Goal: Task Accomplishment & Management: Use online tool/utility

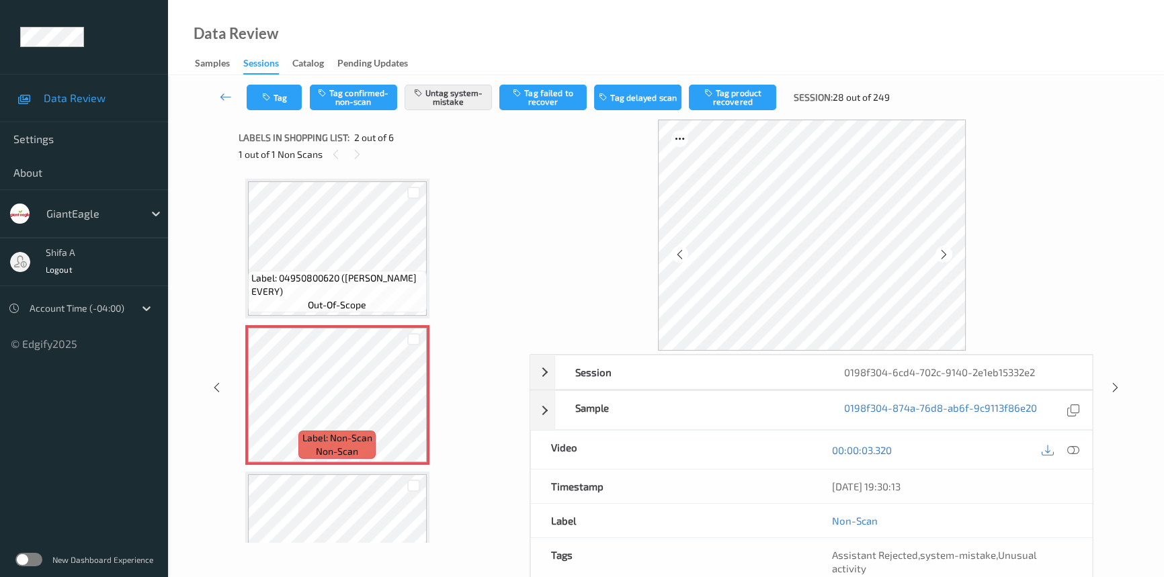
scroll to position [7, 0]
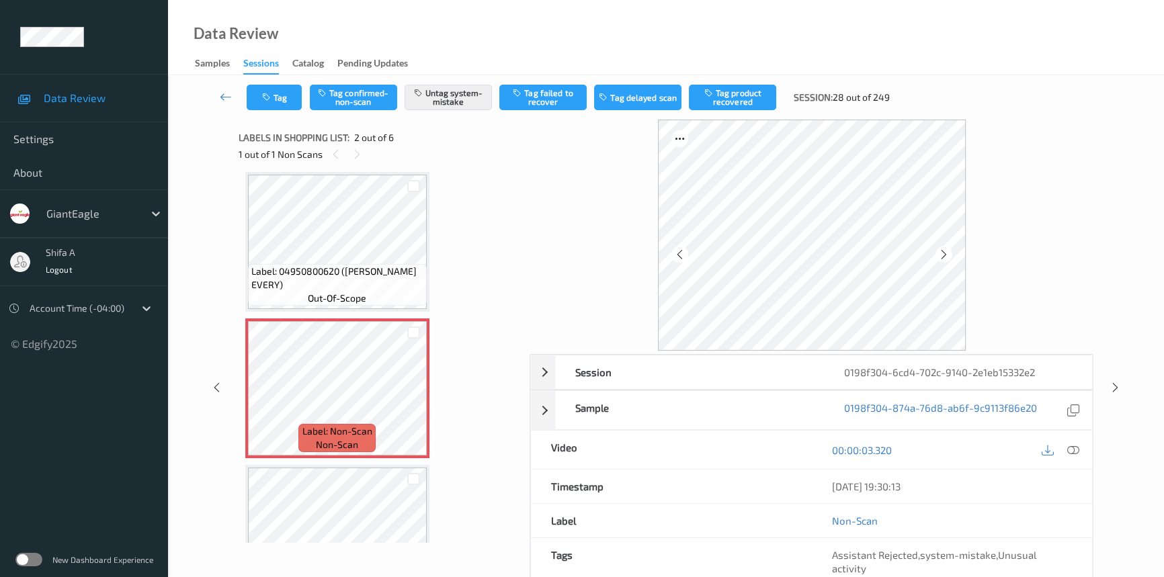
click at [88, 237] on div "GiantEagle" at bounding box center [84, 214] width 168 height 48
click at [102, 278] on div "Shifa A Logout" at bounding box center [84, 262] width 168 height 48
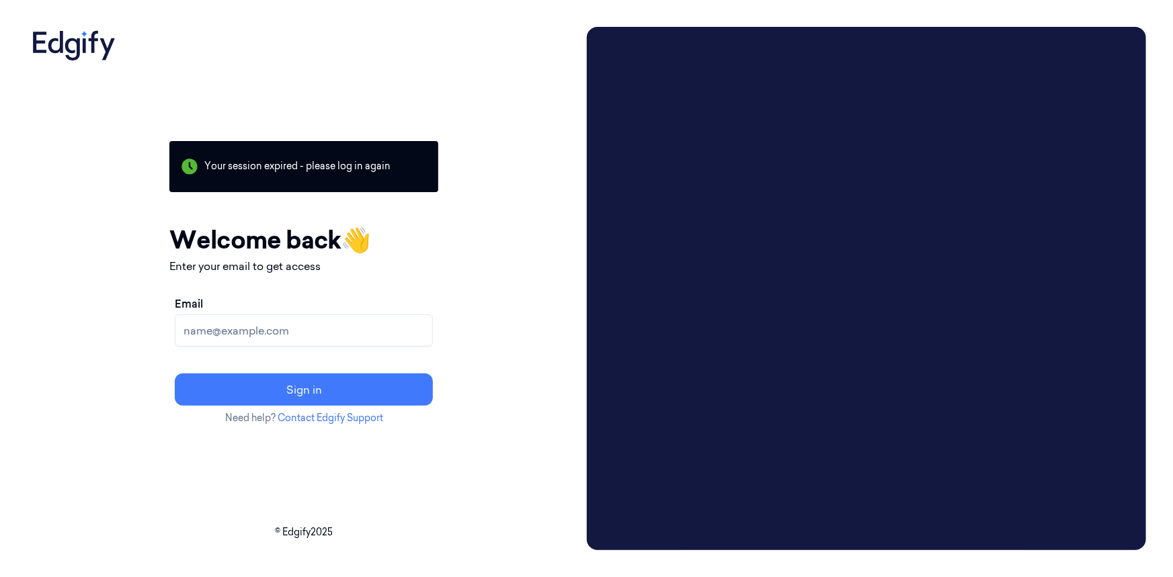
click at [519, 54] on div "Your session expired - please log in again Email sent - check your inbox for th…" at bounding box center [304, 289] width 555 height 524
click at [343, 329] on input "Email" at bounding box center [304, 331] width 258 height 32
type input "shifa.a@indivillage.co"
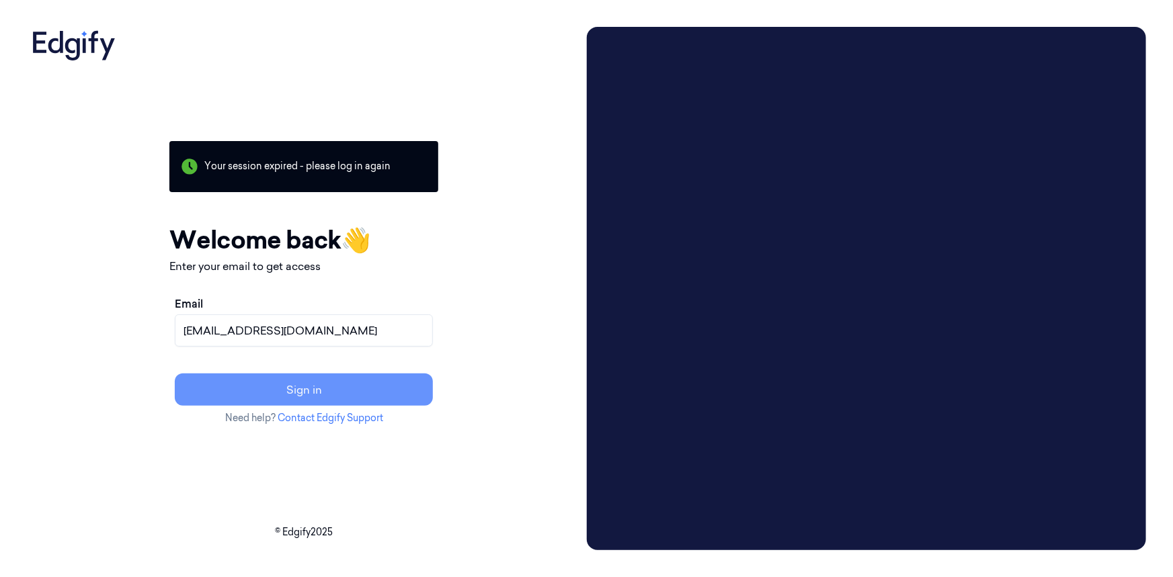
click at [338, 376] on button "Sign in" at bounding box center [304, 390] width 258 height 32
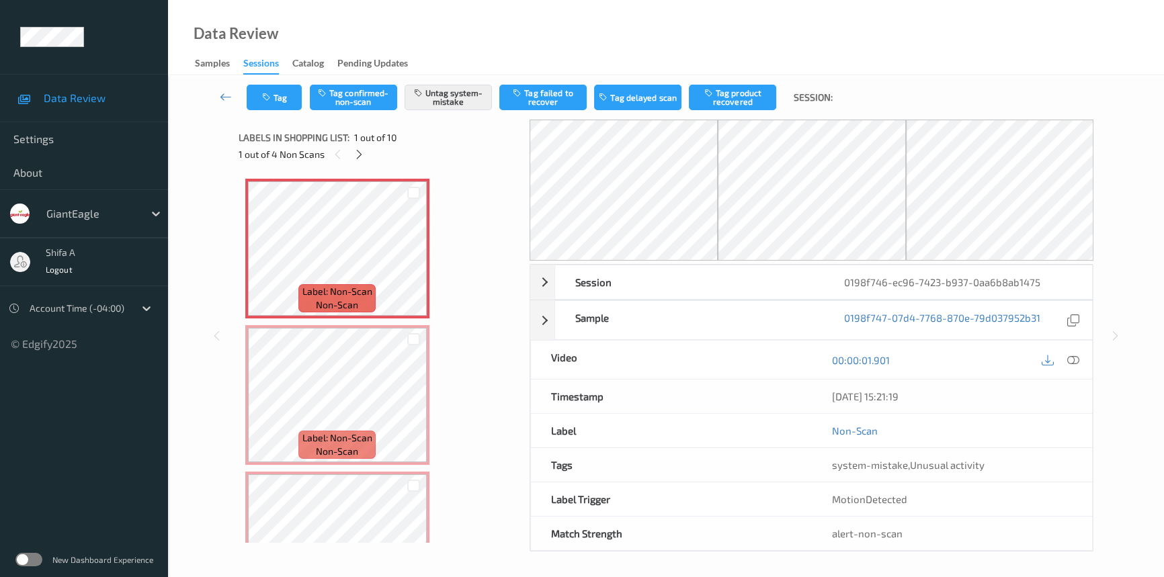
drag, startPoint x: 1075, startPoint y: 357, endPoint x: 1059, endPoint y: 364, distance: 17.5
click at [1032, 358] on icon at bounding box center [1073, 360] width 12 height 12
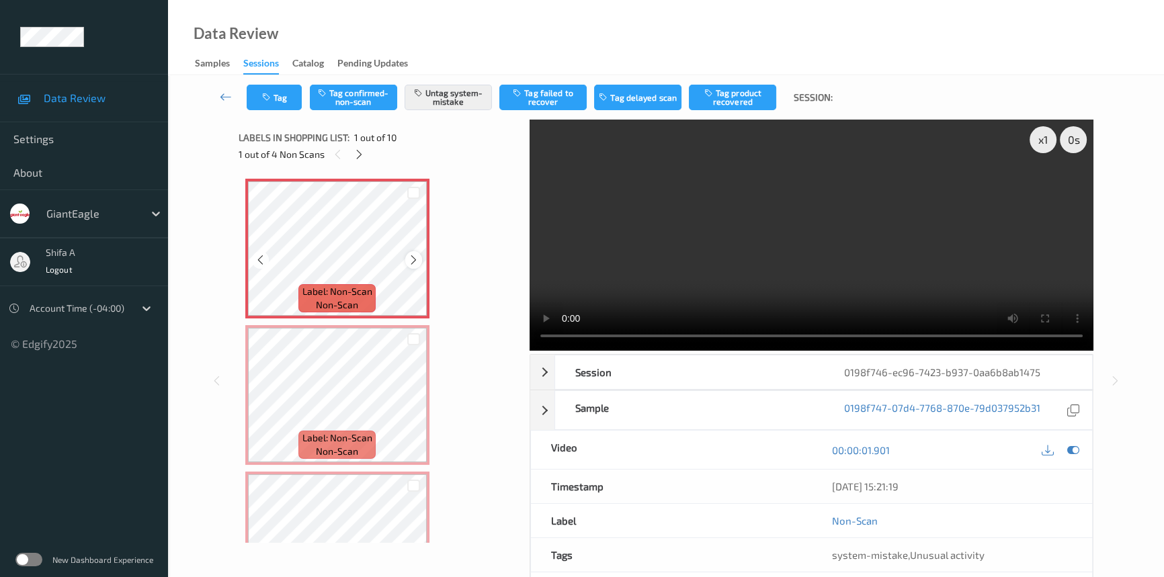
click at [414, 261] on icon at bounding box center [413, 260] width 11 height 12
click at [866, 208] on video at bounding box center [812, 235] width 564 height 231
click at [268, 97] on icon "button" at bounding box center [267, 97] width 11 height 9
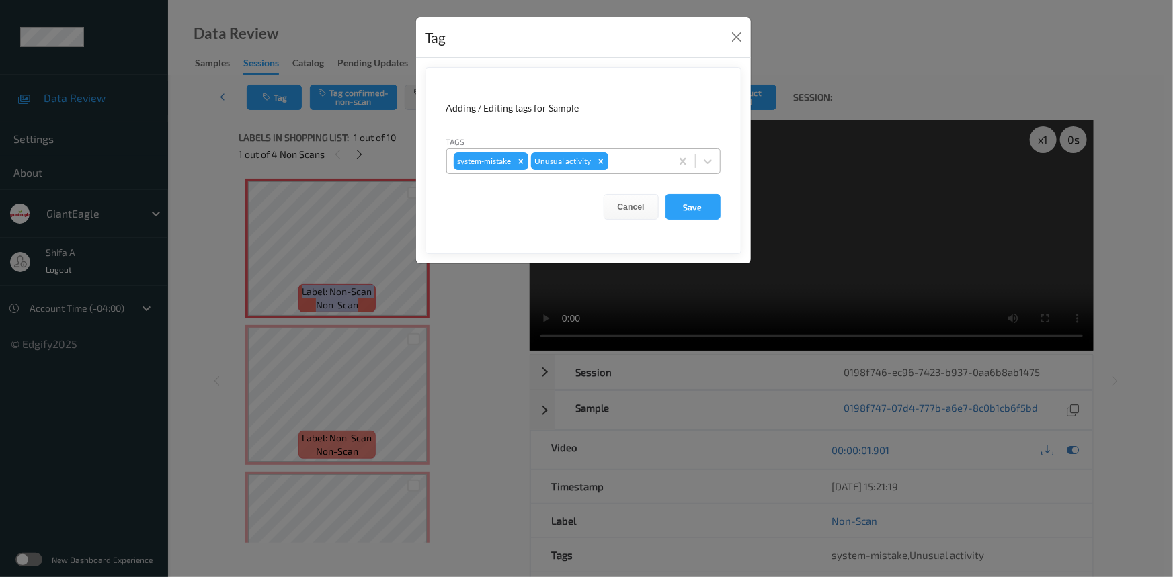
click at [604, 162] on icon "Remove Unusual activity" at bounding box center [600, 161] width 9 height 9
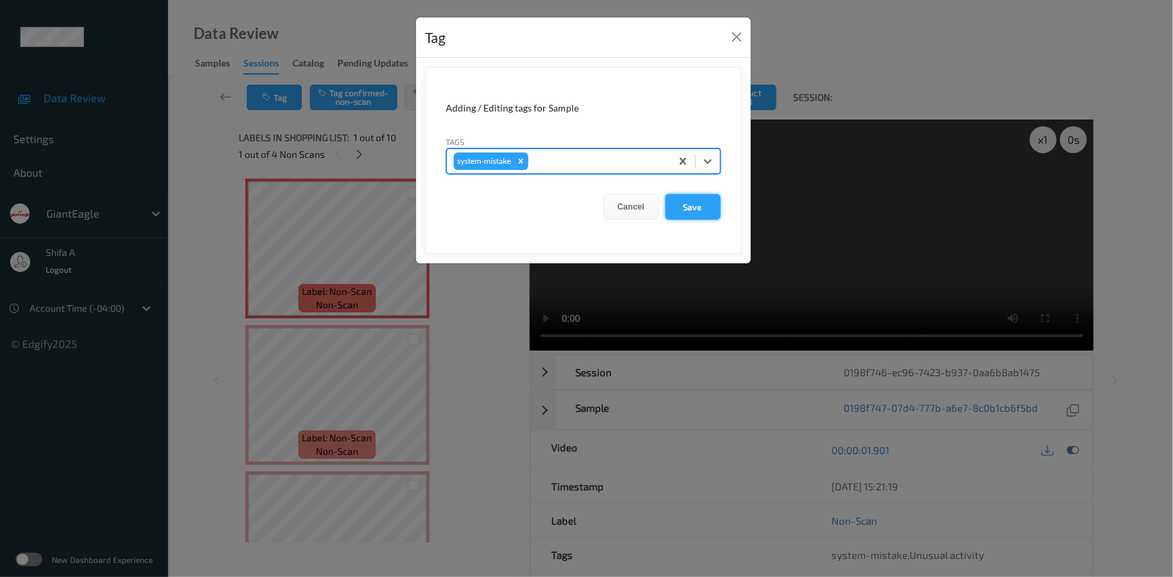
click at [714, 205] on button "Save" at bounding box center [692, 207] width 55 height 26
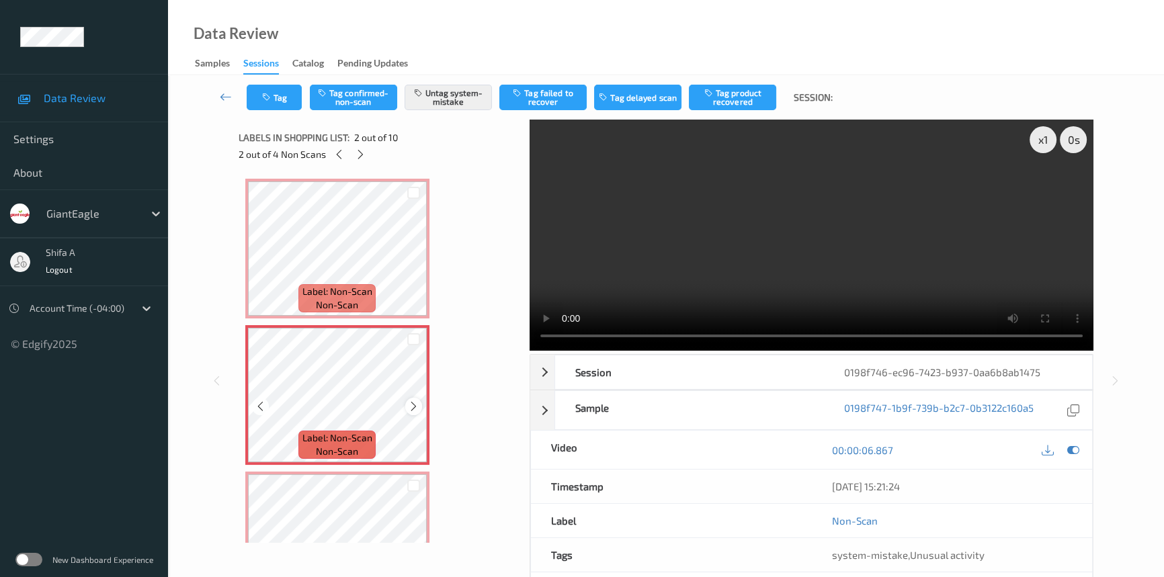
click at [415, 405] on icon at bounding box center [413, 407] width 11 height 12
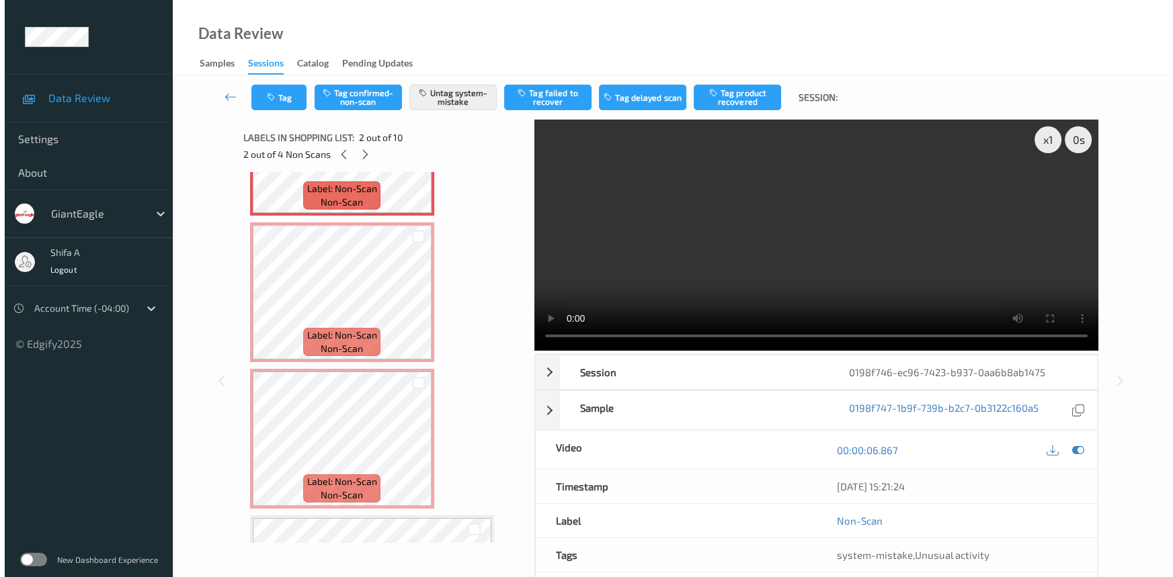
scroll to position [244, 0]
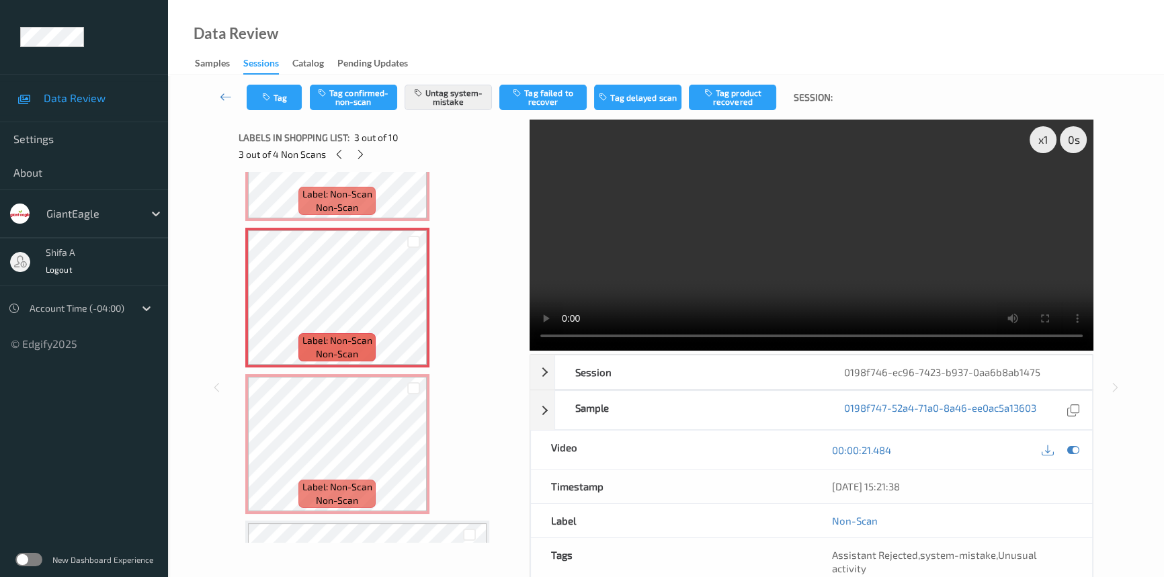
click at [854, 199] on video at bounding box center [812, 235] width 564 height 231
click at [283, 104] on button "Tag" at bounding box center [274, 98] width 55 height 26
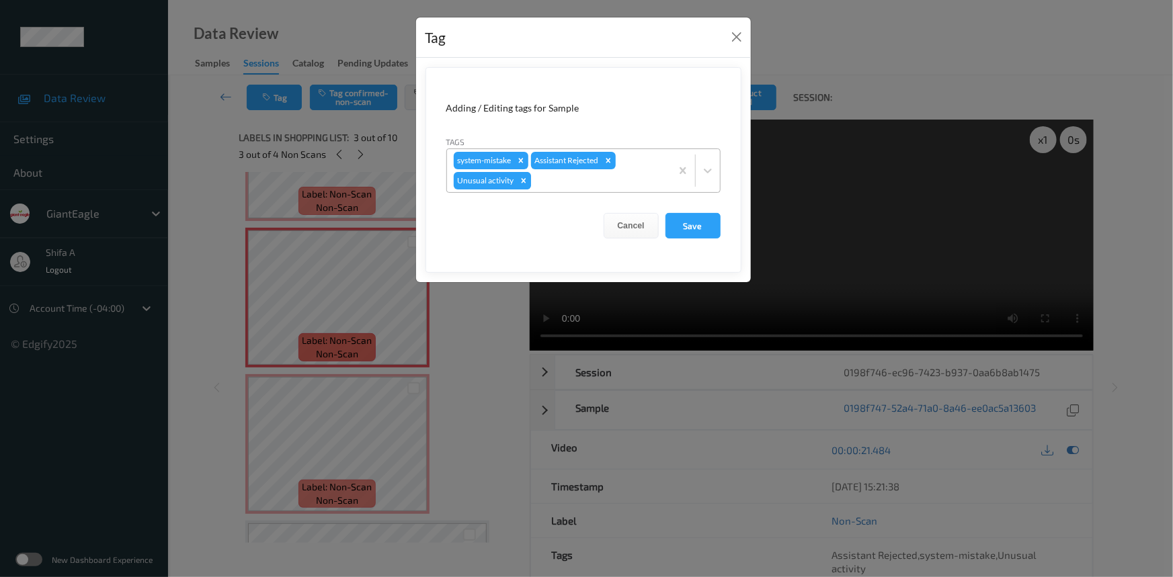
click at [524, 183] on icon "Remove Unusual activity" at bounding box center [523, 180] width 9 height 9
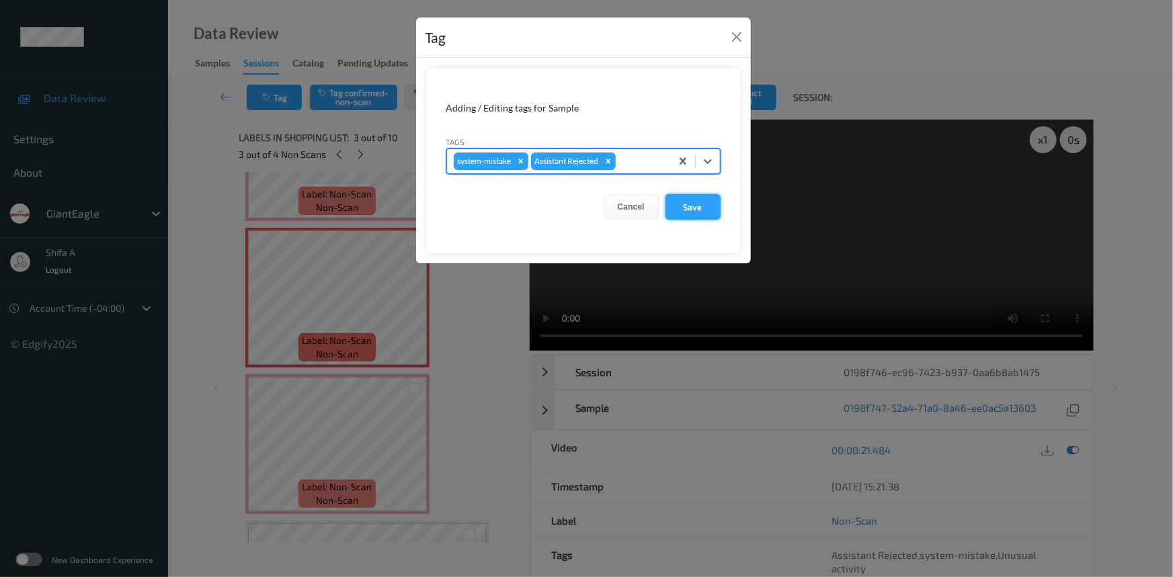
click at [706, 206] on button "Save" at bounding box center [692, 207] width 55 height 26
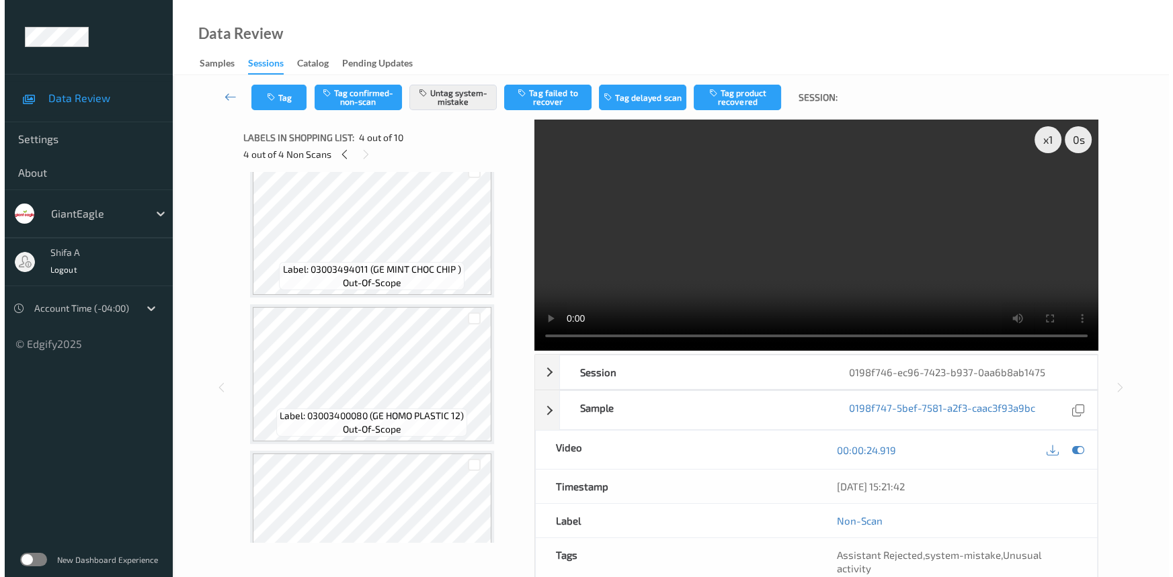
scroll to position [363, 0]
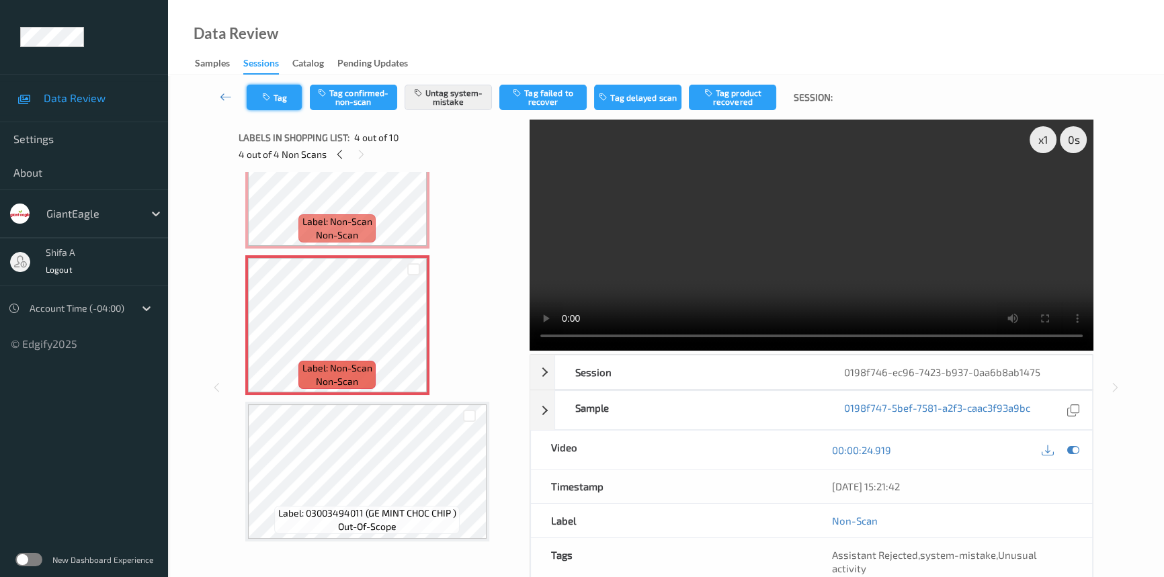
click at [280, 93] on button "Tag" at bounding box center [274, 98] width 55 height 26
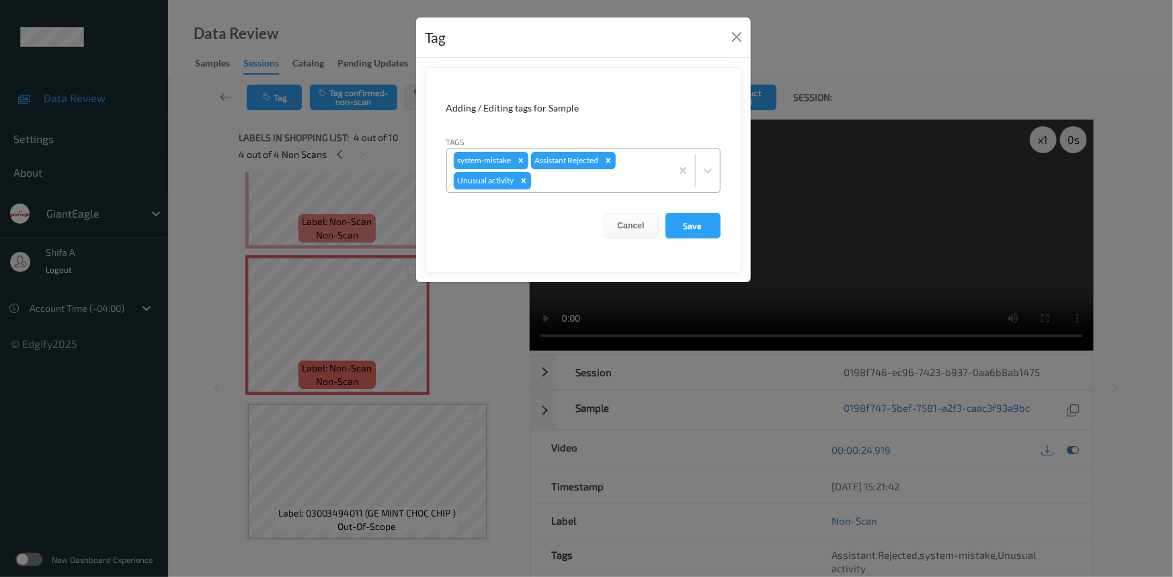
click at [524, 181] on icon "Remove Unusual activity" at bounding box center [523, 180] width 5 height 5
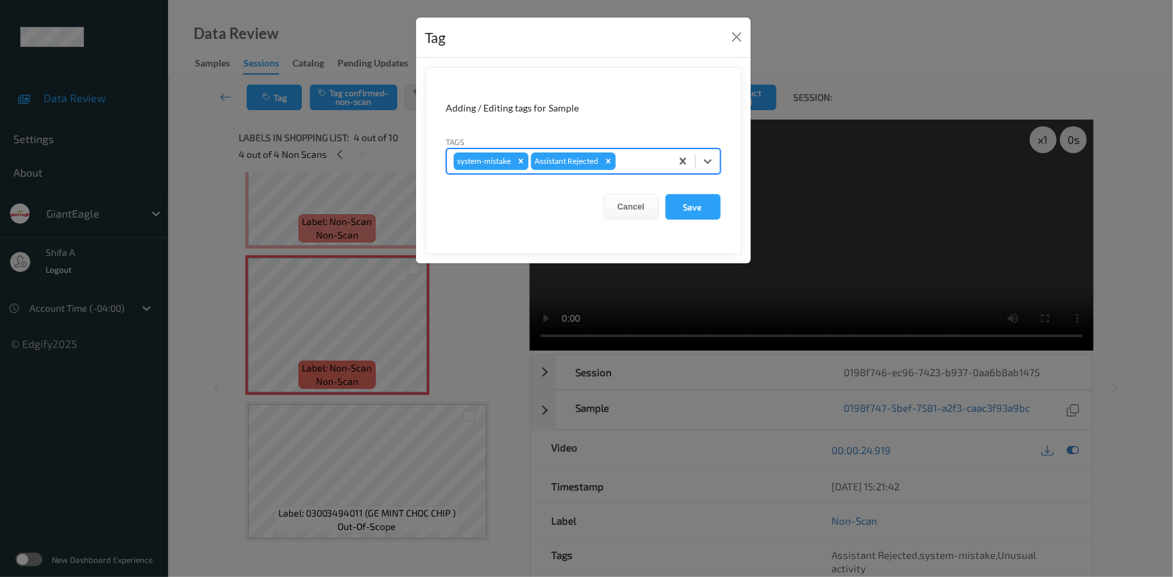
click at [518, 161] on icon "Remove system-mistake" at bounding box center [520, 161] width 9 height 9
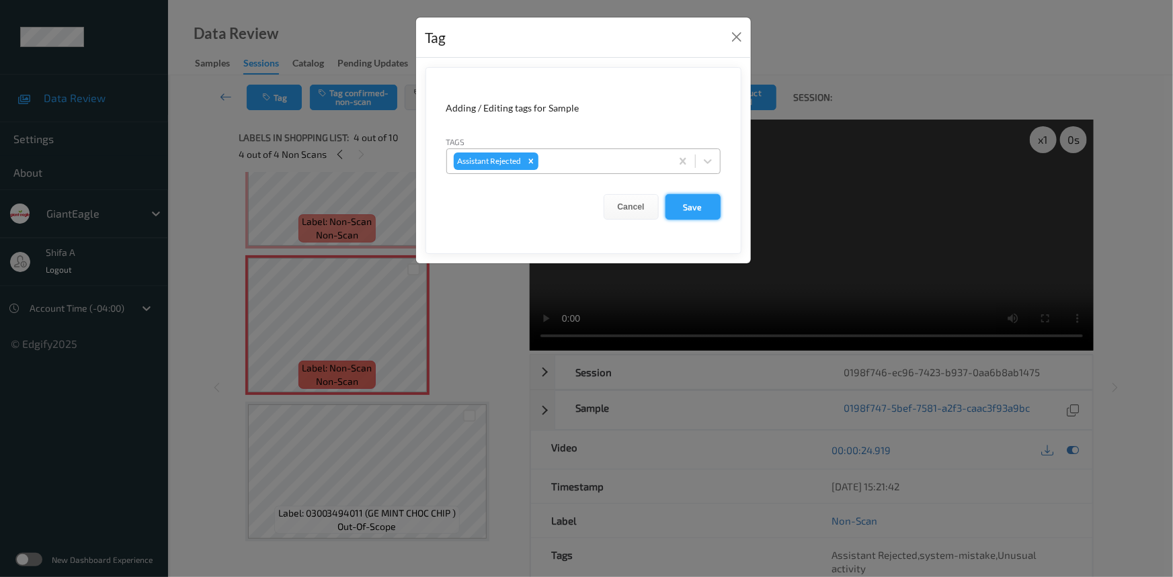
click at [682, 206] on button "Save" at bounding box center [692, 207] width 55 height 26
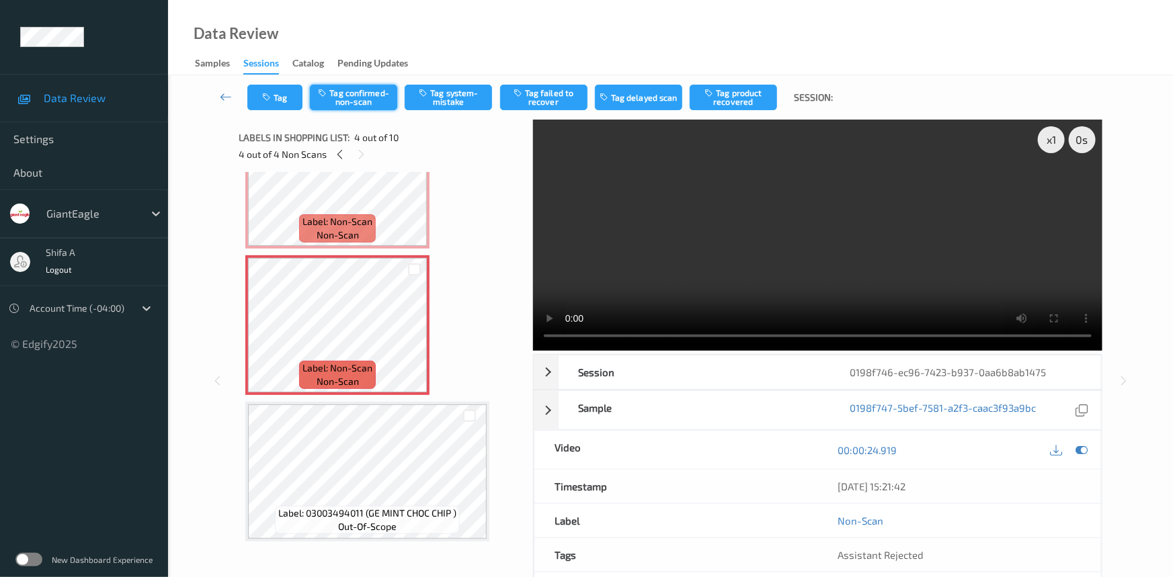
click at [356, 100] on button "Tag confirmed-non-scan" at bounding box center [353, 98] width 87 height 26
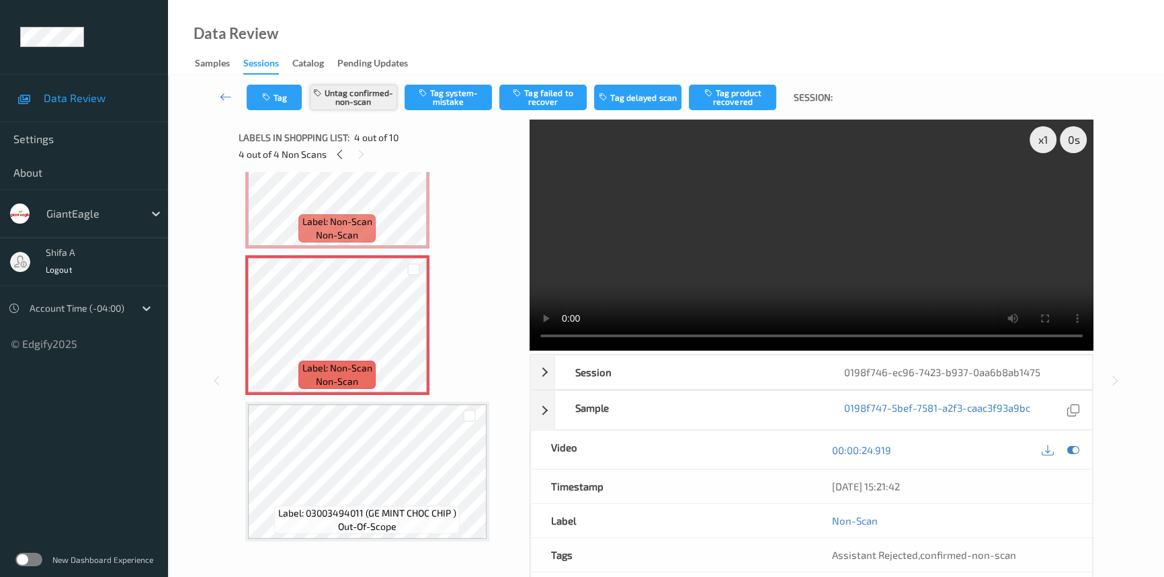
click at [381, 102] on button "Untag confirmed-non-scan" at bounding box center [353, 98] width 87 height 26
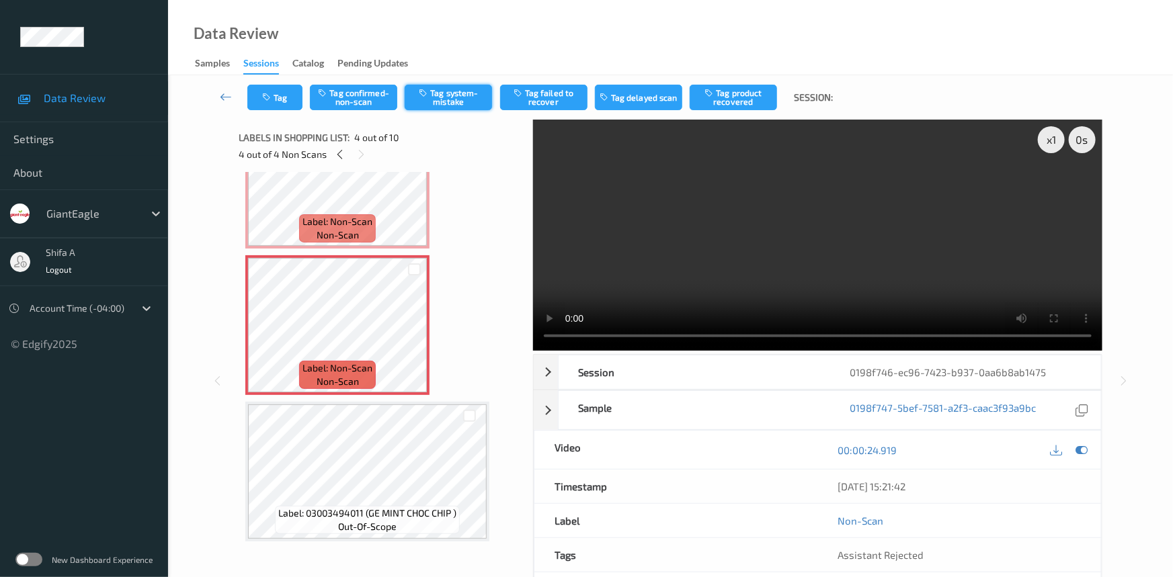
click at [448, 101] on button "Tag system-mistake" at bounding box center [448, 98] width 87 height 26
click at [276, 99] on button "Tag" at bounding box center [274, 98] width 55 height 26
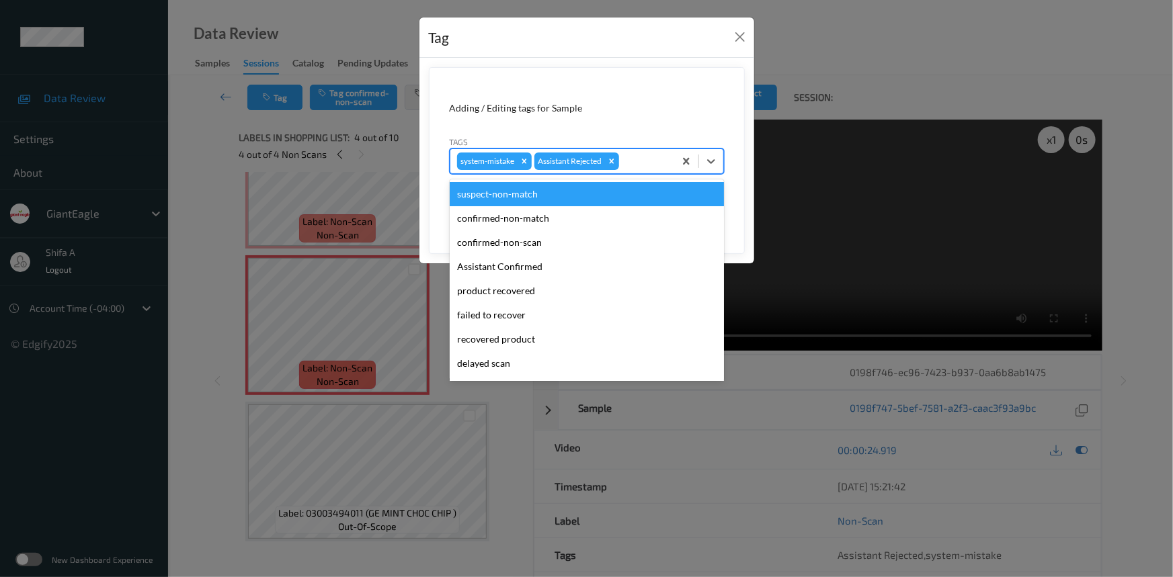
click at [641, 165] on div at bounding box center [645, 161] width 46 height 16
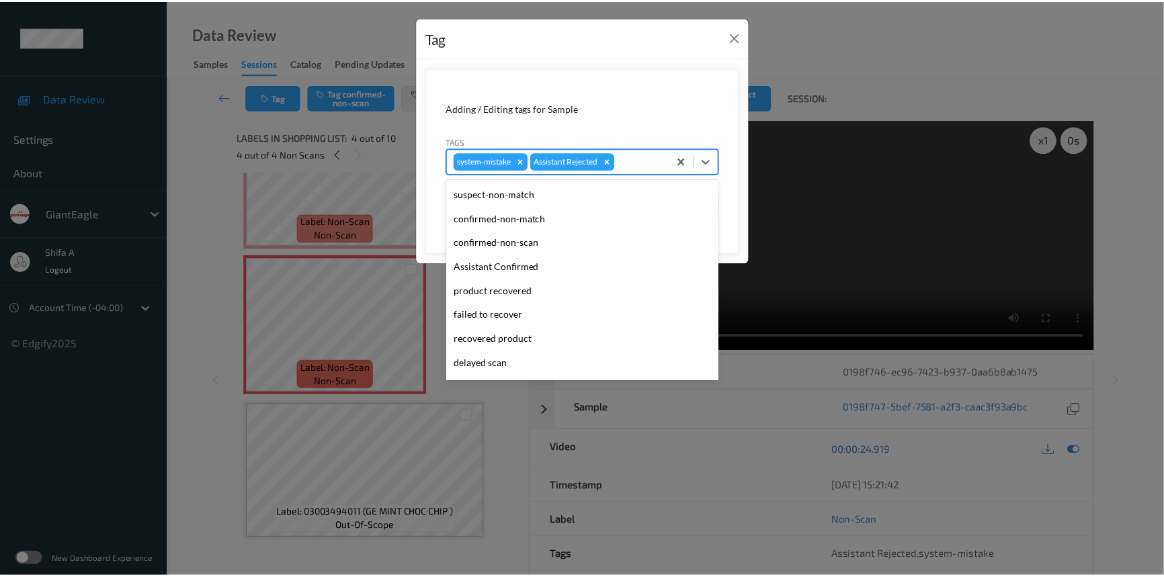
scroll to position [118, 0]
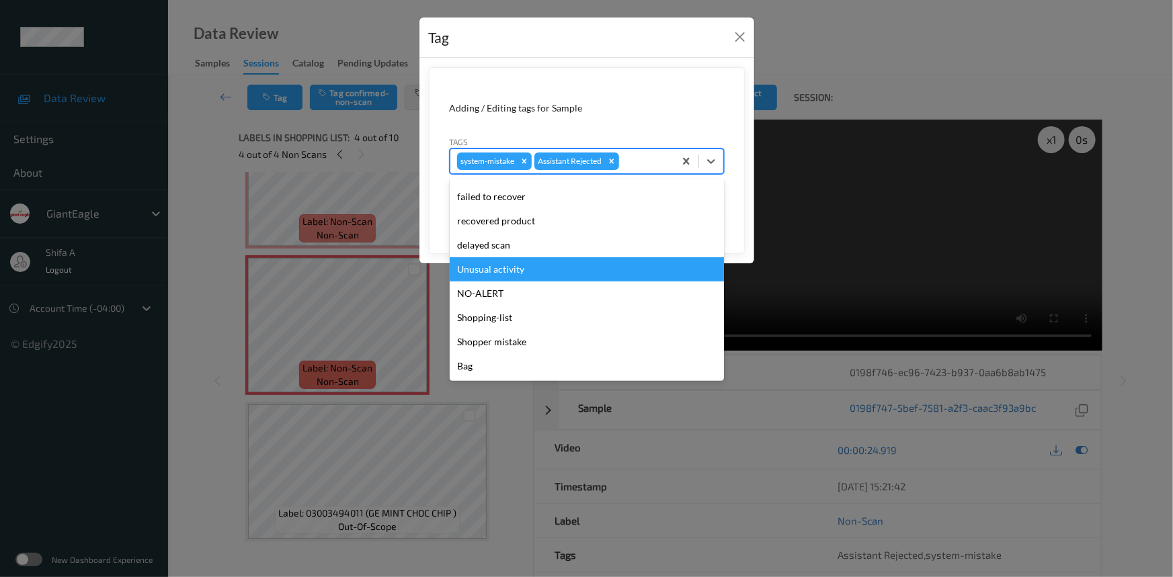
click at [522, 272] on div "Unusual activity" at bounding box center [587, 269] width 274 height 24
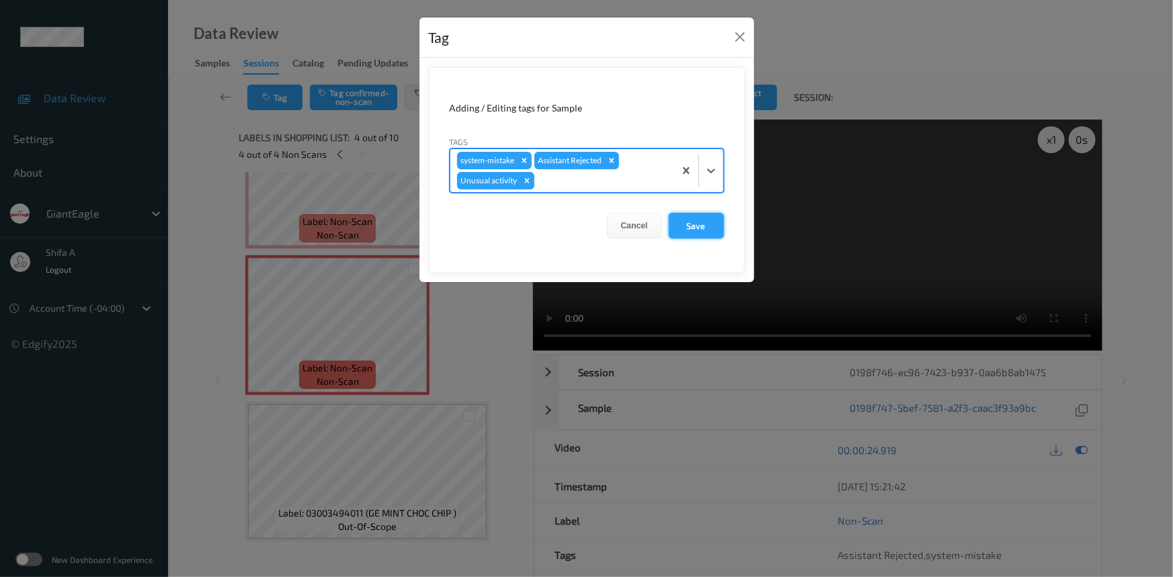
click at [723, 228] on button "Save" at bounding box center [696, 226] width 55 height 26
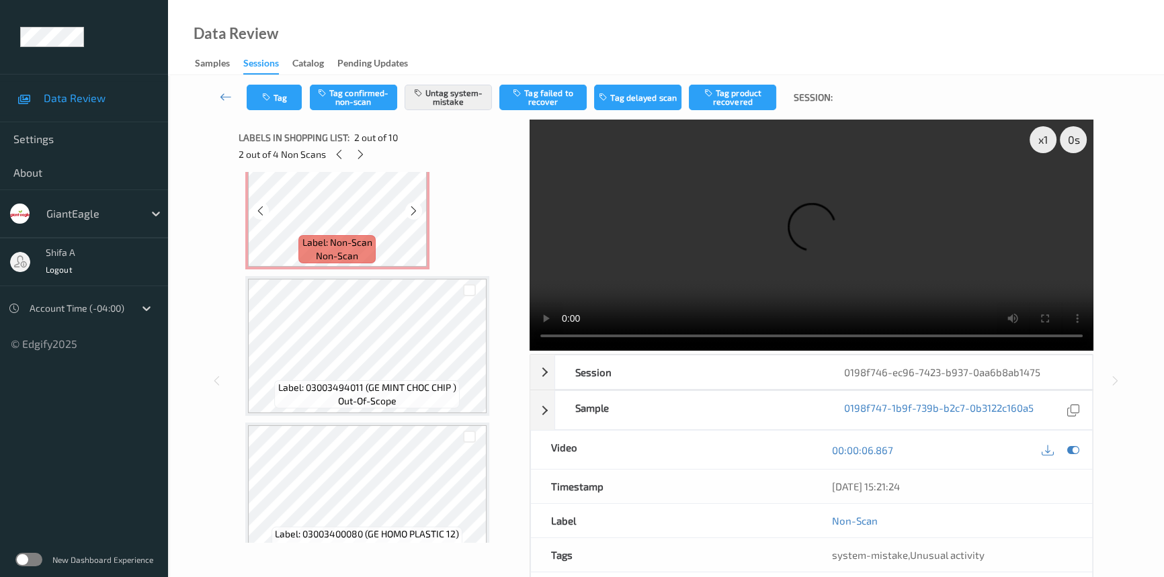
scroll to position [244, 0]
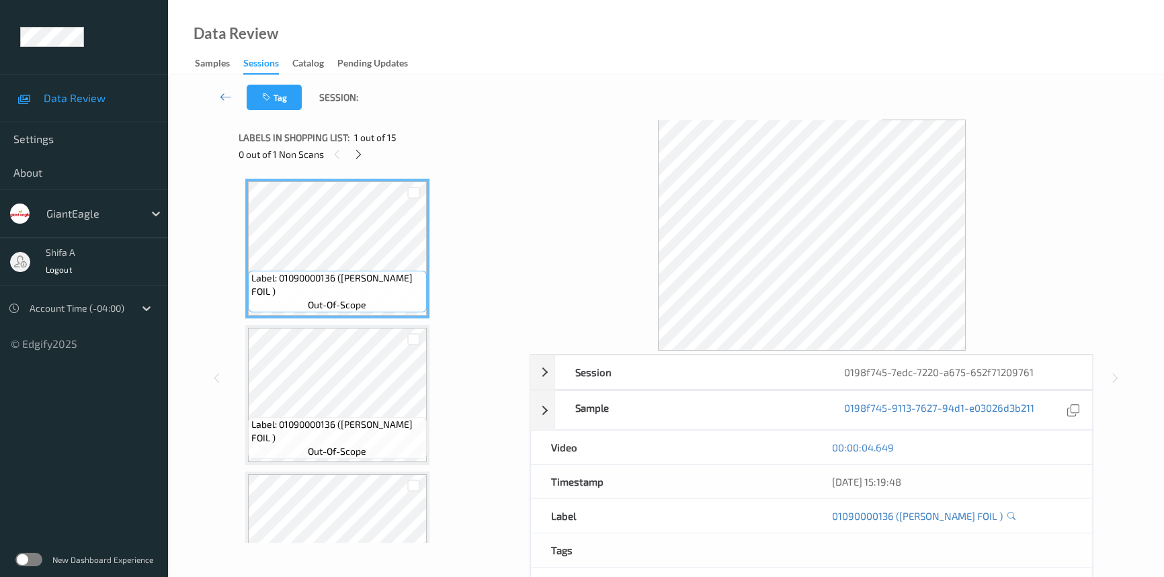
click at [364, 163] on div "Labels in shopping list: 1 out of 15 0 out of 1 Non Scans" at bounding box center [380, 146] width 282 height 52
click at [363, 157] on icon at bounding box center [358, 155] width 11 height 12
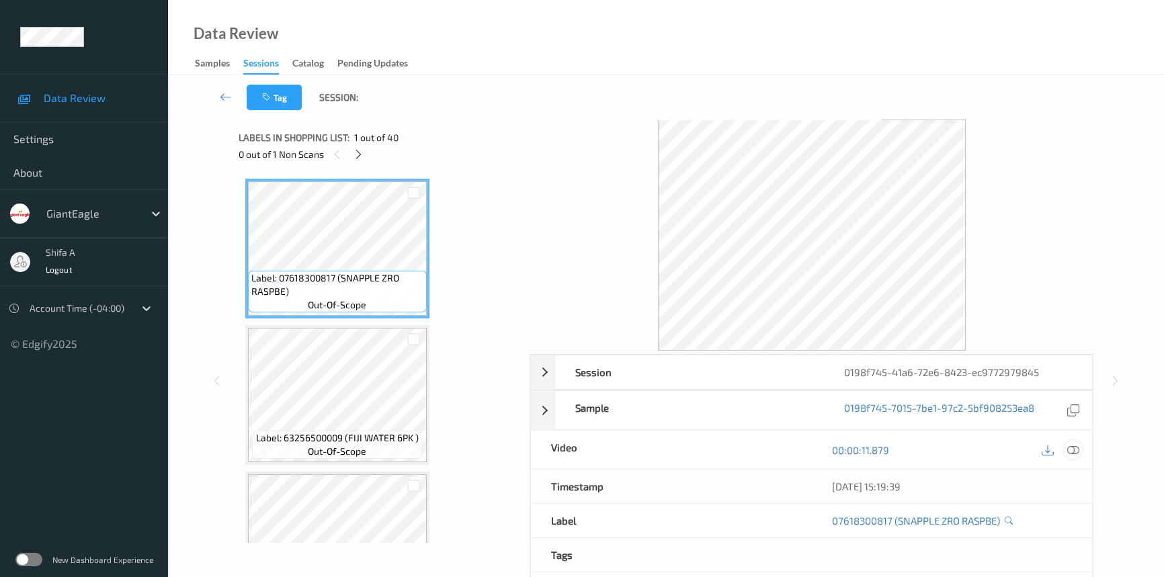
click at [1032, 446] on icon at bounding box center [1073, 450] width 12 height 12
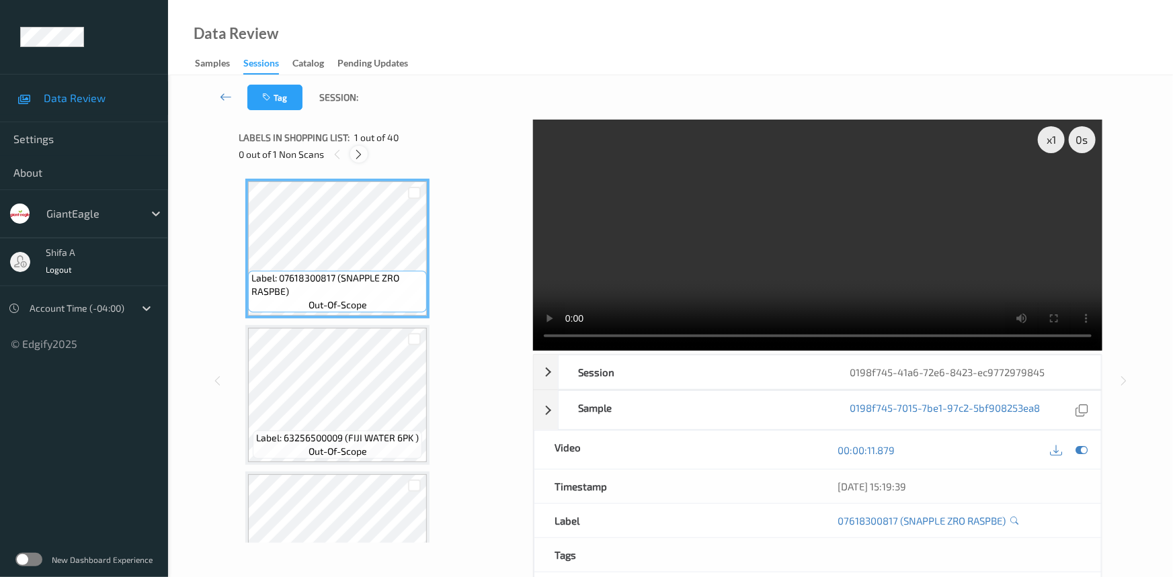
click at [357, 149] on icon at bounding box center [359, 155] width 11 height 12
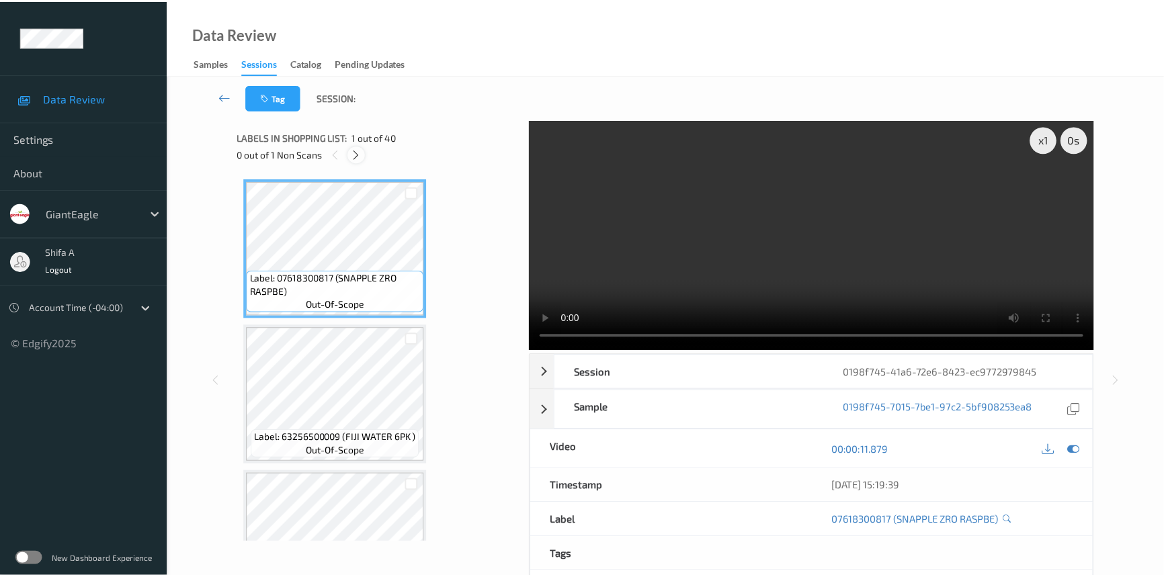
scroll to position [2635, 0]
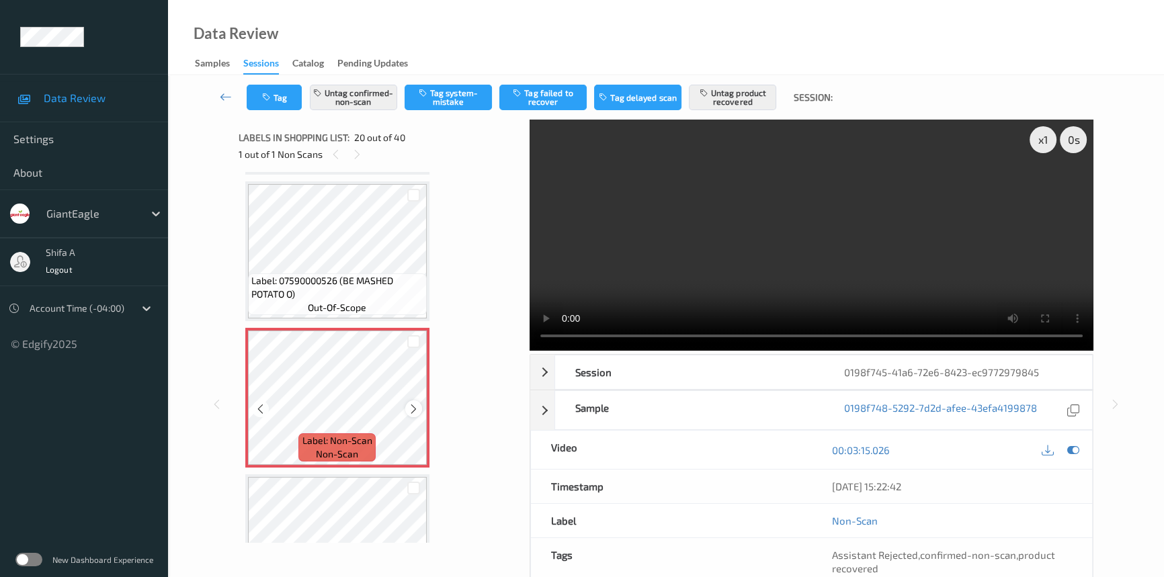
click at [406, 403] on div "Label: Non-Scan non-scan" at bounding box center [337, 398] width 184 height 140
click at [412, 403] on icon at bounding box center [413, 409] width 11 height 12
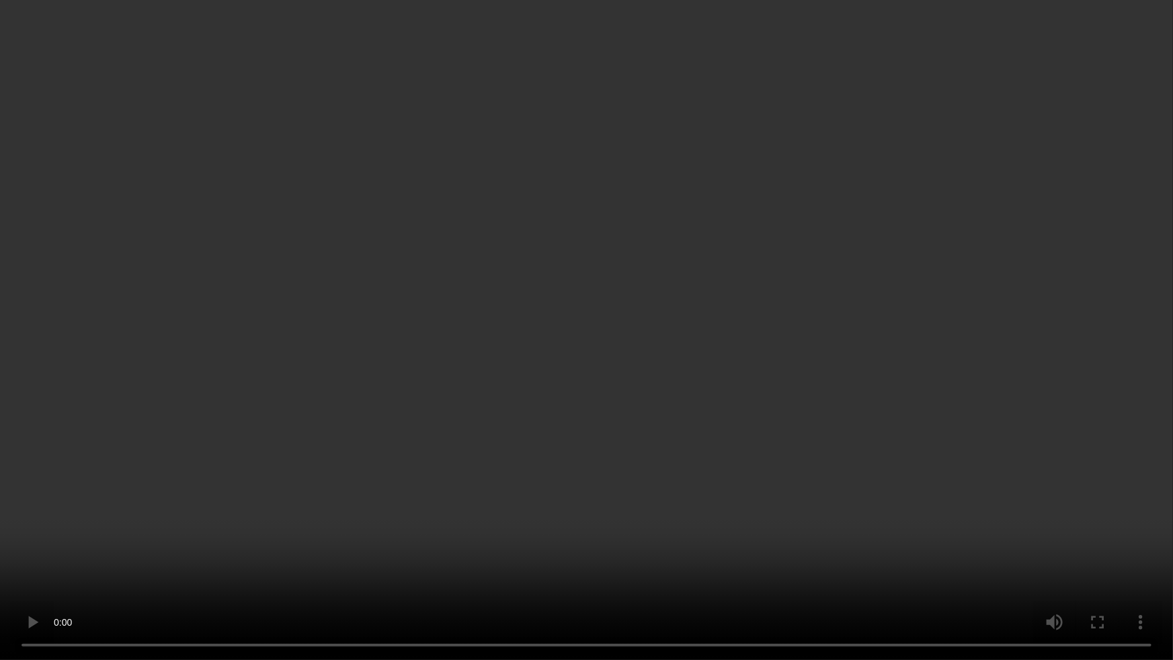
click at [926, 361] on video at bounding box center [586, 330] width 1173 height 660
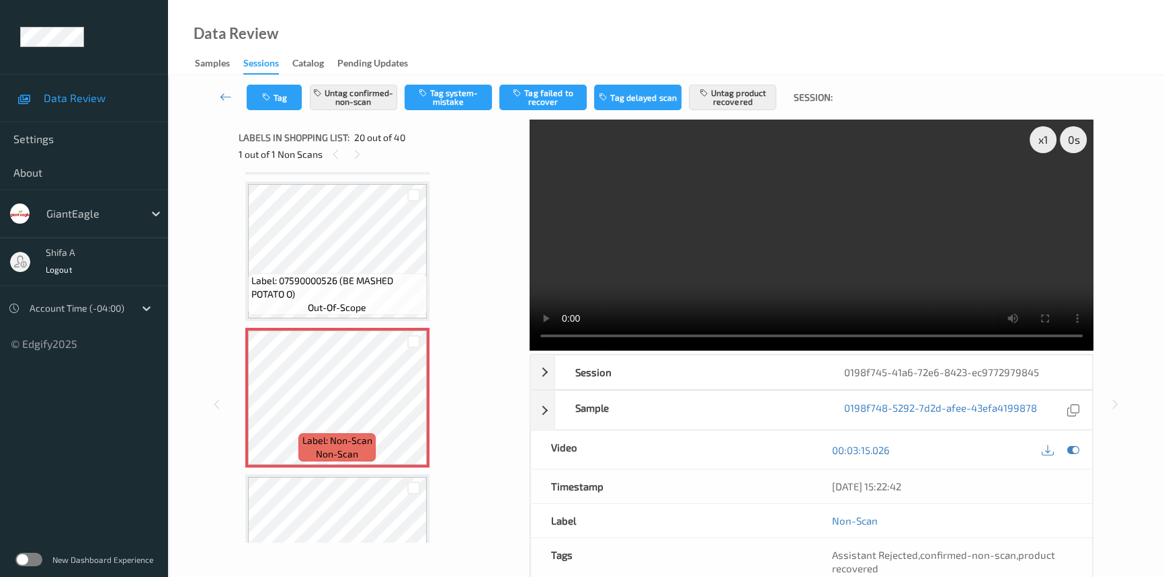
click at [894, 254] on video at bounding box center [812, 235] width 564 height 231
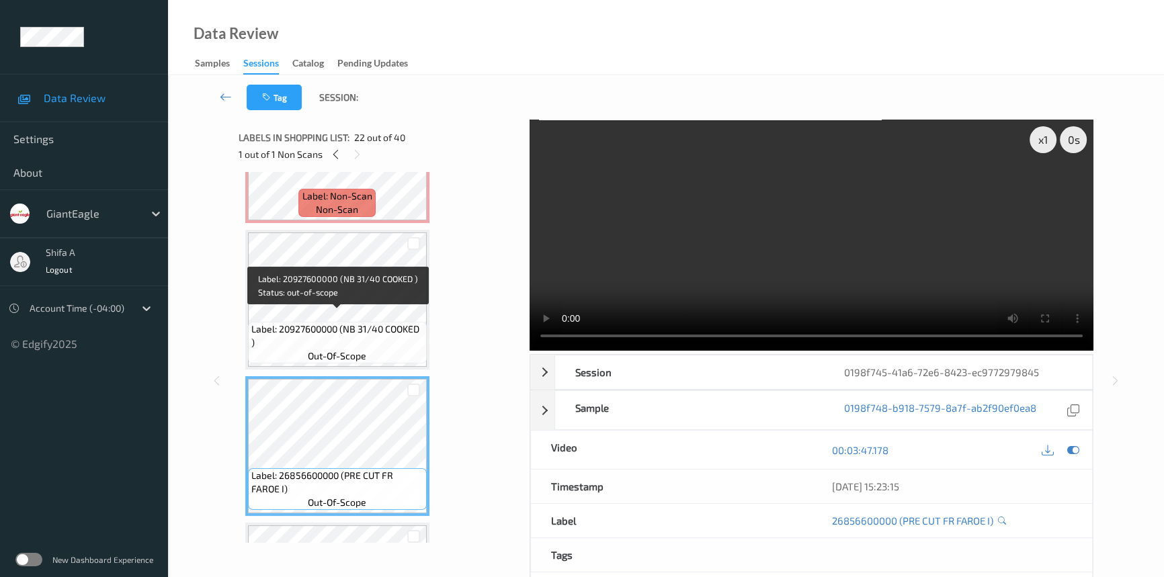
click at [336, 323] on span "Label: 20927600000 (NB 31/40 COOKED )" at bounding box center [337, 336] width 172 height 27
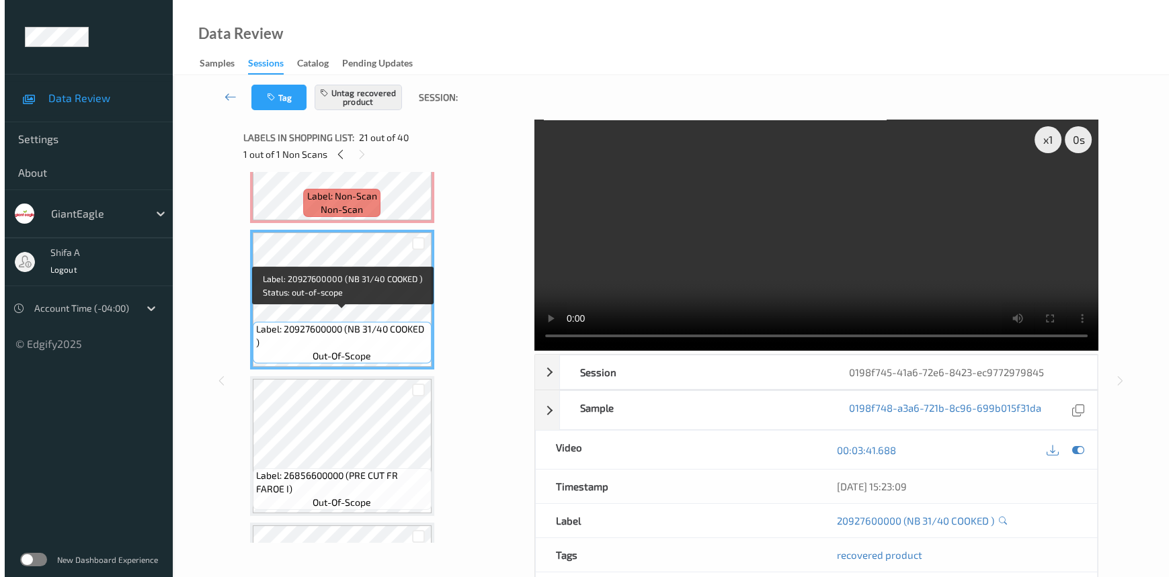
scroll to position [2635, 0]
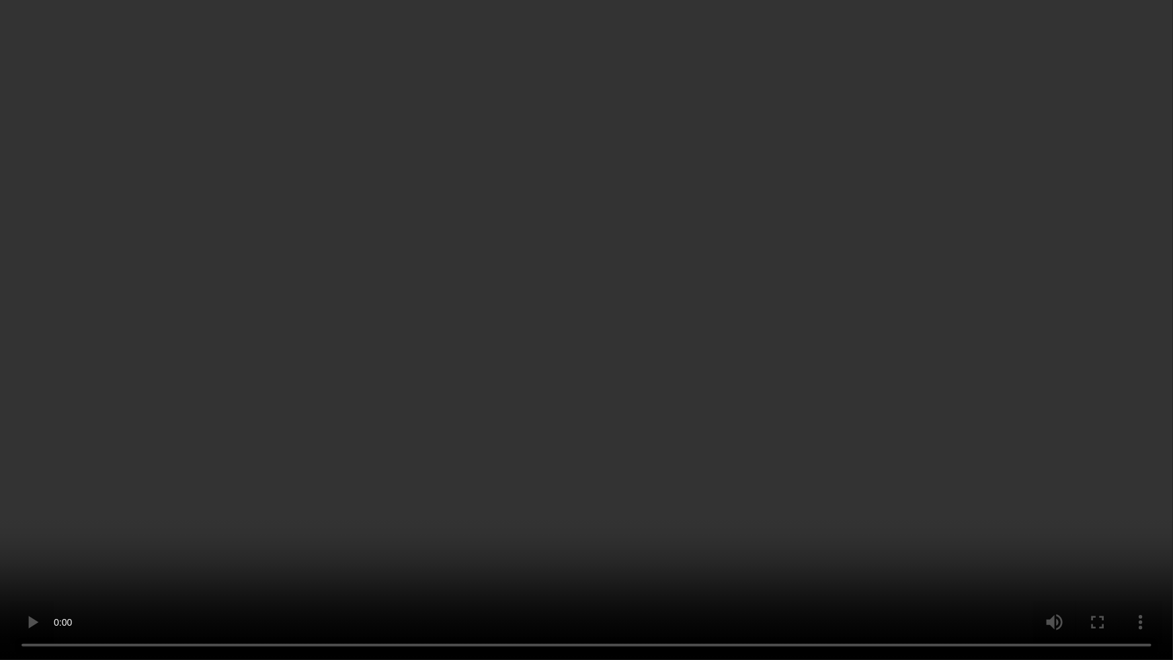
click at [883, 382] on video at bounding box center [586, 330] width 1173 height 660
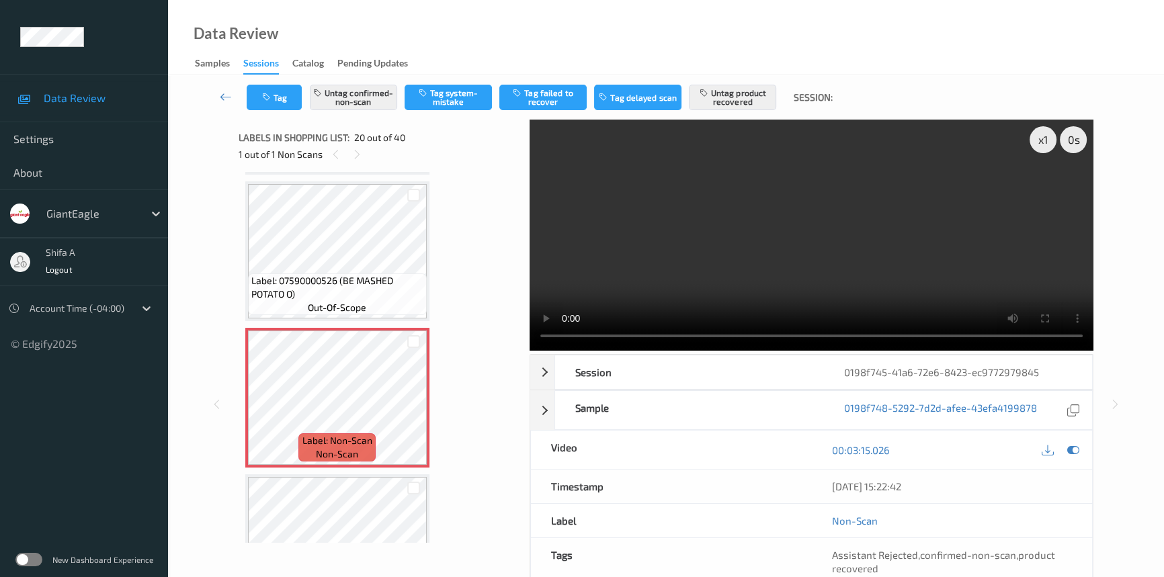
click at [810, 142] on video at bounding box center [812, 235] width 564 height 231
click at [365, 111] on div "Tag Untag confirmed-non-scan Tag system-mistake Tag failed to recover Tag delay…" at bounding box center [666, 97] width 941 height 44
click at [364, 106] on button "Untag confirmed-non-scan" at bounding box center [353, 98] width 87 height 26
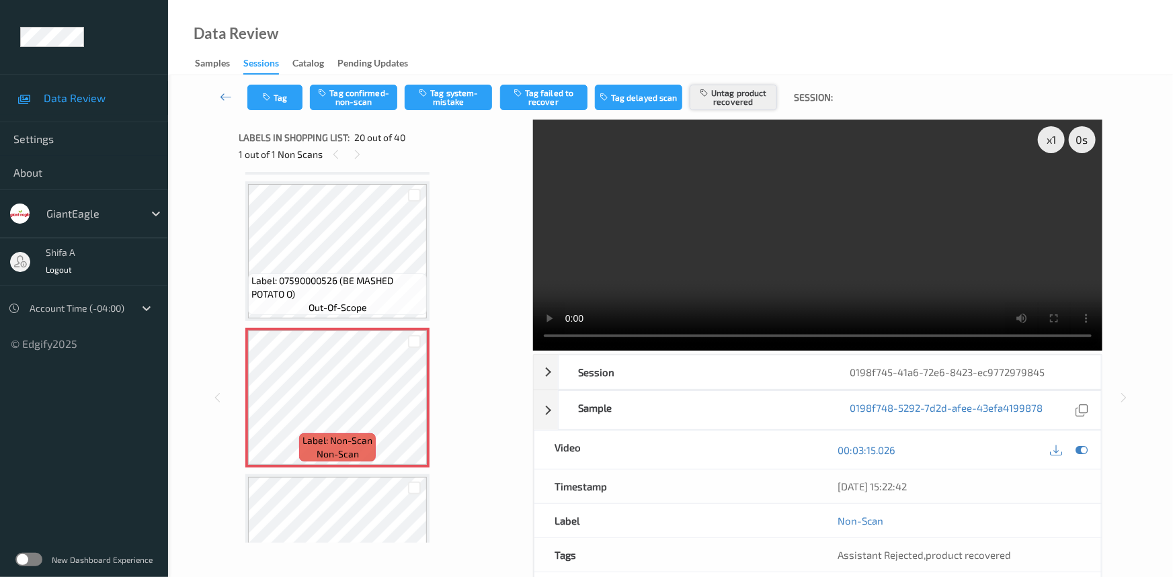
click at [750, 95] on button "Untag product recovered" at bounding box center [733, 98] width 87 height 26
click at [473, 108] on button "Tag system-mistake" at bounding box center [448, 98] width 87 height 26
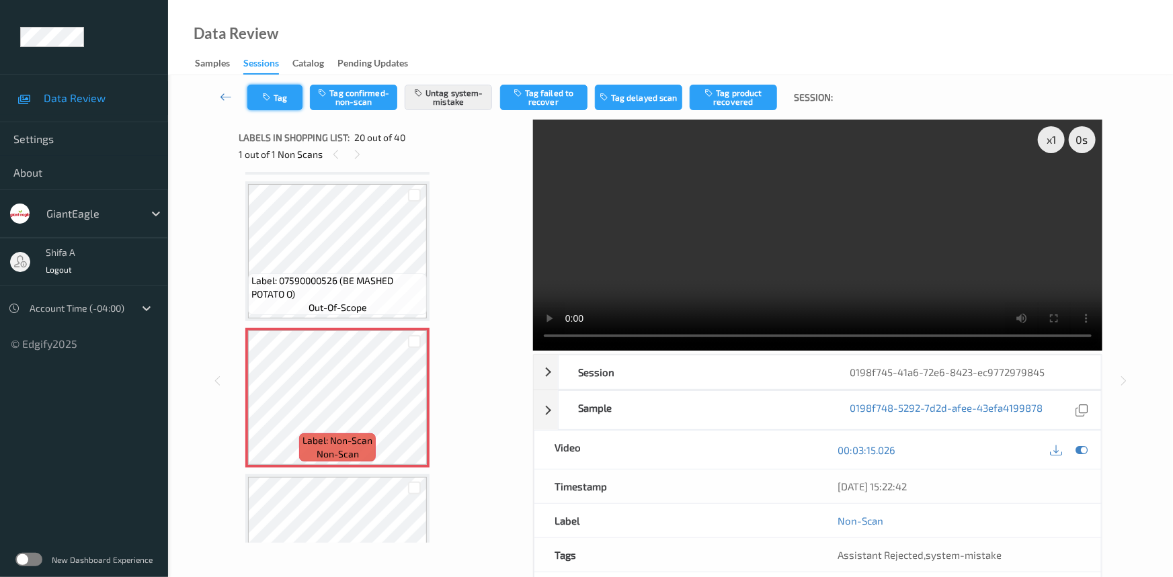
click at [282, 101] on button "Tag" at bounding box center [274, 98] width 55 height 26
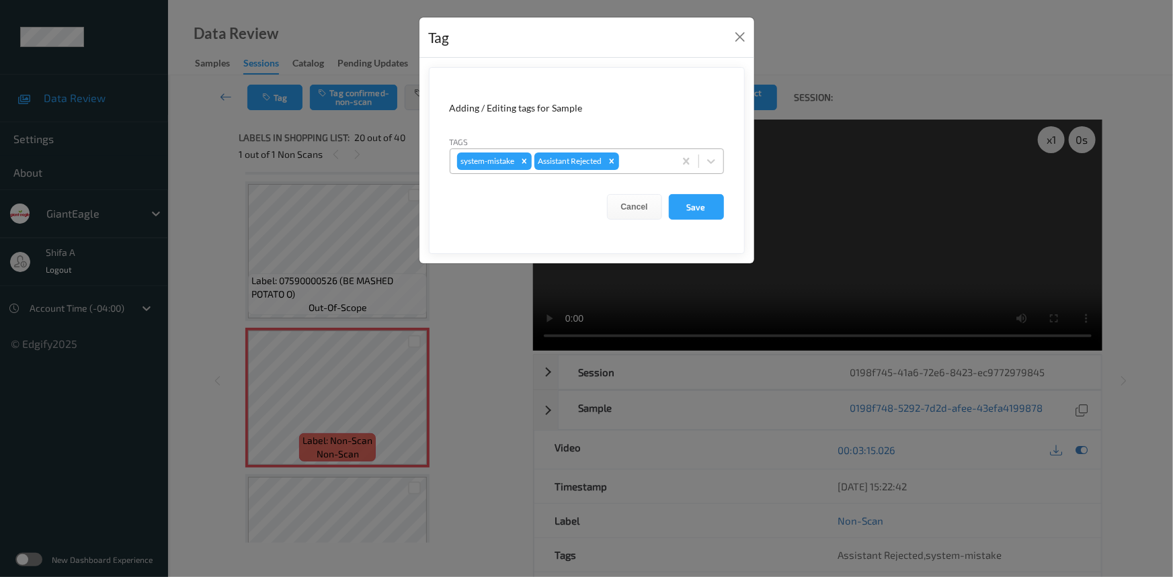
click at [653, 161] on div at bounding box center [645, 161] width 46 height 16
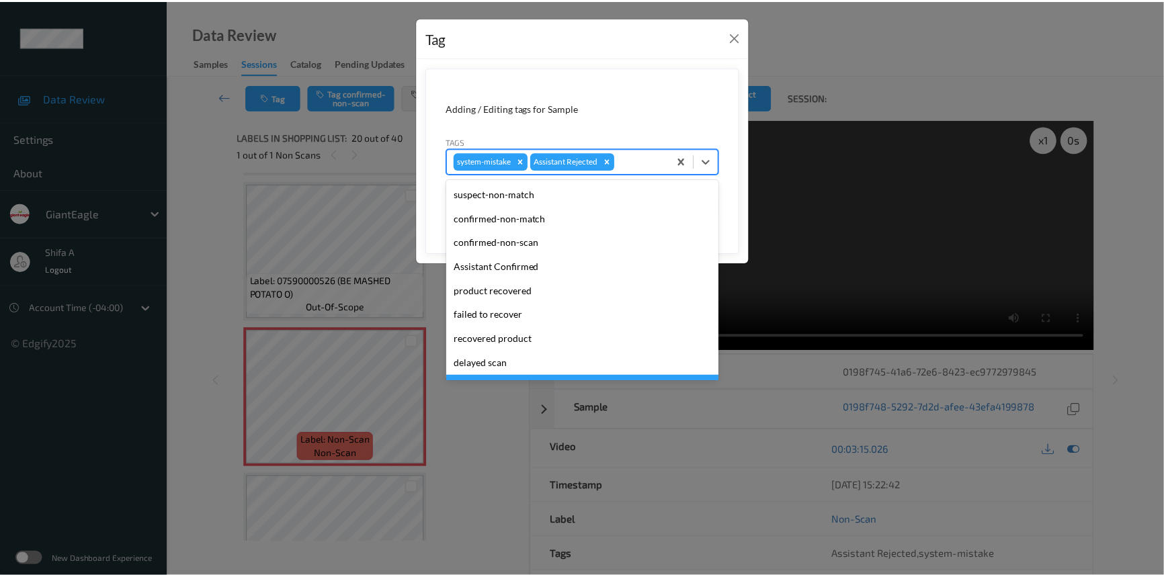
scroll to position [118, 0]
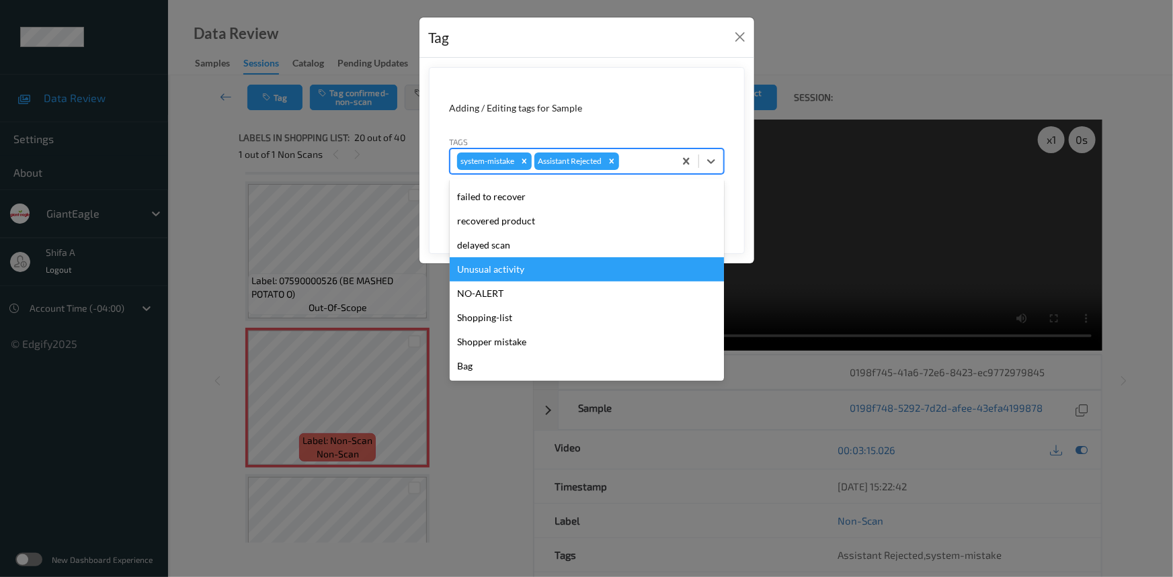
drag, startPoint x: 532, startPoint y: 272, endPoint x: 534, endPoint y: 262, distance: 10.3
click at [532, 272] on div "Unusual activity" at bounding box center [587, 269] width 274 height 24
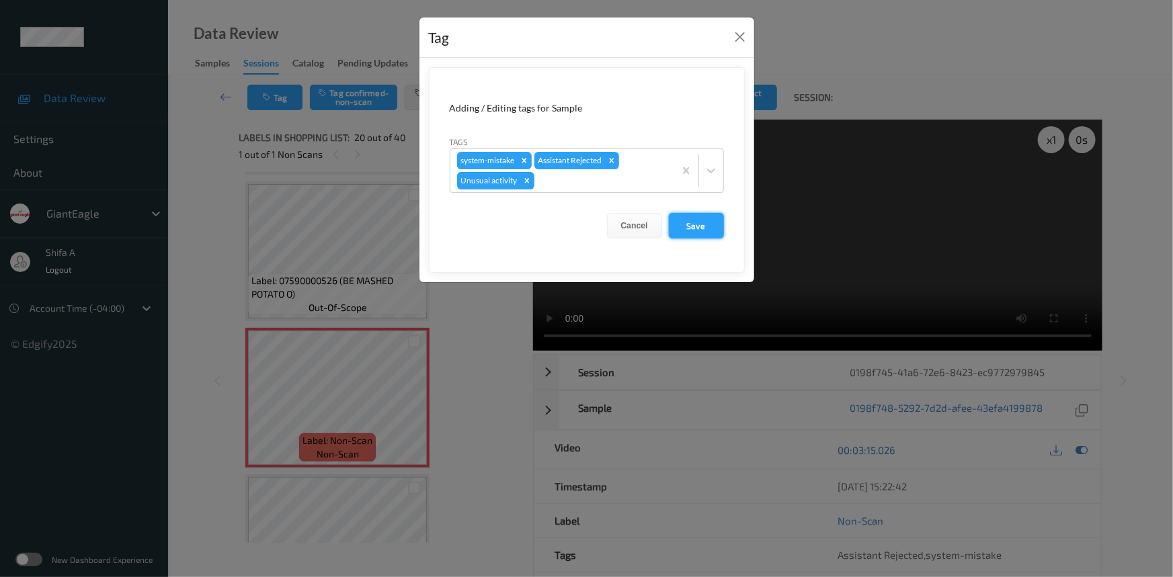
click at [699, 218] on button "Save" at bounding box center [696, 226] width 55 height 26
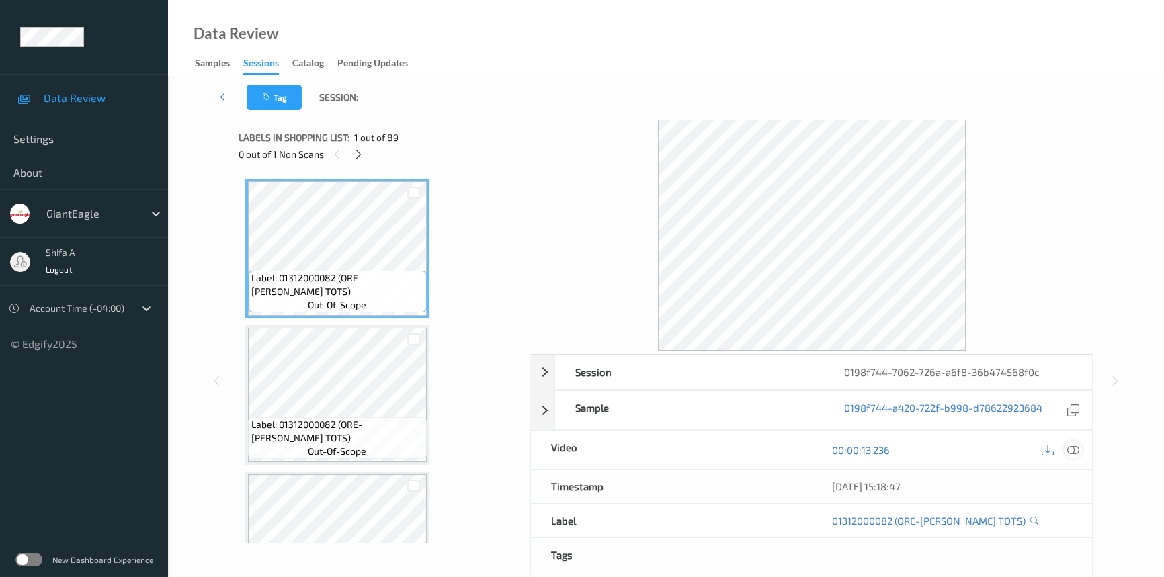
click at [1032, 452] on icon at bounding box center [1073, 450] width 12 height 12
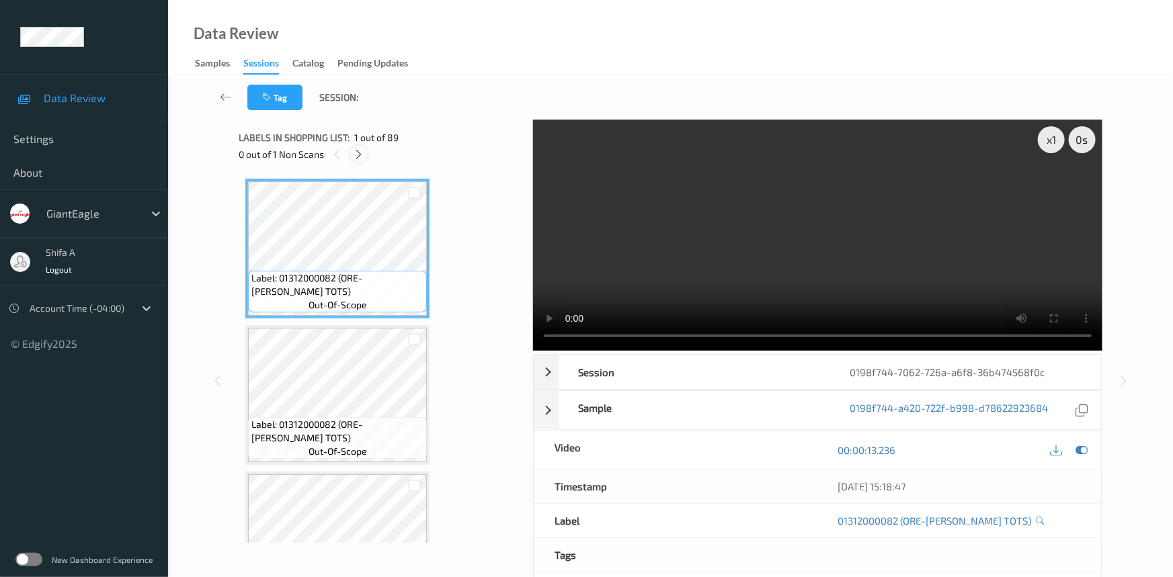
click at [363, 151] on icon at bounding box center [359, 155] width 11 height 12
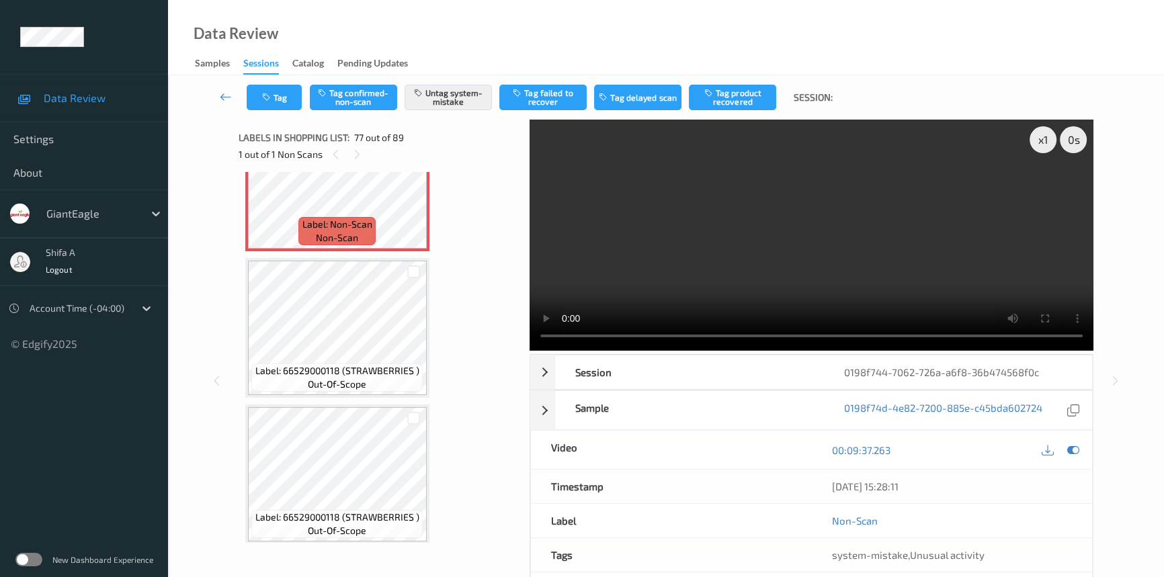
scroll to position [10958, 0]
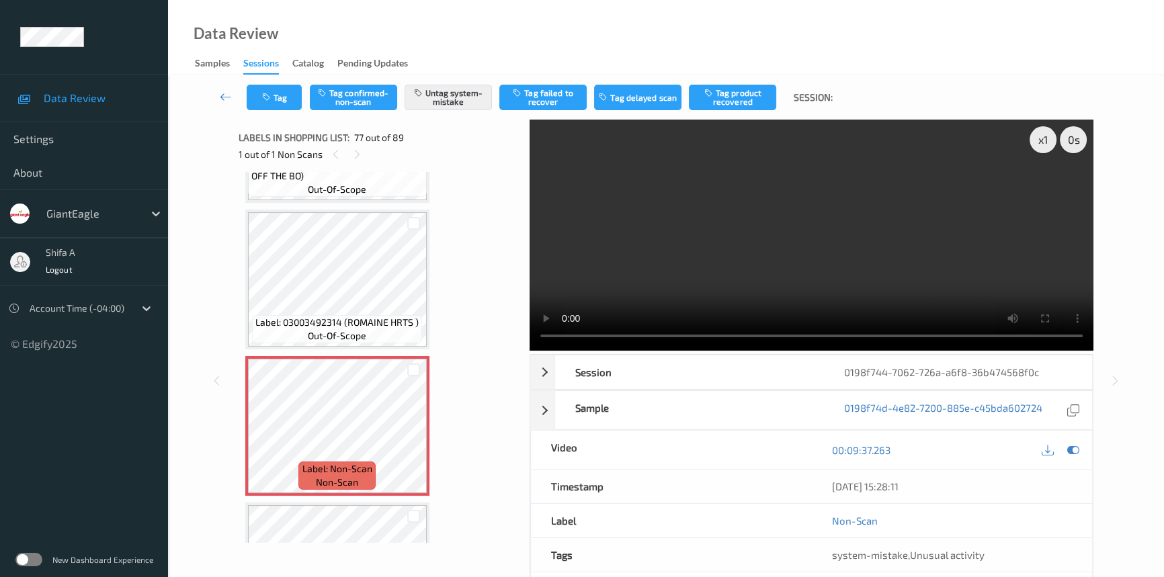
click at [896, 241] on video at bounding box center [812, 235] width 564 height 231
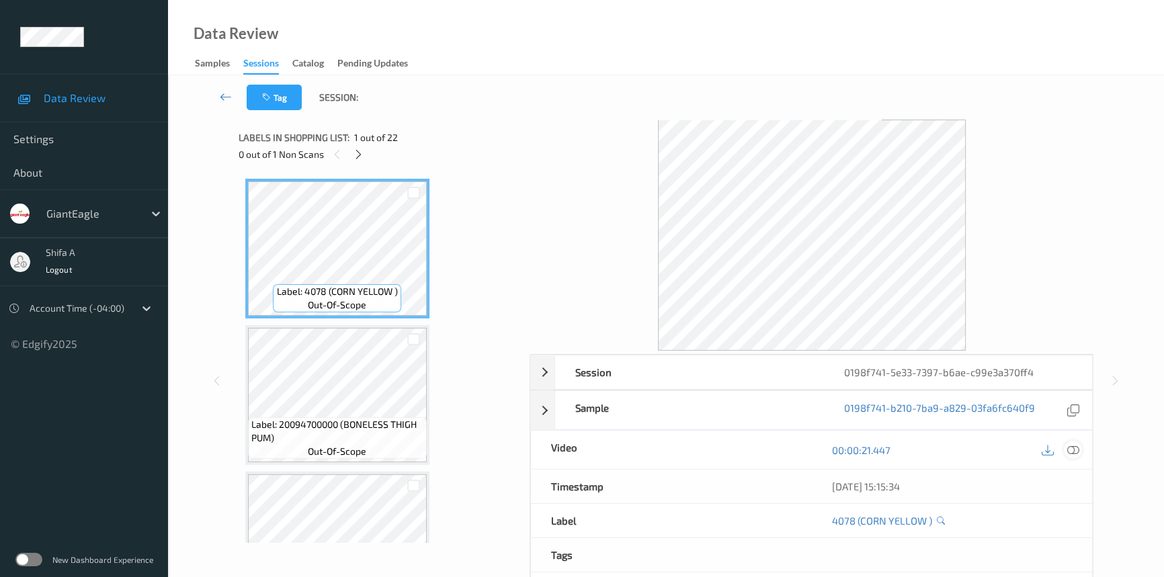
click at [1032, 449] on icon at bounding box center [1073, 450] width 12 height 12
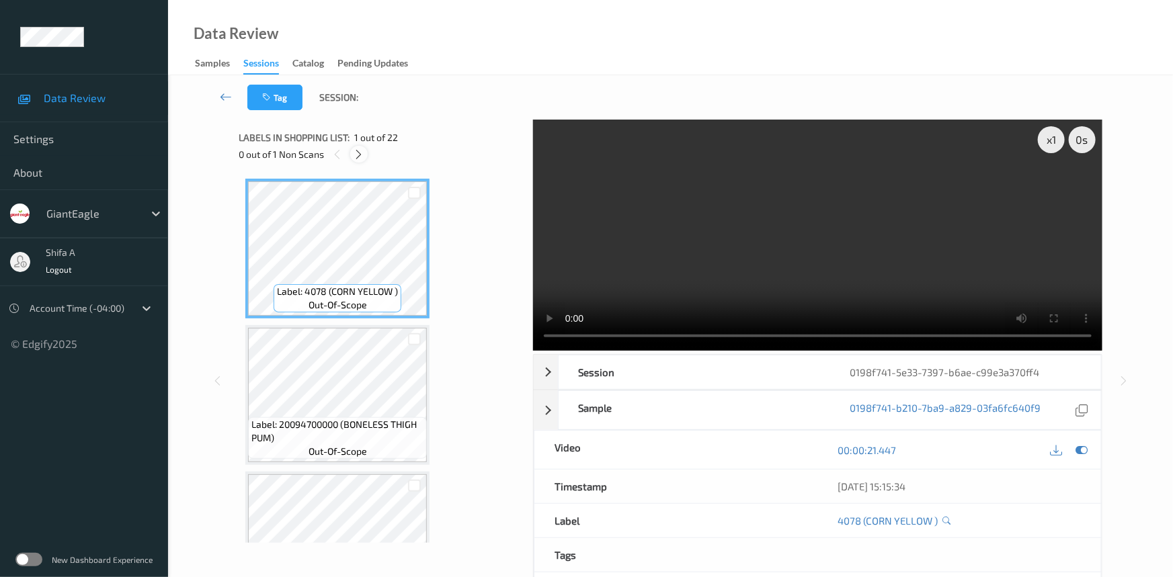
click at [357, 152] on icon at bounding box center [359, 155] width 11 height 12
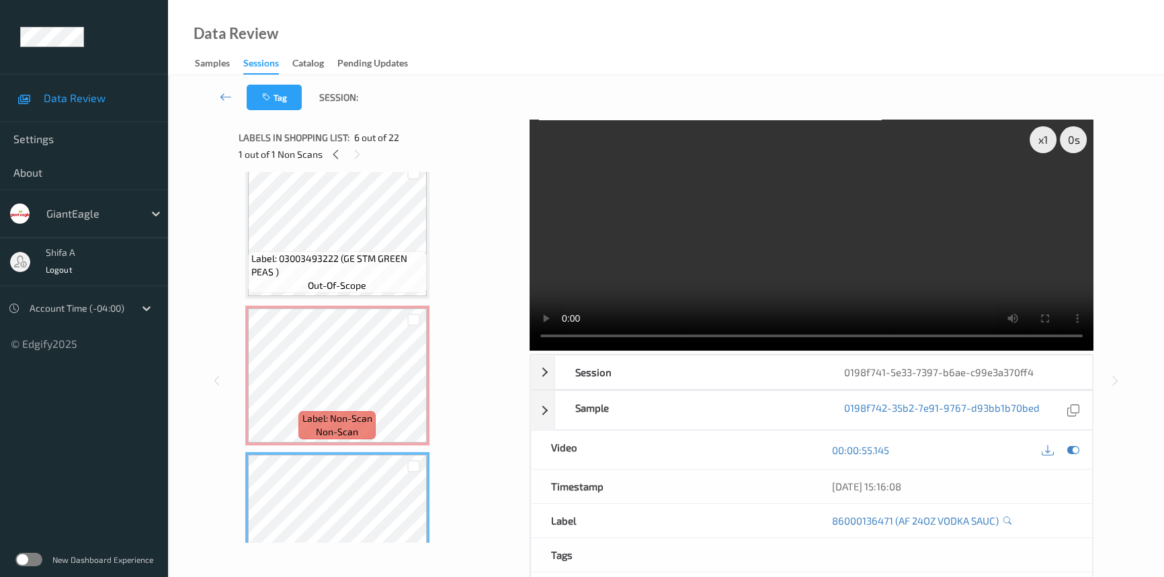
scroll to position [444, 0]
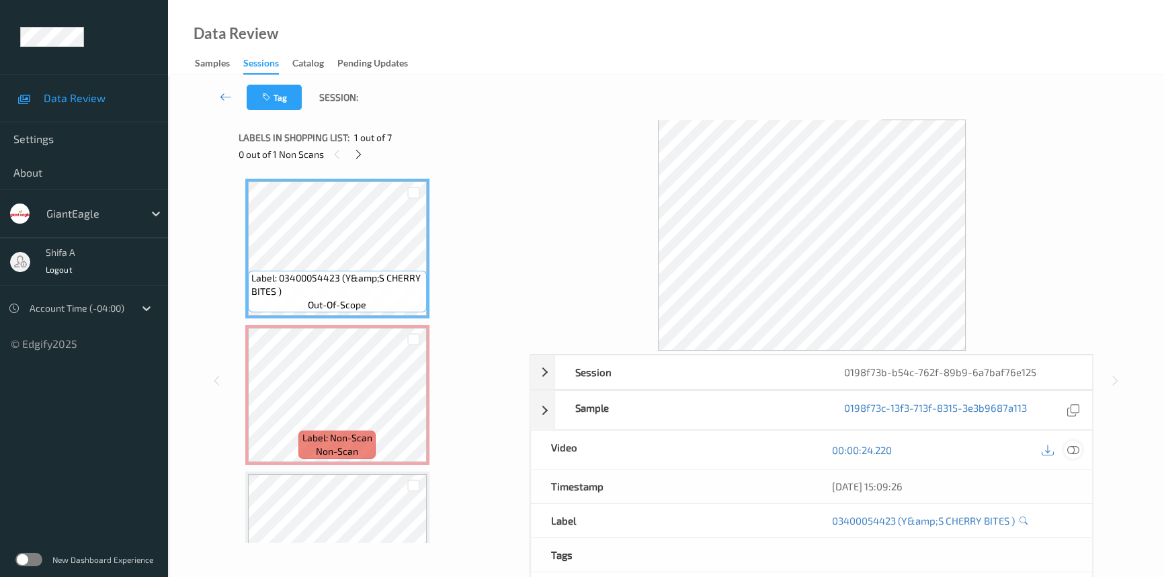
click at [1070, 445] on icon at bounding box center [1073, 450] width 12 height 12
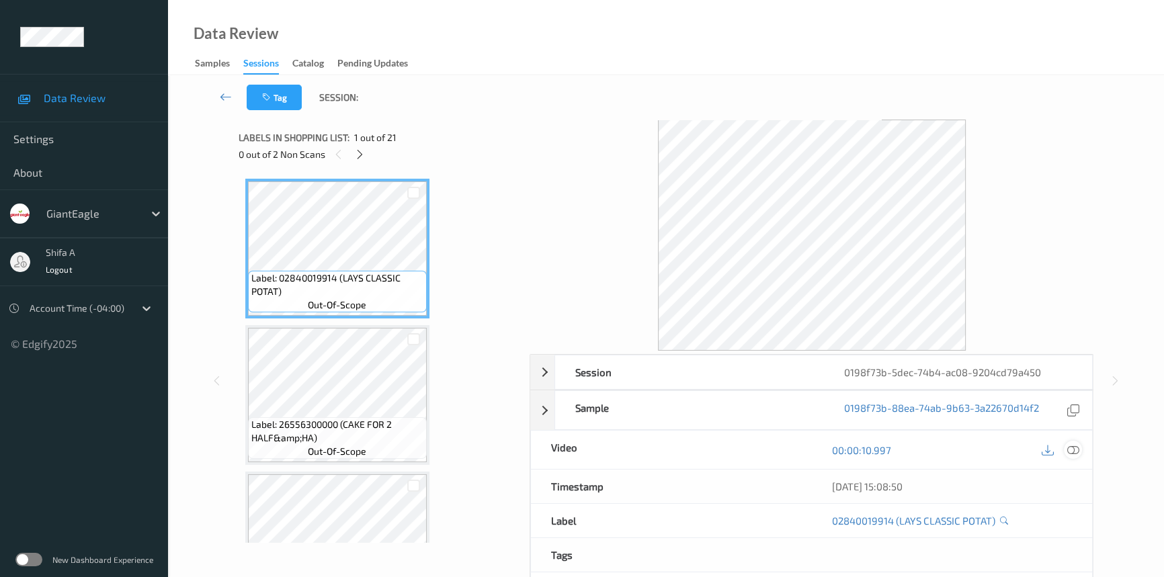
click at [1032, 448] on div at bounding box center [1073, 450] width 18 height 18
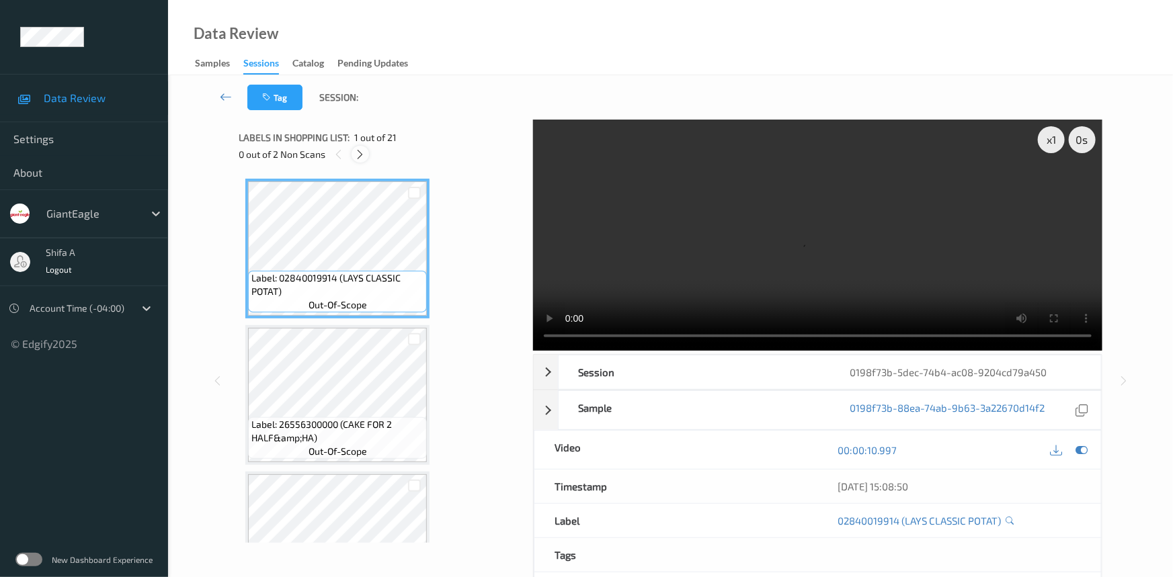
click at [355, 155] on icon at bounding box center [360, 155] width 11 height 12
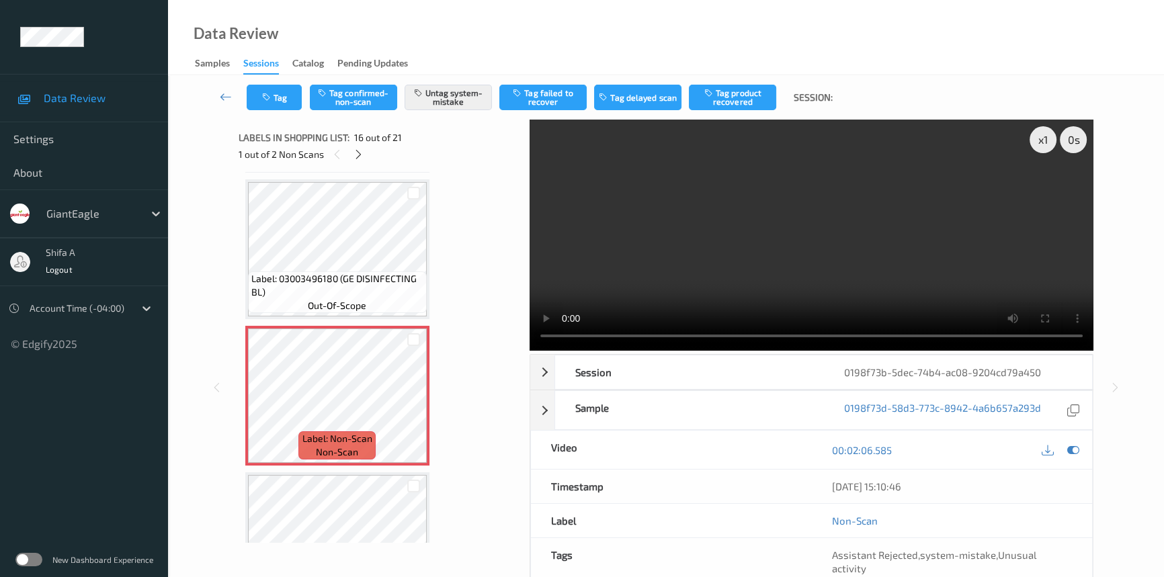
scroll to position [2295, 0]
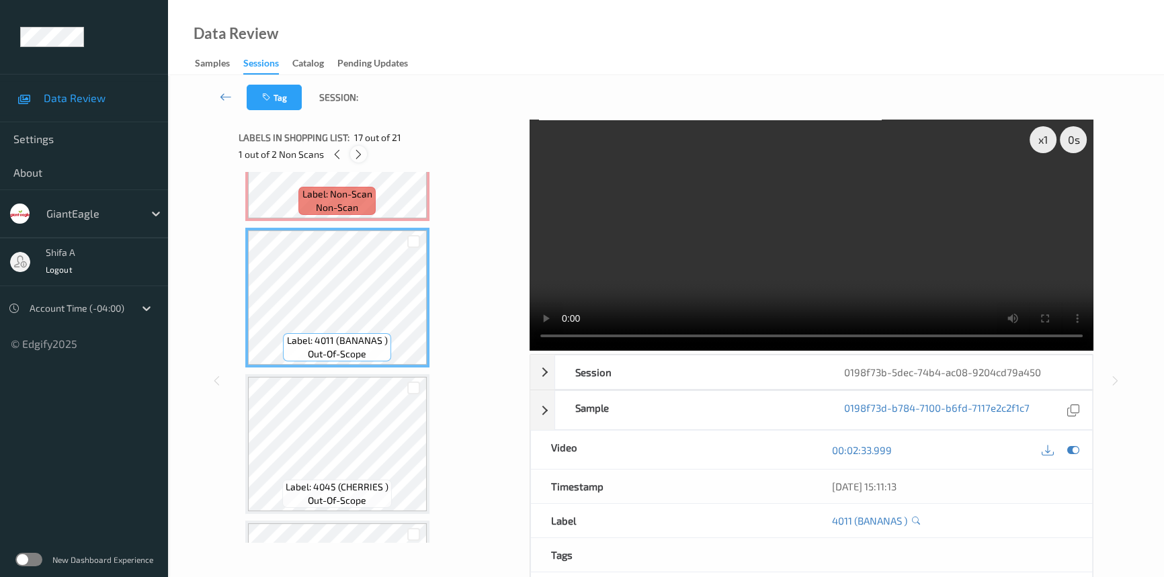
click at [358, 154] on icon at bounding box center [358, 155] width 11 height 12
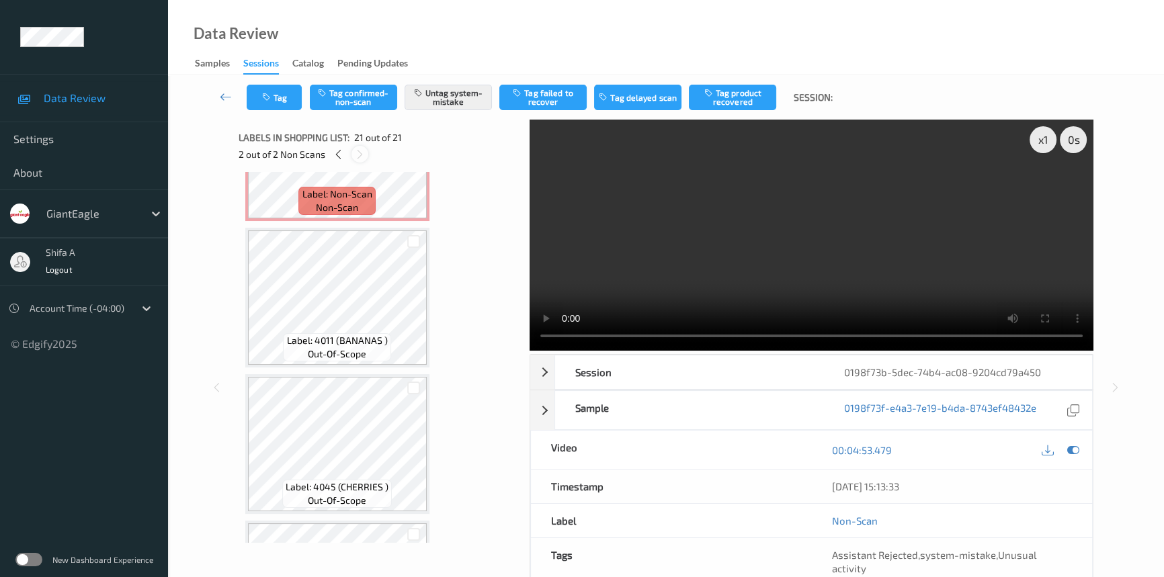
scroll to position [2702, 0]
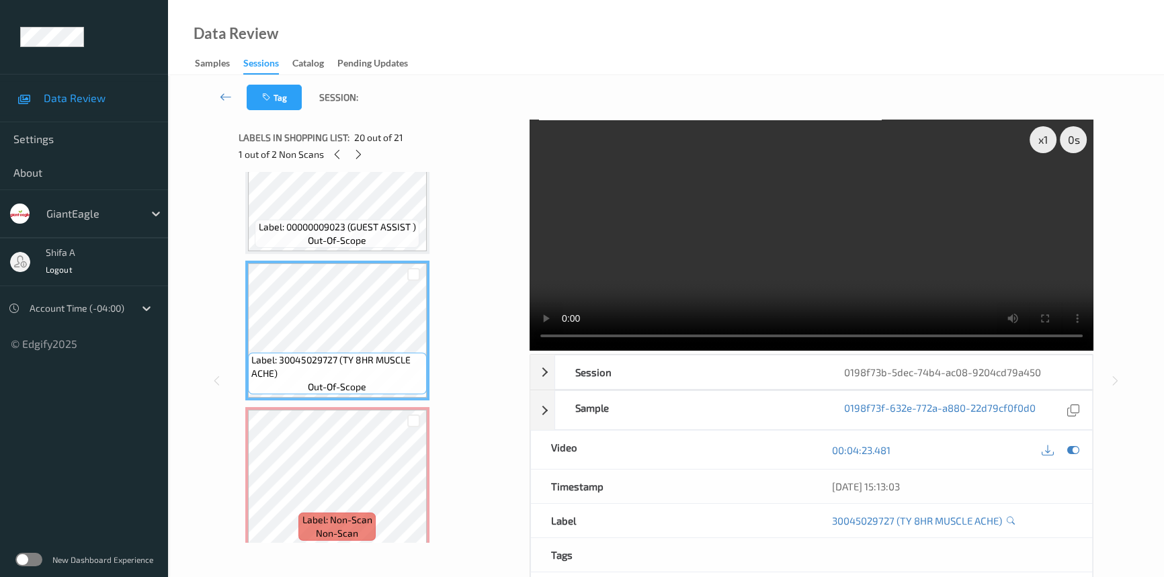
click at [957, 245] on video at bounding box center [812, 235] width 564 height 231
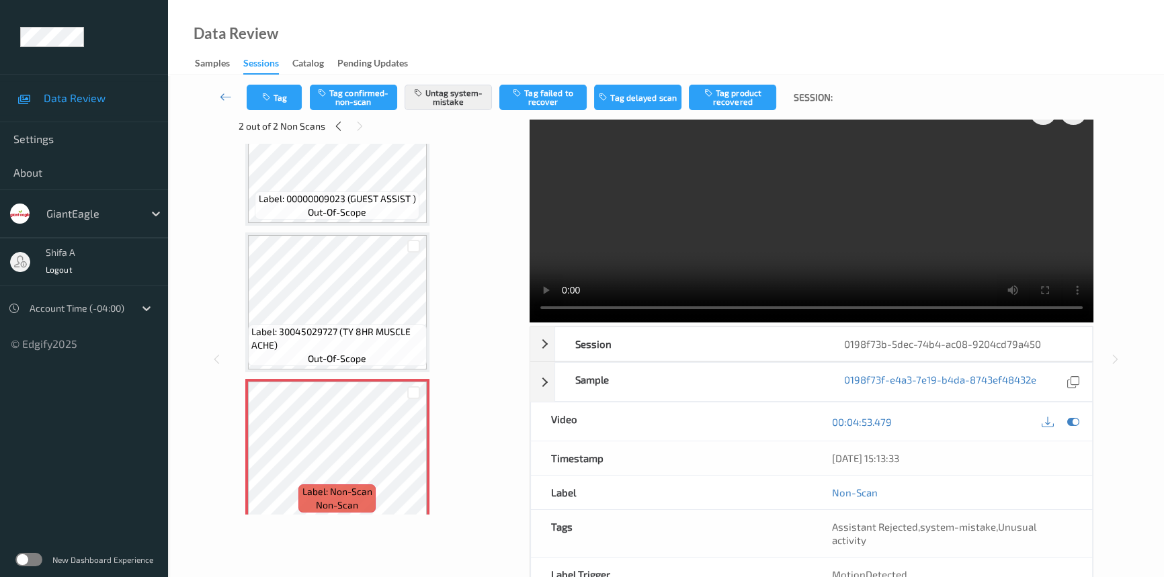
scroll to position [0, 0]
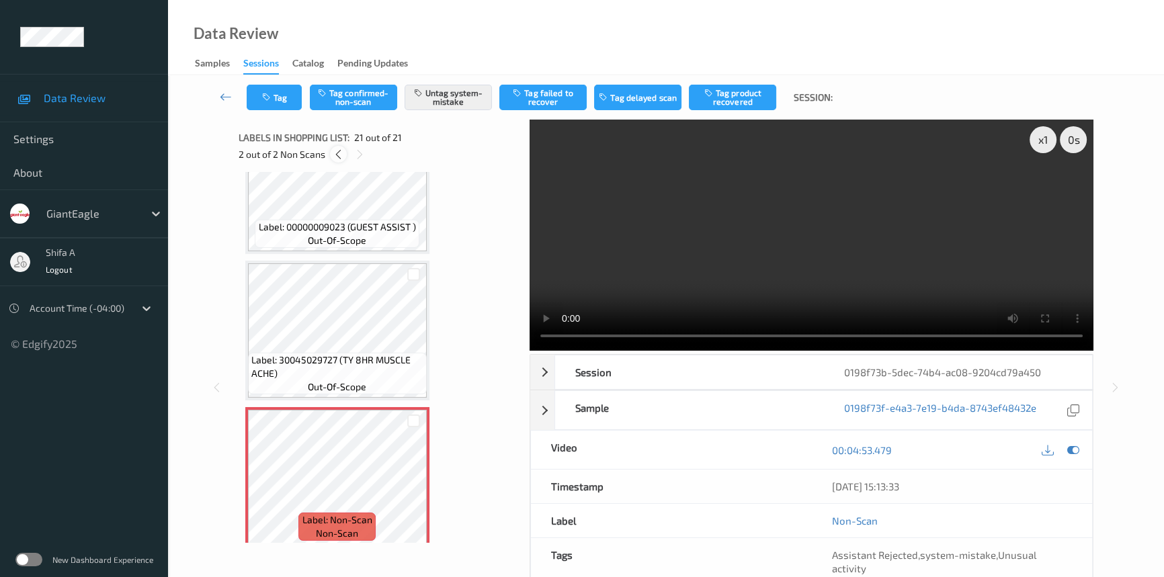
click at [336, 157] on icon at bounding box center [338, 155] width 11 height 12
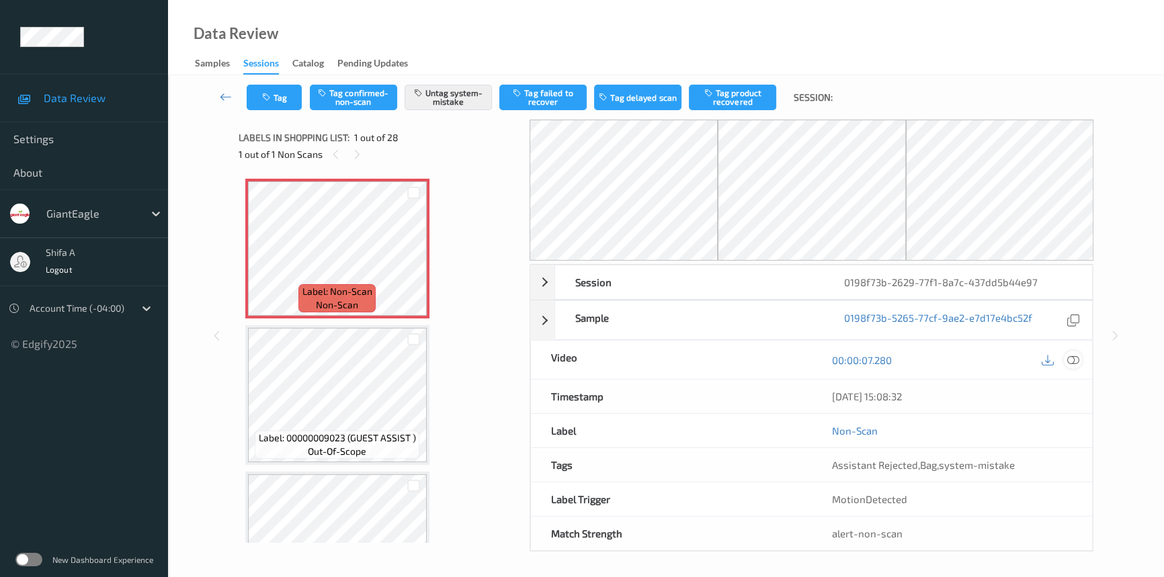
click at [1077, 355] on icon at bounding box center [1073, 360] width 12 height 12
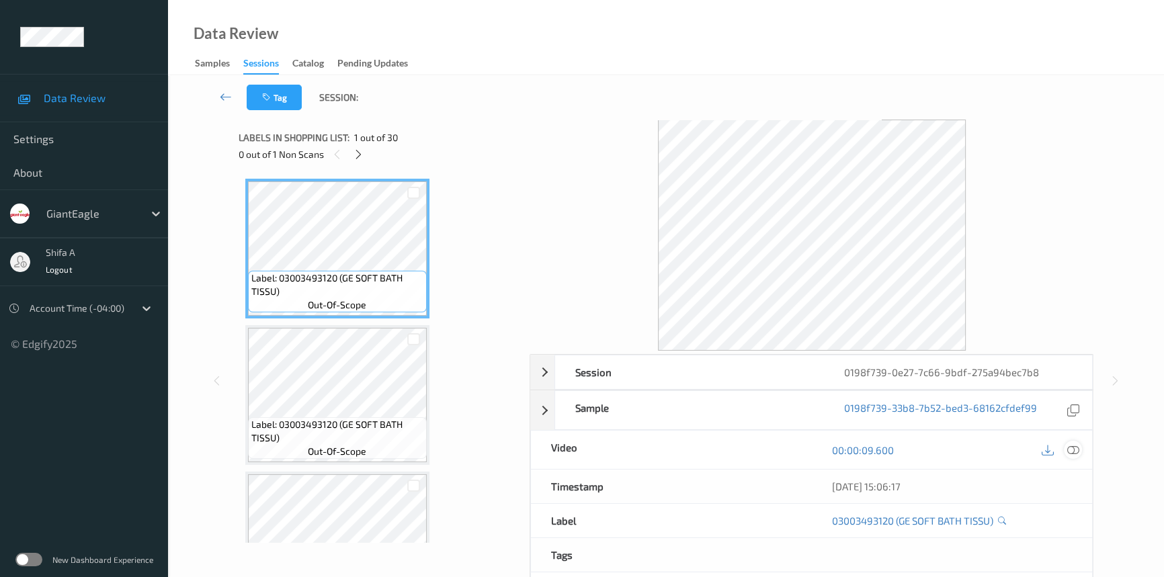
click at [1075, 446] on icon at bounding box center [1073, 450] width 12 height 12
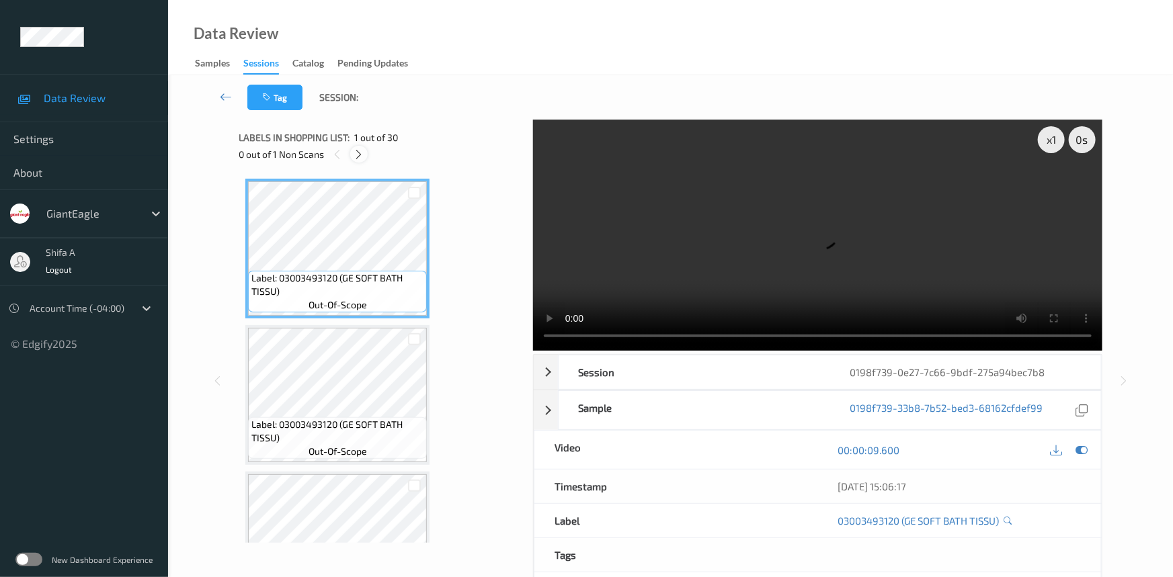
click at [358, 157] on icon at bounding box center [359, 155] width 11 height 12
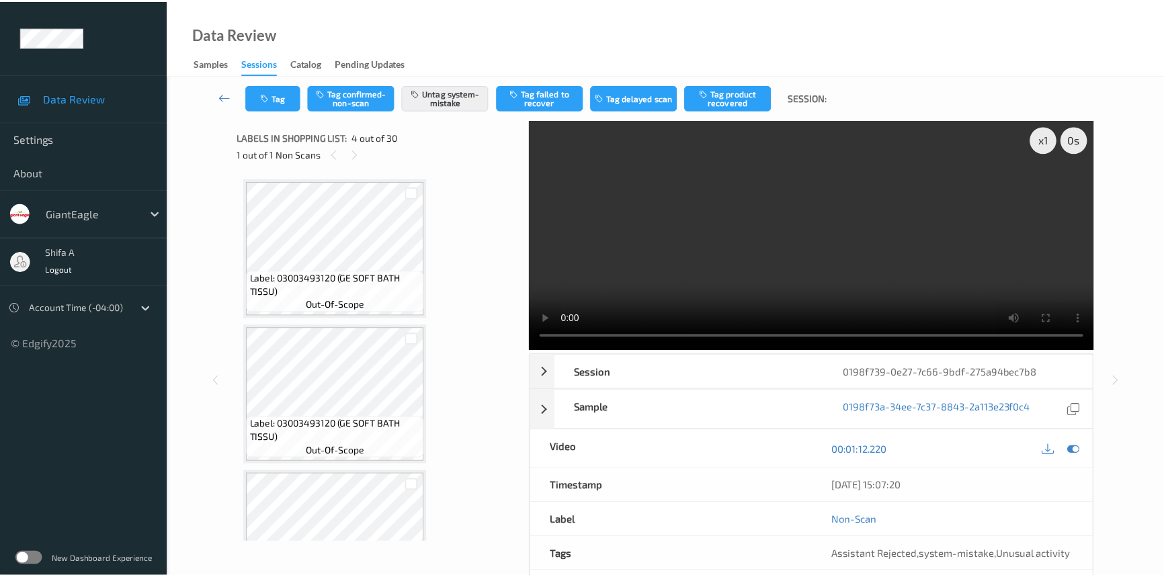
scroll to position [299, 0]
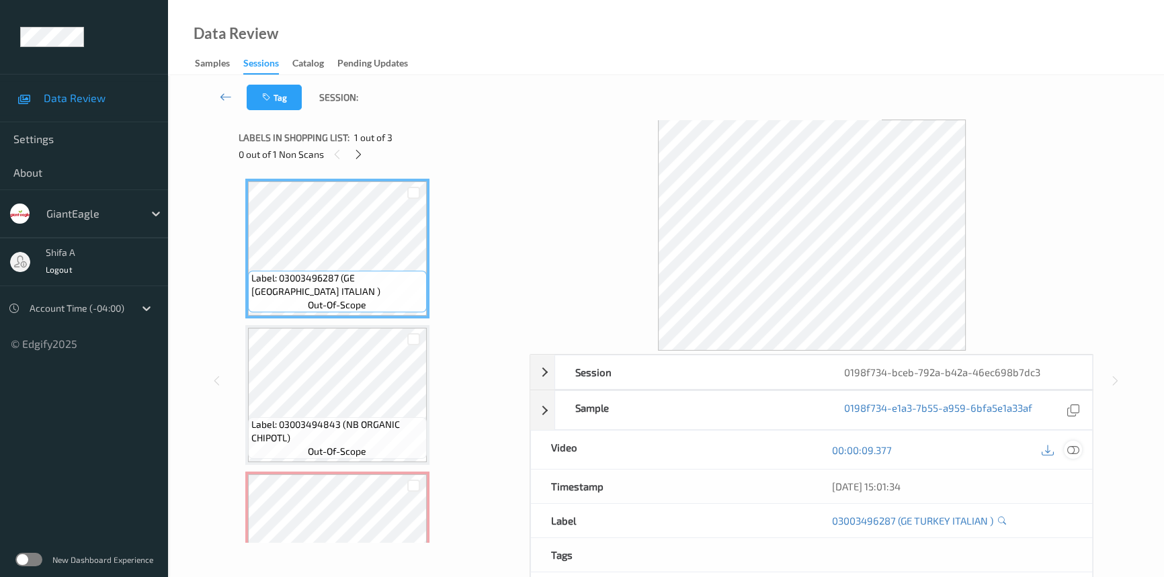
click at [1073, 448] on icon at bounding box center [1073, 450] width 12 height 12
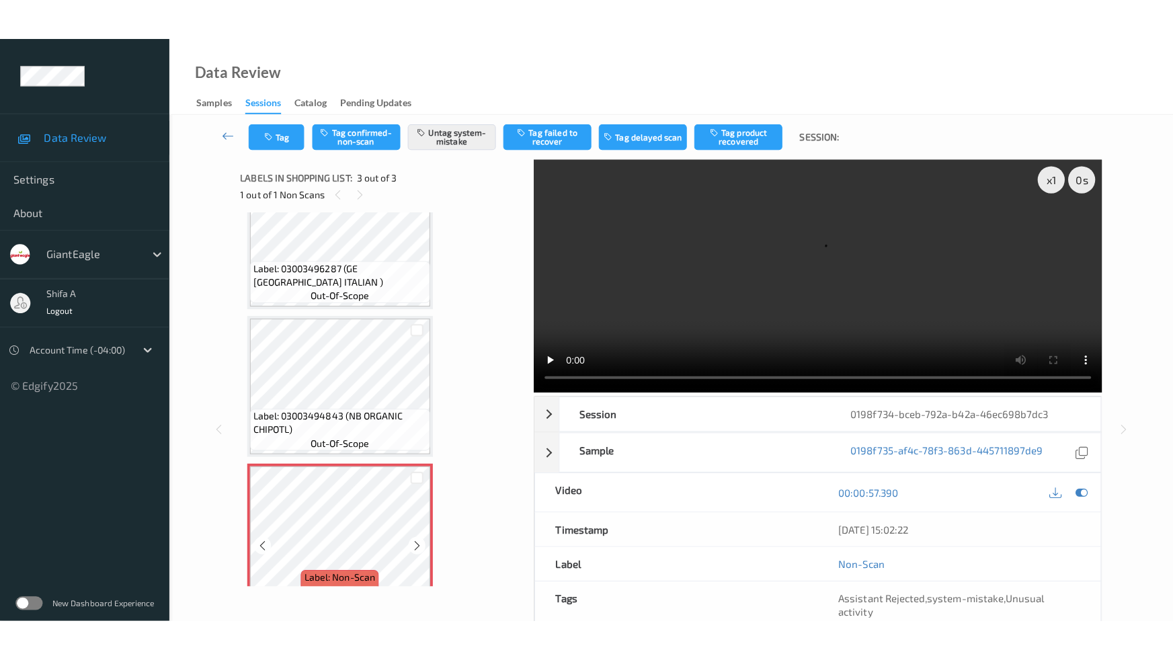
scroll to position [74, 0]
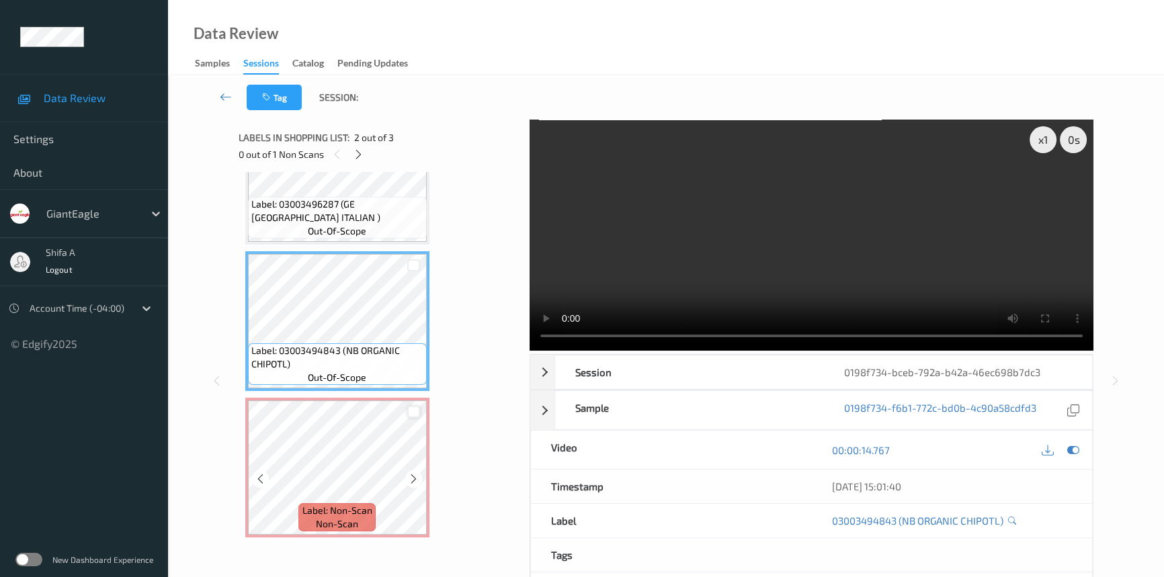
click at [407, 410] on div at bounding box center [413, 412] width 13 height 13
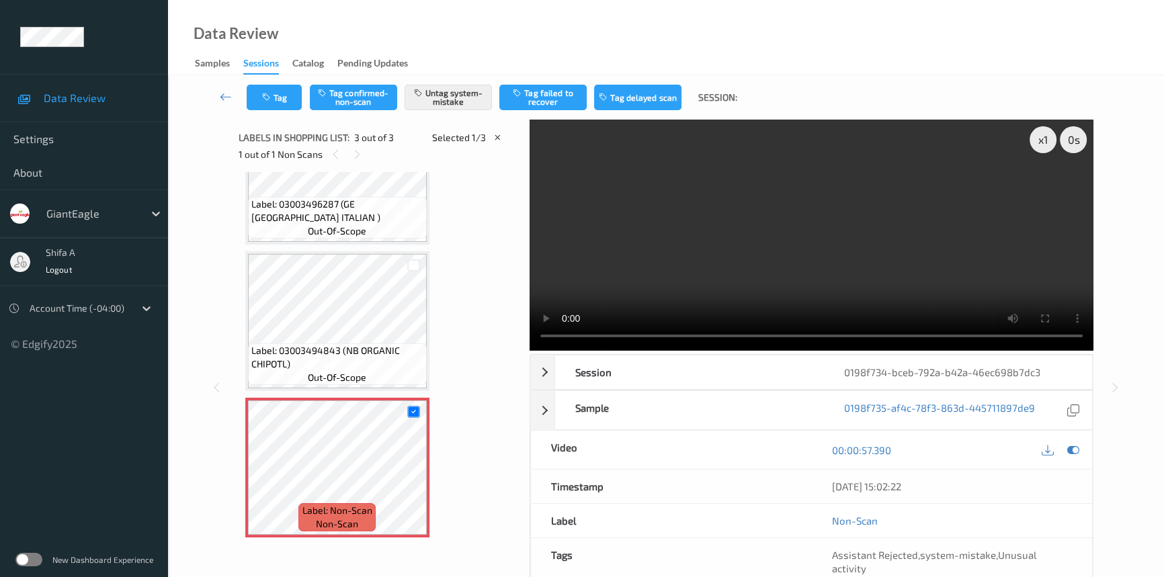
click at [374, 344] on span "Label: 03003494843 (NB ORGANIC CHIPOTL)" at bounding box center [337, 357] width 172 height 27
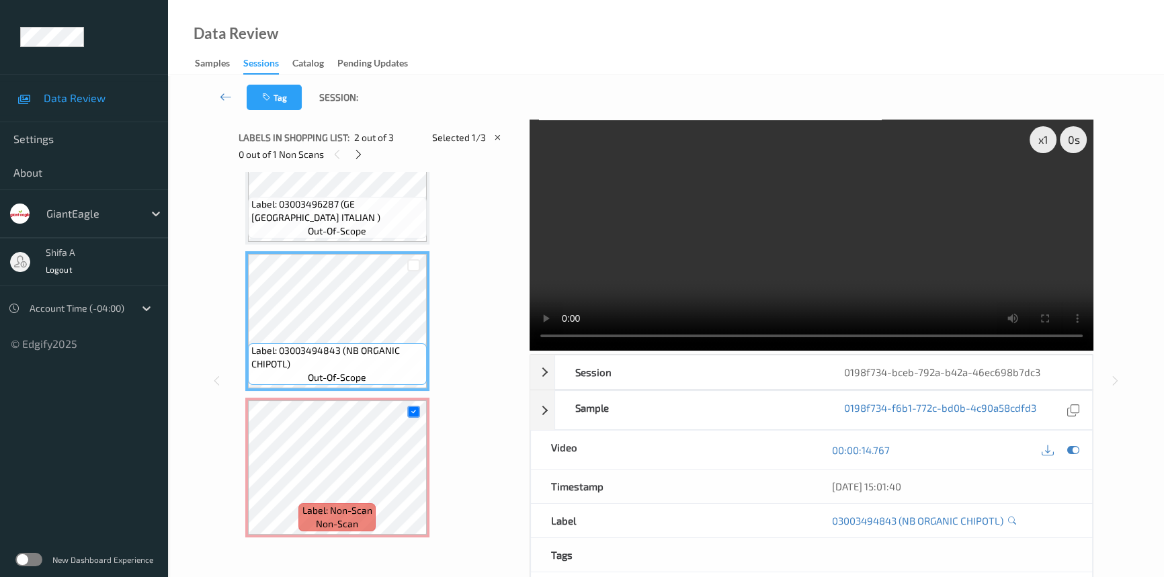
click at [460, 374] on div "Label: 03003496287 (GE TURKEY ITALIAN ) out-of-scope Label: 03003494843 (NB ORG…" at bounding box center [379, 321] width 269 height 433
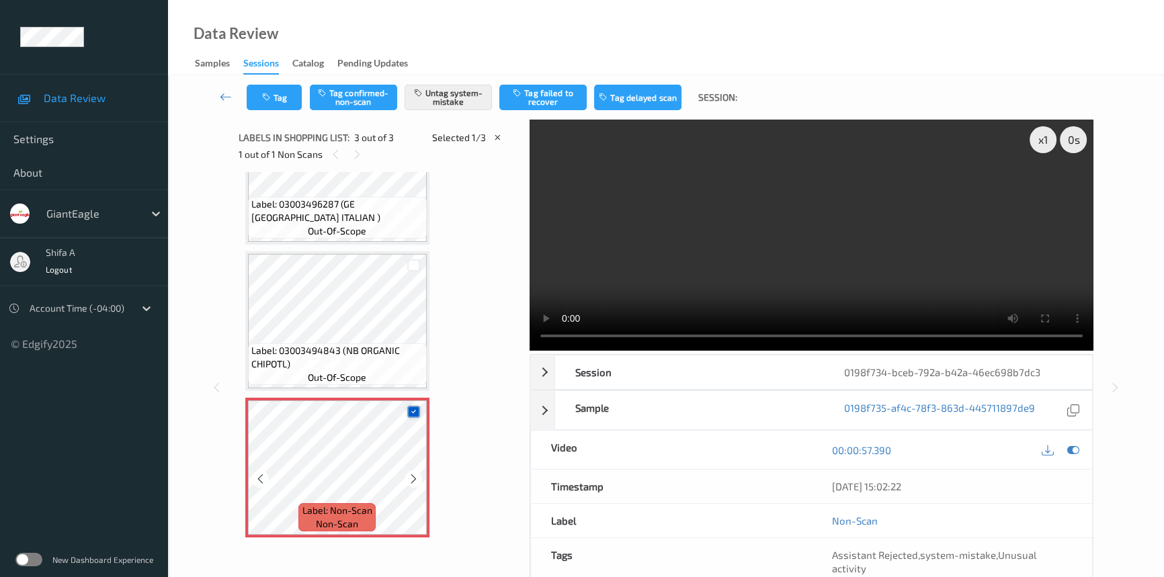
click at [410, 413] on icon at bounding box center [413, 411] width 9 height 9
click at [467, 380] on div "Label: 03003496287 (GE TURKEY ITALIAN ) out-of-scope Label: 03003494843 (NB ORG…" at bounding box center [379, 321] width 269 height 433
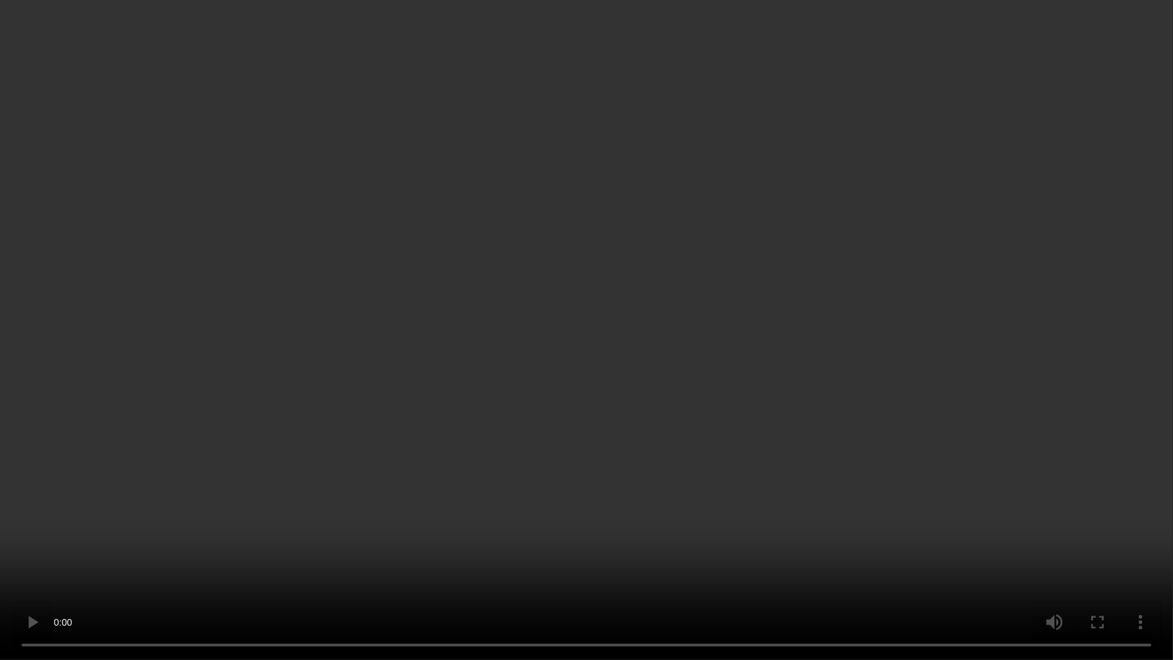
click at [934, 497] on video at bounding box center [586, 330] width 1173 height 660
click at [862, 365] on video at bounding box center [586, 330] width 1173 height 660
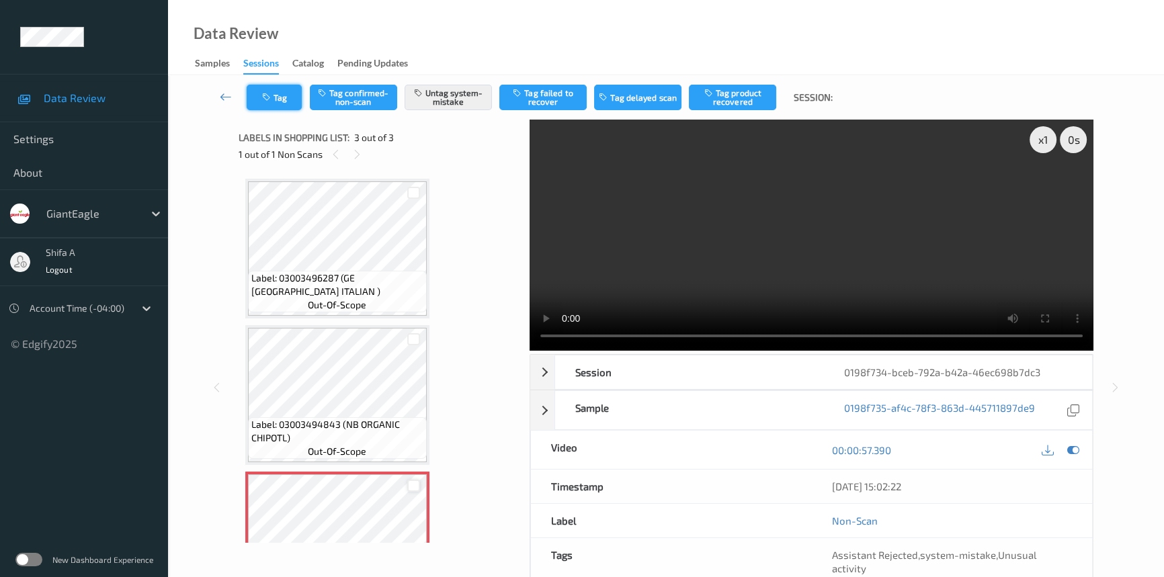
click at [276, 89] on button "Tag" at bounding box center [274, 98] width 55 height 26
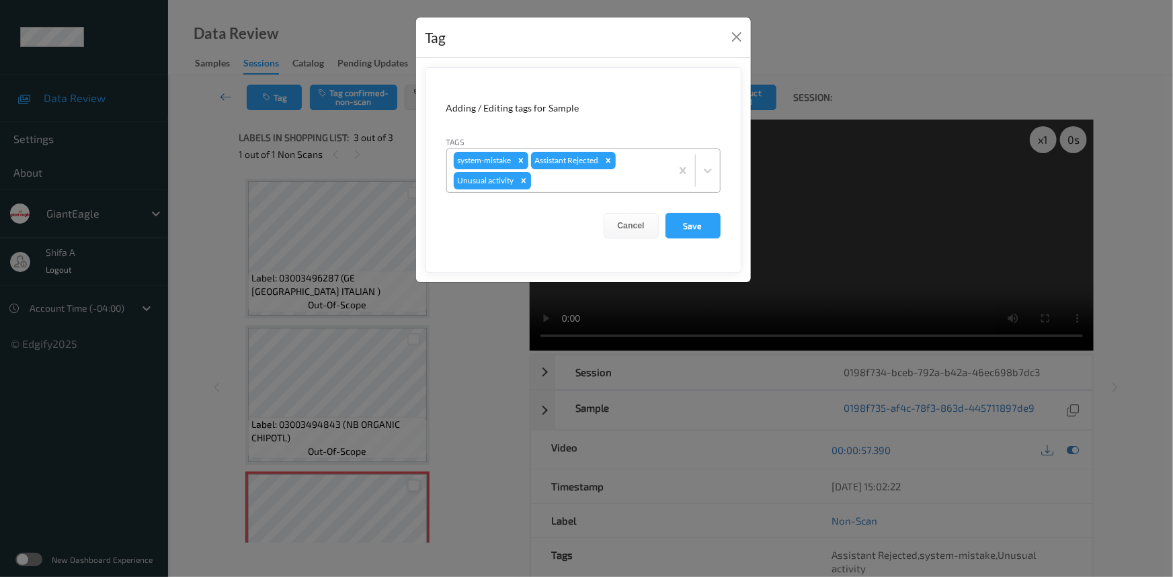
click at [524, 179] on icon "Remove Unusual activity" at bounding box center [523, 180] width 9 height 9
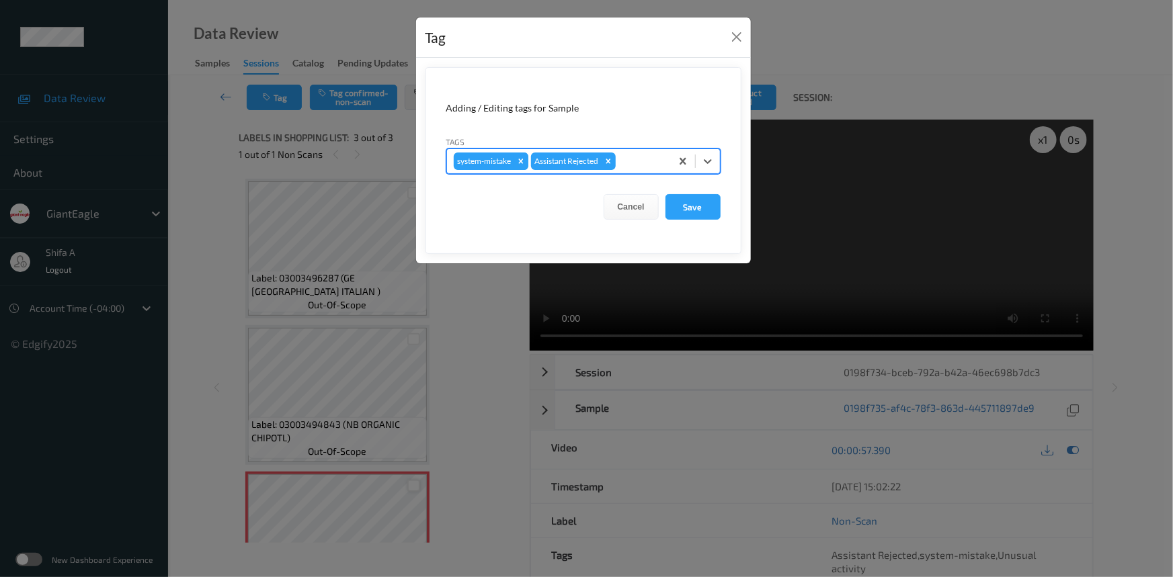
click at [521, 161] on icon "Remove system-mistake" at bounding box center [520, 161] width 5 height 5
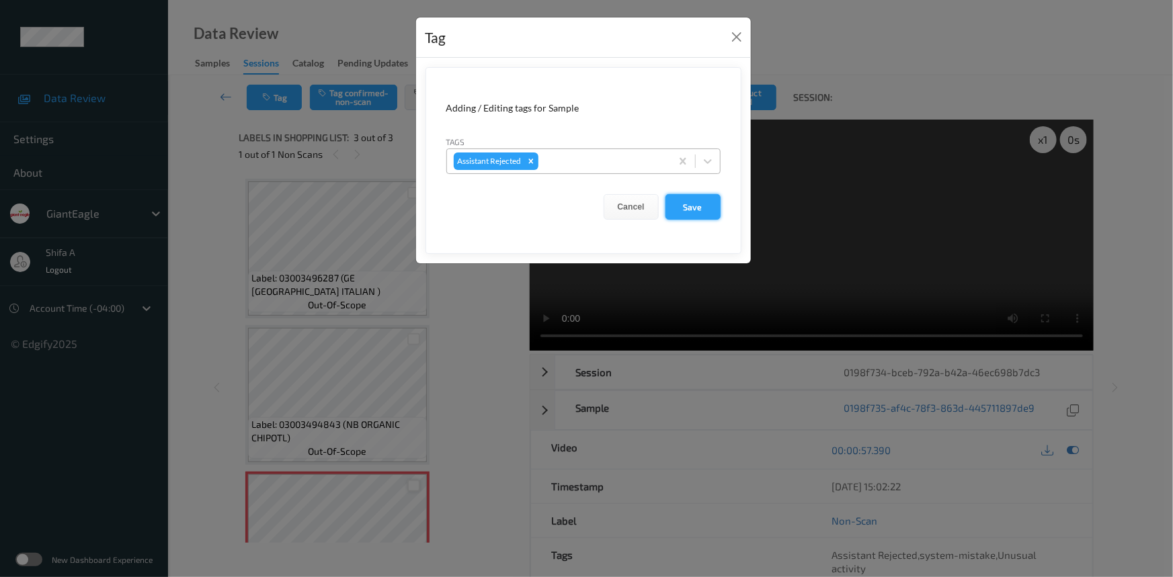
click at [710, 208] on button "Save" at bounding box center [692, 207] width 55 height 26
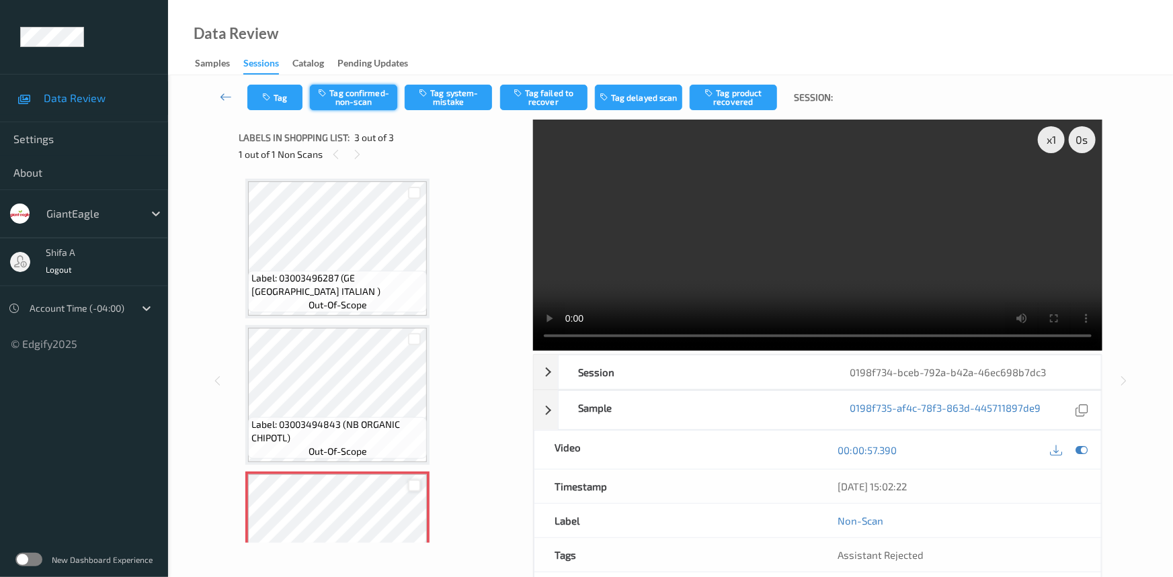
click at [356, 94] on button "Tag confirmed-non-scan" at bounding box center [353, 98] width 87 height 26
click at [360, 89] on button "Untag confirmed-non-scan" at bounding box center [353, 98] width 87 height 26
click at [477, 96] on button "Tag system-mistake" at bounding box center [448, 98] width 87 height 26
click at [275, 104] on button "Tag" at bounding box center [274, 98] width 55 height 26
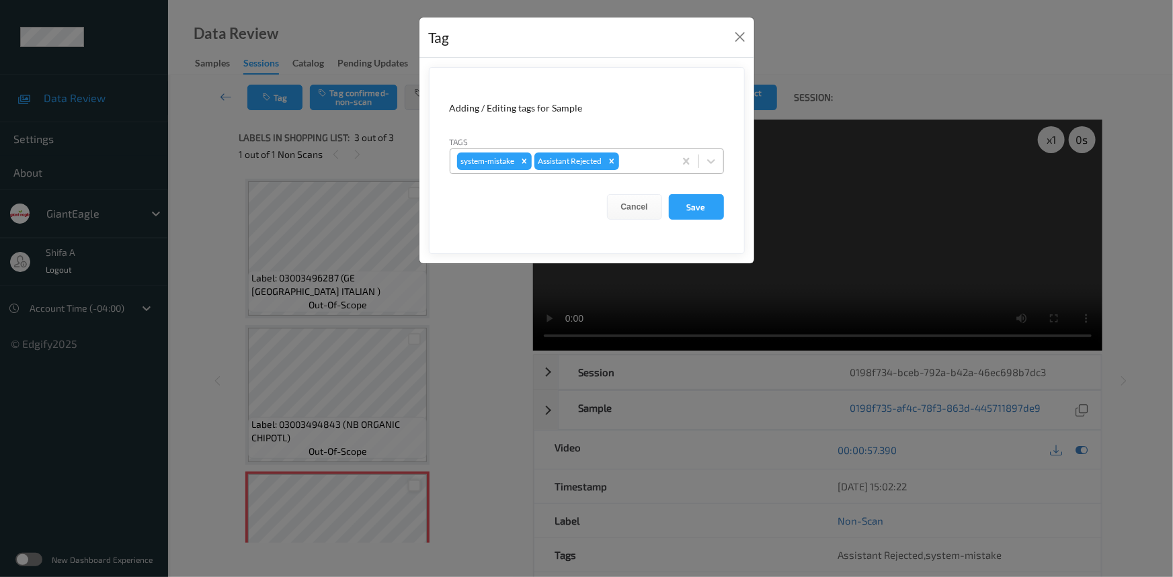
click at [636, 164] on div at bounding box center [645, 161] width 46 height 16
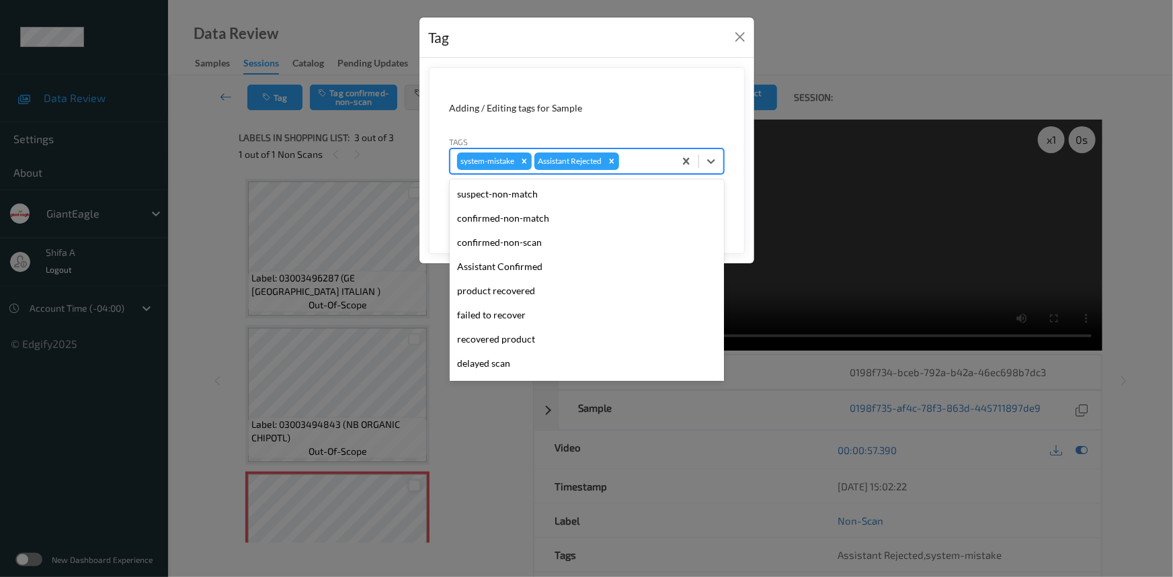
scroll to position [118, 0]
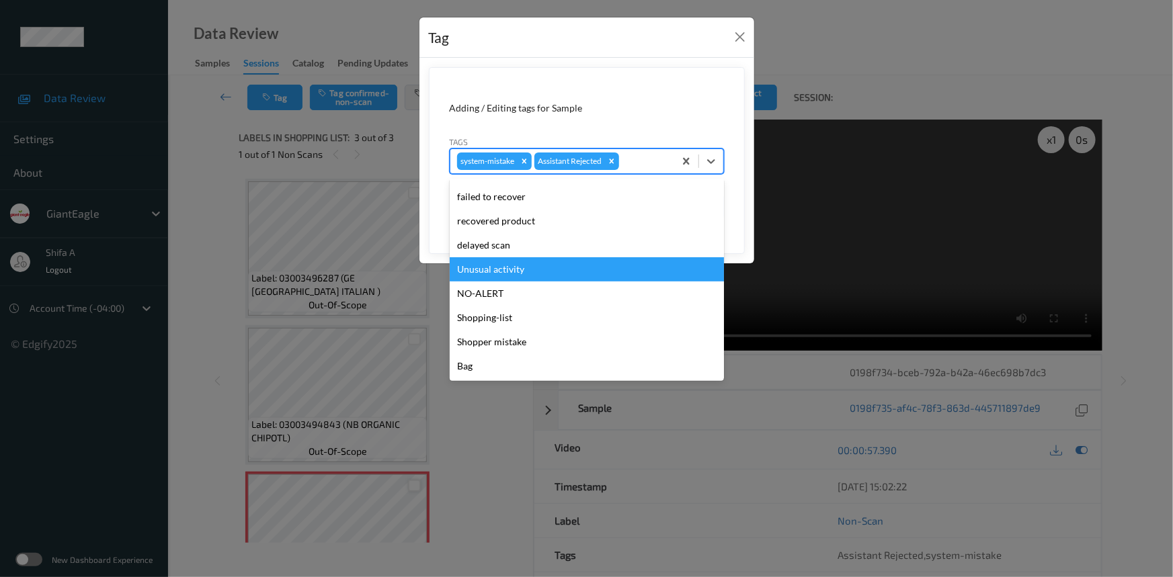
click at [514, 268] on div "Unusual activity" at bounding box center [587, 269] width 274 height 24
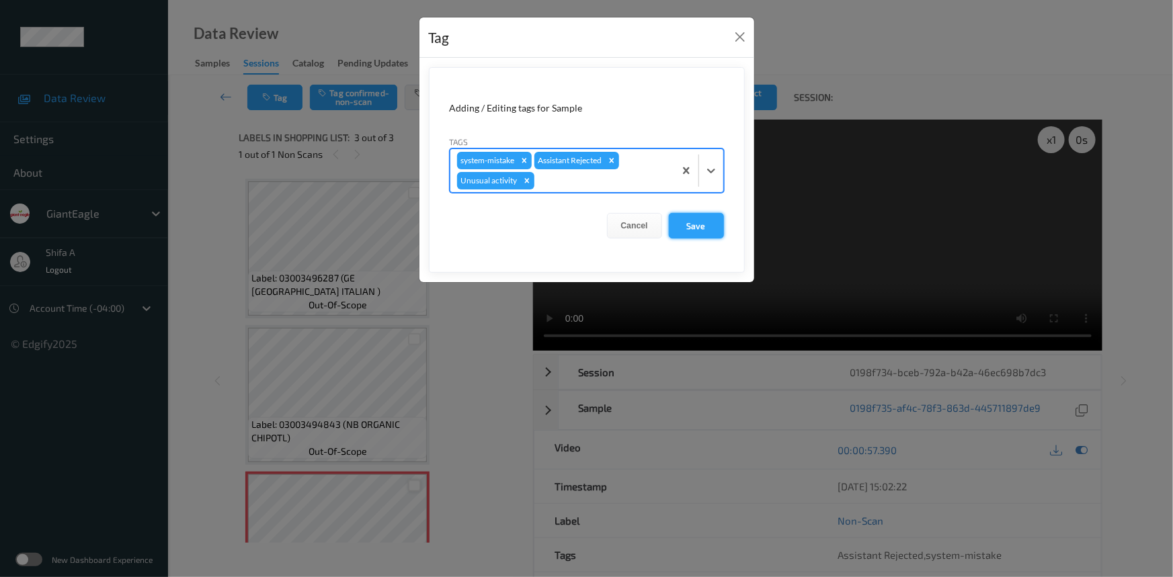
click at [706, 217] on button "Save" at bounding box center [696, 226] width 55 height 26
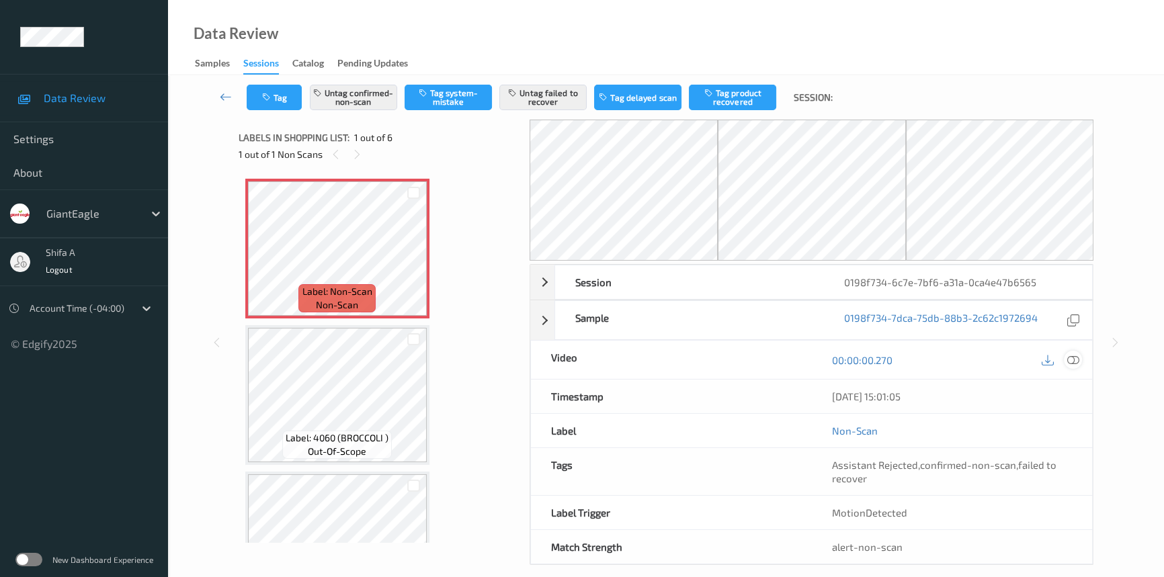
click at [1071, 361] on icon at bounding box center [1073, 360] width 12 height 12
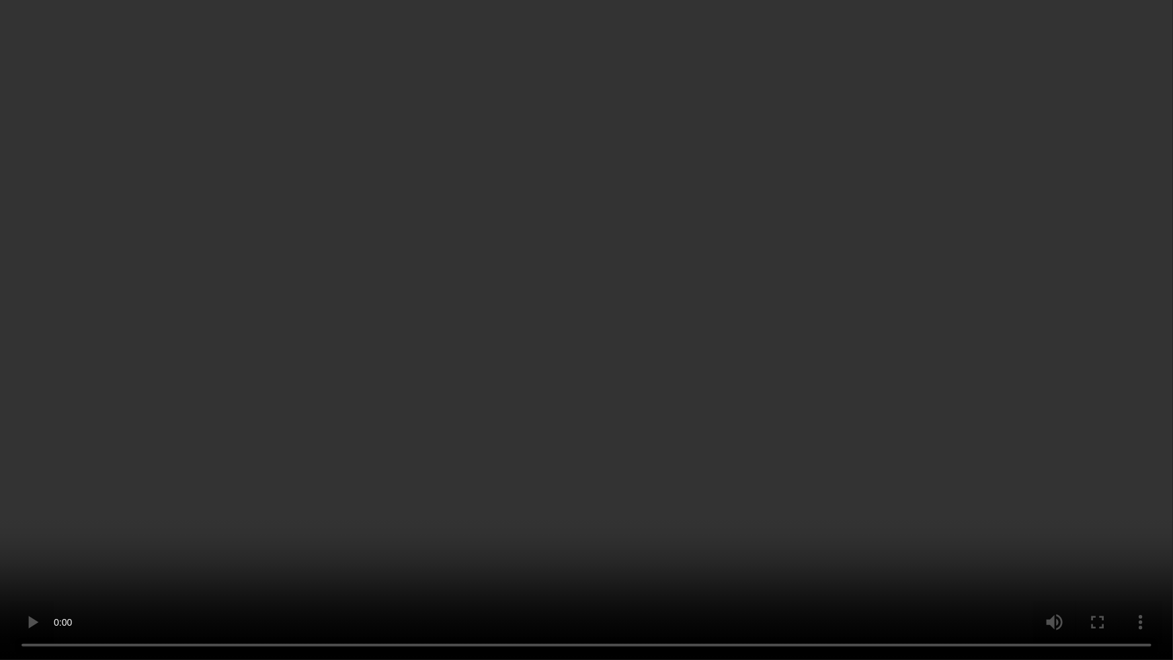
click at [530, 499] on video at bounding box center [586, 330] width 1173 height 660
click at [528, 490] on video at bounding box center [586, 330] width 1173 height 660
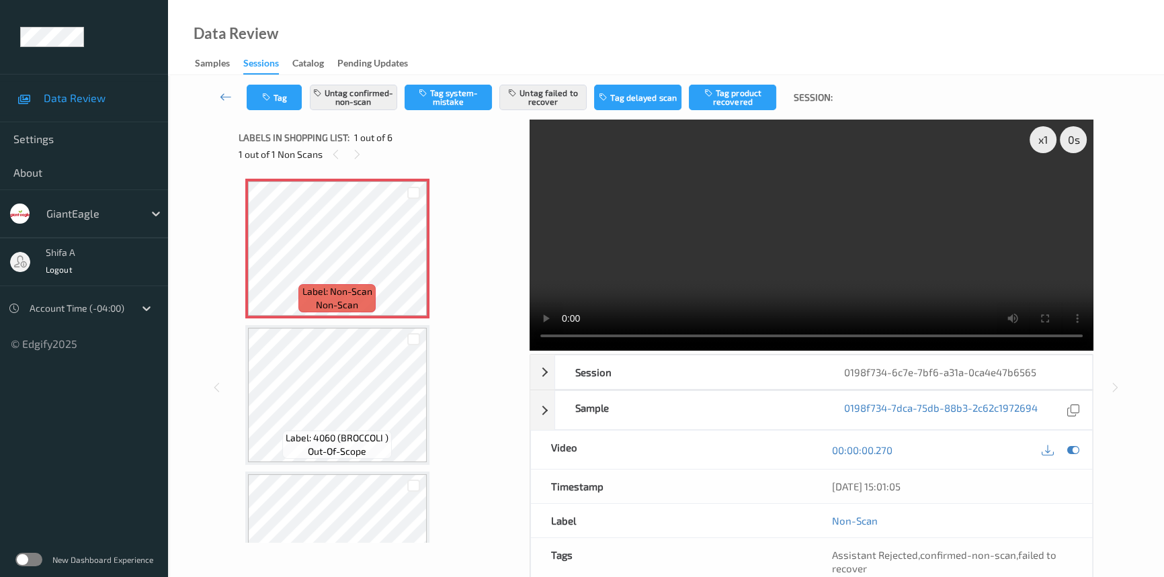
click at [842, 222] on video at bounding box center [812, 235] width 564 height 231
click at [360, 108] on button "Untag confirmed-non-scan" at bounding box center [353, 98] width 87 height 26
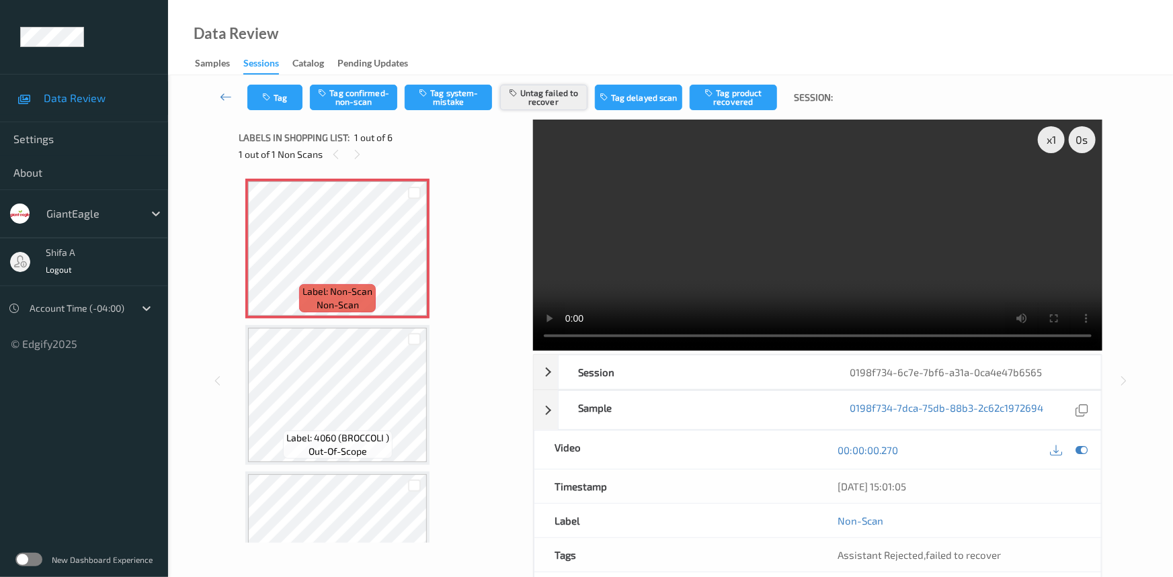
click at [541, 104] on button "Untag failed to recover" at bounding box center [543, 98] width 87 height 26
click at [450, 104] on button "Tag system-mistake" at bounding box center [448, 98] width 87 height 26
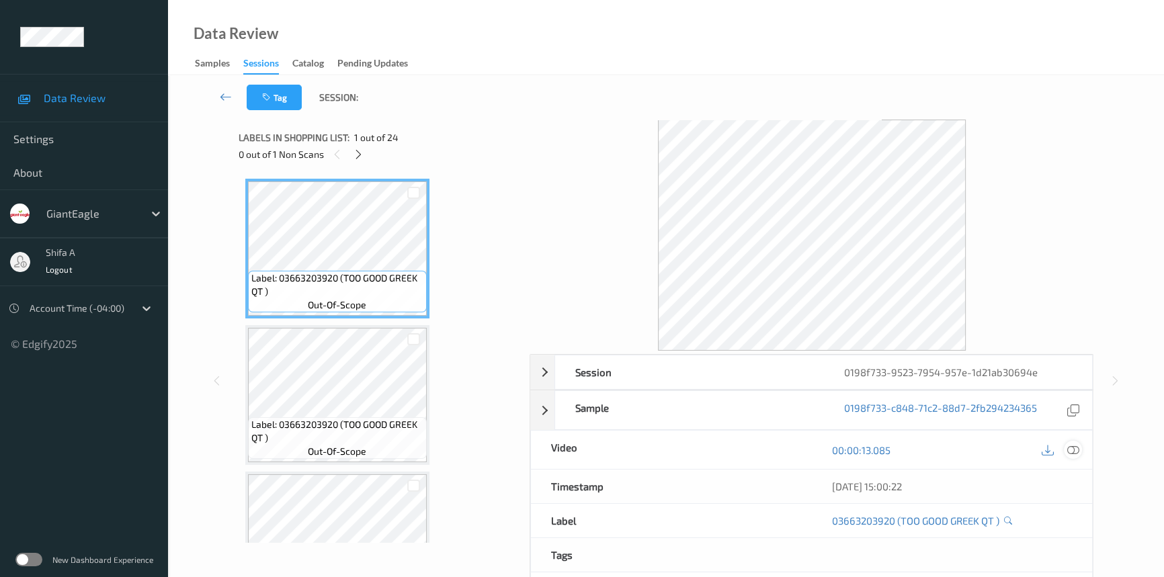
click at [1071, 451] on icon at bounding box center [1073, 450] width 12 height 12
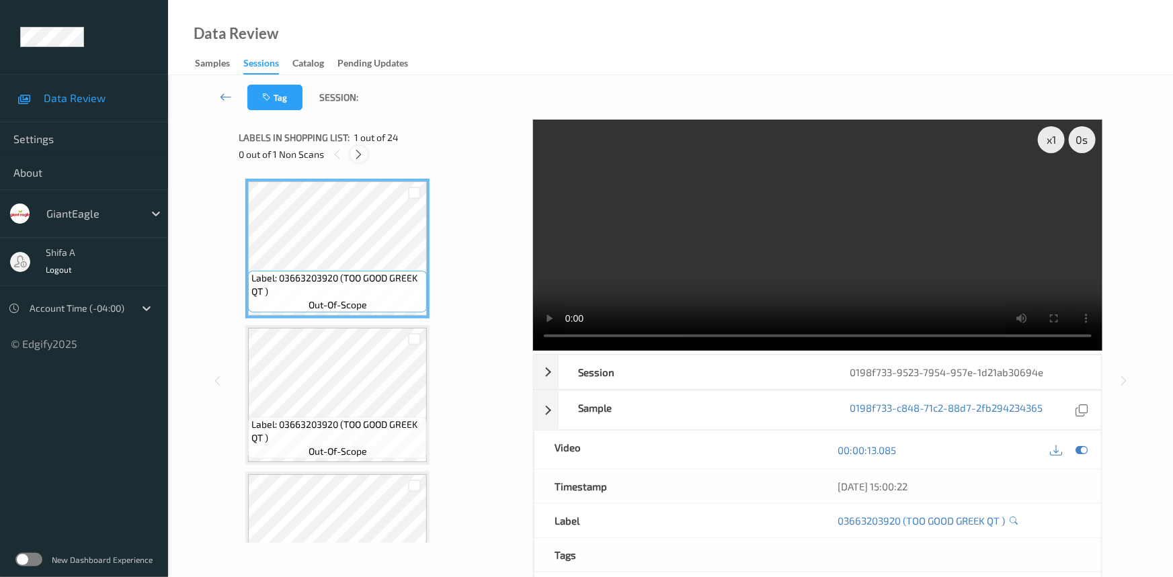
click at [362, 150] on icon at bounding box center [359, 155] width 11 height 12
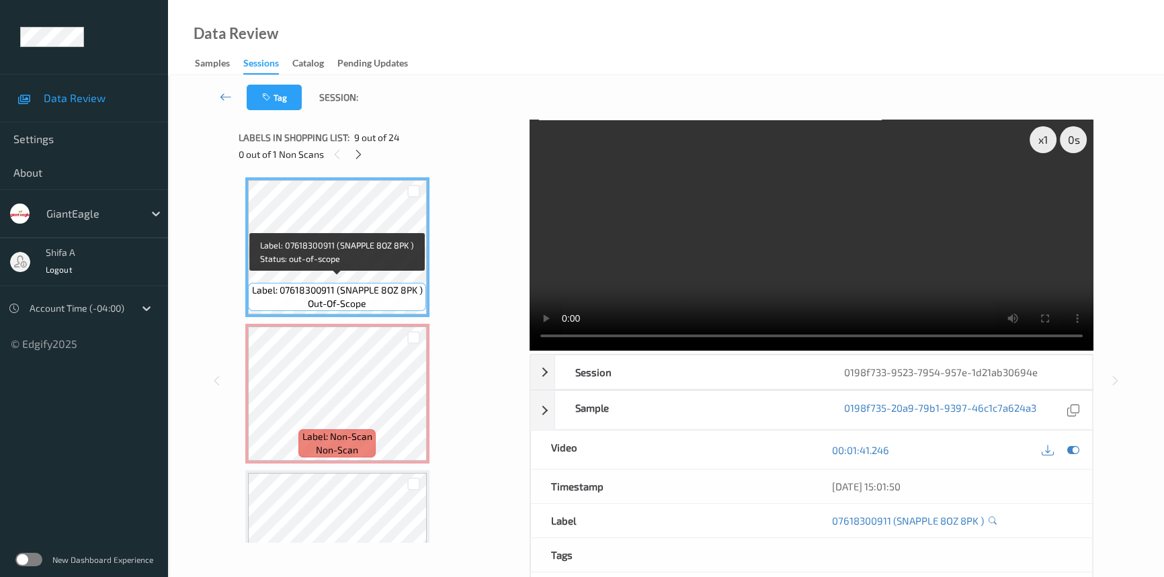
scroll to position [1175, 0]
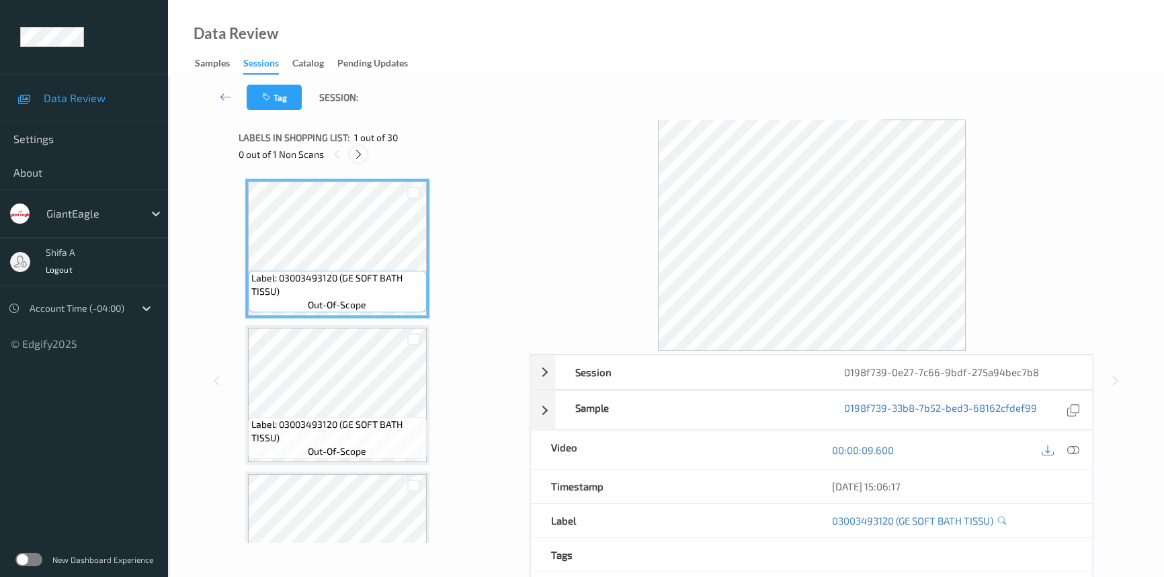
click at [364, 153] on icon at bounding box center [358, 155] width 11 height 12
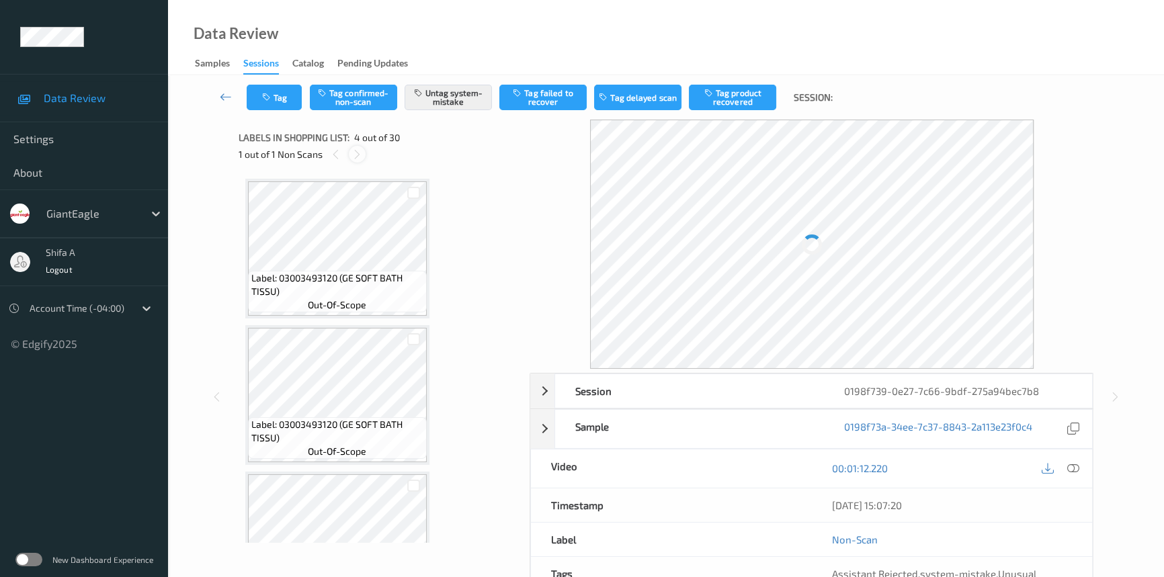
scroll to position [299, 0]
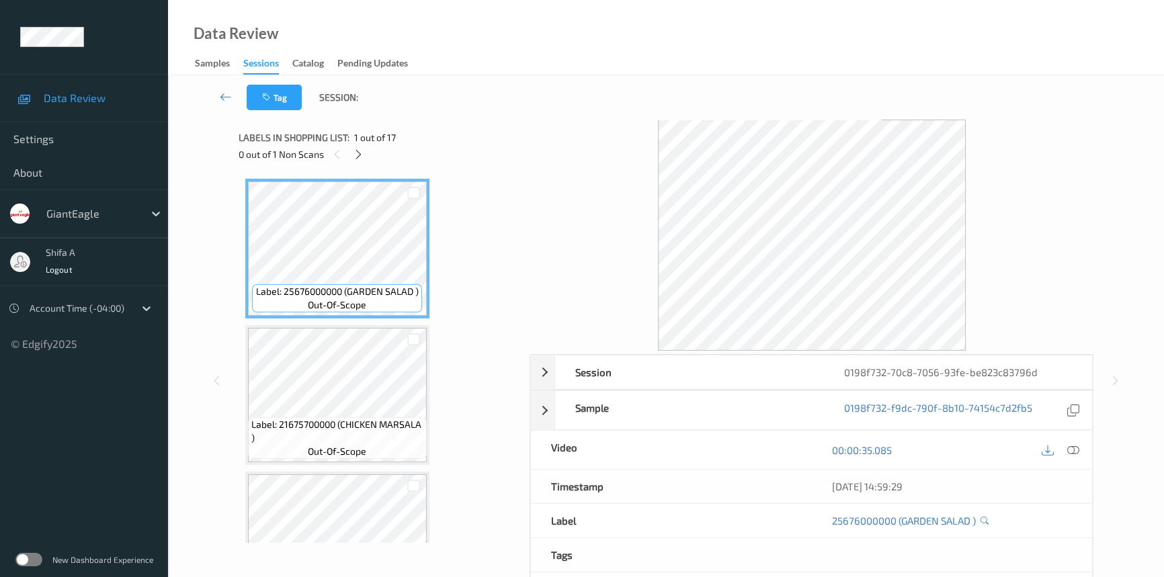
click at [1075, 454] on icon at bounding box center [1073, 450] width 12 height 12
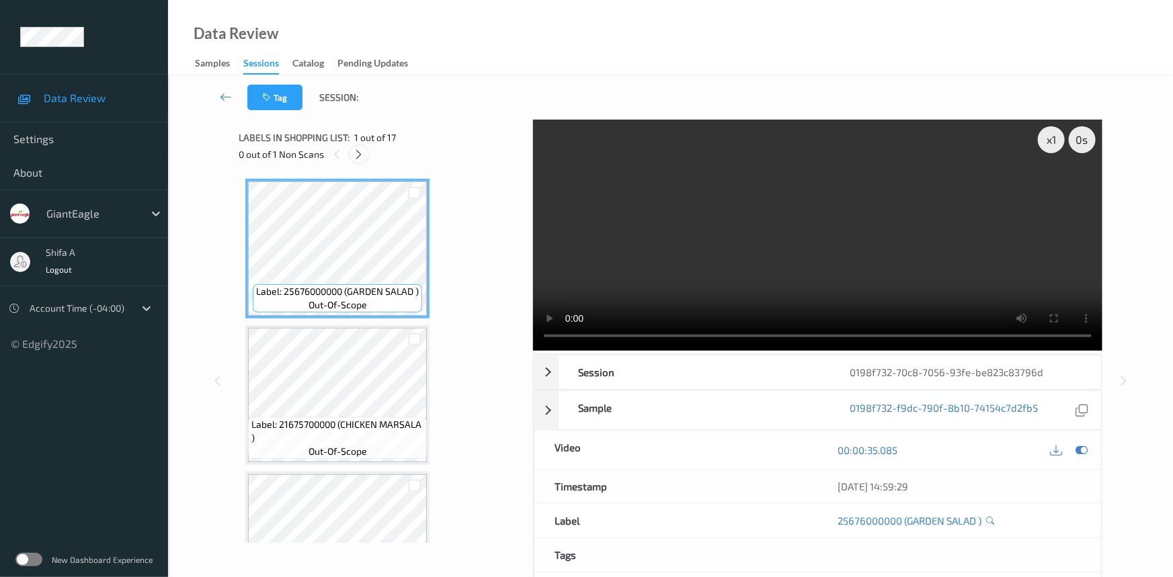
click at [360, 153] on icon at bounding box center [359, 155] width 11 height 12
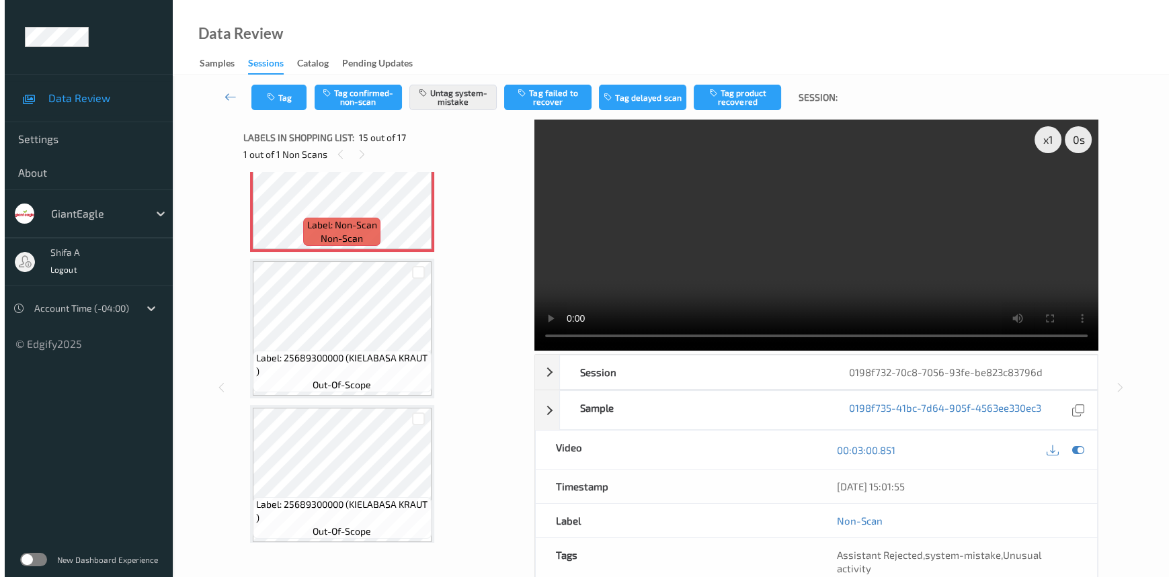
scroll to position [2036, 0]
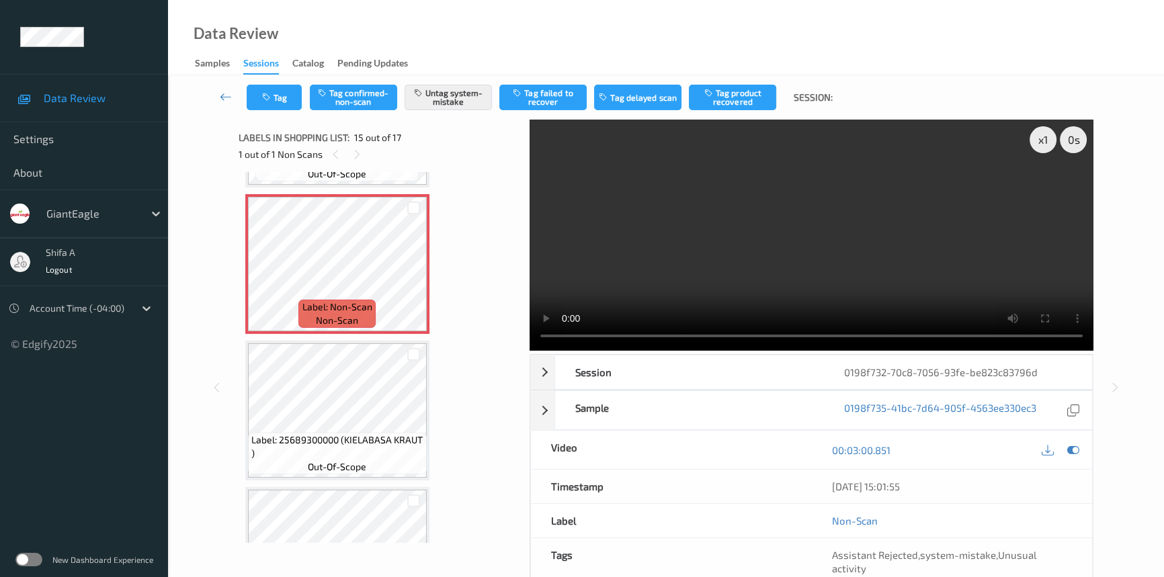
click at [800, 163] on video at bounding box center [812, 235] width 564 height 231
click at [272, 98] on icon "button" at bounding box center [267, 97] width 11 height 9
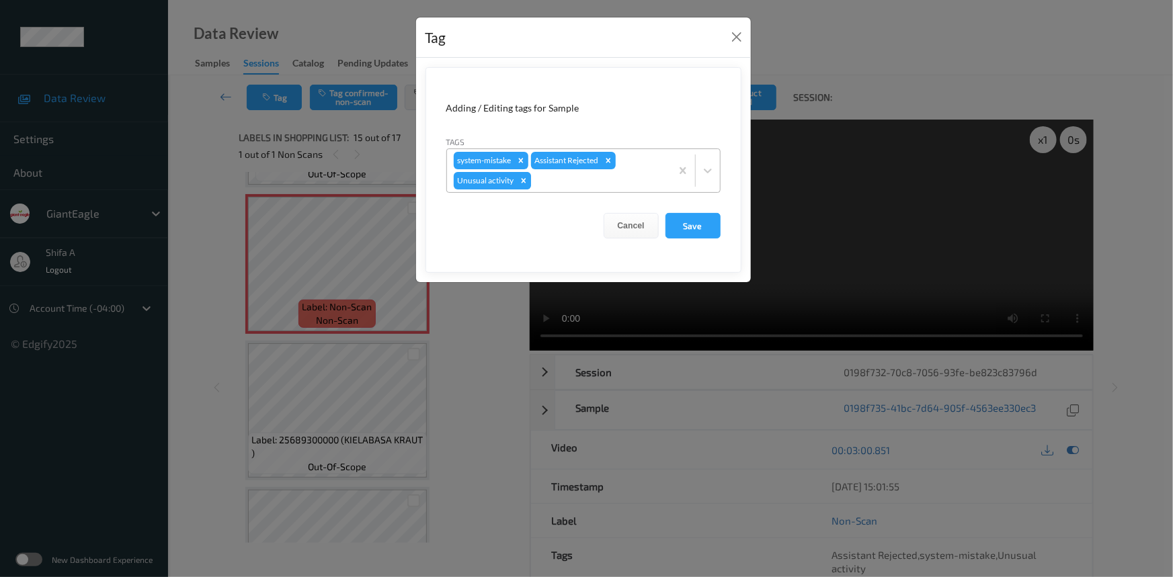
click at [525, 177] on icon "Remove Unusual activity" at bounding box center [523, 180] width 9 height 9
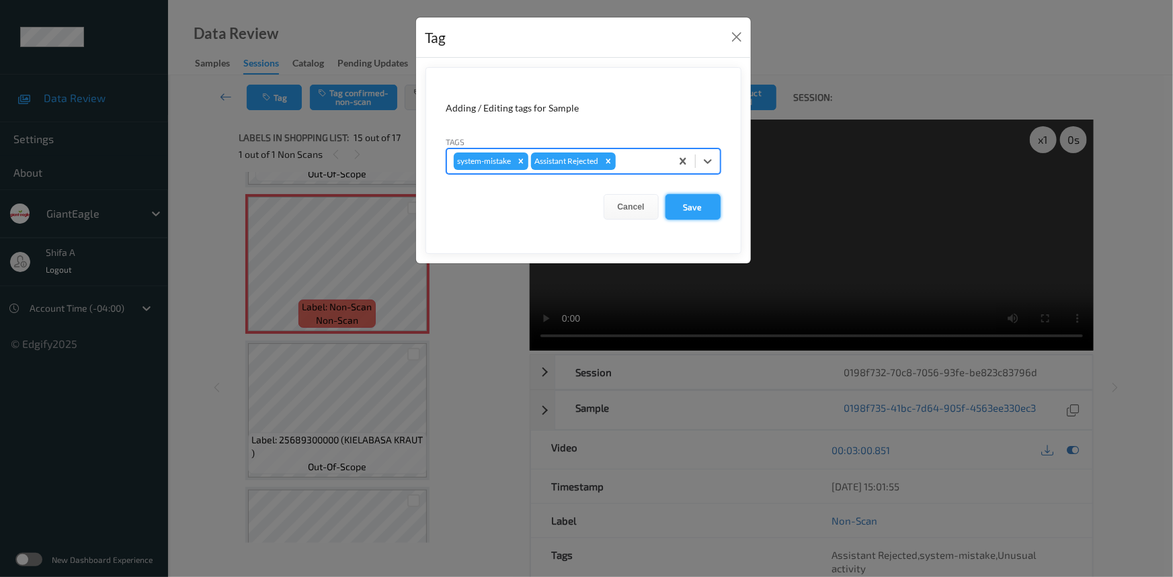
click at [712, 202] on button "Save" at bounding box center [692, 207] width 55 height 26
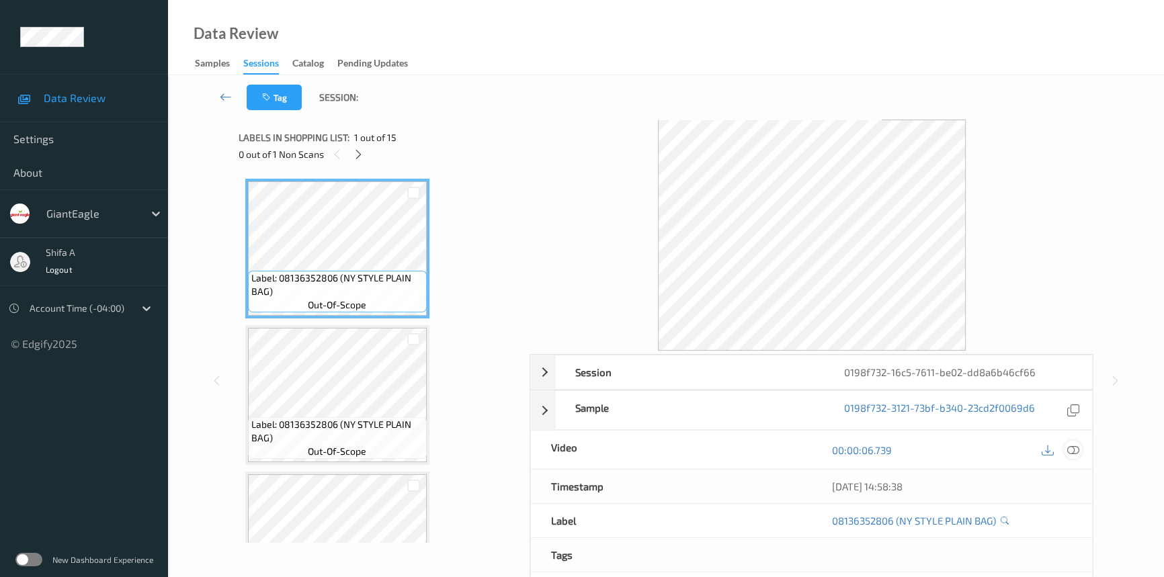
click at [1071, 450] on icon at bounding box center [1073, 450] width 12 height 12
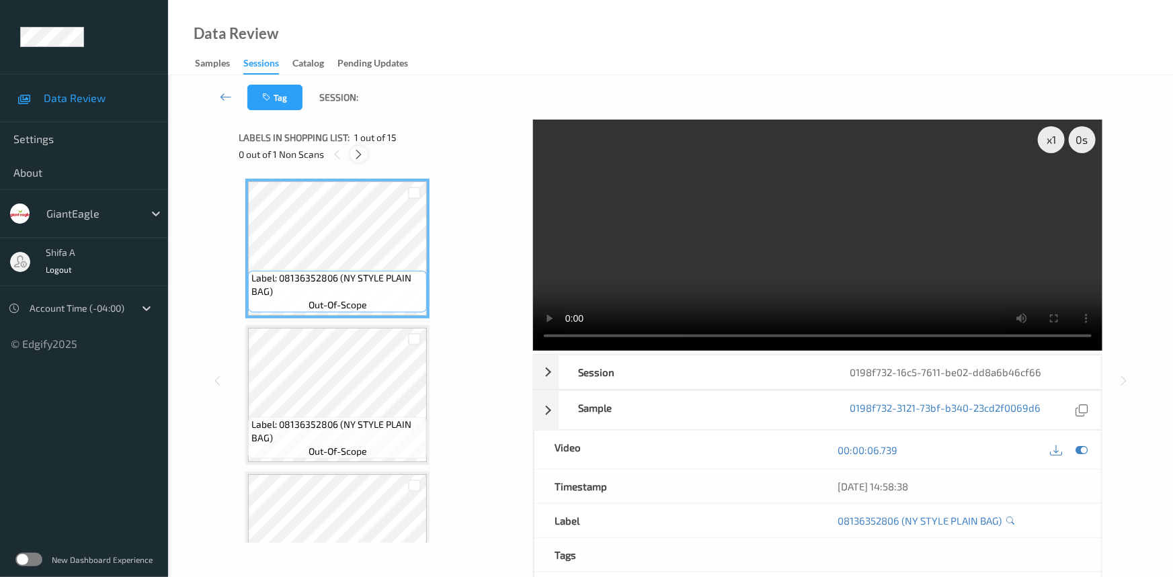
click at [358, 149] on icon at bounding box center [359, 155] width 11 height 12
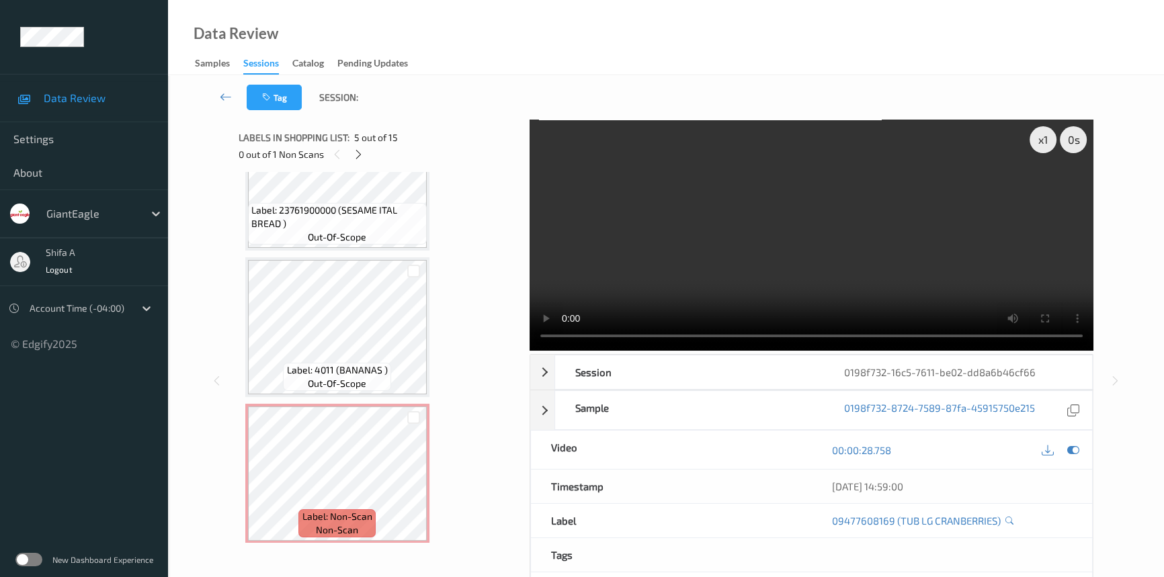
scroll to position [1744, 0]
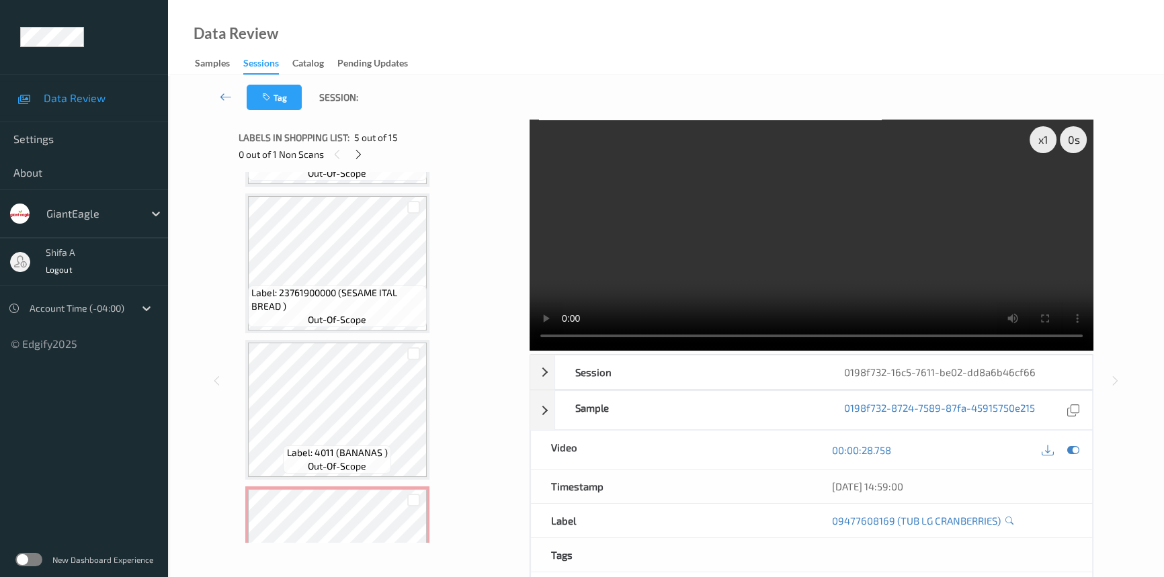
click at [840, 228] on video at bounding box center [812, 235] width 564 height 231
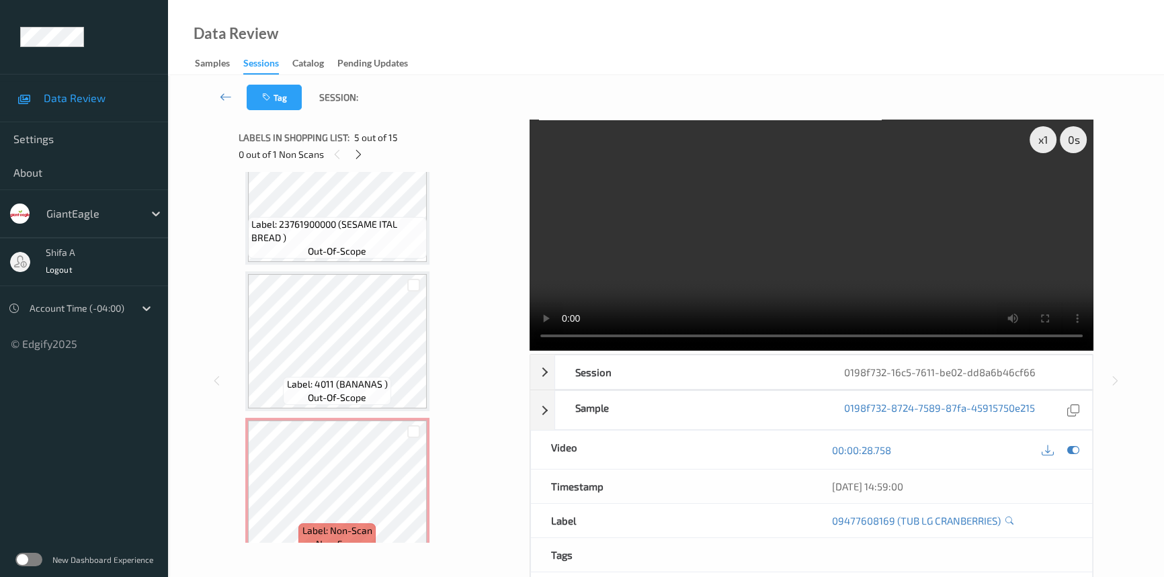
scroll to position [1826, 0]
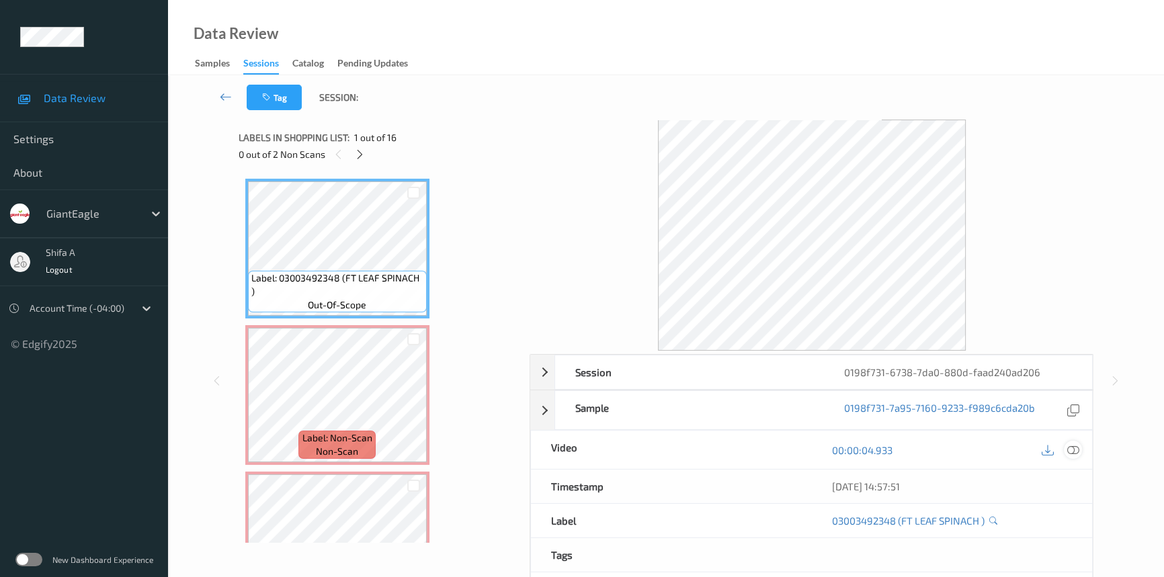
click at [1075, 445] on icon at bounding box center [1073, 450] width 12 height 12
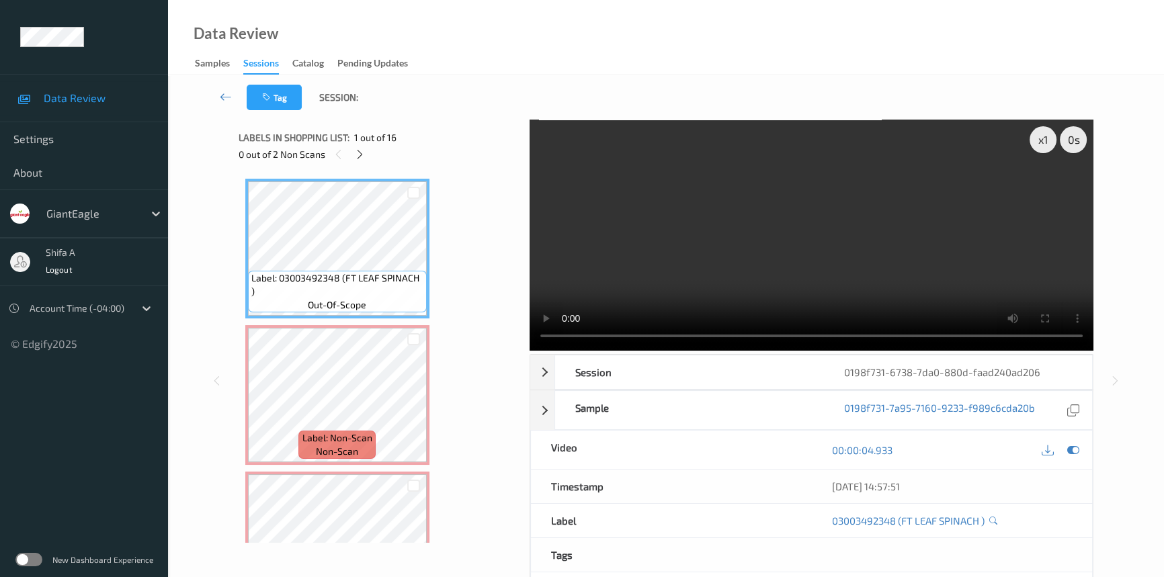
click at [852, 202] on video at bounding box center [812, 235] width 564 height 231
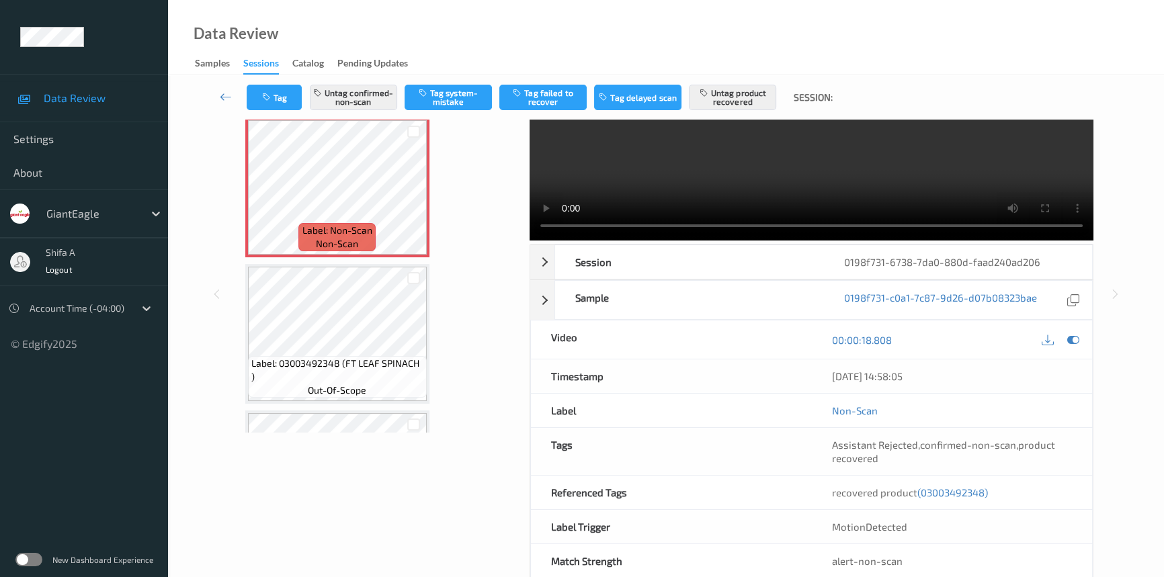
scroll to position [138, 0]
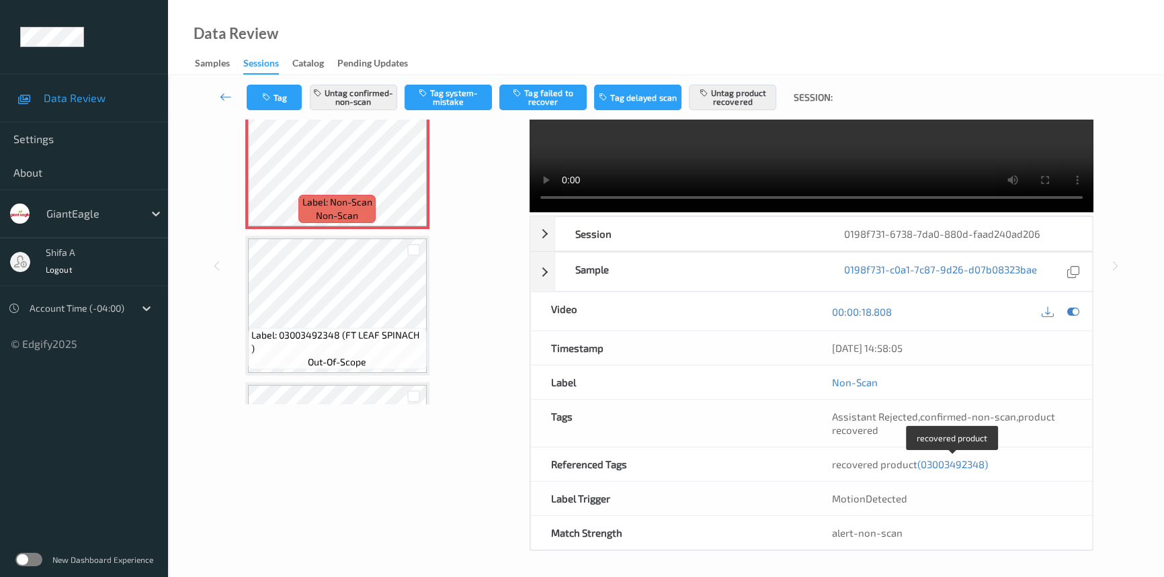
click at [950, 466] on span "(03003492348)" at bounding box center [952, 464] width 71 height 12
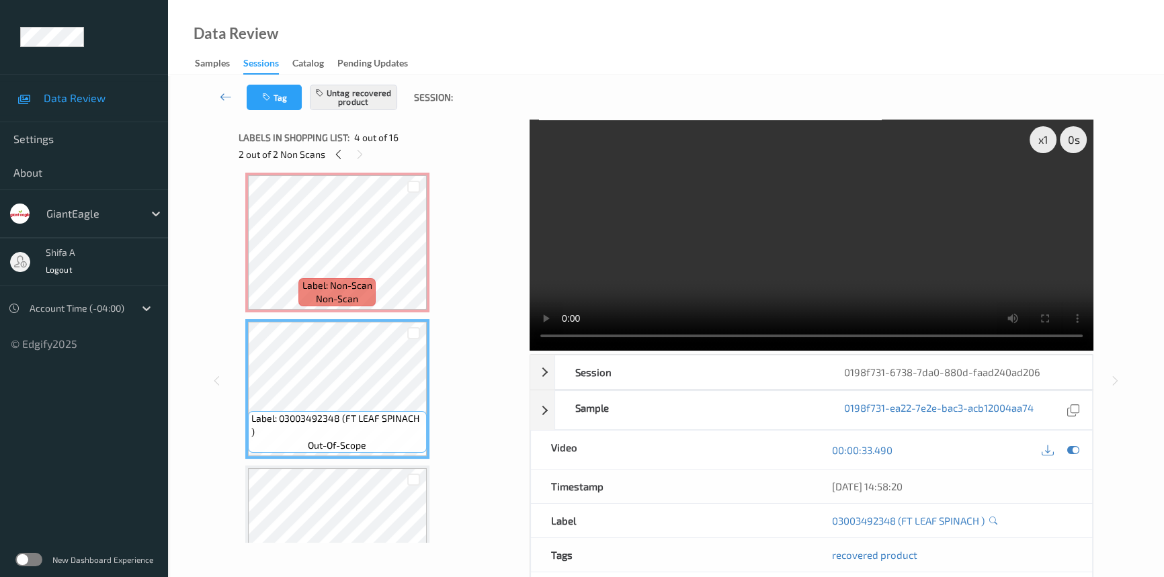
scroll to position [54, 0]
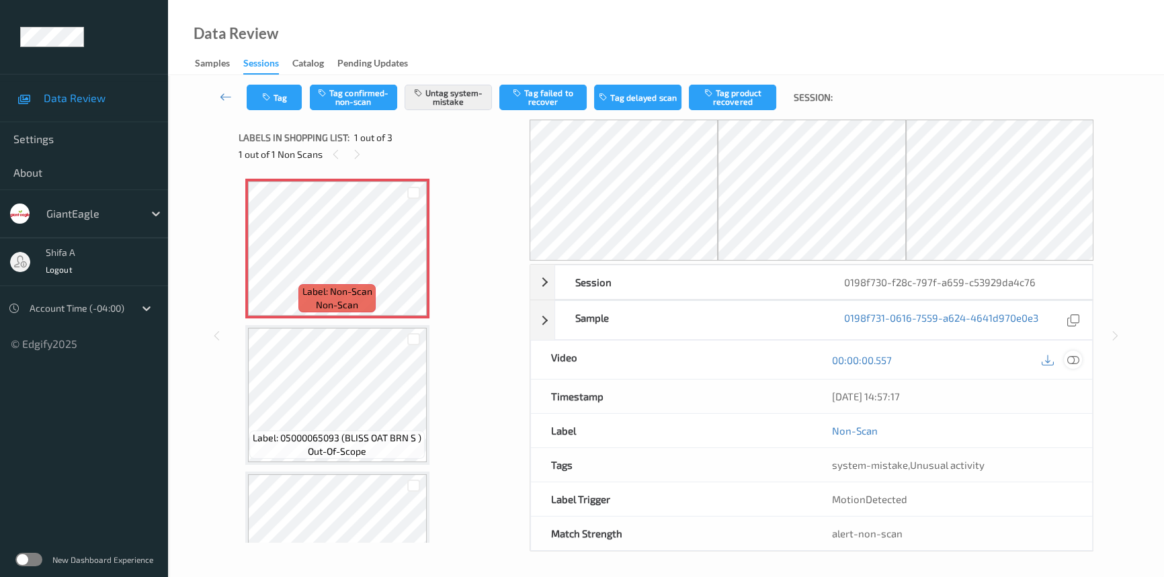
click at [1076, 361] on icon at bounding box center [1073, 360] width 12 height 12
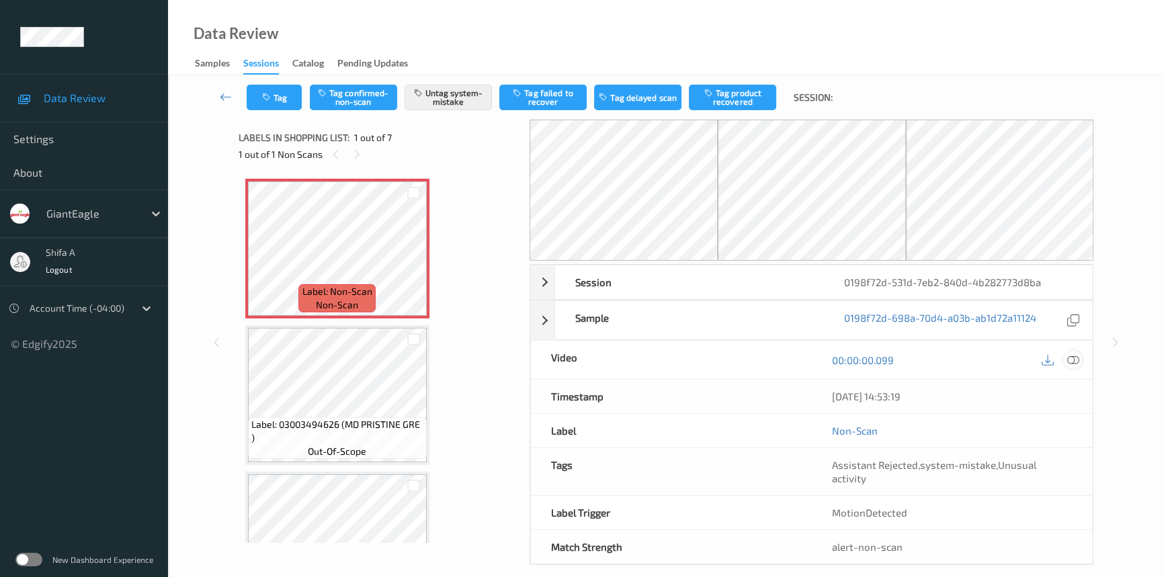
drag, startPoint x: 1071, startPoint y: 356, endPoint x: 794, endPoint y: 276, distance: 287.6
click at [1070, 356] on icon at bounding box center [1073, 360] width 12 height 12
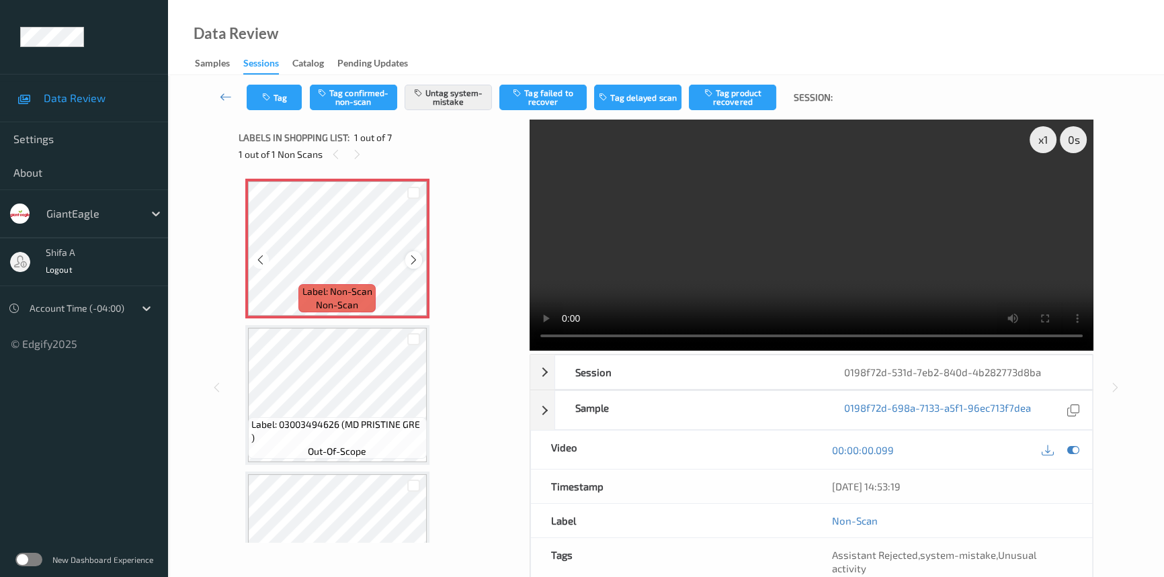
click at [414, 257] on icon at bounding box center [413, 260] width 11 height 12
click at [507, 340] on div "x 1 0 s Session 0198f72d-531d-7eb2-840d-4b282773d8ba Session ID 0198f72d-531d-7…" at bounding box center [667, 388] width 856 height 536
click at [432, 98] on button "Untag system-mistake" at bounding box center [448, 98] width 87 height 26
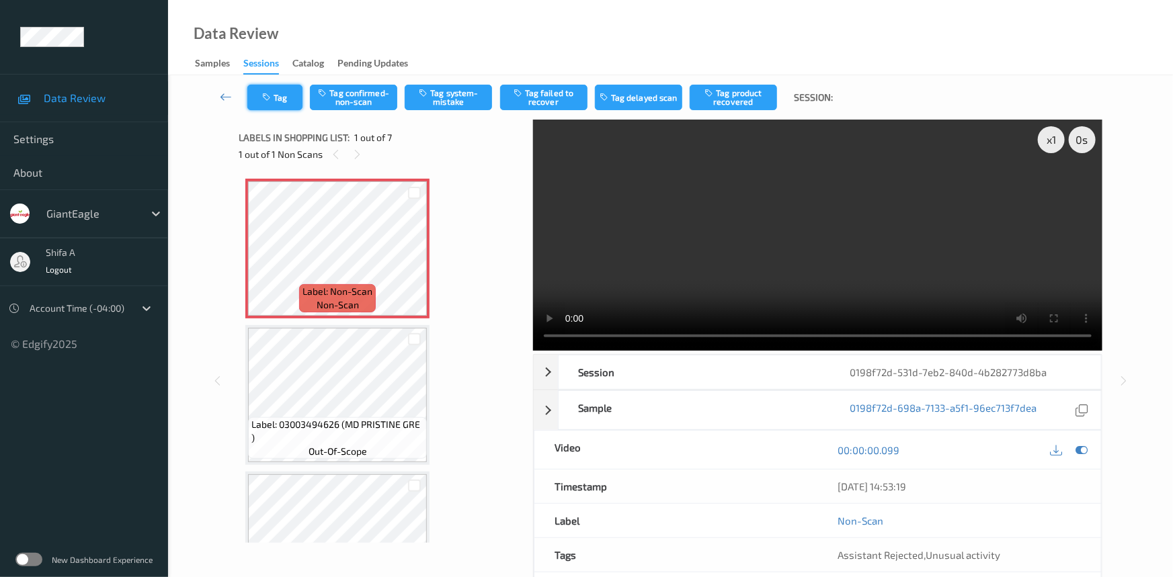
click at [269, 94] on icon "button" at bounding box center [267, 97] width 11 height 9
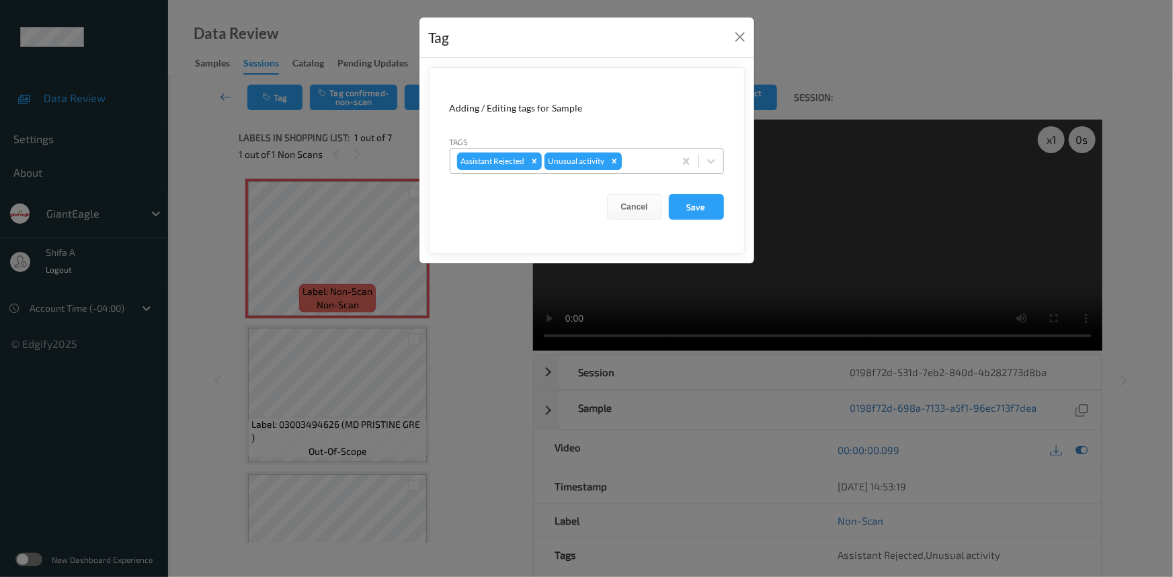
click at [608, 163] on div "Remove Unusual activity" at bounding box center [614, 161] width 15 height 17
click at [709, 214] on button "Save" at bounding box center [696, 207] width 55 height 26
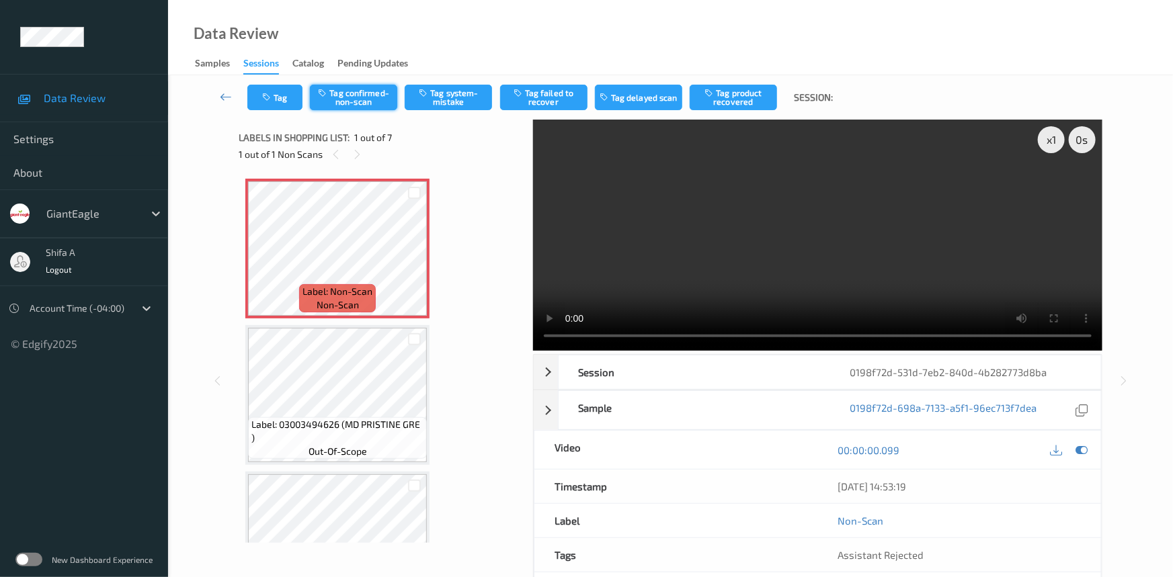
click at [356, 93] on button "Tag confirmed-non-scan" at bounding box center [353, 98] width 87 height 26
click at [749, 101] on button "Tag product recovered" at bounding box center [733, 98] width 87 height 26
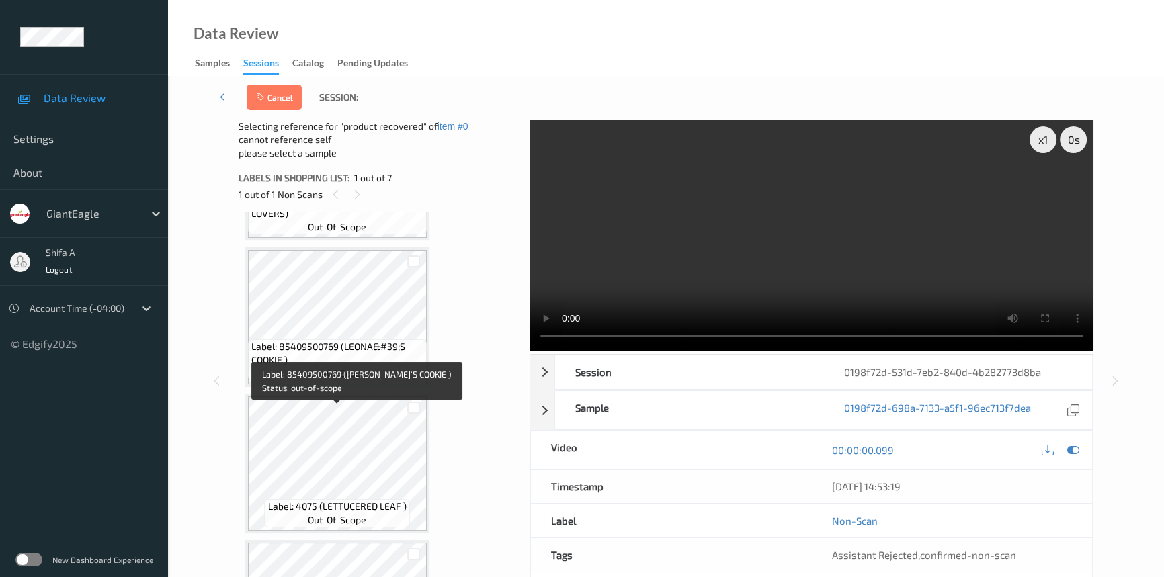
scroll to position [658, 0]
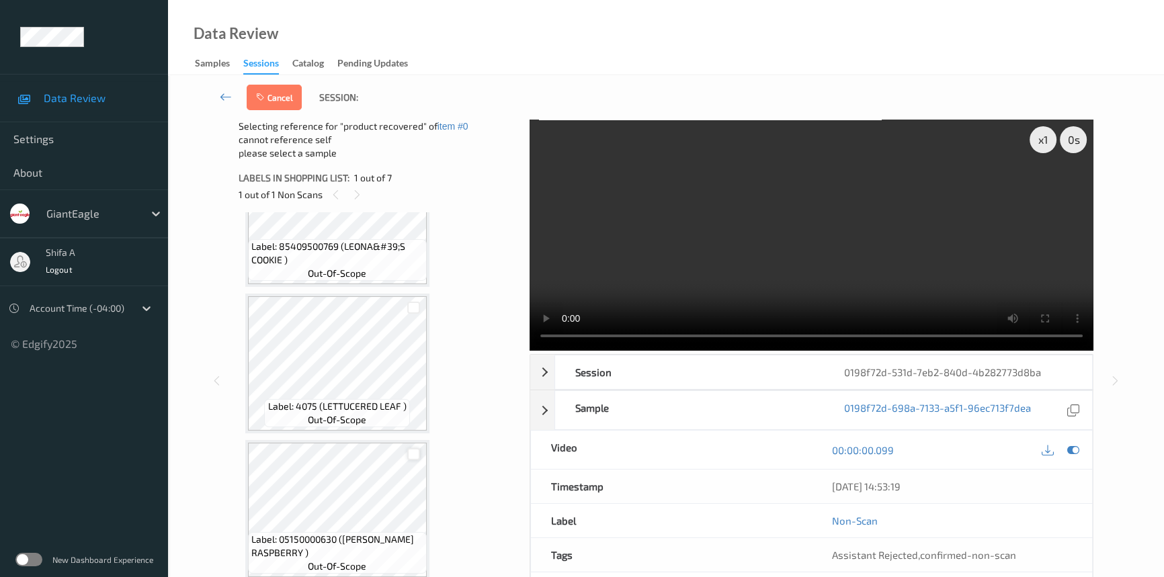
click at [413, 452] on div at bounding box center [413, 454] width 13 height 13
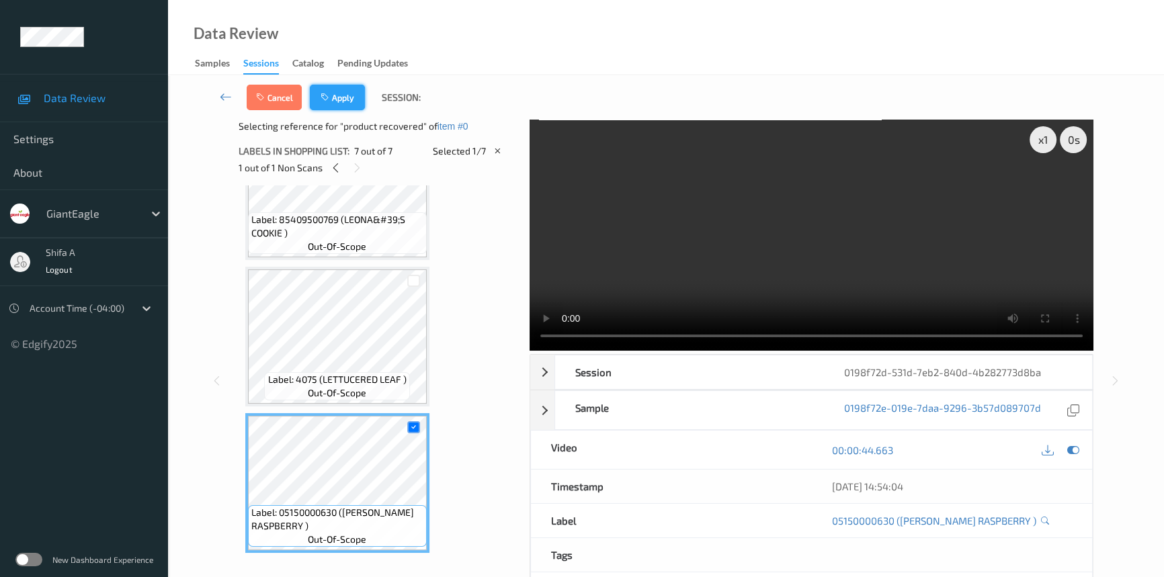
click at [340, 94] on button "Apply" at bounding box center [337, 98] width 55 height 26
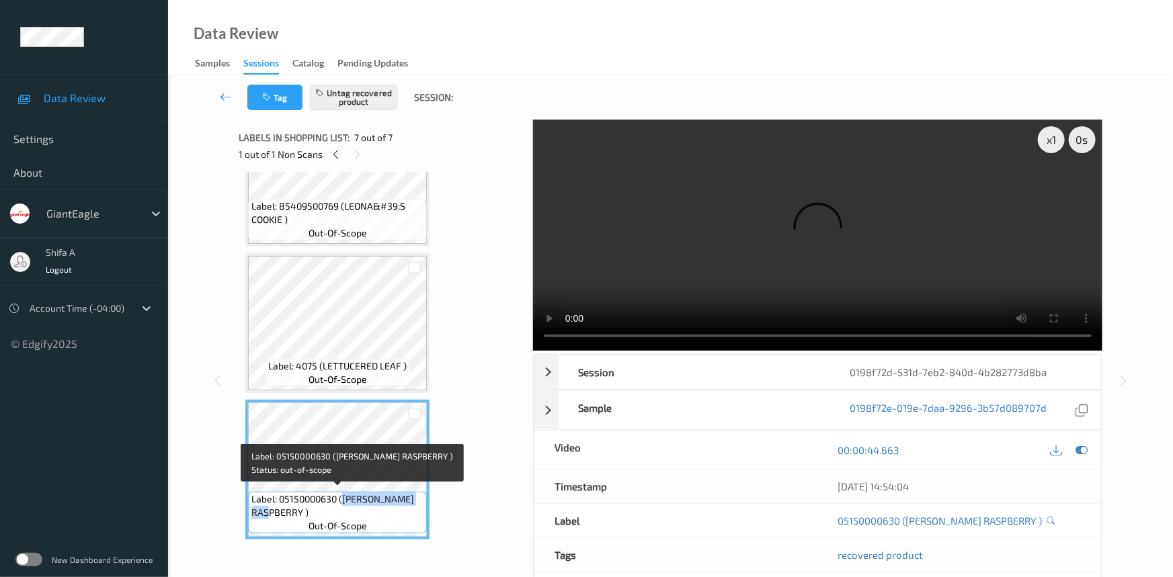
drag, startPoint x: 344, startPoint y: 497, endPoint x: 300, endPoint y: 509, distance: 46.0
click at [300, 509] on span "Label: 05150000630 (SMUCKER RASPBERRY )" at bounding box center [337, 506] width 172 height 27
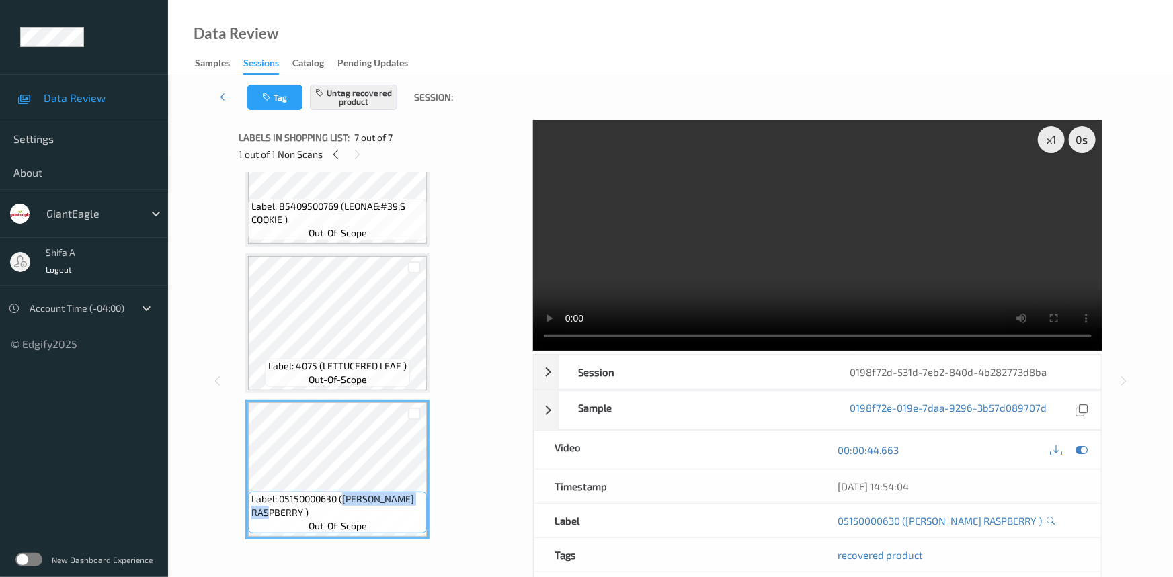
copy span "SMUCKER RASPBERRY"
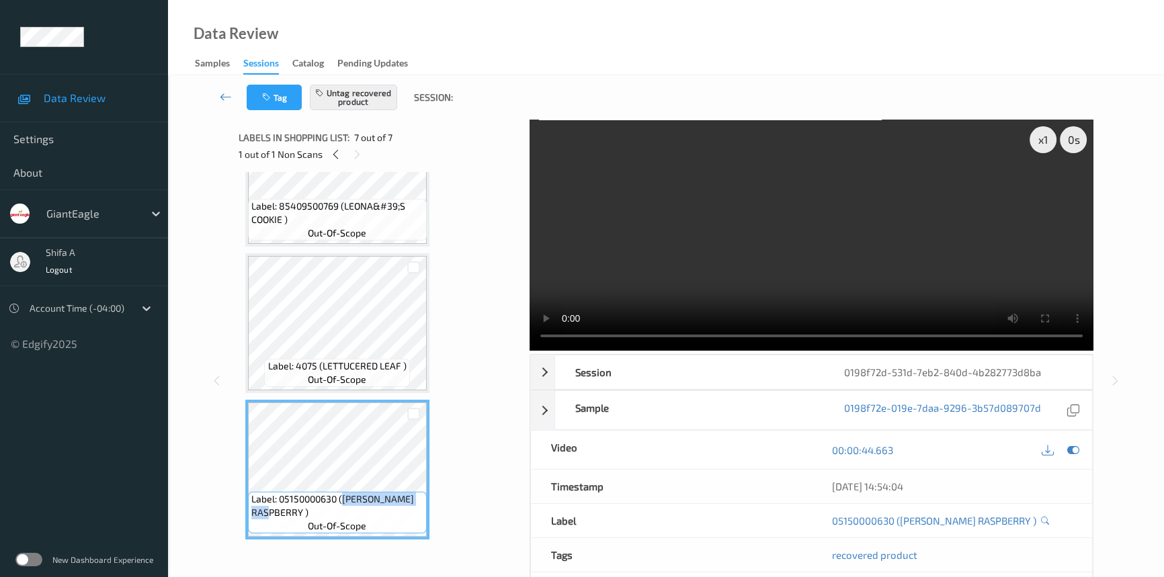
scroll to position [0, 0]
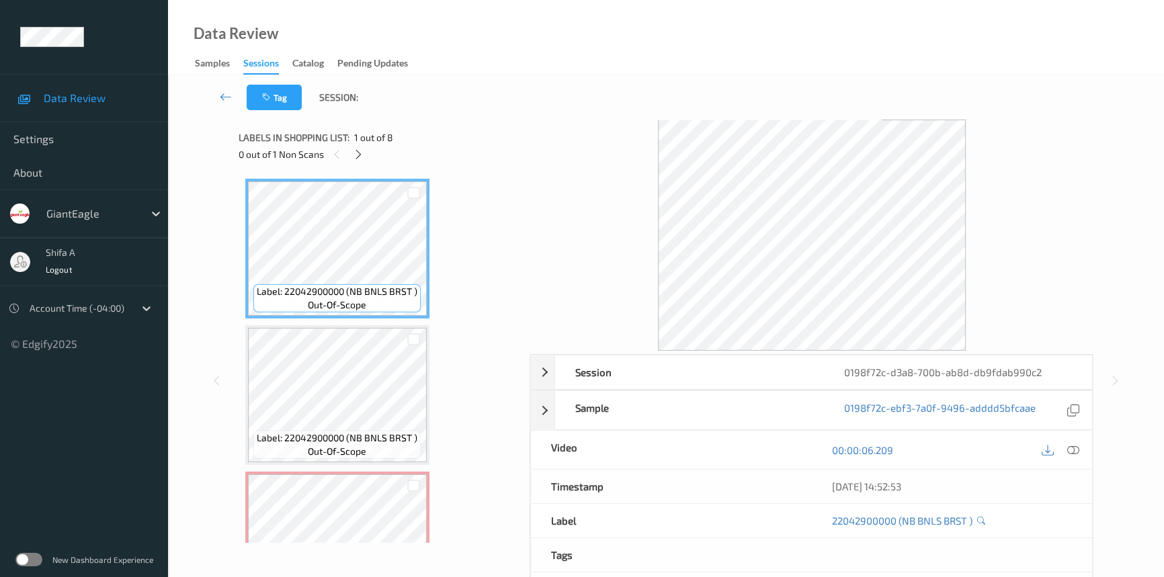
drag, startPoint x: 1068, startPoint y: 453, endPoint x: 441, endPoint y: 208, distance: 673.1
click at [1067, 453] on icon at bounding box center [1073, 450] width 12 height 12
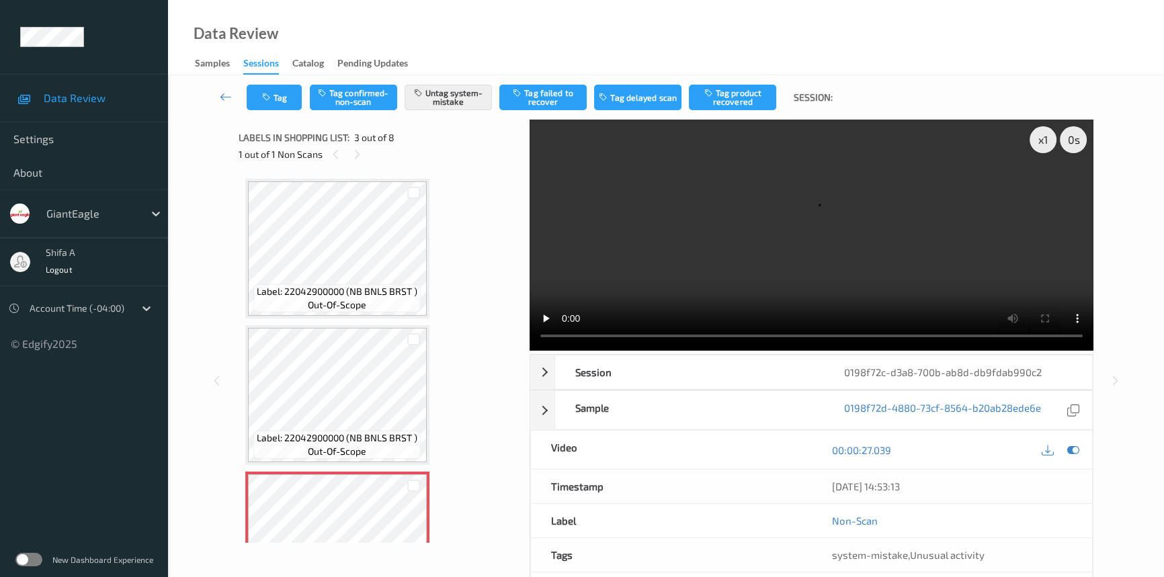
scroll to position [244, 0]
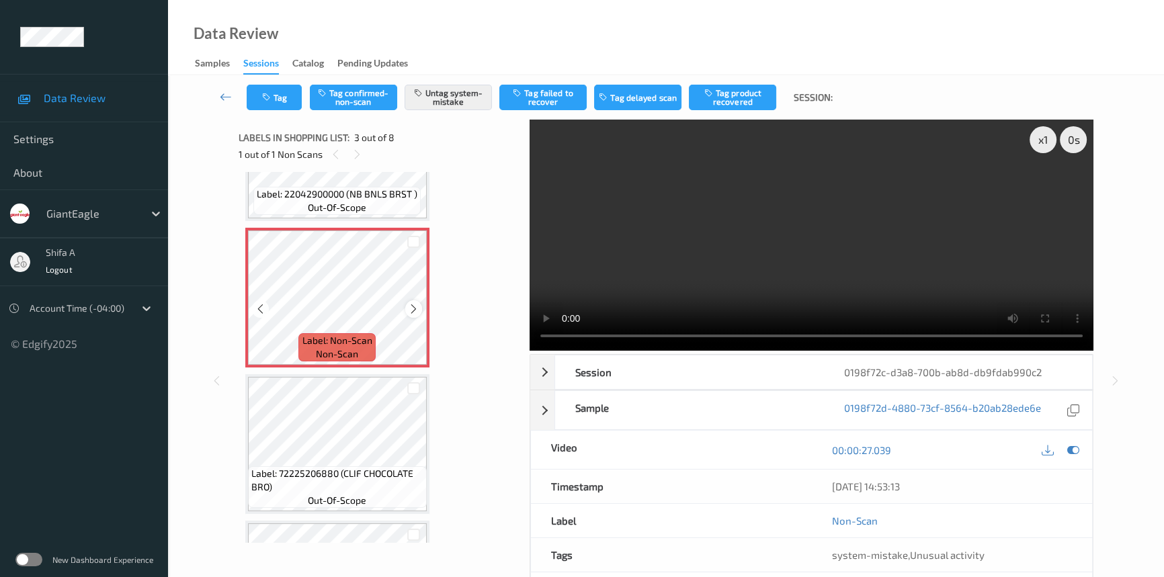
click at [410, 309] on icon at bounding box center [413, 309] width 11 height 12
click at [959, 241] on video at bounding box center [812, 235] width 564 height 231
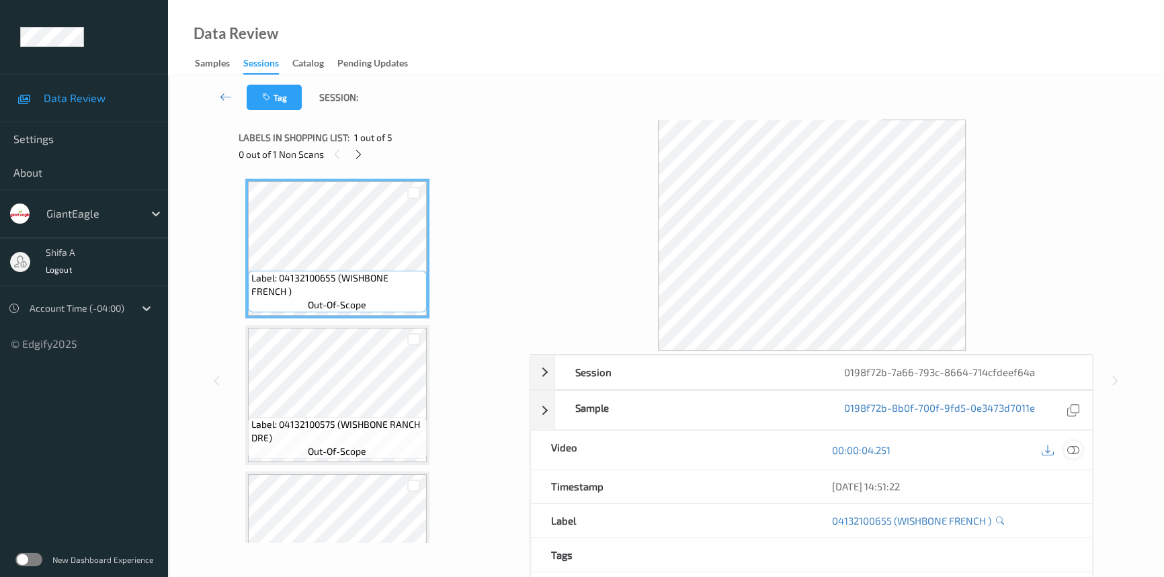
click at [1079, 444] on icon at bounding box center [1073, 450] width 12 height 12
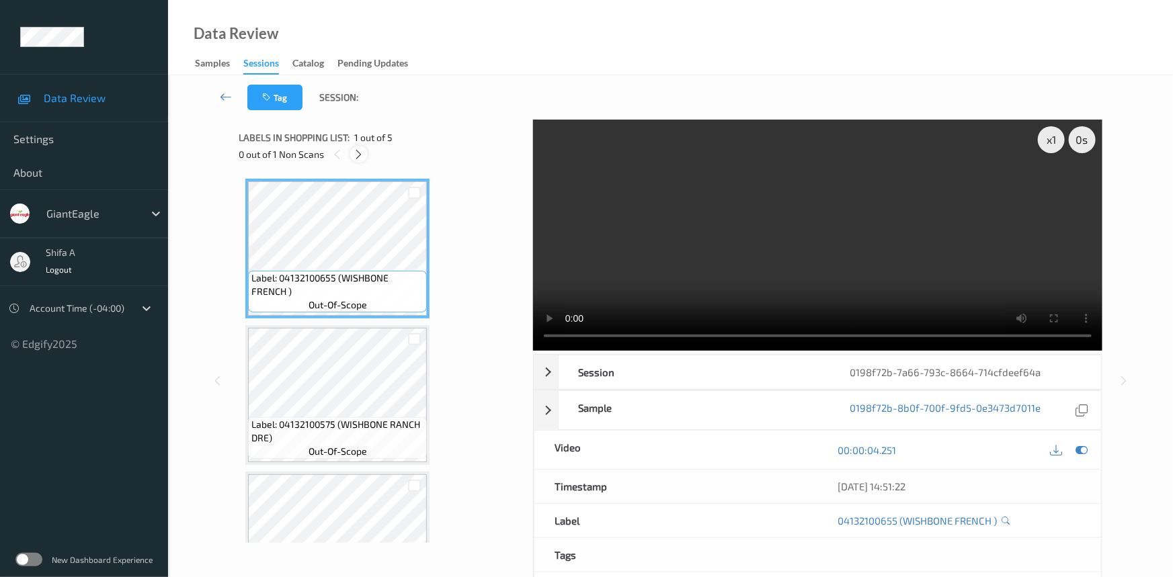
click at [356, 158] on icon at bounding box center [359, 155] width 11 height 12
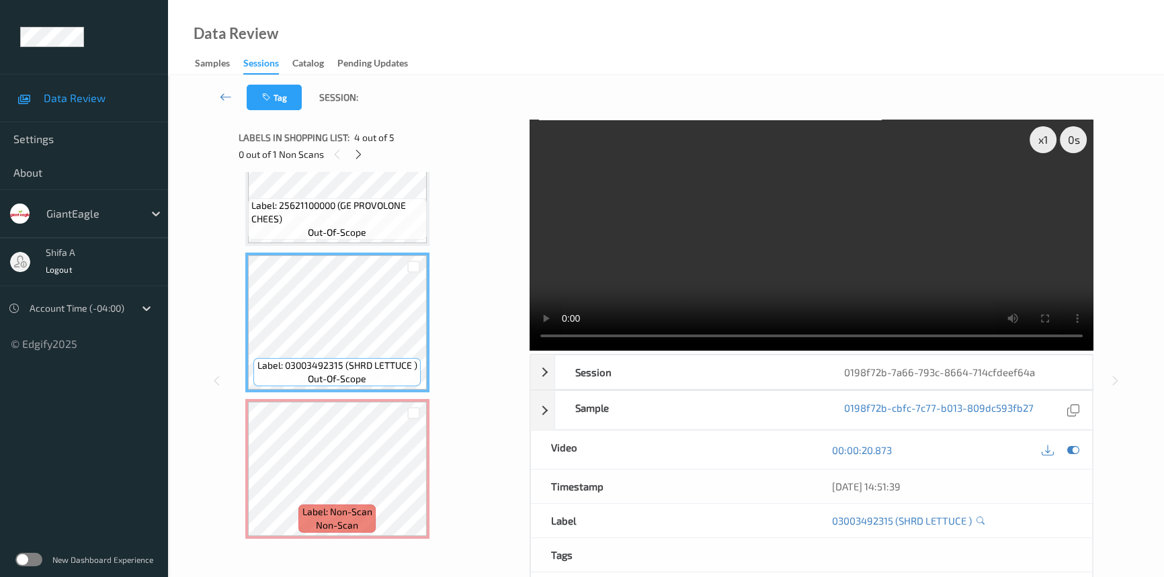
scroll to position [283, 0]
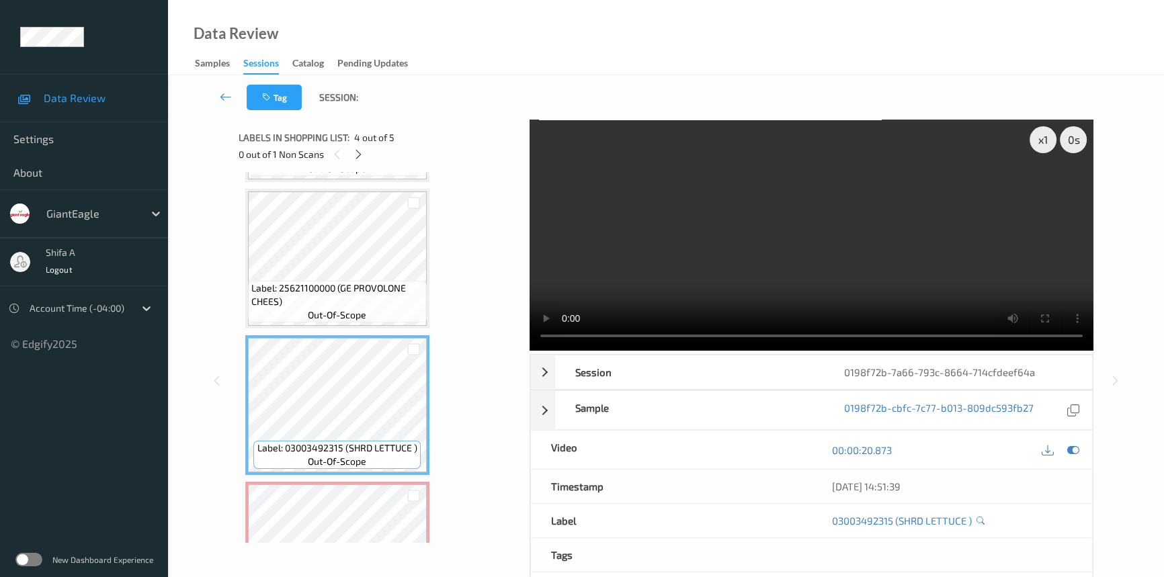
click at [1011, 238] on video at bounding box center [812, 235] width 564 height 231
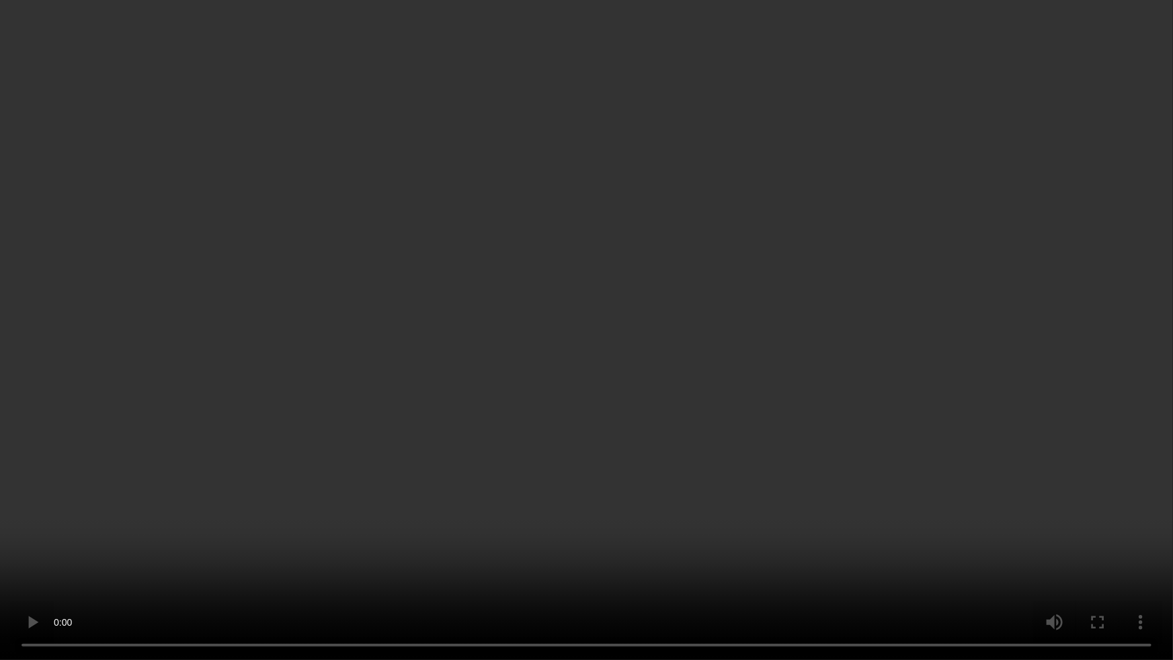
click at [911, 497] on video at bounding box center [586, 330] width 1173 height 660
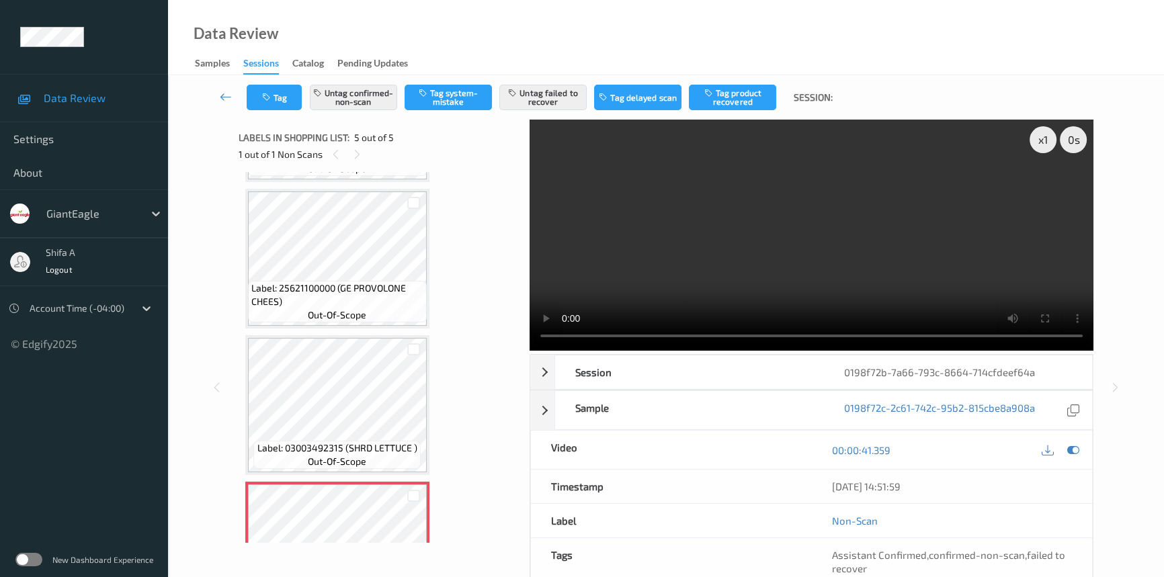
click at [951, 244] on video at bounding box center [812, 235] width 564 height 231
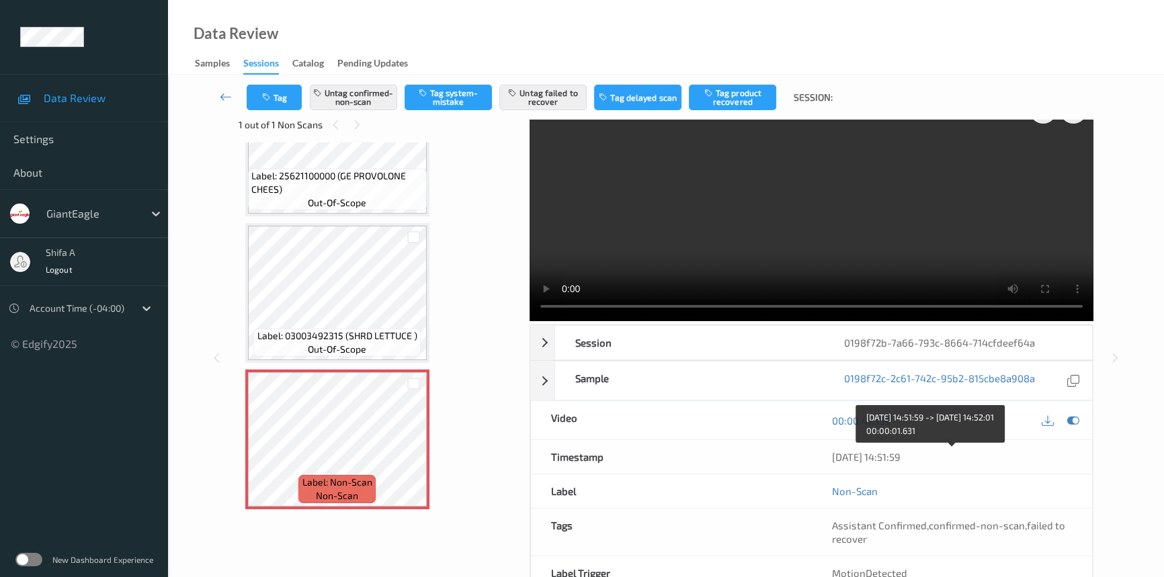
scroll to position [0, 0]
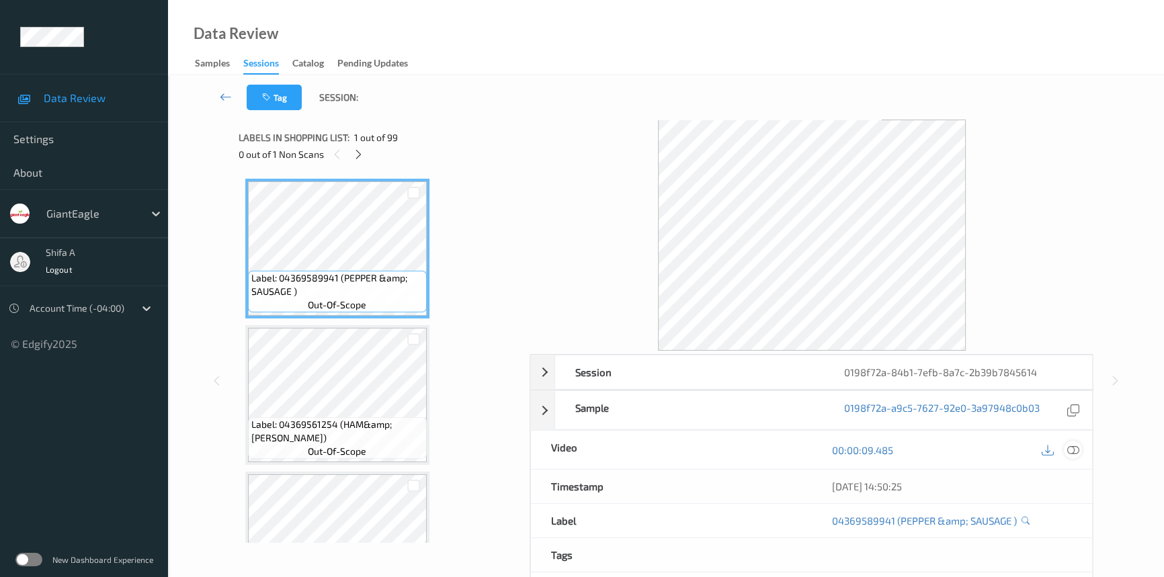
click at [1071, 452] on icon at bounding box center [1073, 450] width 12 height 12
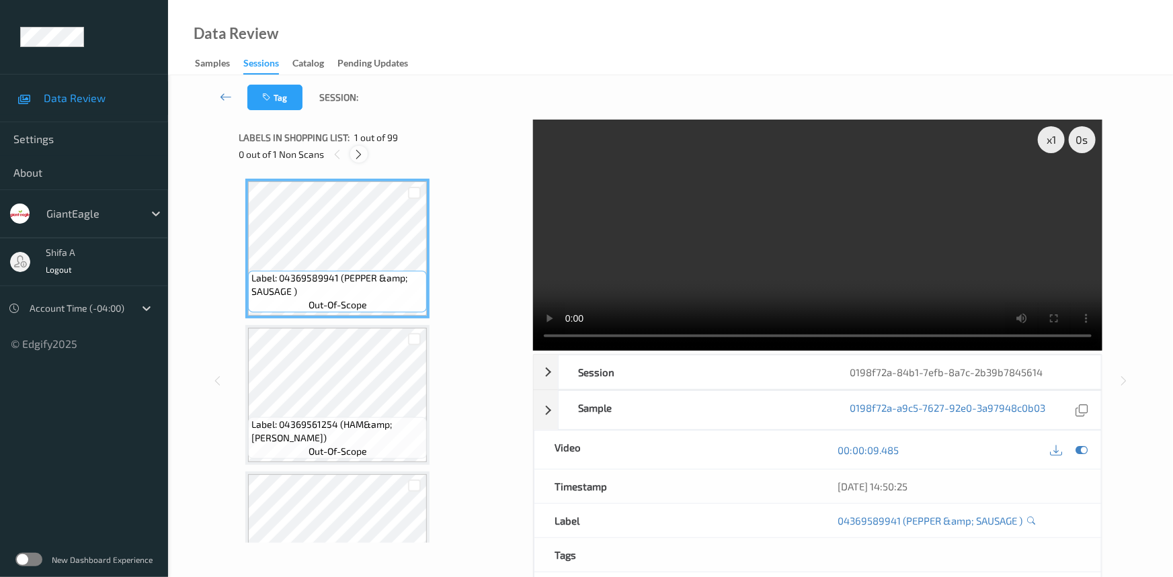
click at [366, 154] on div at bounding box center [358, 154] width 17 height 17
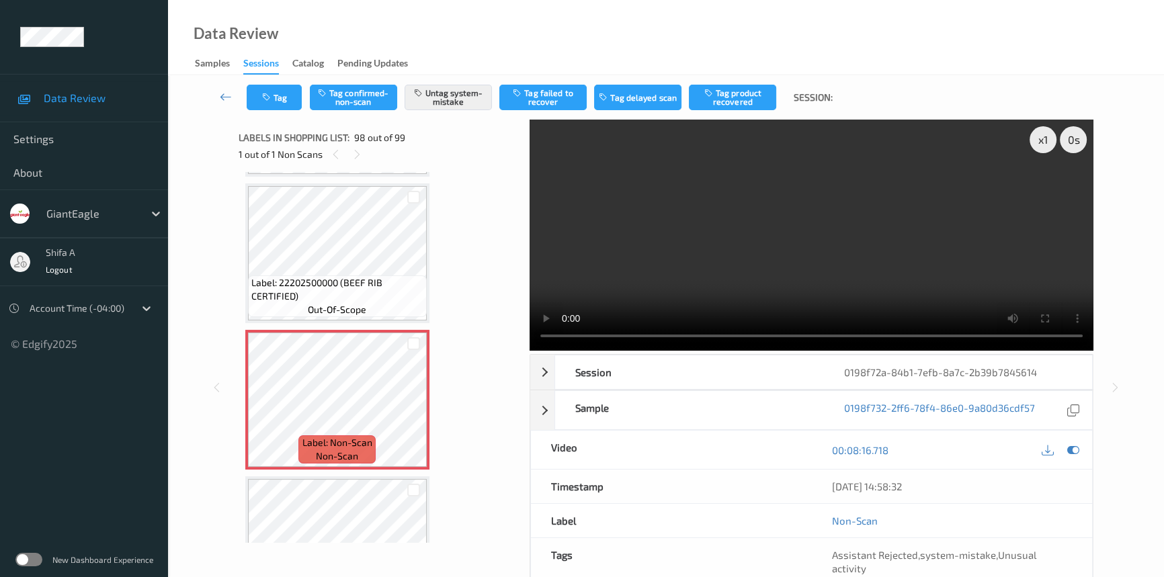
scroll to position [14092, 0]
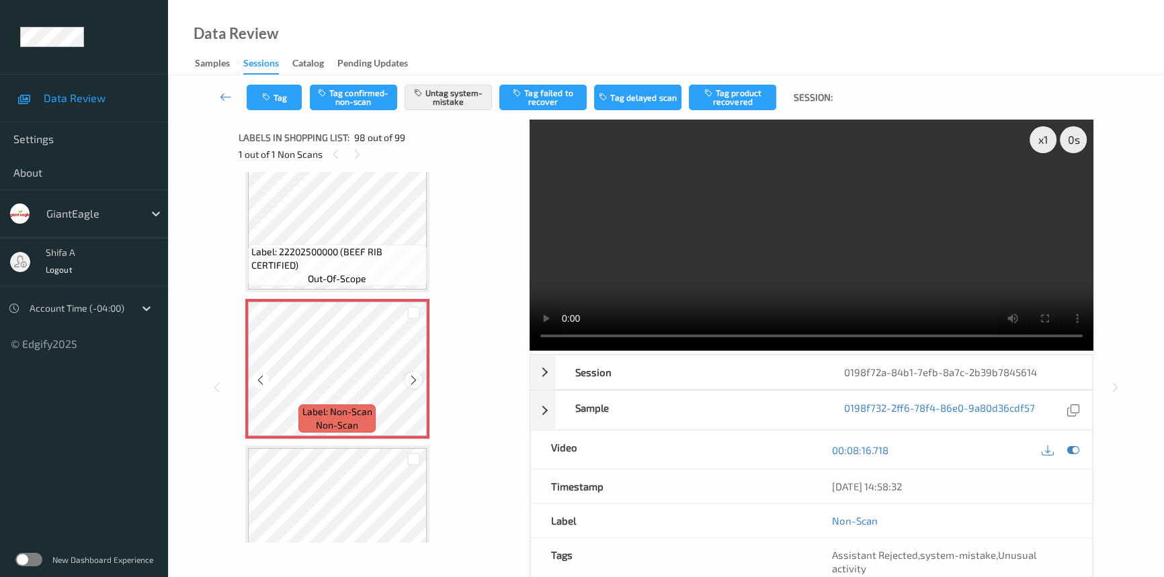
click at [412, 374] on icon at bounding box center [413, 380] width 11 height 12
click at [651, 264] on video at bounding box center [812, 235] width 564 height 231
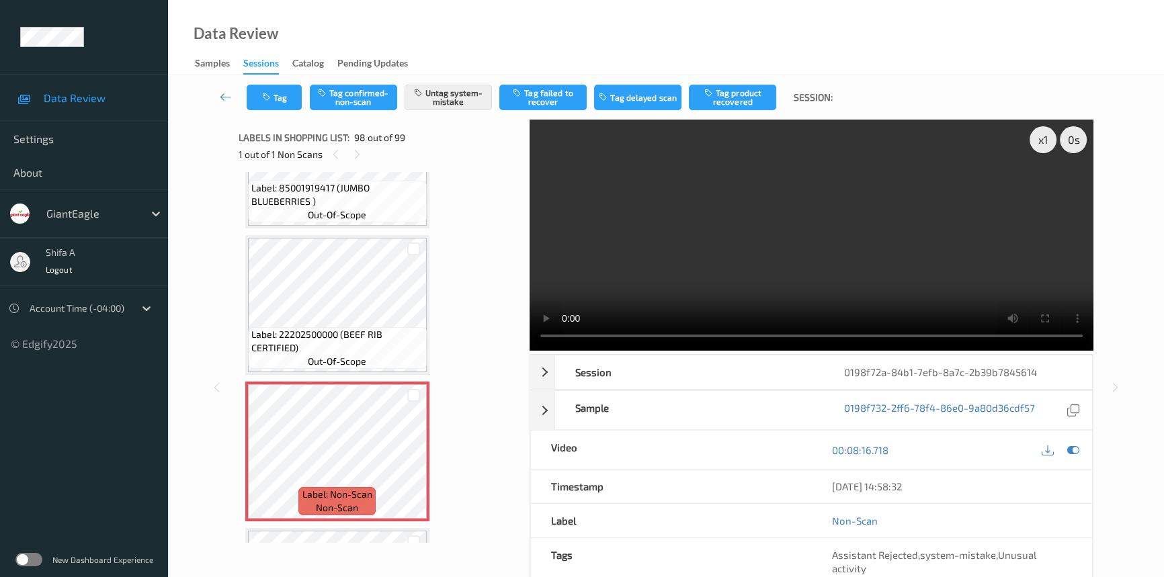
click at [883, 194] on video at bounding box center [812, 235] width 564 height 231
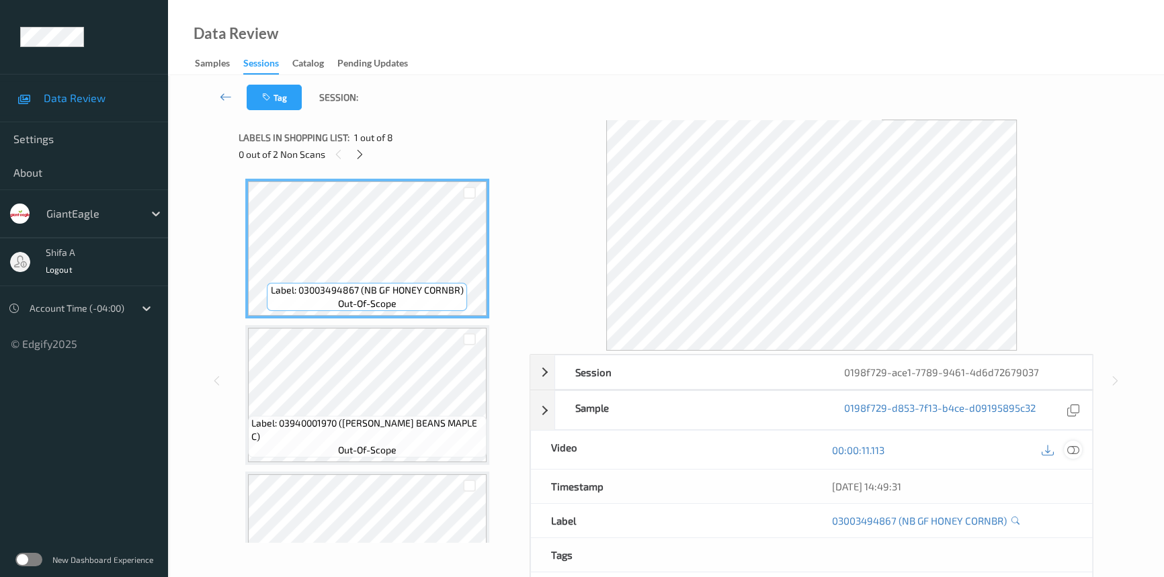
click at [1075, 450] on icon at bounding box center [1073, 450] width 12 height 12
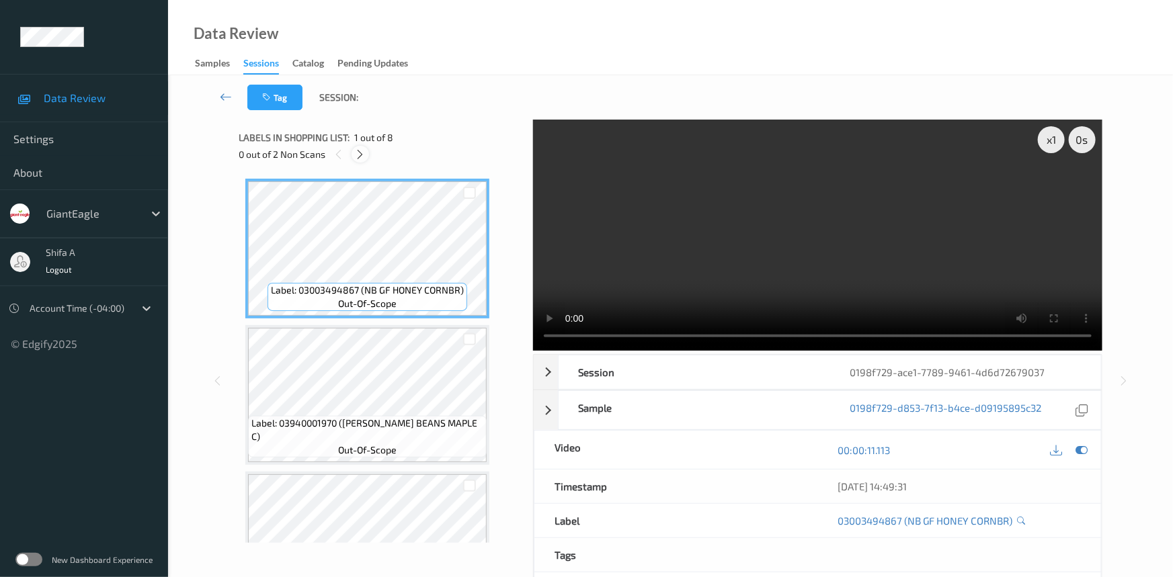
click at [356, 154] on icon at bounding box center [360, 155] width 11 height 12
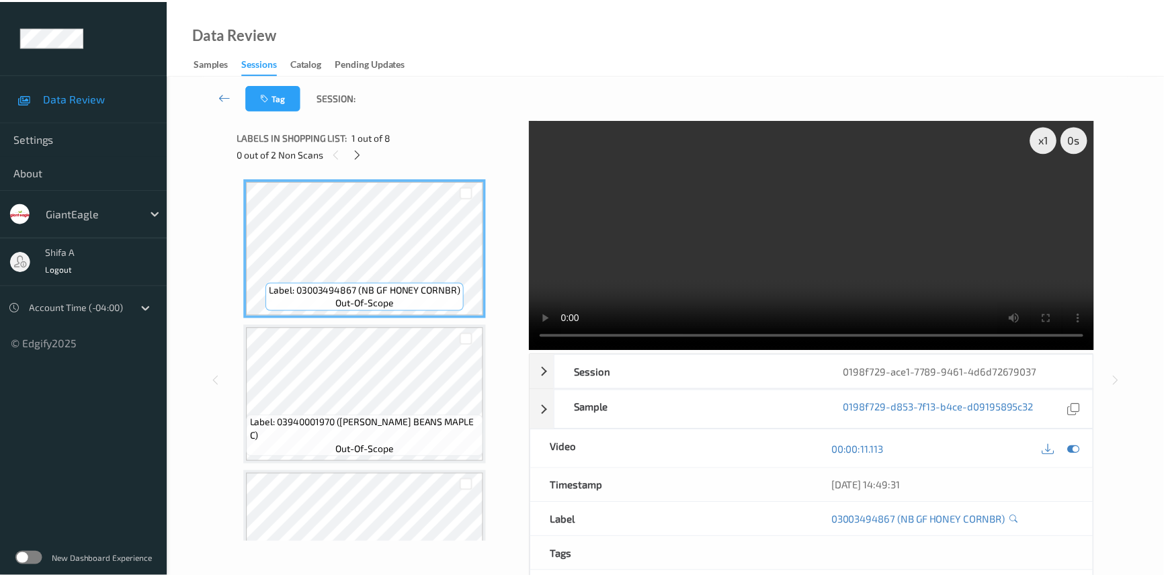
scroll to position [737, 0]
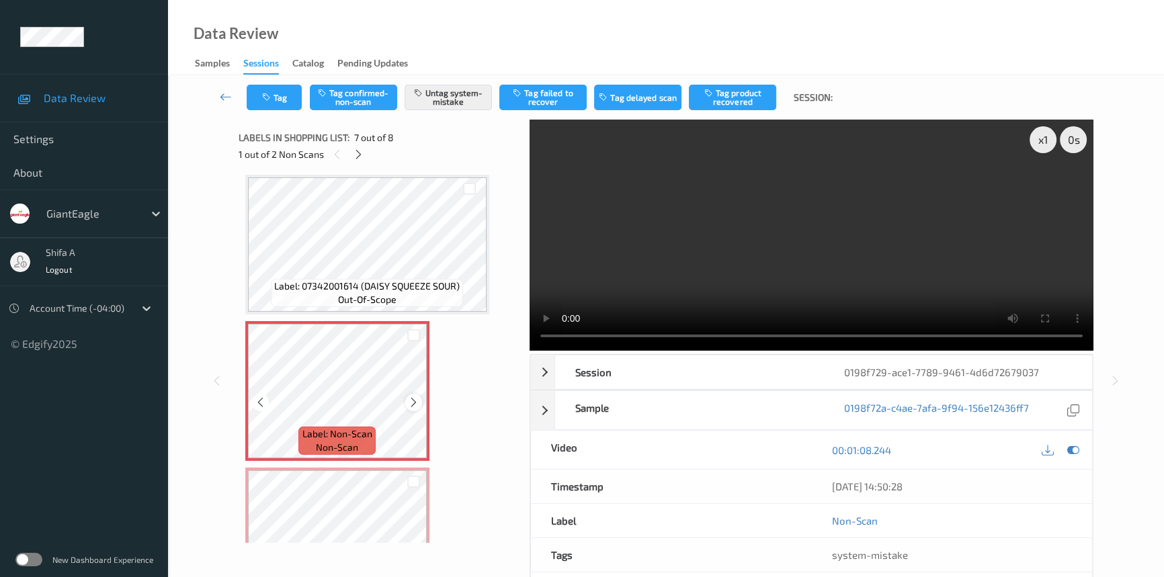
click at [417, 402] on icon at bounding box center [413, 403] width 11 height 12
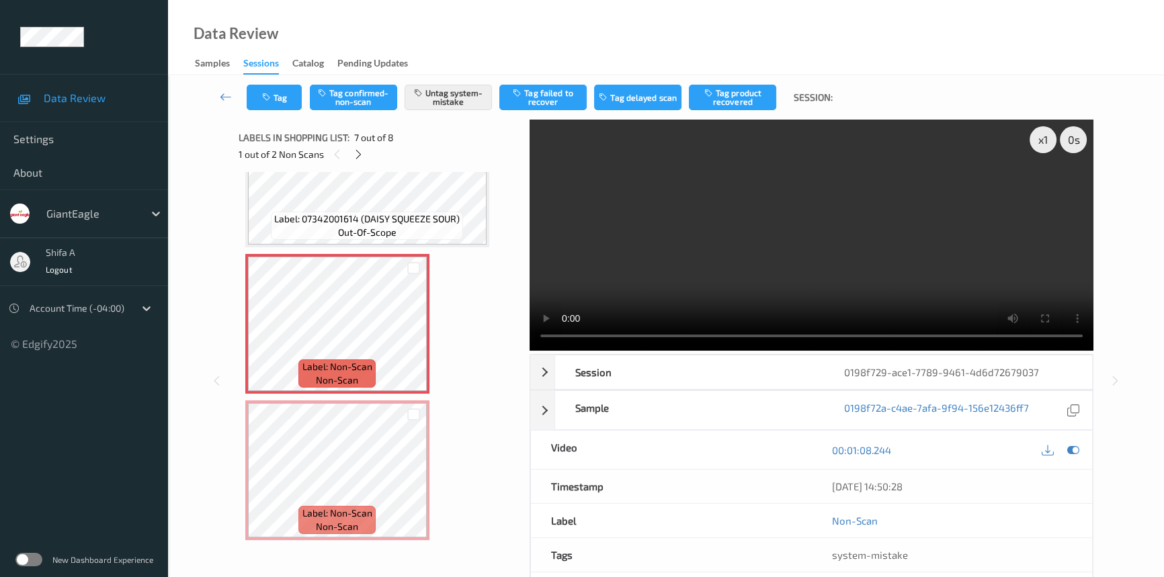
scroll to position [721, 0]
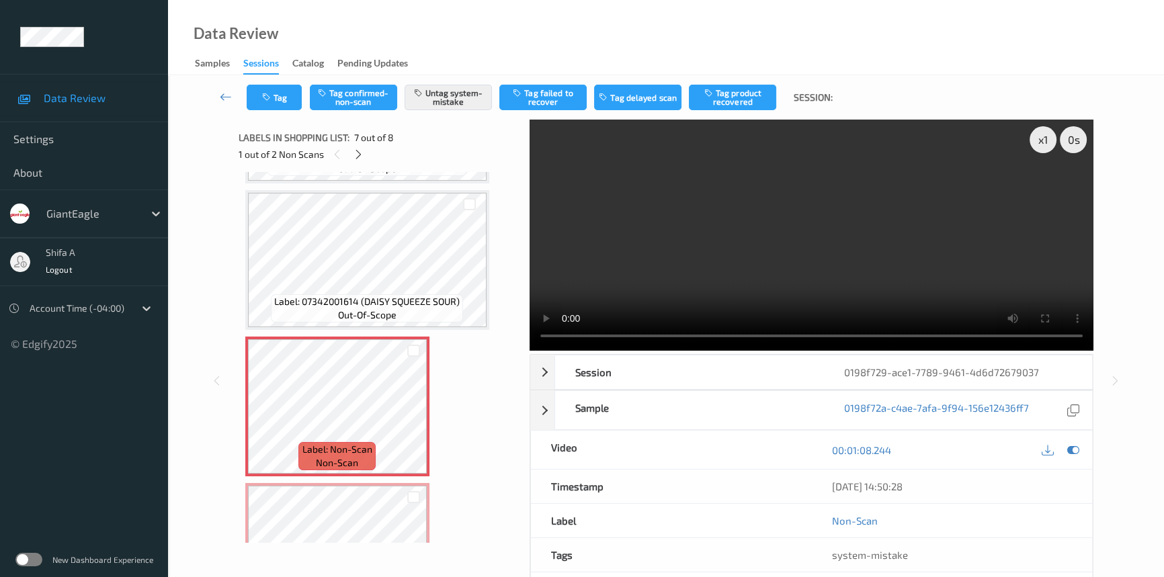
click at [883, 249] on video at bounding box center [812, 235] width 564 height 231
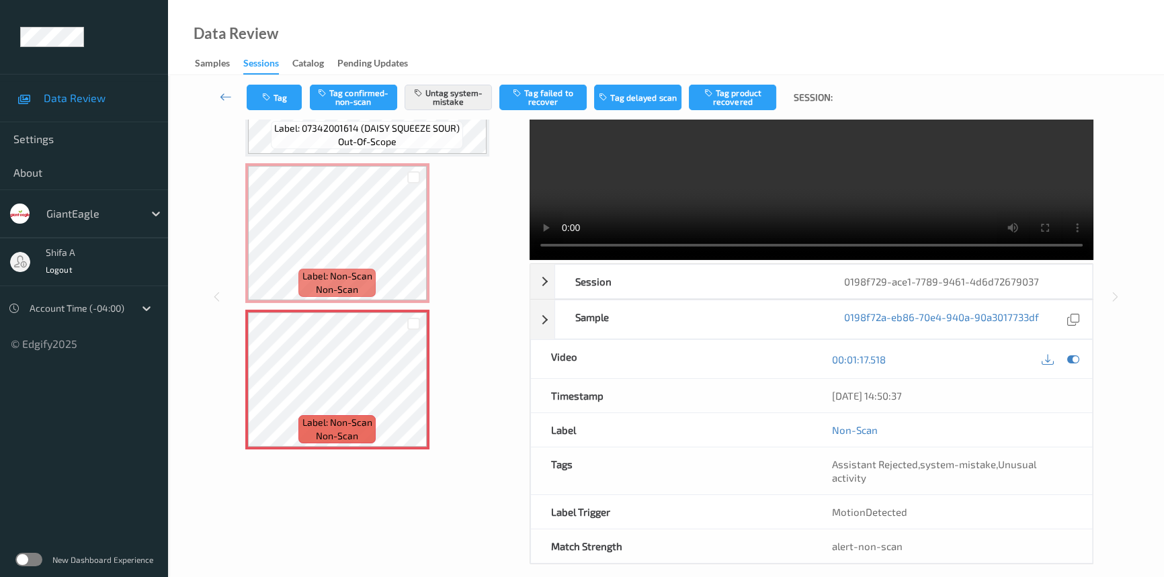
scroll to position [0, 0]
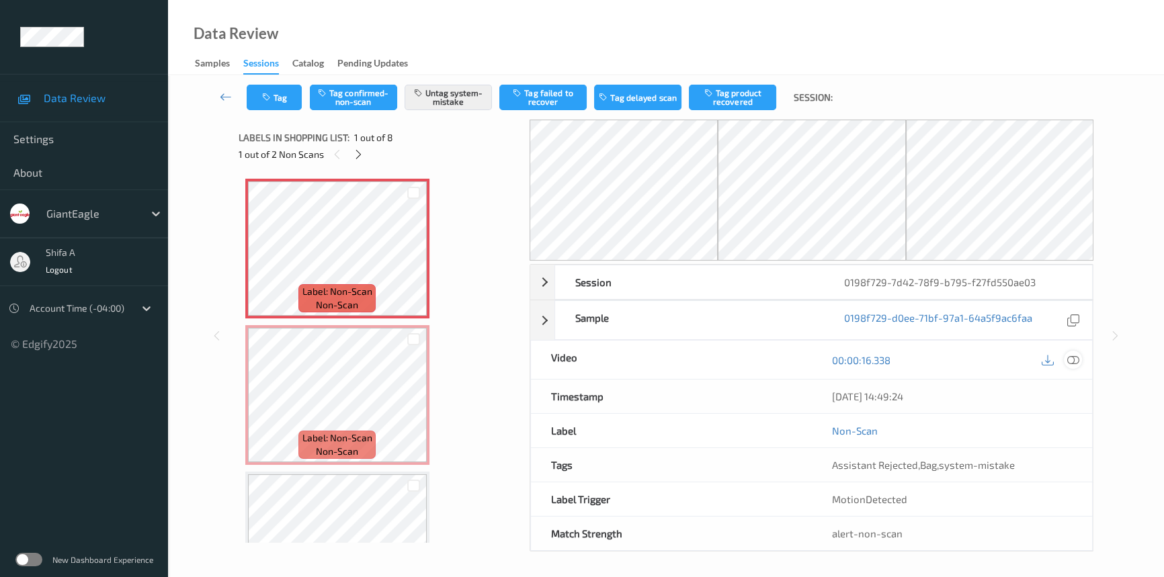
click at [1076, 358] on icon at bounding box center [1073, 360] width 12 height 12
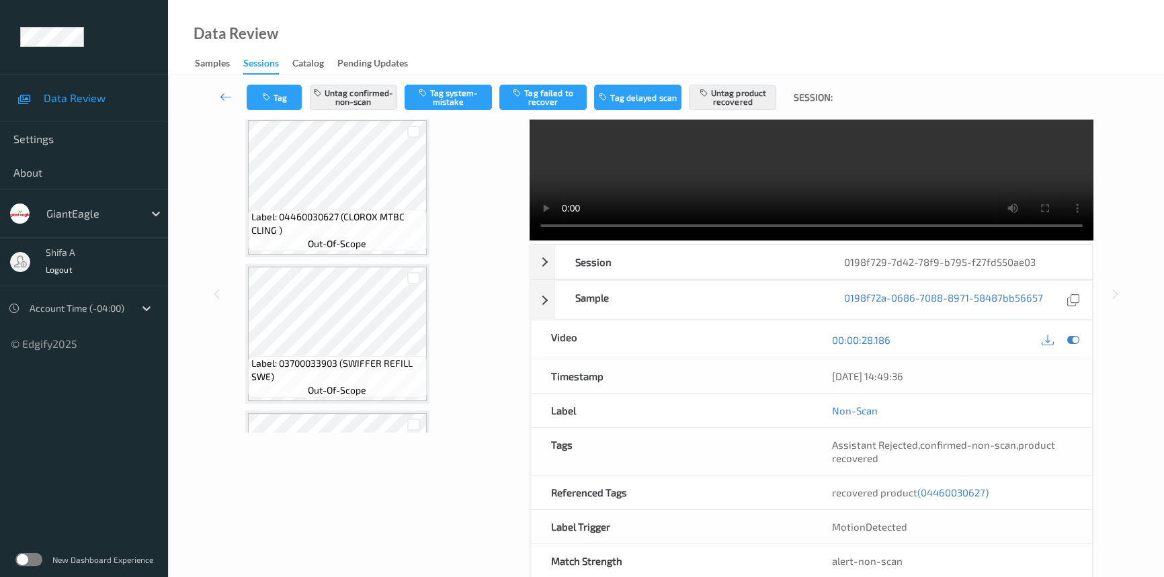
scroll to position [138, 0]
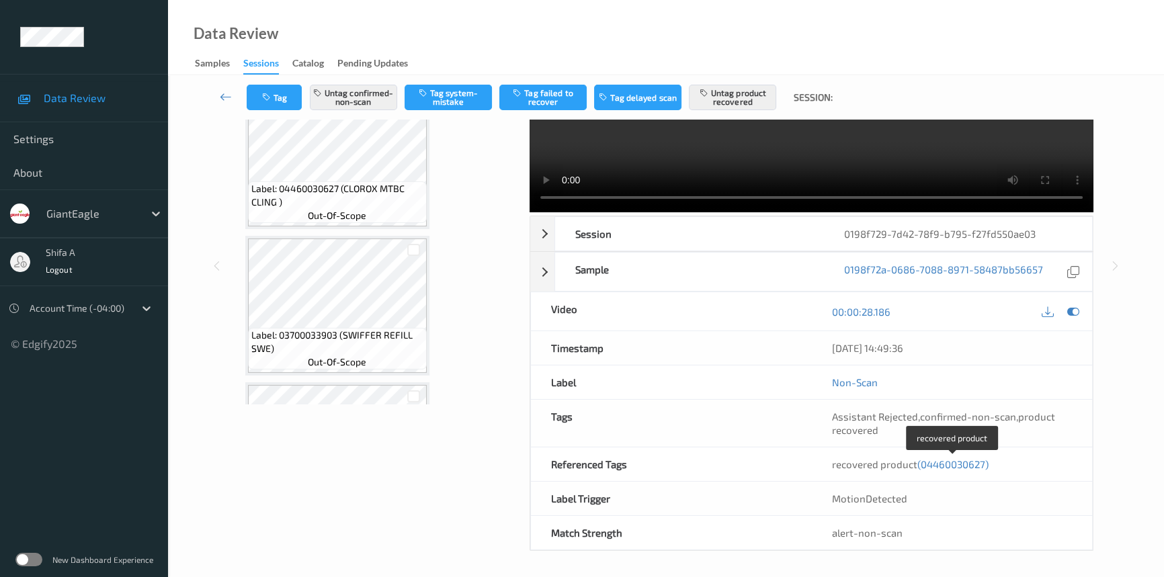
click at [970, 462] on span "(04460030627)" at bounding box center [952, 464] width 71 height 12
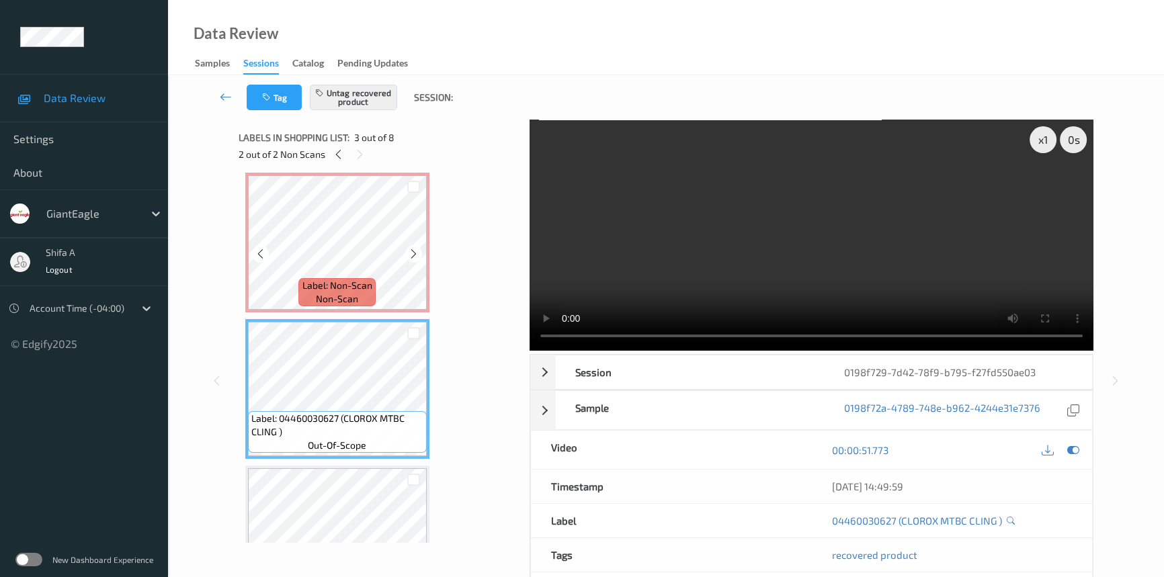
scroll to position [0, 0]
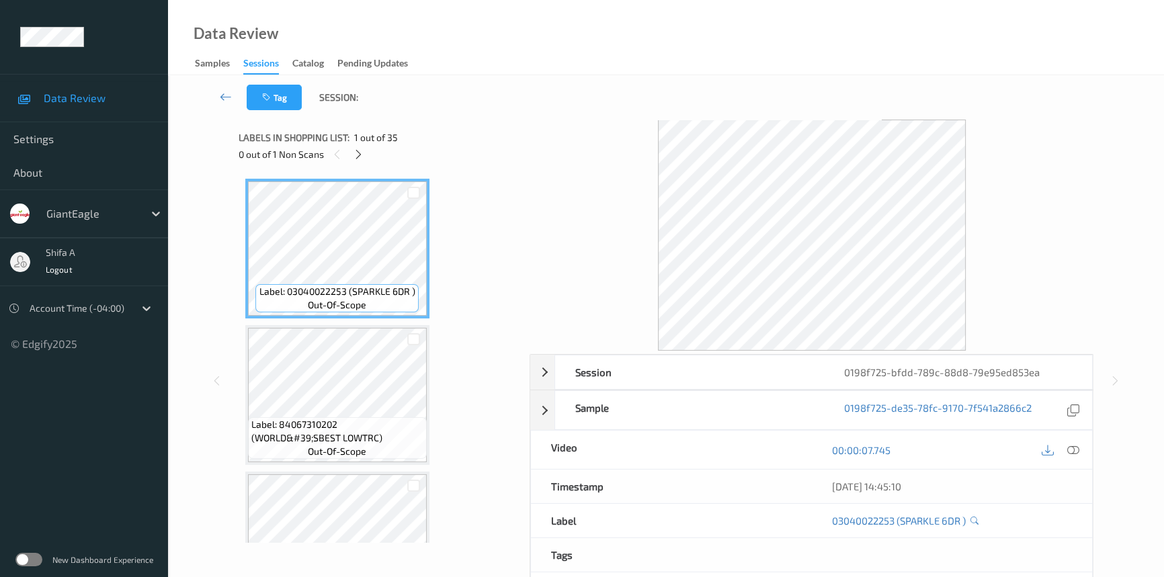
click at [1073, 450] on icon at bounding box center [1073, 450] width 12 height 12
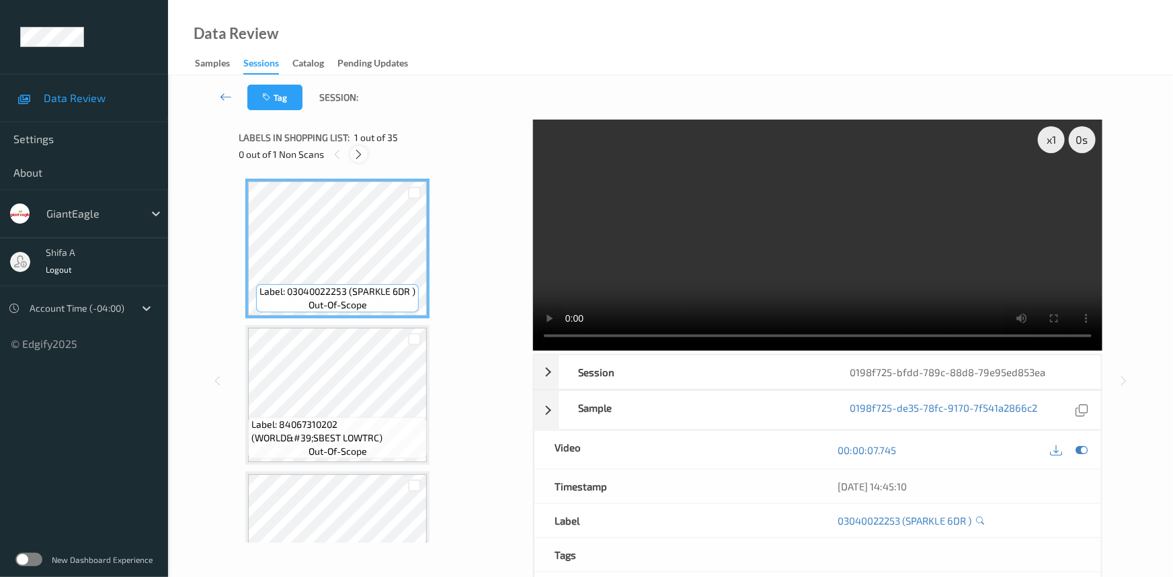
click at [364, 161] on div at bounding box center [358, 154] width 17 height 17
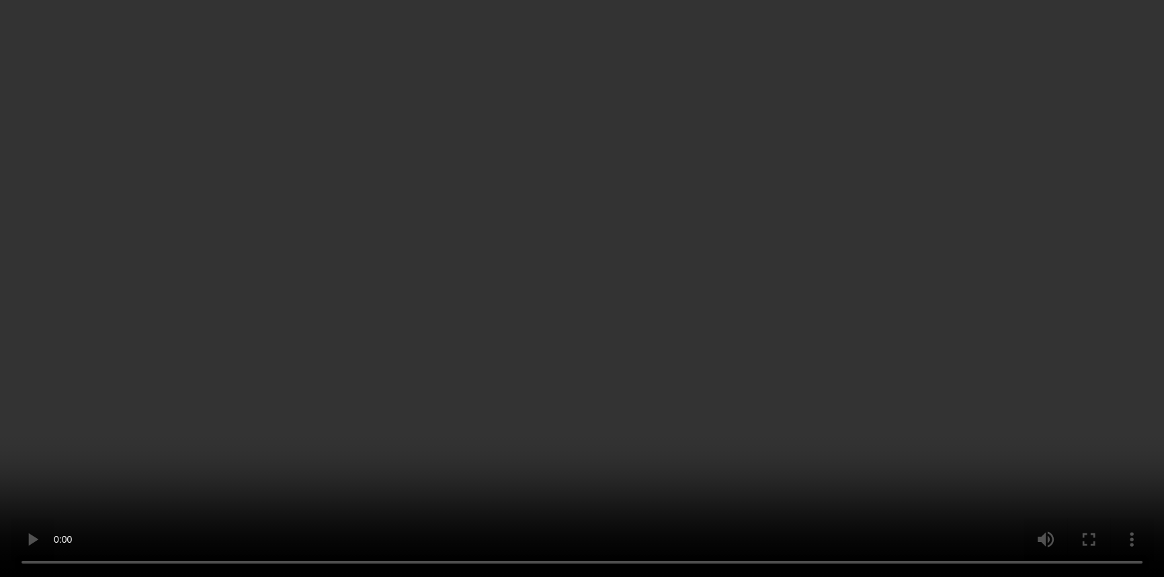
scroll to position [3220, 0]
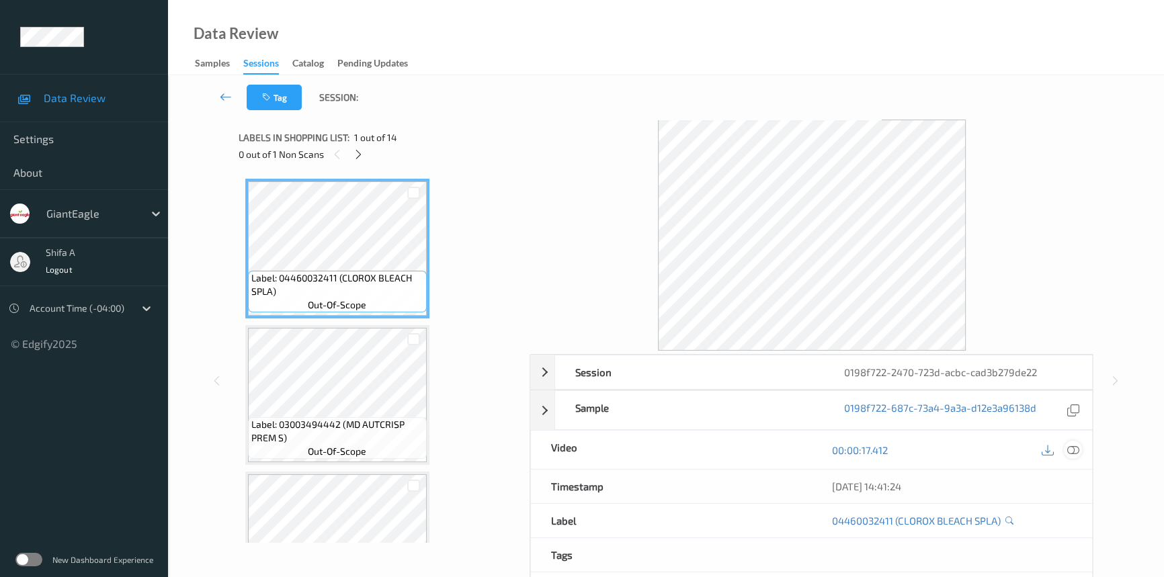
click at [1075, 453] on icon at bounding box center [1073, 450] width 12 height 12
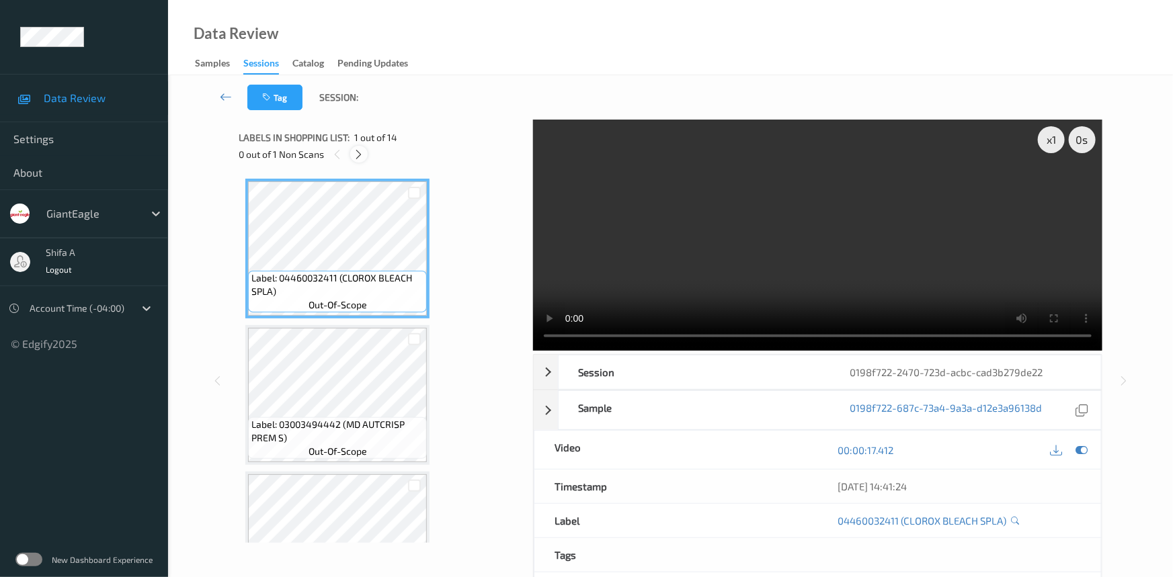
click at [355, 155] on icon at bounding box center [359, 155] width 11 height 12
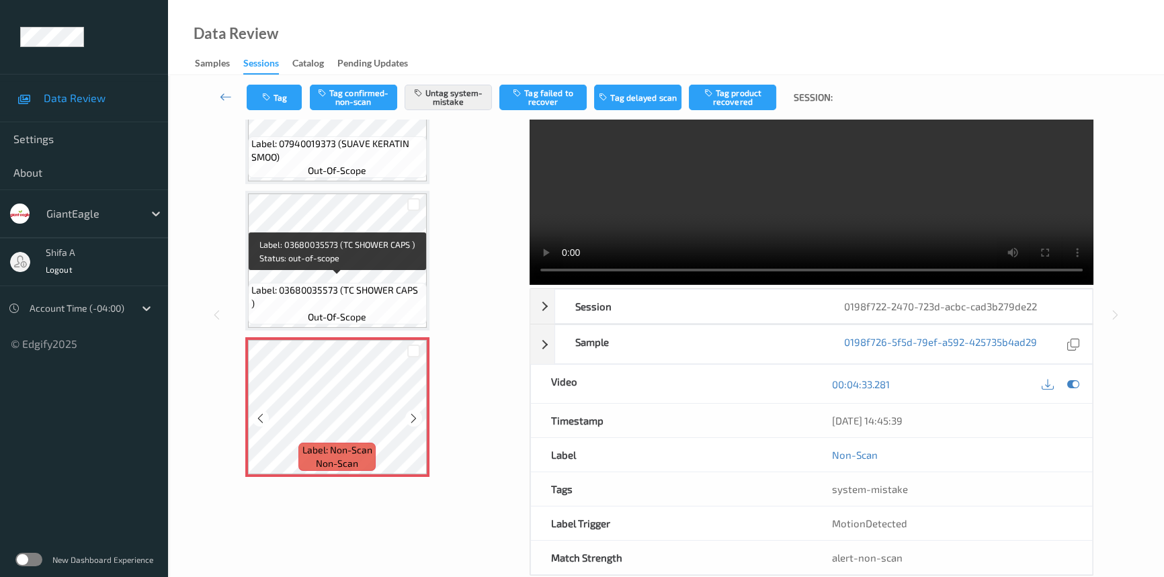
scroll to position [91, 0]
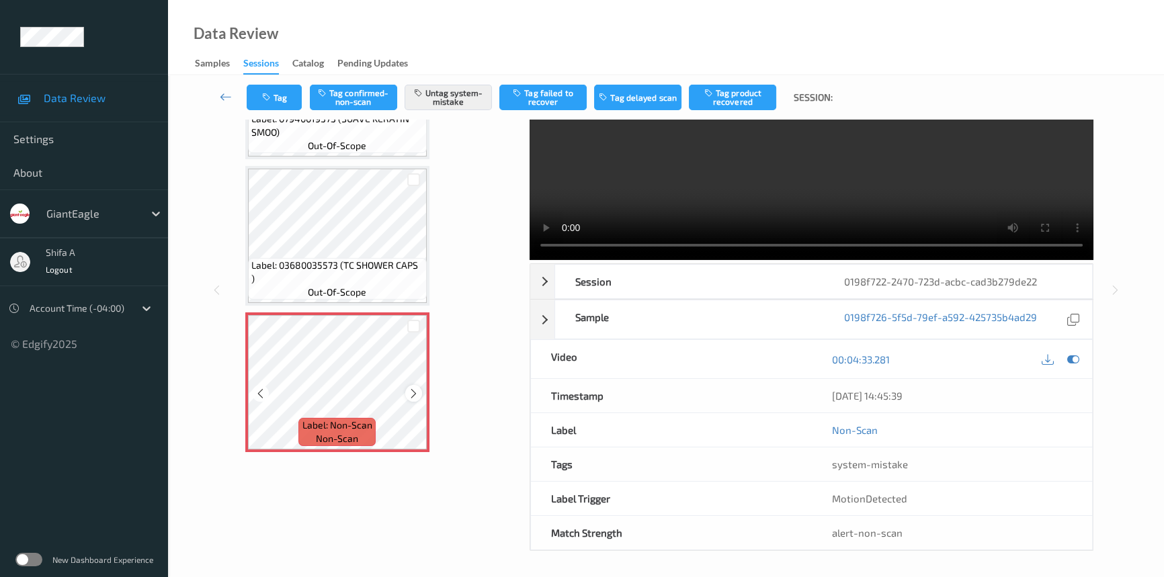
click at [409, 388] on icon at bounding box center [413, 394] width 11 height 12
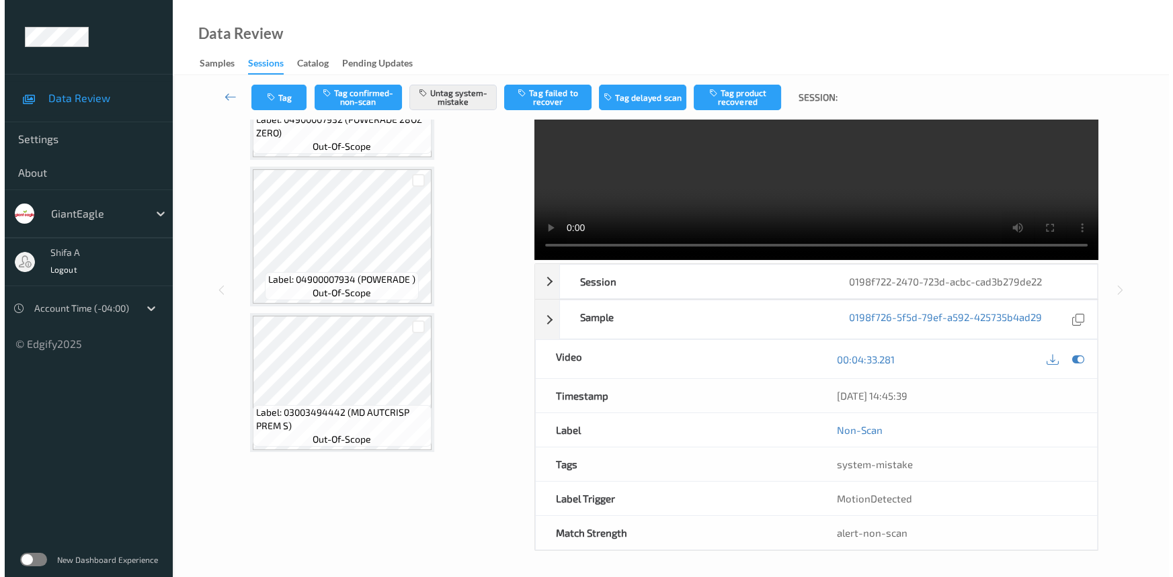
scroll to position [1680, 0]
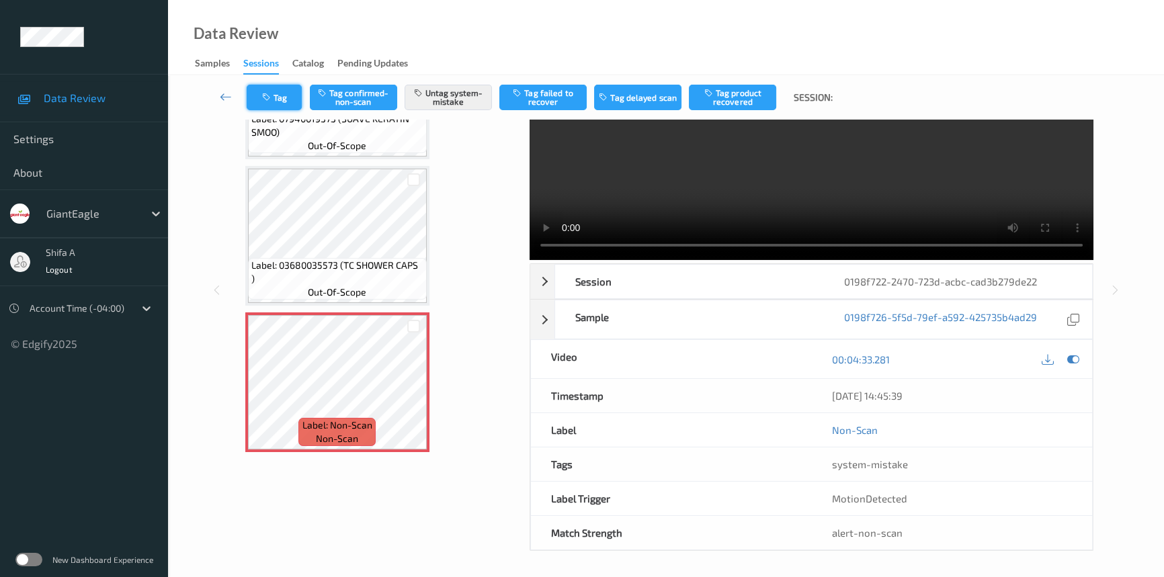
click at [285, 101] on button "Tag" at bounding box center [274, 98] width 55 height 26
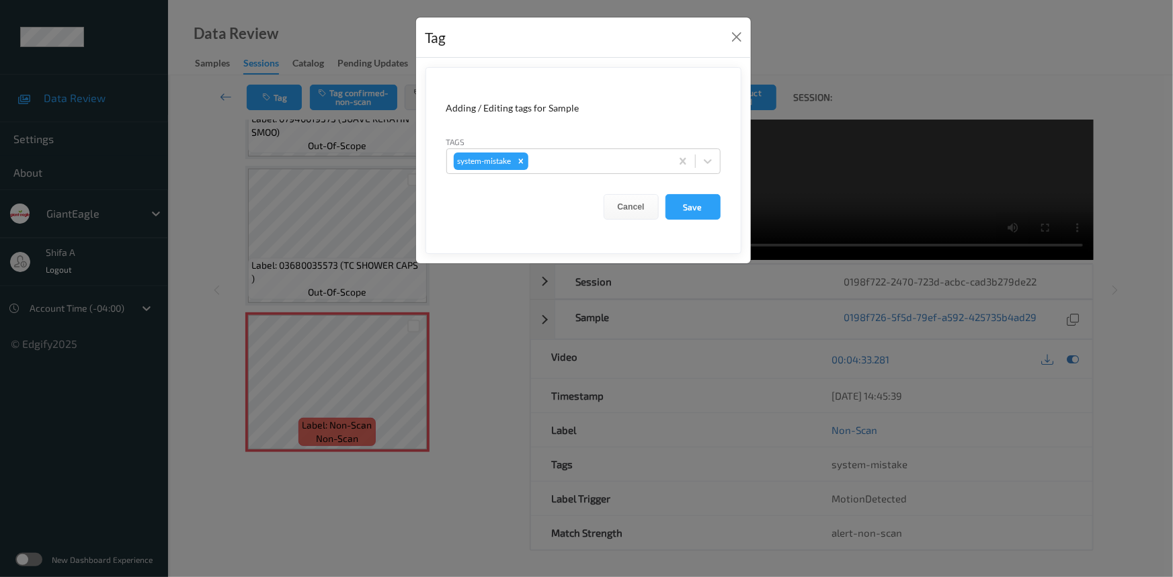
click at [612, 147] on div "Tags system-mistake" at bounding box center [583, 154] width 274 height 39
click at [597, 159] on div at bounding box center [597, 161] width 133 height 16
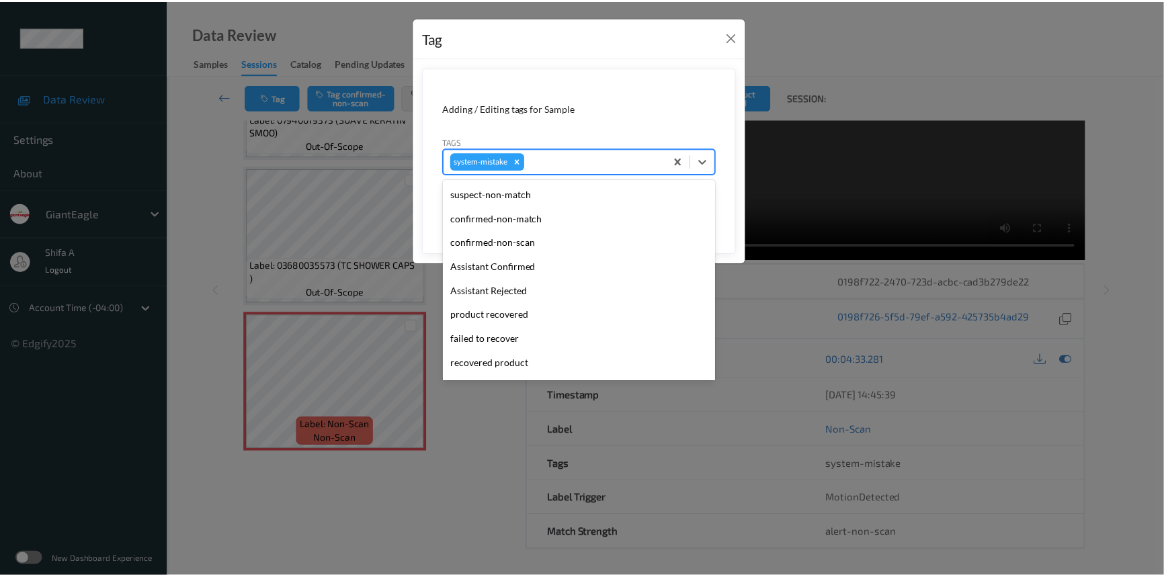
scroll to position [142, 0]
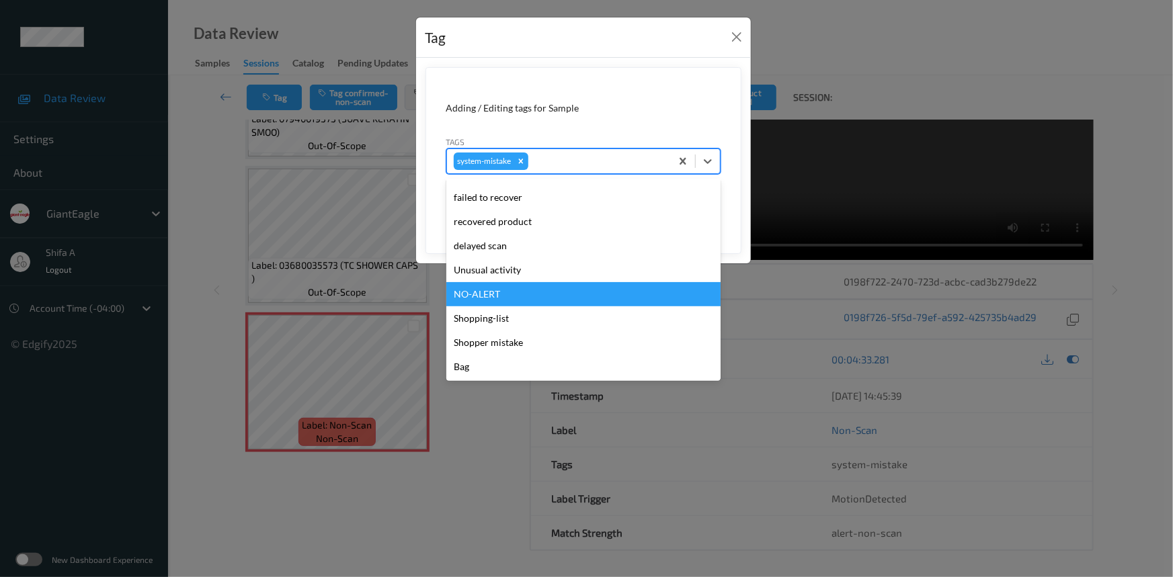
click at [514, 269] on div "Unusual activity" at bounding box center [583, 270] width 274 height 24
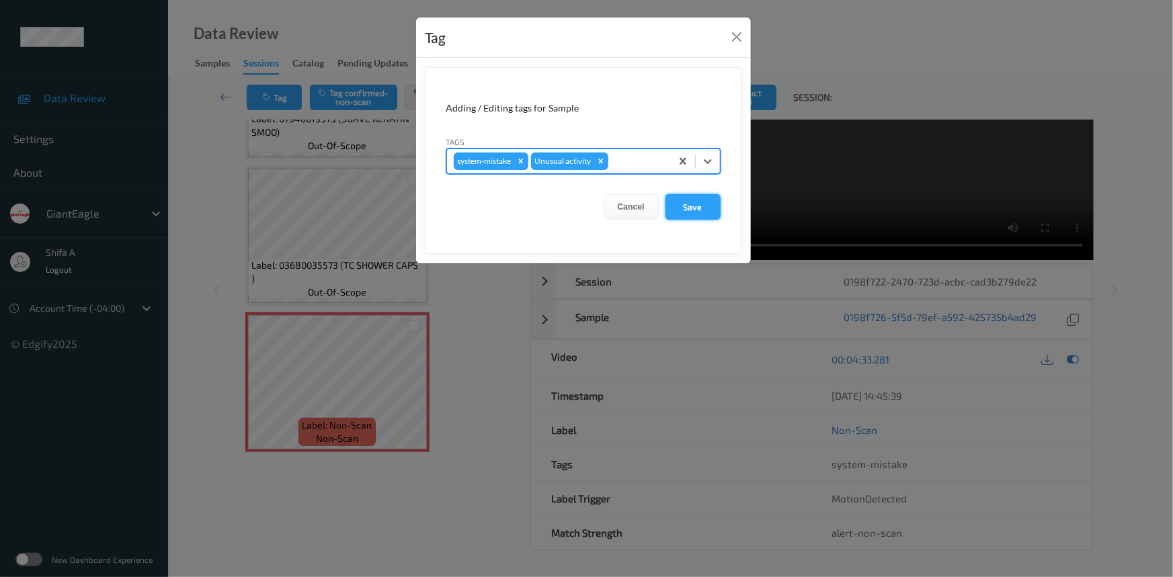
click at [675, 206] on button "Save" at bounding box center [692, 207] width 55 height 26
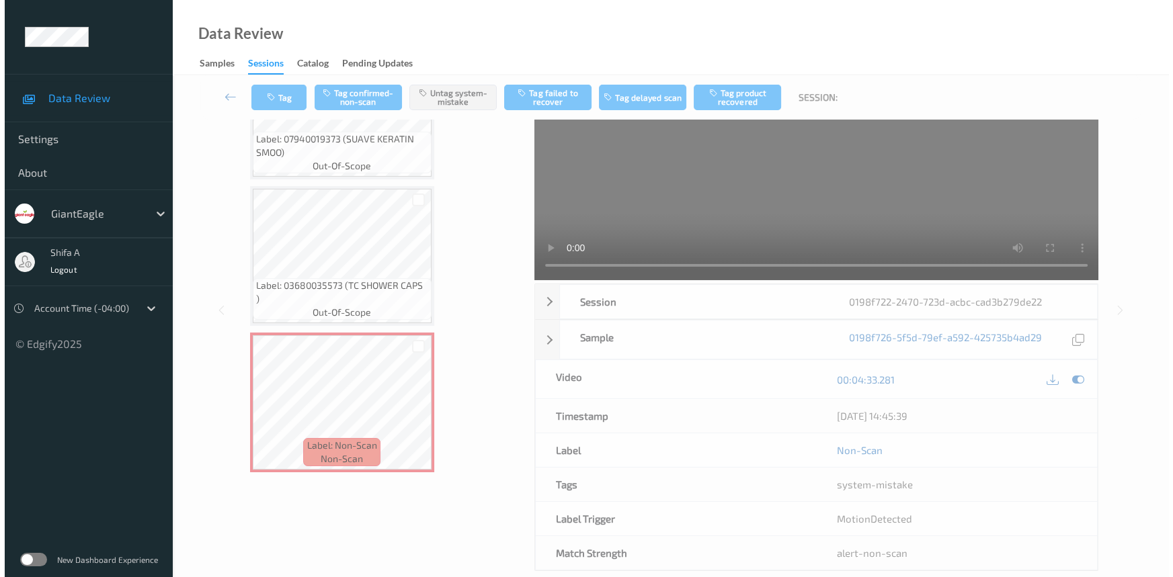
scroll to position [0, 0]
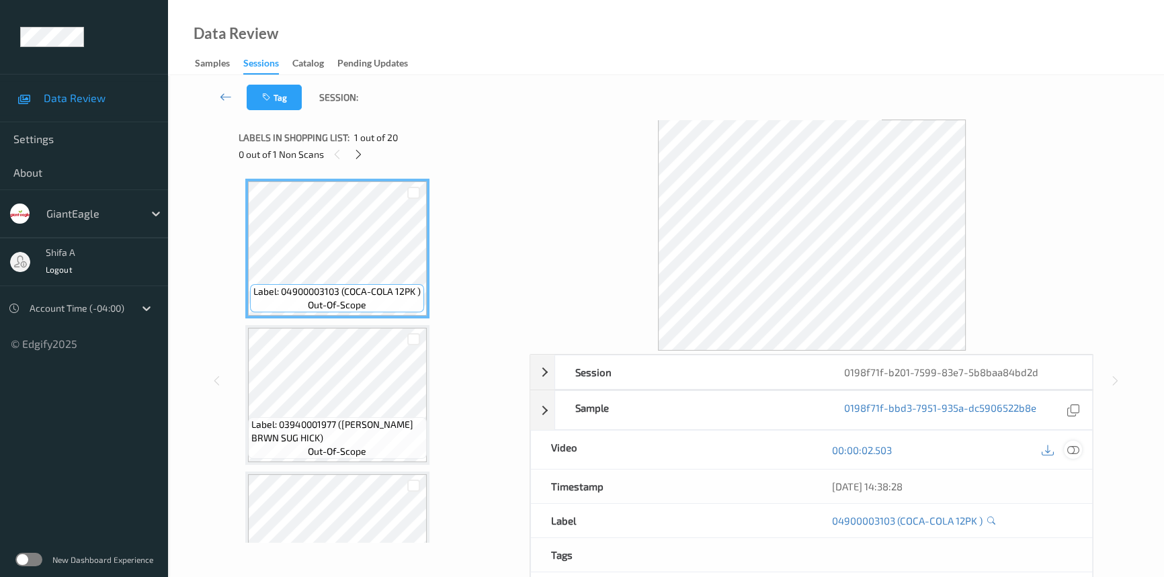
click at [1071, 451] on icon at bounding box center [1073, 450] width 12 height 12
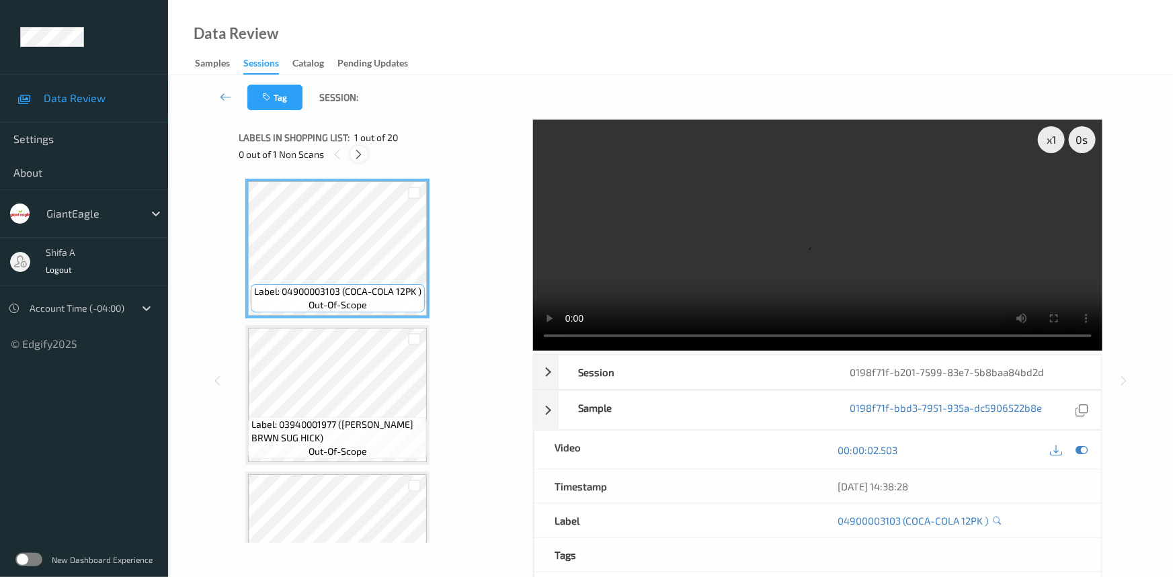
click at [360, 157] on icon at bounding box center [359, 155] width 11 height 12
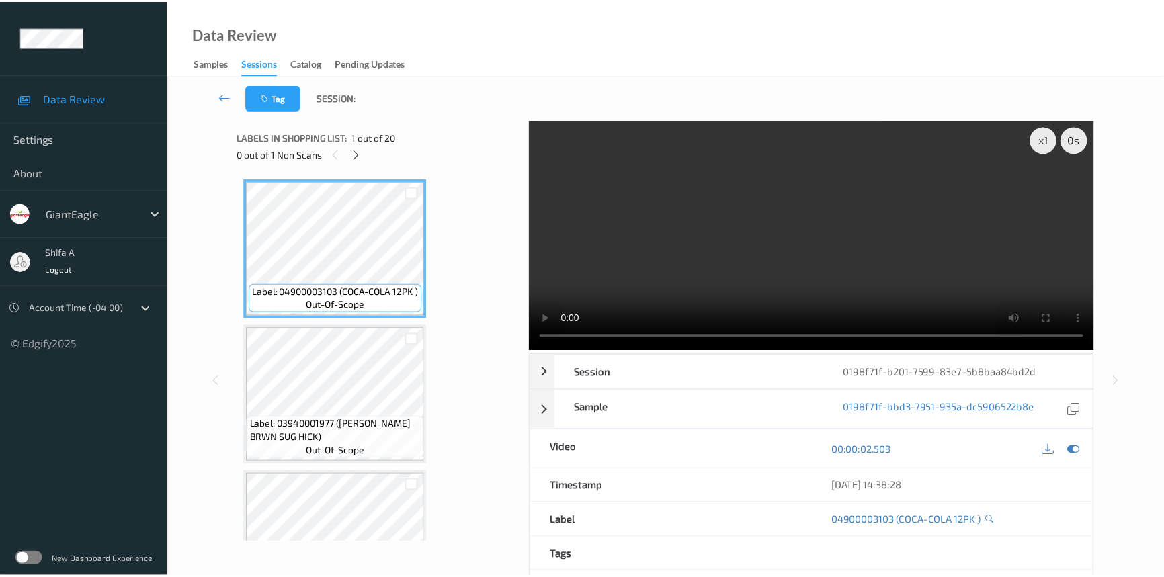
scroll to position [591, 0]
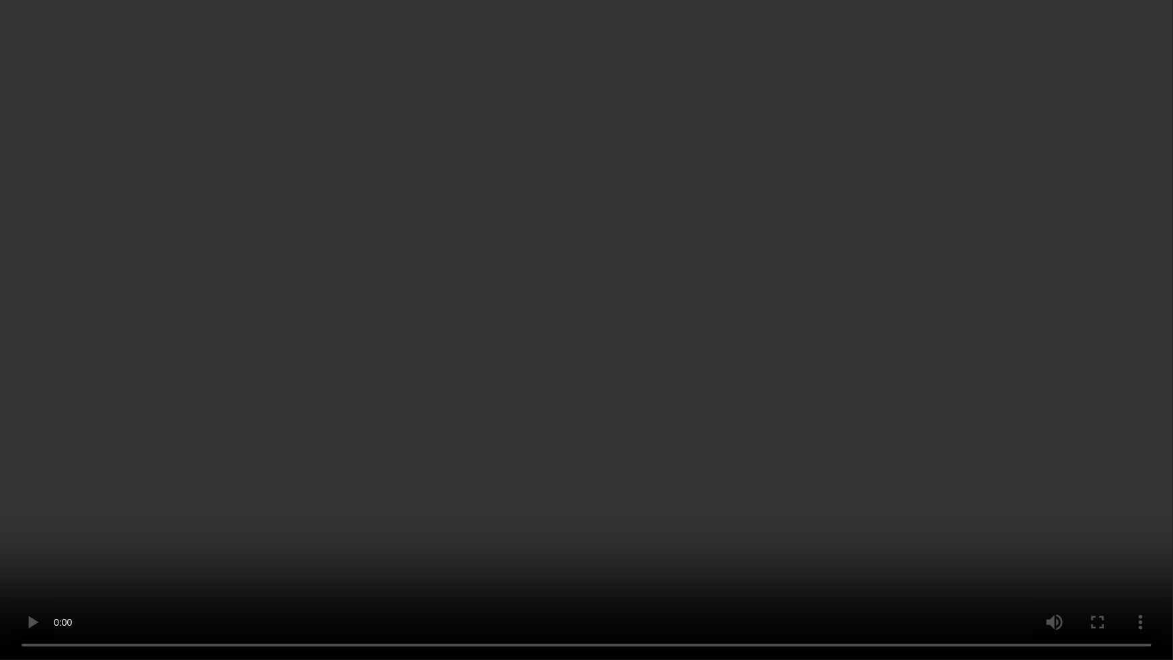
click at [937, 436] on video at bounding box center [586, 330] width 1173 height 660
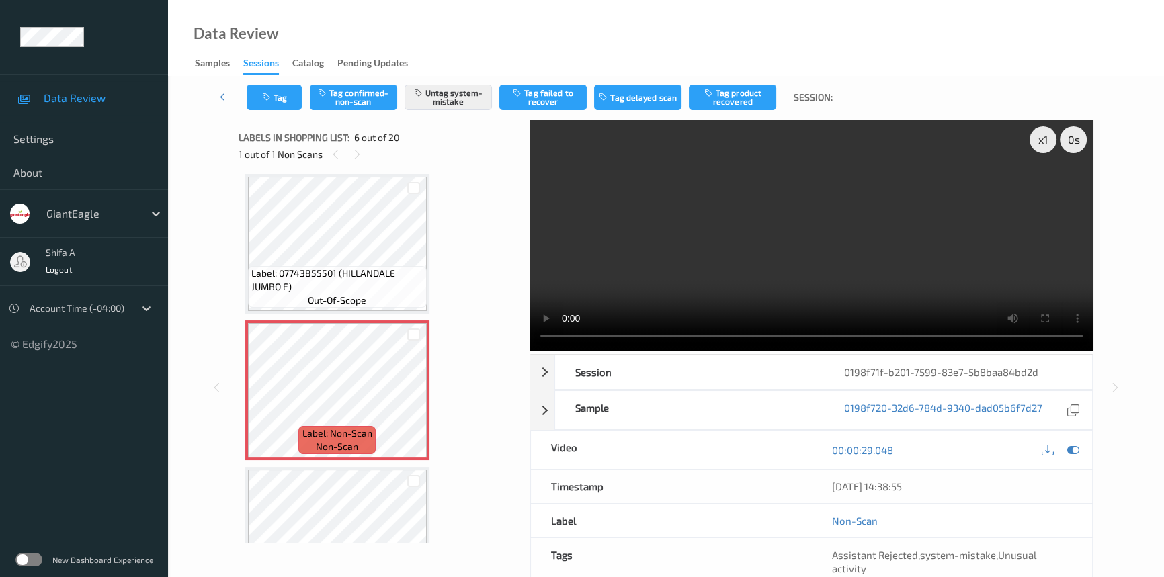
click at [753, 210] on video at bounding box center [812, 235] width 564 height 231
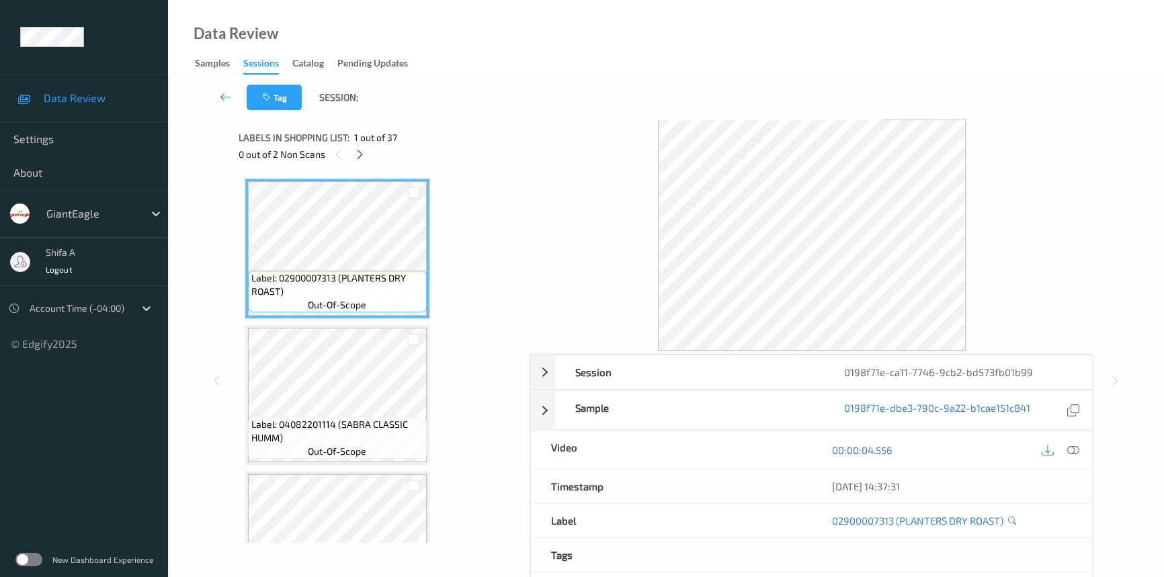
drag, startPoint x: 1073, startPoint y: 444, endPoint x: 1055, endPoint y: 463, distance: 26.1
click at [1071, 444] on icon at bounding box center [1073, 450] width 12 height 12
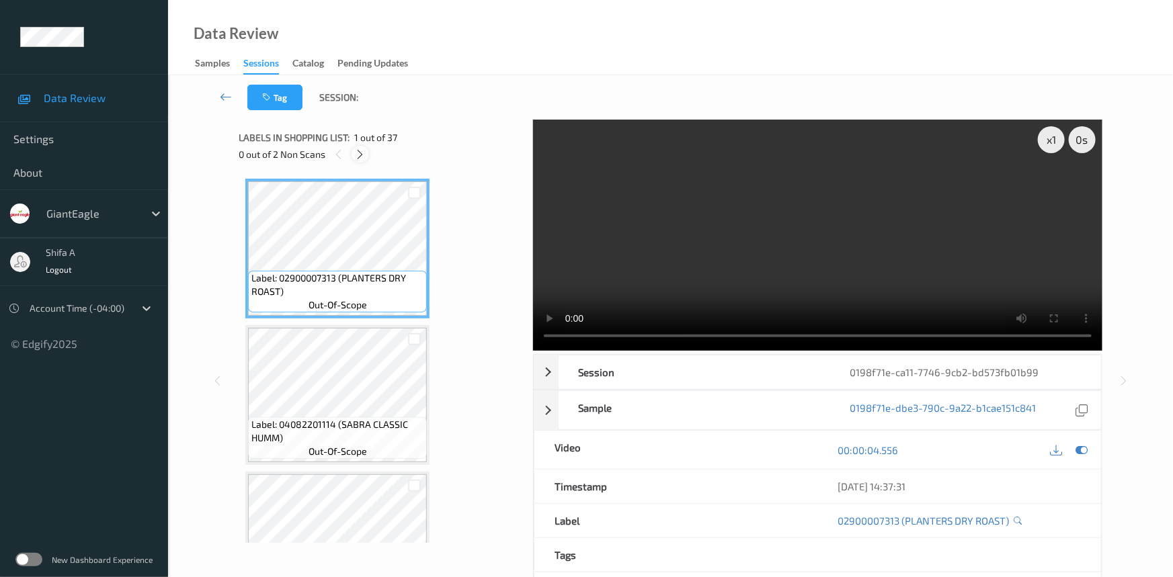
click at [360, 161] on div at bounding box center [360, 154] width 17 height 17
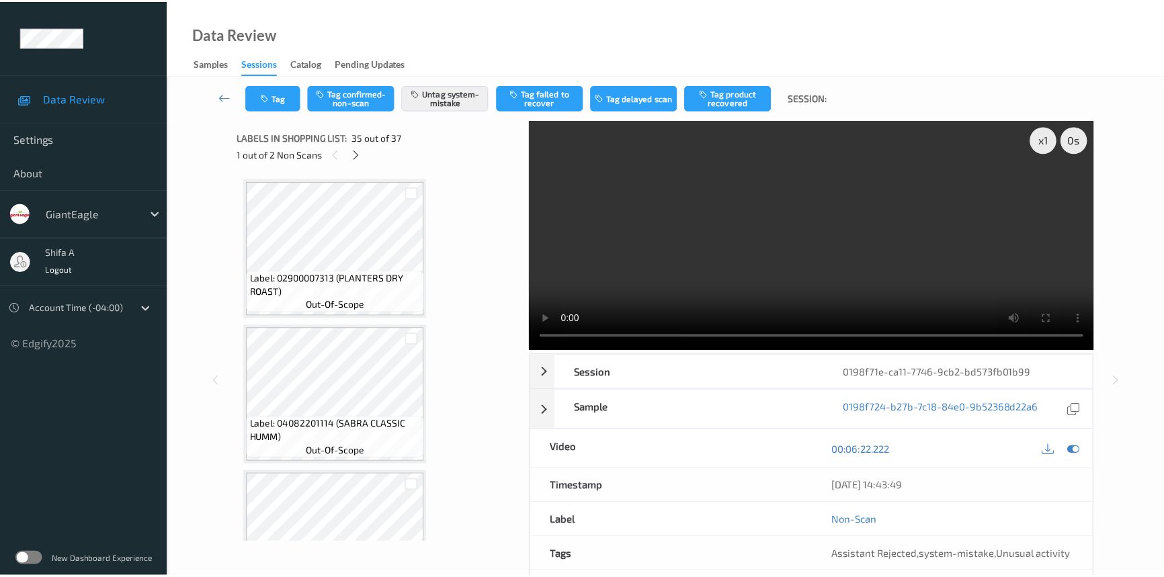
scroll to position [4826, 0]
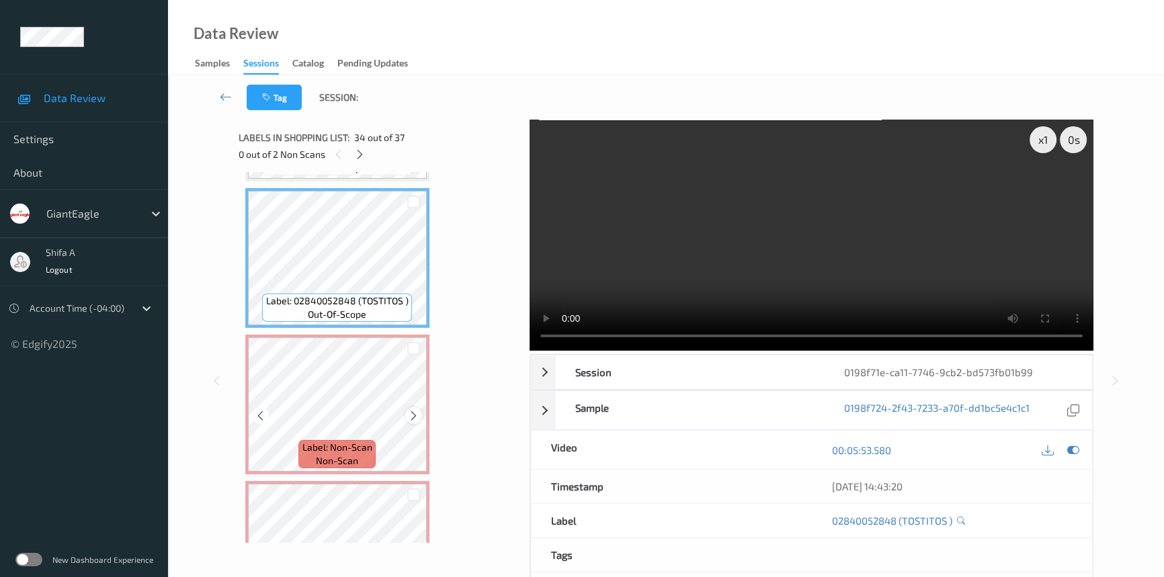
click at [421, 407] on div at bounding box center [413, 415] width 17 height 17
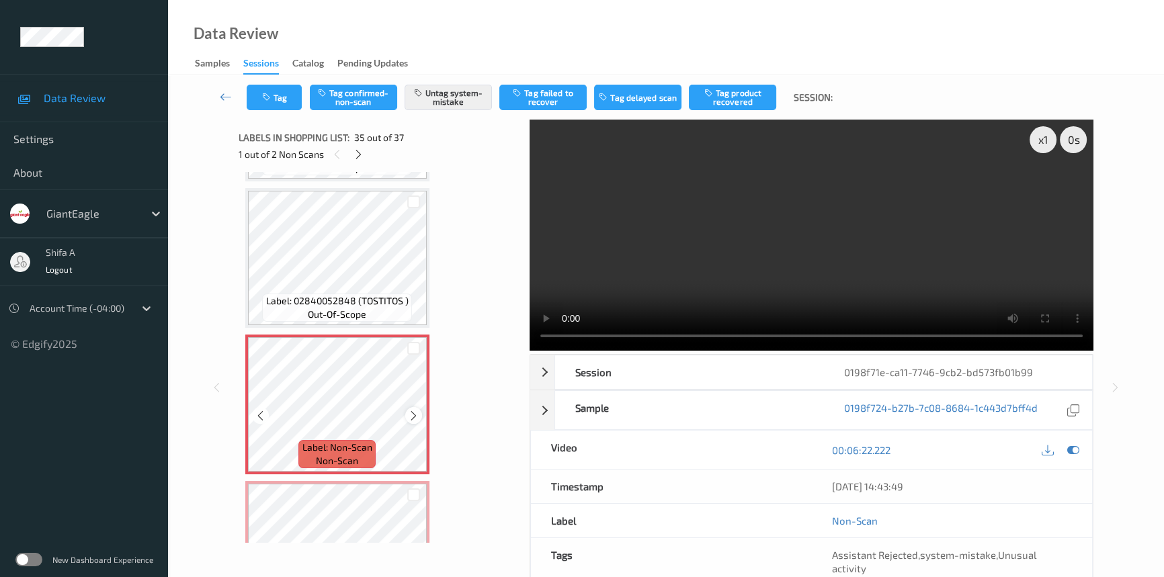
click at [419, 407] on div at bounding box center [413, 415] width 17 height 17
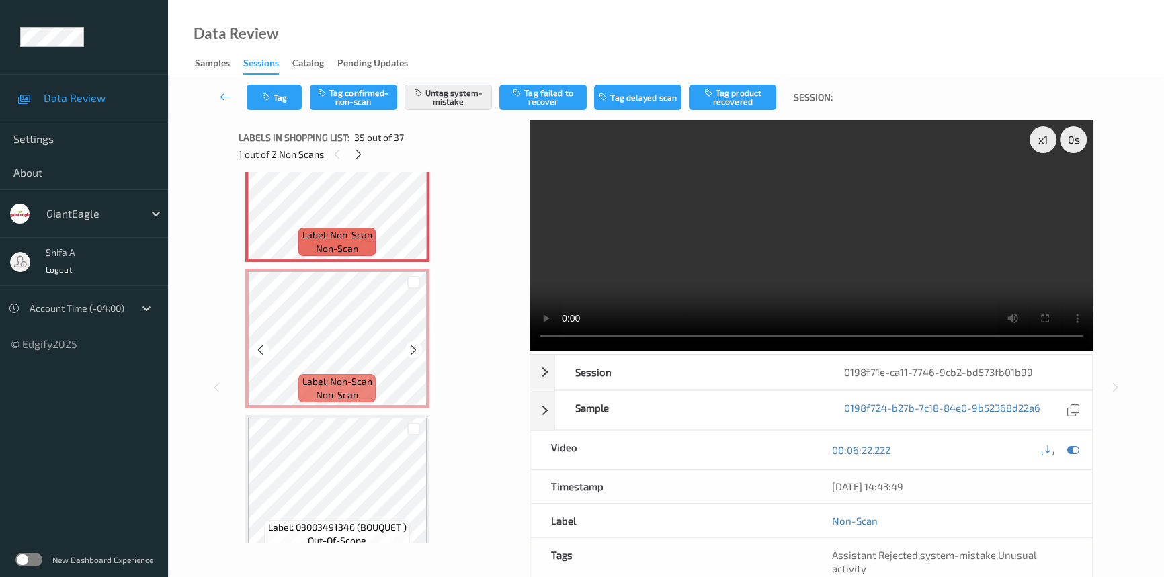
scroll to position [4794, 0]
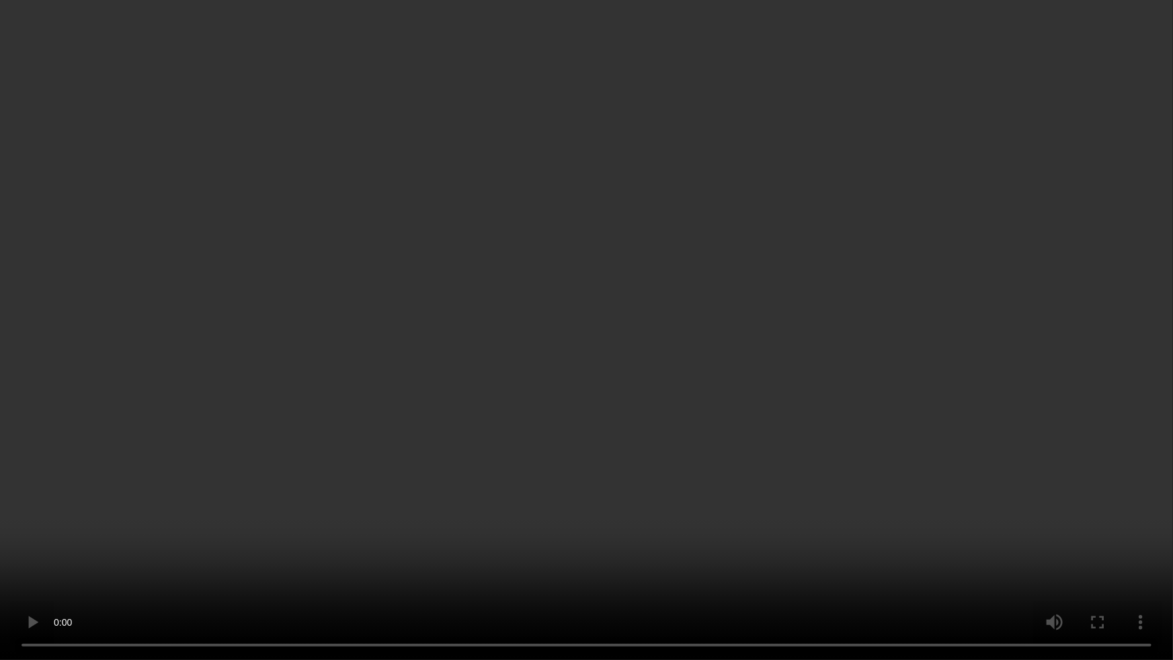
click at [753, 411] on video at bounding box center [586, 330] width 1173 height 660
click at [676, 337] on video at bounding box center [586, 330] width 1173 height 660
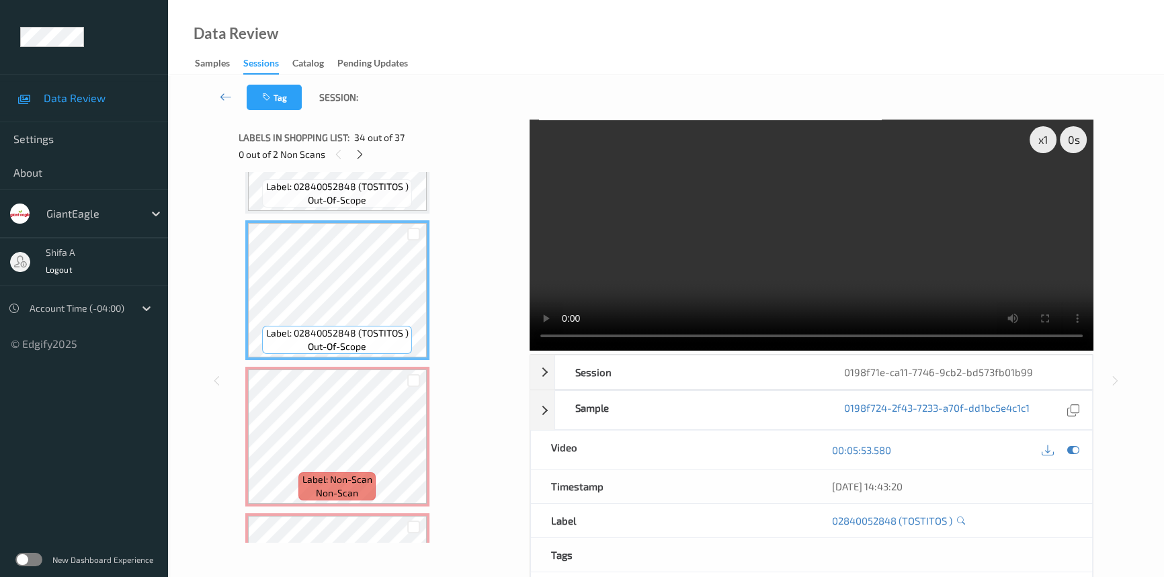
click at [893, 231] on video at bounding box center [812, 235] width 564 height 231
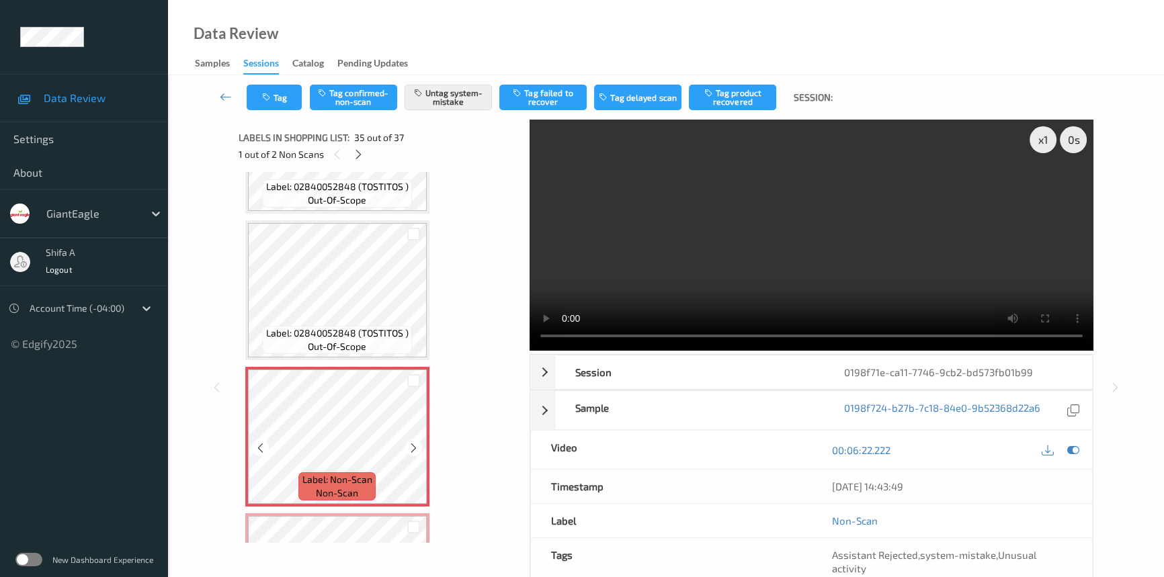
scroll to position [5038, 0]
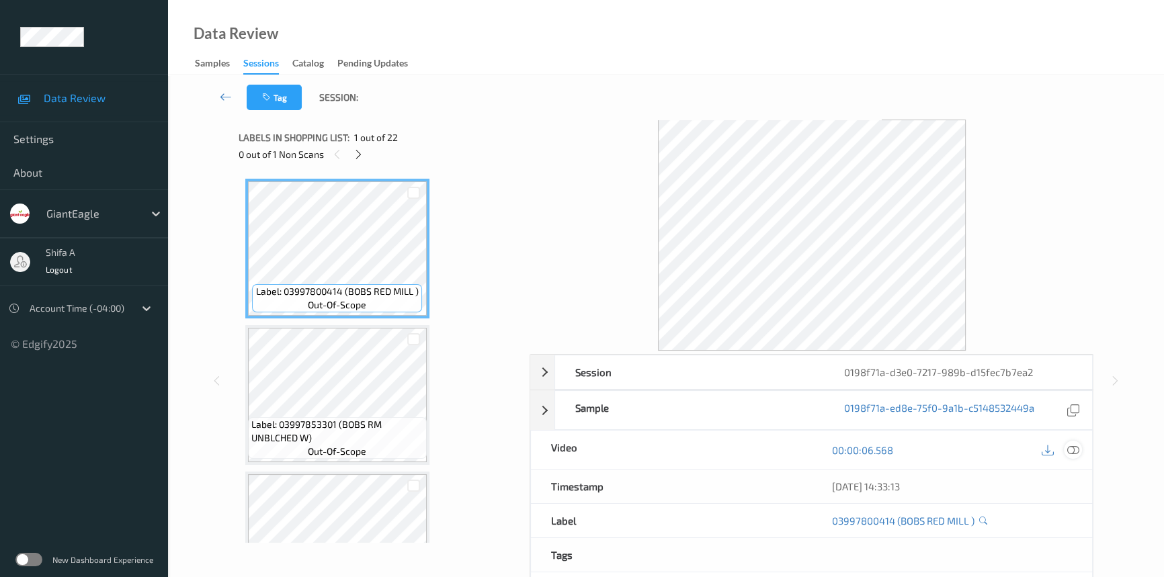
click at [1071, 446] on icon at bounding box center [1073, 450] width 12 height 12
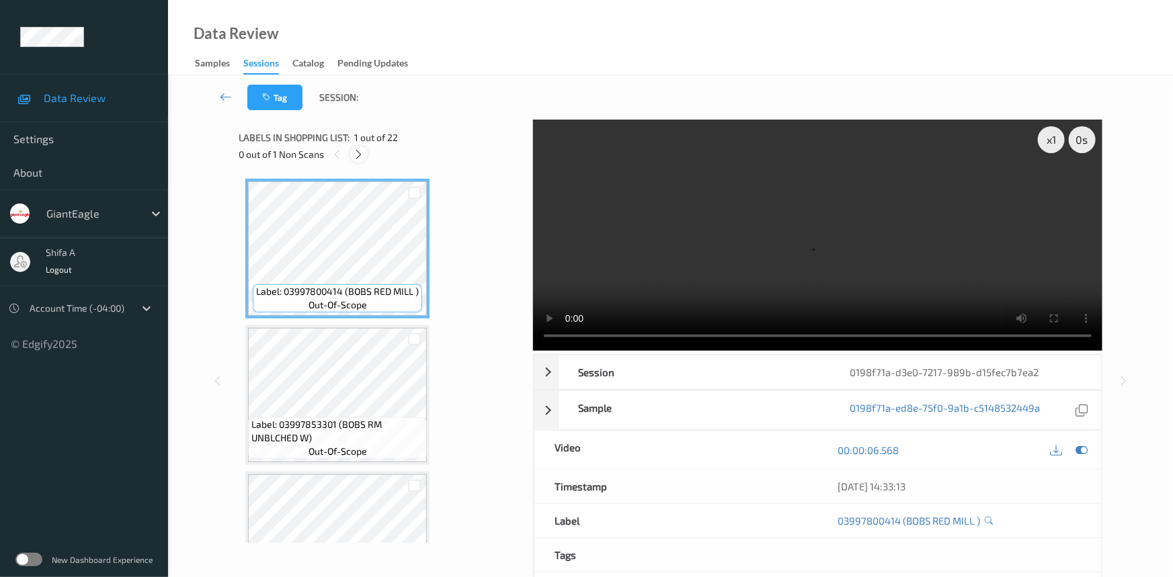
click at [355, 157] on icon at bounding box center [359, 155] width 11 height 12
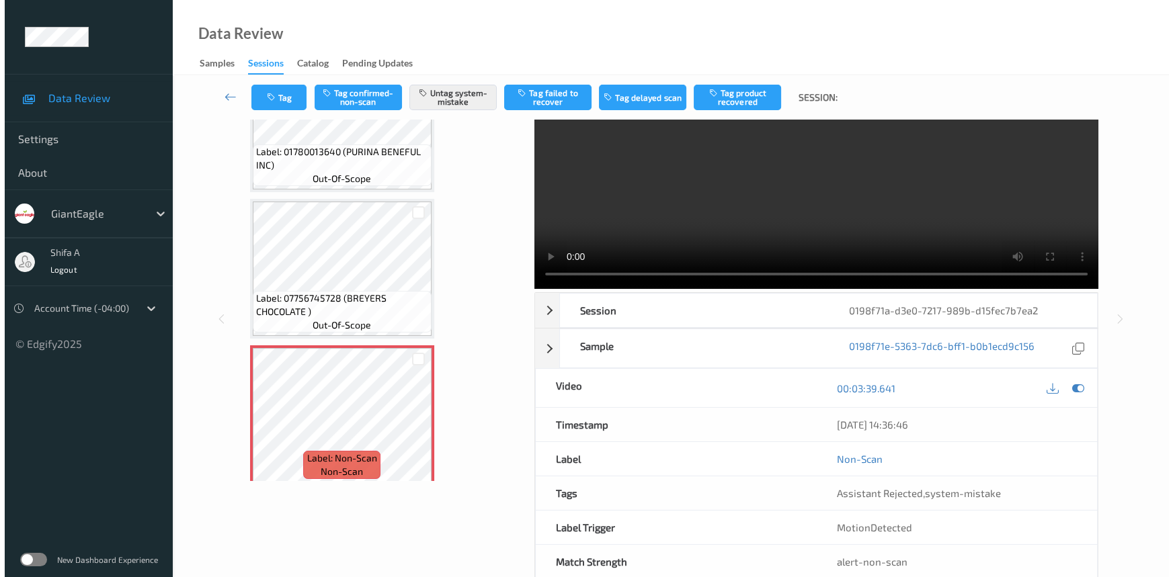
scroll to position [91, 0]
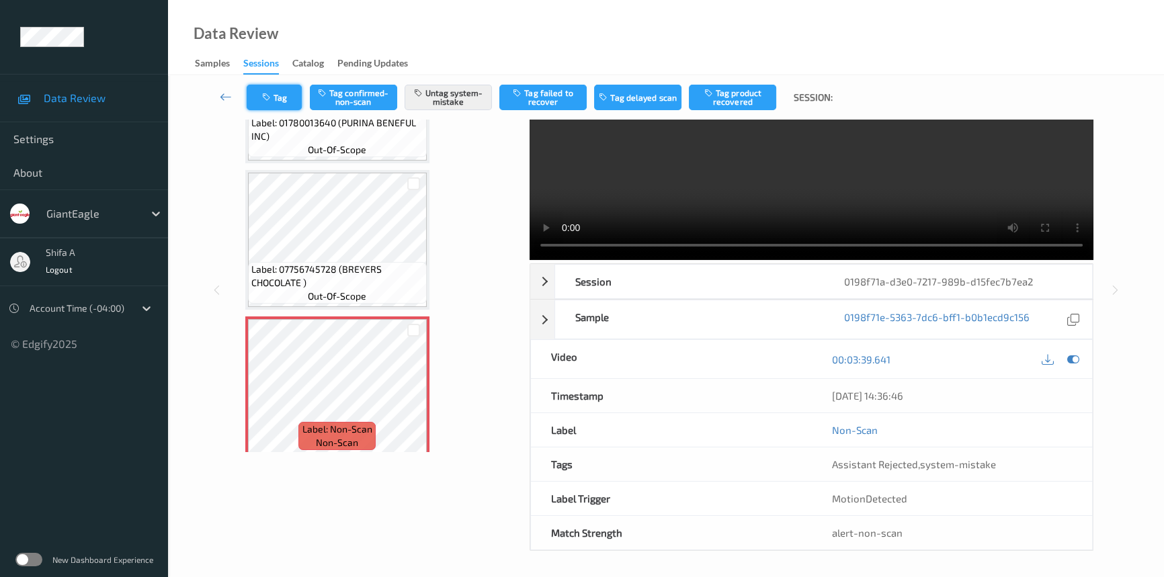
click at [262, 101] on icon "button" at bounding box center [267, 97] width 11 height 9
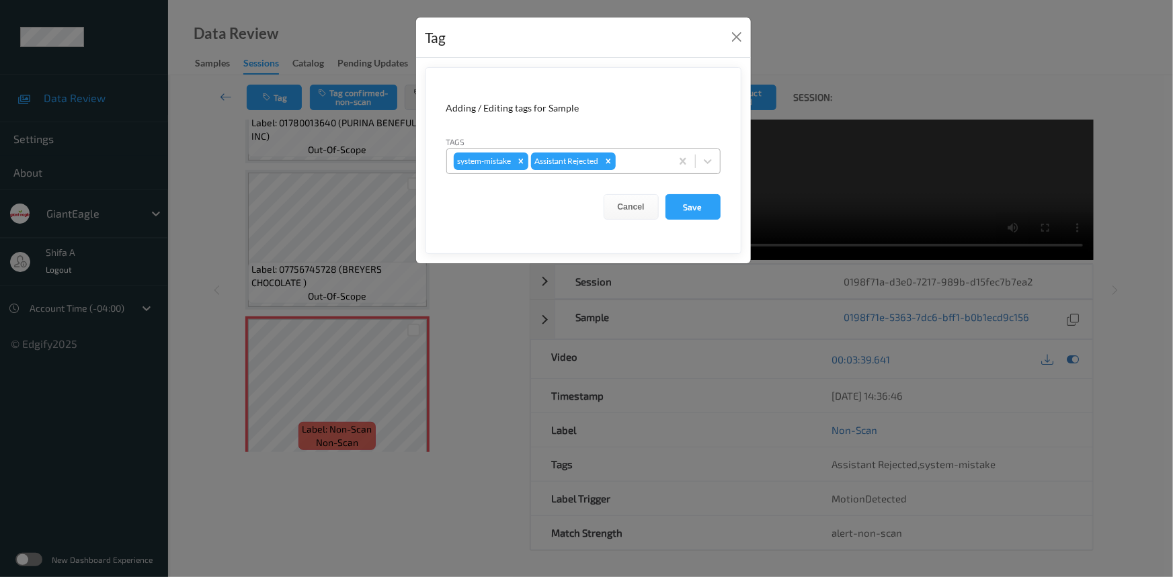
click at [645, 160] on div at bounding box center [641, 161] width 46 height 16
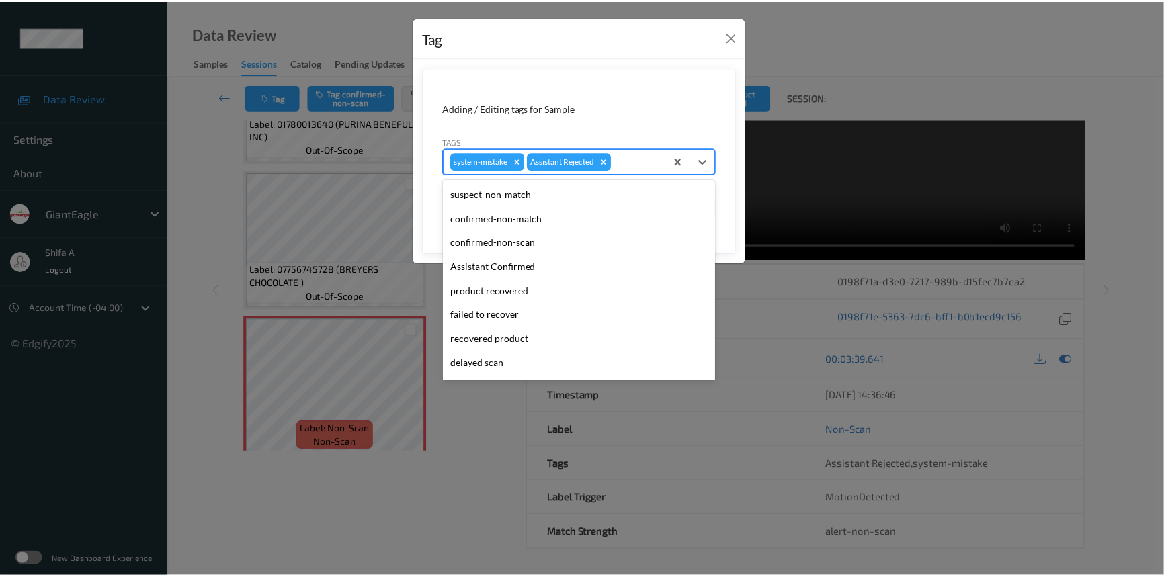
scroll to position [118, 0]
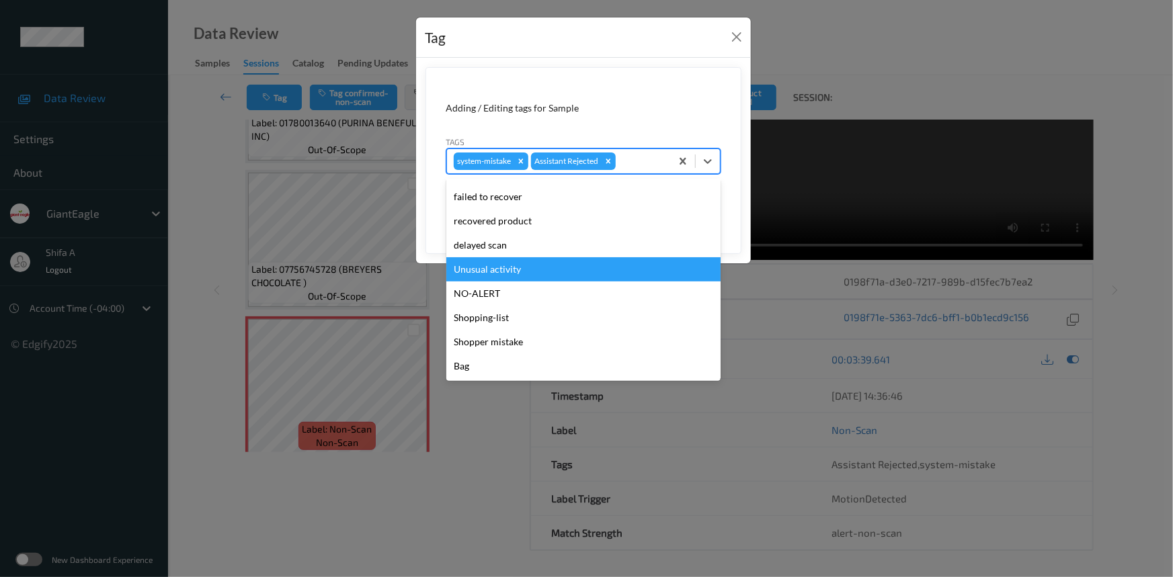
click at [506, 269] on div "Unusual activity" at bounding box center [583, 269] width 274 height 24
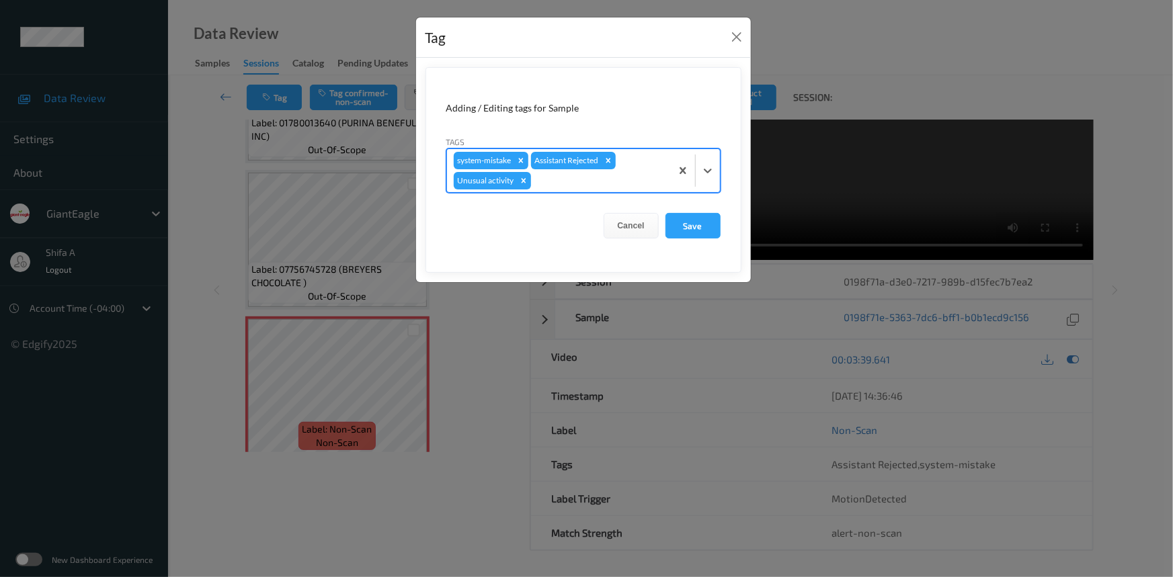
click at [699, 240] on form "Adding / Editing tags for Sample Tags option Unusual activity, selected. Select…" at bounding box center [583, 170] width 316 height 206
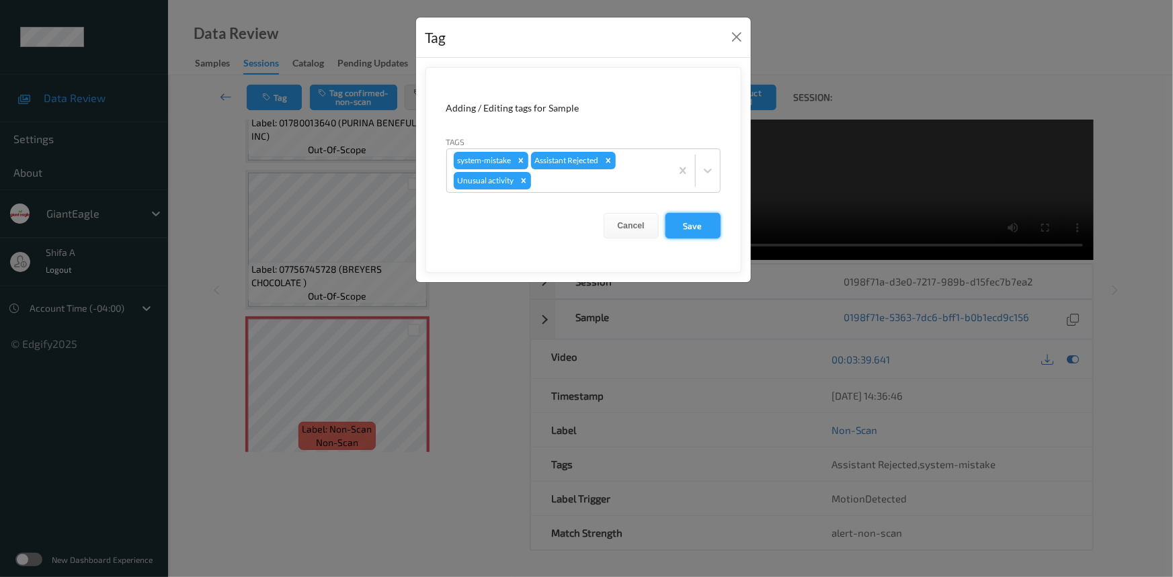
click at [699, 230] on button "Save" at bounding box center [692, 226] width 55 height 26
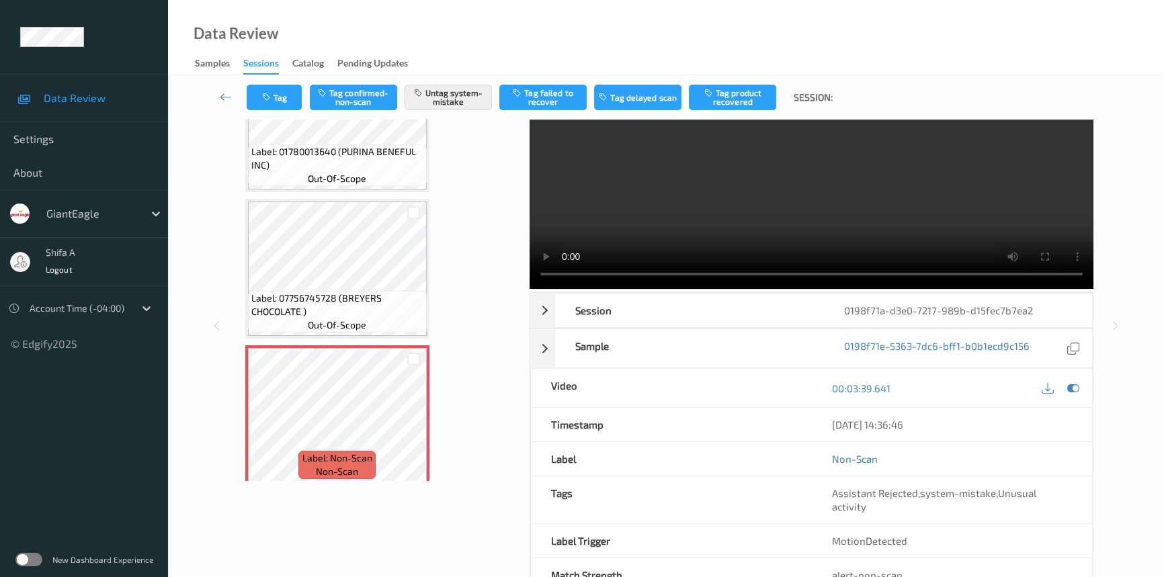
scroll to position [91, 0]
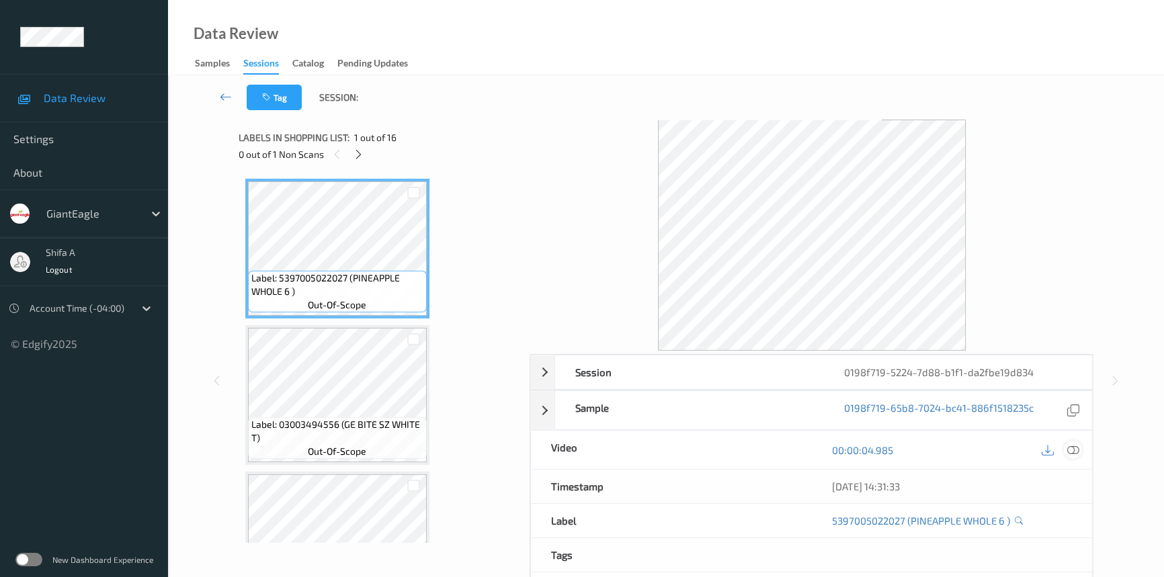
click at [1074, 448] on icon at bounding box center [1073, 450] width 12 height 12
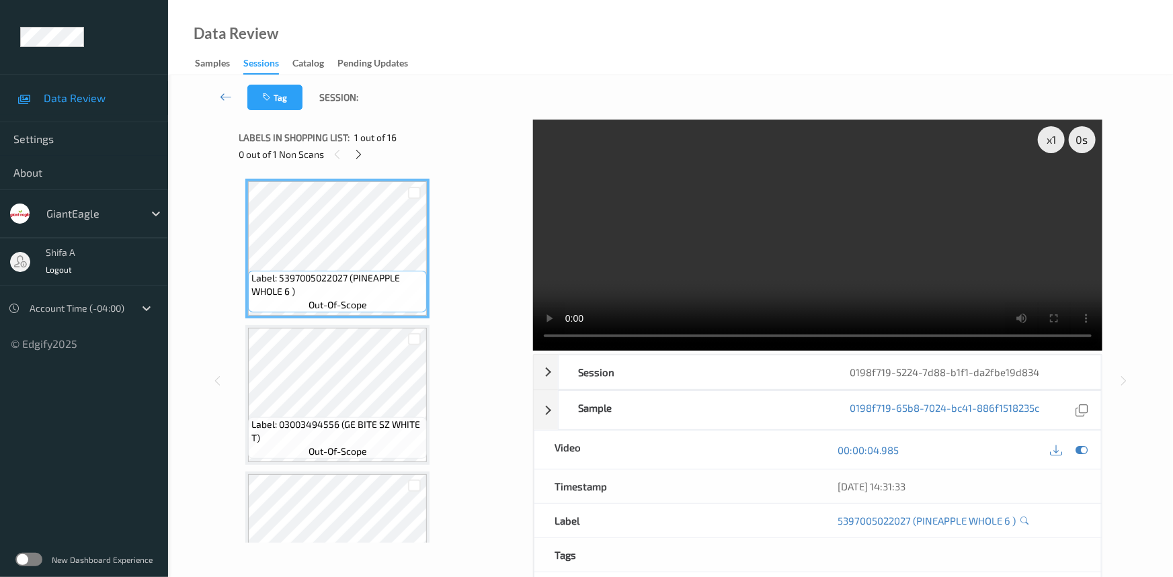
click at [412, 140] on div "Labels in shopping list: 1 out of 16" at bounding box center [381, 137] width 285 height 17
click at [359, 152] on icon at bounding box center [359, 155] width 11 height 12
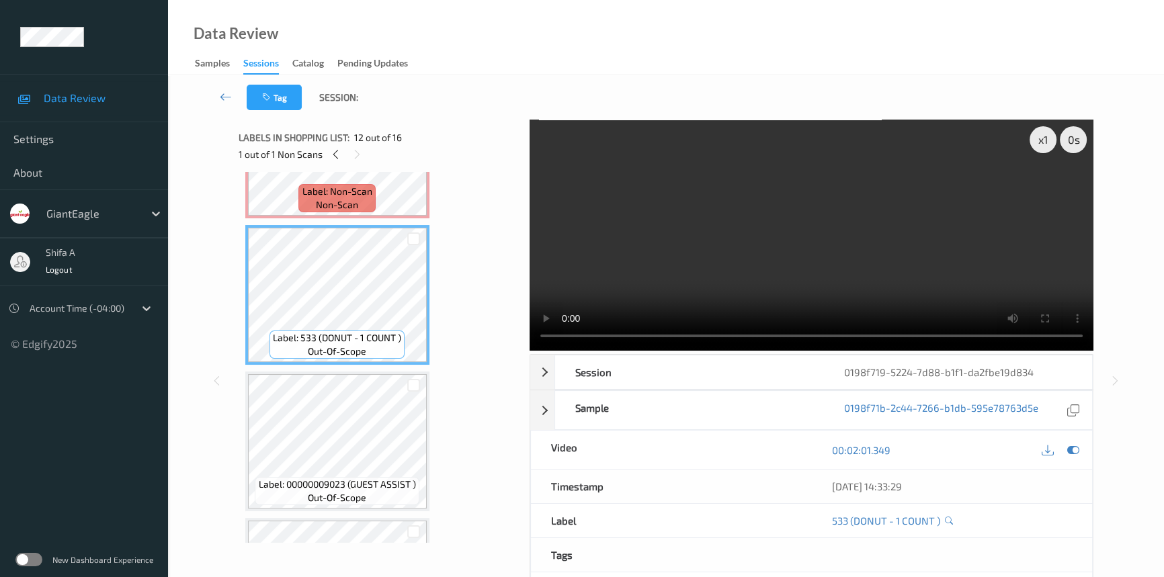
scroll to position [1321, 0]
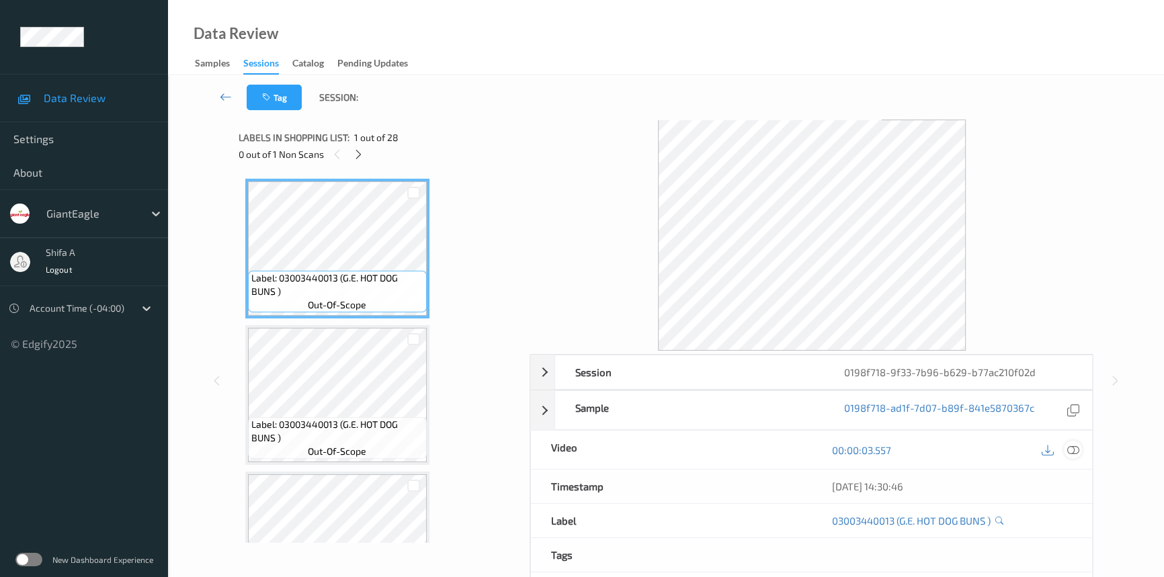
click at [1079, 450] on div at bounding box center [1073, 450] width 18 height 18
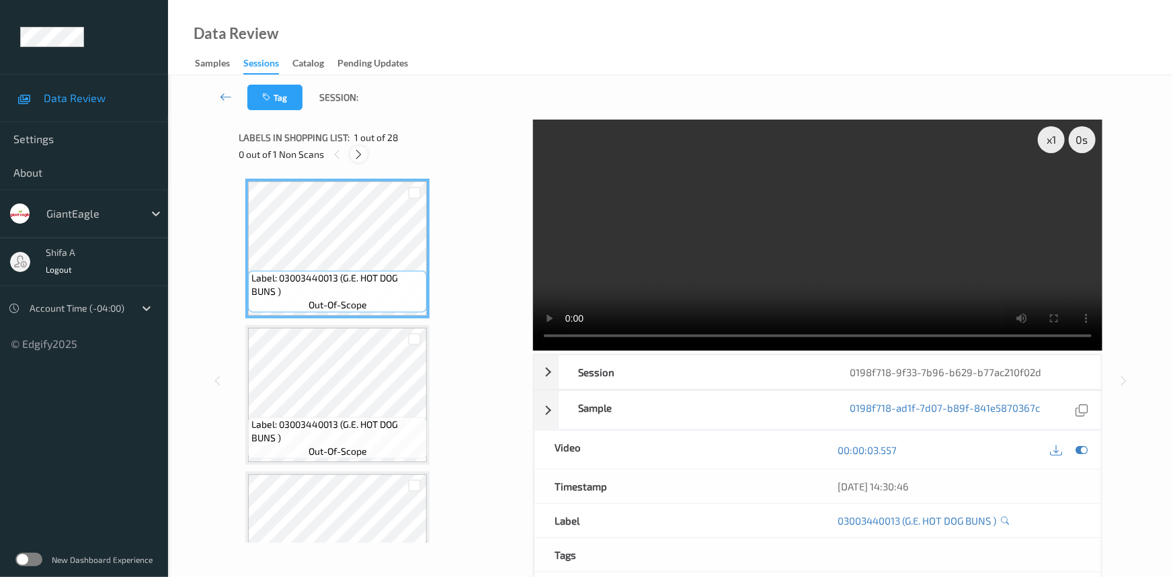
click at [360, 159] on icon at bounding box center [359, 155] width 11 height 12
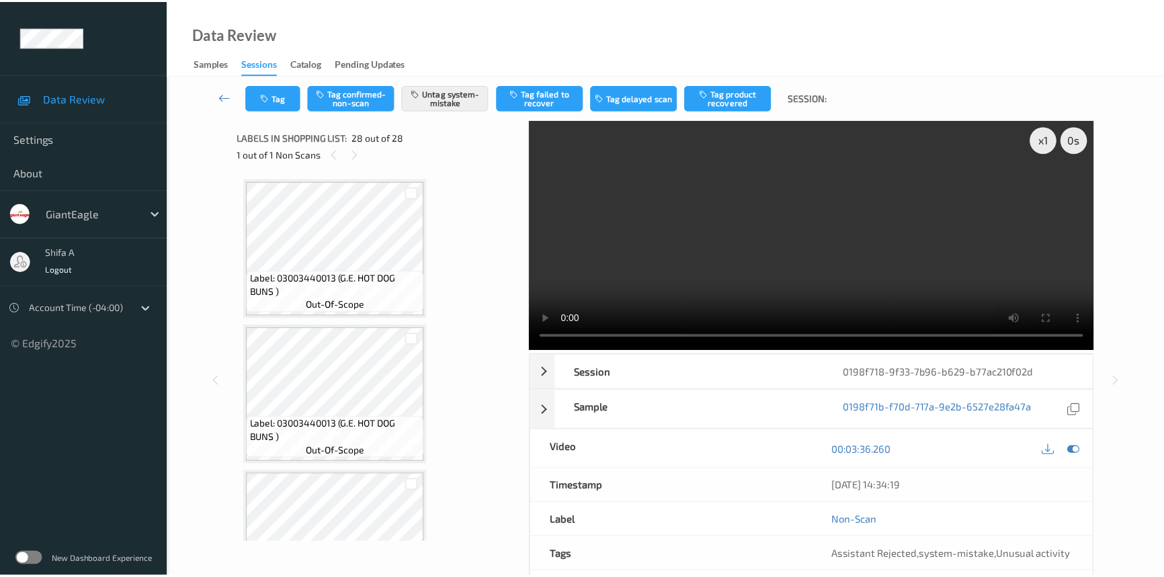
scroll to position [3724, 0]
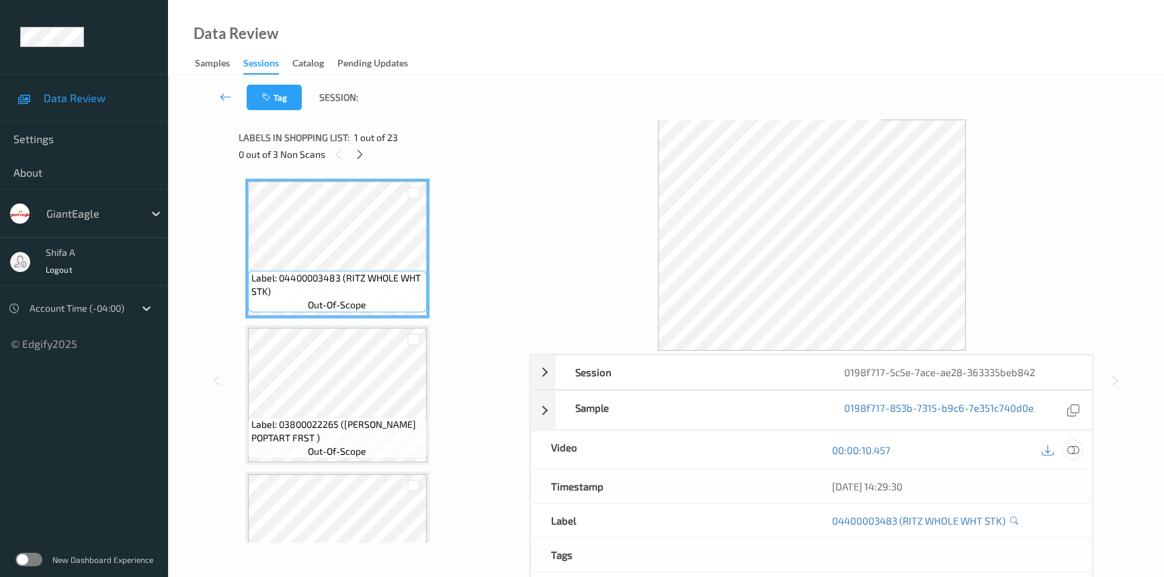
click at [1075, 442] on div at bounding box center [1073, 450] width 18 height 18
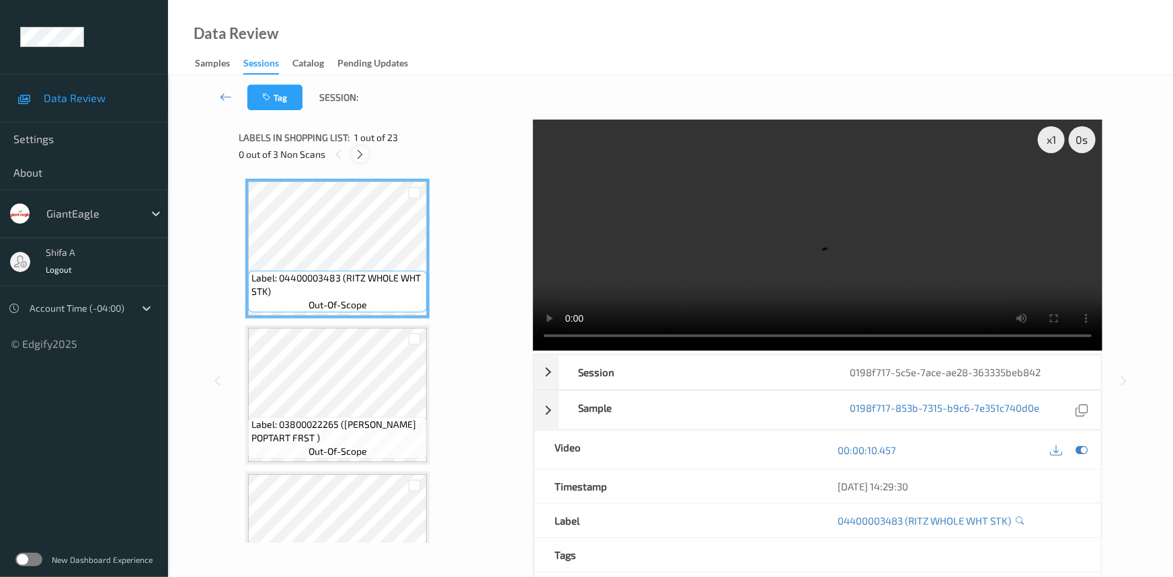
click at [362, 150] on icon at bounding box center [360, 155] width 11 height 12
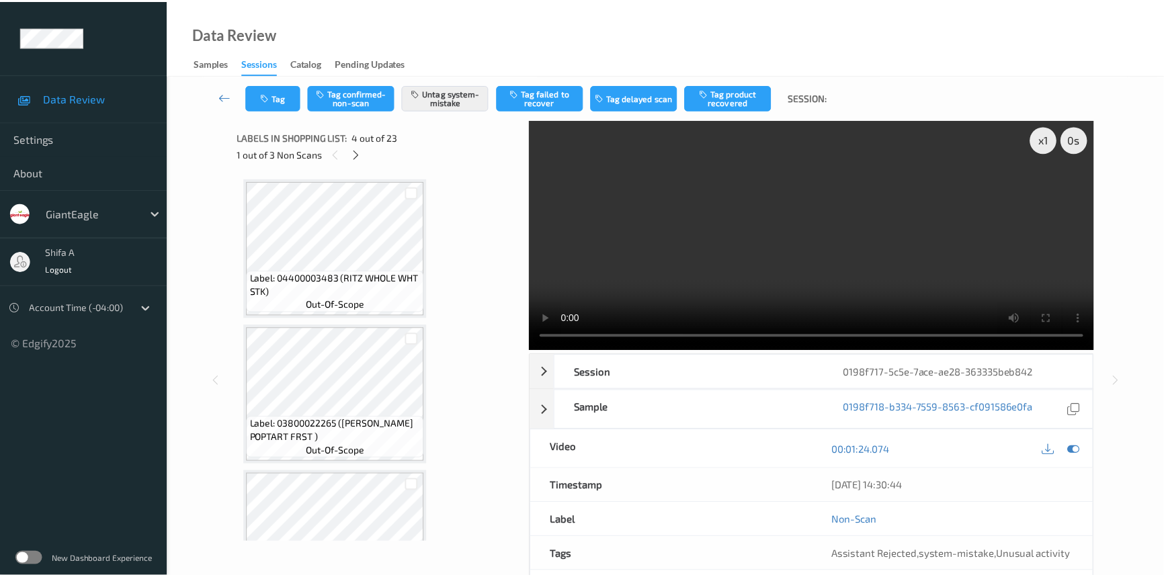
scroll to position [299, 0]
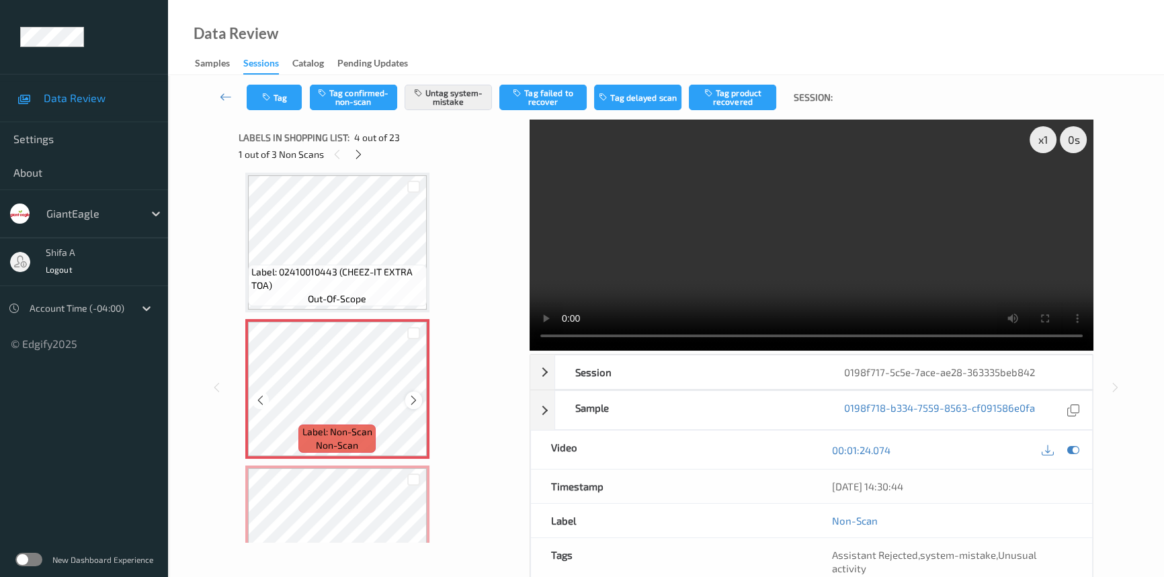
click at [413, 395] on icon at bounding box center [413, 401] width 11 height 12
click at [364, 153] on div at bounding box center [358, 154] width 17 height 17
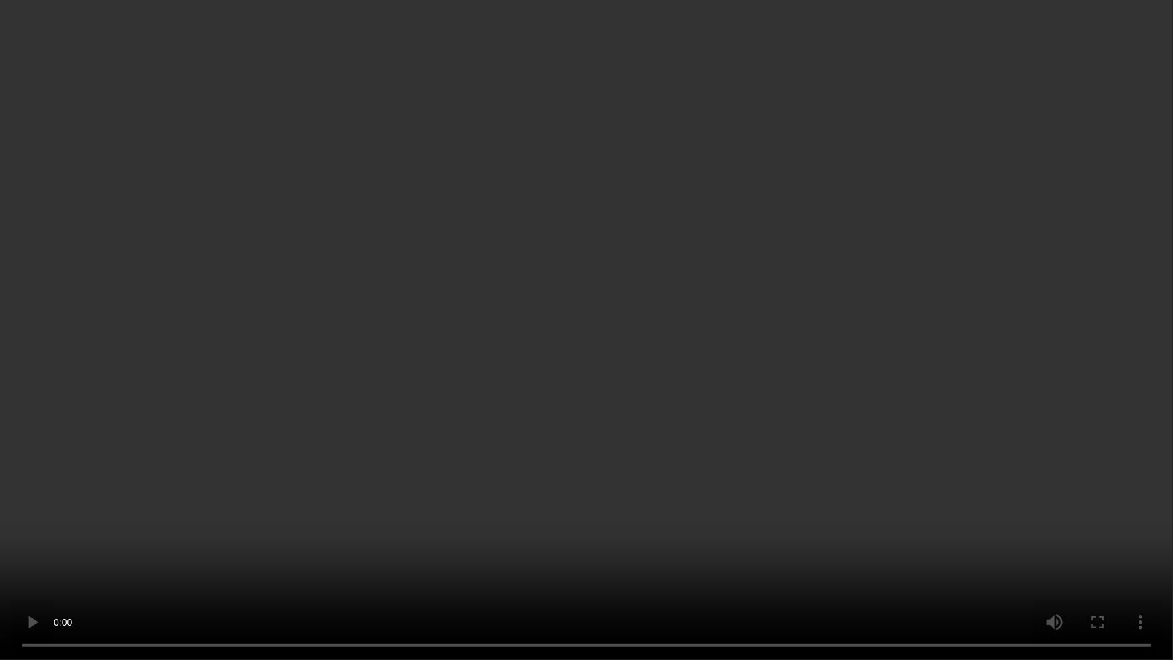
click at [685, 379] on video at bounding box center [586, 330] width 1173 height 660
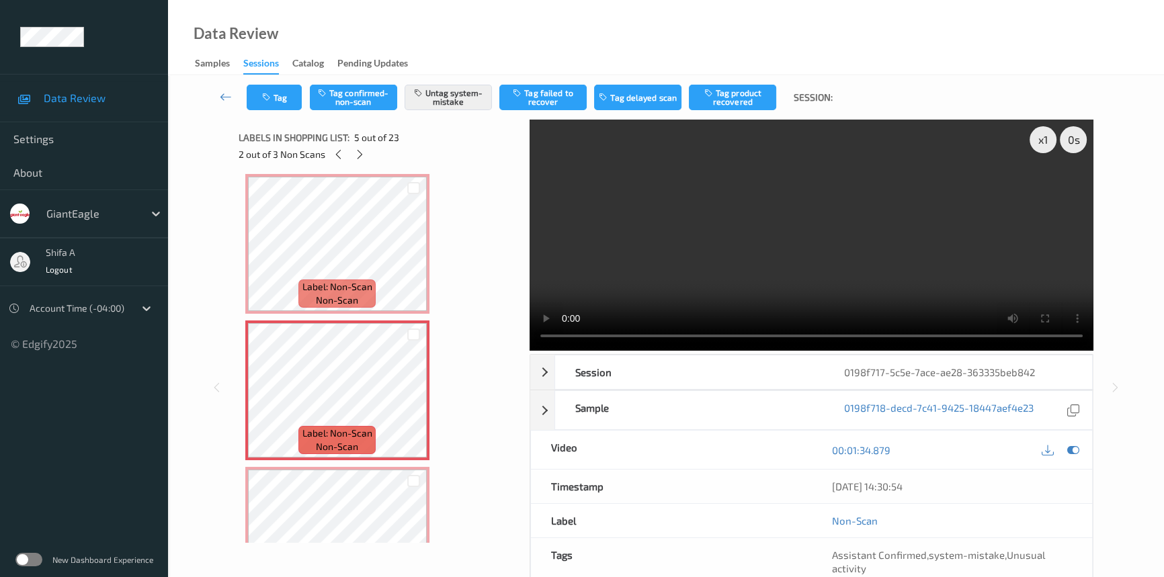
click at [837, 217] on video at bounding box center [812, 235] width 564 height 231
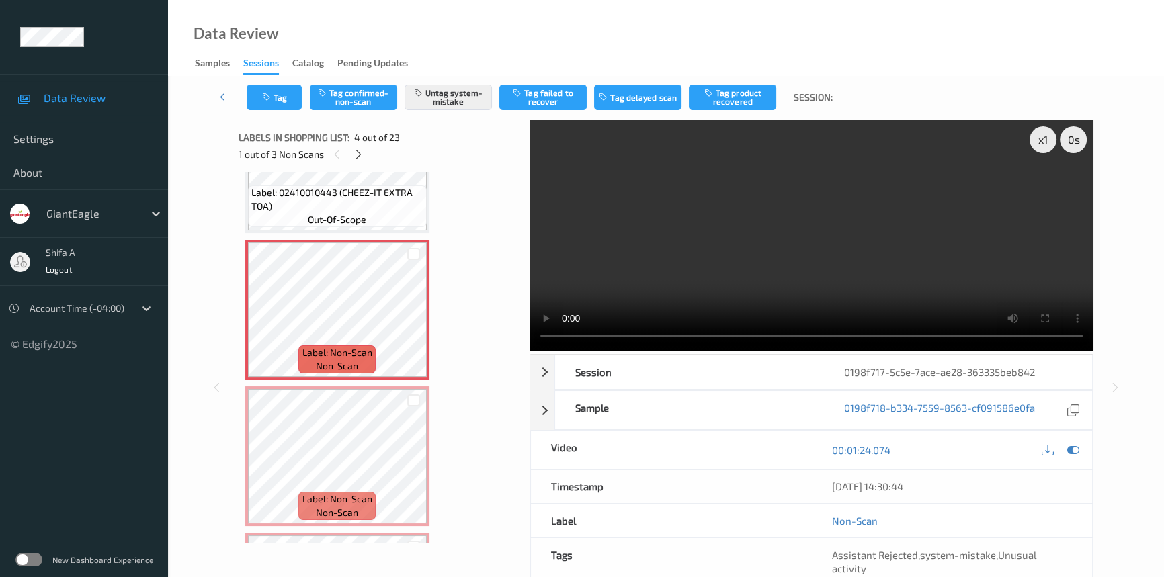
scroll to position [244, 0]
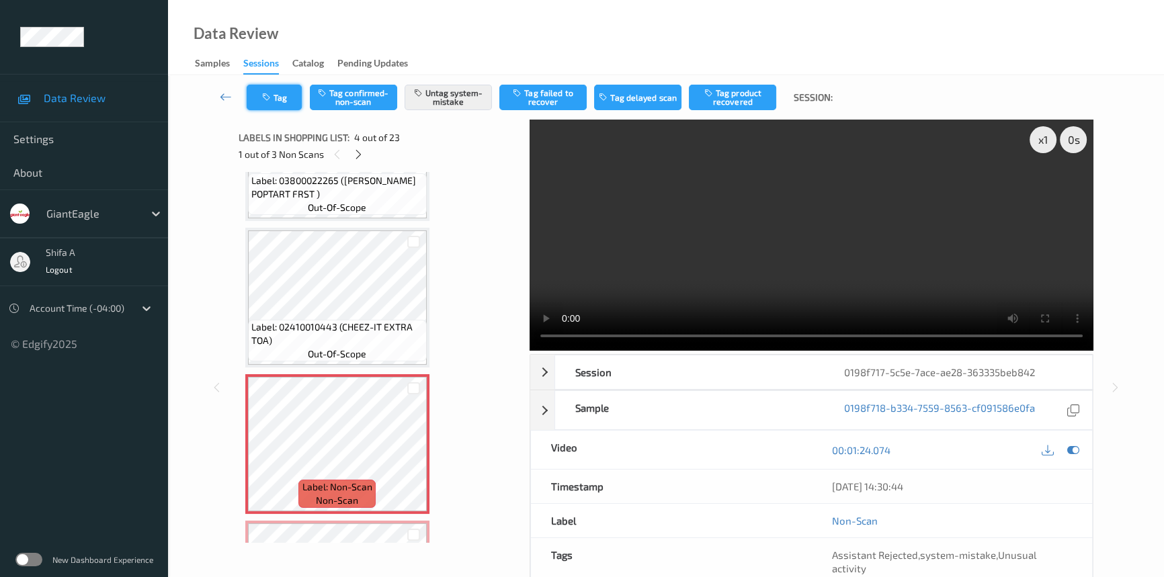
click at [280, 101] on button "Tag" at bounding box center [274, 98] width 55 height 26
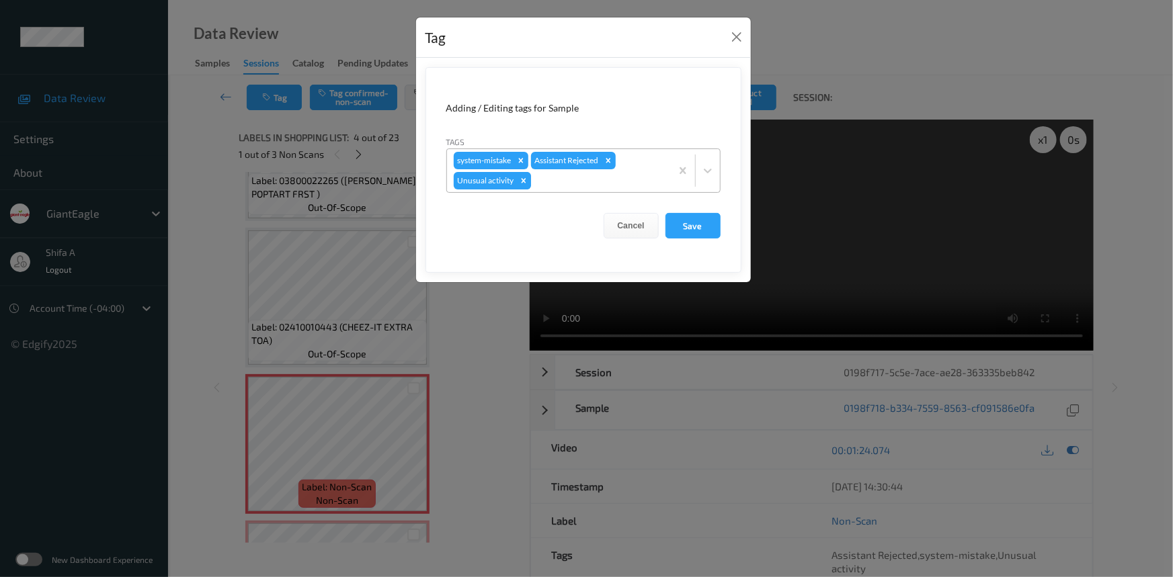
click at [519, 181] on icon "Remove Unusual activity" at bounding box center [523, 180] width 9 height 9
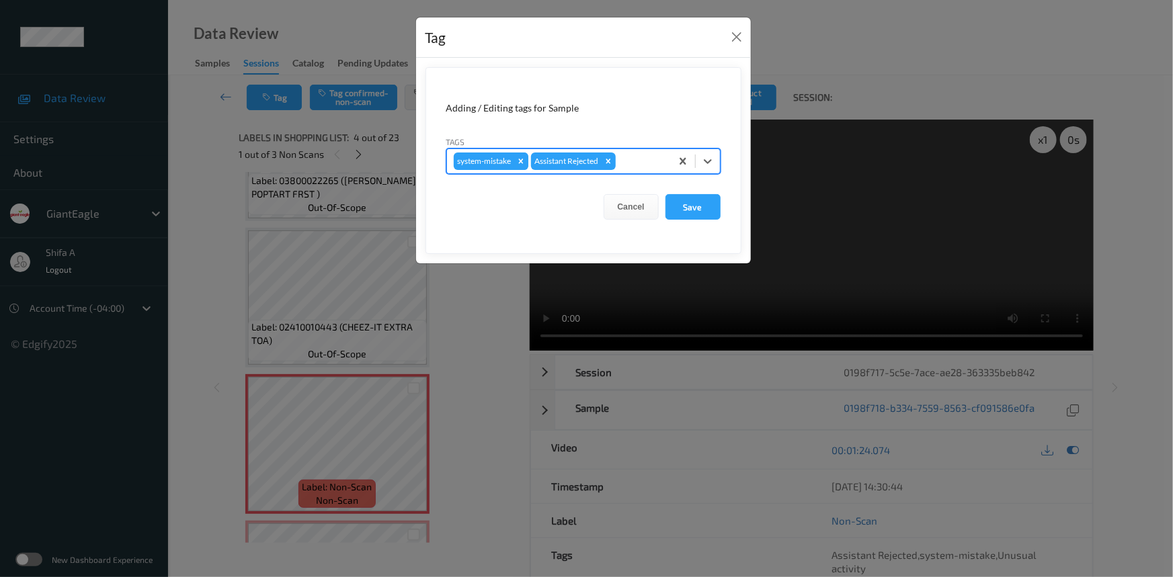
click at [519, 159] on icon "Remove system-mistake" at bounding box center [520, 161] width 9 height 9
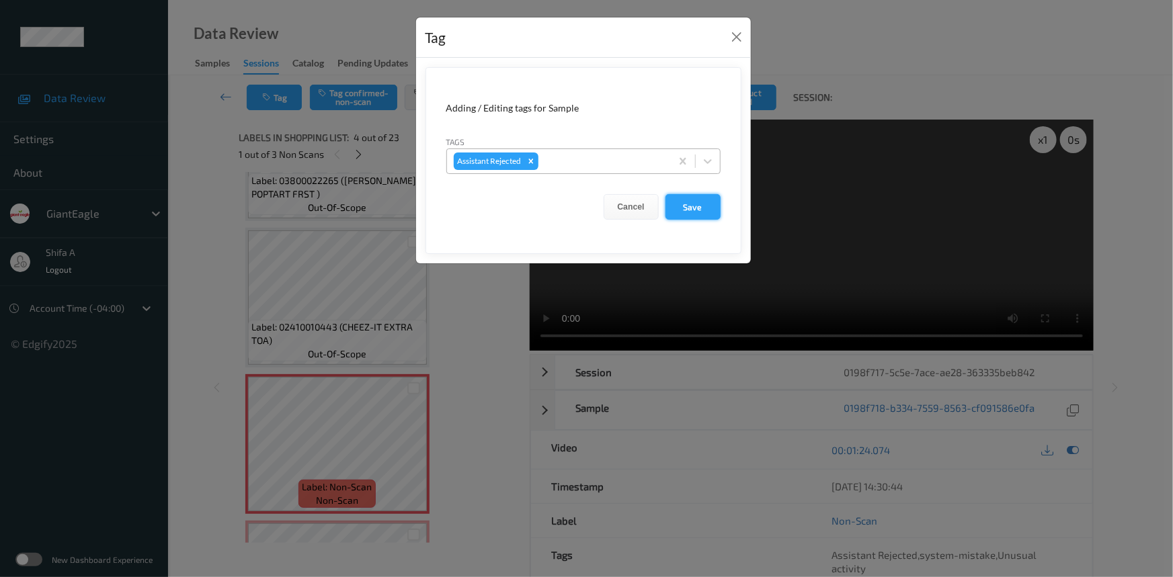
drag, startPoint x: 717, startPoint y: 220, endPoint x: 702, endPoint y: 204, distance: 21.9
click at [714, 216] on form "Adding / Editing tags for Sample Tags Assistant Rejected Cancel Save" at bounding box center [583, 160] width 316 height 187
click at [697, 204] on button "Save" at bounding box center [692, 207] width 55 height 26
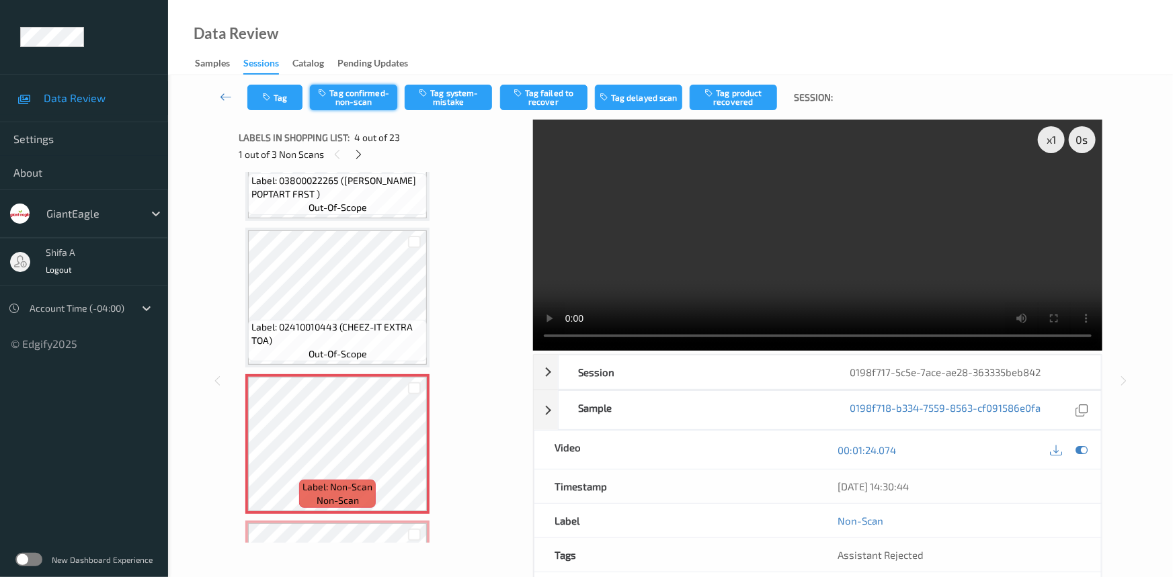
click at [363, 109] on button "Tag confirmed-non-scan" at bounding box center [353, 98] width 87 height 26
click at [732, 97] on button "Tag product recovered" at bounding box center [733, 98] width 87 height 26
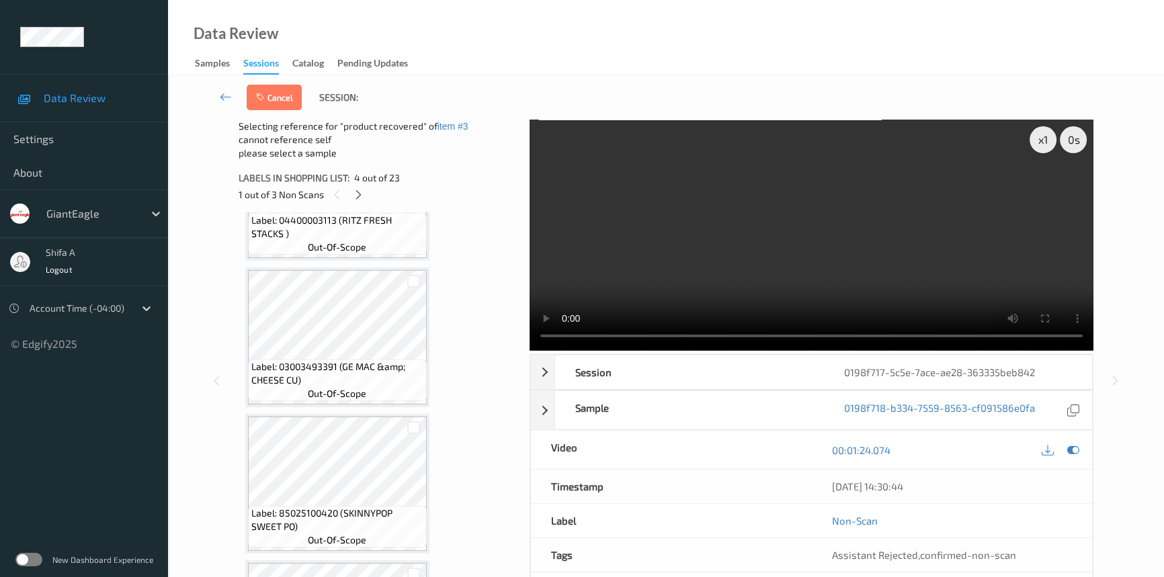
scroll to position [733, 0]
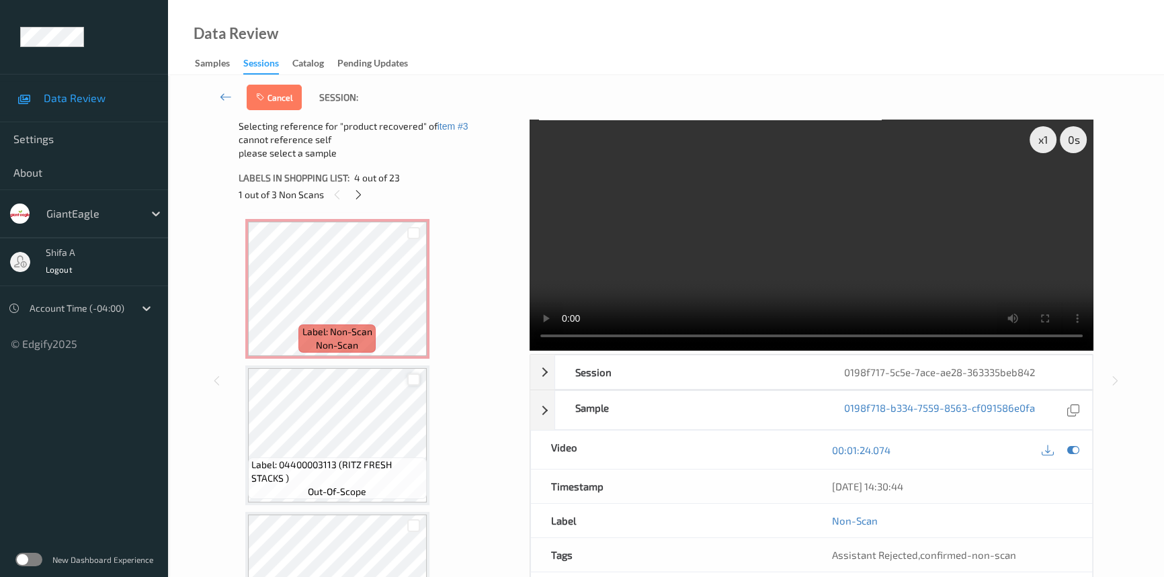
click at [410, 375] on div at bounding box center [413, 380] width 13 height 13
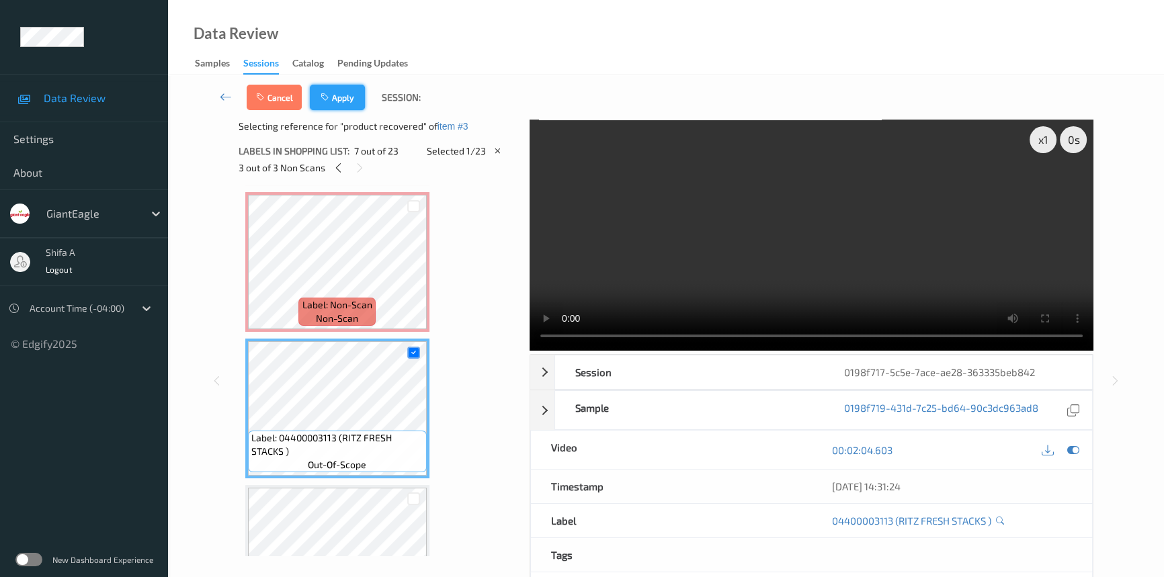
click at [351, 101] on button "Apply" at bounding box center [337, 98] width 55 height 26
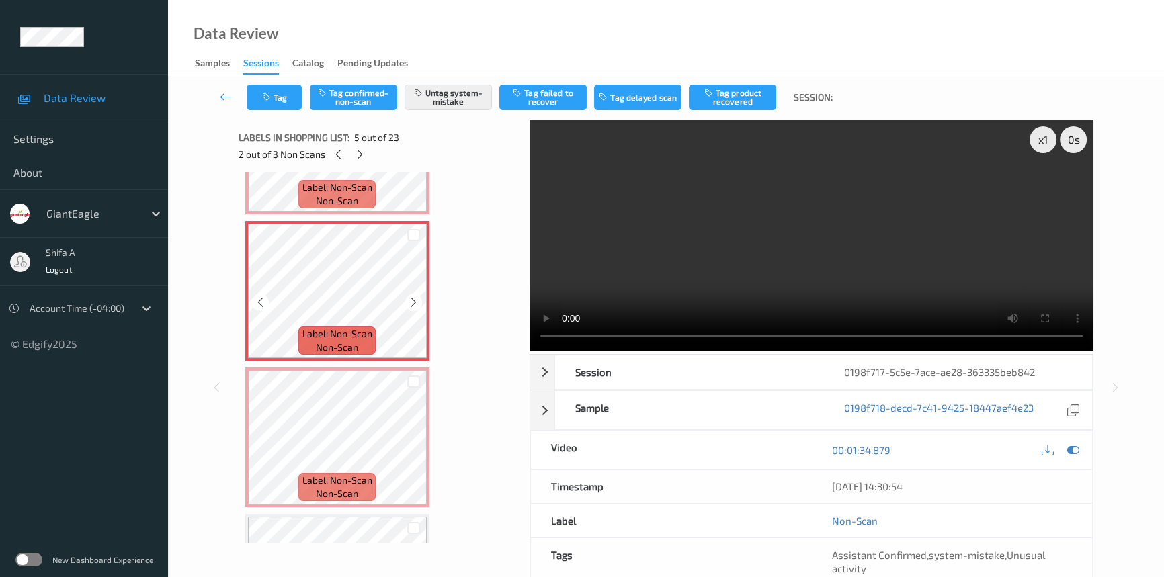
scroll to position [299, 0]
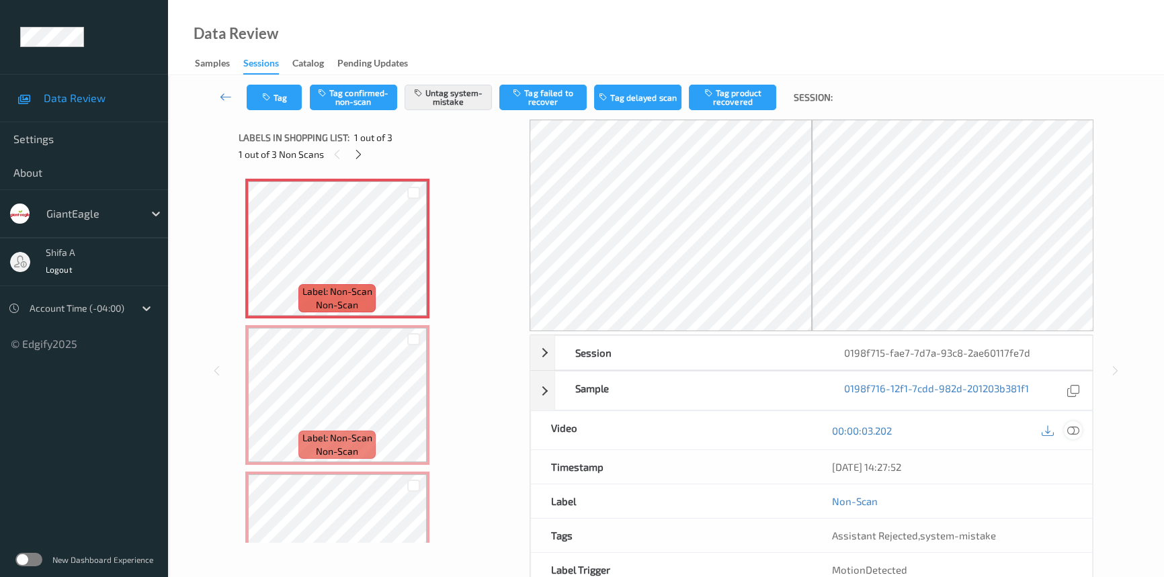
click at [1075, 427] on icon at bounding box center [1073, 431] width 12 height 12
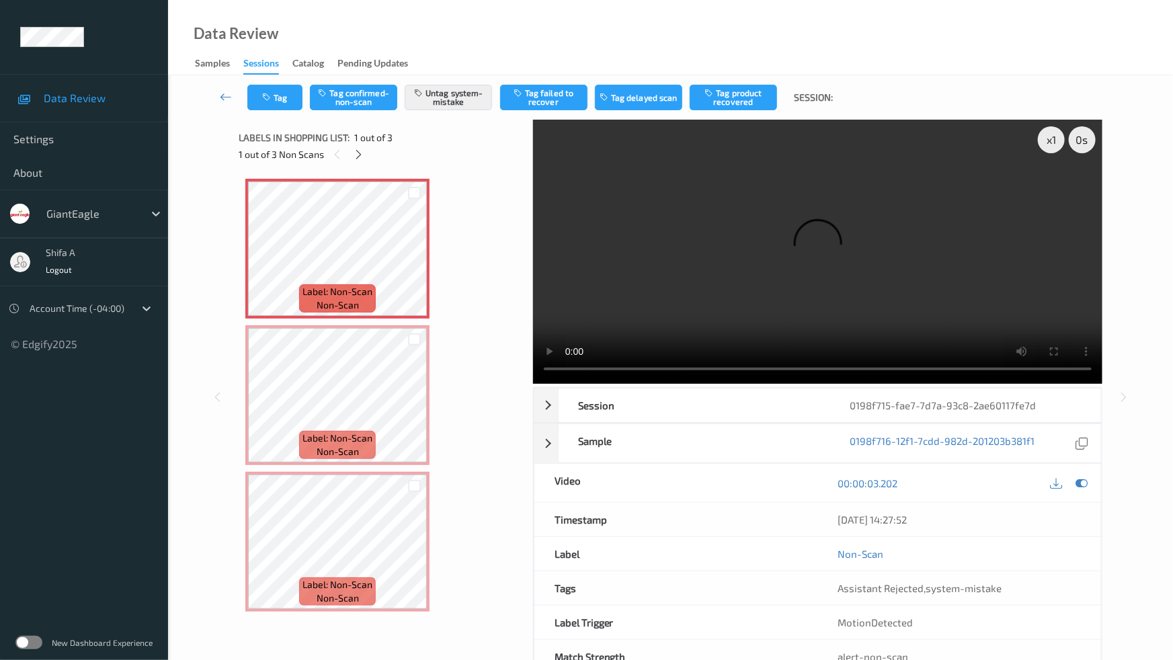
click at [533, 384] on video at bounding box center [817, 252] width 569 height 264
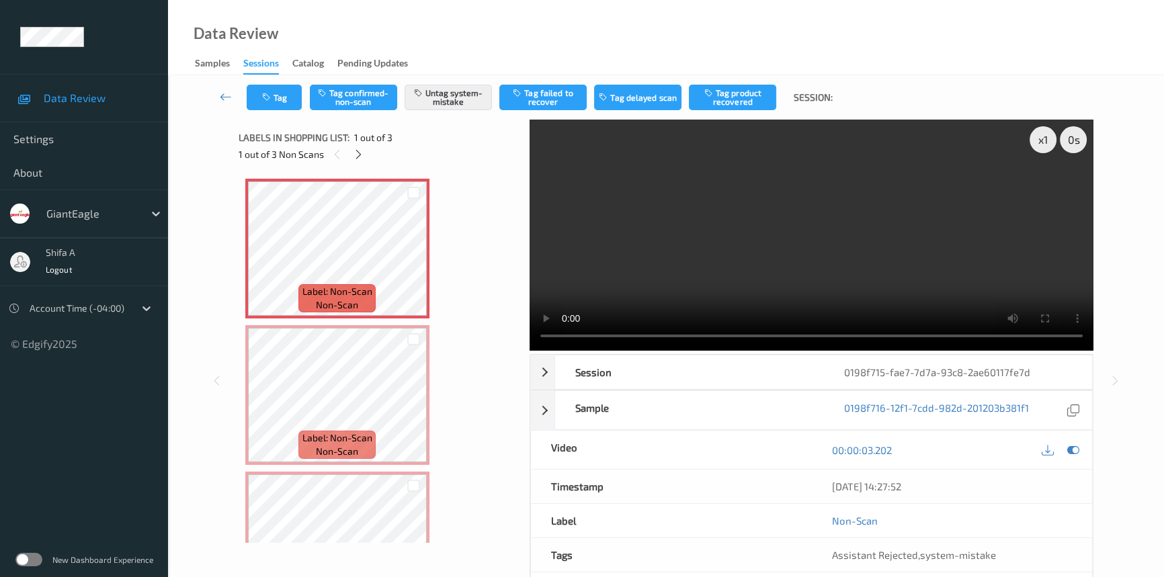
click at [1011, 253] on video at bounding box center [812, 235] width 564 height 231
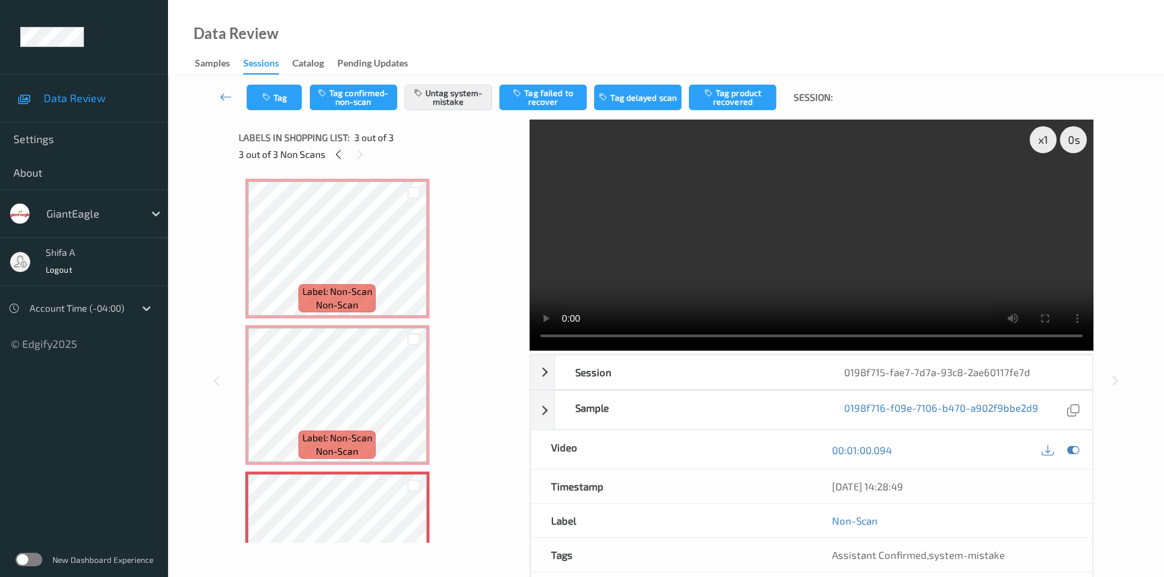
click at [845, 245] on video at bounding box center [812, 235] width 564 height 231
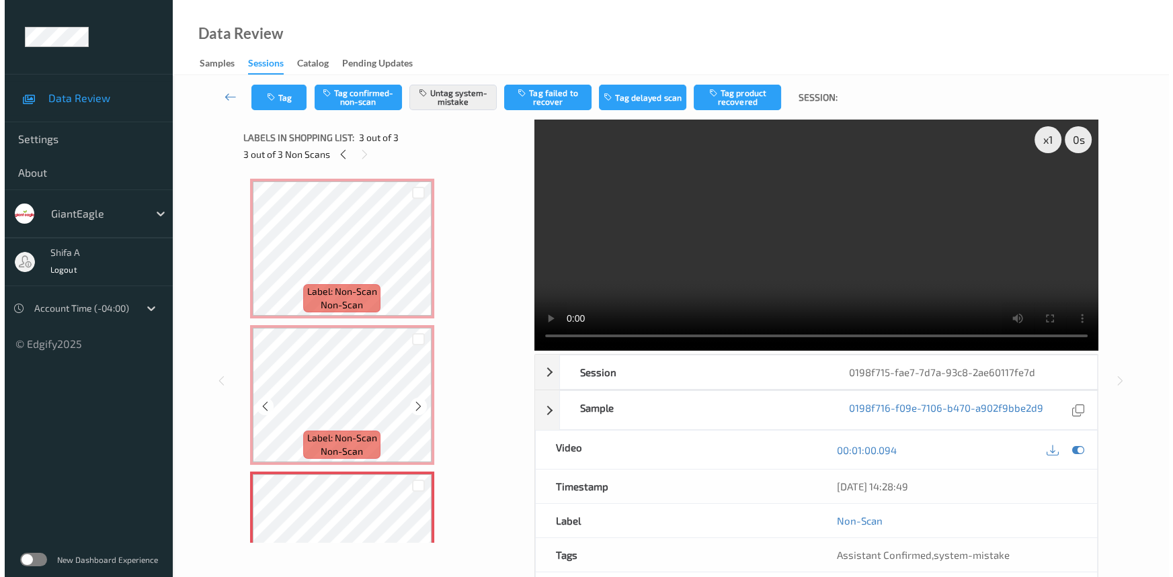
scroll to position [74, 0]
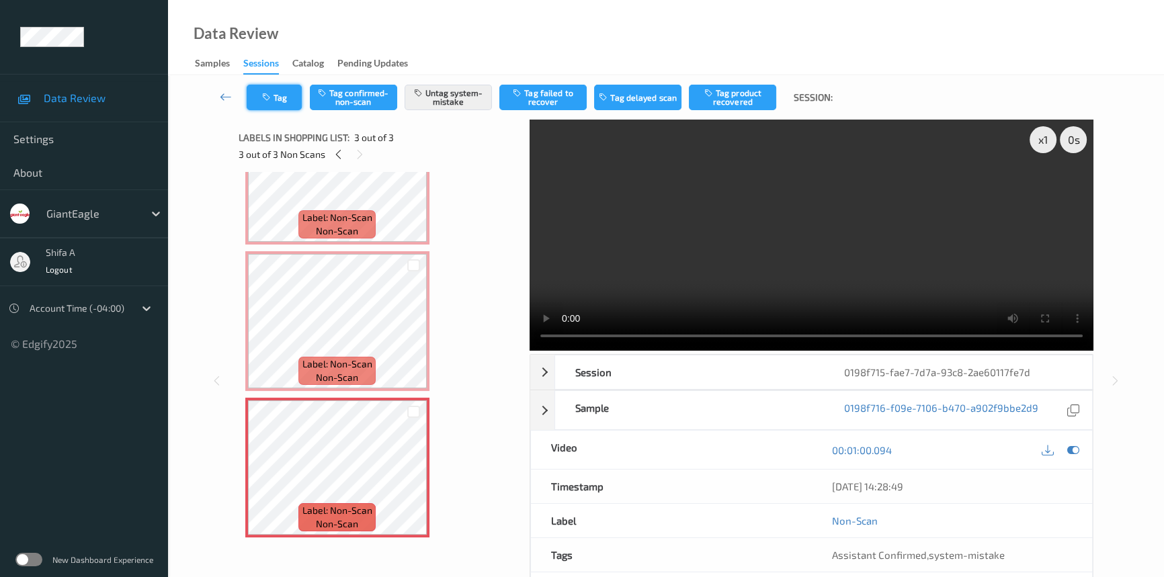
click at [294, 100] on button "Tag" at bounding box center [274, 98] width 55 height 26
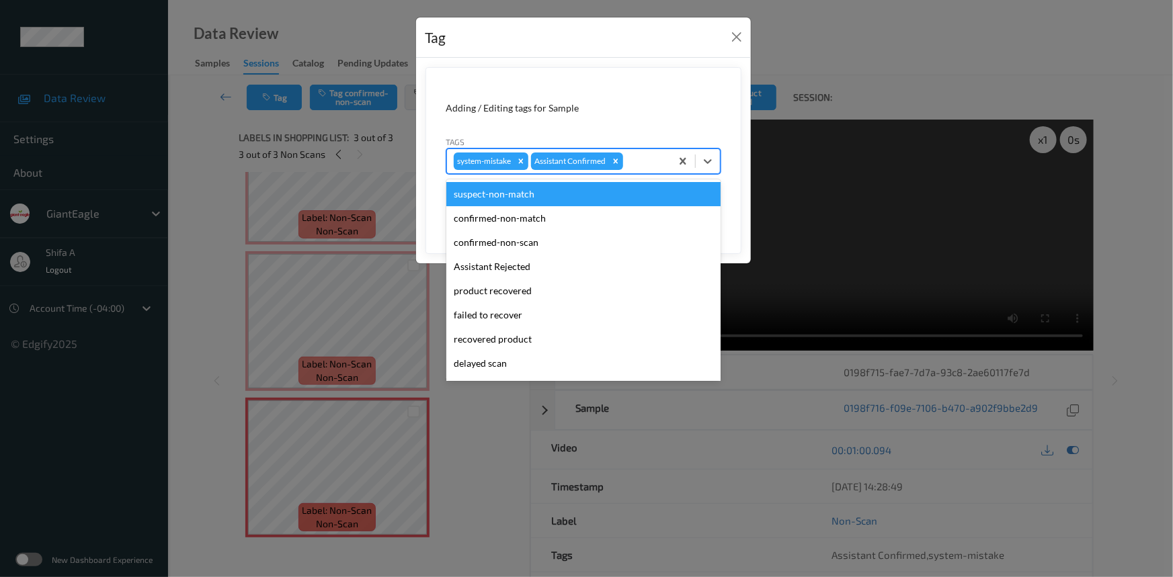
click at [663, 163] on div at bounding box center [645, 161] width 38 height 16
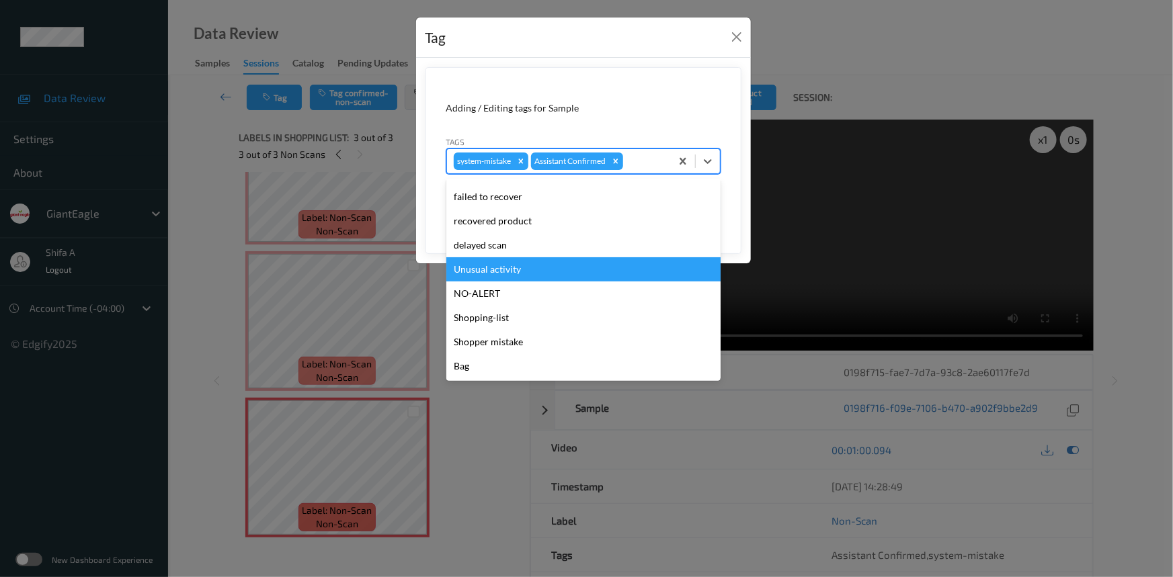
click at [512, 268] on div "Unusual activity" at bounding box center [583, 269] width 274 height 24
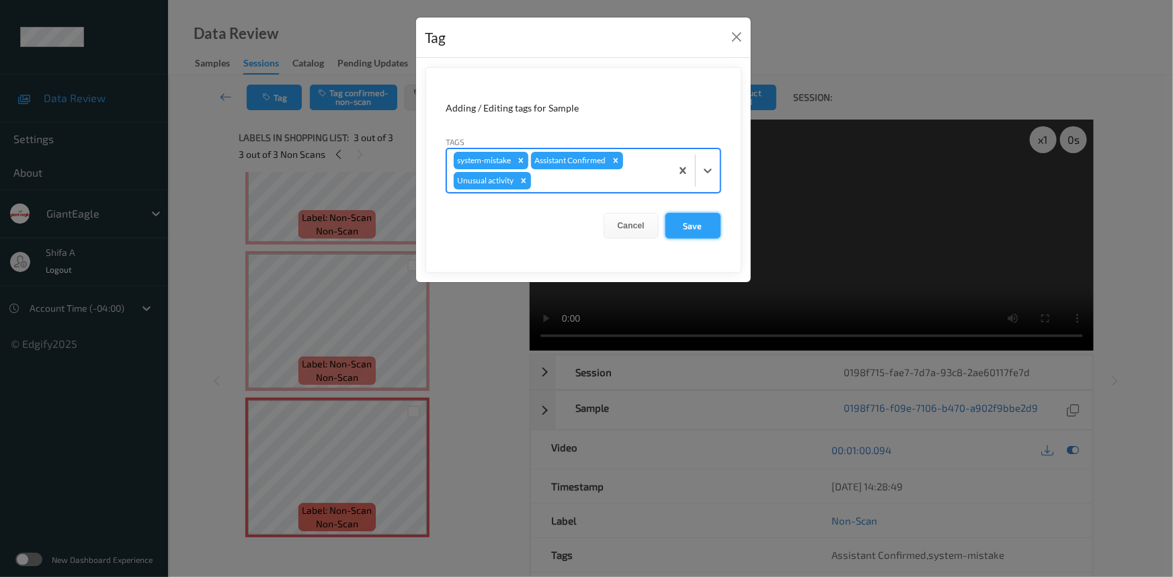
click at [677, 222] on button "Save" at bounding box center [692, 226] width 55 height 26
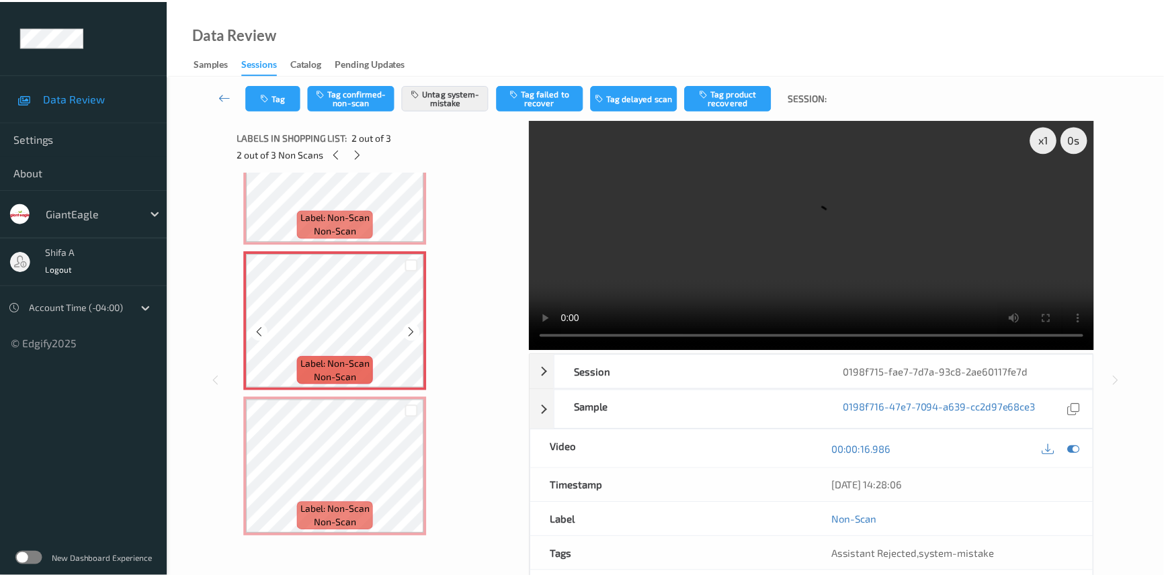
scroll to position [0, 0]
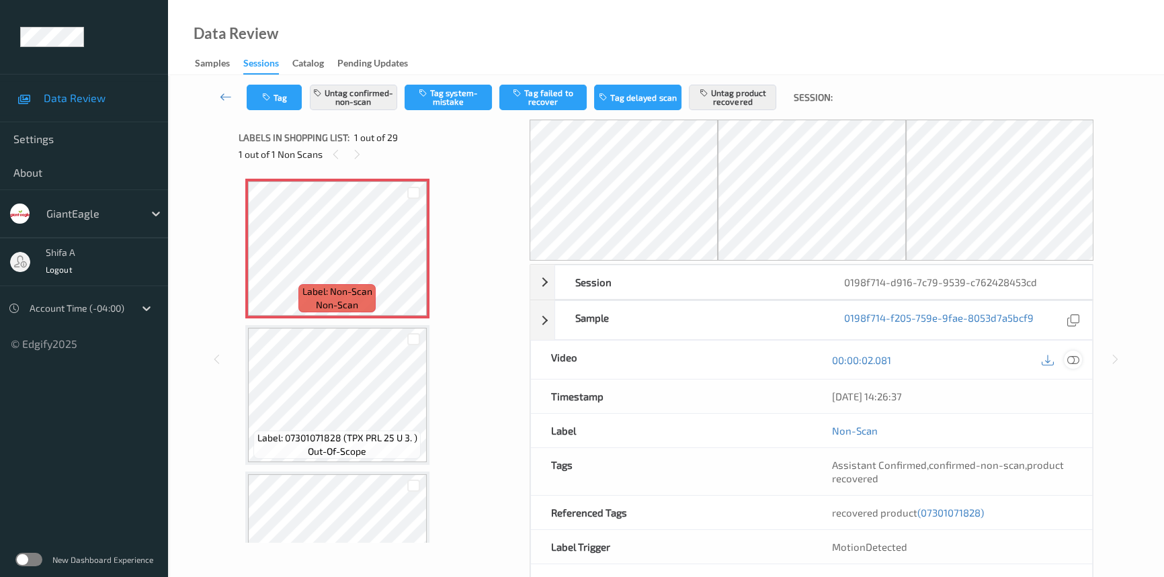
click at [1074, 358] on icon at bounding box center [1073, 360] width 12 height 12
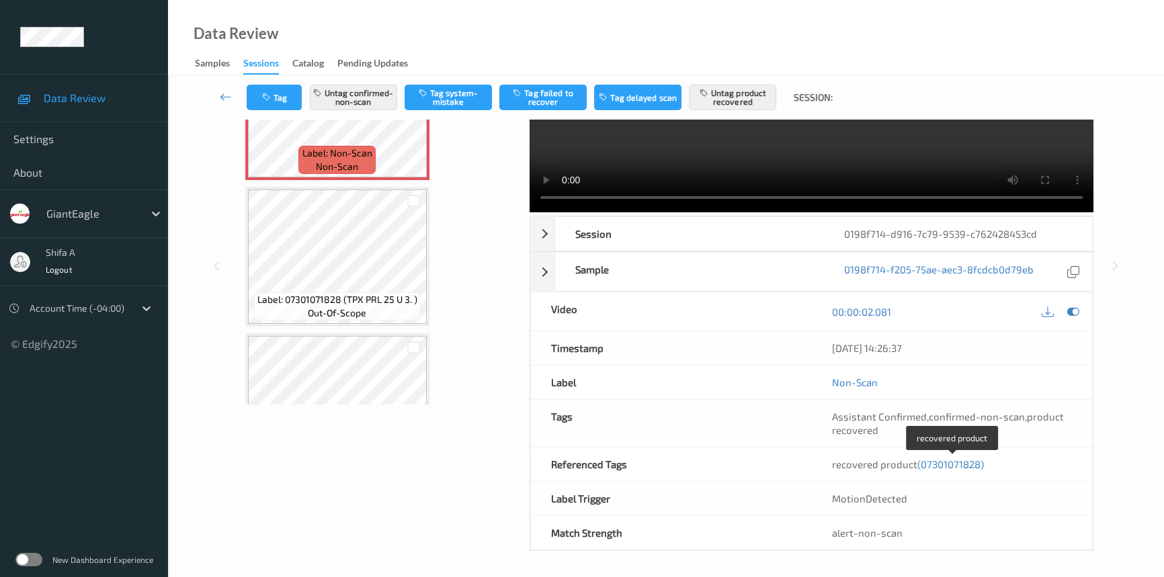
click at [967, 462] on span "(07301071828)" at bounding box center [950, 464] width 67 height 12
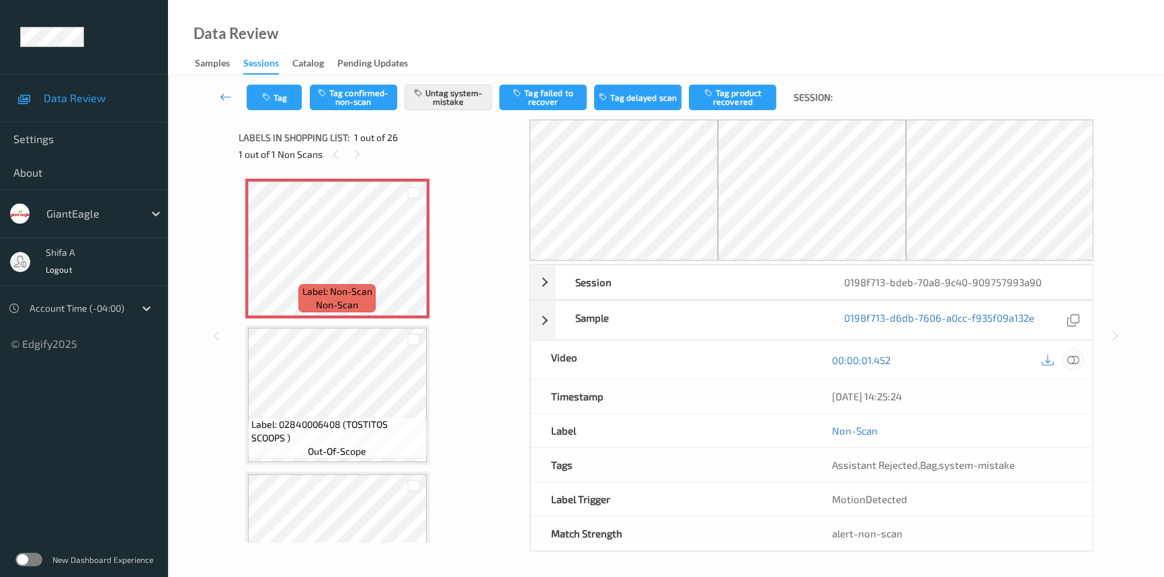
click at [1081, 357] on div at bounding box center [1073, 360] width 18 height 18
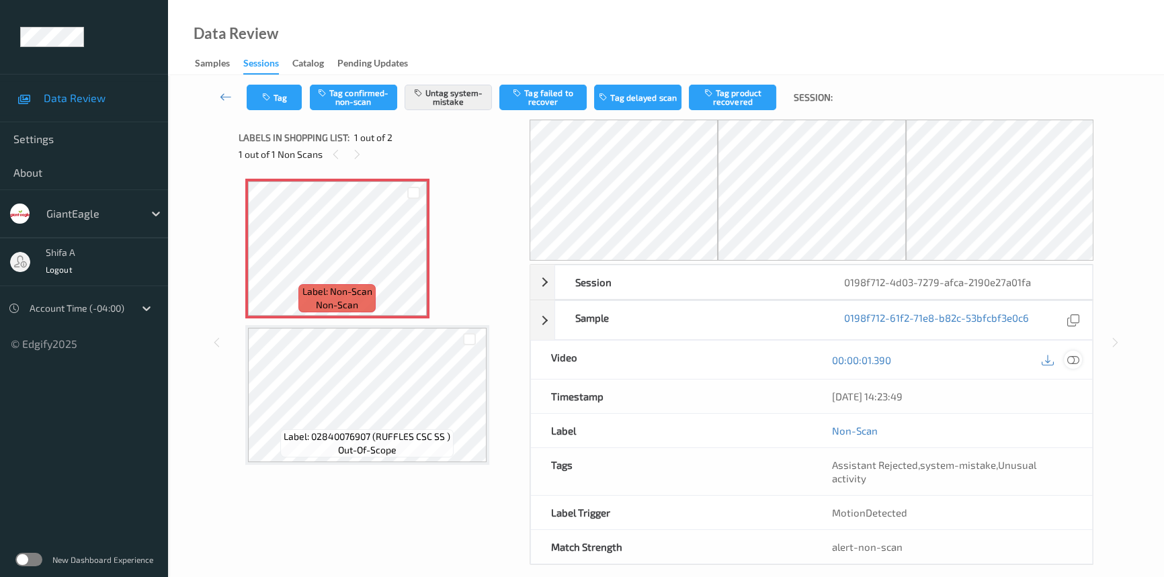
click at [1078, 358] on icon at bounding box center [1073, 360] width 12 height 12
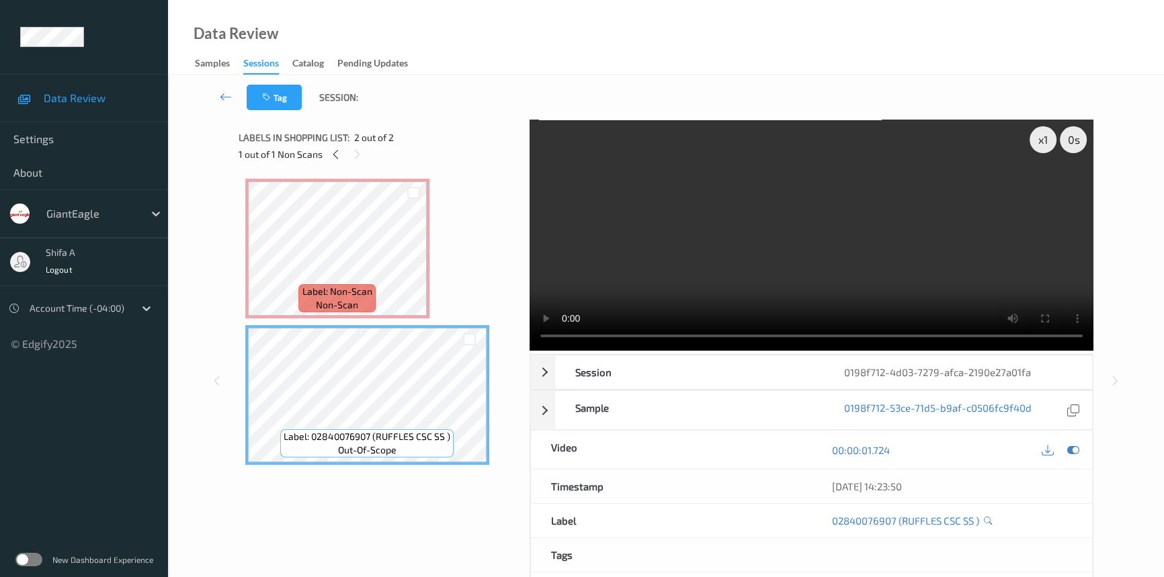
click at [339, 292] on span "Label: Non-Scan" at bounding box center [337, 291] width 70 height 13
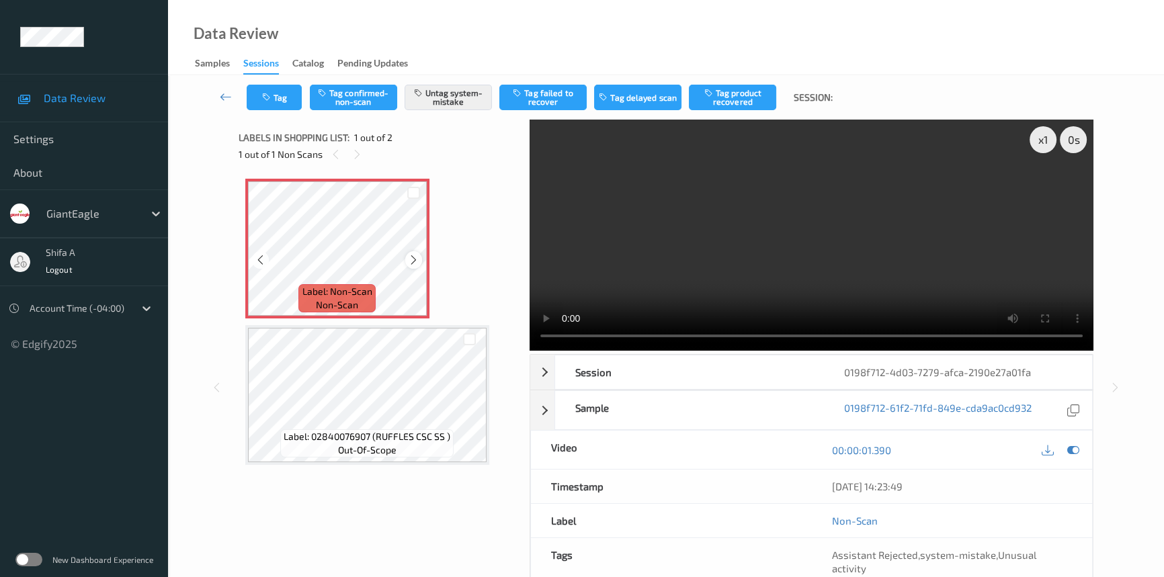
click at [414, 262] on icon at bounding box center [413, 260] width 11 height 12
click at [276, 94] on button "Tag" at bounding box center [274, 98] width 55 height 26
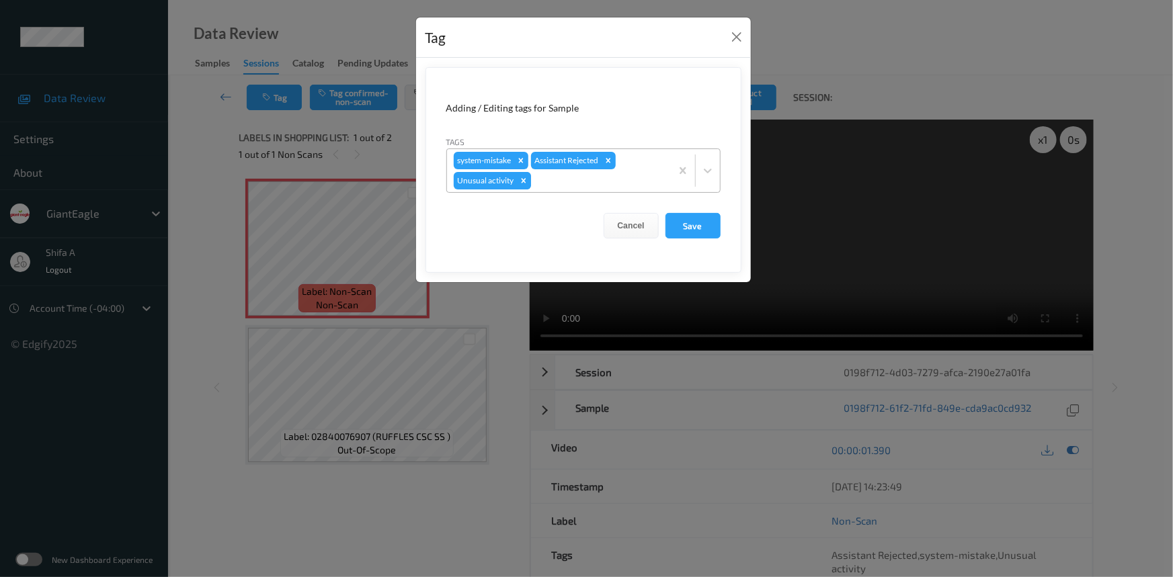
click at [521, 183] on icon "Remove Unusual activity" at bounding box center [523, 180] width 5 height 5
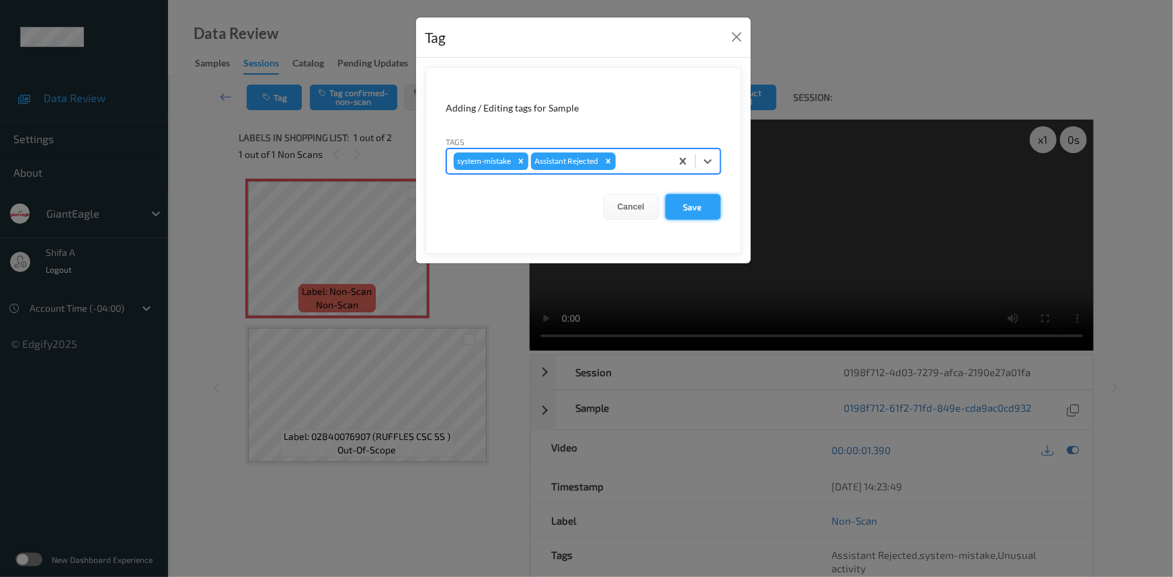
click at [700, 207] on button "Save" at bounding box center [692, 207] width 55 height 26
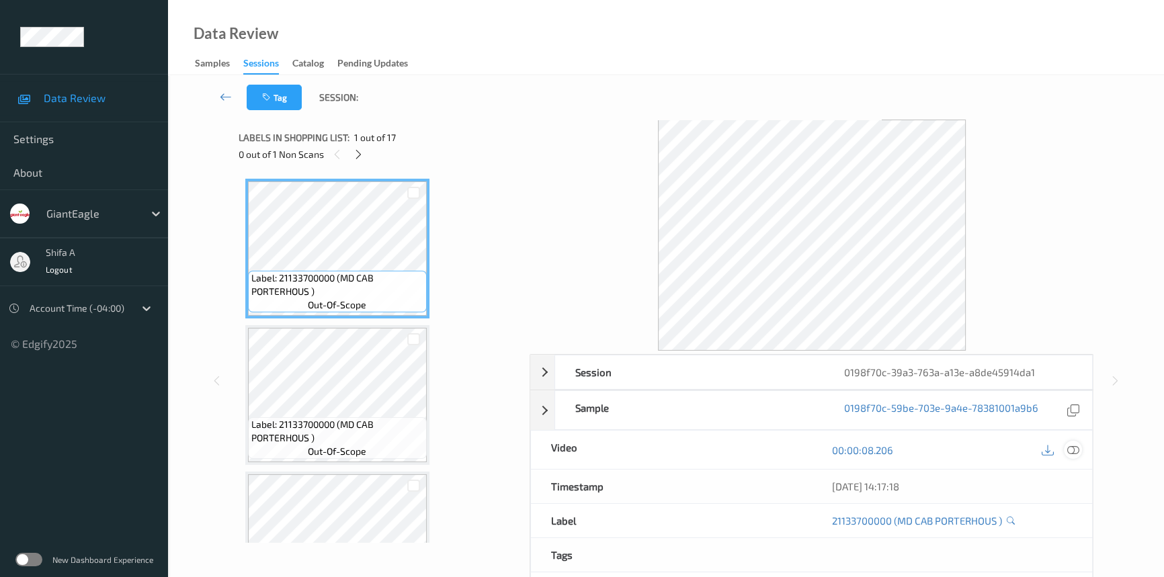
click at [1069, 445] on icon at bounding box center [1073, 450] width 12 height 12
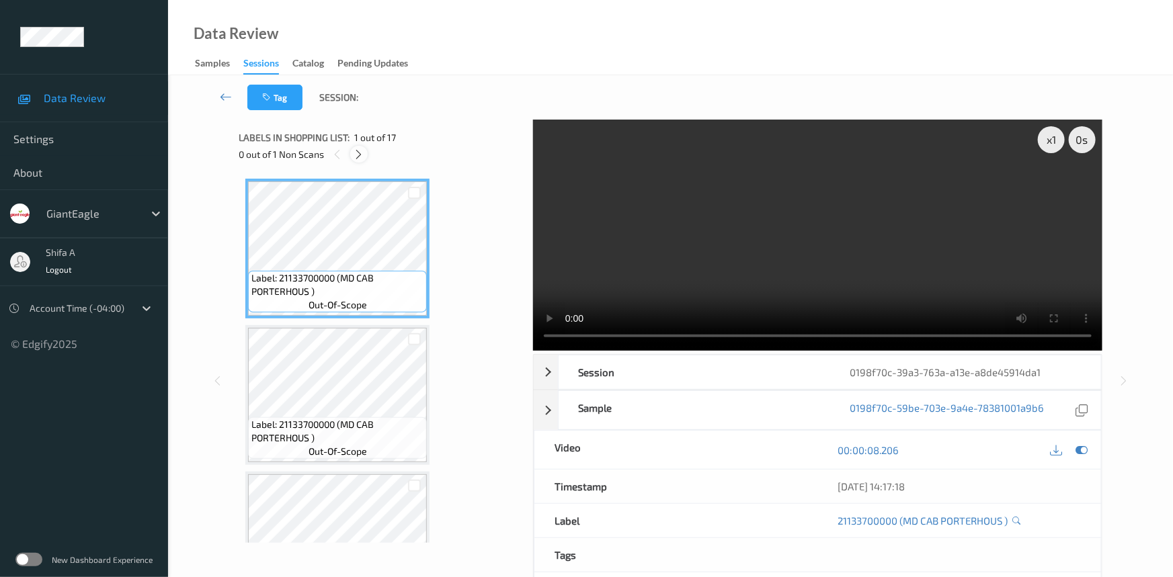
click at [358, 159] on icon at bounding box center [359, 155] width 11 height 12
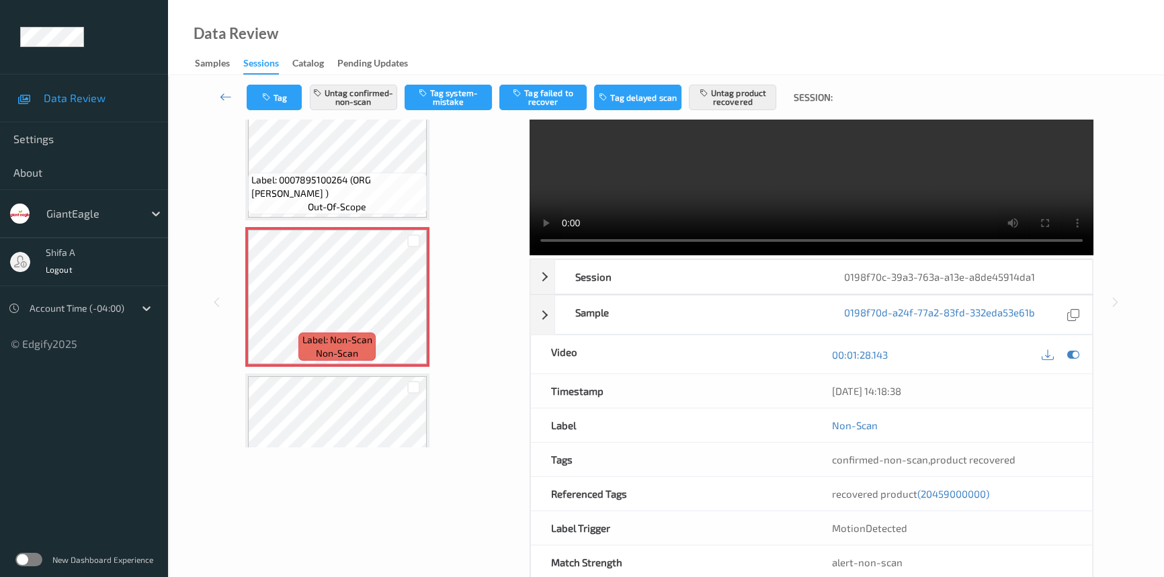
scroll to position [125, 0]
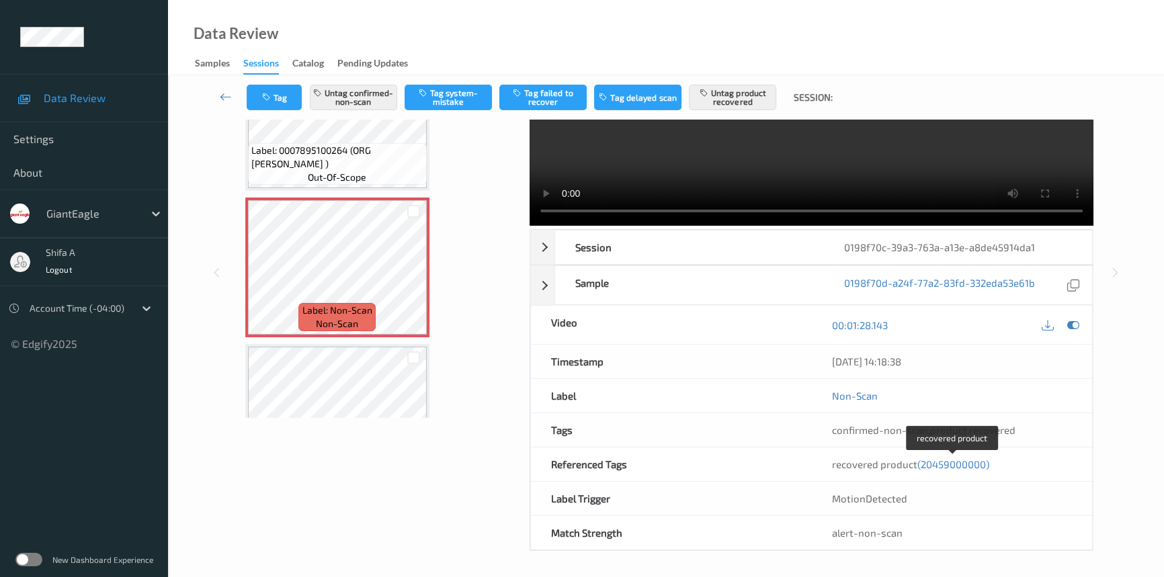
click at [963, 464] on span "(20459000000)" at bounding box center [953, 464] width 72 height 12
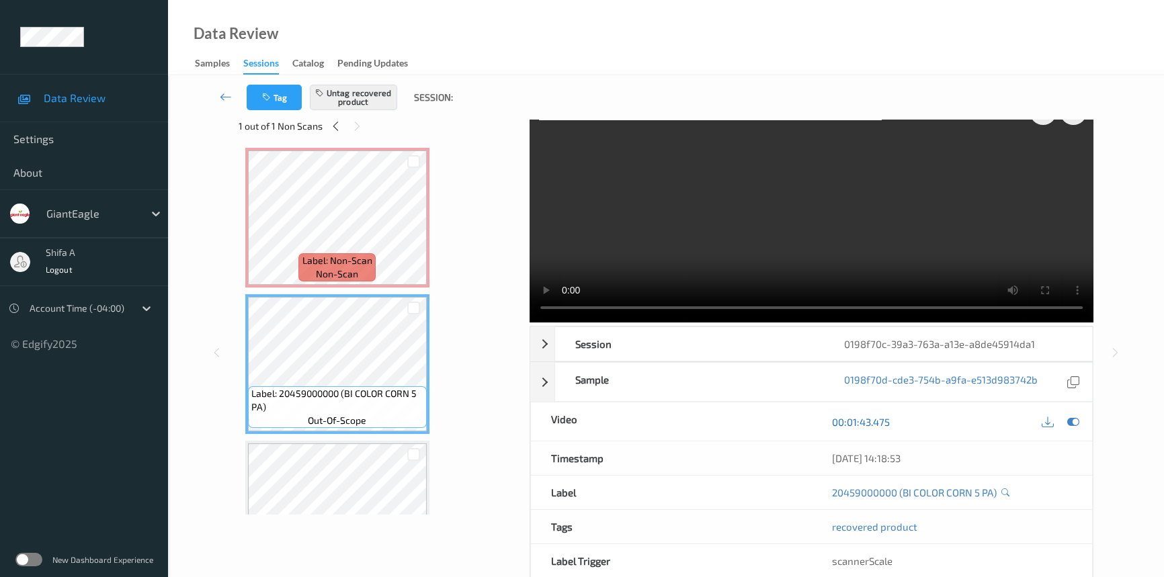
scroll to position [0, 0]
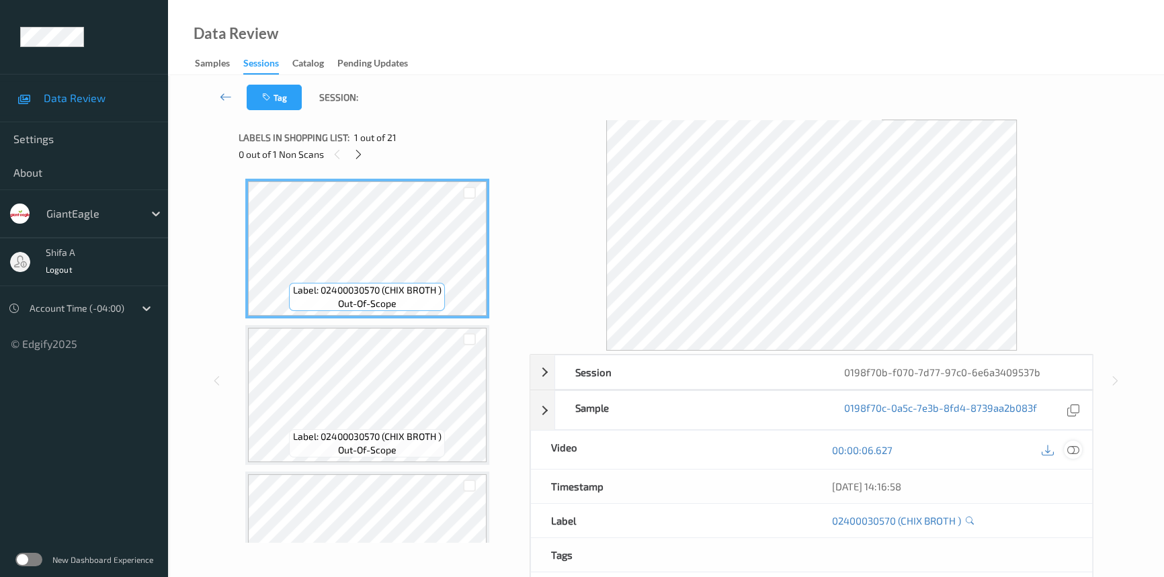
click at [1071, 454] on icon at bounding box center [1073, 450] width 12 height 12
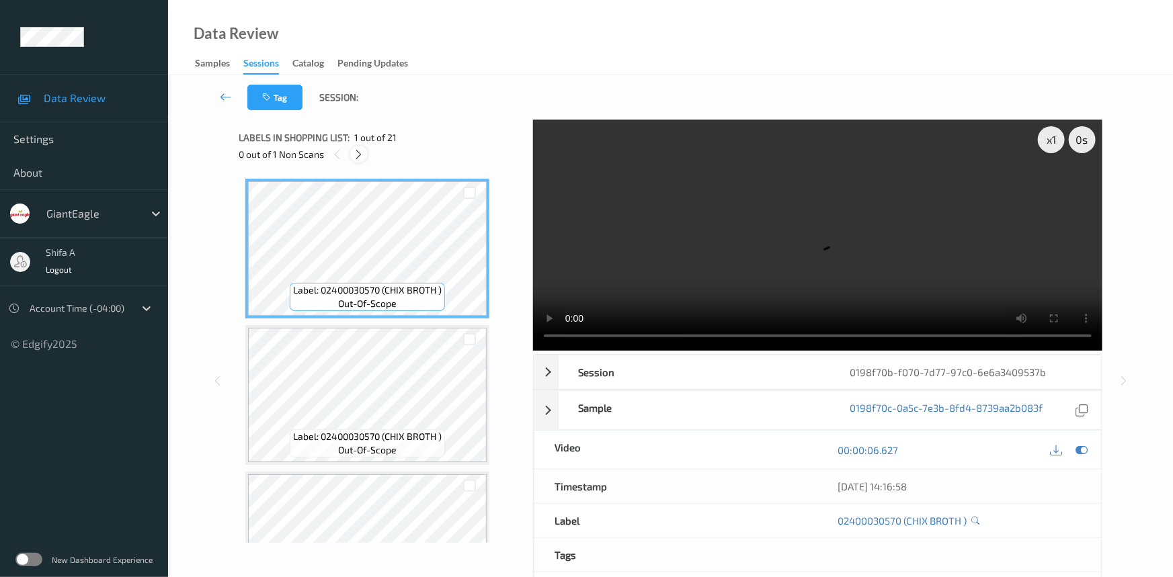
click at [361, 156] on icon at bounding box center [359, 155] width 11 height 12
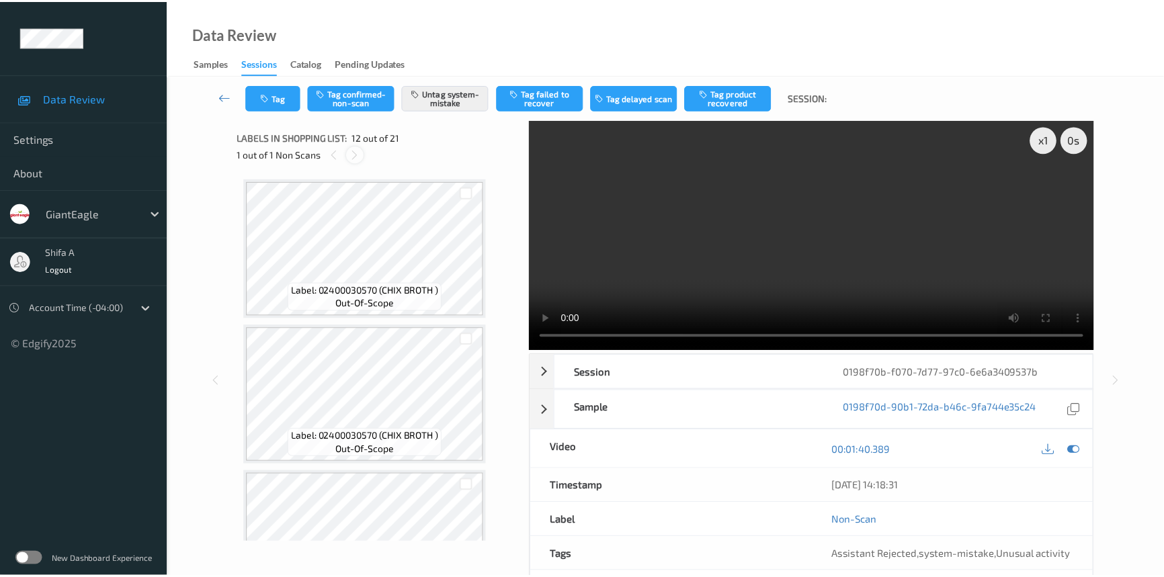
scroll to position [1467, 0]
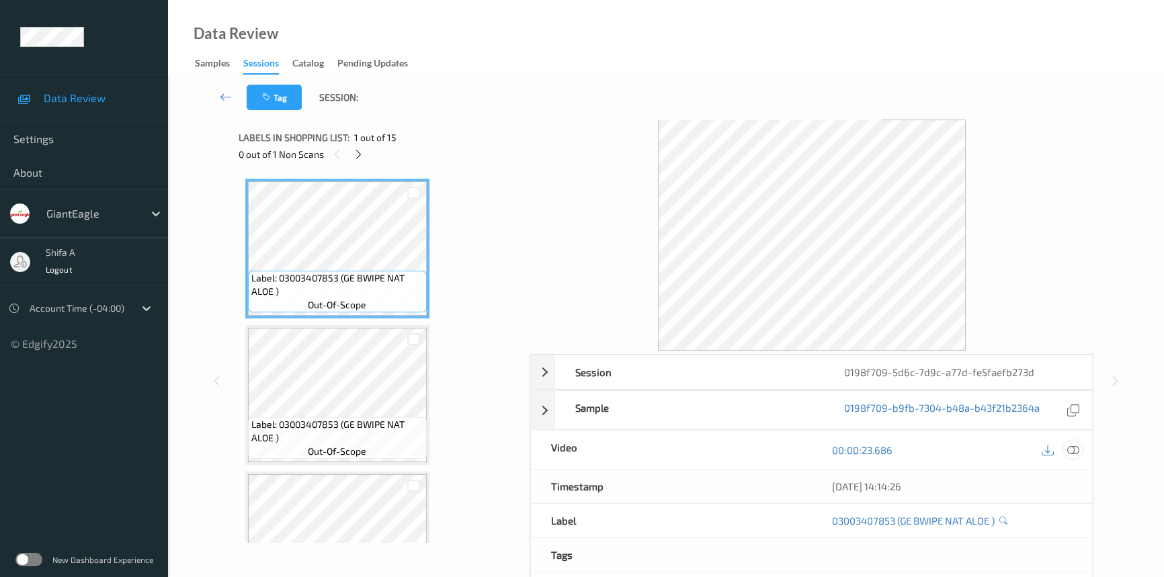
click at [1076, 450] on icon at bounding box center [1073, 450] width 12 height 12
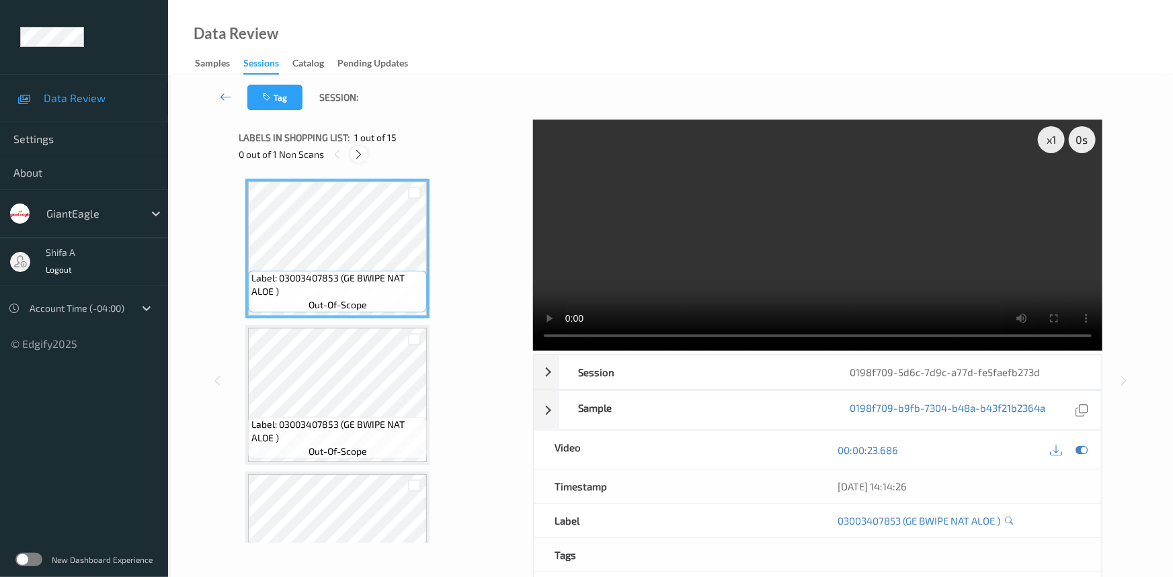
click at [356, 150] on icon at bounding box center [359, 155] width 11 height 12
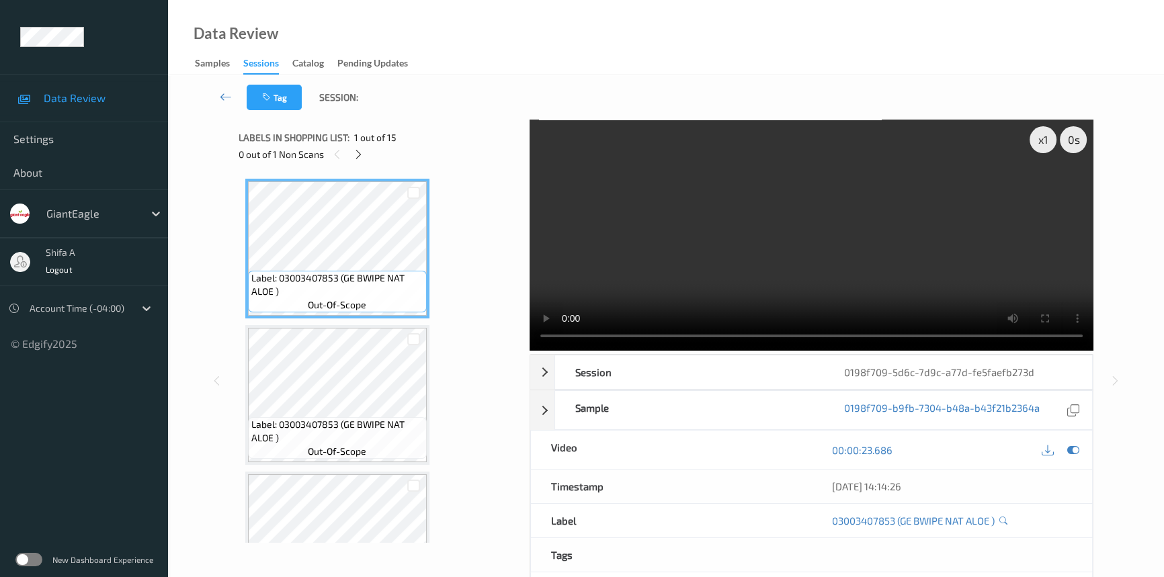
scroll to position [883, 0]
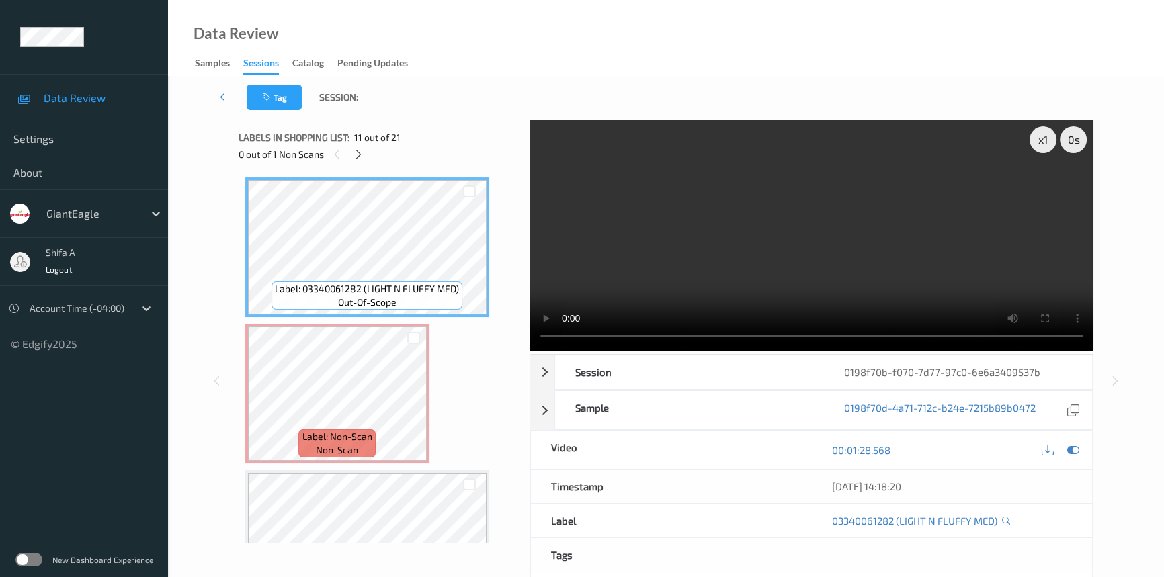
click at [805, 222] on video at bounding box center [812, 235] width 564 height 231
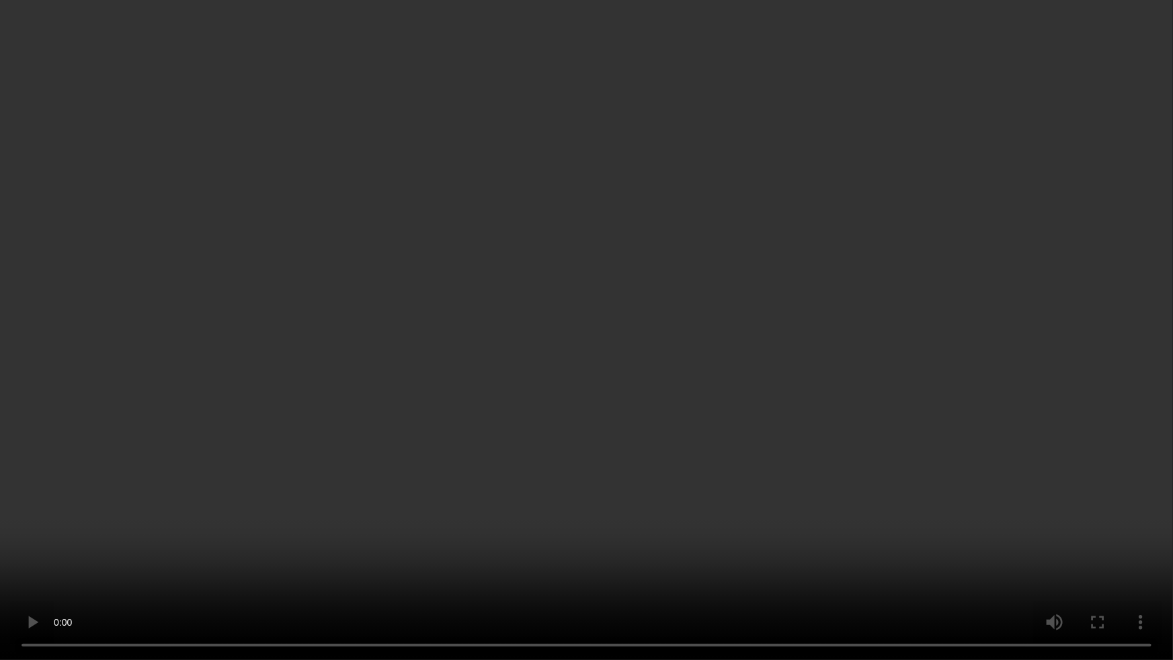
click at [712, 550] on video at bounding box center [586, 330] width 1173 height 660
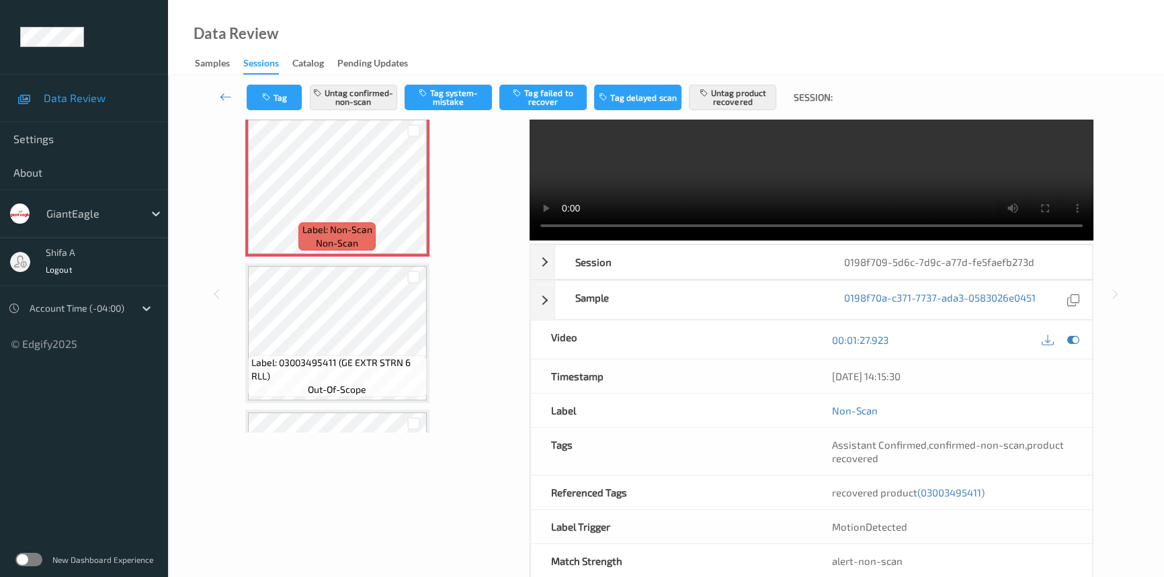
scroll to position [138, 0]
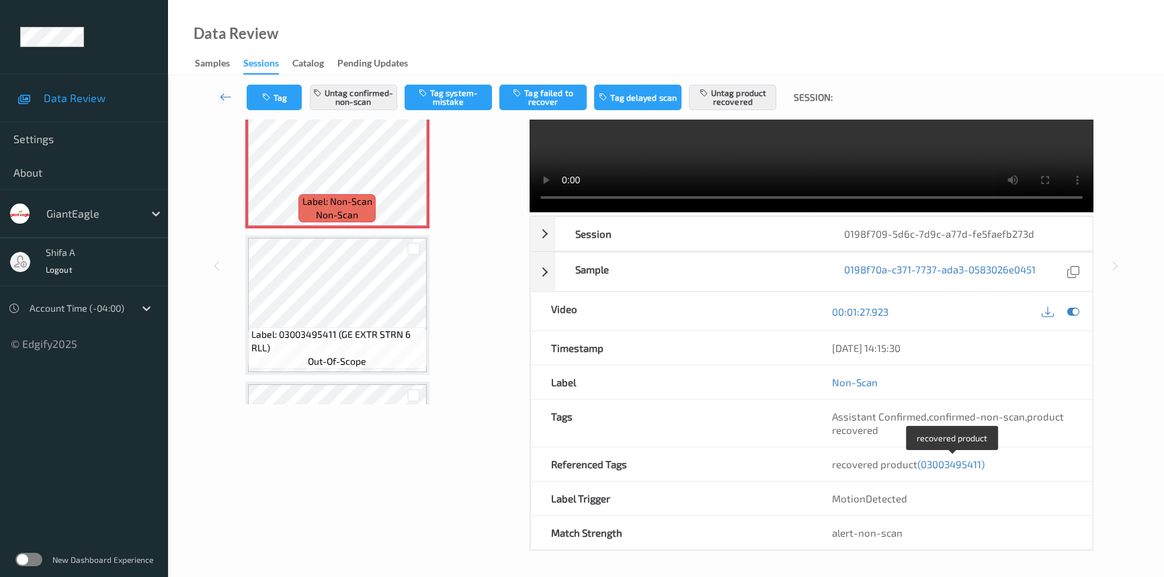
click at [974, 464] on span "(03003495411)" at bounding box center [950, 464] width 67 height 12
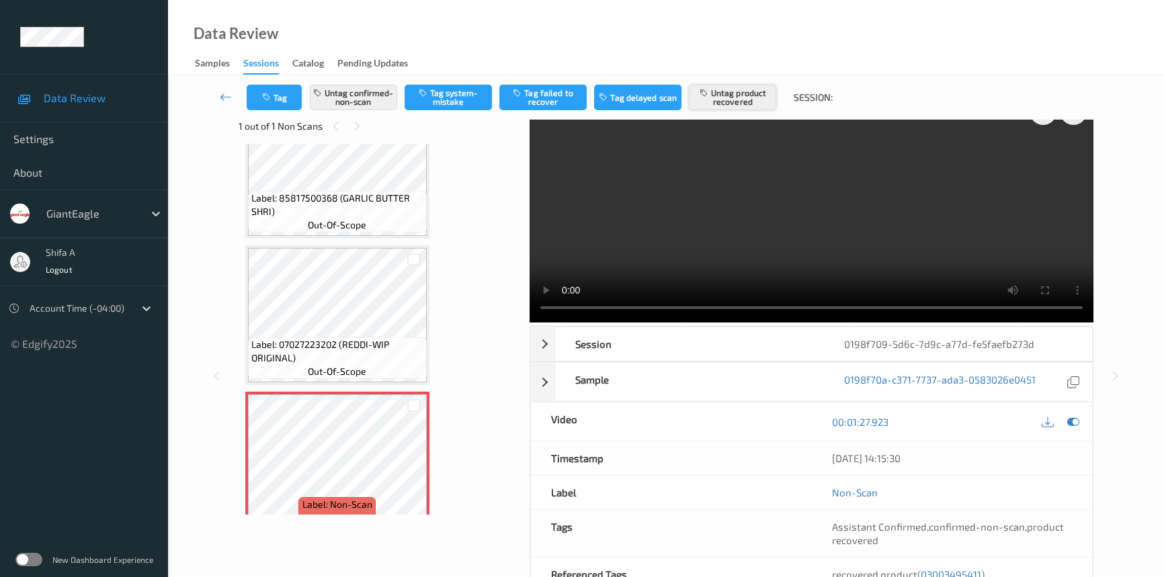
scroll to position [0, 0]
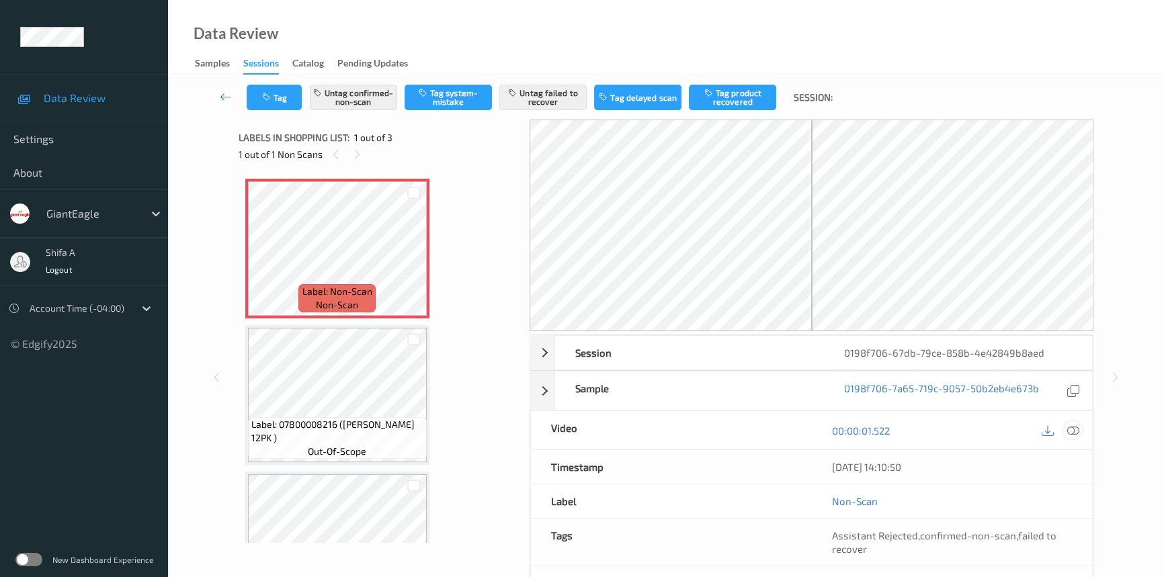
click at [1075, 429] on icon at bounding box center [1073, 431] width 12 height 12
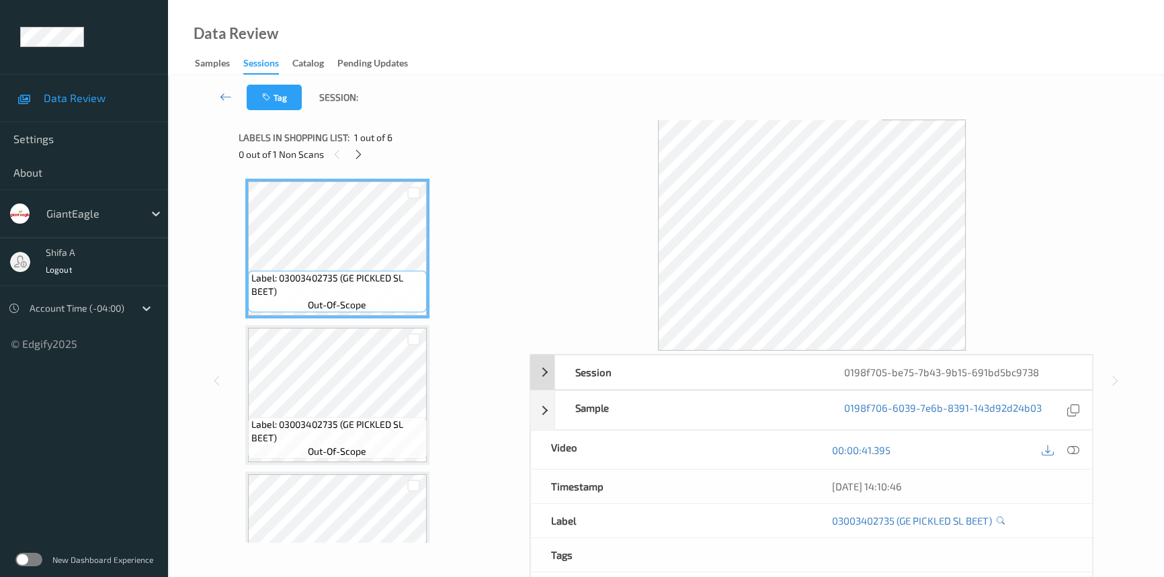
drag, startPoint x: 1074, startPoint y: 451, endPoint x: 573, endPoint y: 236, distance: 545.6
click at [1074, 450] on icon at bounding box center [1073, 450] width 12 height 12
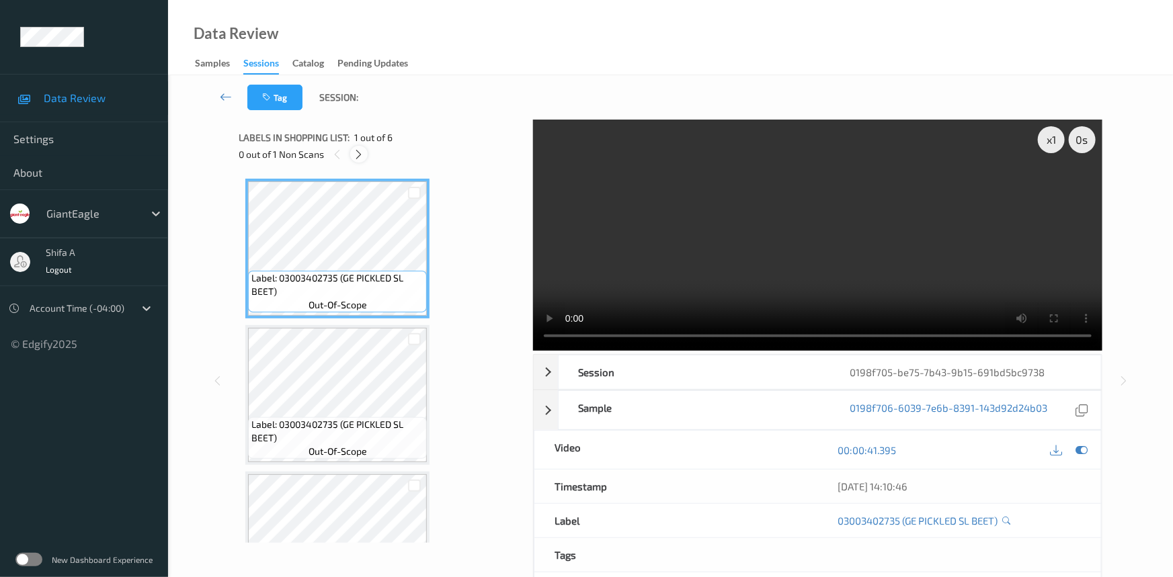
click at [363, 149] on icon at bounding box center [359, 155] width 11 height 12
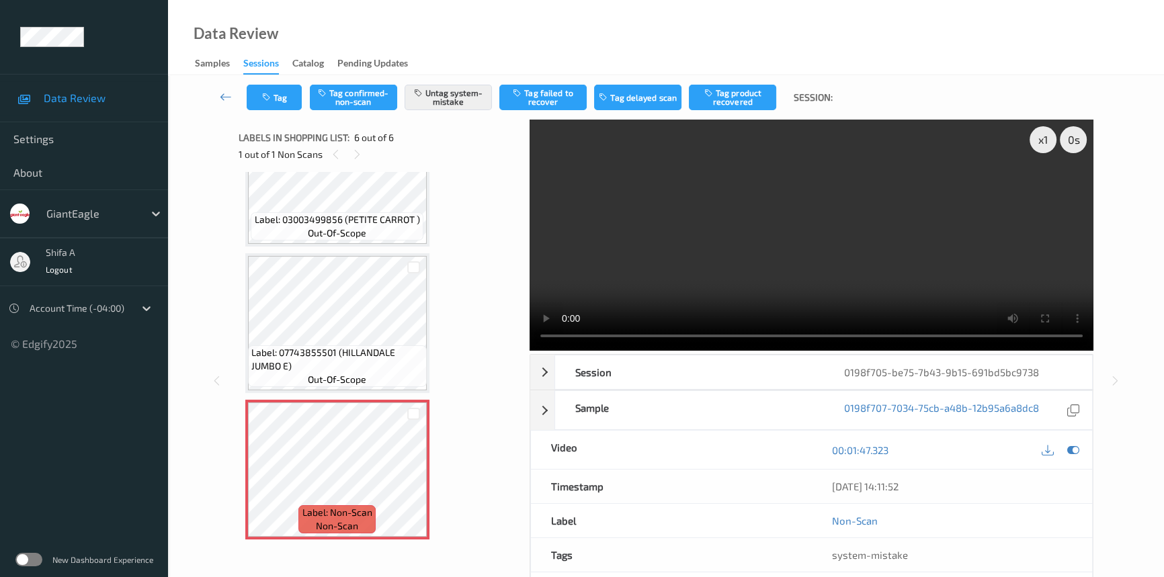
scroll to position [429, 0]
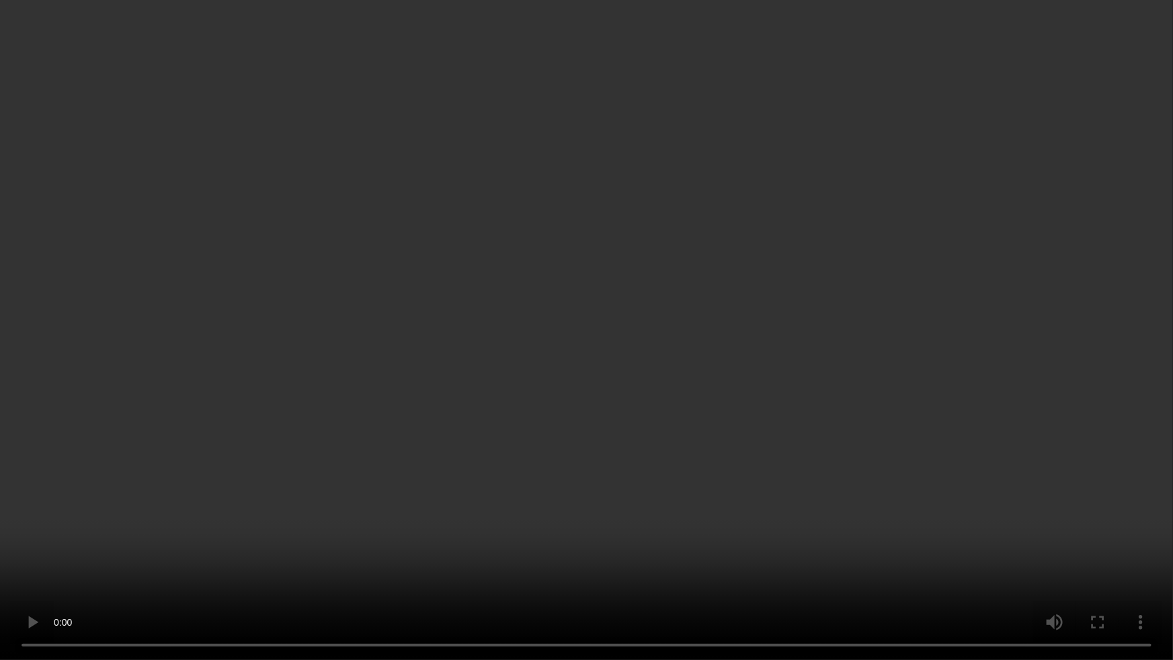
click at [929, 368] on video at bounding box center [586, 330] width 1173 height 660
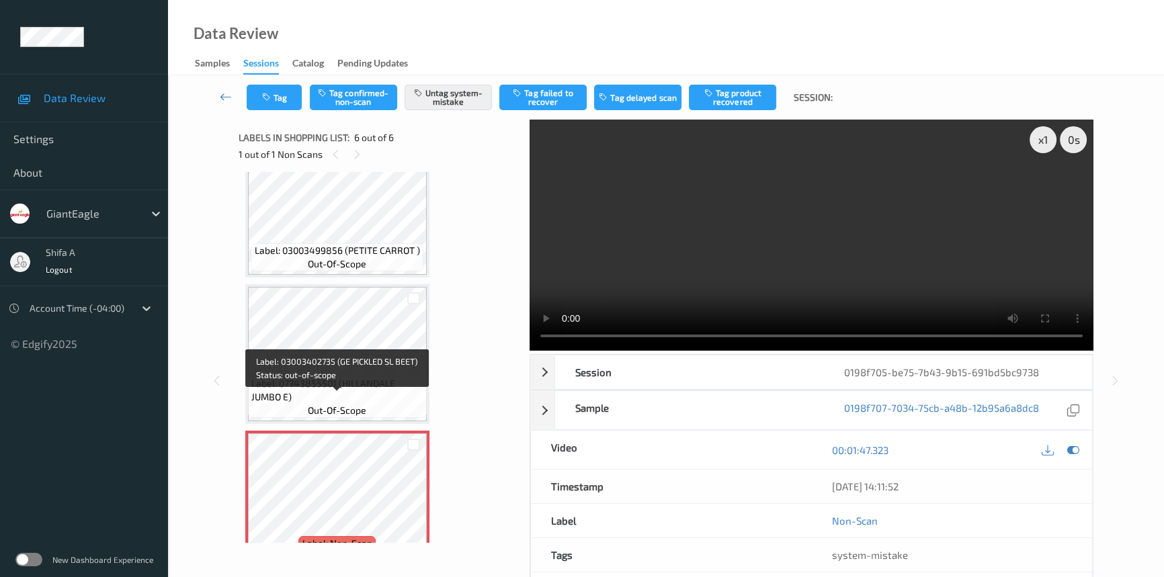
scroll to position [511, 0]
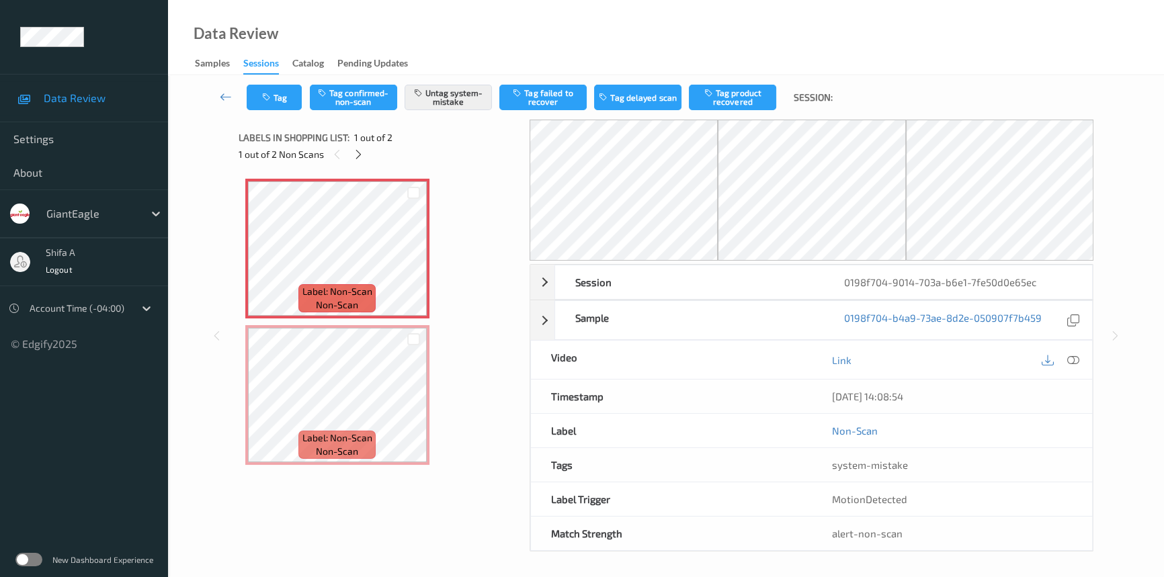
click at [1071, 358] on icon at bounding box center [1073, 360] width 12 height 12
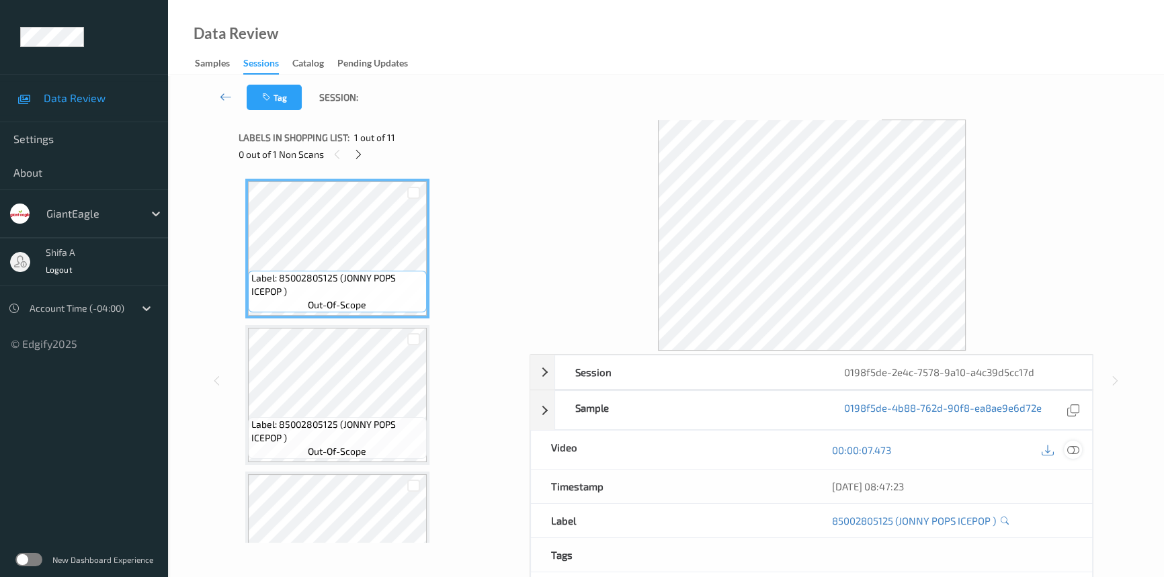
click at [1073, 448] on icon at bounding box center [1073, 450] width 12 height 12
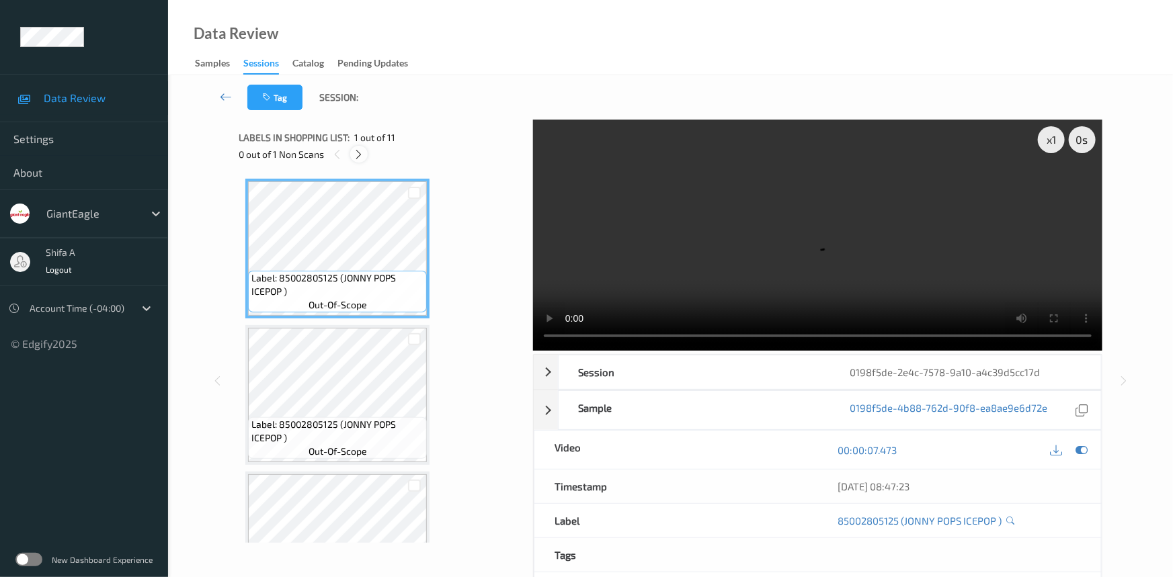
click at [359, 153] on icon at bounding box center [359, 155] width 11 height 12
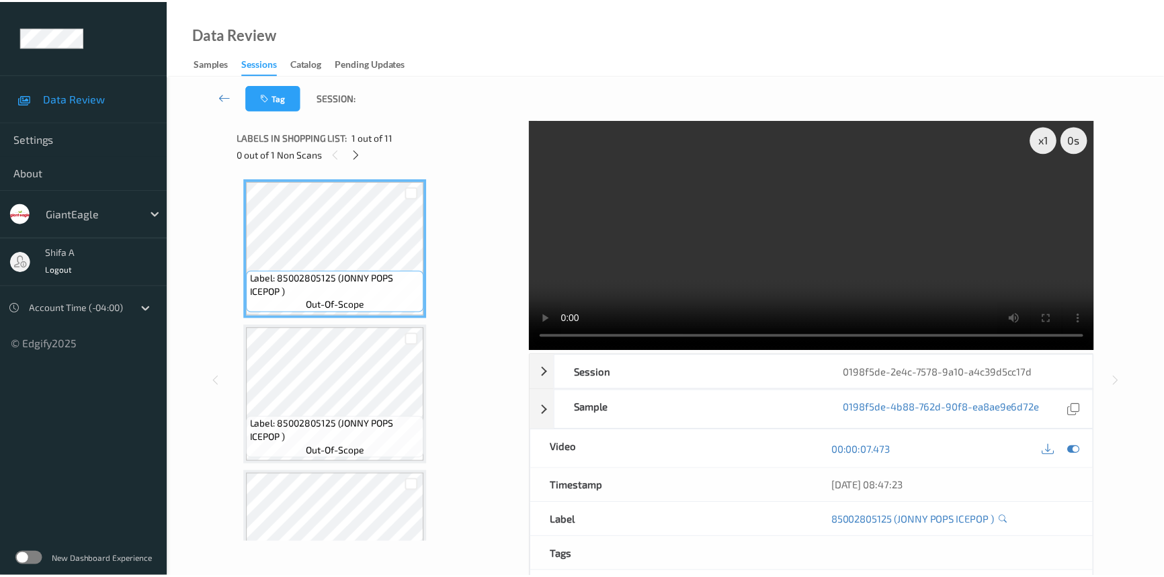
scroll to position [1028, 0]
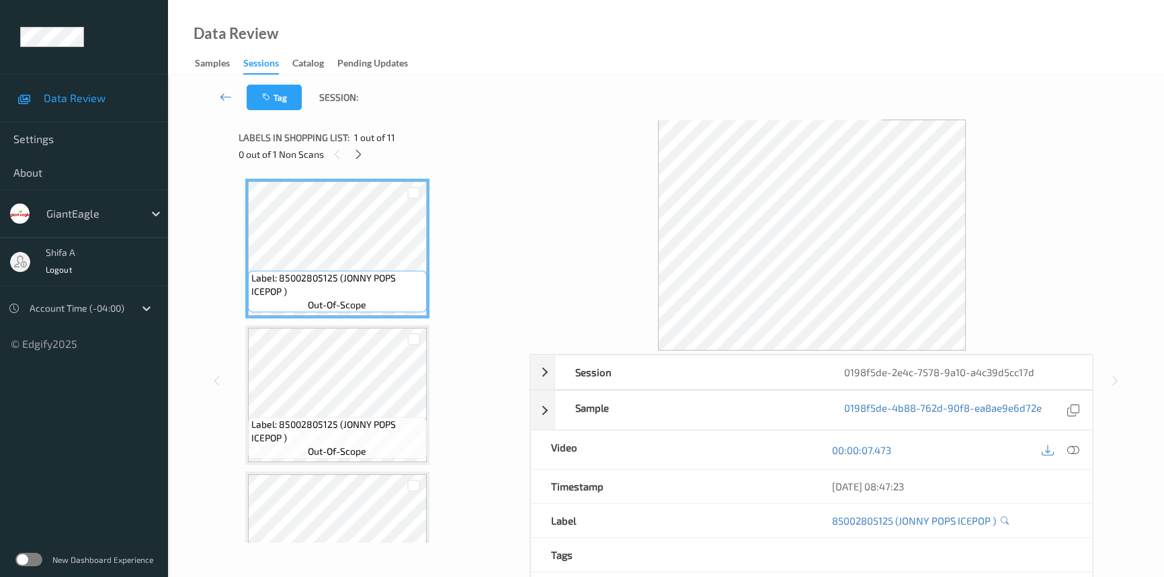
drag, startPoint x: 1076, startPoint y: 446, endPoint x: 464, endPoint y: 290, distance: 631.2
click at [1032, 444] on icon at bounding box center [1073, 450] width 12 height 12
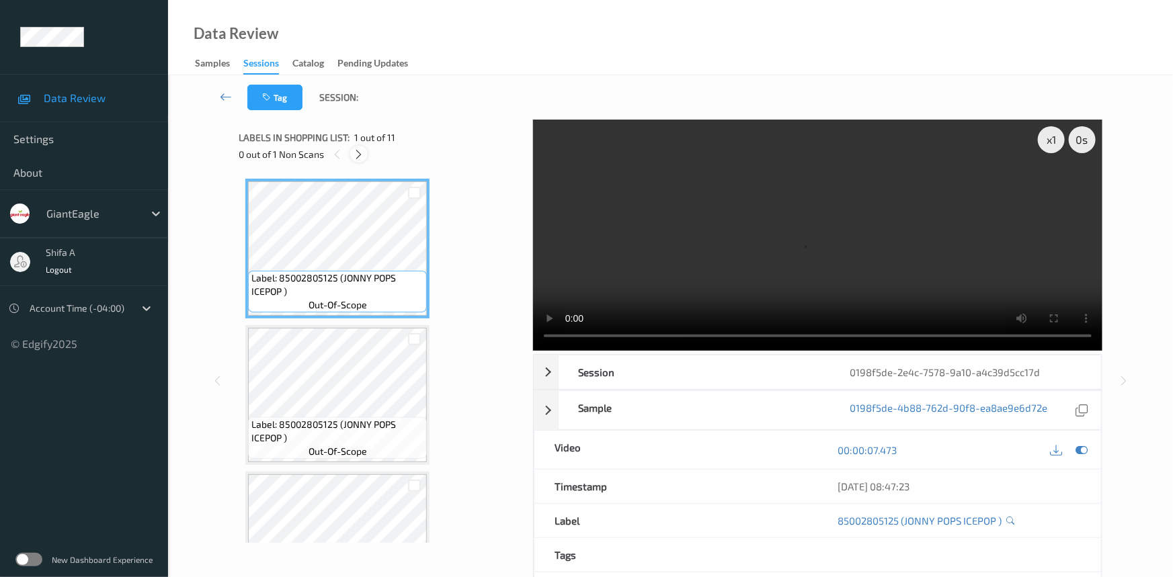
click at [360, 159] on icon at bounding box center [359, 155] width 11 height 12
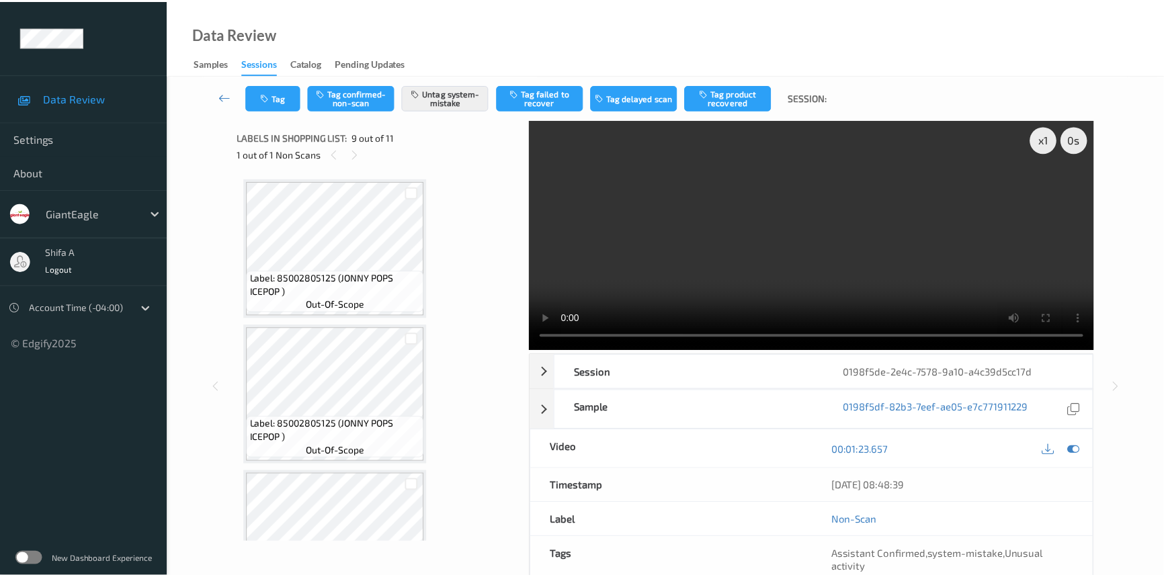
scroll to position [1028, 0]
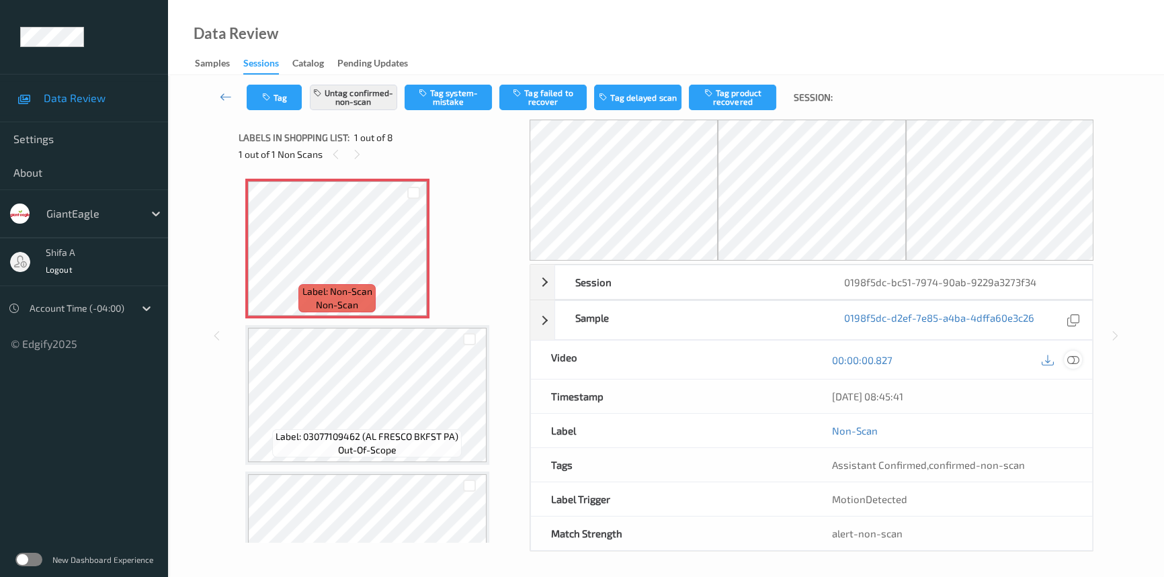
click at [1073, 356] on icon at bounding box center [1073, 360] width 12 height 12
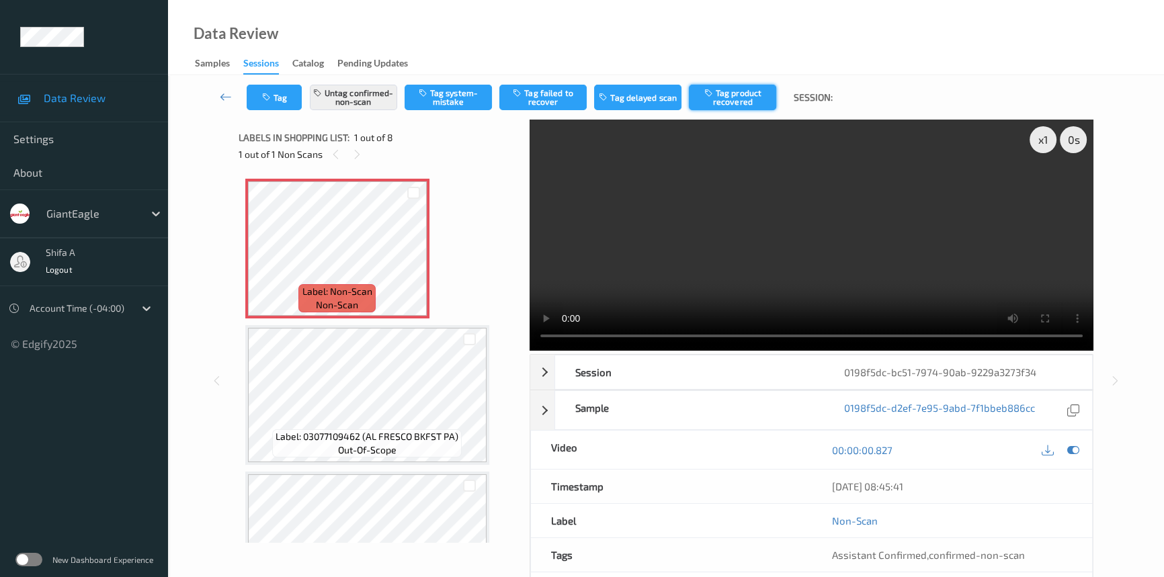
click at [733, 101] on button "Tag product recovered" at bounding box center [732, 98] width 87 height 26
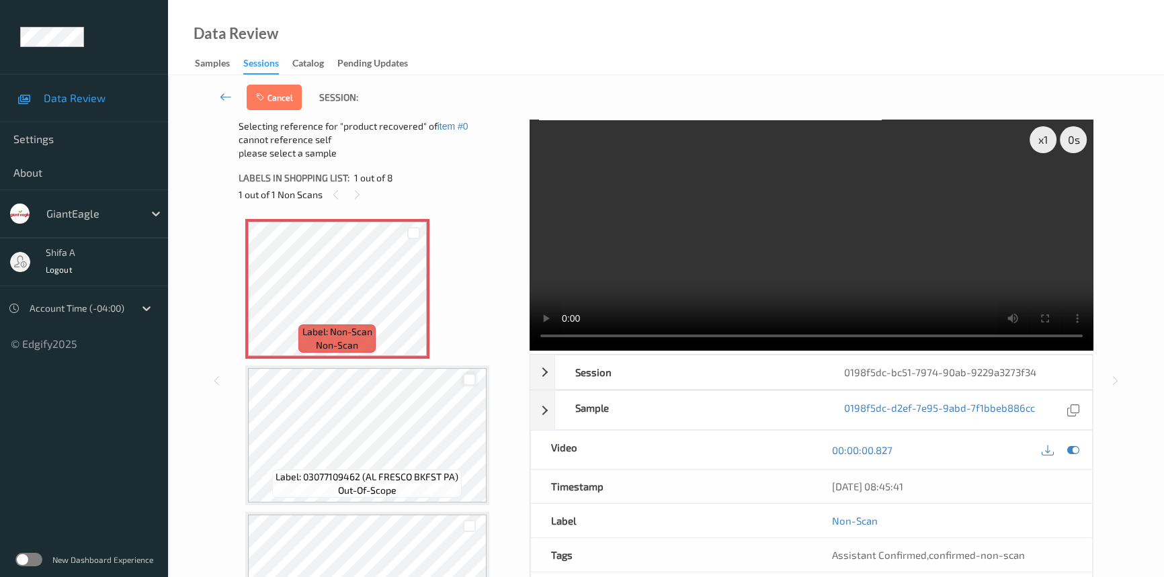
click at [468, 382] on div at bounding box center [469, 380] width 13 height 13
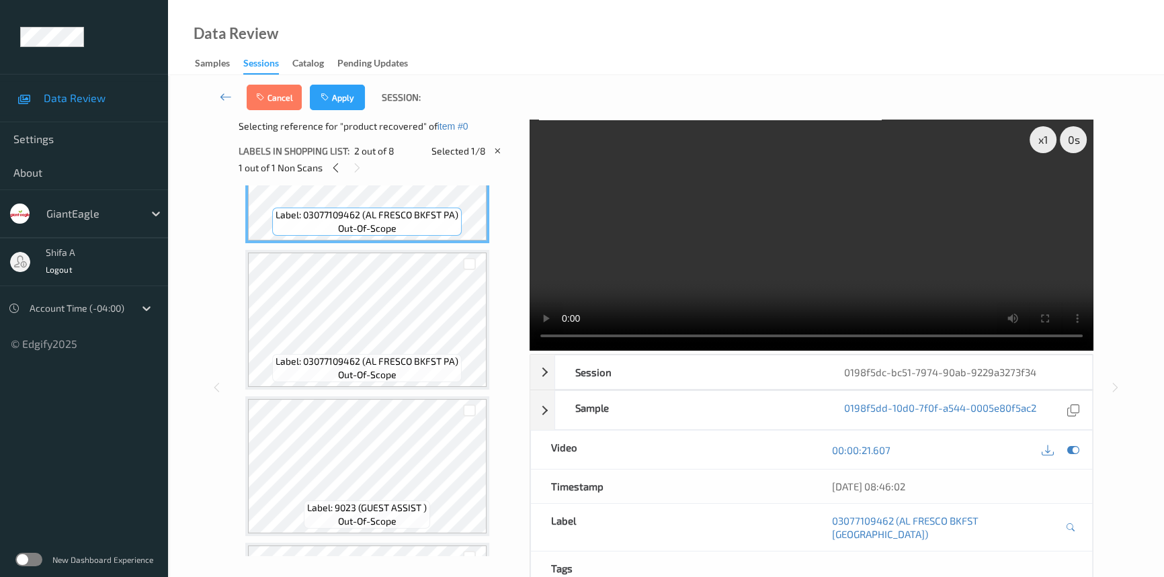
scroll to position [244, 0]
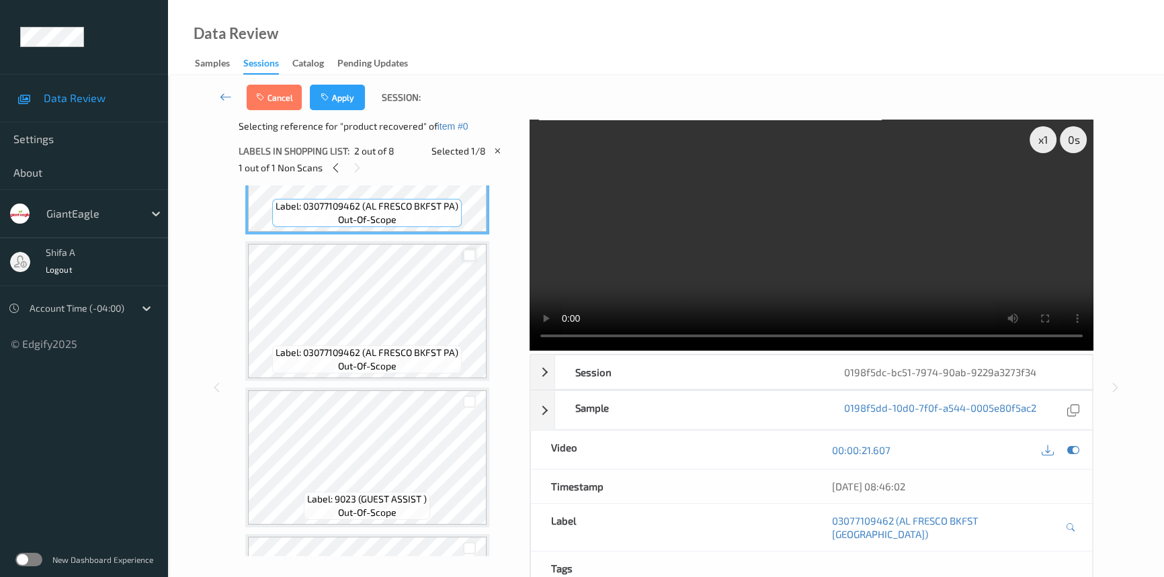
click at [470, 255] on div at bounding box center [469, 255] width 13 height 13
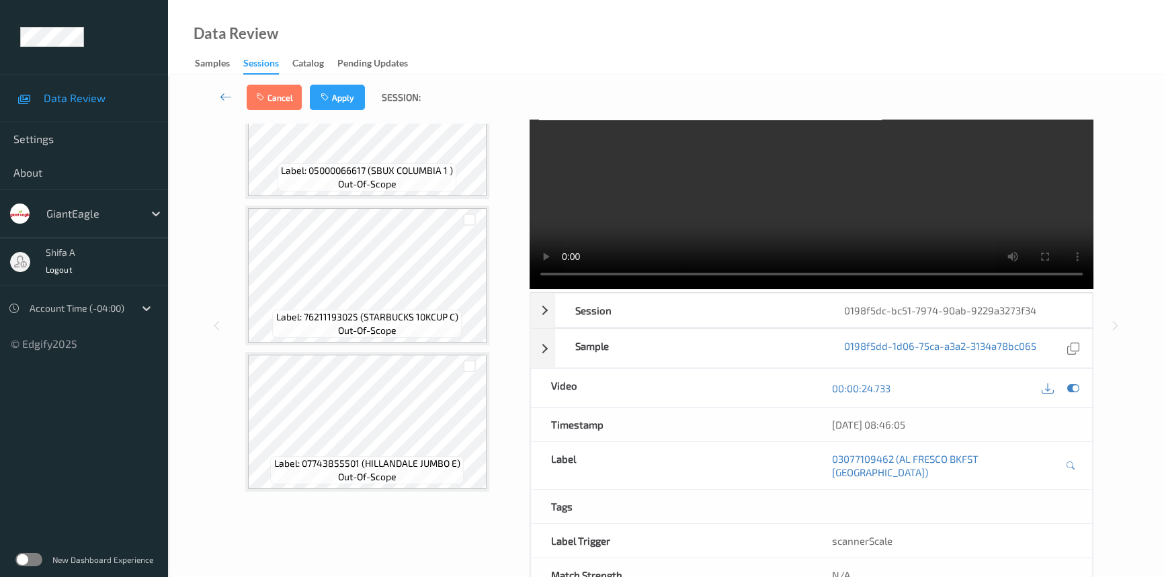
scroll to position [91, 0]
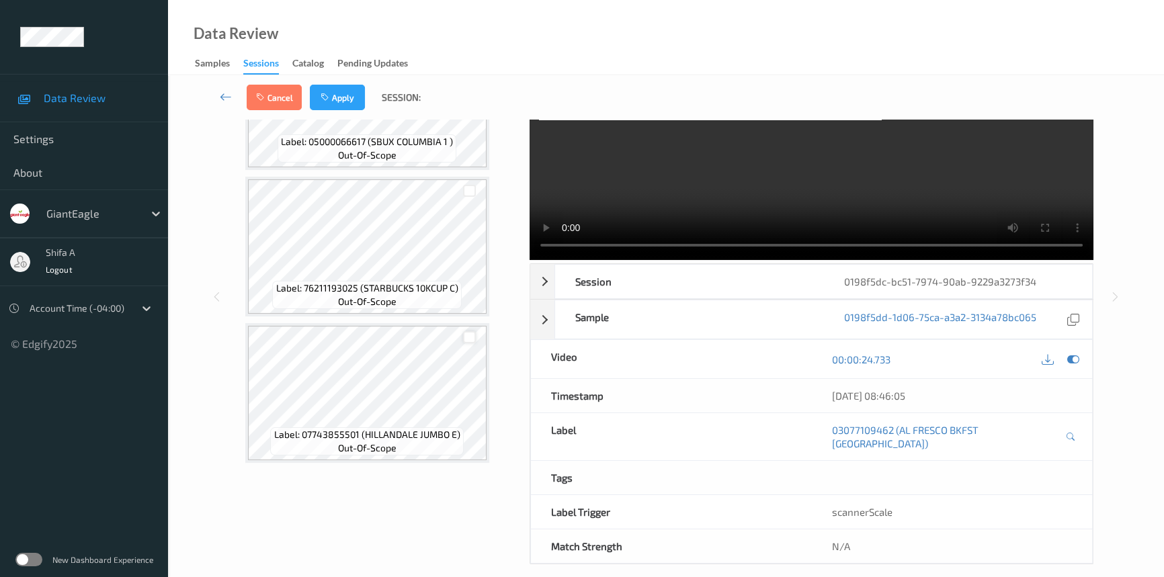
click at [471, 335] on div at bounding box center [469, 337] width 13 height 13
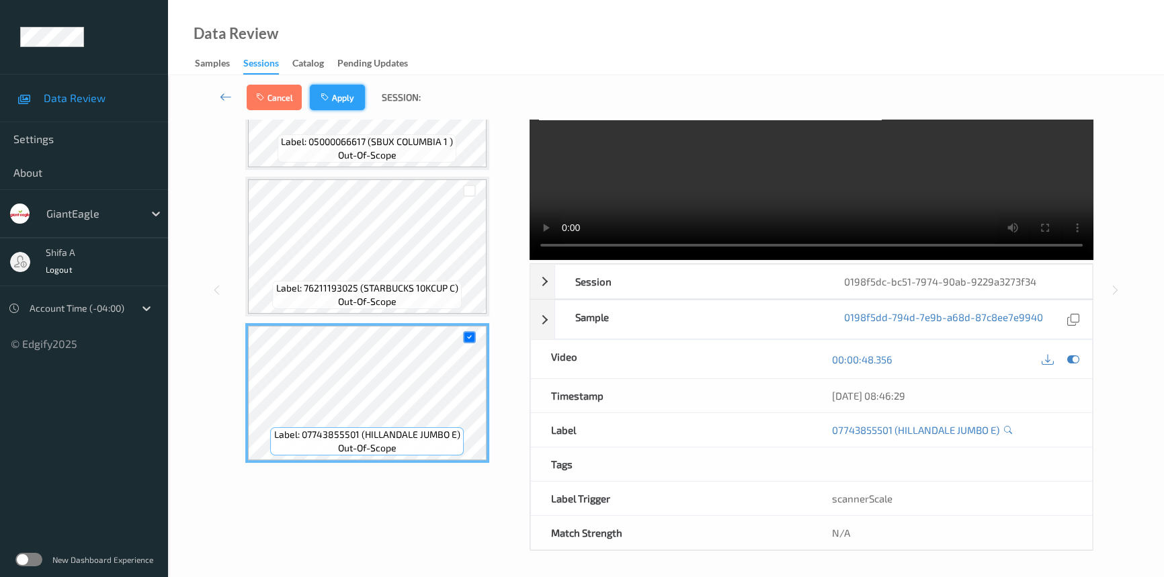
click at [353, 95] on button "Apply" at bounding box center [337, 98] width 55 height 26
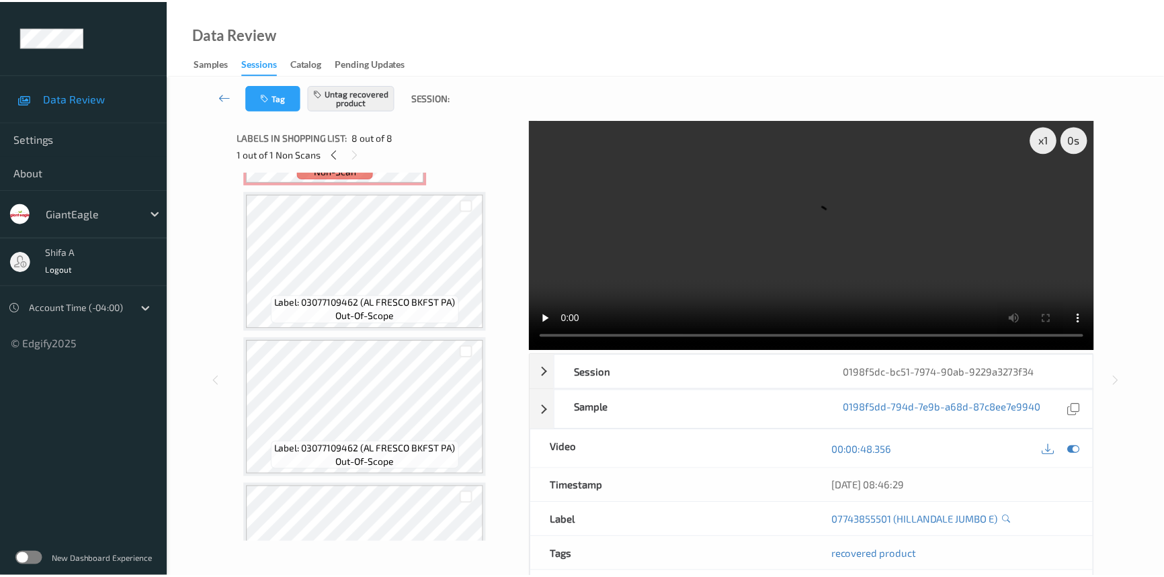
scroll to position [0, 0]
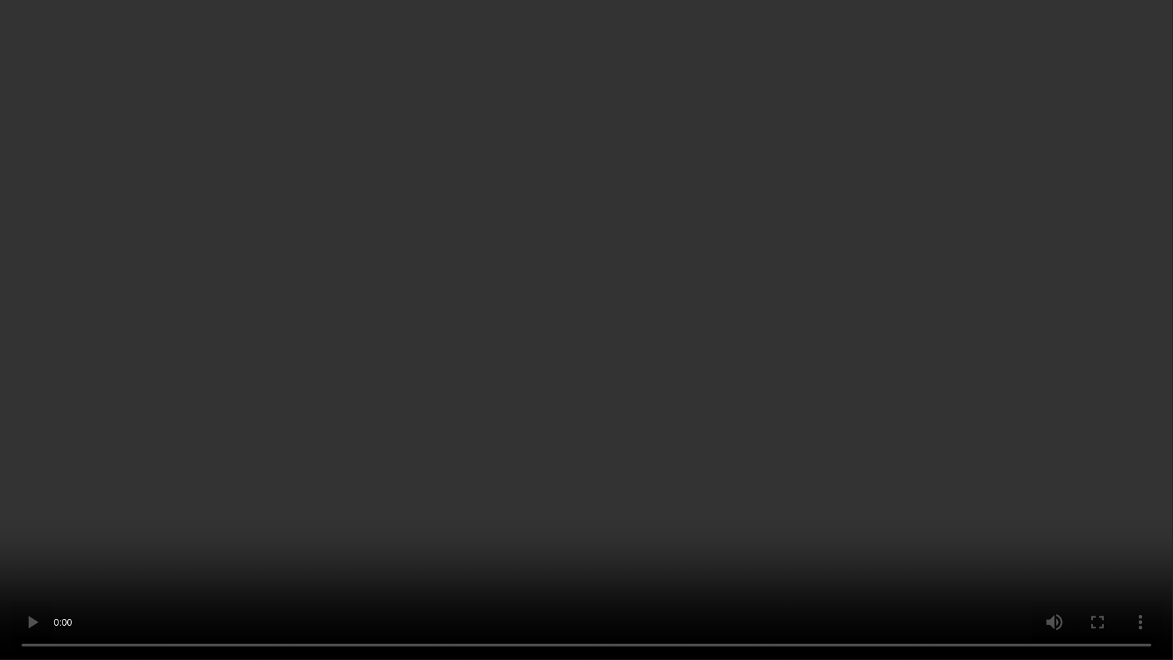
click at [801, 370] on video at bounding box center [586, 330] width 1173 height 660
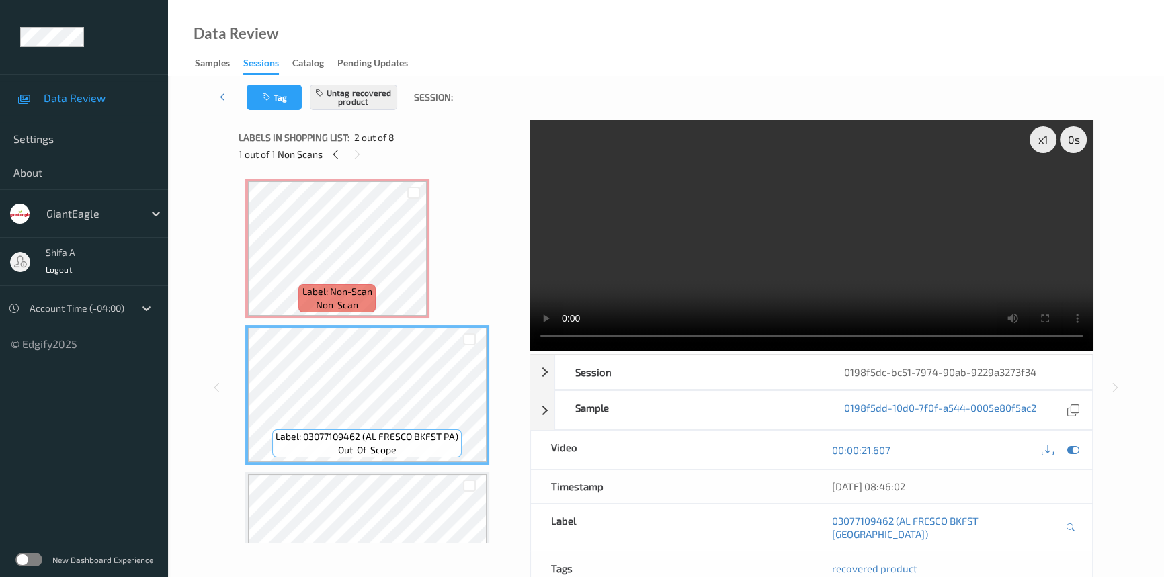
click at [901, 287] on video at bounding box center [812, 235] width 564 height 231
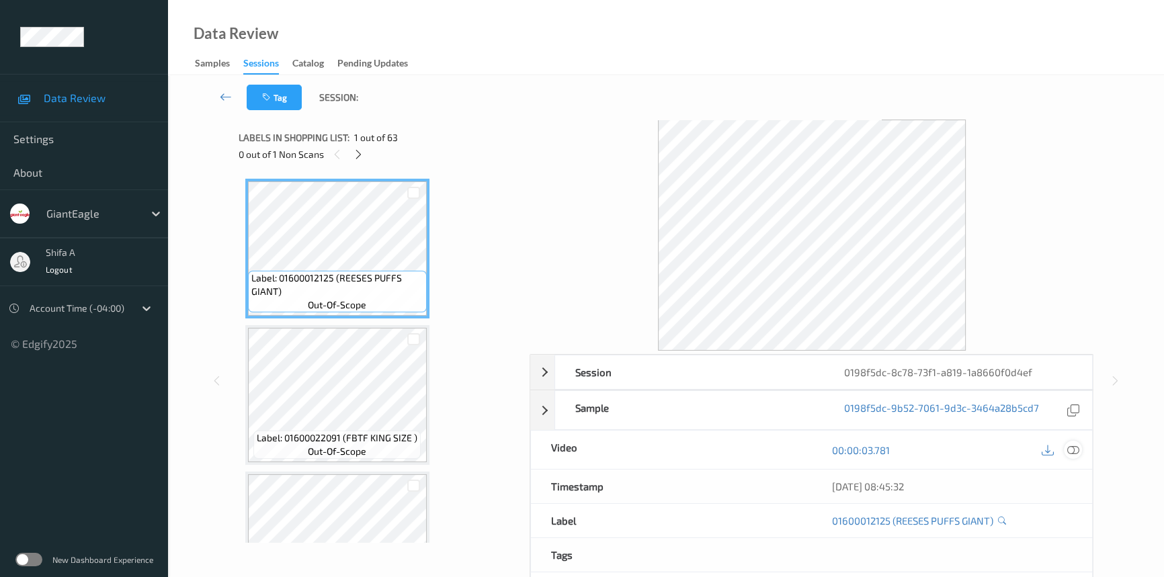
click at [1070, 450] on icon at bounding box center [1073, 450] width 12 height 12
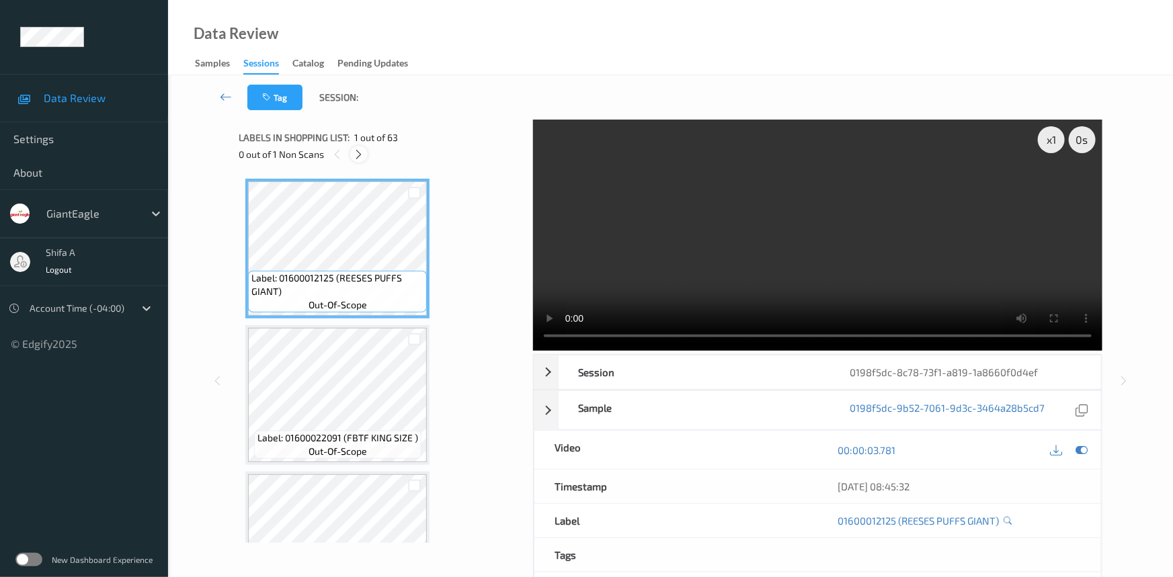
click at [363, 159] on icon at bounding box center [359, 155] width 11 height 12
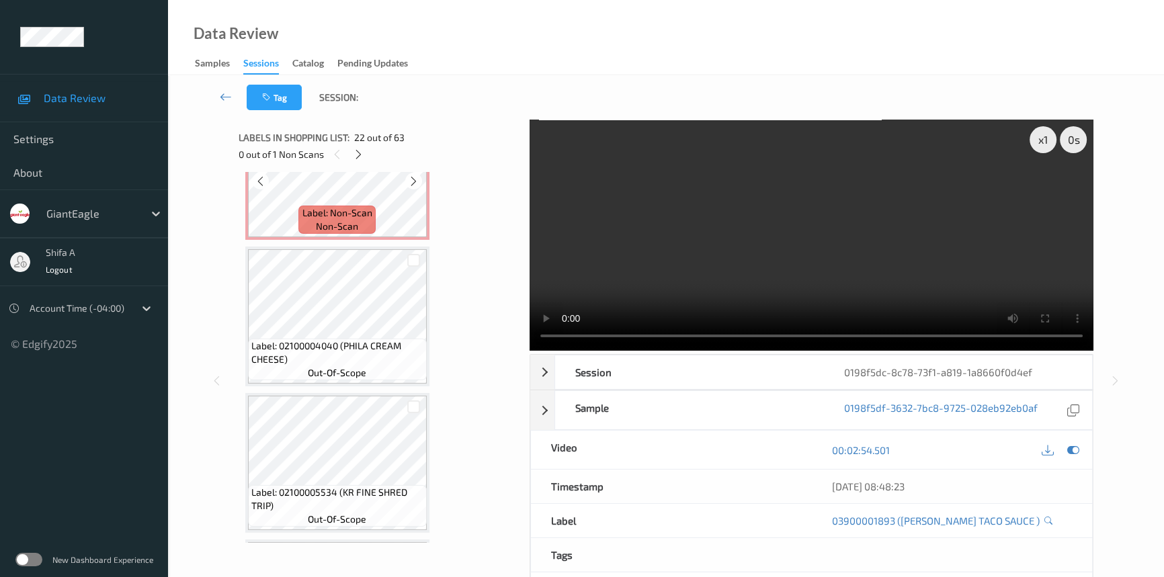
scroll to position [3317, 0]
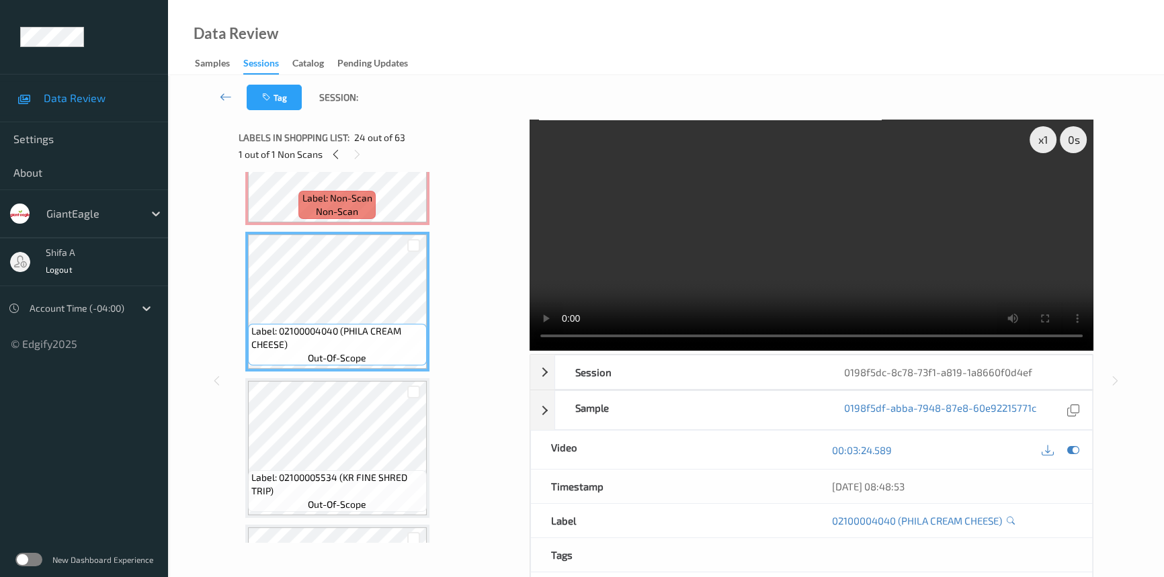
click at [679, 248] on video at bounding box center [812, 235] width 564 height 231
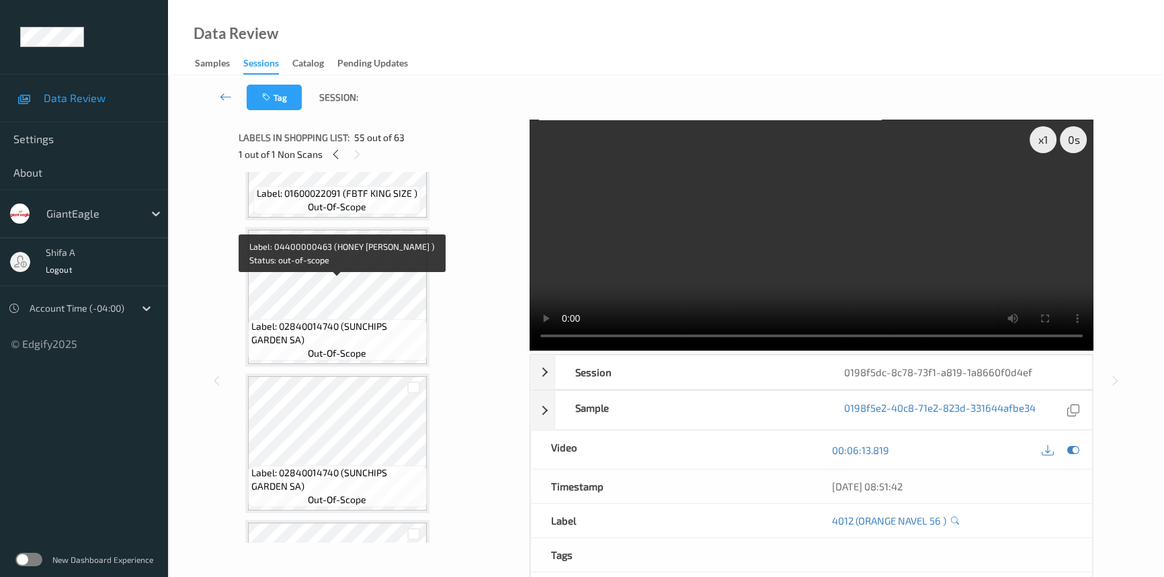
scroll to position [0, 0]
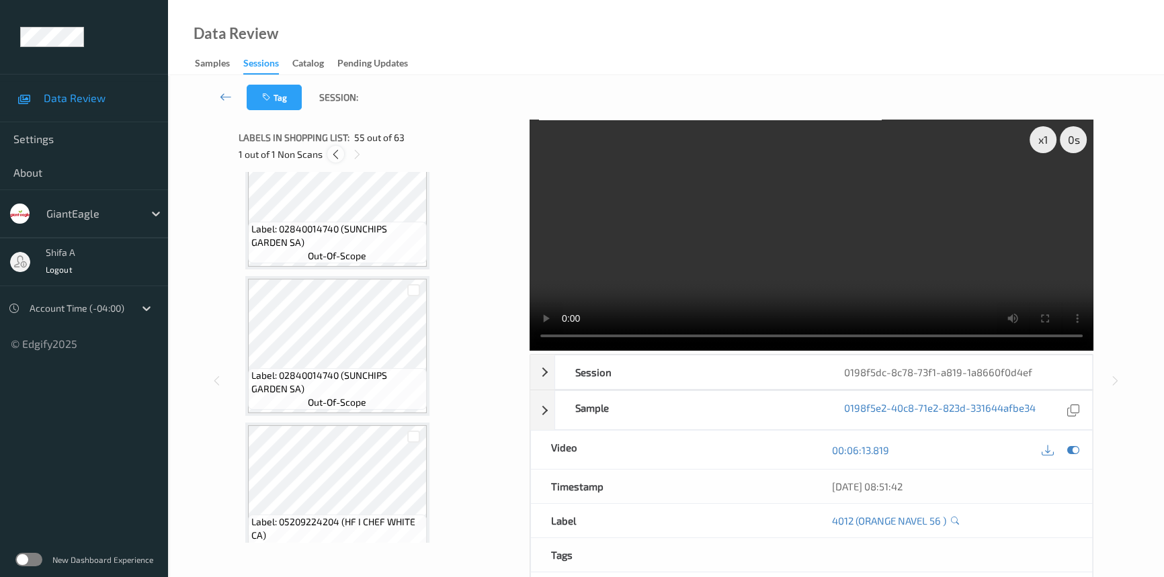
click at [335, 157] on icon at bounding box center [335, 155] width 11 height 12
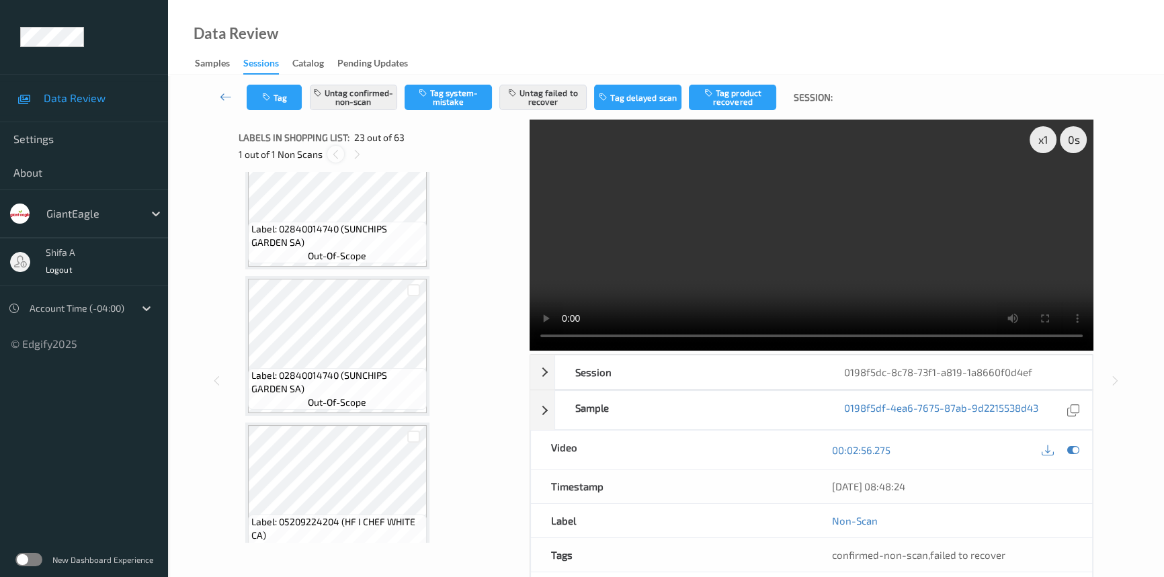
scroll to position [3072, 0]
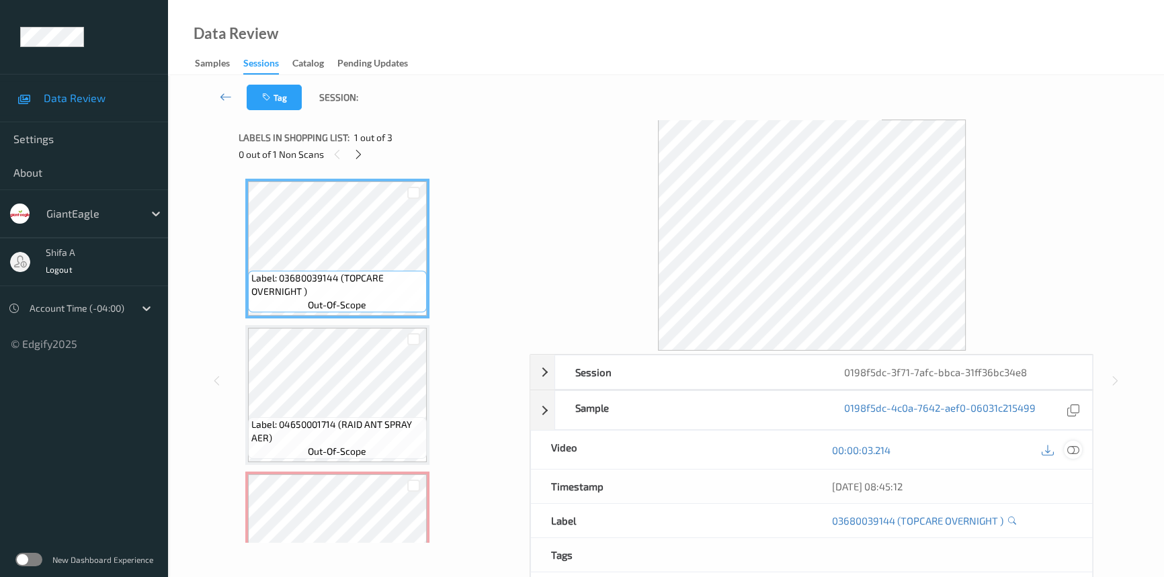
click at [1076, 446] on icon at bounding box center [1073, 450] width 12 height 12
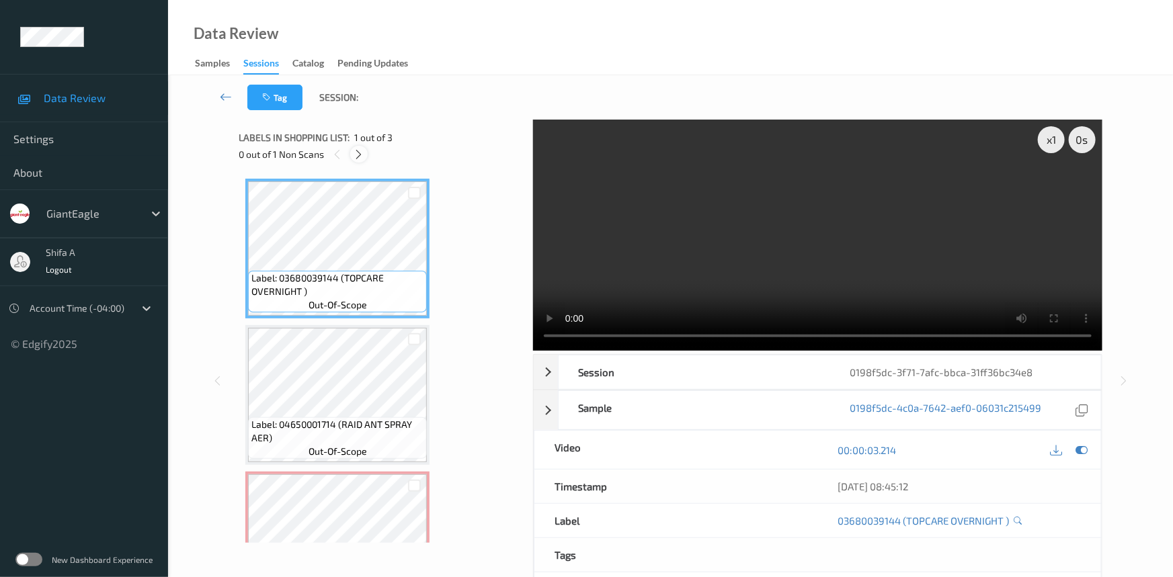
click at [360, 149] on icon at bounding box center [359, 155] width 11 height 12
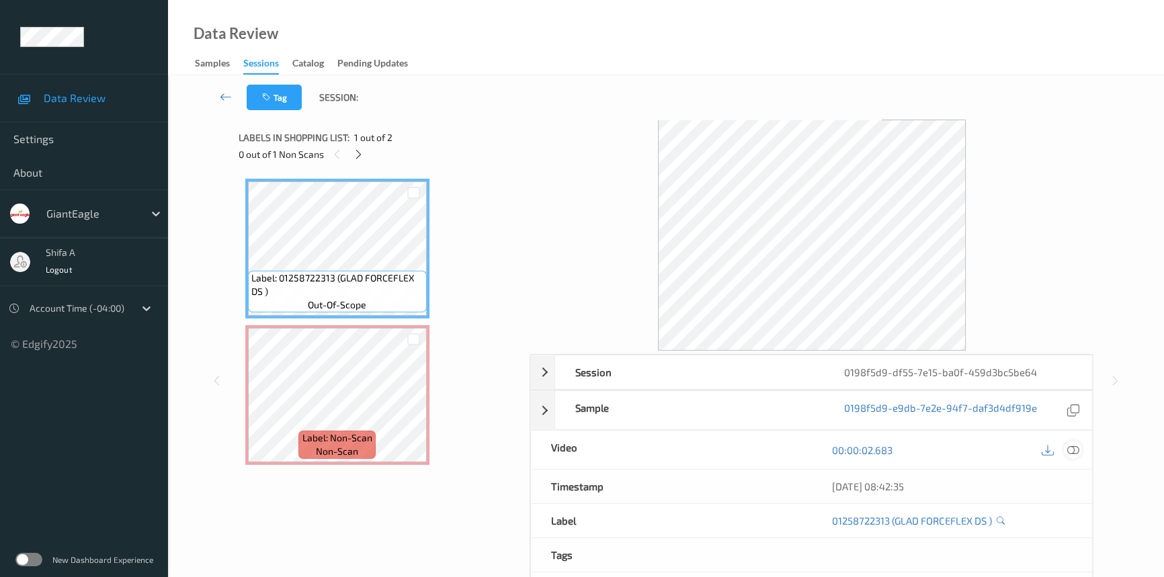
click at [1078, 451] on icon at bounding box center [1073, 450] width 12 height 12
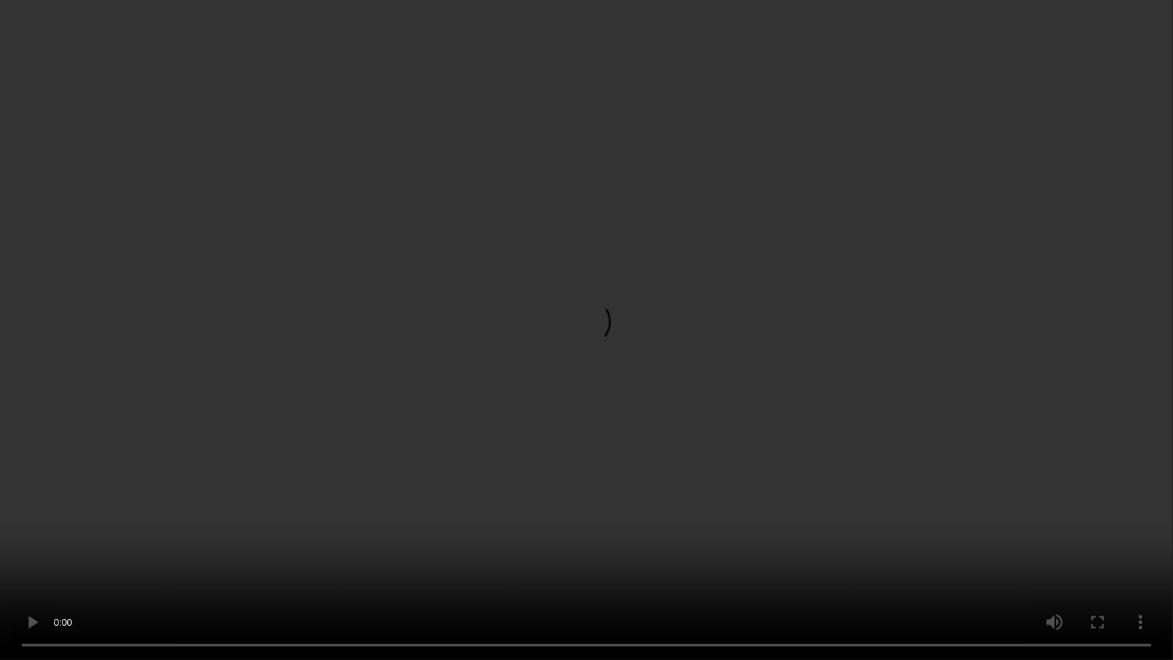
click at [0, 577] on video at bounding box center [586, 330] width 1173 height 660
click at [872, 559] on video at bounding box center [586, 330] width 1173 height 660
click at [1002, 487] on video at bounding box center [586, 330] width 1173 height 660
click at [827, 548] on video at bounding box center [586, 330] width 1173 height 660
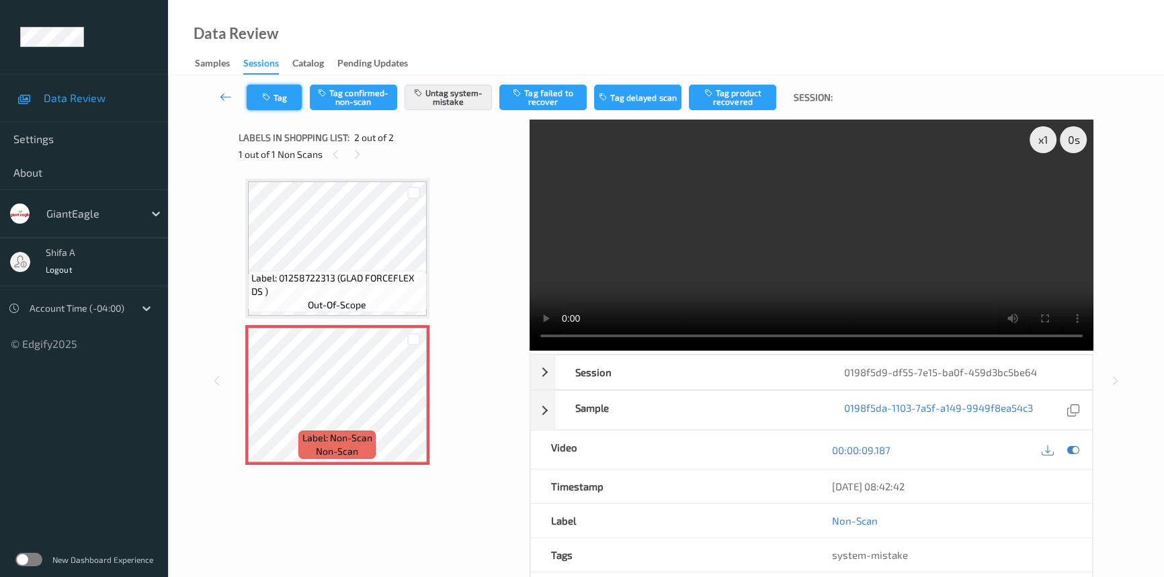
click at [290, 96] on button "Tag" at bounding box center [274, 98] width 55 height 26
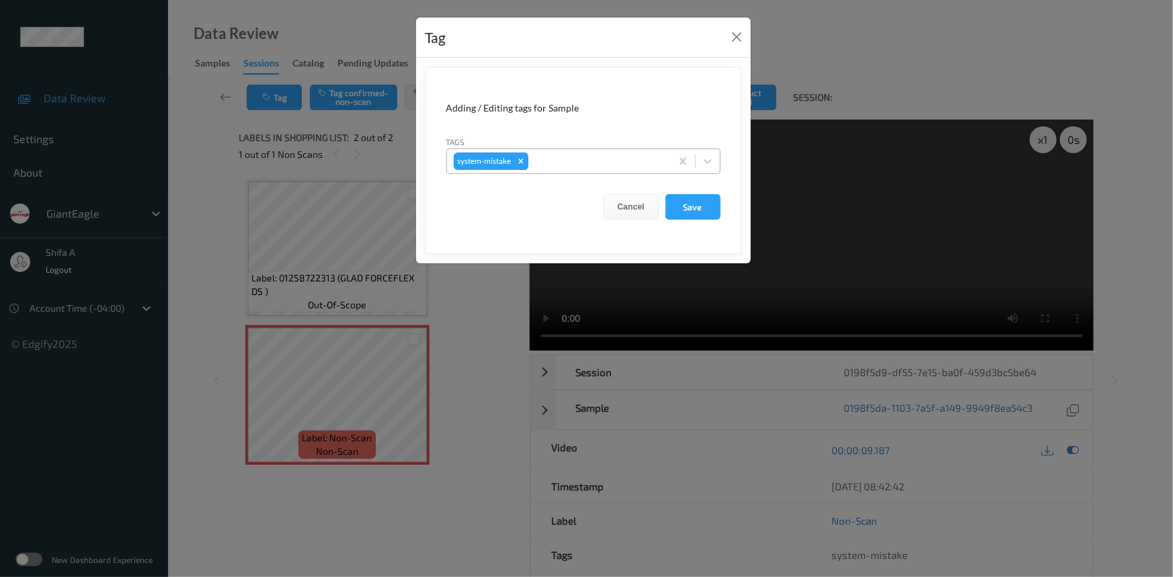
click at [515, 158] on div "Remove system-mistake" at bounding box center [521, 161] width 15 height 17
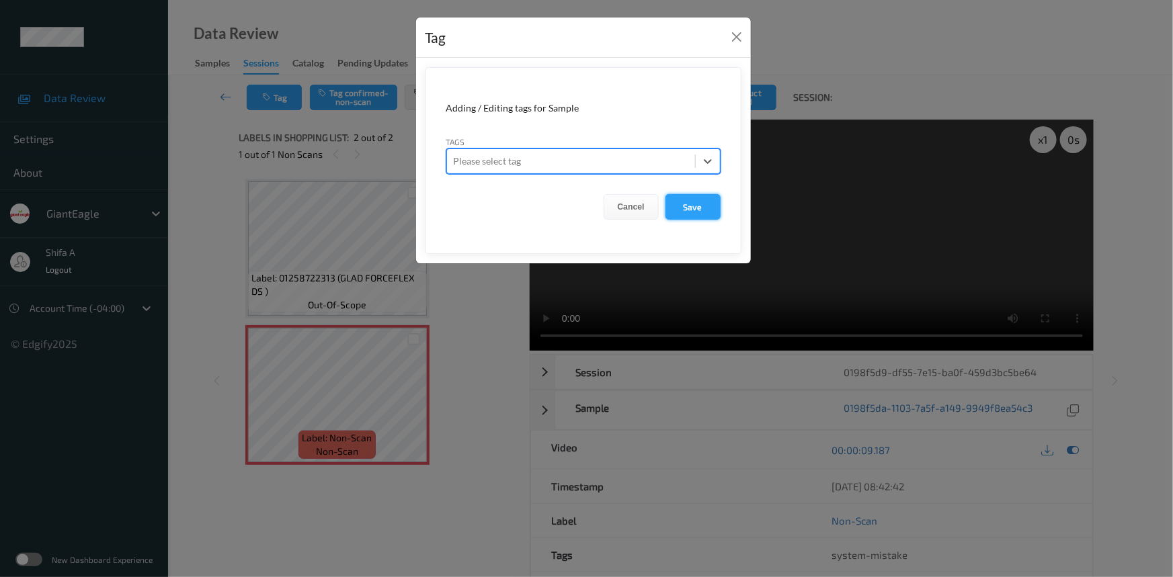
click at [681, 208] on button "Save" at bounding box center [692, 207] width 55 height 26
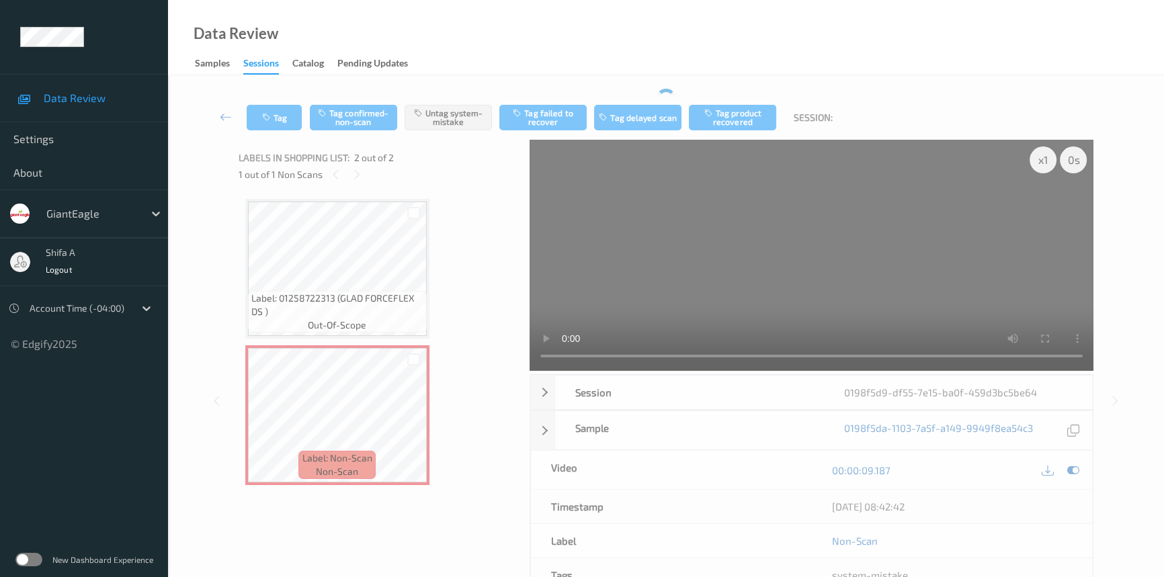
click at [372, 105] on button "Tag confirmed-non-scan" at bounding box center [353, 118] width 87 height 26
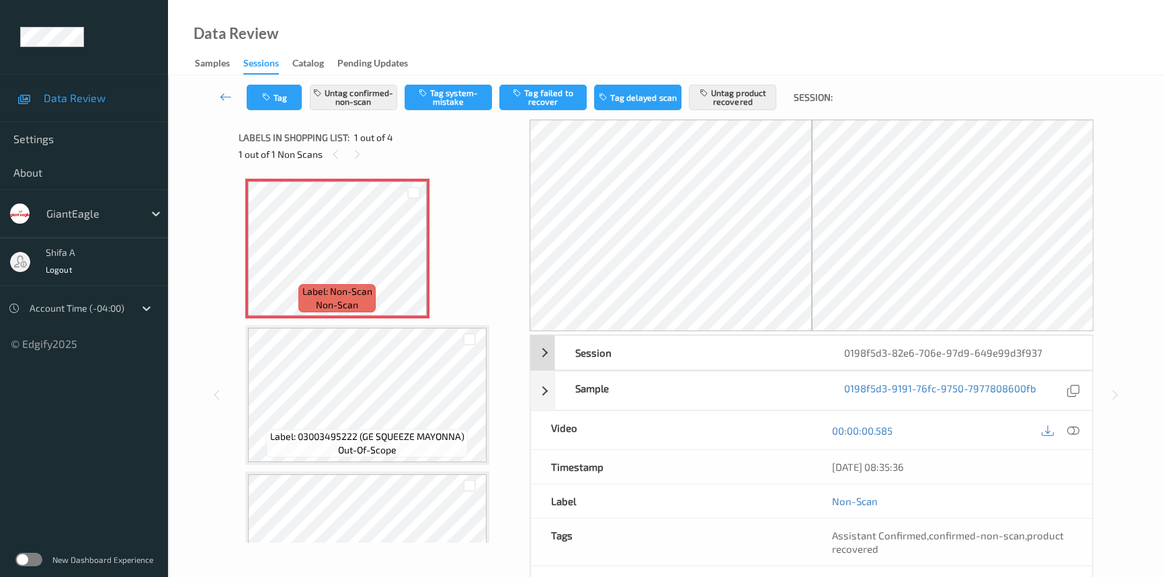
drag, startPoint x: 1073, startPoint y: 432, endPoint x: 918, endPoint y: 231, distance: 253.5
click at [1073, 431] on icon at bounding box center [1073, 431] width 12 height 12
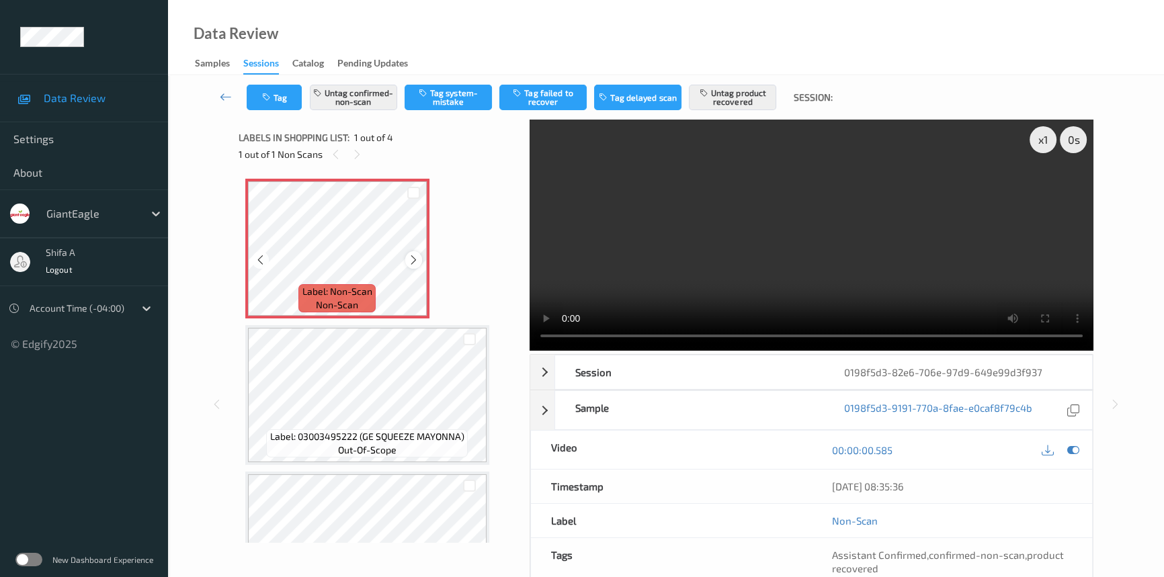
click at [417, 263] on icon at bounding box center [413, 260] width 11 height 12
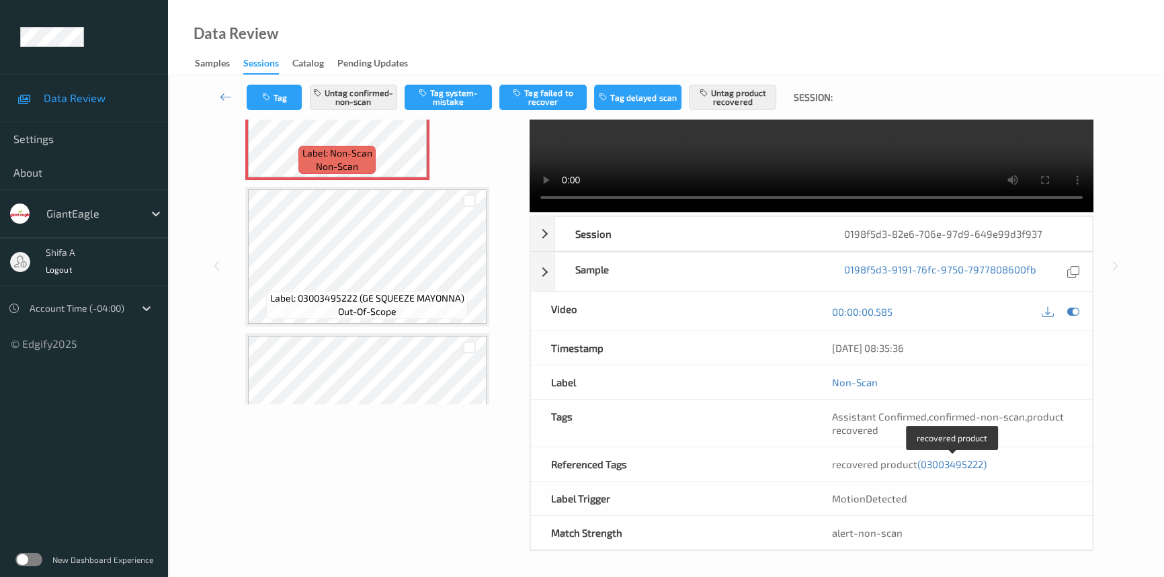
click at [948, 462] on span "(03003495222)" at bounding box center [951, 464] width 69 height 12
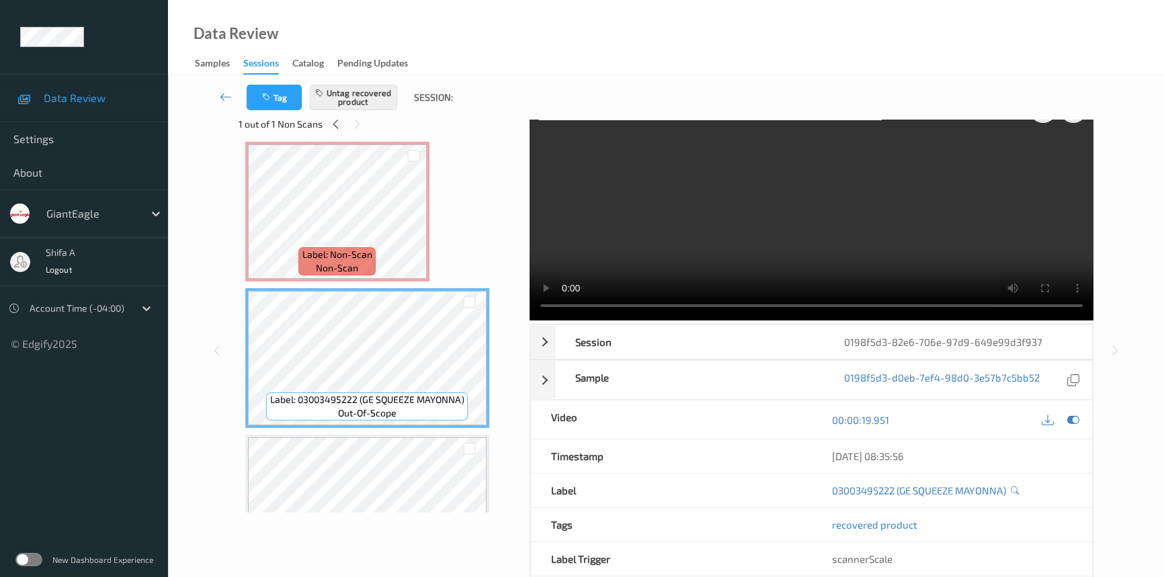
scroll to position [0, 0]
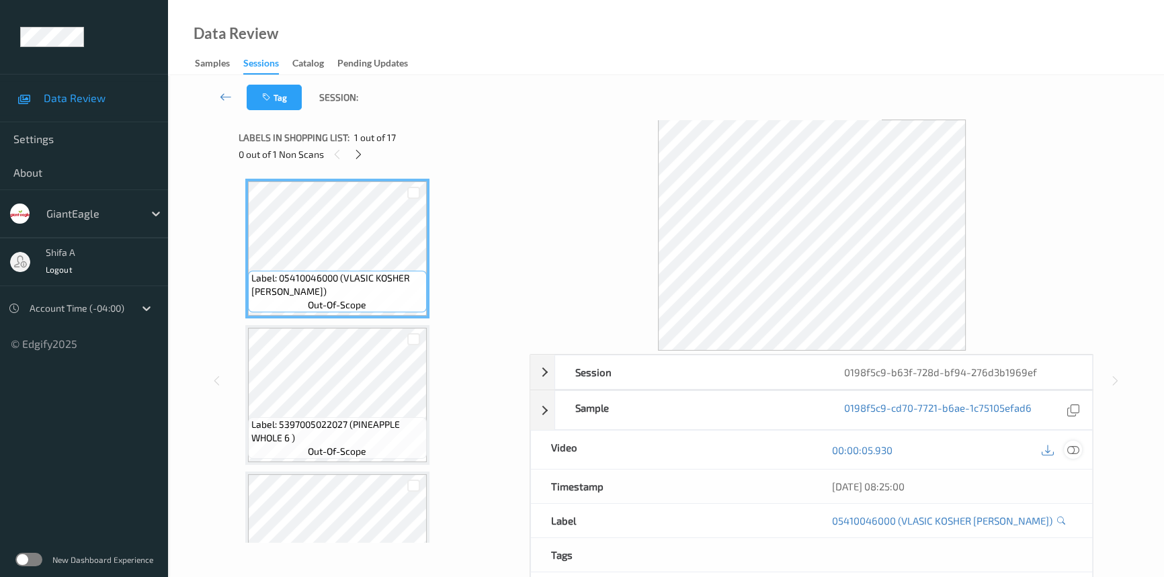
click at [1081, 452] on div at bounding box center [1073, 450] width 18 height 18
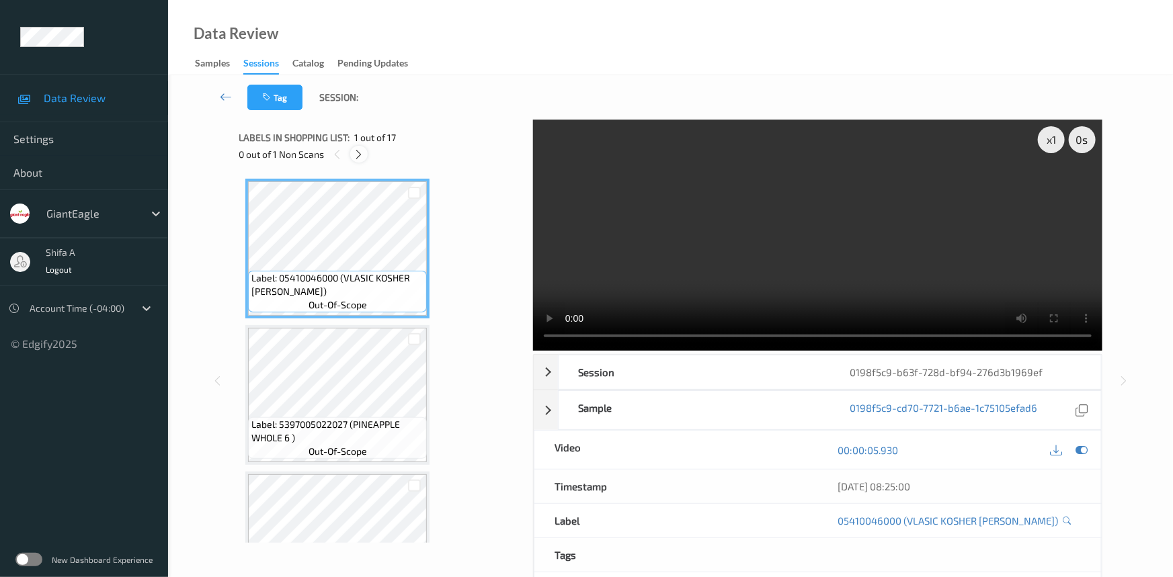
click at [360, 158] on icon at bounding box center [359, 155] width 11 height 12
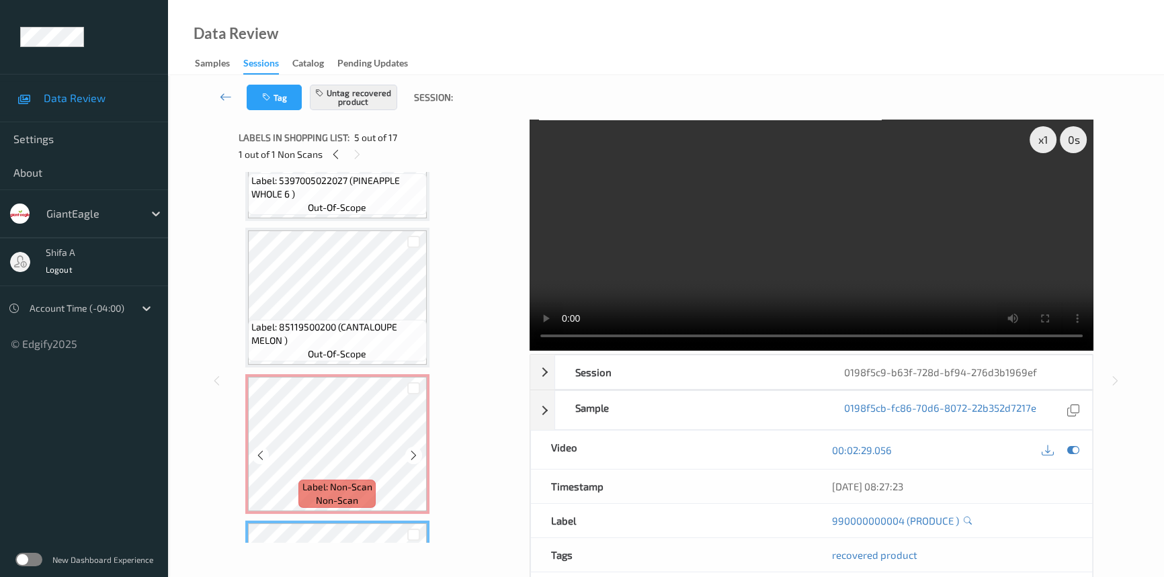
scroll to position [489, 0]
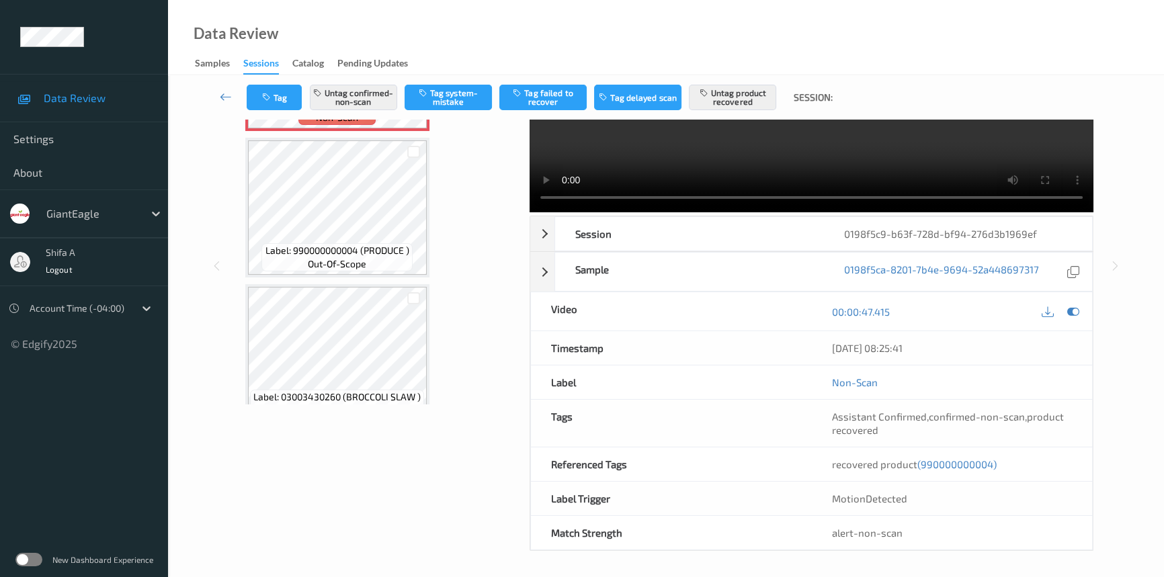
click at [973, 468] on span "(990000000004)" at bounding box center [956, 464] width 79 height 12
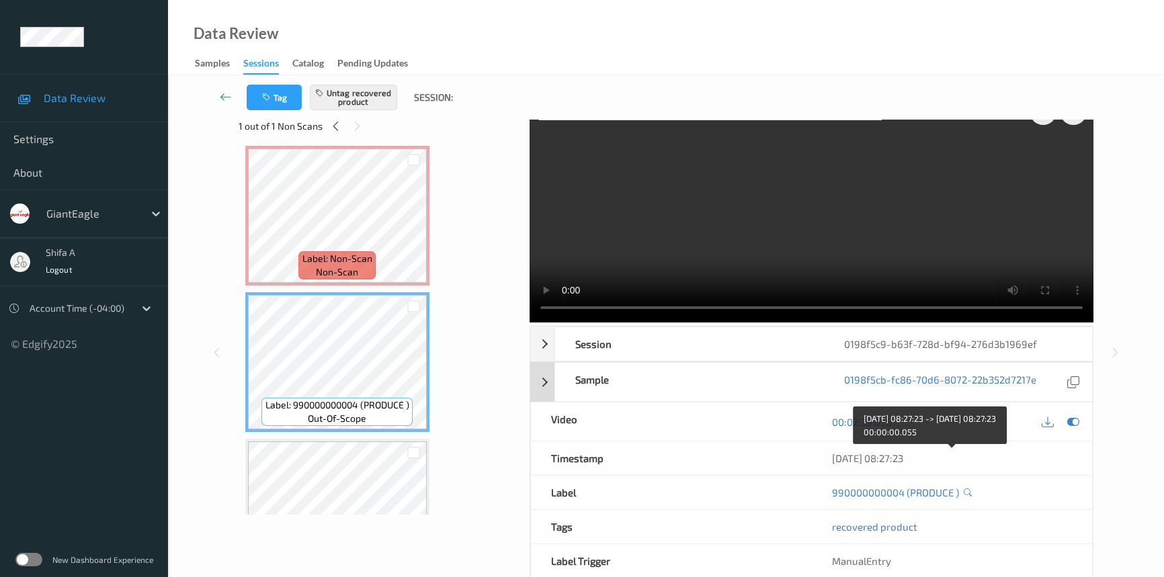
scroll to position [0, 0]
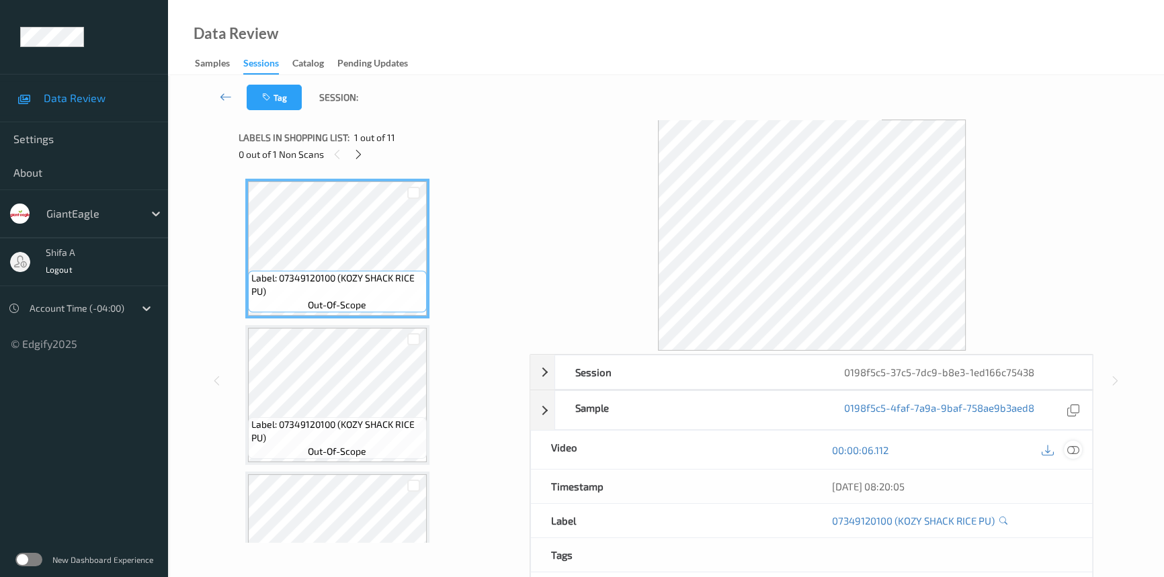
click at [1075, 449] on icon at bounding box center [1073, 450] width 12 height 12
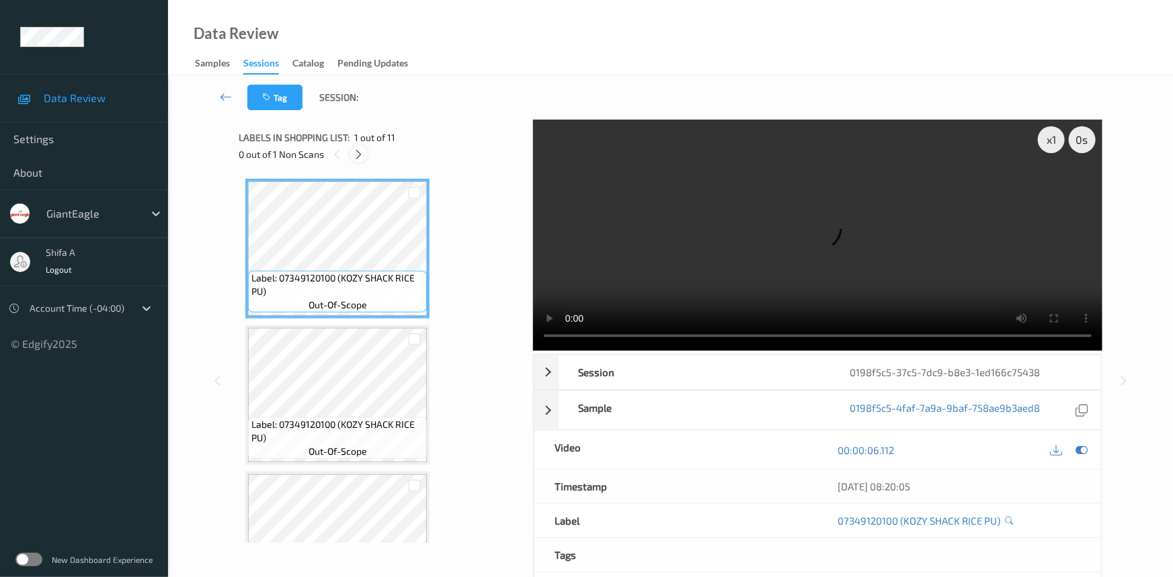
click at [362, 156] on icon at bounding box center [359, 155] width 11 height 12
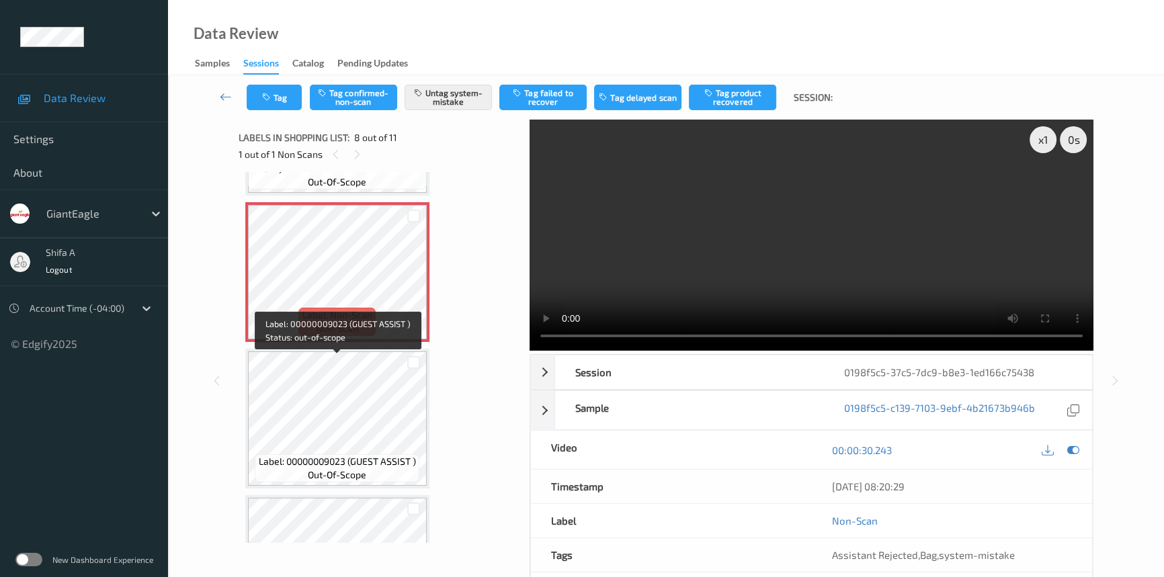
scroll to position [997, 0]
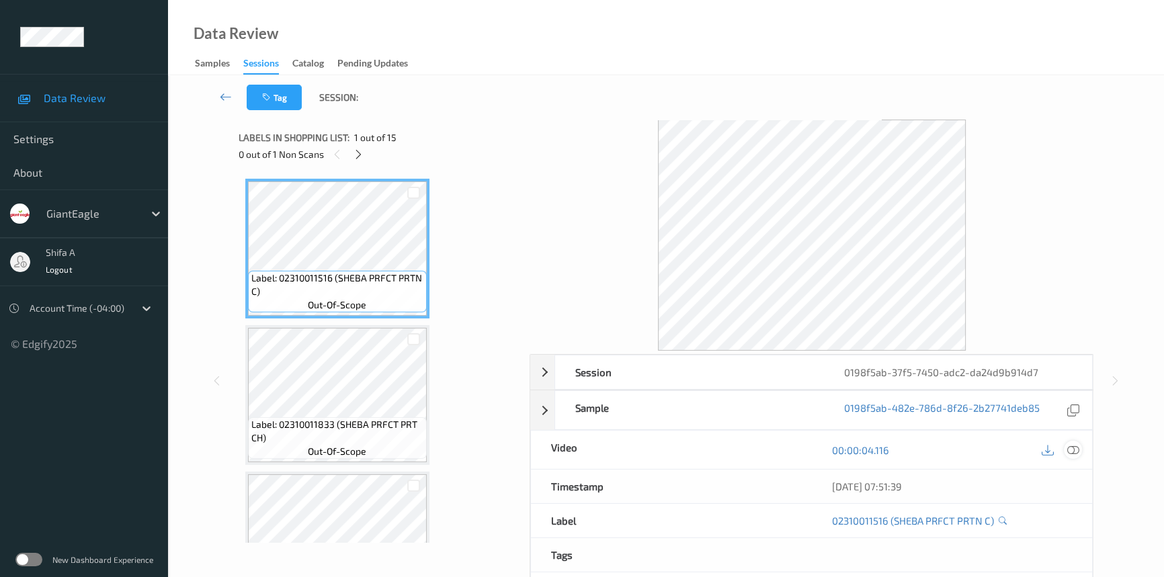
click at [1072, 448] on icon at bounding box center [1073, 450] width 12 height 12
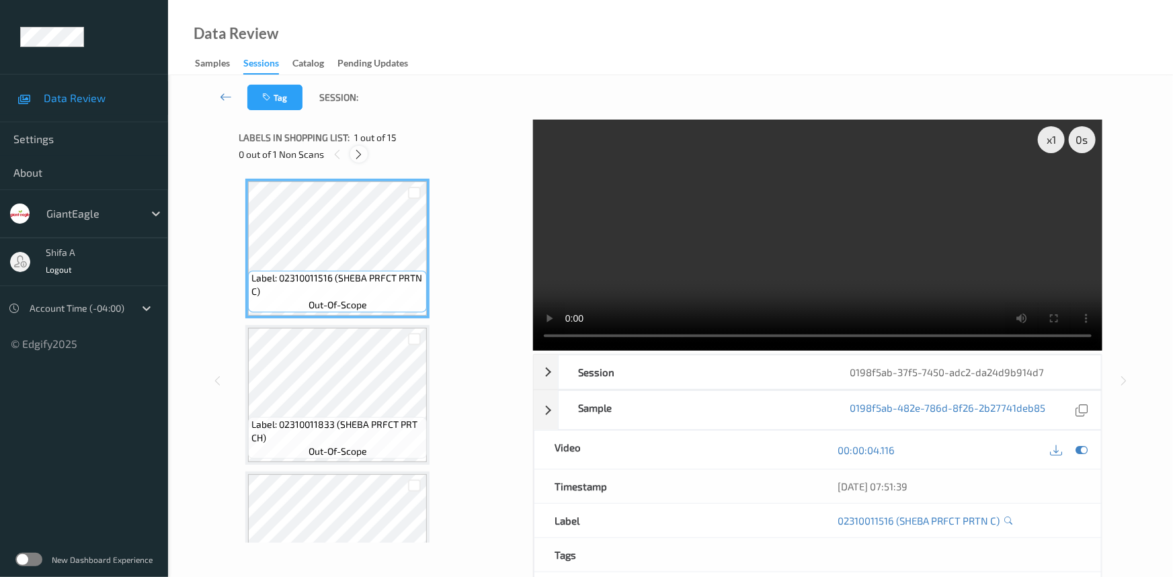
click at [354, 149] on icon at bounding box center [359, 155] width 11 height 12
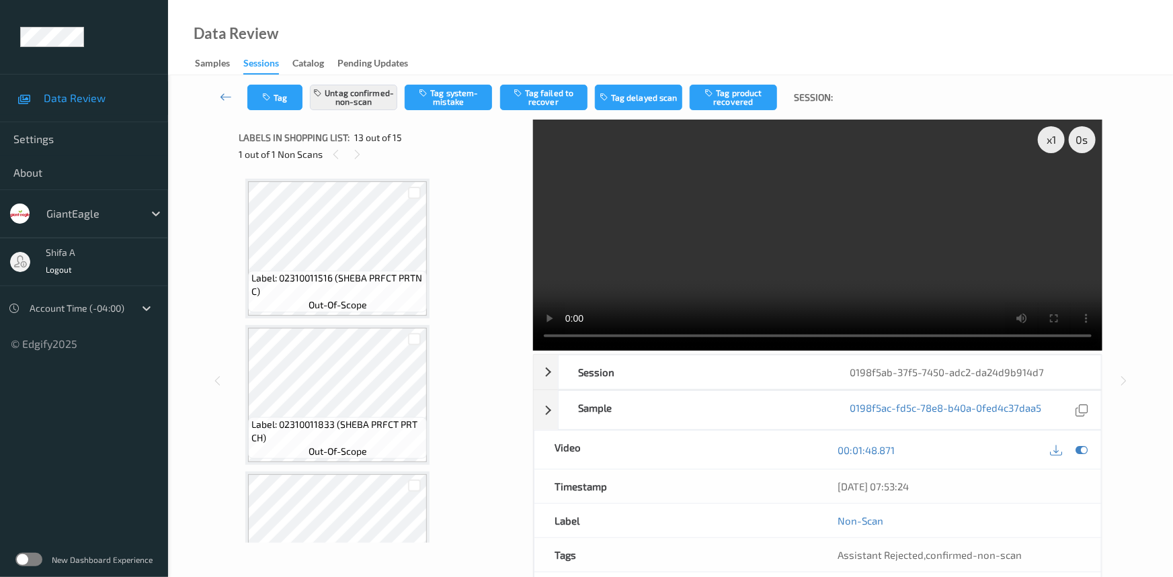
scroll to position [1613, 0]
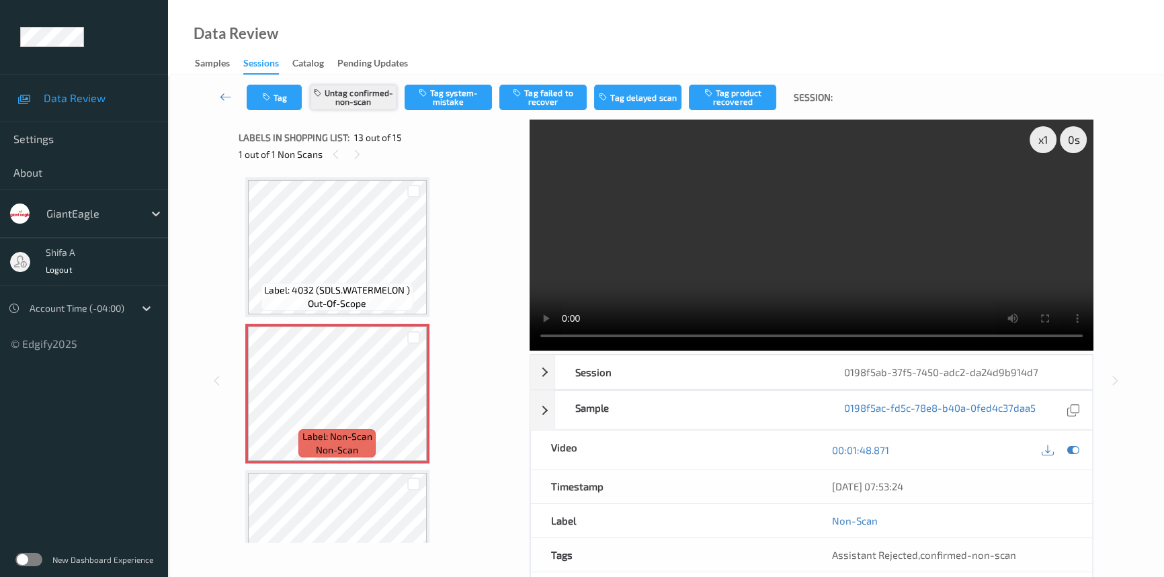
click at [343, 106] on button "Untag confirmed-non-scan" at bounding box center [353, 98] width 87 height 26
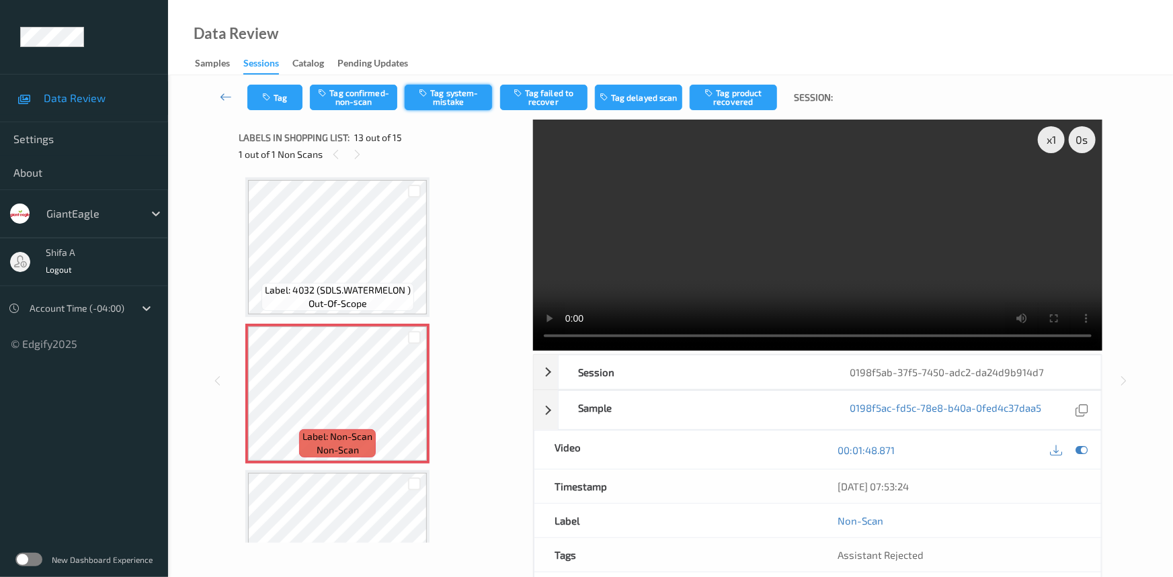
click at [463, 92] on button "Tag system-mistake" at bounding box center [448, 98] width 87 height 26
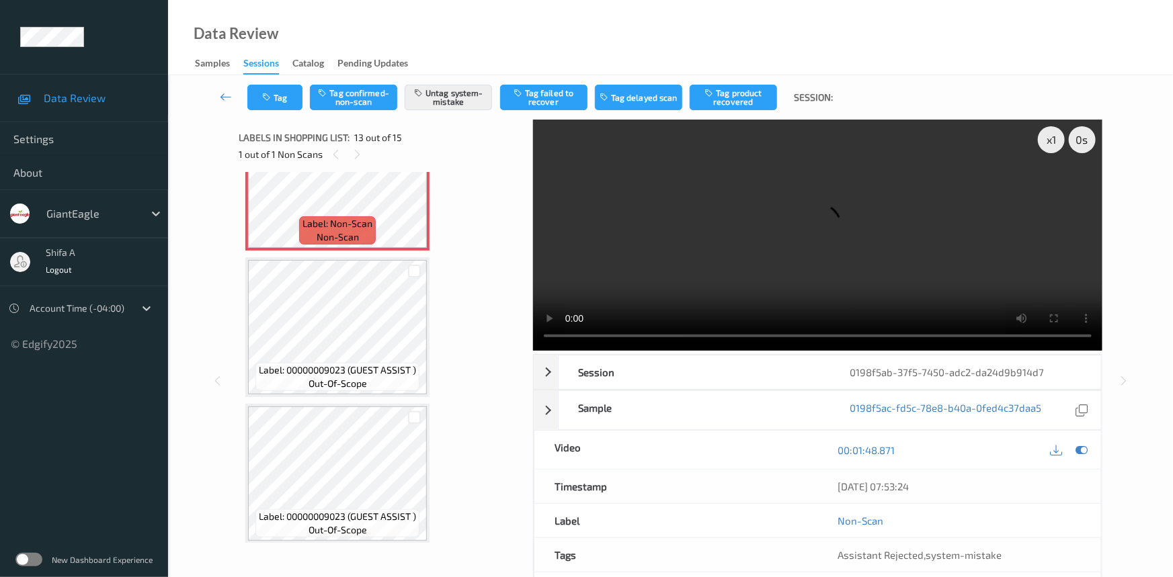
scroll to position [1338, 0]
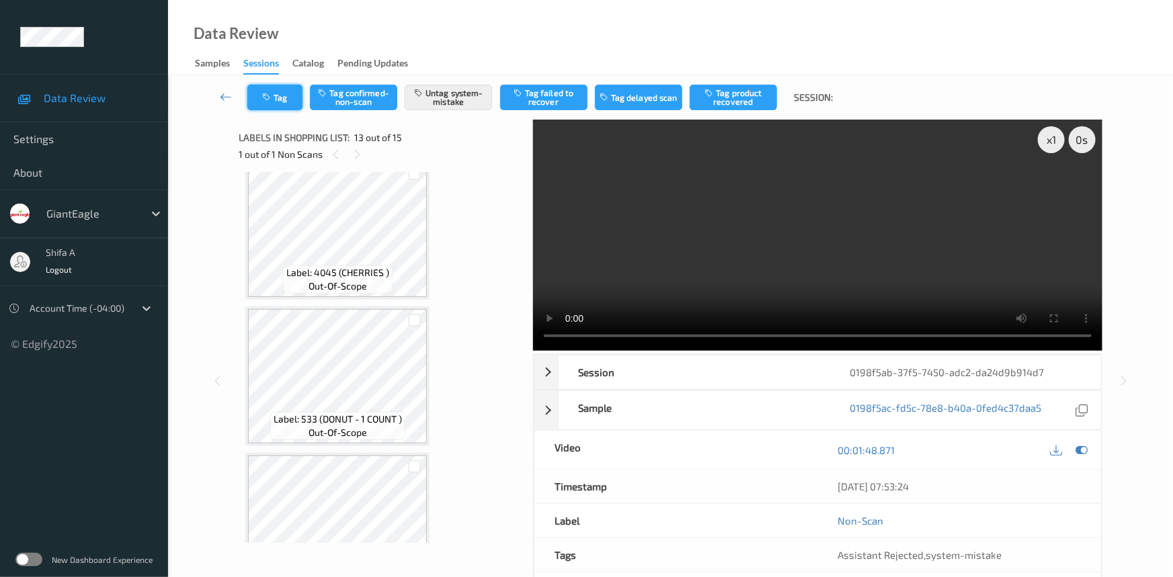
click at [285, 90] on button "Tag" at bounding box center [274, 98] width 55 height 26
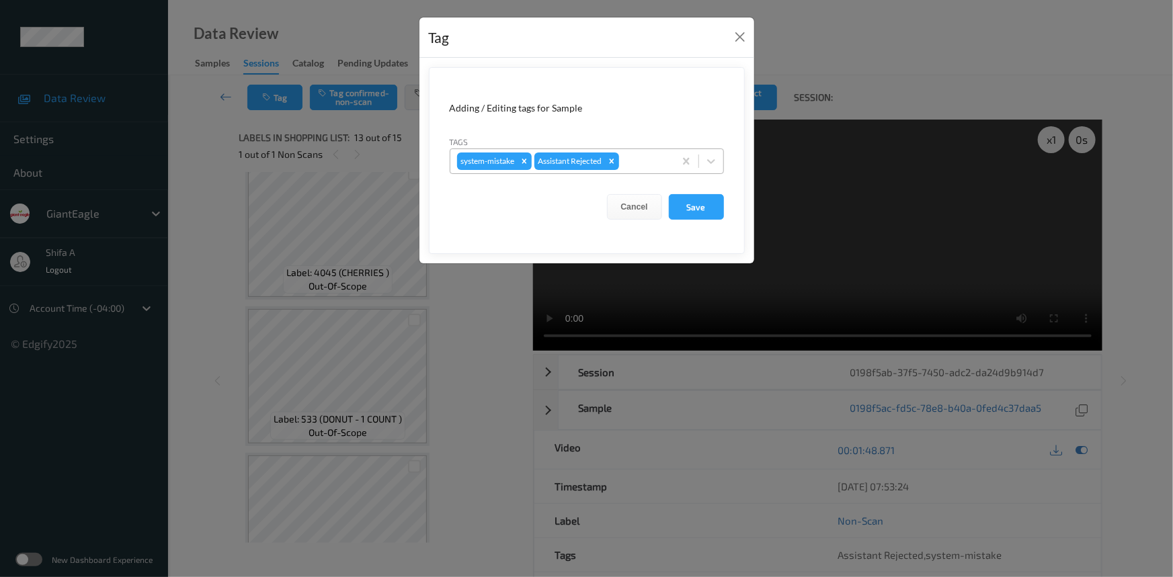
click at [636, 161] on div at bounding box center [645, 161] width 46 height 16
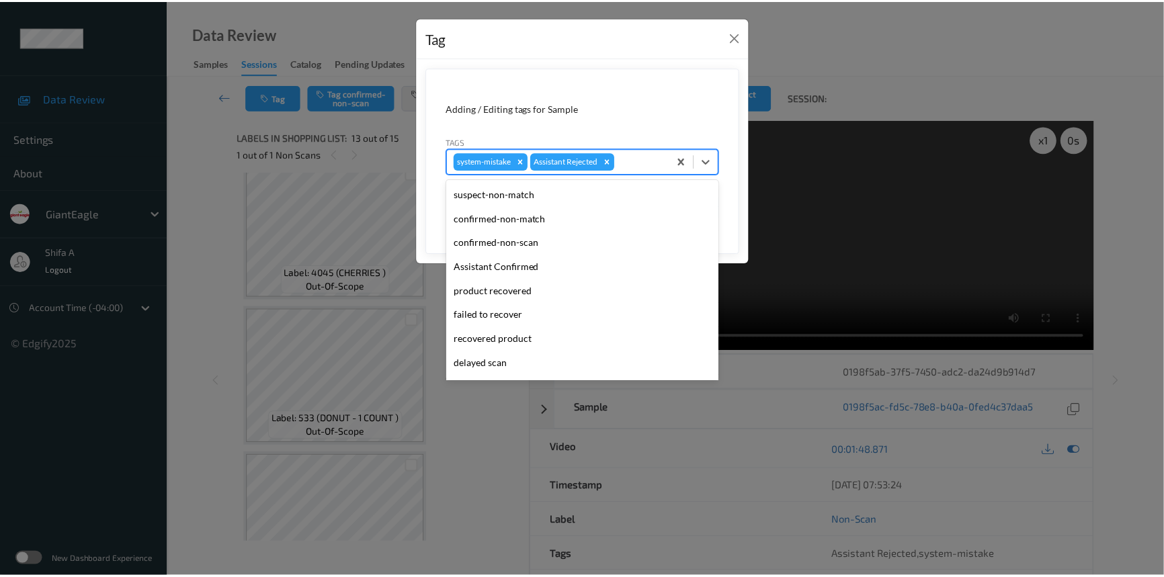
scroll to position [118, 0]
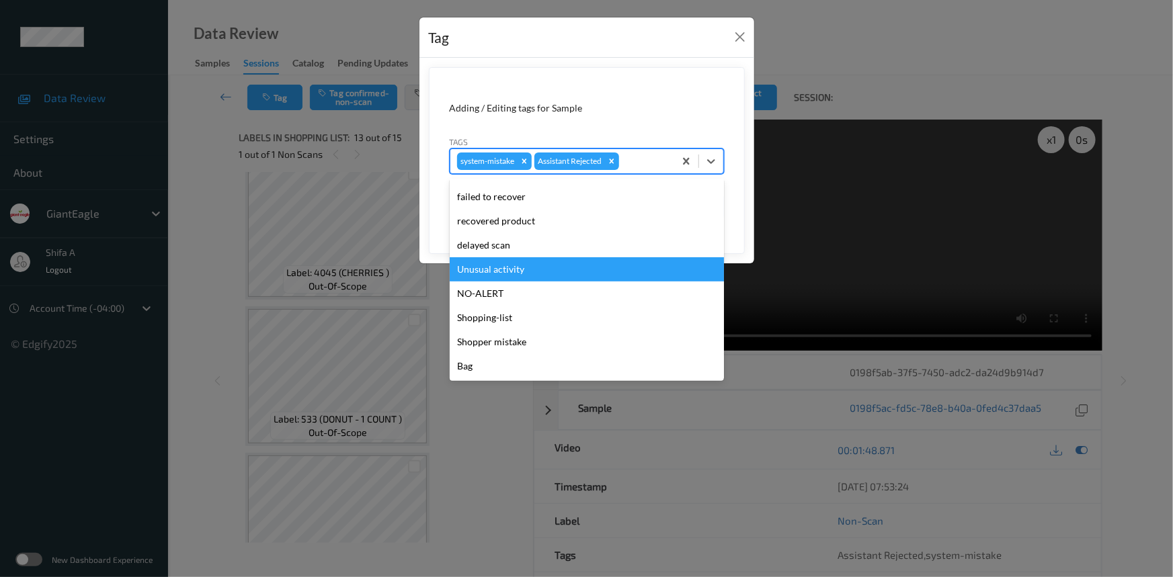
click at [526, 270] on div "Unusual activity" at bounding box center [587, 269] width 274 height 24
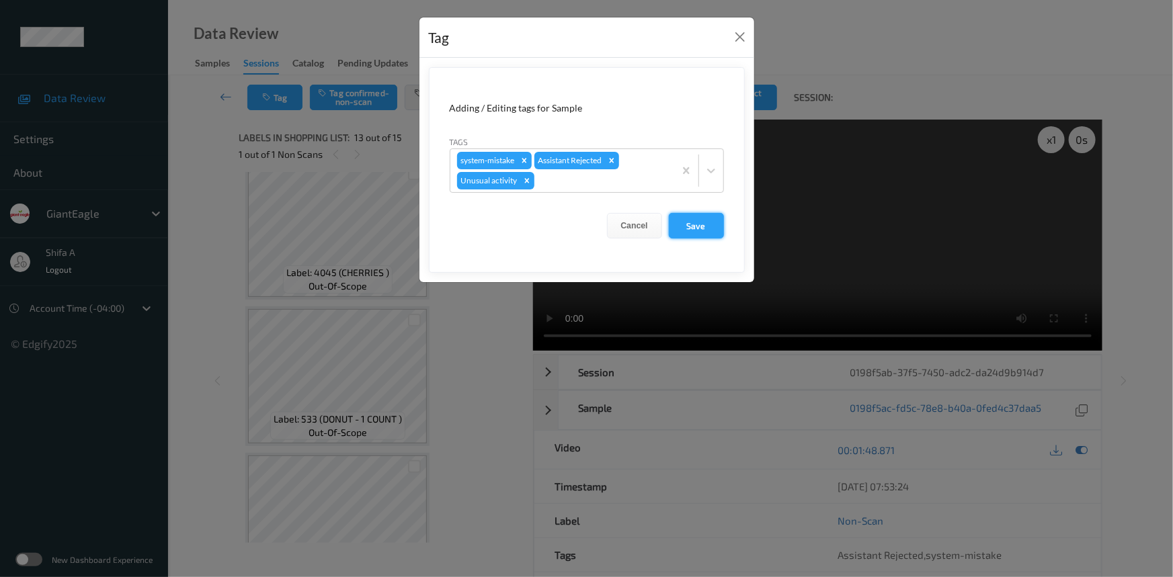
click at [704, 224] on button "Save" at bounding box center [696, 226] width 55 height 26
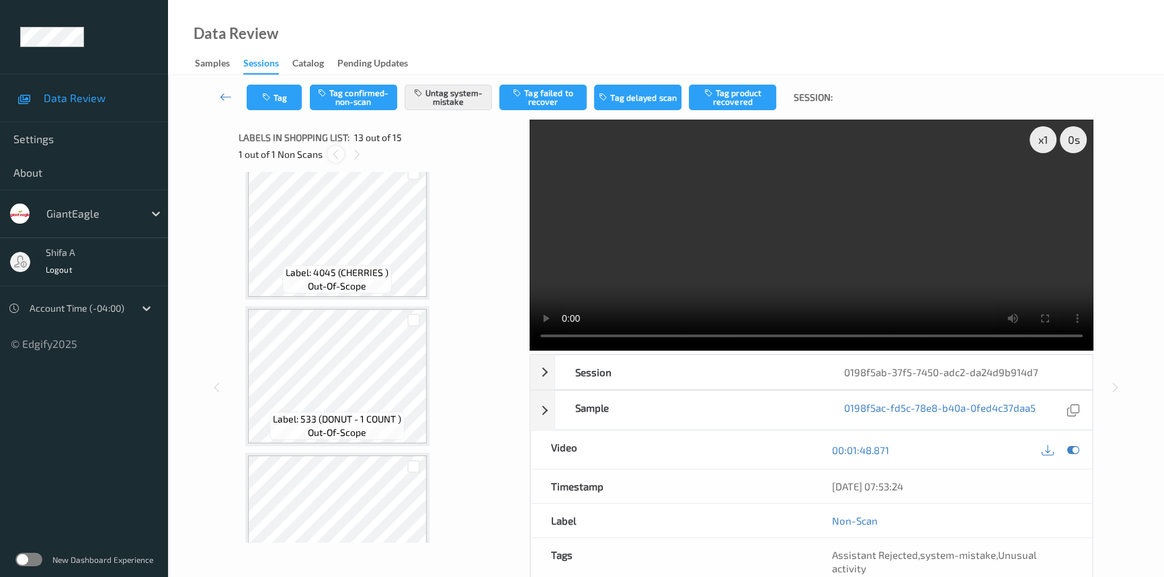
click at [335, 154] on icon at bounding box center [335, 155] width 11 height 12
click at [352, 154] on icon at bounding box center [357, 155] width 11 height 12
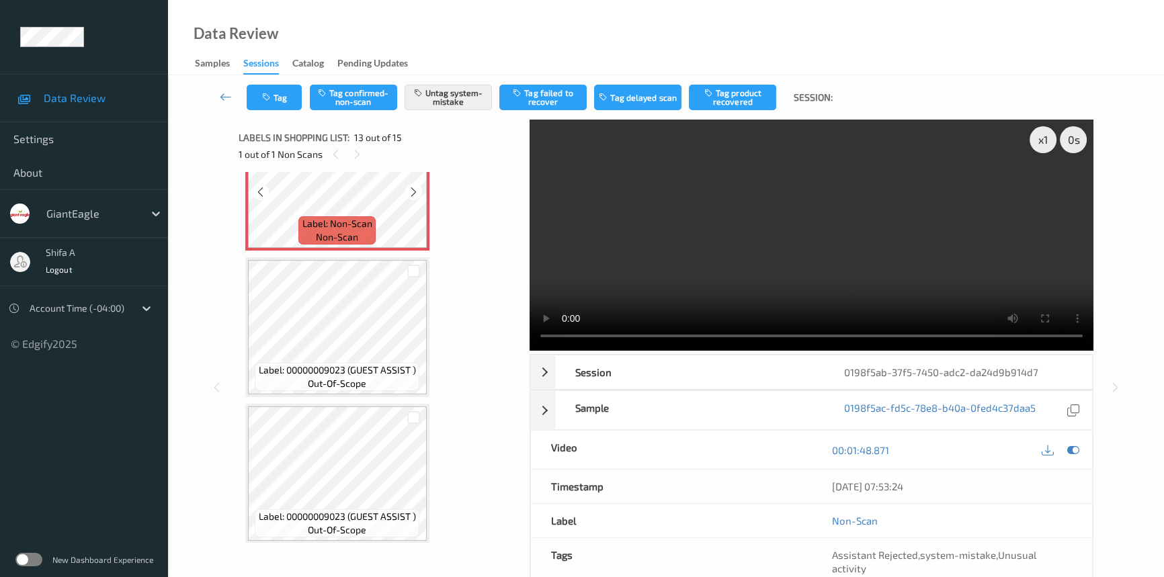
scroll to position [1582, 0]
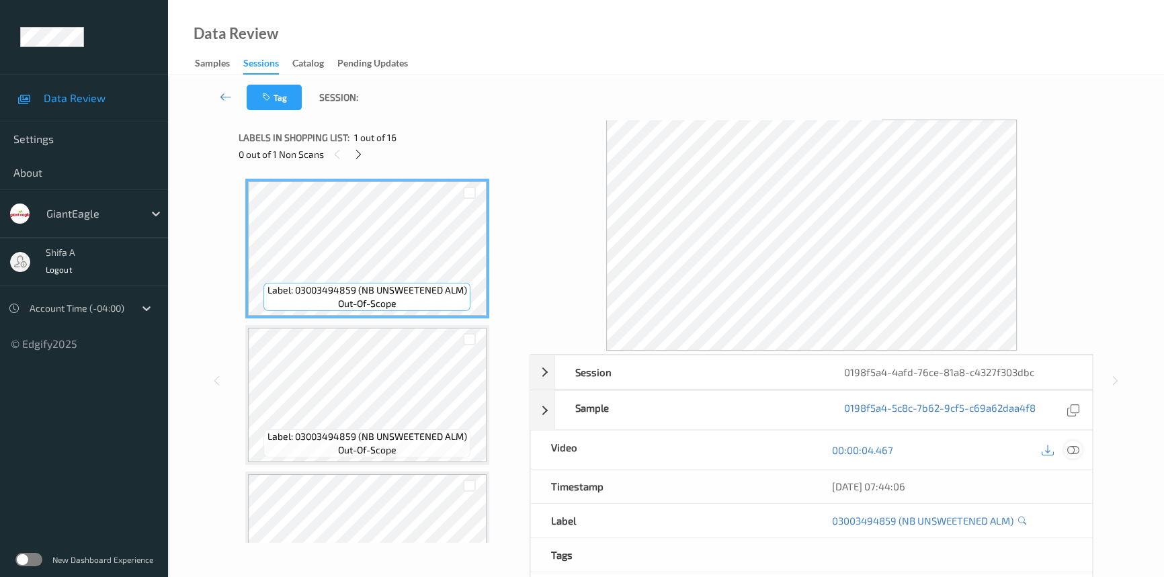
click at [1075, 446] on icon at bounding box center [1073, 450] width 12 height 12
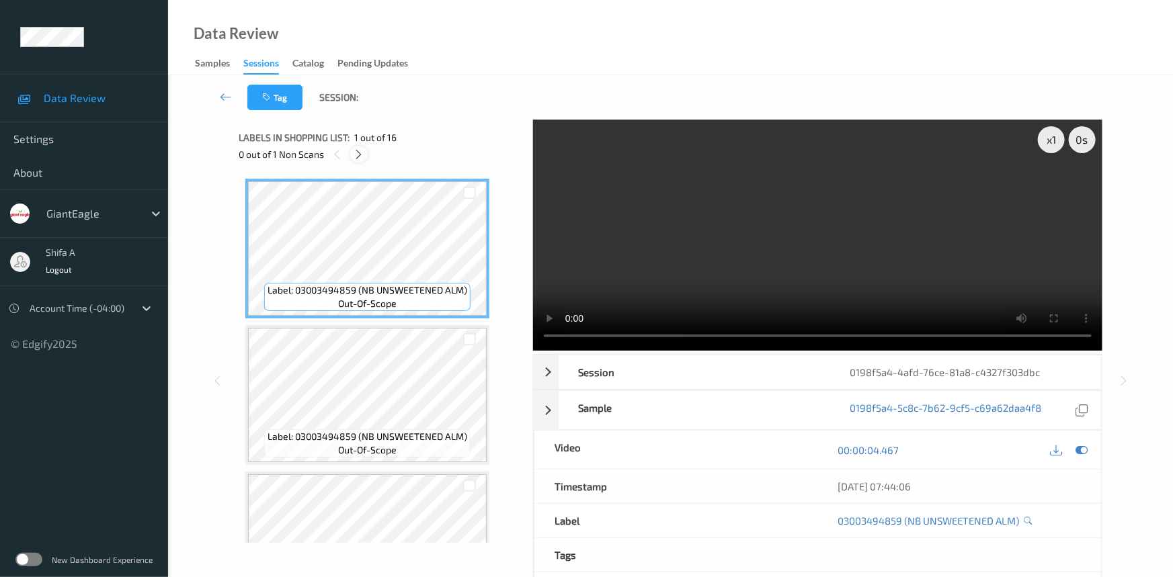
click at [355, 154] on icon at bounding box center [359, 155] width 11 height 12
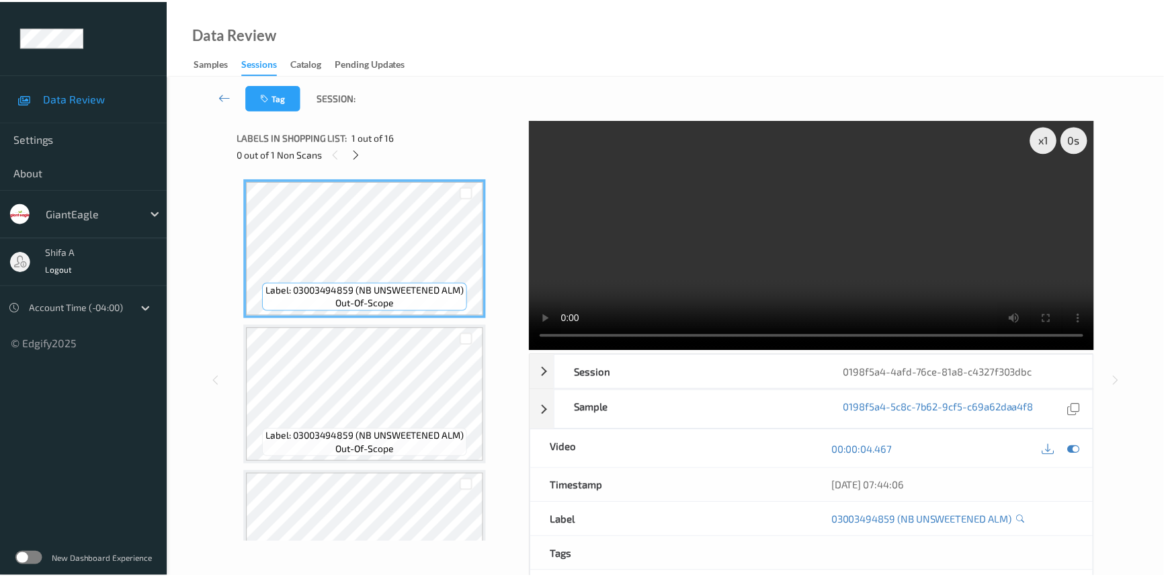
scroll to position [1175, 0]
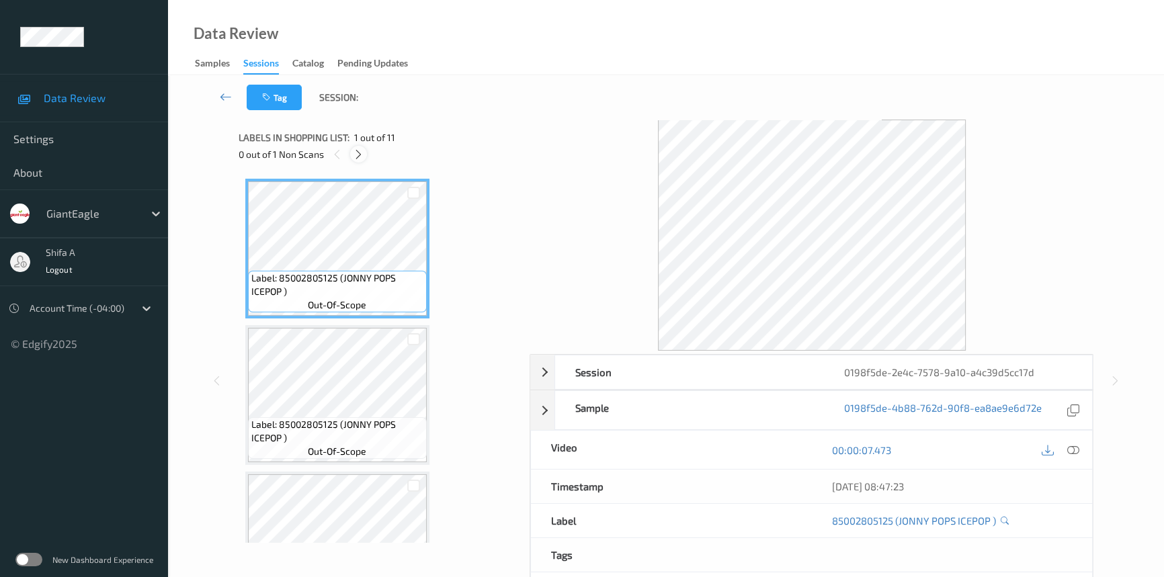
click at [356, 161] on div at bounding box center [358, 154] width 17 height 17
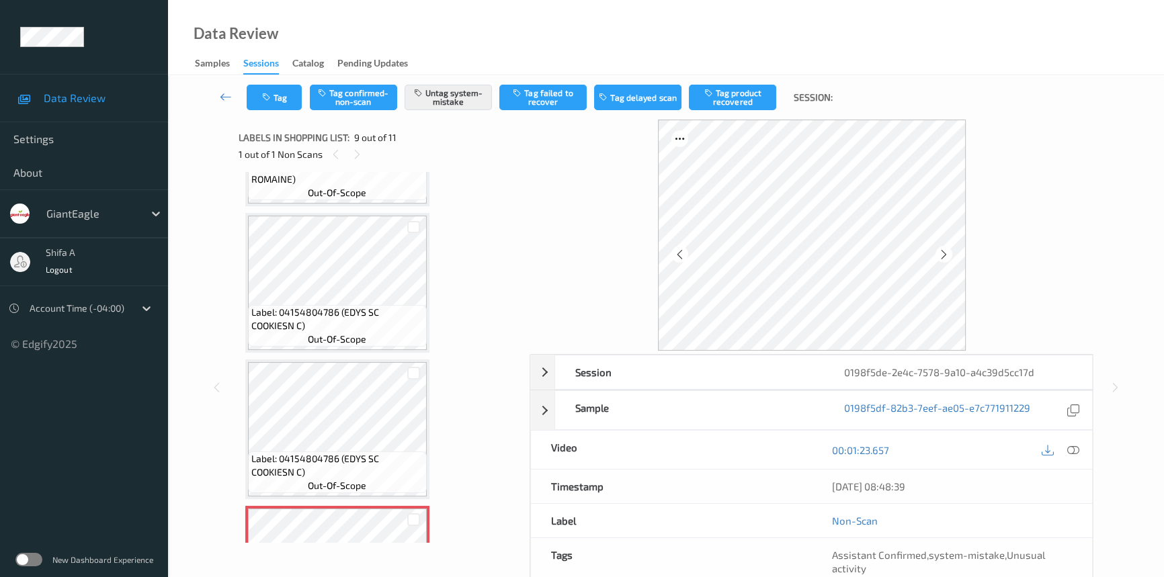
scroll to position [264, 0]
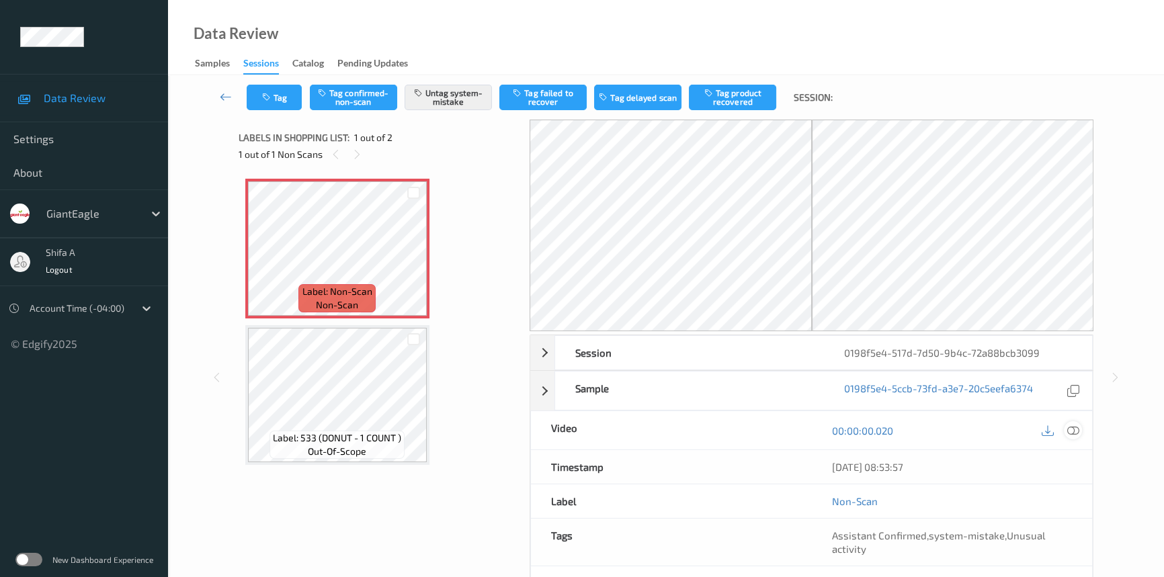
click at [1073, 431] on icon at bounding box center [1073, 431] width 12 height 12
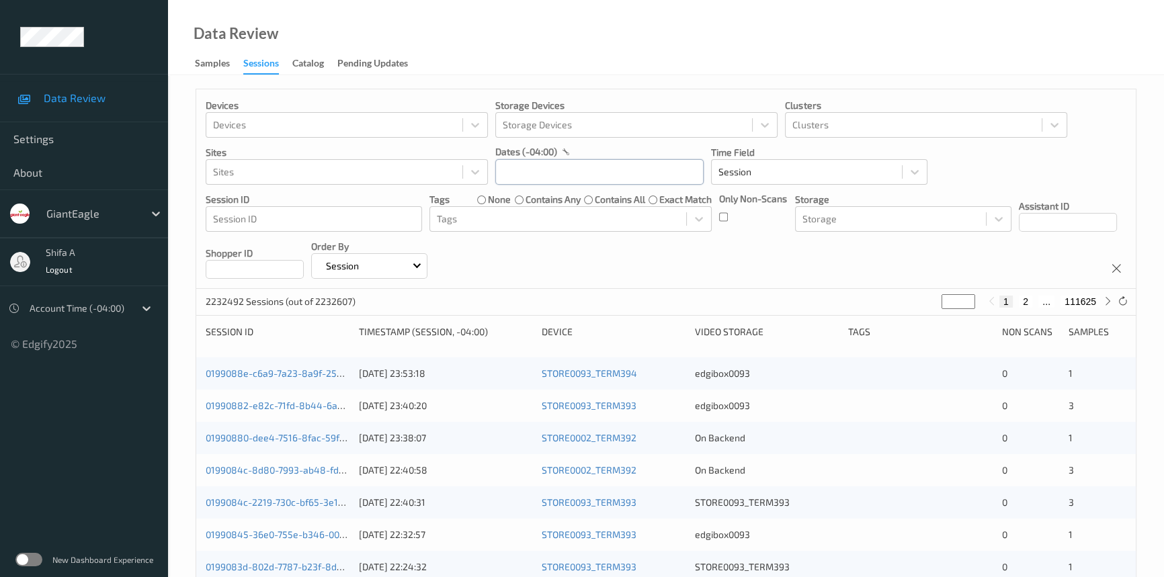
click at [585, 173] on input "text" at bounding box center [599, 172] width 208 height 26
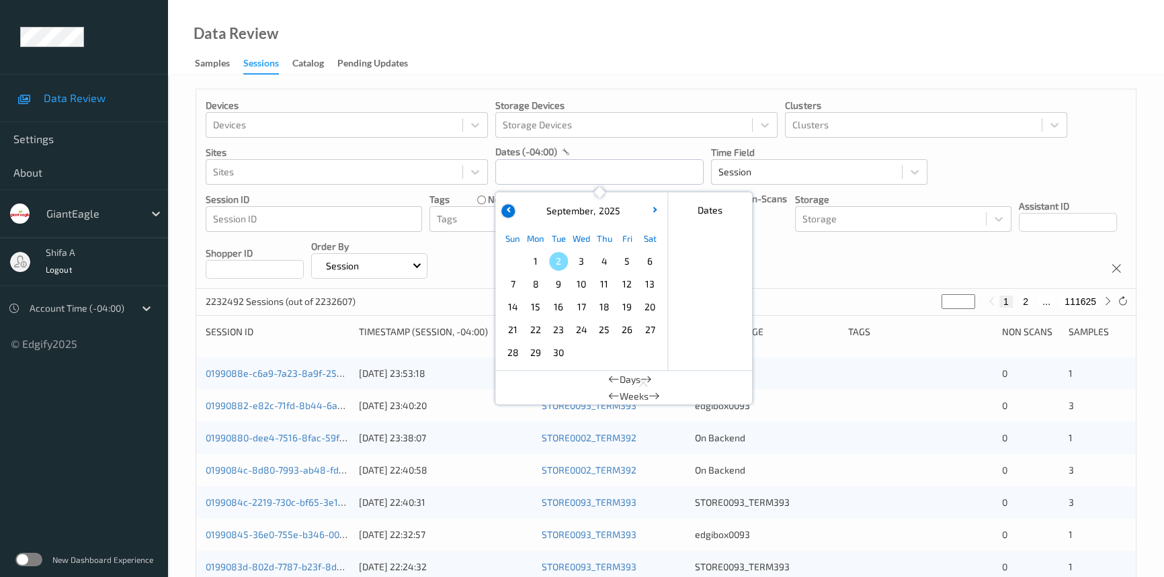
click at [511, 210] on icon "button" at bounding box center [508, 209] width 5 height 5
click at [629, 356] on span "29" at bounding box center [627, 352] width 19 height 19
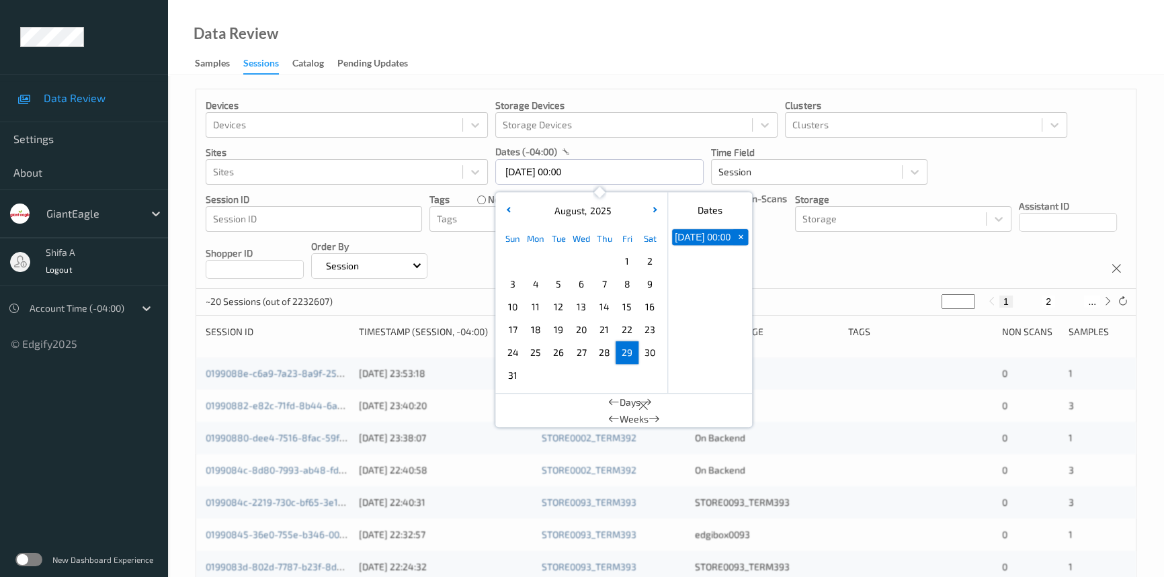
click at [629, 356] on span "29" at bounding box center [627, 352] width 19 height 19
type input "29/08/2025 00:00 -> 29/08/2025 23:59"
click at [702, 54] on div "Data Review Samples Sessions Catalog Pending Updates" at bounding box center [666, 37] width 996 height 75
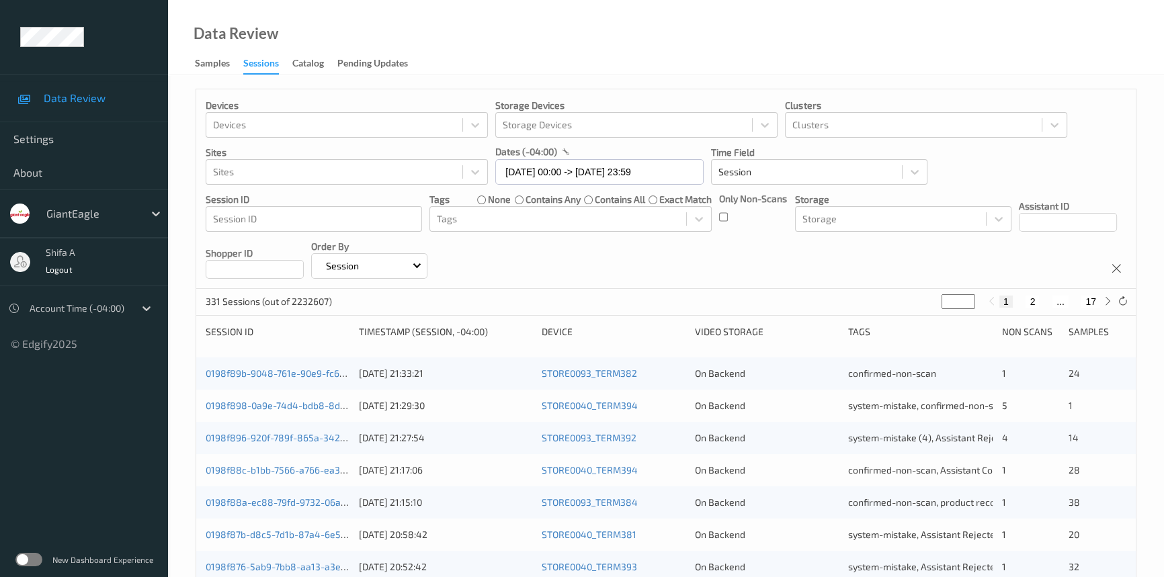
click at [1092, 302] on button "17" at bounding box center [1090, 302] width 19 height 12
type input "**"
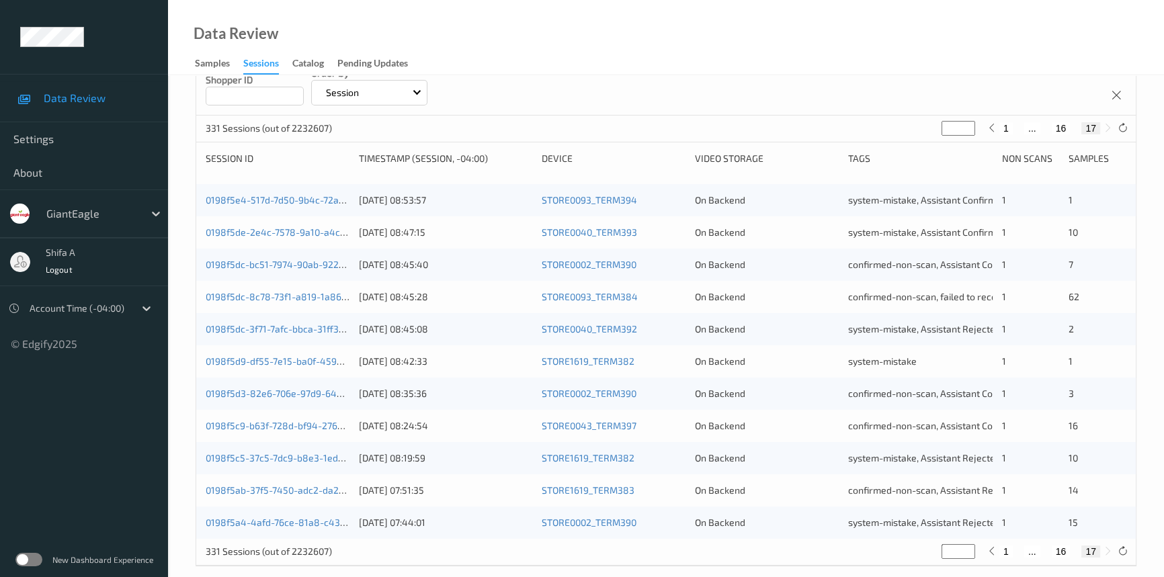
scroll to position [189, 0]
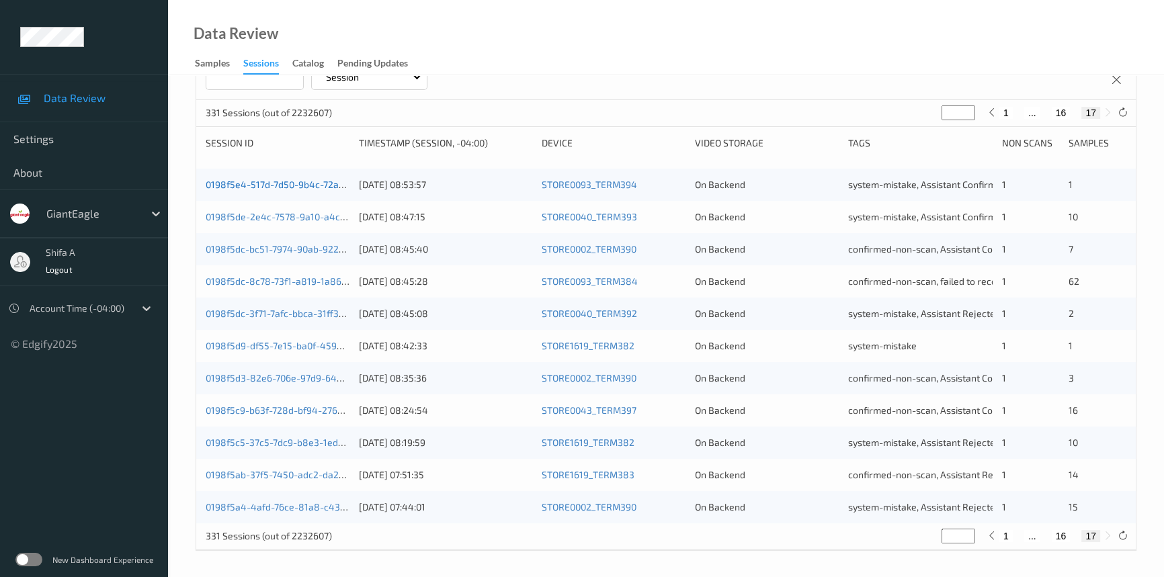
click at [302, 179] on link "0198f5e4-517d-7d50-9b4c-72a88bcb3099" at bounding box center [297, 184] width 182 height 11
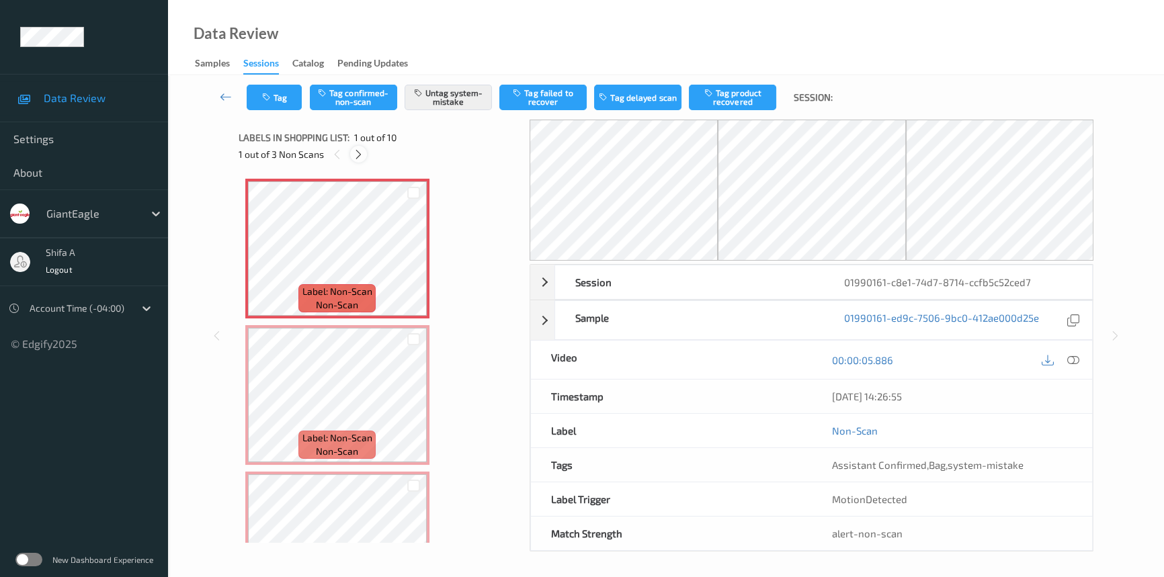
click at [359, 159] on icon at bounding box center [358, 155] width 11 height 12
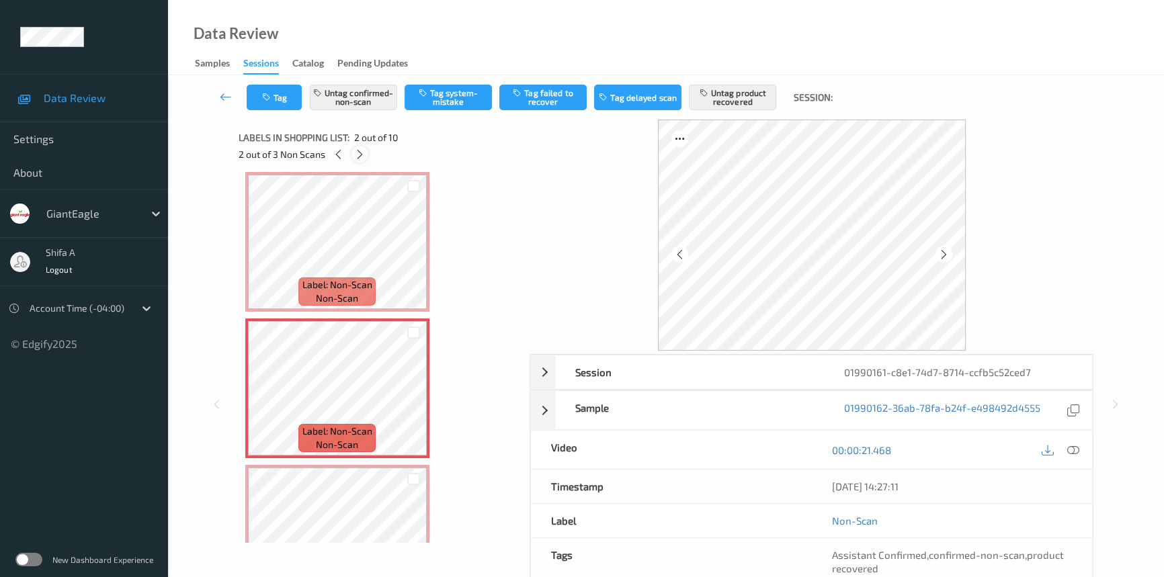
click at [360, 159] on icon at bounding box center [359, 155] width 11 height 12
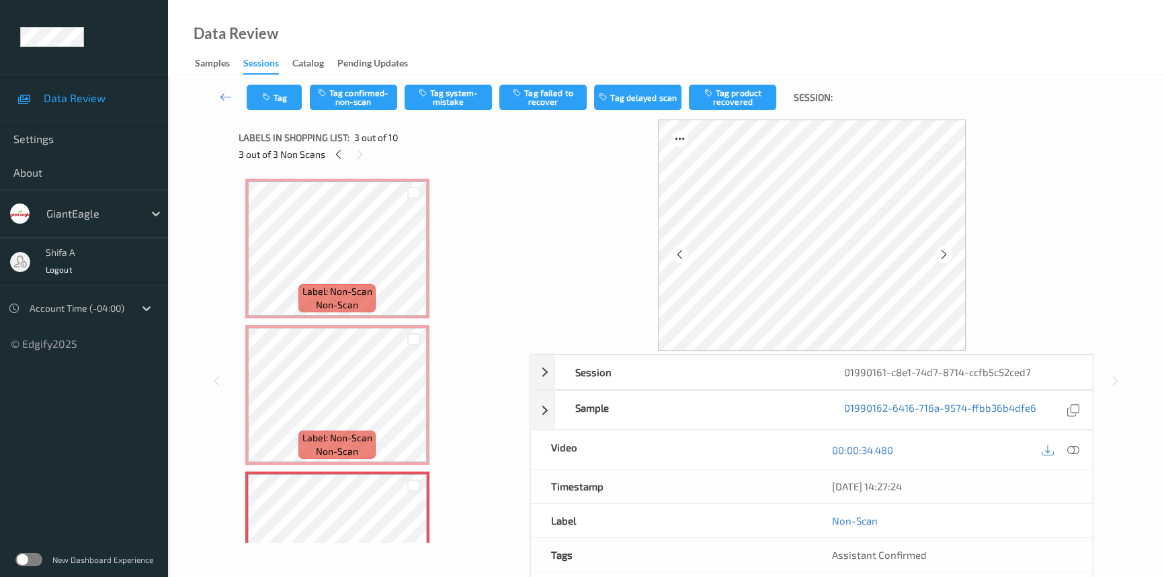
drag, startPoint x: 1069, startPoint y: 451, endPoint x: 1038, endPoint y: 457, distance: 32.2
click at [1071, 451] on icon at bounding box center [1073, 450] width 12 height 12
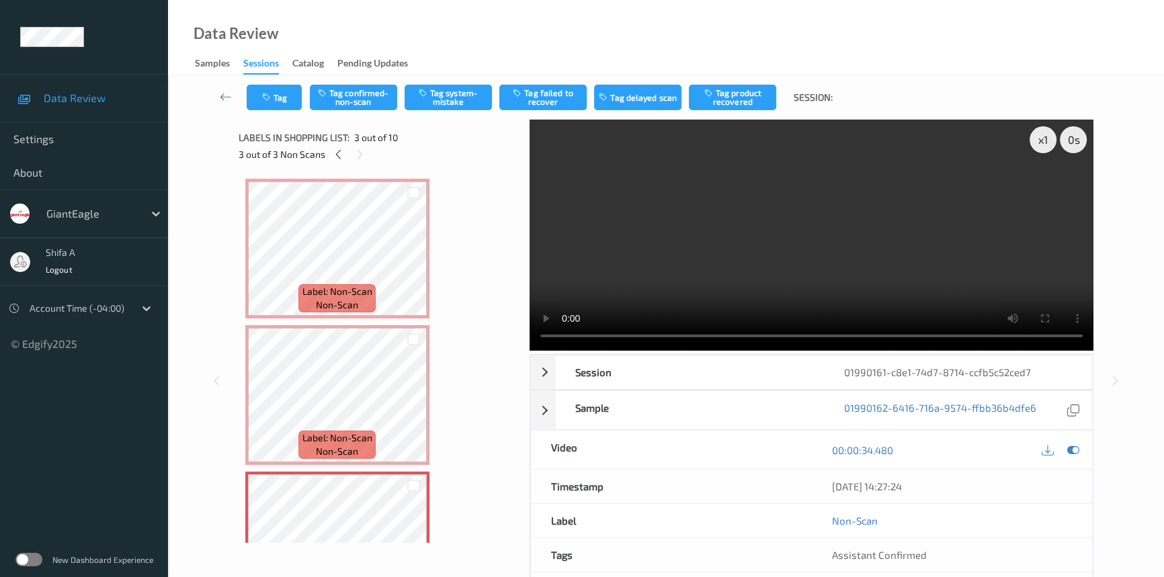
click at [848, 251] on video at bounding box center [812, 235] width 564 height 231
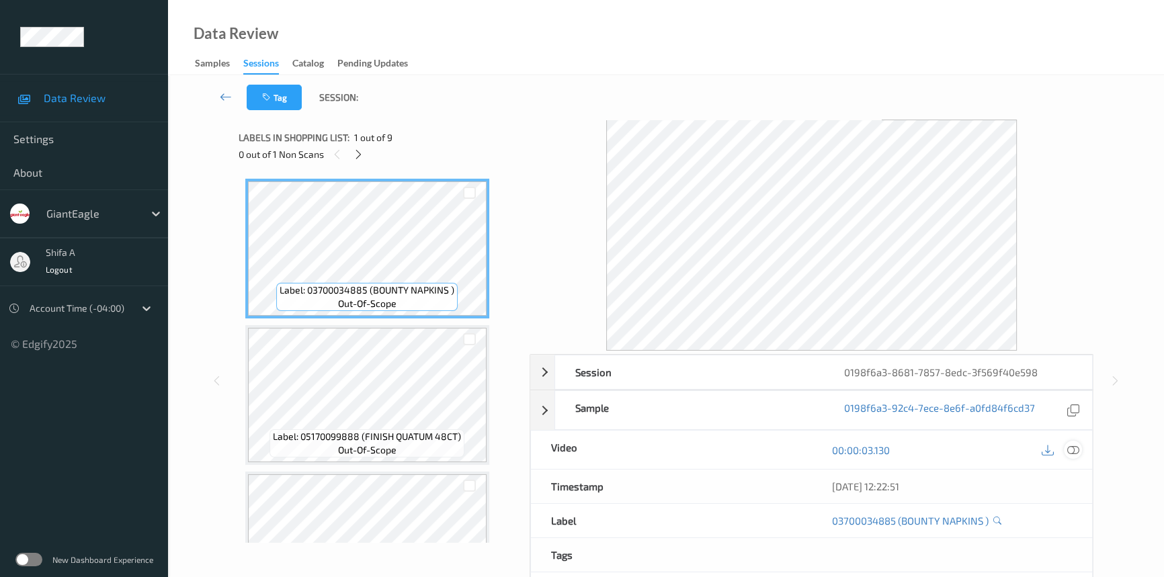
click at [1073, 448] on icon at bounding box center [1073, 450] width 12 height 12
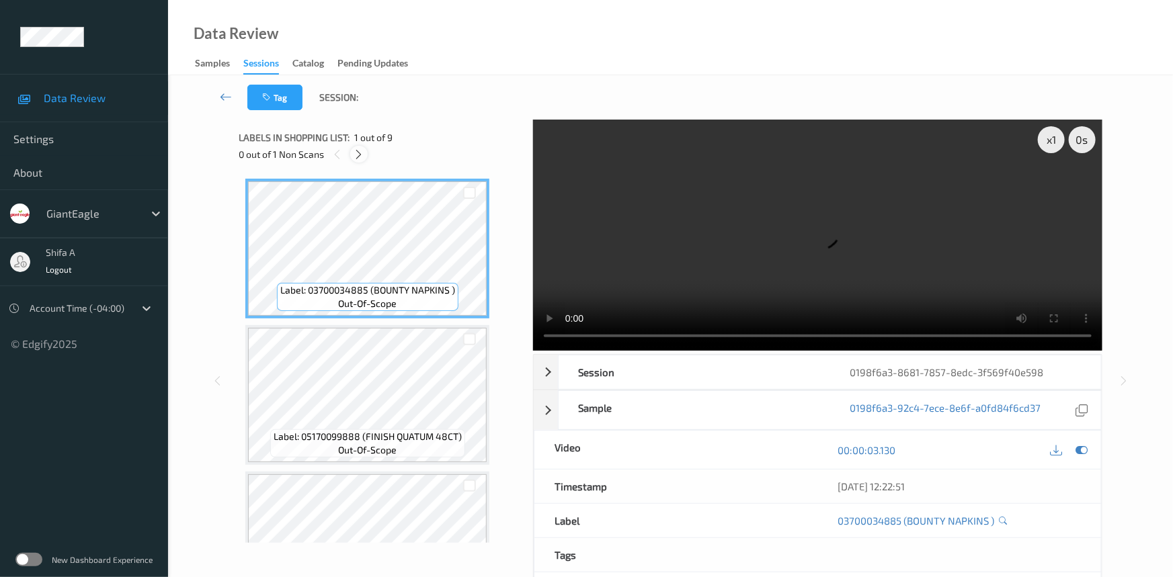
click at [362, 157] on icon at bounding box center [359, 155] width 11 height 12
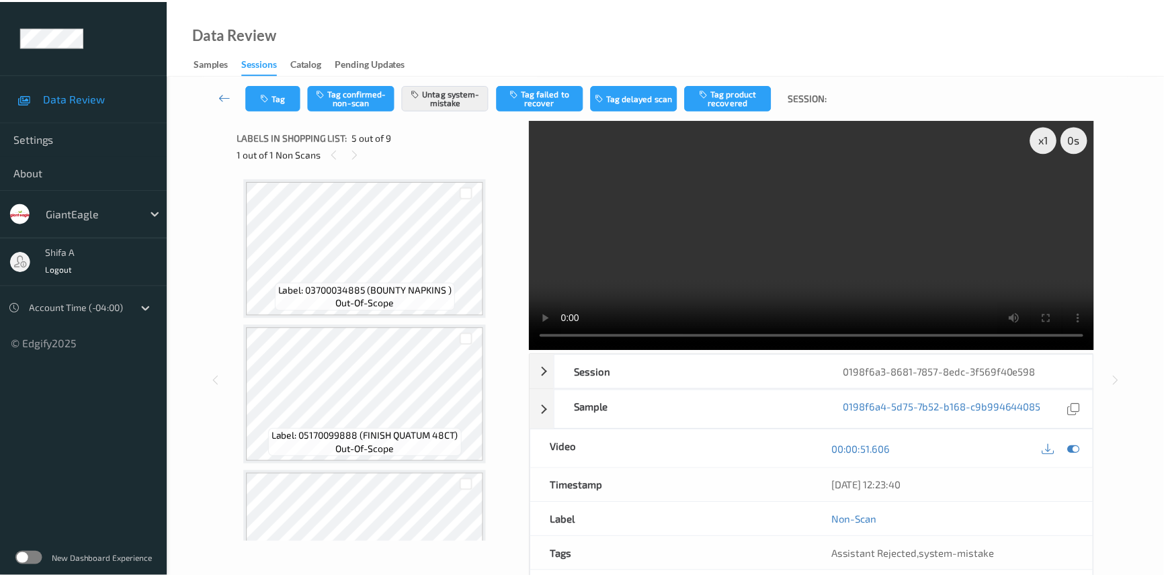
scroll to position [444, 0]
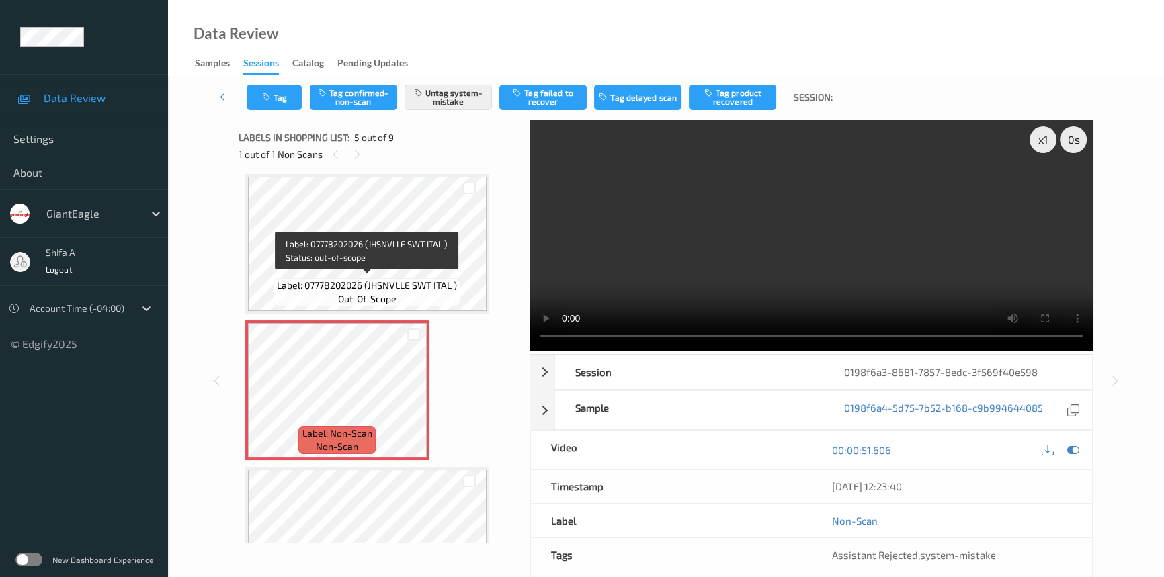
click at [391, 280] on span "Label: 07778202026 (JHSNVLLE SWT ITAL )" at bounding box center [367, 285] width 180 height 13
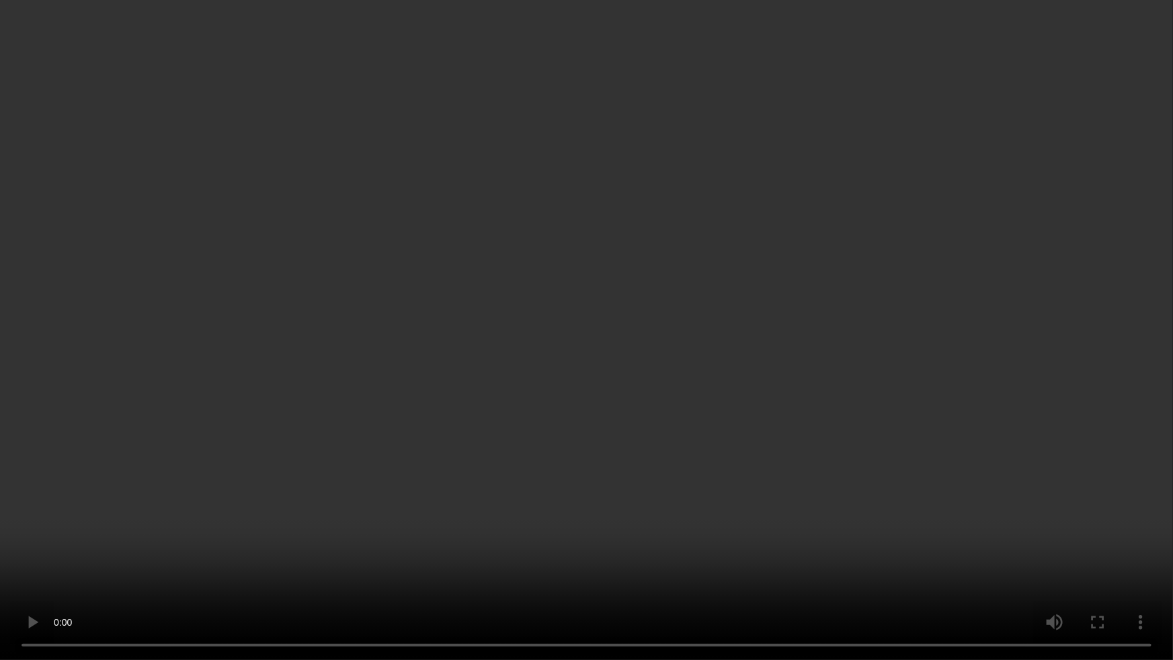
click at [831, 386] on video at bounding box center [586, 330] width 1173 height 660
click at [860, 565] on video at bounding box center [586, 330] width 1173 height 660
click at [753, 501] on video at bounding box center [586, 330] width 1173 height 660
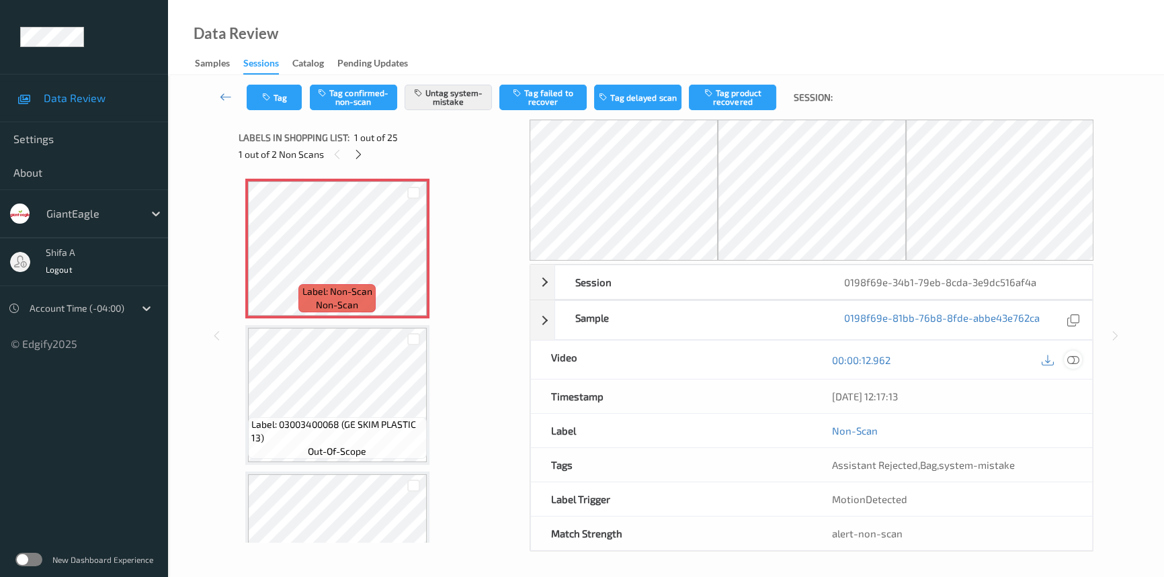
click at [1070, 356] on icon at bounding box center [1073, 360] width 12 height 12
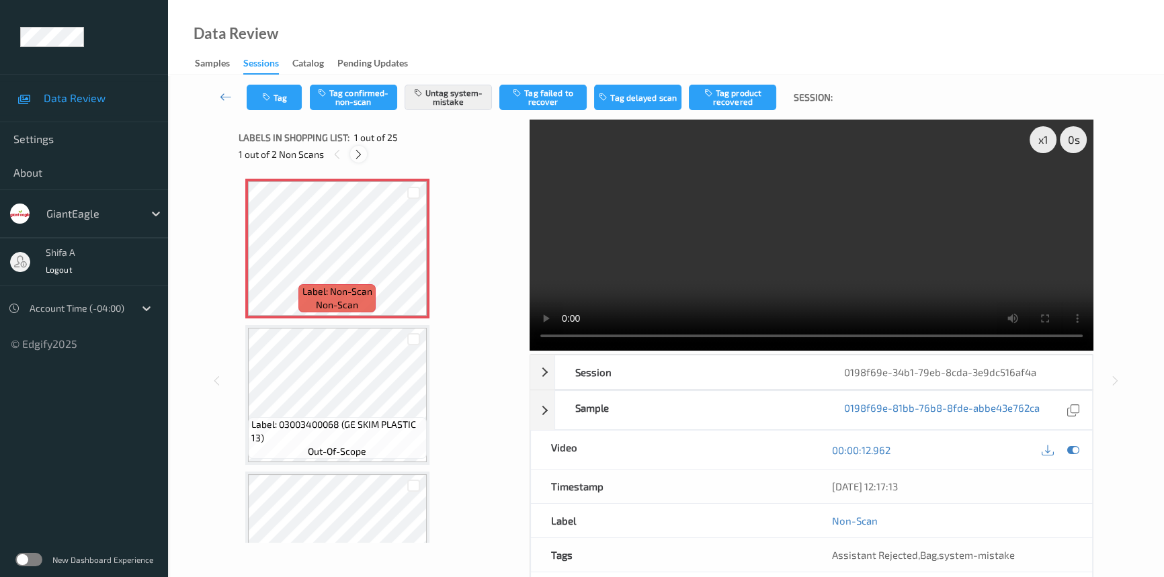
click at [362, 157] on icon at bounding box center [358, 155] width 11 height 12
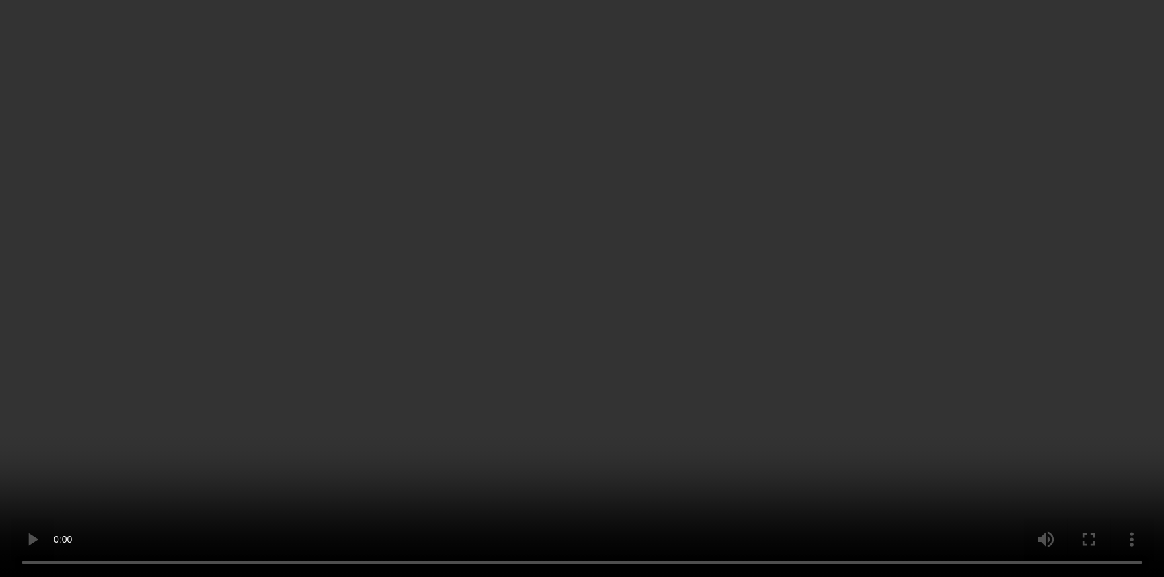
scroll to position [1175, 0]
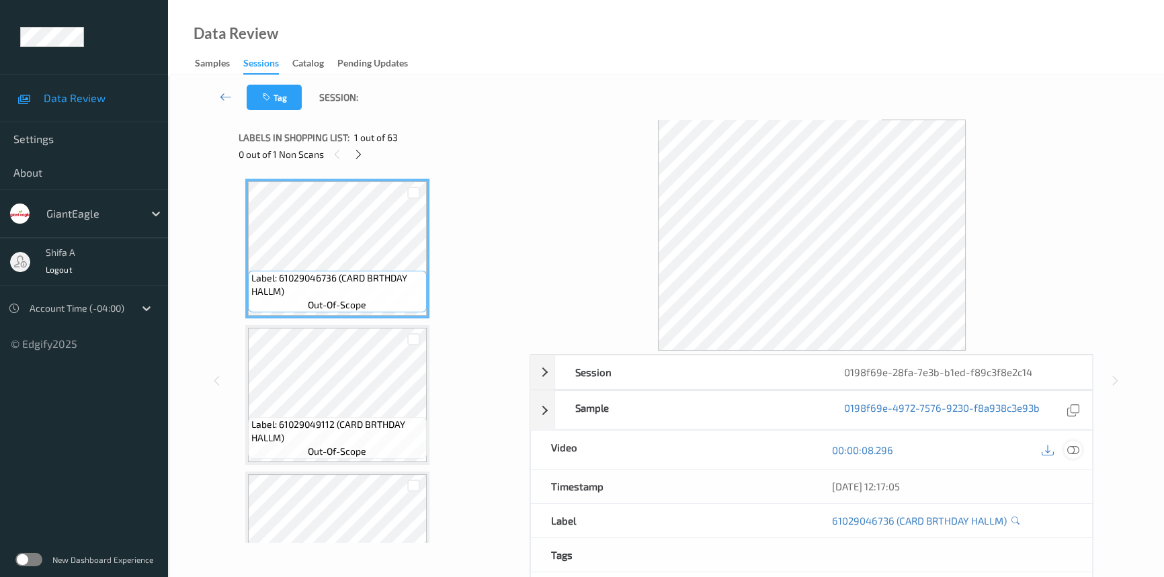
click at [1071, 451] on icon at bounding box center [1073, 450] width 12 height 12
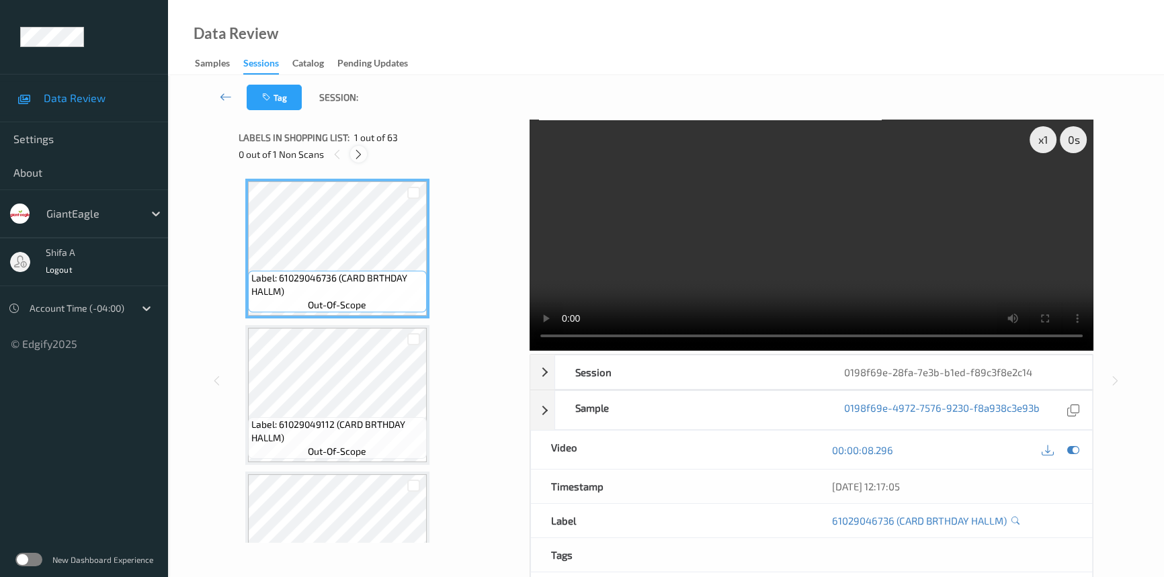
click at [363, 153] on icon at bounding box center [358, 155] width 11 height 12
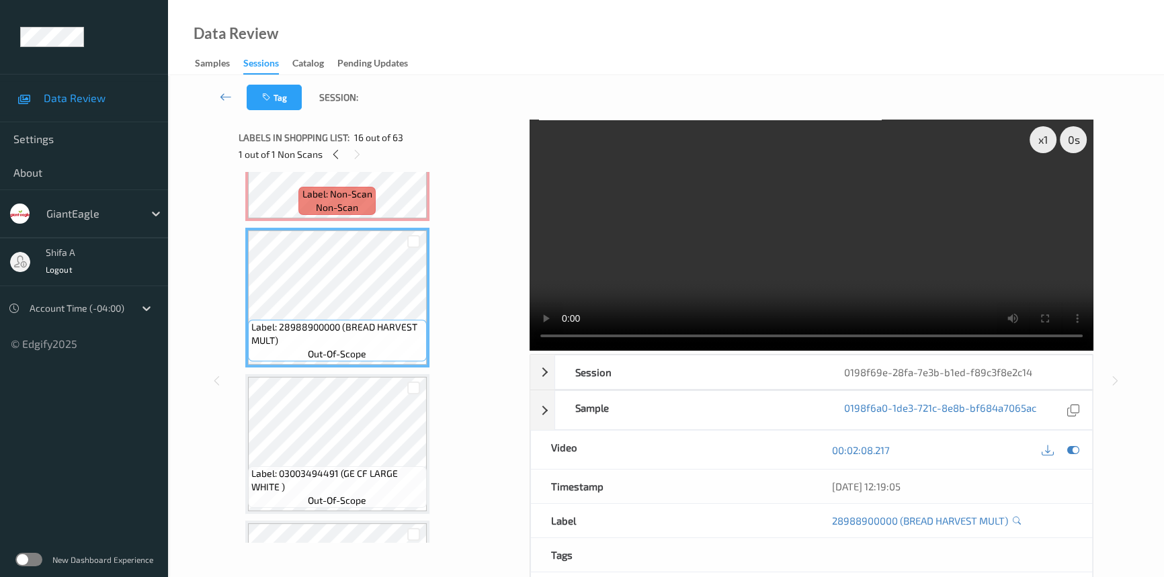
scroll to position [1904, 0]
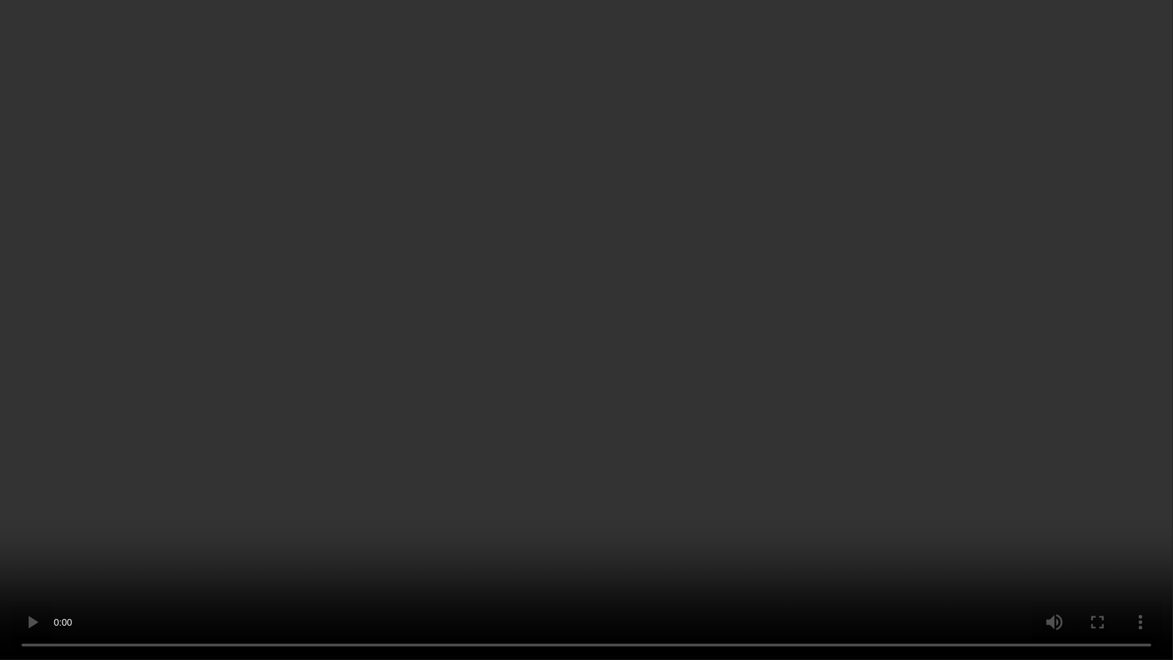
click at [810, 370] on video at bounding box center [586, 330] width 1173 height 660
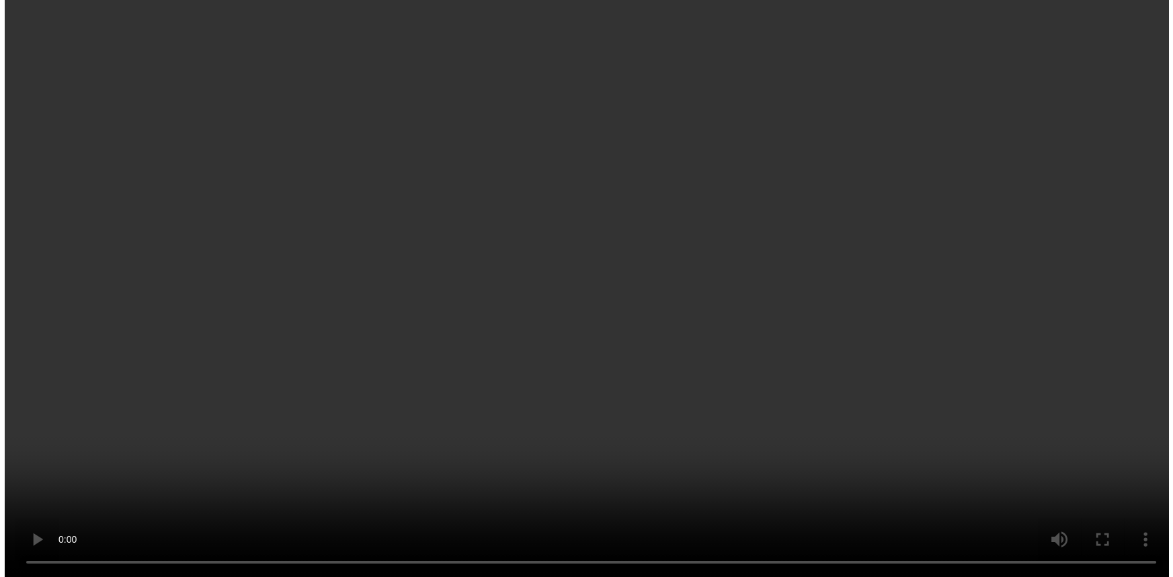
scroll to position [2149, 0]
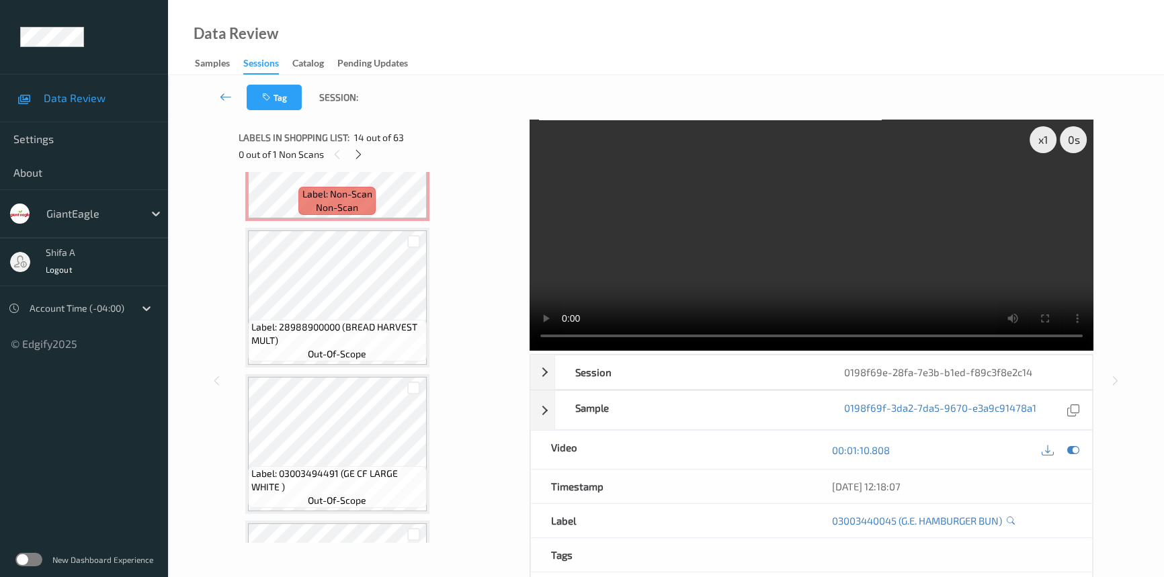
click at [832, 269] on video at bounding box center [812, 235] width 564 height 231
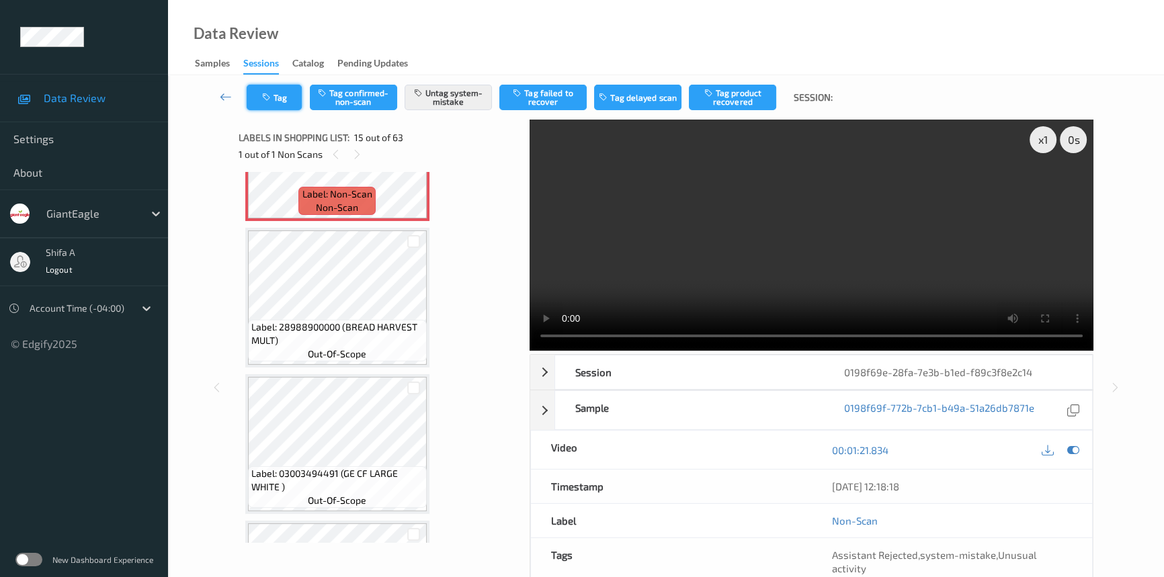
click at [259, 98] on button "Tag" at bounding box center [274, 98] width 55 height 26
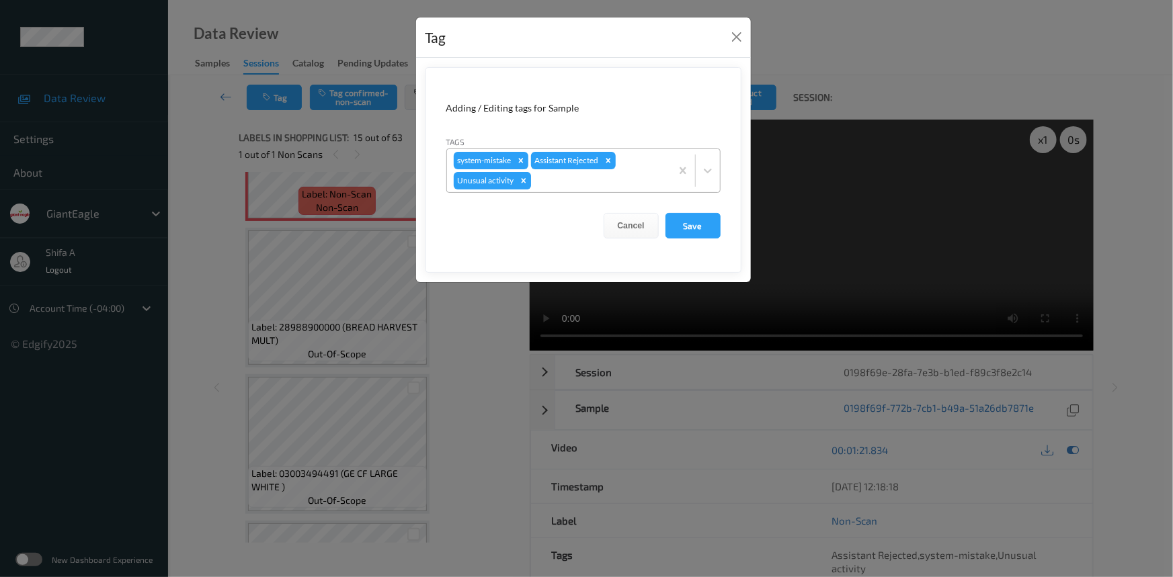
click at [521, 180] on icon "Remove Unusual activity" at bounding box center [523, 180] width 9 height 9
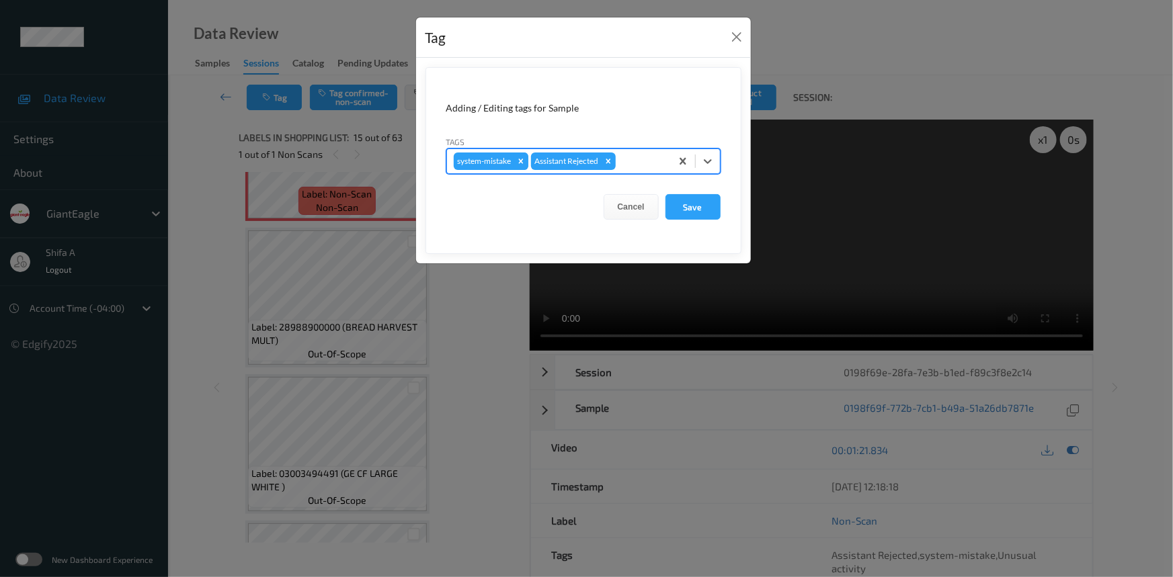
click at [518, 161] on icon "Remove system-mistake" at bounding box center [520, 161] width 9 height 9
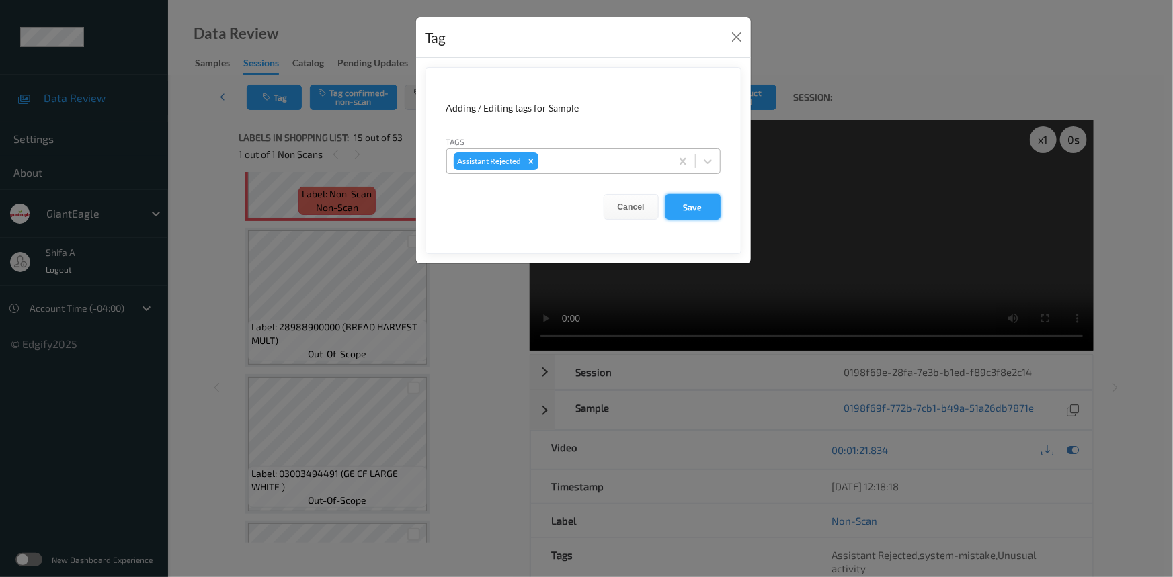
click at [706, 218] on button "Save" at bounding box center [692, 207] width 55 height 26
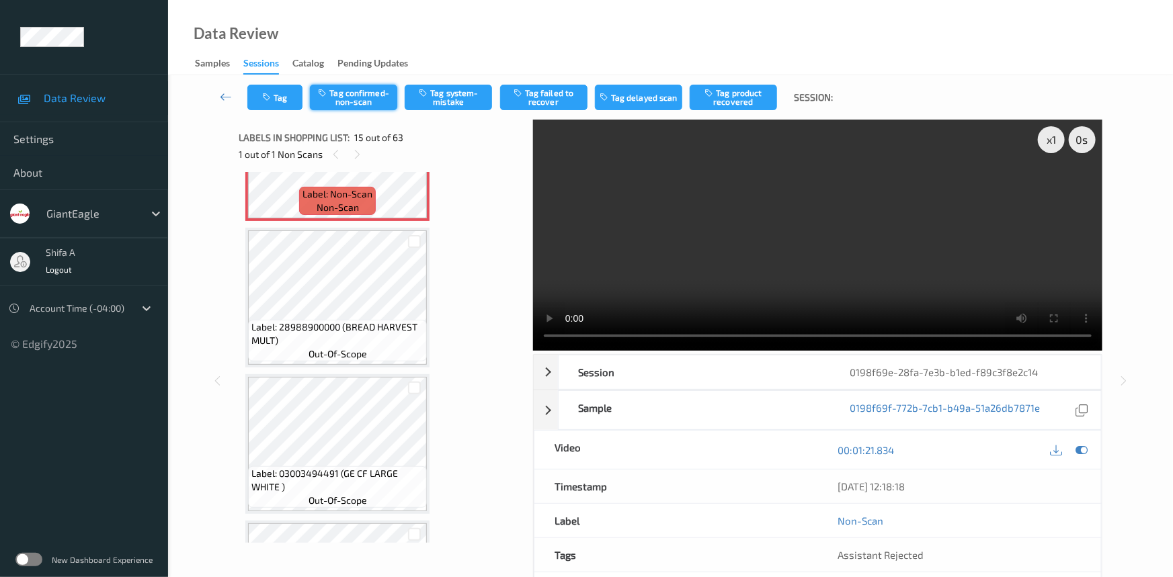
click at [364, 100] on button "Tag confirmed-non-scan" at bounding box center [353, 98] width 87 height 26
click at [735, 101] on button "Tag product recovered" at bounding box center [733, 98] width 87 height 26
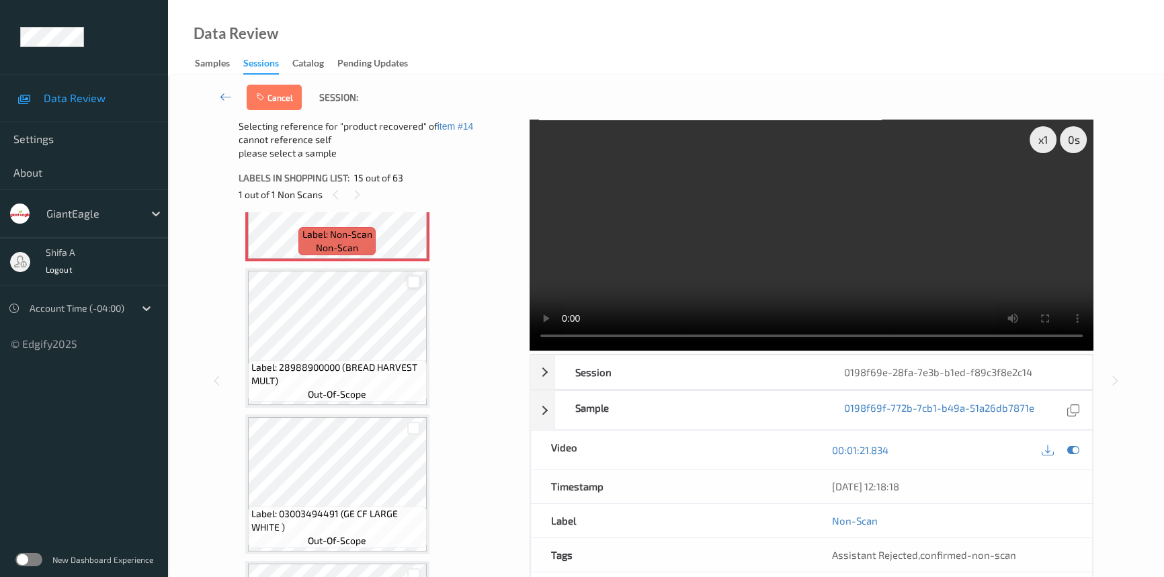
click at [415, 276] on div at bounding box center [413, 282] width 13 height 13
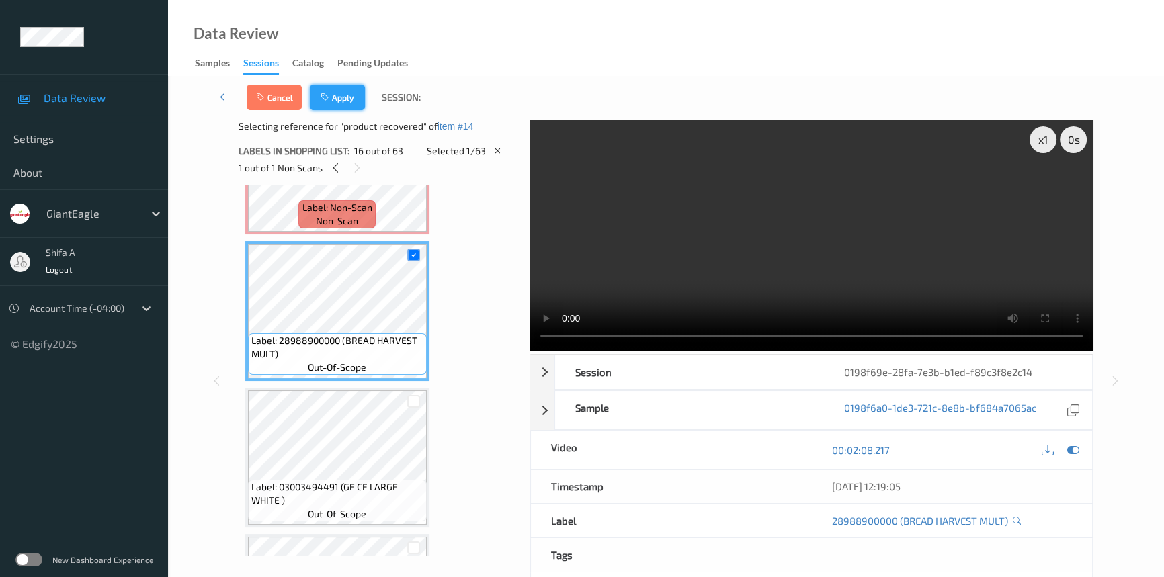
click at [343, 101] on button "Apply" at bounding box center [337, 98] width 55 height 26
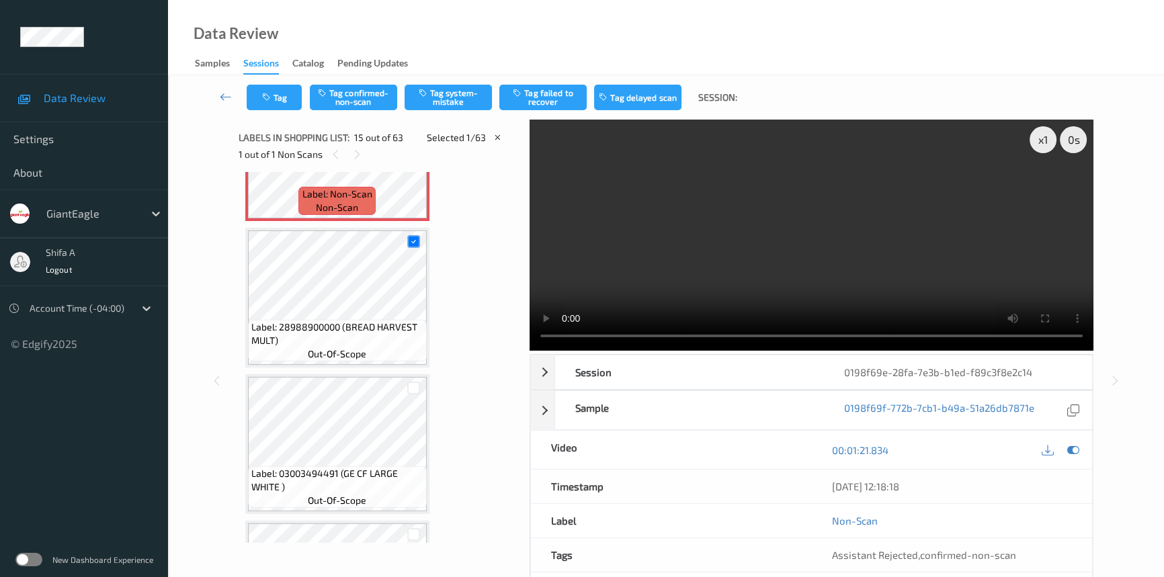
scroll to position [1904, 0]
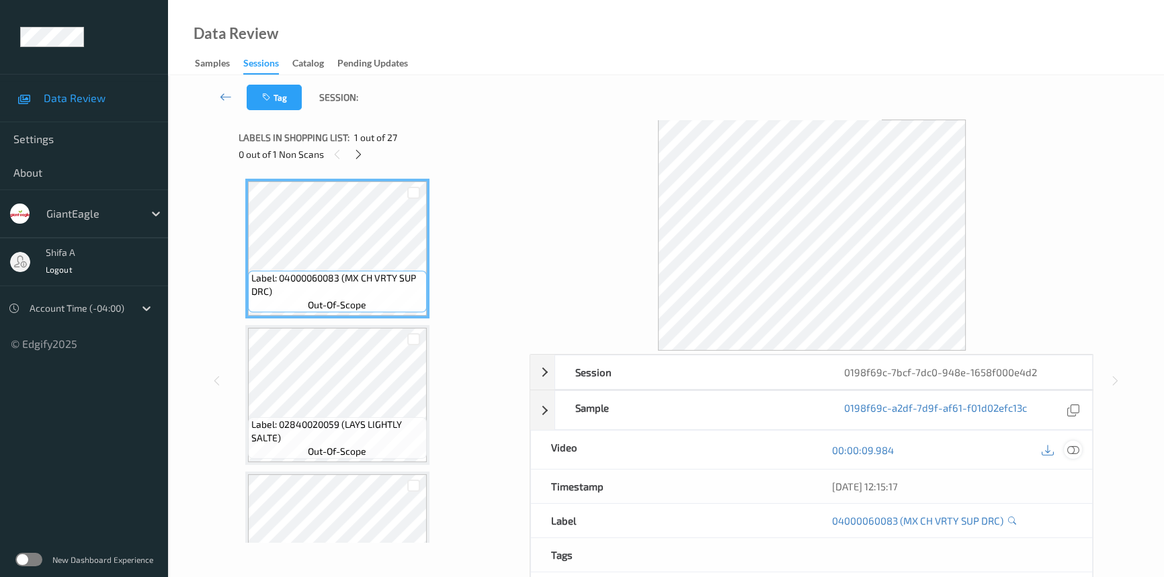
click at [1070, 448] on icon at bounding box center [1073, 450] width 12 height 12
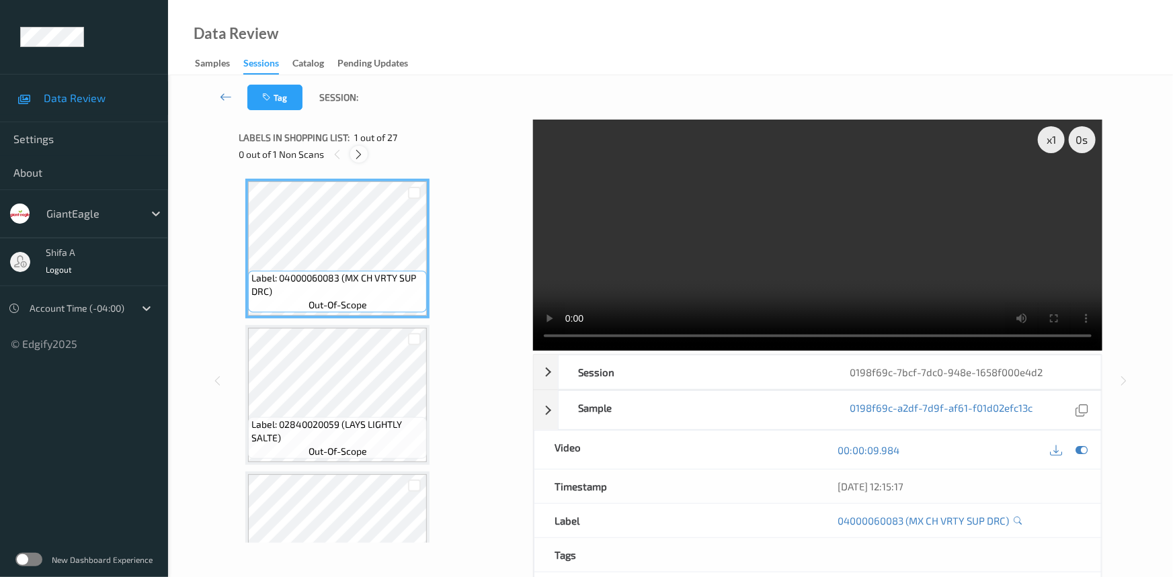
click at [358, 149] on icon at bounding box center [359, 155] width 11 height 12
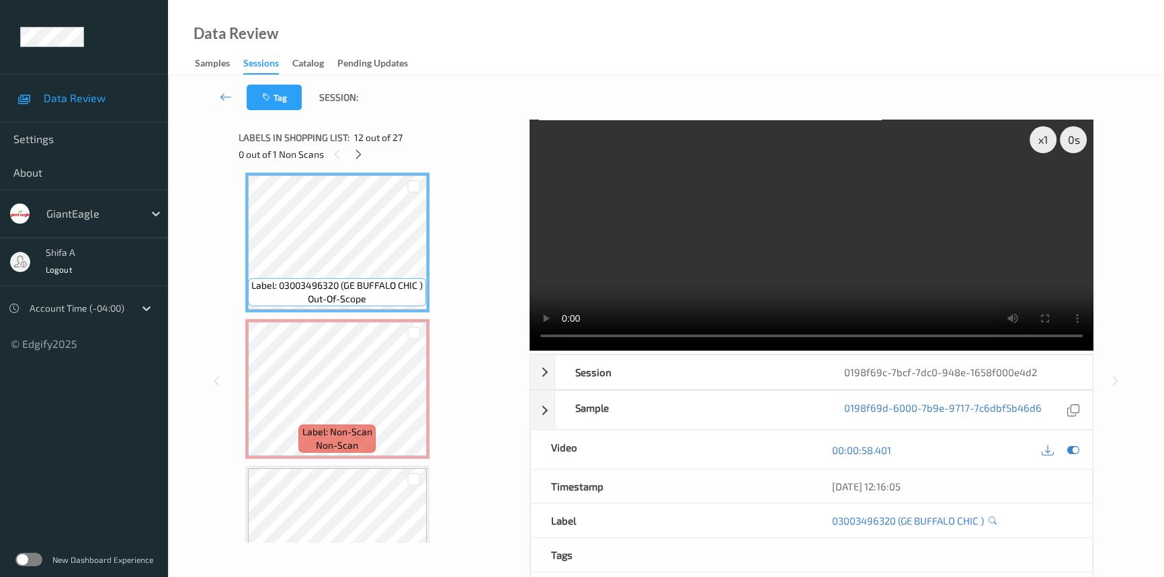
scroll to position [1613, 0]
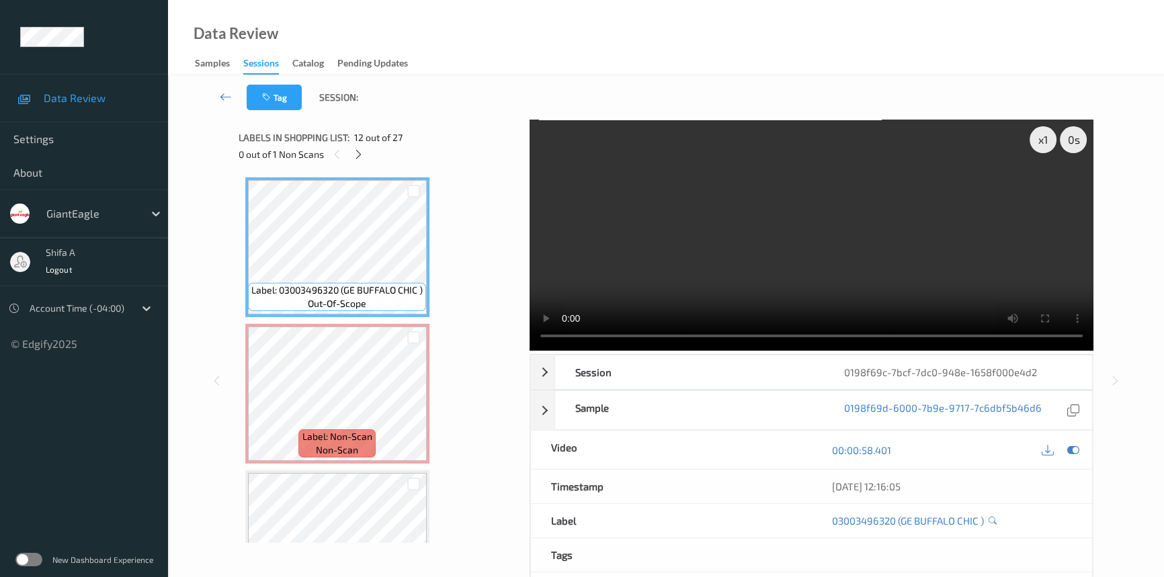
click at [940, 239] on video at bounding box center [812, 235] width 564 height 231
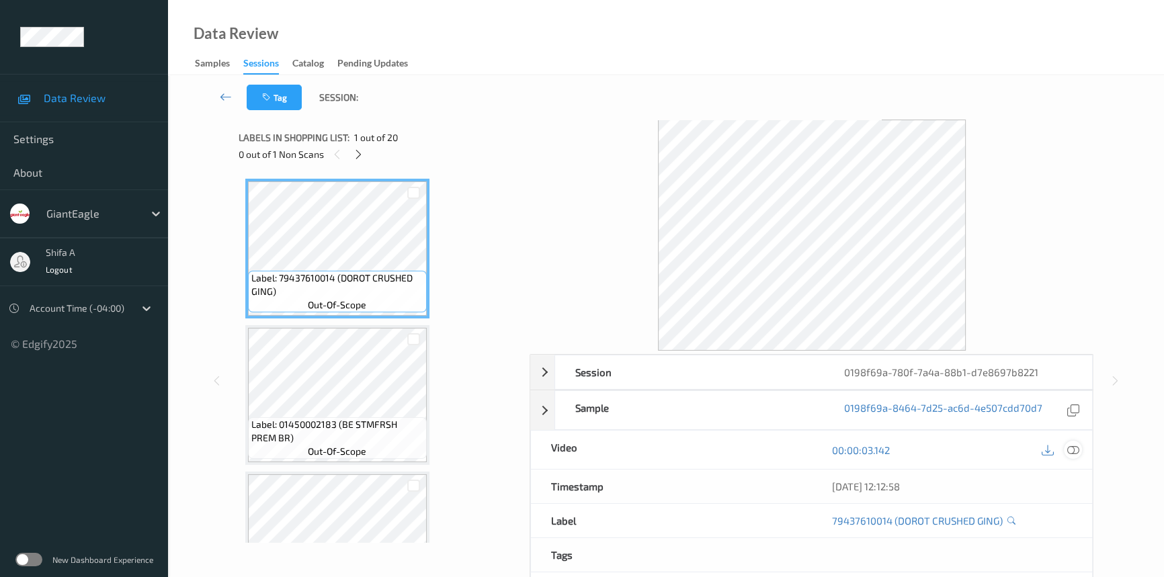
click at [1073, 445] on icon at bounding box center [1073, 450] width 12 height 12
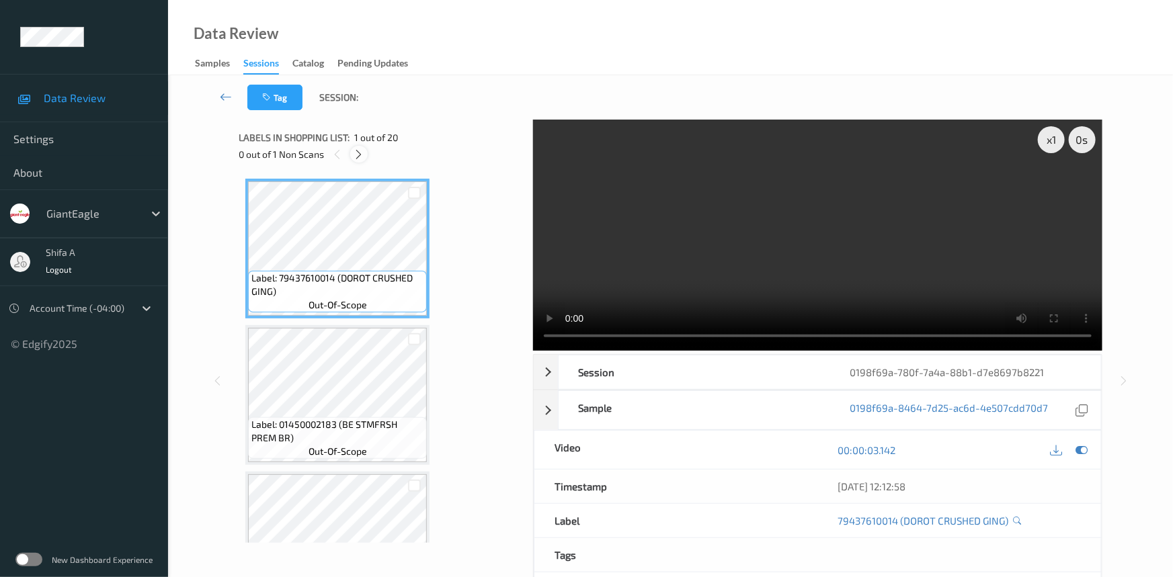
click at [356, 149] on icon at bounding box center [359, 155] width 11 height 12
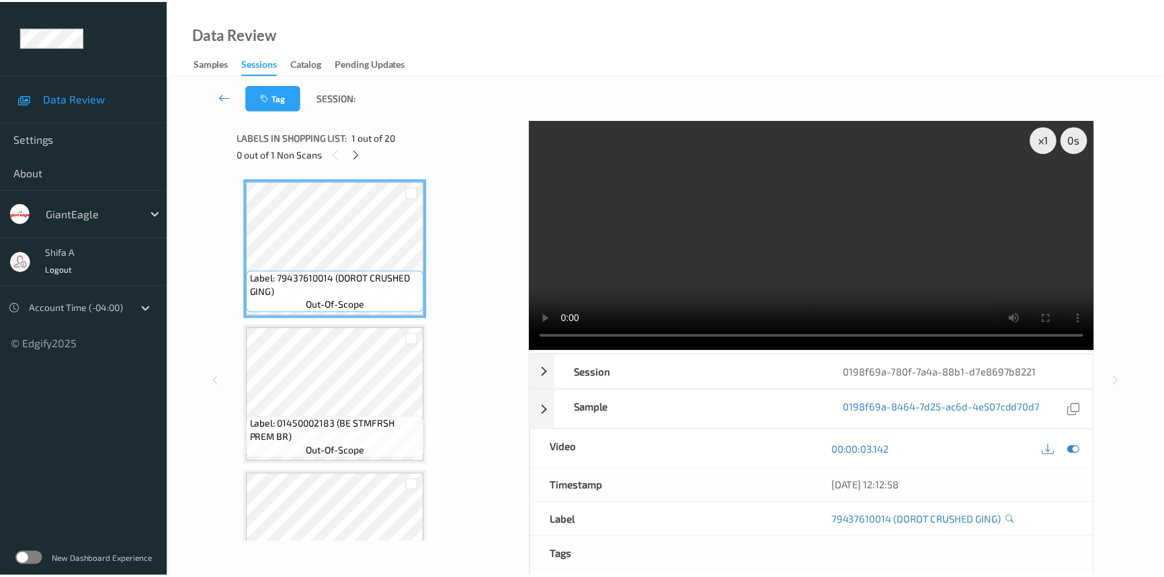
scroll to position [2556, 0]
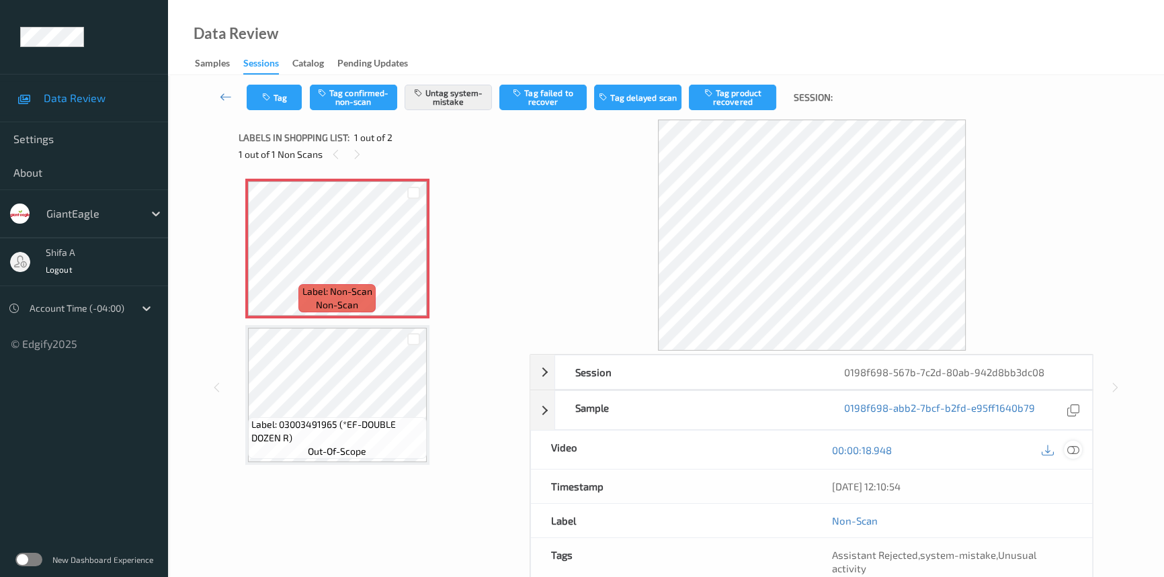
click at [1075, 445] on icon at bounding box center [1073, 450] width 12 height 12
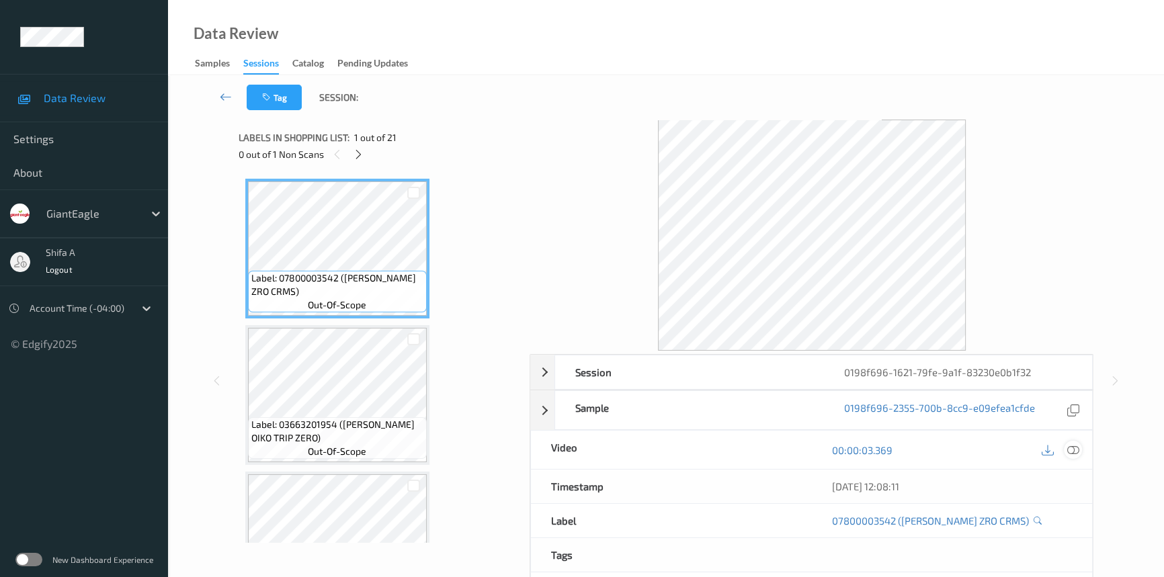
click at [1071, 449] on icon at bounding box center [1073, 450] width 12 height 12
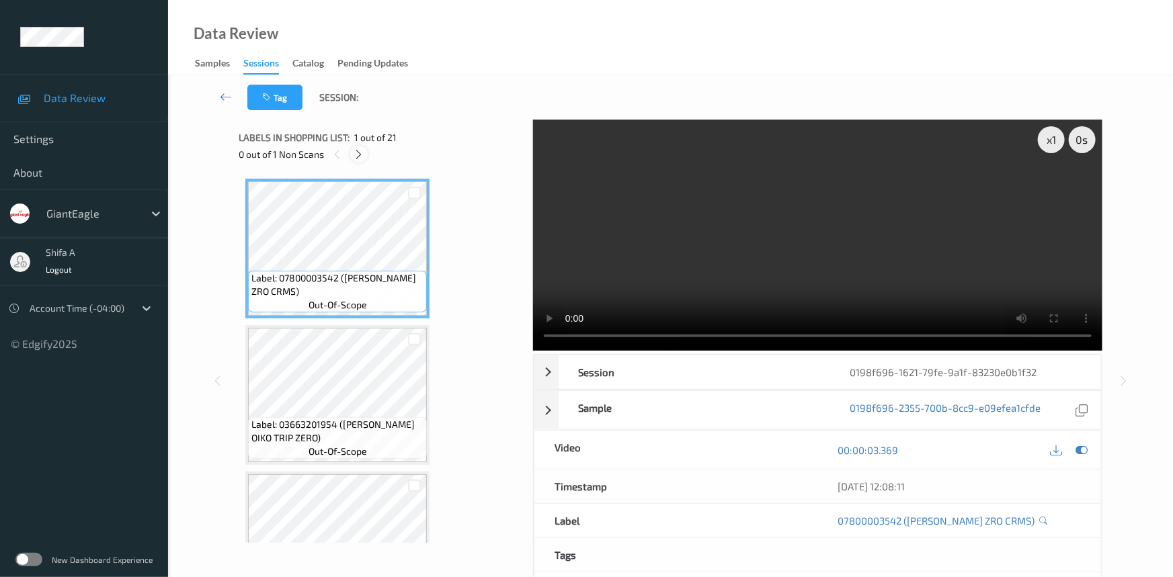
click at [363, 154] on icon at bounding box center [359, 155] width 11 height 12
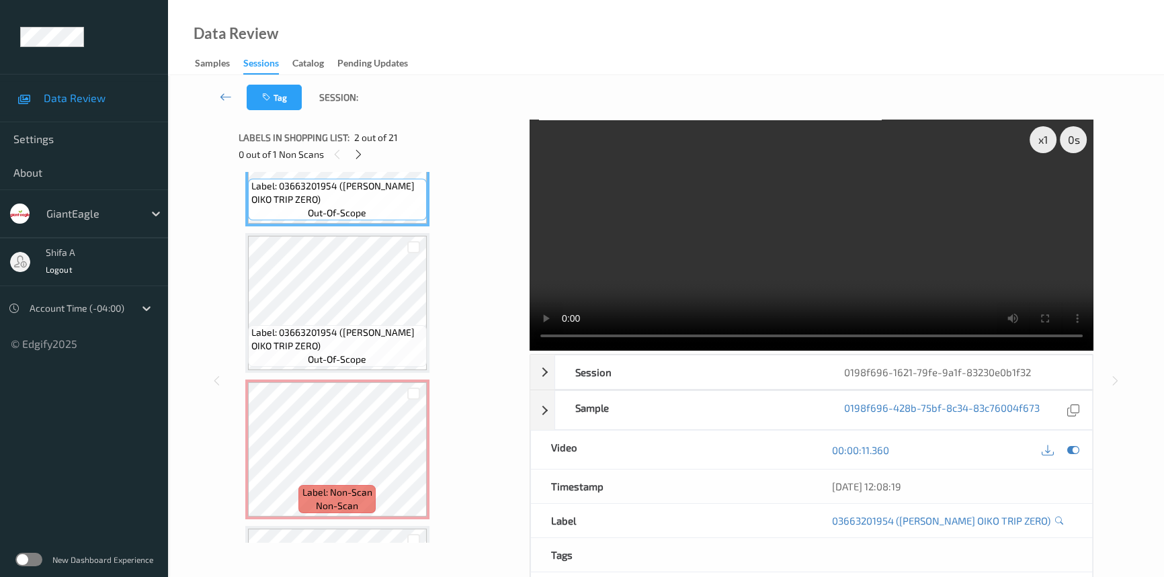
scroll to position [244, 0]
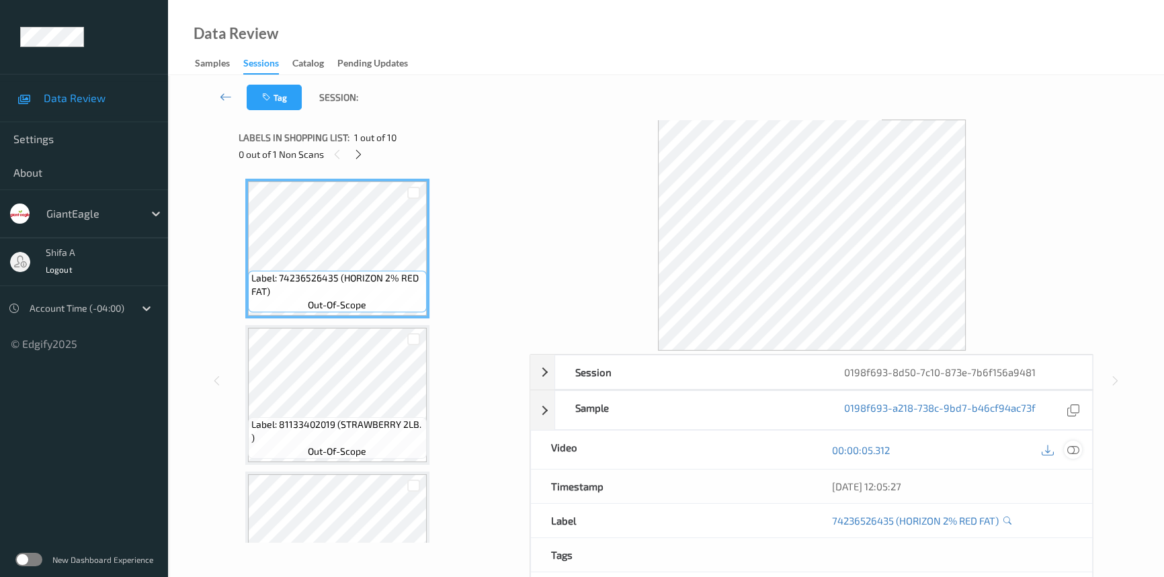
click at [1075, 448] on icon at bounding box center [1073, 450] width 12 height 12
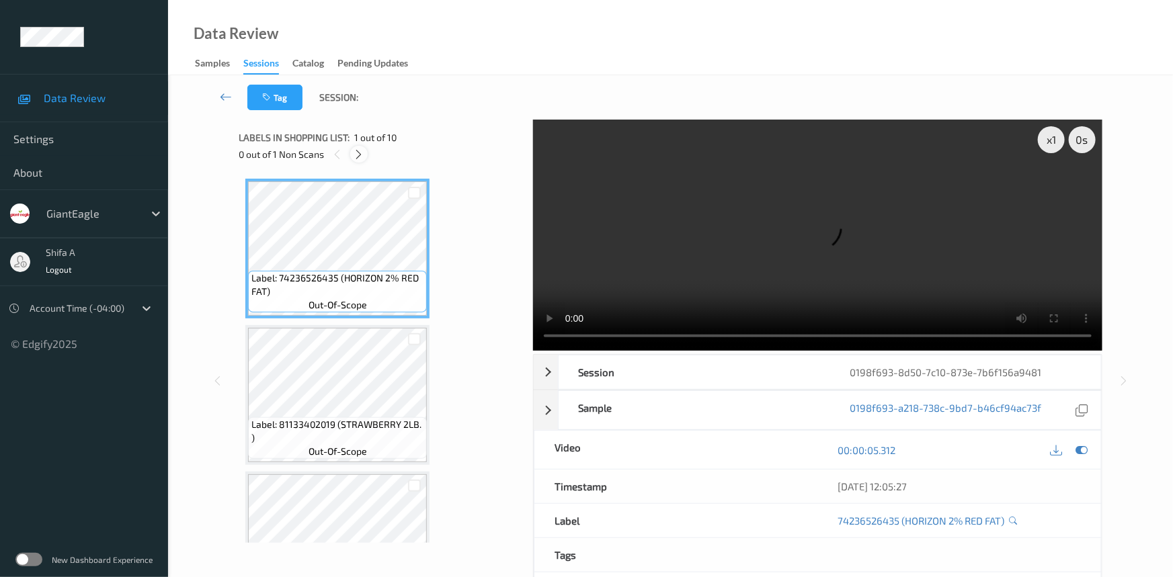
click at [358, 155] on icon at bounding box center [359, 155] width 11 height 12
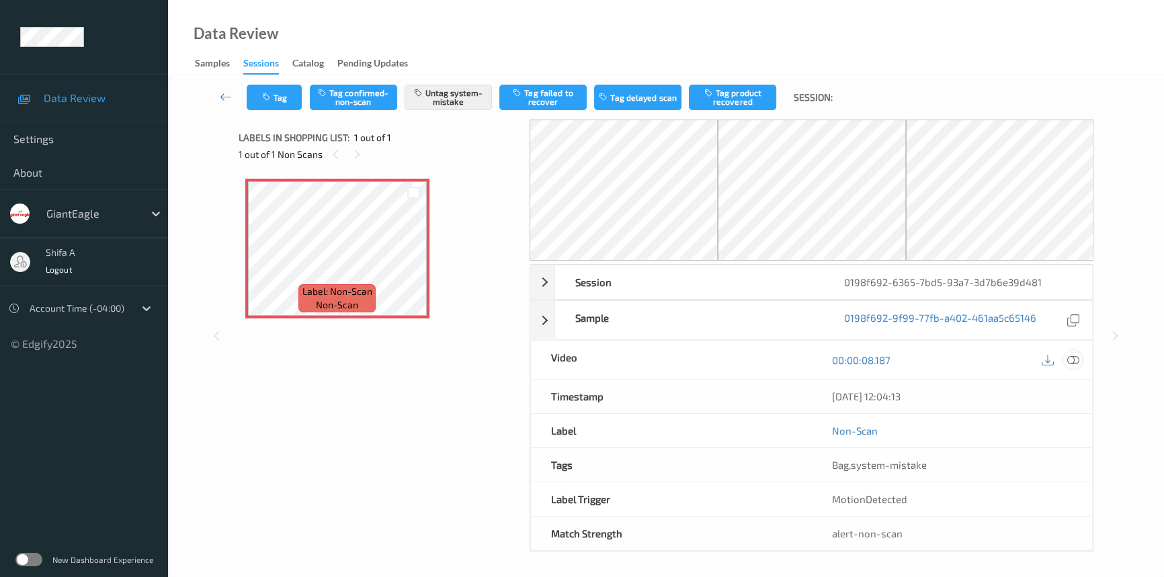
click at [1069, 359] on icon at bounding box center [1073, 360] width 12 height 12
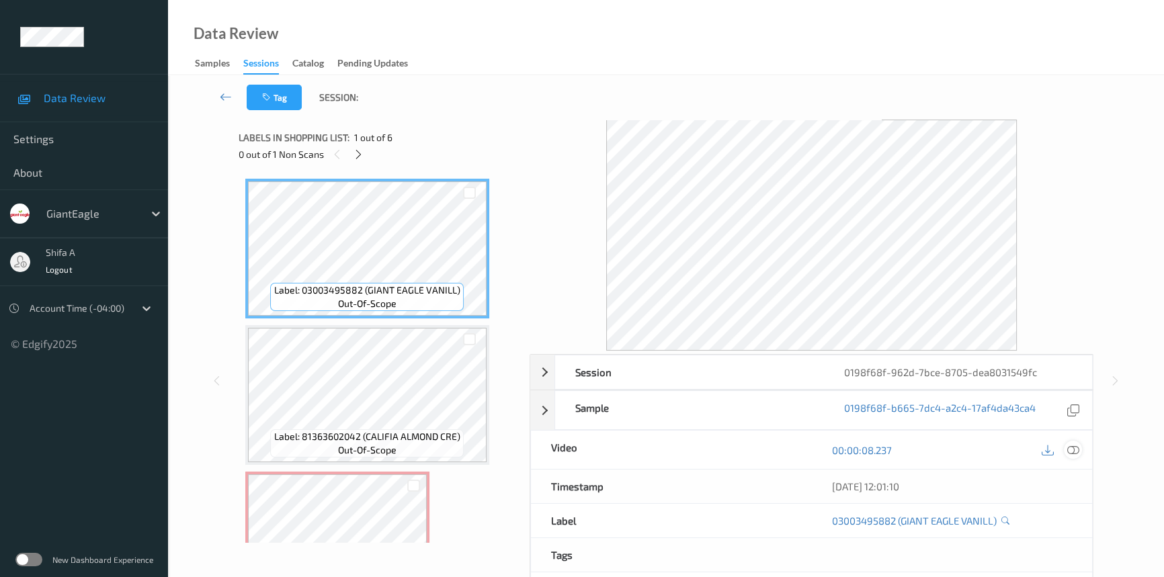
click at [1078, 454] on icon at bounding box center [1073, 450] width 12 height 12
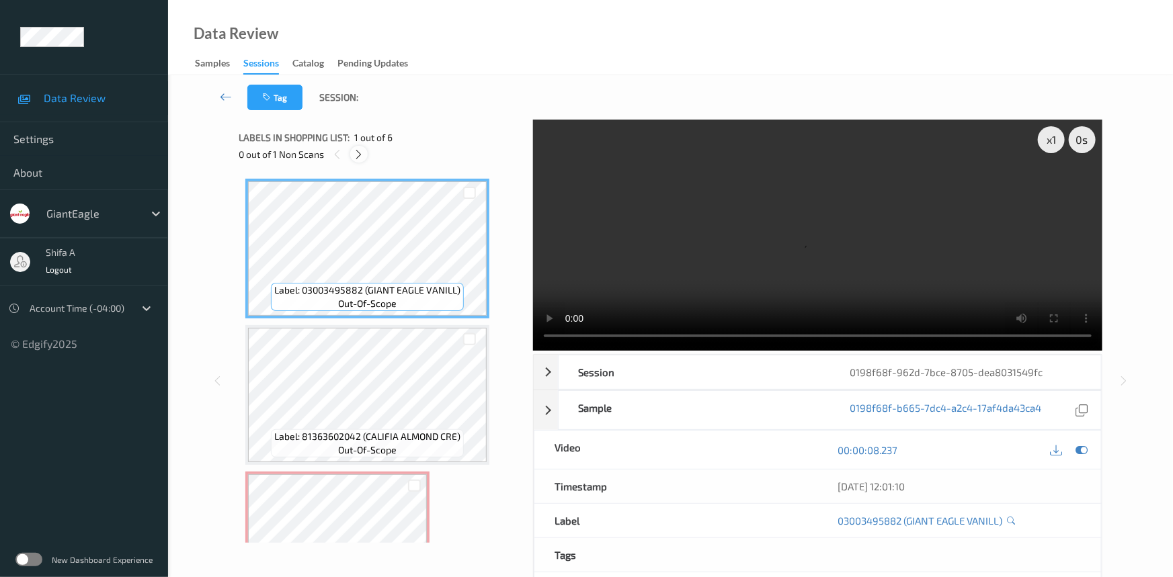
click at [354, 149] on icon at bounding box center [359, 155] width 11 height 12
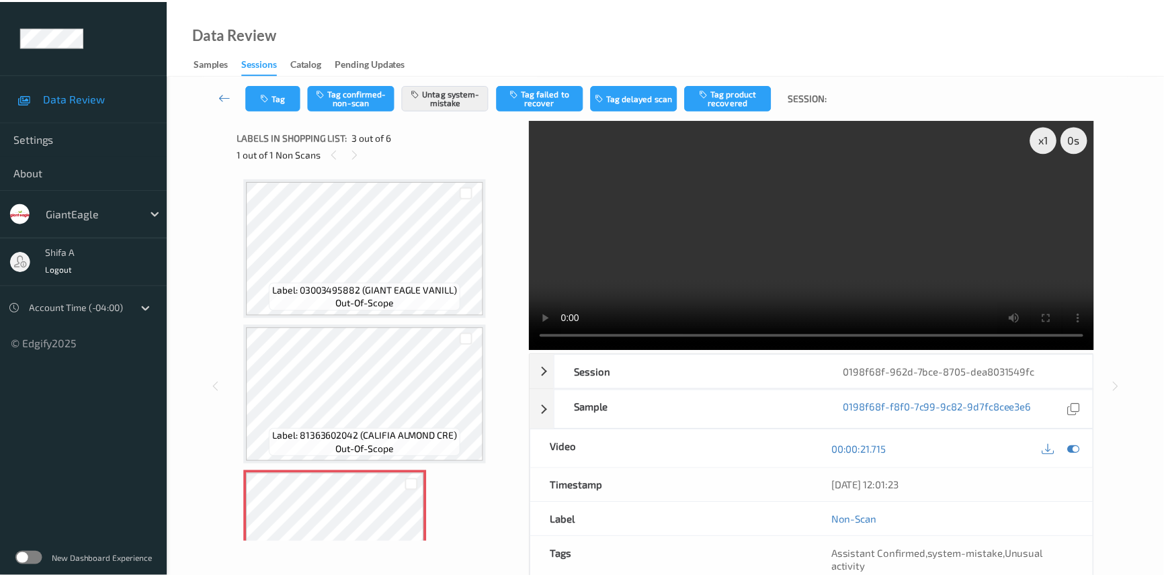
scroll to position [153, 0]
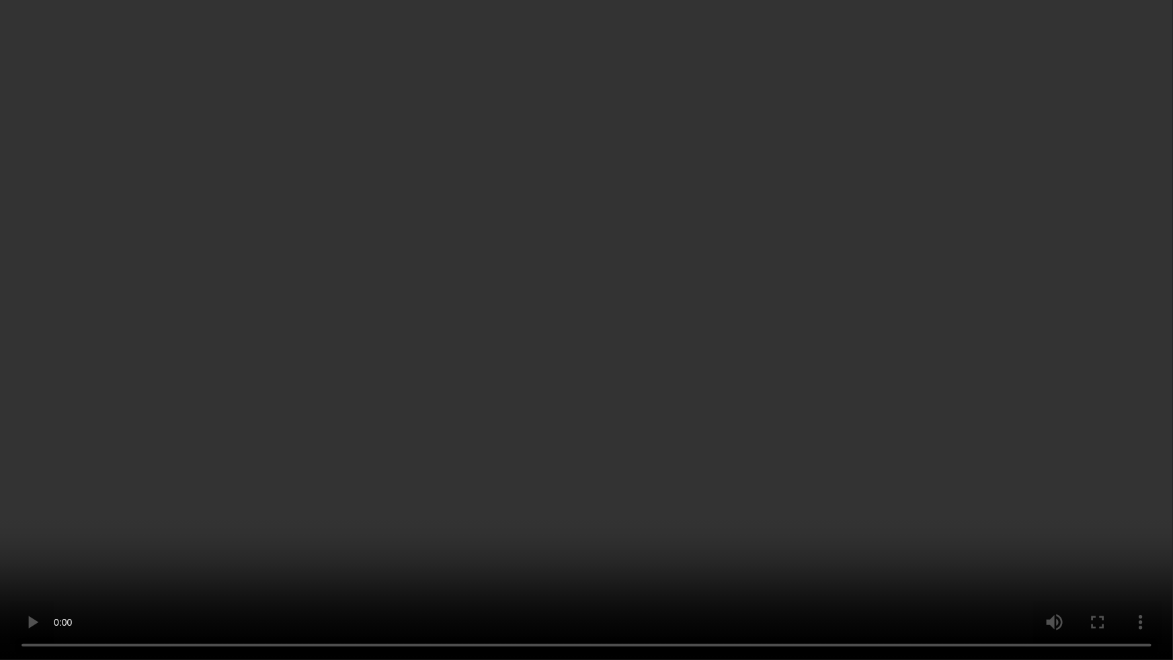
click at [890, 397] on video at bounding box center [586, 330] width 1173 height 660
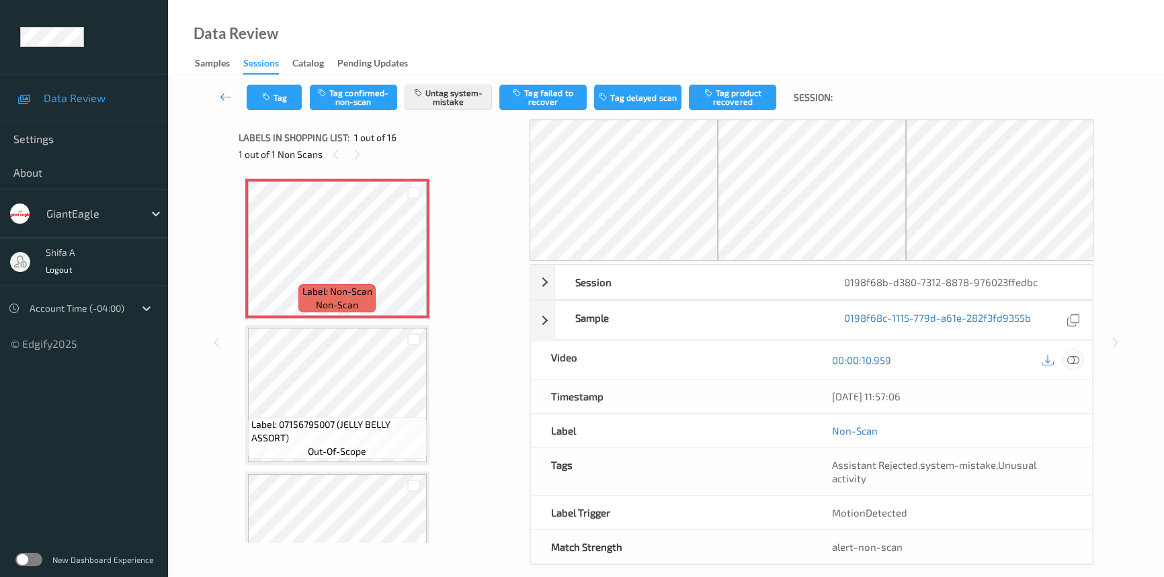
click at [1074, 356] on icon at bounding box center [1073, 360] width 12 height 12
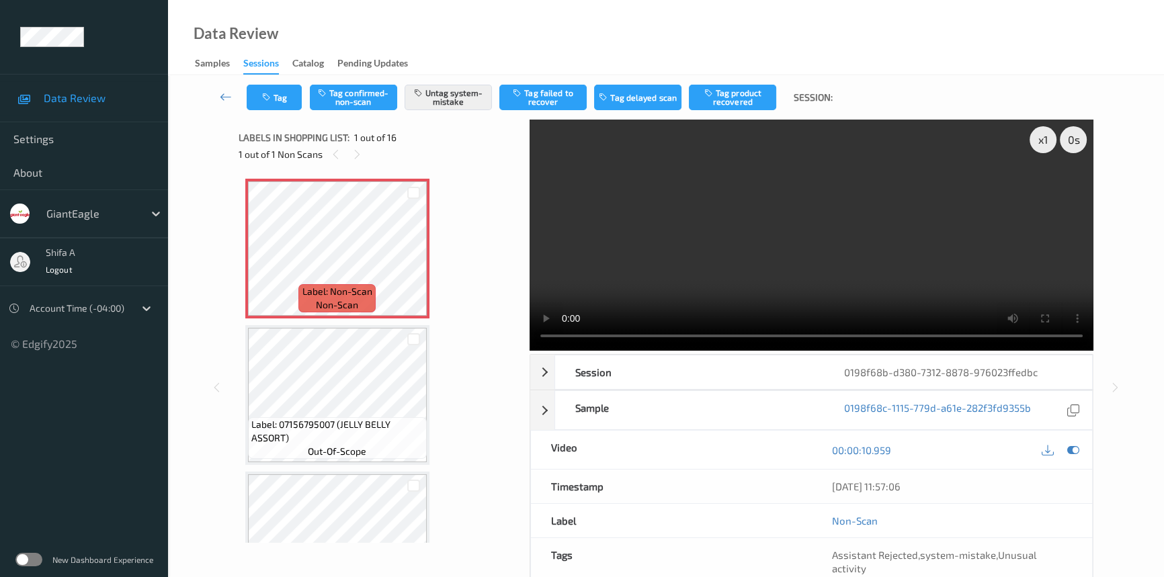
click at [837, 205] on video at bounding box center [812, 235] width 564 height 231
click at [282, 99] on button "Tag" at bounding box center [274, 98] width 55 height 26
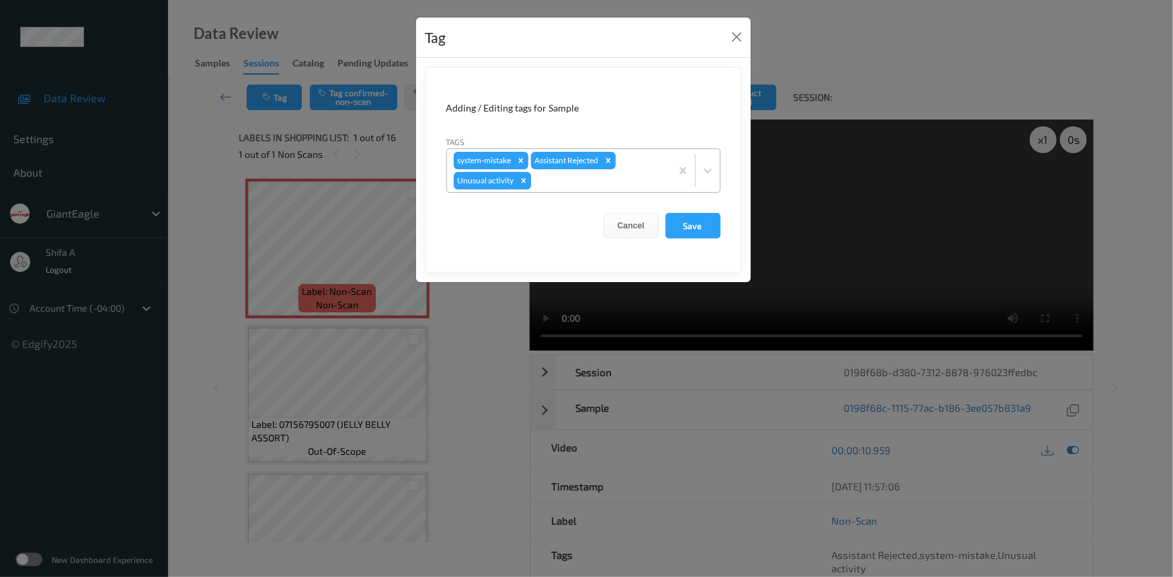
click at [524, 182] on icon "Remove Unusual activity" at bounding box center [523, 180] width 5 height 5
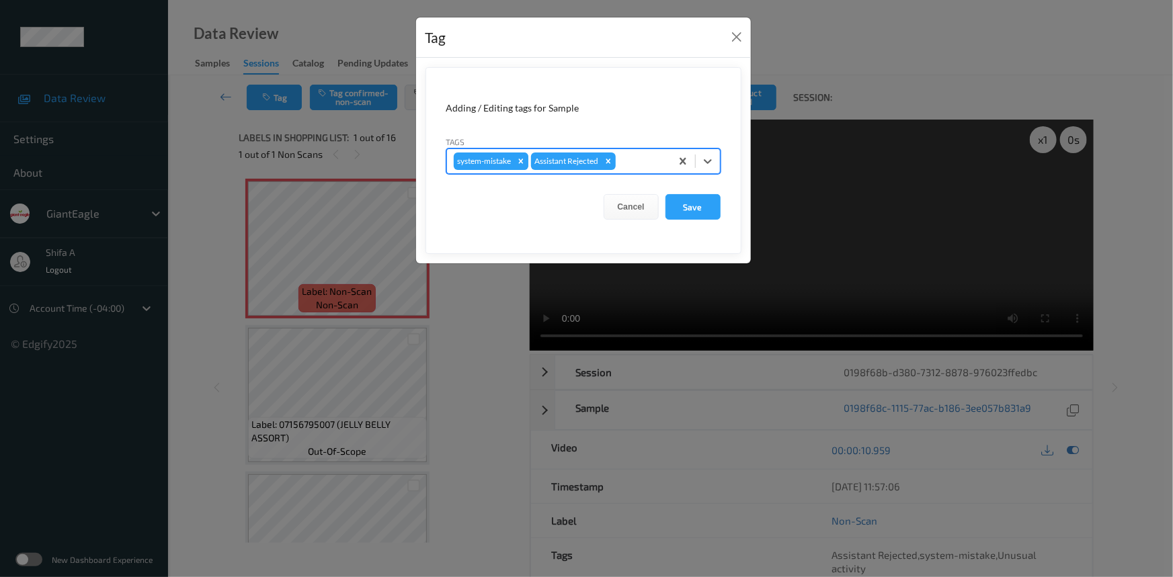
click at [520, 157] on icon "Remove system-mistake" at bounding box center [520, 161] width 9 height 9
click at [694, 202] on button "Save" at bounding box center [692, 207] width 55 height 26
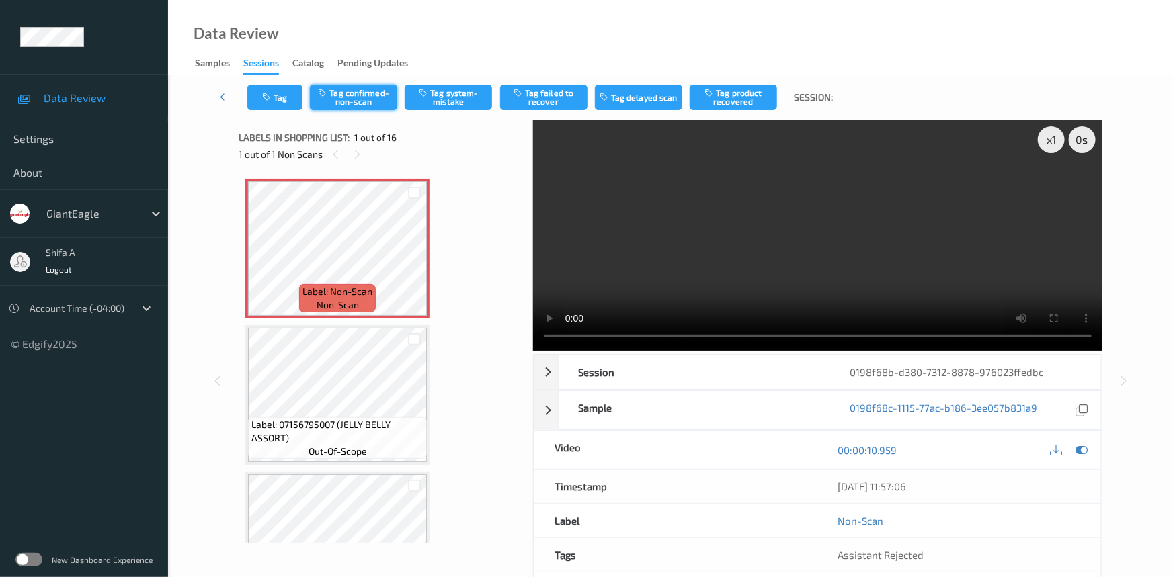
click at [358, 101] on button "Tag confirmed-non-scan" at bounding box center [353, 98] width 87 height 26
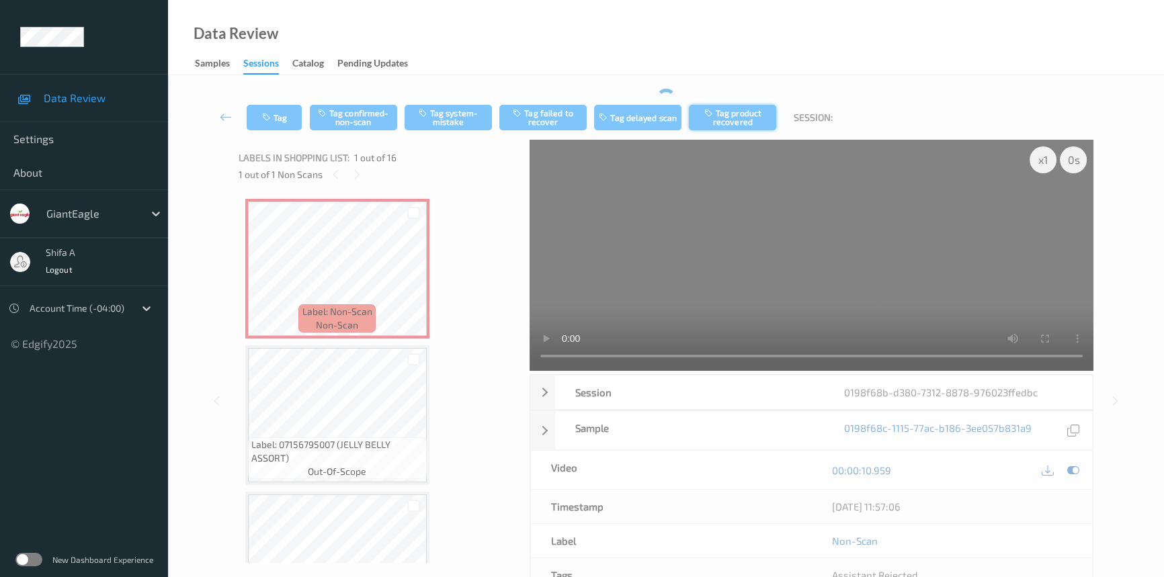
click at [741, 122] on div "Tag Tag confirmed-non-scan Tag system-mistake Tag failed to recover Tag delayed…" at bounding box center [666, 378] width 941 height 567
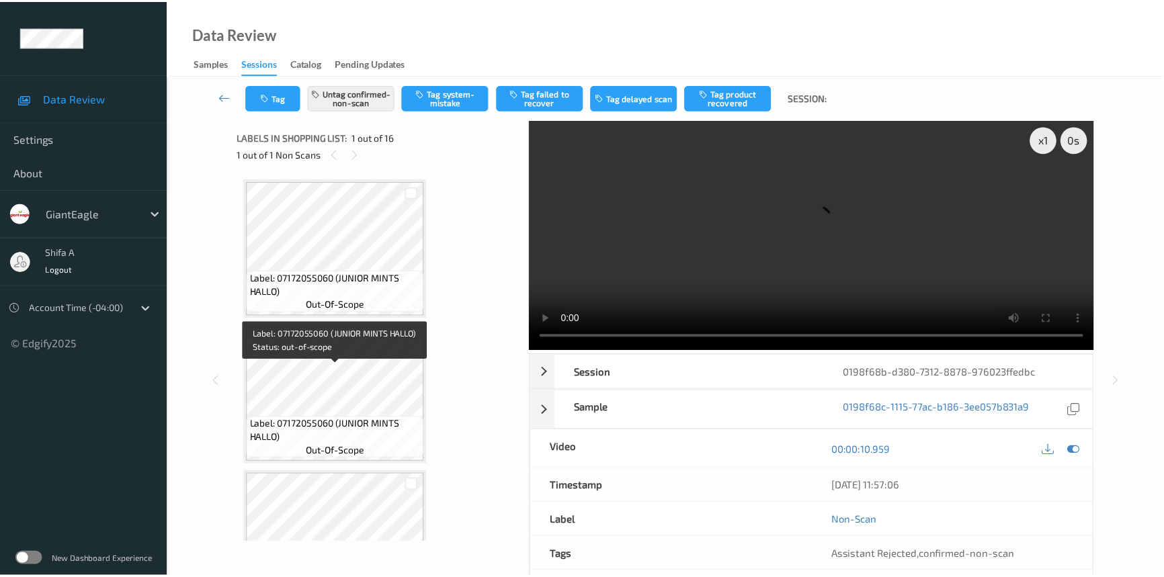
scroll to position [733, 0]
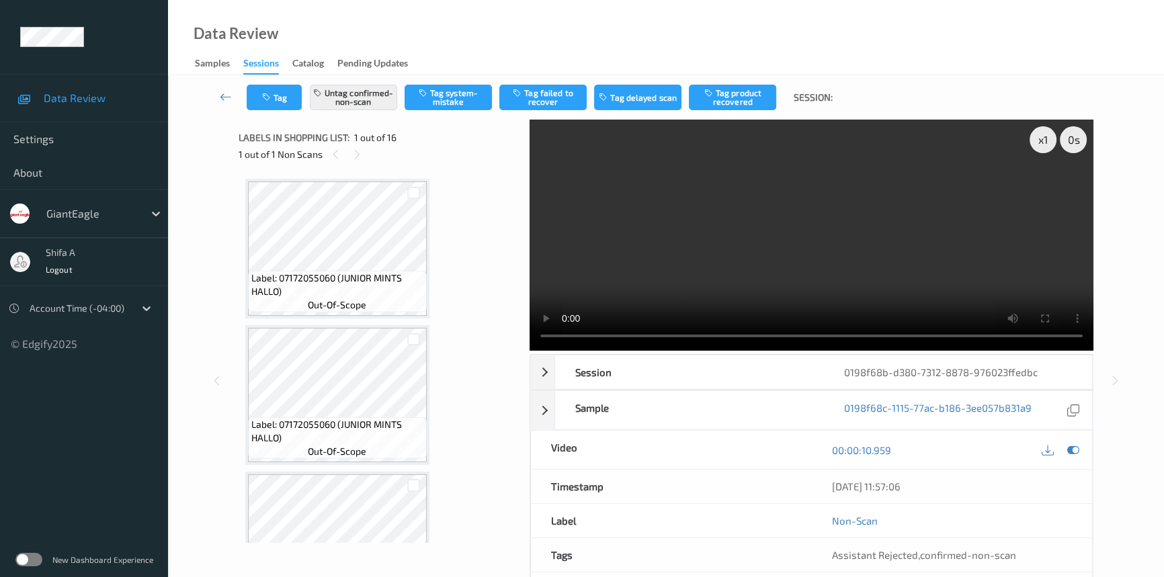
click at [412, 198] on div at bounding box center [414, 192] width 26 height 22
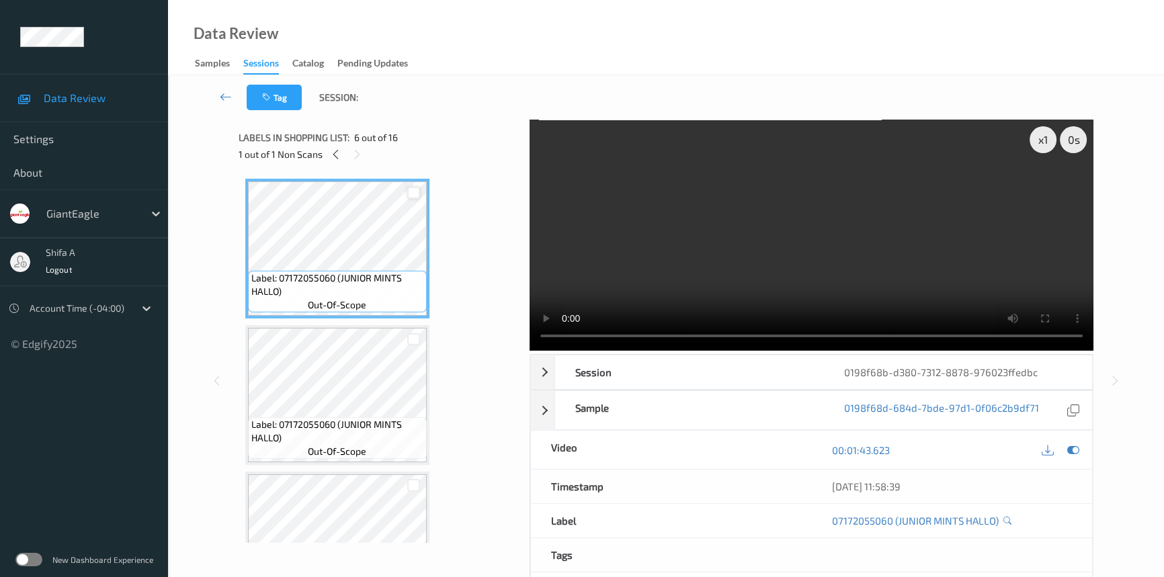
click at [415, 188] on div at bounding box center [413, 193] width 13 height 13
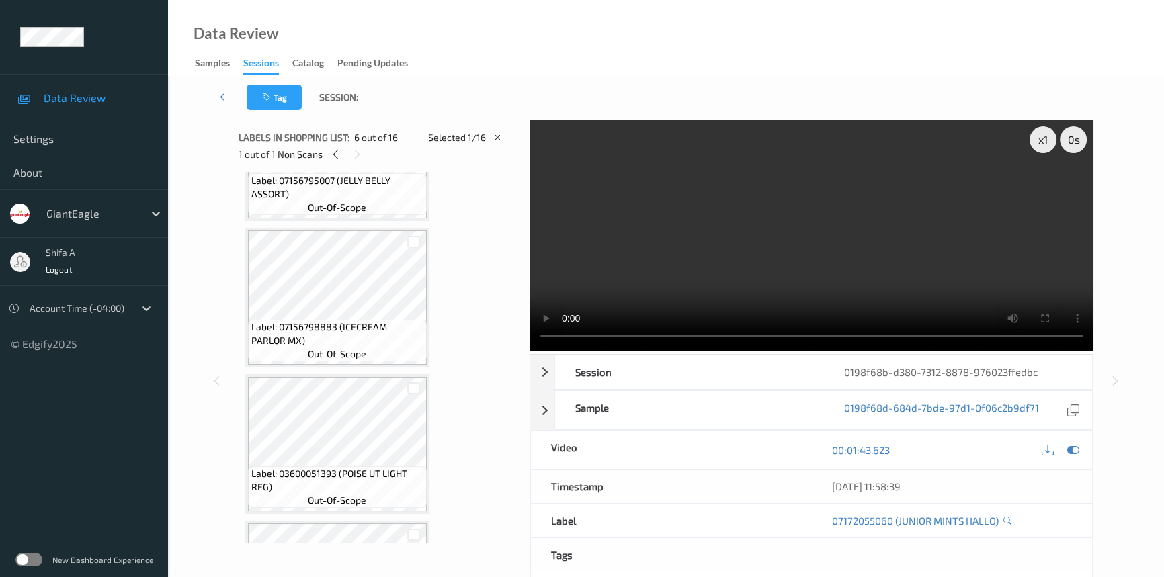
scroll to position [0, 0]
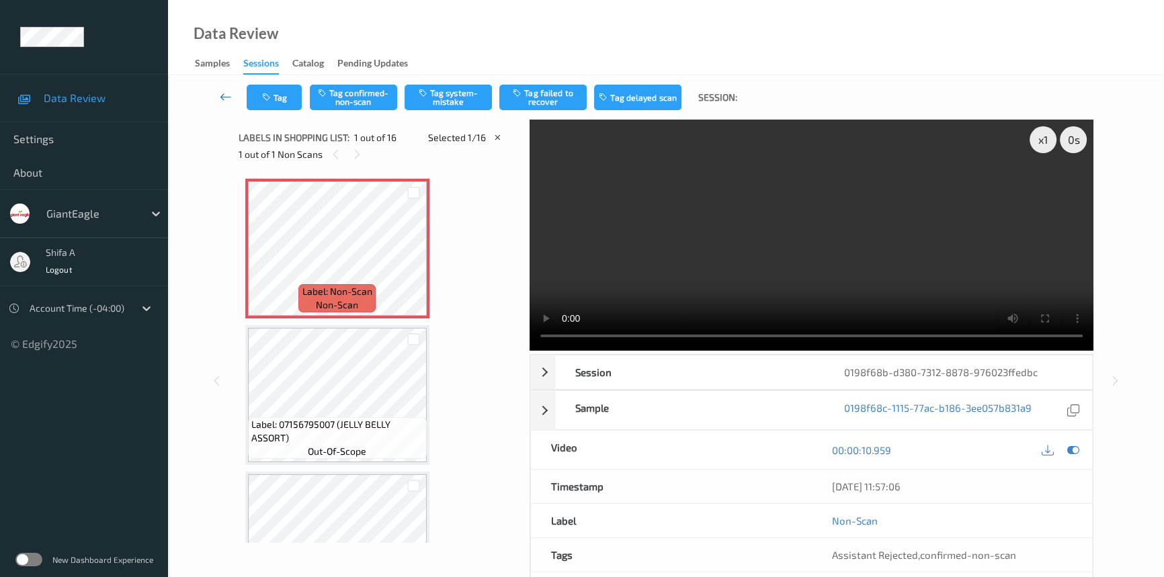
click at [226, 98] on icon at bounding box center [226, 96] width 12 height 13
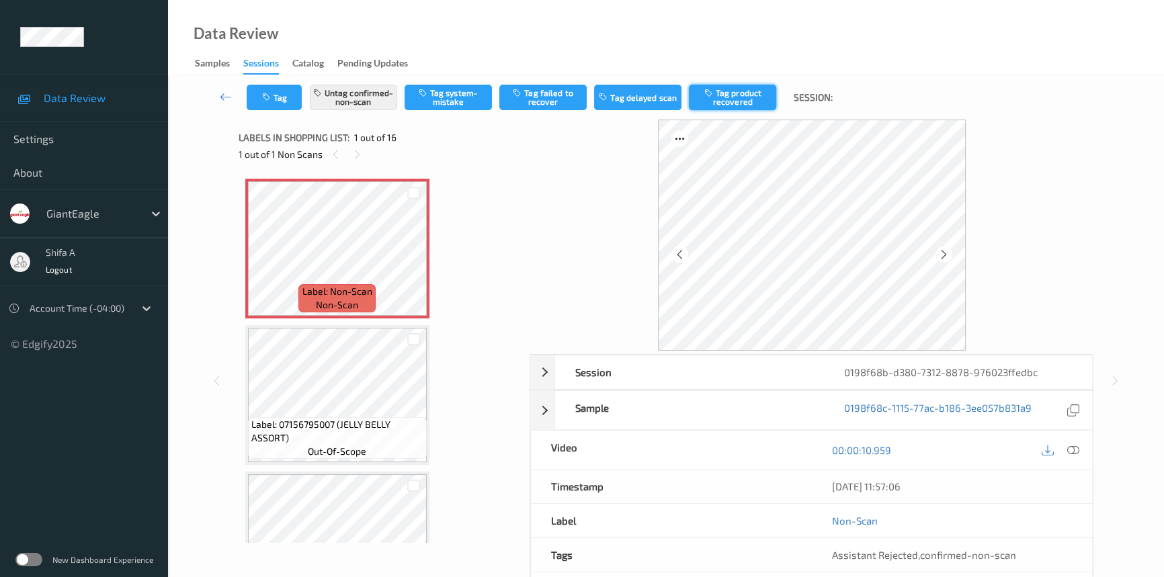
click at [747, 98] on button "Tag product recovered" at bounding box center [732, 98] width 87 height 26
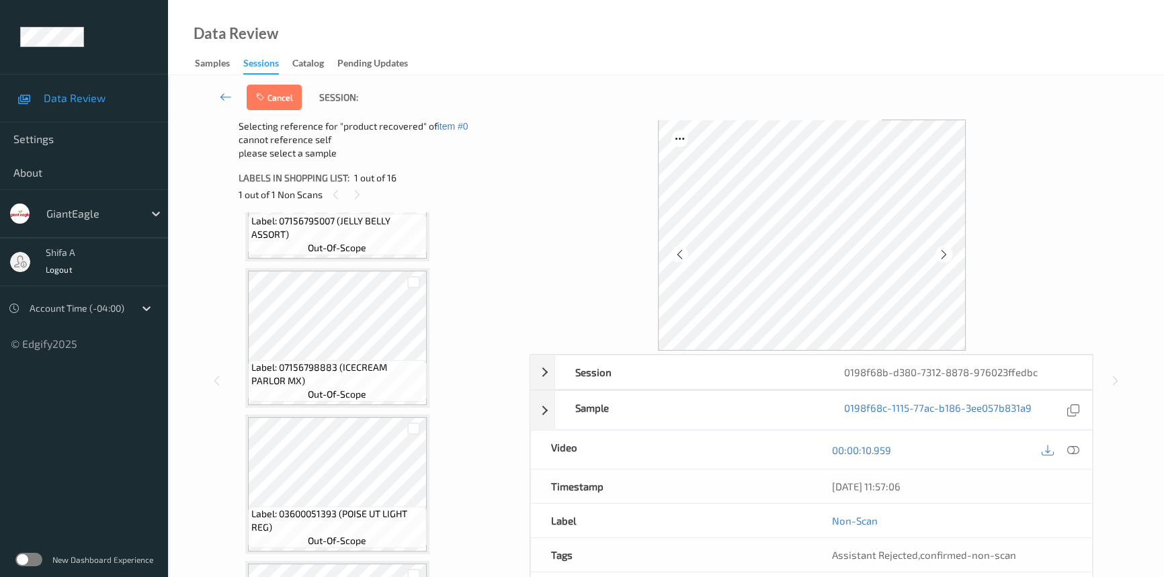
scroll to position [489, 0]
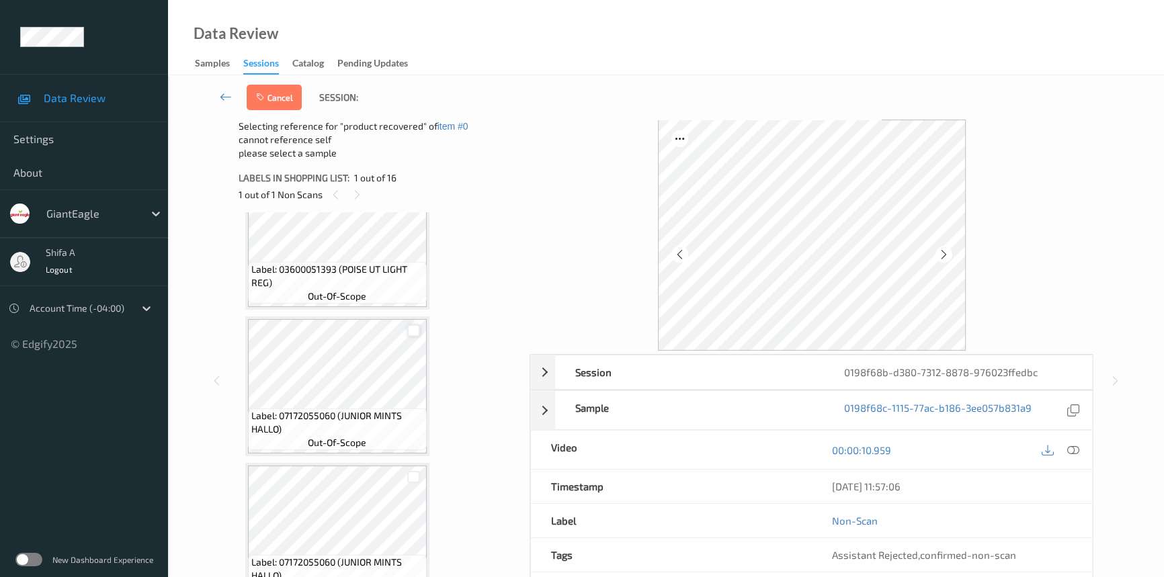
click at [413, 329] on div at bounding box center [413, 331] width 13 height 13
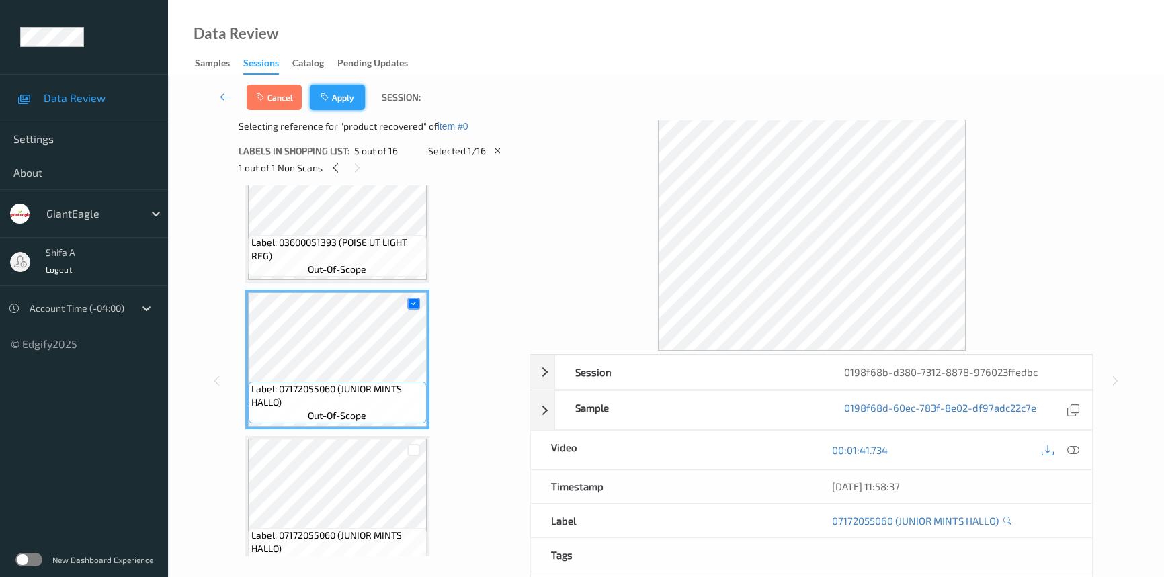
click at [350, 100] on button "Apply" at bounding box center [337, 98] width 55 height 26
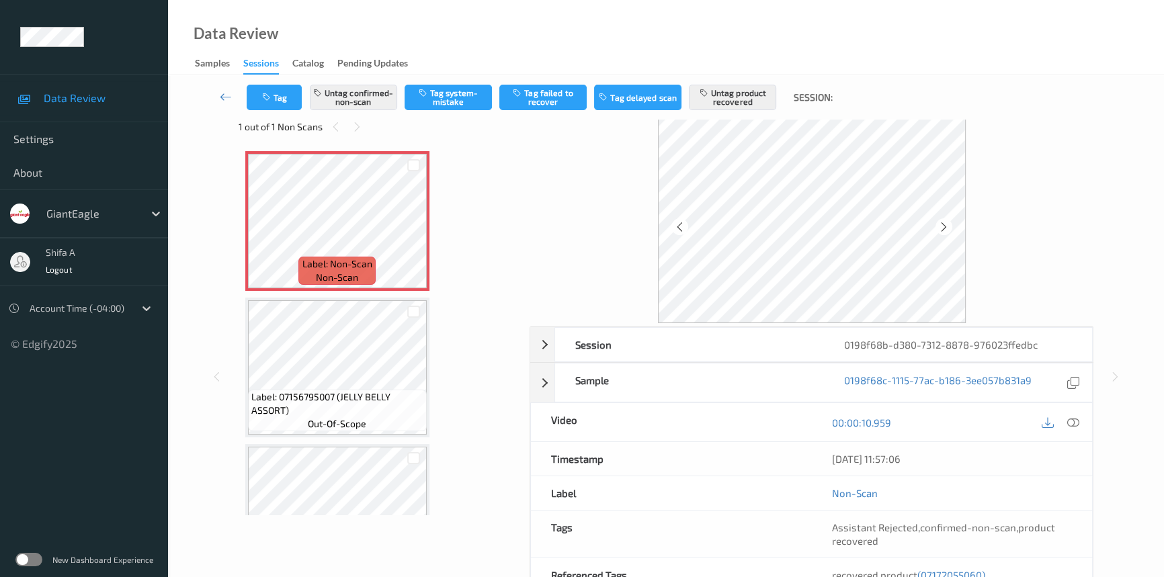
scroll to position [0, 0]
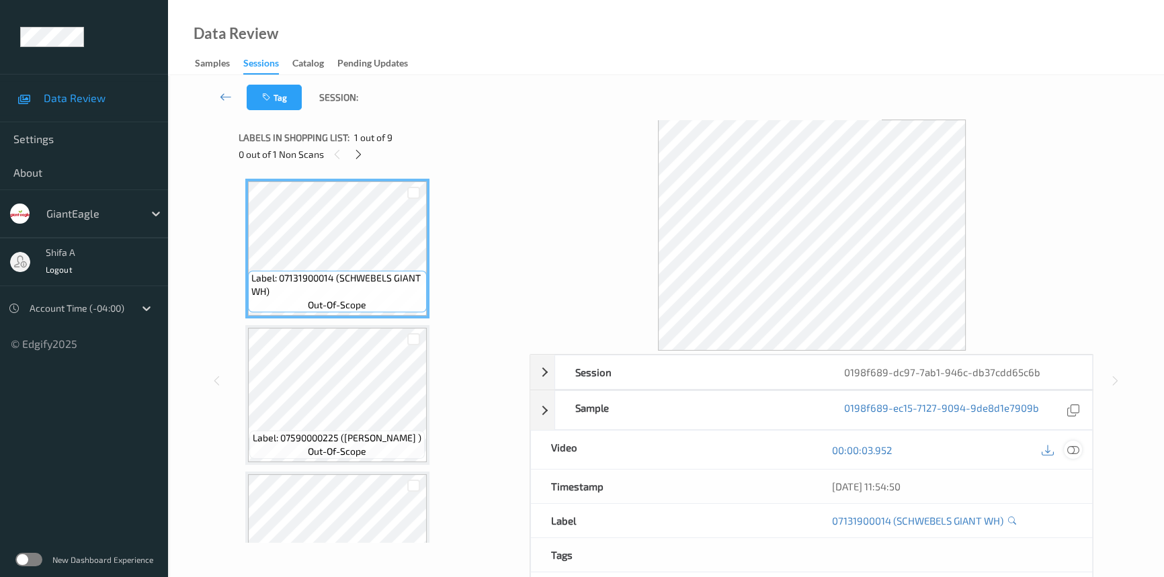
click at [1073, 448] on icon at bounding box center [1073, 450] width 12 height 12
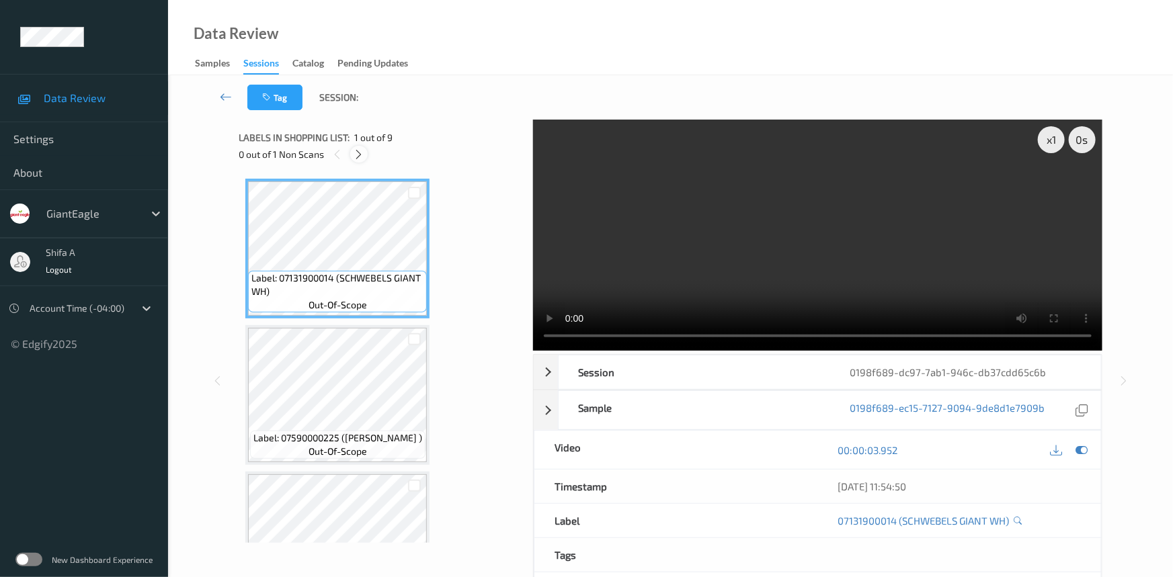
click at [354, 154] on icon at bounding box center [359, 155] width 11 height 12
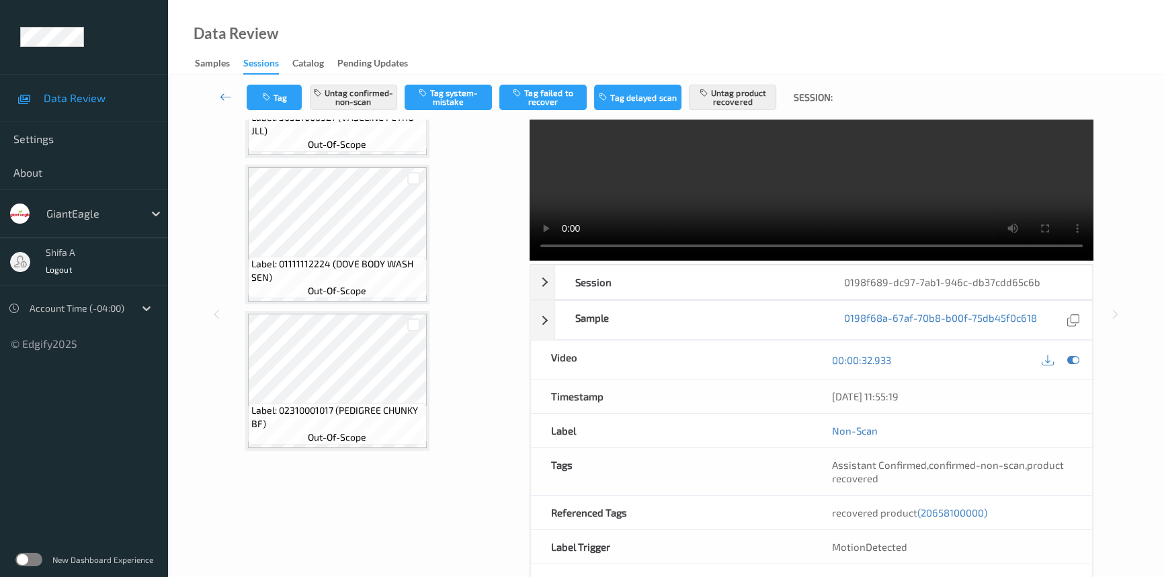
scroll to position [138, 0]
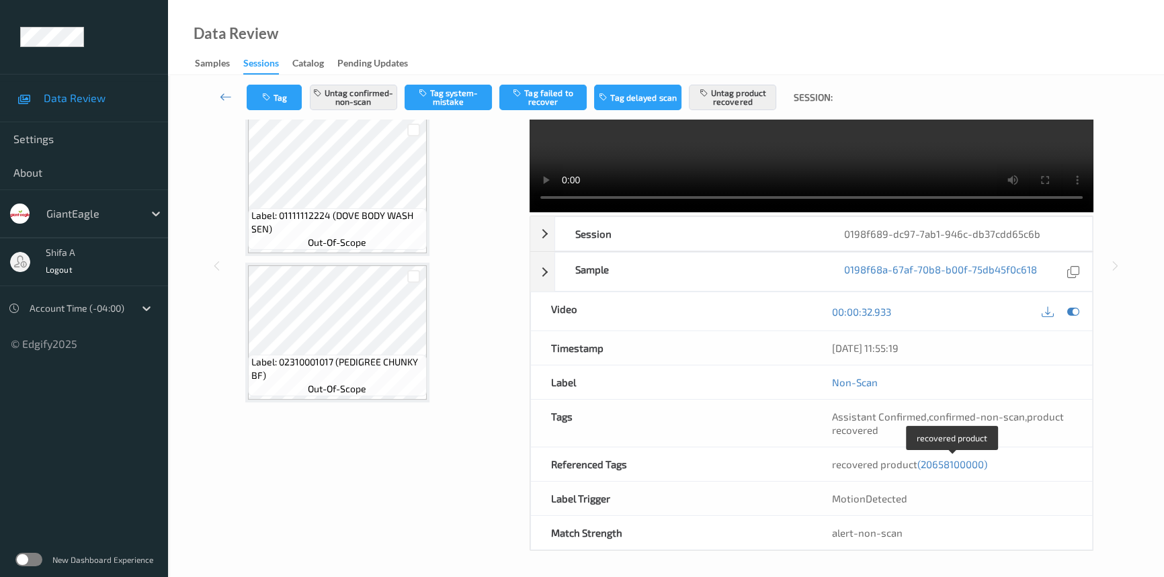
click at [962, 463] on span "(20658100000)" at bounding box center [952, 464] width 70 height 12
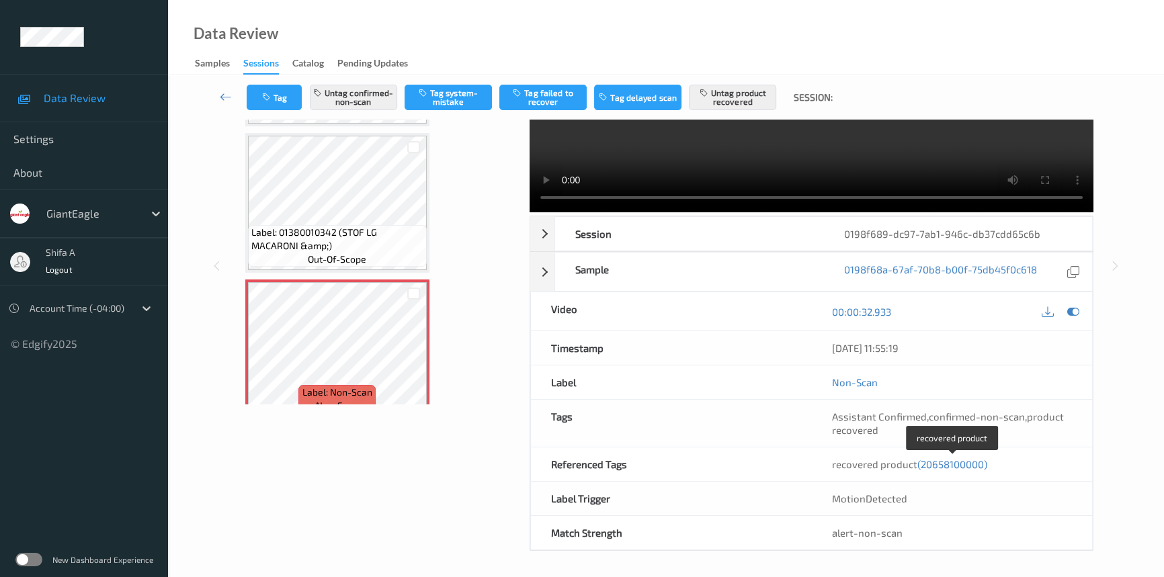
click at [963, 468] on span "(20658100000)" at bounding box center [952, 464] width 70 height 12
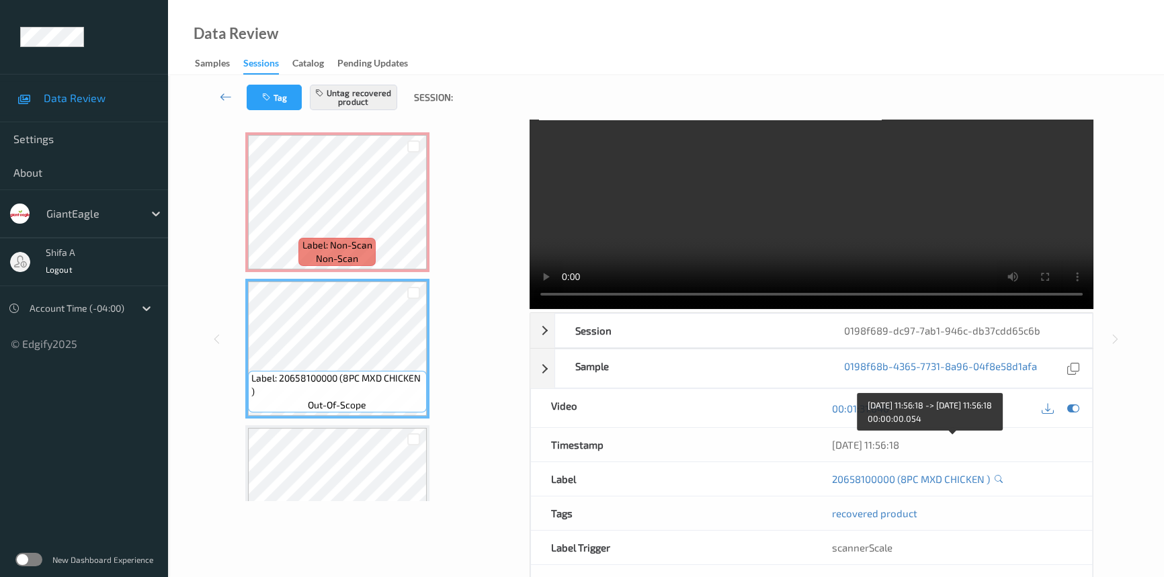
scroll to position [0, 0]
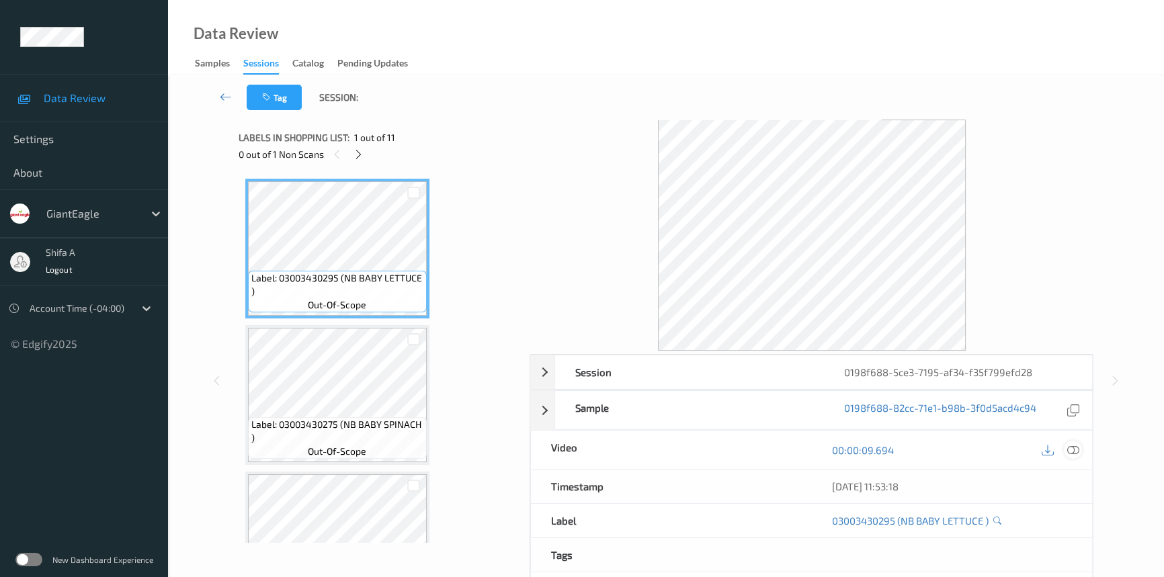
click at [1073, 448] on icon at bounding box center [1073, 450] width 12 height 12
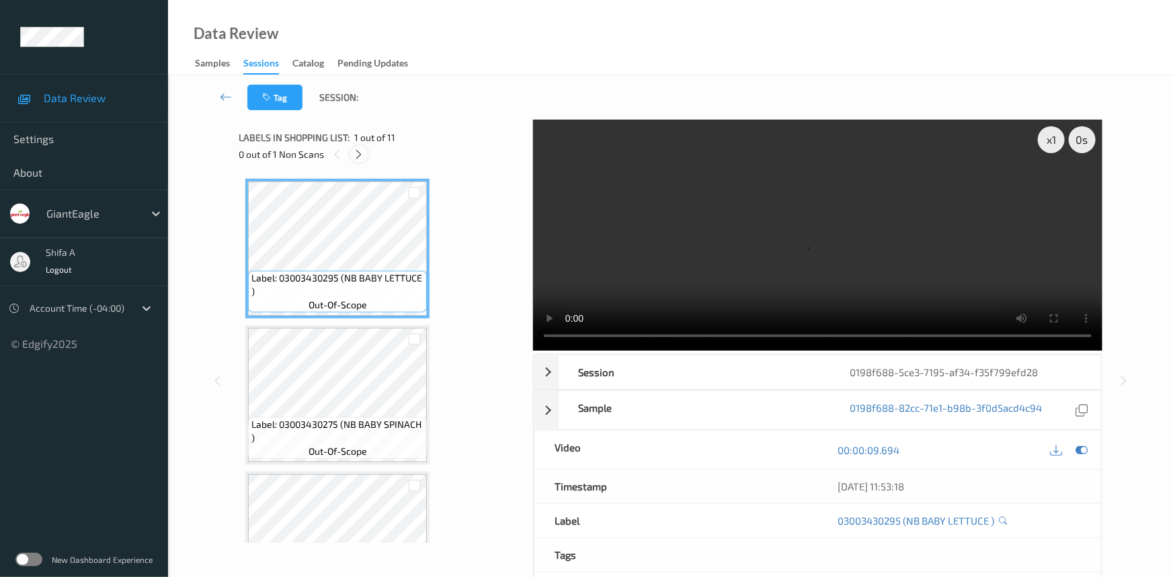
click at [362, 149] on icon at bounding box center [359, 155] width 11 height 12
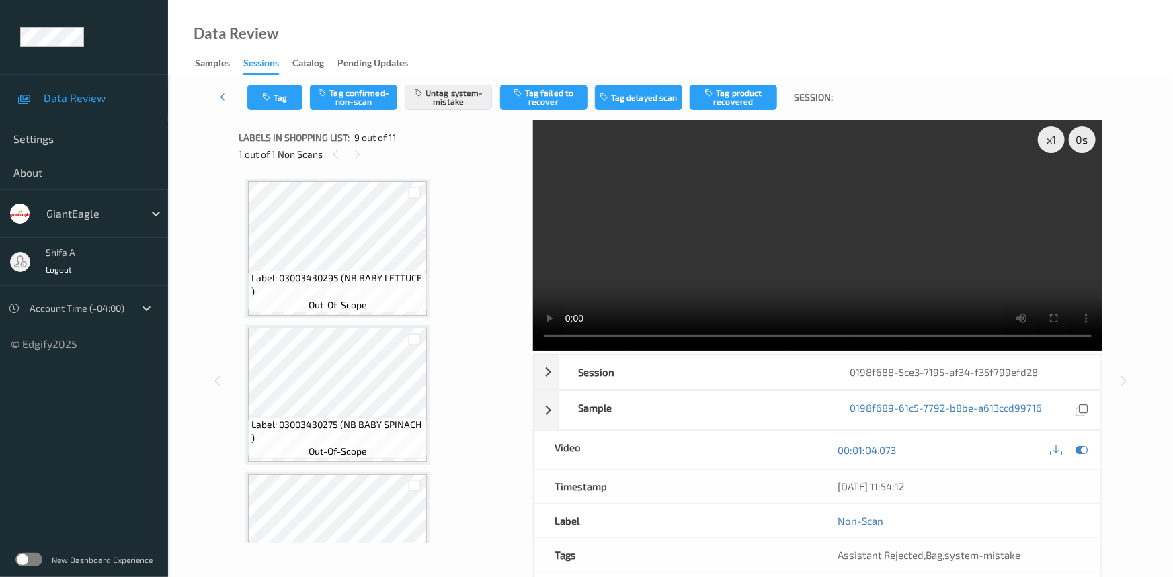
scroll to position [1028, 0]
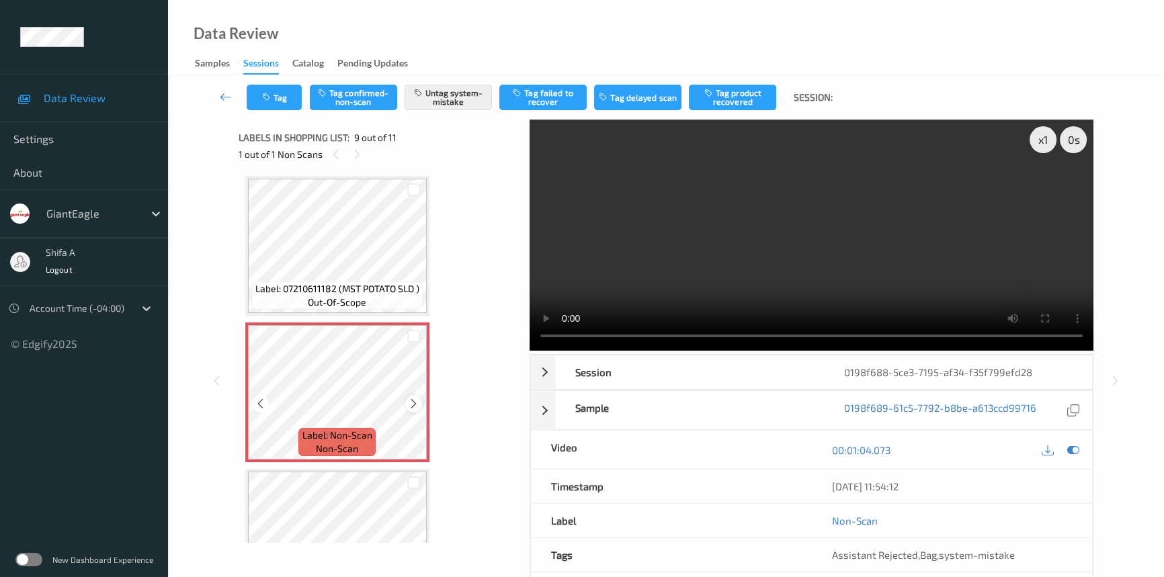
click at [413, 401] on icon at bounding box center [413, 404] width 11 height 12
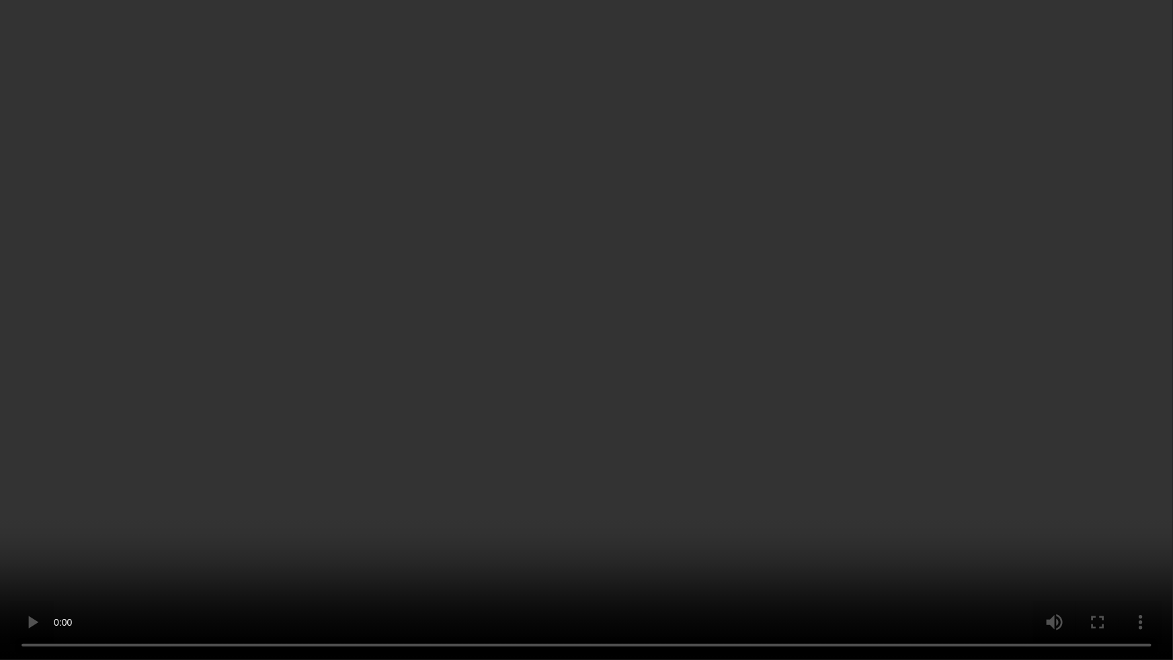
click at [934, 367] on video at bounding box center [586, 330] width 1173 height 660
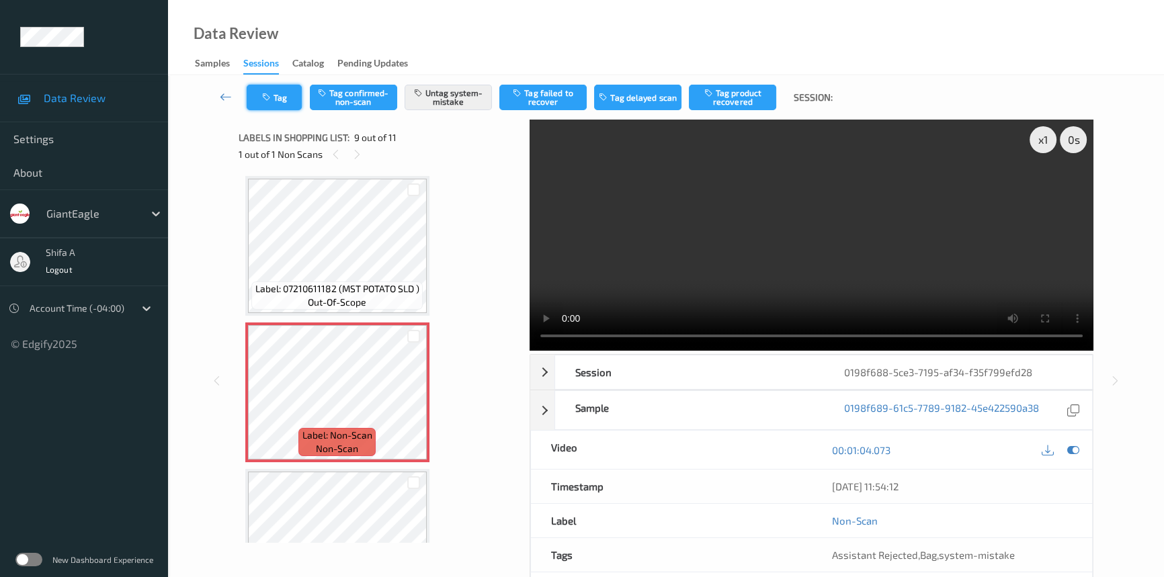
click at [290, 95] on button "Tag" at bounding box center [274, 98] width 55 height 26
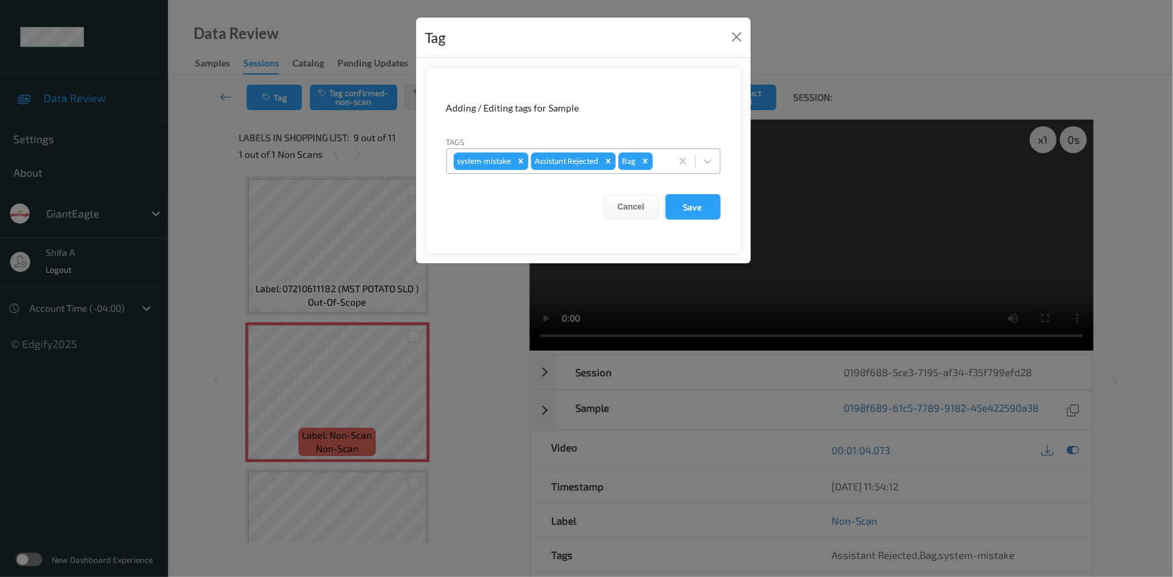
click at [649, 162] on icon "Remove Bag" at bounding box center [645, 161] width 9 height 9
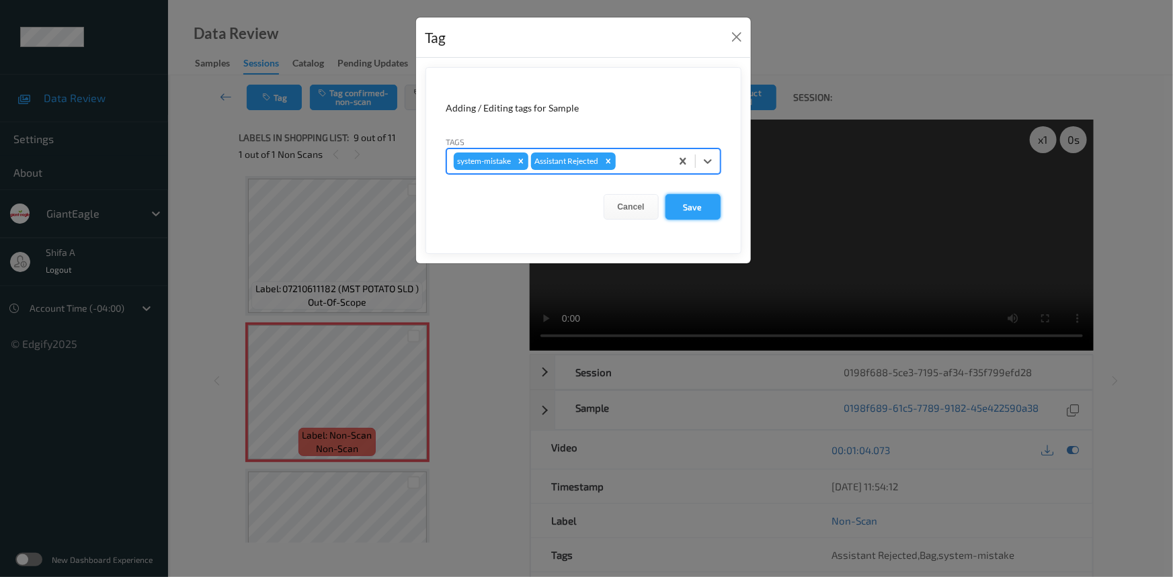
click at [684, 206] on button "Save" at bounding box center [692, 207] width 55 height 26
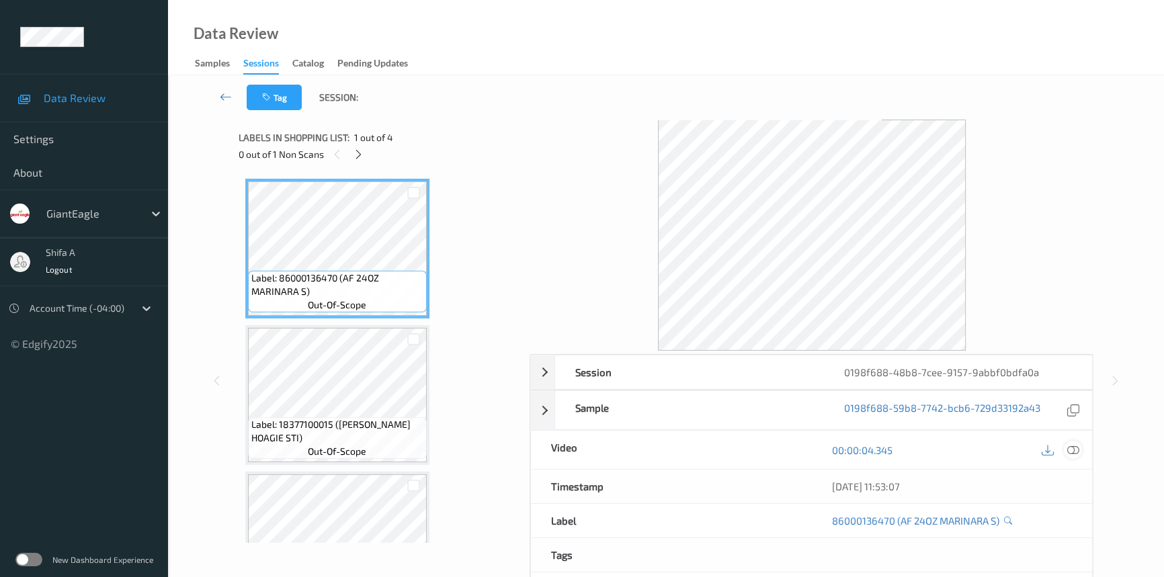
drag, startPoint x: 1075, startPoint y: 451, endPoint x: 477, endPoint y: 237, distance: 635.9
click at [1075, 450] on icon at bounding box center [1073, 450] width 12 height 12
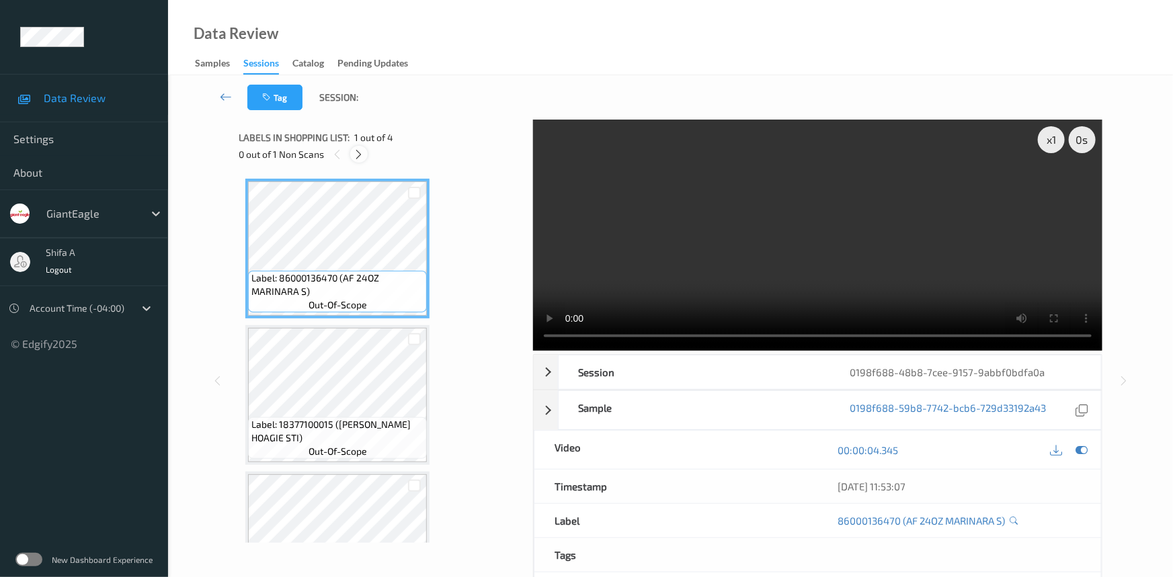
click at [356, 157] on icon at bounding box center [359, 155] width 11 height 12
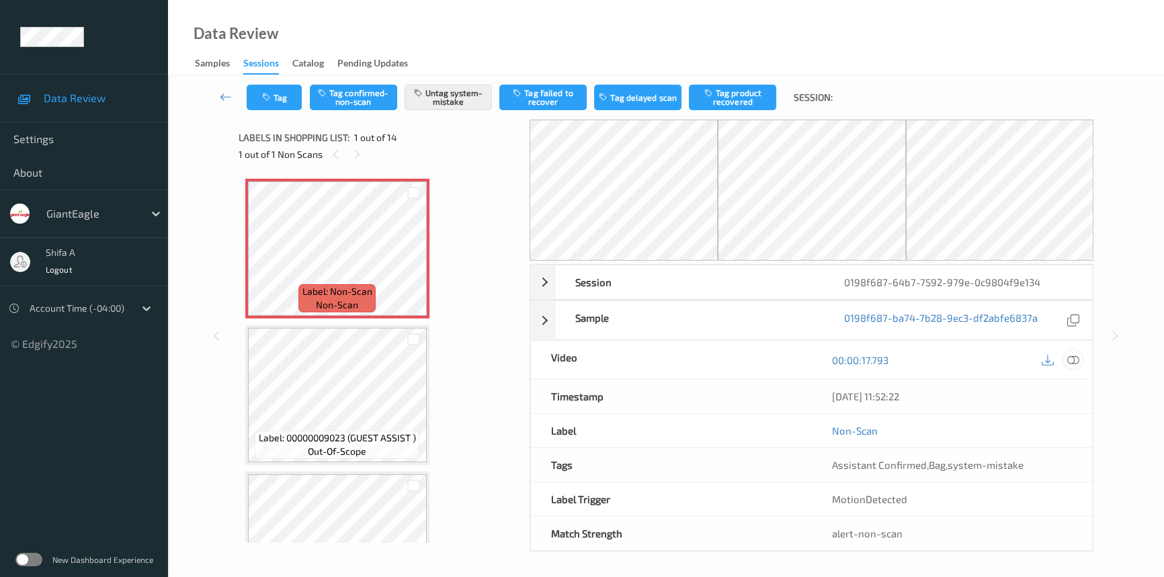
click at [1074, 358] on icon at bounding box center [1073, 360] width 12 height 12
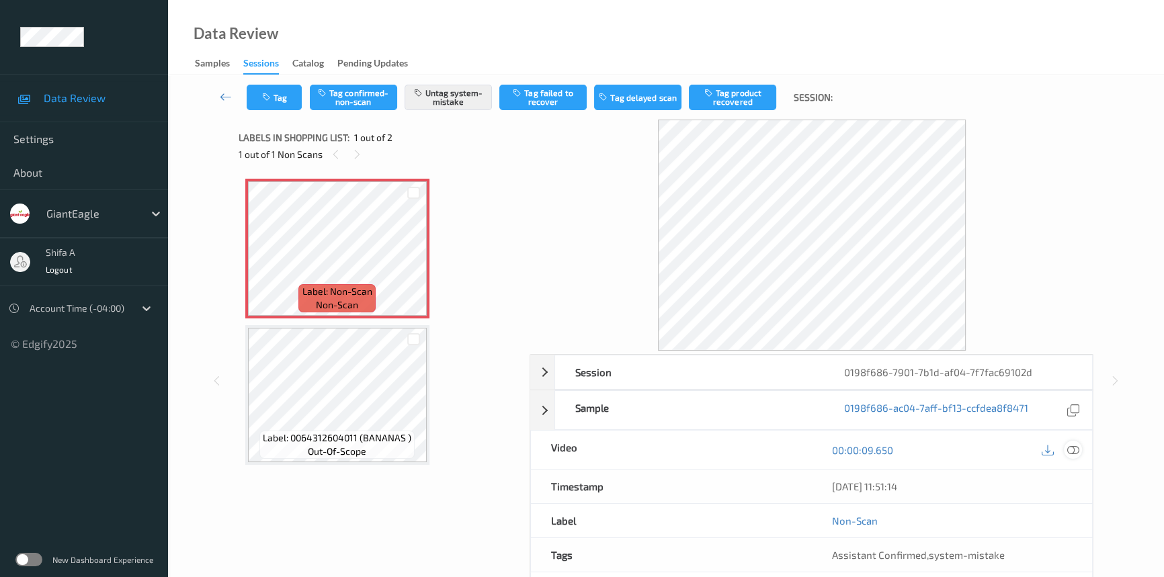
drag, startPoint x: 1073, startPoint y: 447, endPoint x: 1065, endPoint y: 433, distance: 15.9
click at [1071, 446] on icon at bounding box center [1073, 450] width 12 height 12
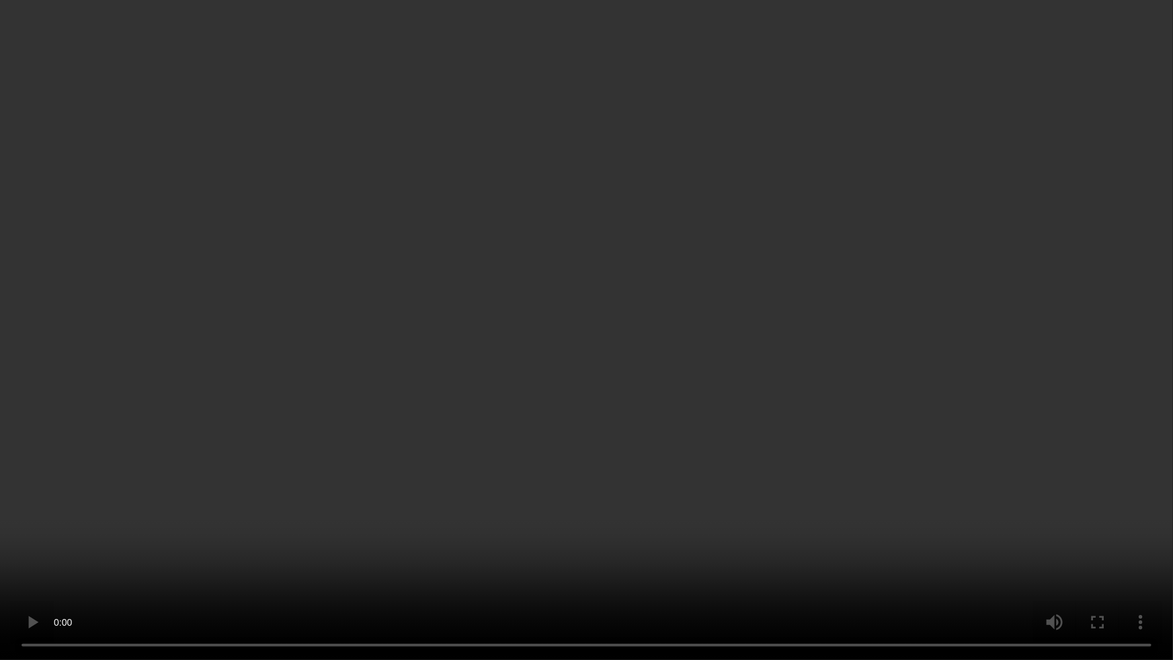
click at [780, 376] on video at bounding box center [586, 330] width 1173 height 660
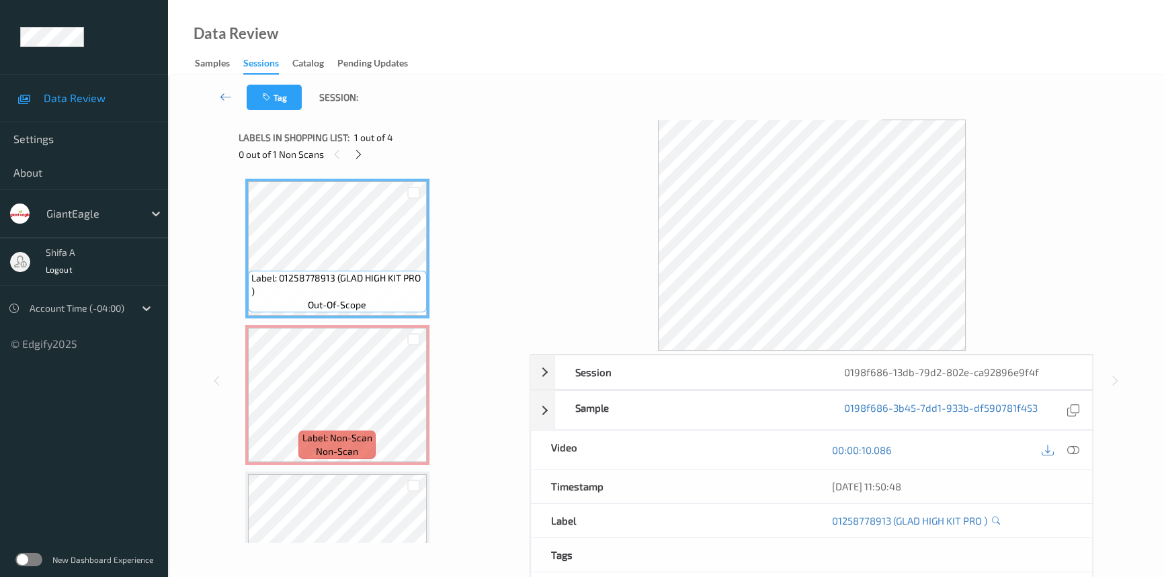
drag, startPoint x: 1075, startPoint y: 450, endPoint x: 1035, endPoint y: 436, distance: 42.7
click at [1075, 450] on icon at bounding box center [1073, 450] width 12 height 12
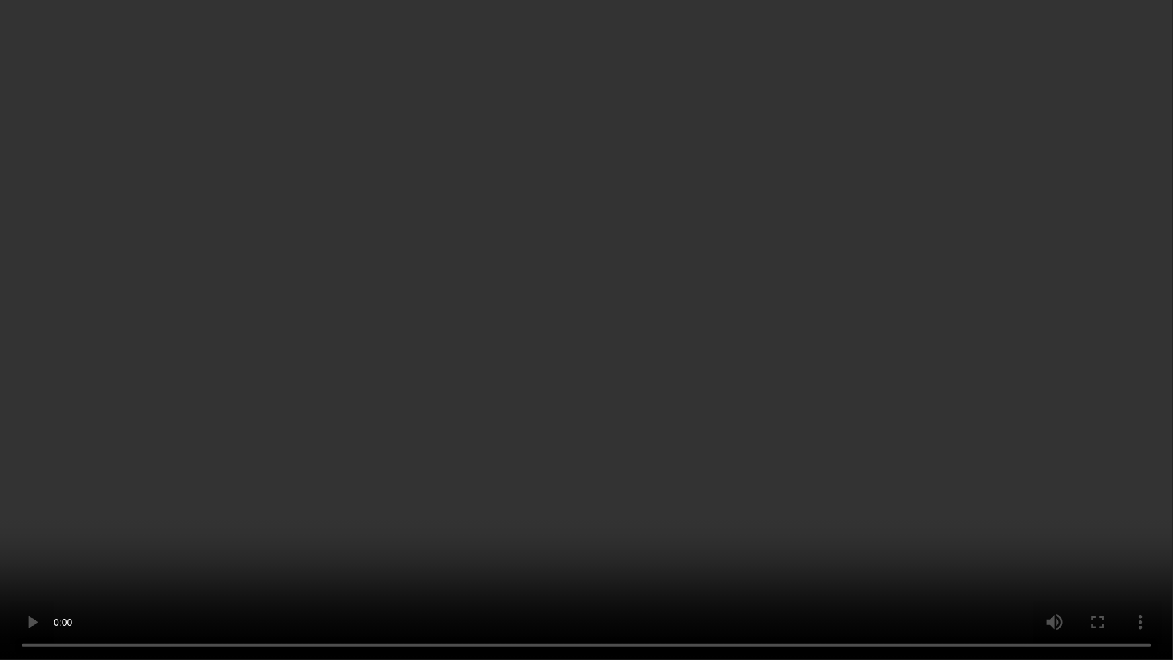
click at [907, 360] on video at bounding box center [586, 330] width 1173 height 660
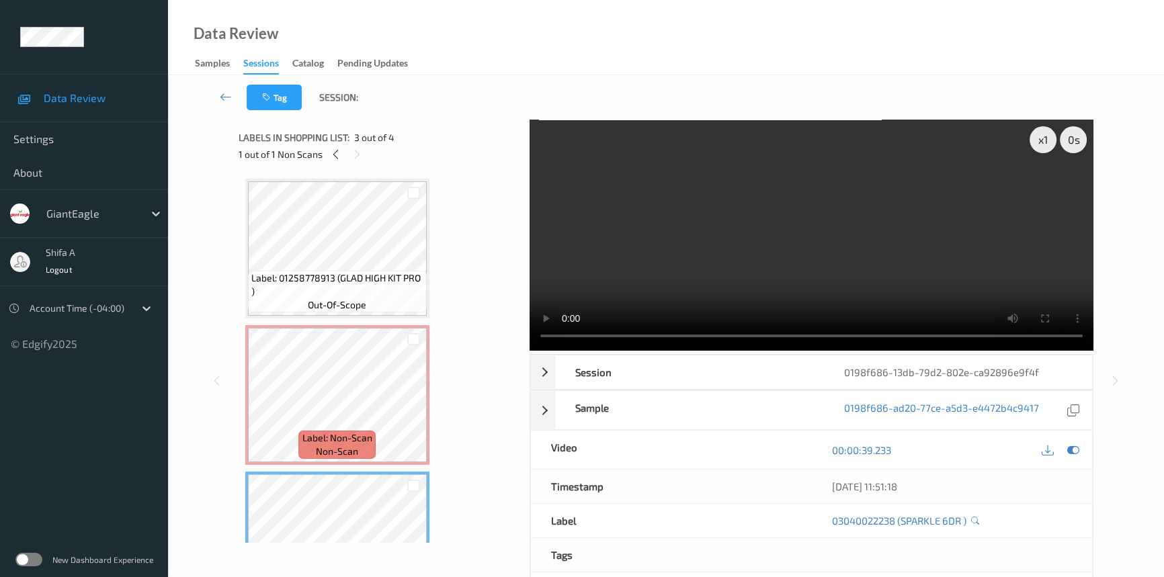
click at [358, 463] on div "Label: 01258778913 (GLAD HIGH KIT PRO ) out-of-scope Label: Non-Scan non-scan L…" at bounding box center [379, 468] width 269 height 579
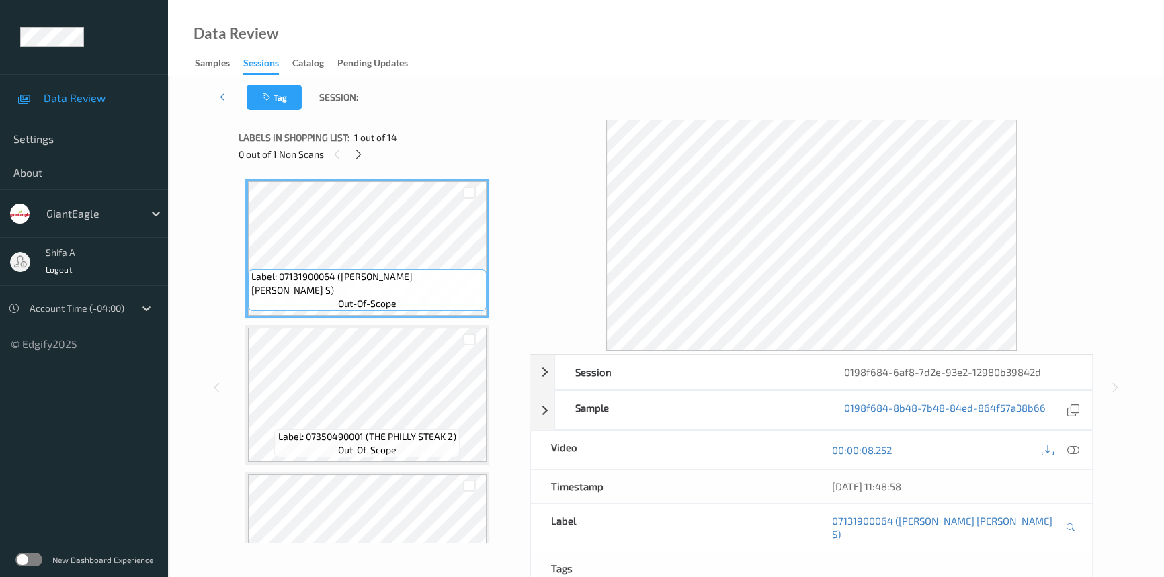
click at [1069, 449] on icon at bounding box center [1073, 450] width 12 height 12
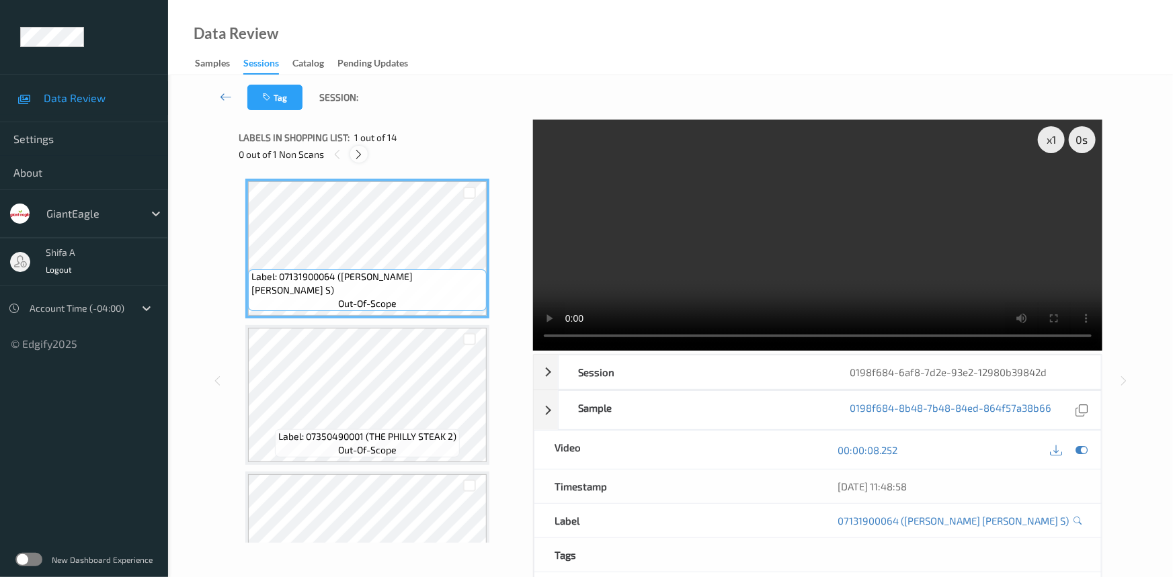
click at [359, 147] on div at bounding box center [358, 154] width 17 height 17
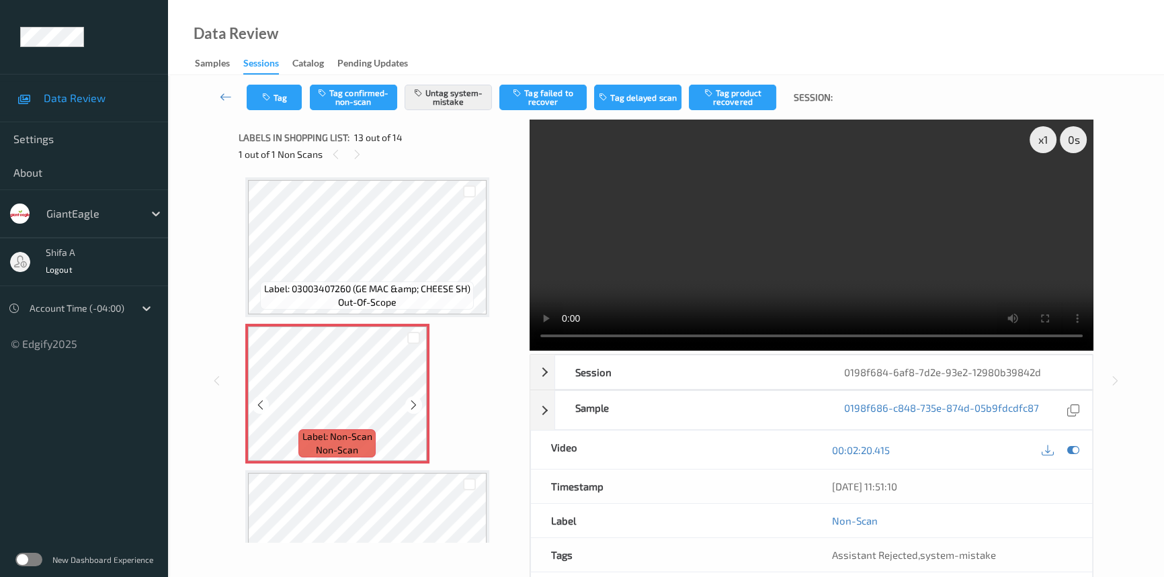
scroll to position [1680, 0]
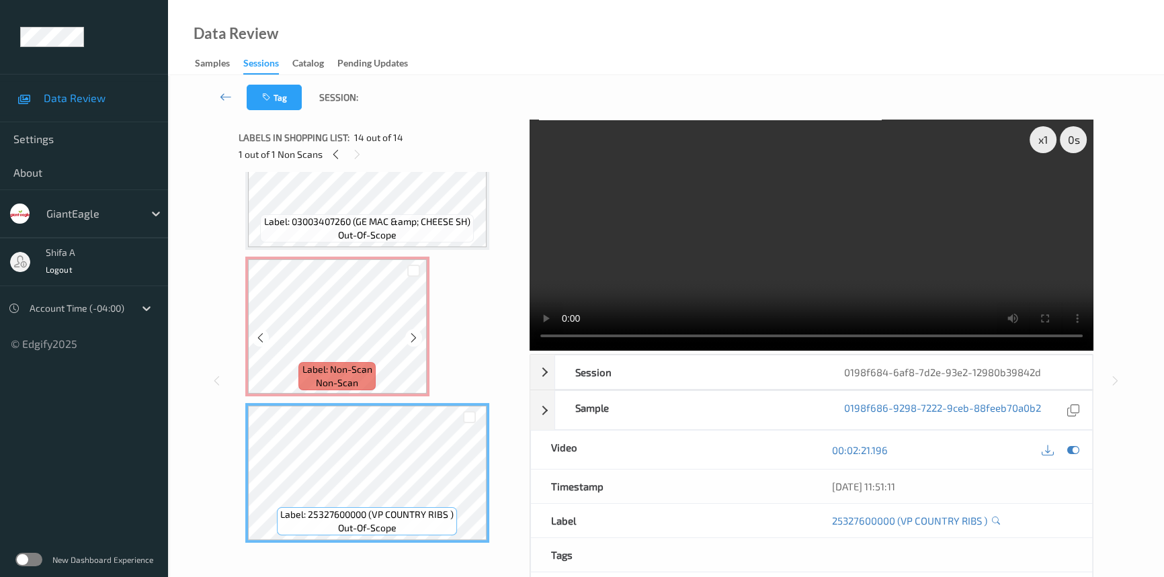
click at [362, 363] on span "Label: Non-Scan" at bounding box center [337, 369] width 70 height 13
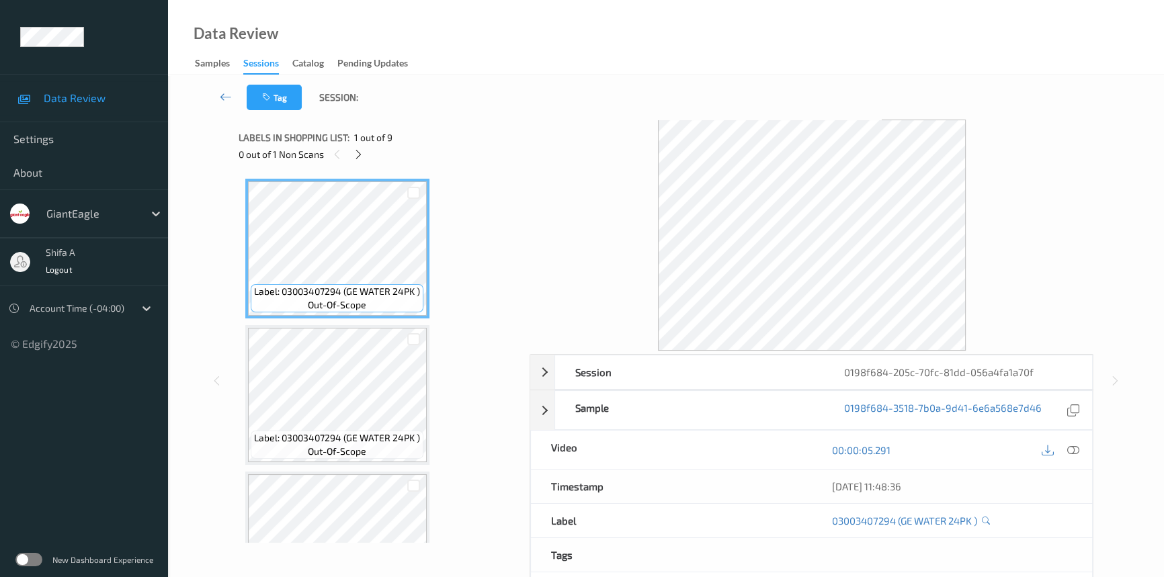
click at [1077, 445] on icon at bounding box center [1073, 450] width 12 height 12
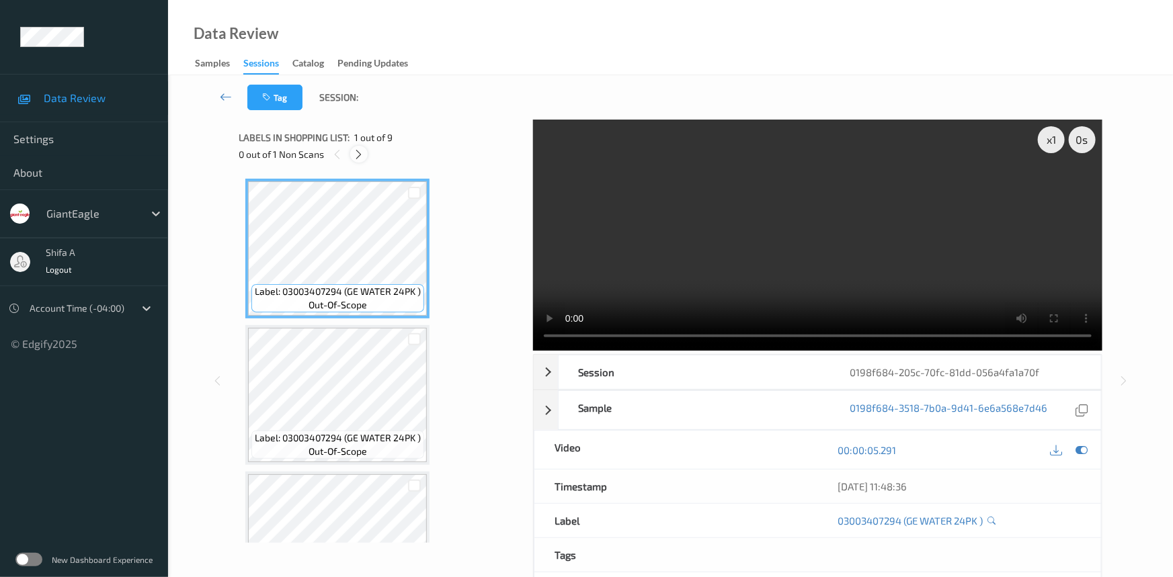
click at [363, 153] on icon at bounding box center [359, 155] width 11 height 12
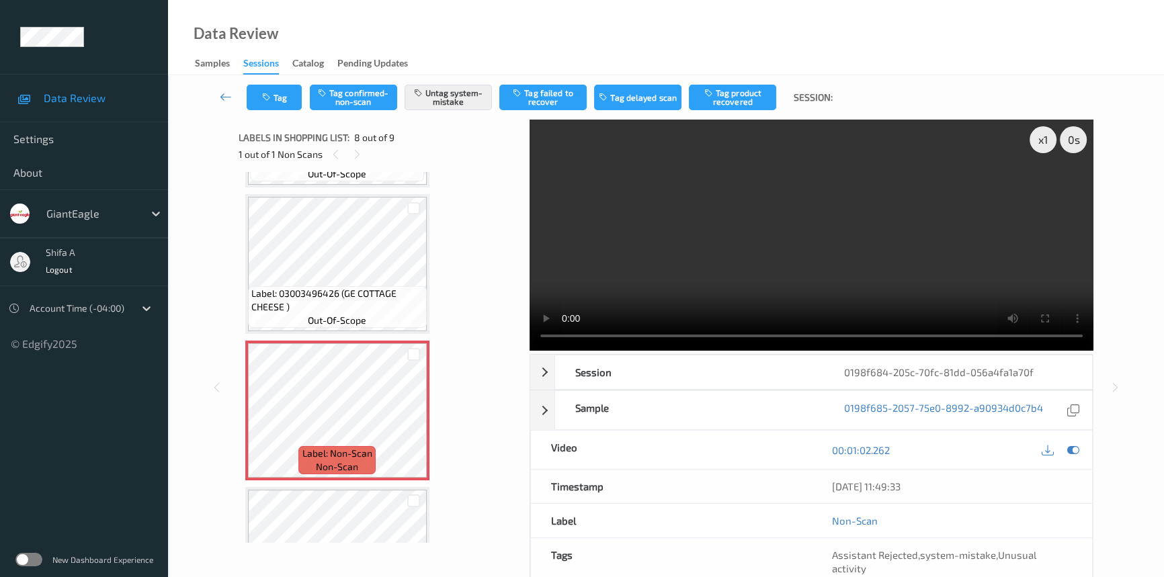
scroll to position [883, 0]
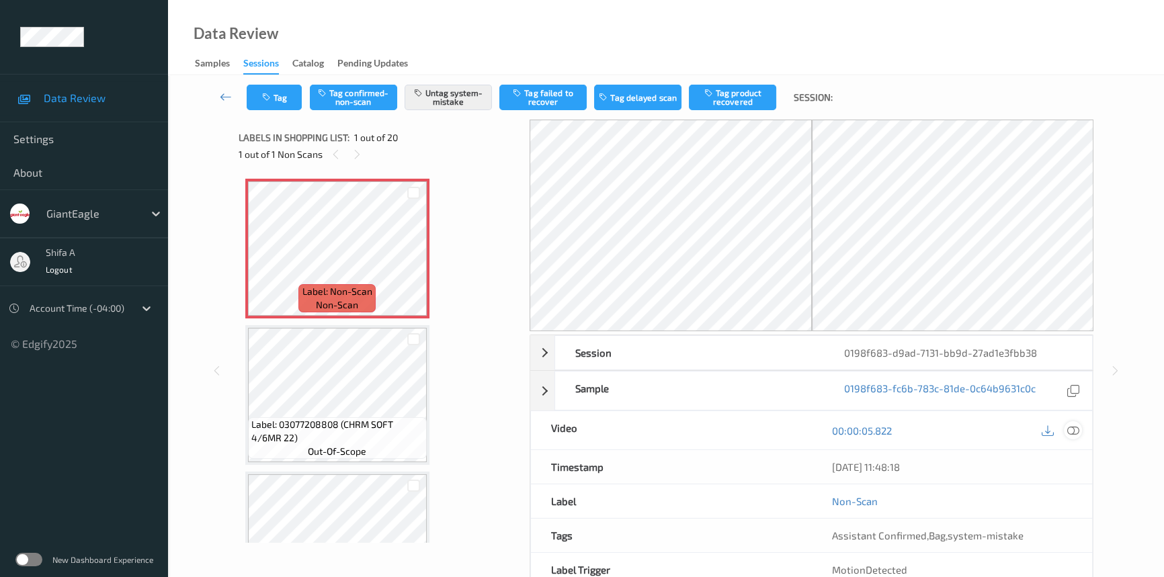
click at [1070, 431] on icon at bounding box center [1073, 431] width 12 height 12
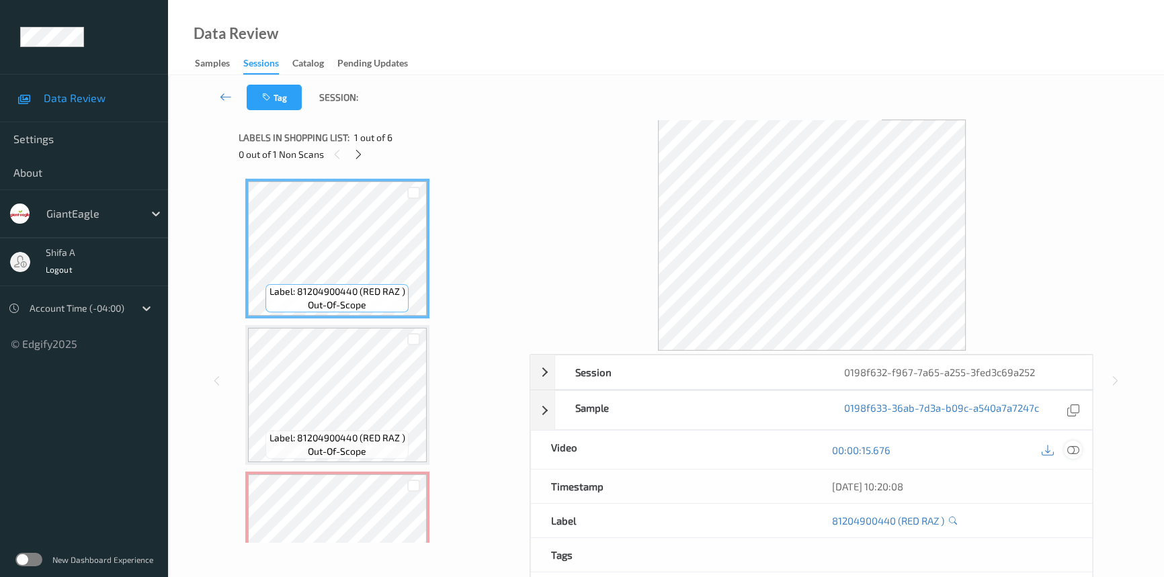
click at [1069, 450] on icon at bounding box center [1073, 450] width 12 height 12
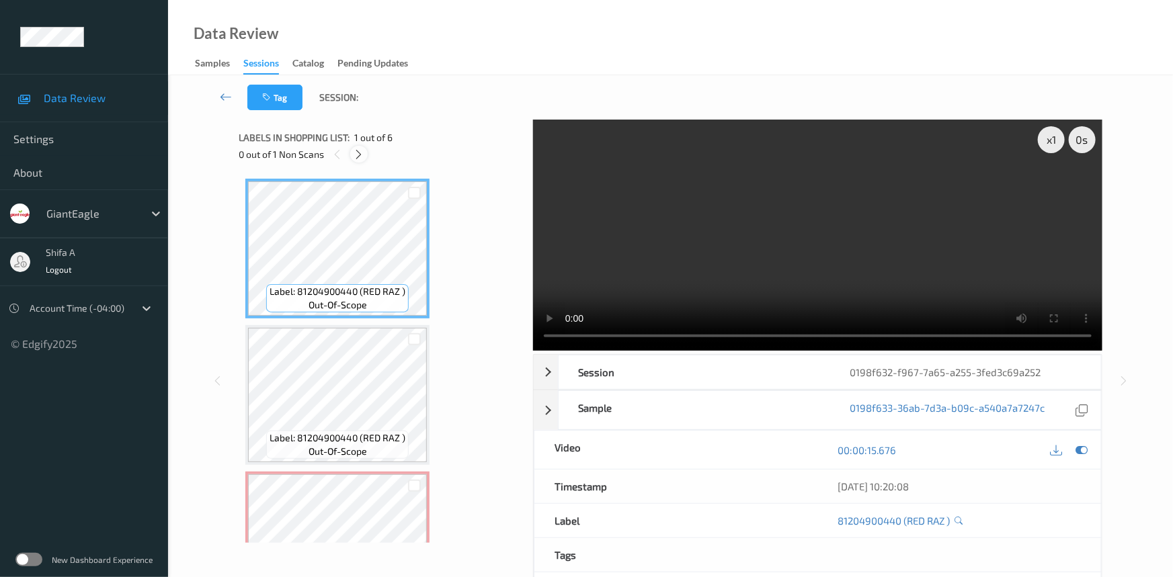
click at [360, 149] on icon at bounding box center [359, 155] width 11 height 12
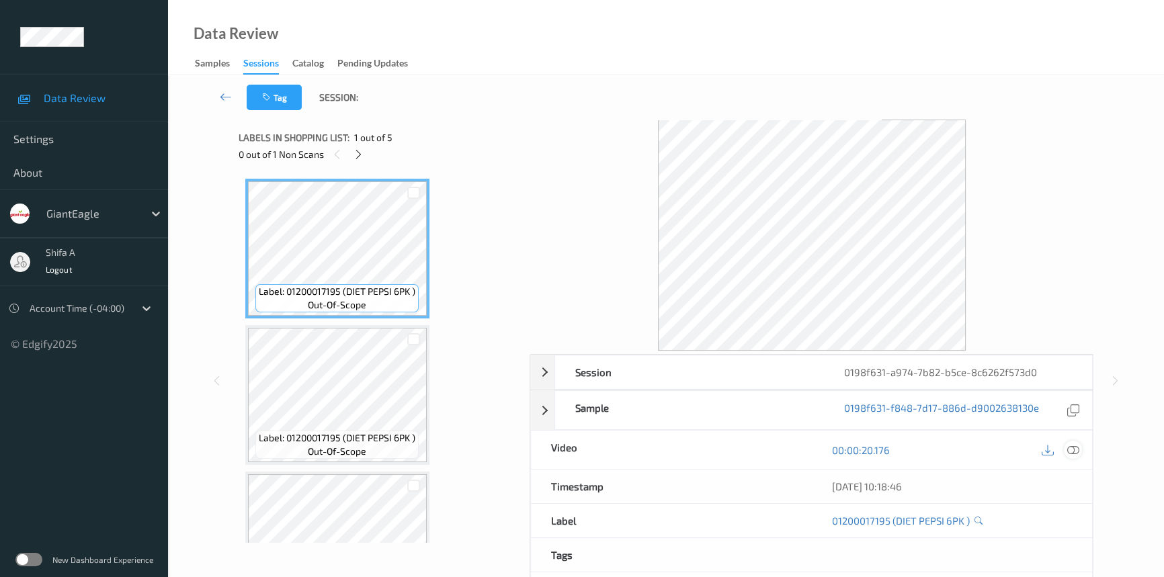
click at [1075, 451] on icon at bounding box center [1073, 450] width 12 height 12
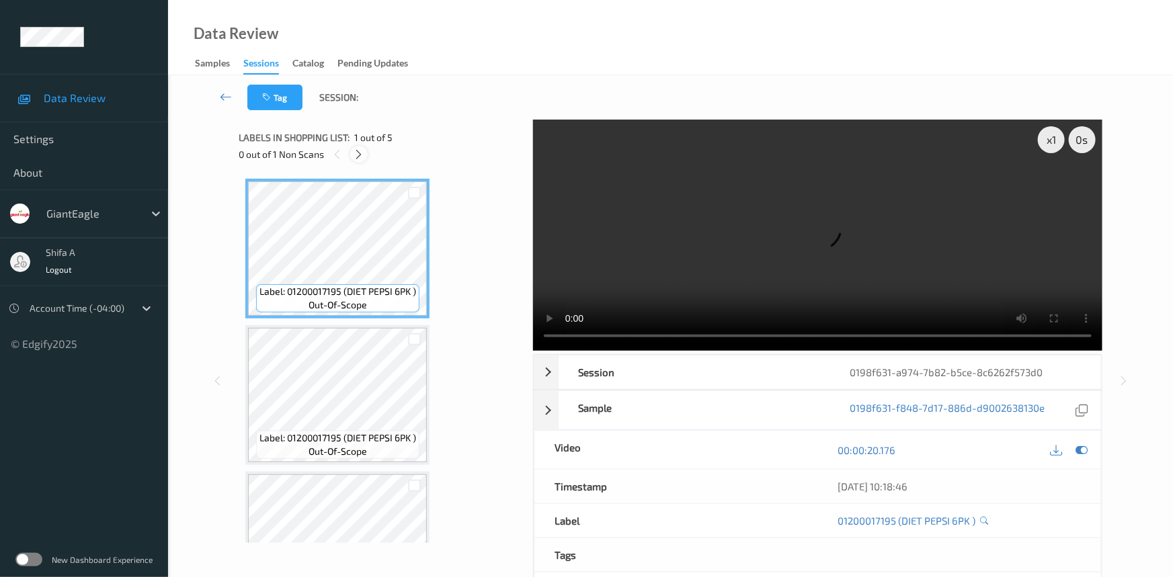
click at [361, 152] on icon at bounding box center [359, 155] width 11 height 12
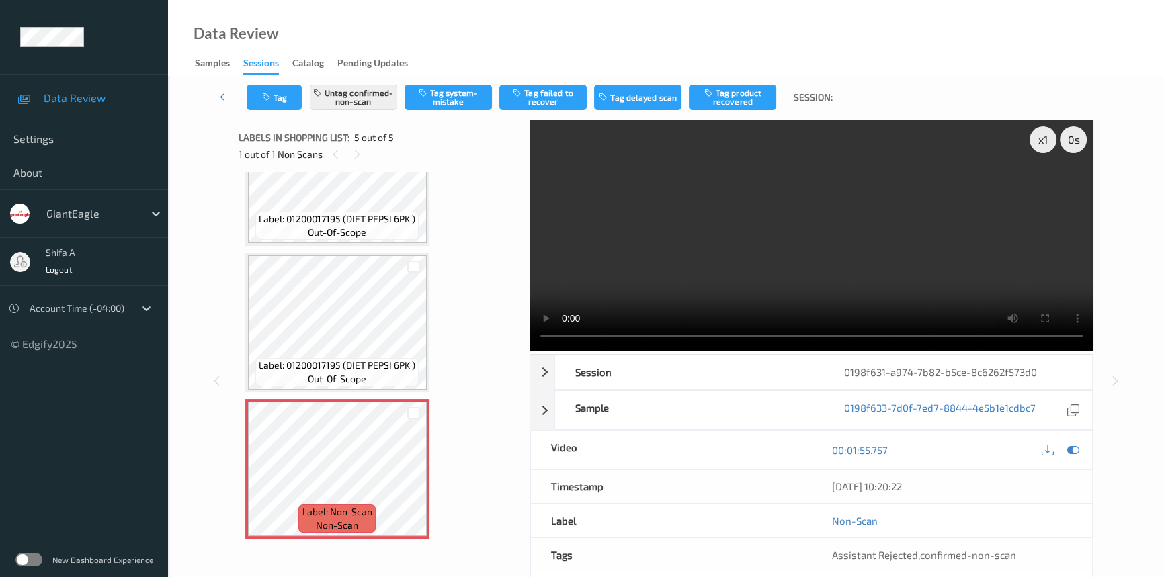
scroll to position [283, 0]
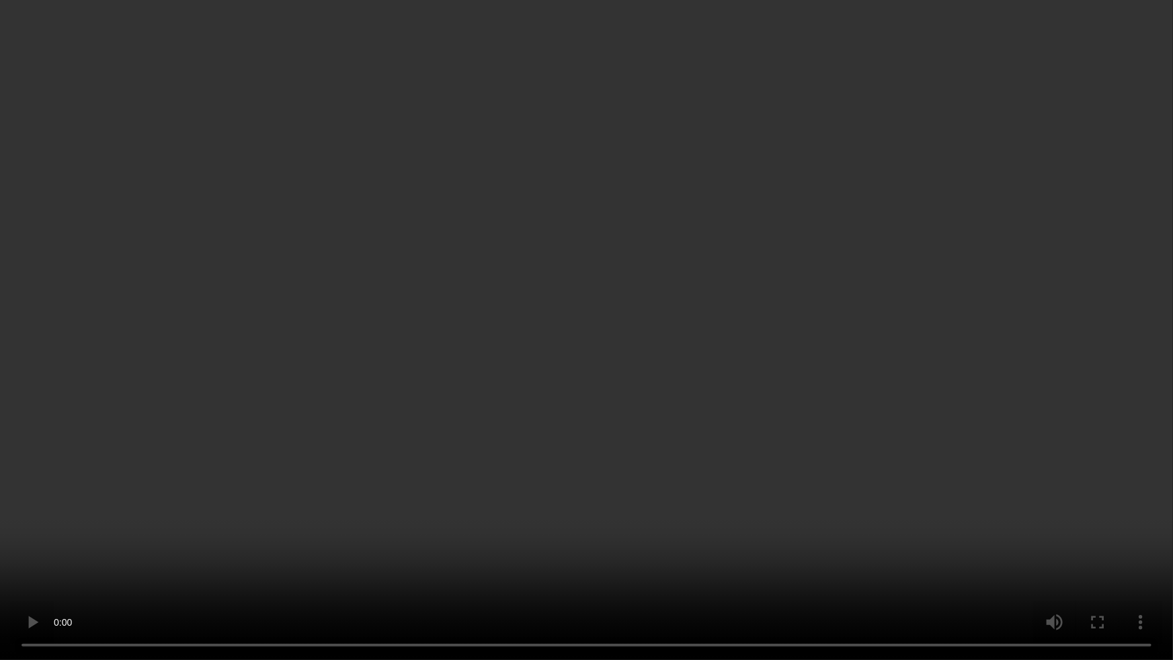
click at [1004, 393] on video at bounding box center [586, 330] width 1173 height 660
click at [719, 561] on video at bounding box center [586, 330] width 1173 height 660
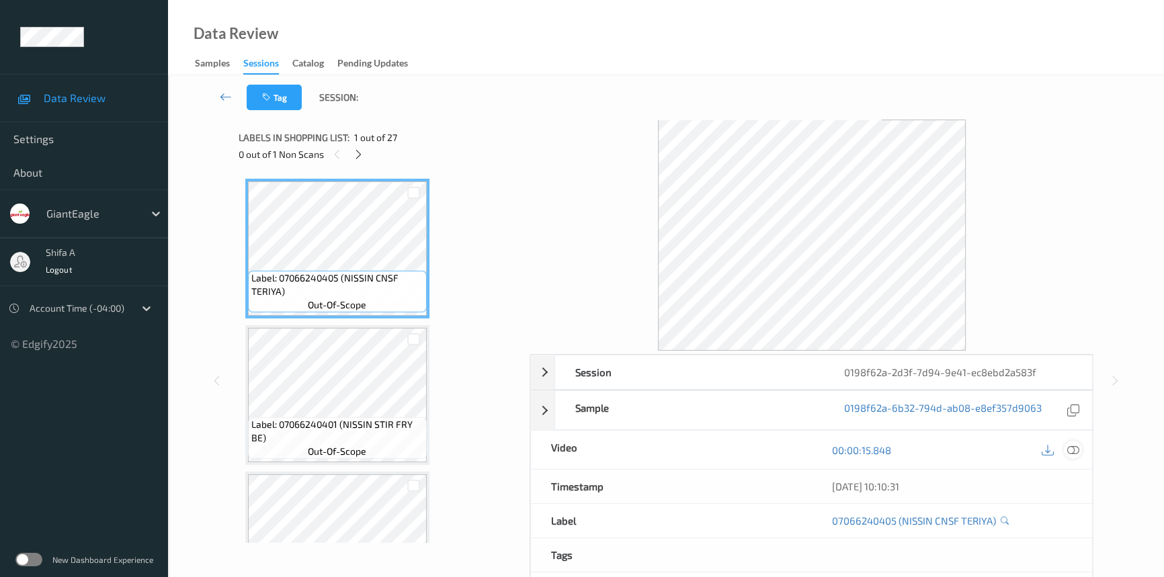
click at [1080, 448] on div at bounding box center [1073, 450] width 18 height 18
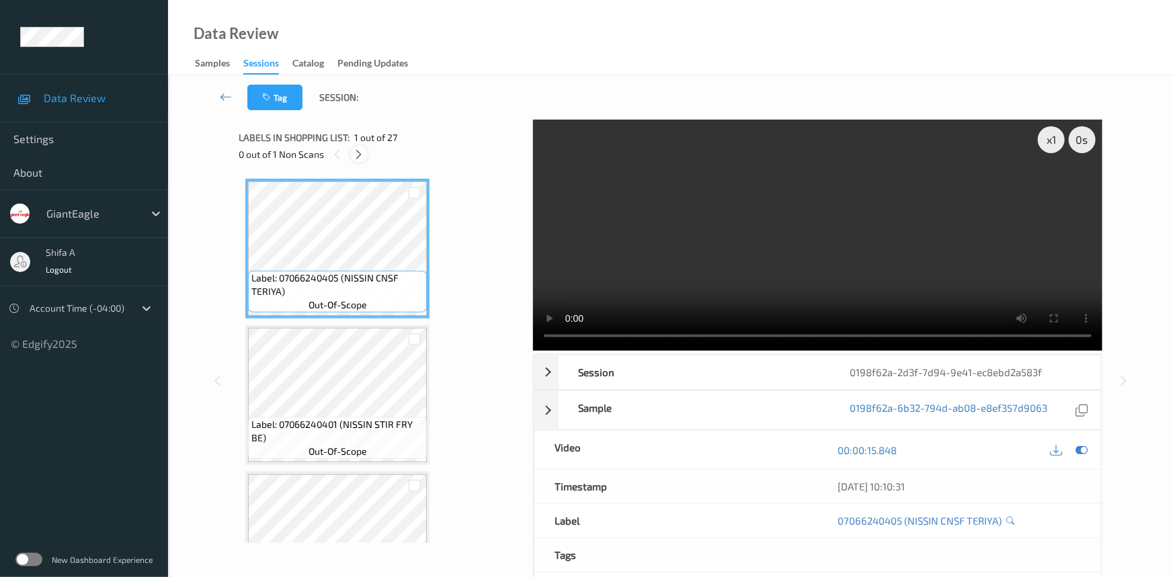
click at [358, 151] on icon at bounding box center [359, 155] width 11 height 12
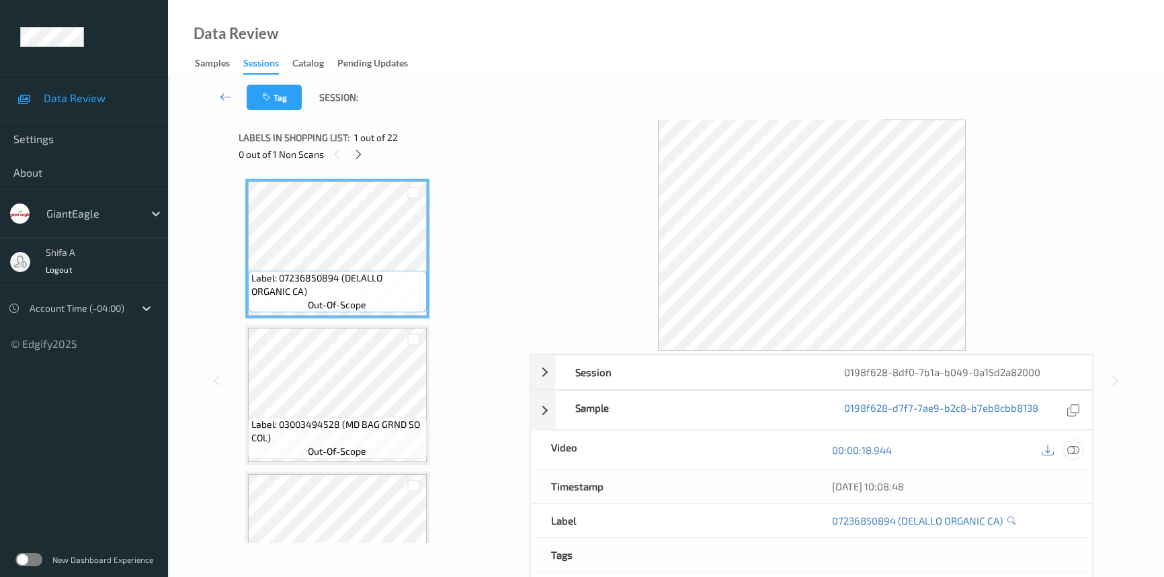
click at [1078, 450] on icon at bounding box center [1073, 450] width 12 height 12
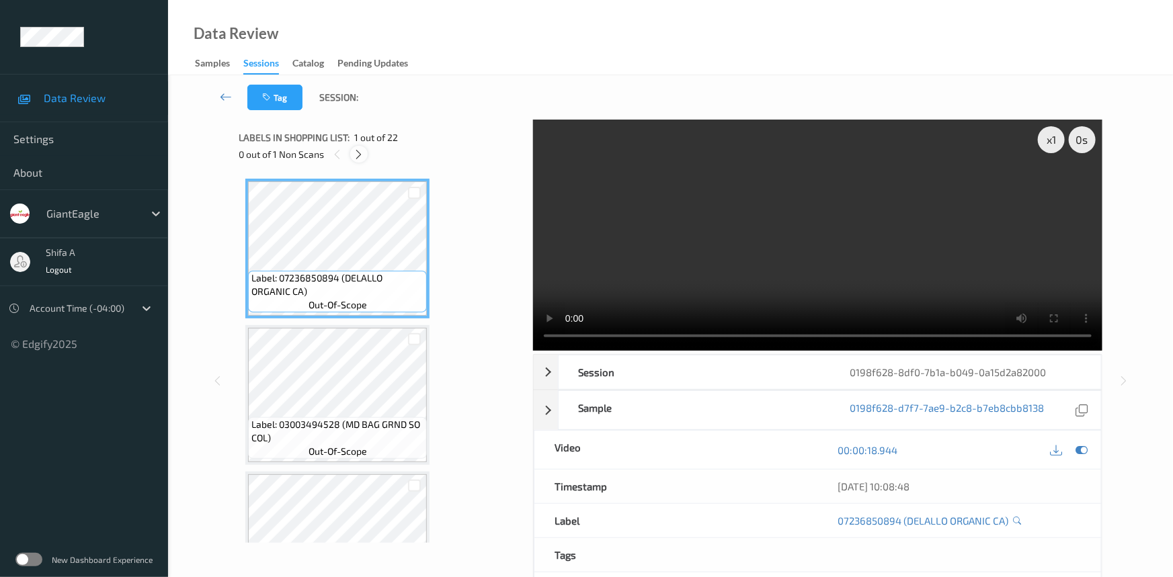
click at [363, 157] on icon at bounding box center [359, 155] width 11 height 12
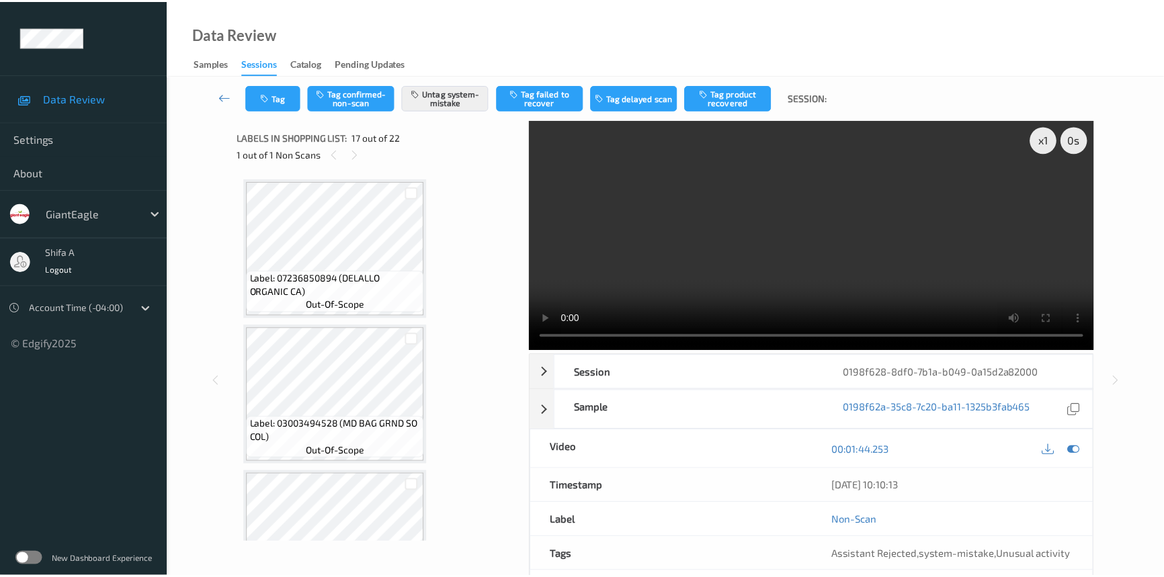
scroll to position [2197, 0]
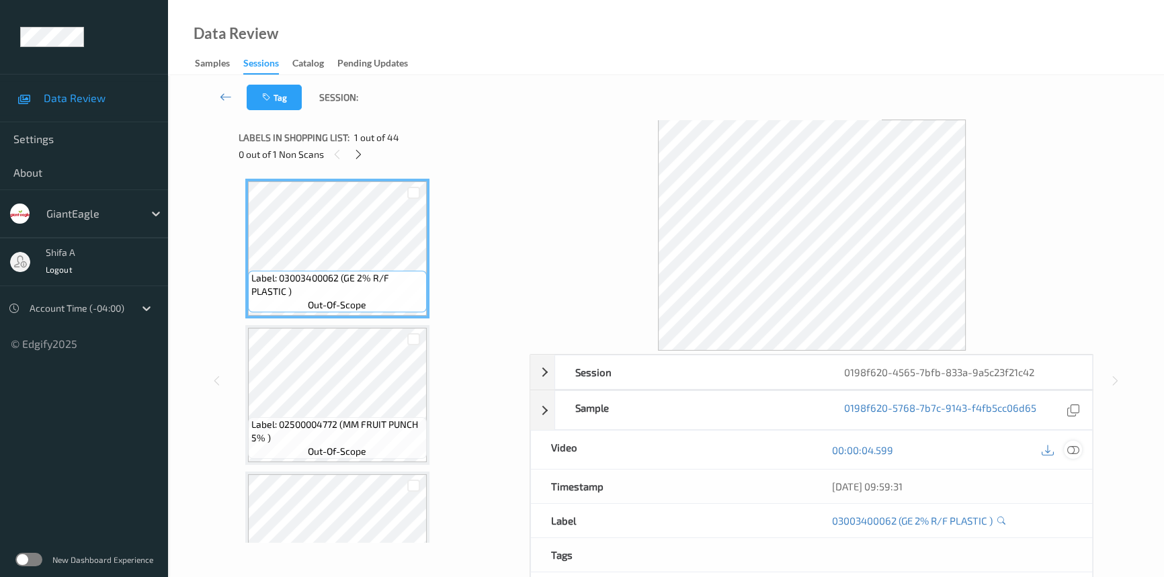
click at [1071, 444] on icon at bounding box center [1073, 450] width 12 height 12
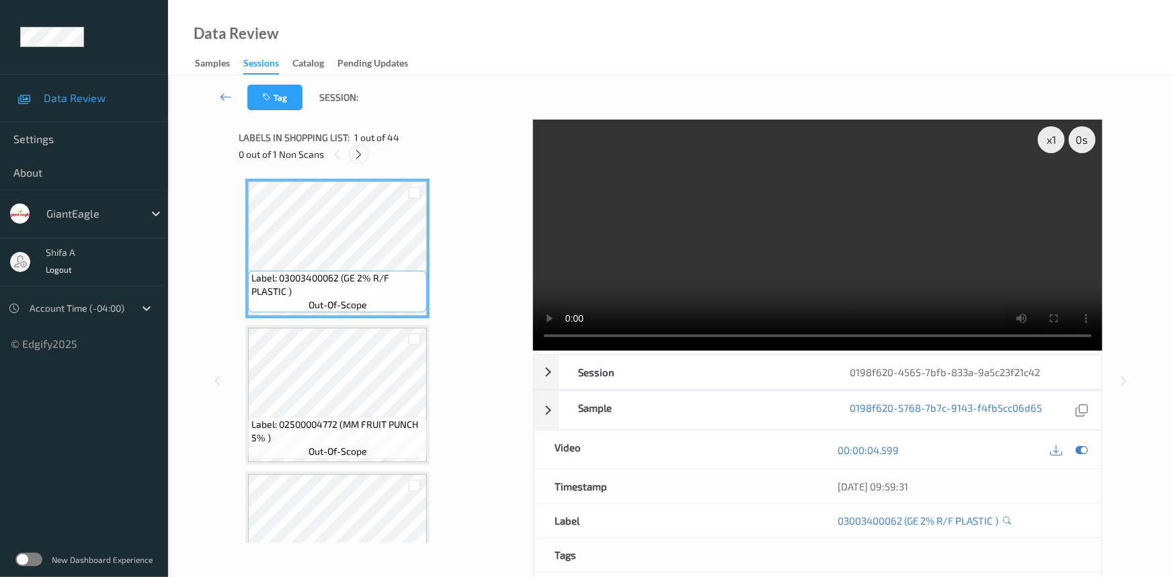
click at [359, 159] on icon at bounding box center [359, 155] width 11 height 12
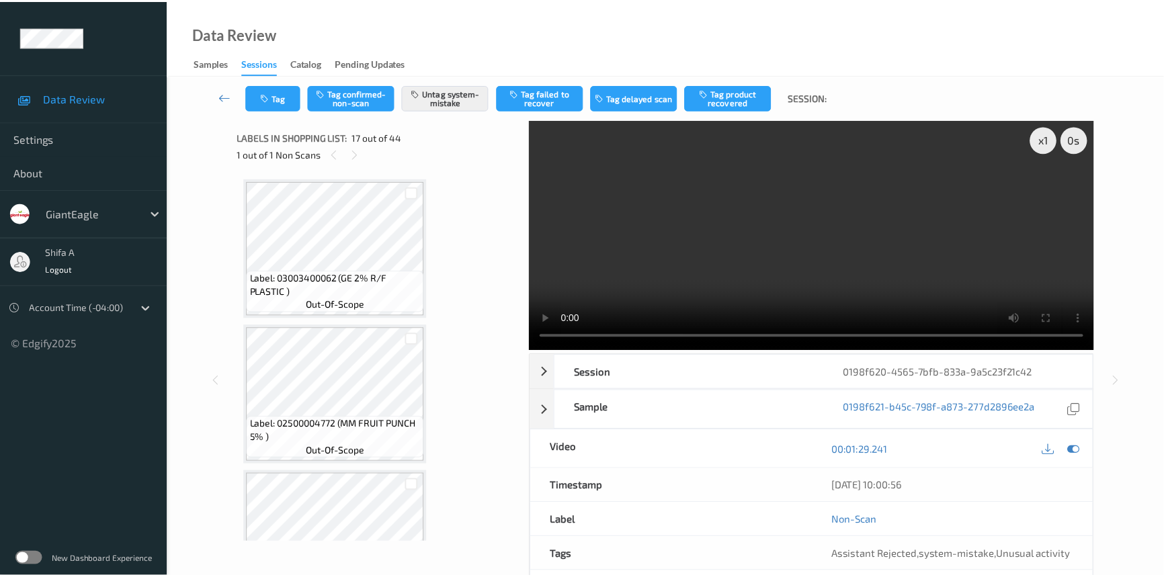
scroll to position [2197, 0]
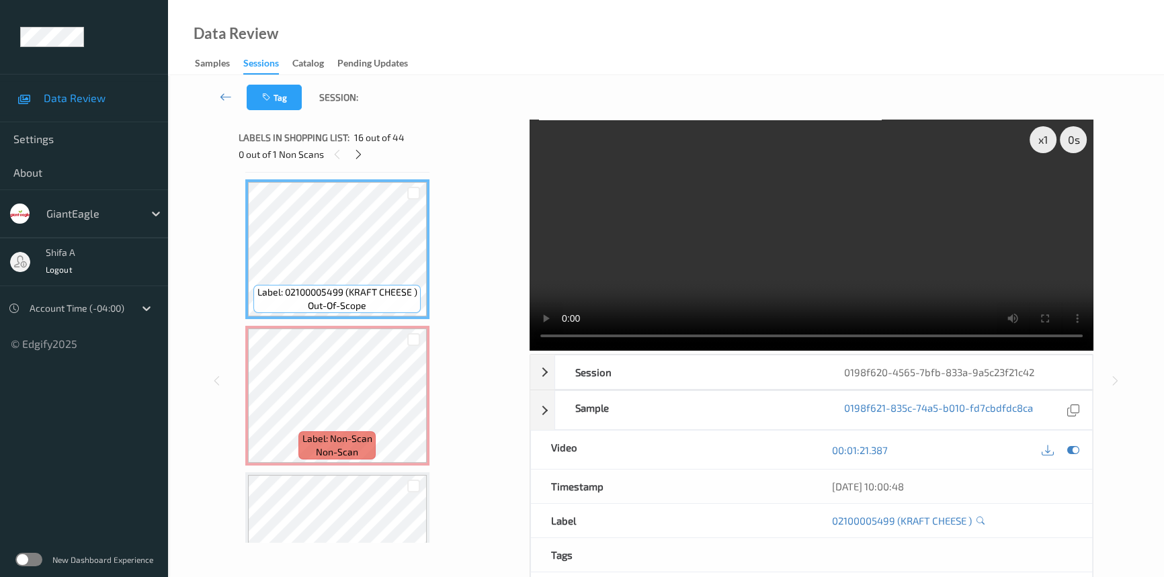
click at [950, 229] on video at bounding box center [812, 235] width 564 height 231
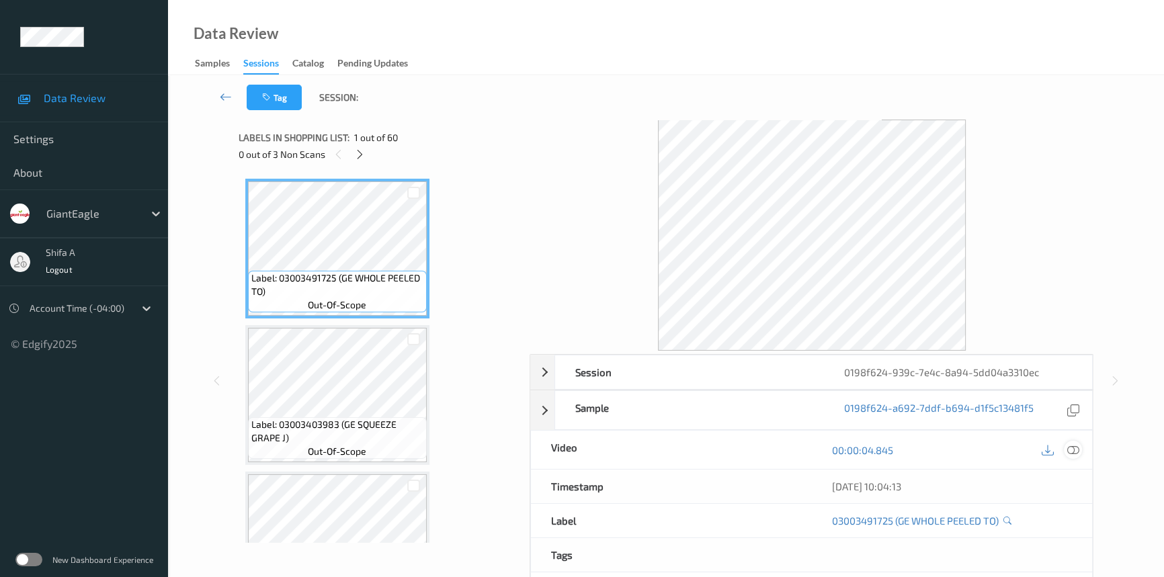
click at [1076, 451] on icon at bounding box center [1073, 450] width 12 height 12
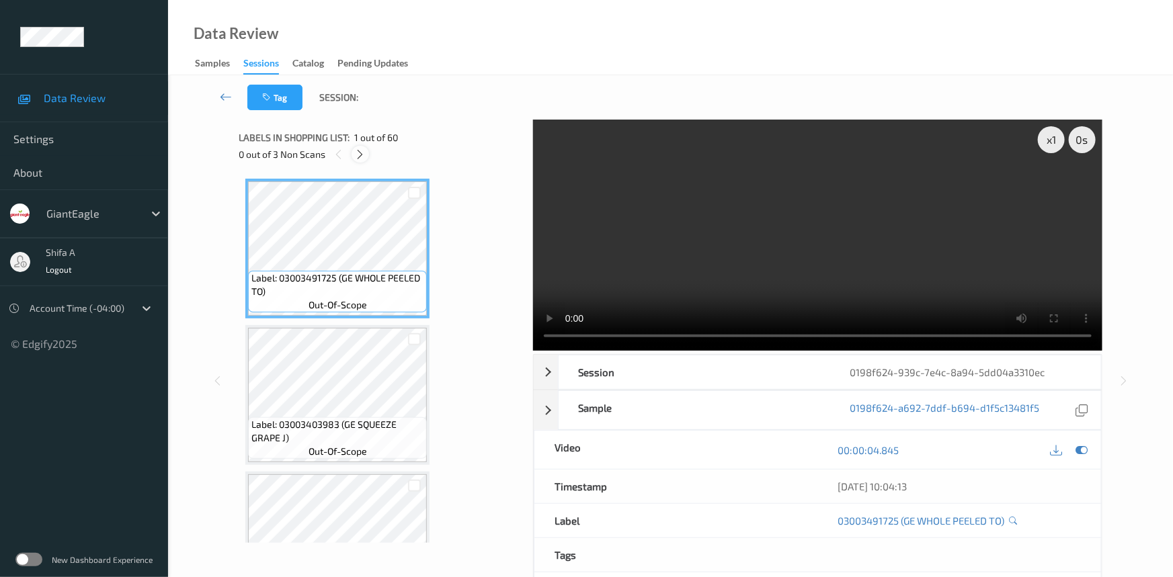
click at [359, 160] on icon at bounding box center [360, 155] width 11 height 12
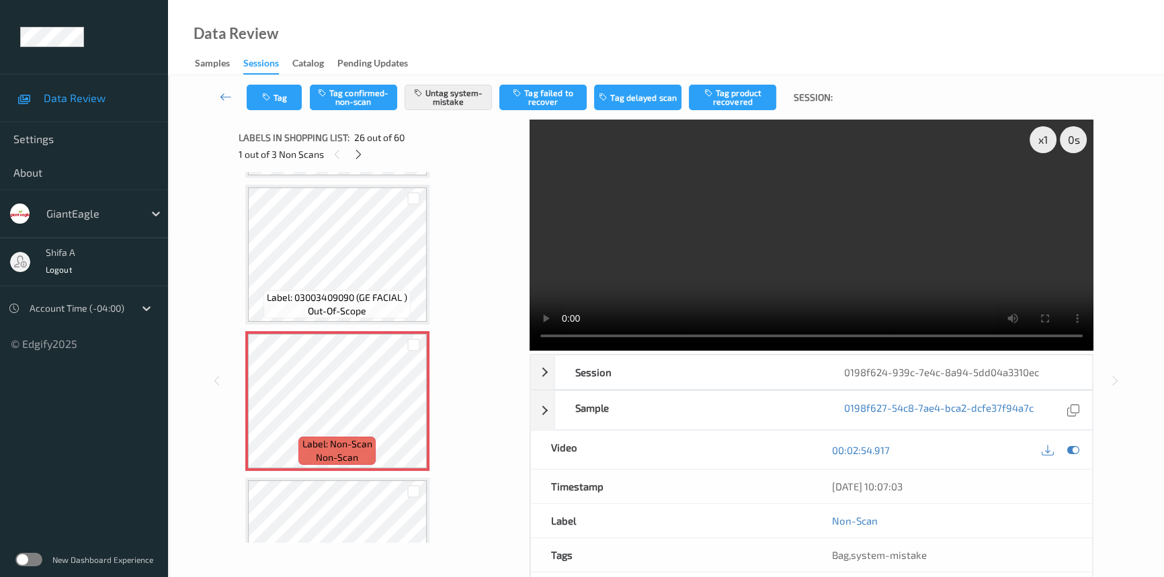
scroll to position [3755, 0]
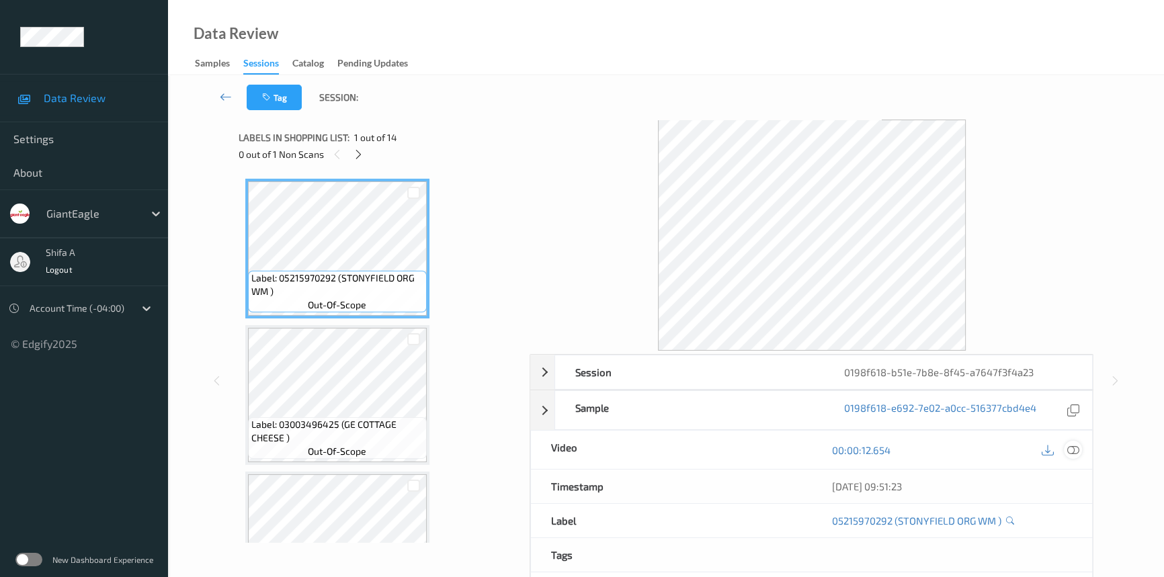
click at [1032, 444] on icon at bounding box center [1073, 450] width 12 height 12
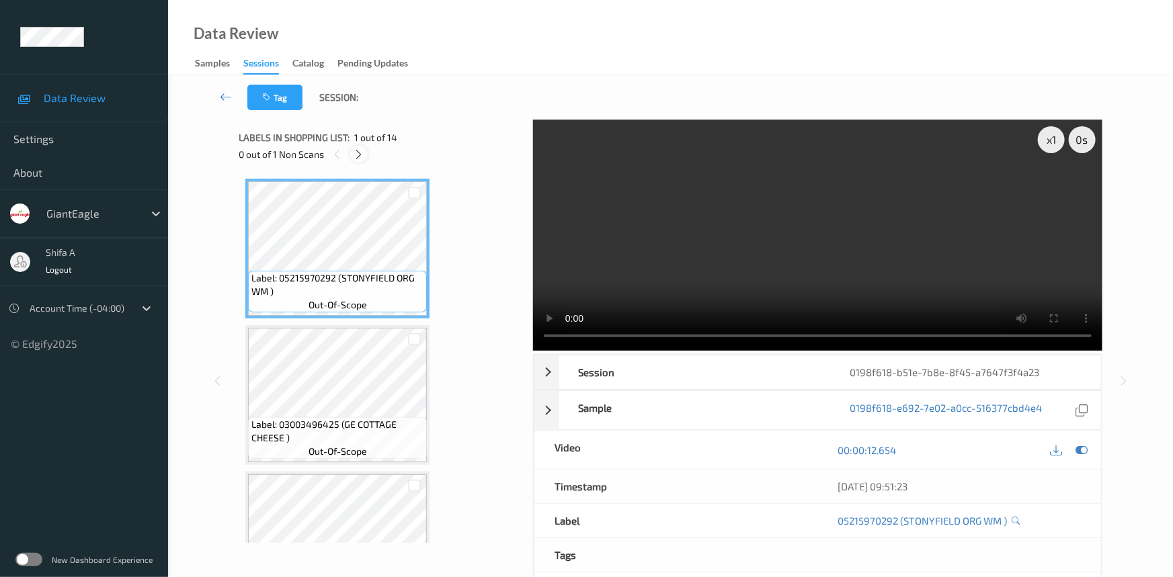
click at [362, 154] on icon at bounding box center [359, 155] width 11 height 12
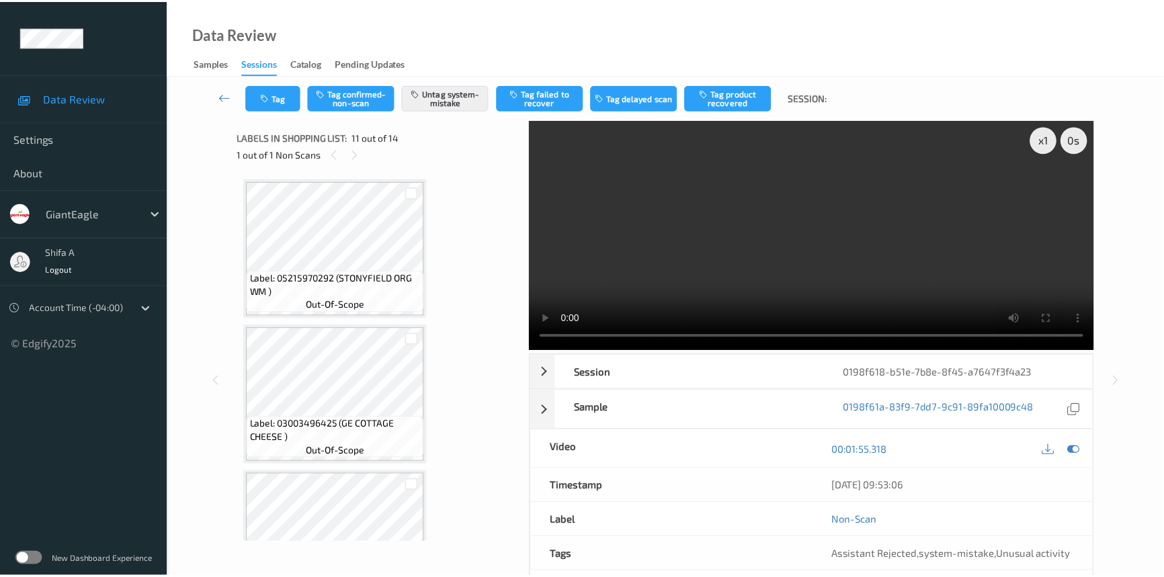
scroll to position [1321, 0]
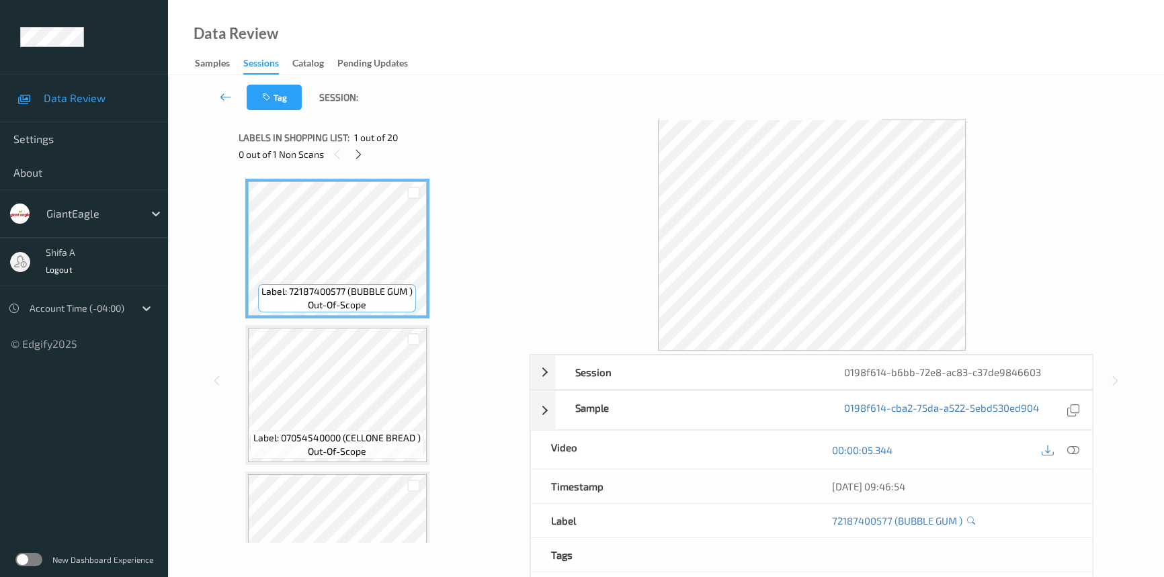
click at [1077, 446] on icon at bounding box center [1073, 450] width 12 height 12
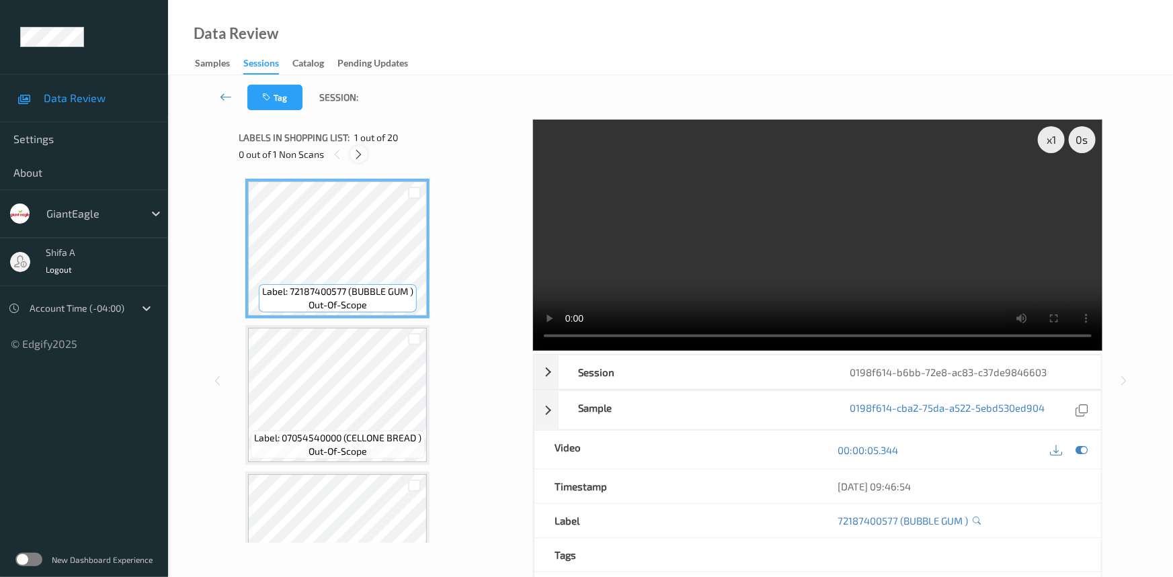
click at [360, 161] on div at bounding box center [358, 154] width 17 height 17
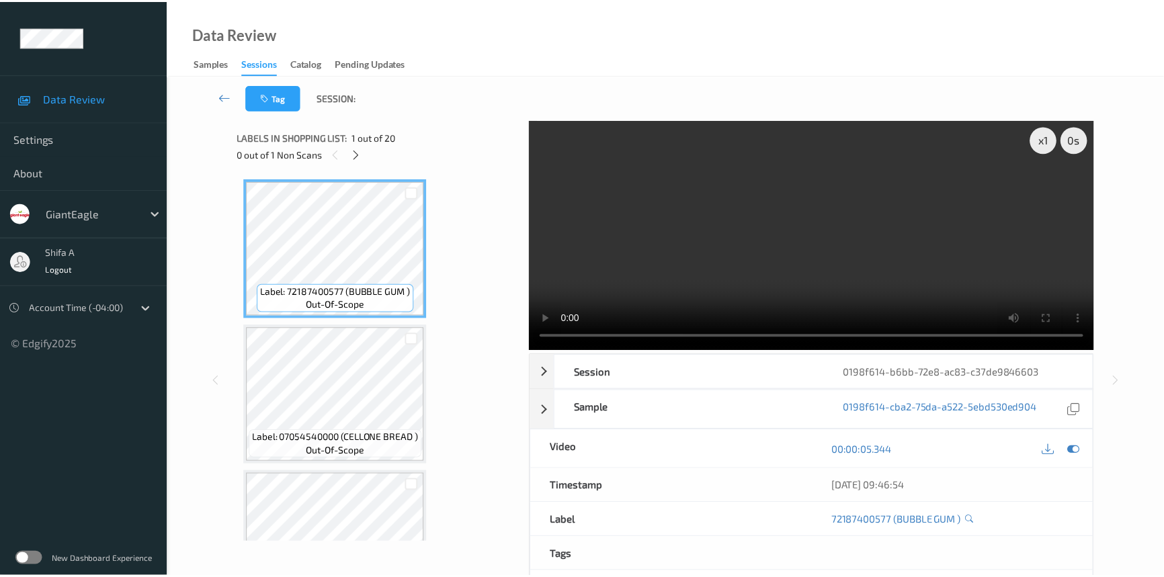
scroll to position [2488, 0]
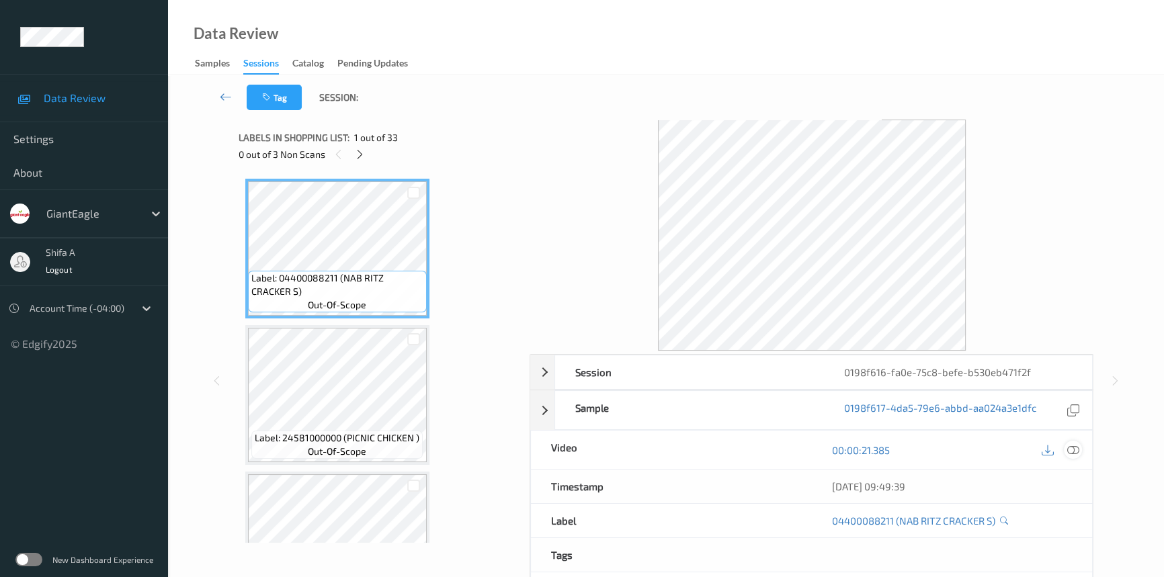
click at [1075, 450] on icon at bounding box center [1073, 450] width 12 height 12
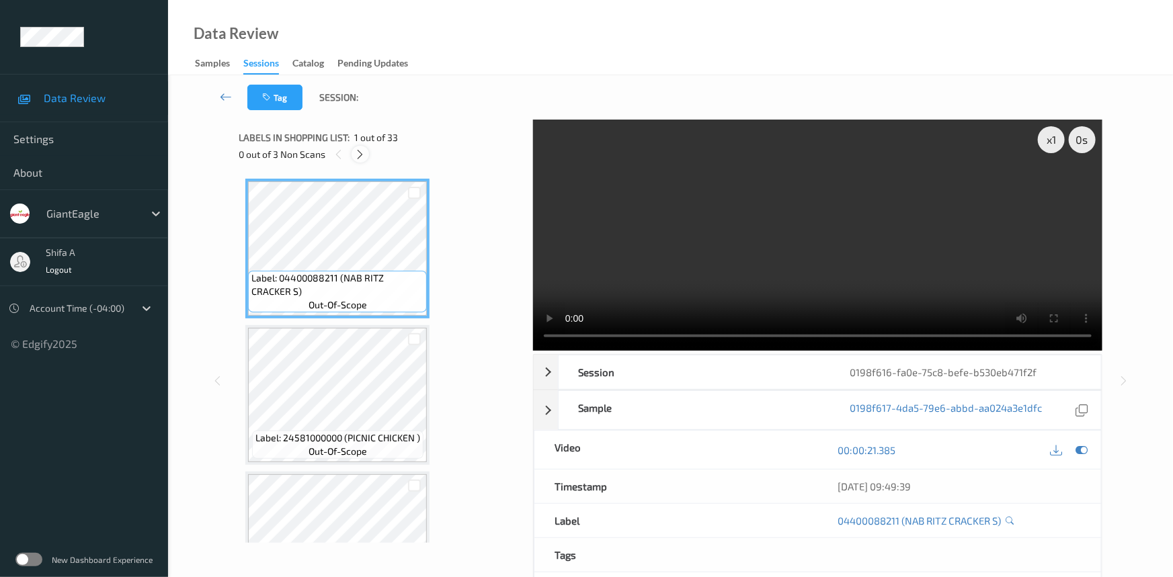
click at [360, 154] on icon at bounding box center [360, 155] width 11 height 12
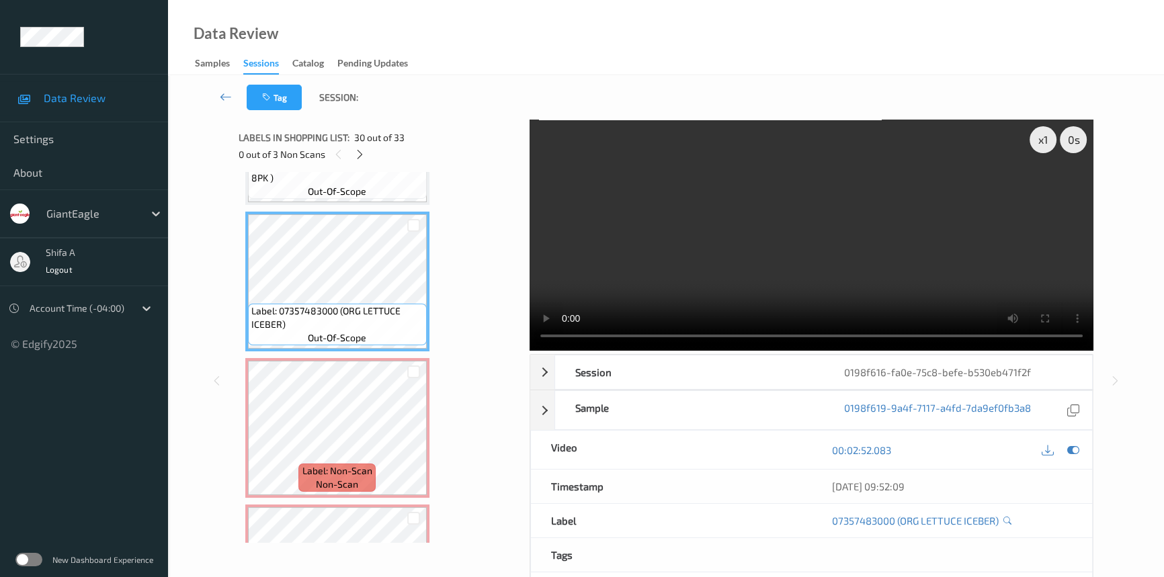
scroll to position [4210, 0]
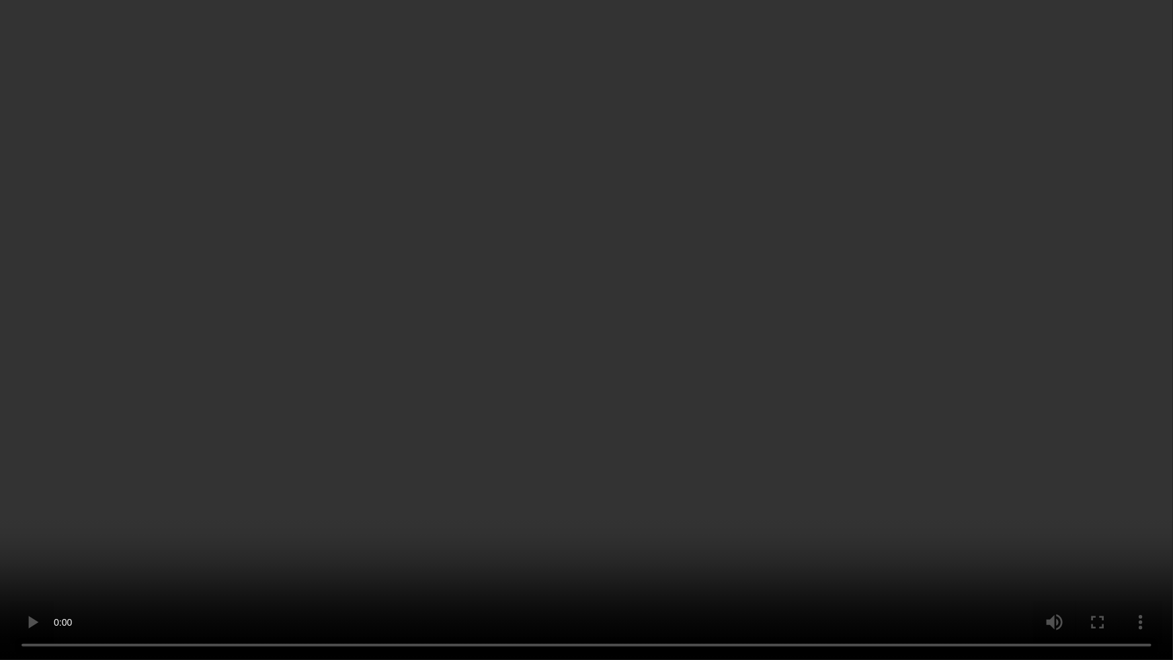
click at [889, 376] on video at bounding box center [586, 330] width 1173 height 660
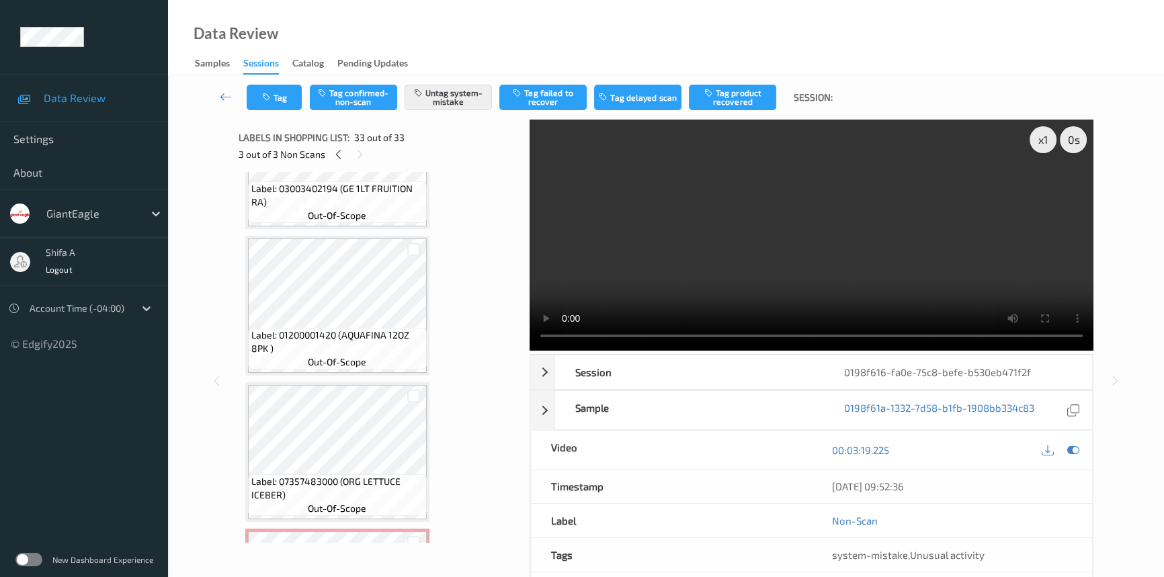
scroll to position [3966, 0]
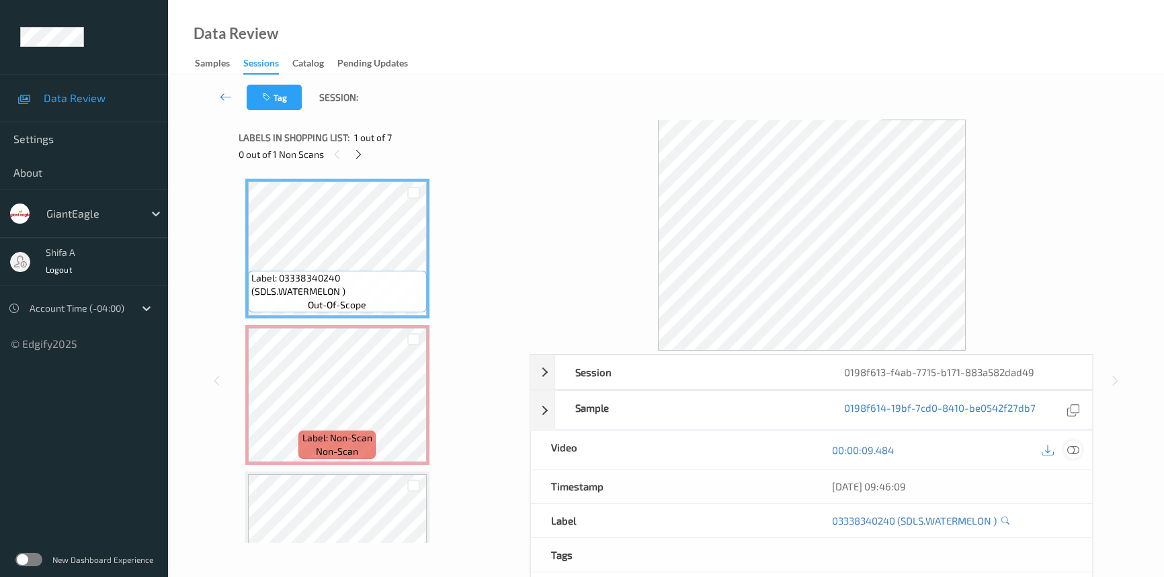
drag, startPoint x: 1075, startPoint y: 449, endPoint x: 479, endPoint y: 431, distance: 597.1
click at [1075, 449] on icon at bounding box center [1073, 450] width 12 height 12
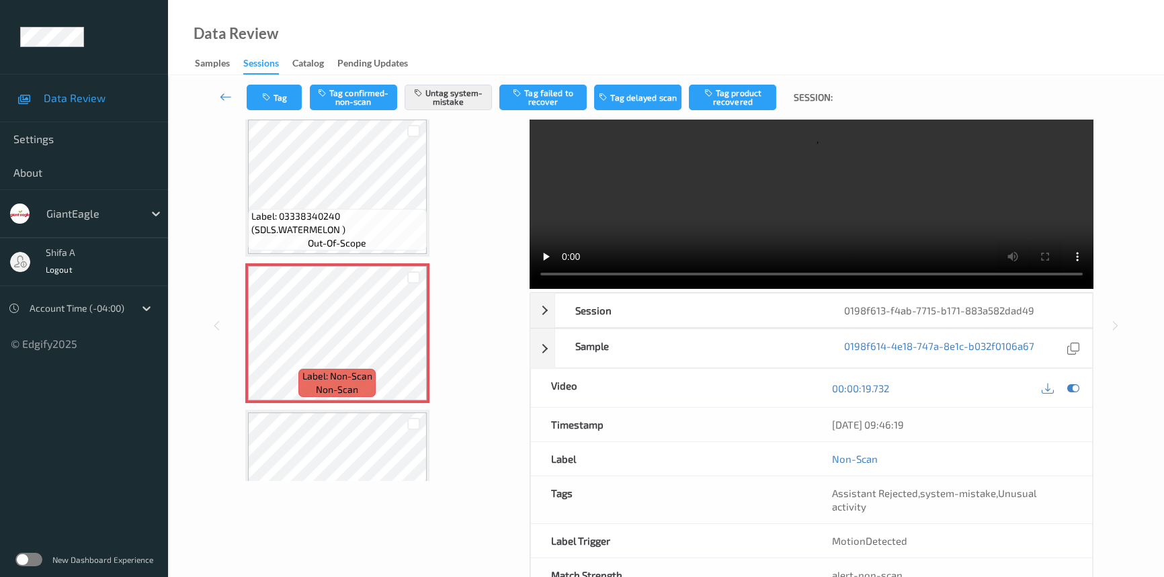
scroll to position [91, 0]
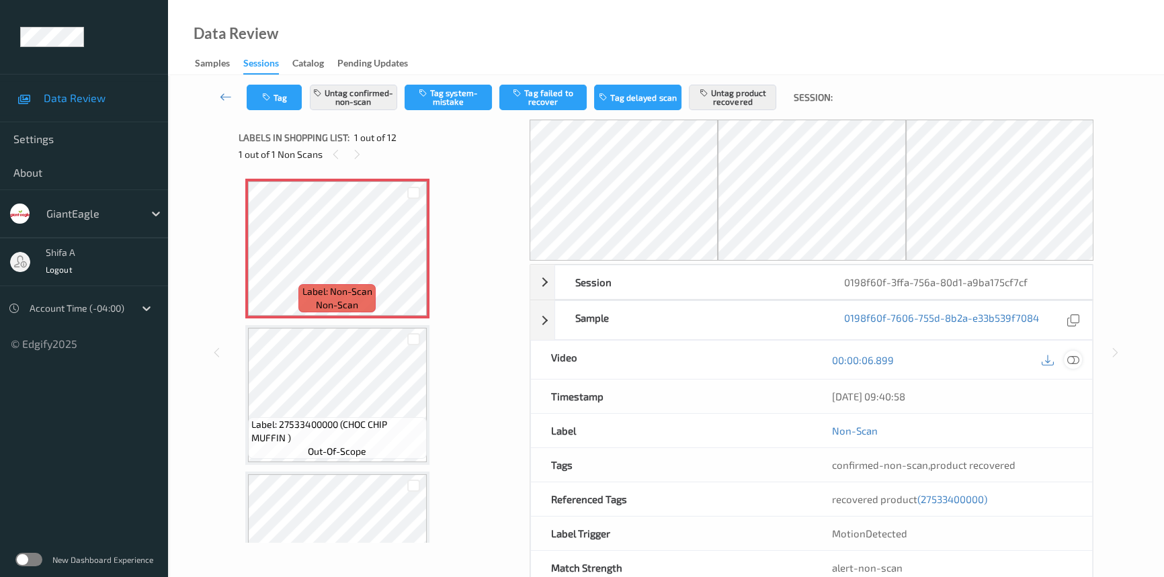
drag, startPoint x: 1073, startPoint y: 355, endPoint x: 450, endPoint y: 243, distance: 633.8
click at [1071, 352] on div at bounding box center [1073, 360] width 18 height 18
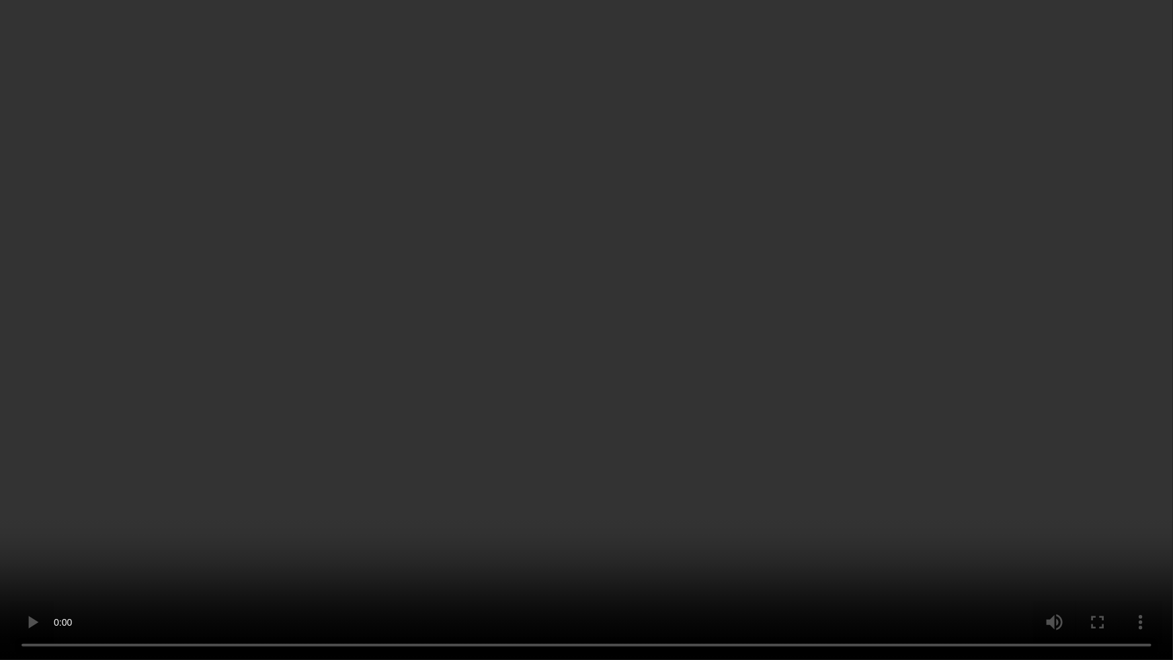
click at [1005, 368] on video at bounding box center [586, 330] width 1173 height 660
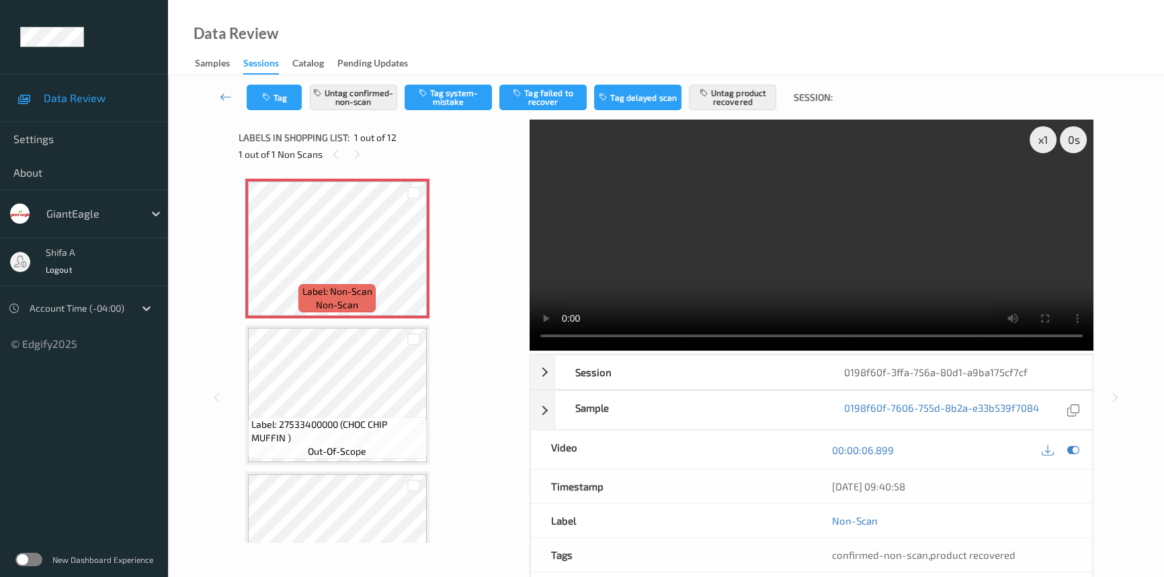
click at [909, 250] on video at bounding box center [812, 235] width 564 height 231
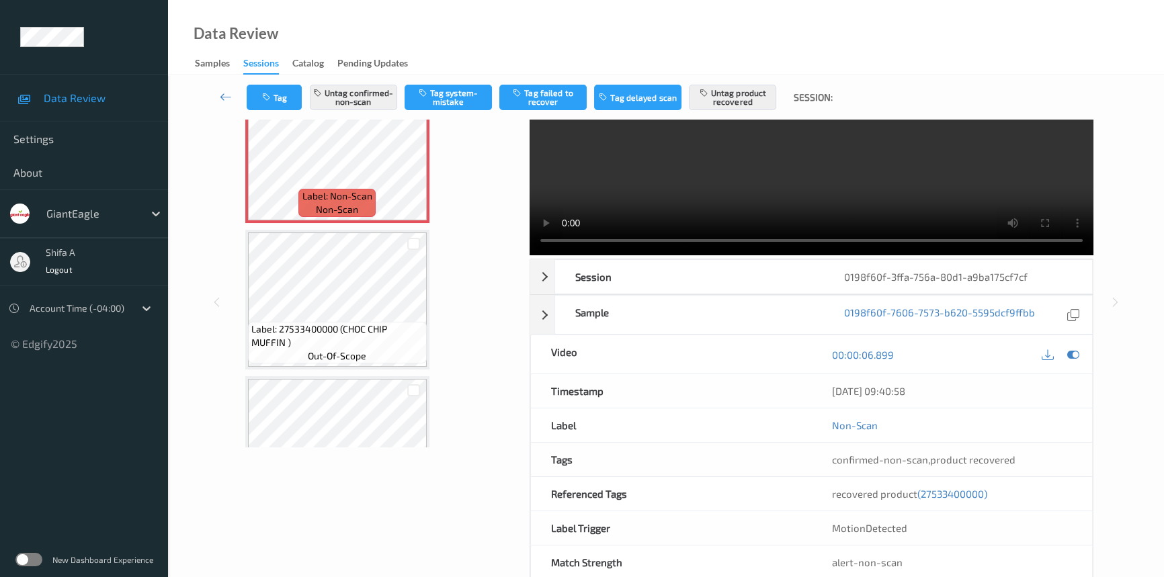
scroll to position [125, 0]
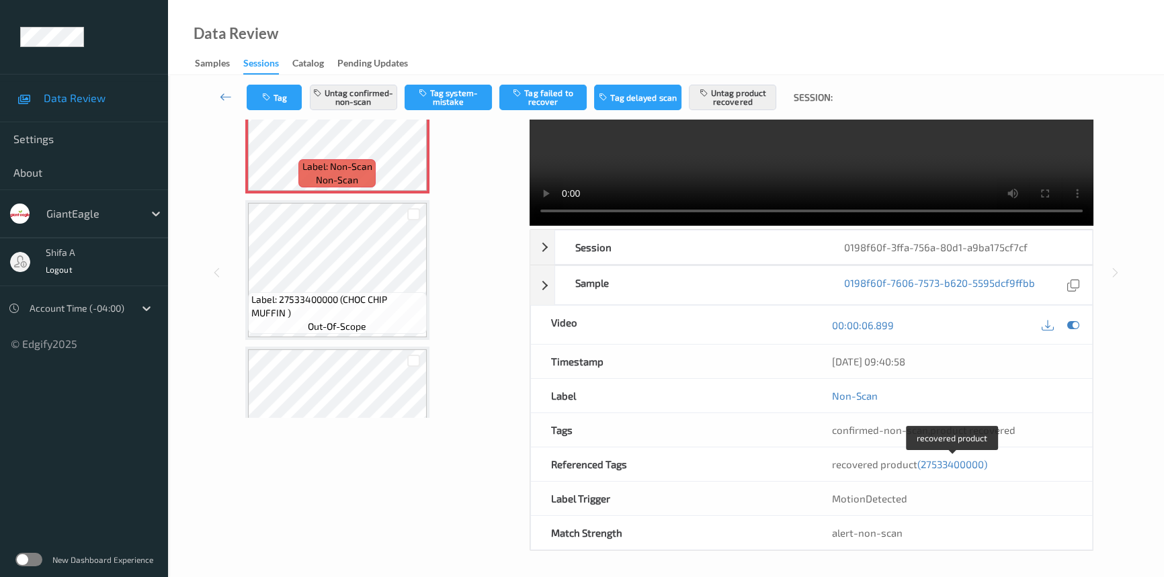
click at [949, 458] on span "(27533400000)" at bounding box center [952, 464] width 70 height 12
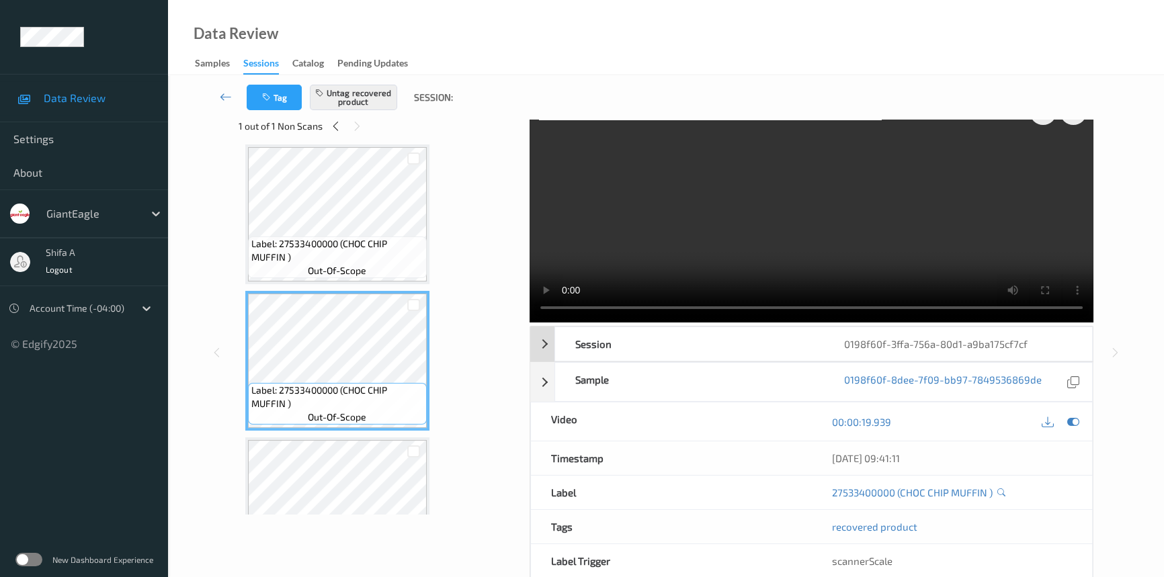
scroll to position [0, 0]
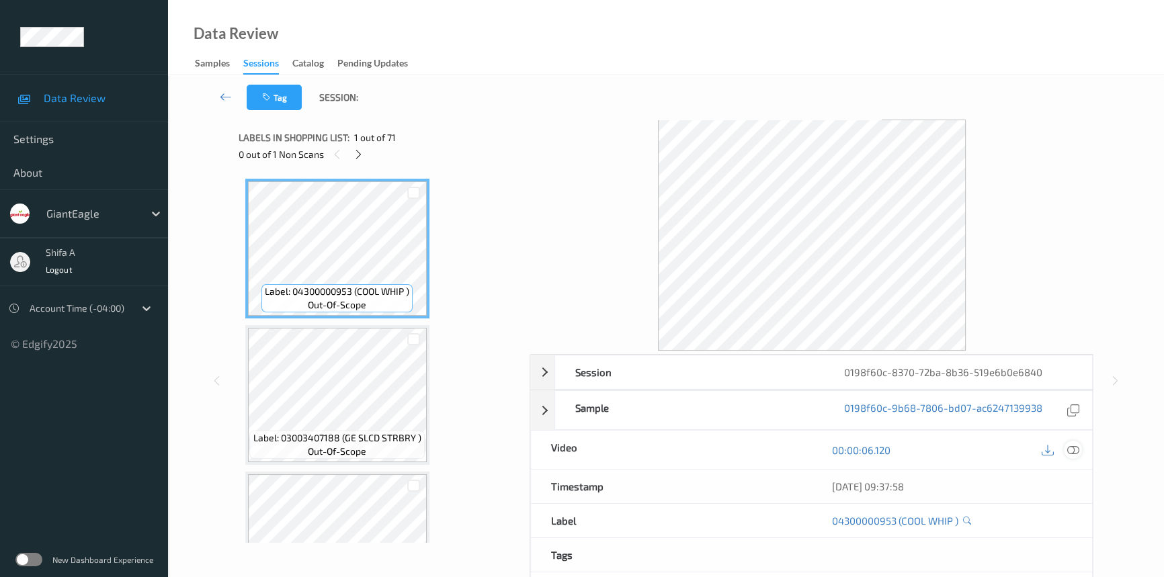
click at [1075, 454] on icon at bounding box center [1073, 450] width 12 height 12
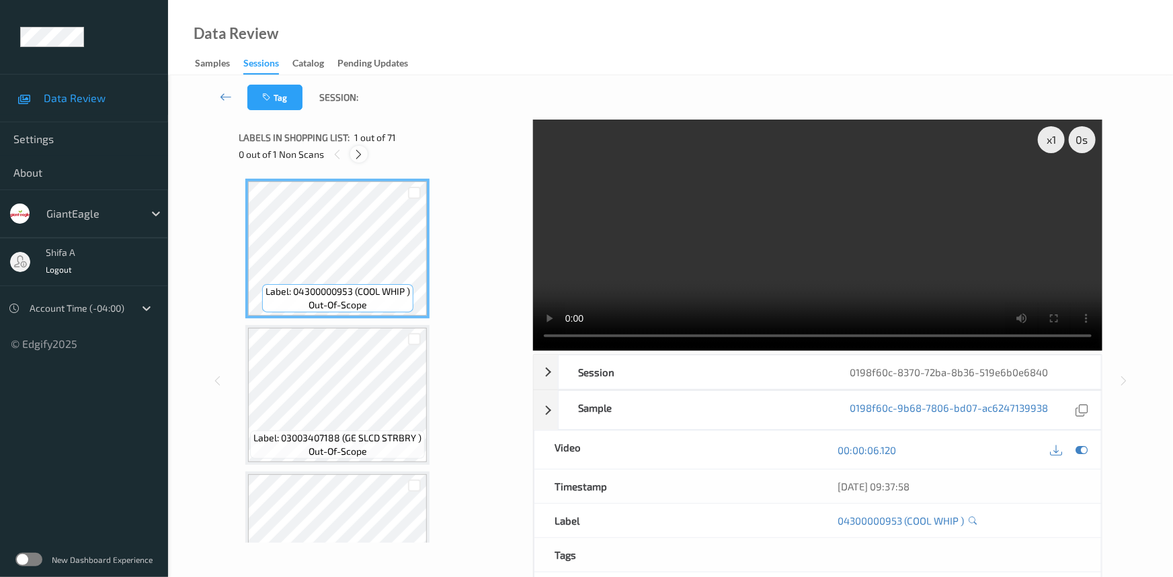
click at [356, 159] on icon at bounding box center [359, 155] width 11 height 12
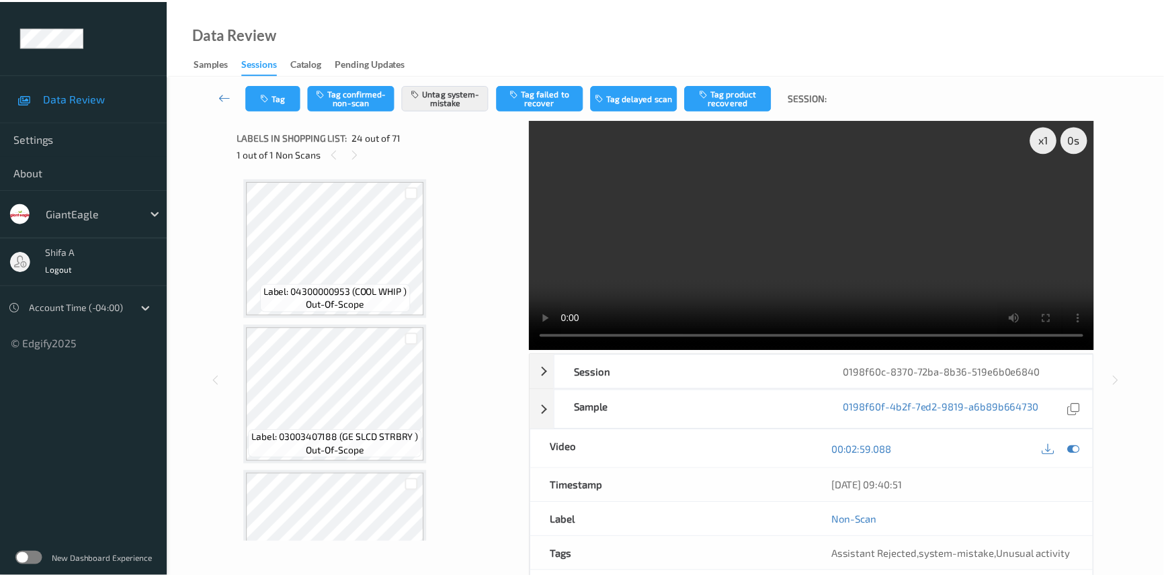
scroll to position [3220, 0]
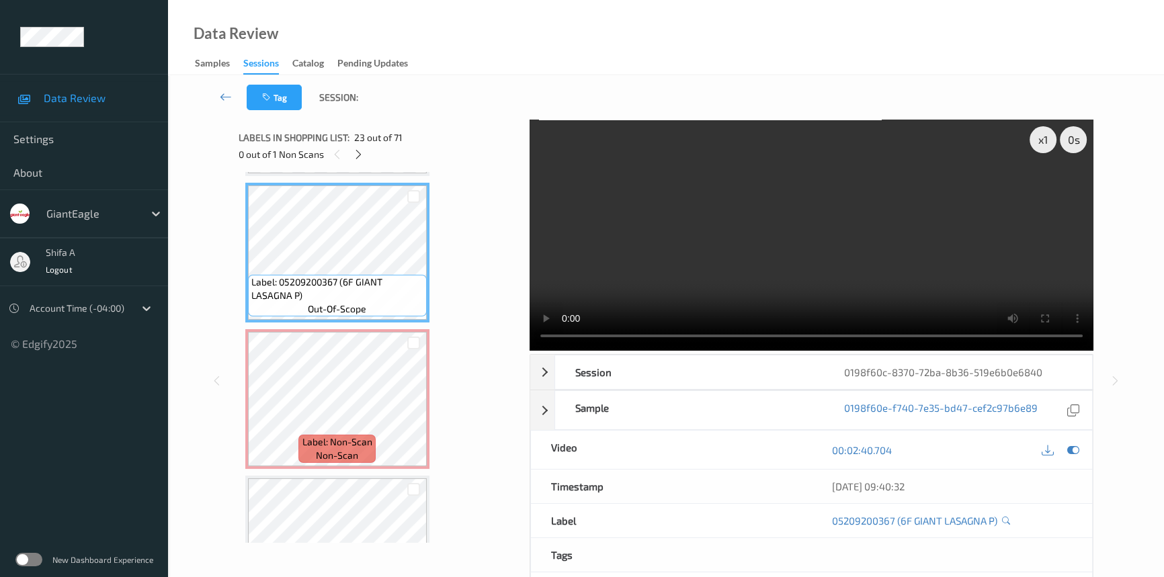
drag, startPoint x: 946, startPoint y: 278, endPoint x: 918, endPoint y: 276, distance: 28.3
click at [946, 277] on video at bounding box center [812, 235] width 564 height 231
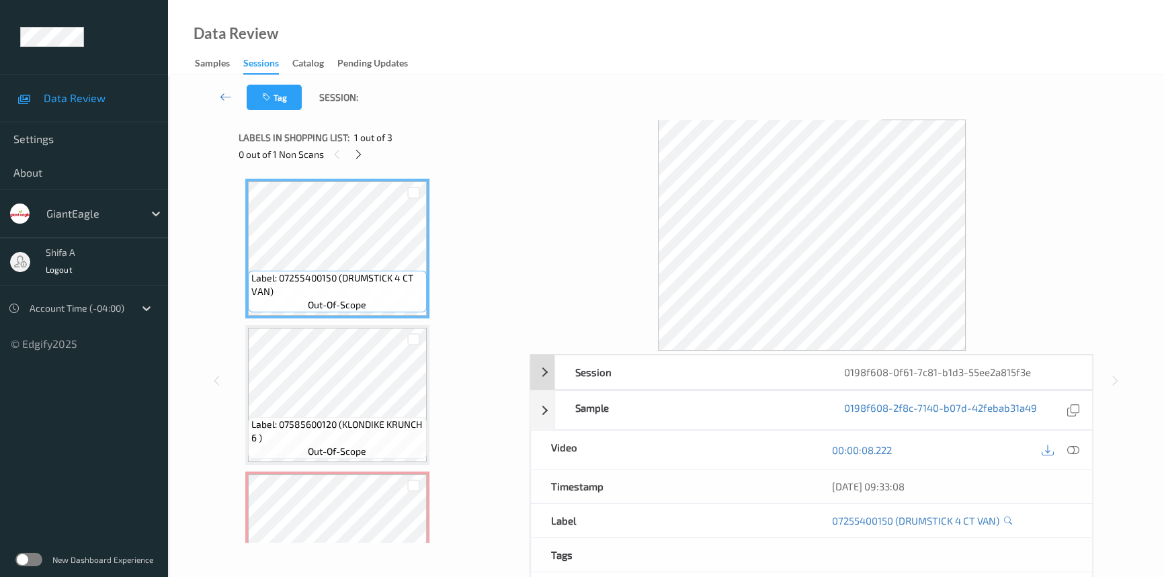
drag, startPoint x: 1069, startPoint y: 450, endPoint x: 557, endPoint y: 257, distance: 546.4
click at [1065, 444] on div at bounding box center [1073, 450] width 18 height 18
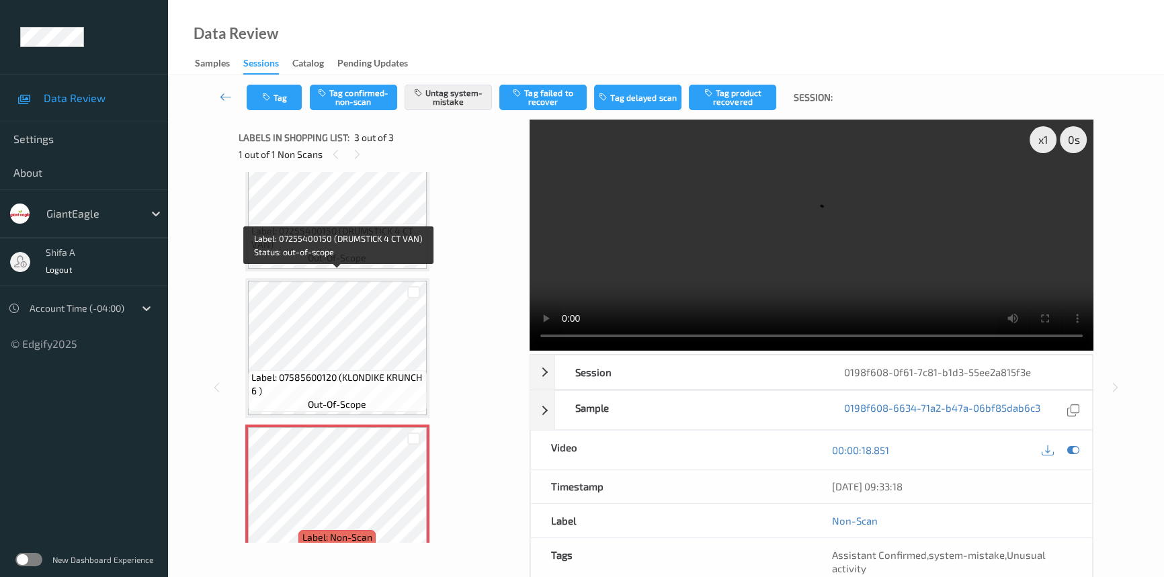
scroll to position [74, 0]
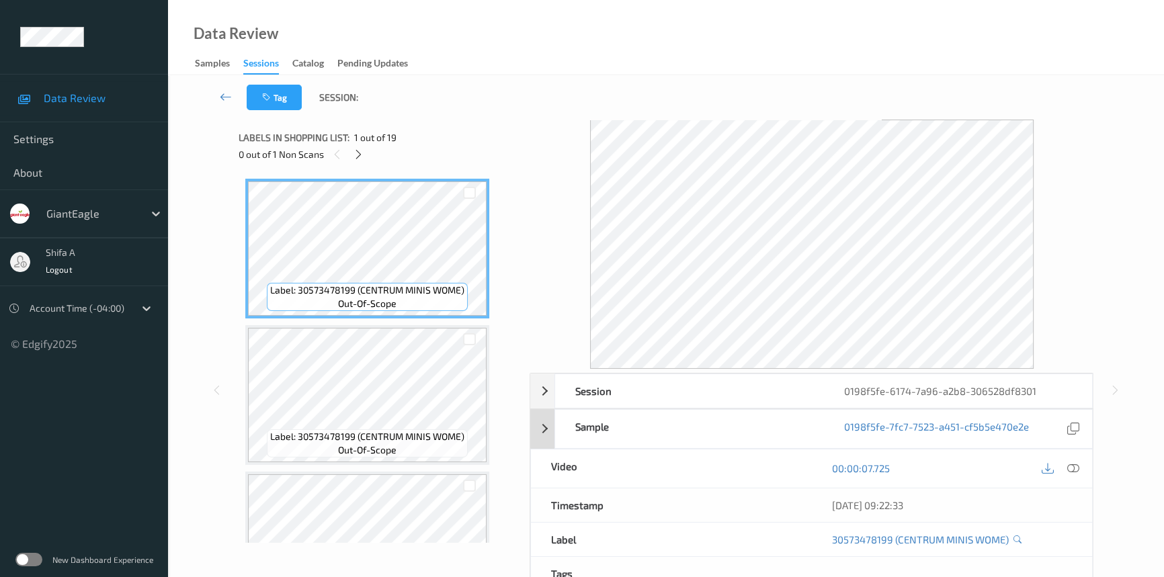
drag, startPoint x: 1077, startPoint y: 467, endPoint x: 608, endPoint y: 276, distance: 506.8
click at [1077, 467] on icon at bounding box center [1073, 468] width 12 height 12
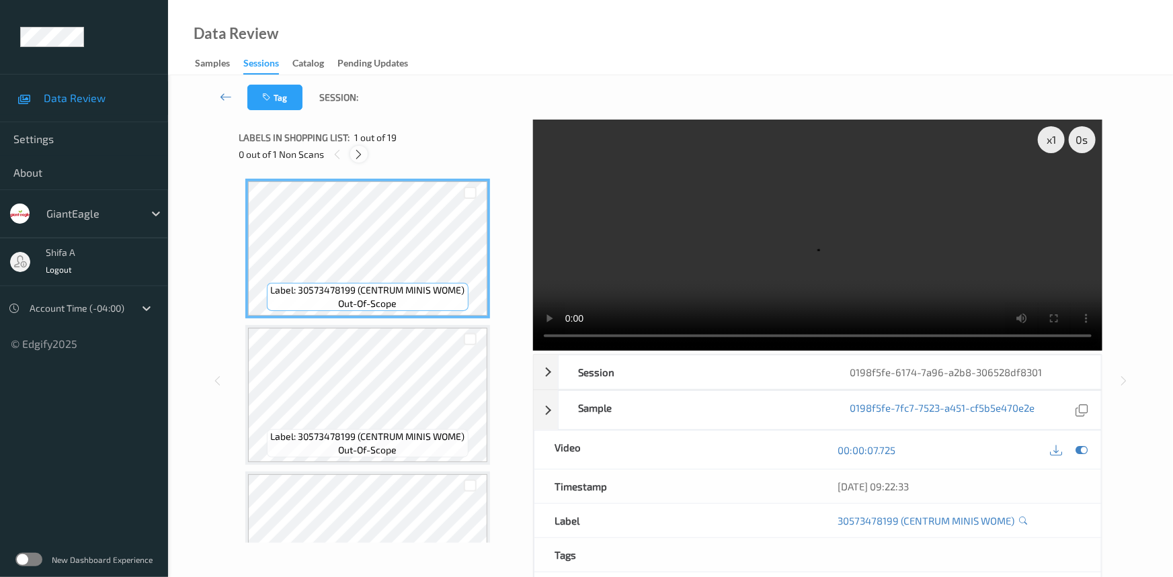
click at [356, 153] on icon at bounding box center [359, 155] width 11 height 12
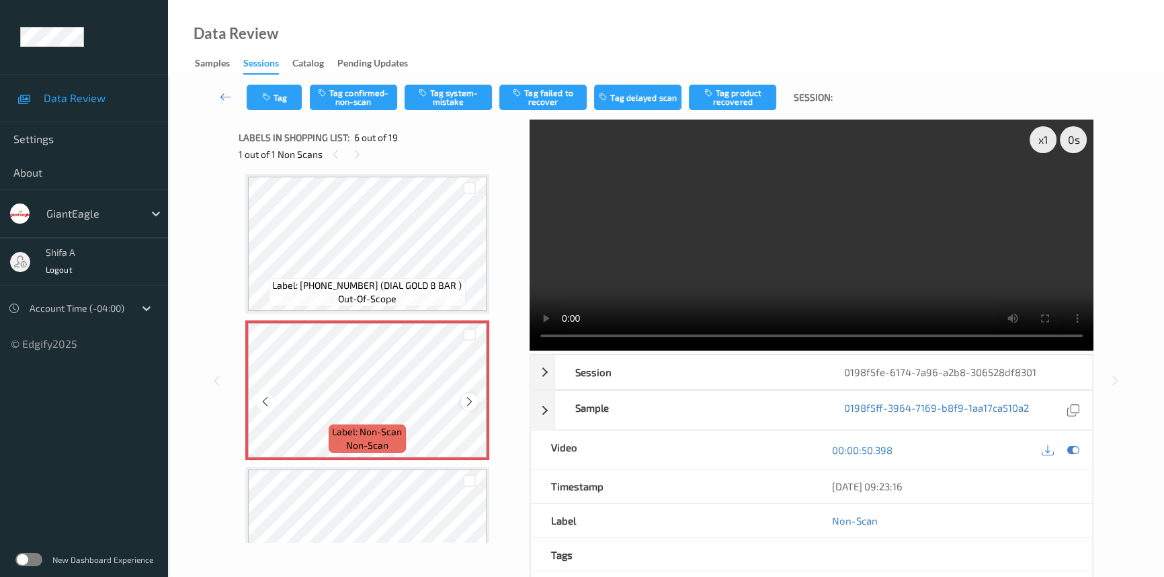
click at [472, 400] on icon at bounding box center [469, 402] width 11 height 12
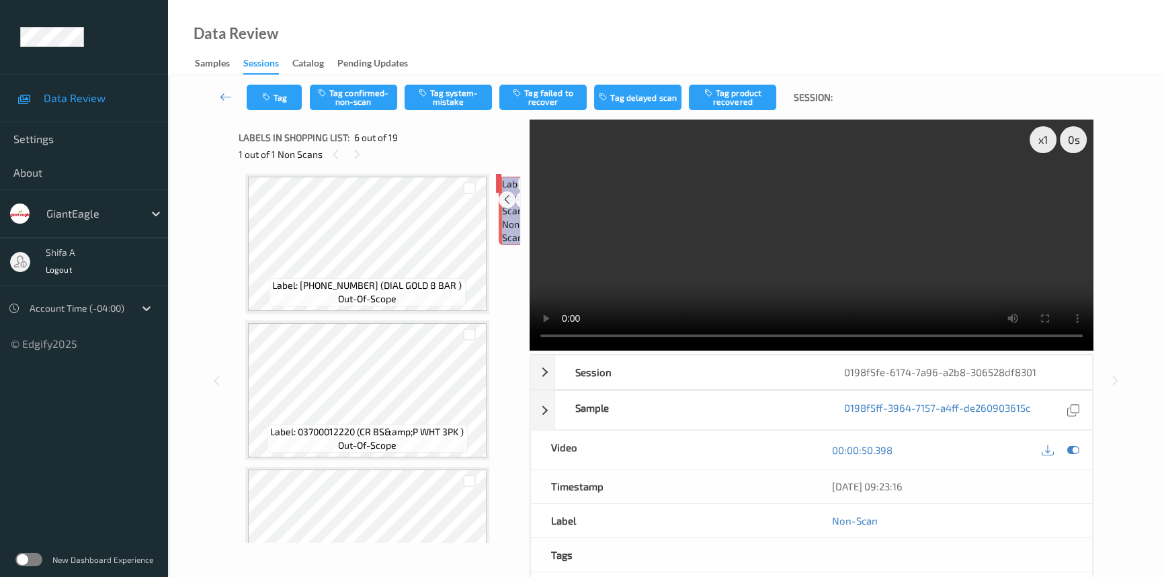
click at [518, 206] on icon at bounding box center [523, 200] width 11 height 12
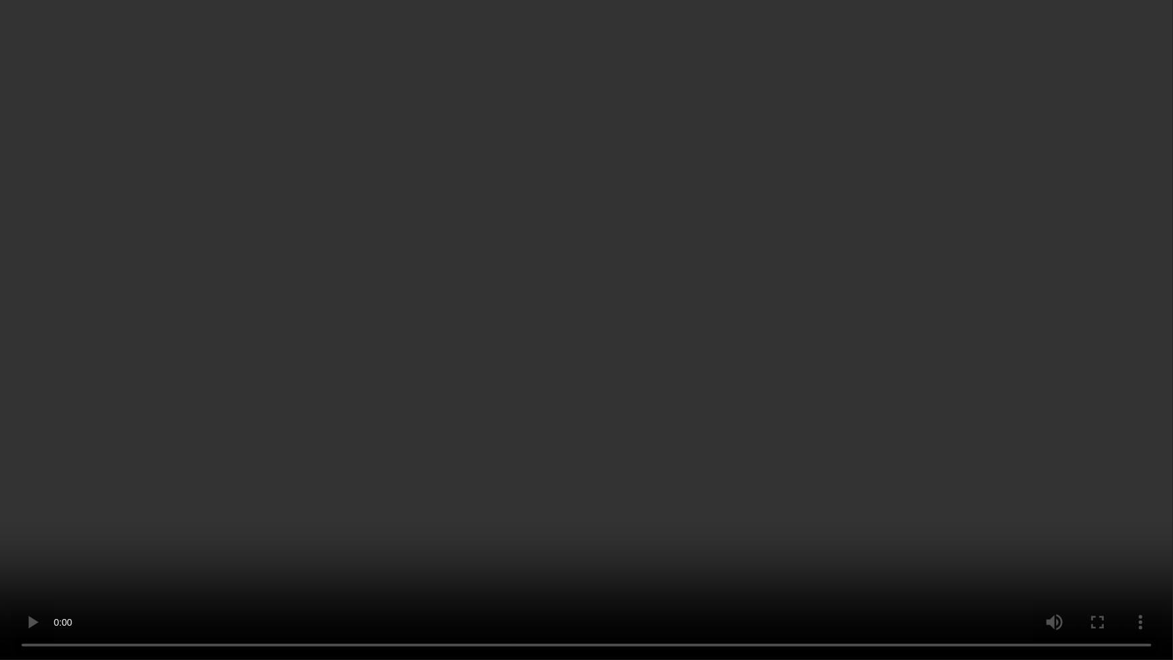
click at [958, 432] on video at bounding box center [586, 330] width 1173 height 660
click at [391, 516] on video at bounding box center [586, 330] width 1173 height 660
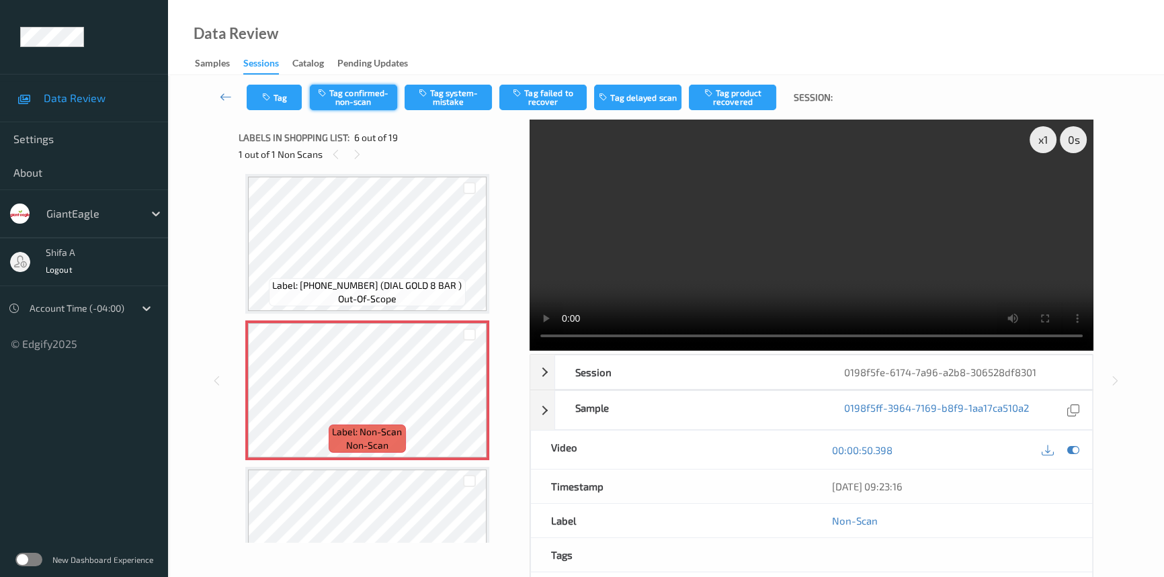
click at [379, 101] on button "Tag confirmed-non-scan" at bounding box center [353, 98] width 87 height 26
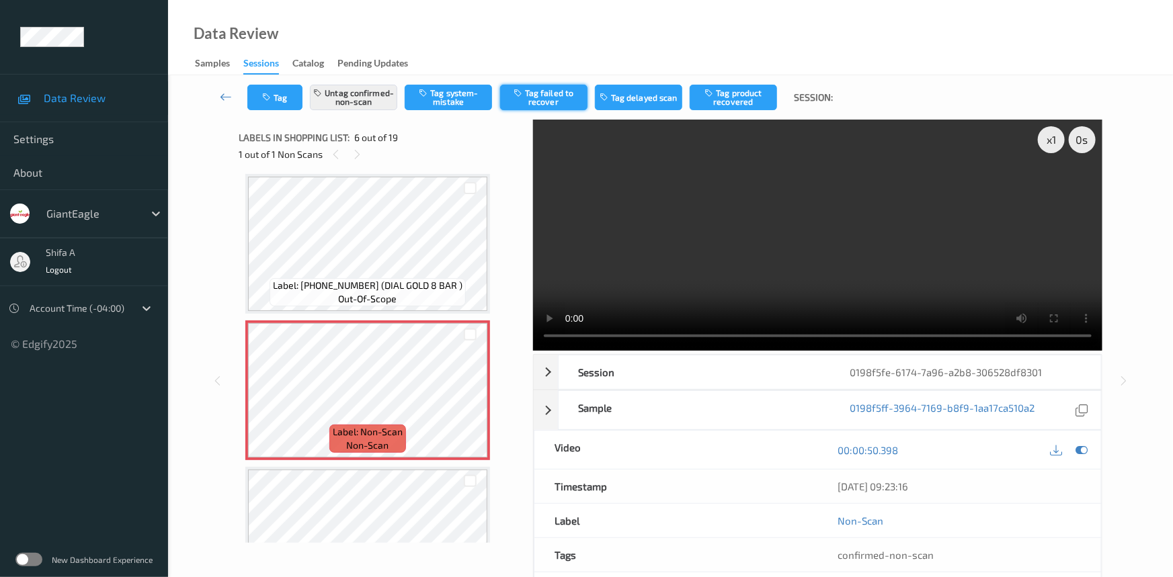
click at [561, 98] on button "Tag failed to recover" at bounding box center [543, 98] width 87 height 26
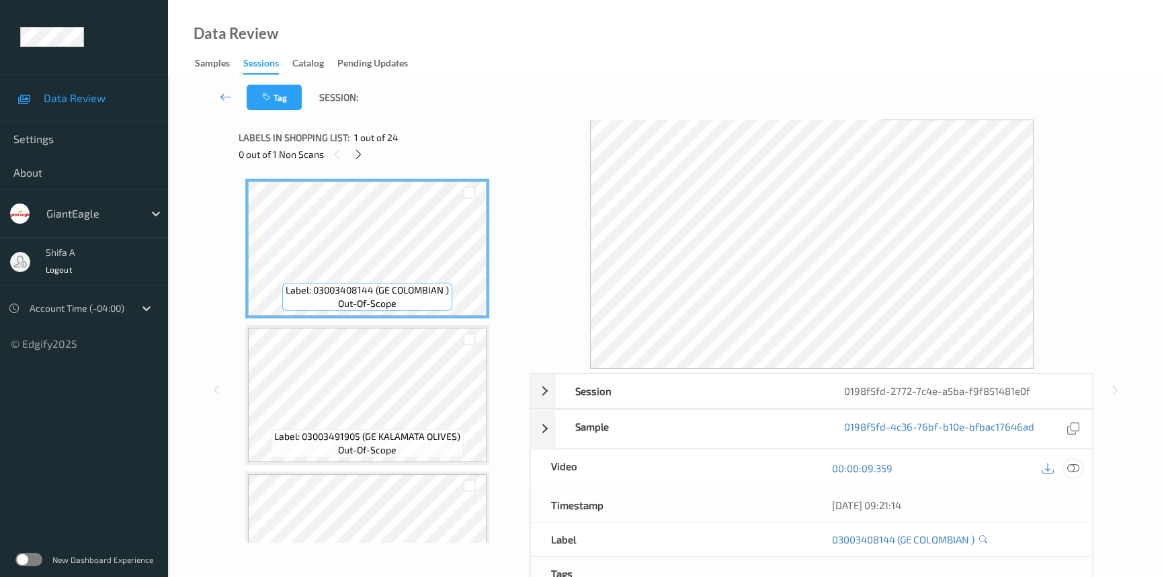
click at [1071, 470] on icon at bounding box center [1073, 468] width 12 height 12
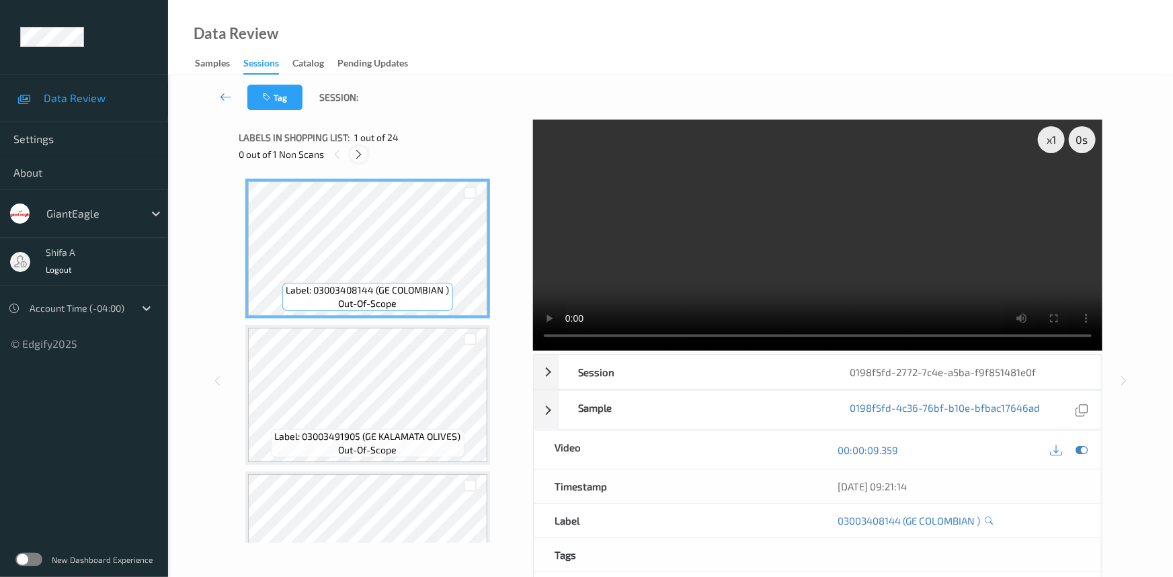
click at [360, 150] on icon at bounding box center [359, 155] width 11 height 12
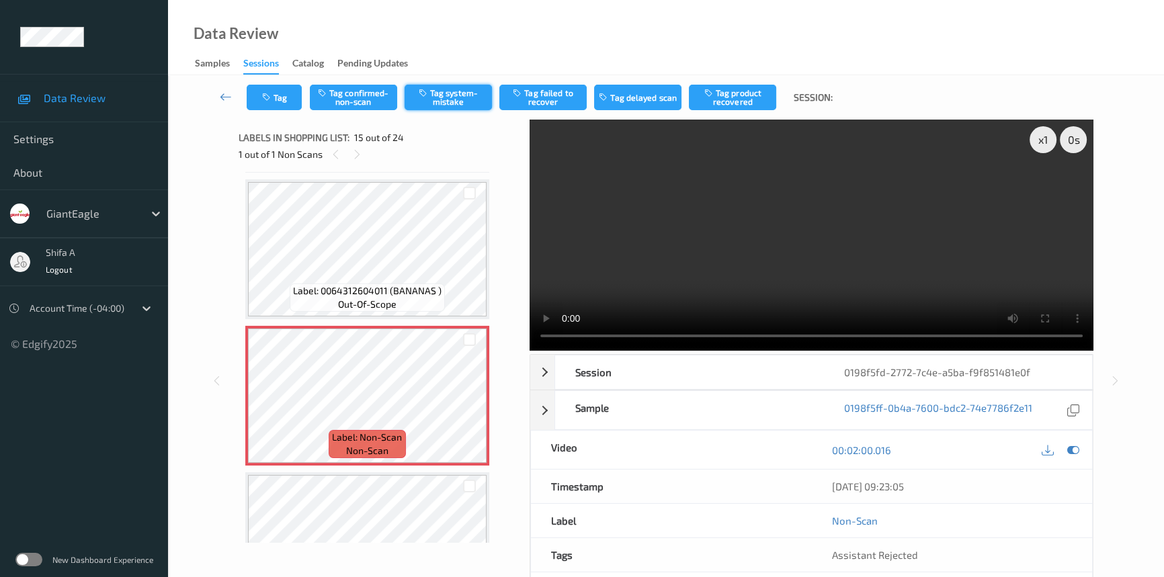
click at [468, 106] on button "Tag system-mistake" at bounding box center [448, 98] width 87 height 26
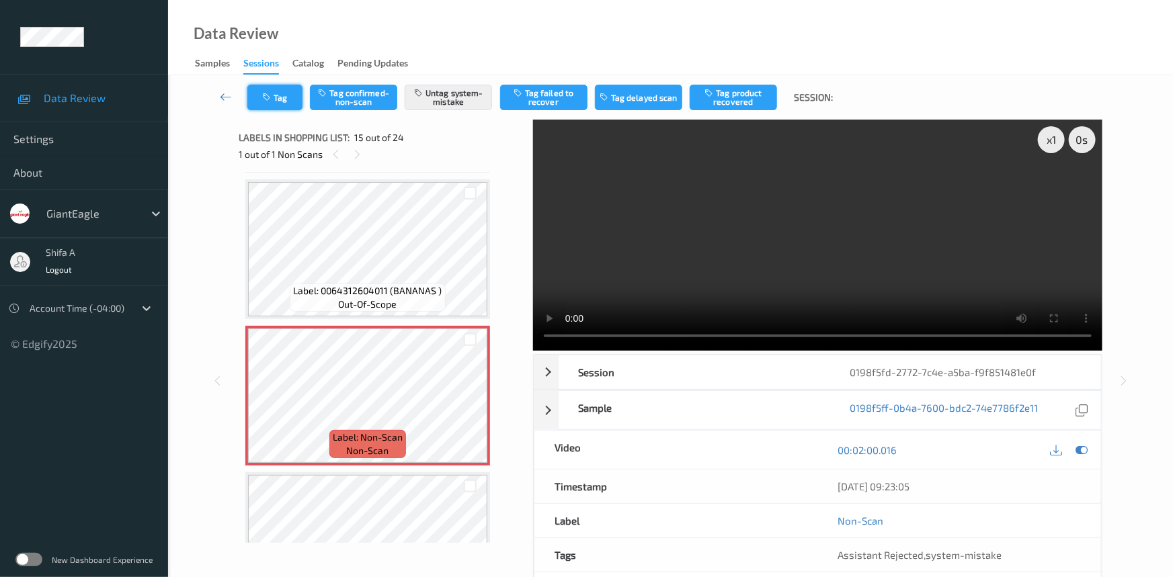
click at [270, 101] on icon "button" at bounding box center [267, 97] width 11 height 9
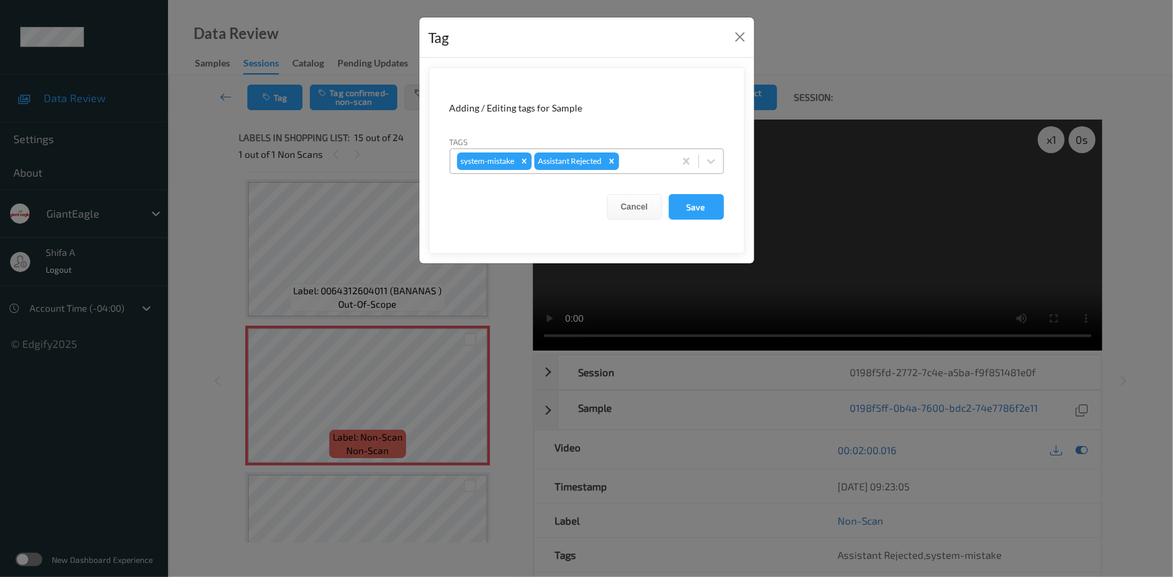
click at [650, 159] on div at bounding box center [645, 161] width 46 height 16
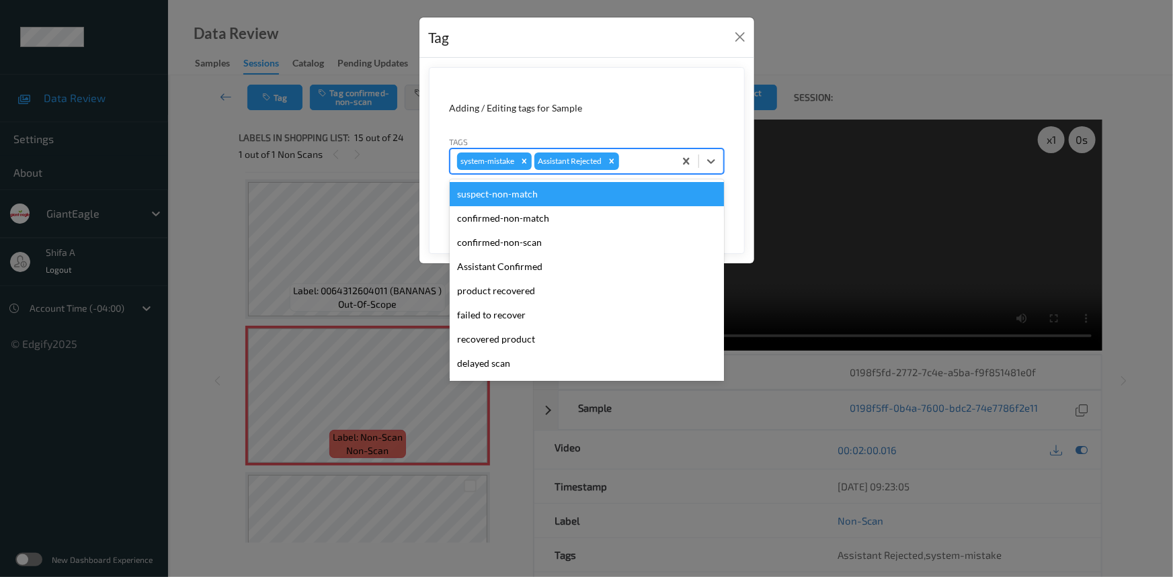
scroll to position [118, 0]
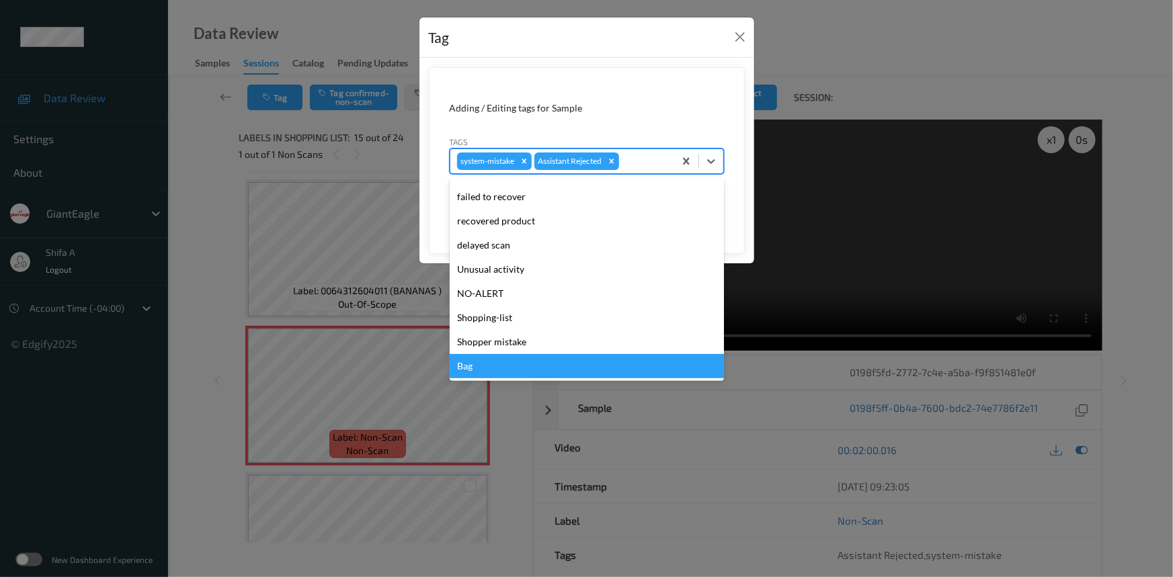
click at [497, 358] on div "Bag" at bounding box center [587, 366] width 274 height 24
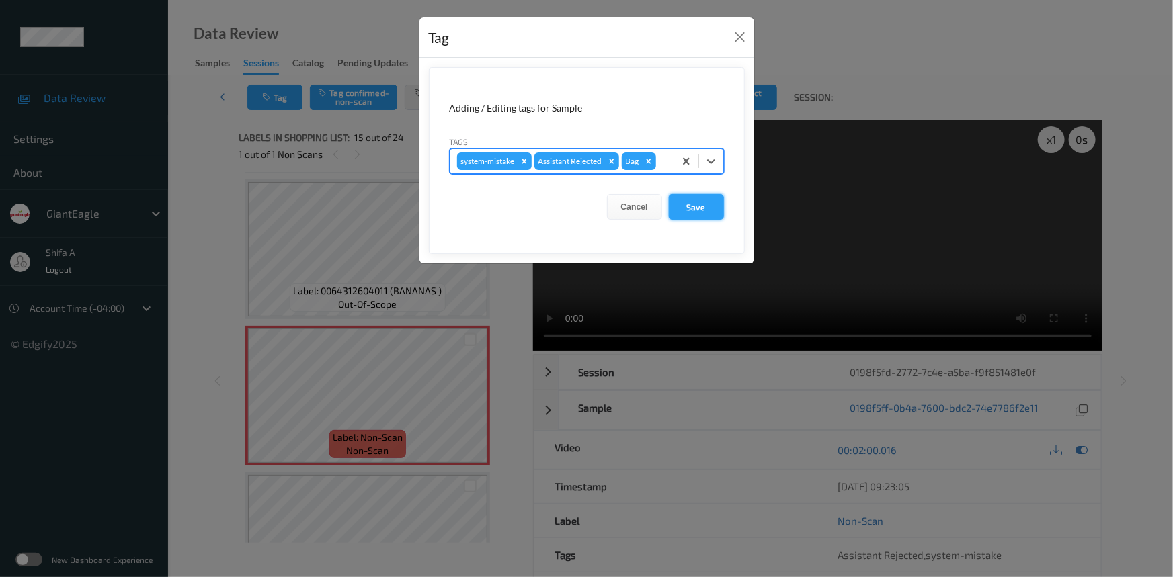
click at [702, 214] on button "Save" at bounding box center [696, 207] width 55 height 26
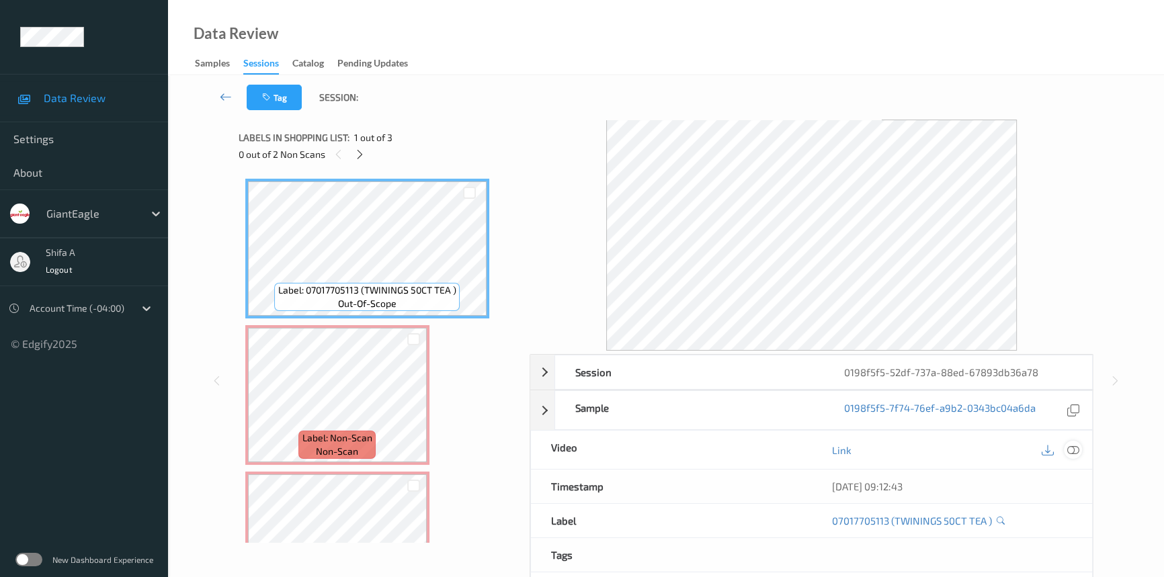
click at [1067, 454] on icon at bounding box center [1073, 450] width 12 height 12
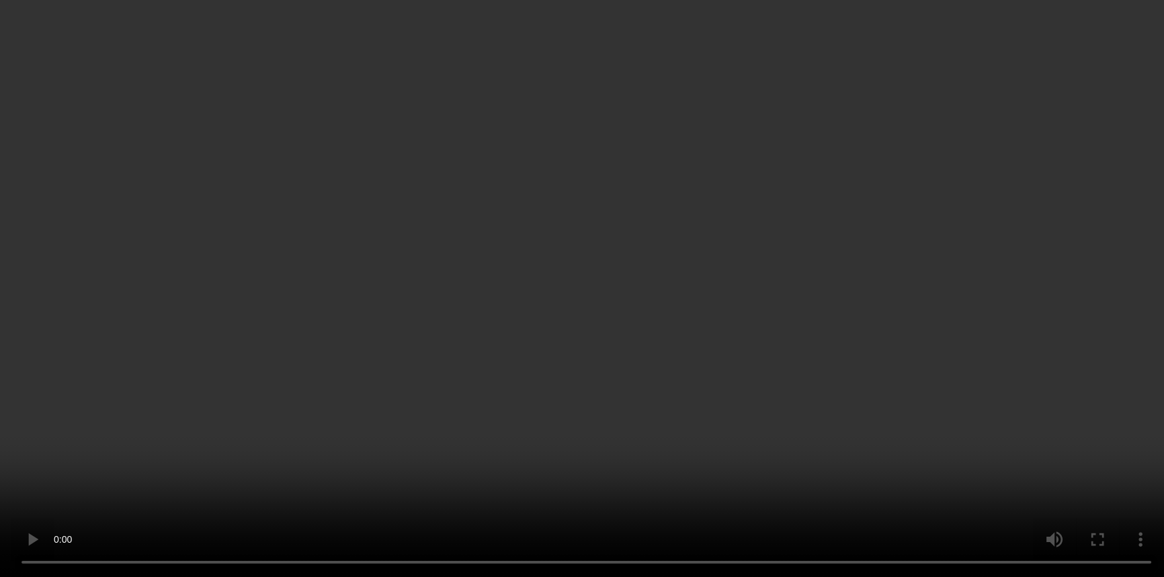
scroll to position [74, 0]
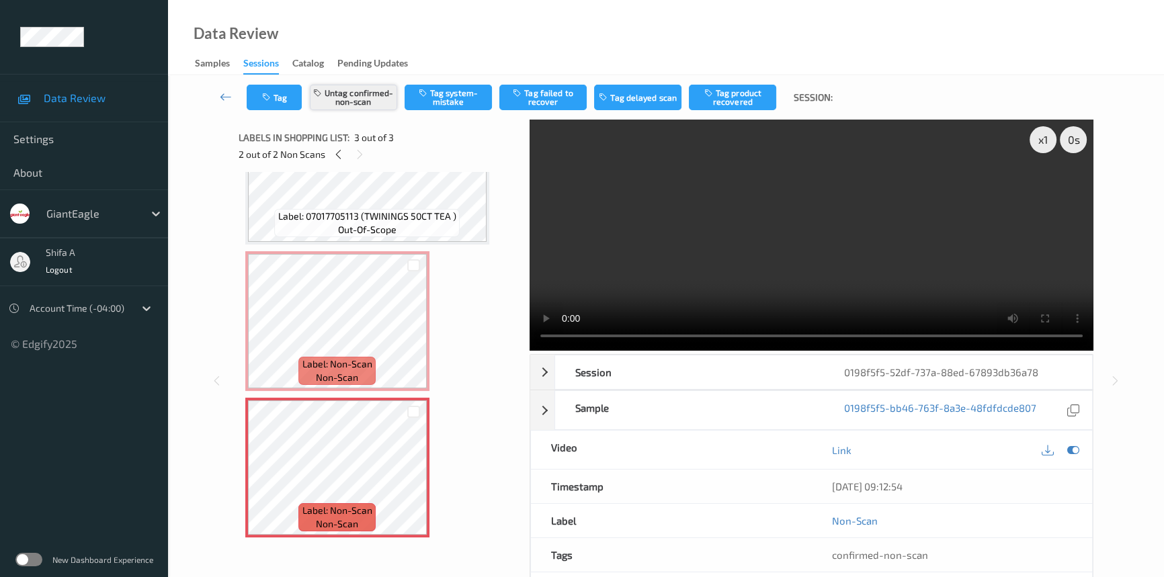
click at [370, 99] on button "Untag confirmed-non-scan" at bounding box center [353, 98] width 87 height 26
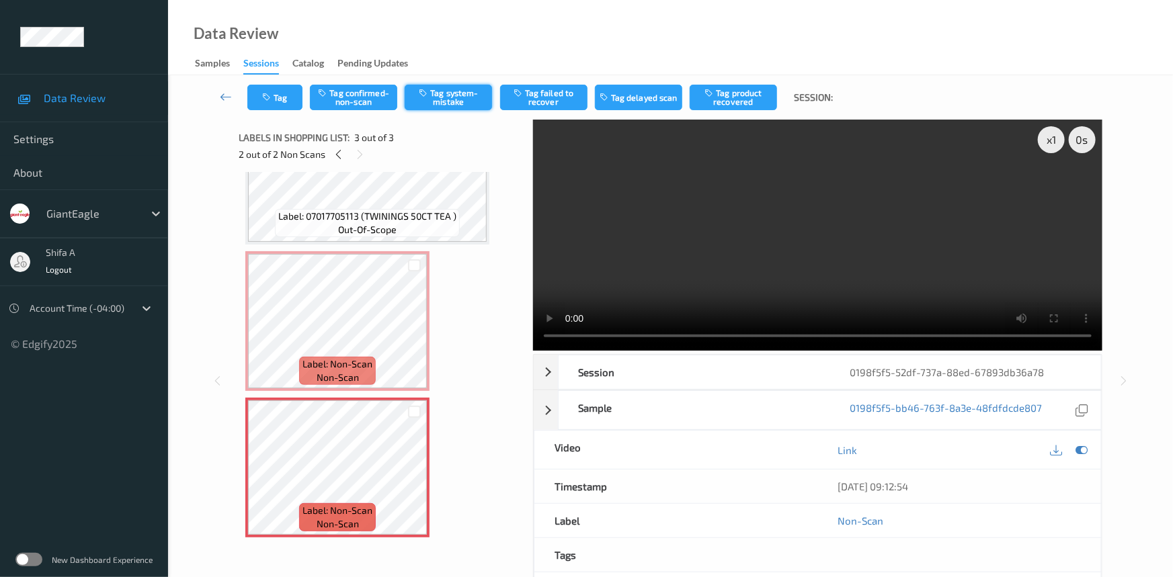
click at [454, 104] on button "Tag system-mistake" at bounding box center [448, 98] width 87 height 26
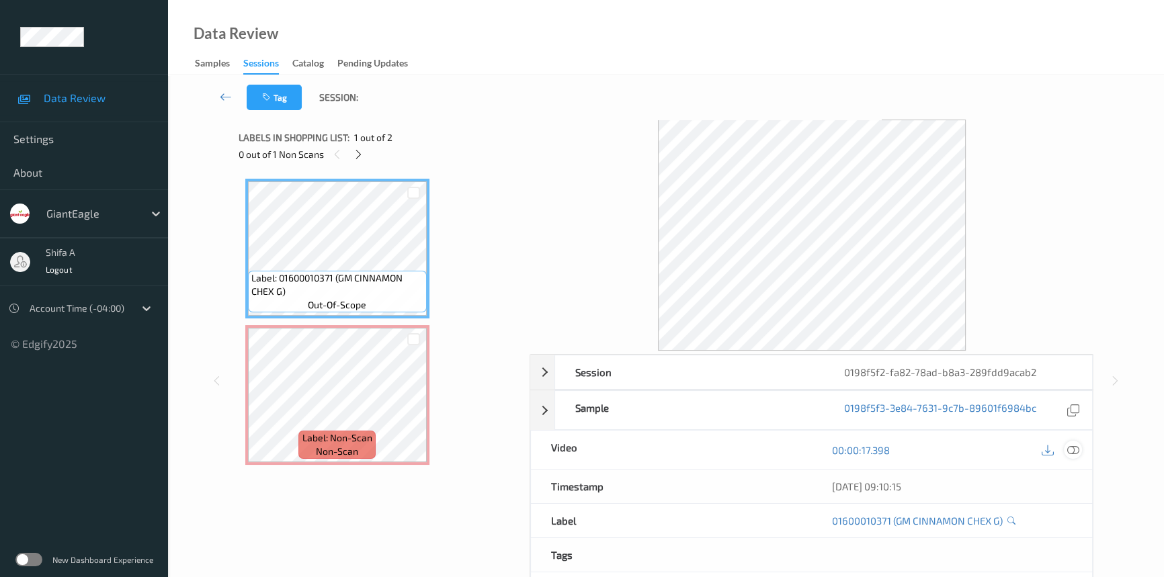
click at [1070, 454] on icon at bounding box center [1073, 450] width 12 height 12
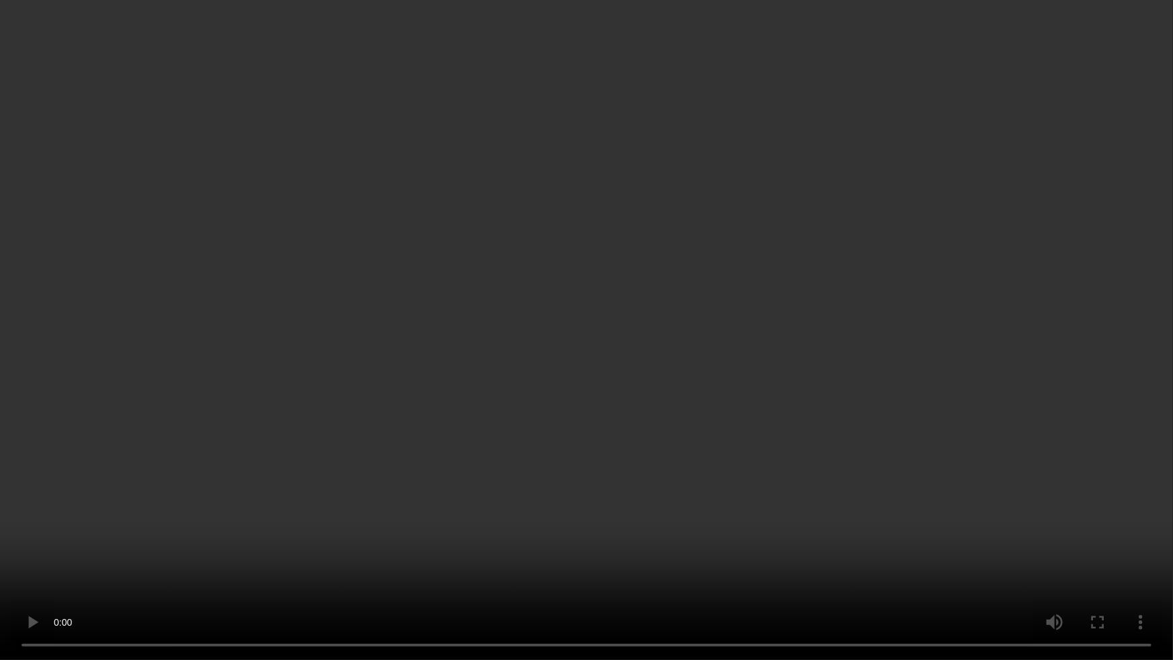
click at [991, 383] on video at bounding box center [586, 330] width 1173 height 660
click at [523, 577] on video at bounding box center [586, 330] width 1173 height 660
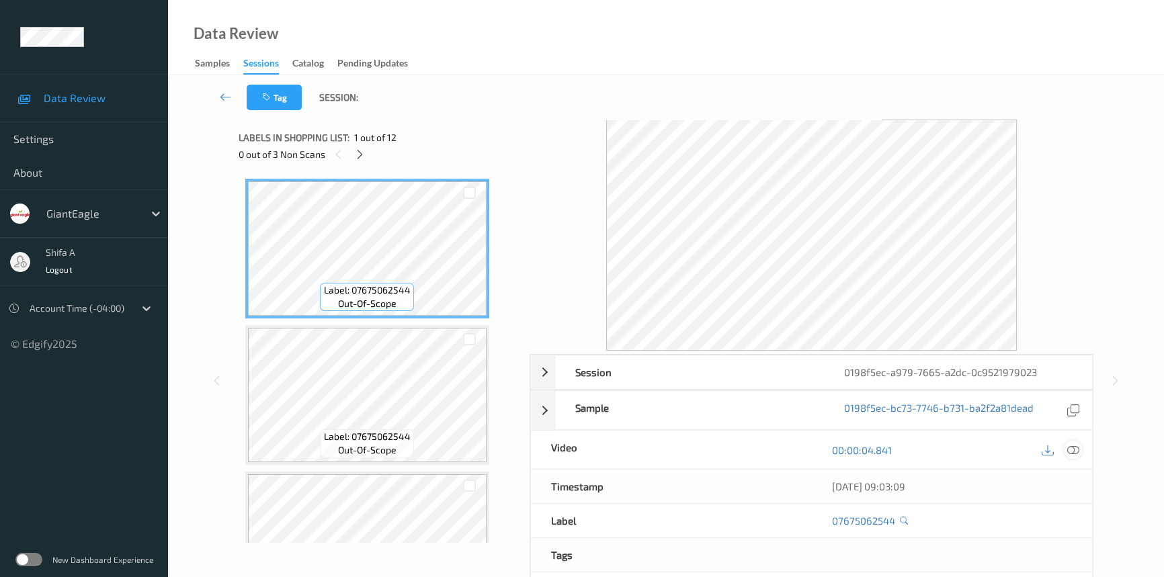
click at [1069, 450] on icon at bounding box center [1073, 450] width 12 height 12
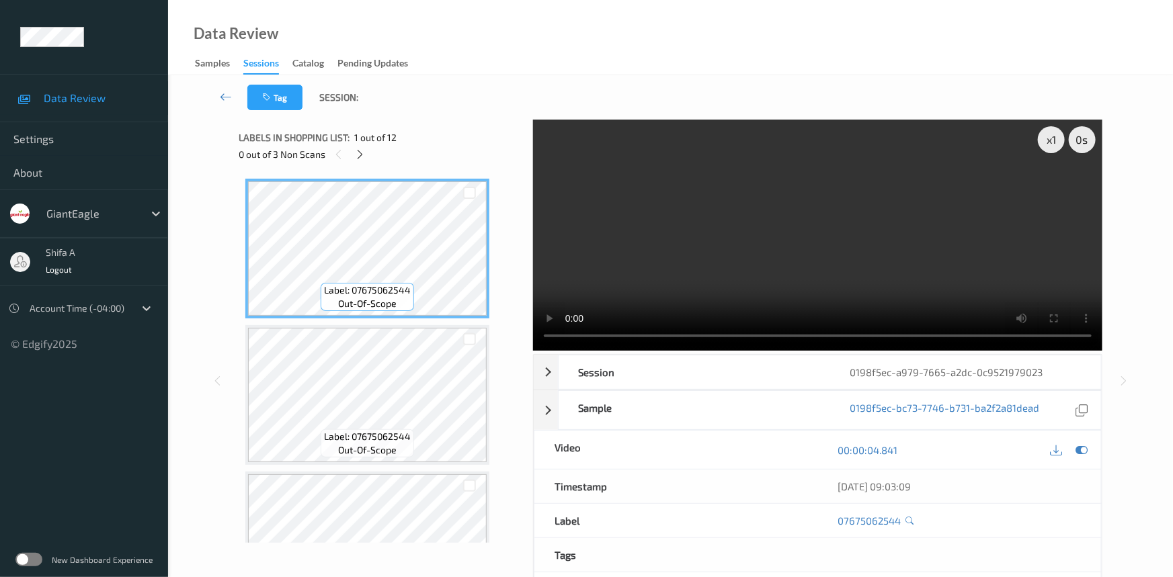
click at [355, 162] on div "0 out of 3 Non Scans" at bounding box center [381, 154] width 285 height 17
click at [355, 157] on icon at bounding box center [360, 155] width 11 height 12
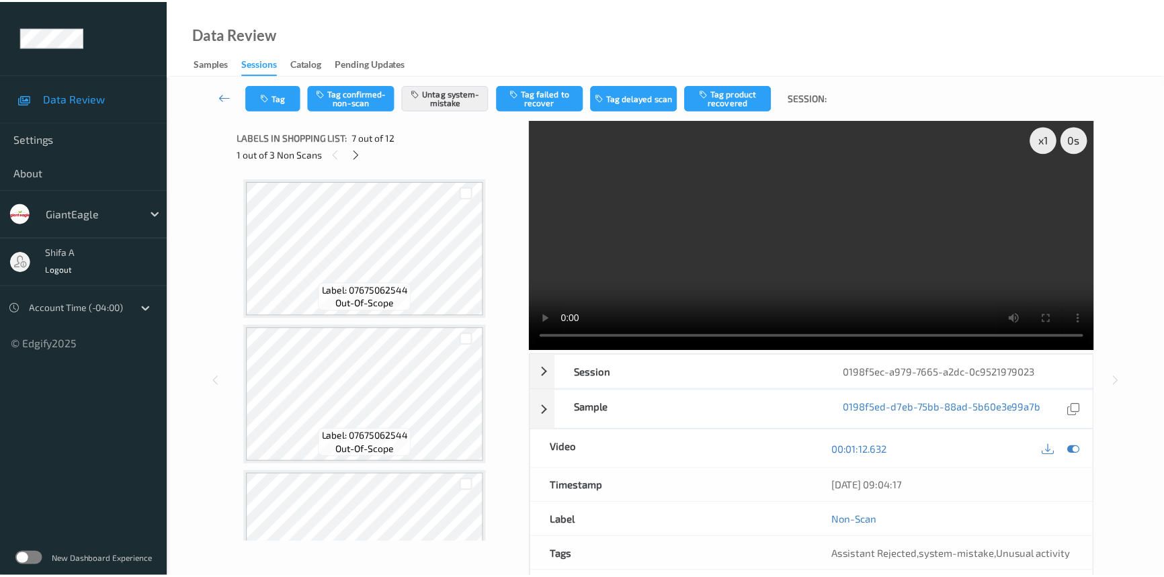
scroll to position [737, 0]
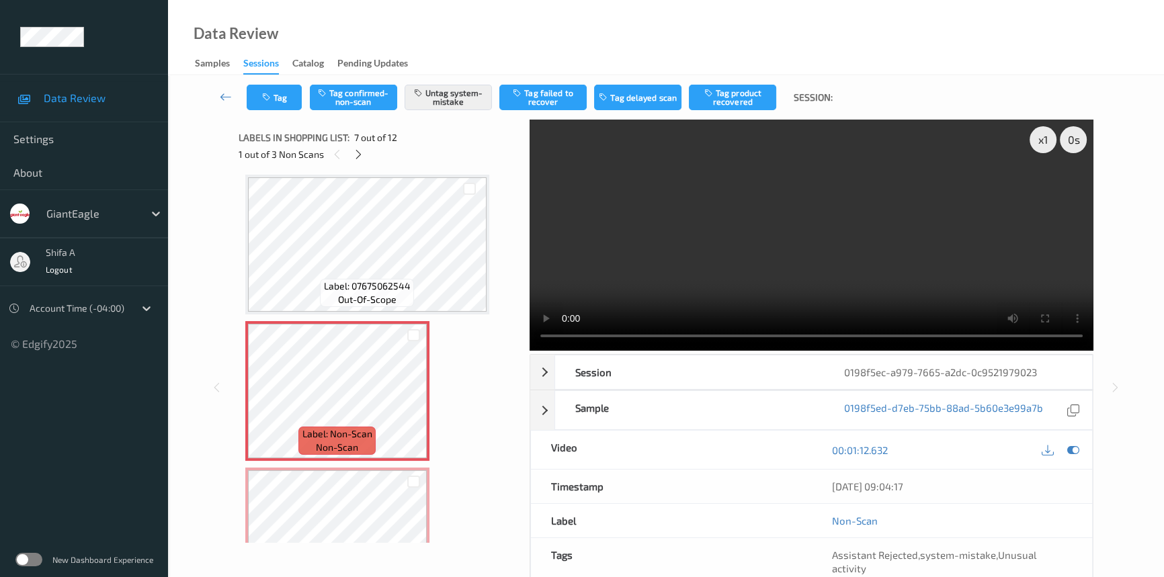
click at [850, 281] on video at bounding box center [812, 235] width 564 height 231
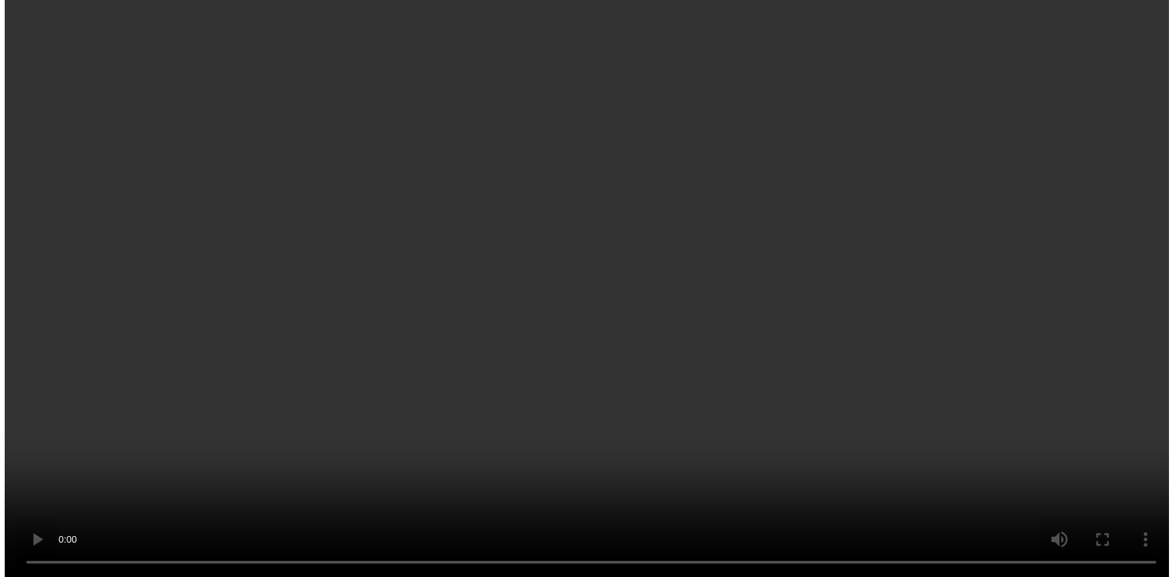
scroll to position [981, 0]
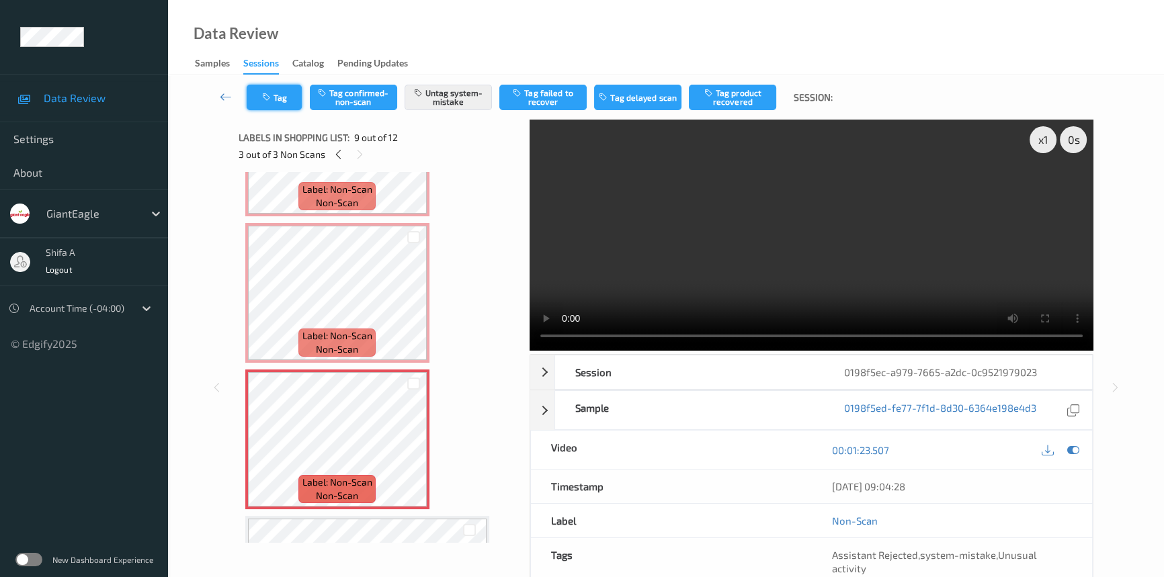
click at [270, 107] on button "Tag" at bounding box center [274, 98] width 55 height 26
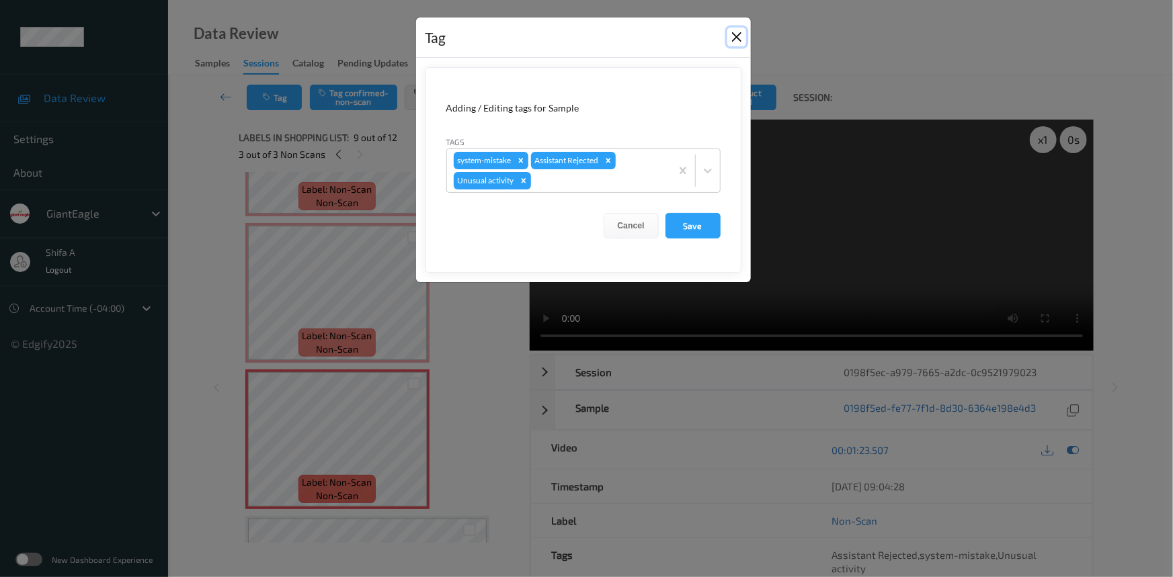
click at [734, 32] on button "Close" at bounding box center [736, 37] width 19 height 19
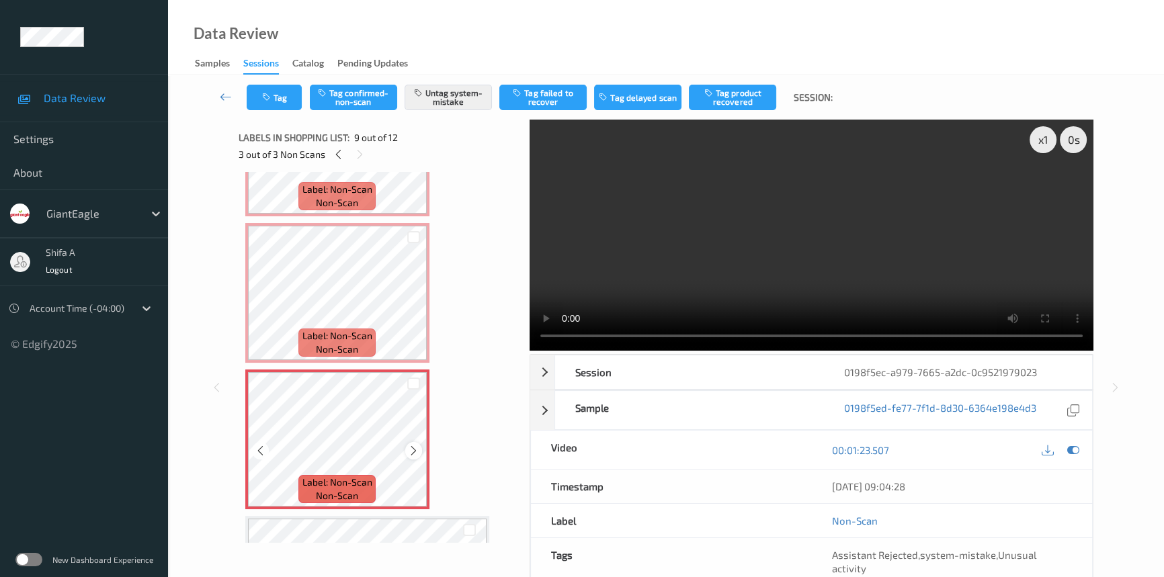
click at [410, 446] on icon at bounding box center [413, 451] width 11 height 12
click at [253, 97] on button "Tag" at bounding box center [274, 98] width 55 height 26
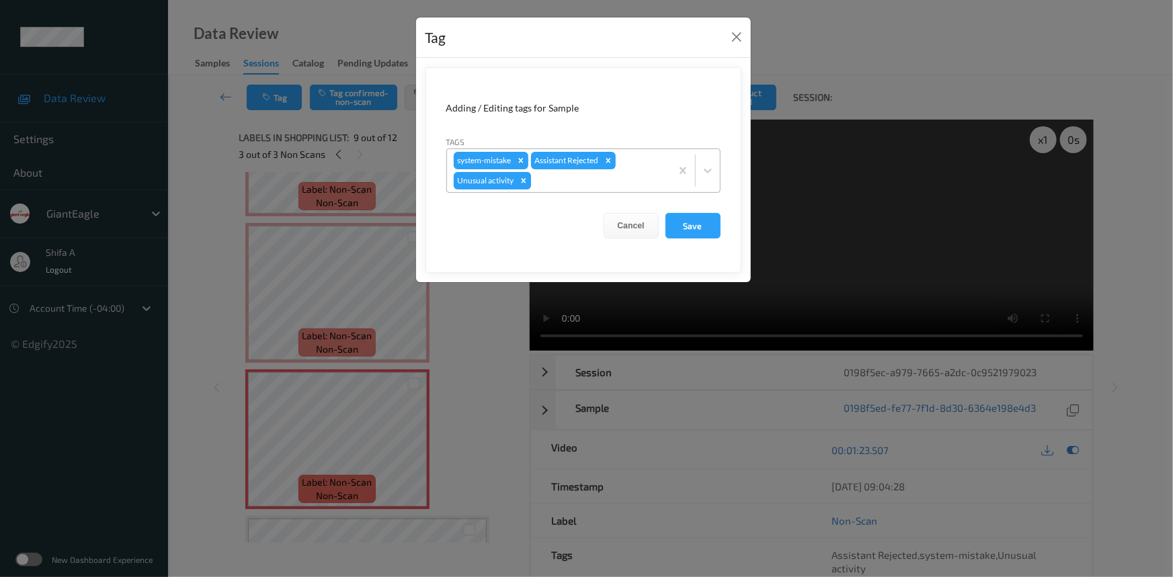
click at [523, 181] on icon "Remove Unusual activity" at bounding box center [523, 180] width 5 height 5
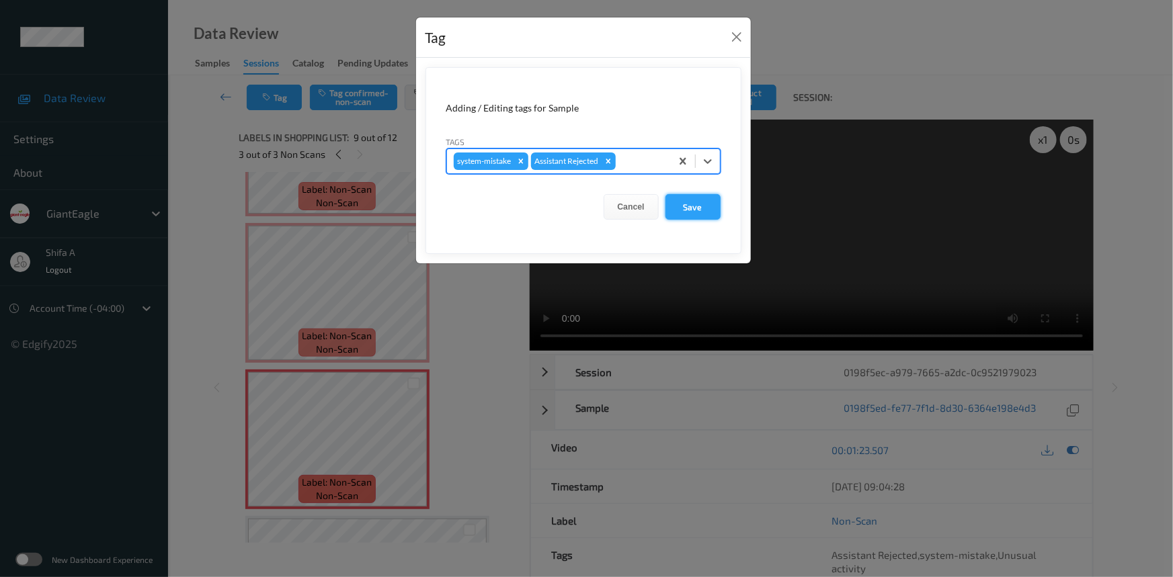
click at [686, 206] on button "Save" at bounding box center [692, 207] width 55 height 26
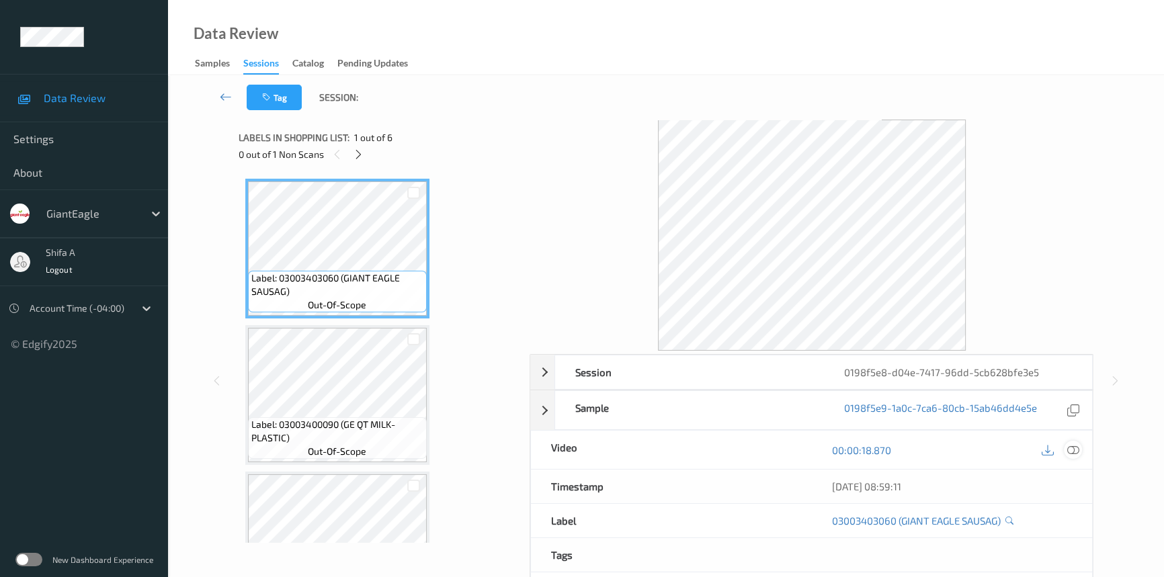
click at [1080, 450] on div at bounding box center [1073, 450] width 18 height 18
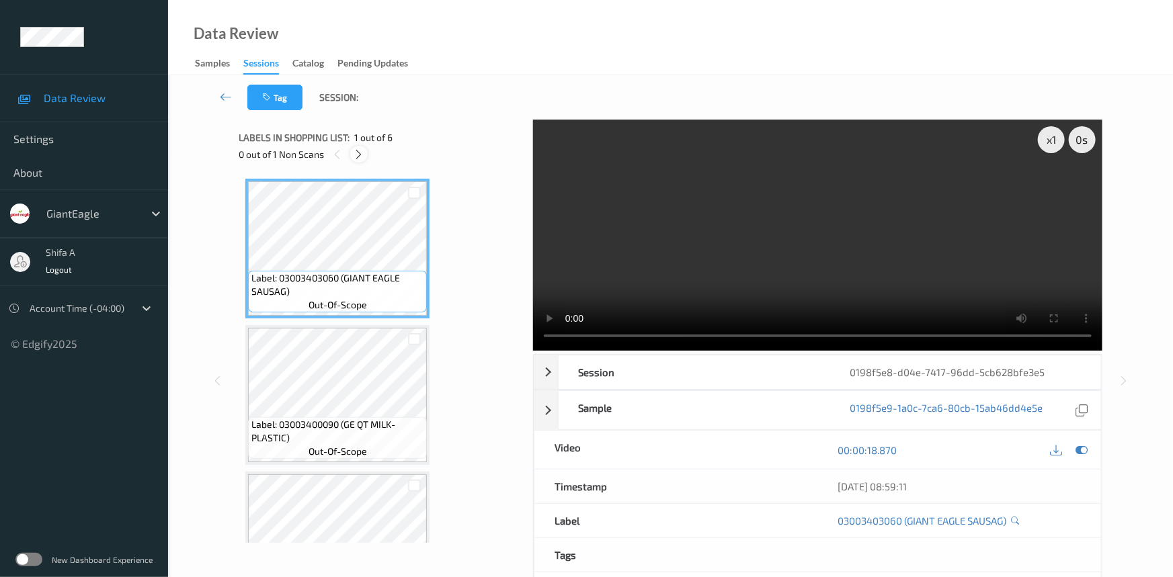
click at [352, 157] on div at bounding box center [358, 154] width 17 height 17
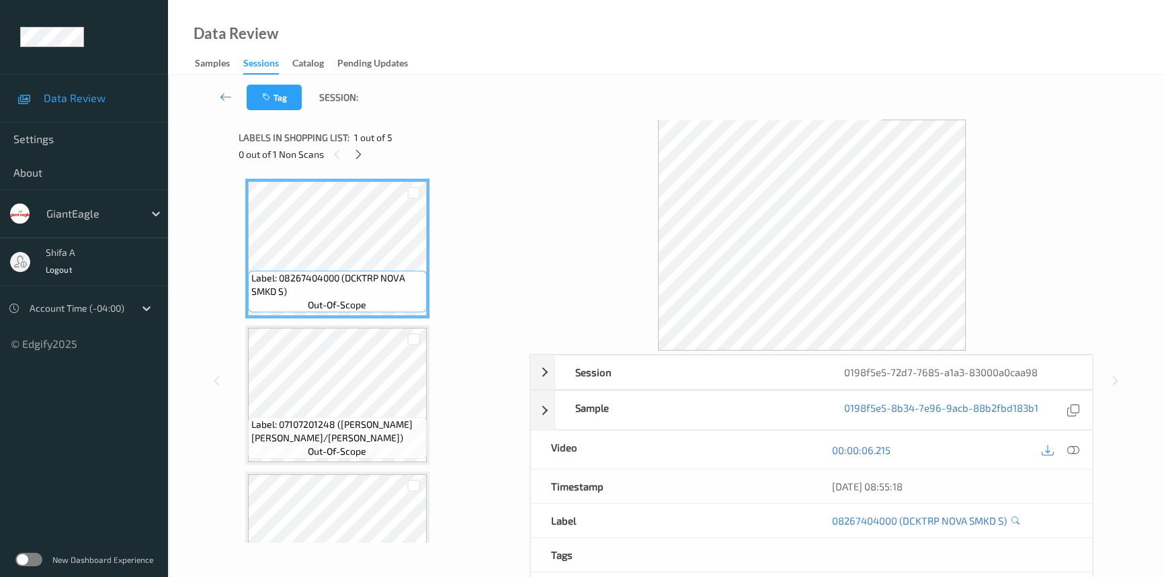
click at [1075, 451] on icon at bounding box center [1073, 450] width 12 height 12
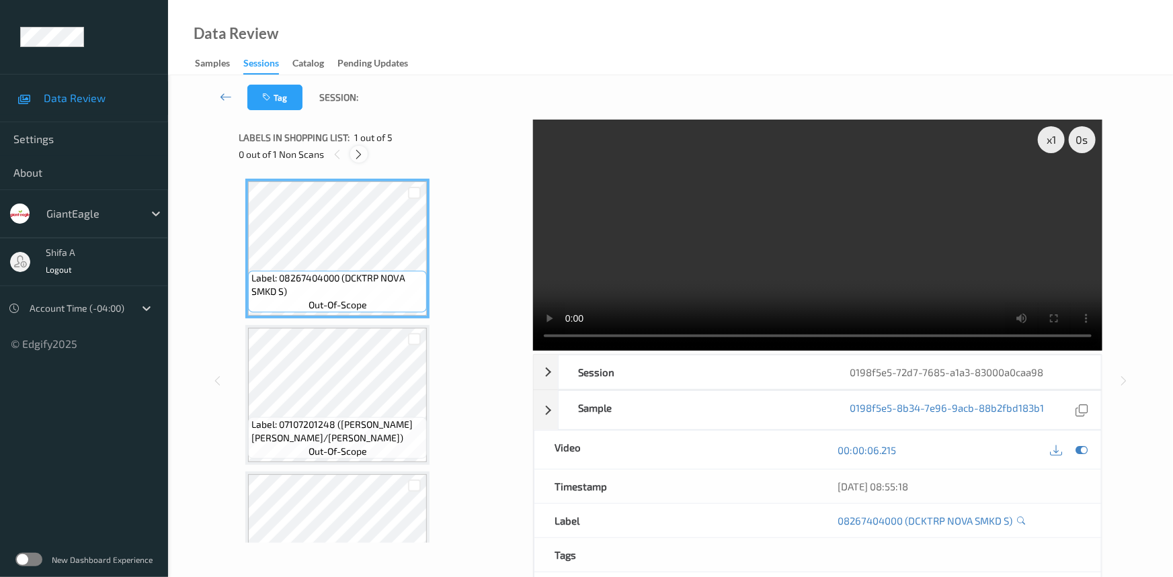
click at [354, 157] on icon at bounding box center [359, 155] width 11 height 12
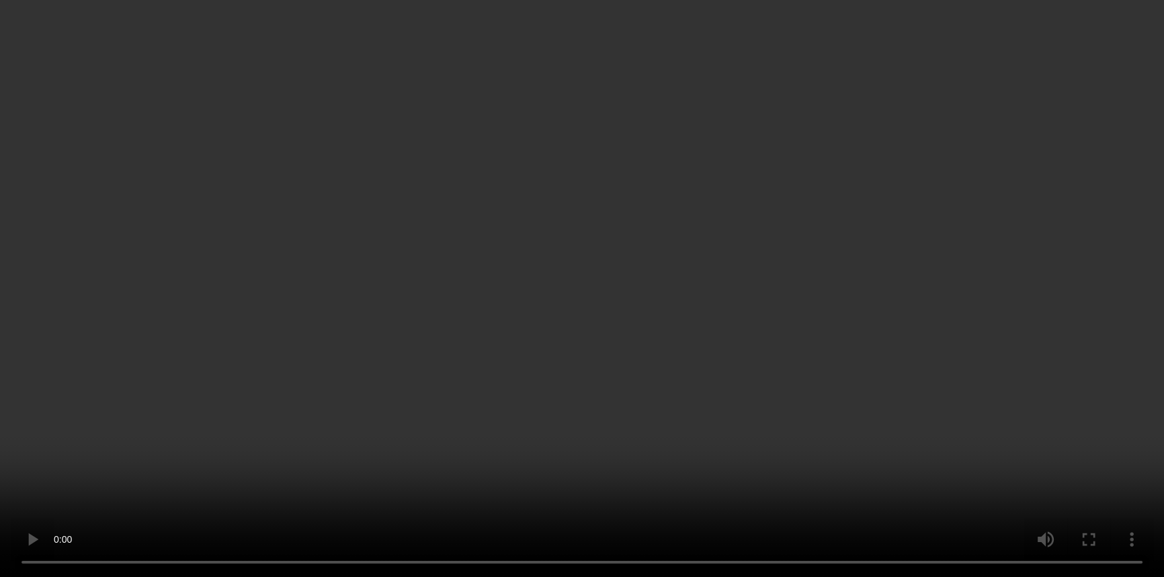
scroll to position [283, 0]
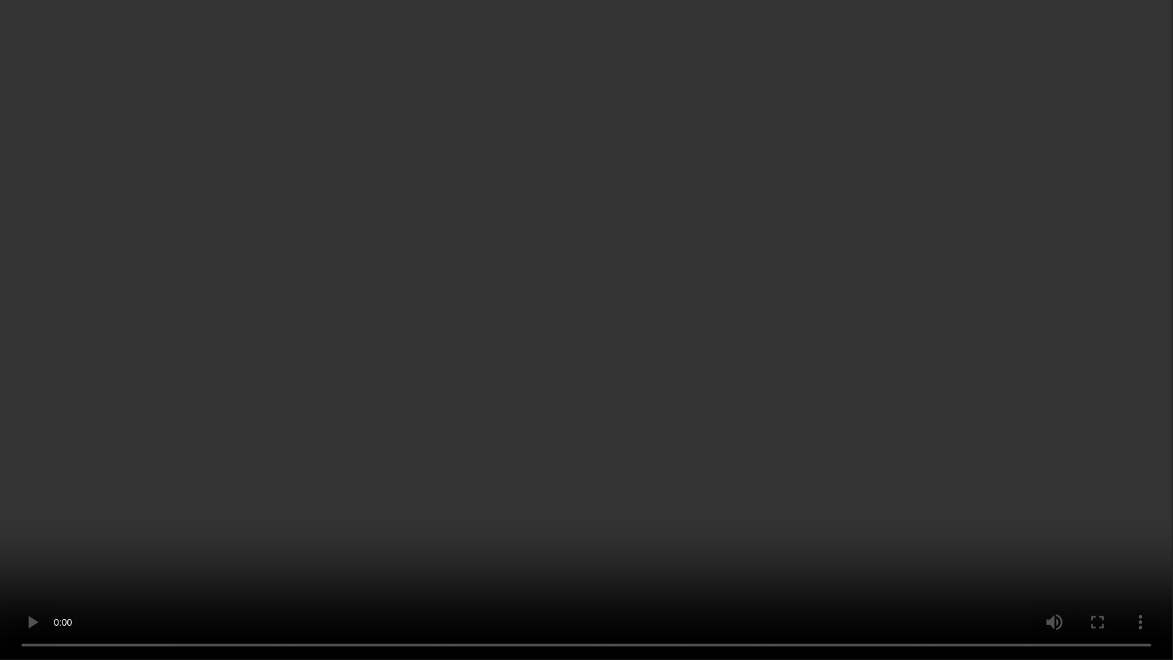
click at [856, 326] on video at bounding box center [586, 330] width 1173 height 660
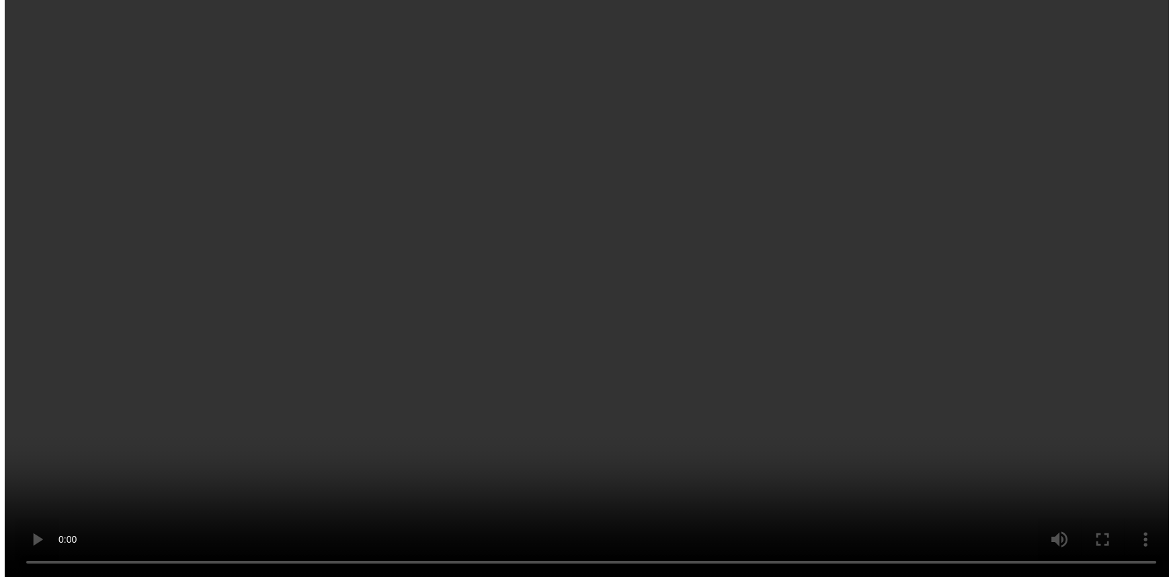
scroll to position [366, 0]
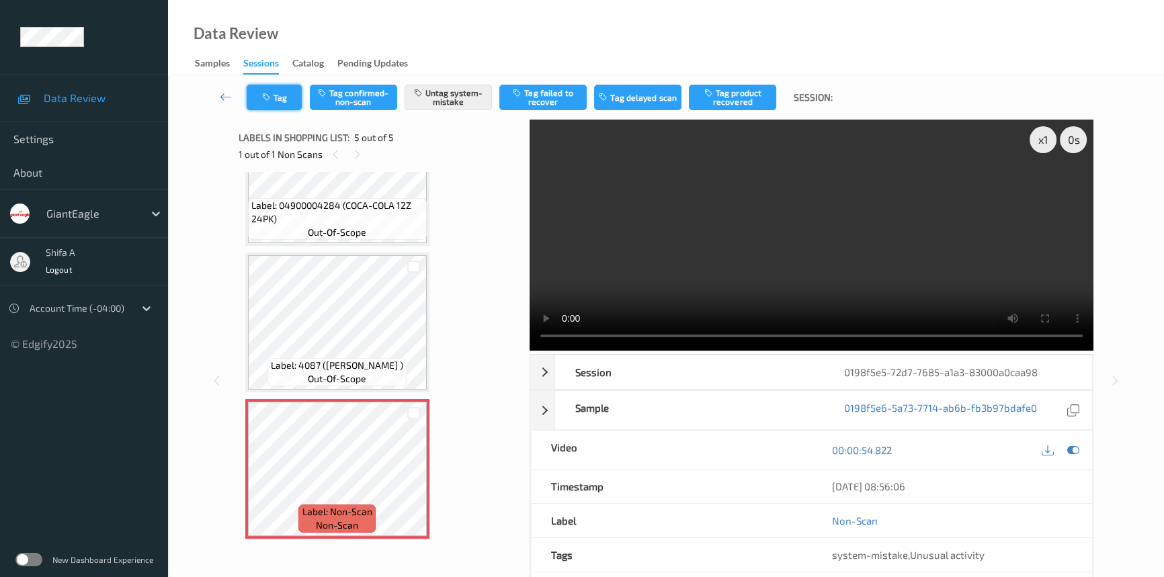
click at [283, 109] on button "Tag" at bounding box center [274, 98] width 55 height 26
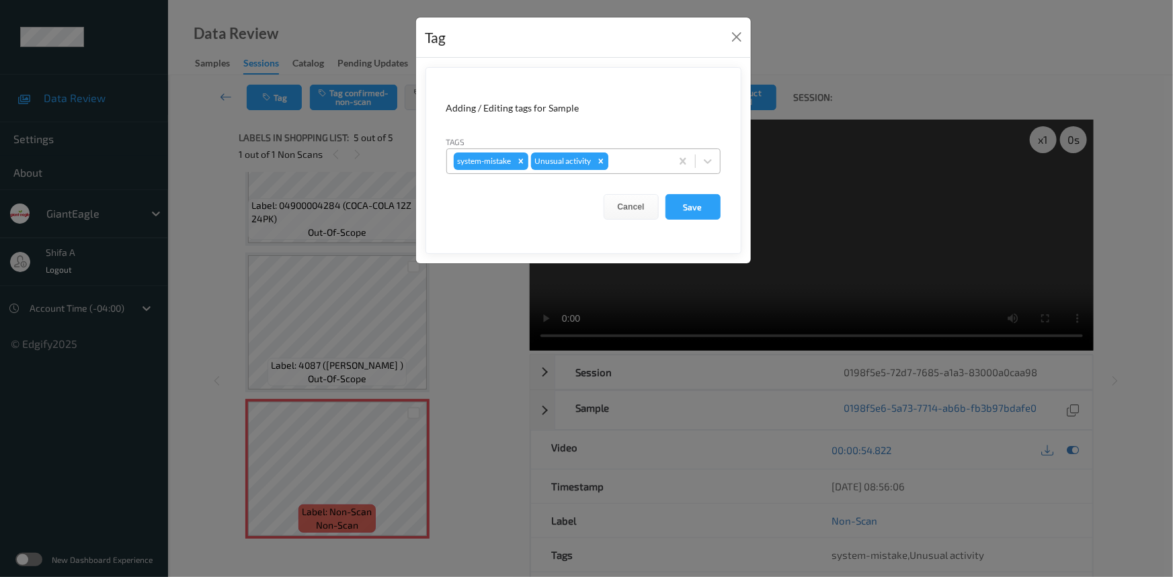
click at [596, 162] on icon "Remove Unusual activity" at bounding box center [600, 161] width 9 height 9
click at [685, 207] on button "Save" at bounding box center [692, 207] width 55 height 26
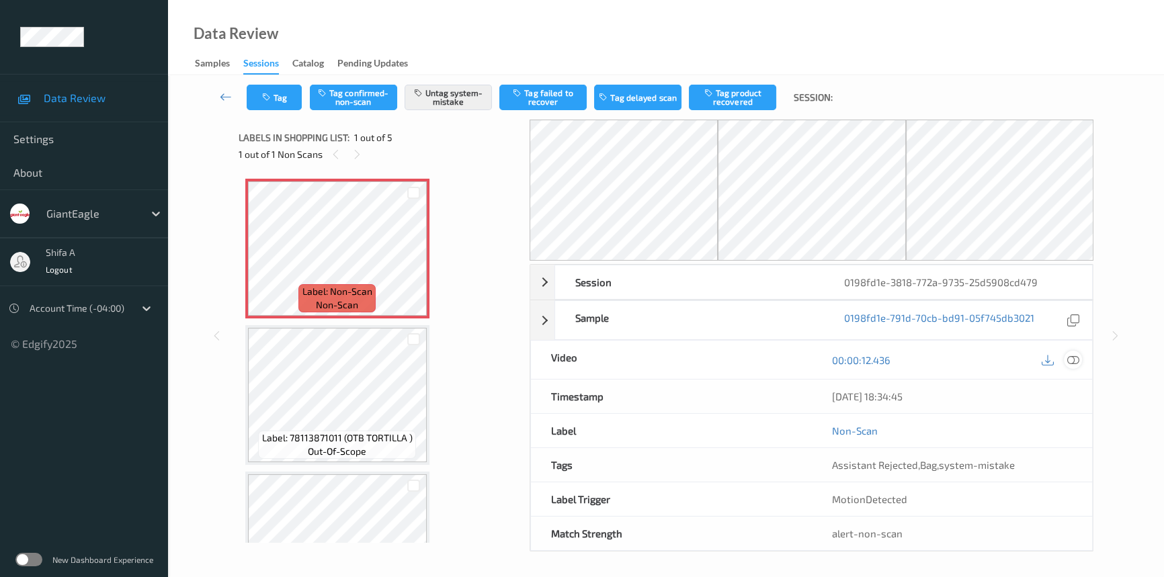
click at [1073, 363] on icon at bounding box center [1073, 360] width 12 height 12
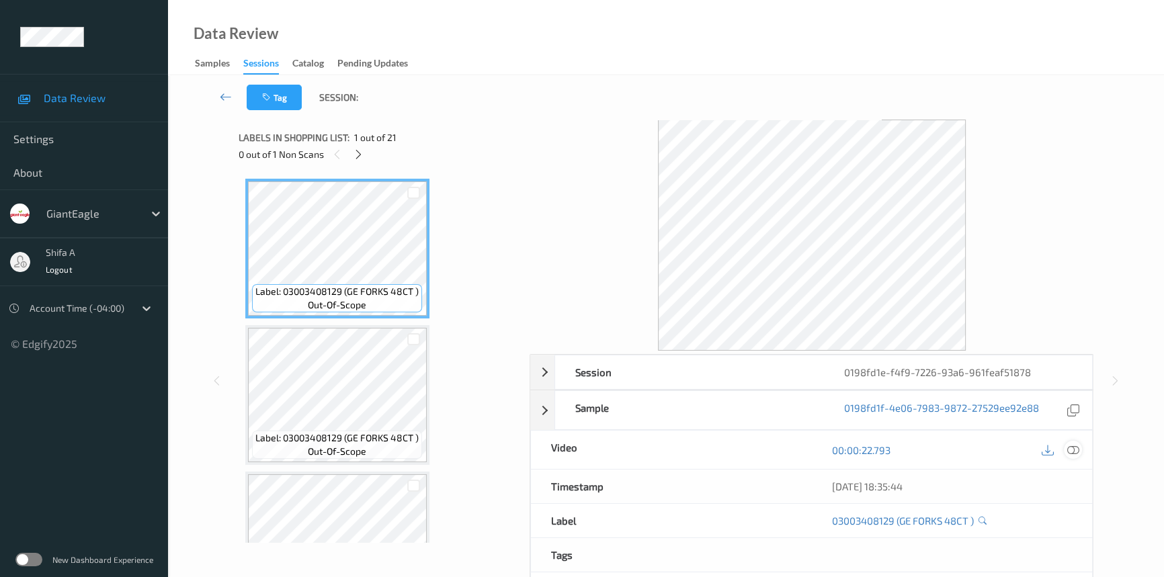
click at [1073, 450] on icon at bounding box center [1073, 450] width 12 height 12
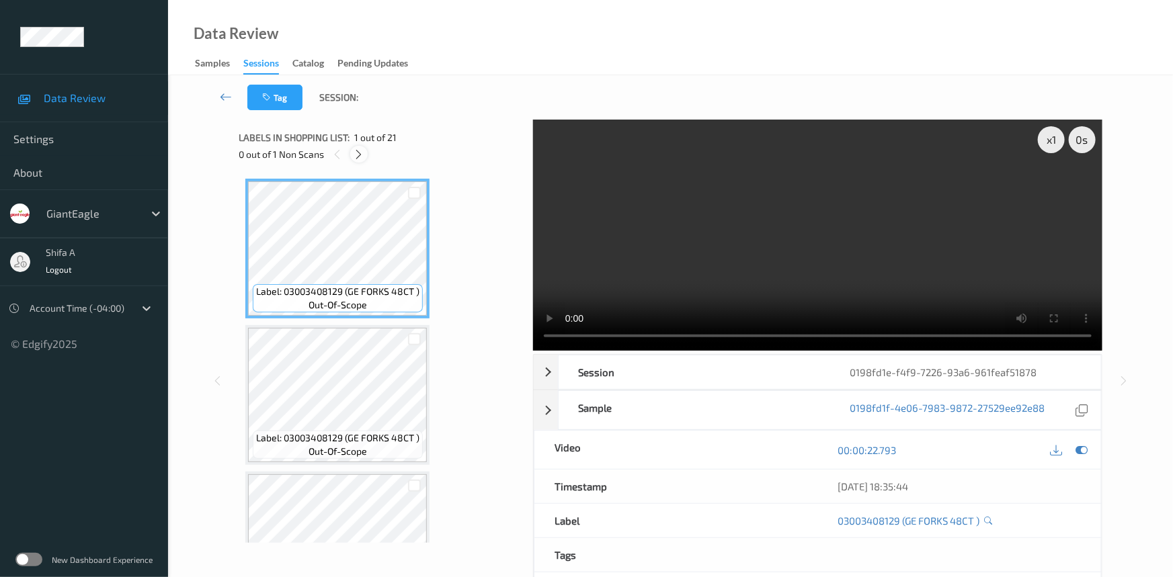
click at [366, 155] on div at bounding box center [358, 154] width 17 height 17
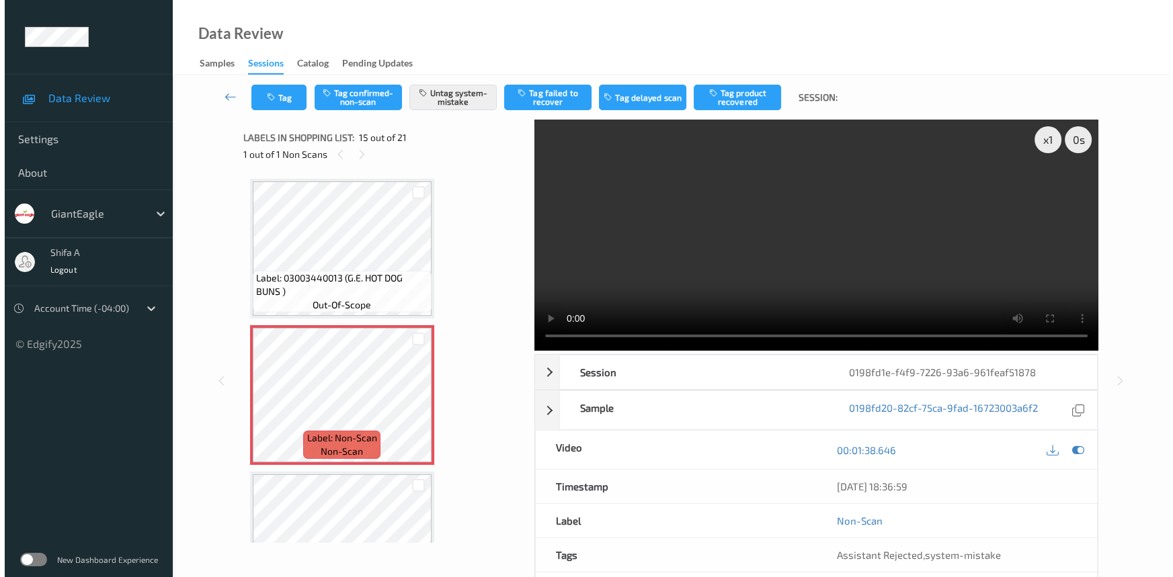
scroll to position [1904, 0]
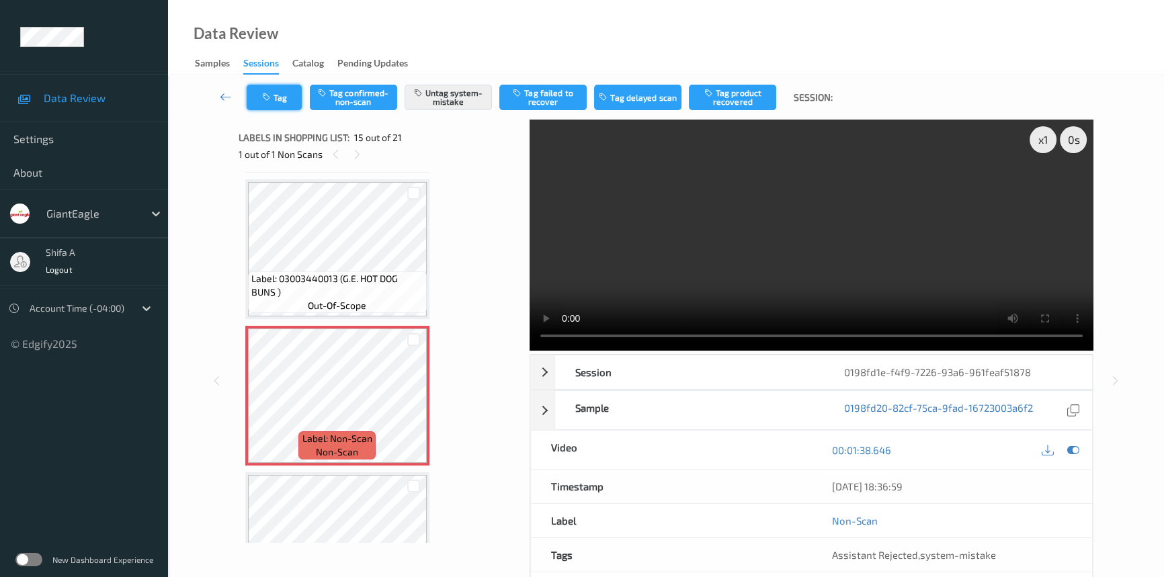
click at [255, 98] on button "Tag" at bounding box center [274, 98] width 55 height 26
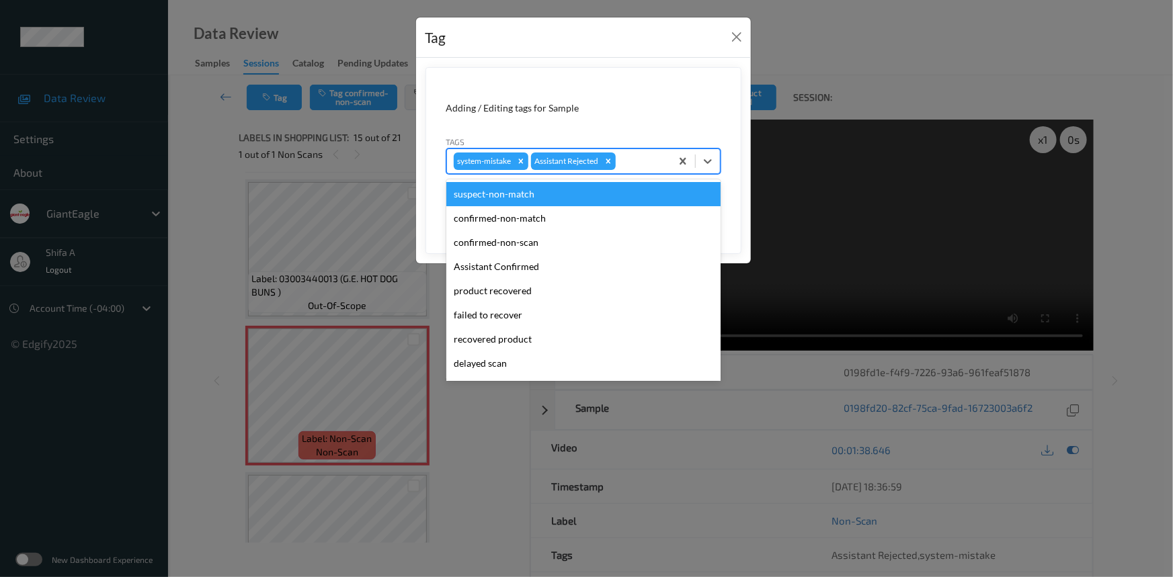
click at [636, 154] on div at bounding box center [641, 161] width 46 height 16
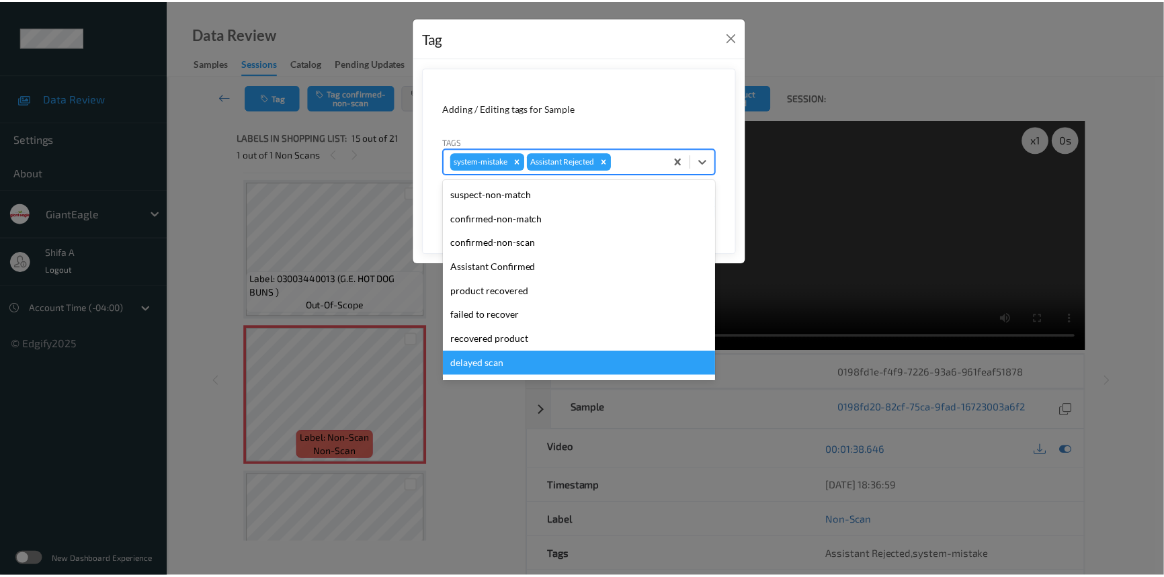
scroll to position [118, 0]
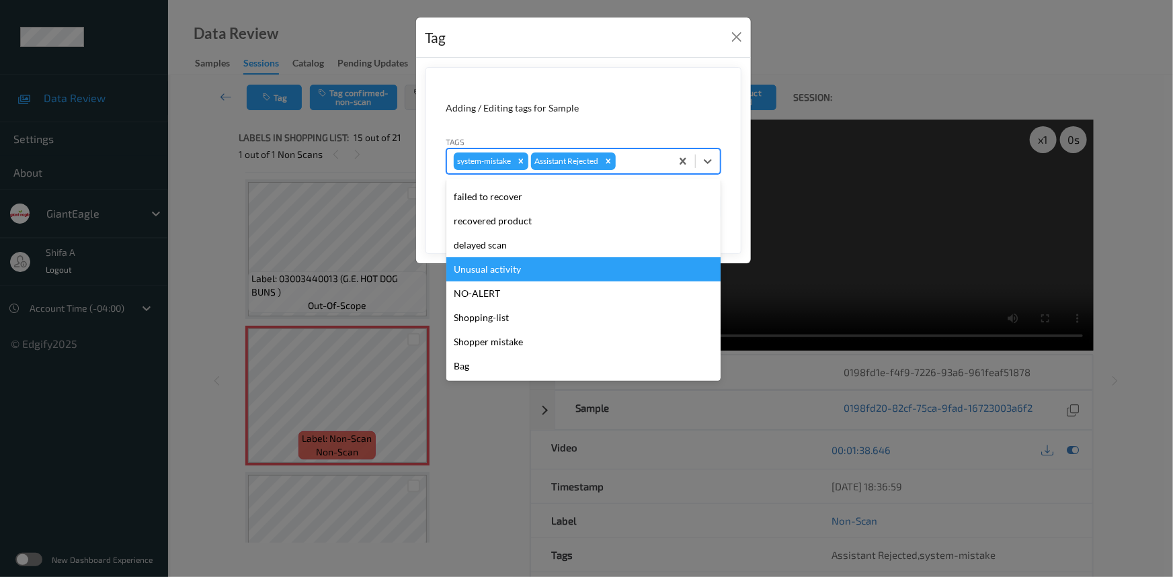
click at [502, 276] on div "Unusual activity" at bounding box center [583, 269] width 274 height 24
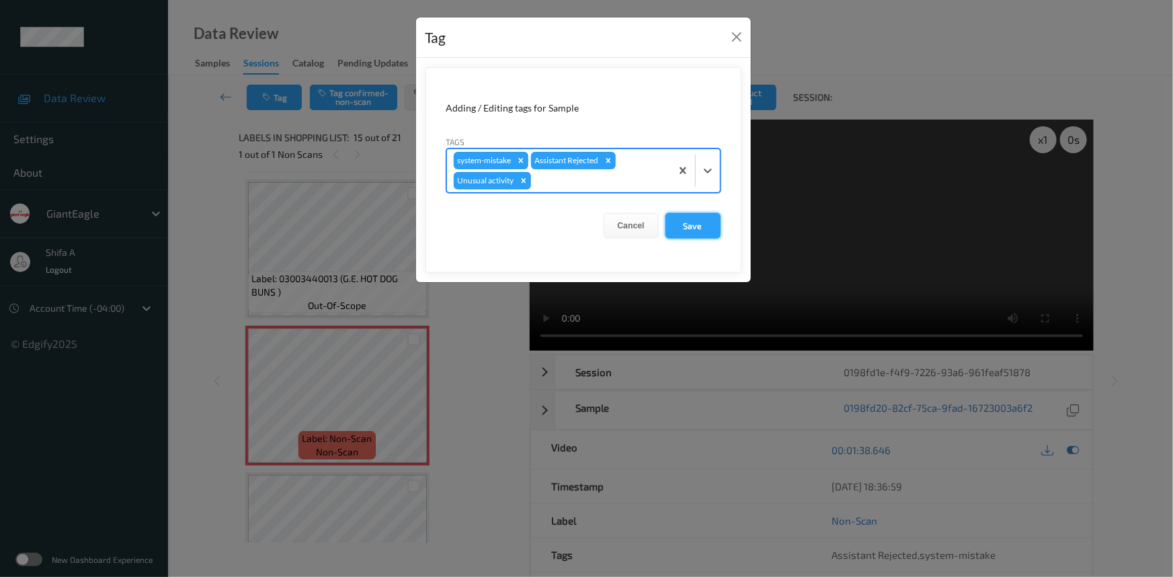
click at [692, 233] on button "Save" at bounding box center [692, 226] width 55 height 26
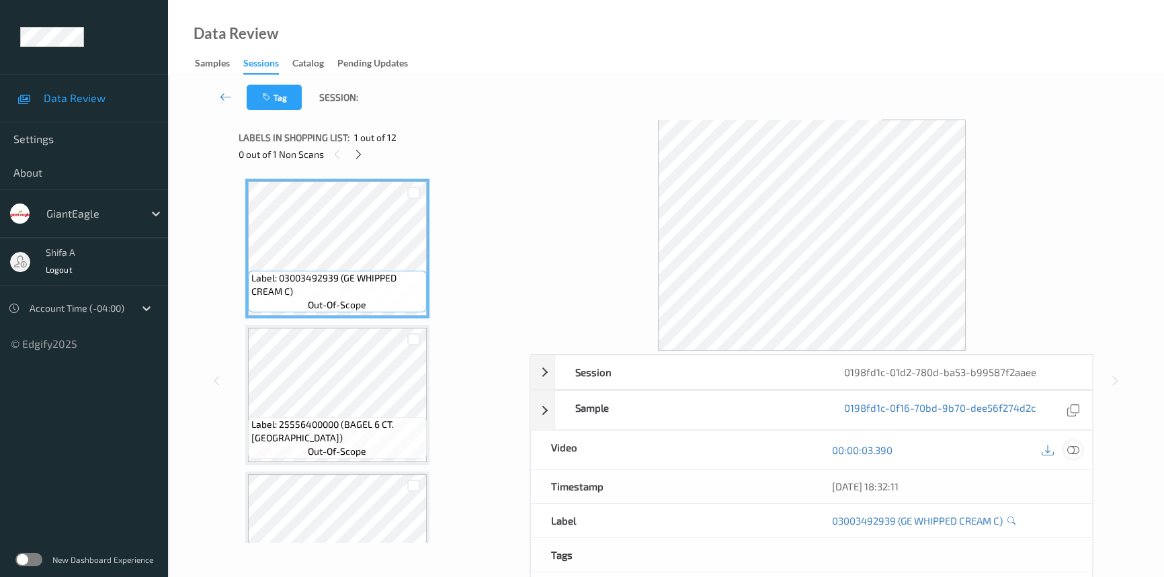
click at [1074, 452] on icon at bounding box center [1073, 450] width 12 height 12
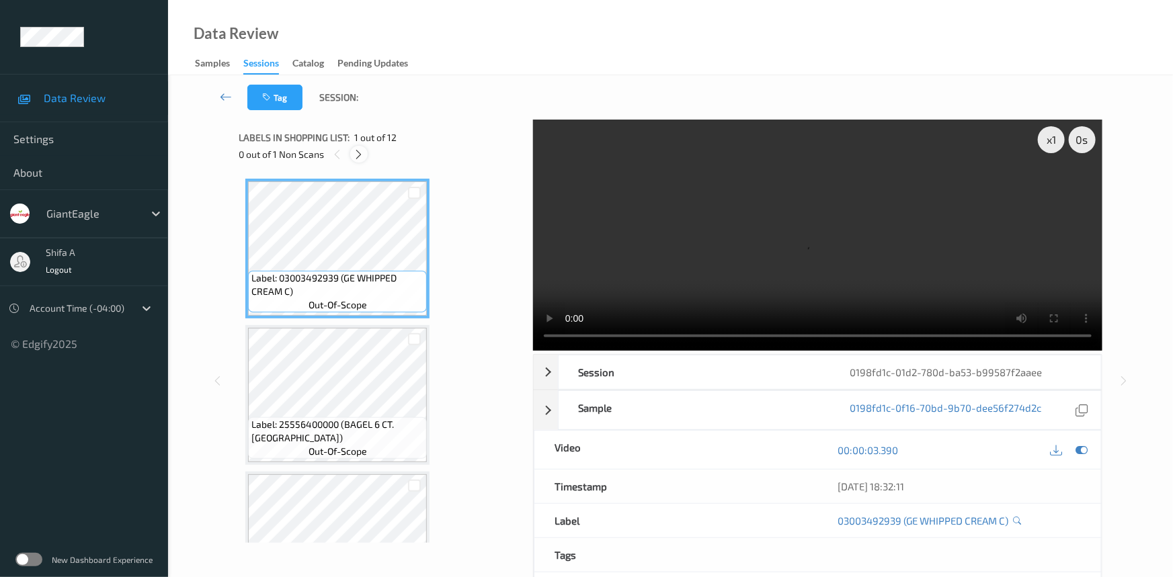
click at [359, 155] on icon at bounding box center [359, 155] width 11 height 12
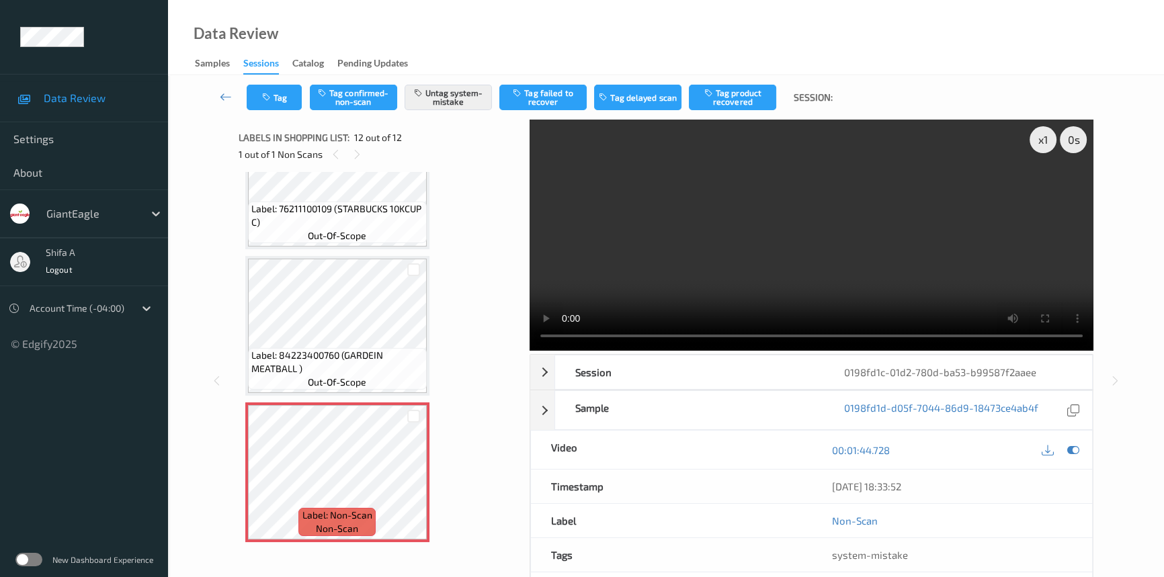
scroll to position [1305, 0]
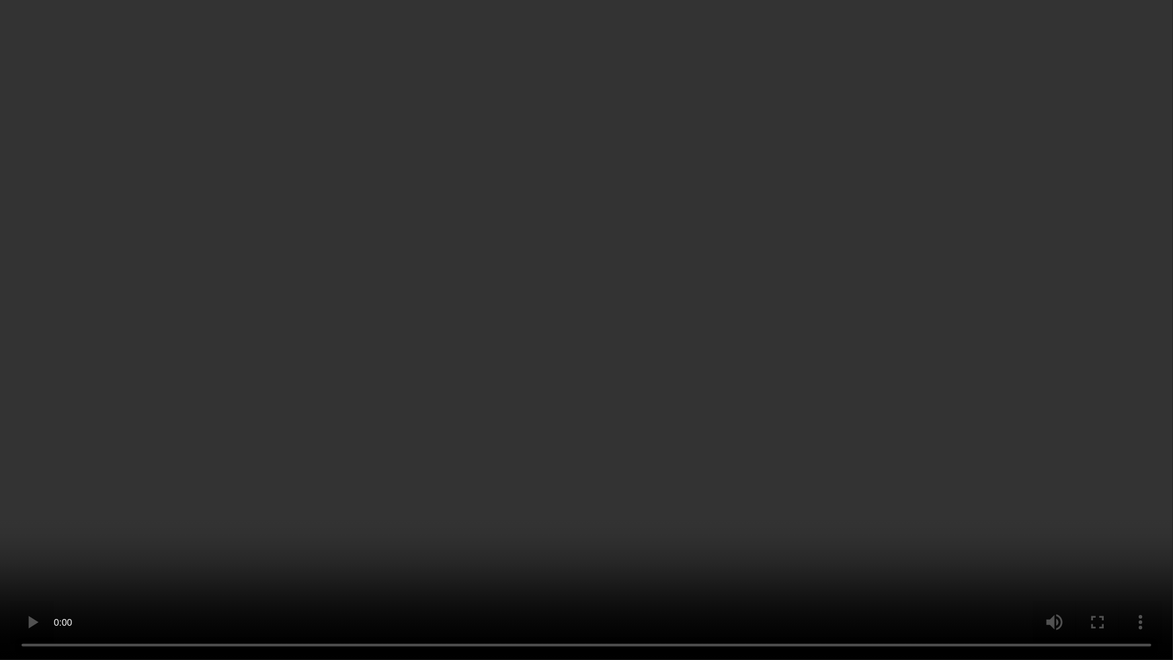
click at [969, 370] on video at bounding box center [586, 330] width 1173 height 660
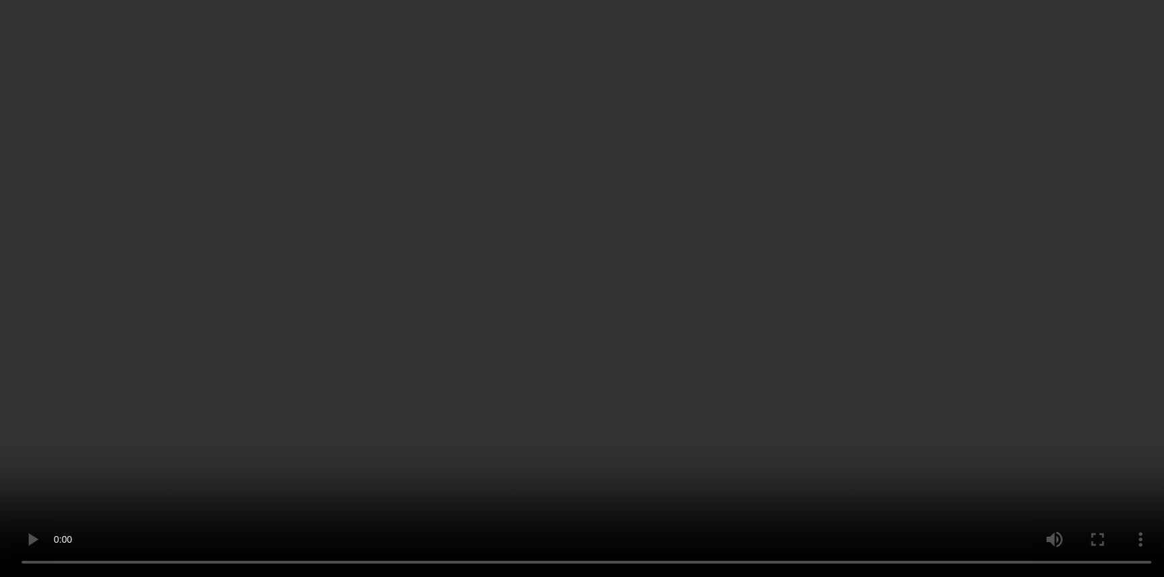
scroll to position [0, 0]
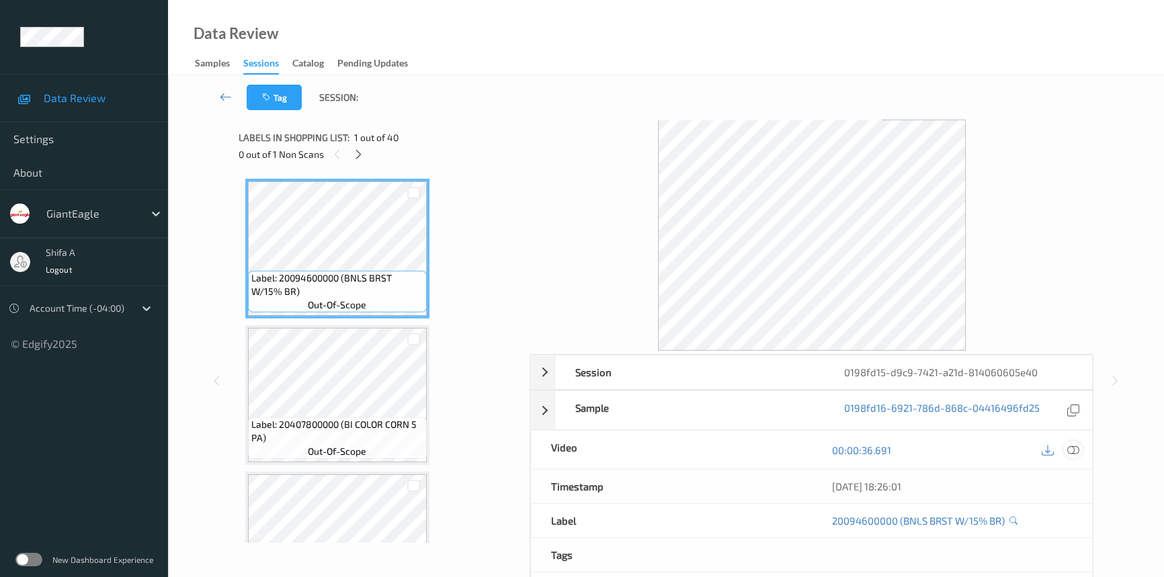
click at [1077, 450] on icon at bounding box center [1073, 450] width 12 height 12
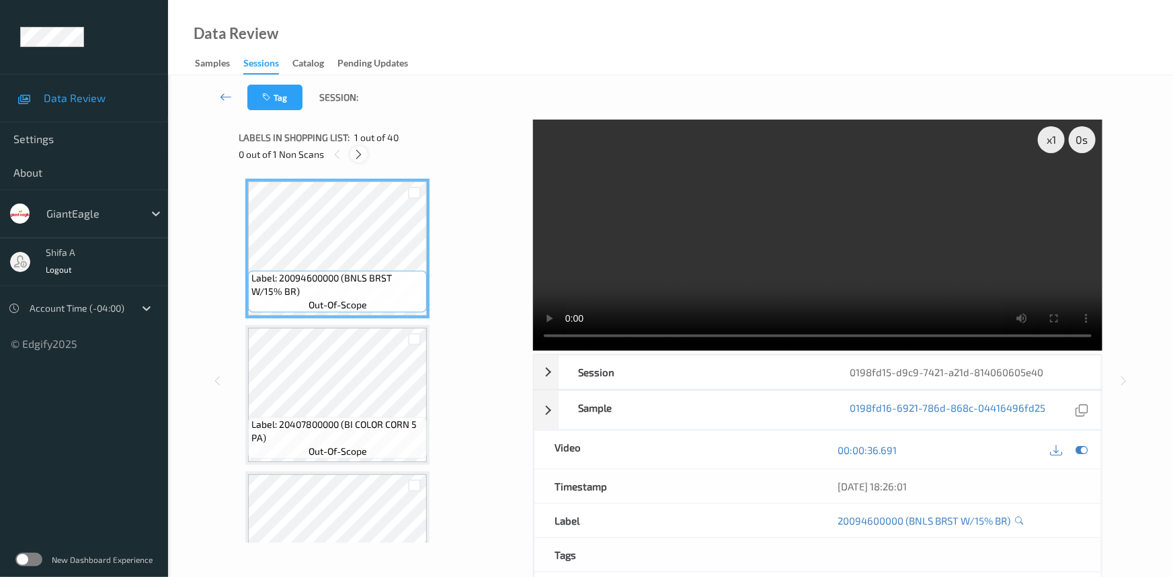
click at [357, 157] on icon at bounding box center [359, 155] width 11 height 12
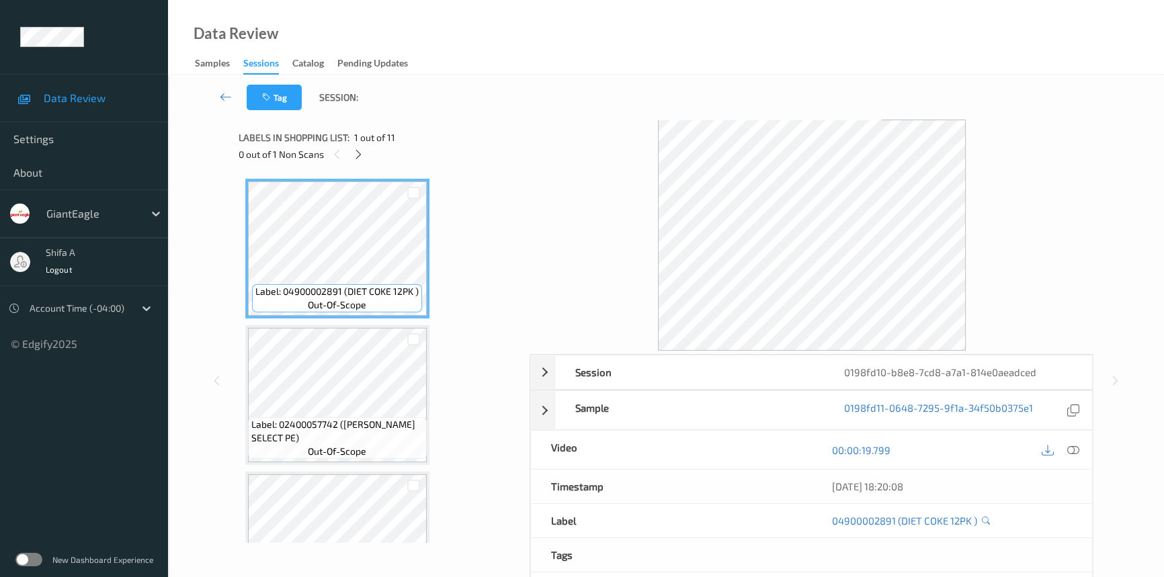
click at [1075, 447] on icon at bounding box center [1073, 450] width 12 height 12
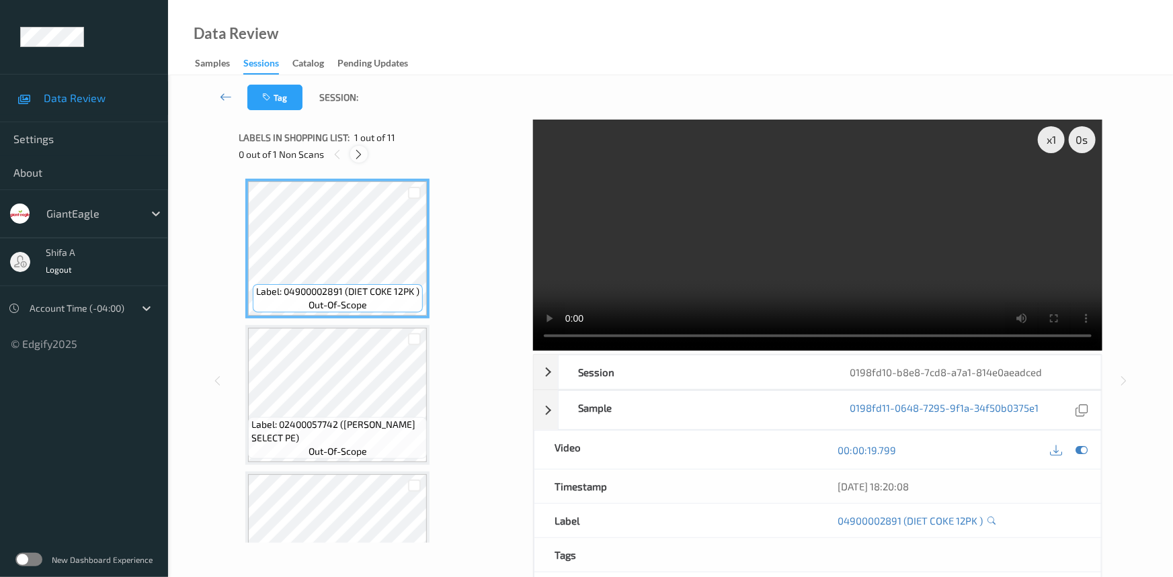
click at [363, 149] on icon at bounding box center [359, 155] width 11 height 12
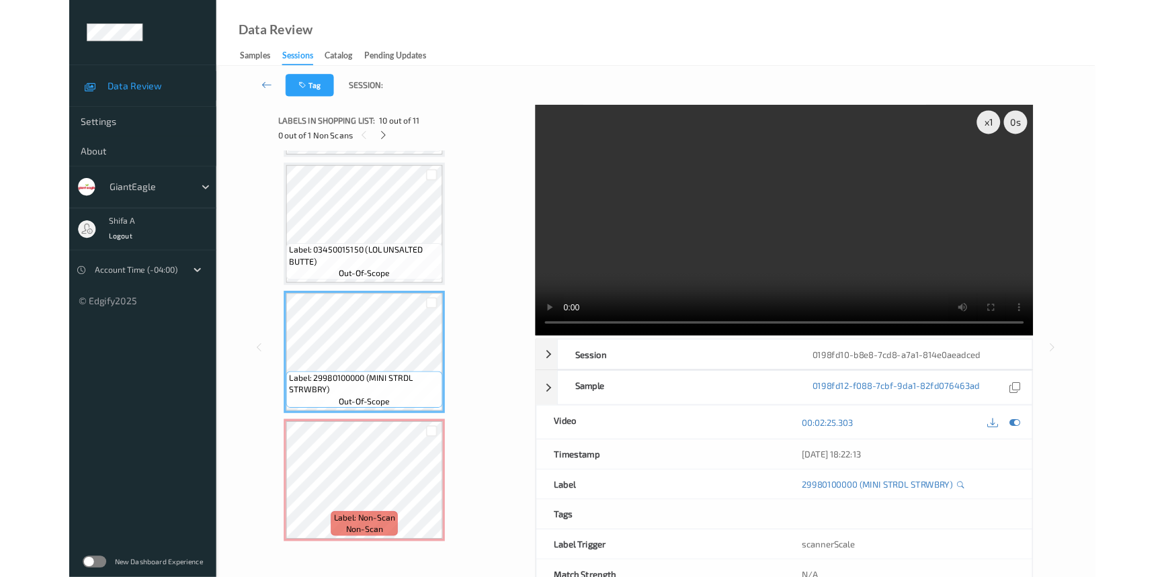
scroll to position [1159, 0]
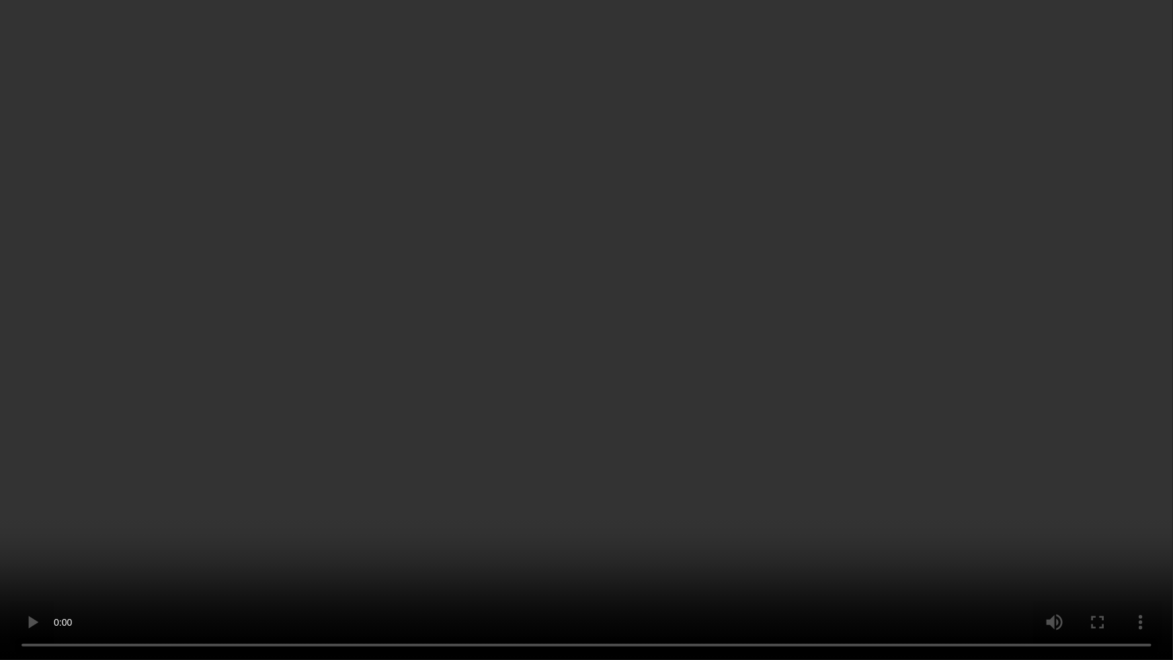
click at [754, 445] on video at bounding box center [586, 330] width 1173 height 660
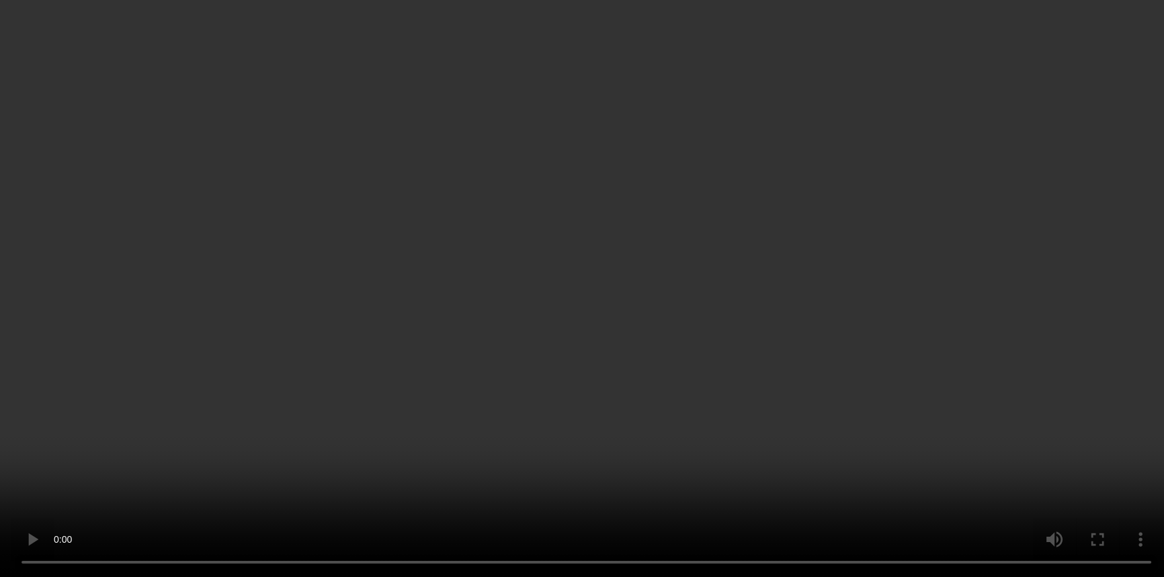
scroll to position [1242, 0]
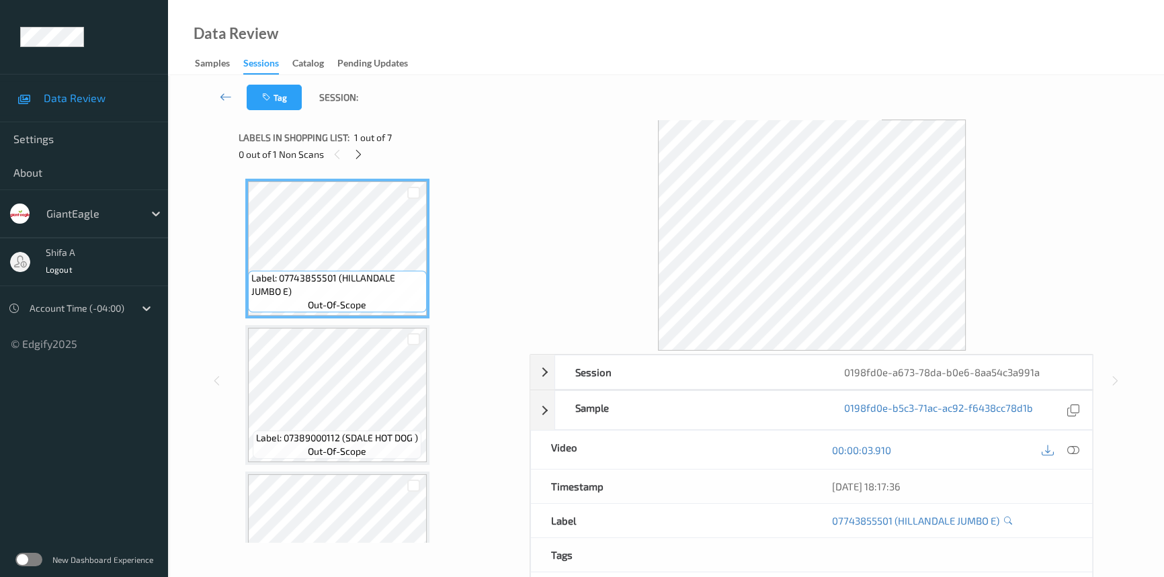
drag, startPoint x: 1071, startPoint y: 448, endPoint x: 1049, endPoint y: 428, distance: 30.0
click at [1071, 446] on icon at bounding box center [1073, 450] width 12 height 12
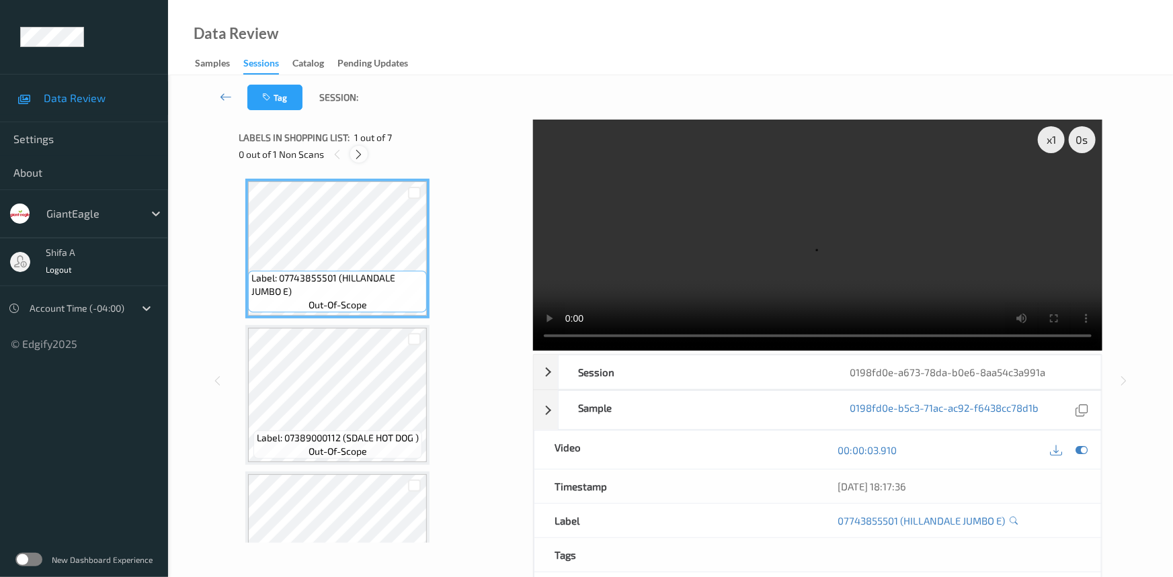
click at [358, 151] on icon at bounding box center [359, 155] width 11 height 12
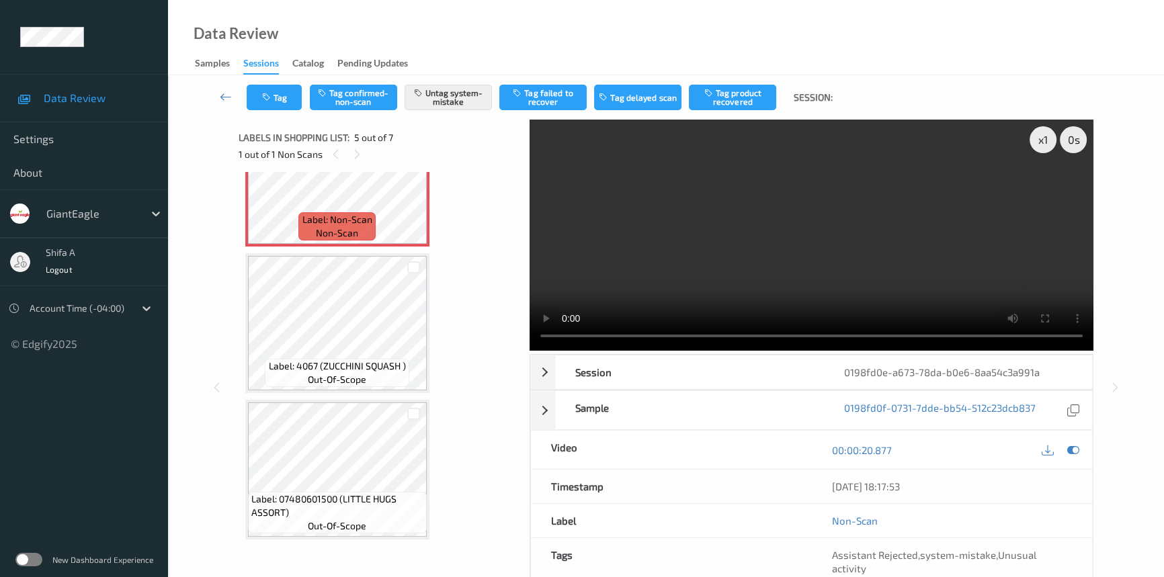
scroll to position [413, 0]
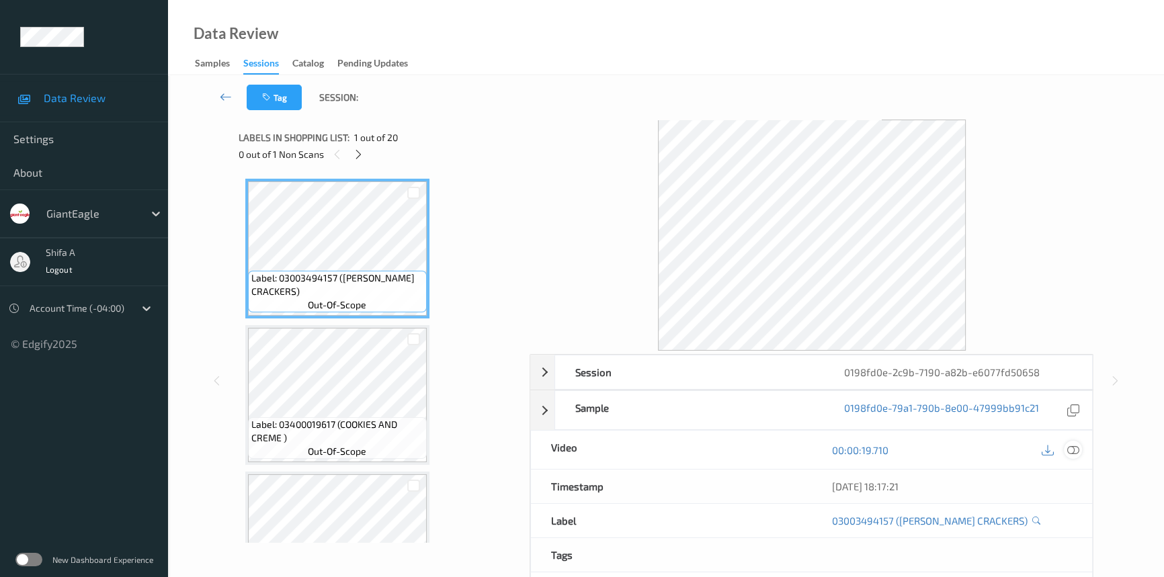
click at [1070, 446] on icon at bounding box center [1073, 450] width 12 height 12
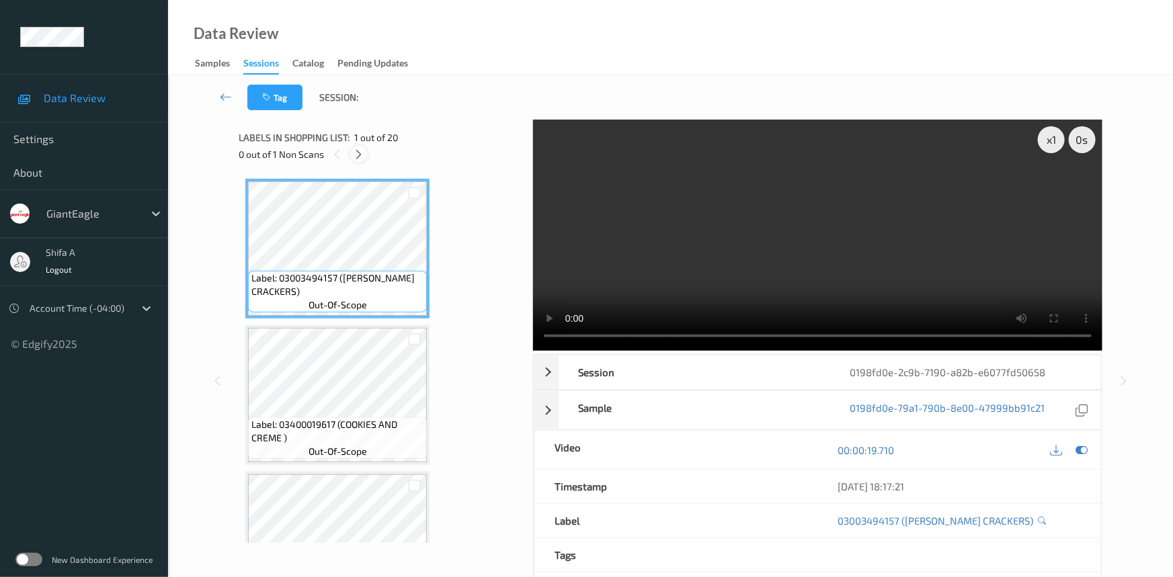
click at [360, 152] on icon at bounding box center [359, 155] width 11 height 12
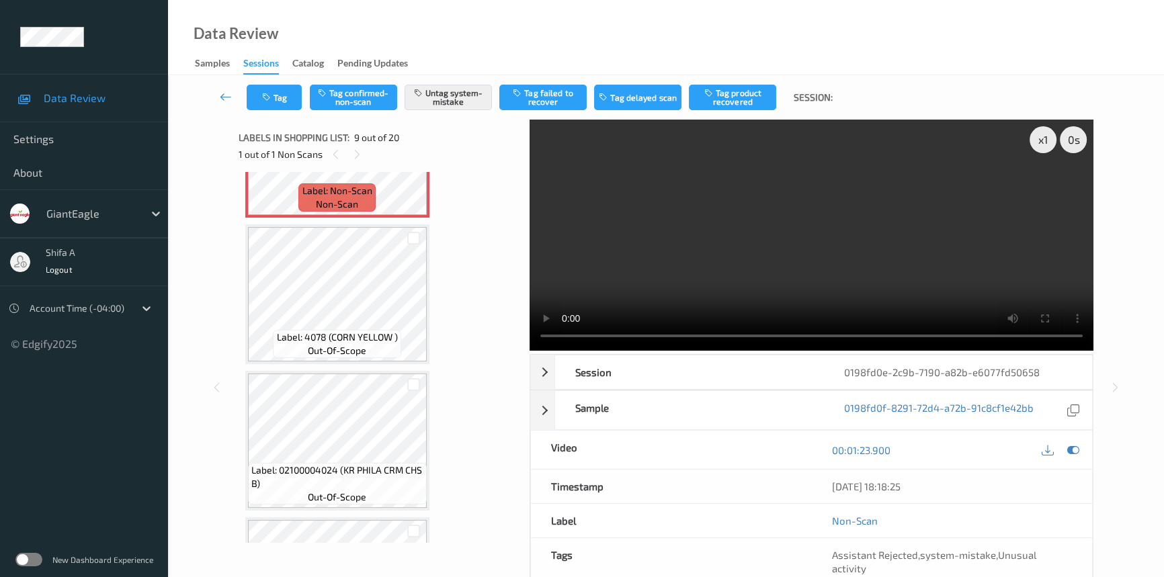
scroll to position [1028, 0]
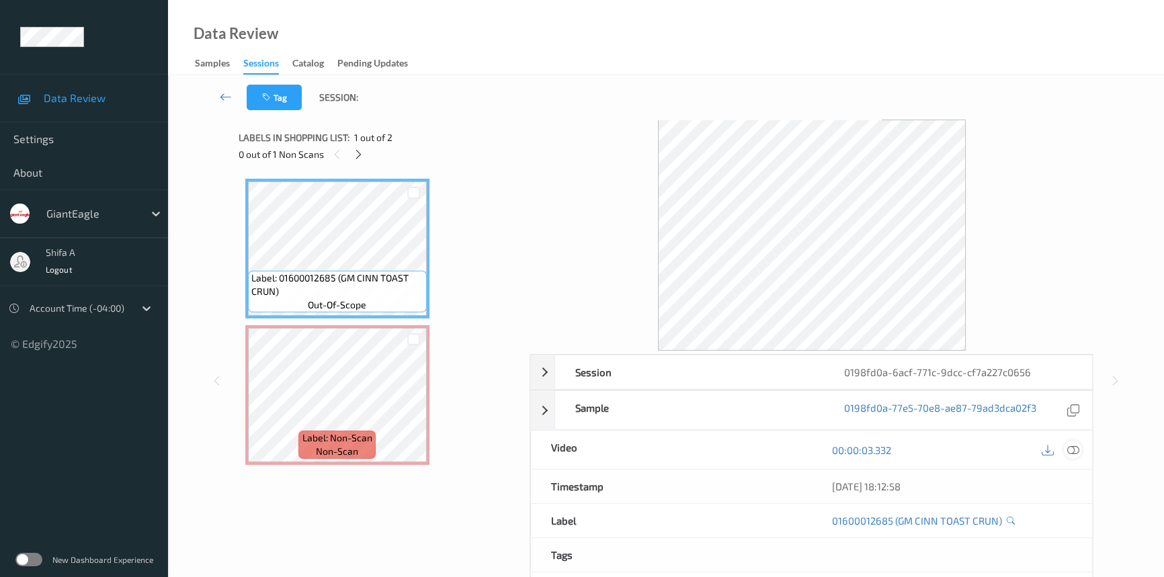
drag, startPoint x: 1075, startPoint y: 450, endPoint x: 539, endPoint y: 450, distance: 536.4
click at [1075, 450] on icon at bounding box center [1073, 450] width 12 height 12
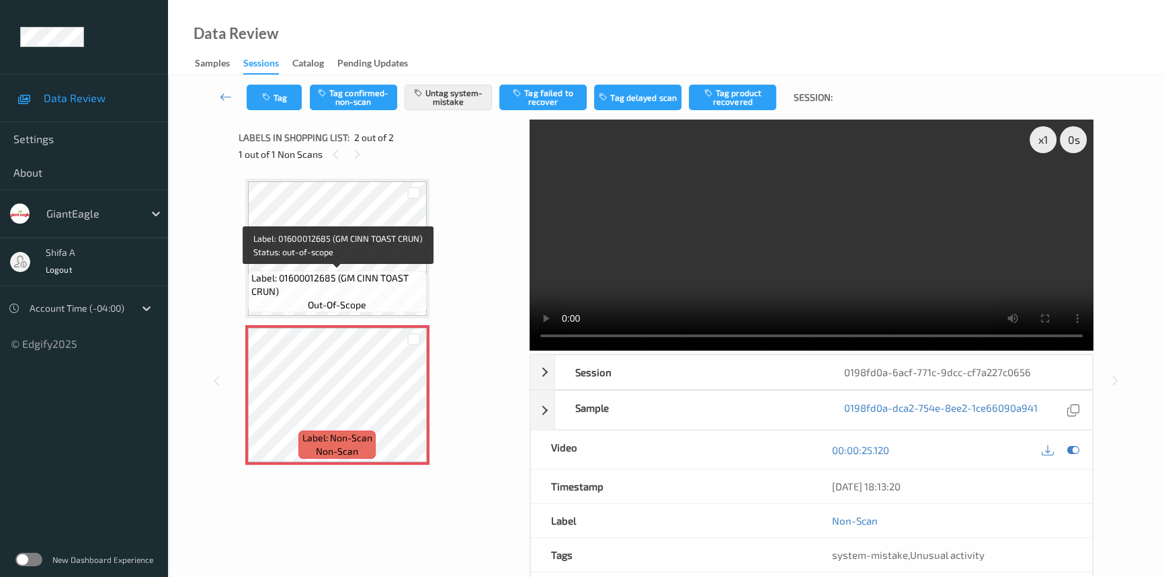
click at [356, 275] on span "Label: 01600012685 (GM CINN TOAST CRUN)" at bounding box center [337, 285] width 172 height 27
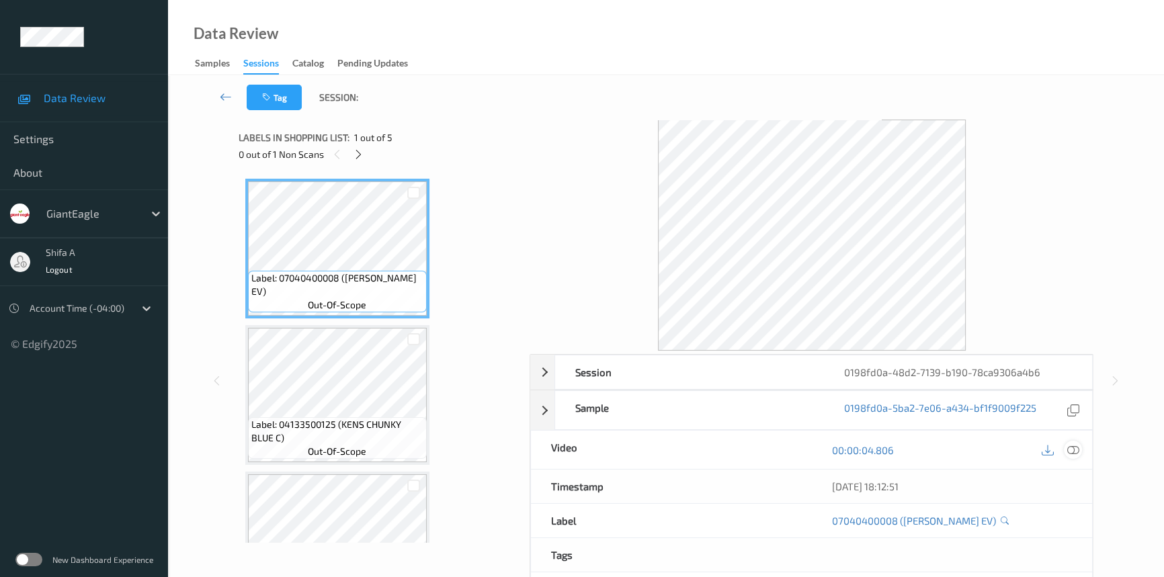
drag, startPoint x: 1072, startPoint y: 448, endPoint x: 915, endPoint y: 416, distance: 159.9
click at [1071, 448] on icon at bounding box center [1073, 450] width 12 height 12
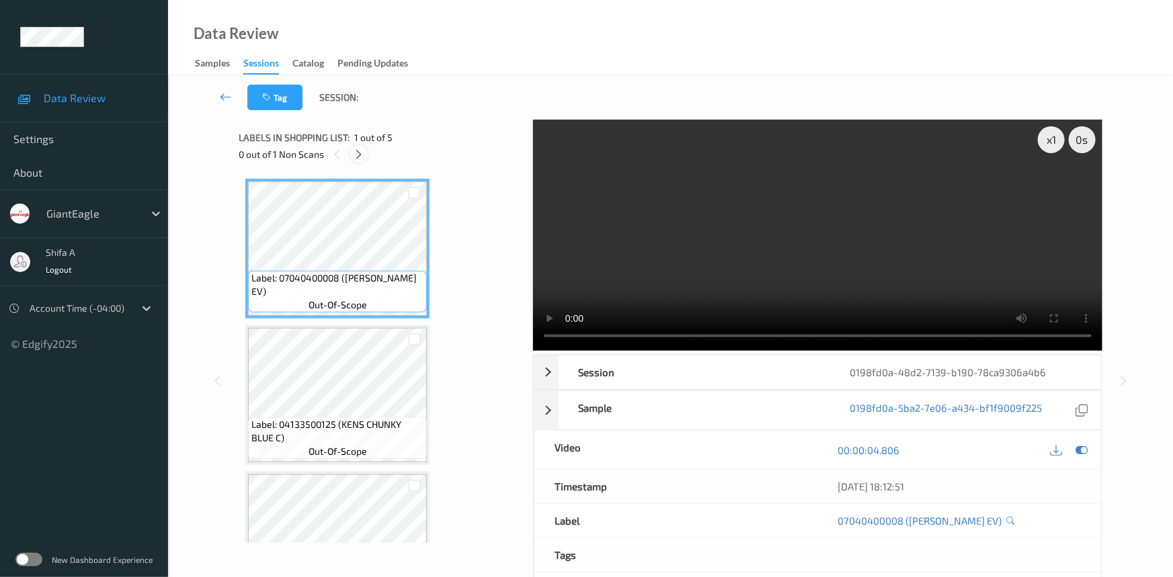
click at [352, 150] on div at bounding box center [358, 154] width 17 height 17
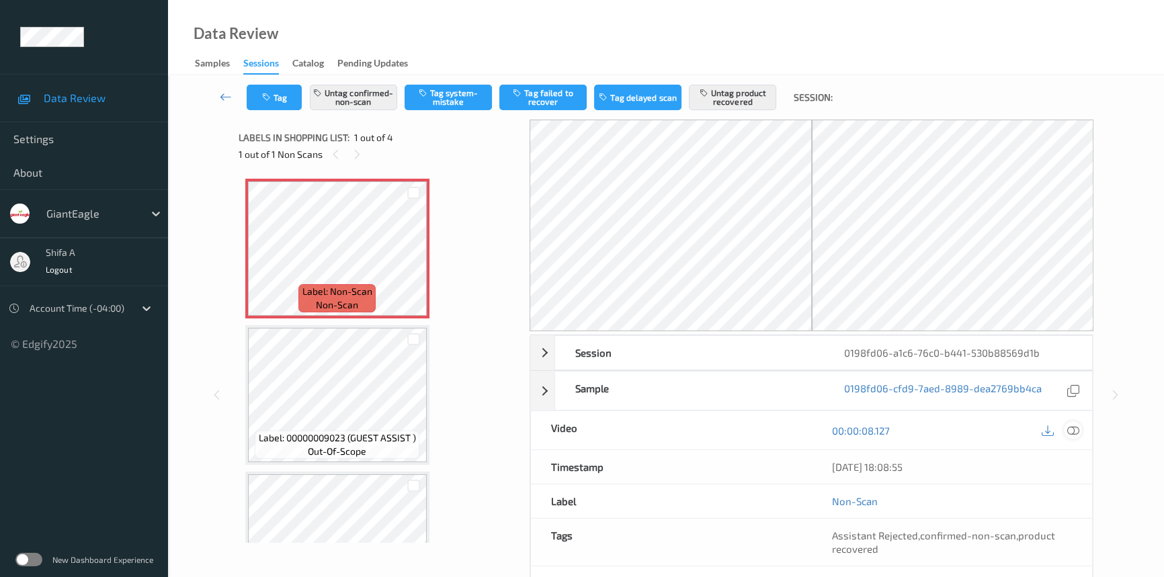
click at [1071, 430] on icon at bounding box center [1073, 431] width 12 height 12
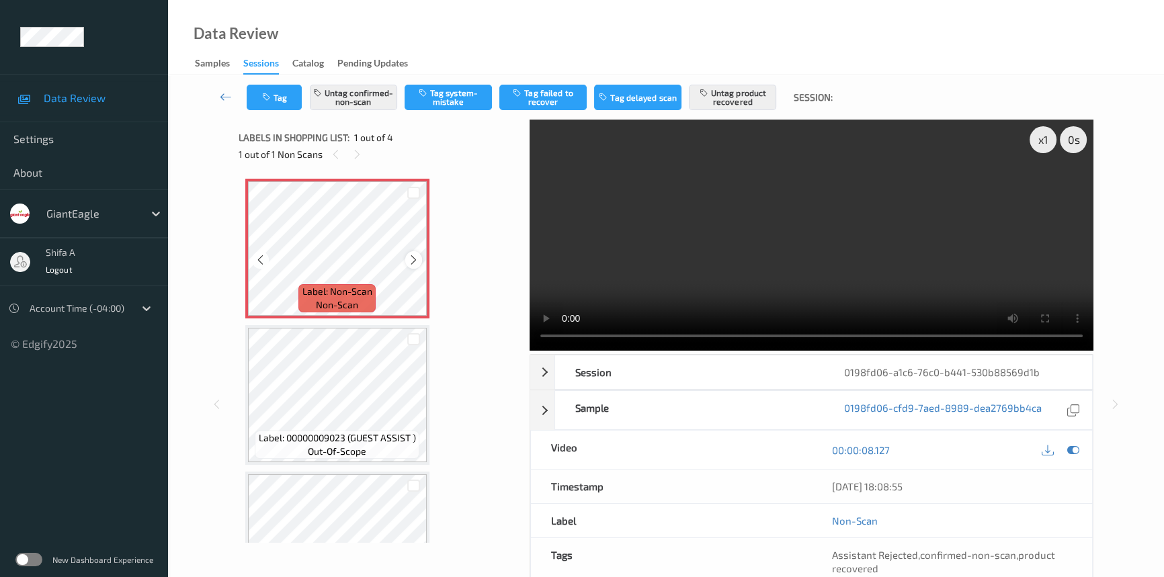
click at [414, 257] on icon at bounding box center [413, 260] width 11 height 12
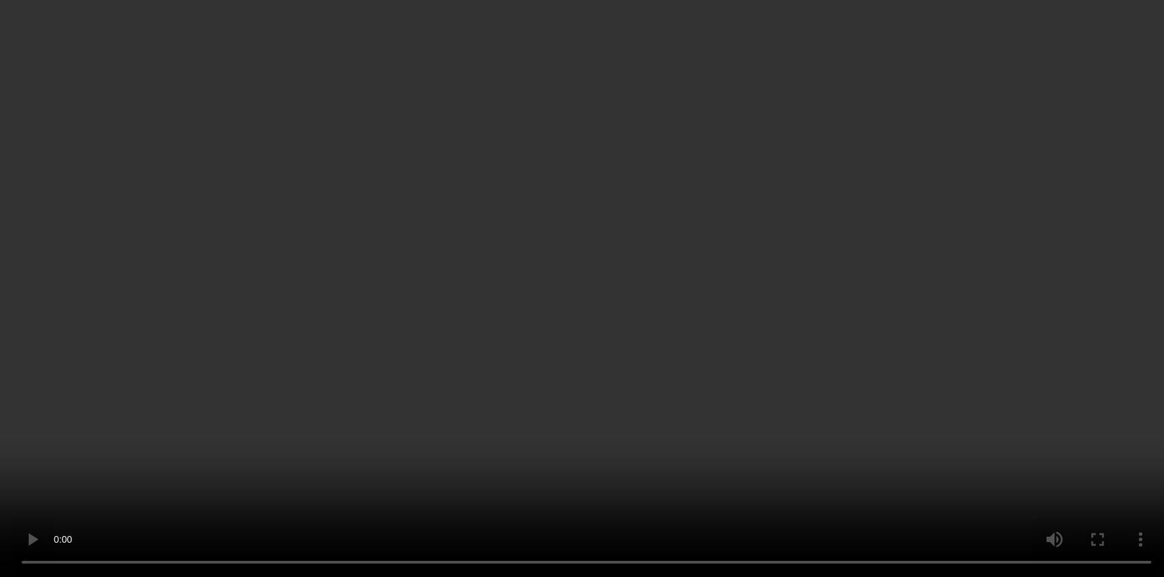
scroll to position [138, 0]
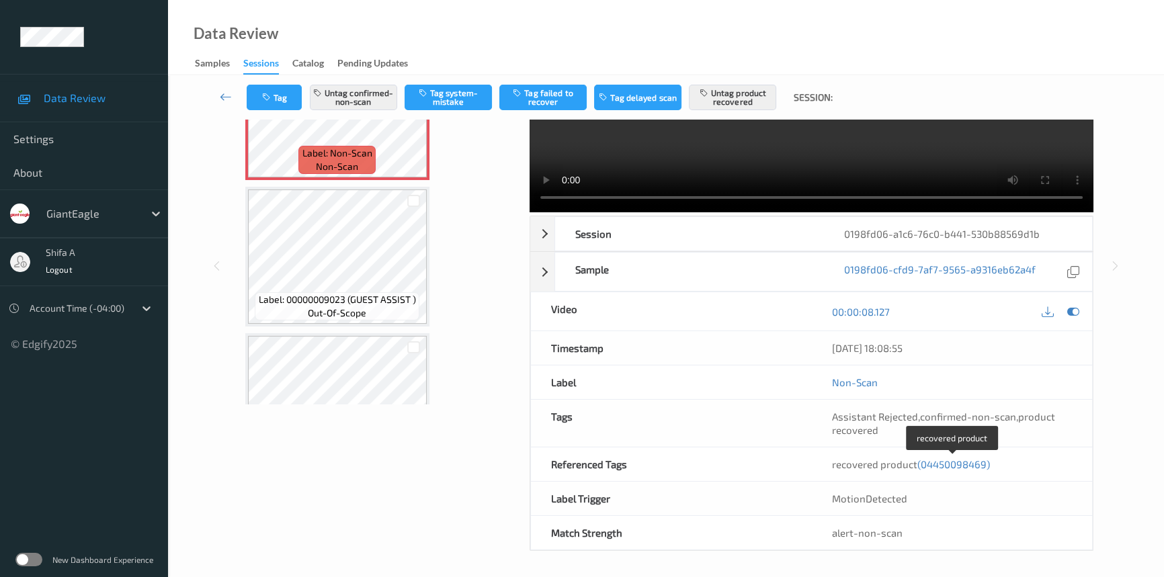
click at [965, 462] on span "(04450098469)" at bounding box center [953, 464] width 73 height 12
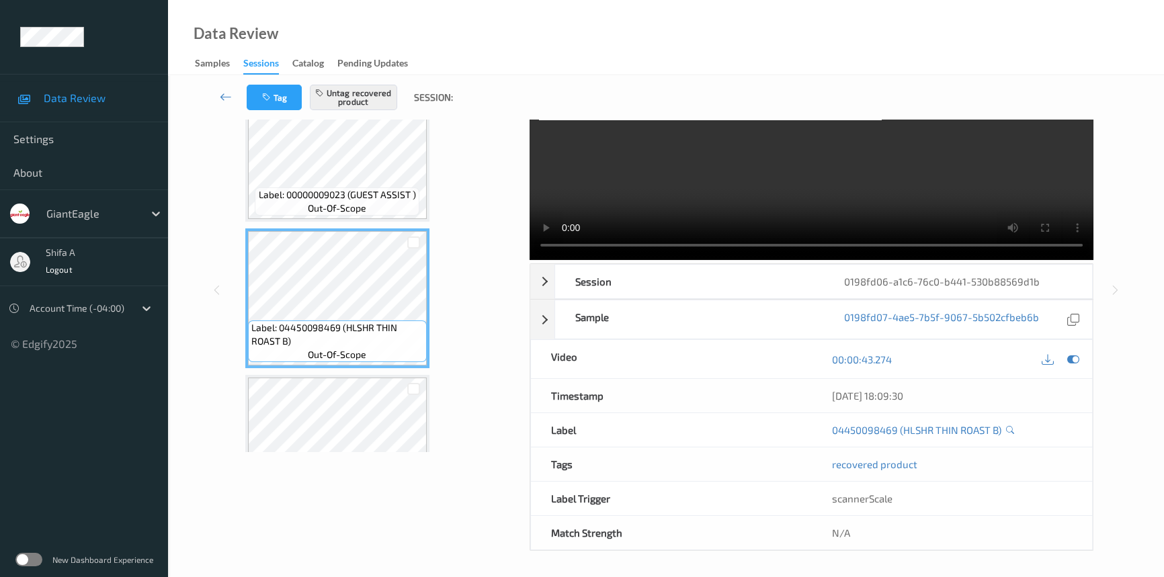
scroll to position [0, 0]
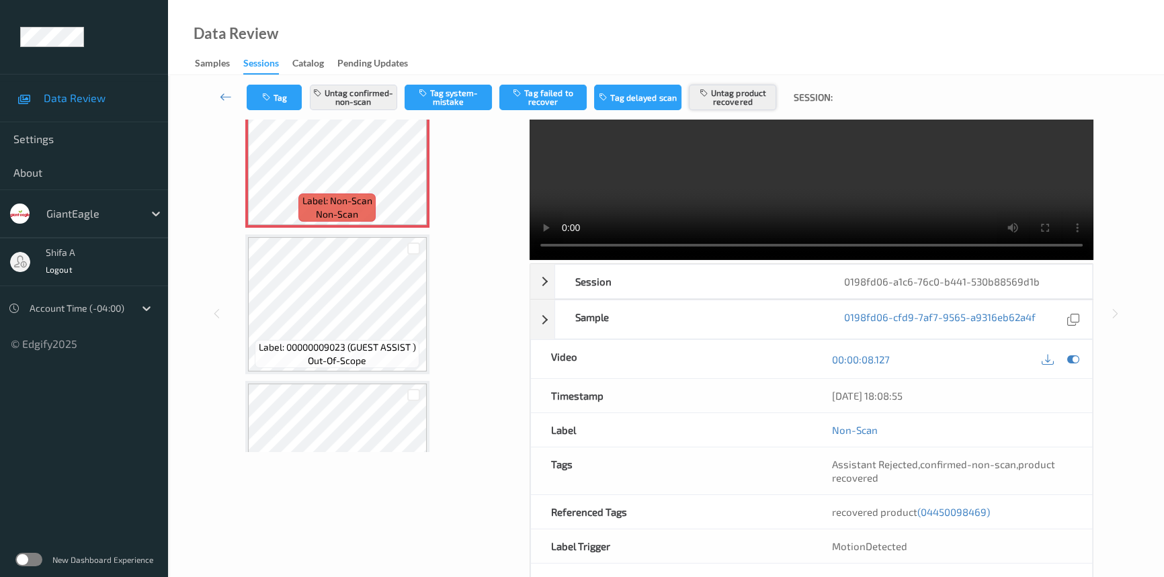
click at [733, 96] on button "Untag product recovered" at bounding box center [732, 98] width 87 height 26
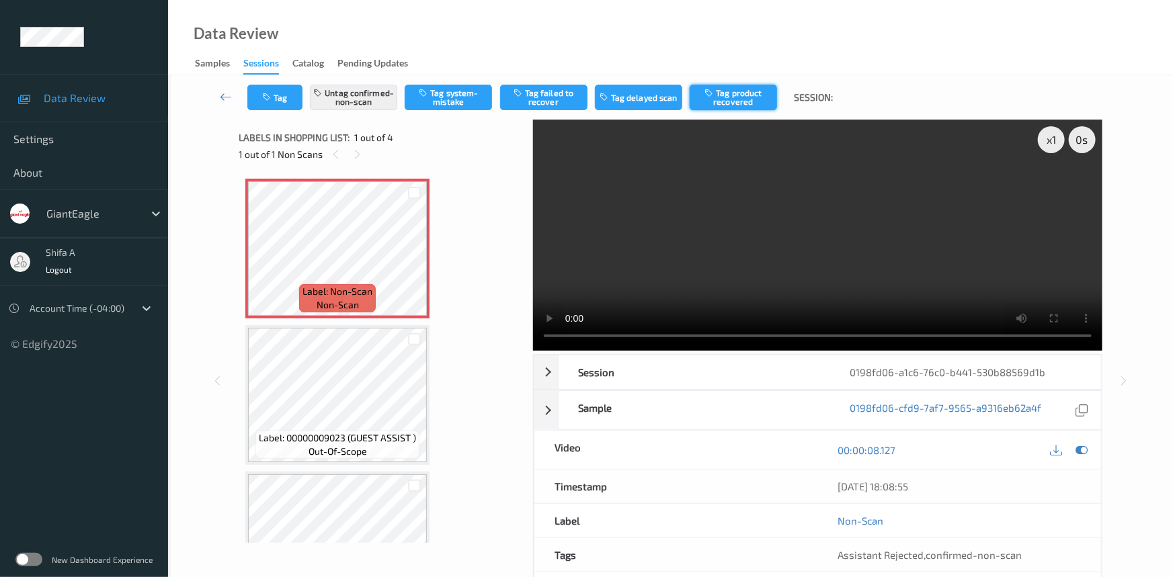
click at [733, 96] on button "Tag product recovered" at bounding box center [733, 98] width 87 height 26
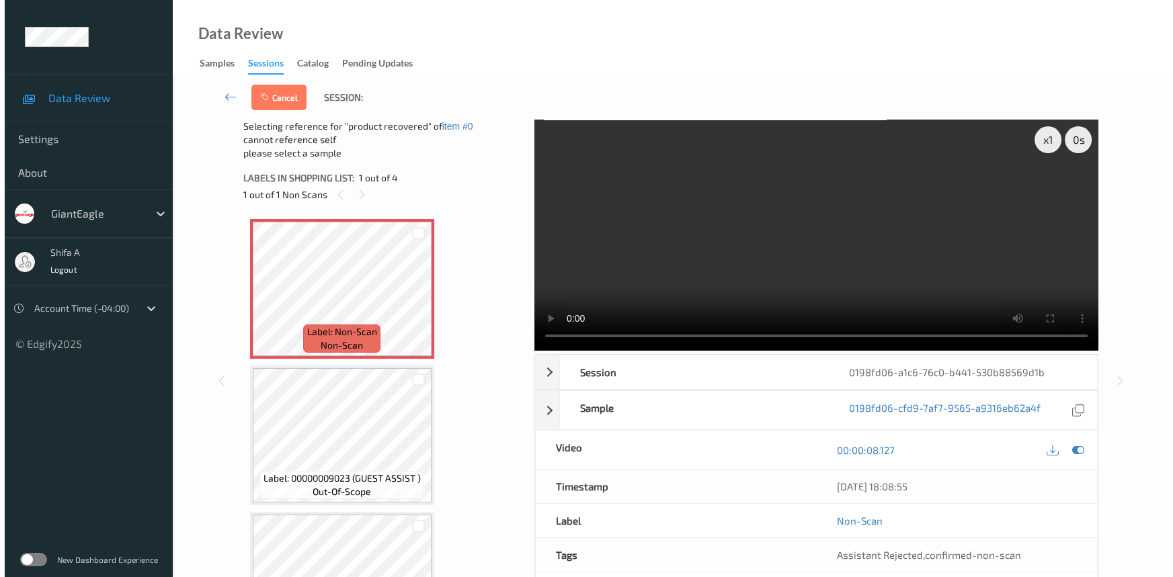
scroll to position [220, 0]
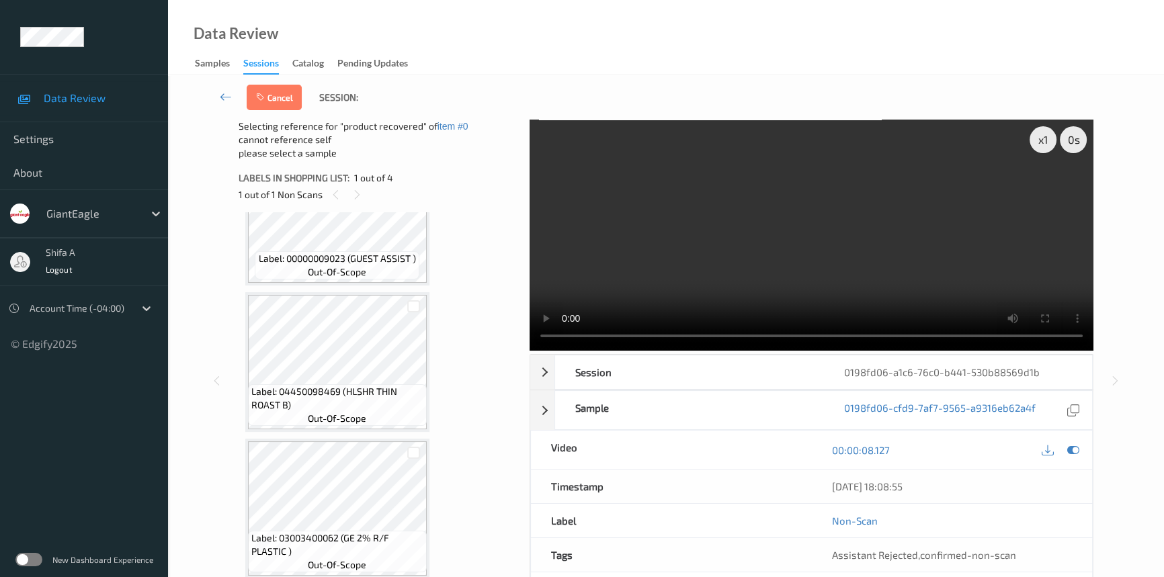
click at [410, 311] on div at bounding box center [414, 306] width 26 height 22
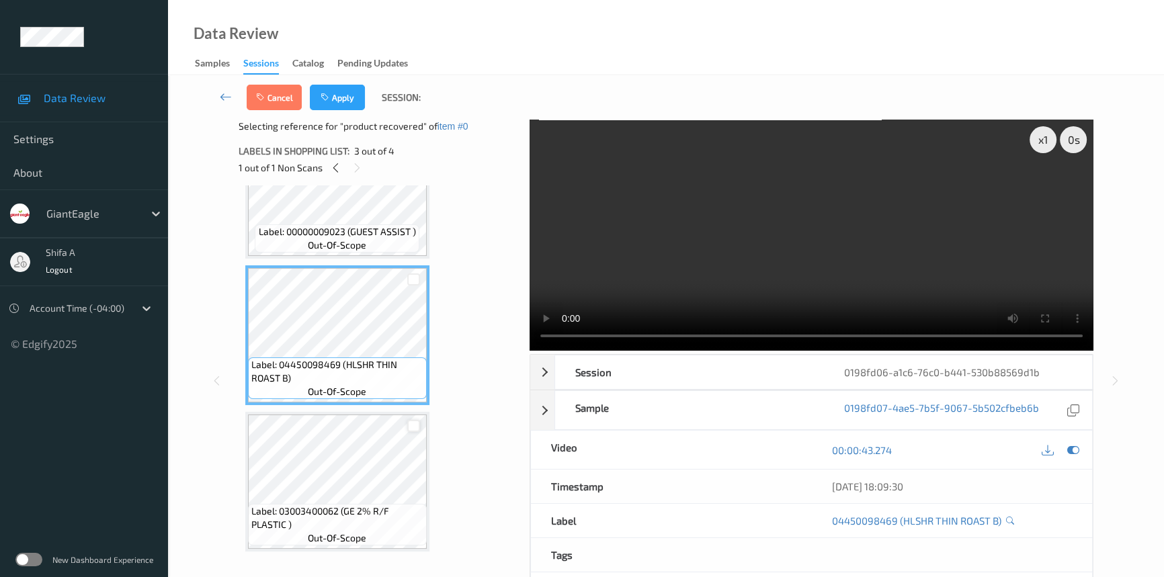
click at [415, 429] on div at bounding box center [413, 426] width 13 height 13
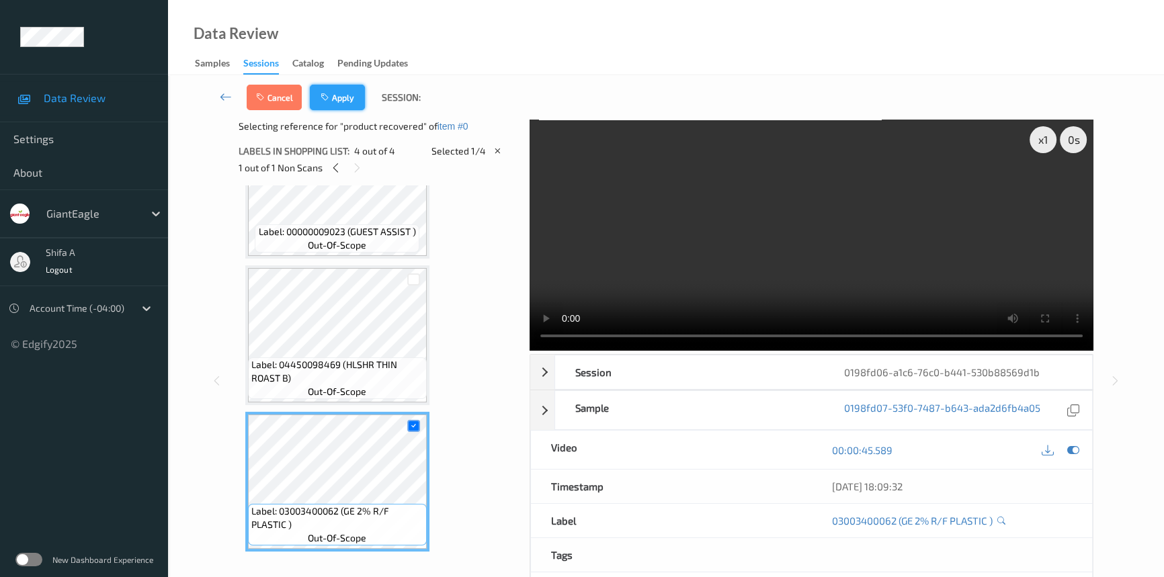
click at [352, 101] on button "Apply" at bounding box center [337, 98] width 55 height 26
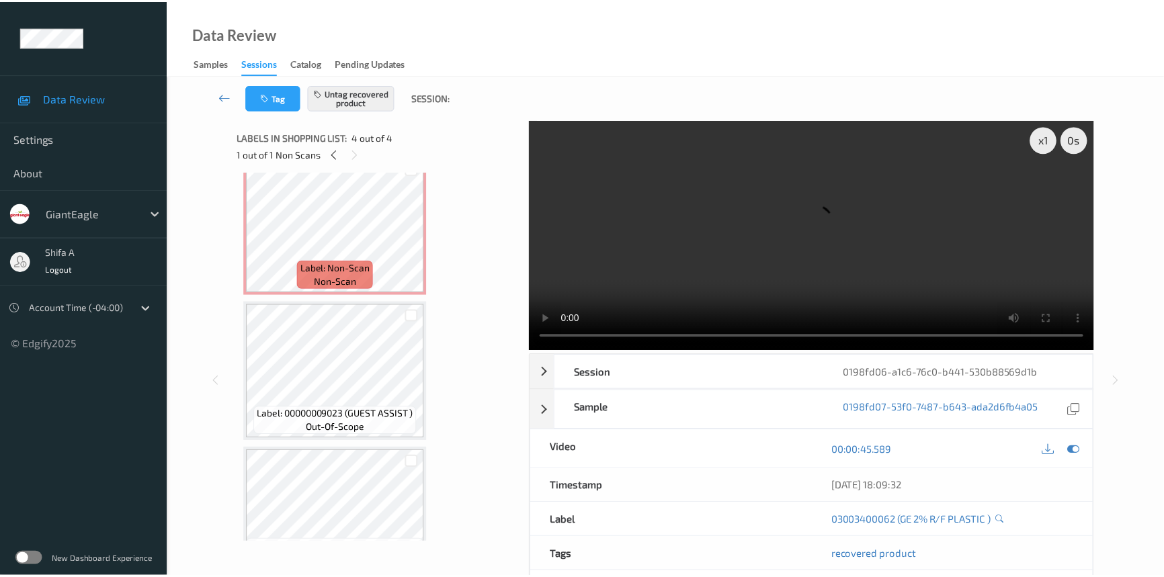
scroll to position [0, 0]
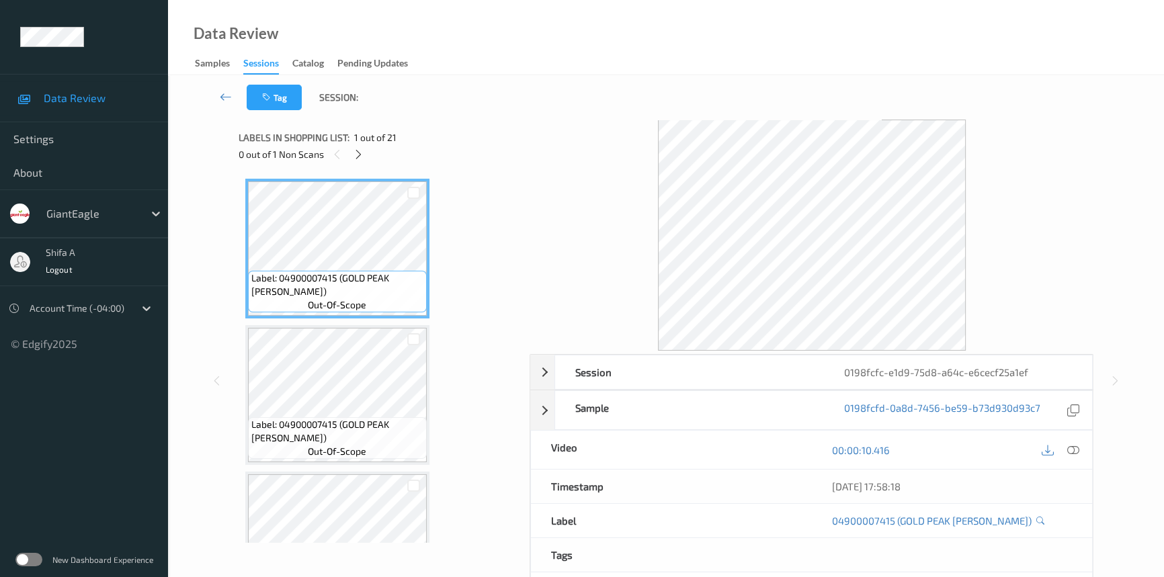
click at [1074, 449] on icon at bounding box center [1073, 450] width 12 height 12
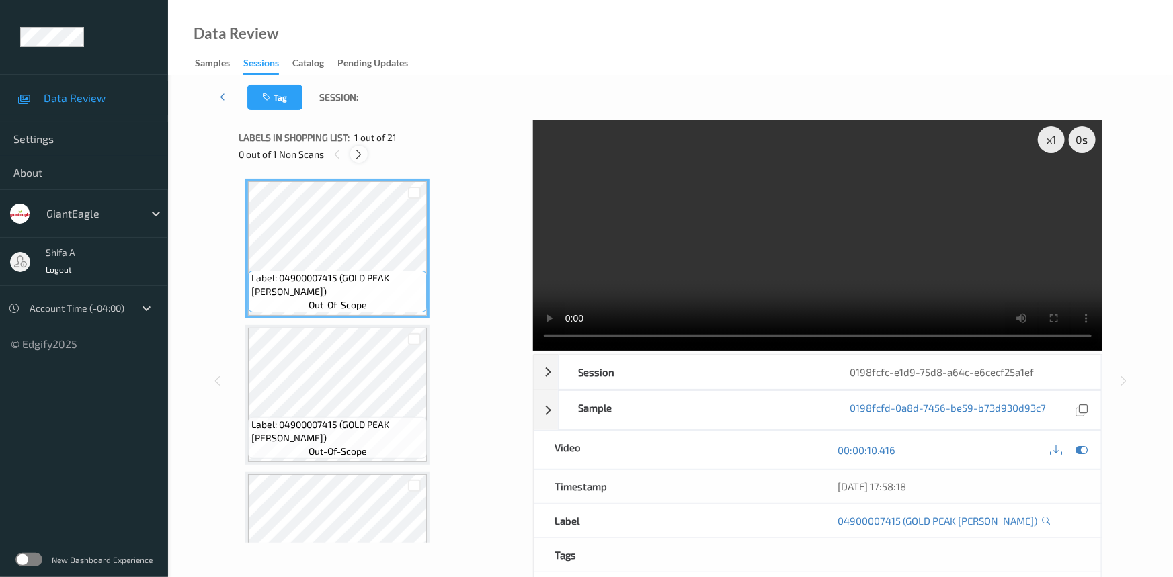
click at [356, 151] on icon at bounding box center [359, 155] width 11 height 12
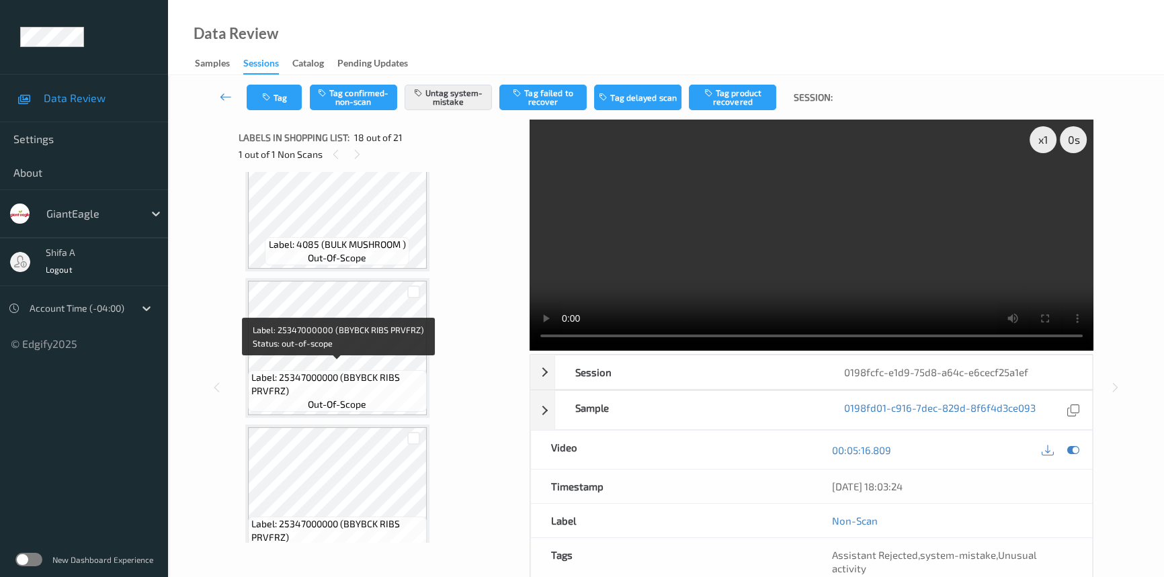
scroll to position [2343, 0]
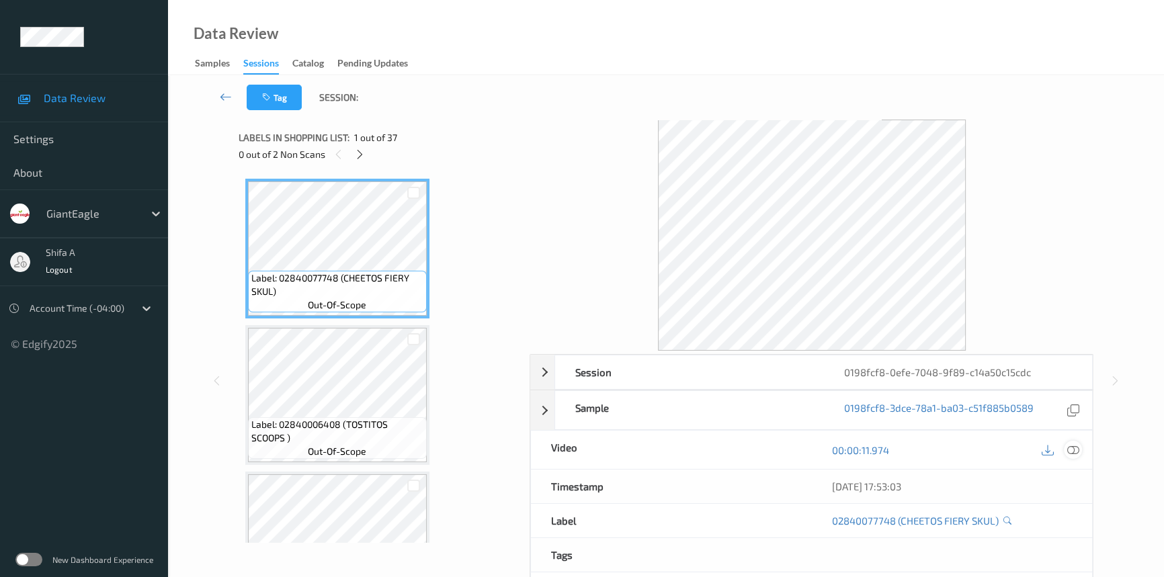
click at [1070, 448] on icon at bounding box center [1073, 450] width 12 height 12
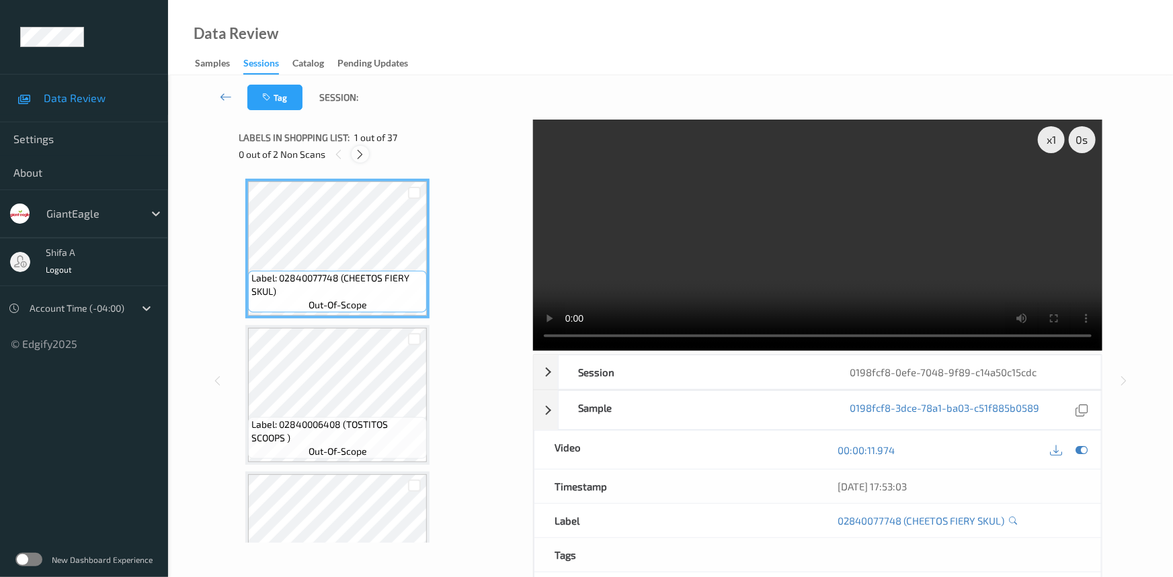
click at [360, 155] on icon at bounding box center [360, 155] width 11 height 12
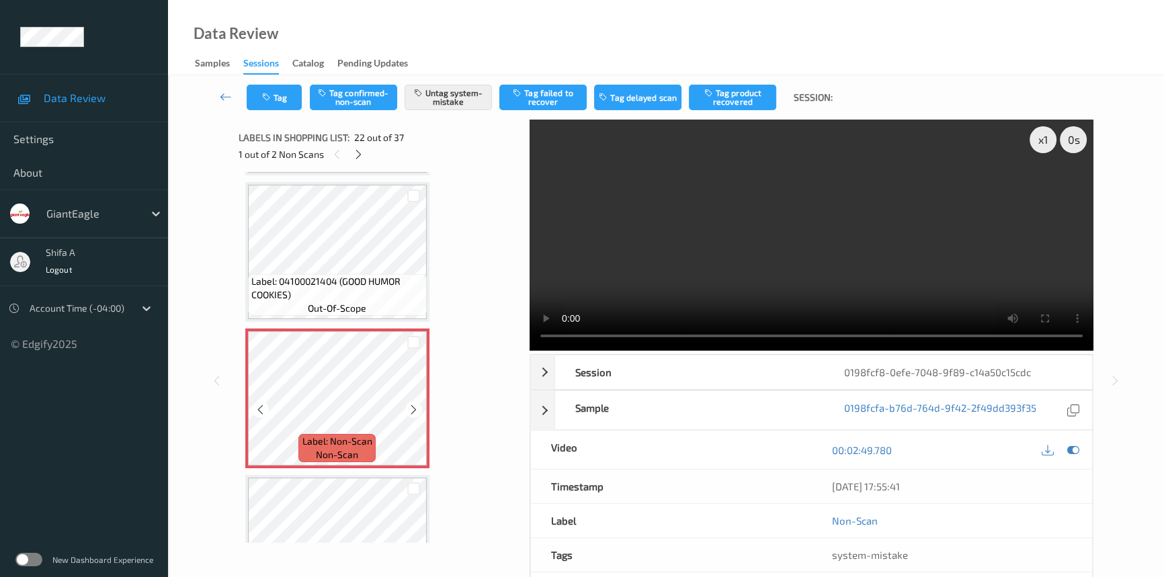
scroll to position [3172, 0]
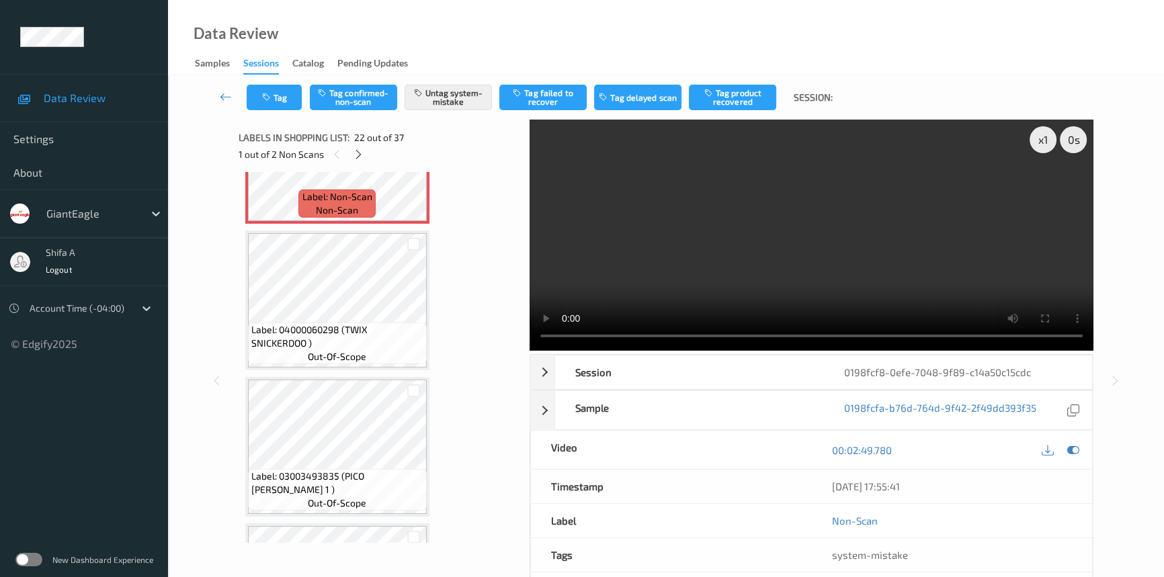
click at [900, 255] on video at bounding box center [812, 235] width 564 height 231
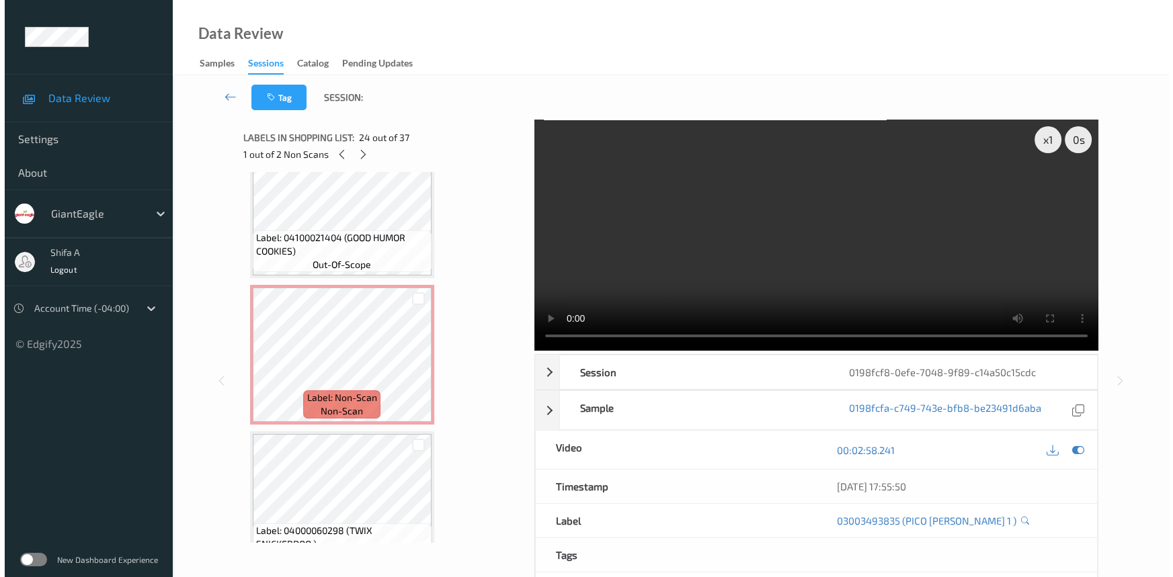
scroll to position [2927, 0]
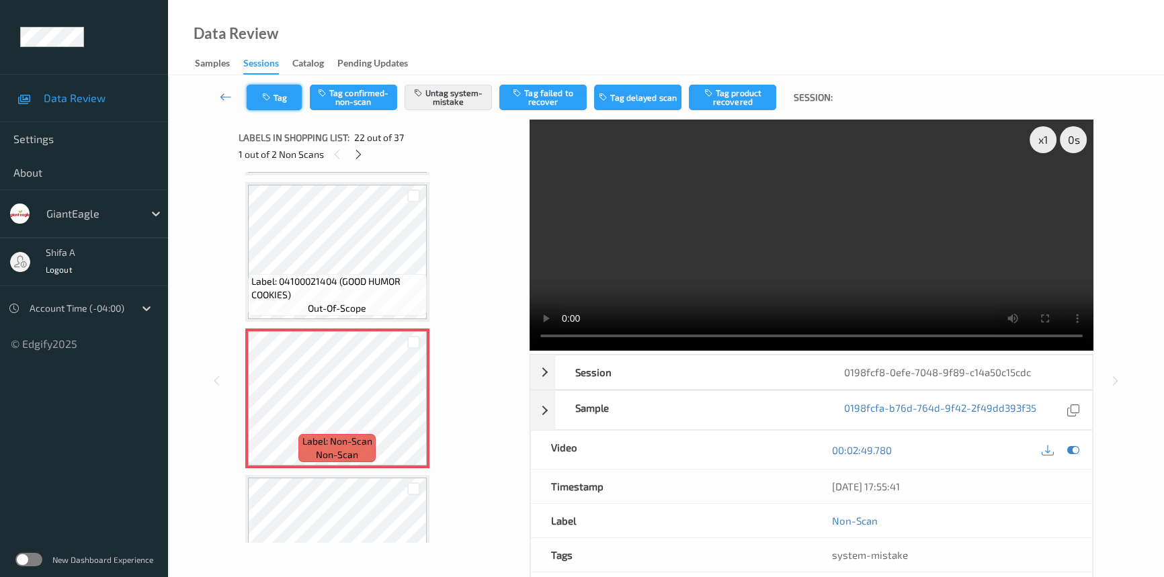
click at [260, 104] on button "Tag" at bounding box center [274, 98] width 55 height 26
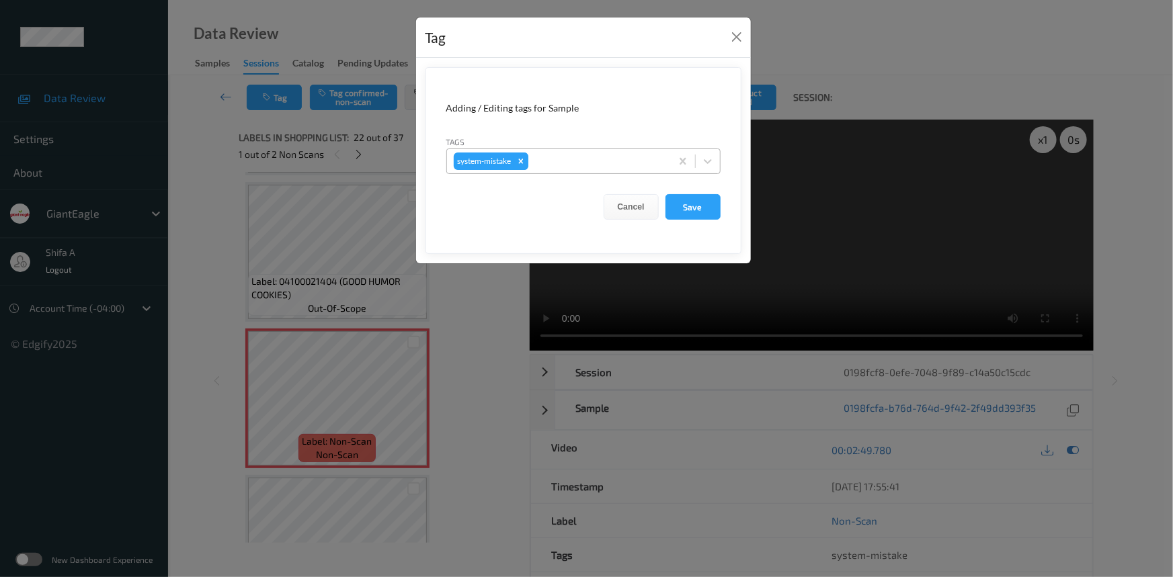
click at [524, 164] on icon "Remove system-mistake" at bounding box center [520, 161] width 9 height 9
click at [699, 201] on button "Save" at bounding box center [692, 207] width 55 height 26
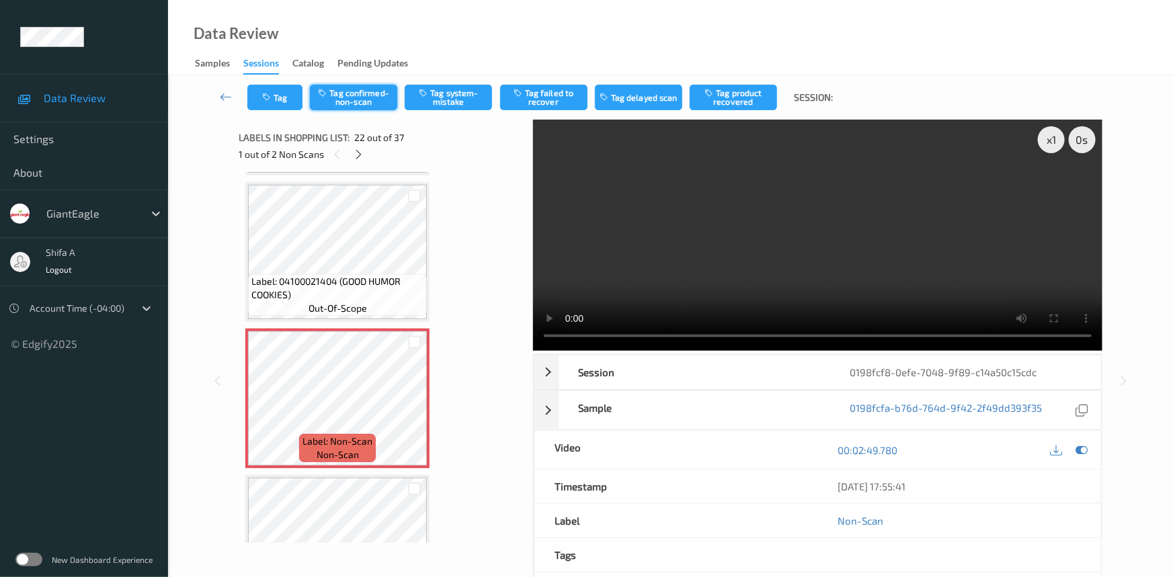
click at [370, 88] on button "Tag confirmed-non-scan" at bounding box center [353, 98] width 87 height 26
click at [277, 100] on button "Tag" at bounding box center [274, 98] width 55 height 26
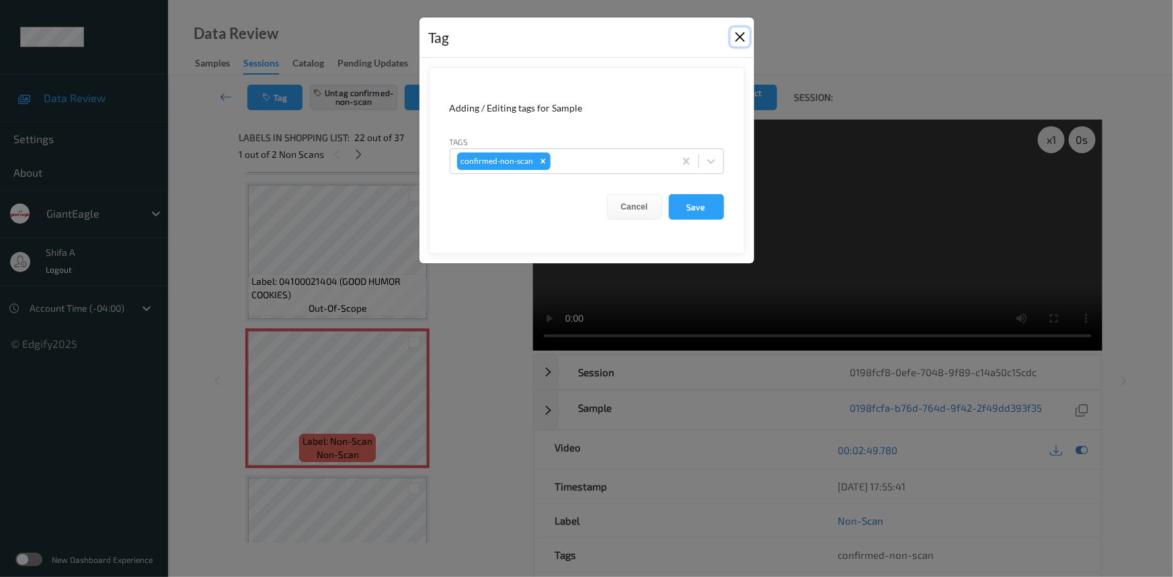
click at [742, 37] on button "Close" at bounding box center [740, 37] width 19 height 19
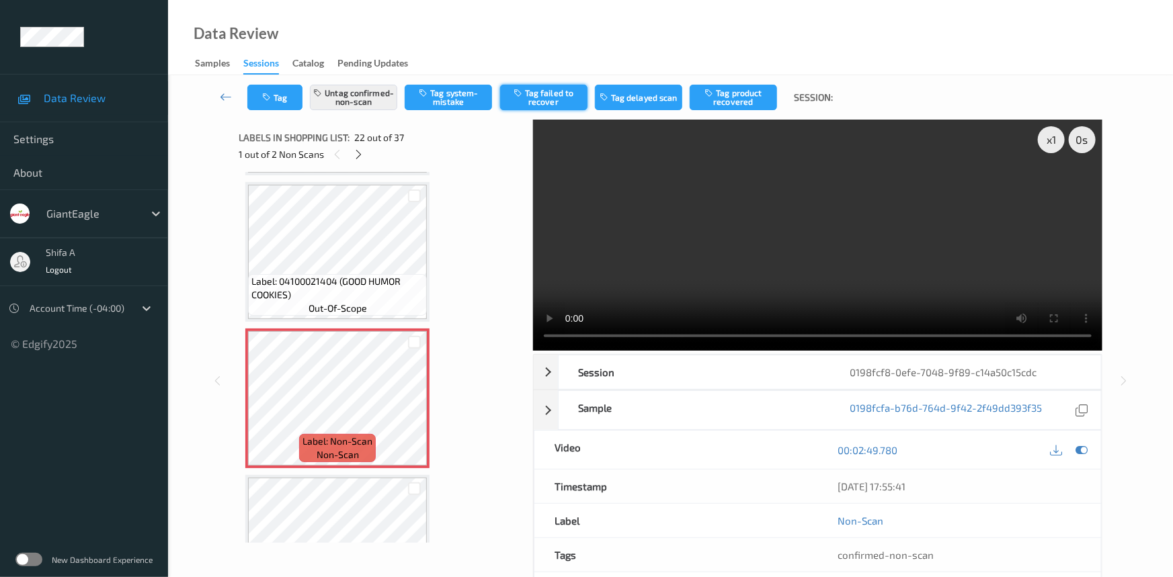
click at [567, 102] on button "Tag failed to recover" at bounding box center [543, 98] width 87 height 26
click at [364, 157] on icon at bounding box center [359, 155] width 11 height 12
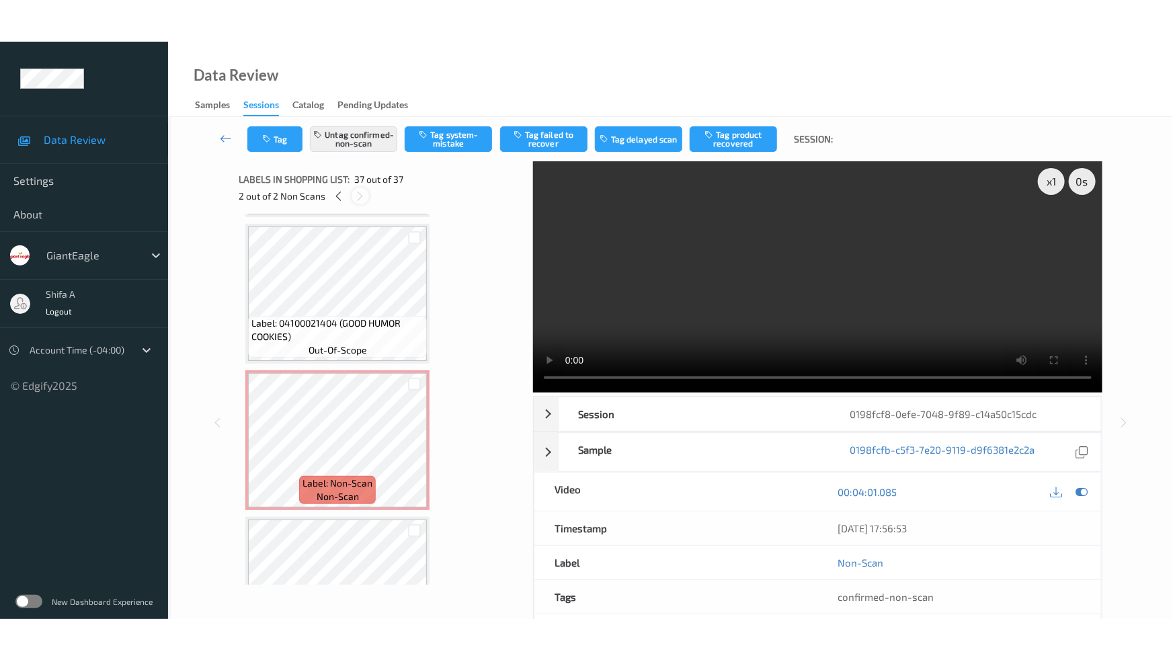
scroll to position [5038, 0]
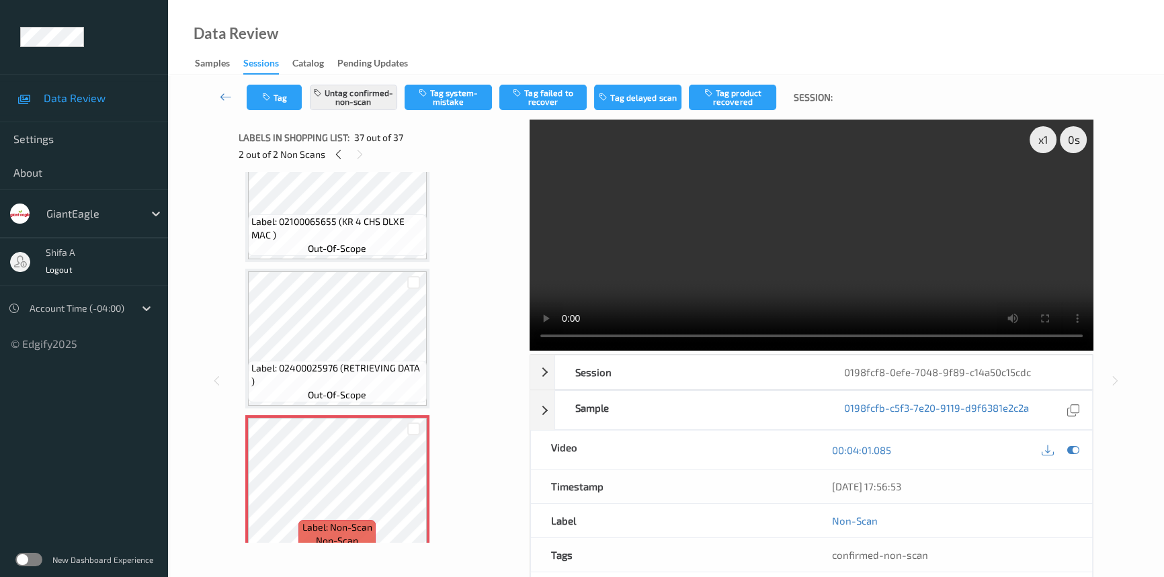
click at [358, 388] on span "out-of-scope" at bounding box center [337, 394] width 58 height 13
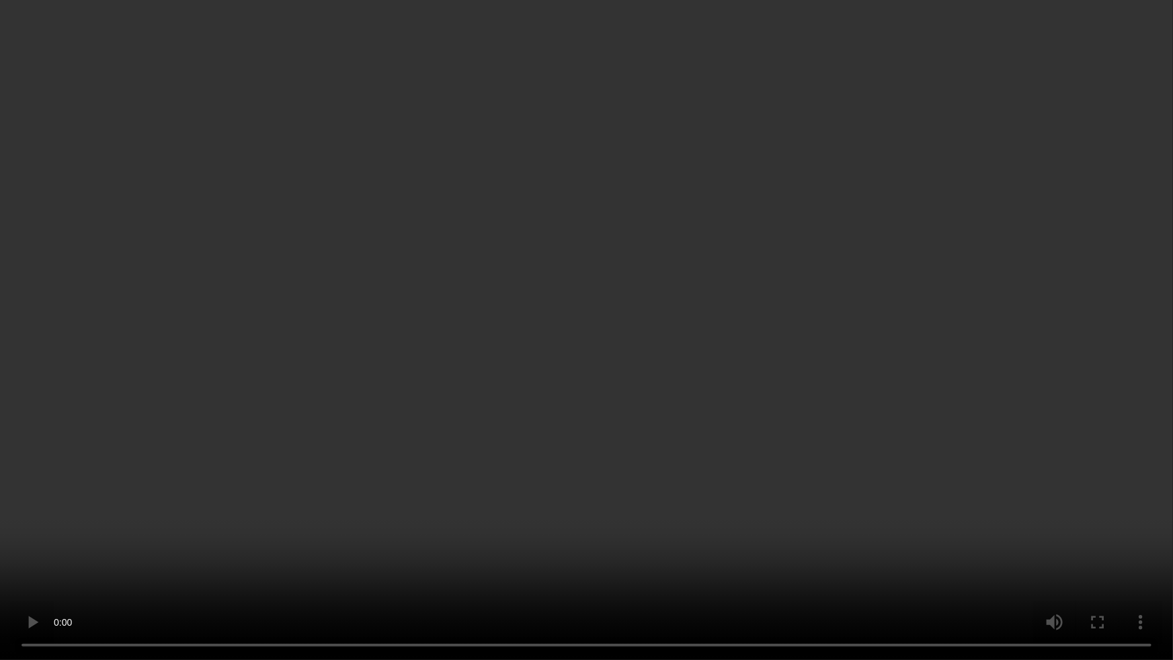
click at [1016, 339] on video at bounding box center [586, 330] width 1173 height 660
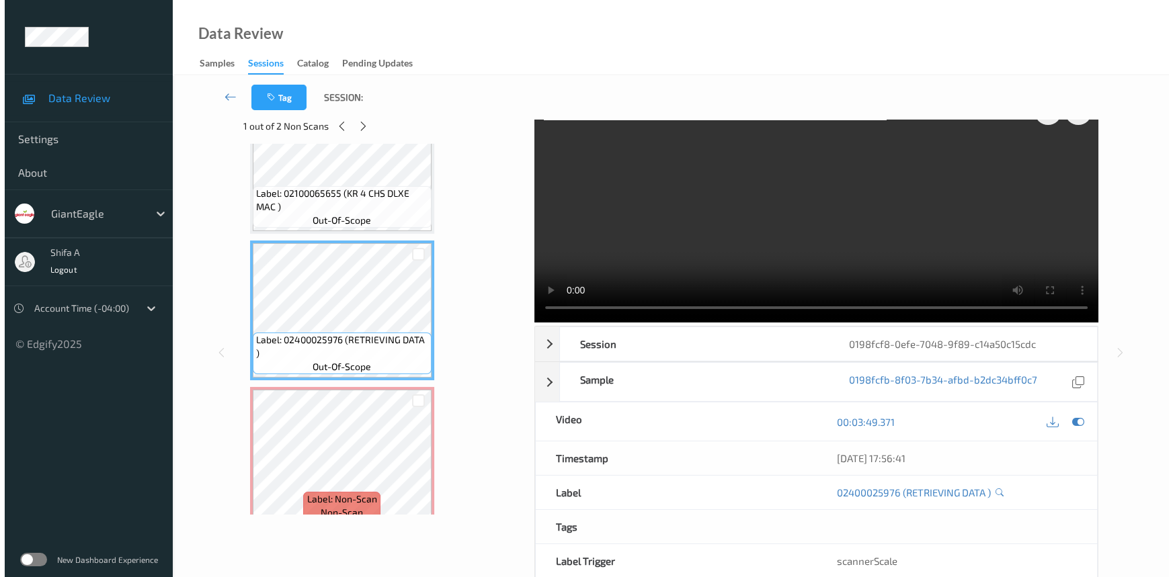
scroll to position [0, 0]
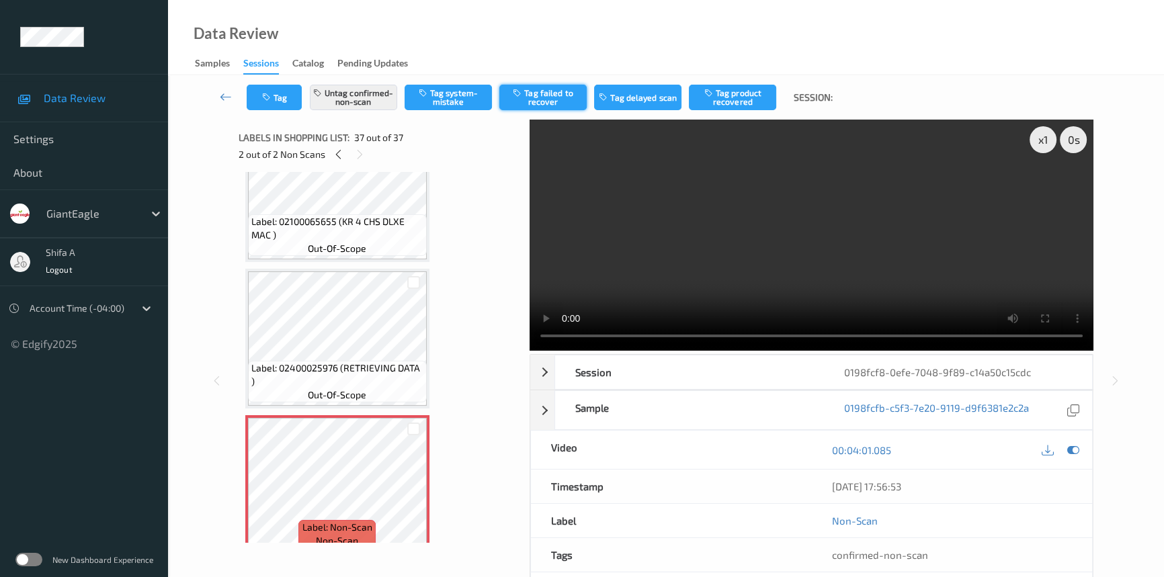
click at [547, 93] on button "Tag failed to recover" at bounding box center [542, 98] width 87 height 26
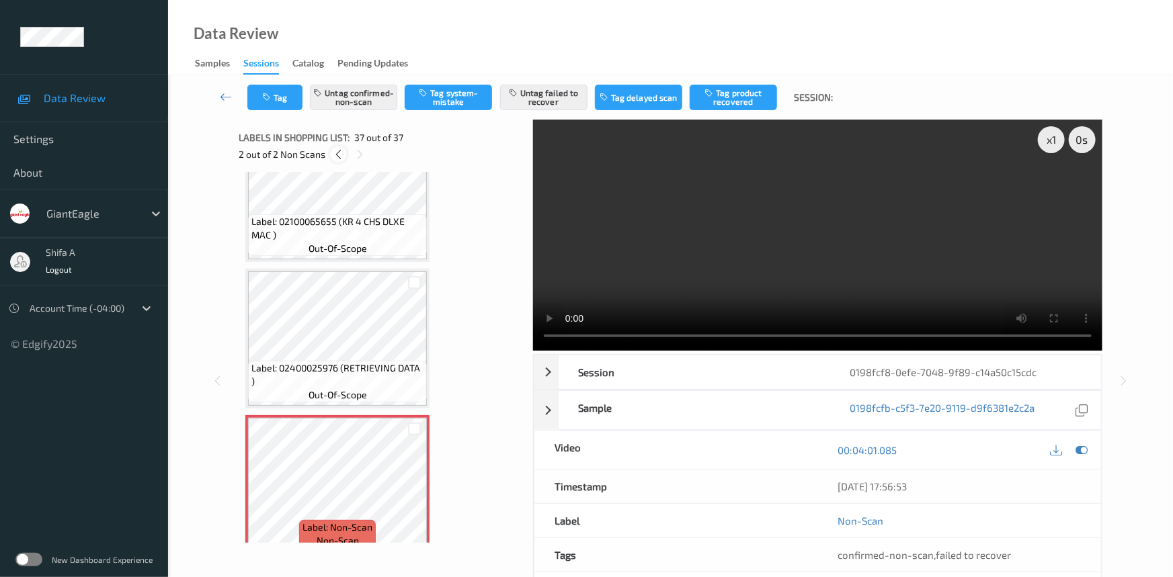
click at [338, 154] on icon at bounding box center [338, 155] width 11 height 12
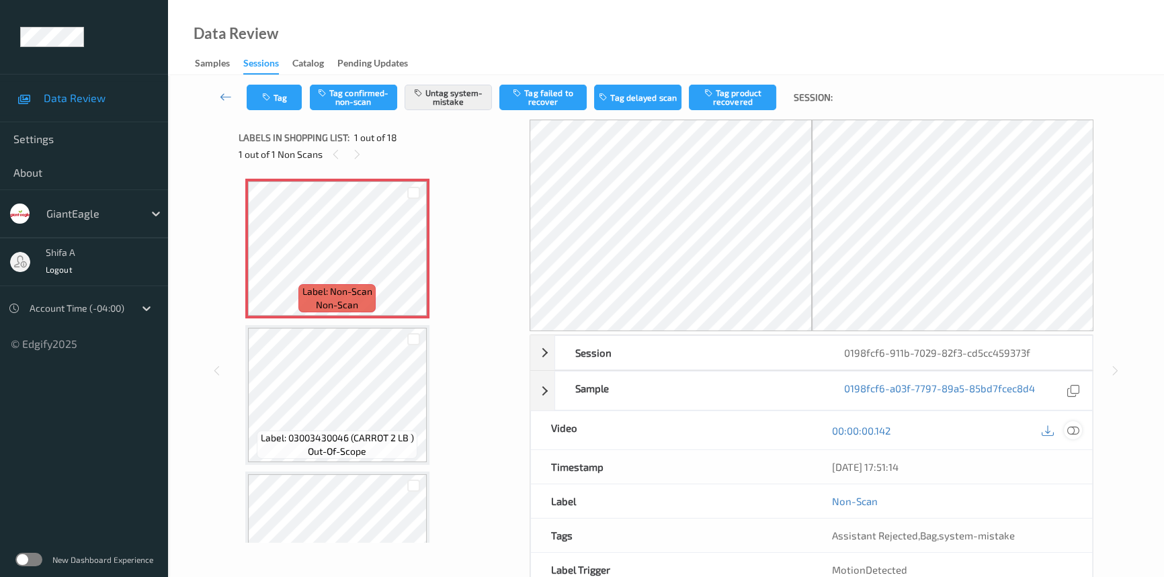
click at [1072, 425] on icon at bounding box center [1073, 431] width 12 height 12
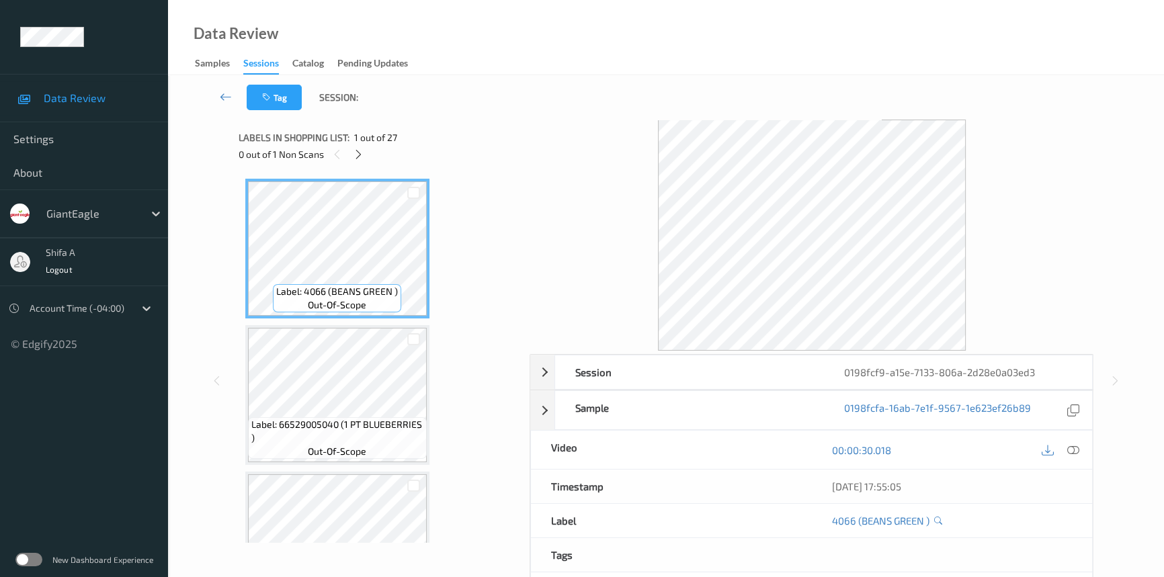
click at [1024, 450] on icon at bounding box center [1073, 450] width 12 height 12
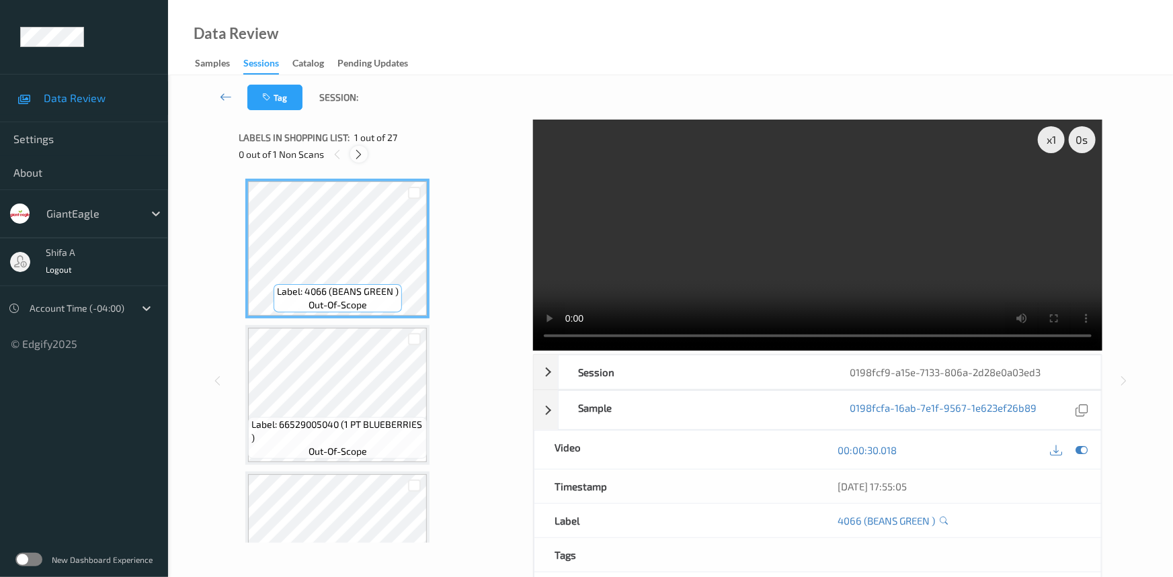
click at [362, 155] on icon at bounding box center [359, 155] width 11 height 12
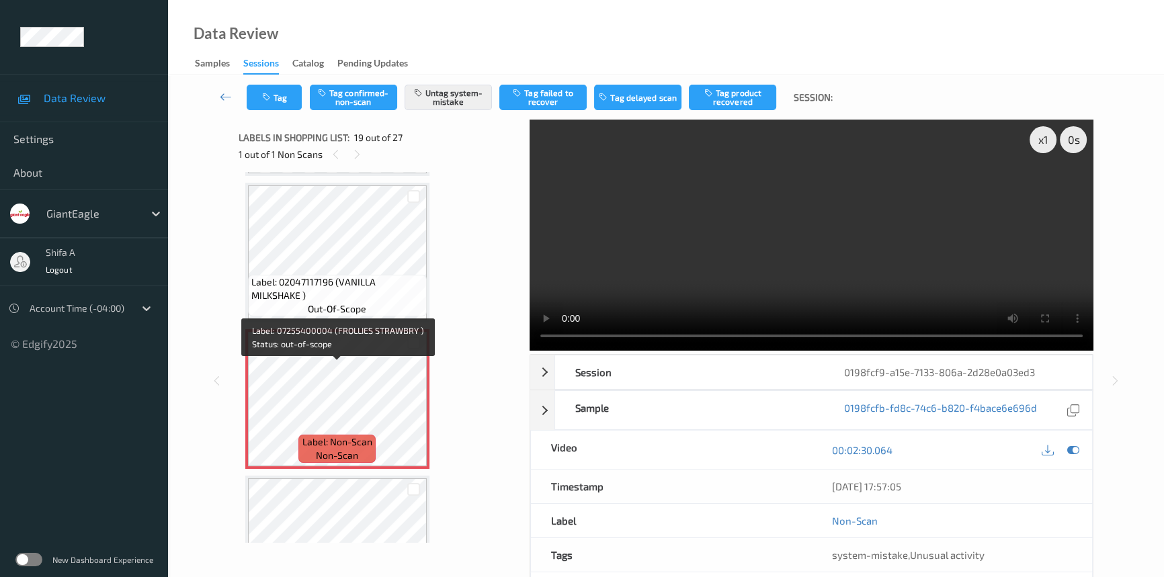
scroll to position [2488, 0]
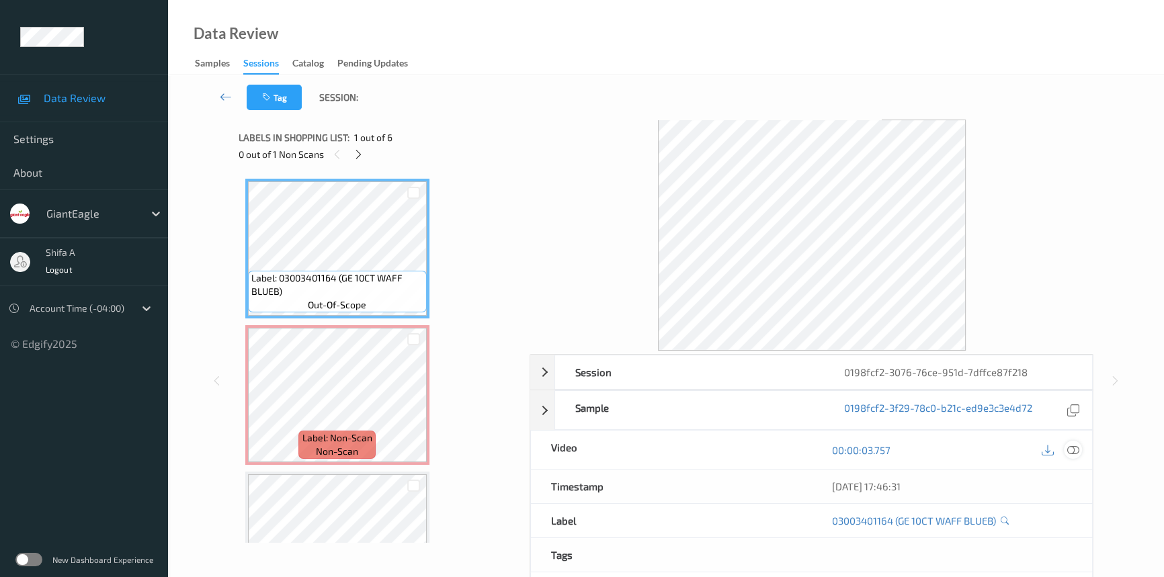
click at [1075, 447] on icon at bounding box center [1073, 450] width 12 height 12
drag, startPoint x: 1075, startPoint y: 450, endPoint x: 544, endPoint y: 381, distance: 534.8
click at [1070, 450] on icon at bounding box center [1073, 450] width 12 height 12
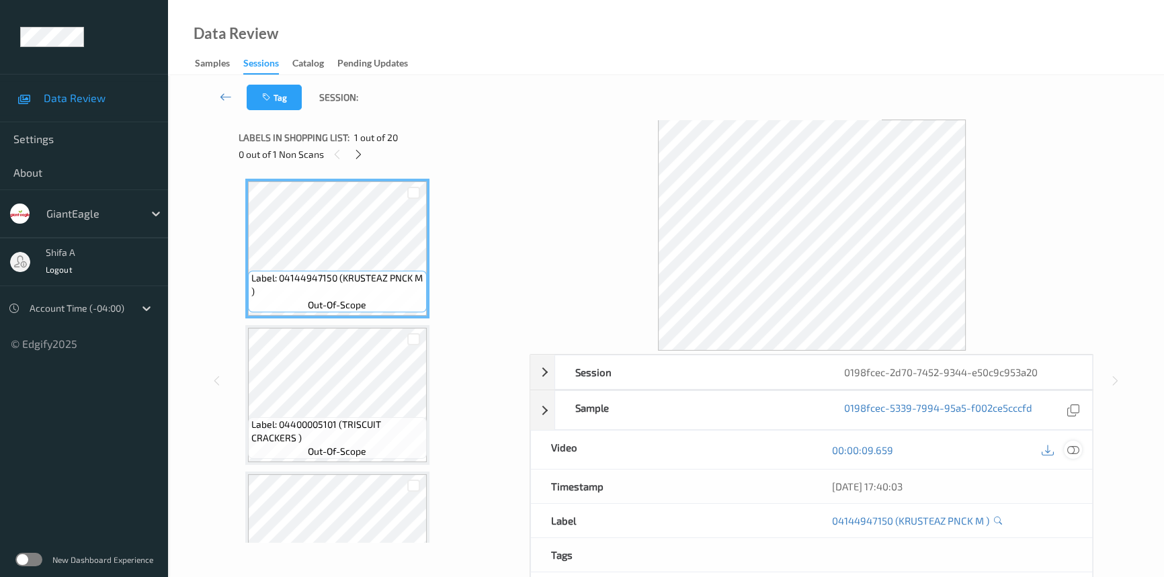
click at [1074, 453] on icon at bounding box center [1073, 450] width 12 height 12
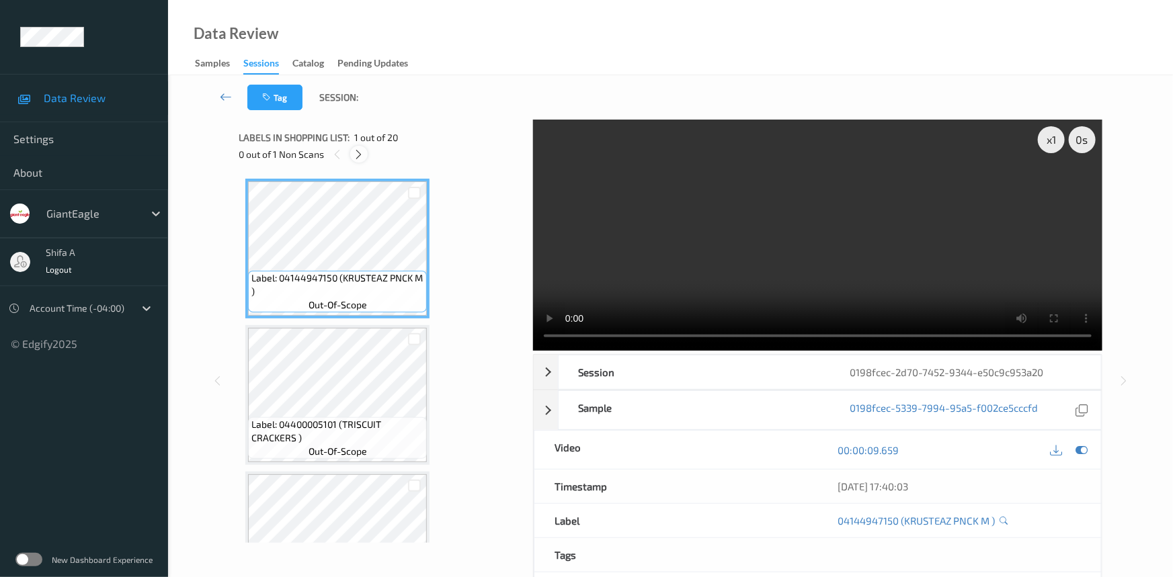
click at [354, 153] on icon at bounding box center [359, 155] width 11 height 12
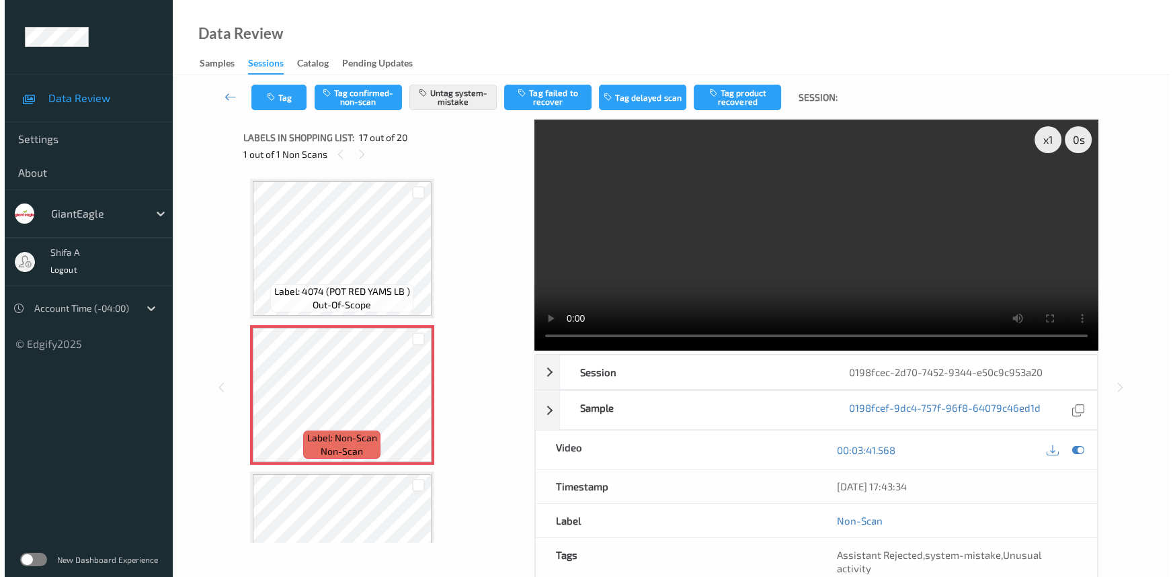
scroll to position [2197, 0]
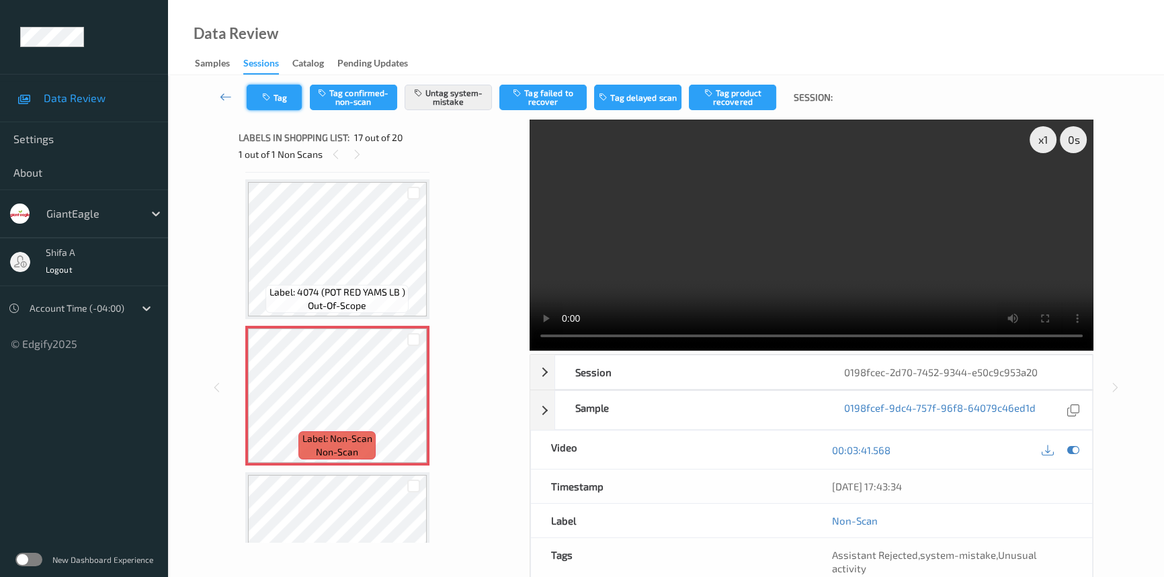
click at [281, 98] on button "Tag" at bounding box center [274, 98] width 55 height 26
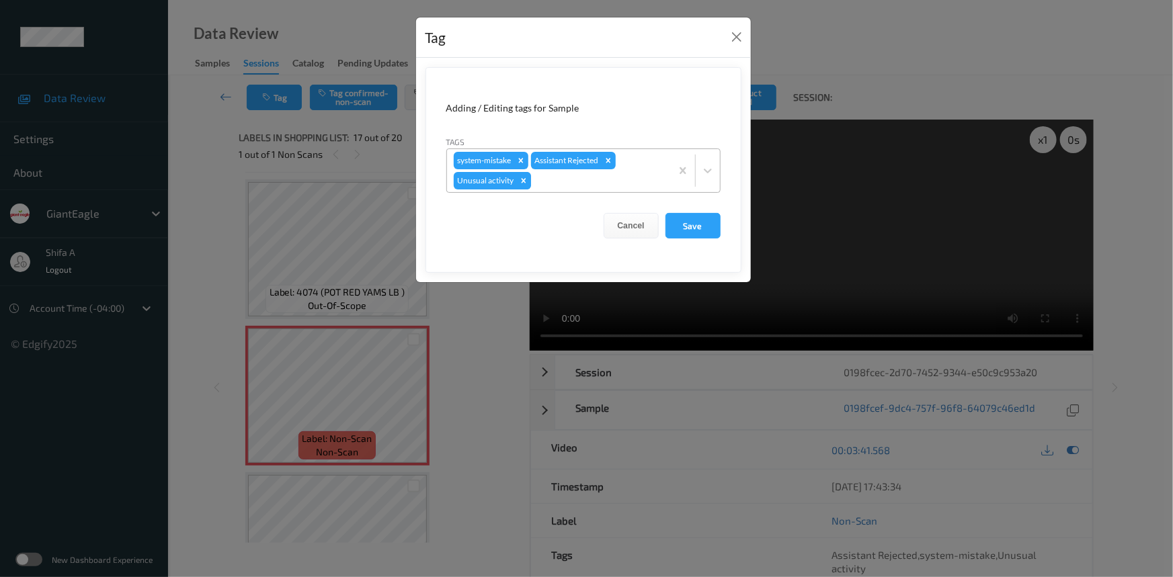
click at [525, 178] on icon "Remove Unusual activity" at bounding box center [523, 180] width 9 height 9
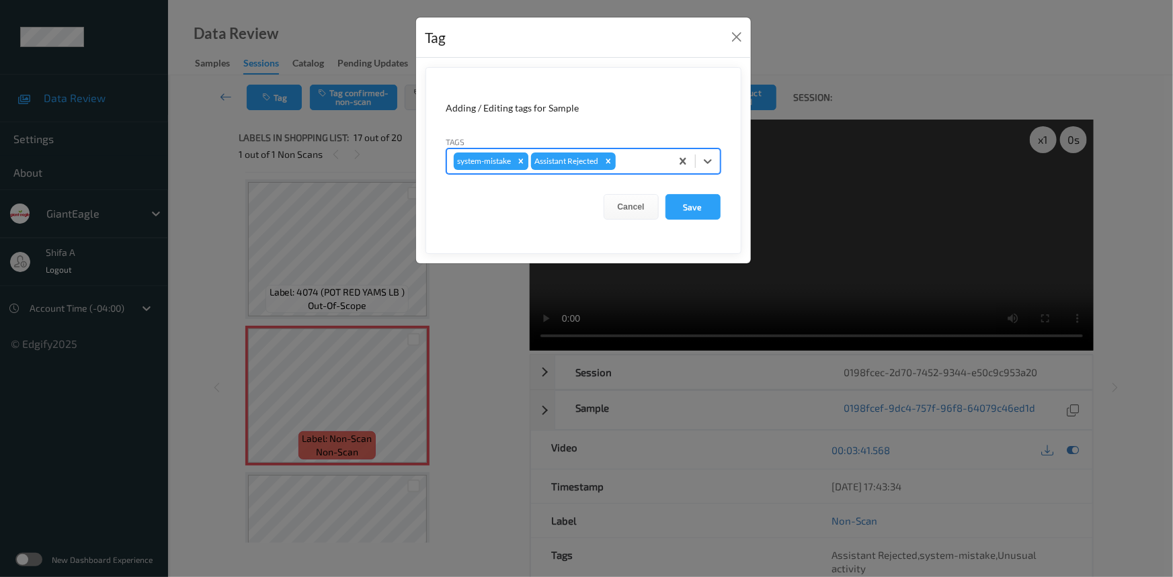
click at [518, 161] on icon "Remove system-mistake" at bounding box center [520, 161] width 9 height 9
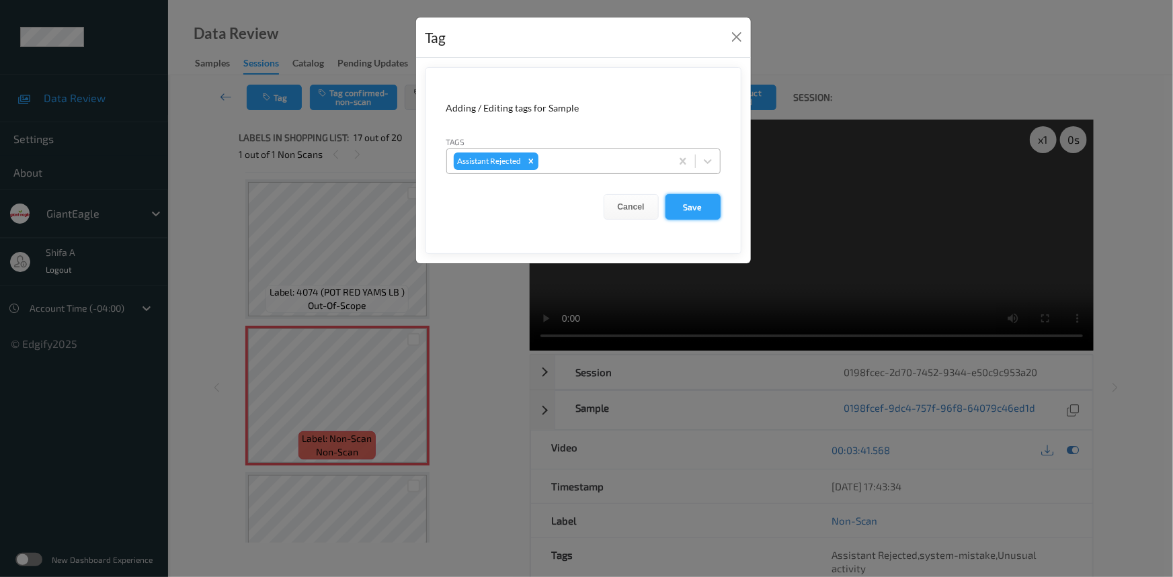
click at [716, 203] on button "Save" at bounding box center [692, 207] width 55 height 26
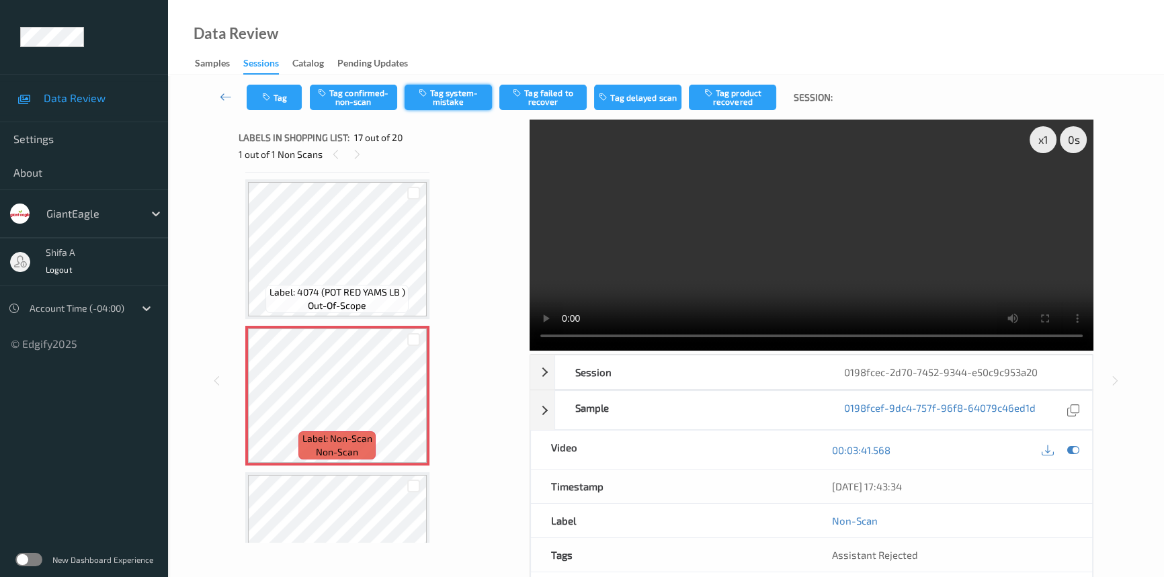
click at [445, 100] on button "Tag system-mistake" at bounding box center [448, 98] width 87 height 26
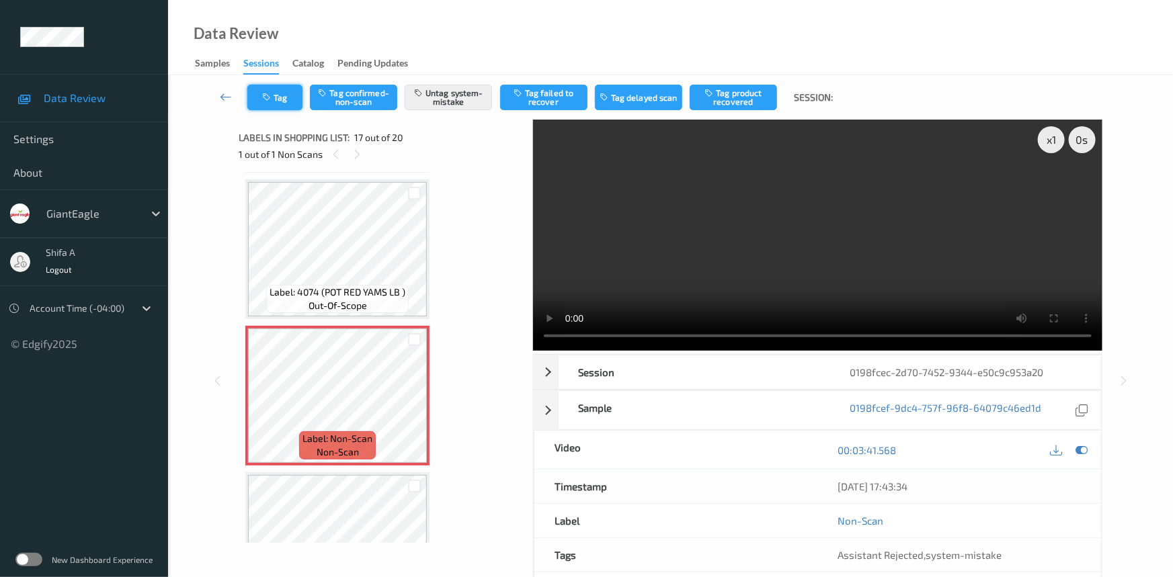
click at [283, 92] on button "Tag" at bounding box center [274, 98] width 55 height 26
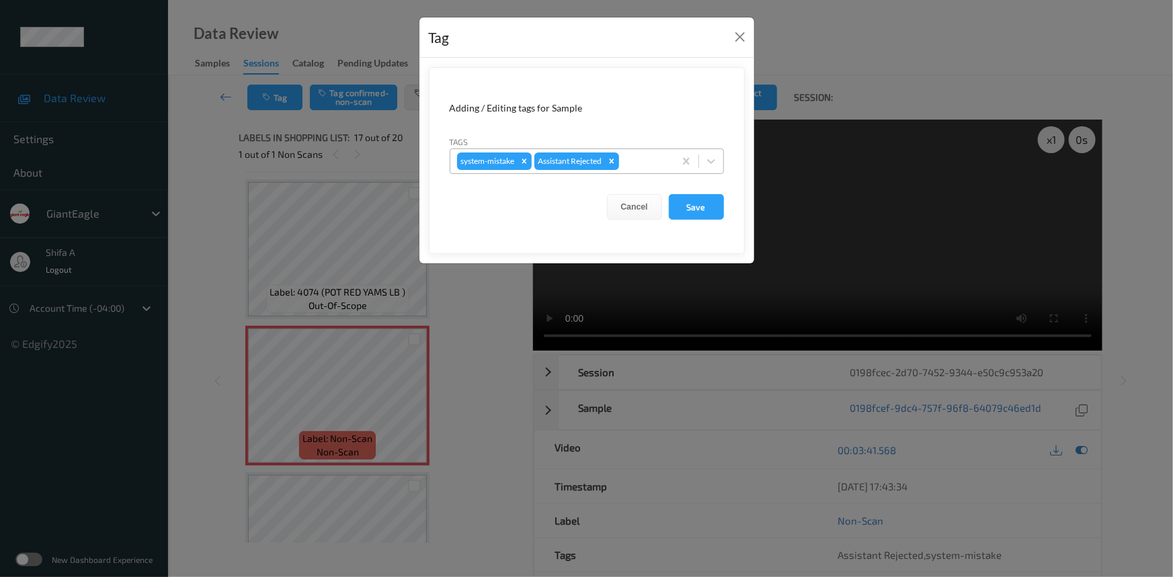
click at [639, 157] on div at bounding box center [645, 161] width 46 height 16
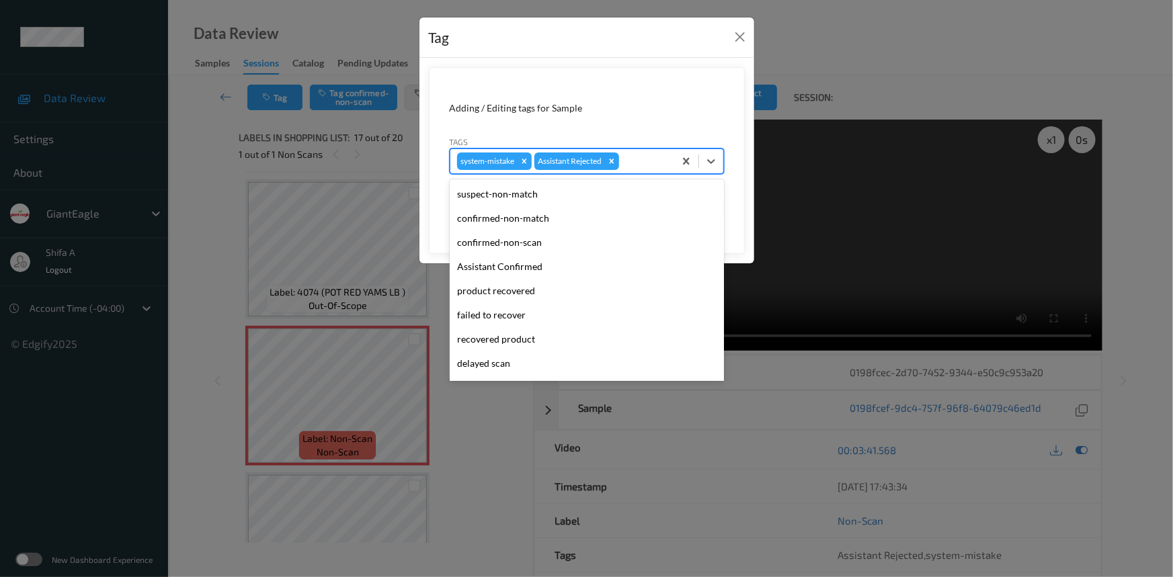
scroll to position [118, 0]
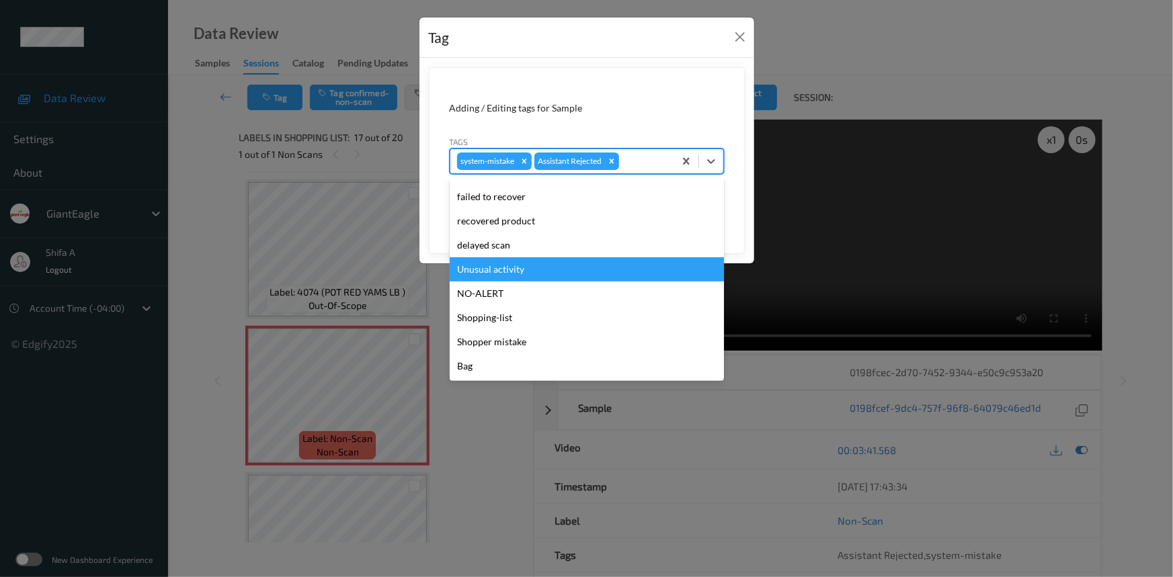
click at [531, 269] on div "Unusual activity" at bounding box center [587, 269] width 274 height 24
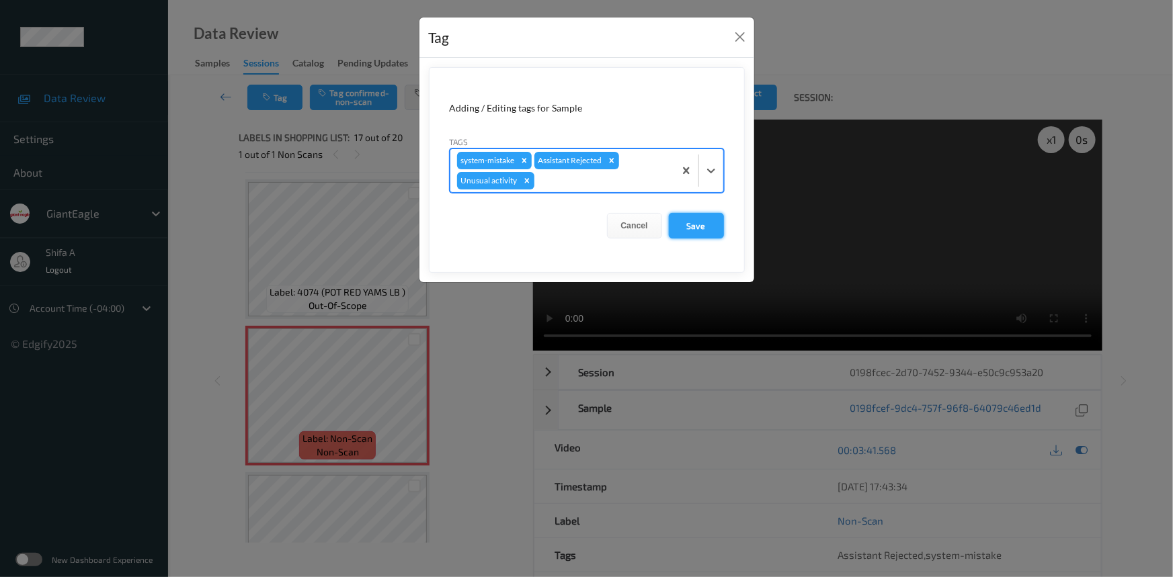
click at [692, 225] on button "Save" at bounding box center [696, 226] width 55 height 26
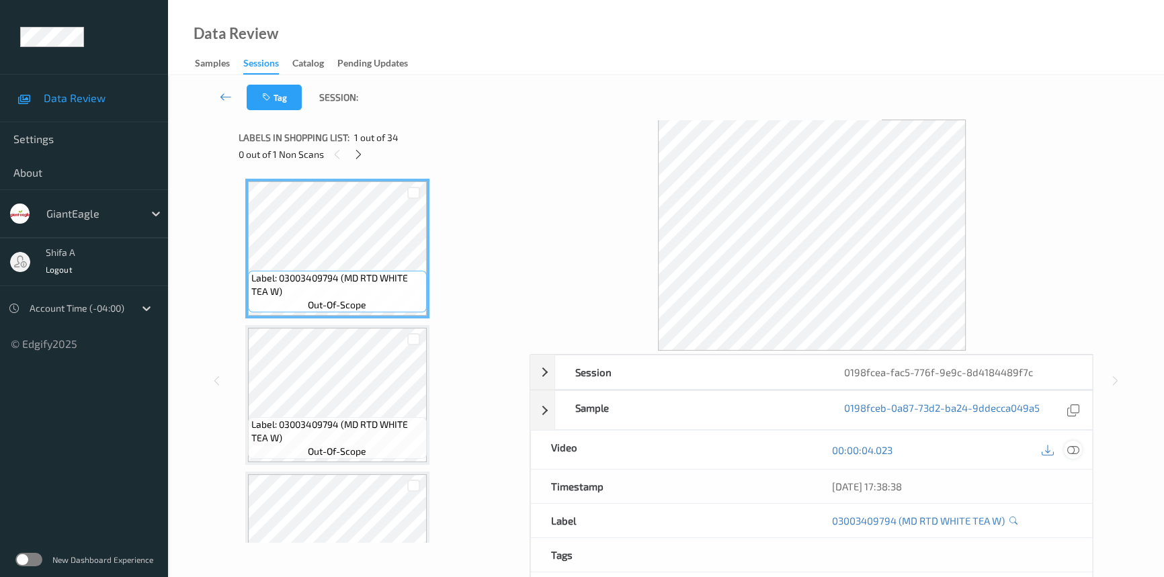
click at [1070, 449] on icon at bounding box center [1073, 450] width 12 height 12
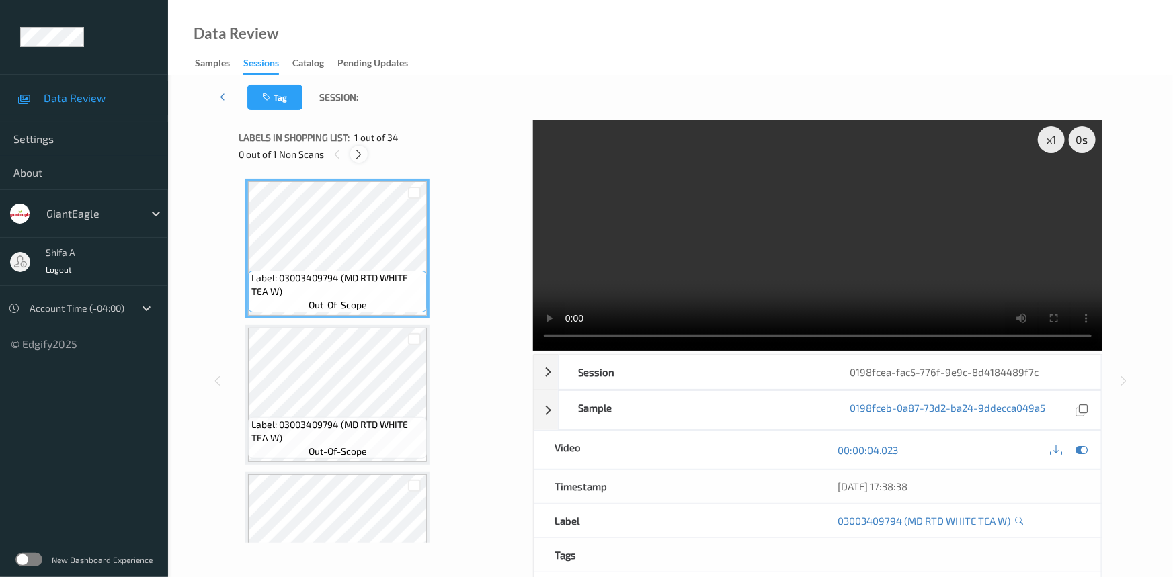
click at [356, 154] on icon at bounding box center [359, 155] width 11 height 12
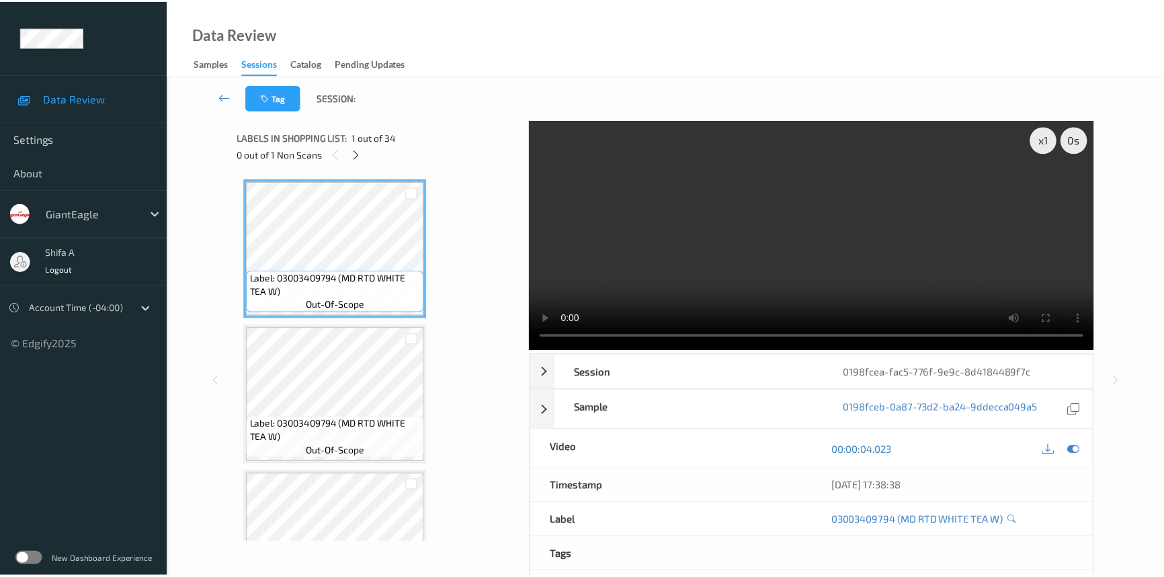
scroll to position [4241, 0]
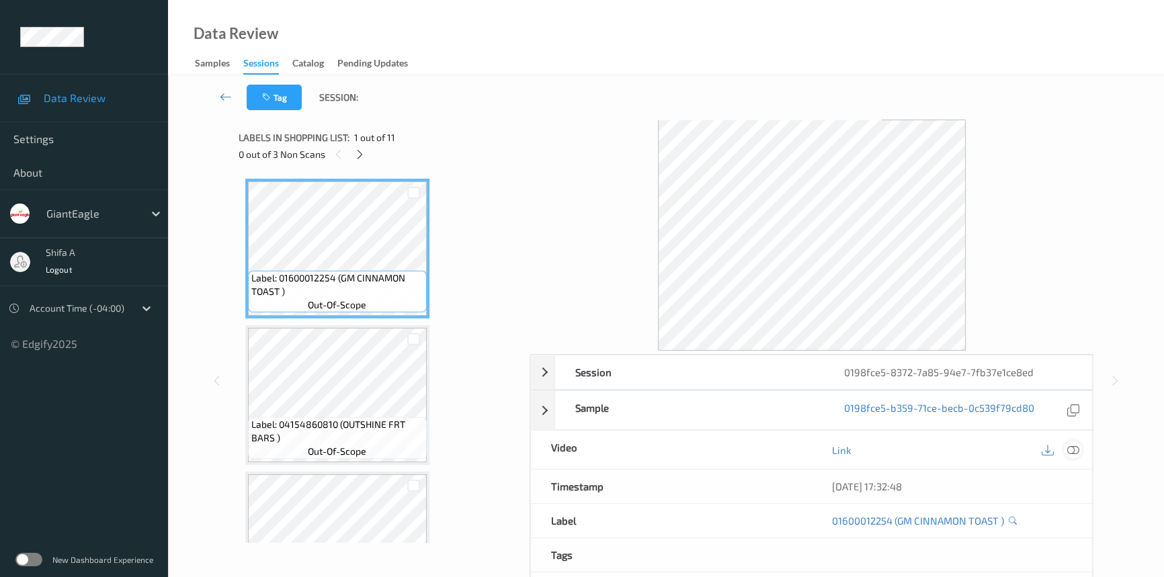
click at [1078, 448] on icon at bounding box center [1073, 450] width 12 height 12
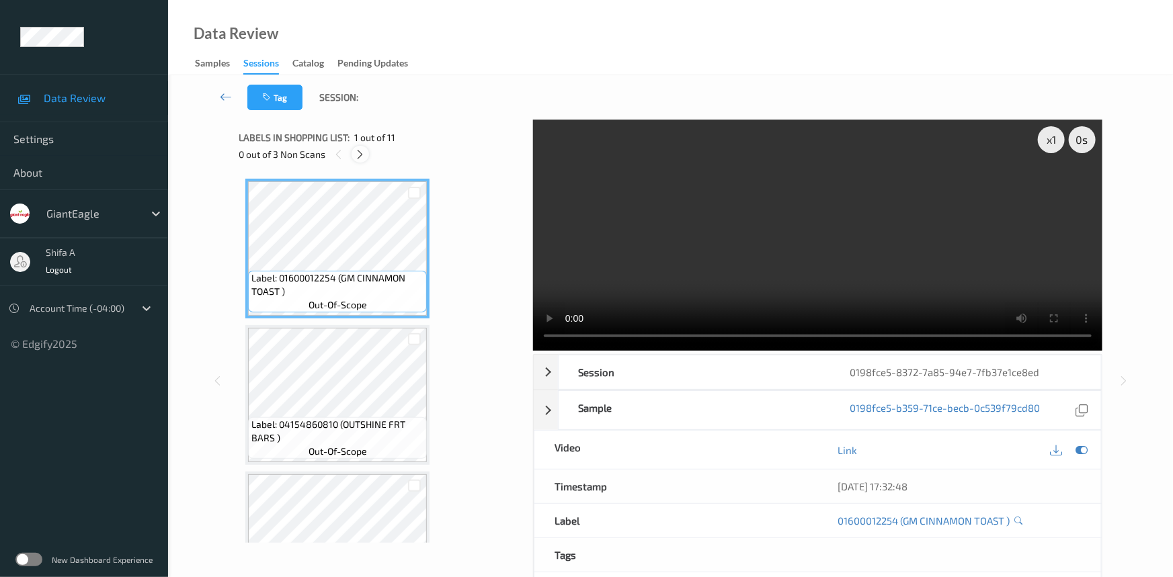
click at [366, 155] on div at bounding box center [360, 154] width 17 height 17
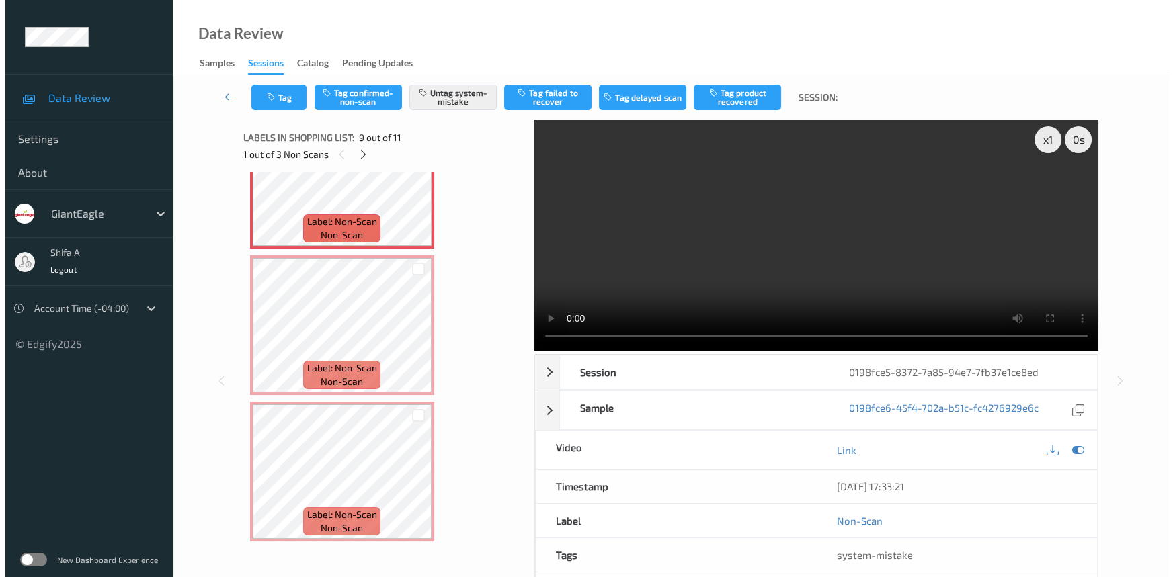
scroll to position [1159, 0]
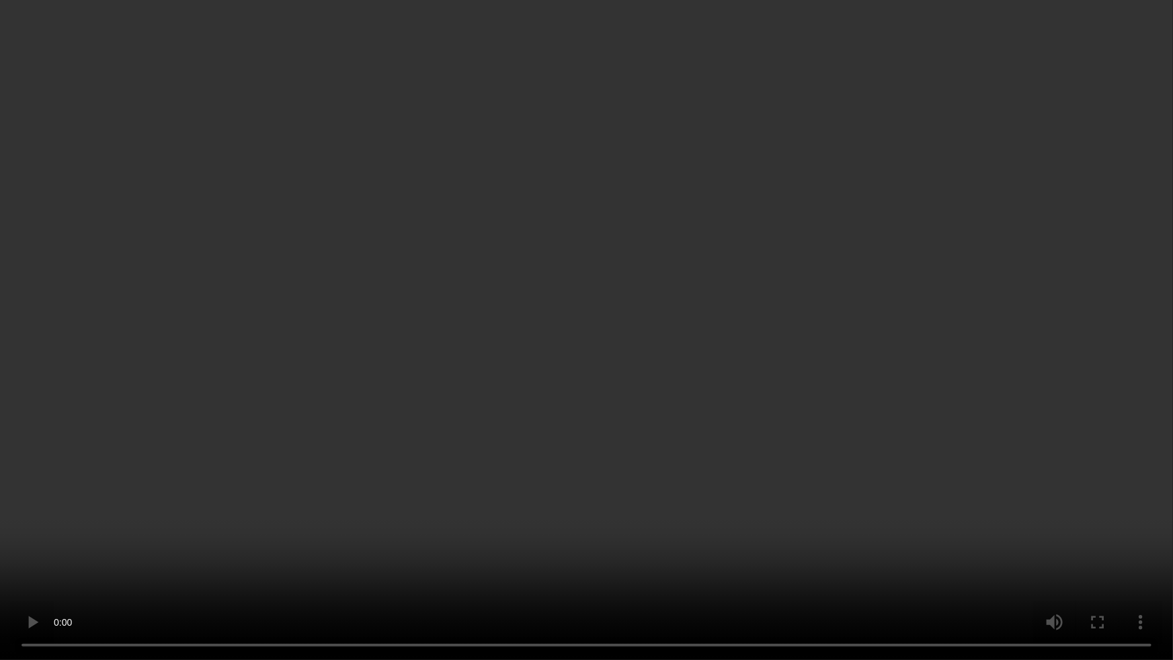
click at [1122, 577] on video at bounding box center [586, 330] width 1173 height 660
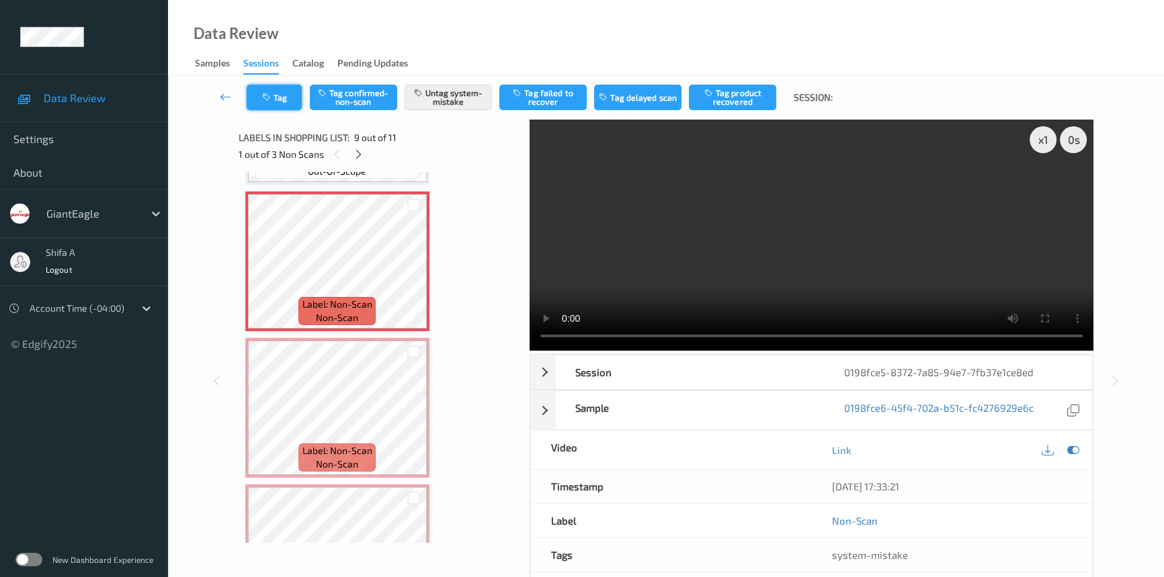
click at [286, 93] on button "Tag" at bounding box center [274, 98] width 55 height 26
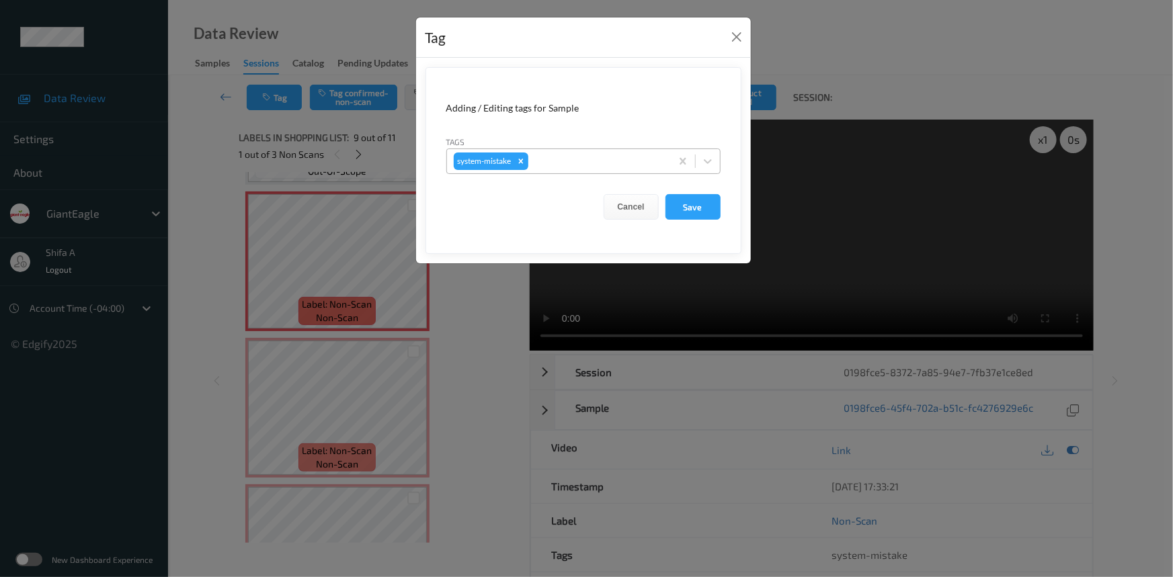
click at [596, 157] on div at bounding box center [597, 161] width 133 height 16
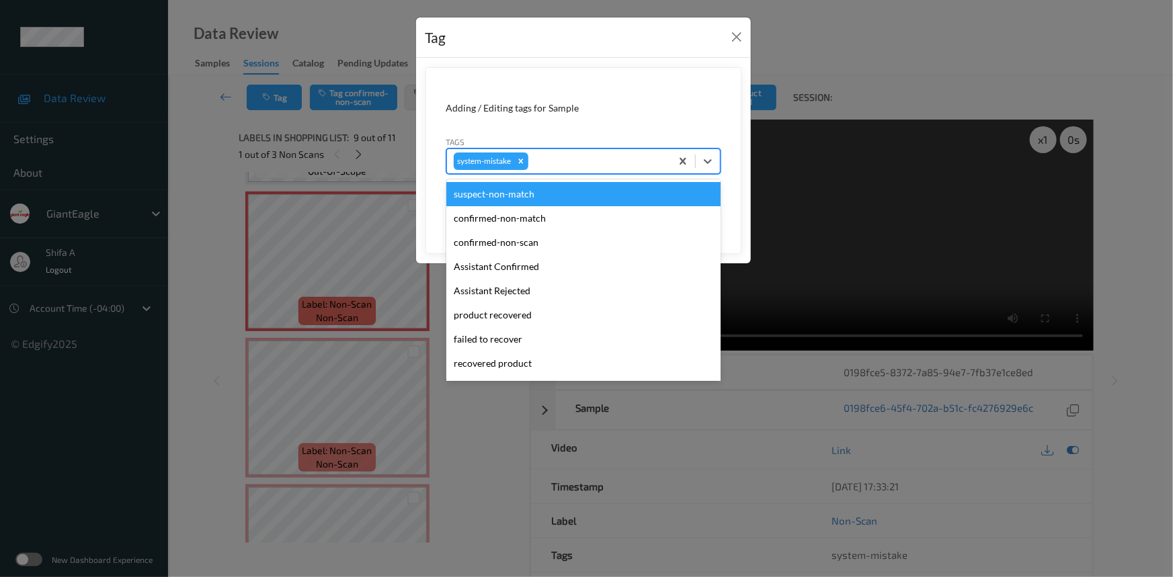
scroll to position [142, 0]
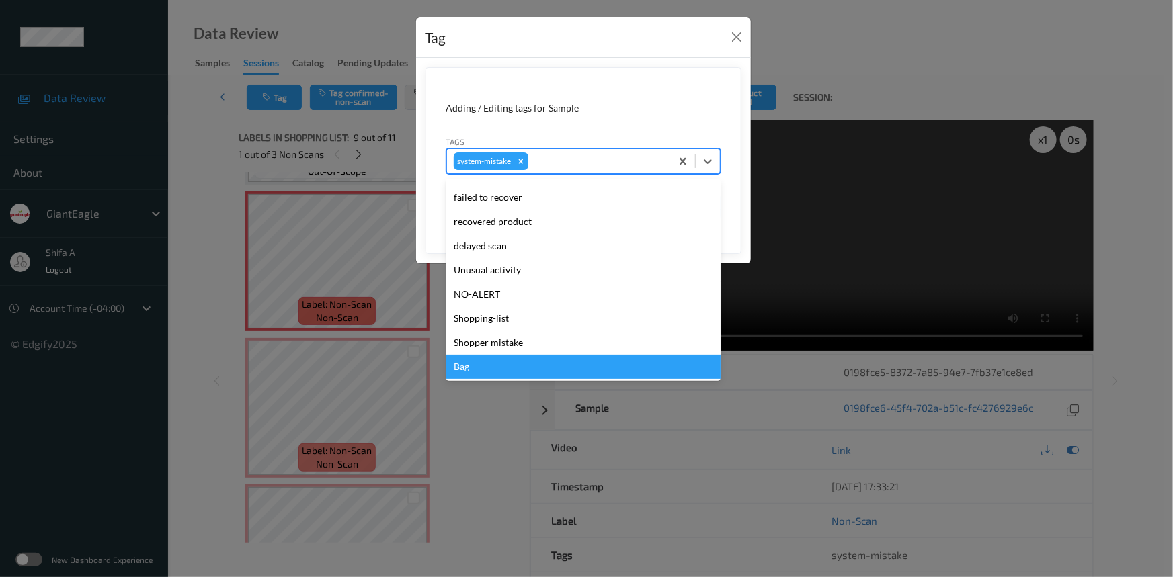
click at [481, 368] on div "Bag" at bounding box center [583, 367] width 274 height 24
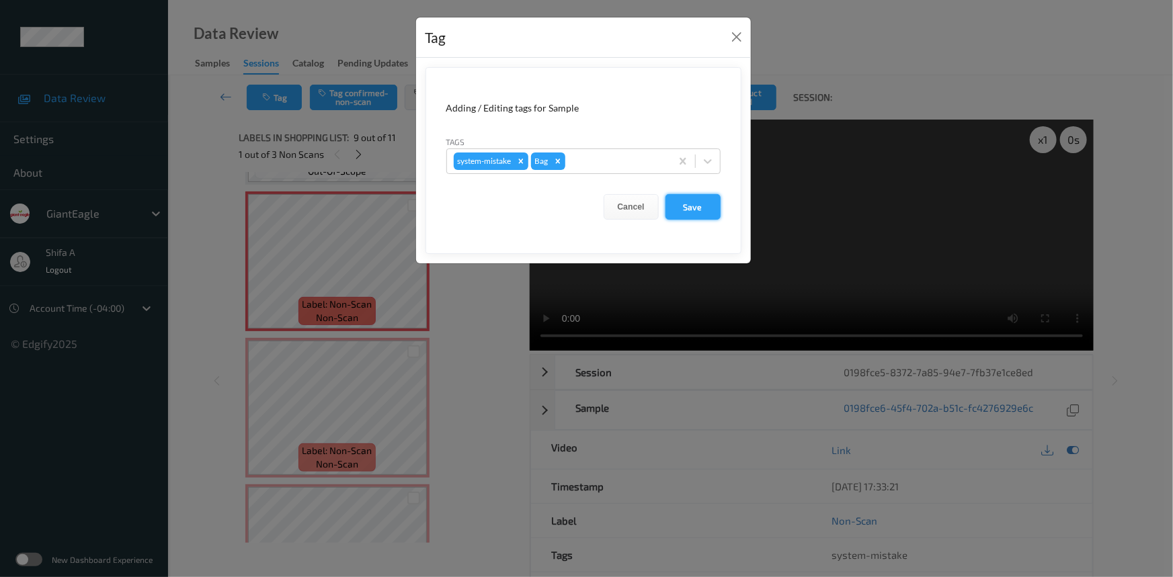
click at [680, 211] on button "Save" at bounding box center [692, 207] width 55 height 26
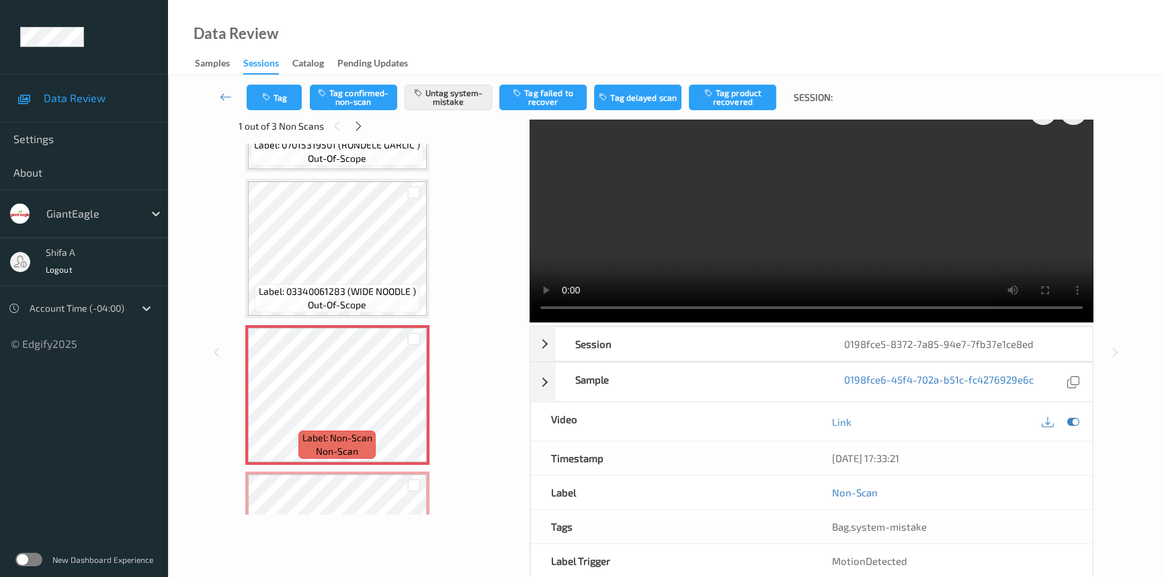
scroll to position [0, 0]
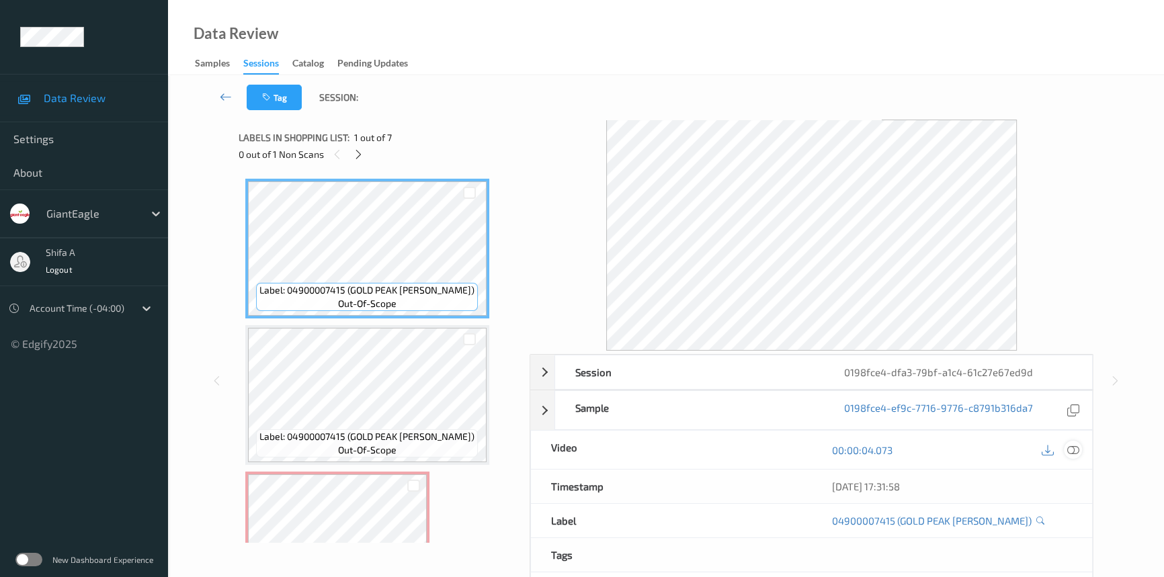
click at [1069, 449] on icon at bounding box center [1073, 450] width 12 height 12
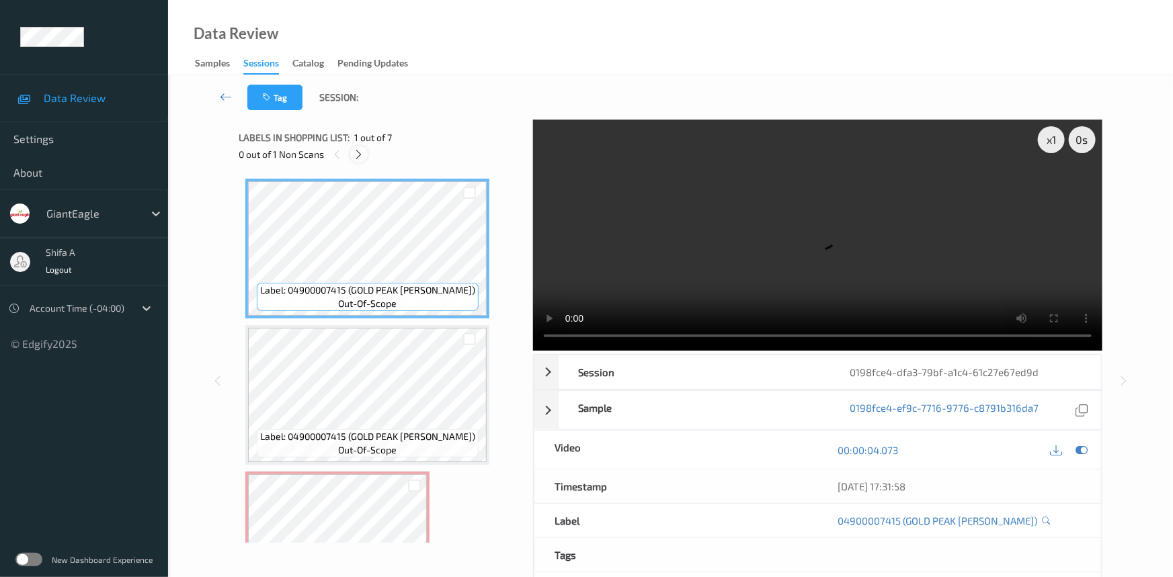
click at [364, 153] on icon at bounding box center [359, 155] width 11 height 12
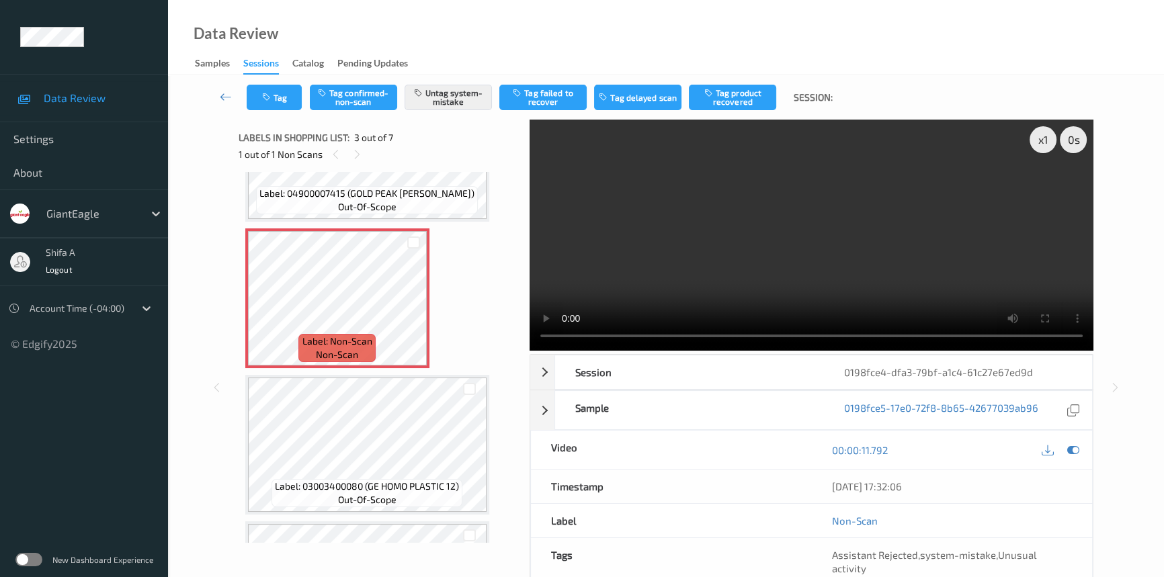
scroll to position [244, 0]
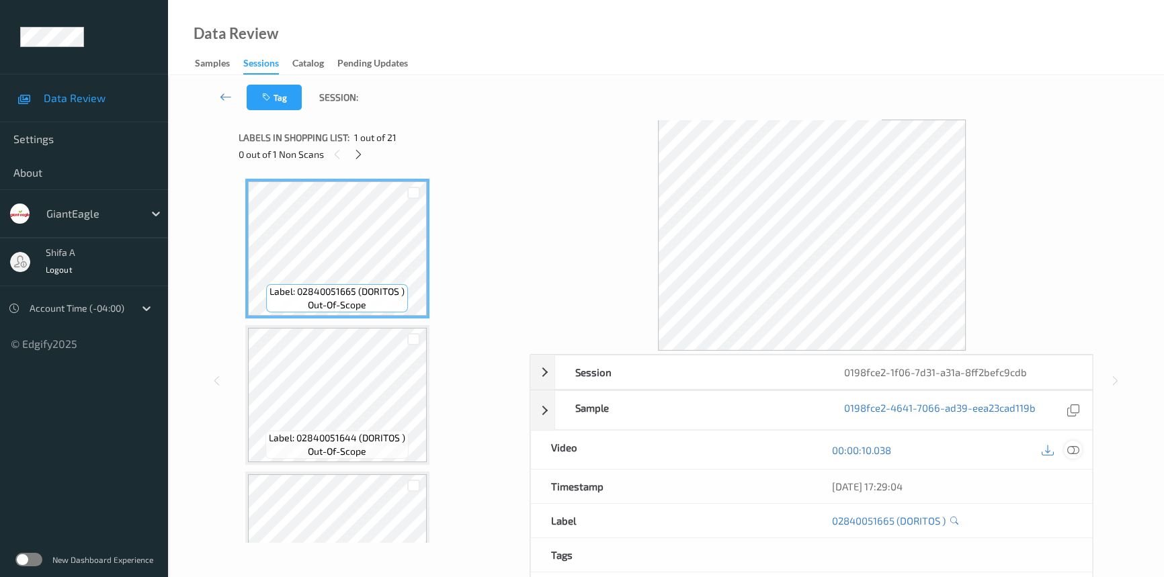
click at [1079, 453] on icon at bounding box center [1073, 450] width 12 height 12
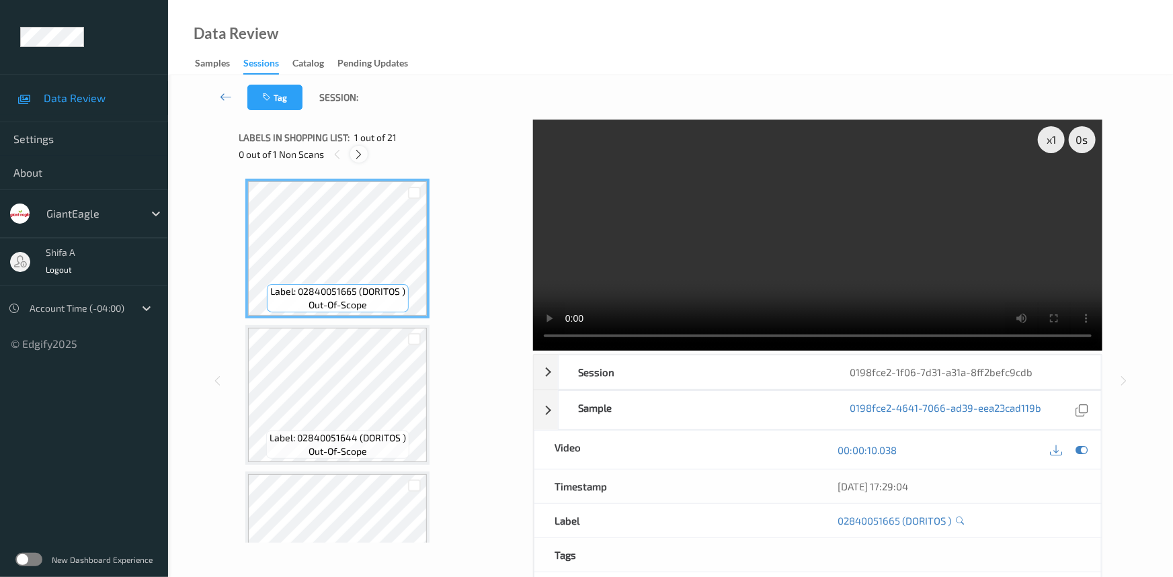
click at [364, 157] on icon at bounding box center [359, 155] width 11 height 12
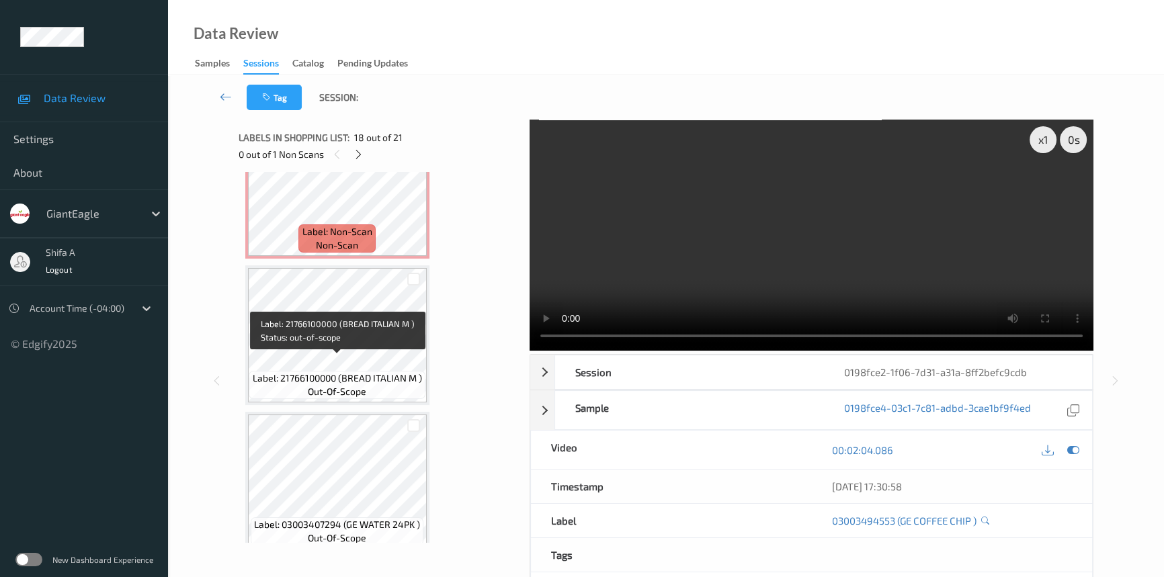
scroll to position [2702, 0]
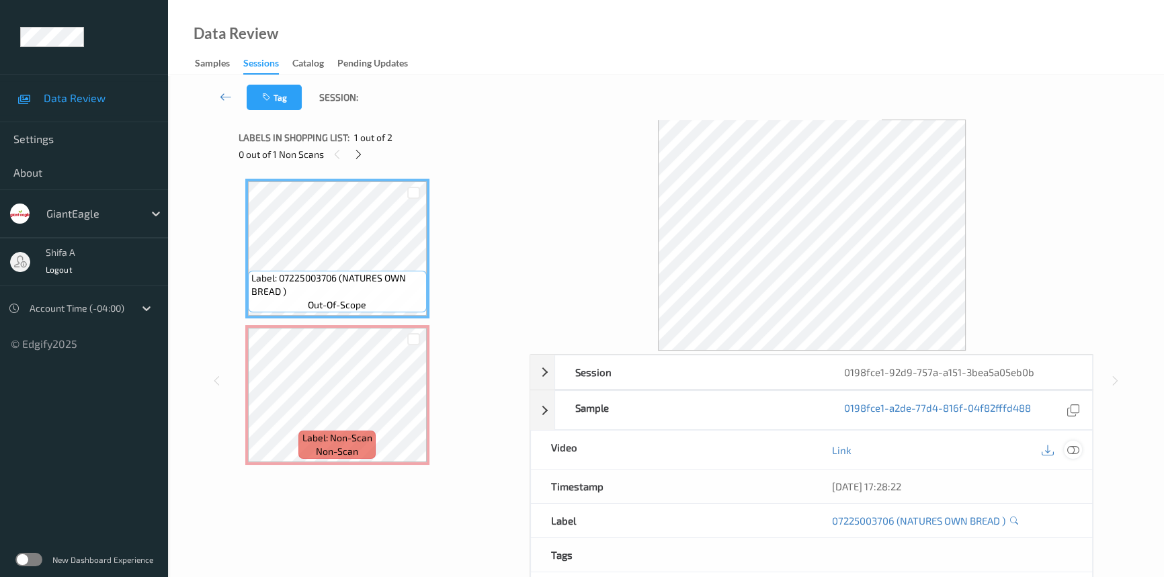
click at [1066, 450] on div at bounding box center [1073, 450] width 18 height 18
click at [1032, 448] on icon at bounding box center [1073, 450] width 12 height 12
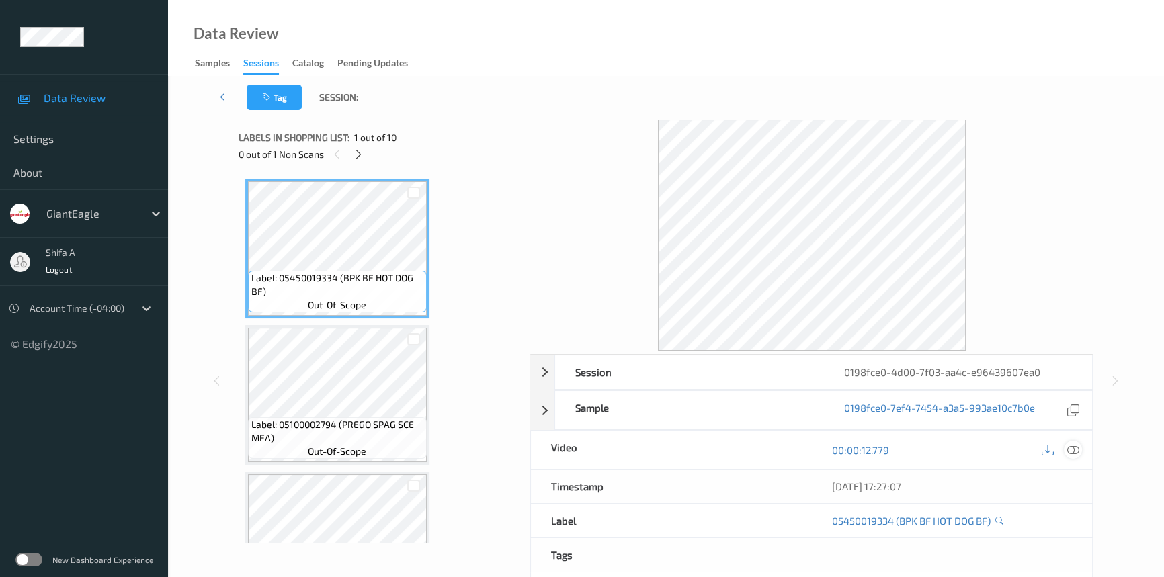
click at [1079, 451] on div at bounding box center [1073, 450] width 18 height 18
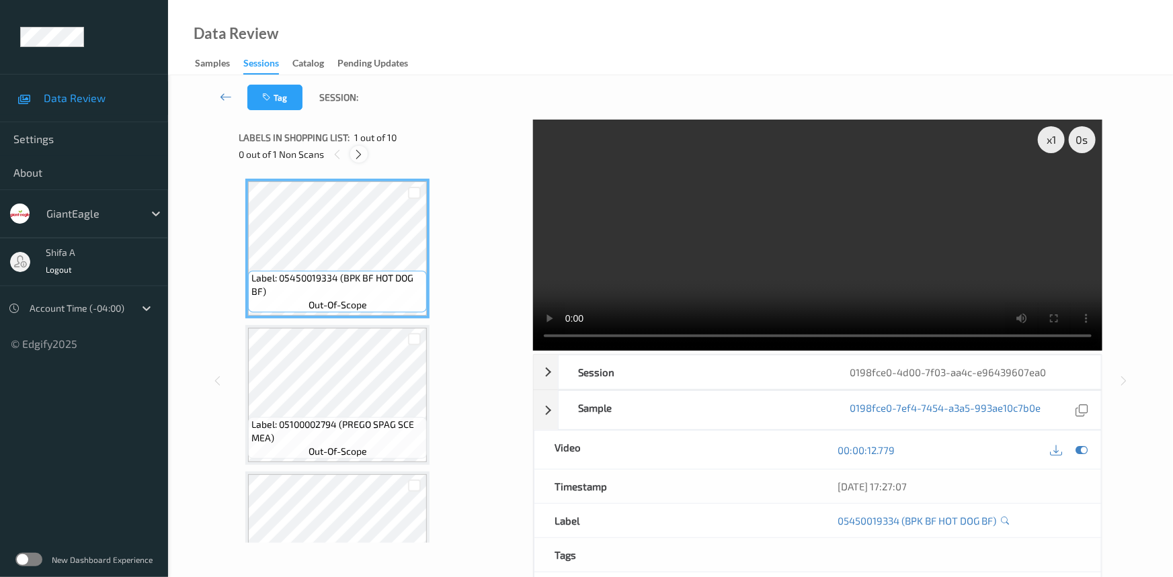
click at [364, 155] on icon at bounding box center [359, 155] width 11 height 12
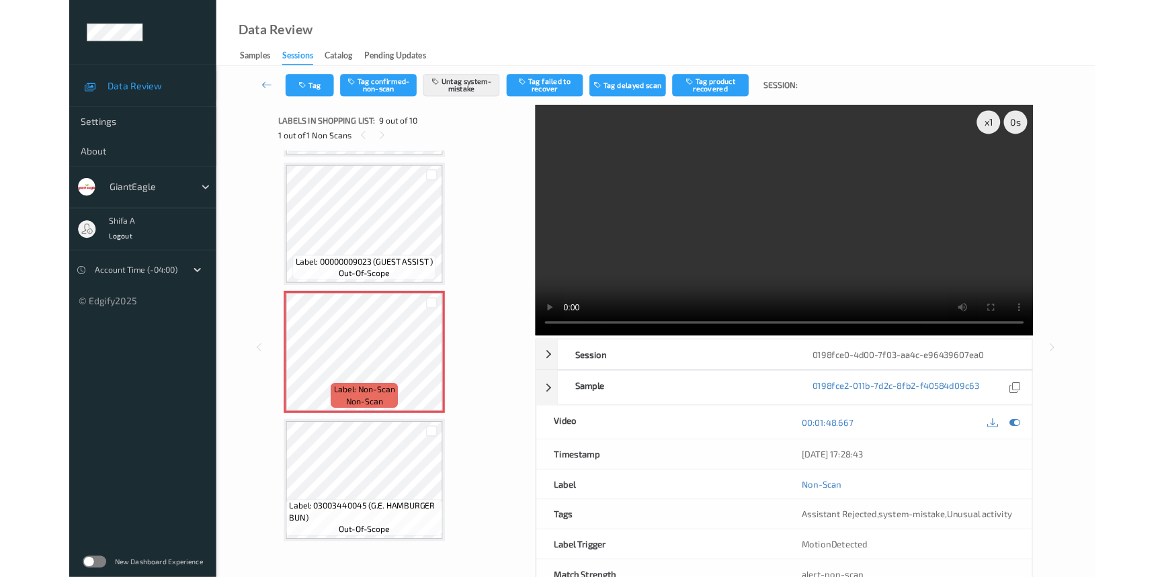
scroll to position [1014, 0]
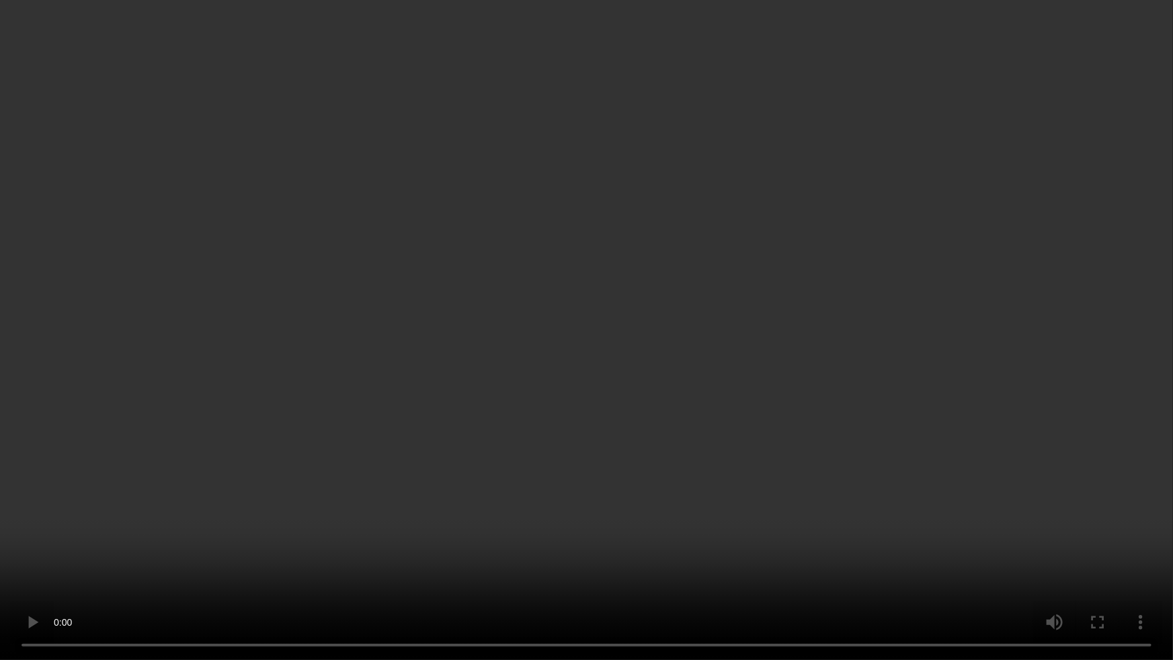
click at [678, 414] on video at bounding box center [586, 330] width 1173 height 660
click at [762, 509] on video at bounding box center [586, 330] width 1173 height 660
click at [906, 388] on video at bounding box center [586, 330] width 1173 height 660
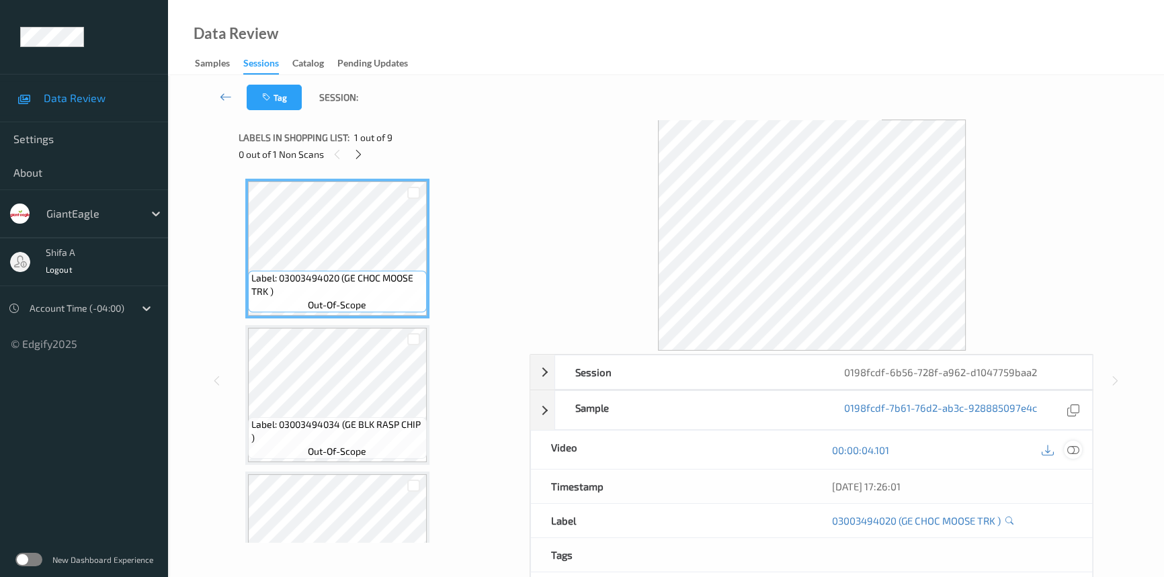
click at [1071, 445] on icon at bounding box center [1073, 450] width 12 height 12
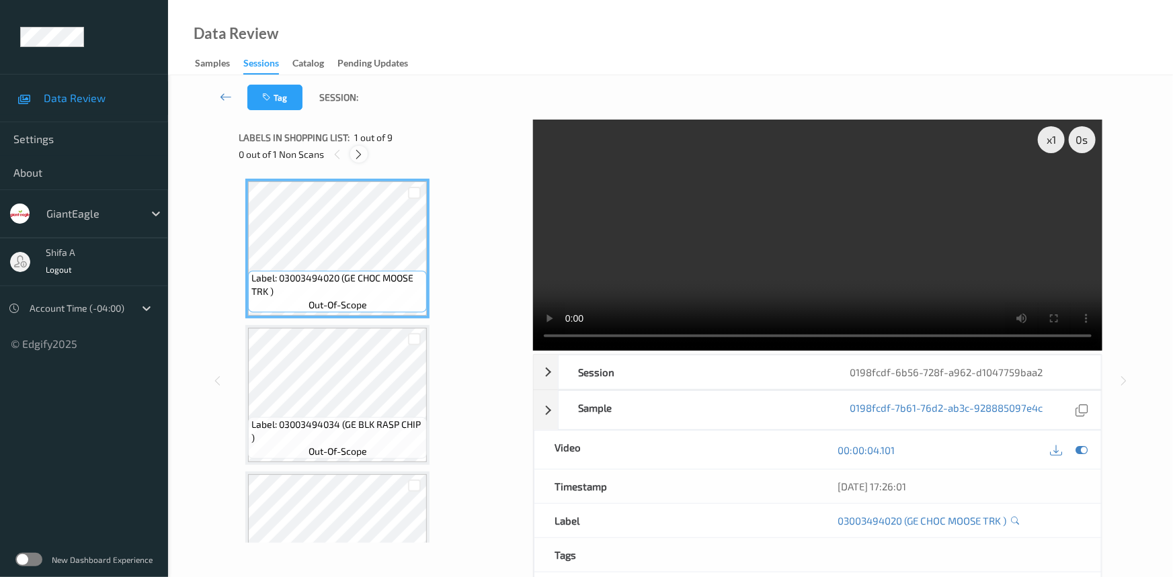
click at [360, 157] on icon at bounding box center [359, 155] width 11 height 12
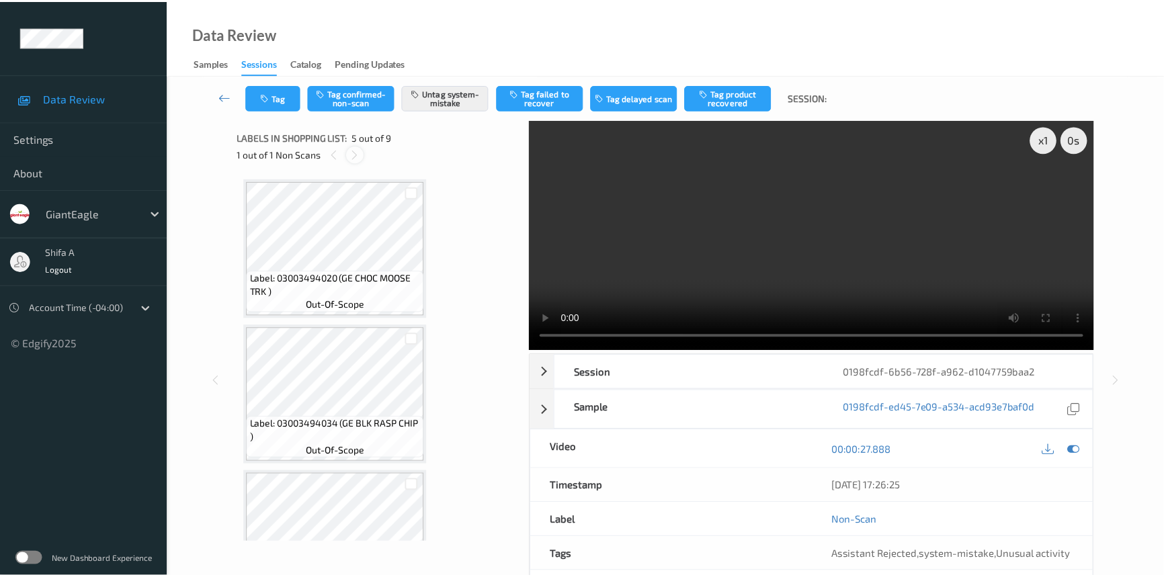
scroll to position [444, 0]
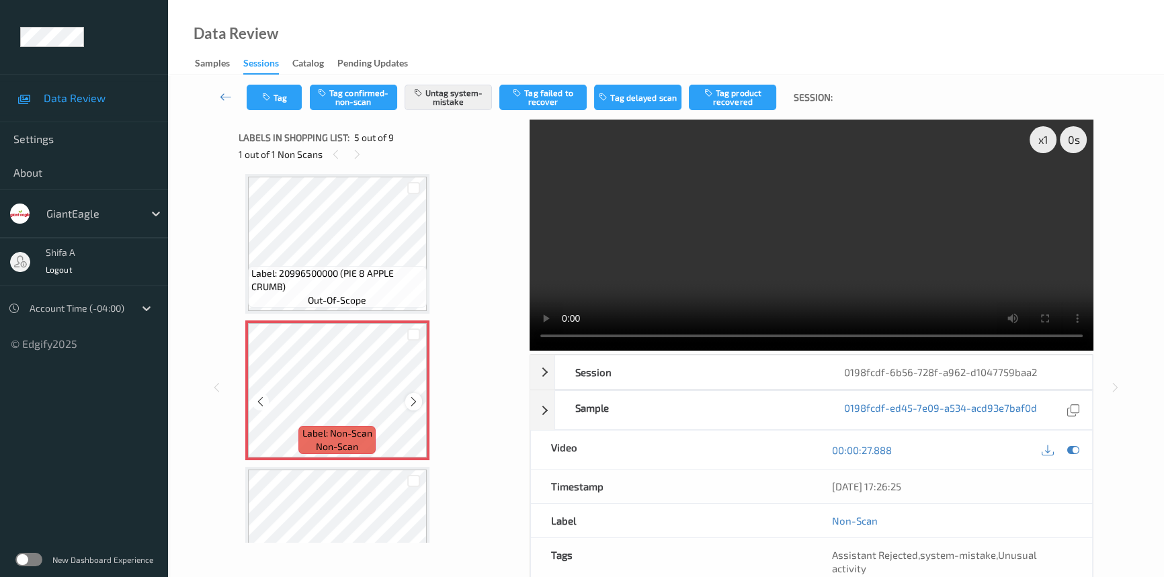
click at [412, 400] on icon at bounding box center [413, 402] width 11 height 12
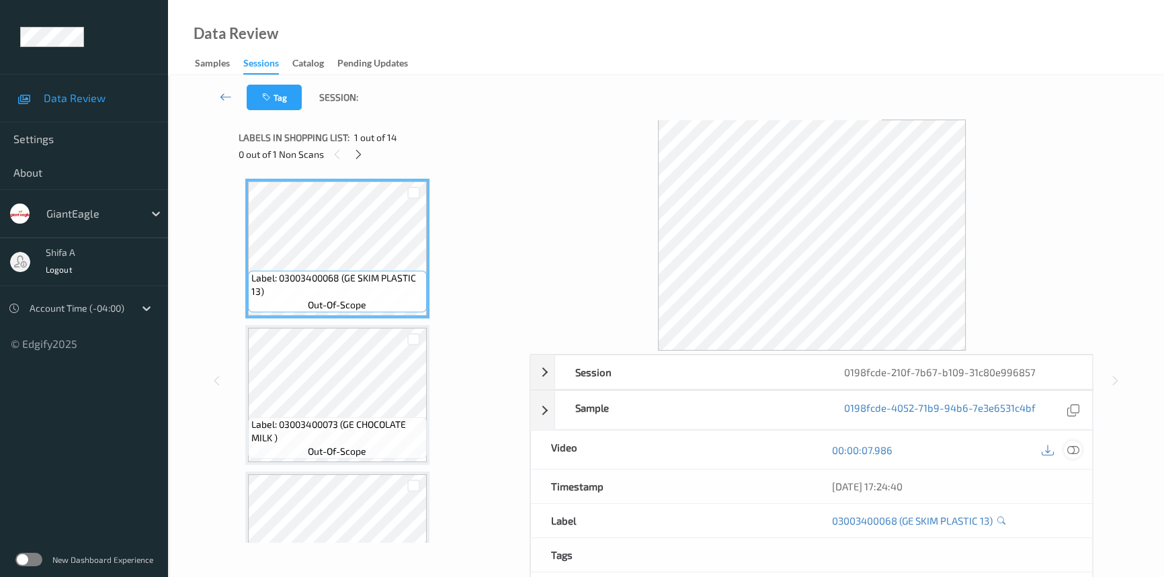
click at [1071, 445] on icon at bounding box center [1073, 450] width 12 height 12
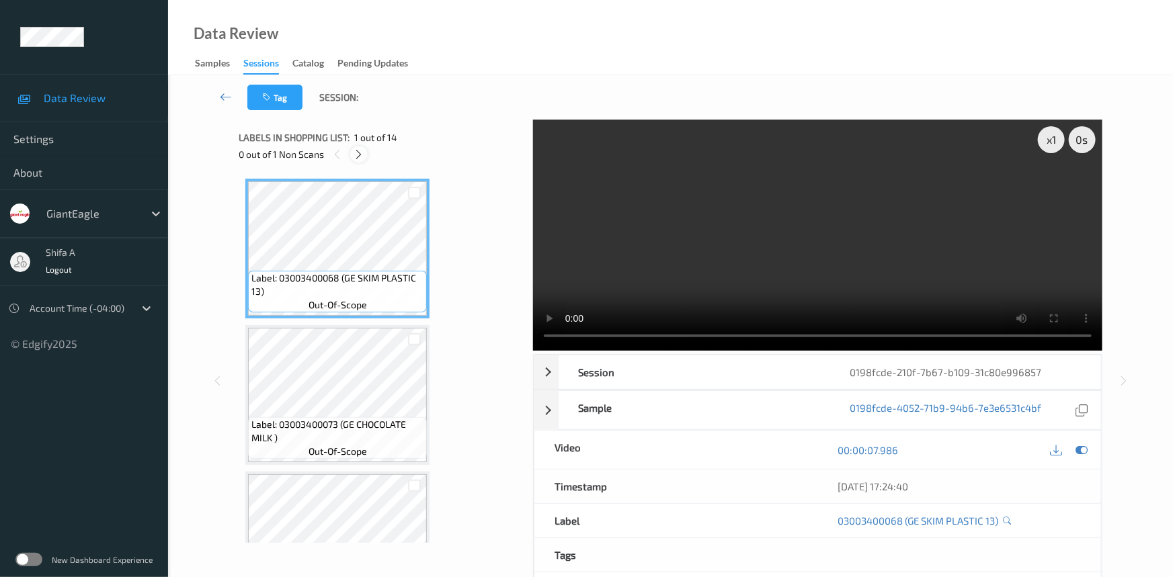
click at [356, 159] on icon at bounding box center [359, 155] width 11 height 12
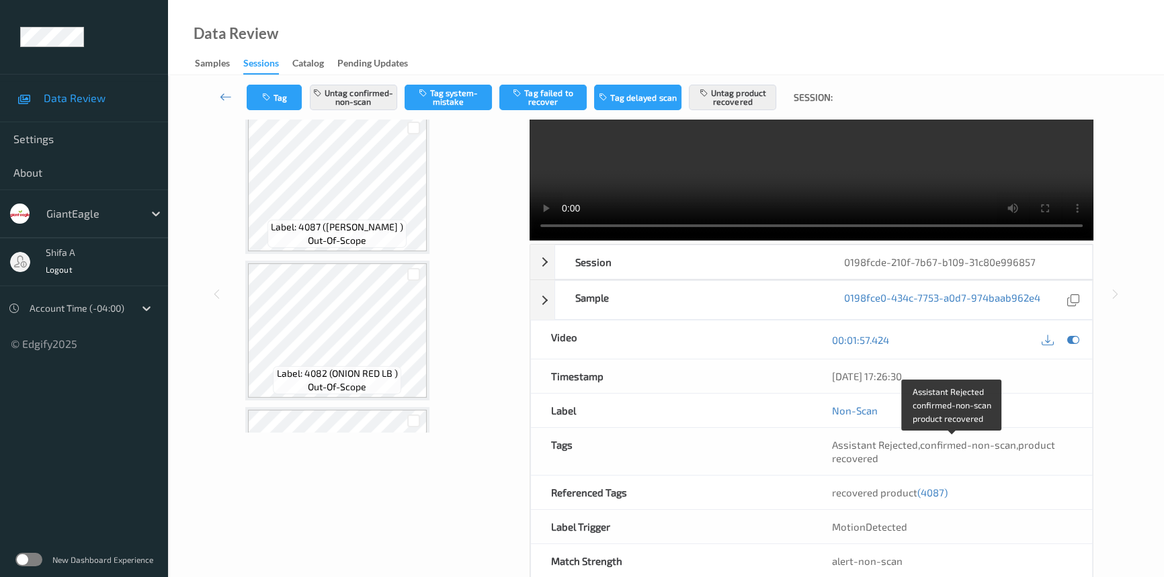
scroll to position [138, 0]
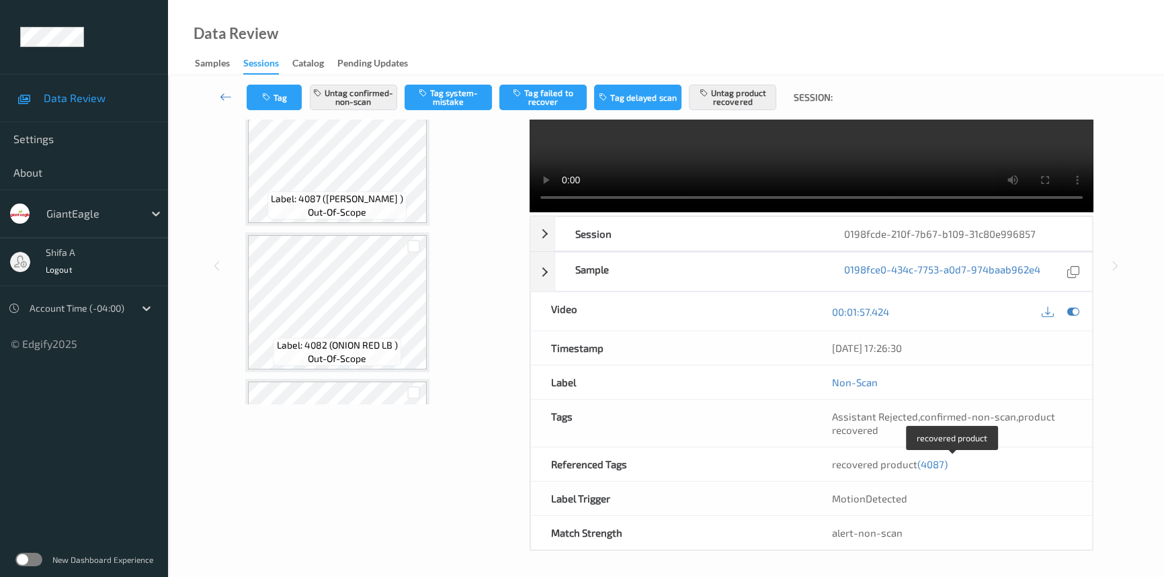
click at [929, 463] on span "(4087)" at bounding box center [932, 464] width 30 height 12
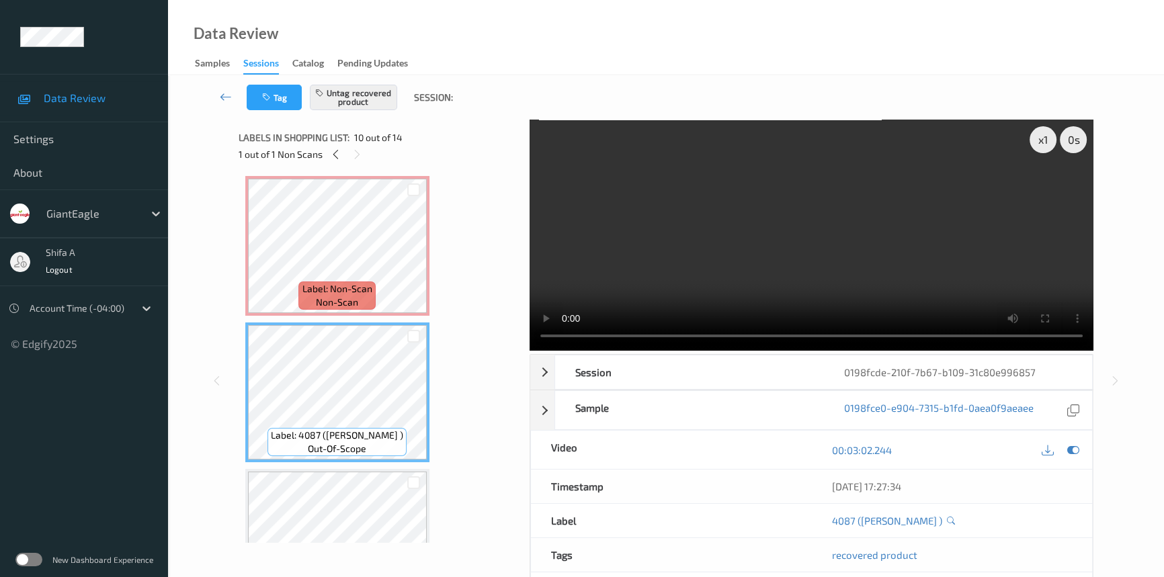
scroll to position [0, 0]
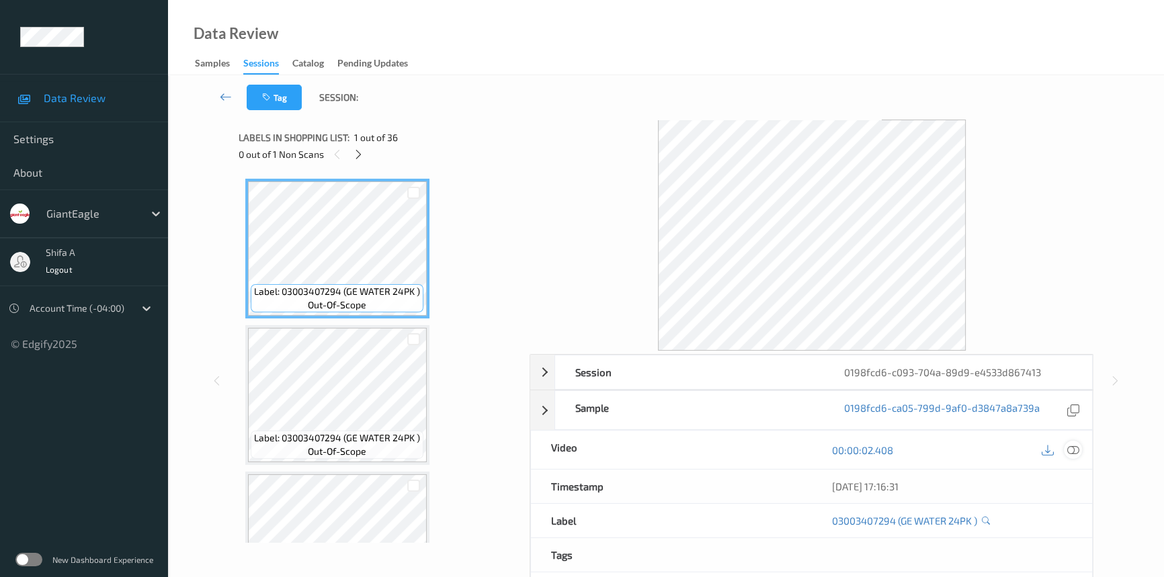
click at [1073, 446] on icon at bounding box center [1073, 450] width 12 height 12
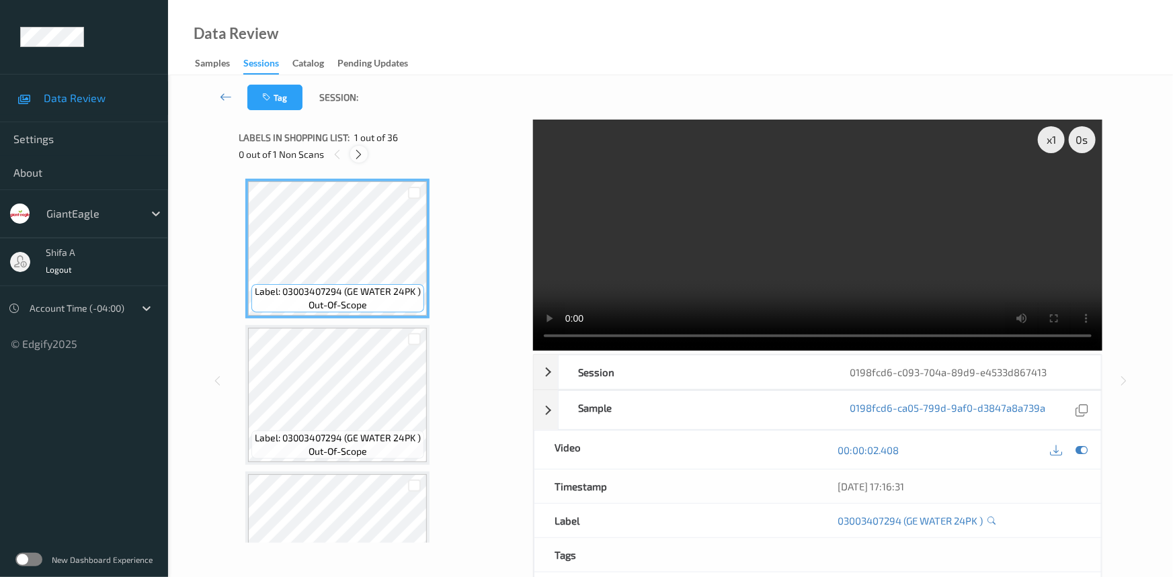
click at [364, 155] on icon at bounding box center [359, 155] width 11 height 12
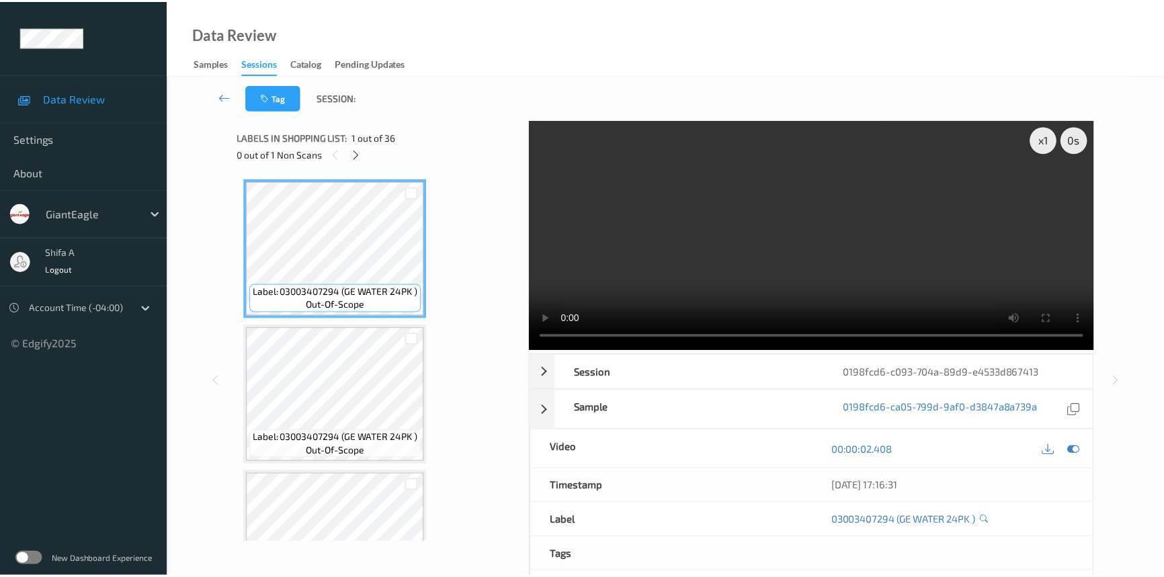
scroll to position [1613, 0]
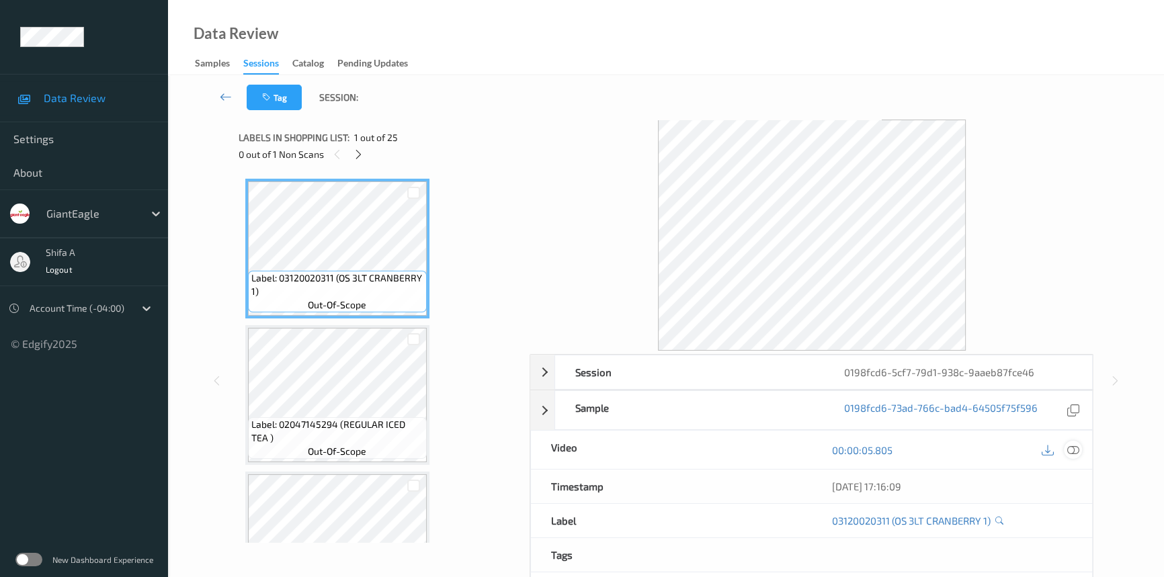
click at [1071, 449] on icon at bounding box center [1073, 450] width 12 height 12
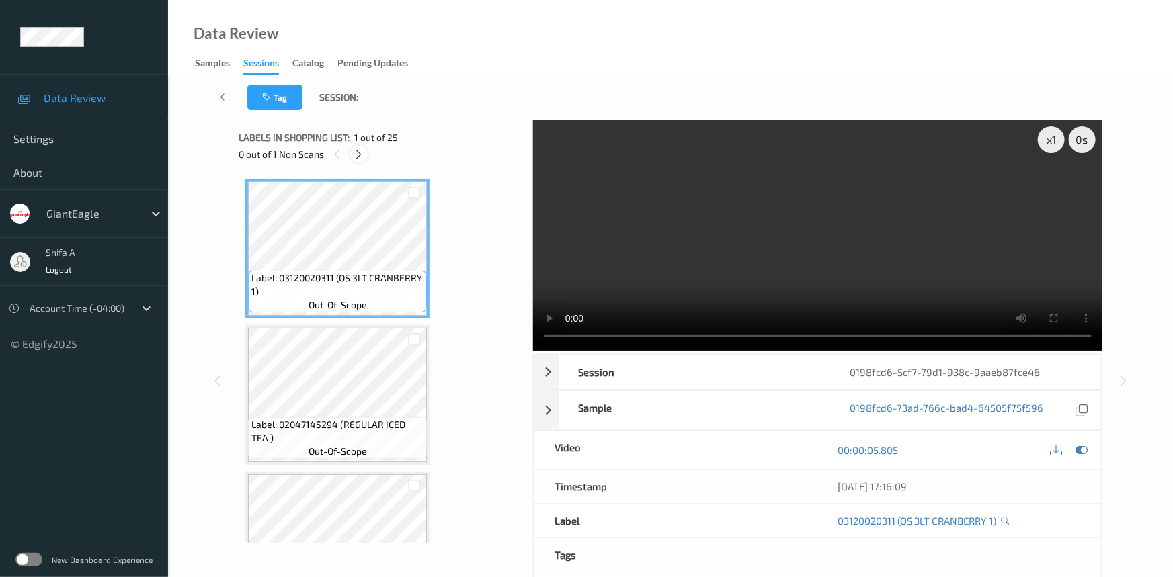
click at [358, 155] on icon at bounding box center [359, 155] width 11 height 12
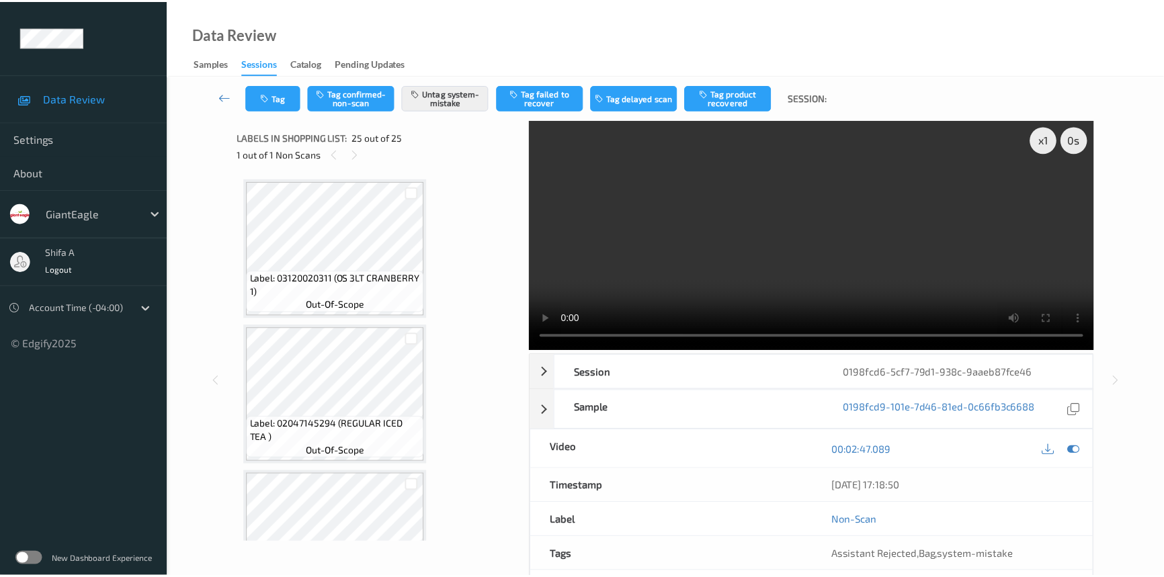
scroll to position [3287, 0]
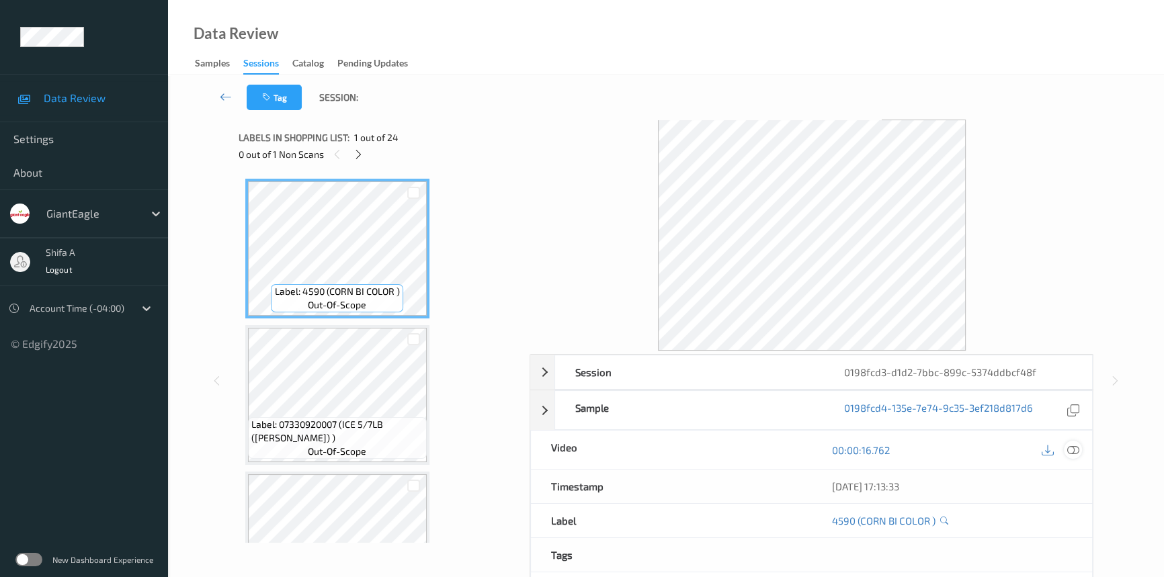
click at [1078, 446] on icon at bounding box center [1073, 450] width 12 height 12
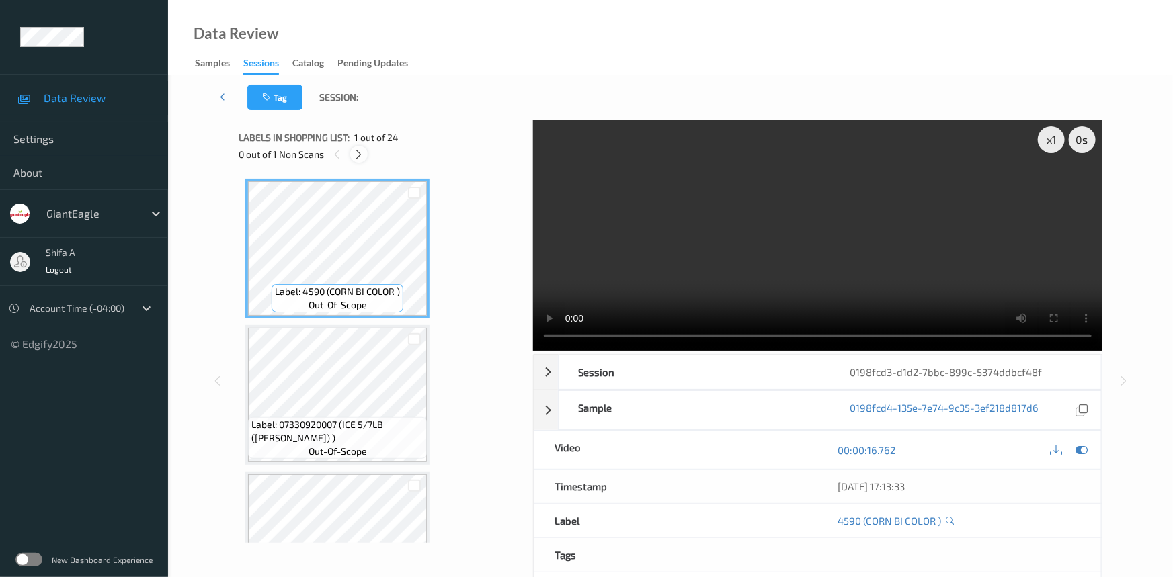
click at [356, 151] on icon at bounding box center [359, 155] width 11 height 12
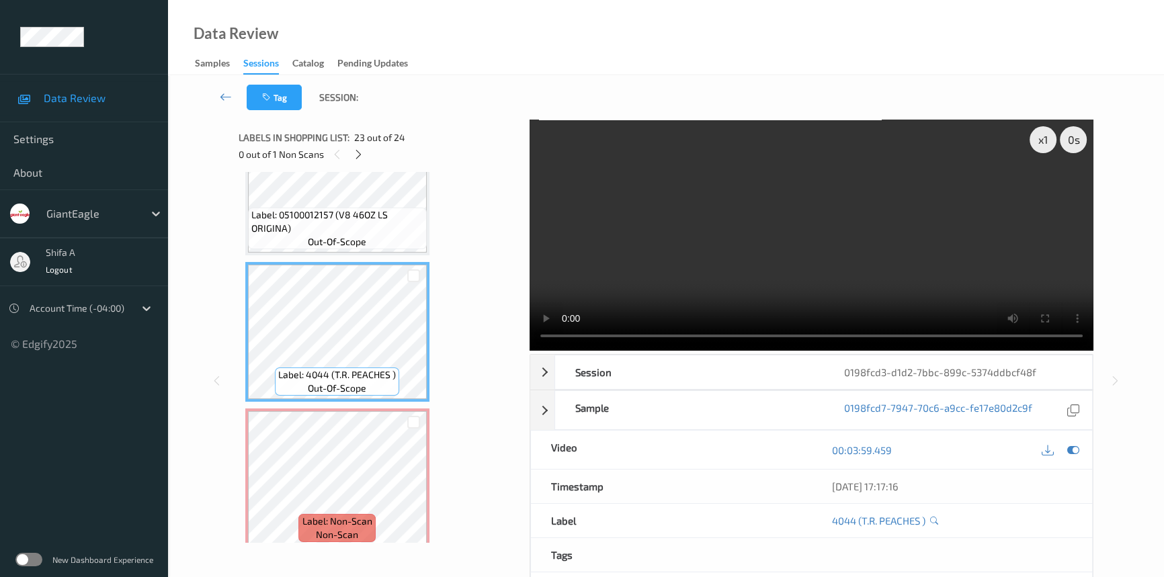
scroll to position [3058, 0]
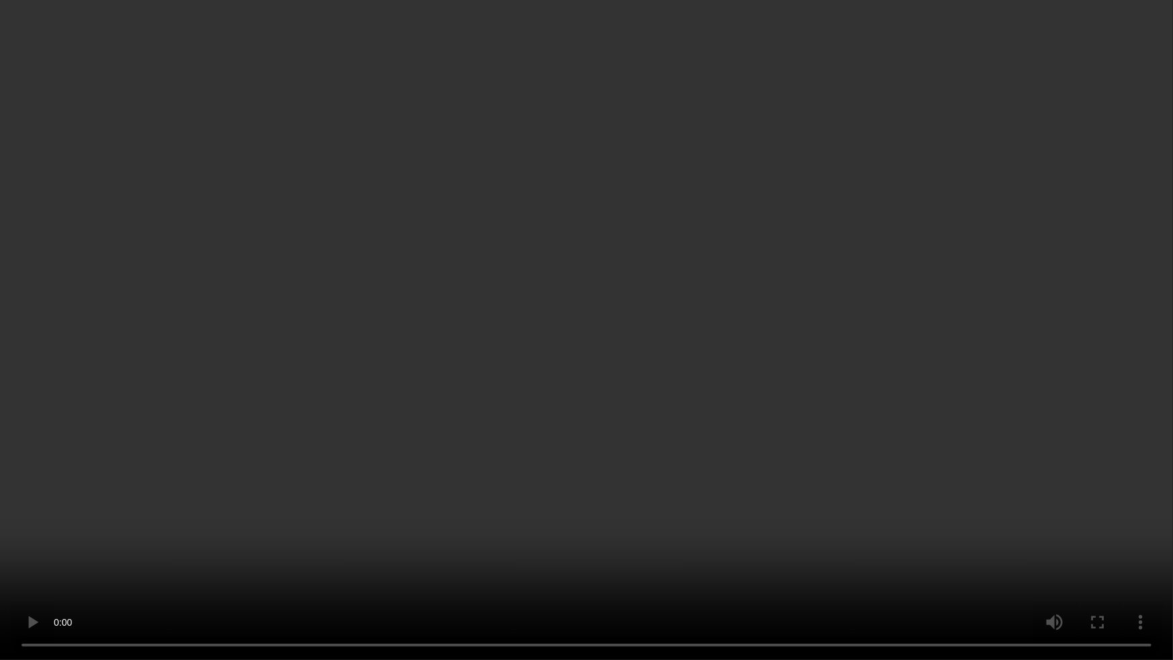
click at [831, 391] on video at bounding box center [586, 330] width 1173 height 660
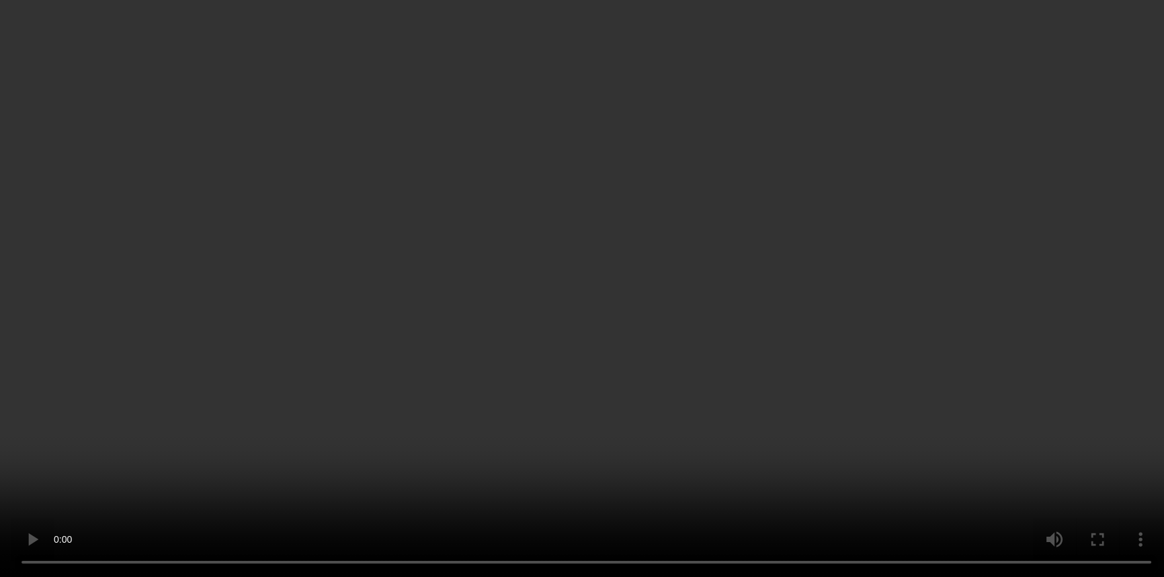
scroll to position [3140, 0]
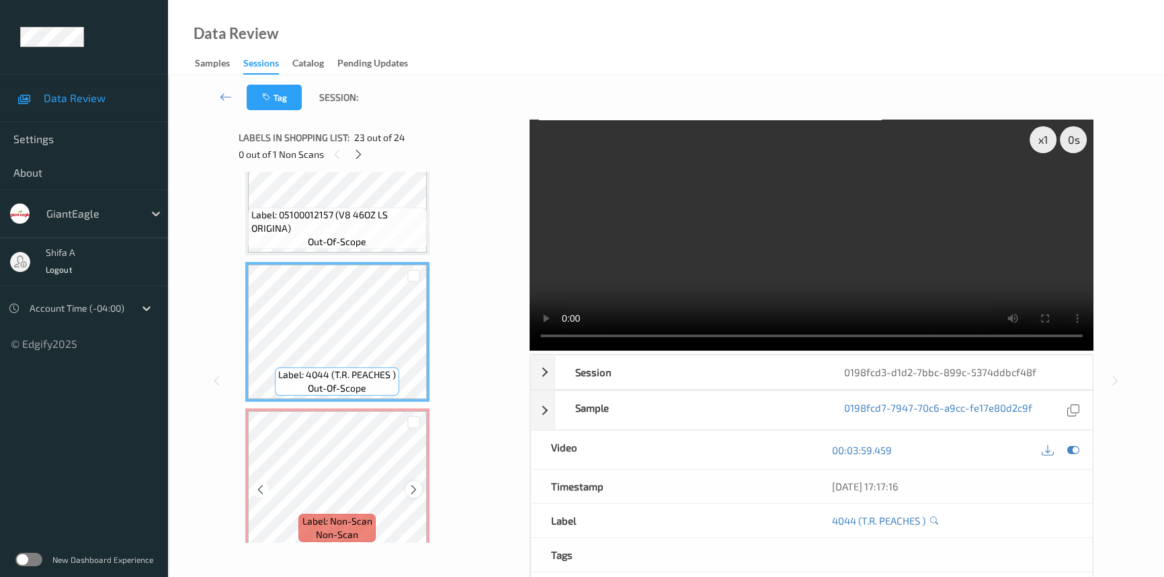
click at [411, 484] on icon at bounding box center [413, 490] width 11 height 12
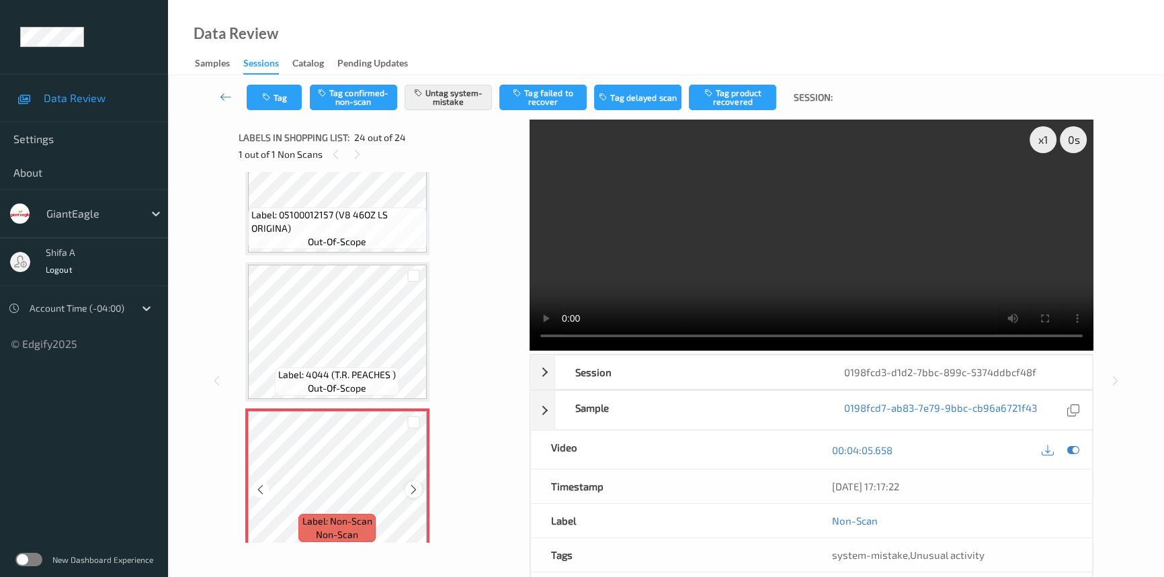
click at [409, 484] on icon at bounding box center [413, 490] width 11 height 12
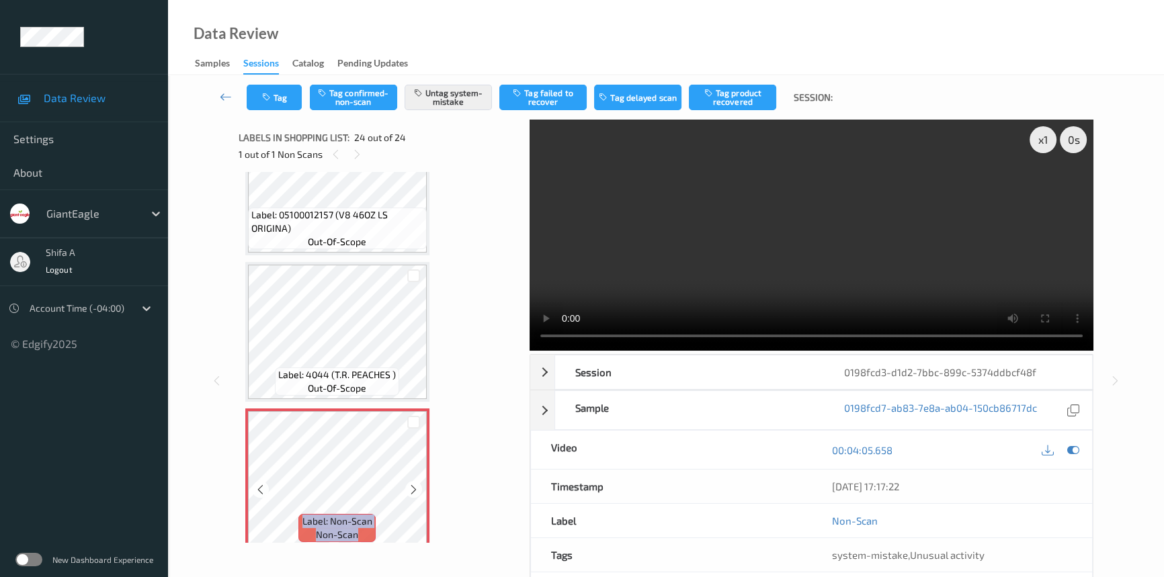
click at [409, 484] on icon at bounding box center [413, 490] width 11 height 12
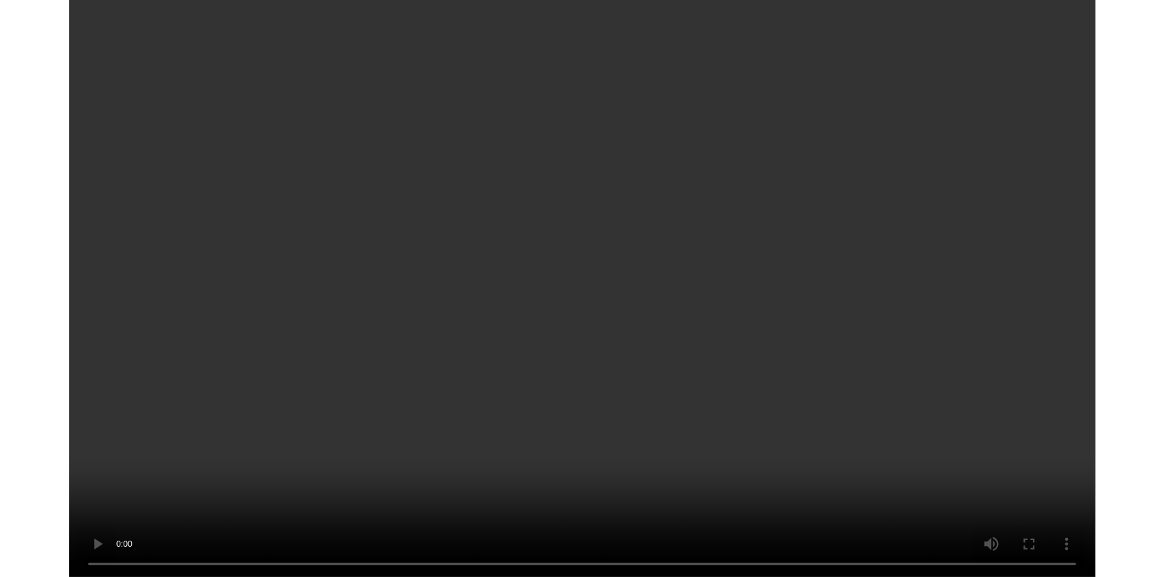
scroll to position [3058, 0]
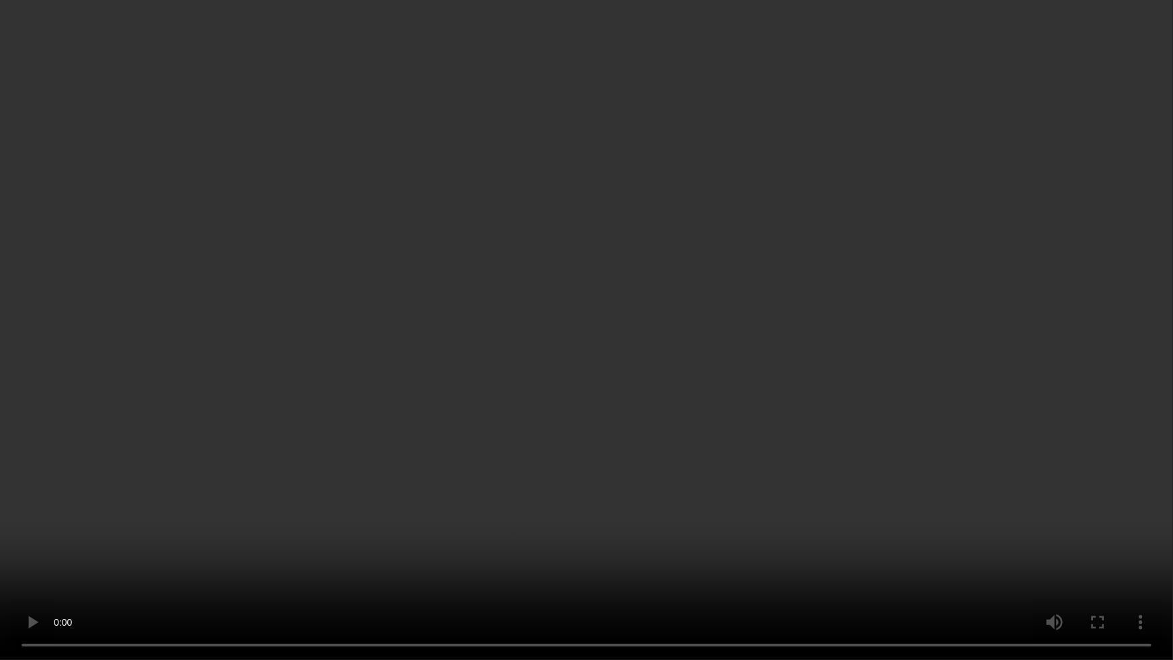
click at [979, 312] on video at bounding box center [586, 330] width 1173 height 660
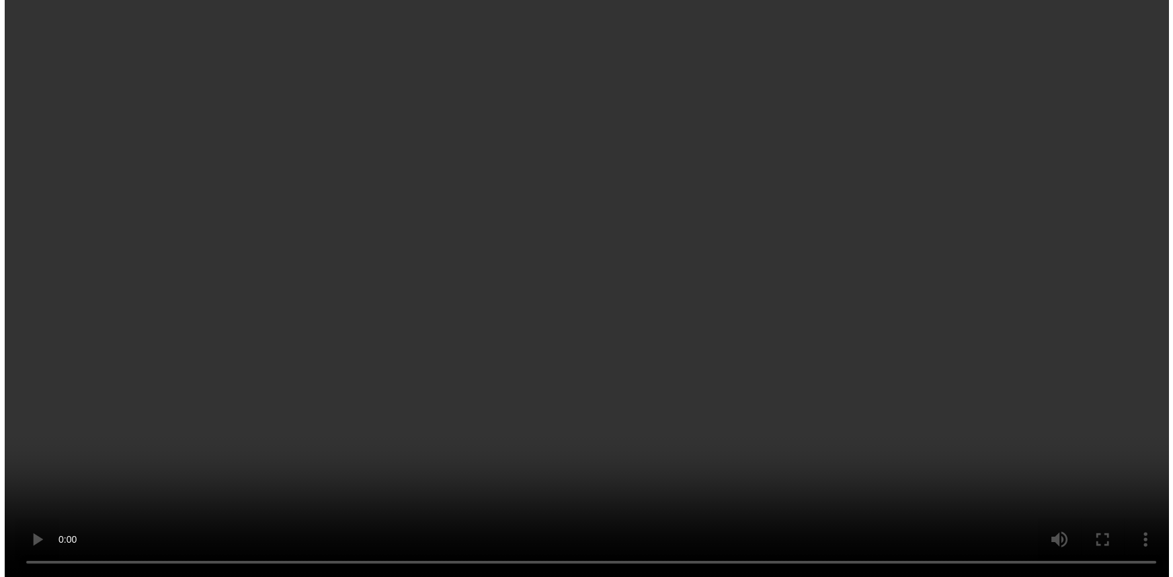
scroll to position [3140, 0]
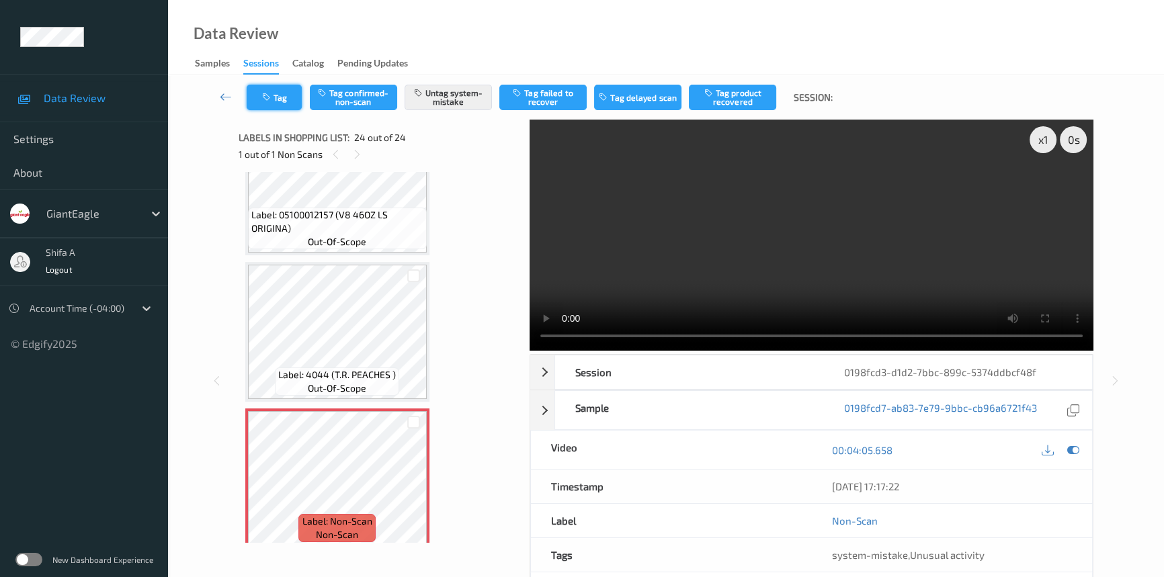
click at [255, 104] on button "Tag" at bounding box center [274, 98] width 55 height 26
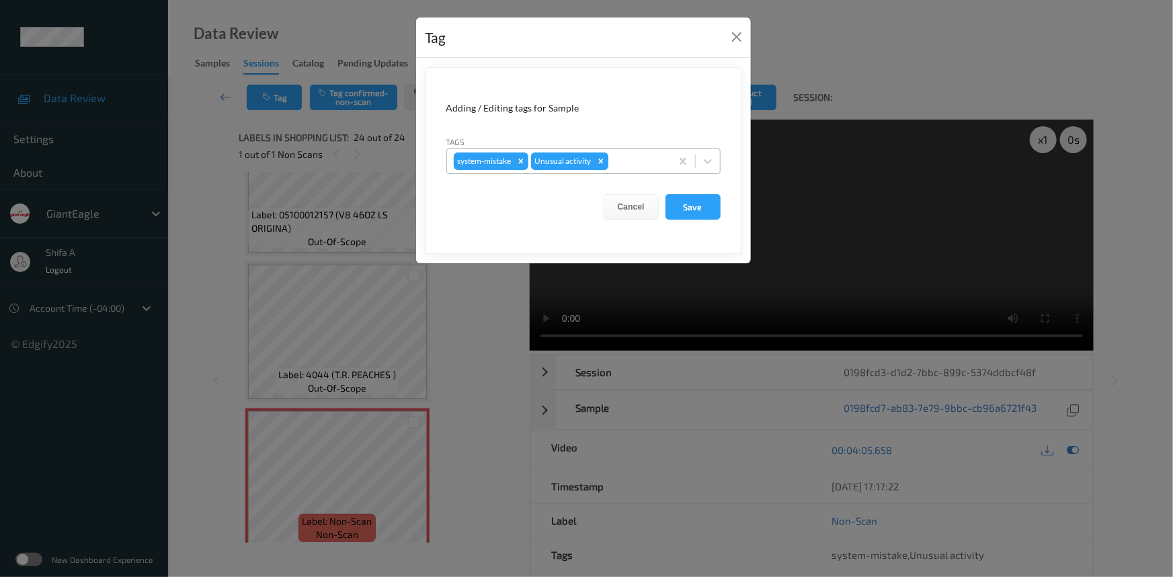
click at [602, 157] on icon "Remove Unusual activity" at bounding box center [600, 161] width 9 height 9
click at [519, 160] on icon "Remove system-mistake" at bounding box center [520, 161] width 9 height 9
click at [706, 200] on button "Save" at bounding box center [692, 207] width 55 height 26
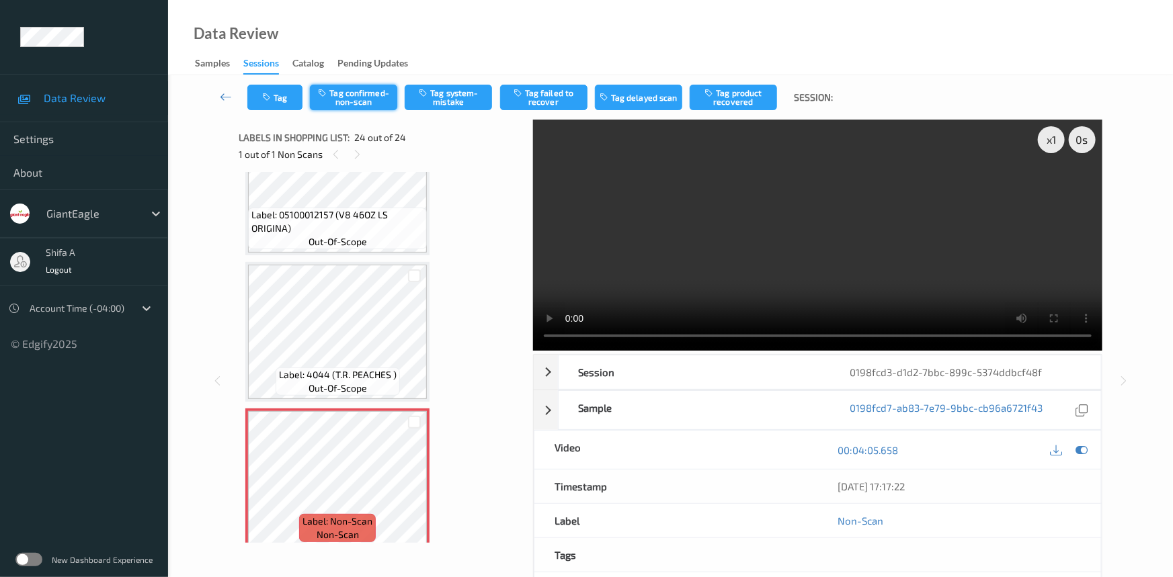
click at [359, 95] on button "Tag confirmed-non-scan" at bounding box center [353, 98] width 87 height 26
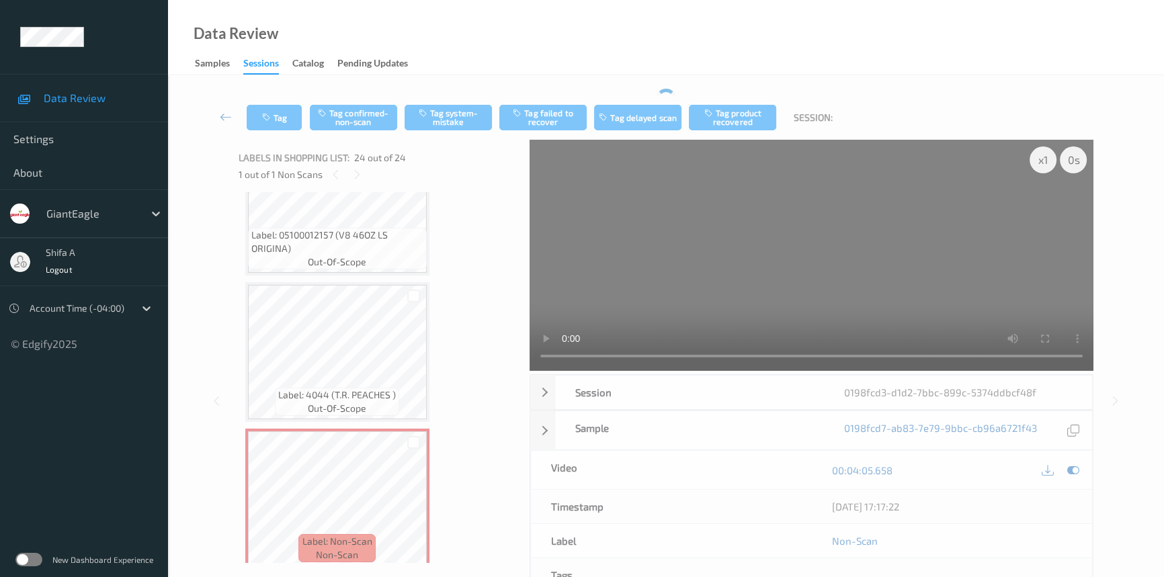
click at [551, 94] on div "Tag Tag confirmed-non-scan Tag system-mistake Tag failed to recover Tag delayed…" at bounding box center [666, 375] width 941 height 573
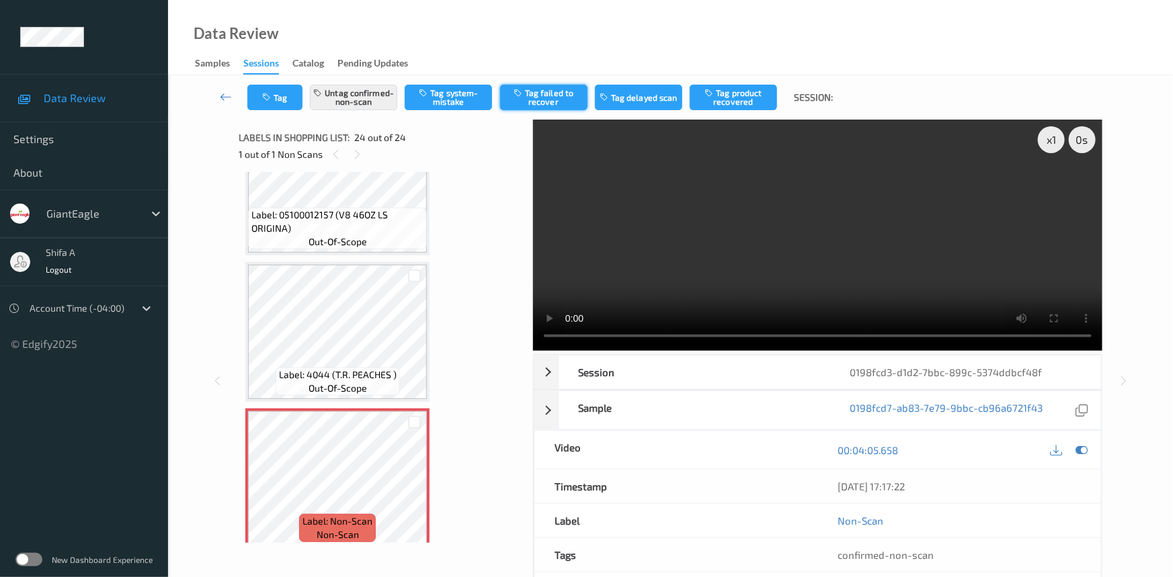
click at [554, 106] on button "Tag failed to recover" at bounding box center [543, 98] width 87 height 26
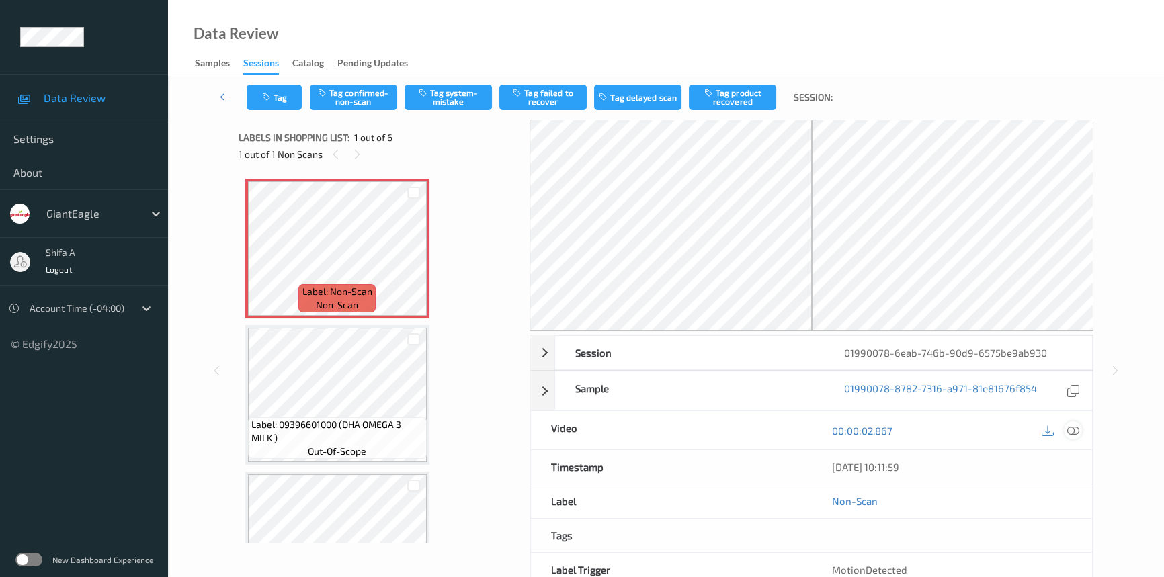
click at [1069, 432] on icon at bounding box center [1073, 431] width 12 height 12
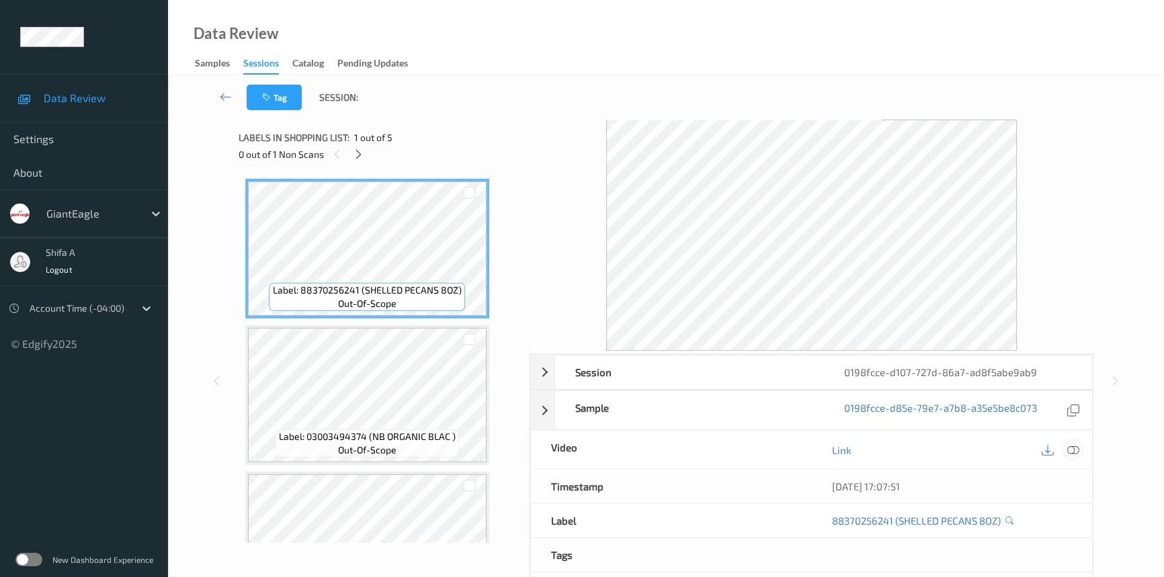
click at [1071, 446] on icon at bounding box center [1073, 450] width 12 height 12
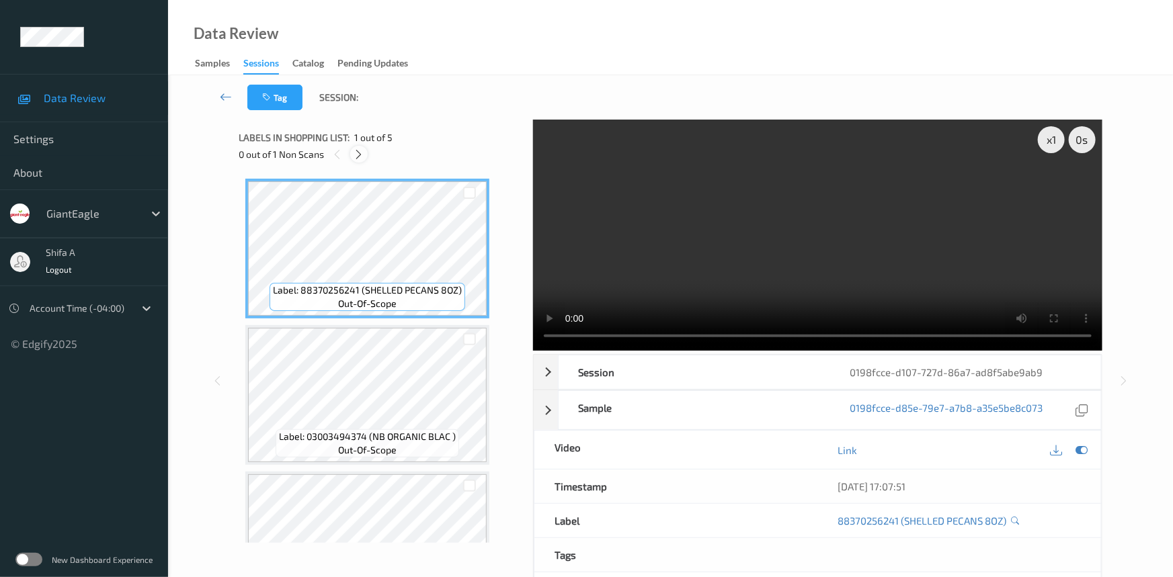
click at [356, 159] on icon at bounding box center [359, 155] width 11 height 12
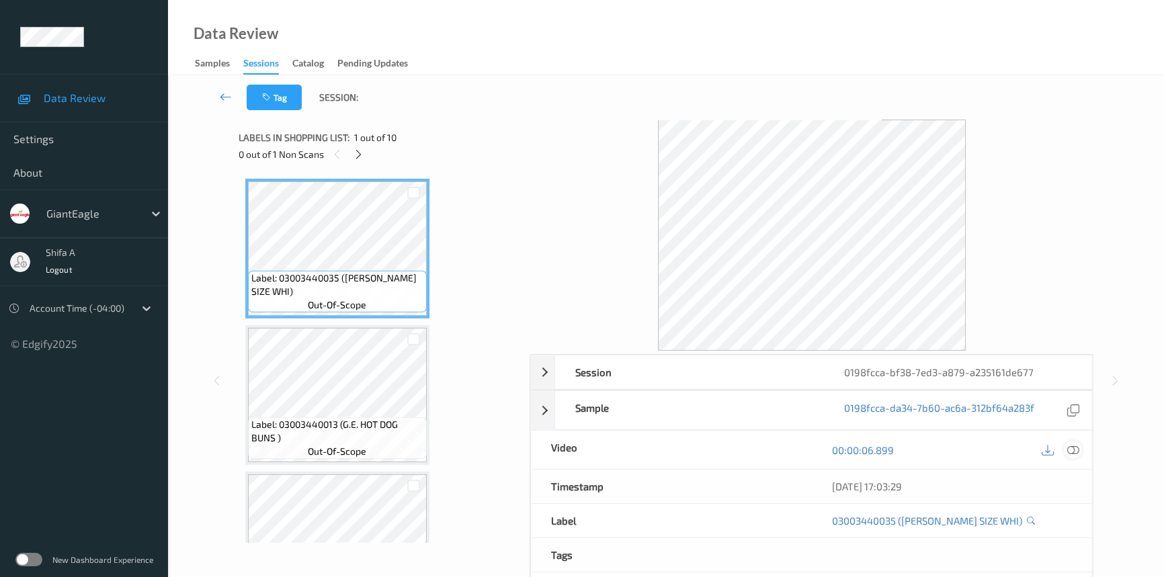
click at [1077, 449] on icon at bounding box center [1073, 450] width 12 height 12
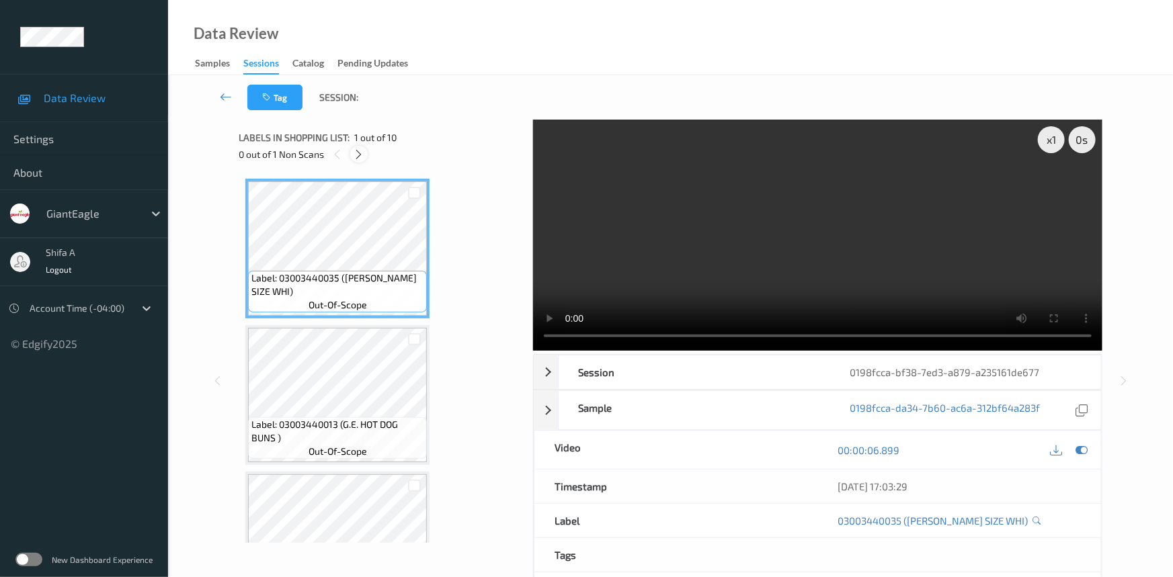
click at [363, 158] on icon at bounding box center [359, 155] width 11 height 12
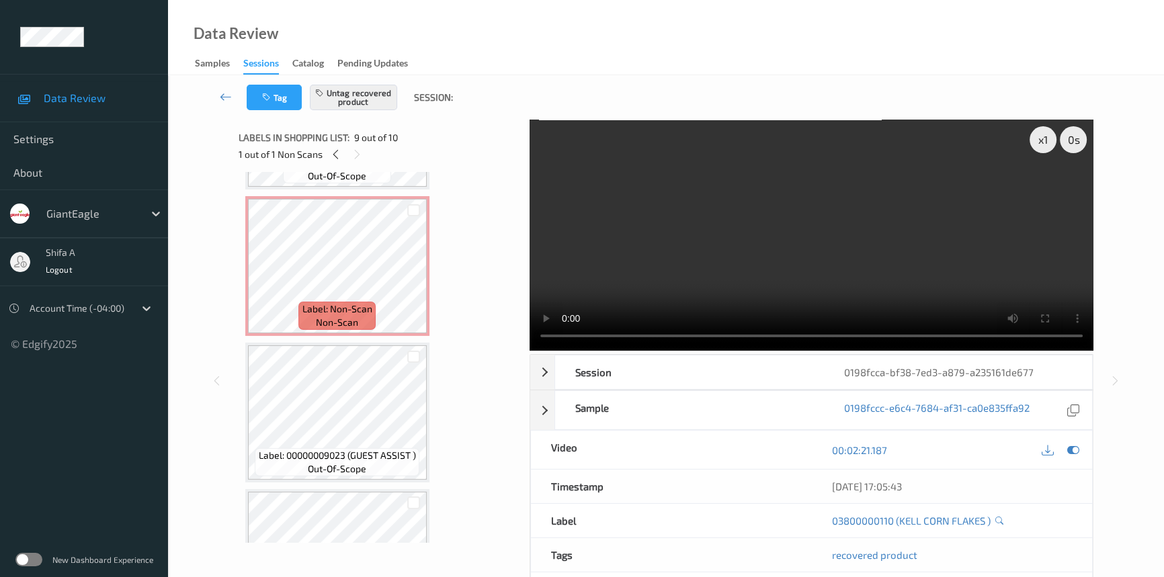
scroll to position [607, 0]
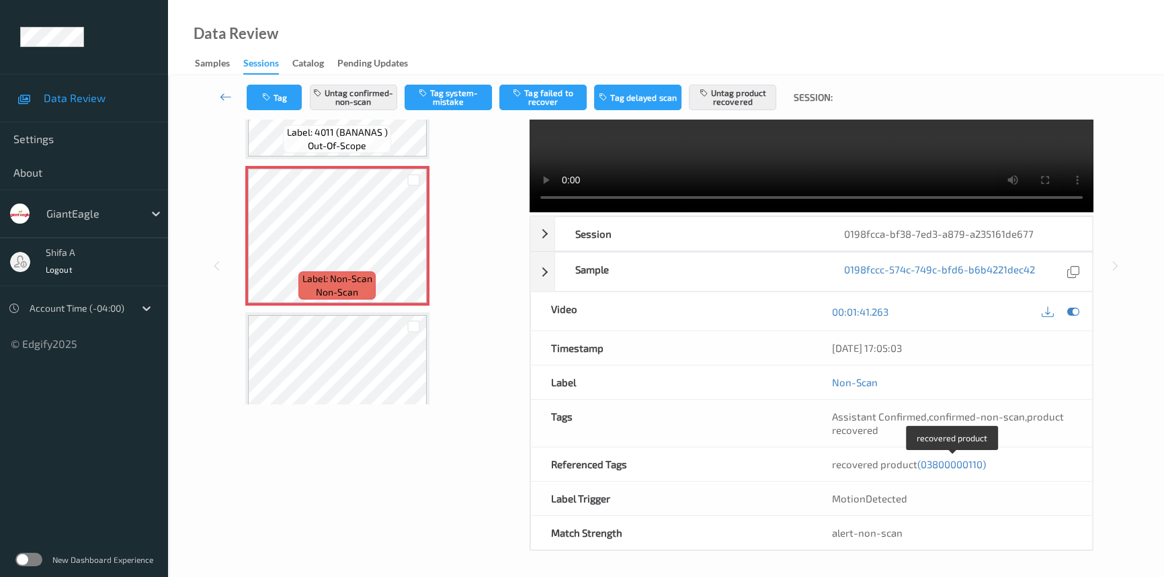
click at [954, 463] on span "(03800000110)" at bounding box center [951, 464] width 69 height 12
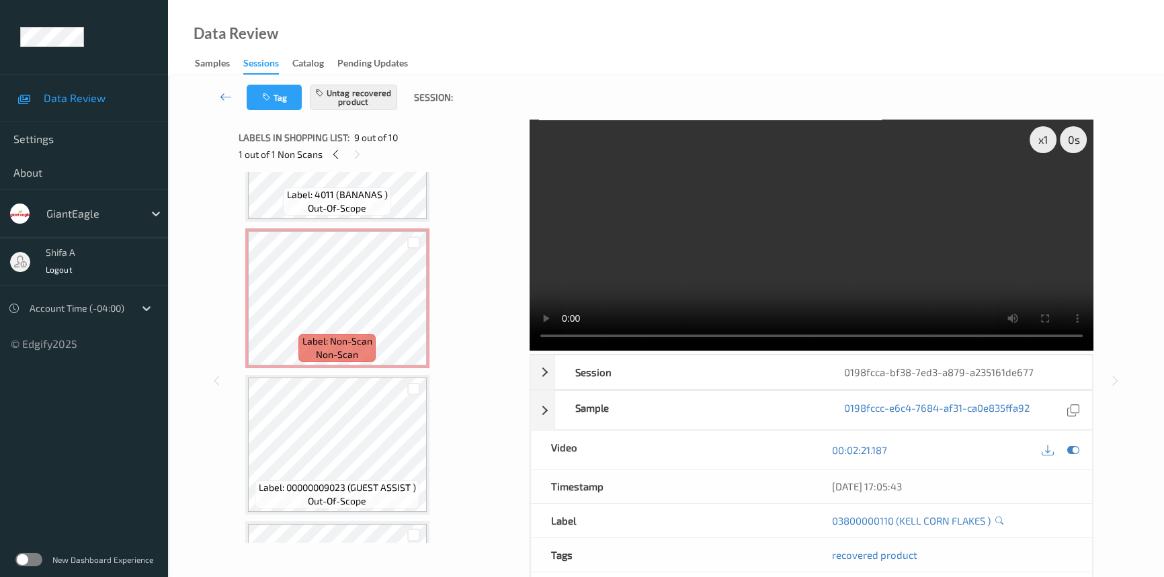
scroll to position [540, 0]
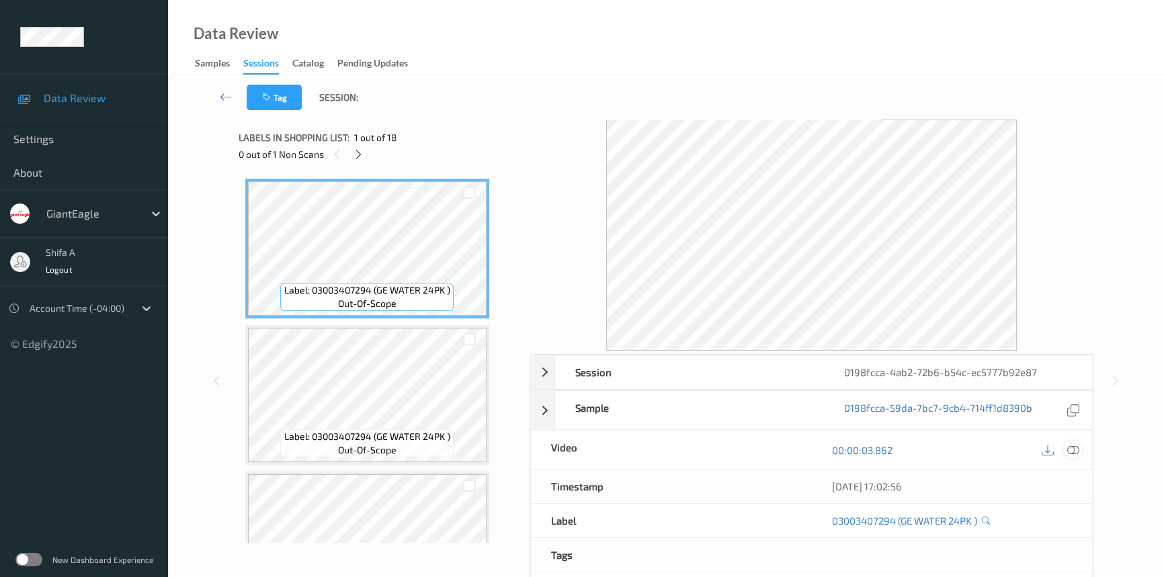
click at [1075, 450] on icon at bounding box center [1073, 450] width 12 height 12
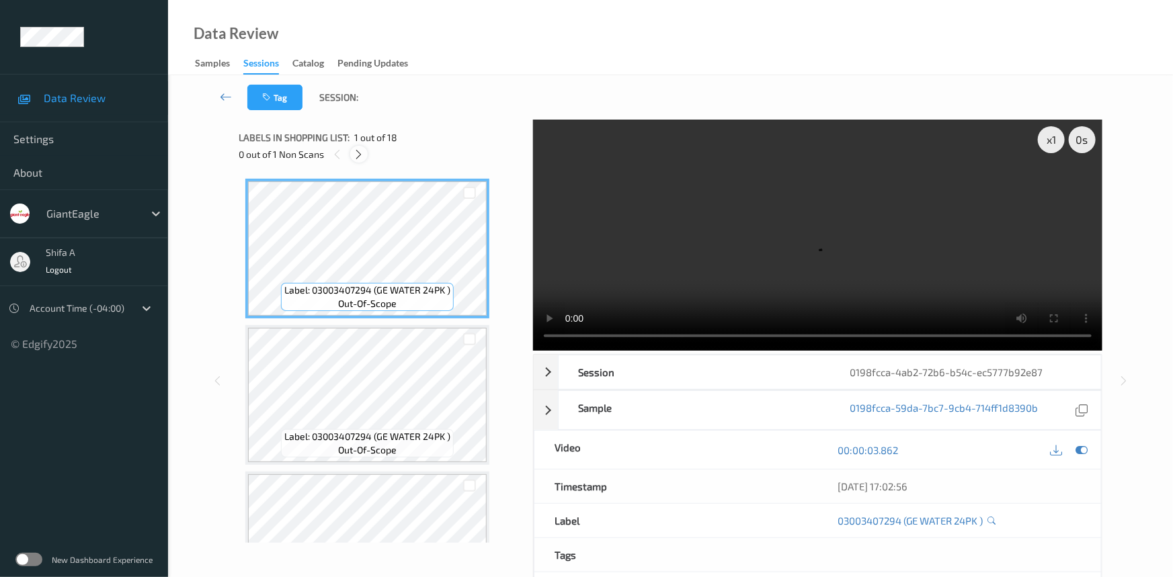
click at [358, 155] on icon at bounding box center [359, 155] width 11 height 12
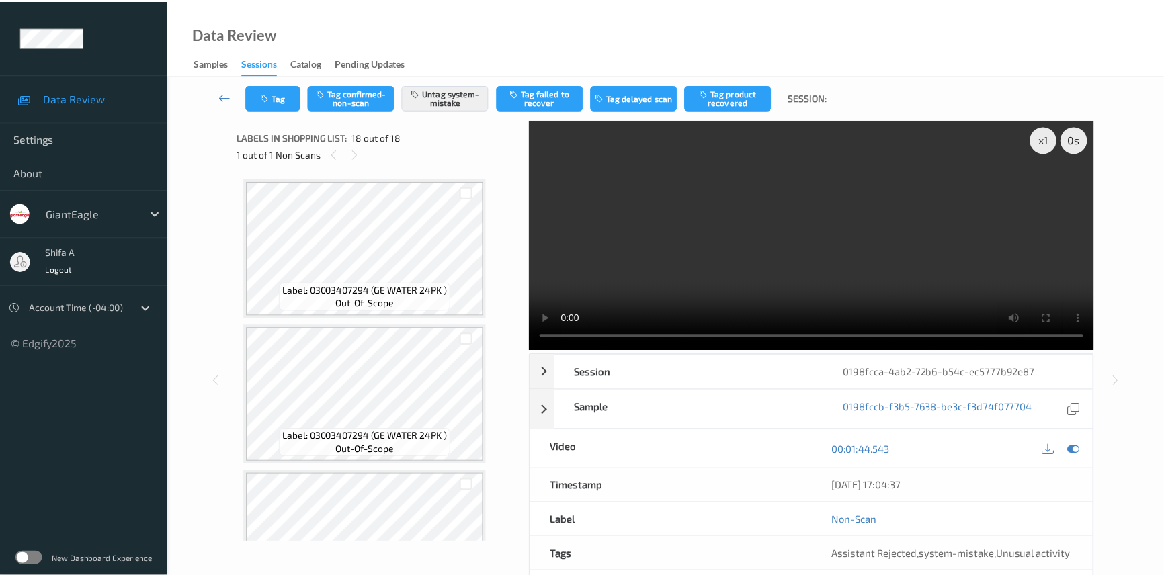
scroll to position [2264, 0]
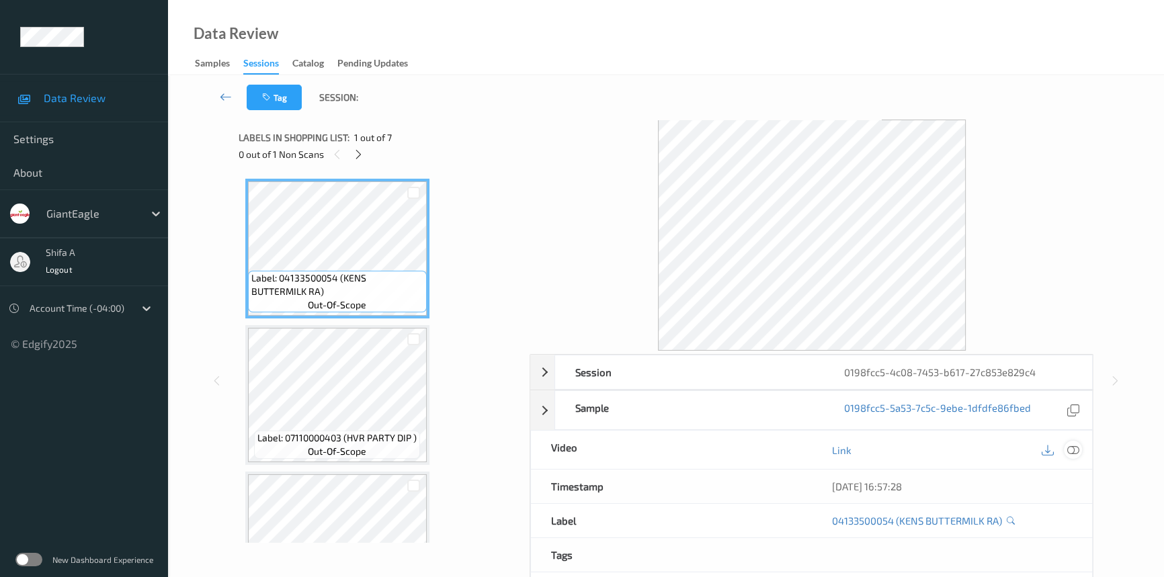
click at [1073, 446] on icon at bounding box center [1073, 450] width 12 height 12
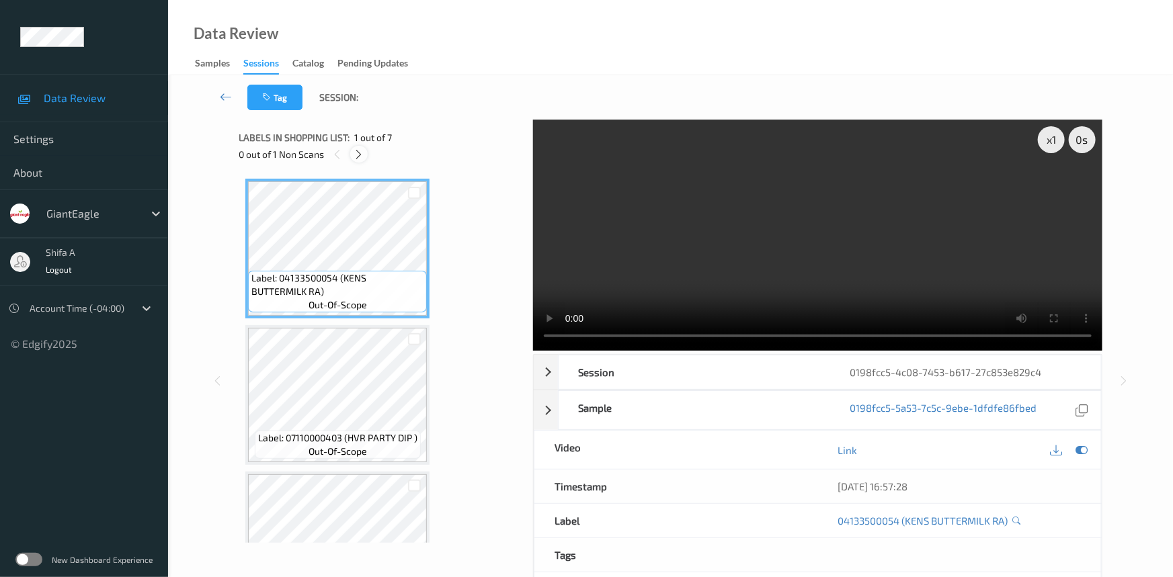
click at [354, 153] on icon at bounding box center [359, 155] width 11 height 12
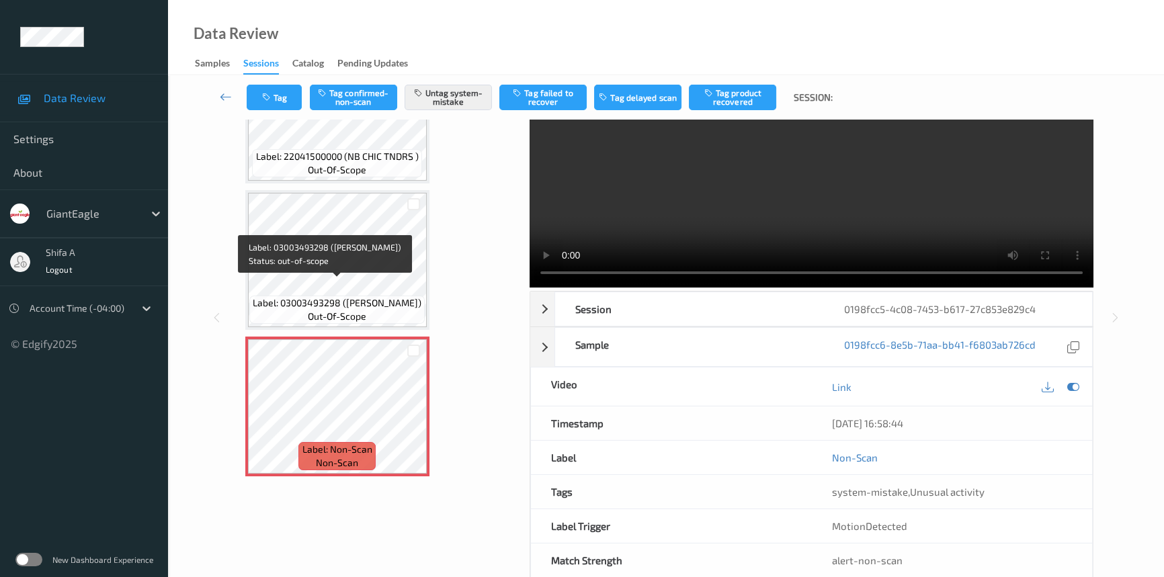
scroll to position [91, 0]
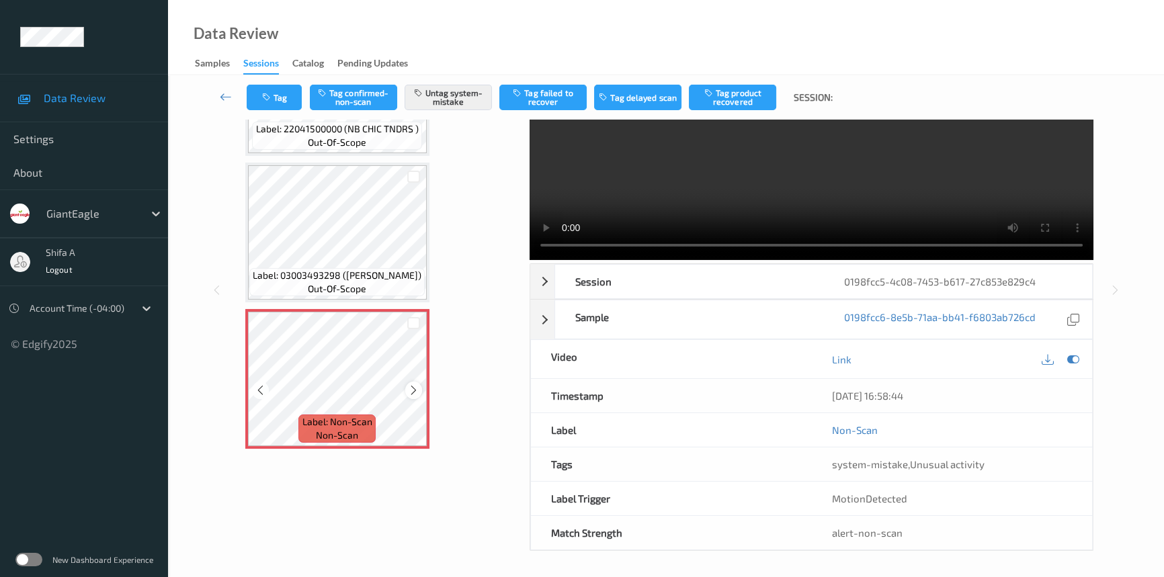
click at [413, 391] on icon at bounding box center [413, 390] width 11 height 12
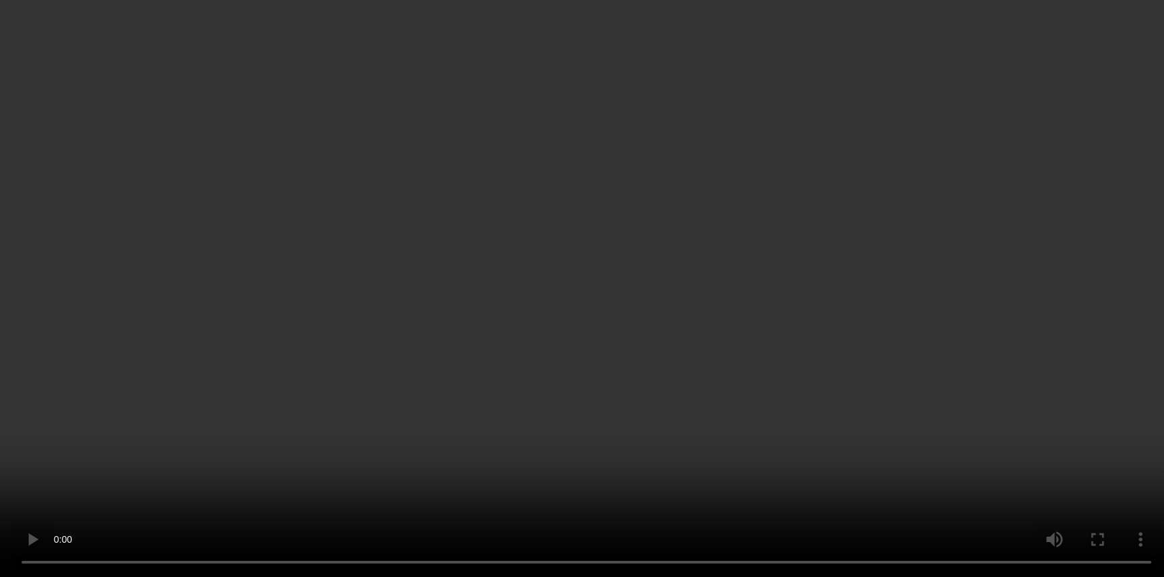
scroll to position [658, 0]
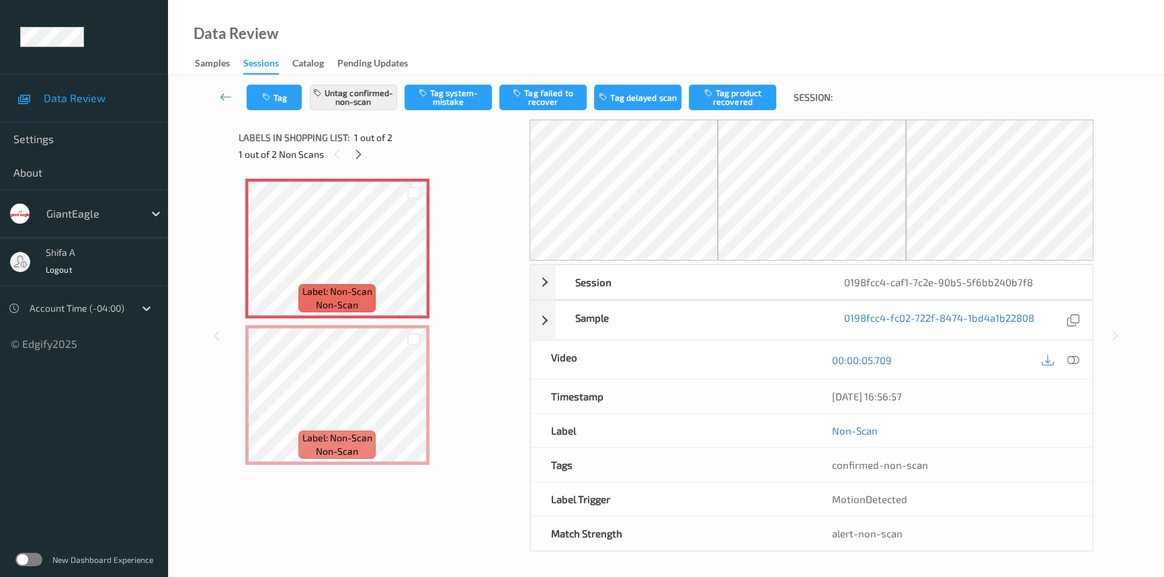
click at [1032, 363] on icon at bounding box center [1073, 360] width 12 height 12
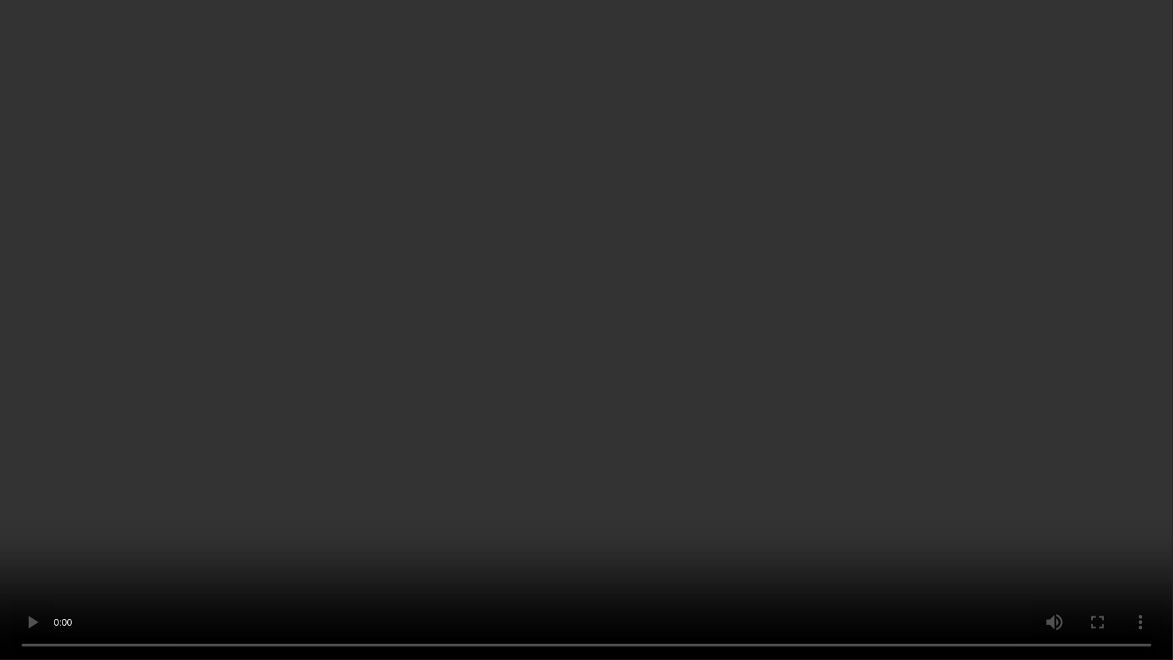
click at [854, 404] on video at bounding box center [586, 330] width 1173 height 660
click at [623, 507] on video at bounding box center [586, 330] width 1173 height 660
click at [618, 473] on video at bounding box center [586, 330] width 1173 height 660
click at [669, 507] on video at bounding box center [586, 330] width 1173 height 660
click at [618, 462] on video at bounding box center [586, 330] width 1173 height 660
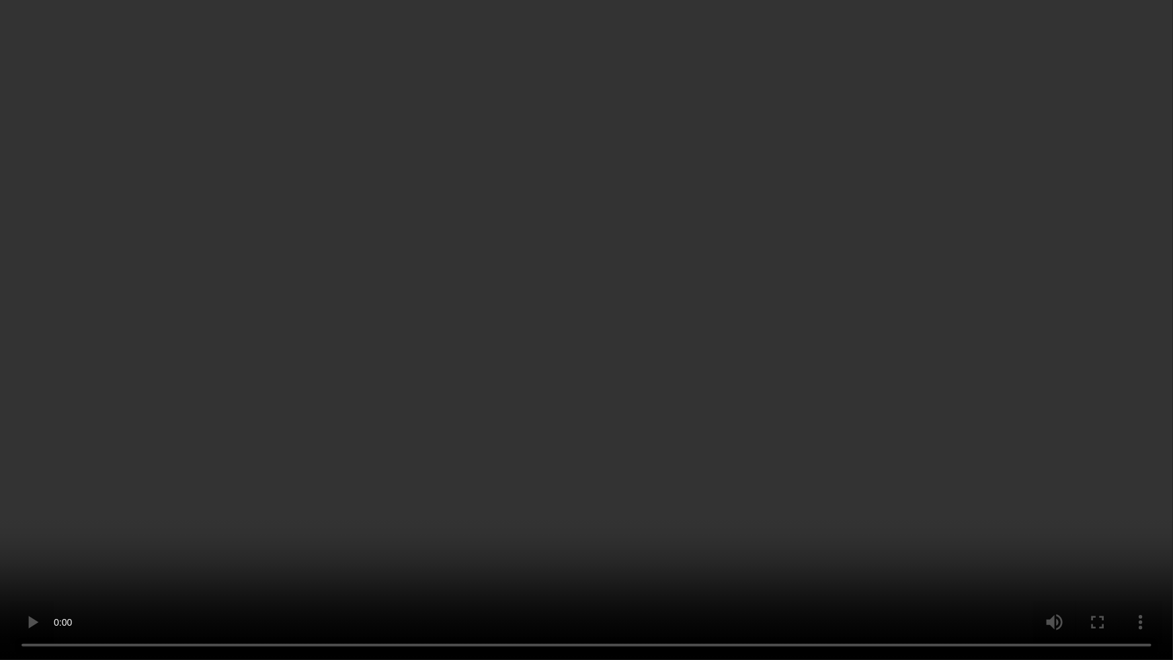
click at [676, 507] on video at bounding box center [586, 330] width 1173 height 660
click at [669, 428] on video at bounding box center [586, 330] width 1173 height 660
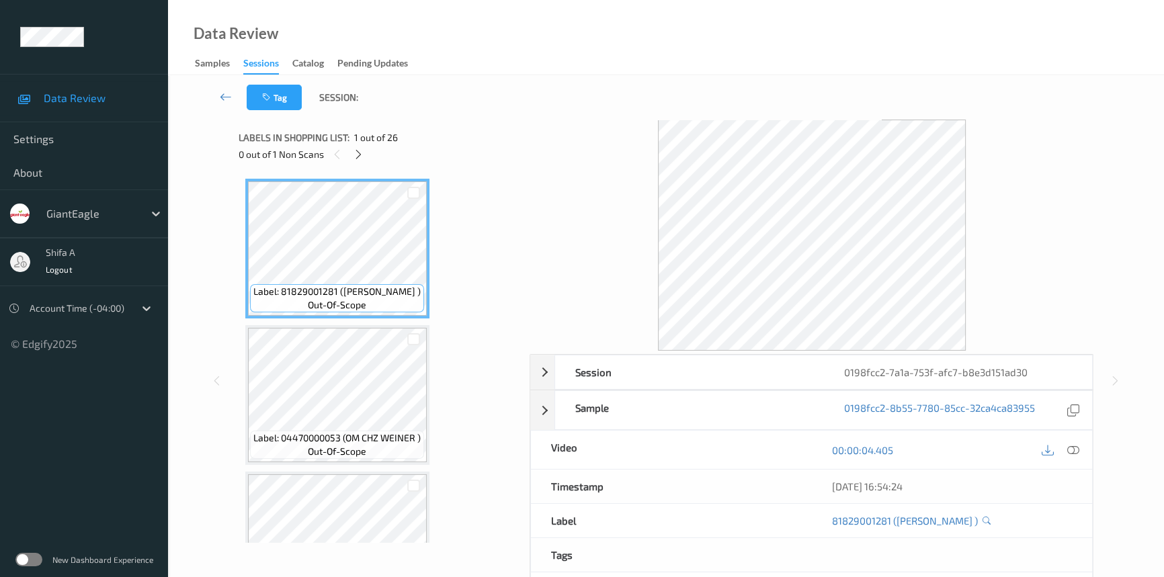
drag, startPoint x: 1075, startPoint y: 452, endPoint x: 555, endPoint y: 319, distance: 537.6
click at [1075, 451] on icon at bounding box center [1073, 450] width 12 height 12
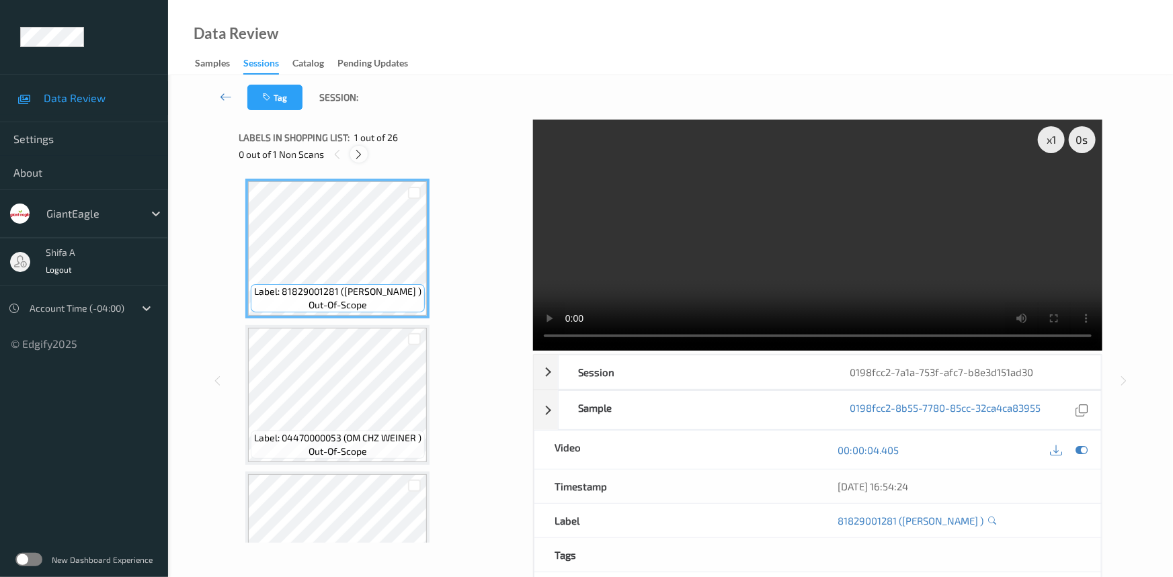
click at [358, 160] on icon at bounding box center [359, 155] width 11 height 12
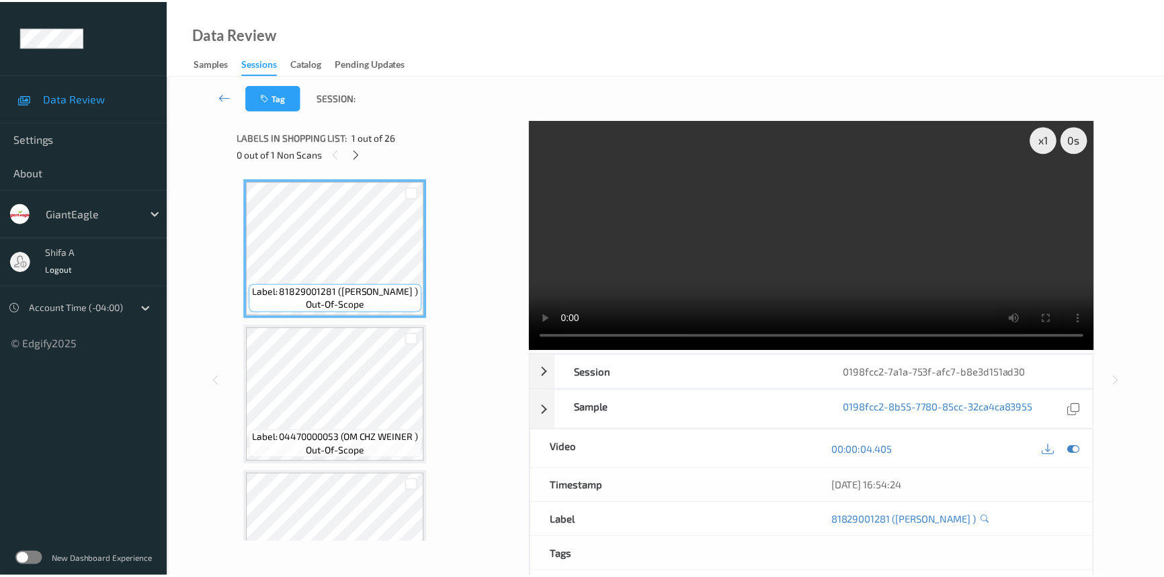
scroll to position [1175, 0]
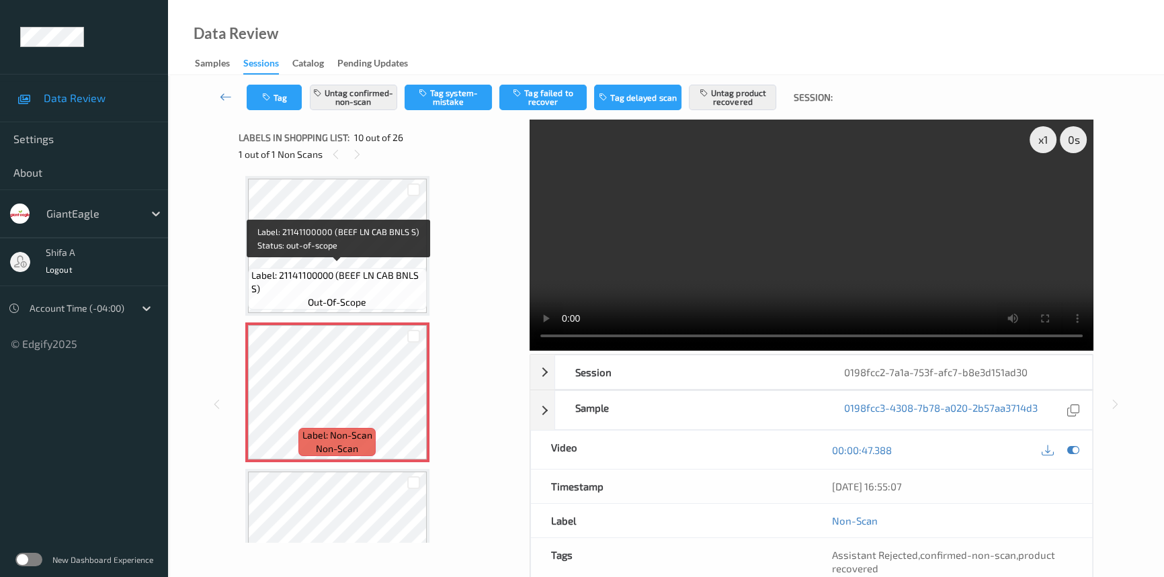
click at [371, 269] on span "Label: 21141100000 (BEEF LN CAB BNLS S)" at bounding box center [337, 282] width 172 height 27
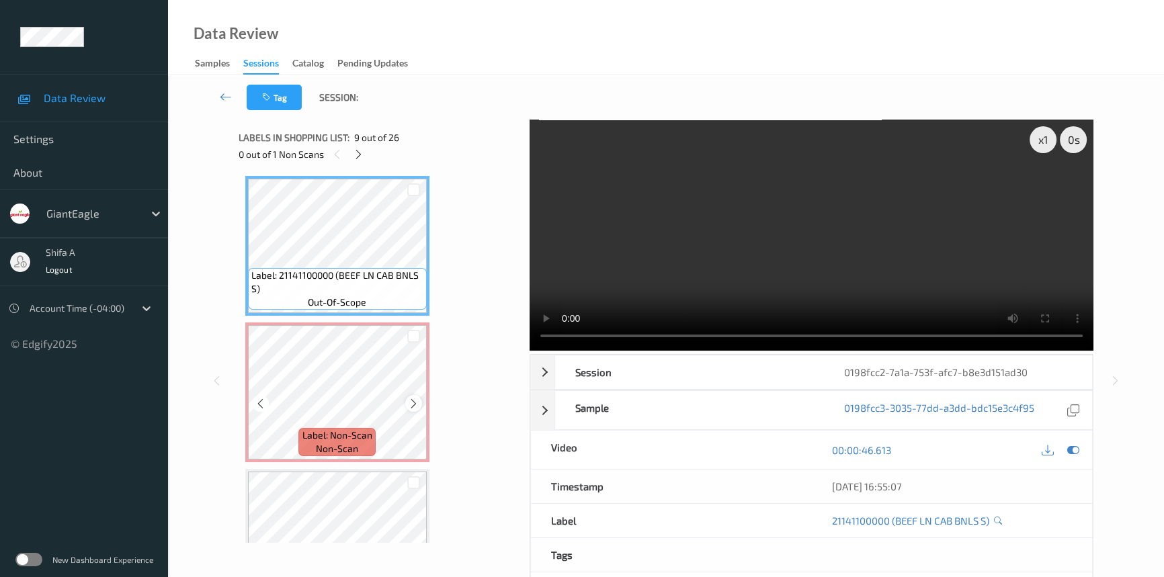
click at [416, 399] on icon at bounding box center [413, 404] width 11 height 12
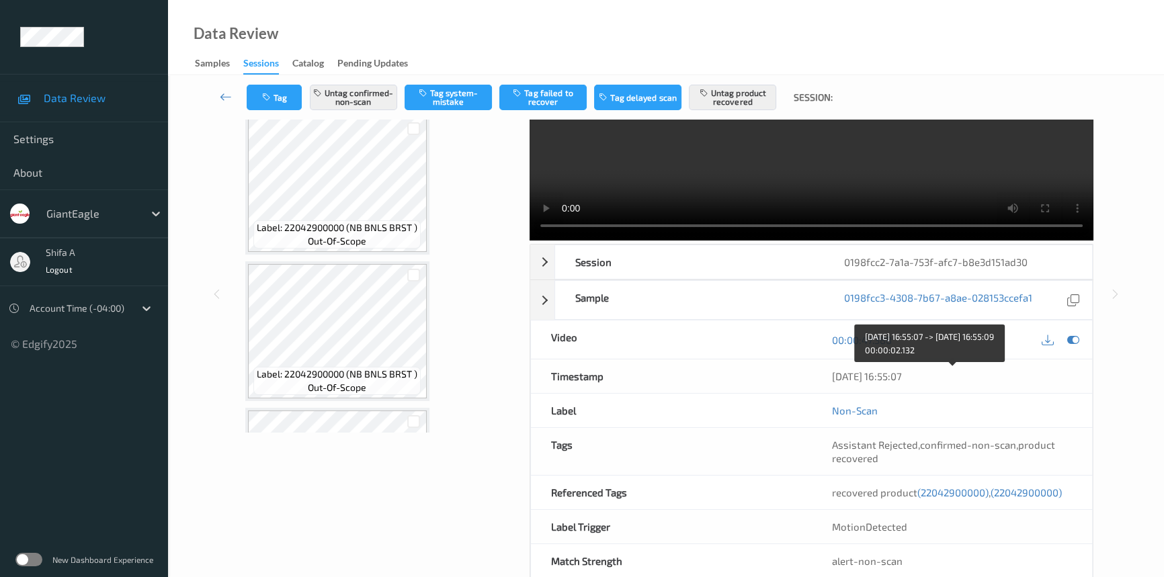
scroll to position [138, 0]
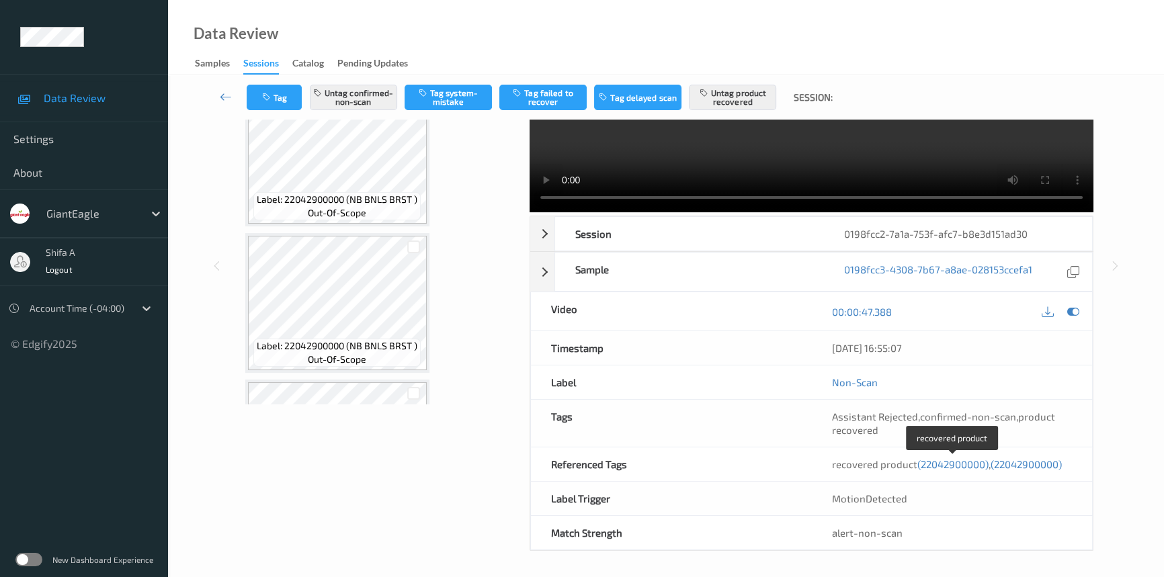
click at [967, 464] on span "(22042900000)" at bounding box center [952, 464] width 71 height 12
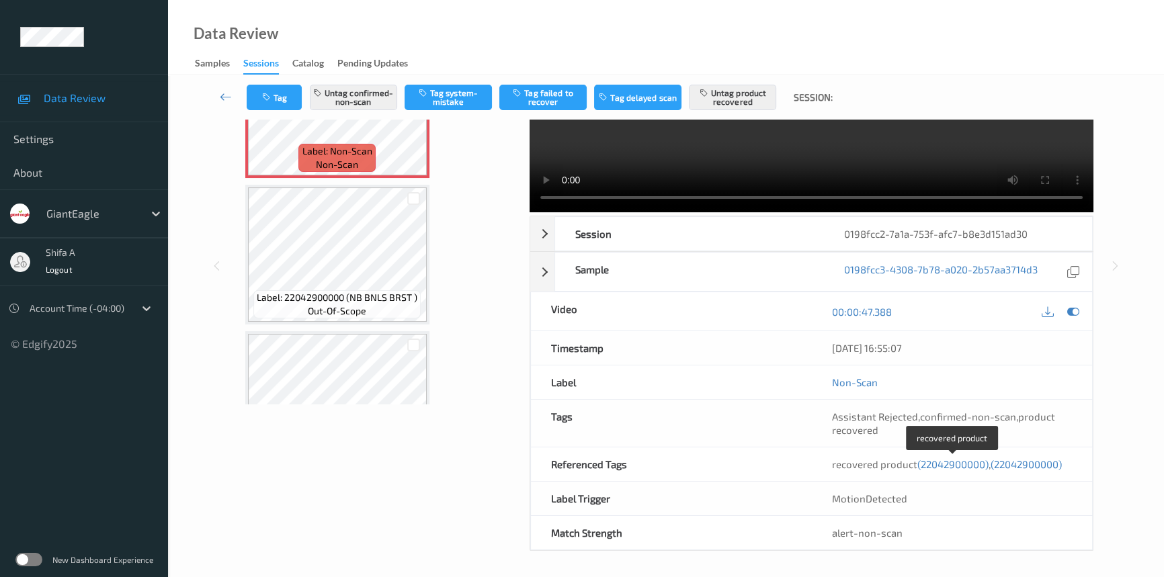
click at [1037, 459] on span "(22042900000)" at bounding box center [1026, 464] width 71 height 12
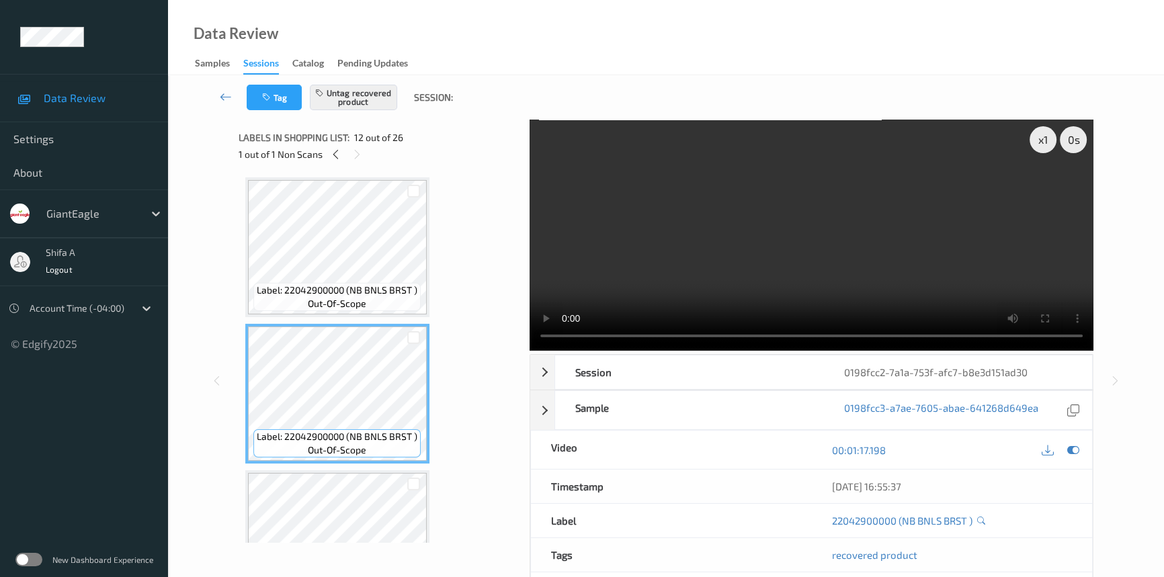
scroll to position [1223, 0]
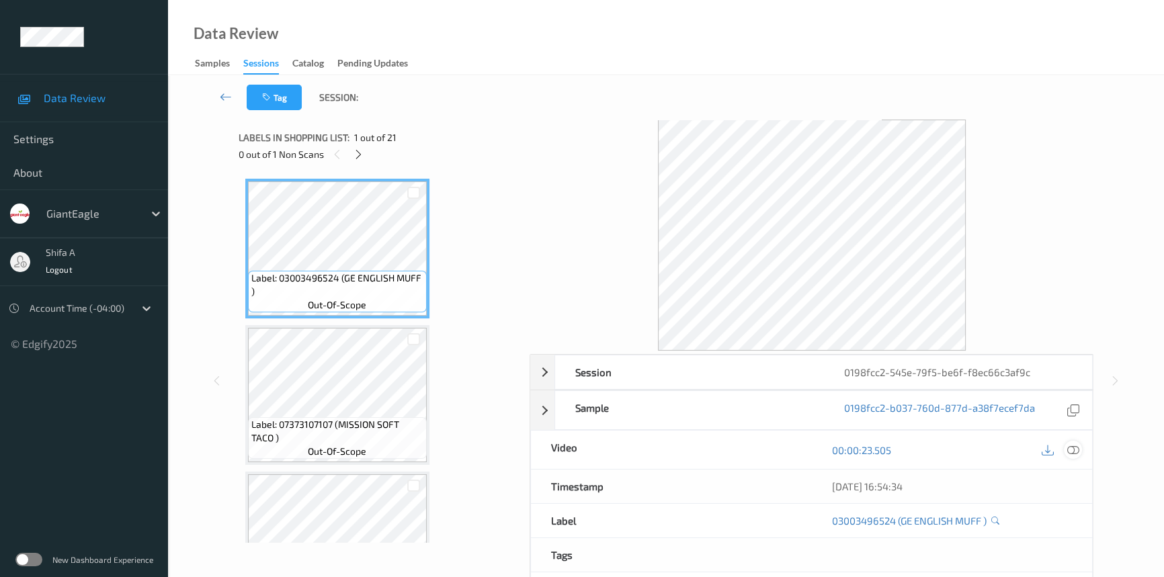
click at [1075, 454] on icon at bounding box center [1073, 450] width 12 height 12
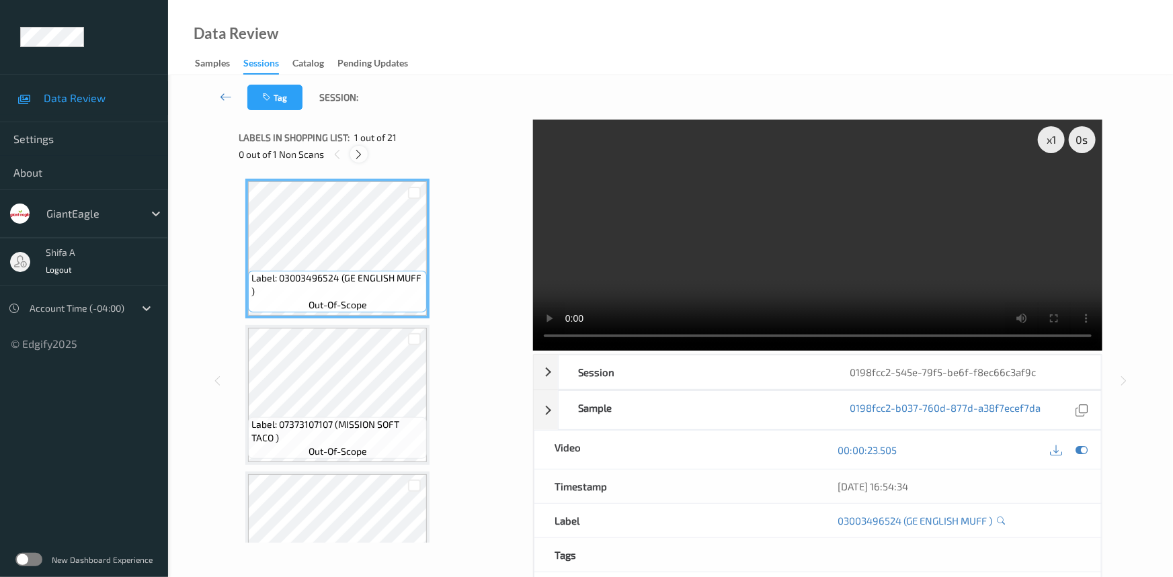
click at [363, 155] on icon at bounding box center [359, 155] width 11 height 12
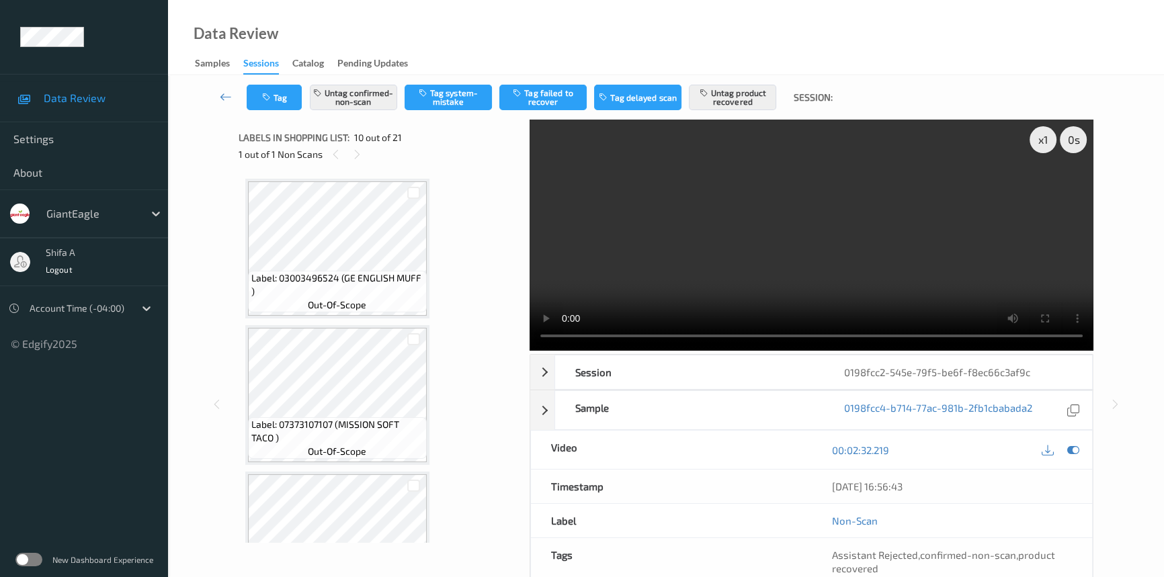
scroll to position [1175, 0]
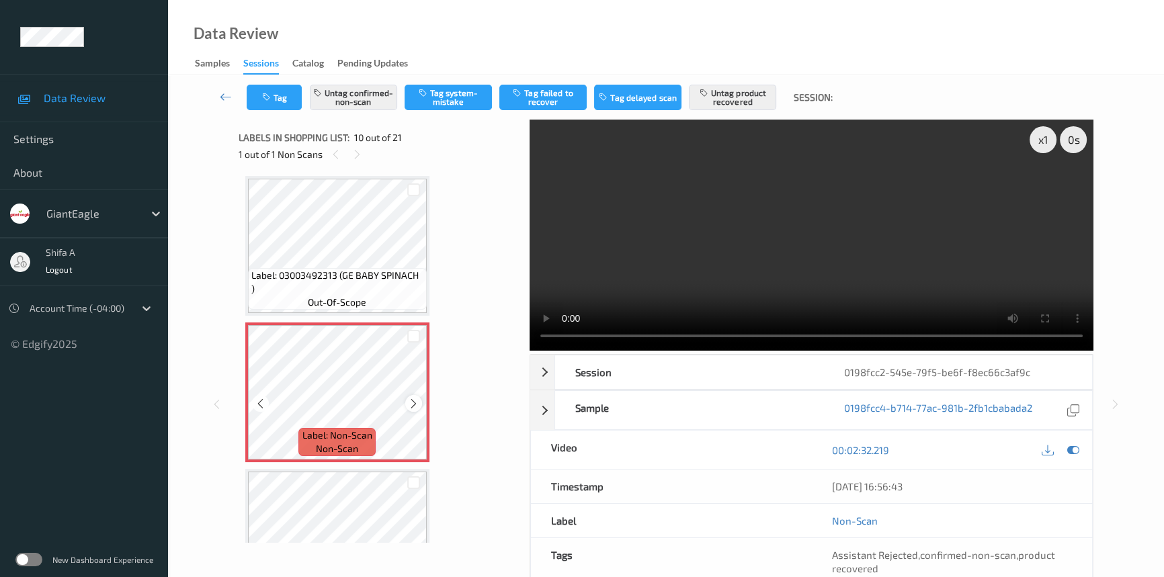
click at [411, 398] on icon at bounding box center [413, 404] width 11 height 12
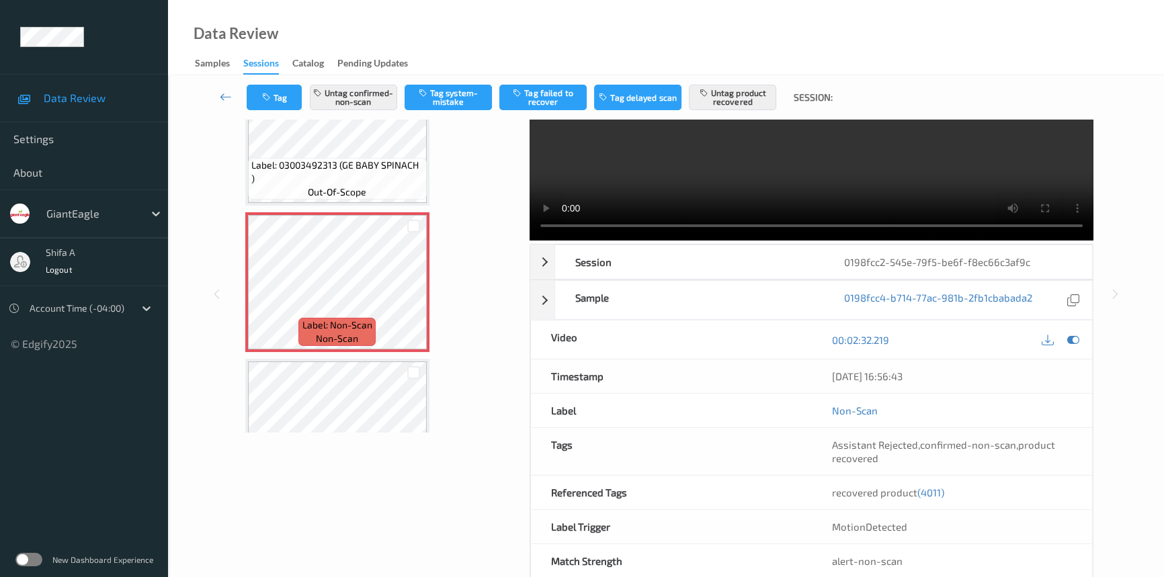
scroll to position [138, 0]
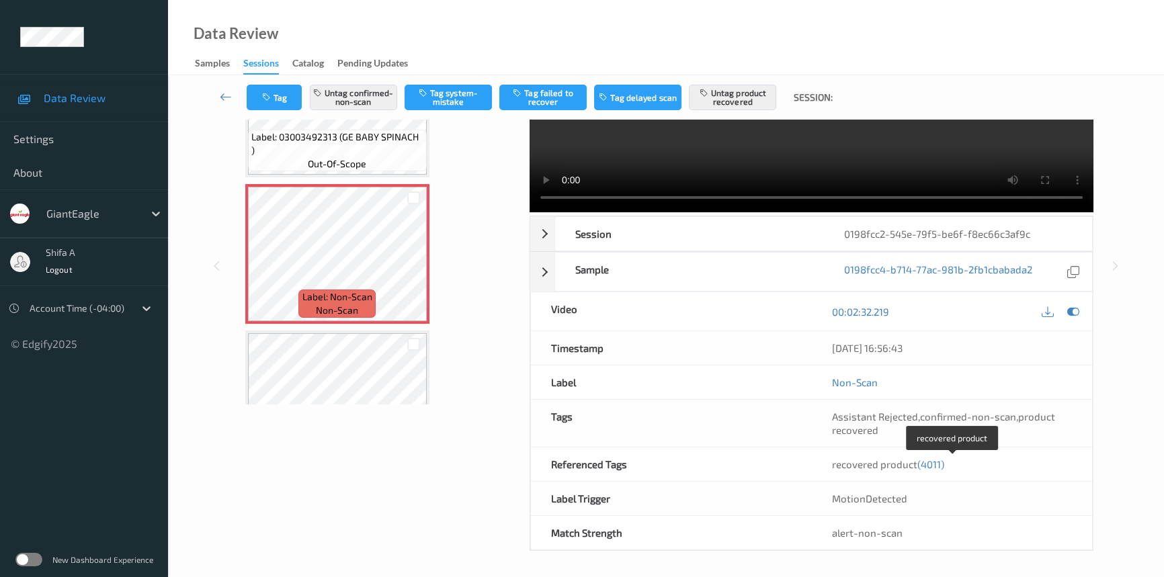
click at [936, 464] on span "(4011)" at bounding box center [930, 464] width 27 height 12
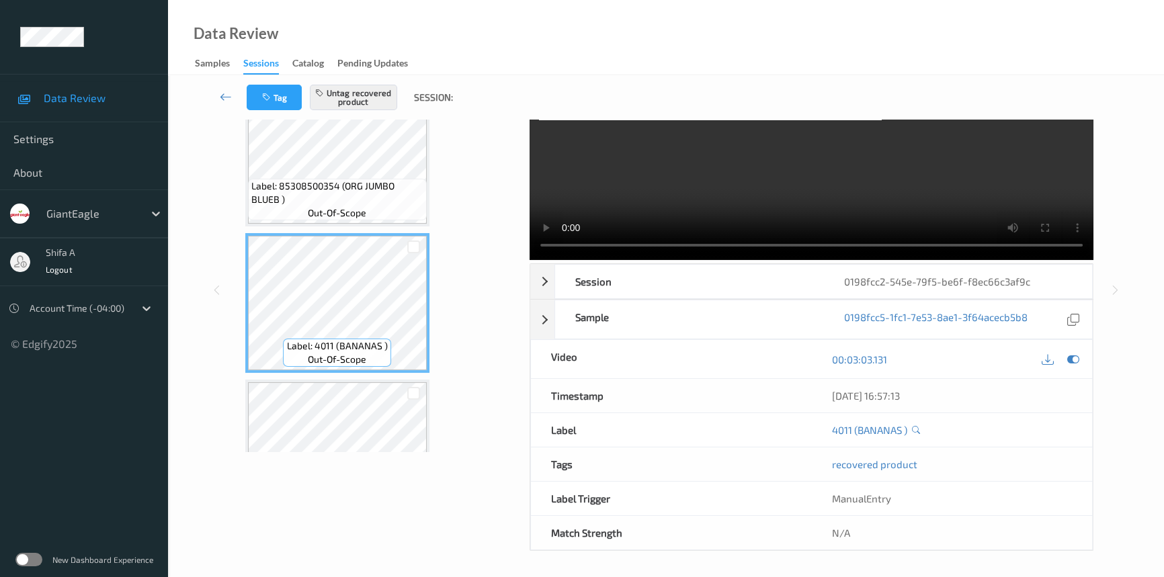
scroll to position [1223, 0]
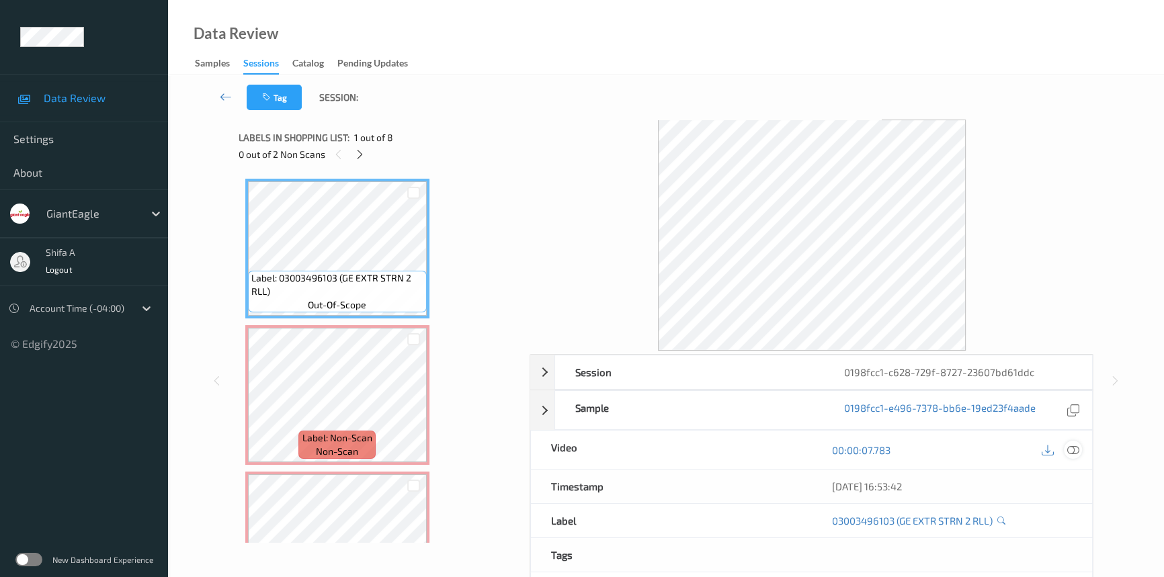
click at [1075, 449] on icon at bounding box center [1073, 450] width 12 height 12
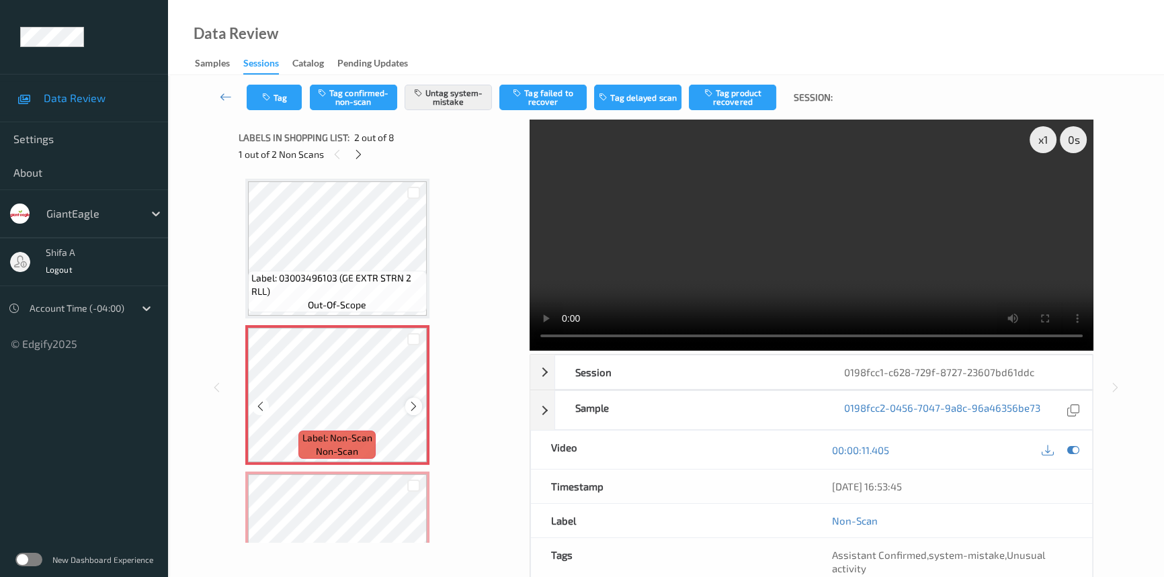
click at [411, 407] on icon at bounding box center [413, 407] width 11 height 12
click at [362, 152] on icon at bounding box center [358, 155] width 11 height 12
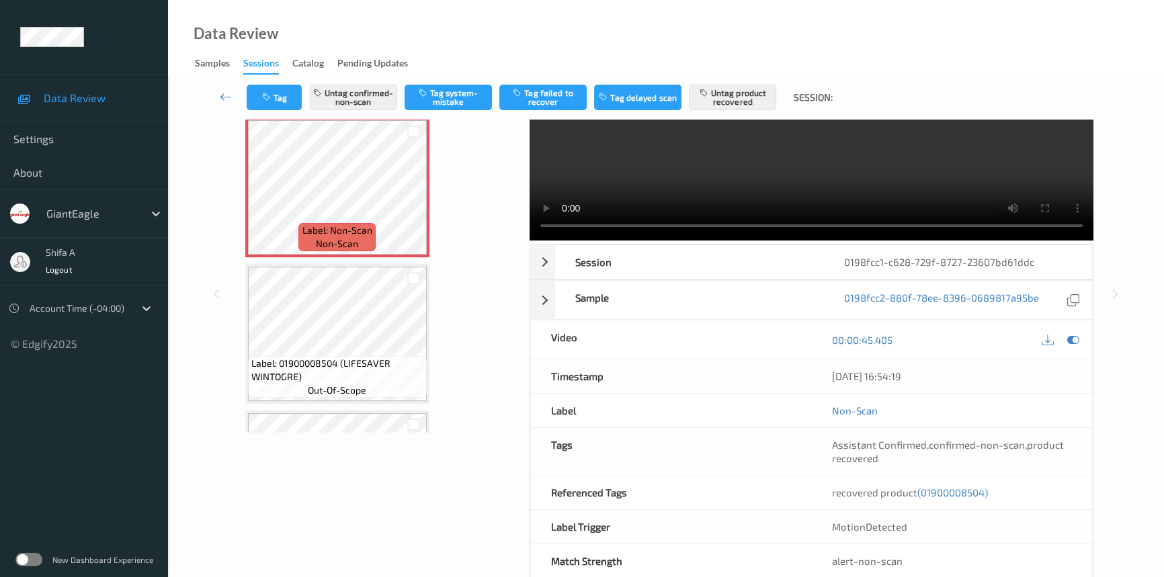
scroll to position [138, 0]
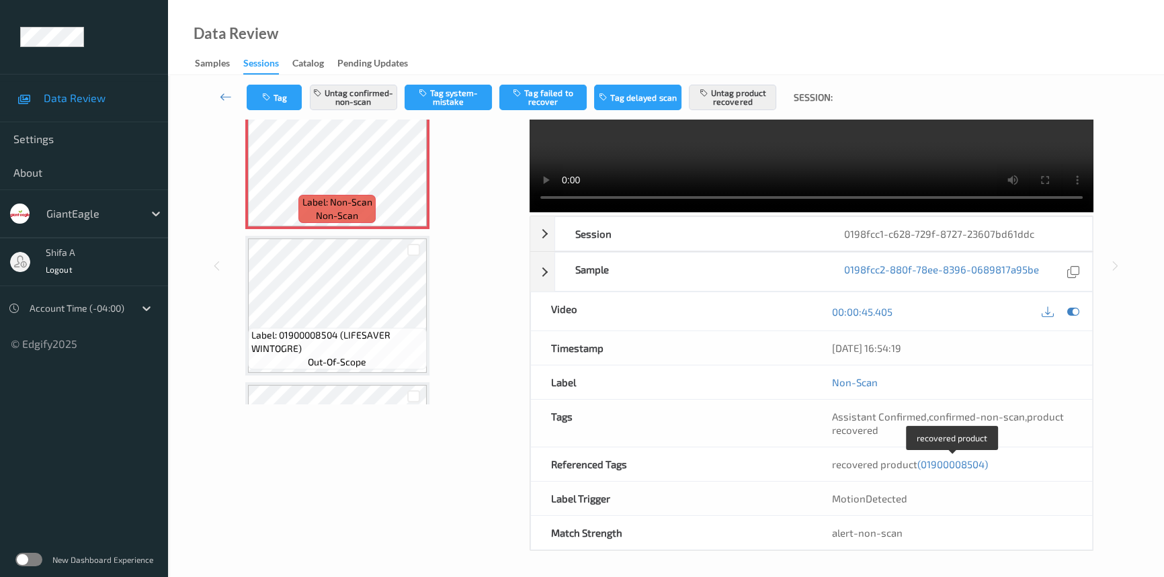
click at [969, 463] on span "(01900008504)" at bounding box center [952, 464] width 71 height 12
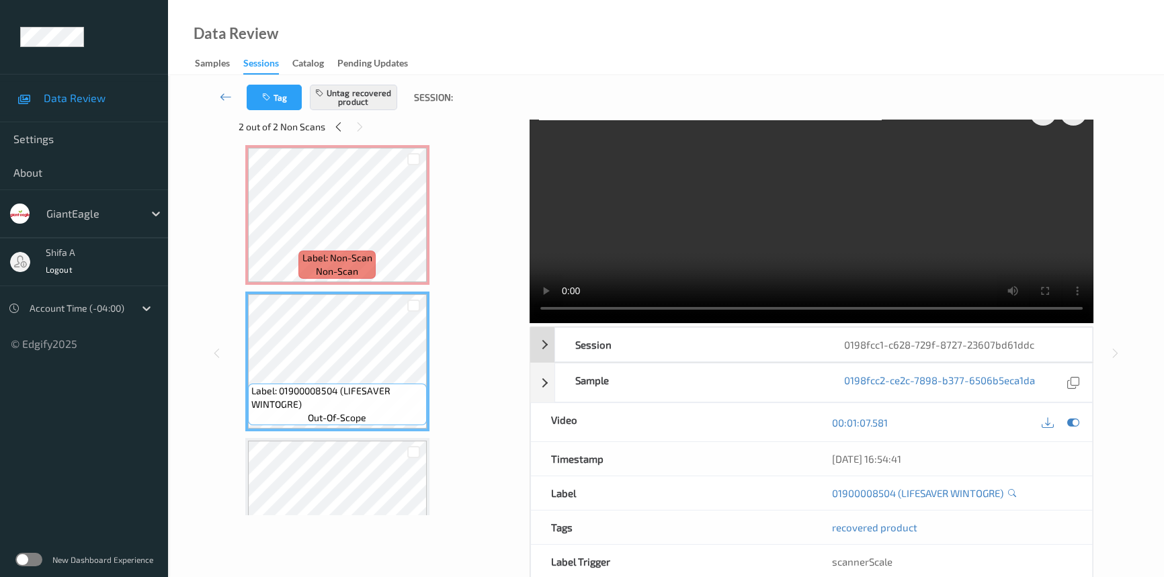
scroll to position [0, 0]
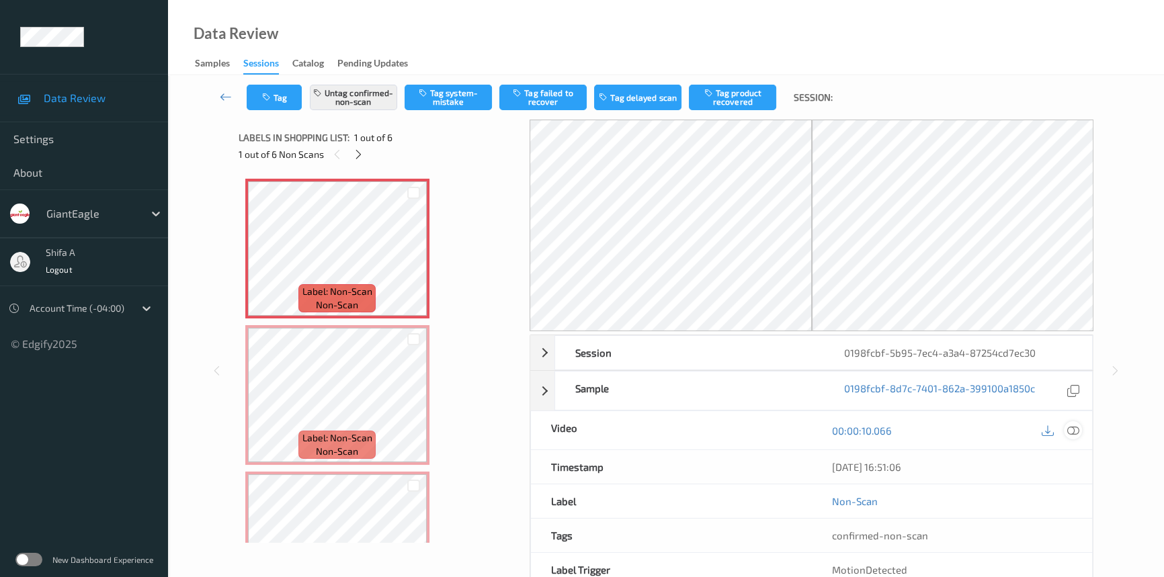
click at [1075, 430] on icon at bounding box center [1073, 431] width 12 height 12
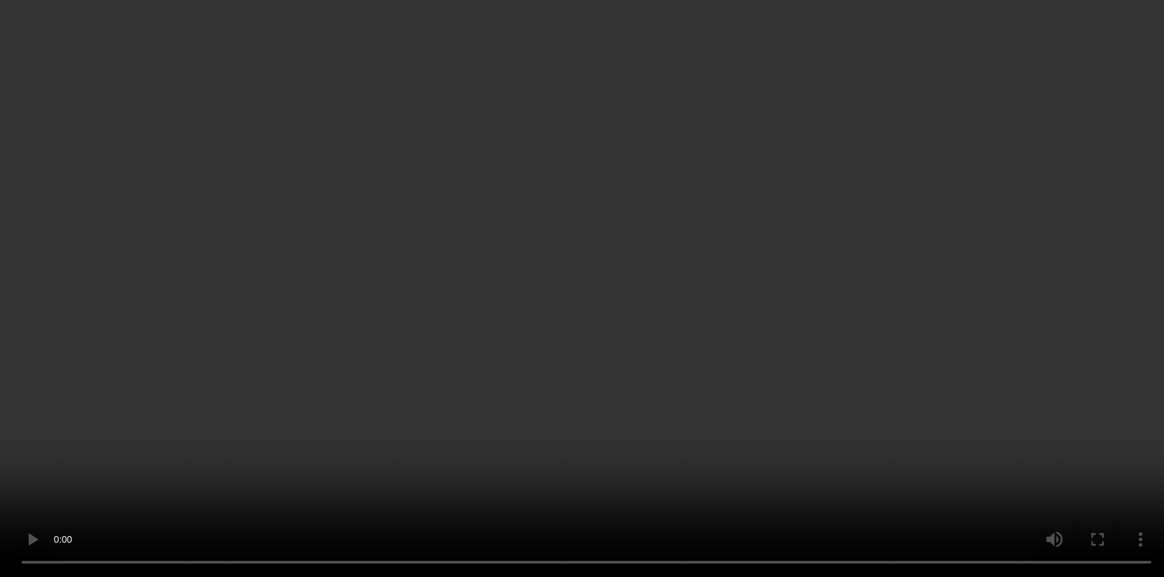
scroll to position [244, 0]
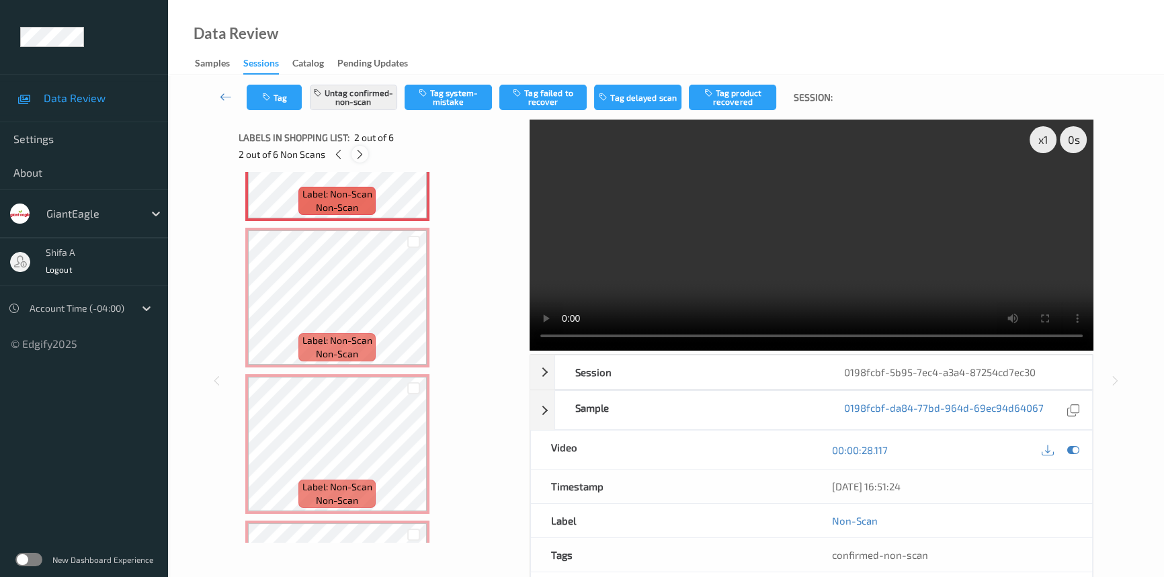
click at [363, 157] on icon at bounding box center [359, 155] width 11 height 12
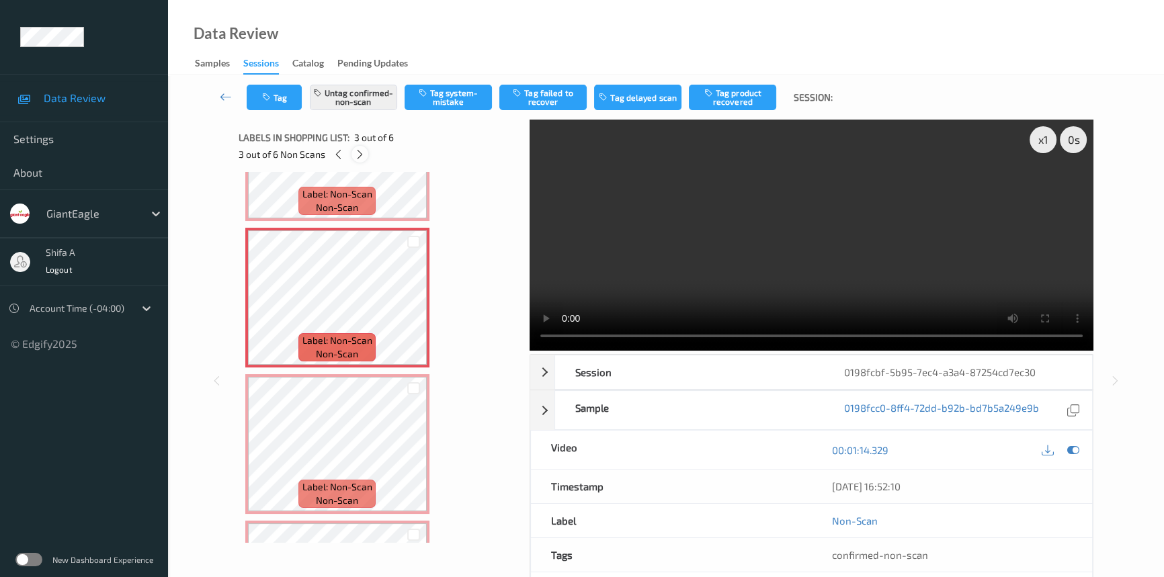
scroll to position [153, 0]
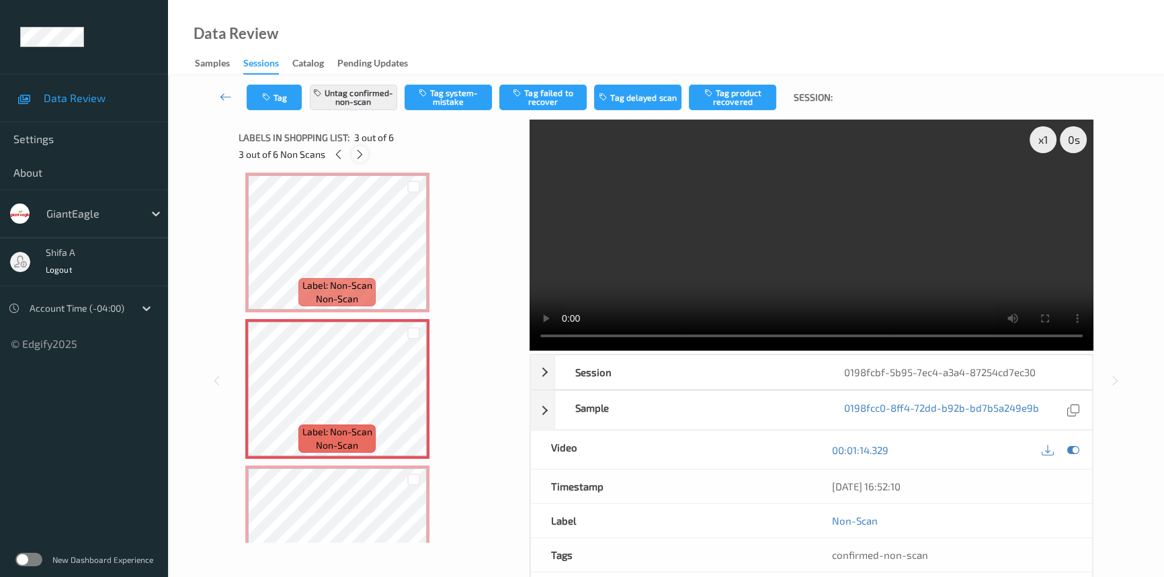
click at [363, 157] on icon at bounding box center [359, 155] width 11 height 12
click at [363, 157] on icon at bounding box center [360, 155] width 11 height 12
click at [363, 157] on icon at bounding box center [359, 155] width 11 height 12
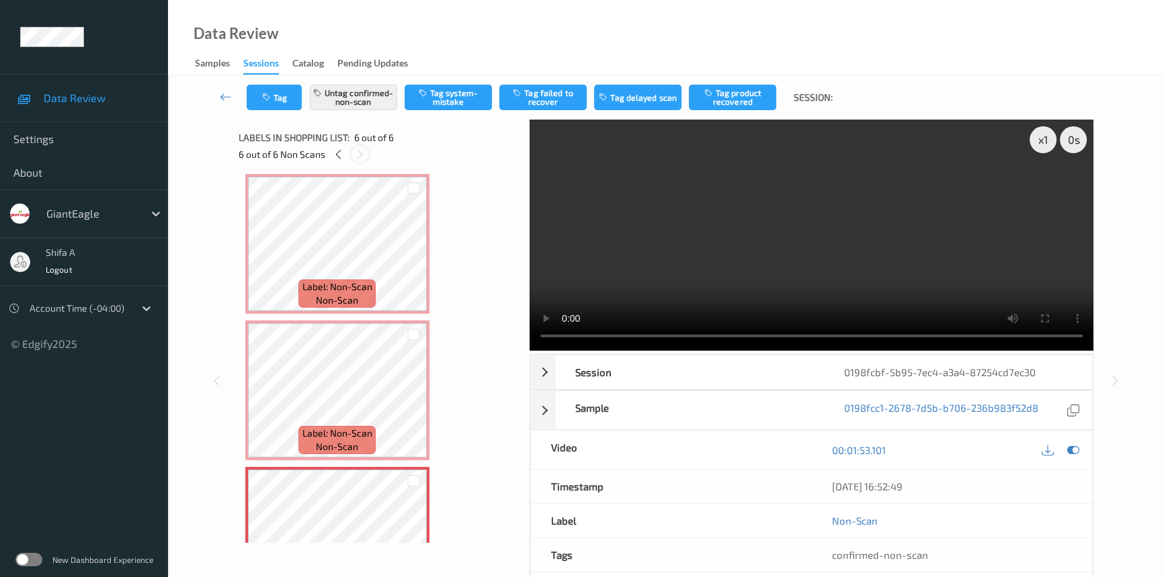
scroll to position [511, 0]
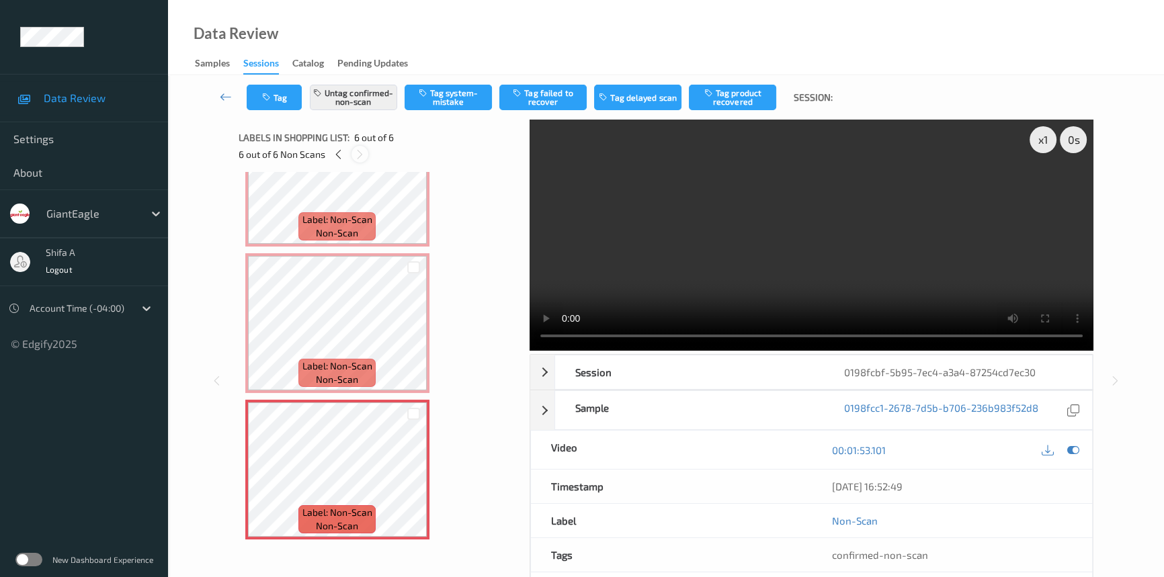
click at [363, 157] on icon at bounding box center [359, 155] width 11 height 12
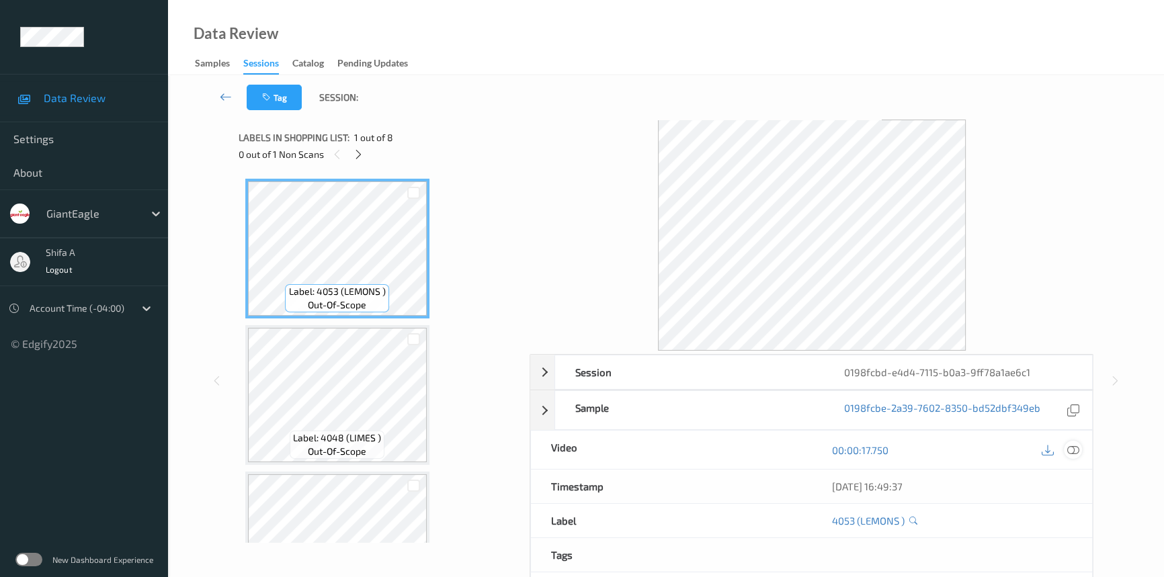
click at [1079, 452] on icon at bounding box center [1073, 450] width 12 height 12
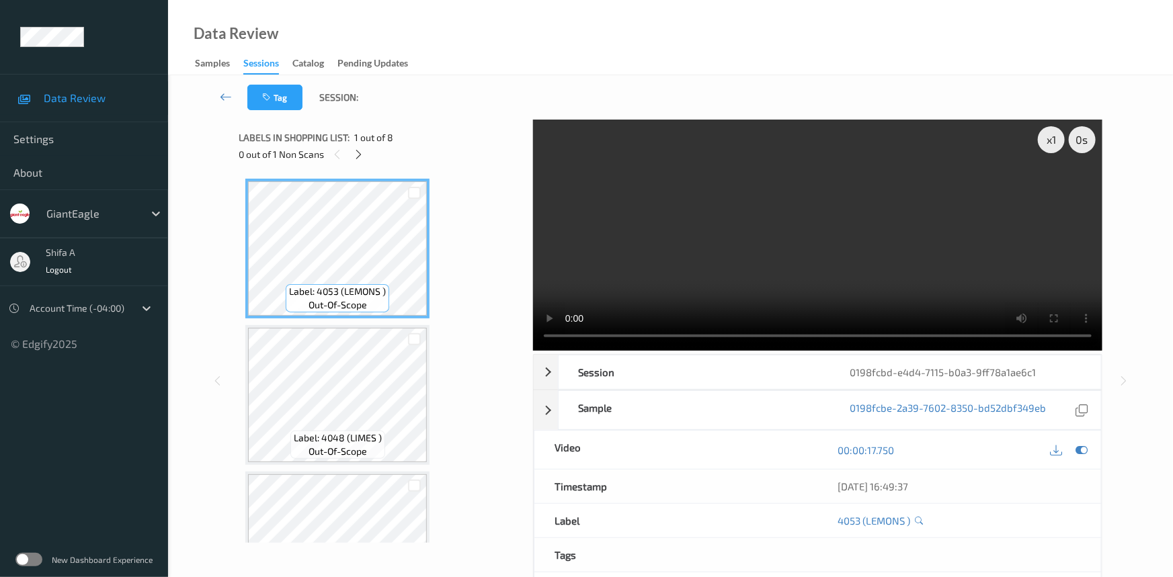
drag, startPoint x: 363, startPoint y: 157, endPoint x: 441, endPoint y: 114, distance: 89.0
click at [362, 155] on icon at bounding box center [359, 155] width 11 height 12
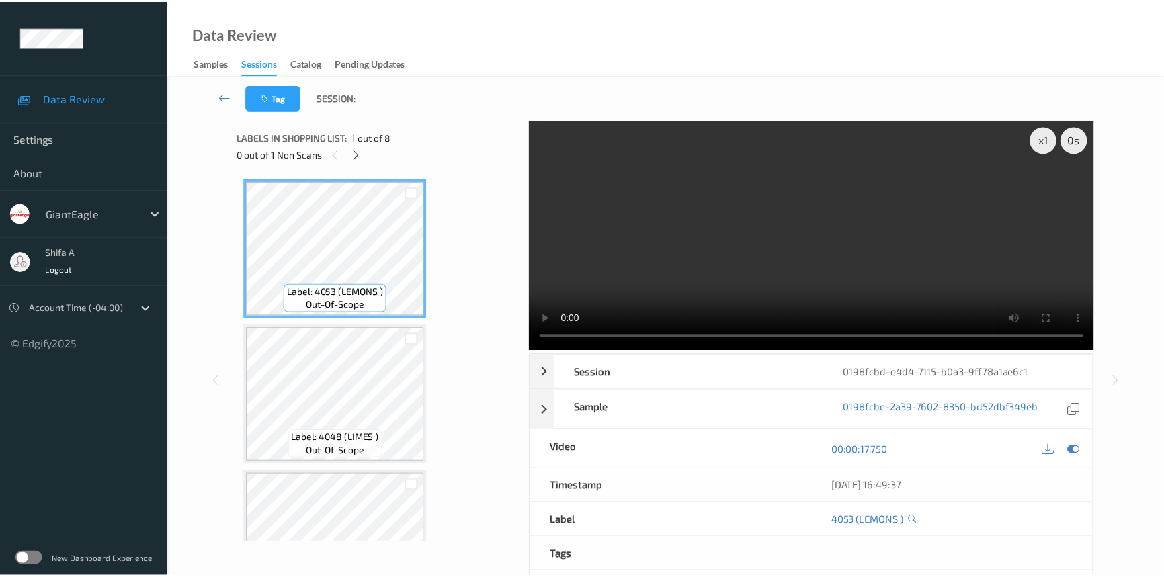
scroll to position [804, 0]
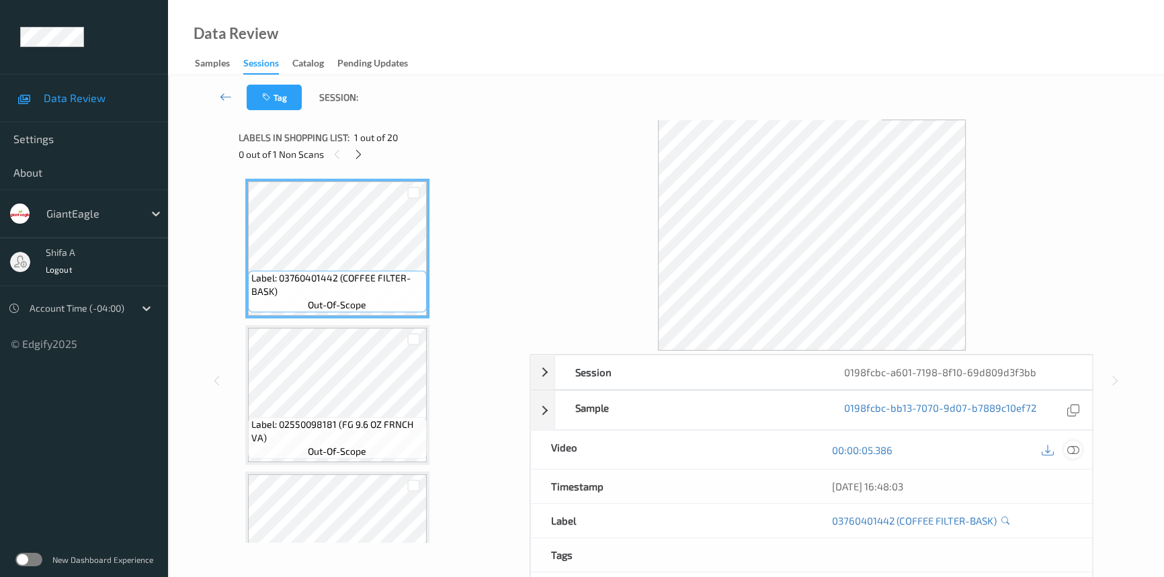
click at [1070, 445] on icon at bounding box center [1073, 450] width 12 height 12
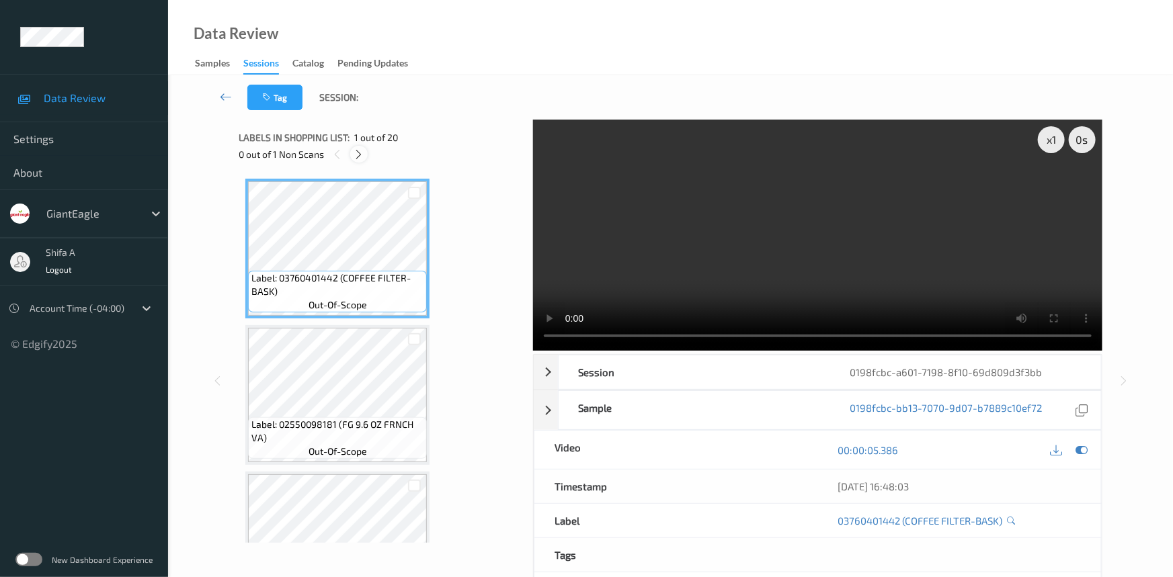
click at [361, 156] on icon at bounding box center [359, 155] width 11 height 12
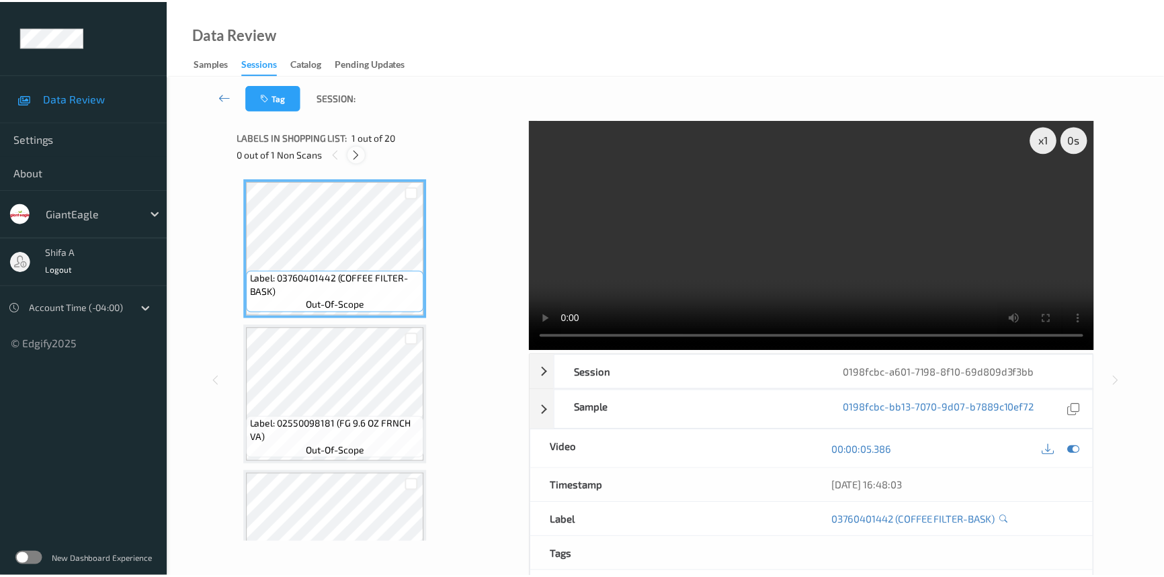
scroll to position [2556, 0]
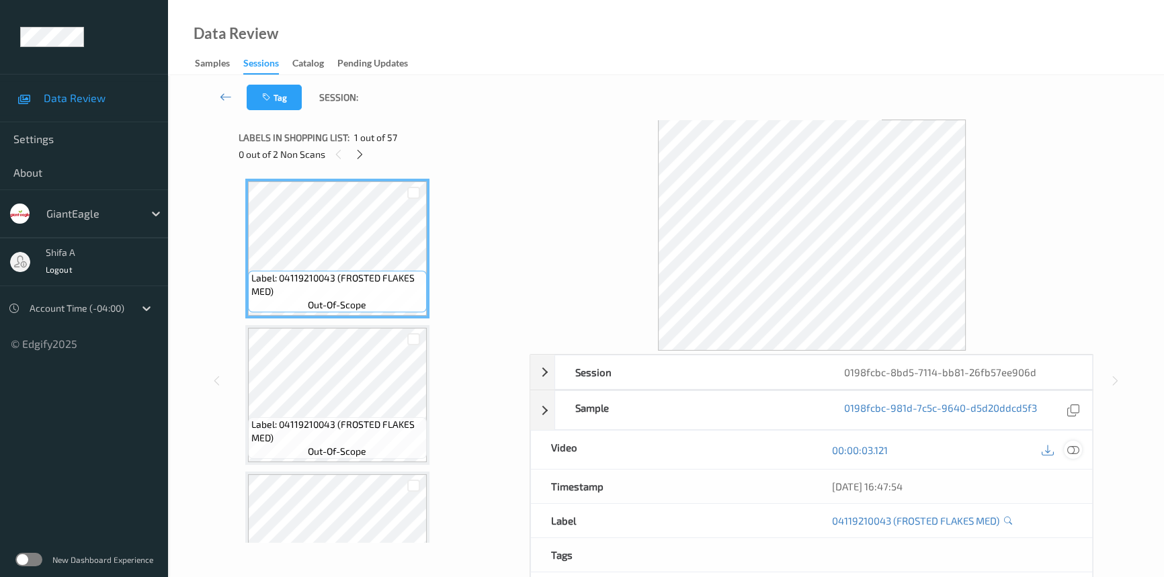
click at [1075, 452] on icon at bounding box center [1073, 450] width 12 height 12
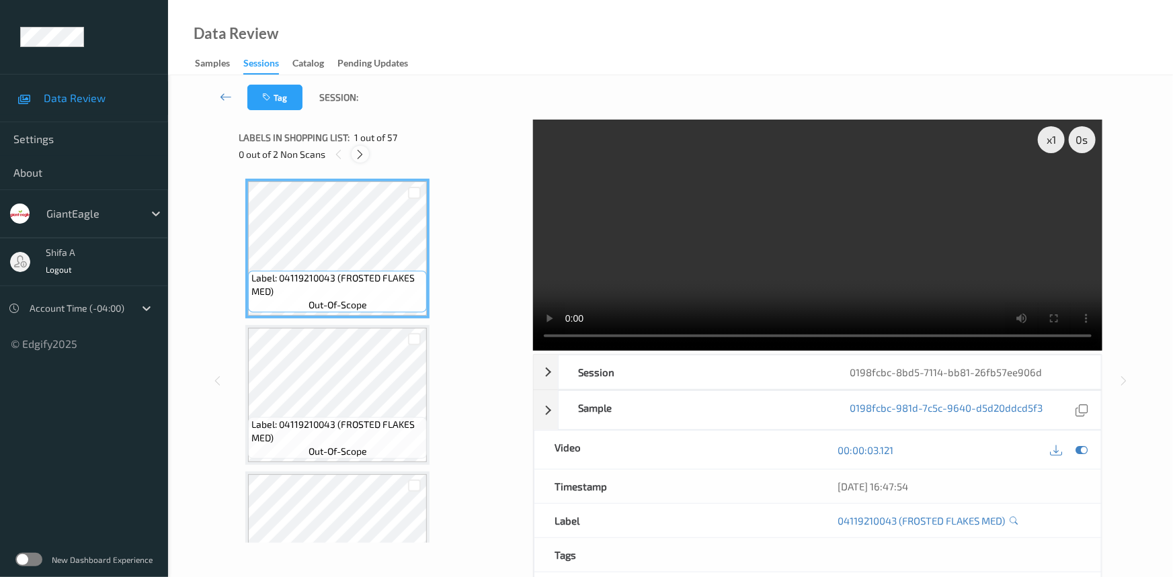
click at [362, 157] on icon at bounding box center [360, 155] width 11 height 12
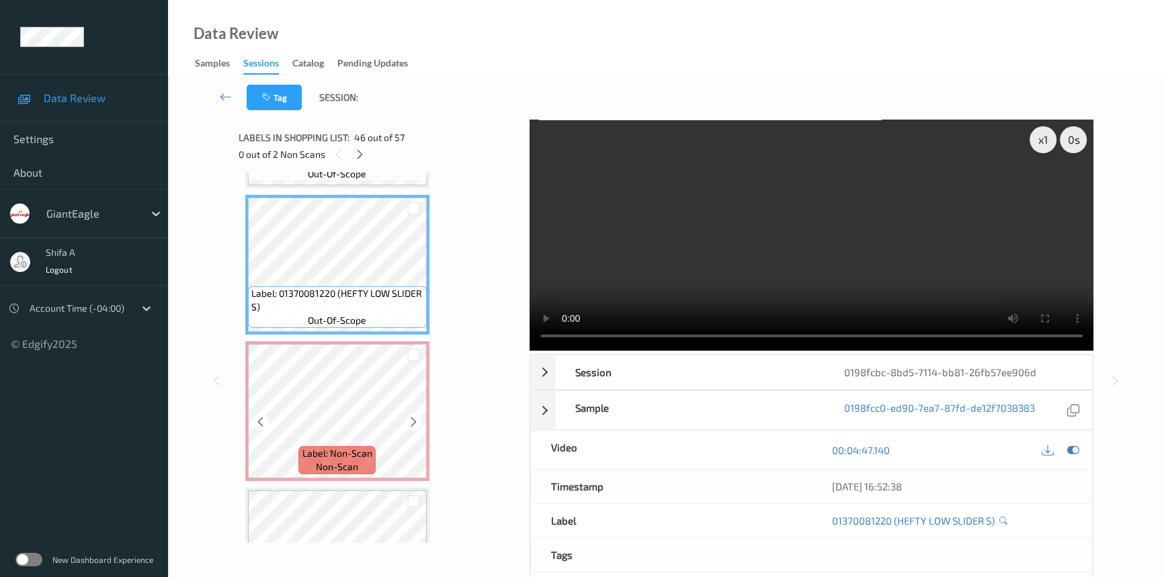
scroll to position [6578, 0]
click at [926, 245] on video at bounding box center [812, 235] width 564 height 231
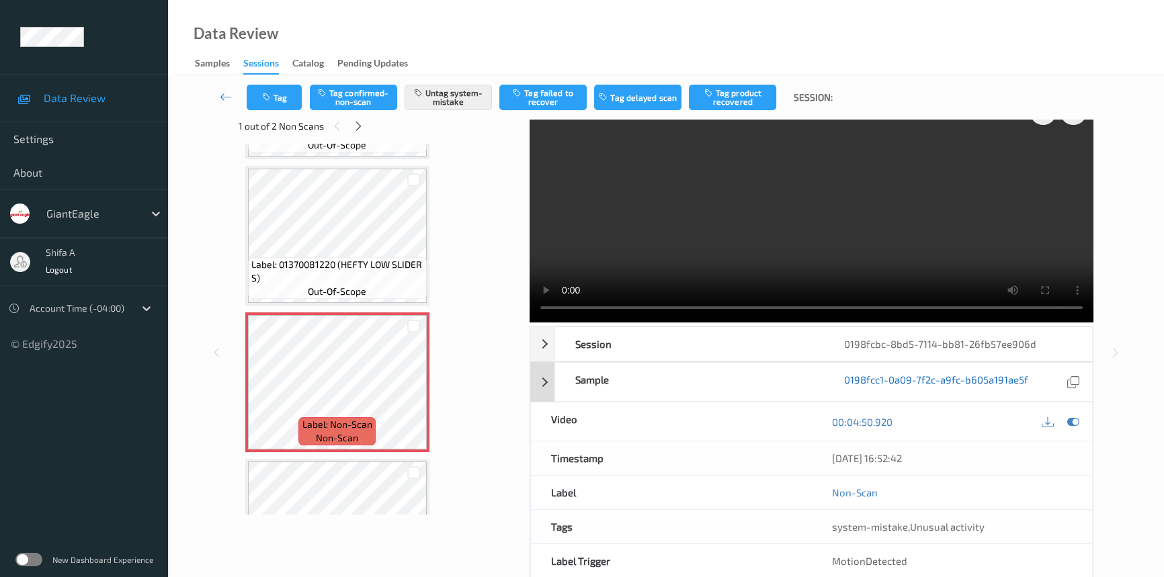
scroll to position [0, 0]
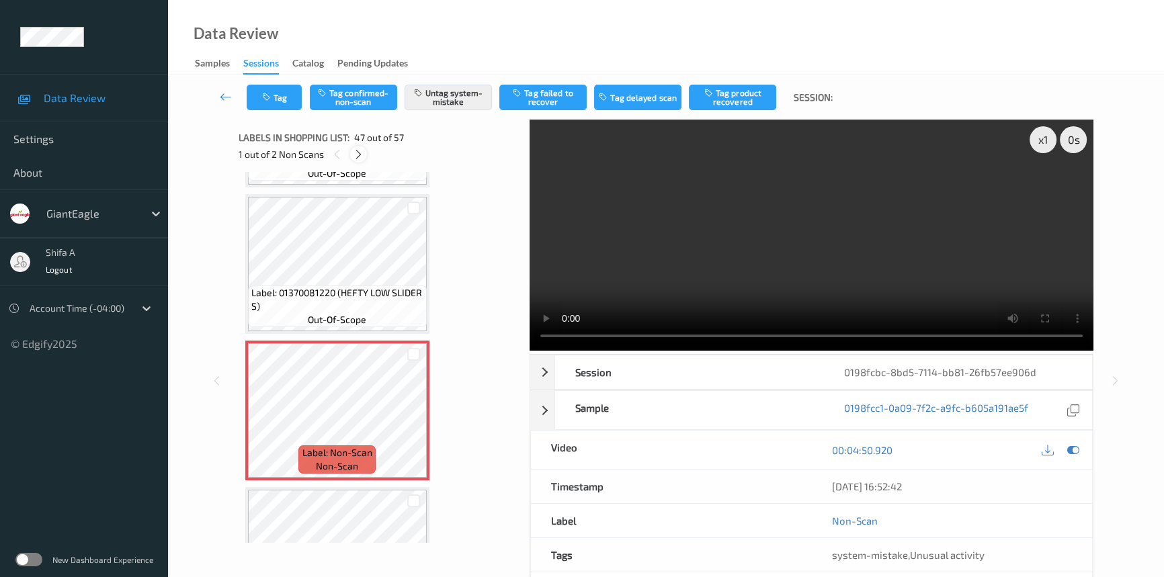
click at [359, 157] on icon at bounding box center [358, 155] width 11 height 12
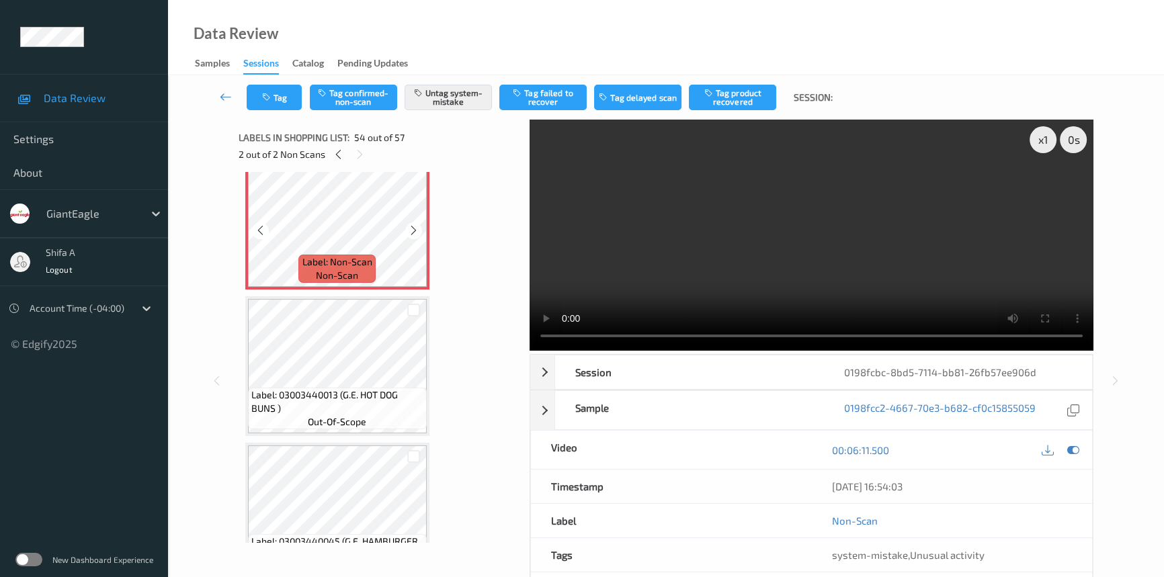
scroll to position [7844, 0]
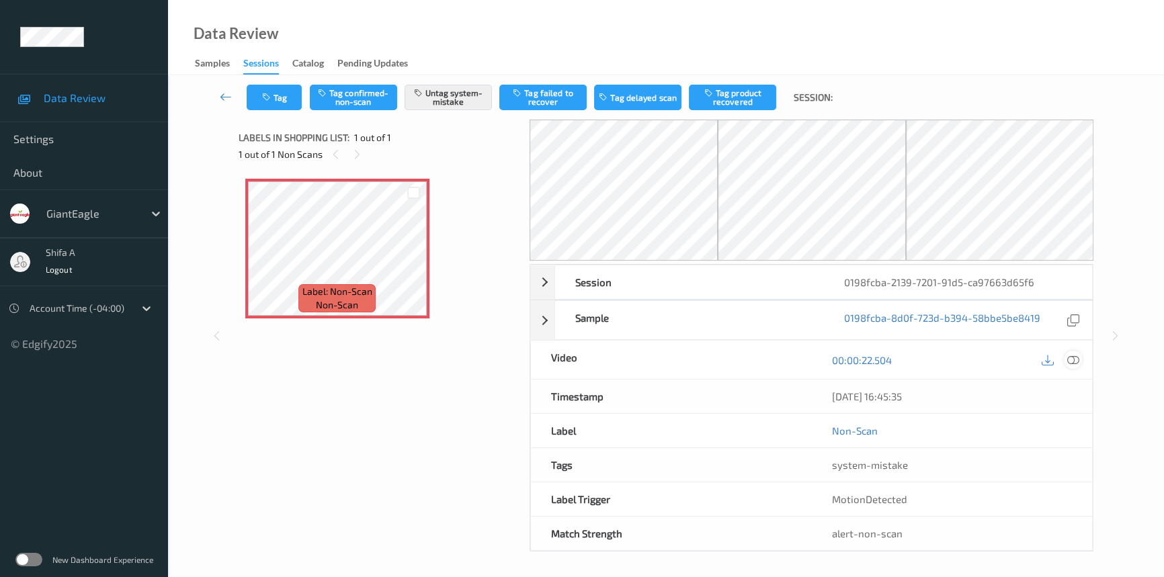
click at [1077, 358] on icon at bounding box center [1073, 360] width 12 height 12
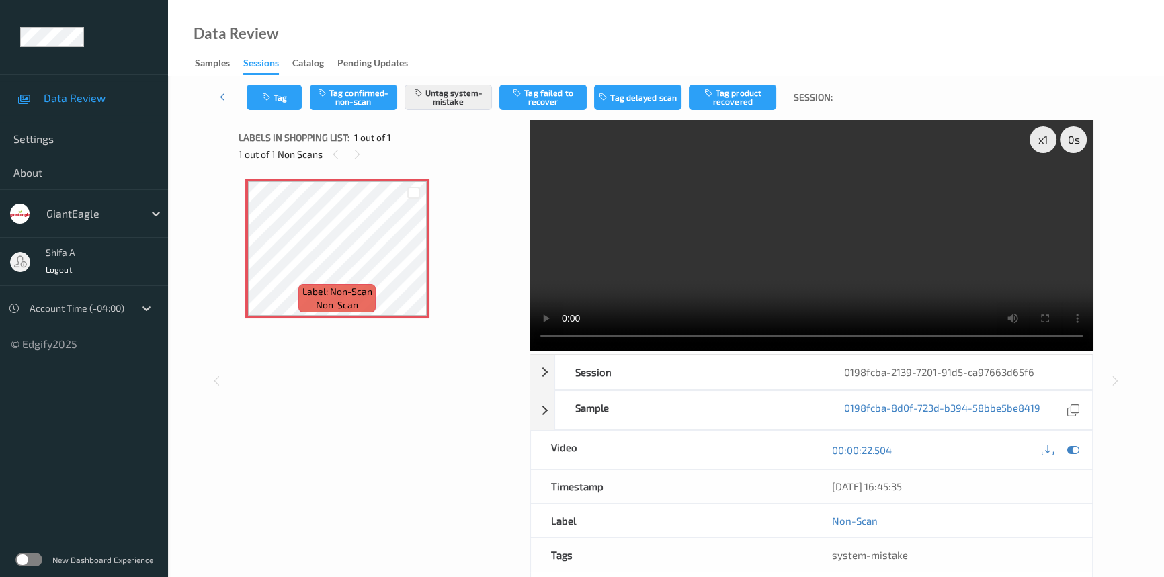
click at [934, 208] on video at bounding box center [812, 235] width 564 height 231
click at [263, 99] on icon "button" at bounding box center [267, 97] width 11 height 9
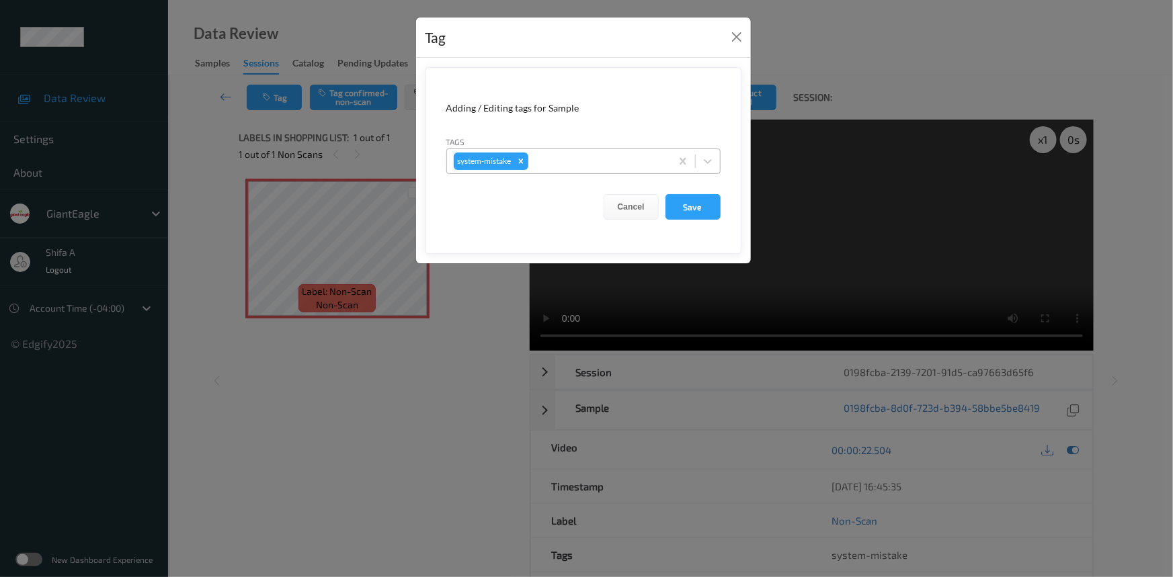
click at [608, 161] on div at bounding box center [597, 161] width 133 height 16
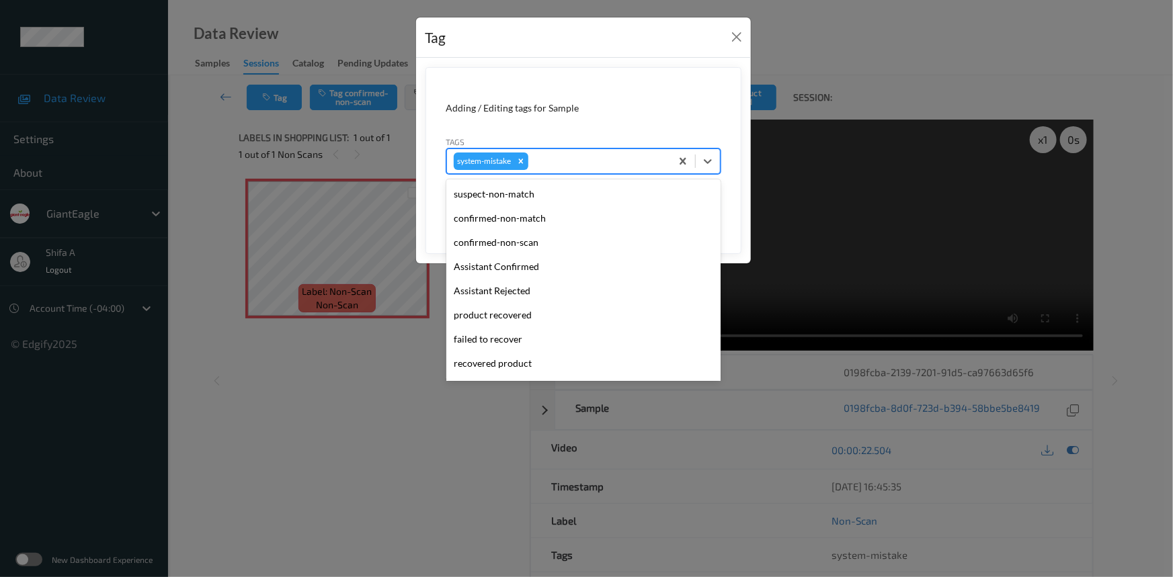
scroll to position [142, 0]
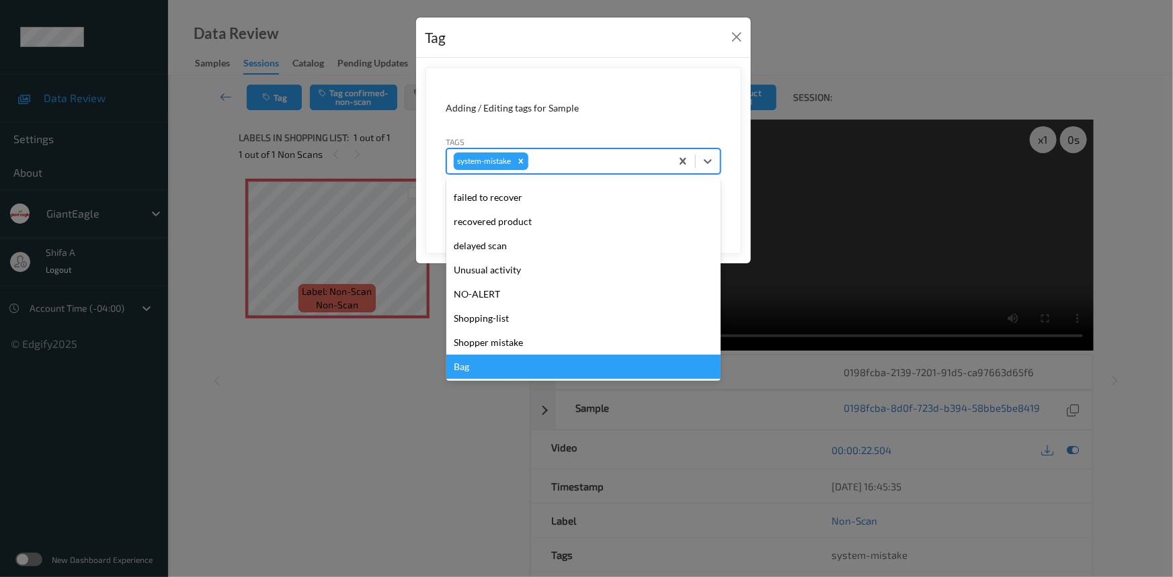
click at [504, 365] on div "Bag" at bounding box center [583, 367] width 274 height 24
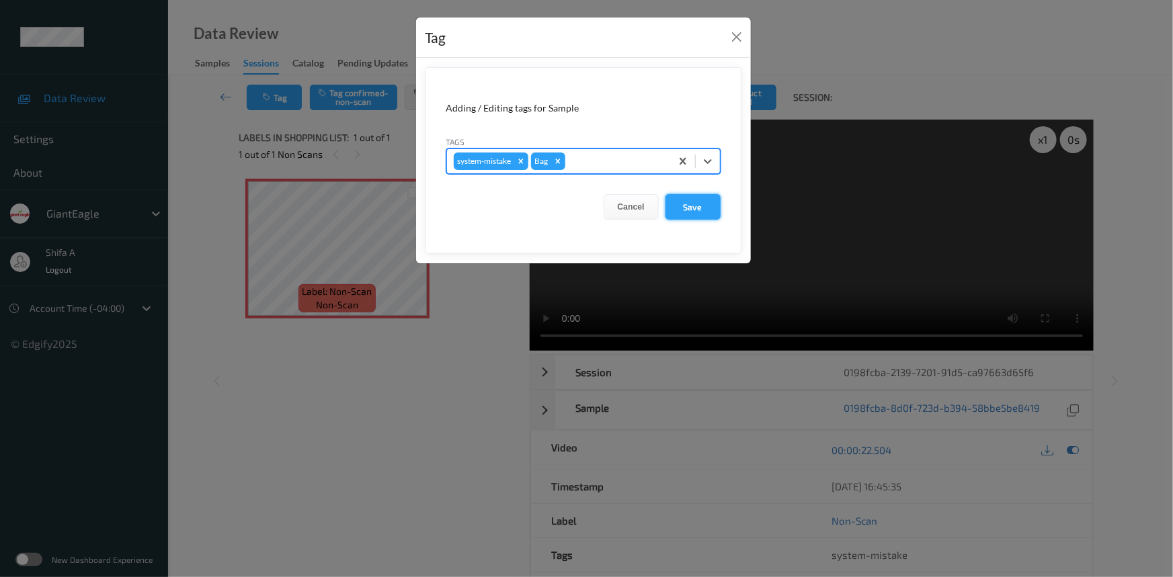
click at [683, 210] on button "Save" at bounding box center [692, 207] width 55 height 26
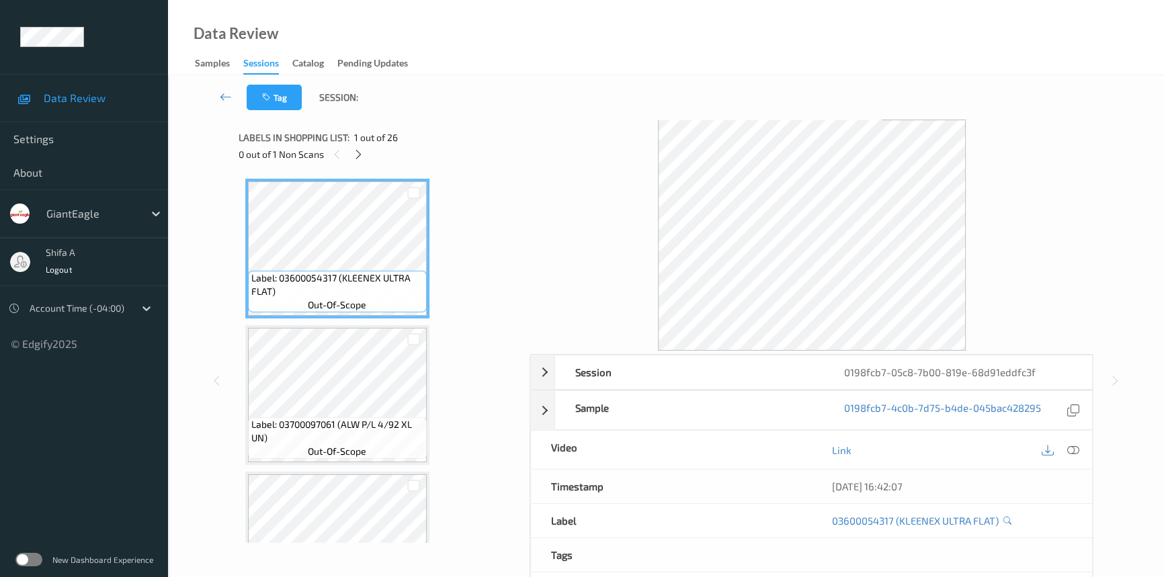
drag, startPoint x: 1074, startPoint y: 450, endPoint x: 1071, endPoint y: 436, distance: 14.5
click at [1074, 447] on icon at bounding box center [1073, 450] width 12 height 12
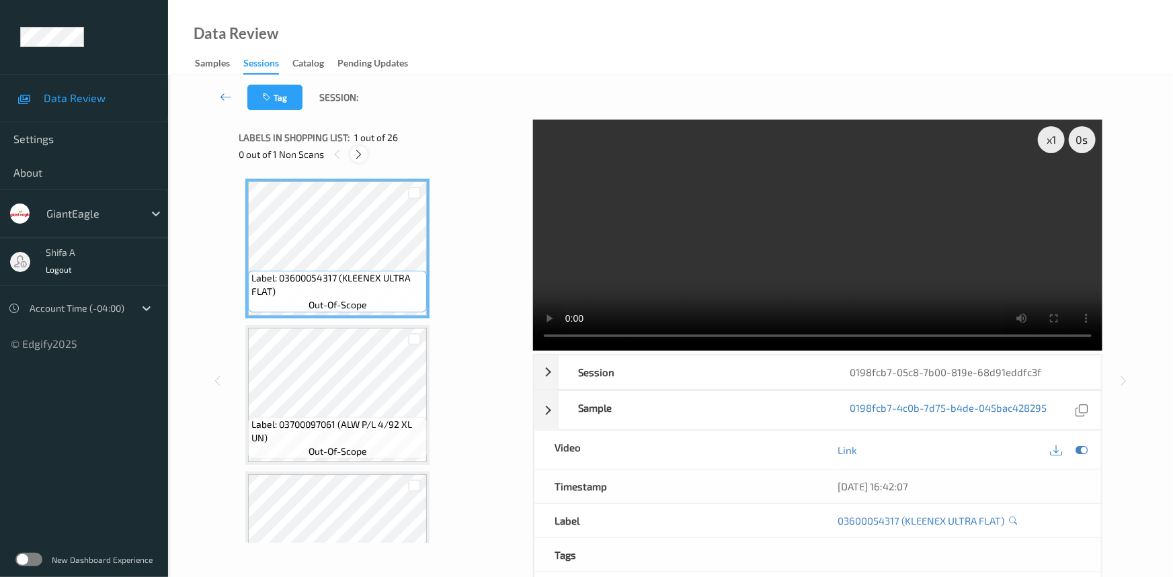
click at [351, 153] on div at bounding box center [358, 154] width 17 height 17
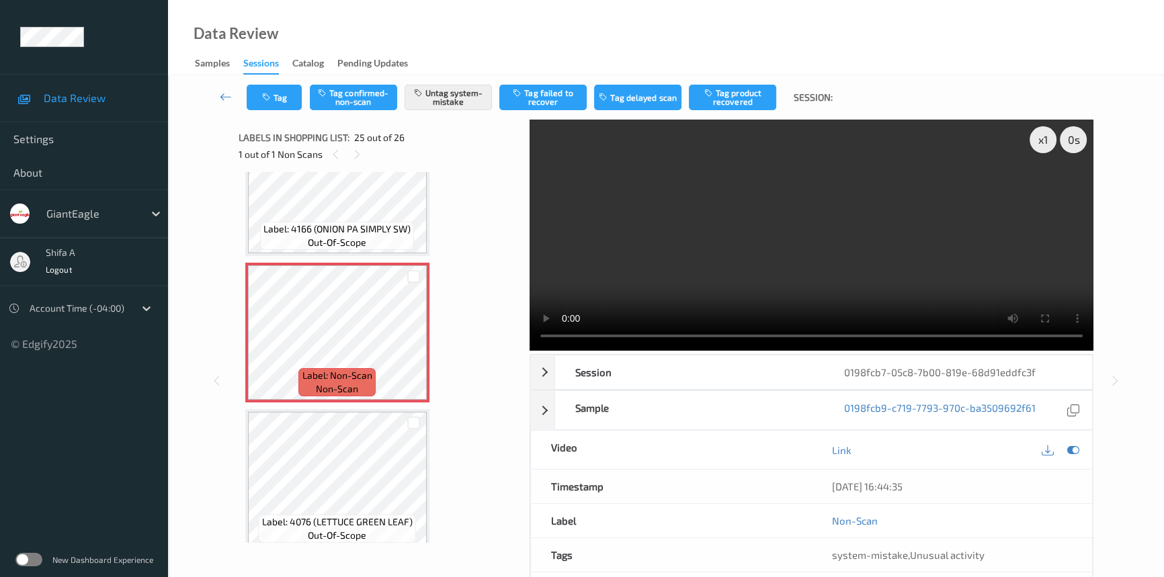
scroll to position [3350, 0]
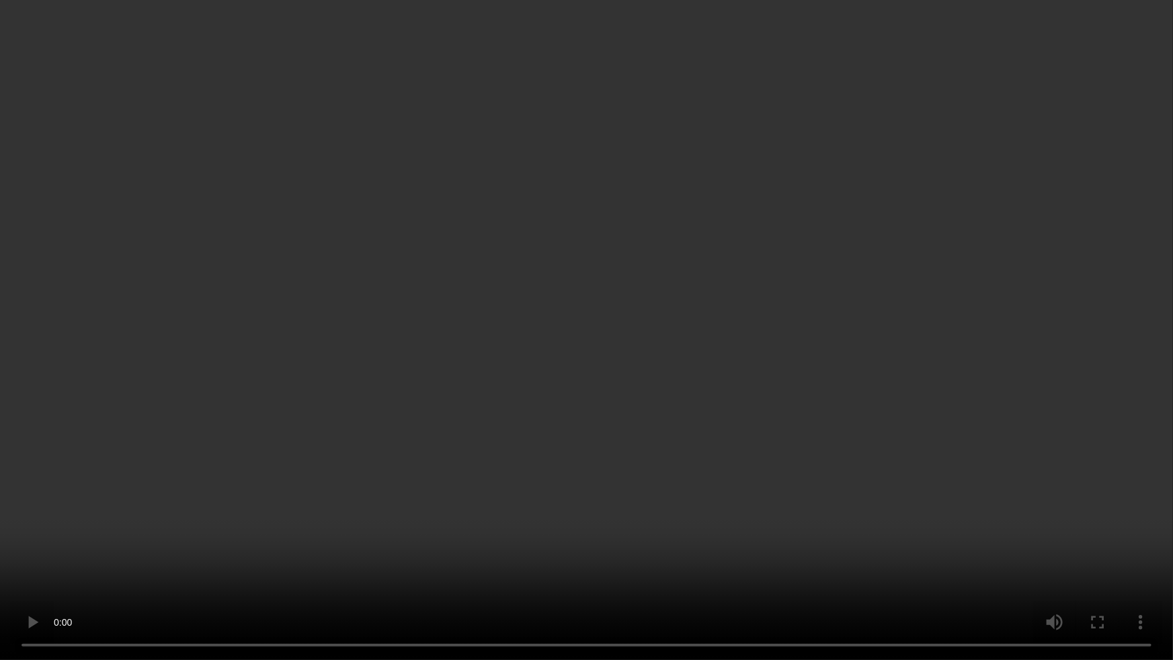
click at [931, 432] on video at bounding box center [586, 330] width 1173 height 660
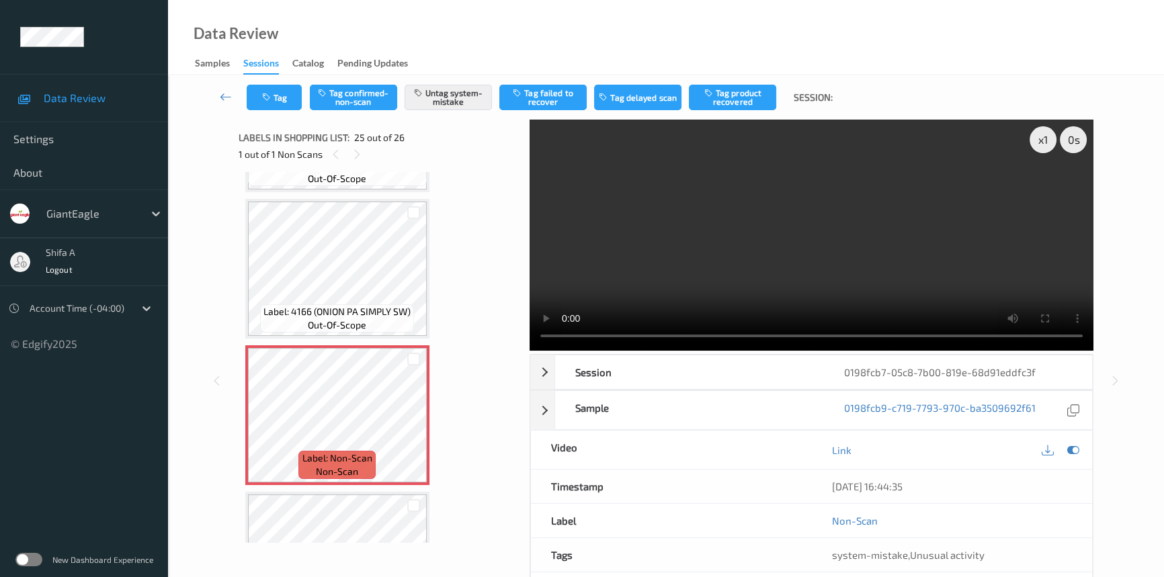
click at [938, 269] on video at bounding box center [812, 235] width 564 height 231
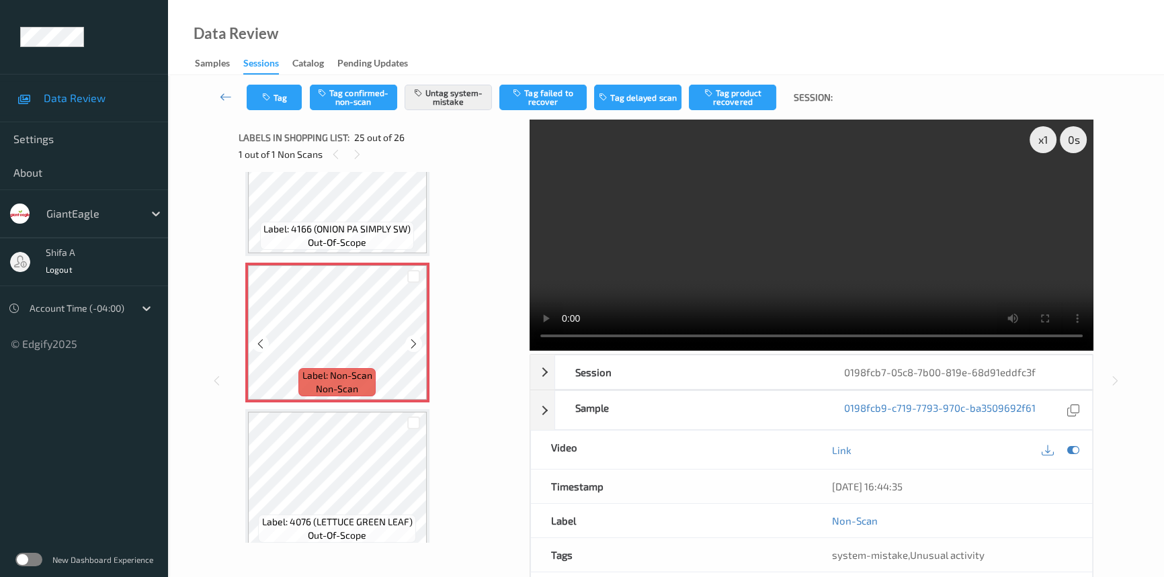
scroll to position [3188, 0]
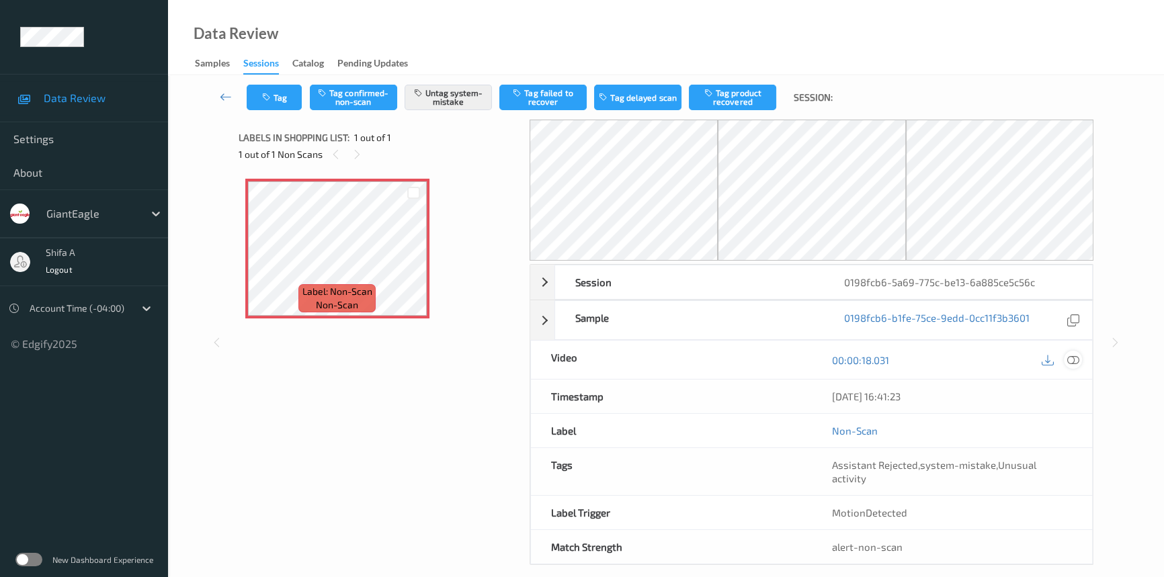
click at [1068, 356] on icon at bounding box center [1073, 360] width 12 height 12
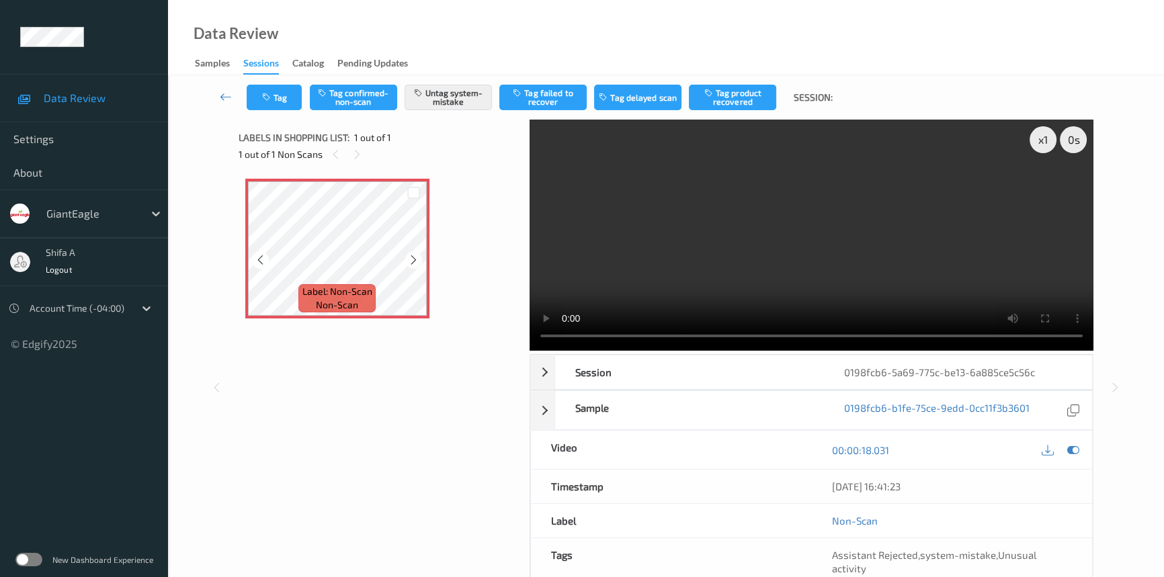
click at [412, 257] on icon at bounding box center [413, 260] width 11 height 12
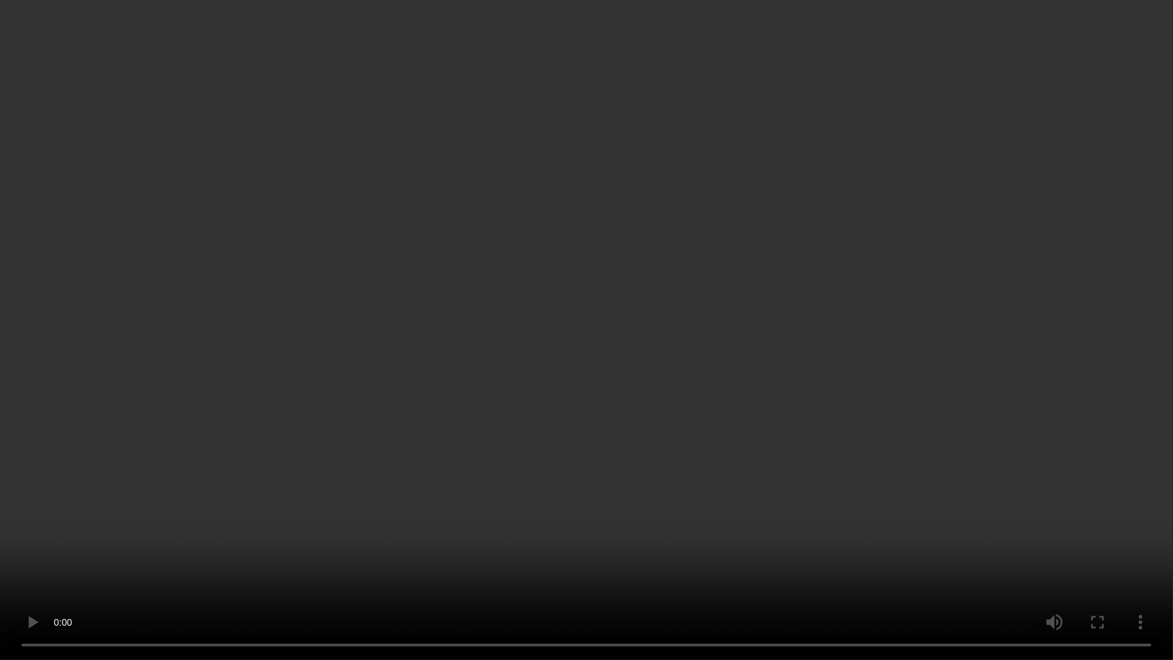
click at [670, 423] on video at bounding box center [586, 330] width 1173 height 660
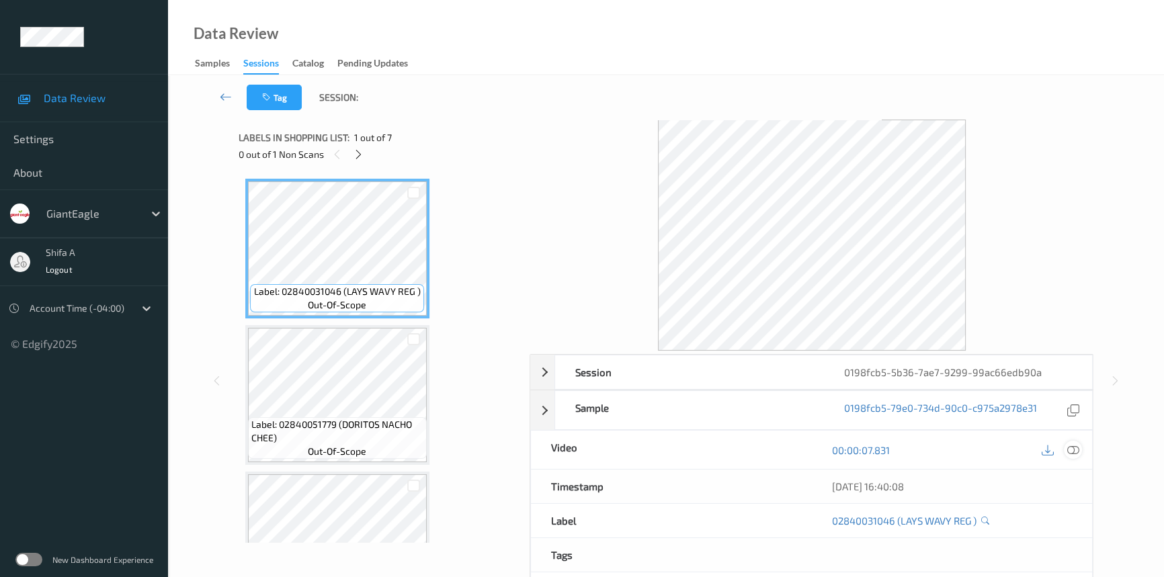
drag, startPoint x: 1075, startPoint y: 446, endPoint x: 553, endPoint y: 227, distance: 566.6
click at [1074, 446] on icon at bounding box center [1073, 450] width 12 height 12
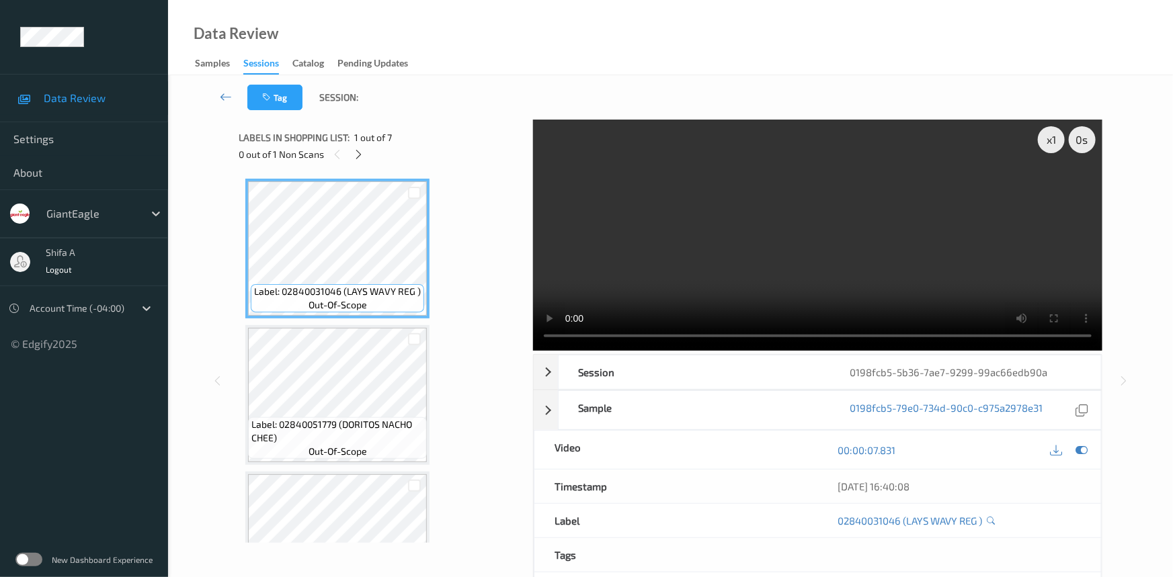
click at [356, 160] on icon at bounding box center [359, 155] width 11 height 12
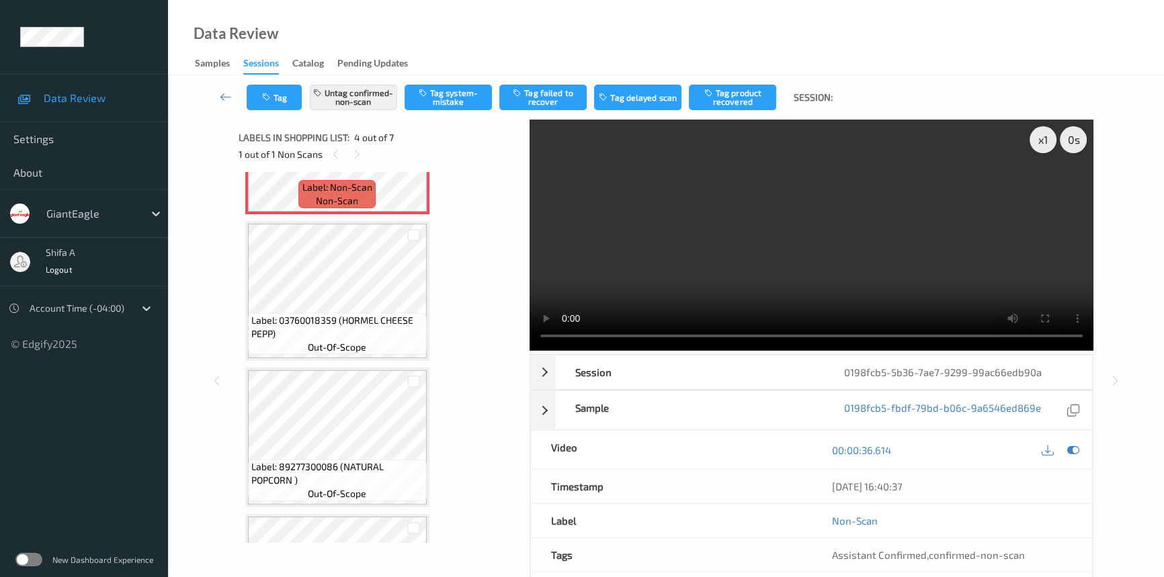
scroll to position [299, 0]
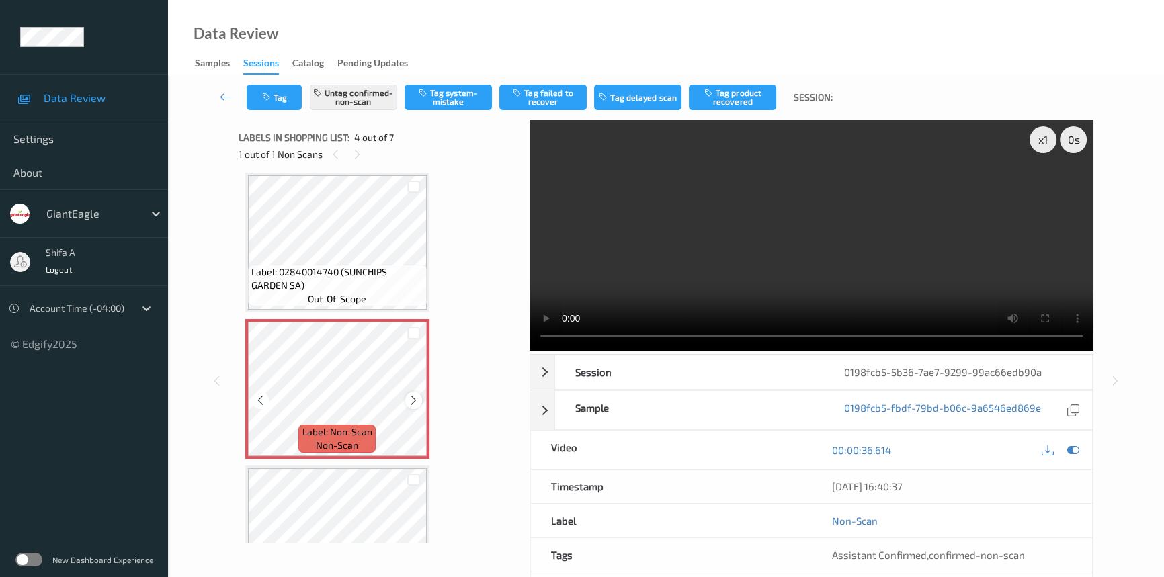
click at [413, 399] on icon at bounding box center [413, 401] width 11 height 12
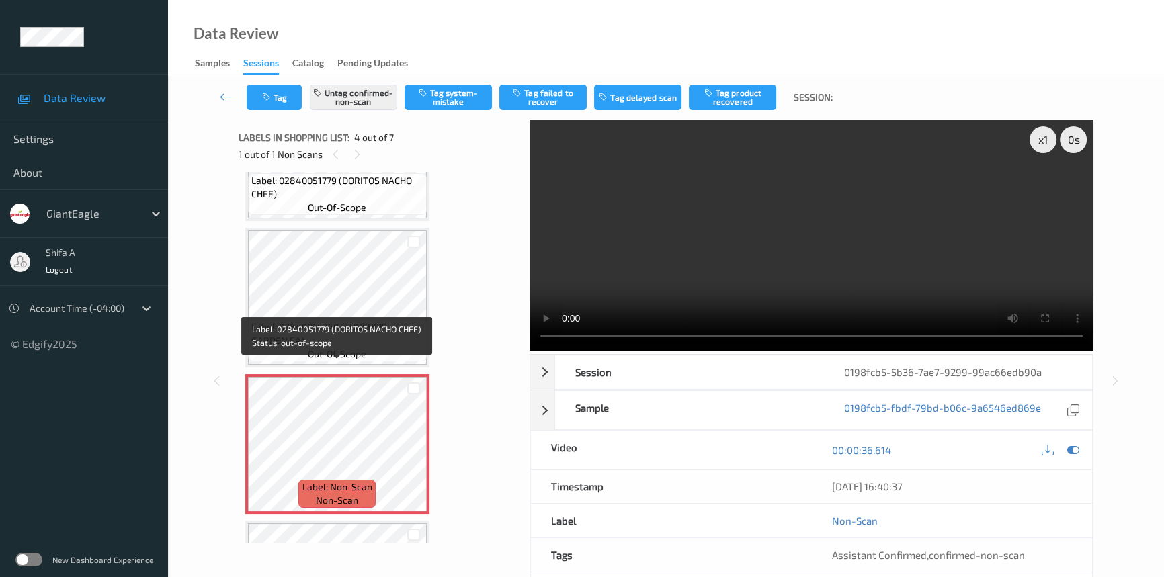
scroll to position [489, 0]
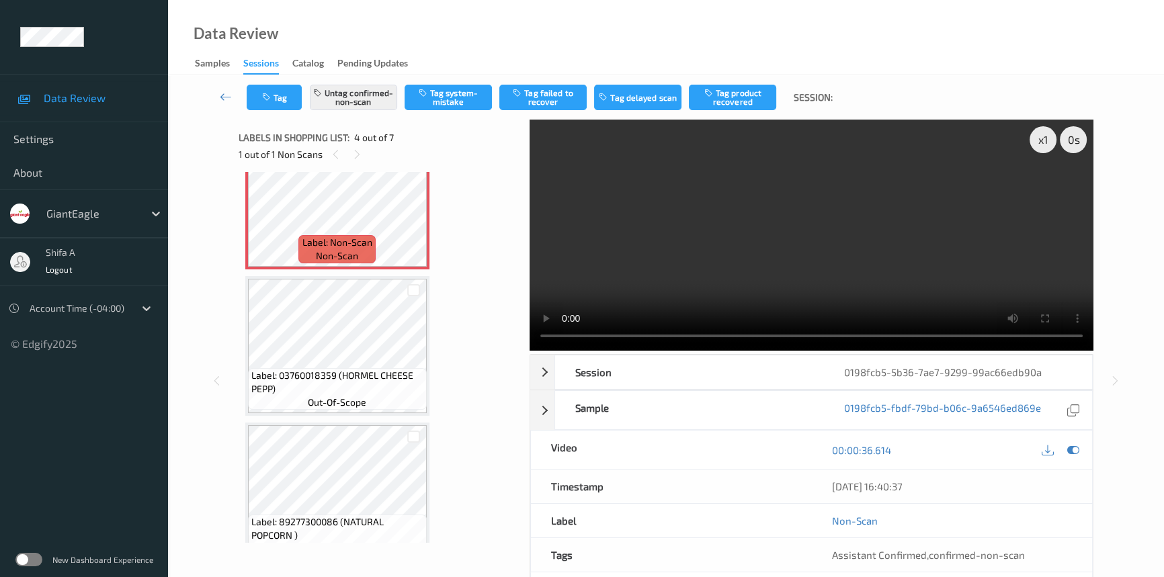
click at [827, 242] on video at bounding box center [812, 235] width 564 height 231
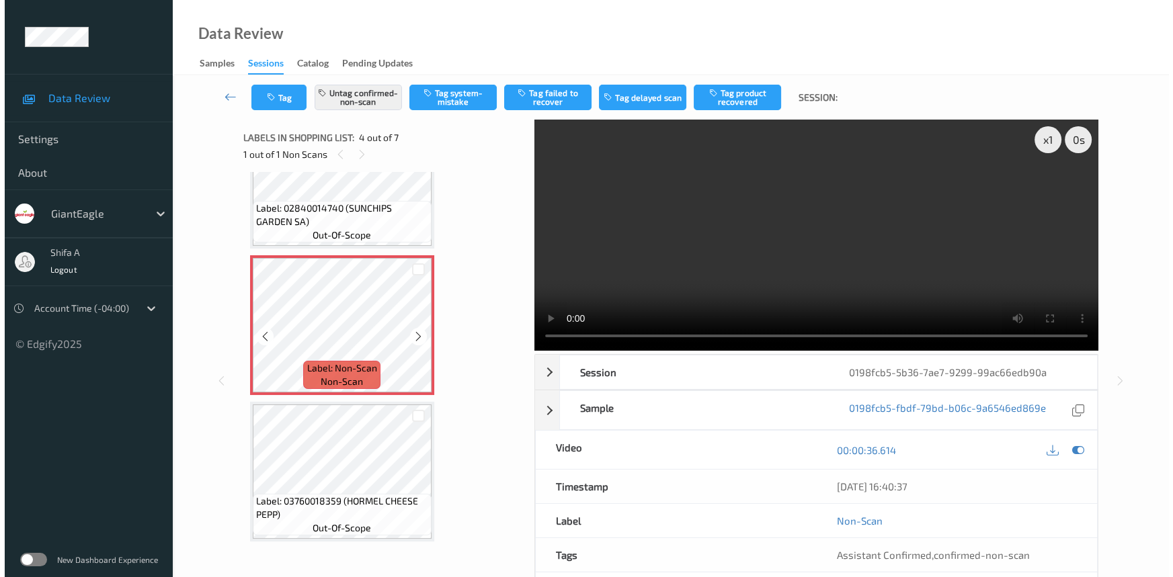
scroll to position [169, 0]
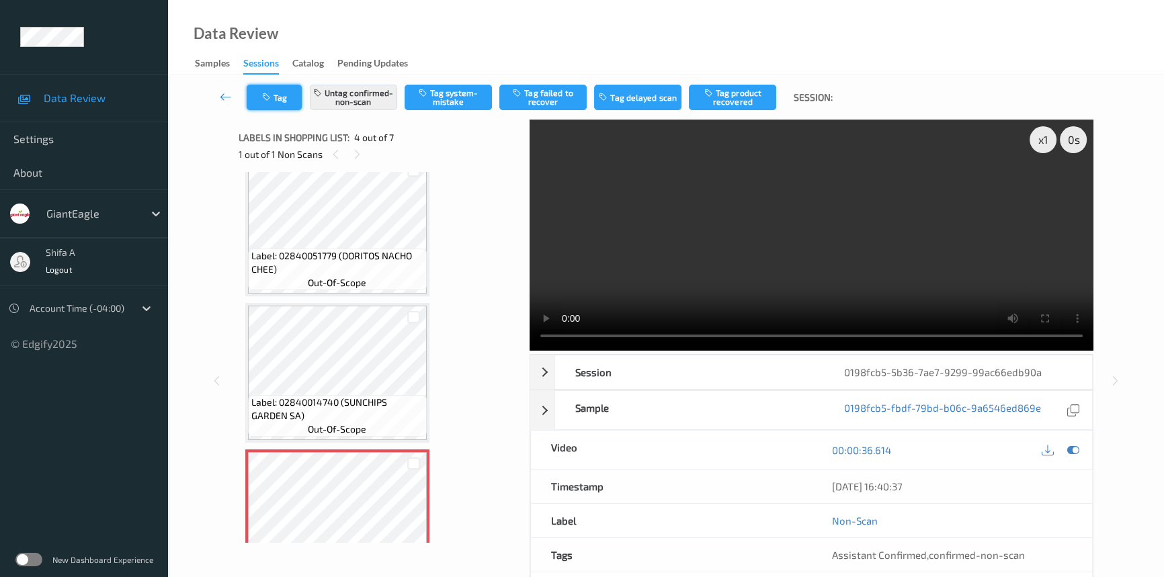
click at [262, 104] on button "Tag" at bounding box center [274, 98] width 55 height 26
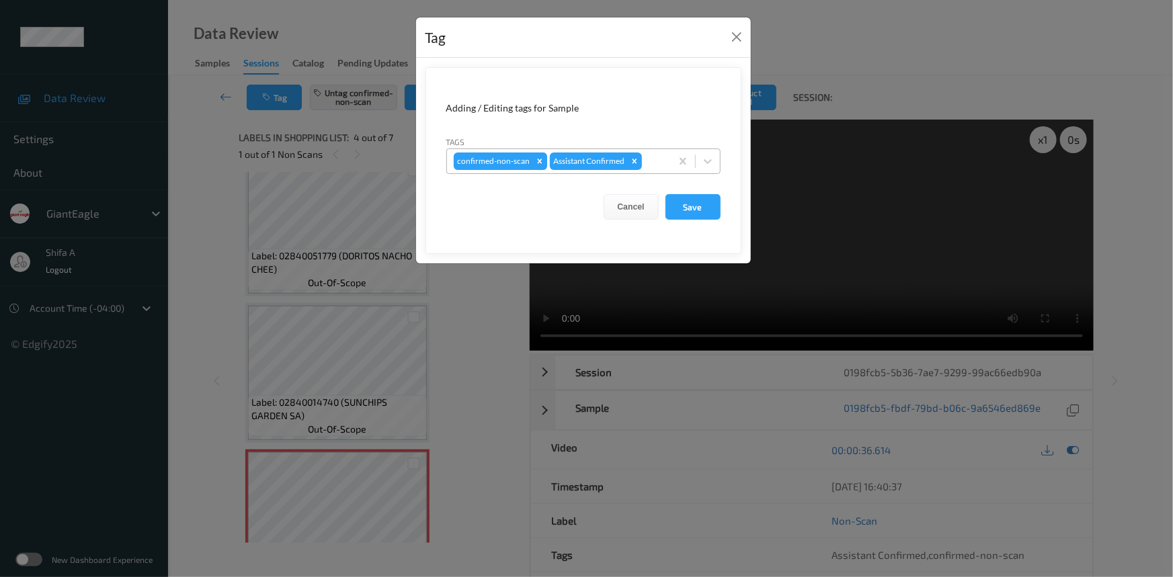
click at [535, 161] on icon "Remove confirmed-non-scan" at bounding box center [539, 161] width 9 height 9
click at [699, 202] on button "Save" at bounding box center [692, 207] width 55 height 26
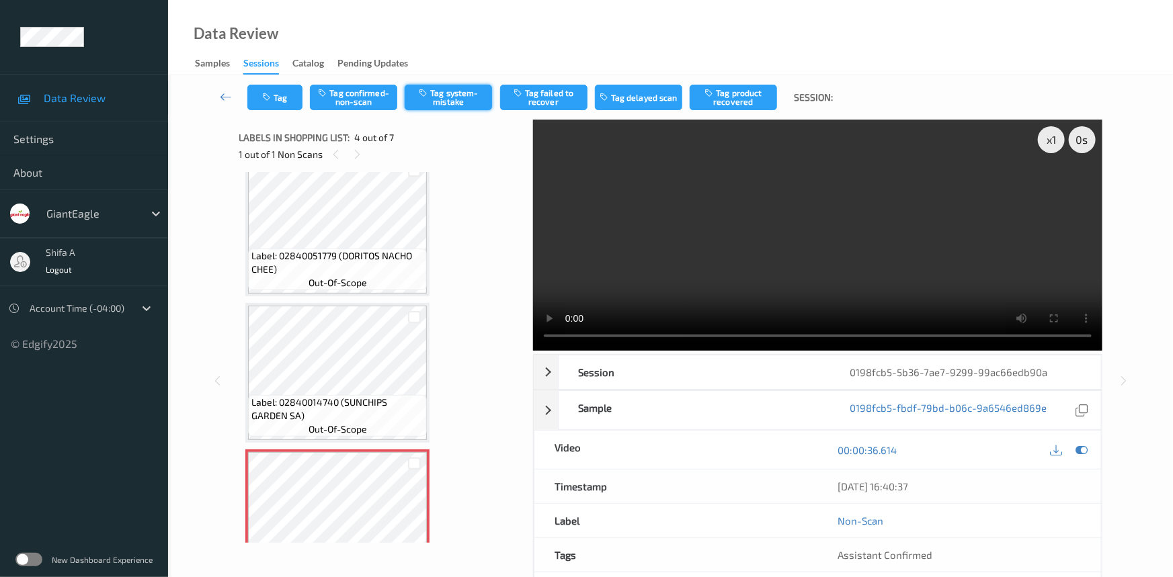
click at [450, 99] on button "Tag system-mistake" at bounding box center [448, 98] width 87 height 26
click at [276, 87] on button "Tag" at bounding box center [274, 98] width 55 height 26
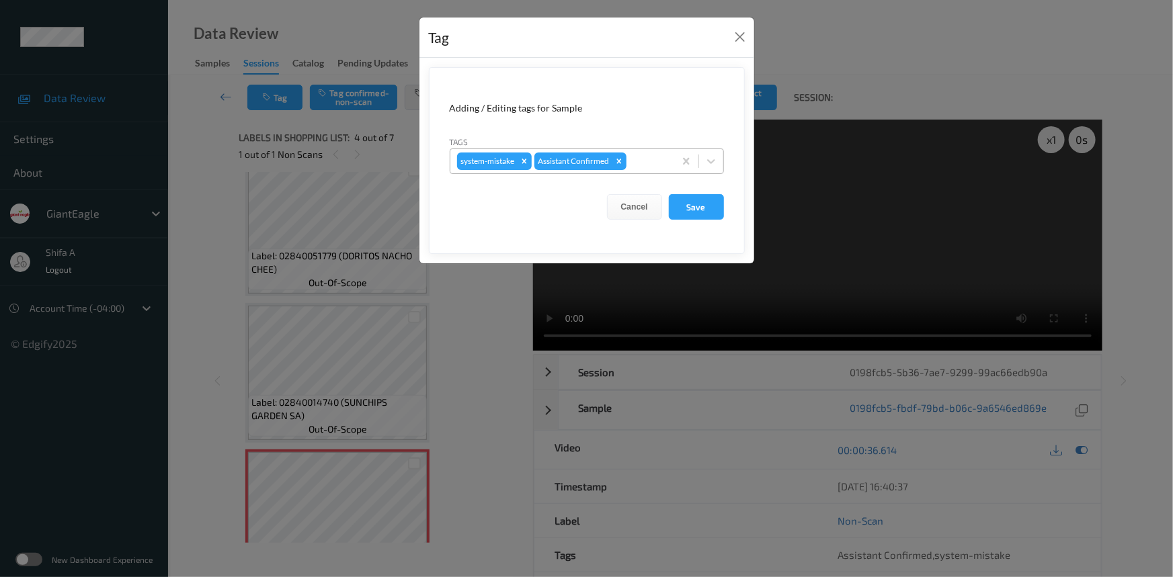
click at [645, 160] on div at bounding box center [648, 161] width 38 height 16
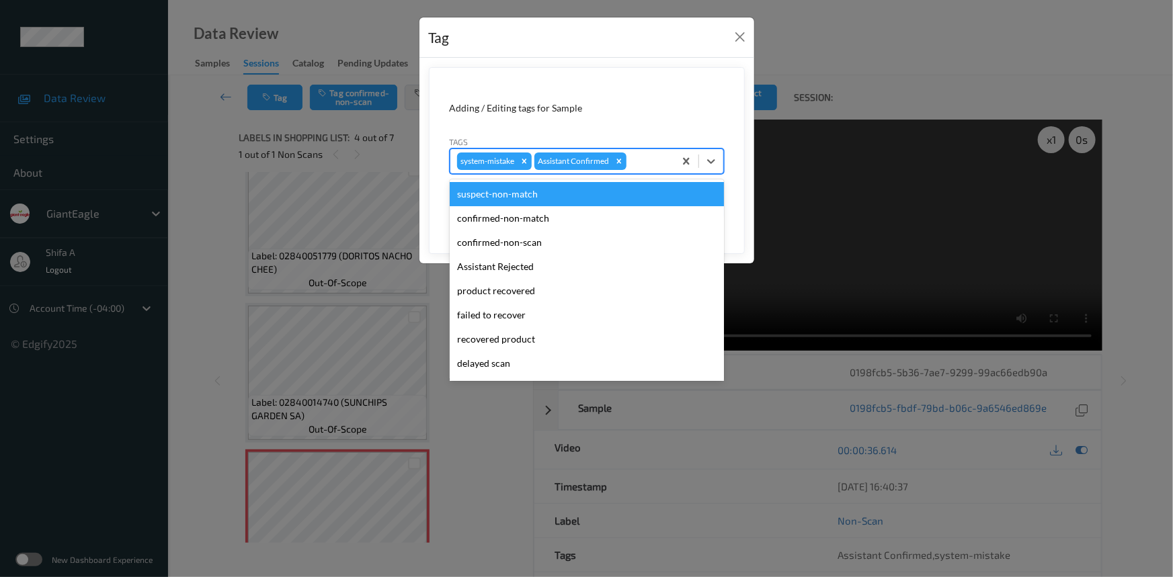
scroll to position [118, 0]
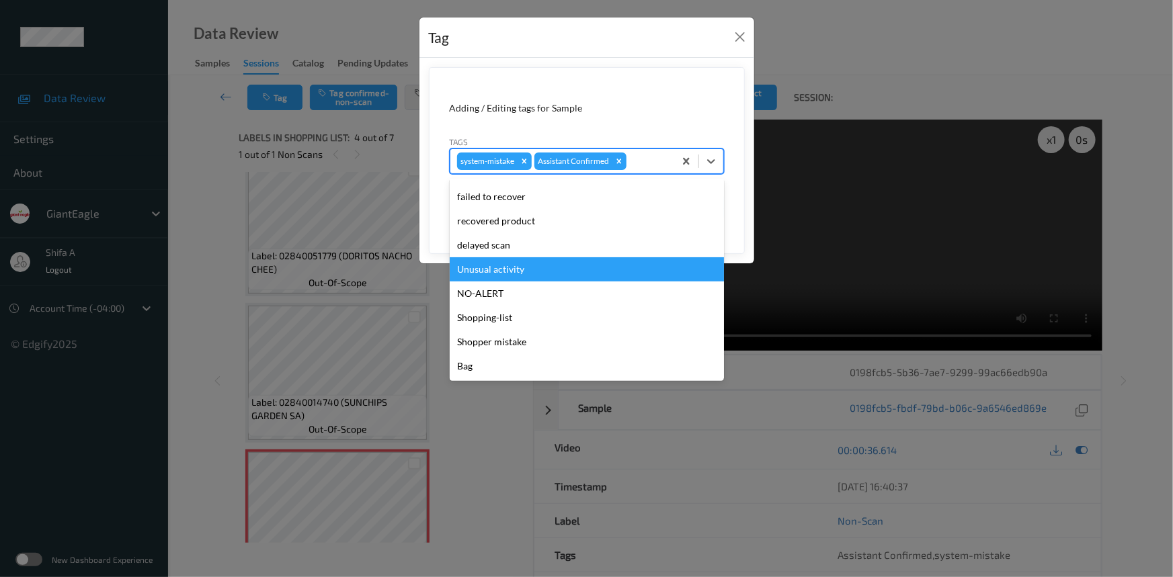
click at [519, 274] on div "Unusual activity" at bounding box center [587, 269] width 274 height 24
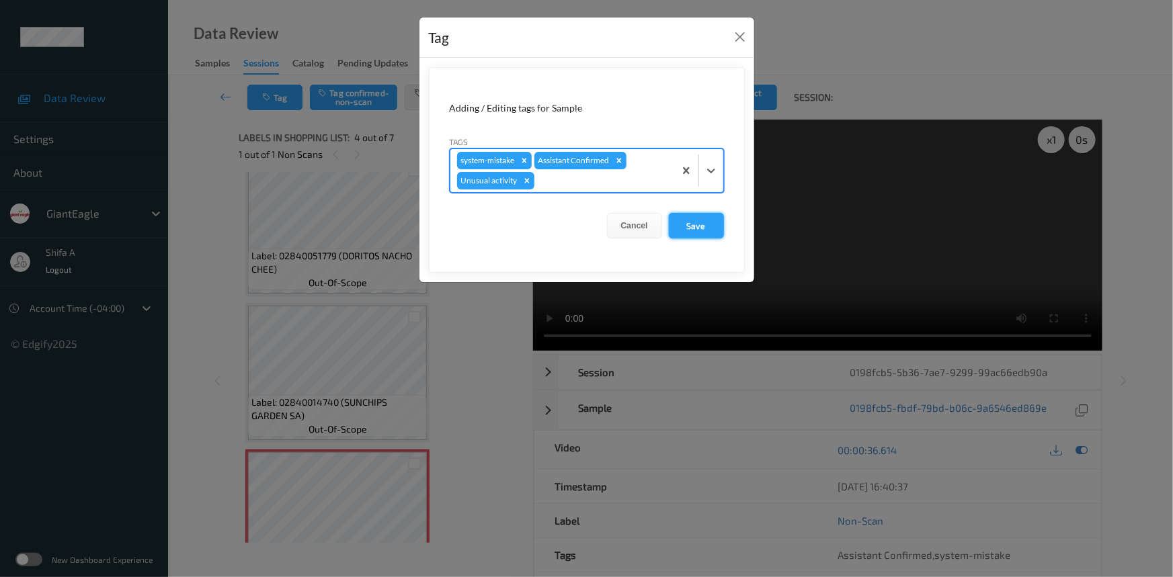
click at [688, 223] on button "Save" at bounding box center [696, 226] width 55 height 26
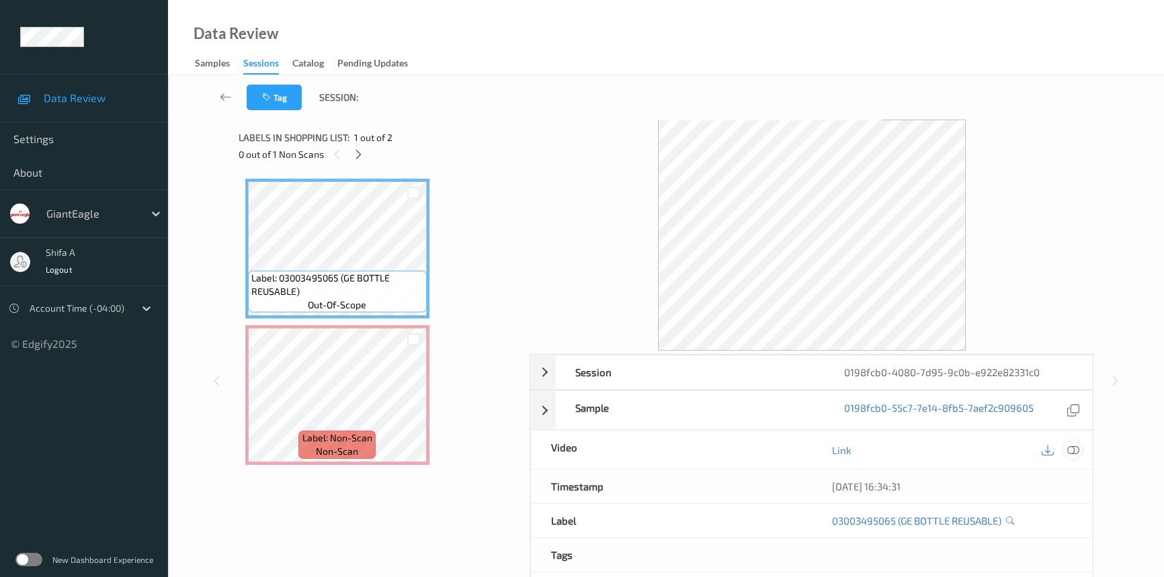
click at [1073, 450] on icon at bounding box center [1073, 450] width 12 height 12
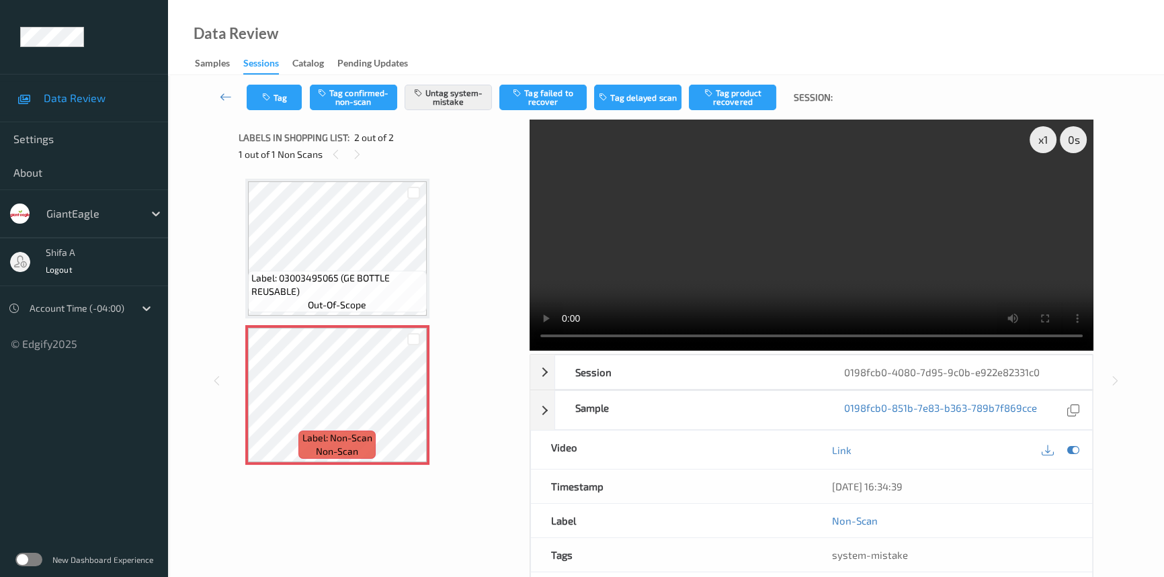
click at [1143, 296] on div "Tag Tag confirmed-non-scan Untag system-mistake Tag failed to recover Tag delay…" at bounding box center [666, 372] width 996 height 594
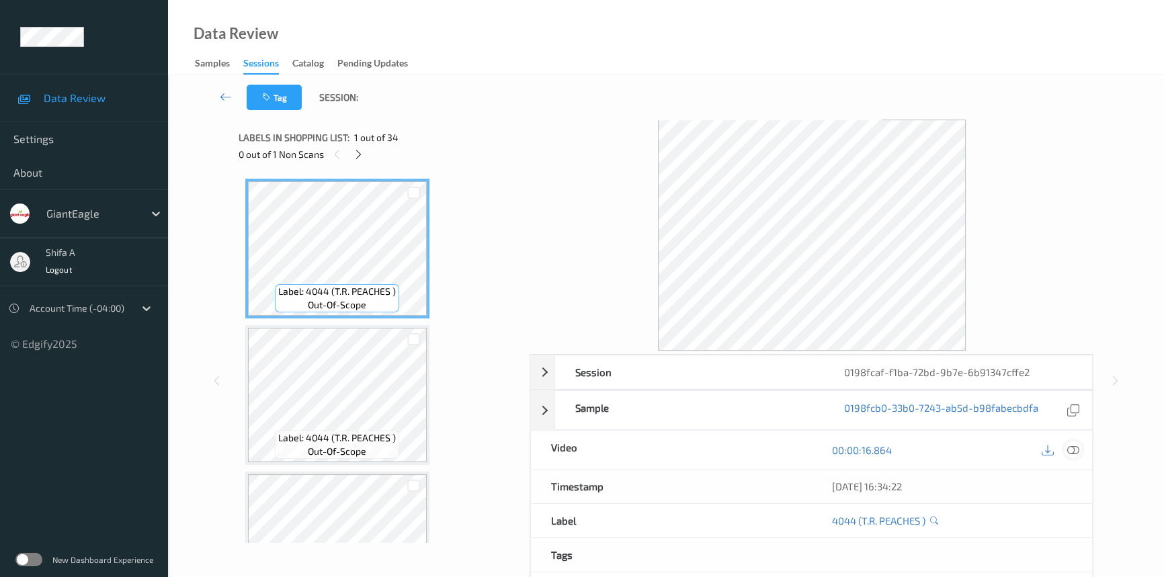
click at [1075, 447] on icon at bounding box center [1073, 450] width 12 height 12
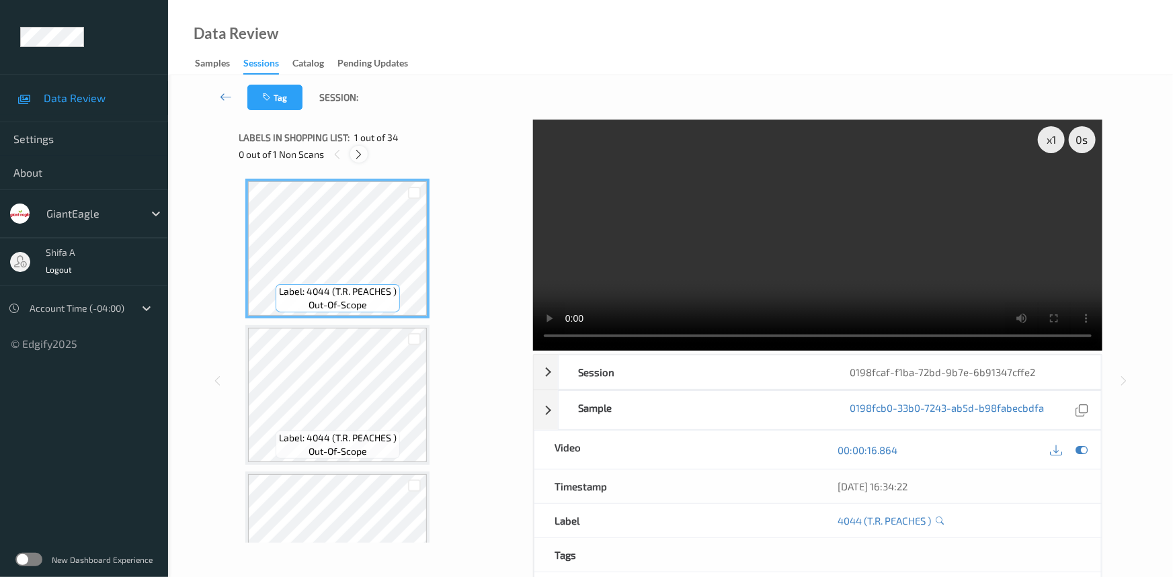
click at [352, 157] on div at bounding box center [358, 154] width 17 height 17
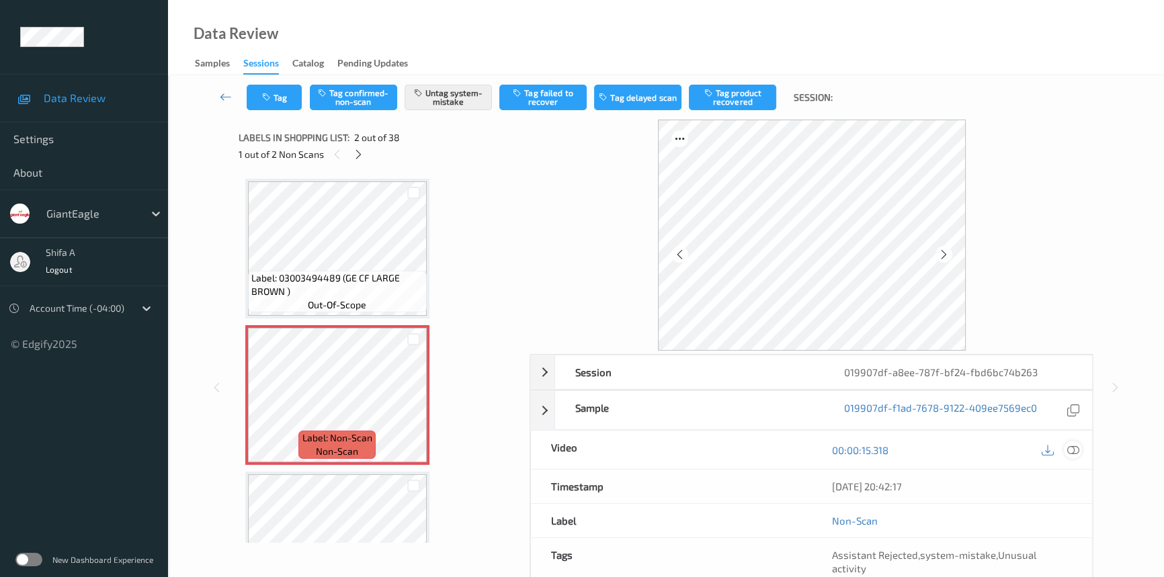
click at [1078, 446] on icon at bounding box center [1073, 450] width 12 height 12
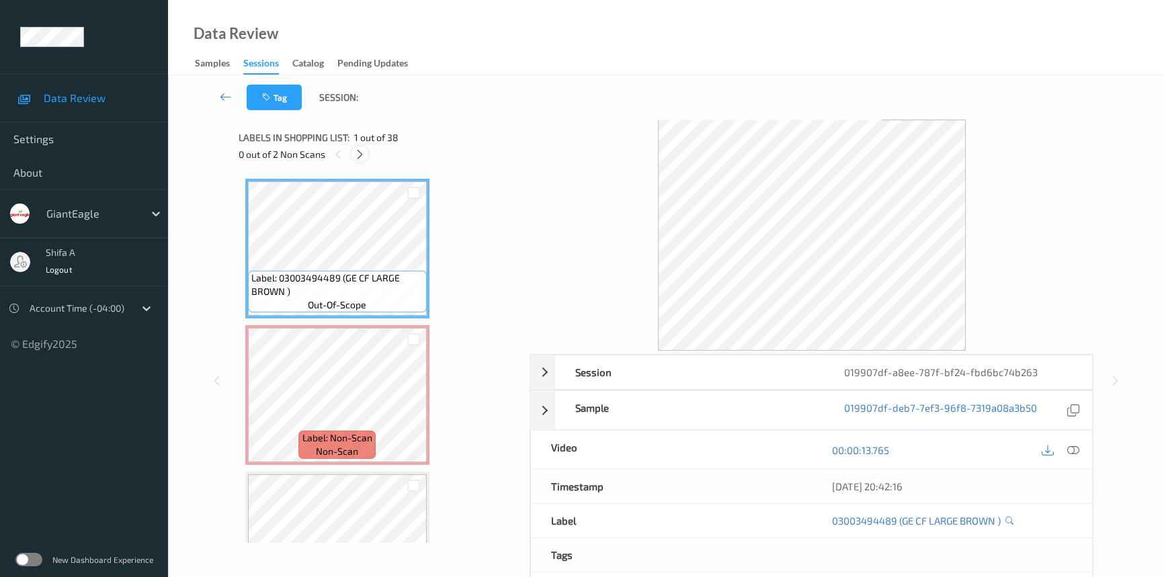
click at [356, 153] on icon at bounding box center [359, 155] width 11 height 12
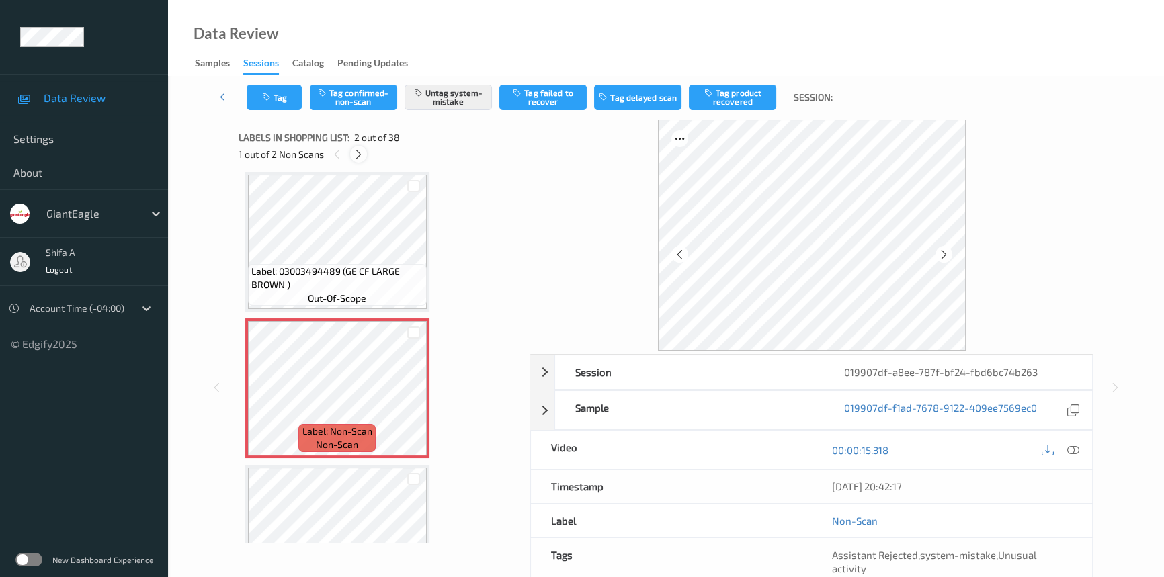
click at [356, 154] on icon at bounding box center [358, 155] width 11 height 12
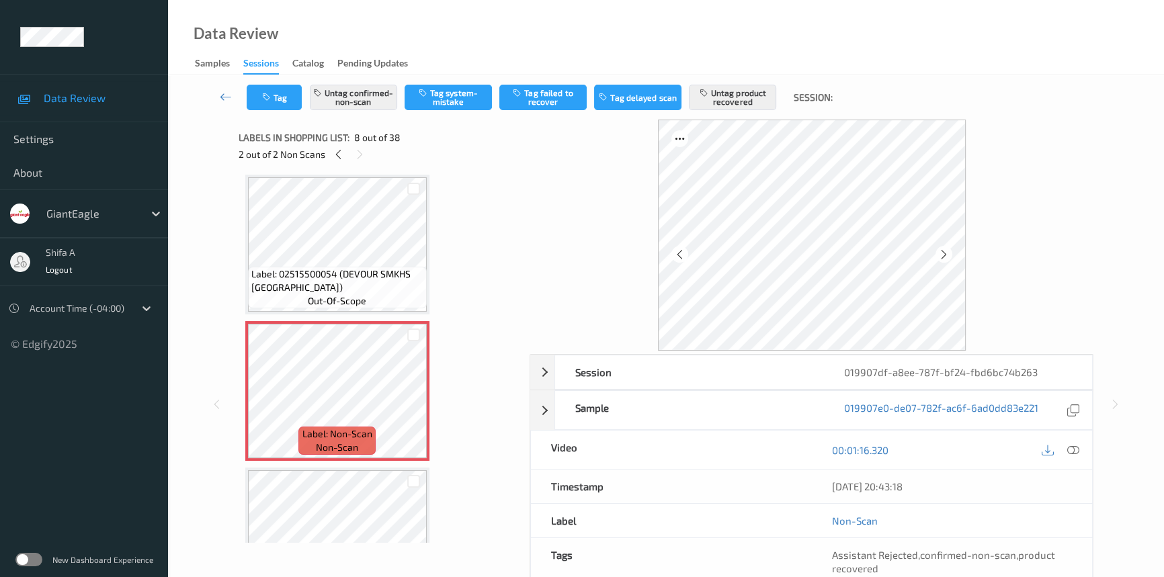
scroll to position [883, 0]
click at [1071, 454] on icon at bounding box center [1073, 450] width 12 height 12
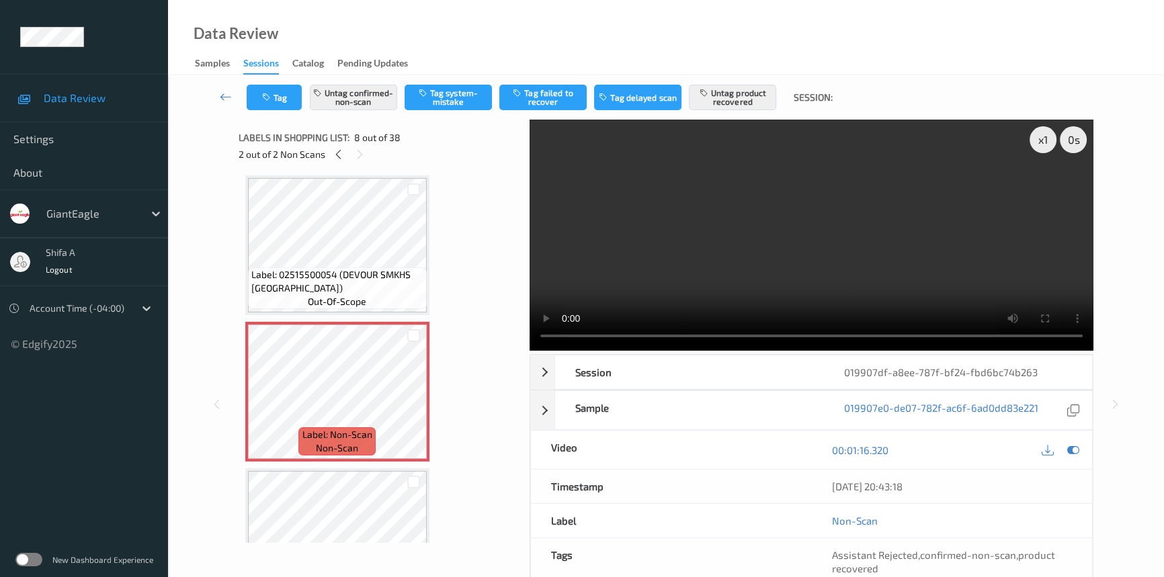
click at [880, 254] on video at bounding box center [812, 235] width 564 height 231
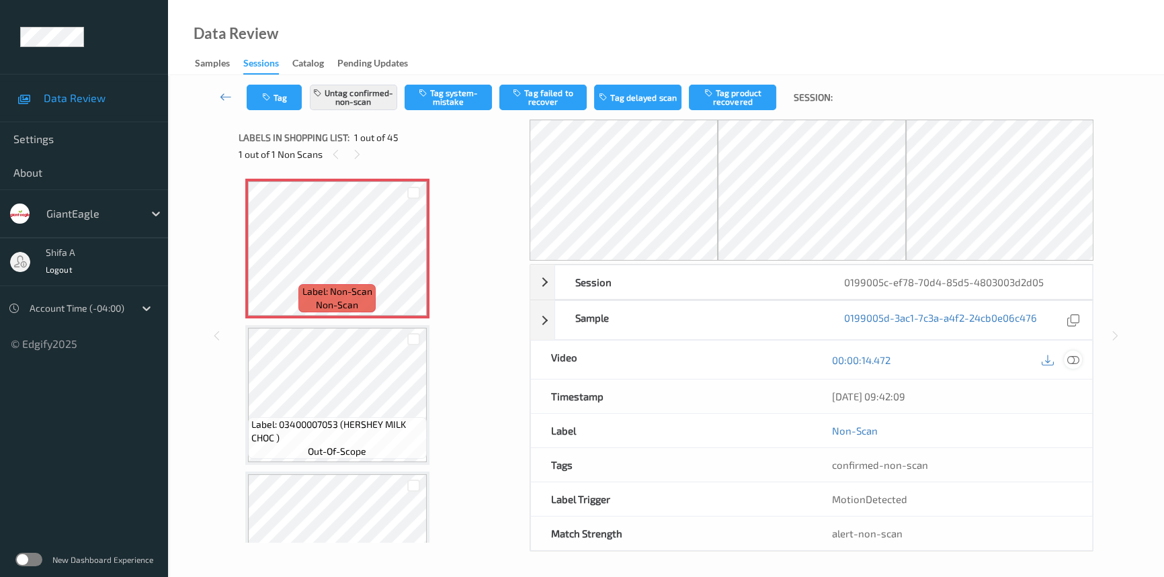
click at [1071, 357] on icon at bounding box center [1073, 360] width 12 height 12
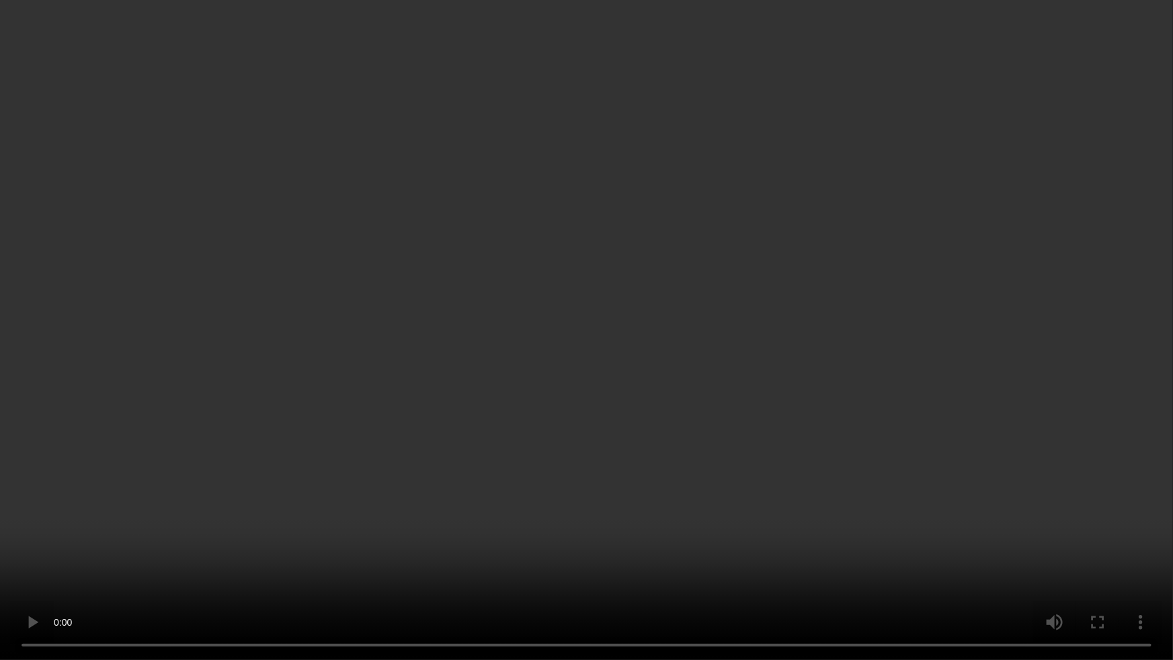
click at [772, 559] on video at bounding box center [586, 330] width 1173 height 660
click at [528, 357] on video at bounding box center [586, 330] width 1173 height 660
click at [517, 321] on video at bounding box center [586, 330] width 1173 height 660
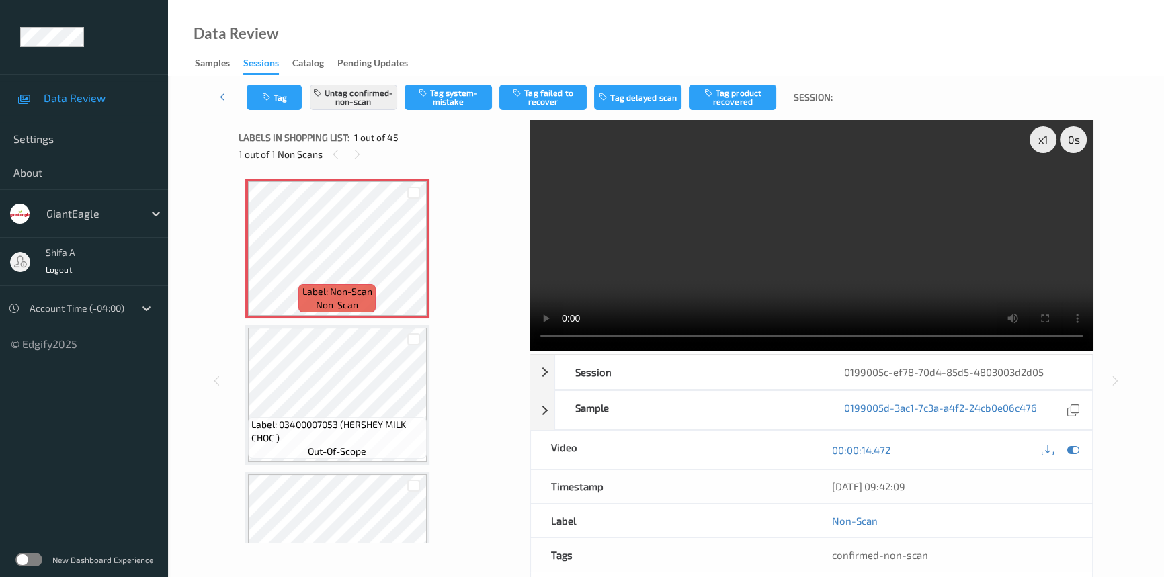
click at [948, 293] on video at bounding box center [812, 235] width 564 height 231
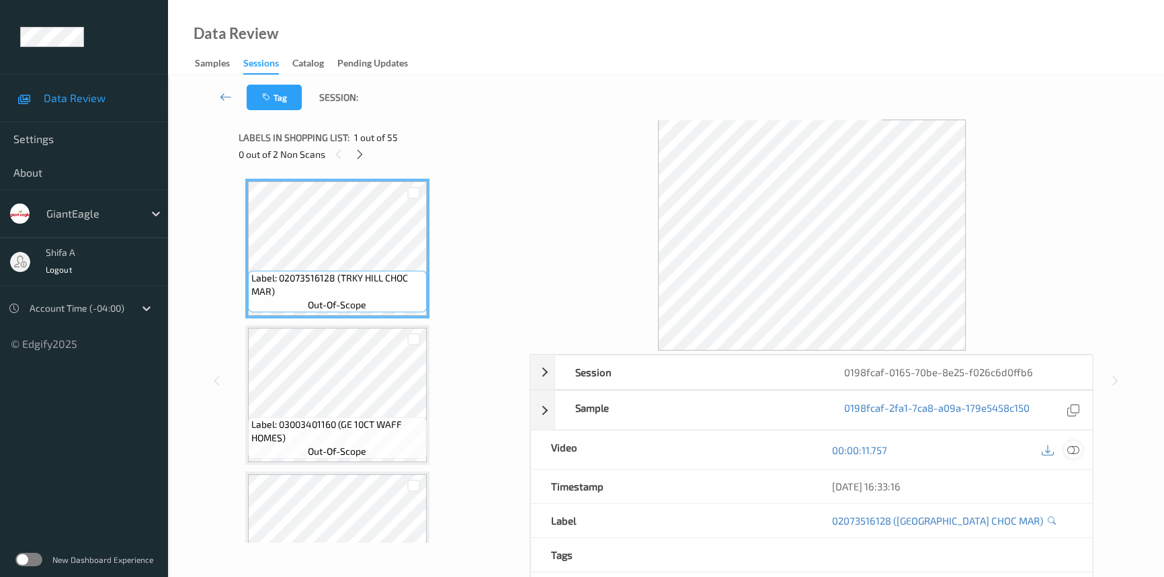
drag, startPoint x: 1073, startPoint y: 450, endPoint x: 520, endPoint y: 292, distance: 574.8
click at [1073, 450] on icon at bounding box center [1073, 450] width 12 height 12
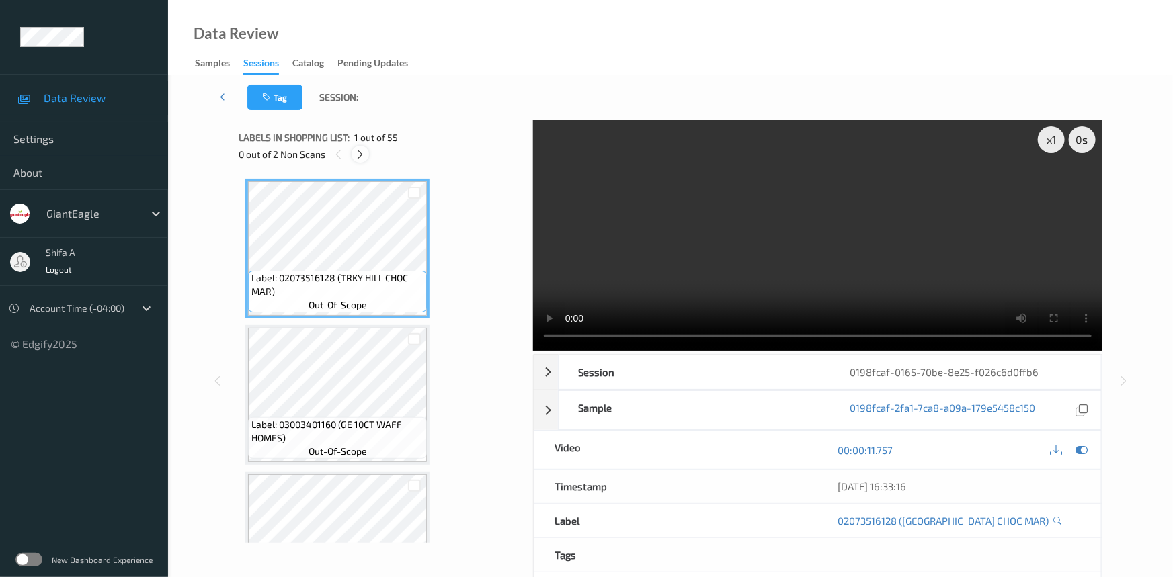
click at [363, 151] on icon at bounding box center [360, 155] width 11 height 12
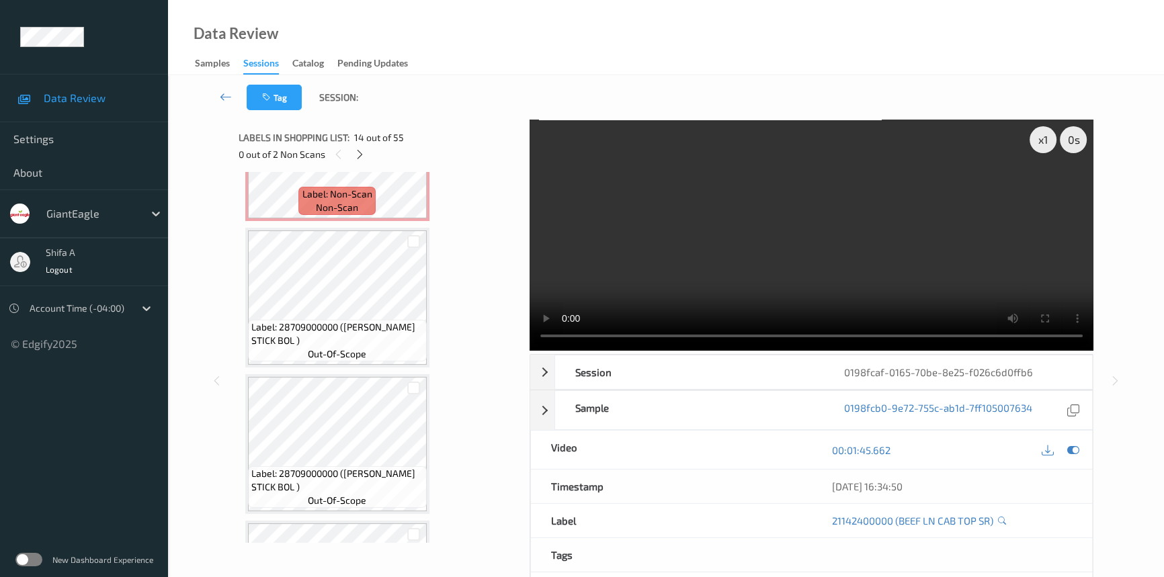
scroll to position [1904, 0]
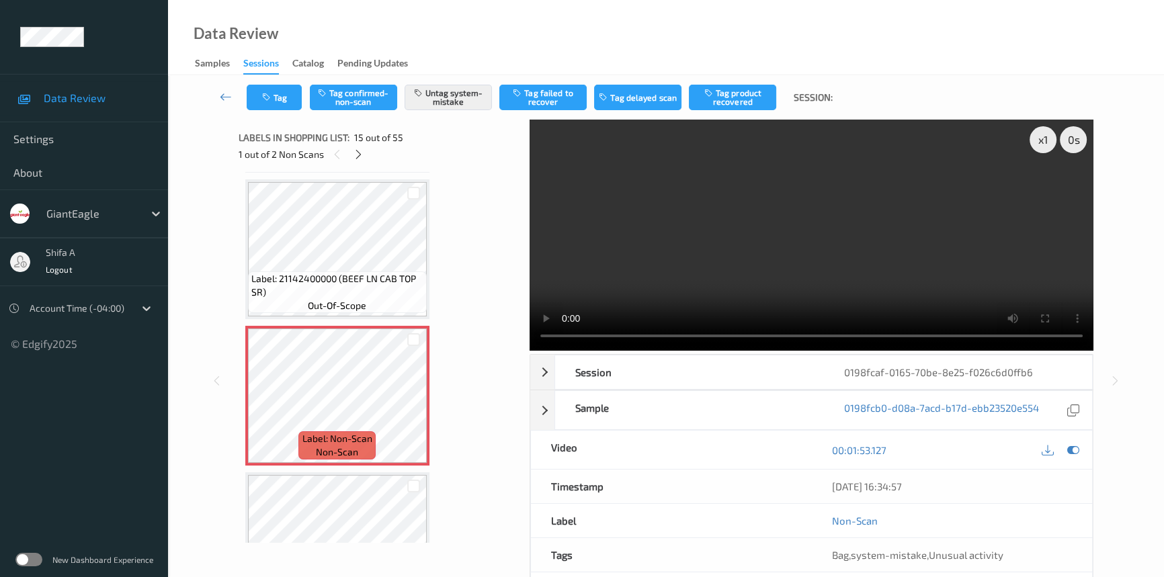
click at [369, 155] on div "1 out of 2 Non Scans" at bounding box center [380, 154] width 282 height 17
click at [360, 155] on icon at bounding box center [358, 155] width 11 height 12
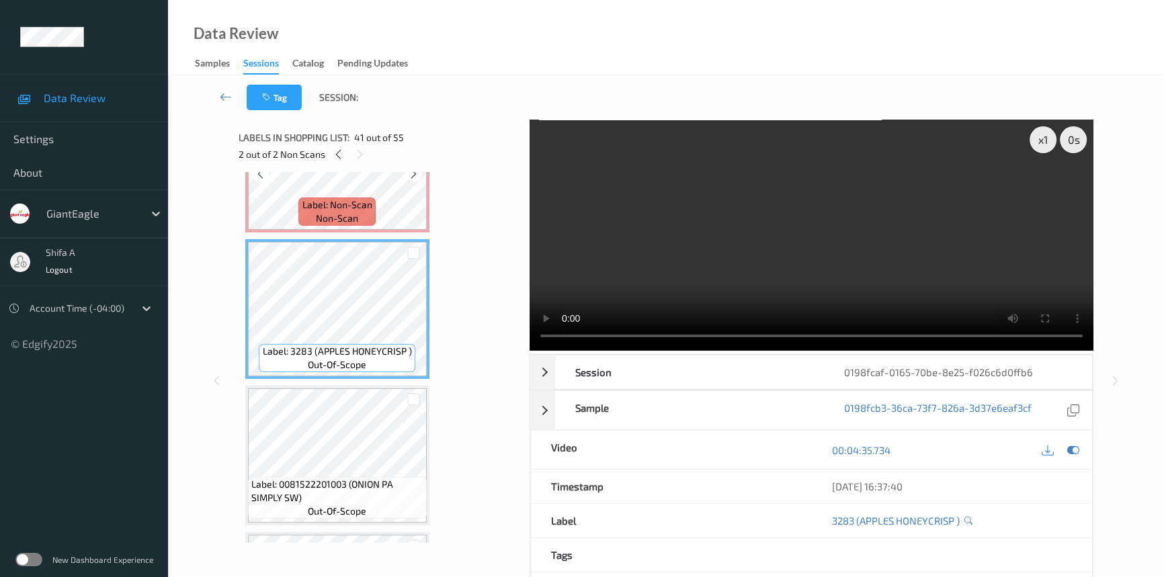
scroll to position [5556, 0]
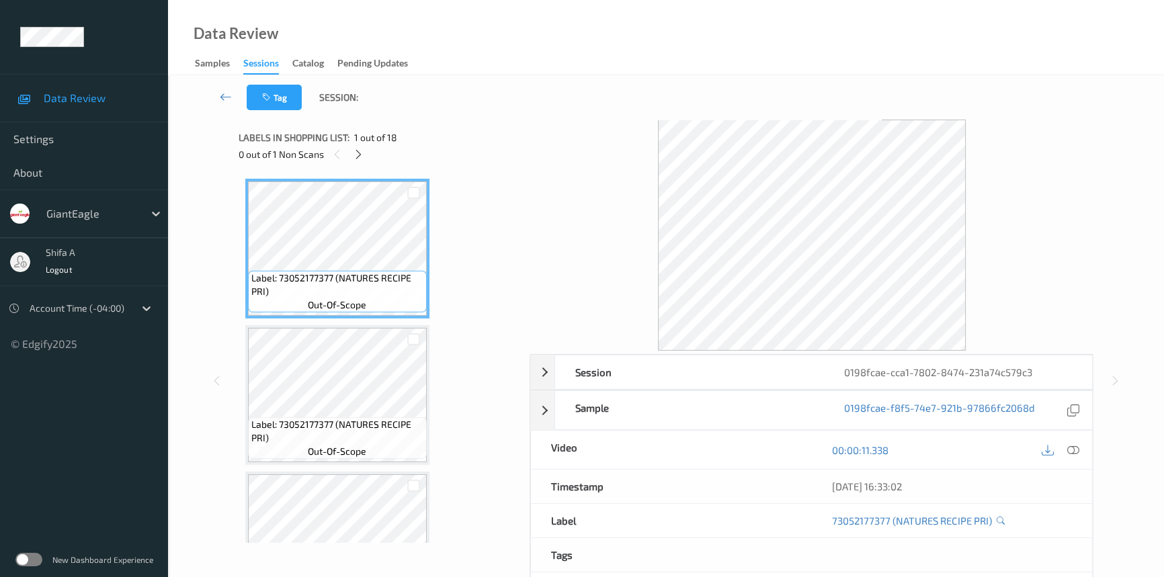
click at [1070, 450] on icon at bounding box center [1073, 450] width 12 height 12
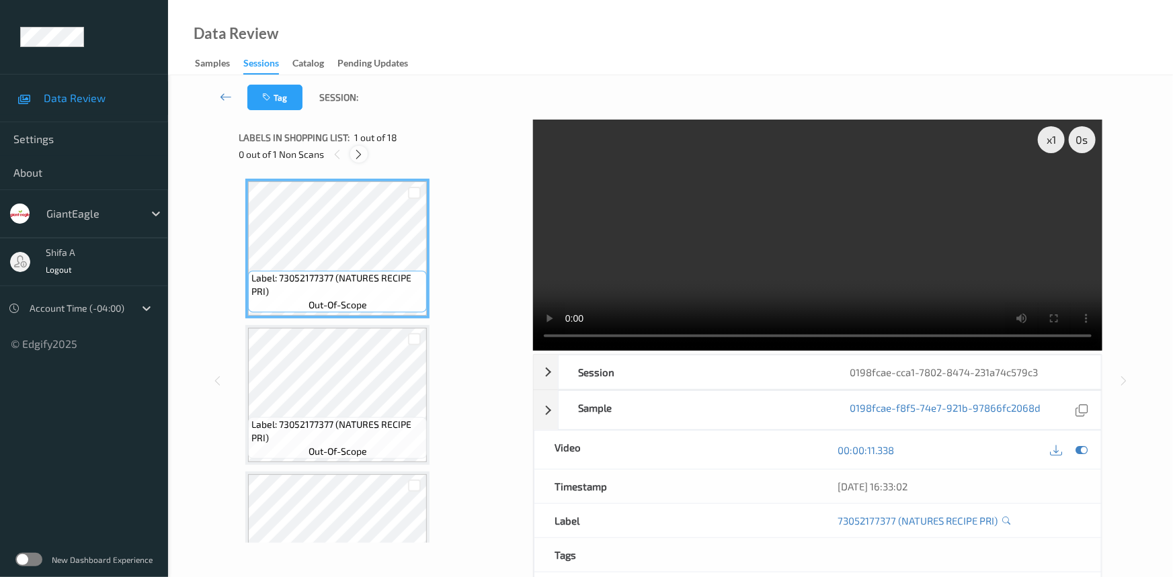
click at [363, 154] on icon at bounding box center [359, 155] width 11 height 12
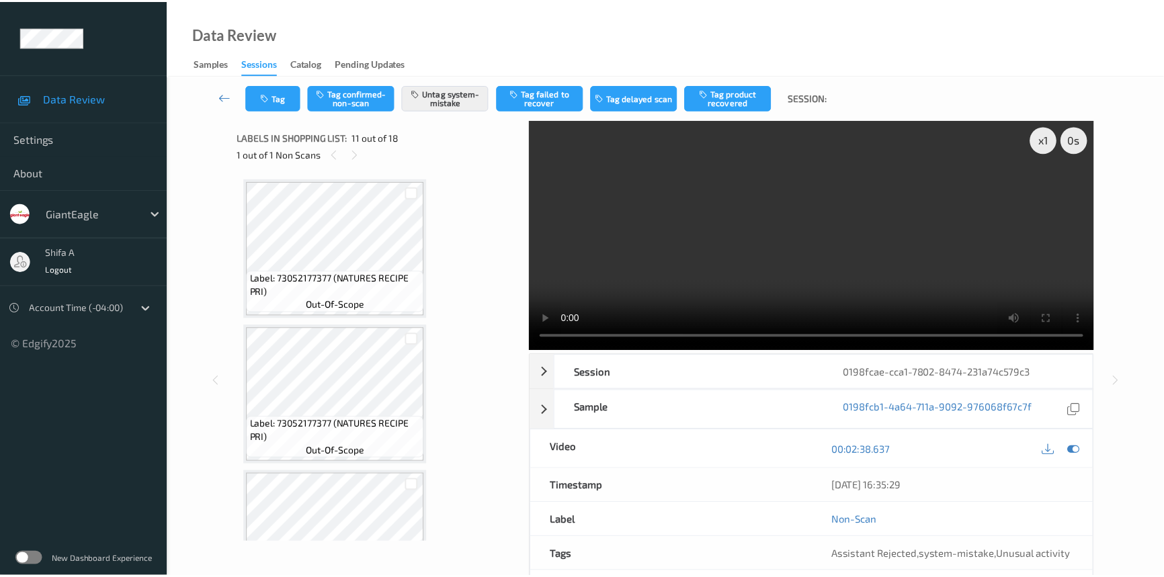
scroll to position [1321, 0]
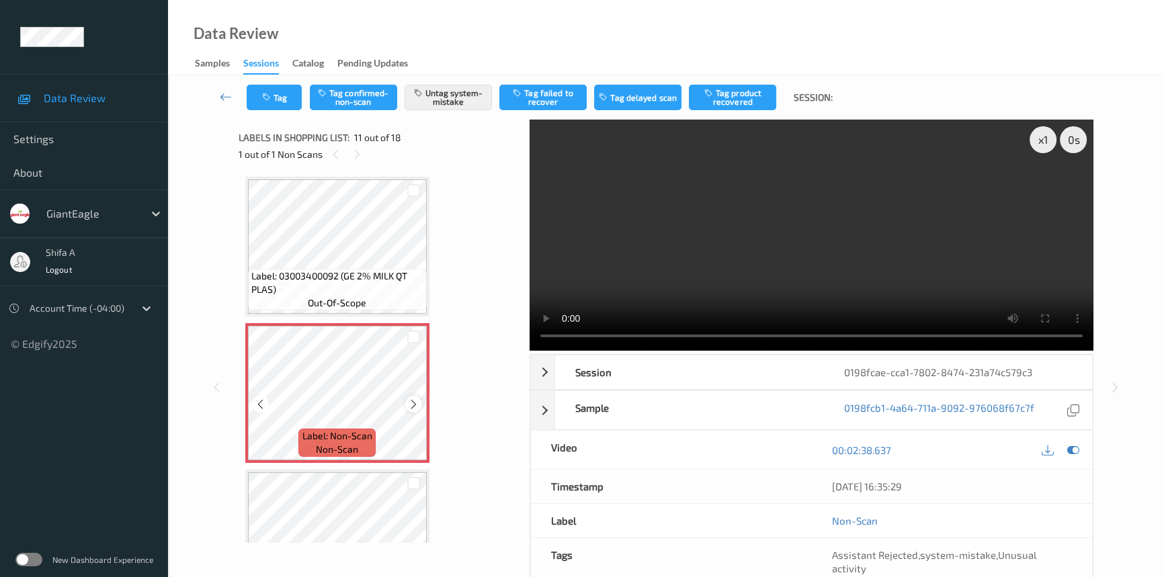
click at [410, 401] on icon at bounding box center [413, 405] width 11 height 12
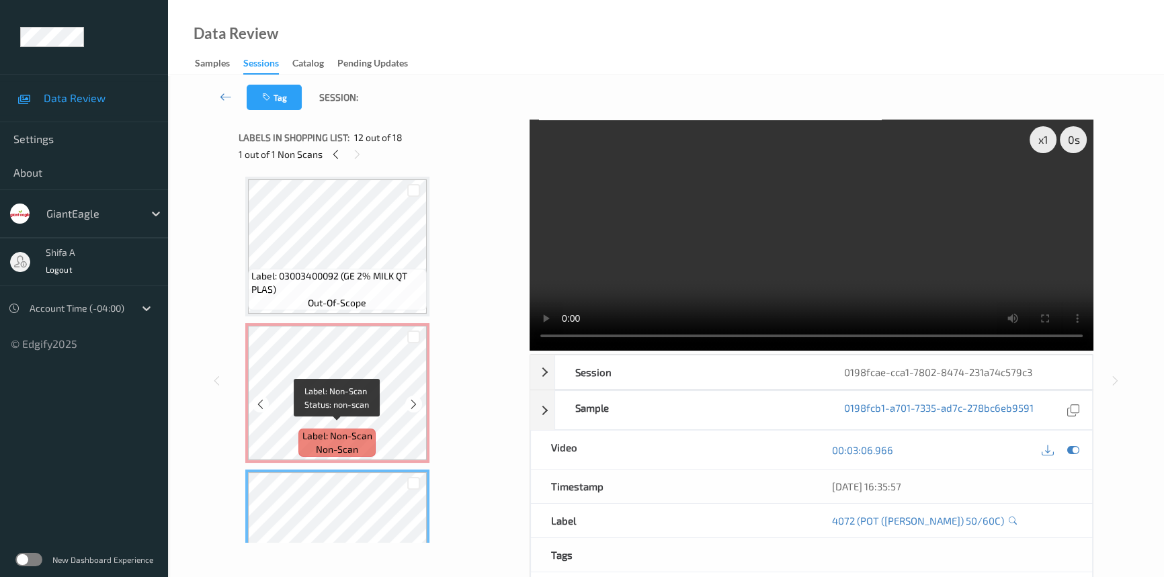
click at [339, 429] on span "Label: Non-Scan" at bounding box center [337, 435] width 70 height 13
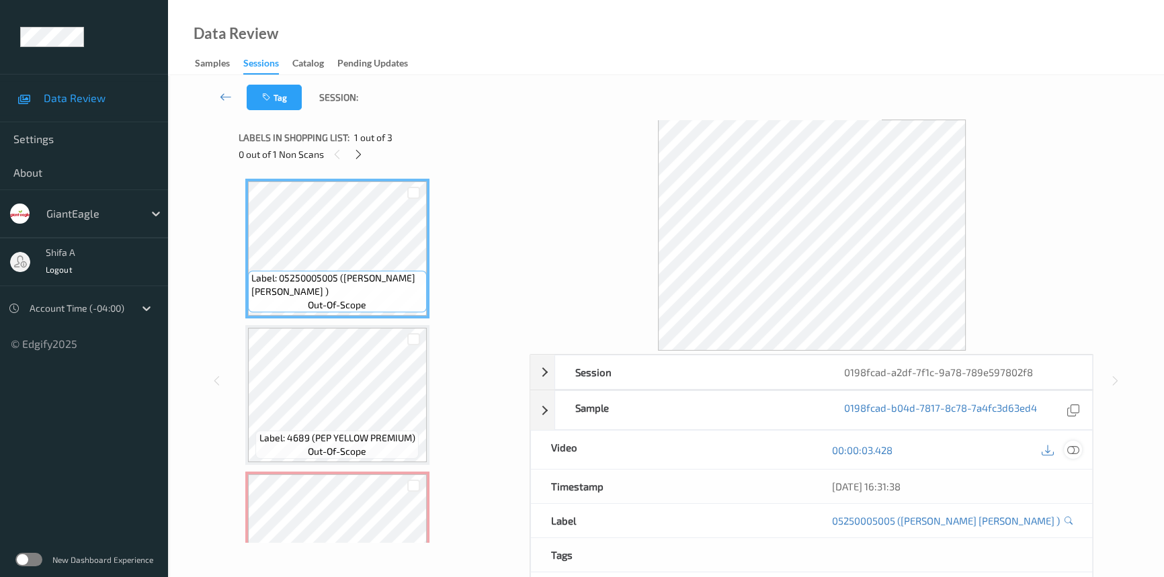
click at [1075, 450] on icon at bounding box center [1073, 450] width 12 height 12
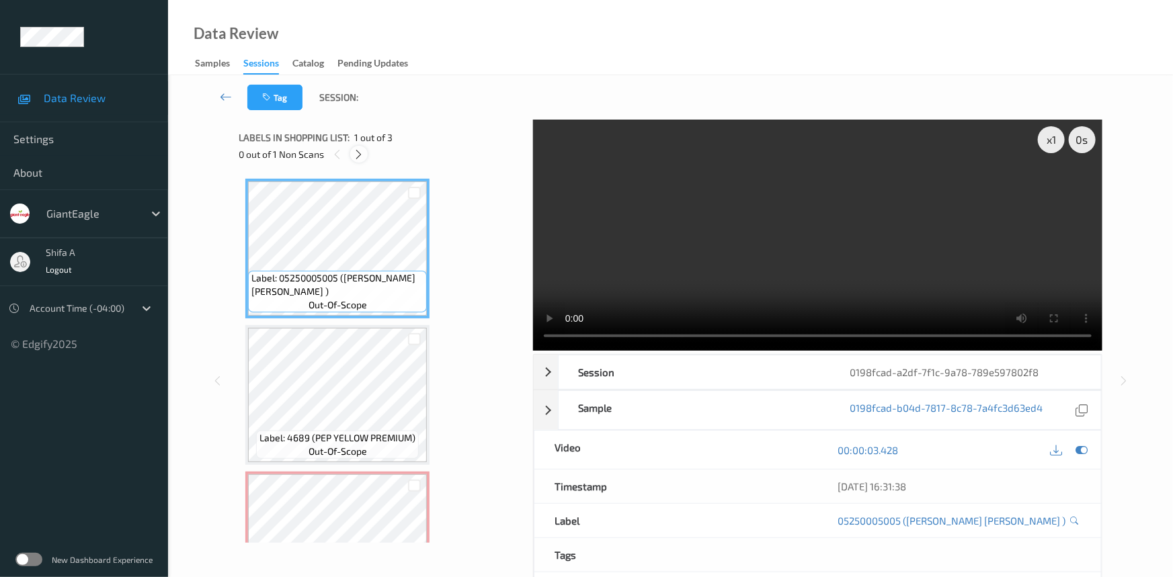
click at [364, 155] on icon at bounding box center [359, 155] width 11 height 12
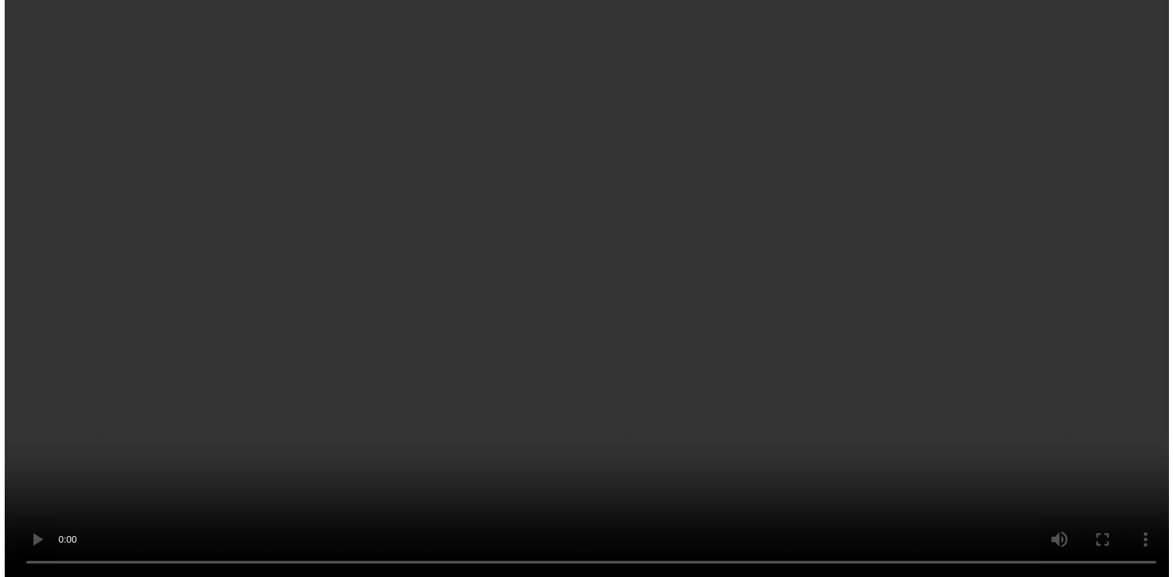
scroll to position [91, 0]
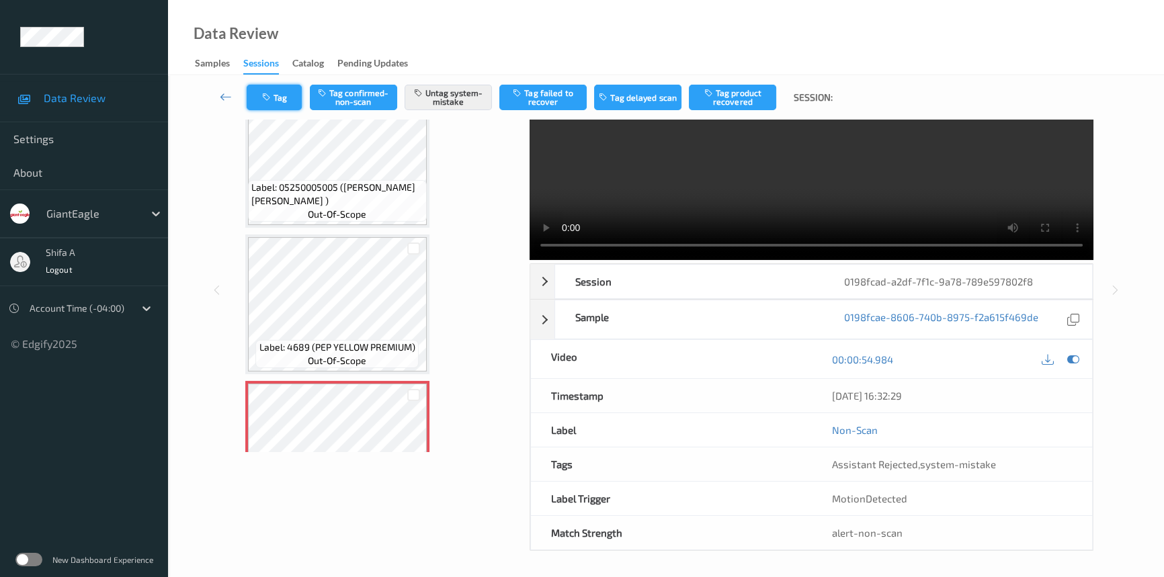
click at [280, 91] on button "Tag" at bounding box center [274, 98] width 55 height 26
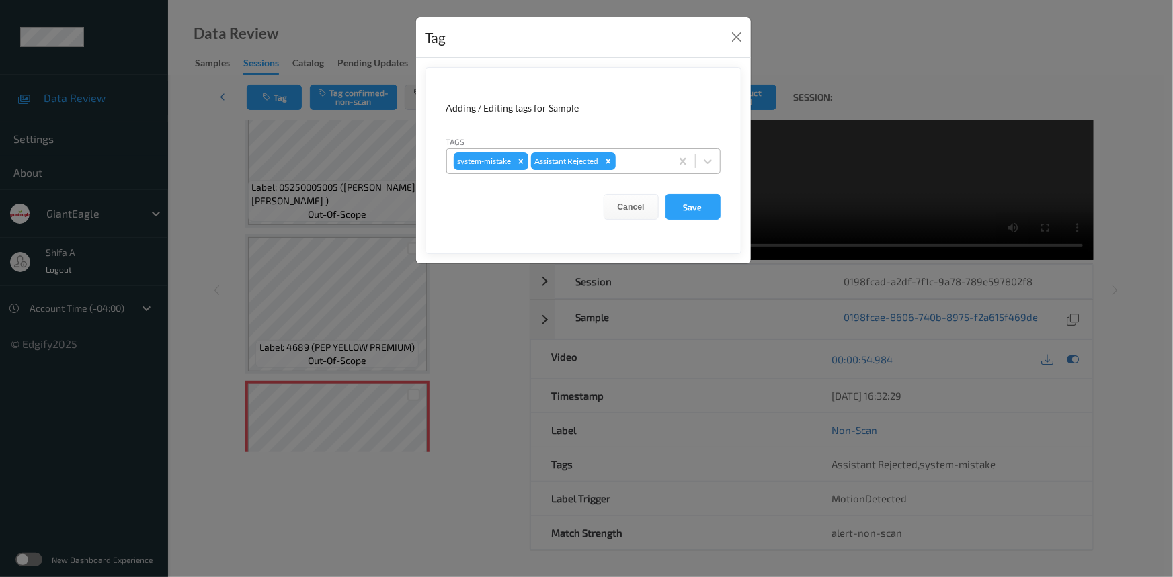
click at [641, 154] on div at bounding box center [641, 161] width 46 height 16
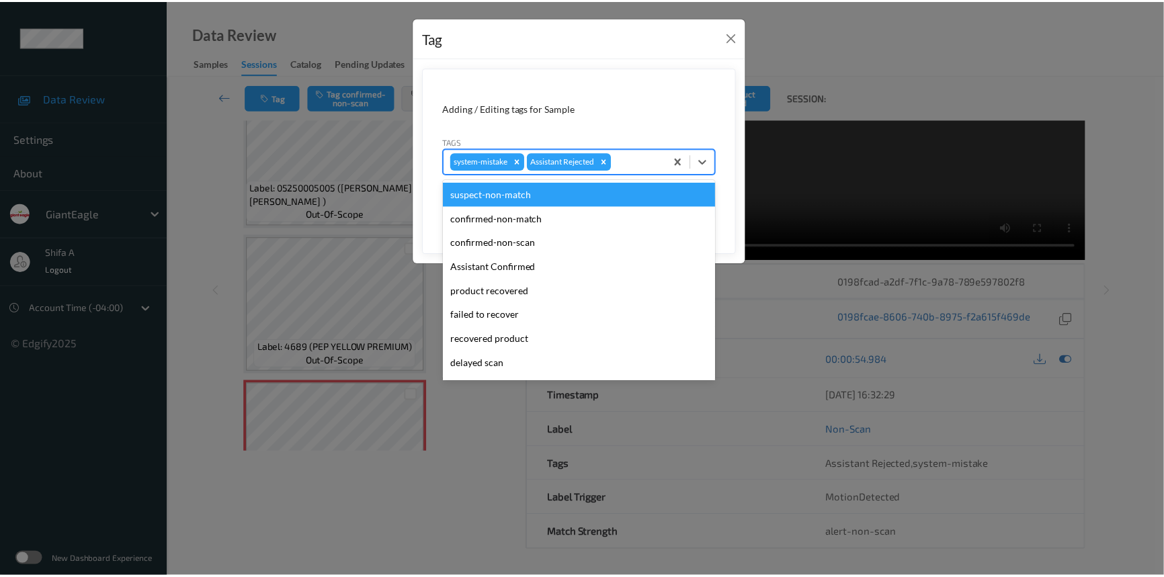
scroll to position [118, 0]
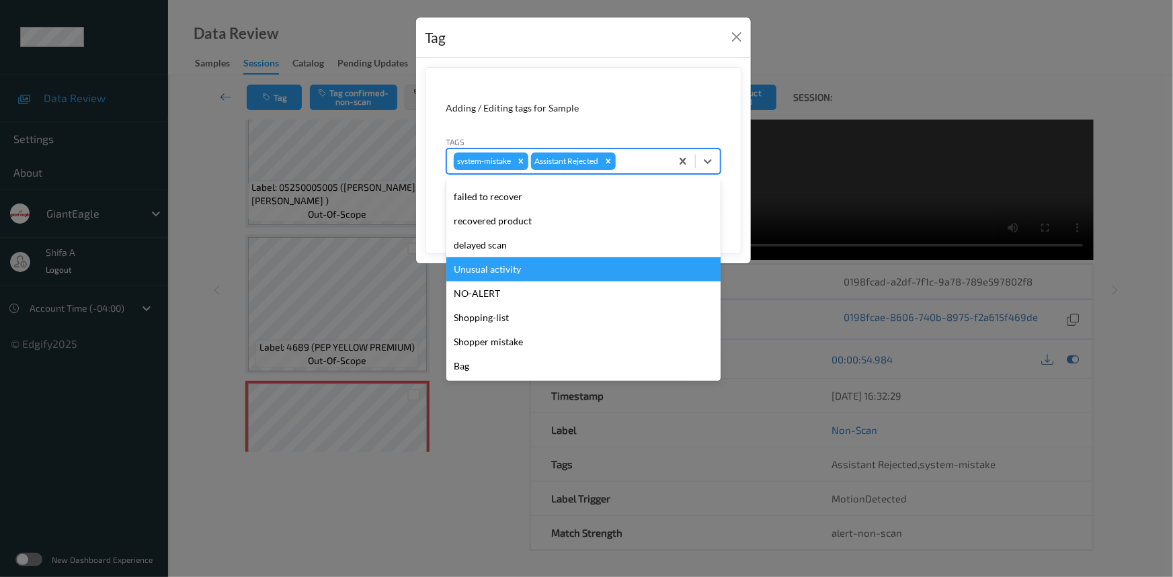
click at [528, 268] on div "Unusual activity" at bounding box center [583, 269] width 274 height 24
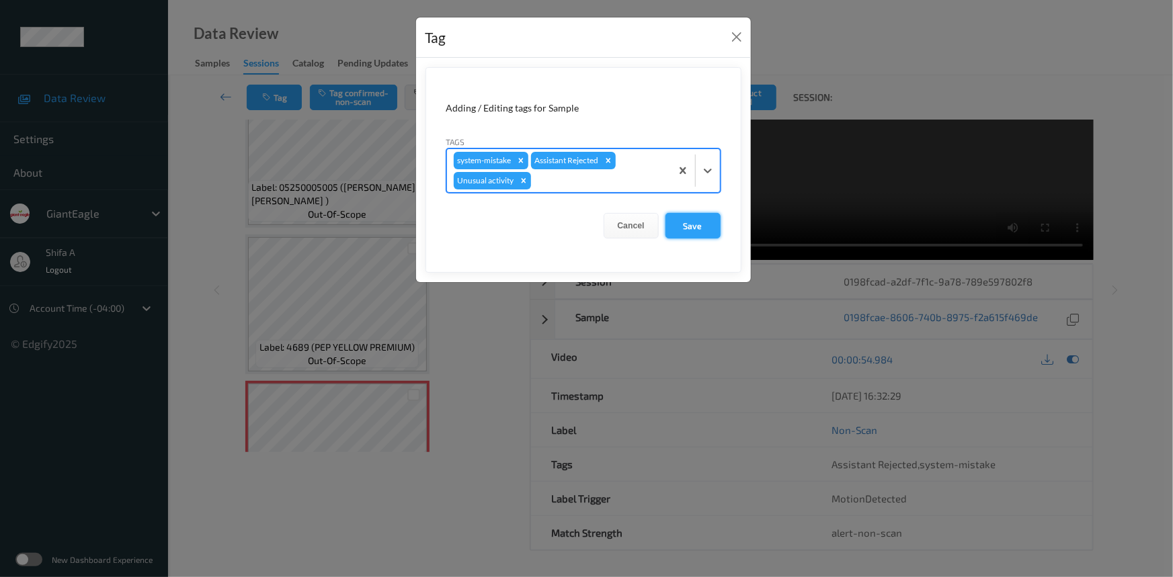
click at [703, 224] on button "Save" at bounding box center [692, 226] width 55 height 26
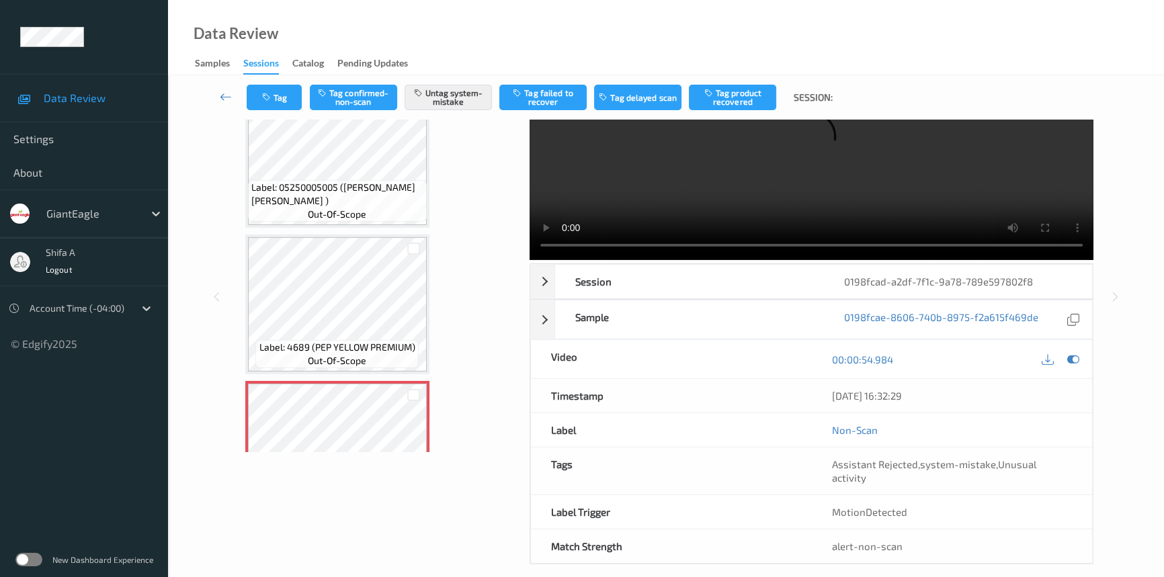
scroll to position [0, 0]
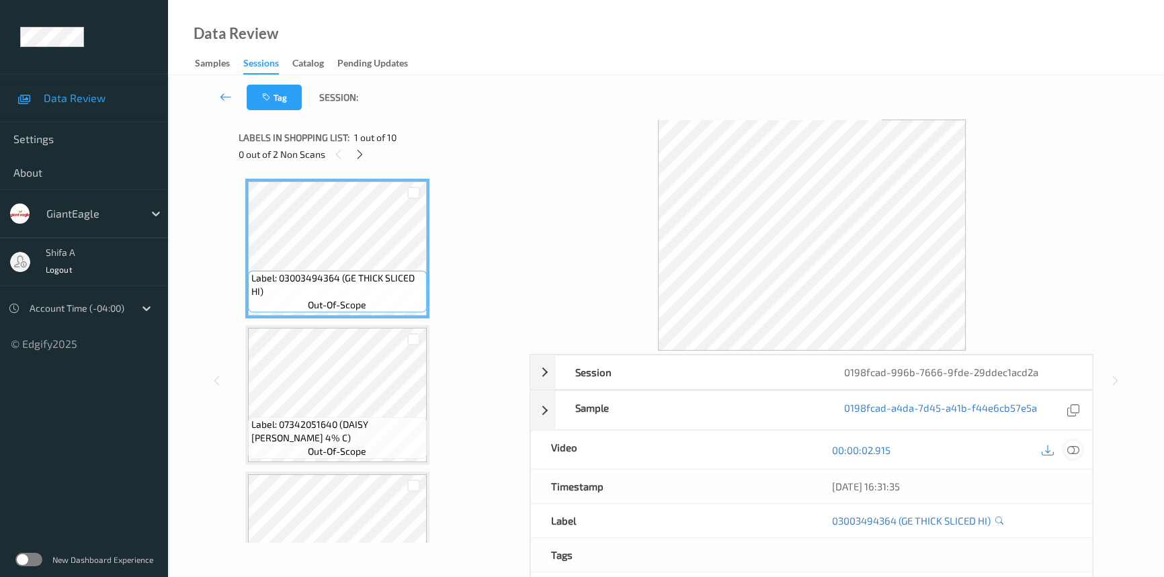
click at [1073, 450] on icon at bounding box center [1073, 450] width 12 height 12
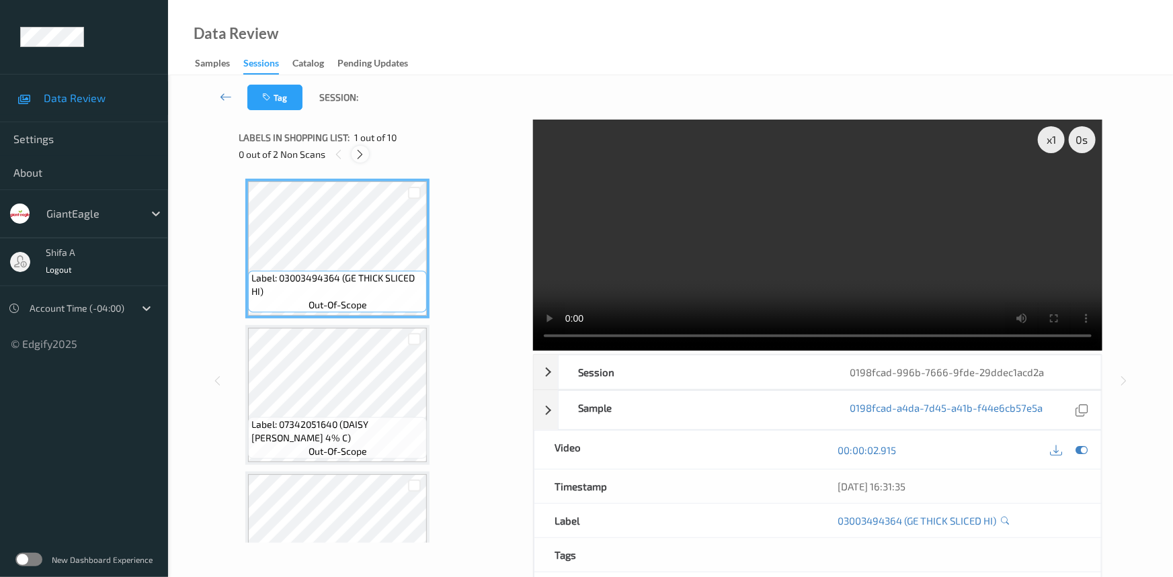
click at [354, 155] on div at bounding box center [360, 154] width 17 height 17
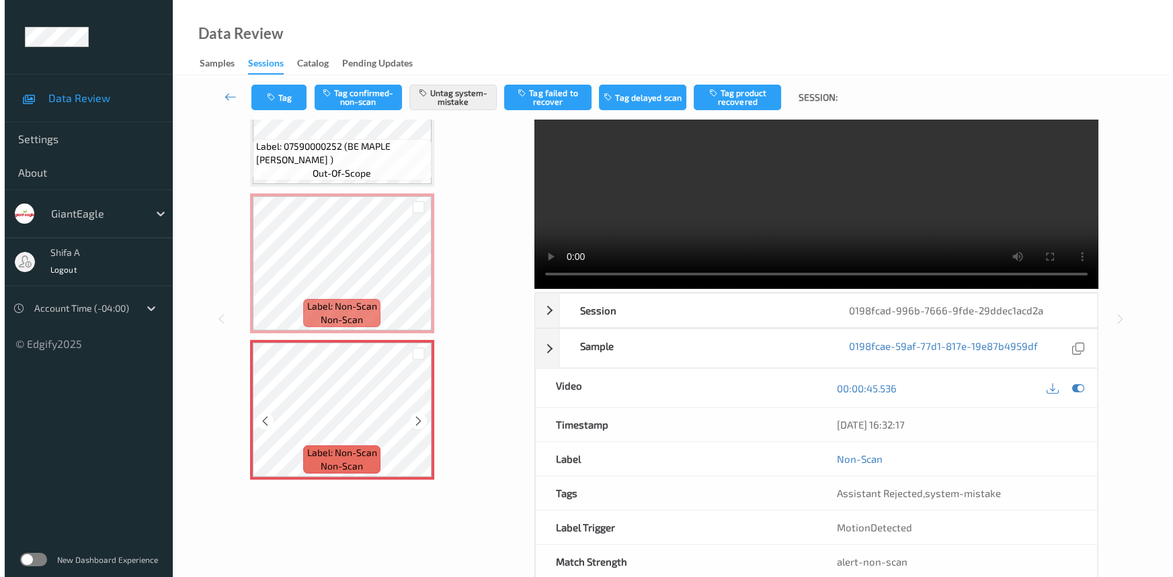
scroll to position [91, 0]
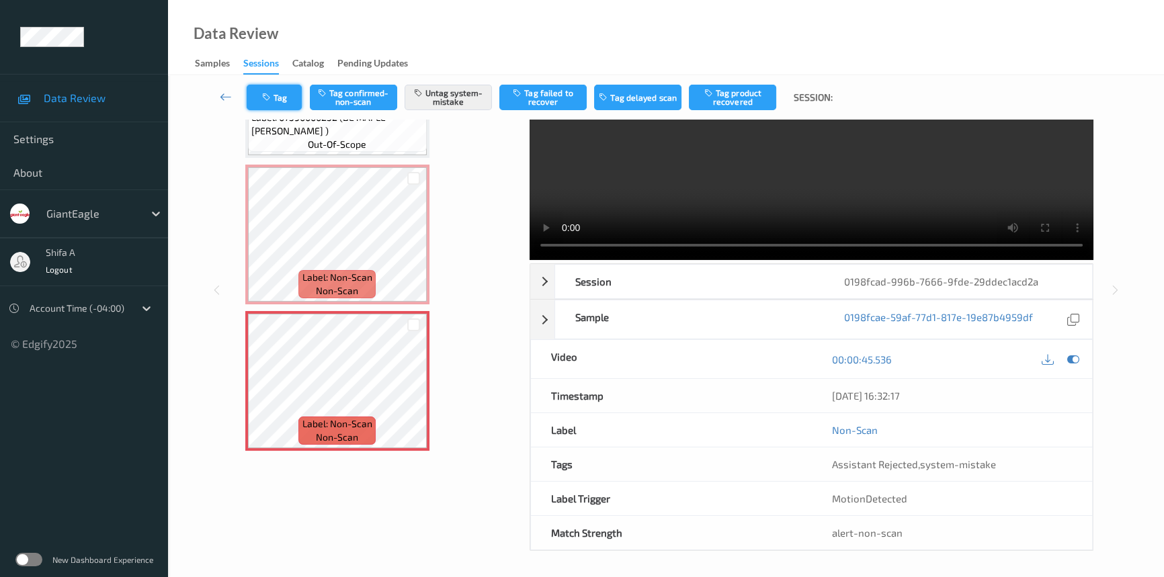
click at [279, 97] on button "Tag" at bounding box center [274, 98] width 55 height 26
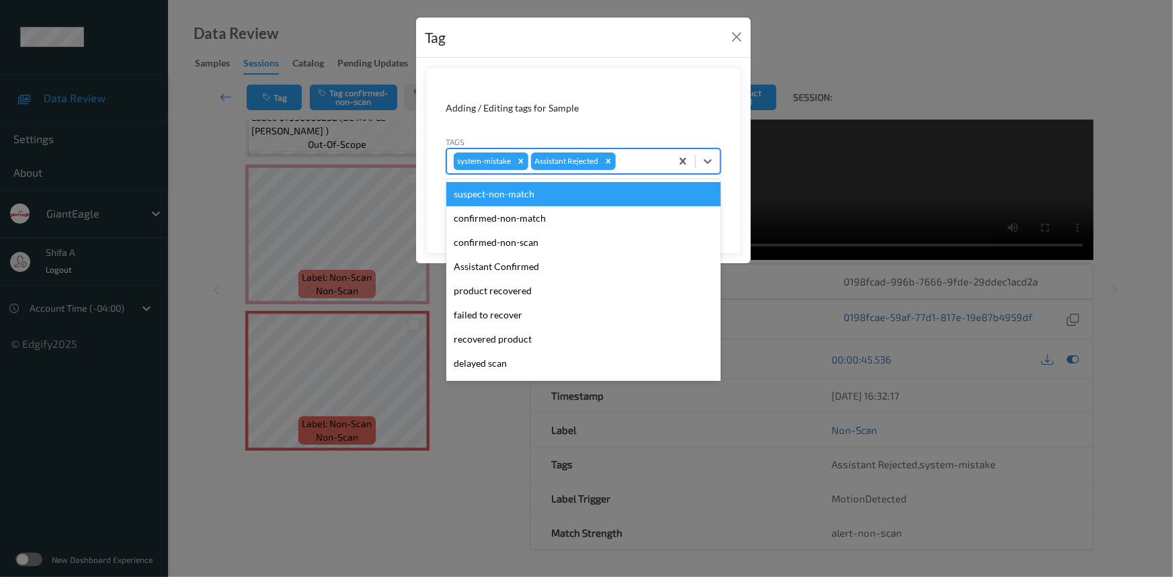
click at [634, 157] on div at bounding box center [641, 161] width 46 height 16
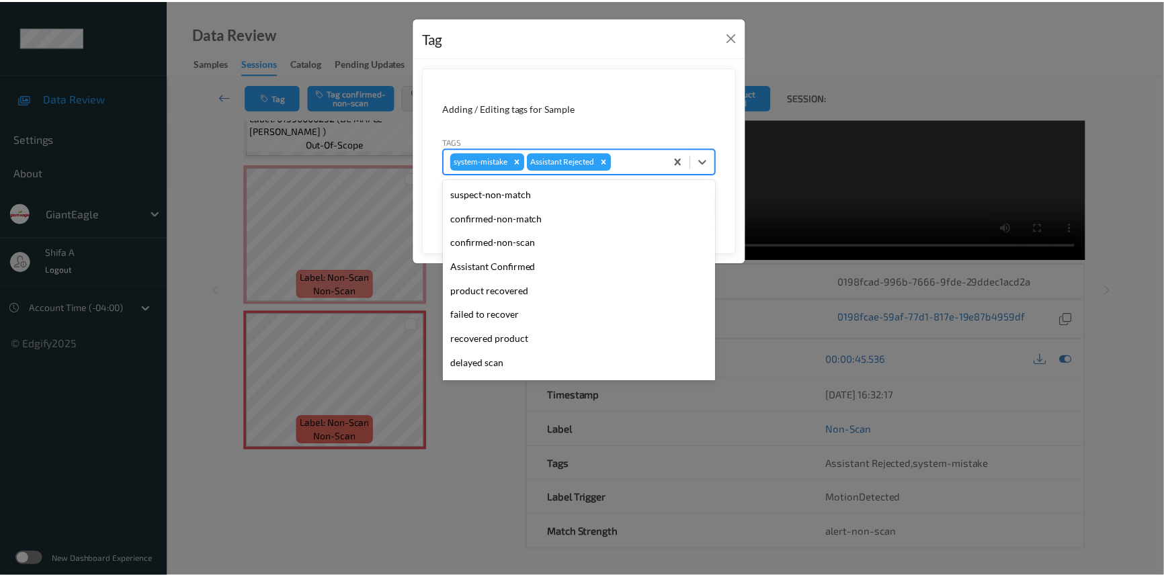
scroll to position [118, 0]
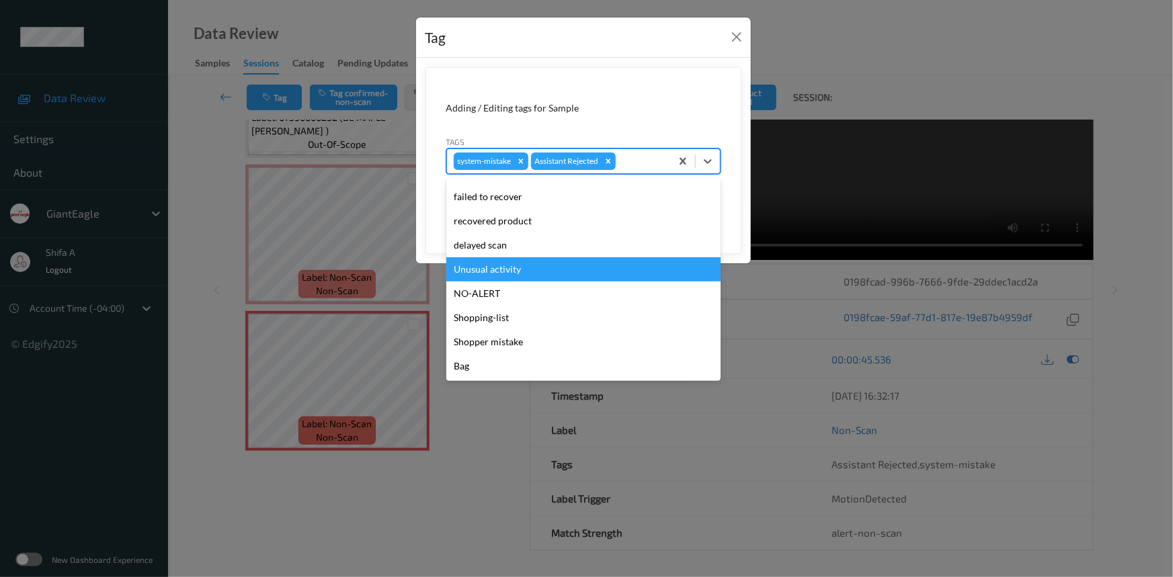
click at [499, 270] on div "Unusual activity" at bounding box center [583, 269] width 274 height 24
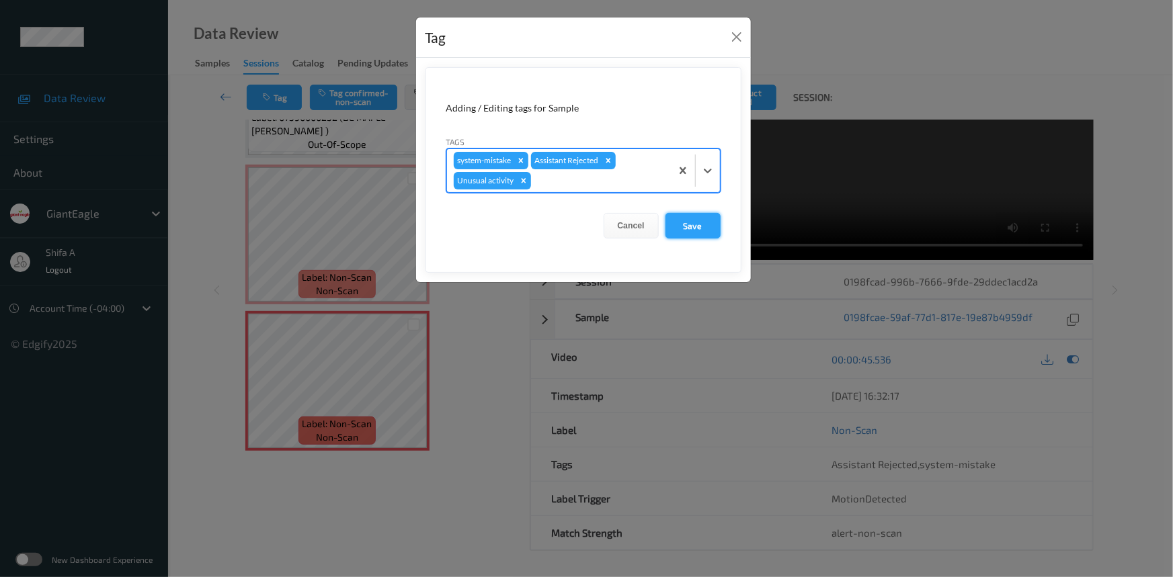
click at [689, 223] on button "Save" at bounding box center [692, 226] width 55 height 26
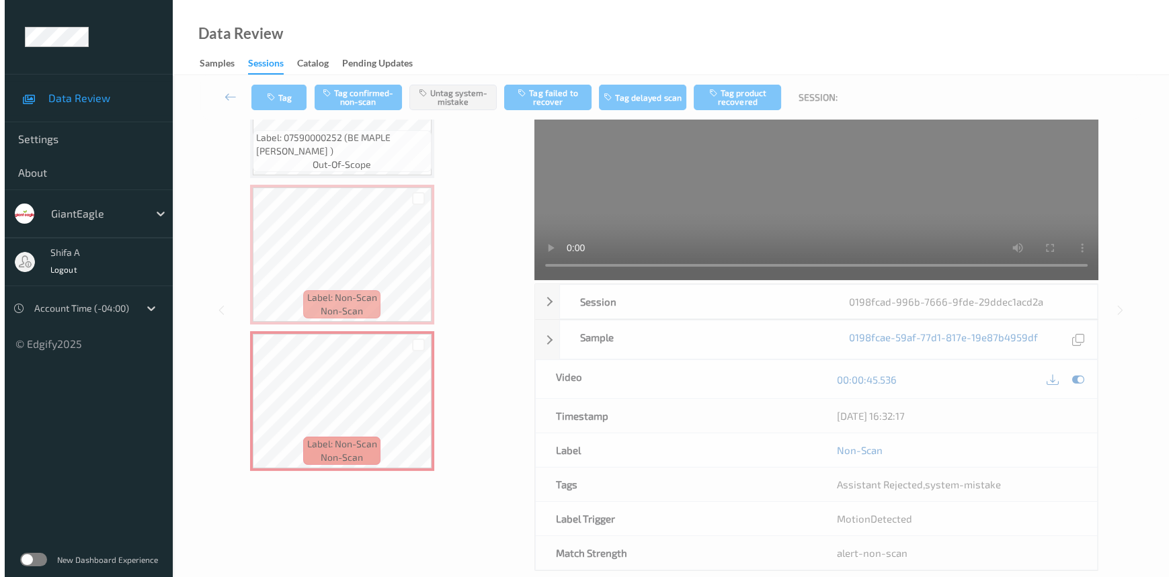
scroll to position [0, 0]
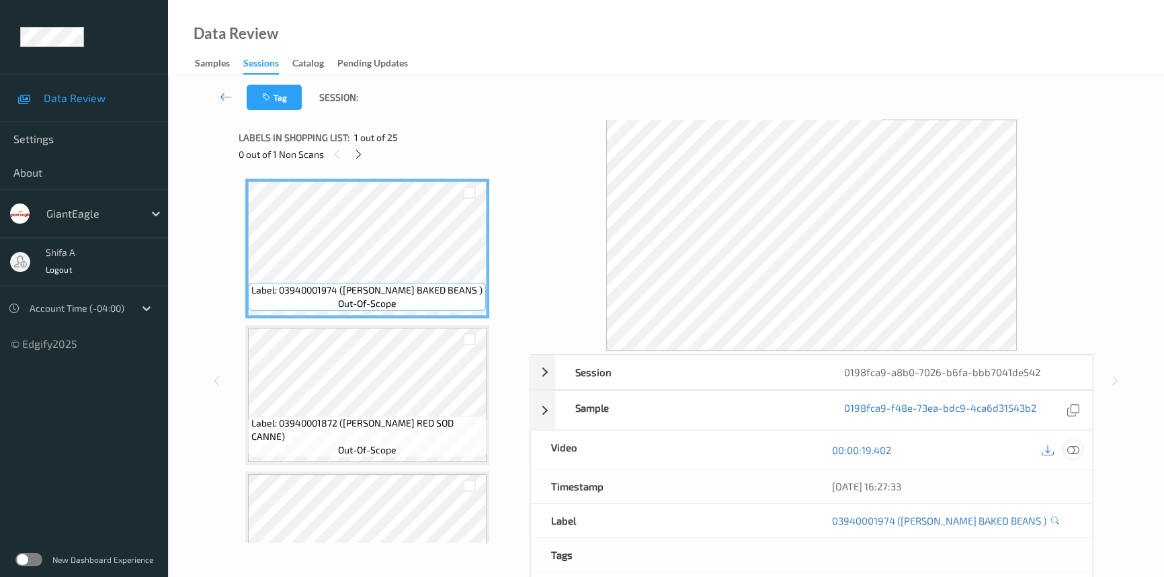
click at [1072, 457] on div at bounding box center [1073, 450] width 18 height 18
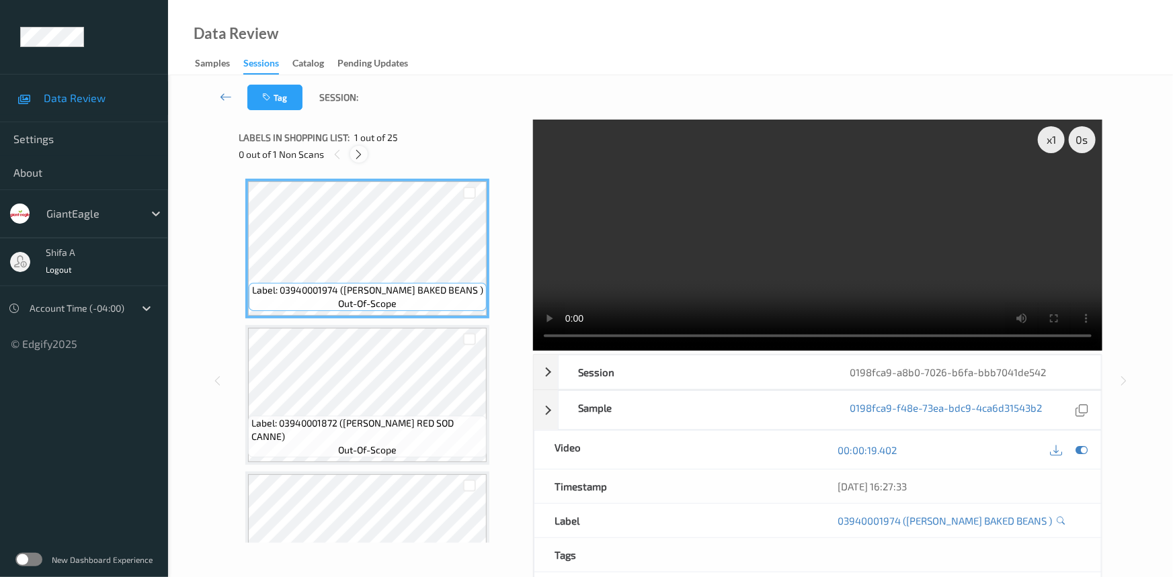
click at [361, 150] on icon at bounding box center [359, 155] width 11 height 12
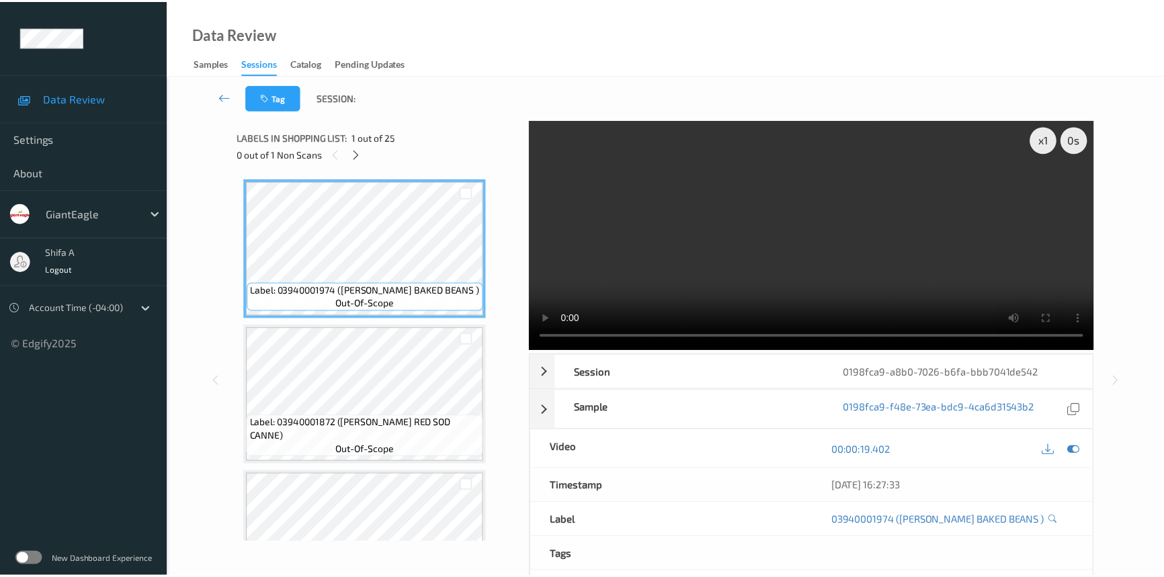
scroll to position [1467, 0]
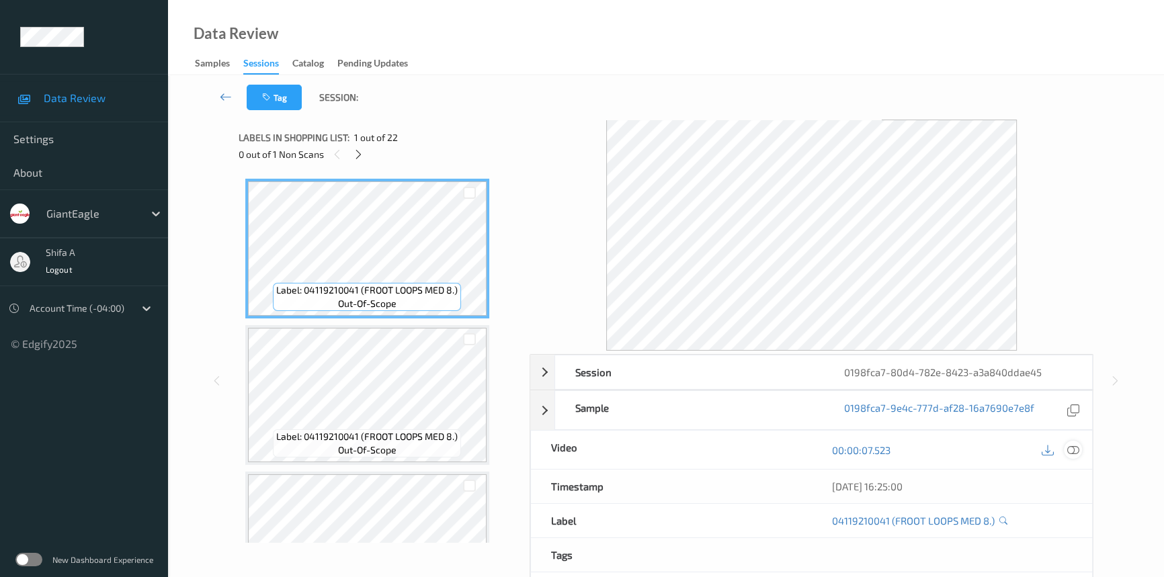
click at [1074, 450] on icon at bounding box center [1073, 450] width 12 height 12
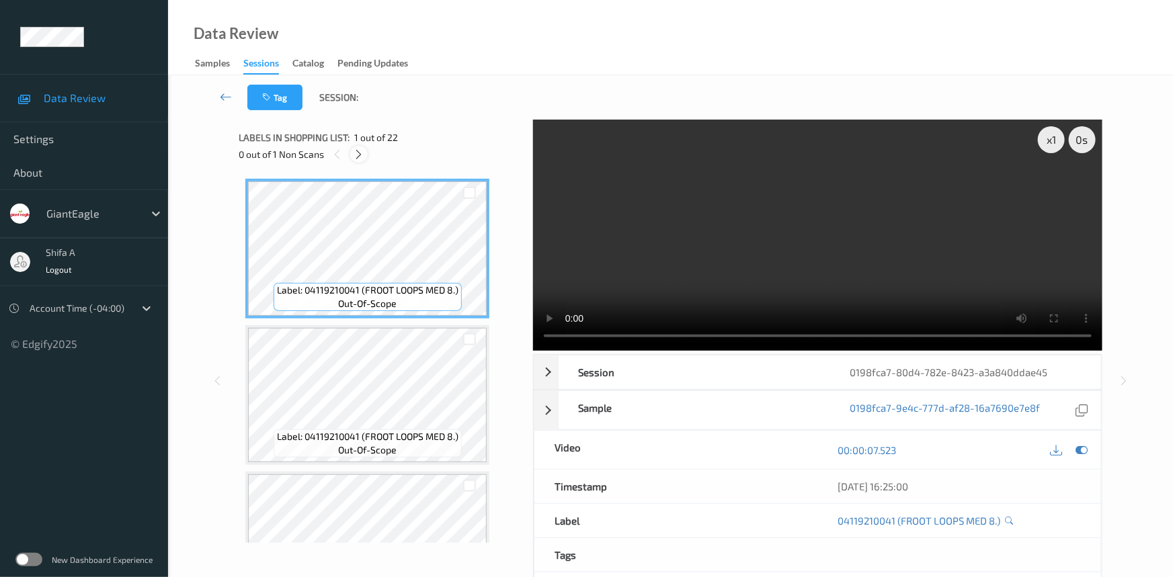
click at [356, 149] on icon at bounding box center [359, 155] width 11 height 12
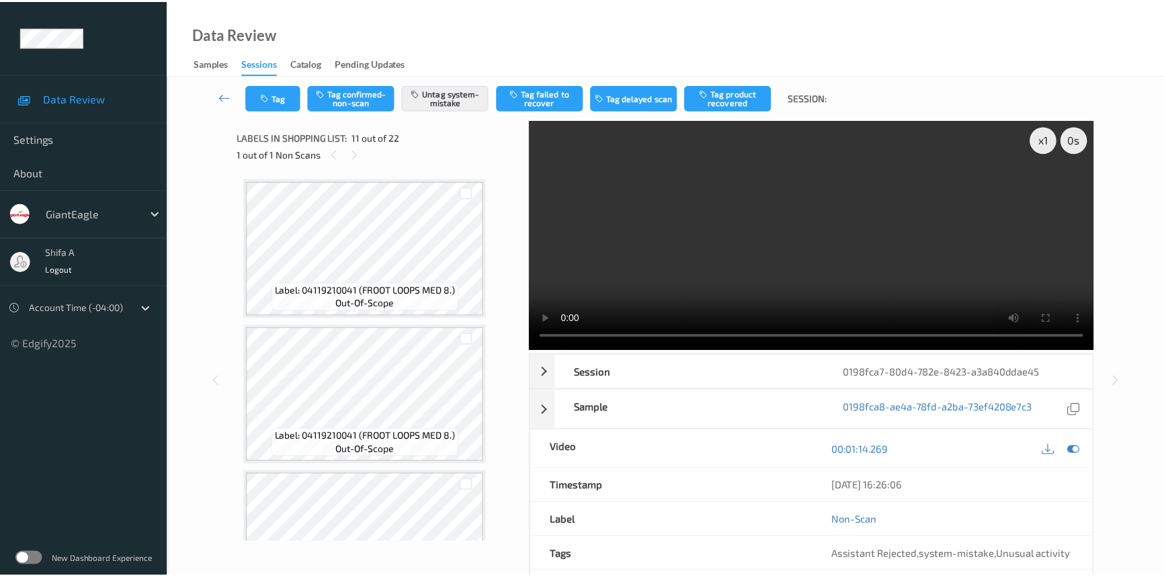
scroll to position [1321, 0]
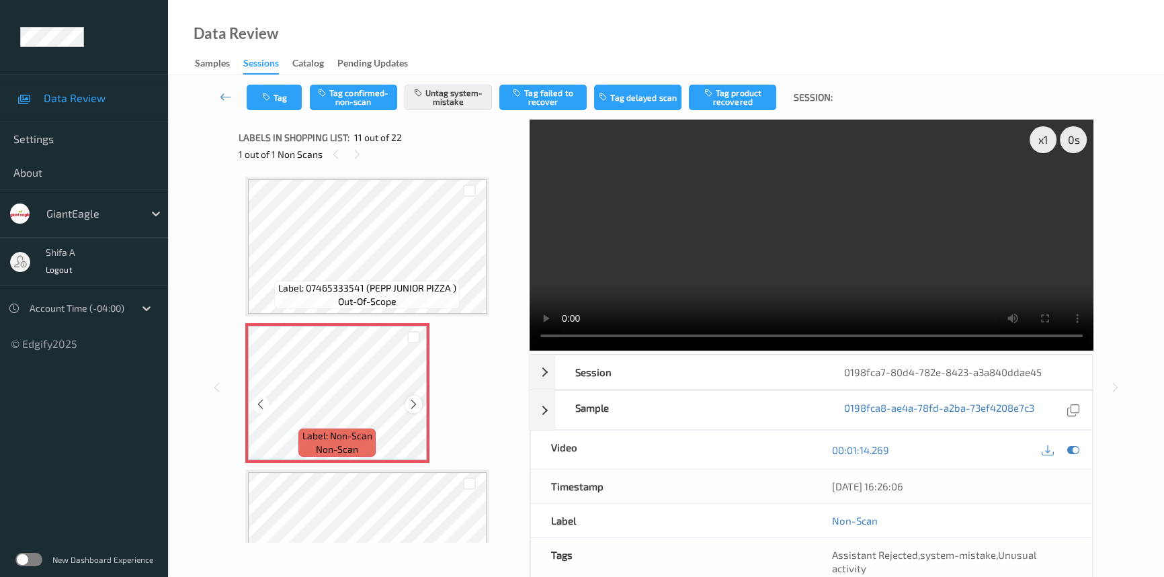
click at [409, 403] on icon at bounding box center [413, 405] width 11 height 12
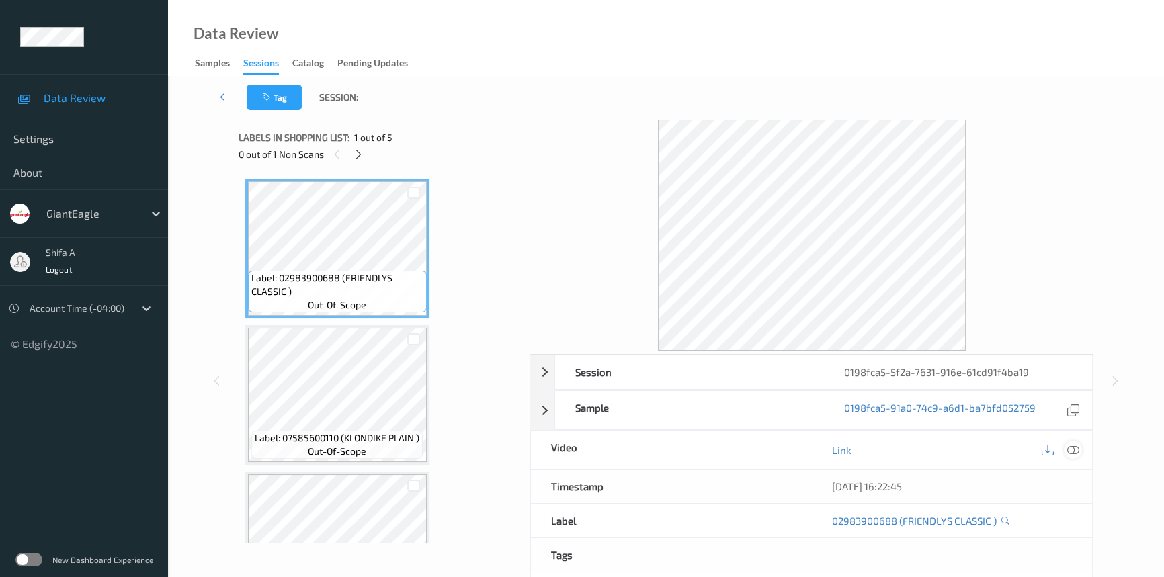
click at [1077, 446] on icon at bounding box center [1073, 450] width 12 height 12
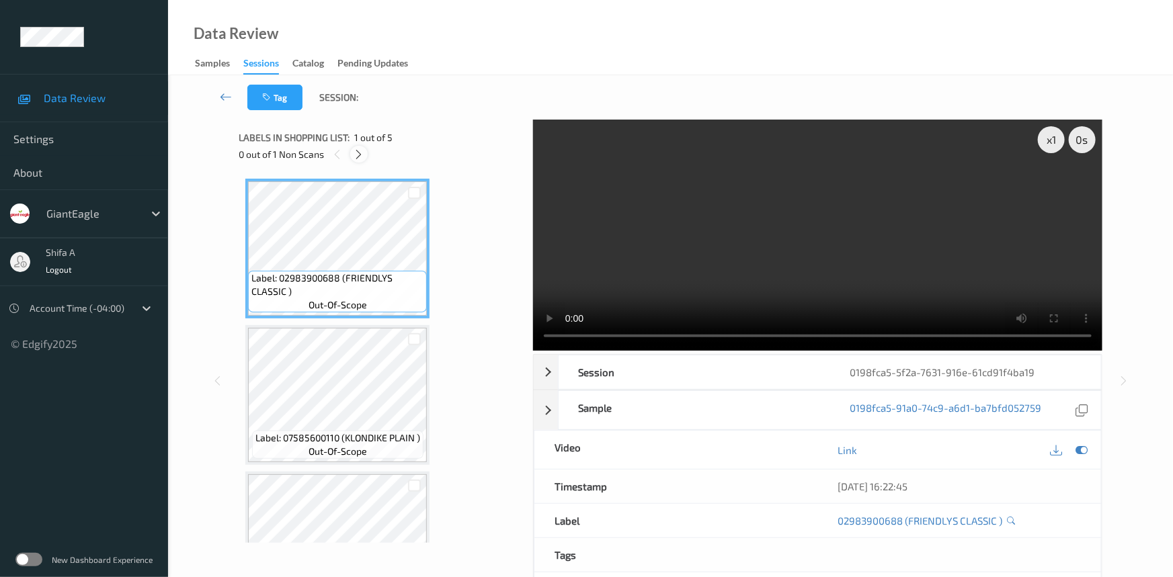
click at [359, 154] on icon at bounding box center [359, 155] width 11 height 12
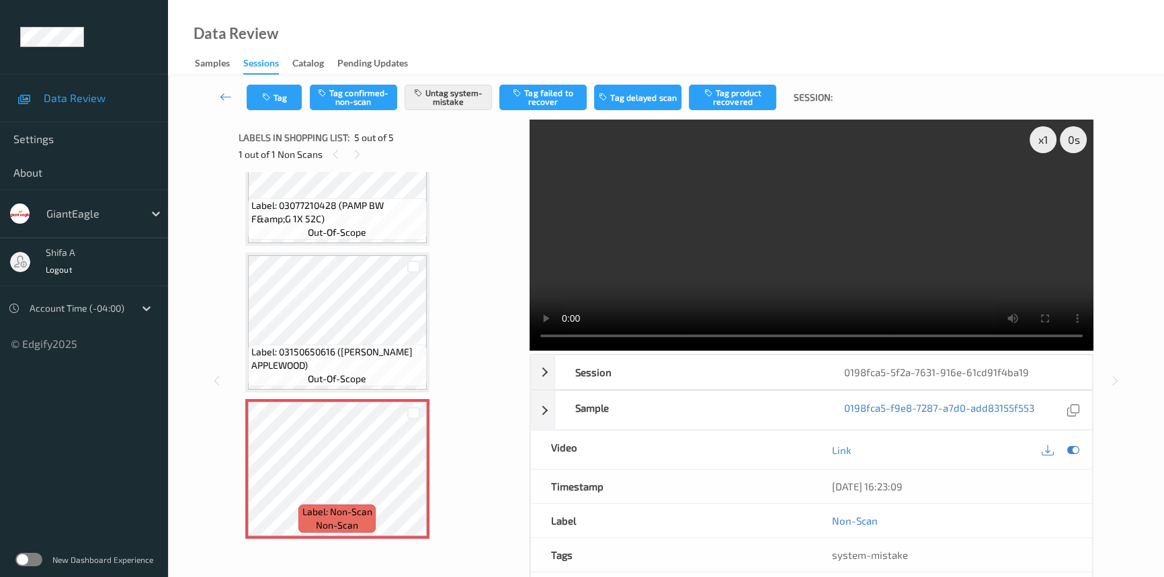
scroll to position [91, 0]
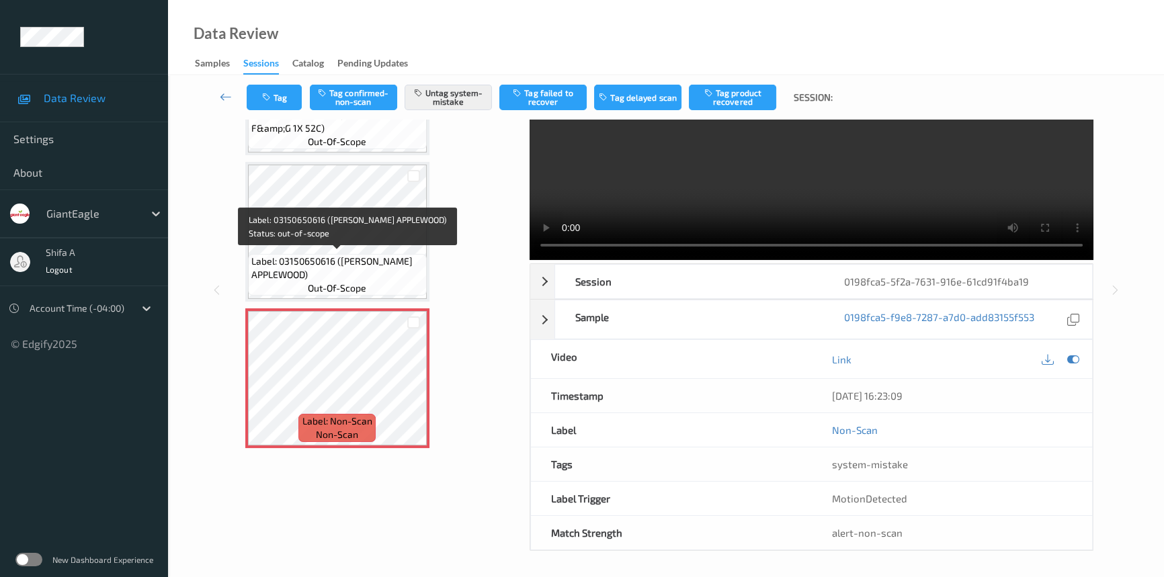
click at [359, 263] on span "Label: 03150650616 (DW BACON APPLEWOOD)" at bounding box center [337, 268] width 172 height 27
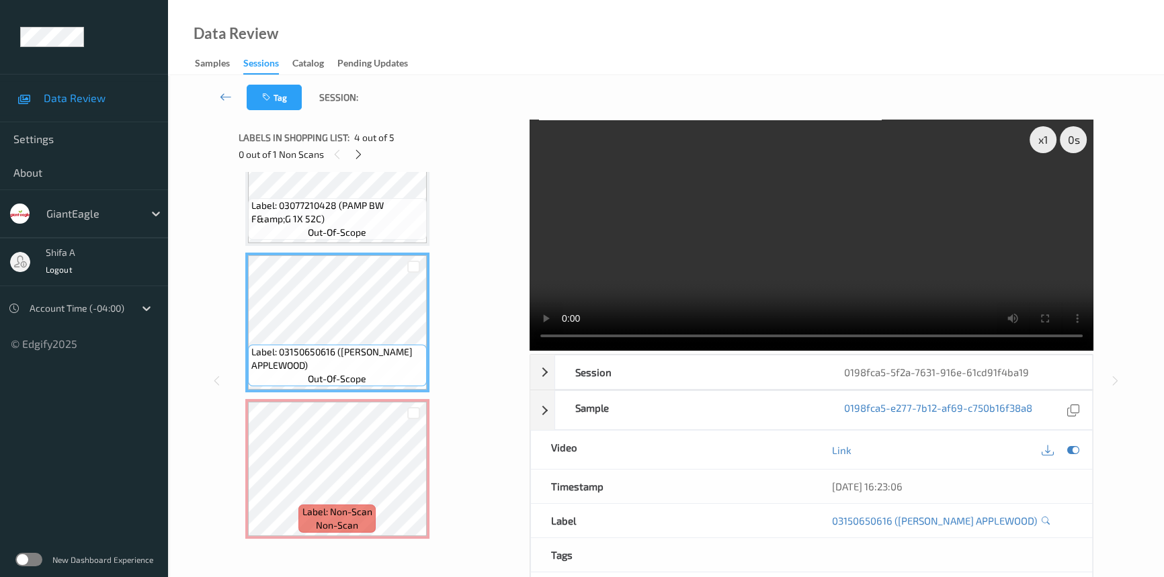
scroll to position [283, 0]
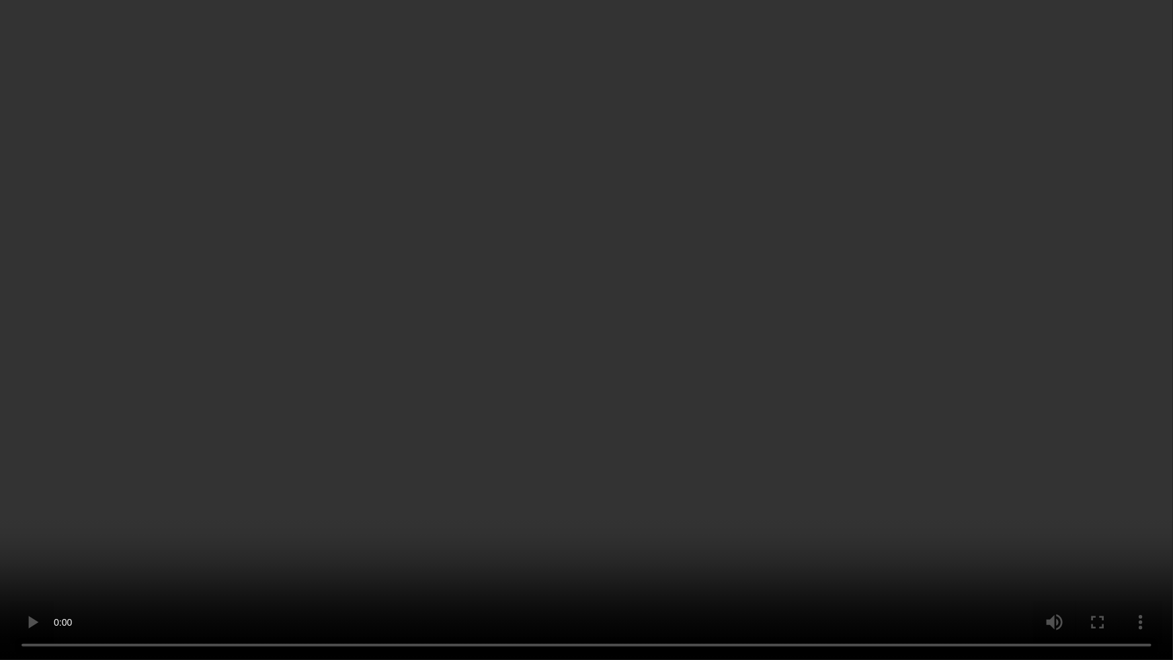
click at [965, 449] on video at bounding box center [586, 330] width 1173 height 660
click at [901, 347] on video at bounding box center [586, 330] width 1173 height 660
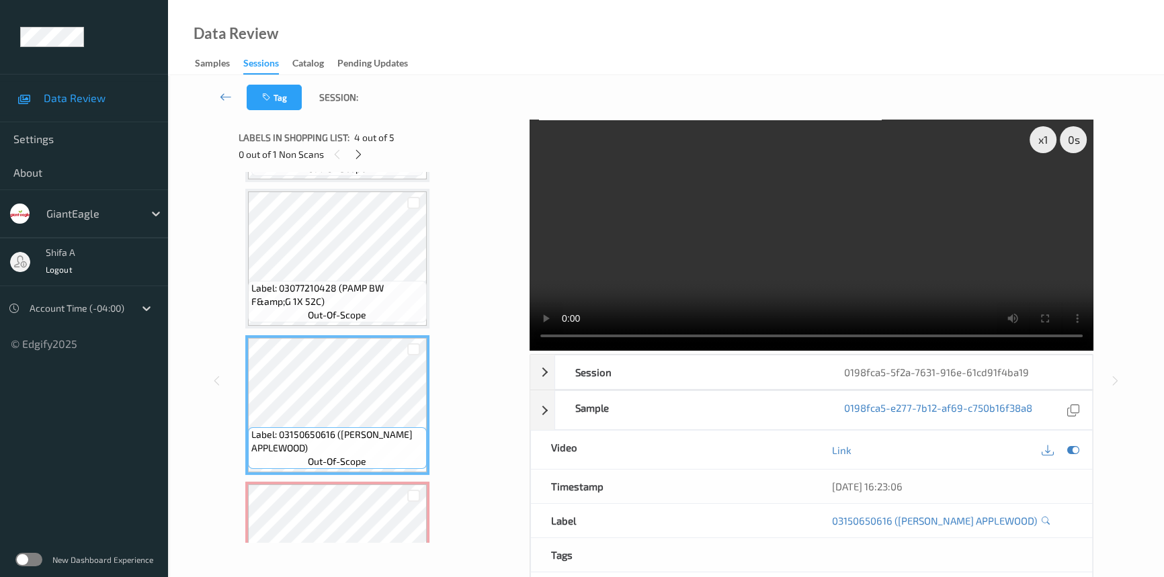
click at [965, 273] on video at bounding box center [812, 235] width 564 height 231
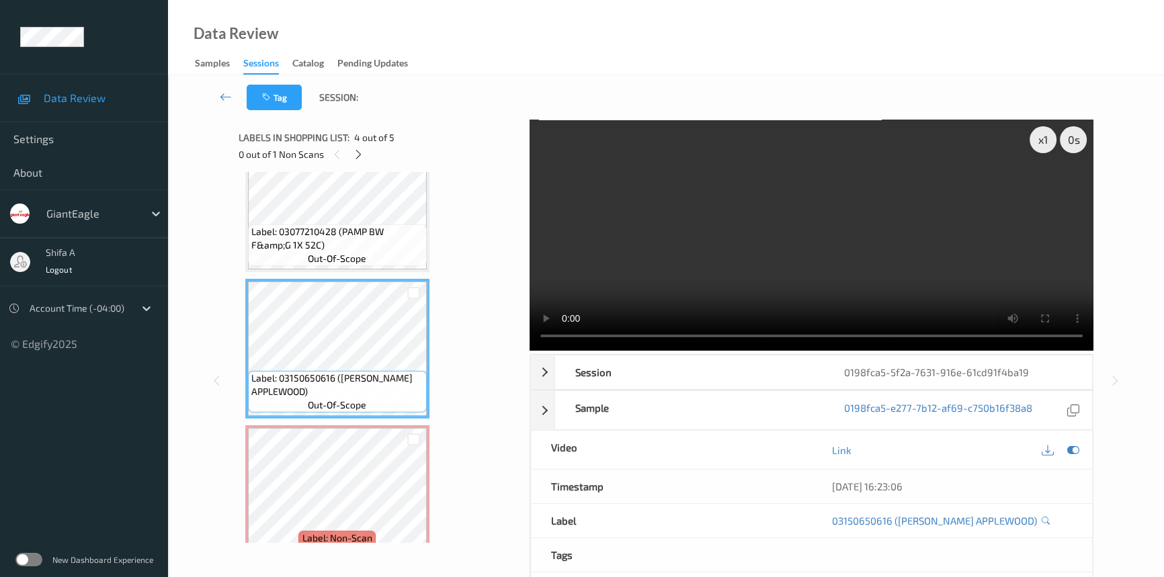
scroll to position [366, 0]
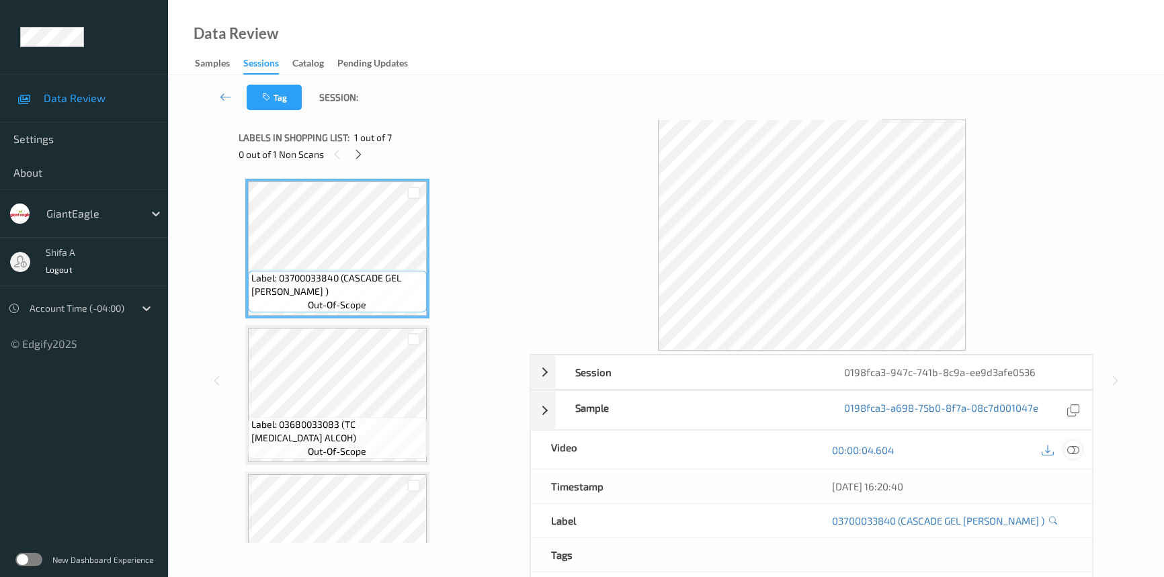
drag, startPoint x: 1071, startPoint y: 454, endPoint x: 585, endPoint y: 279, distance: 516.4
click at [1071, 453] on icon at bounding box center [1073, 450] width 12 height 12
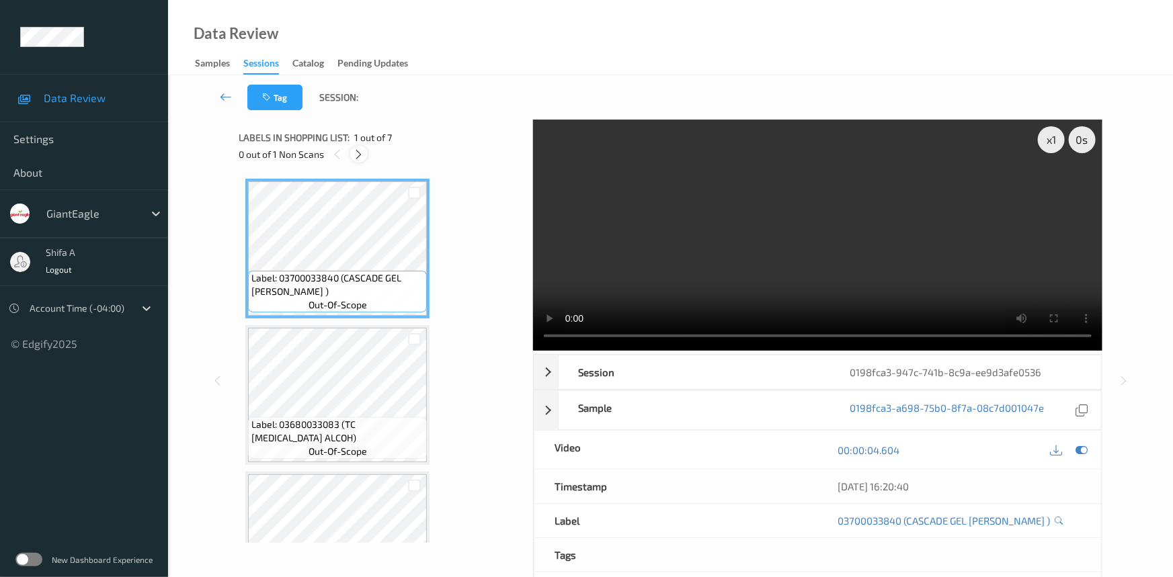
click at [356, 147] on div at bounding box center [358, 154] width 17 height 17
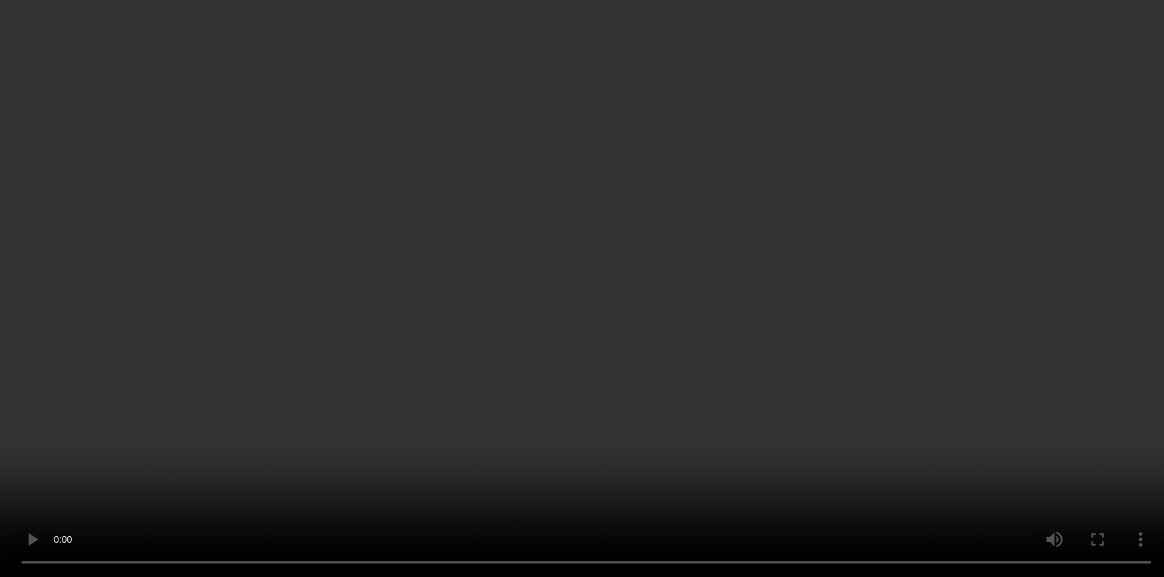
scroll to position [658, 0]
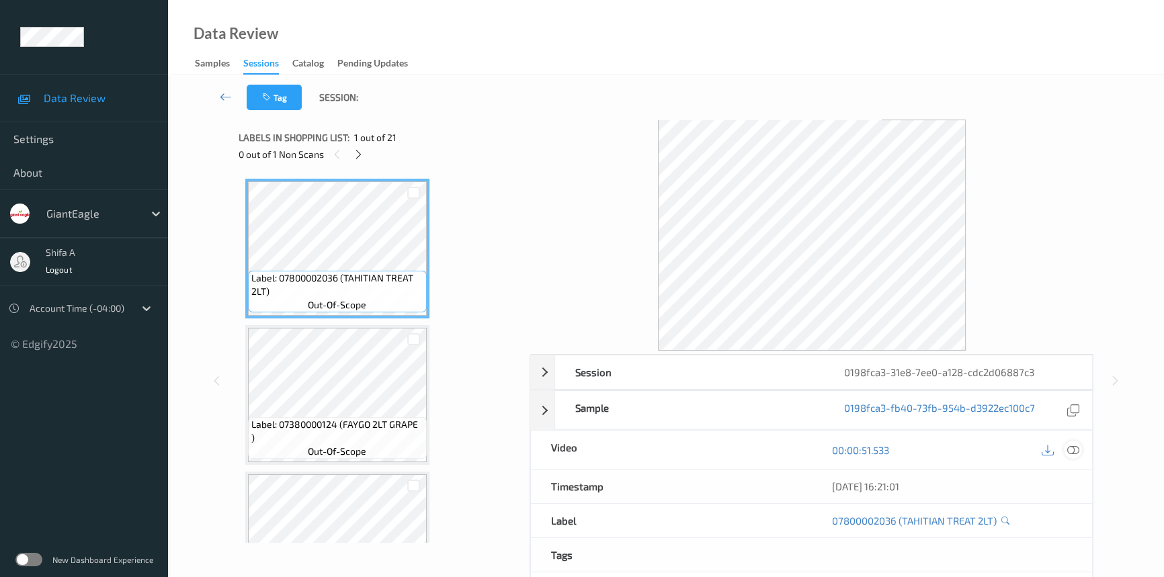
click at [1076, 454] on icon at bounding box center [1073, 450] width 12 height 12
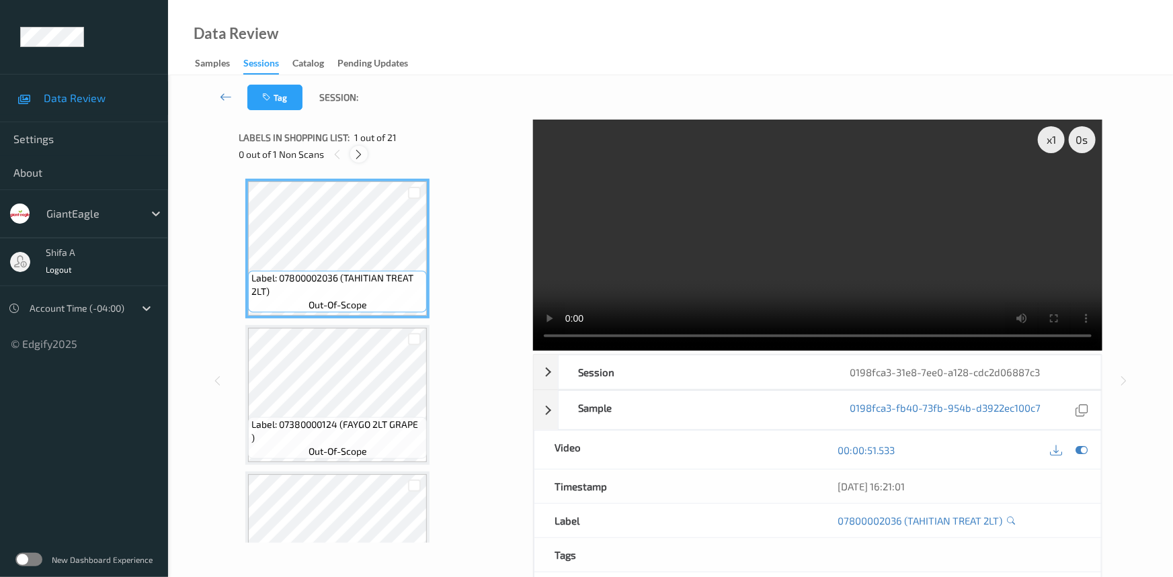
click at [358, 157] on icon at bounding box center [359, 155] width 11 height 12
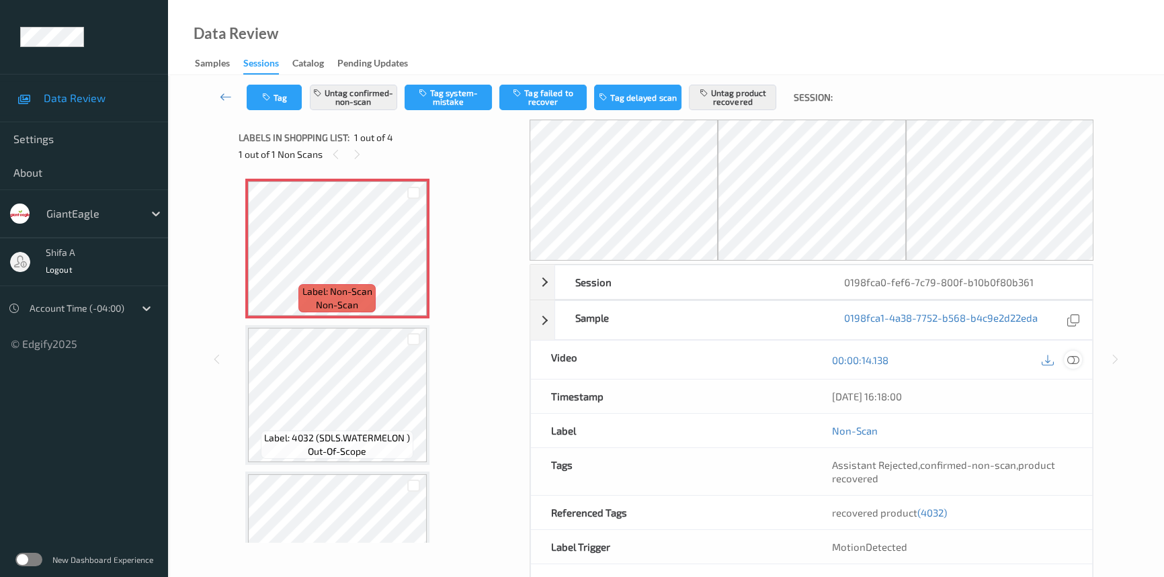
click at [1076, 360] on icon at bounding box center [1073, 360] width 12 height 12
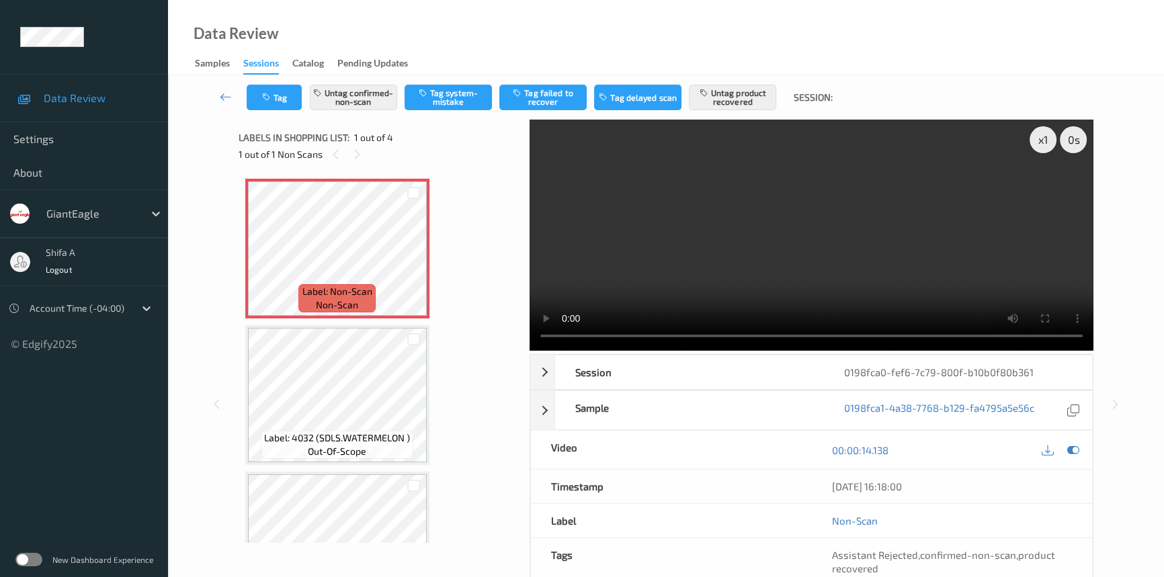
scroll to position [138, 0]
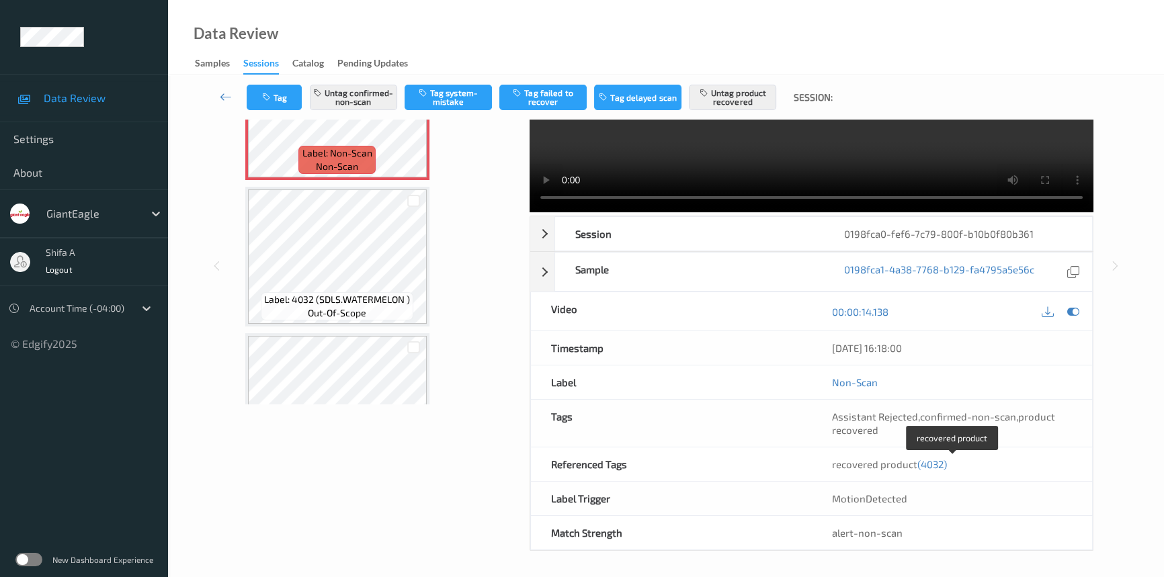
click at [940, 468] on span "(4032)" at bounding box center [932, 464] width 30 height 12
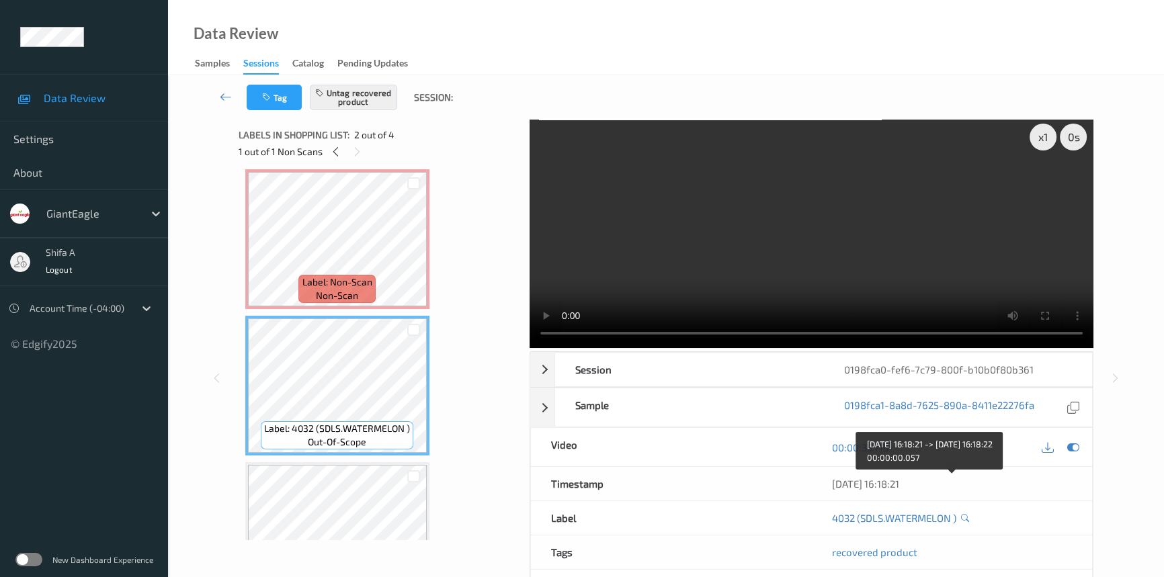
scroll to position [0, 0]
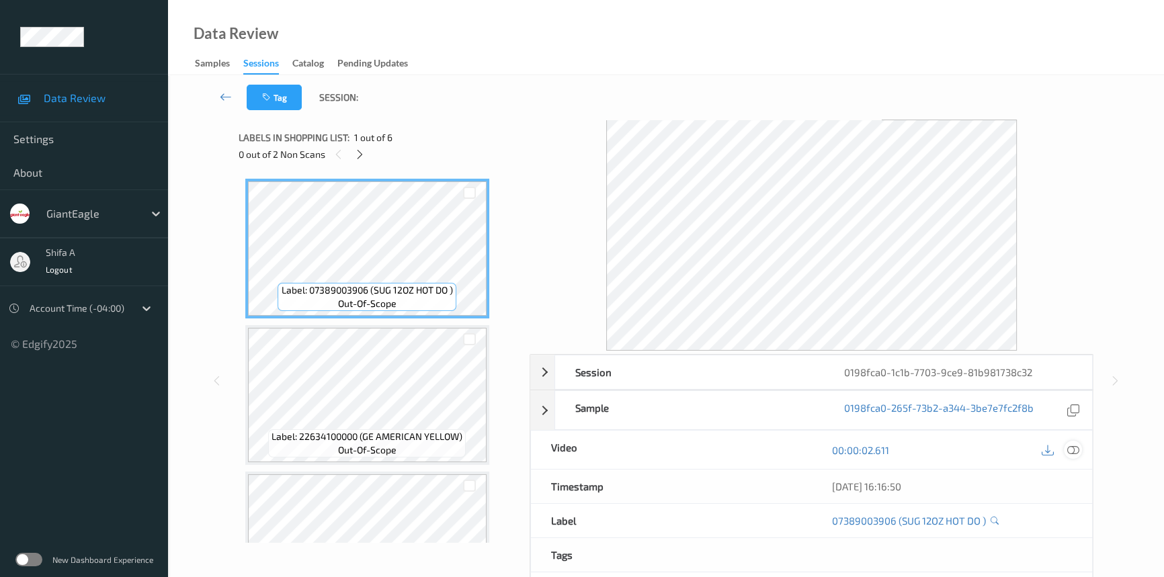
click at [1077, 450] on icon at bounding box center [1073, 450] width 12 height 12
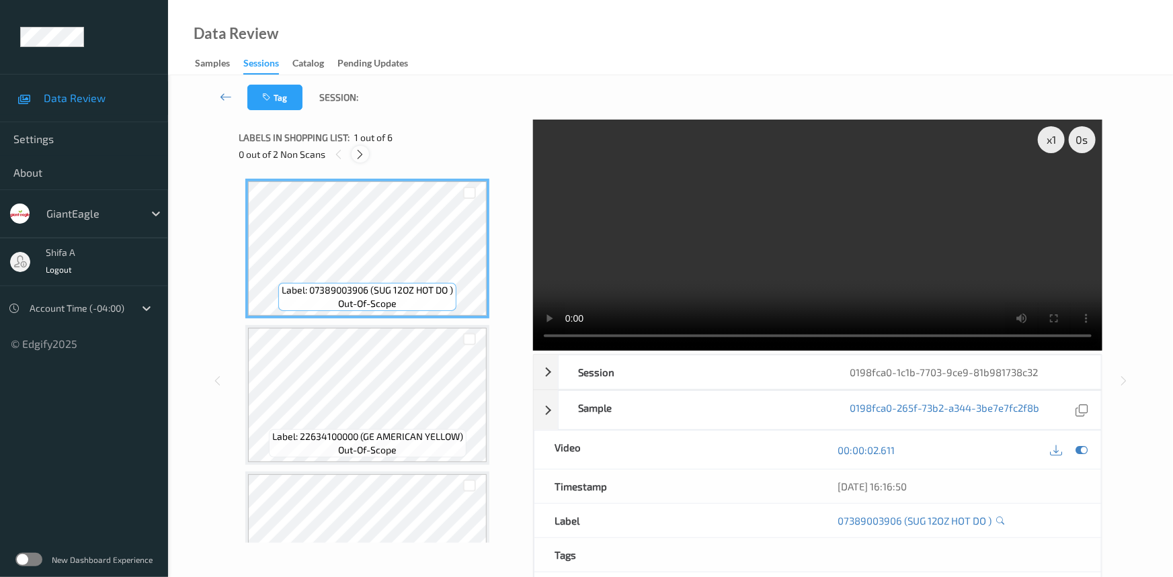
click at [366, 153] on icon at bounding box center [360, 155] width 11 height 12
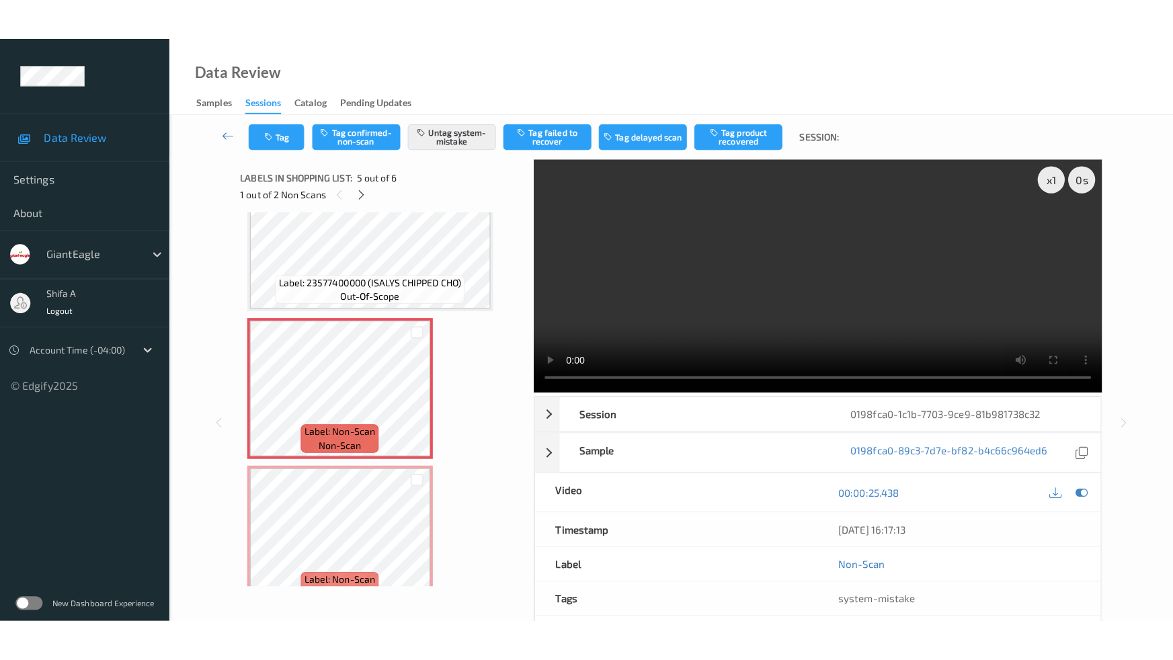
scroll to position [511, 0]
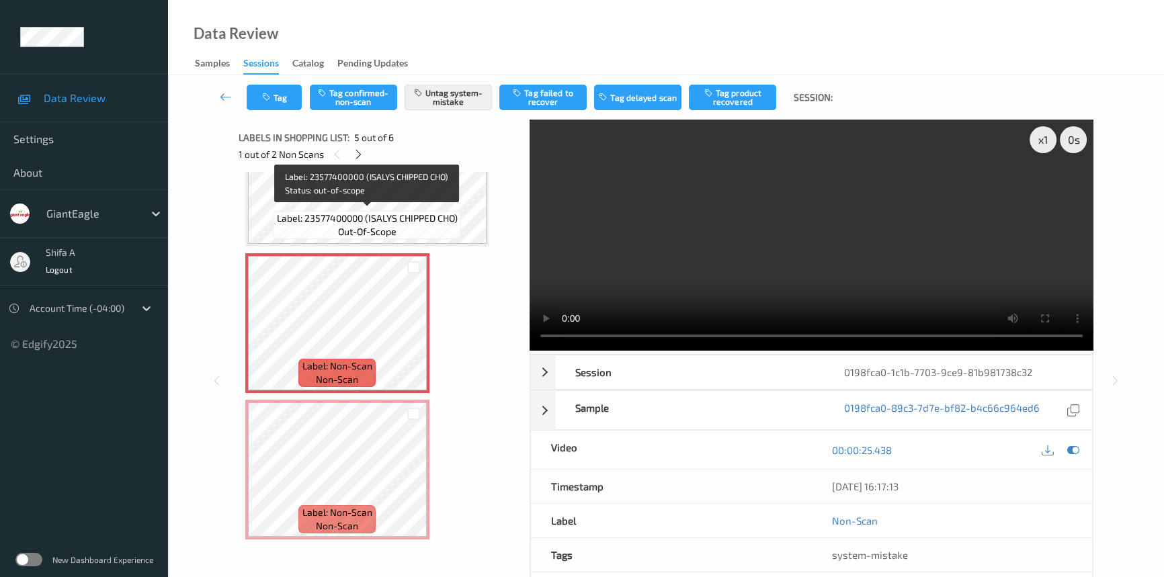
click at [443, 231] on div "Label: 23577400000 (ISALYS CHIPPED CHO) out-of-scope" at bounding box center [367, 225] width 188 height 28
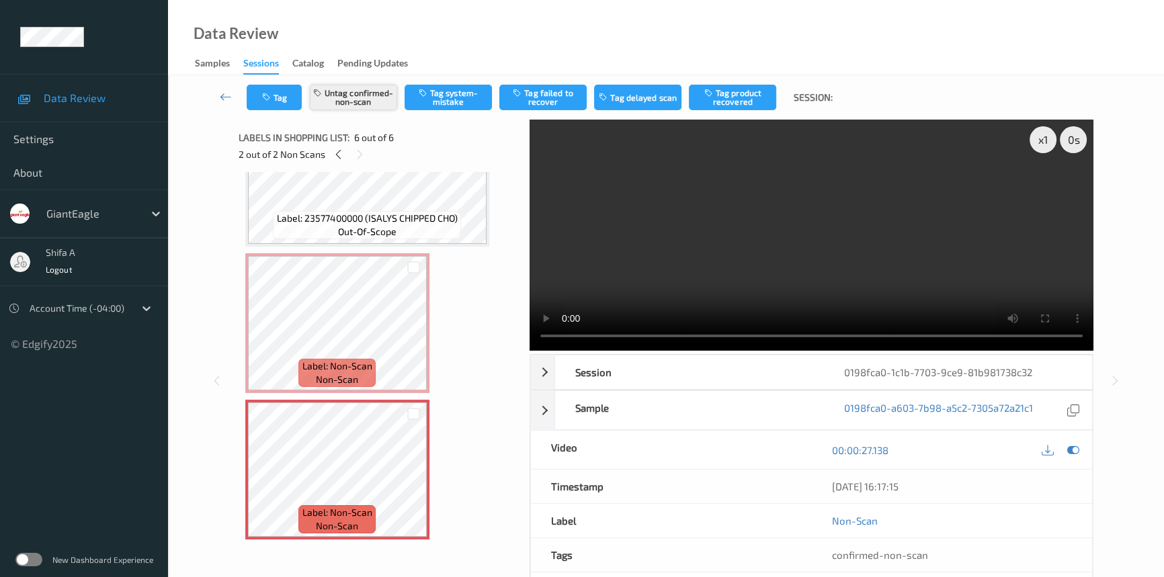
click at [360, 101] on button "Untag confirmed-non-scan" at bounding box center [353, 98] width 87 height 26
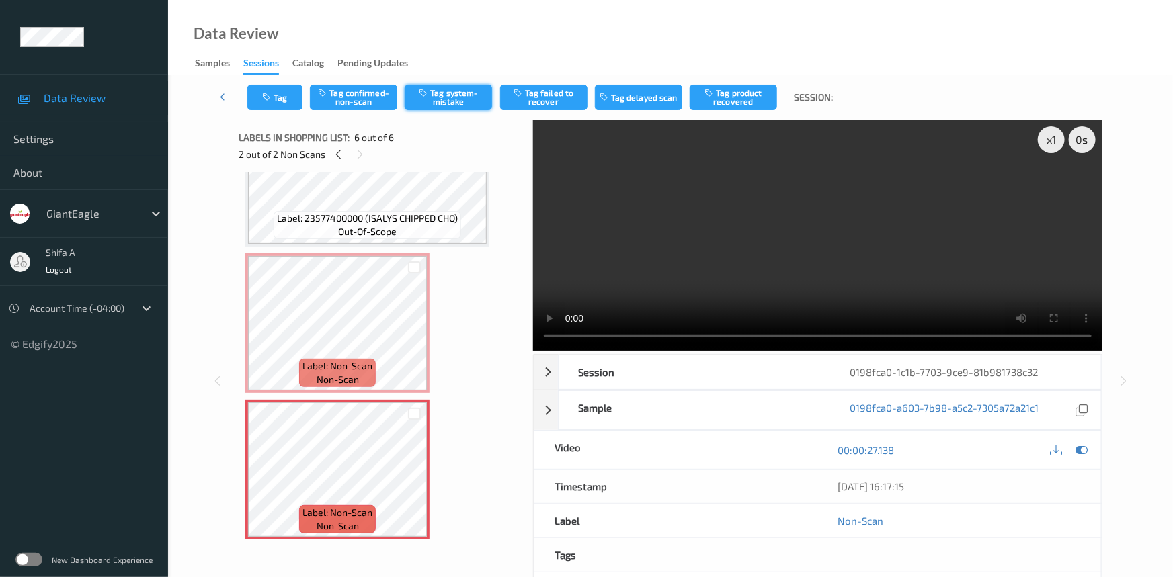
click at [422, 103] on button "Tag system-mistake" at bounding box center [448, 98] width 87 height 26
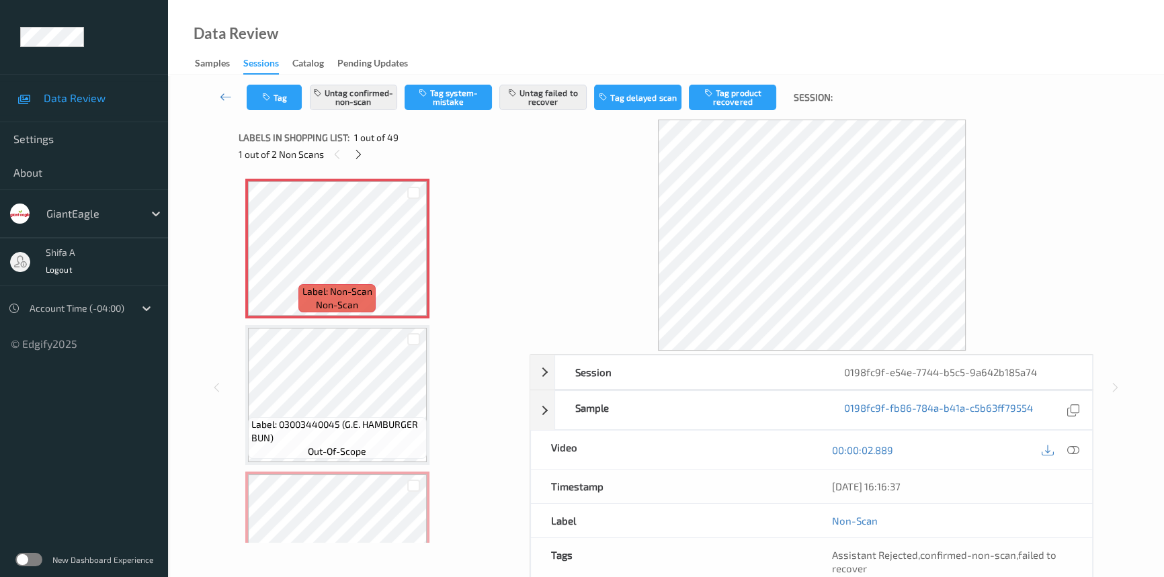
click at [1082, 451] on div at bounding box center [1060, 450] width 44 height 18
click at [1078, 444] on icon at bounding box center [1073, 450] width 12 height 12
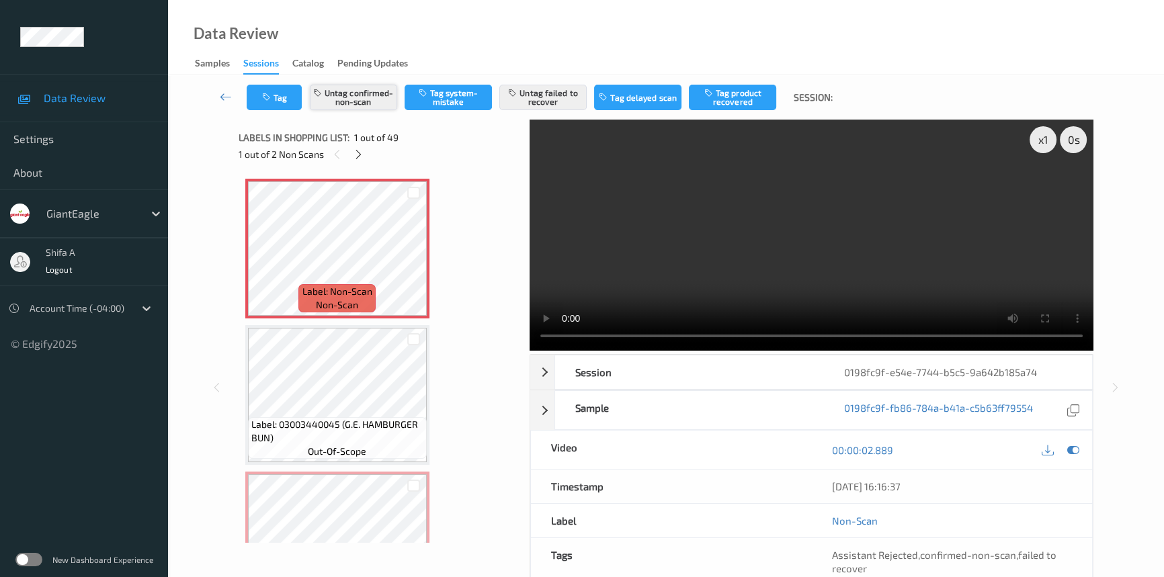
click at [350, 96] on button "Untag confirmed-non-scan" at bounding box center [353, 98] width 87 height 26
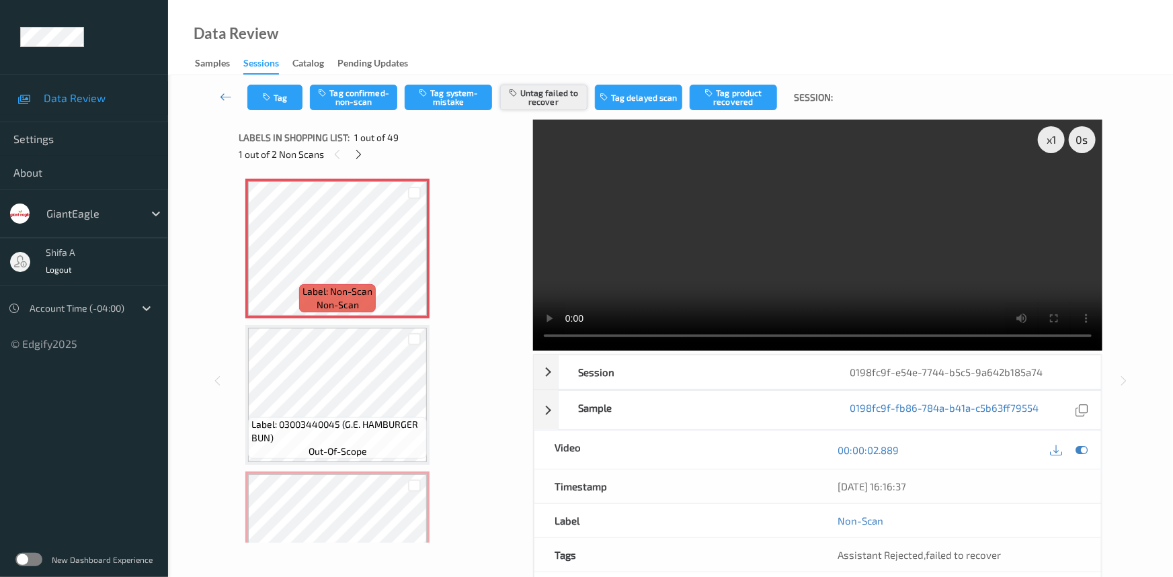
click at [520, 92] on icon "button" at bounding box center [514, 92] width 11 height 9
click at [451, 97] on button "Tag system-mistake" at bounding box center [448, 98] width 87 height 26
click at [270, 104] on button "Tag" at bounding box center [274, 98] width 55 height 26
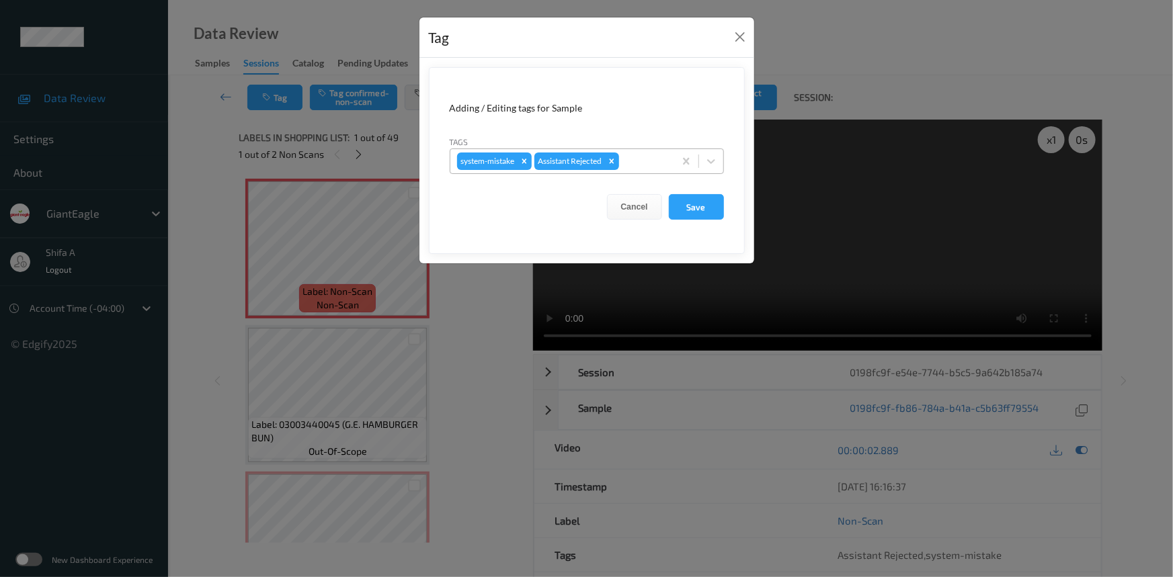
click at [624, 161] on input "text" at bounding box center [623, 161] width 2 height 13
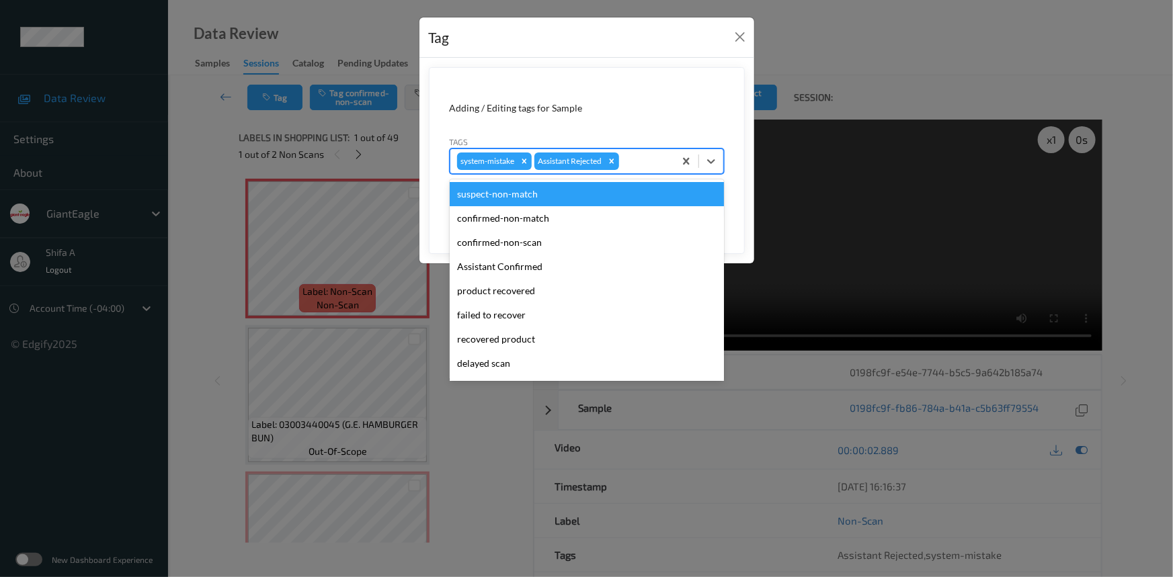
scroll to position [118, 0]
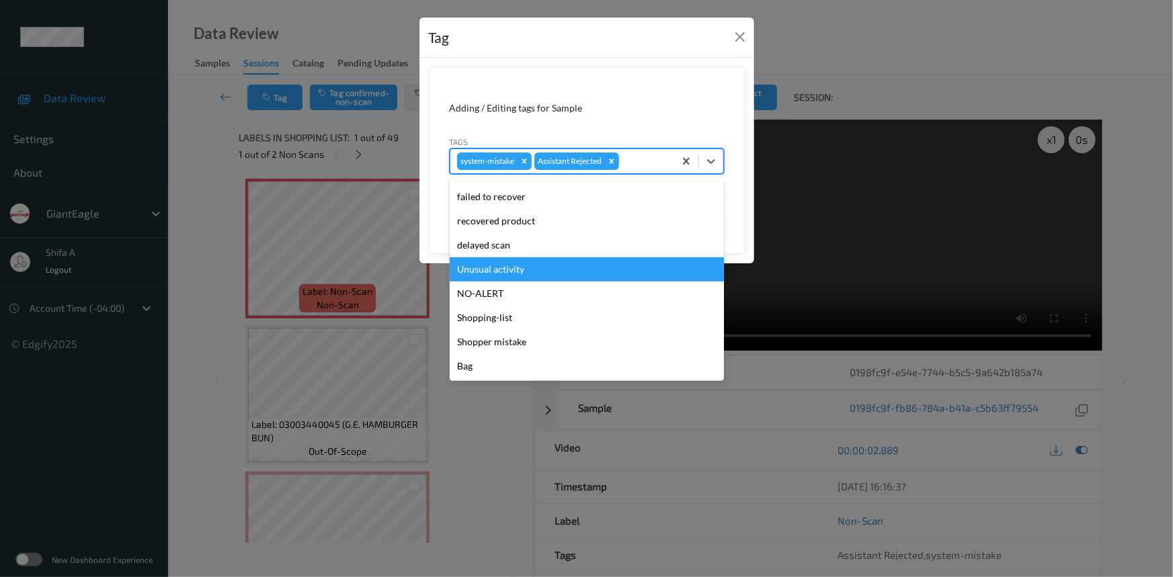
click at [514, 270] on div "Unusual activity" at bounding box center [587, 269] width 274 height 24
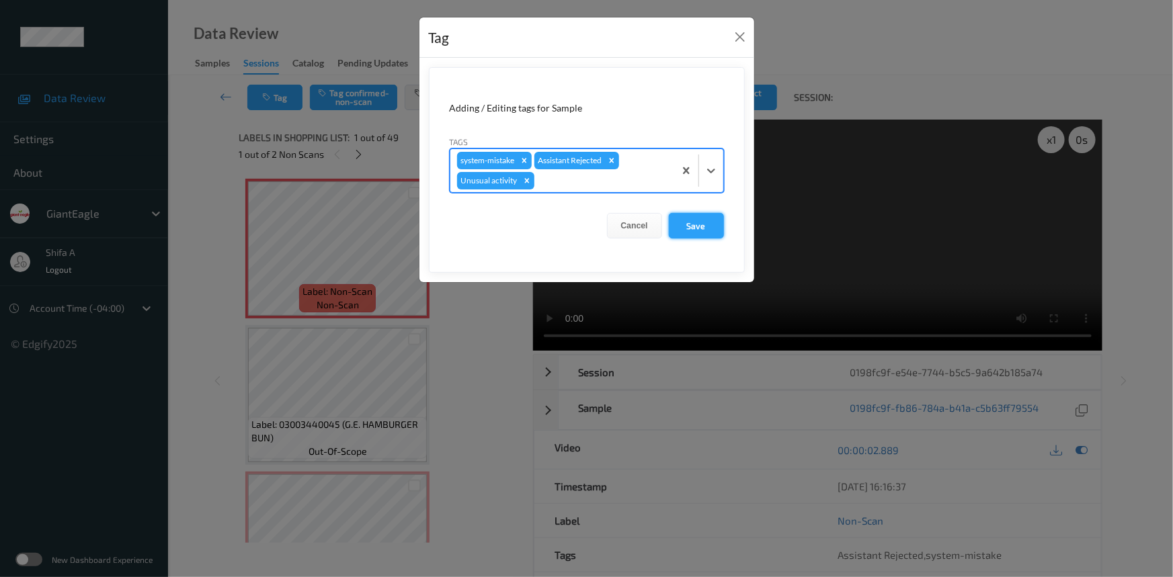
click at [698, 230] on button "Save" at bounding box center [696, 226] width 55 height 26
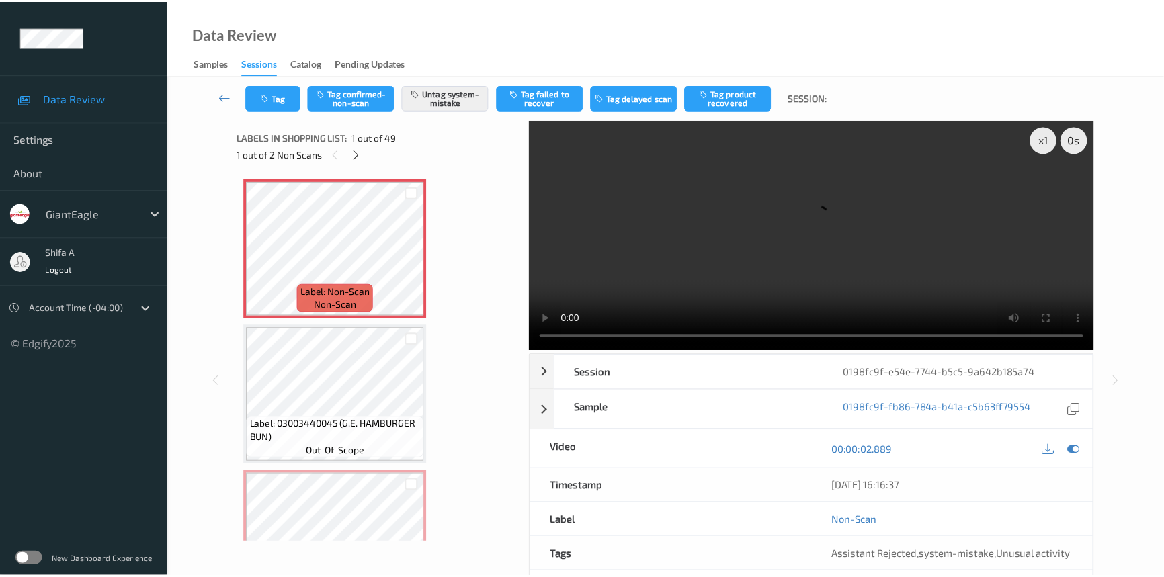
scroll to position [244, 0]
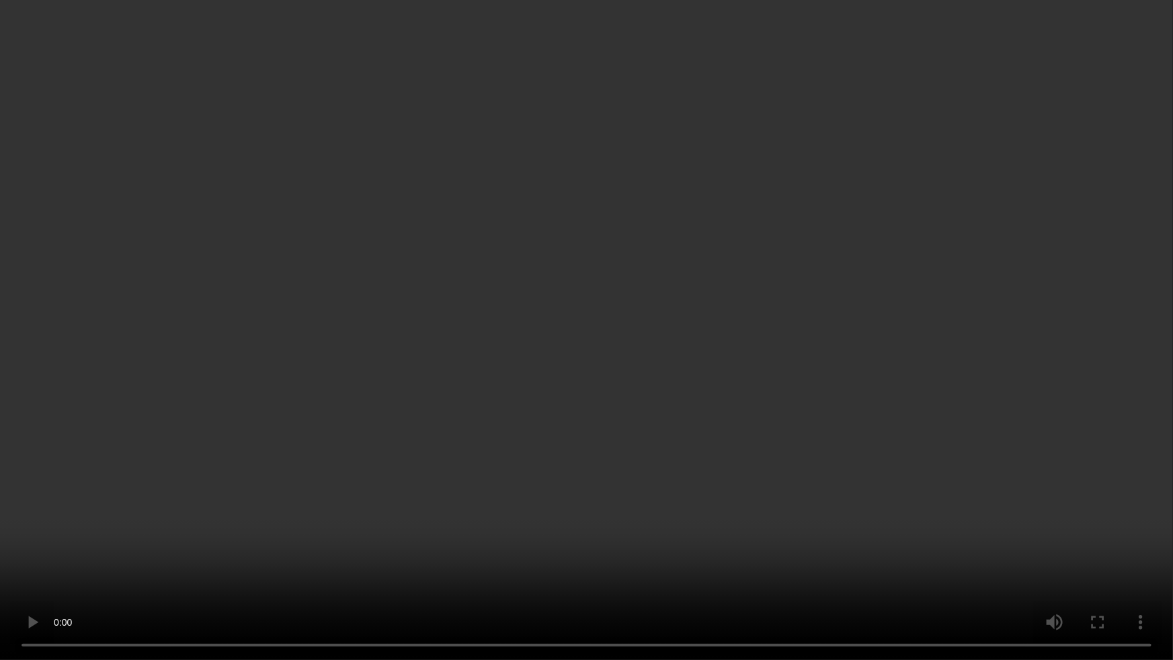
click at [939, 363] on video at bounding box center [586, 330] width 1173 height 660
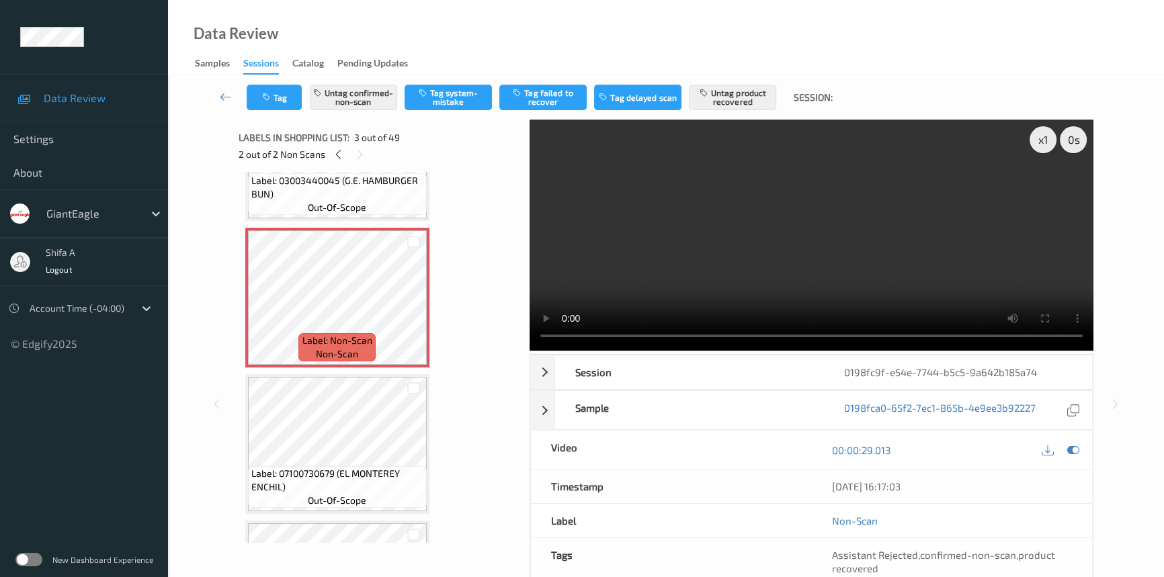
click at [686, 239] on video at bounding box center [812, 235] width 564 height 231
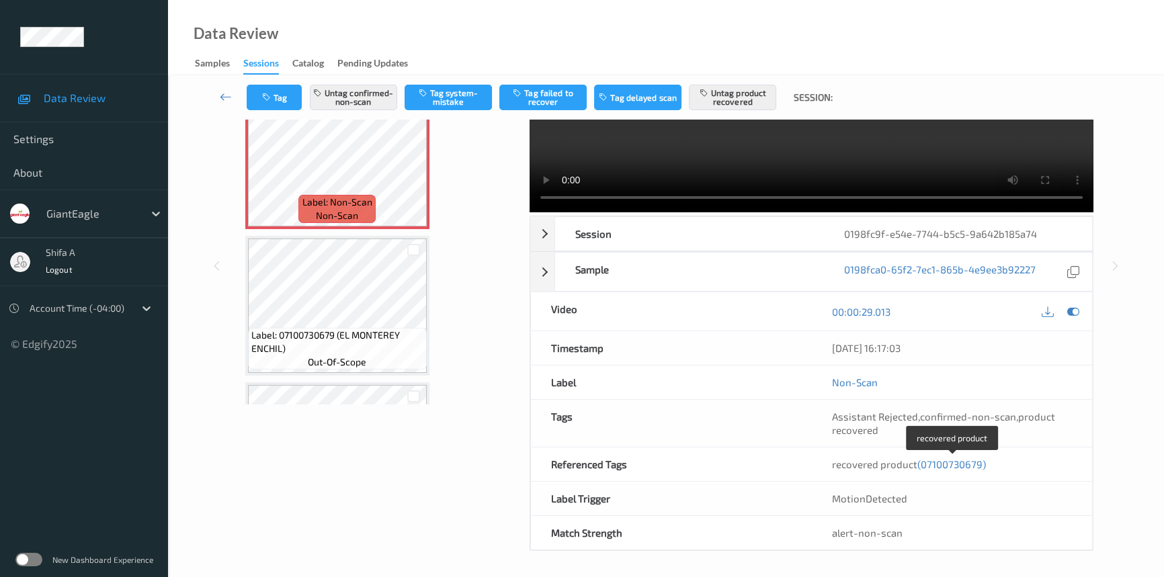
click at [975, 462] on span "(07100730679)" at bounding box center [951, 464] width 69 height 12
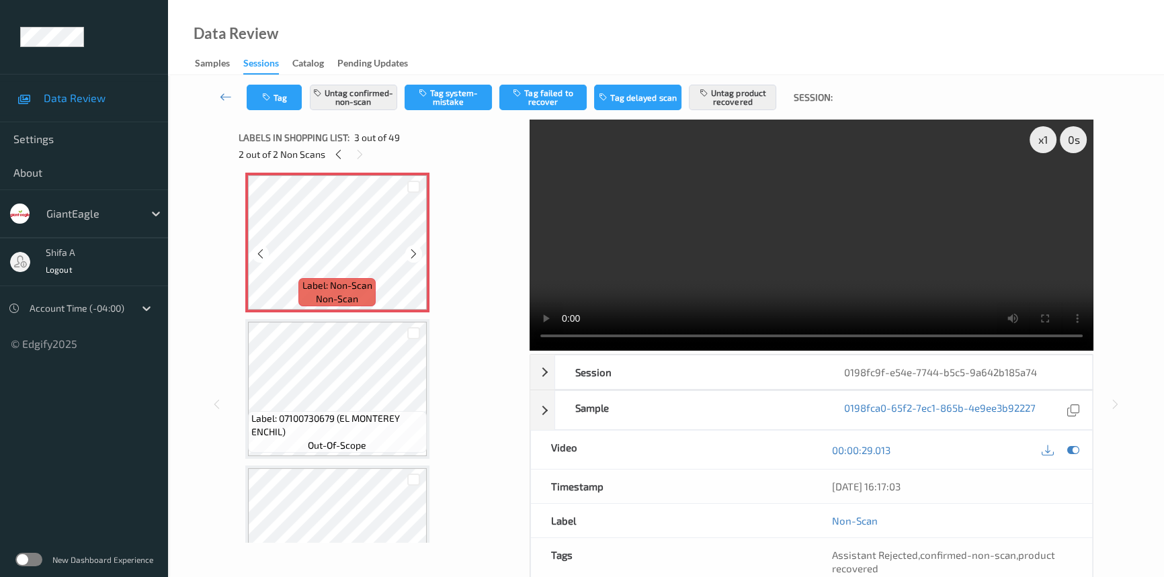
scroll to position [0, 0]
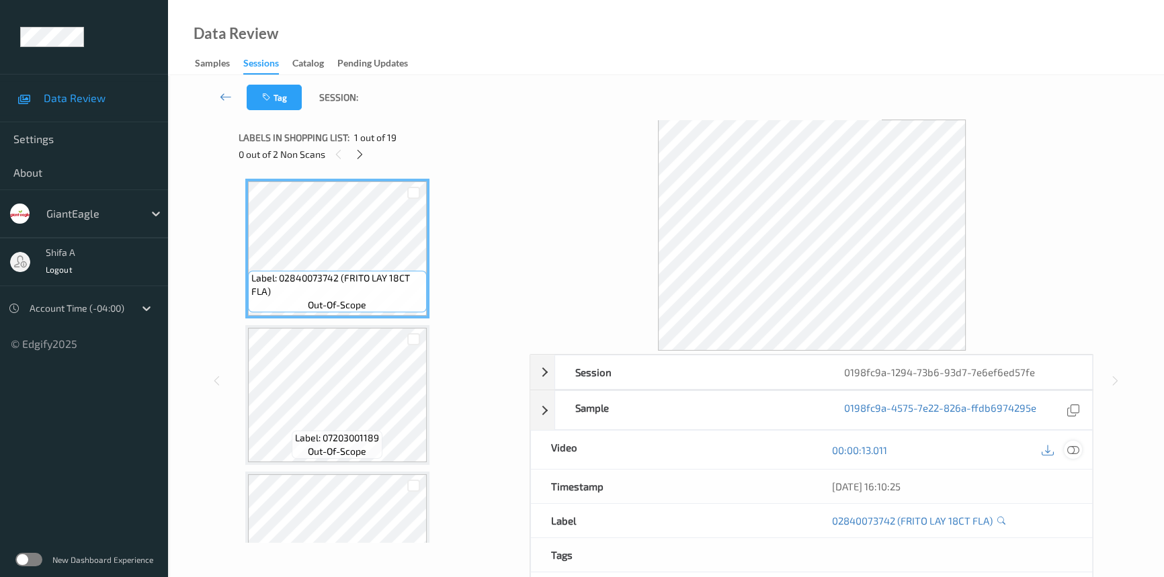
click at [1073, 444] on icon at bounding box center [1073, 450] width 12 height 12
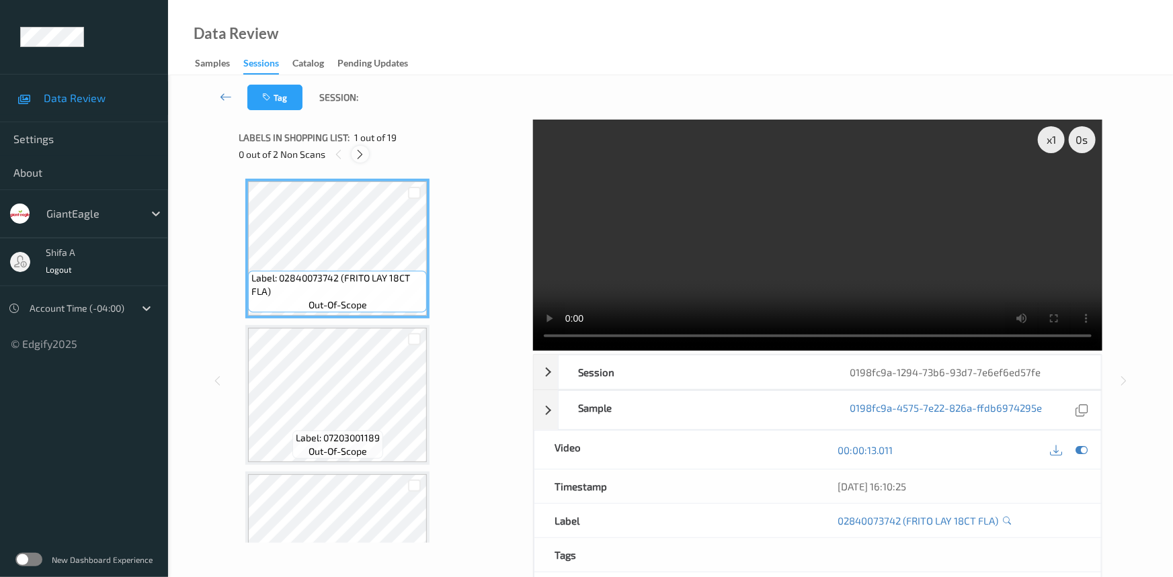
click at [363, 157] on icon at bounding box center [360, 155] width 11 height 12
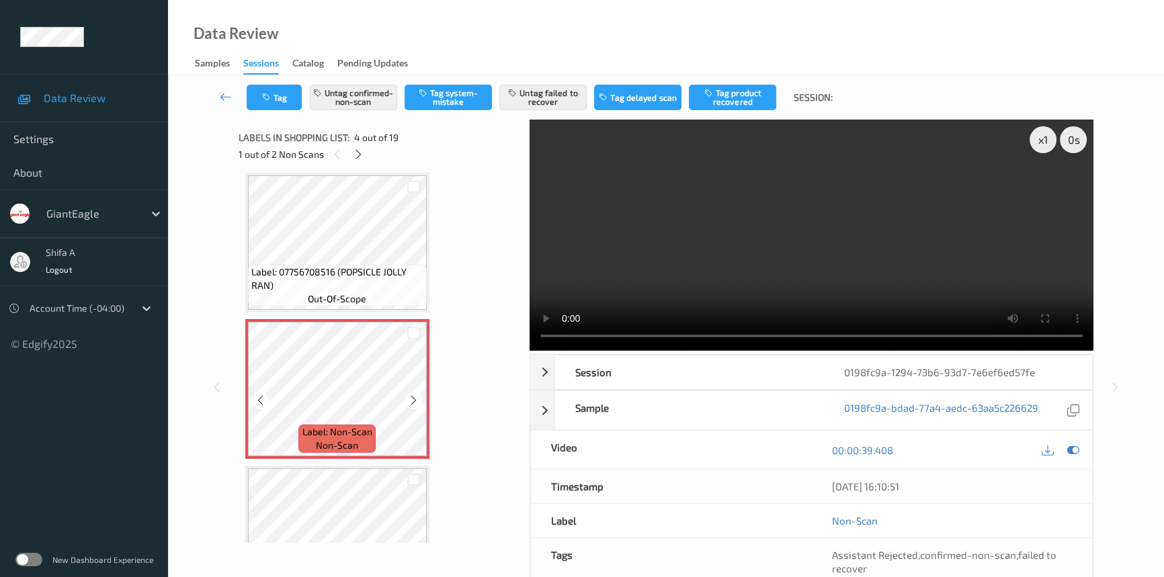
scroll to position [544, 0]
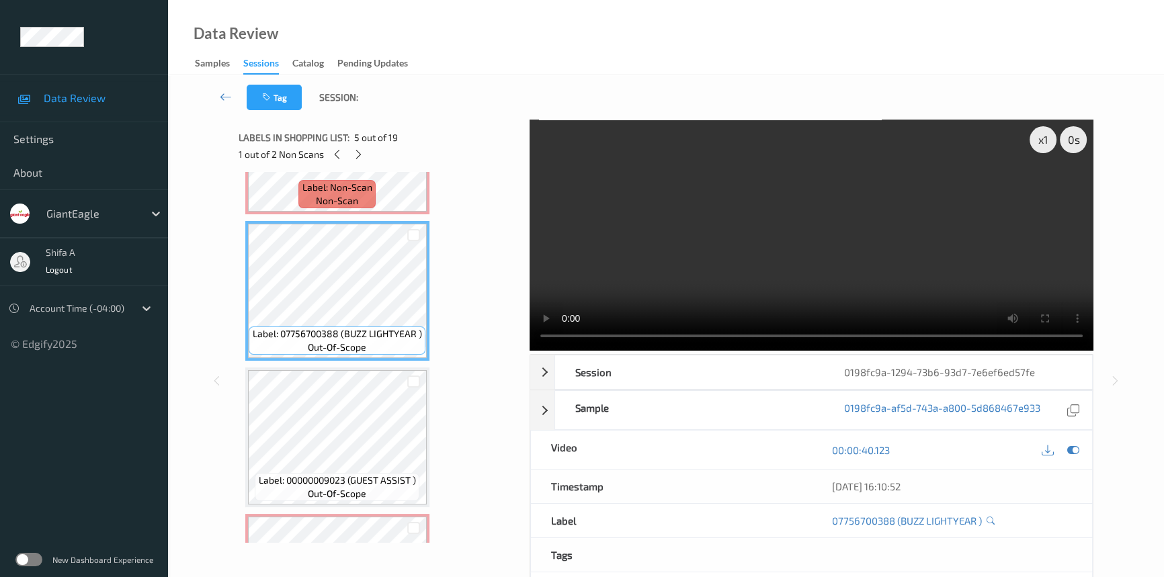
click at [854, 265] on video at bounding box center [812, 235] width 564 height 231
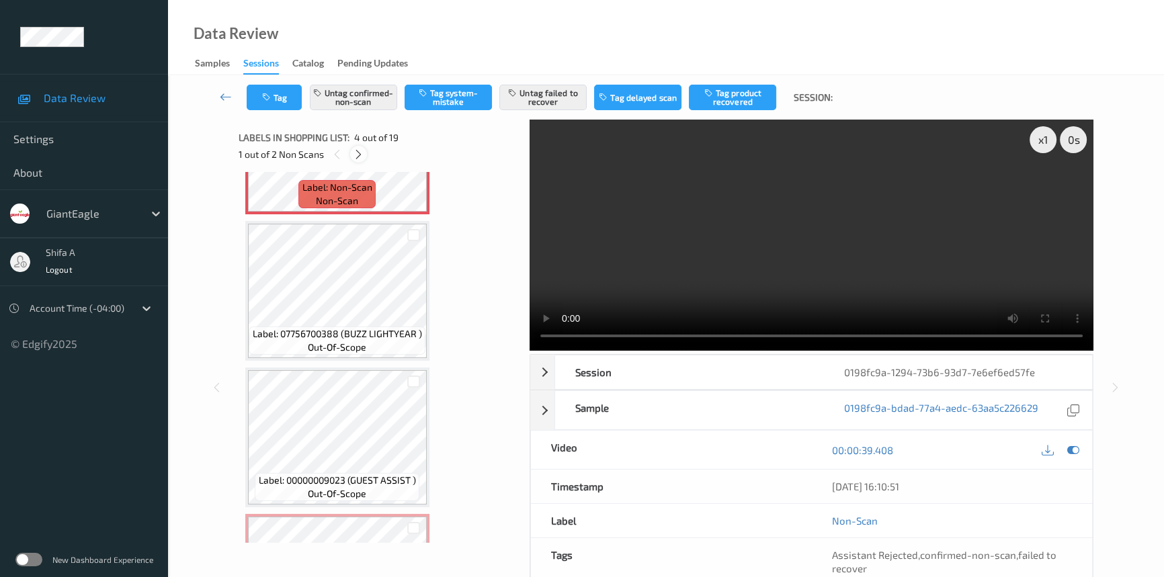
click at [359, 155] on icon at bounding box center [358, 155] width 11 height 12
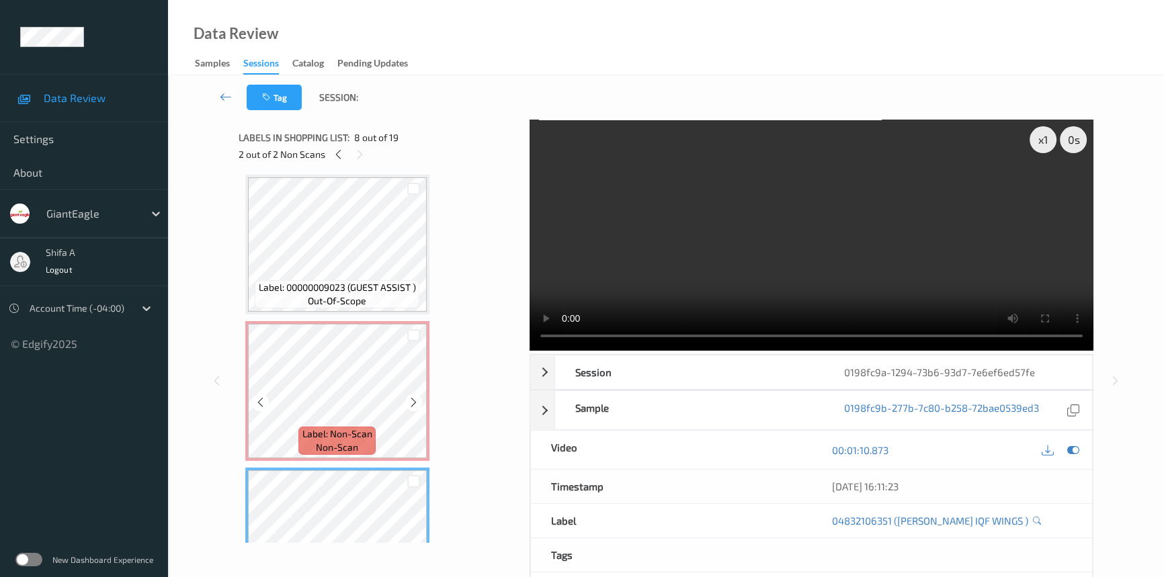
scroll to position [981, 0]
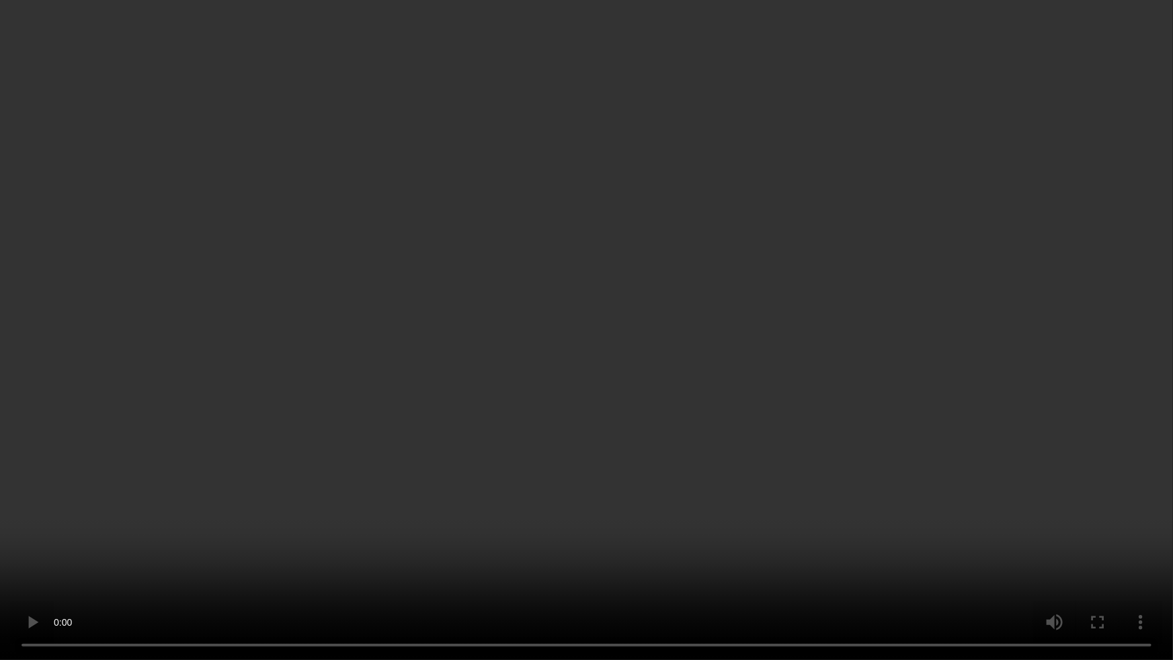
click at [1012, 434] on video at bounding box center [586, 330] width 1173 height 660
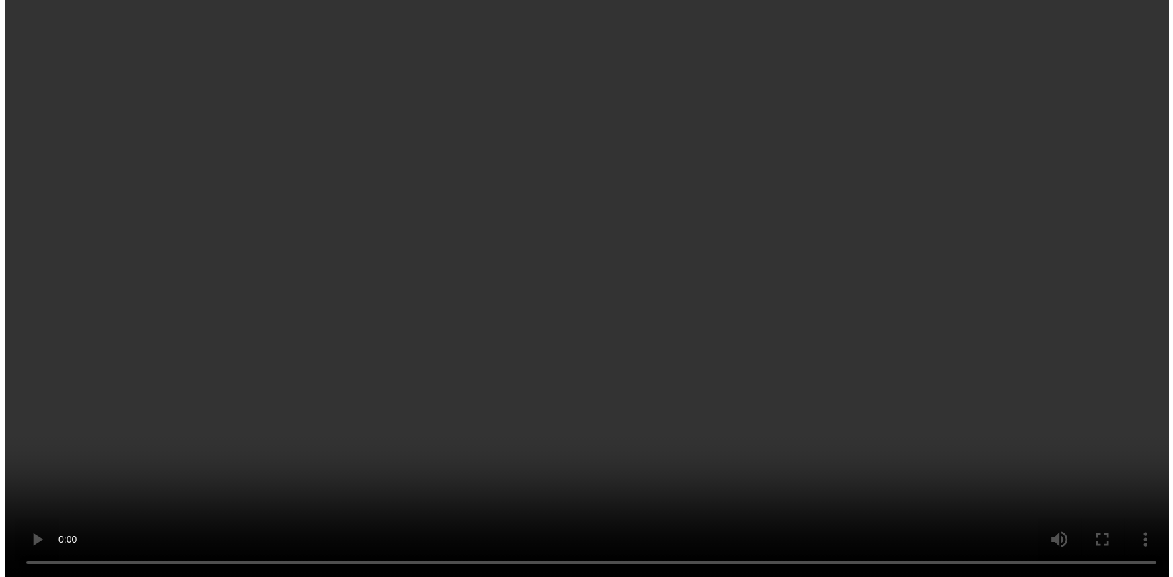
scroll to position [737, 0]
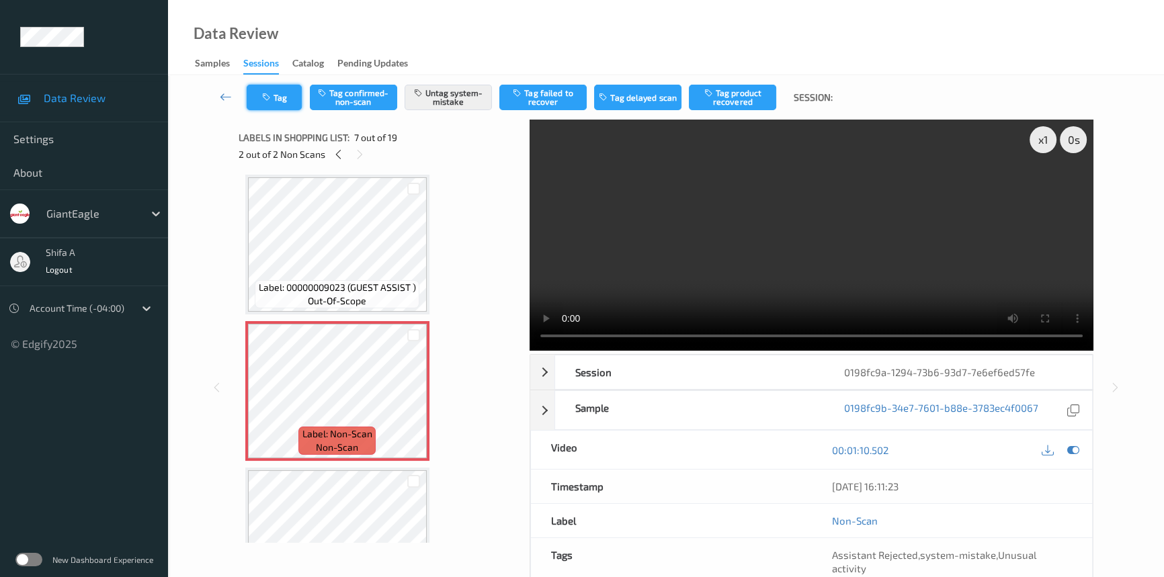
click at [263, 101] on button "Tag" at bounding box center [274, 98] width 55 height 26
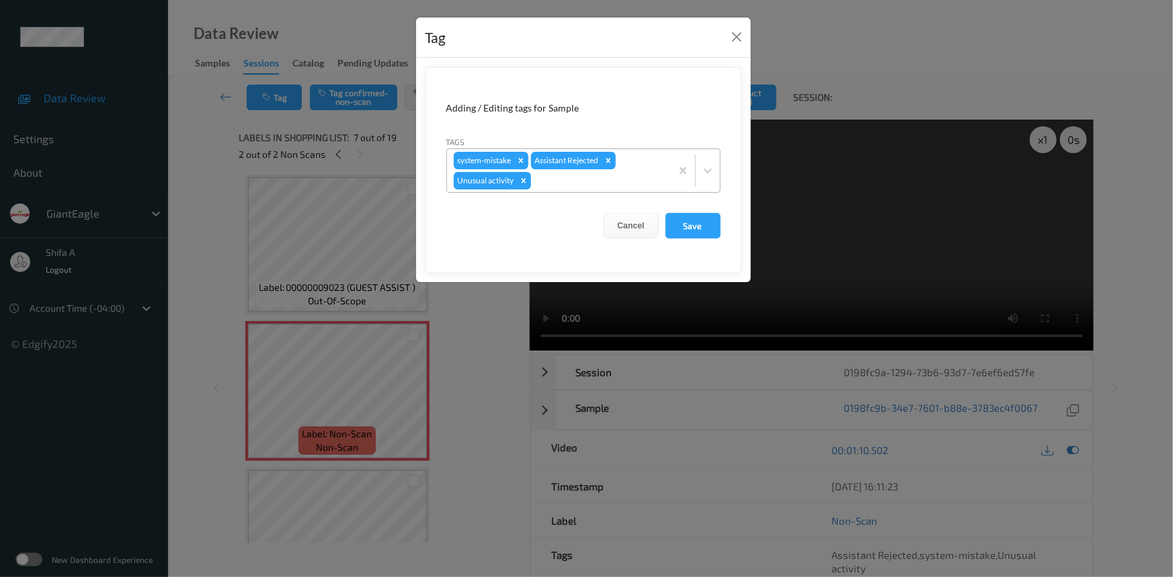
click at [520, 183] on icon "Remove Unusual activity" at bounding box center [523, 180] width 9 height 9
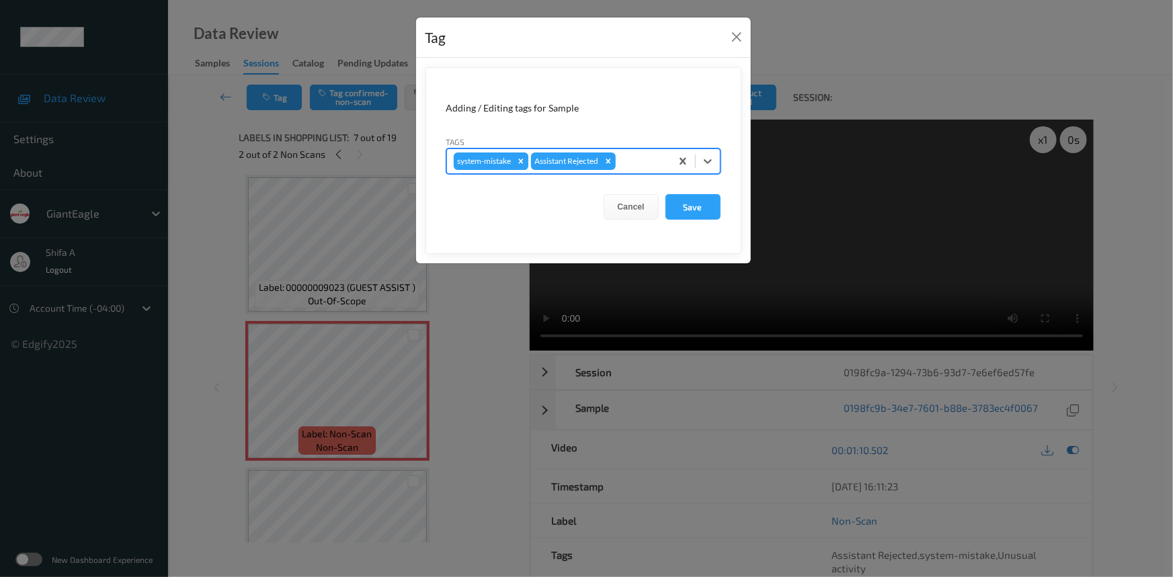
click at [522, 161] on icon "Remove system-mistake" at bounding box center [520, 161] width 5 height 5
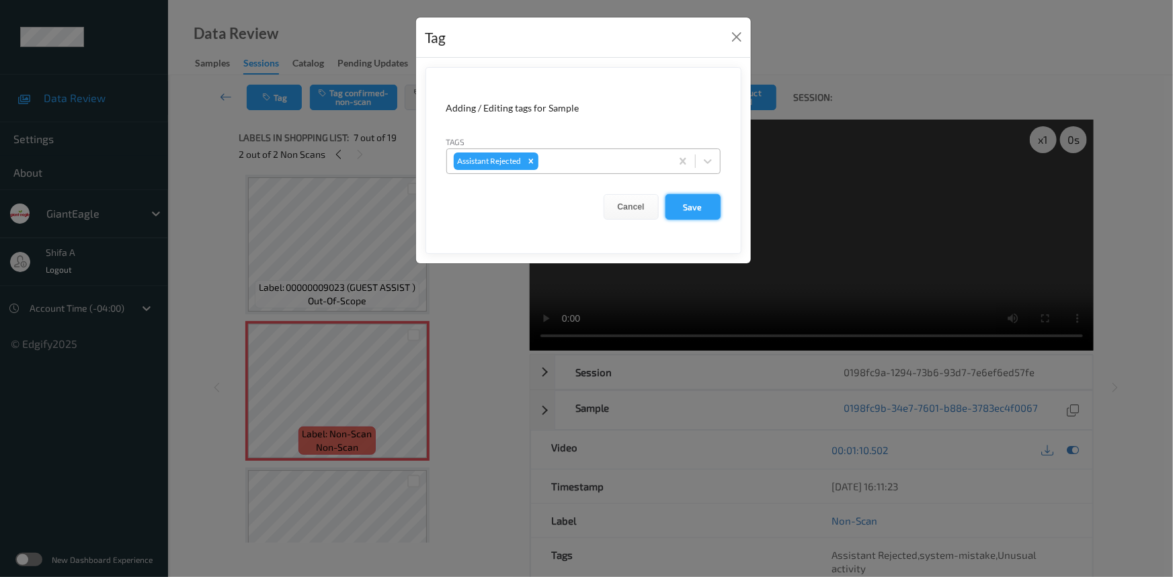
click at [686, 204] on button "Save" at bounding box center [692, 207] width 55 height 26
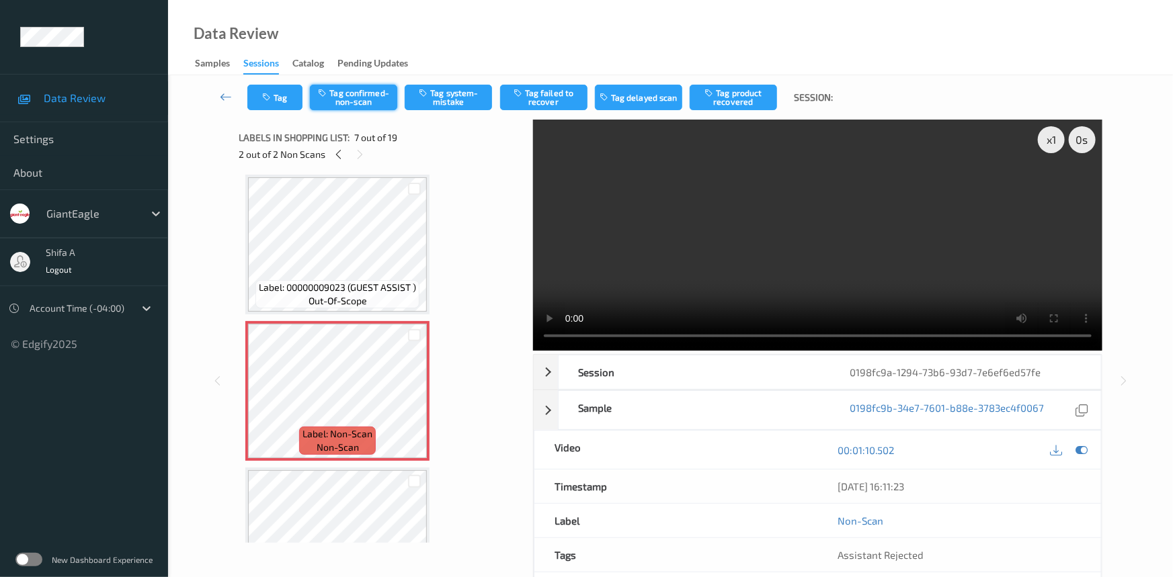
click at [376, 99] on button "Tag confirmed-non-scan" at bounding box center [353, 98] width 87 height 26
click at [567, 106] on button "Tag failed to recover" at bounding box center [543, 98] width 87 height 26
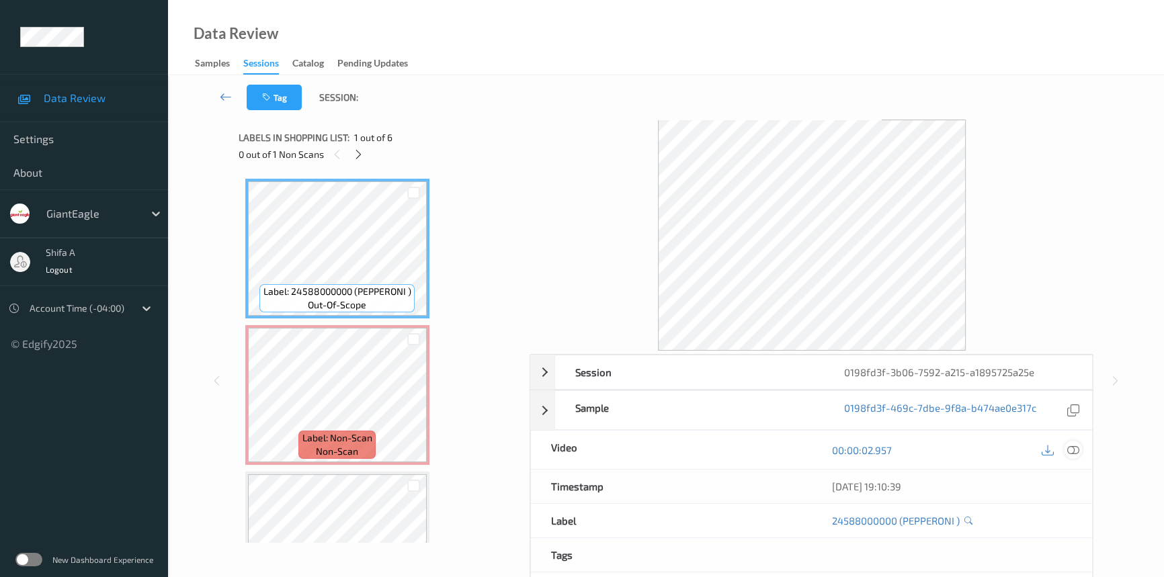
drag, startPoint x: 1075, startPoint y: 456, endPoint x: 1016, endPoint y: 438, distance: 61.9
click at [1075, 455] on div at bounding box center [1073, 450] width 18 height 18
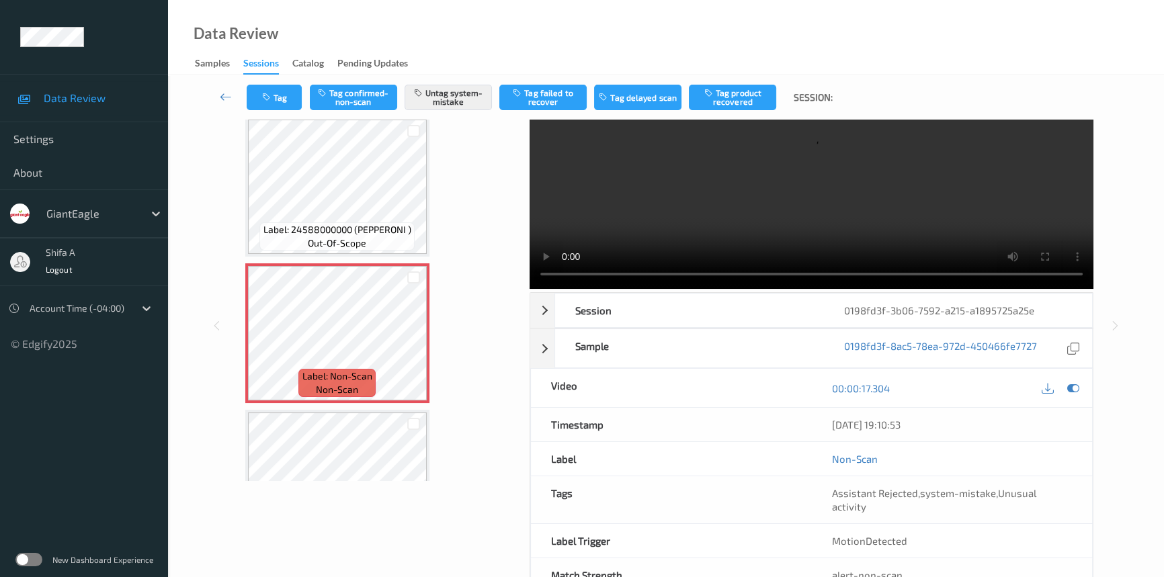
scroll to position [91, 0]
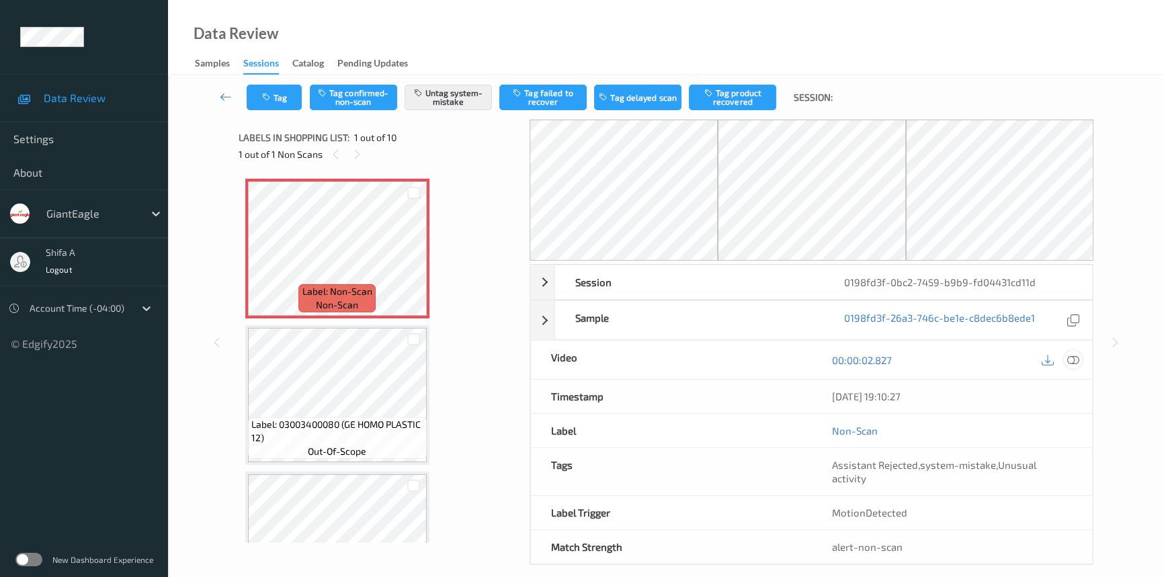
click at [1078, 356] on icon at bounding box center [1073, 360] width 12 height 12
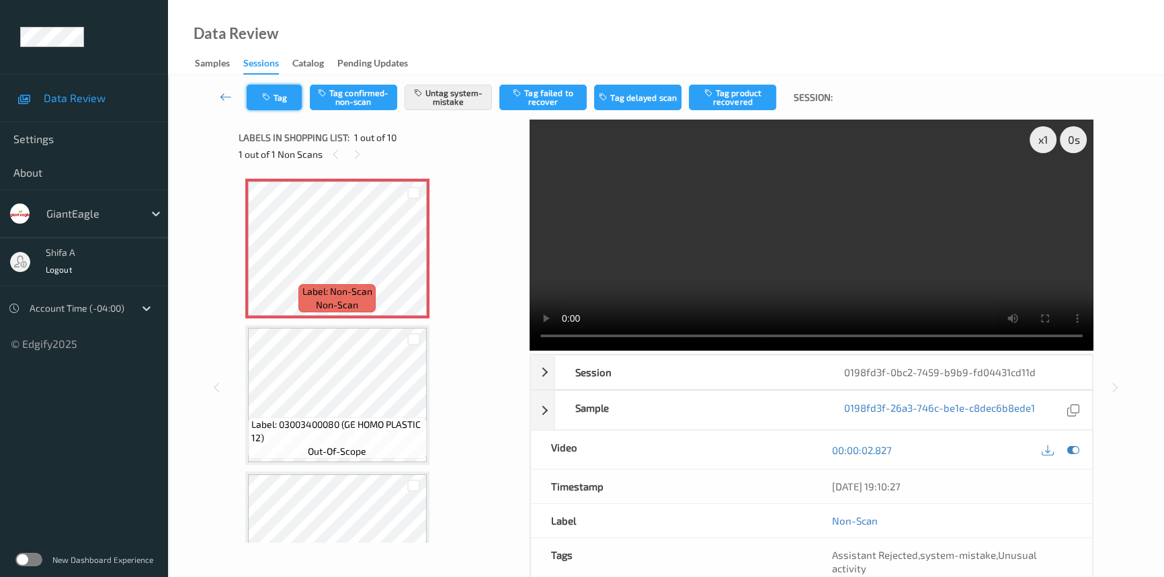
click at [276, 99] on button "Tag" at bounding box center [274, 98] width 55 height 26
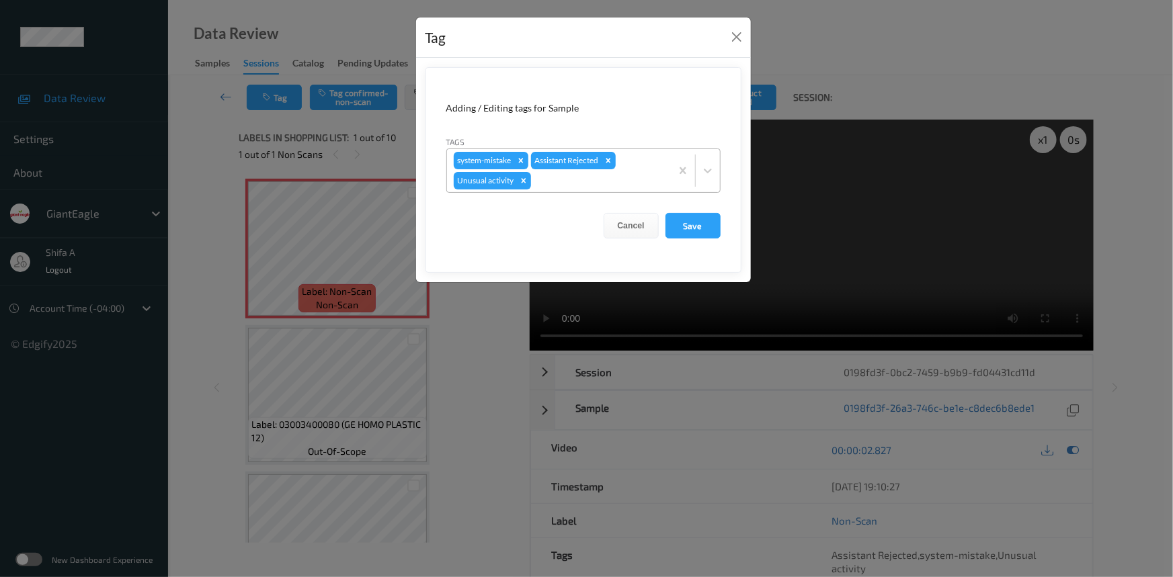
click at [593, 181] on div at bounding box center [599, 181] width 130 height 16
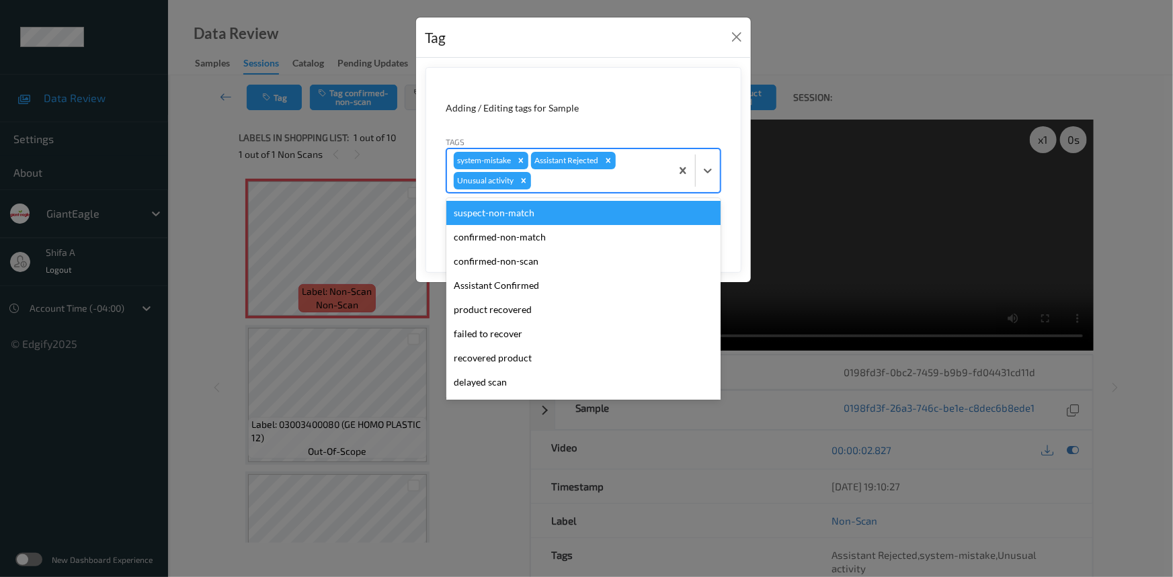
scroll to position [94, 0]
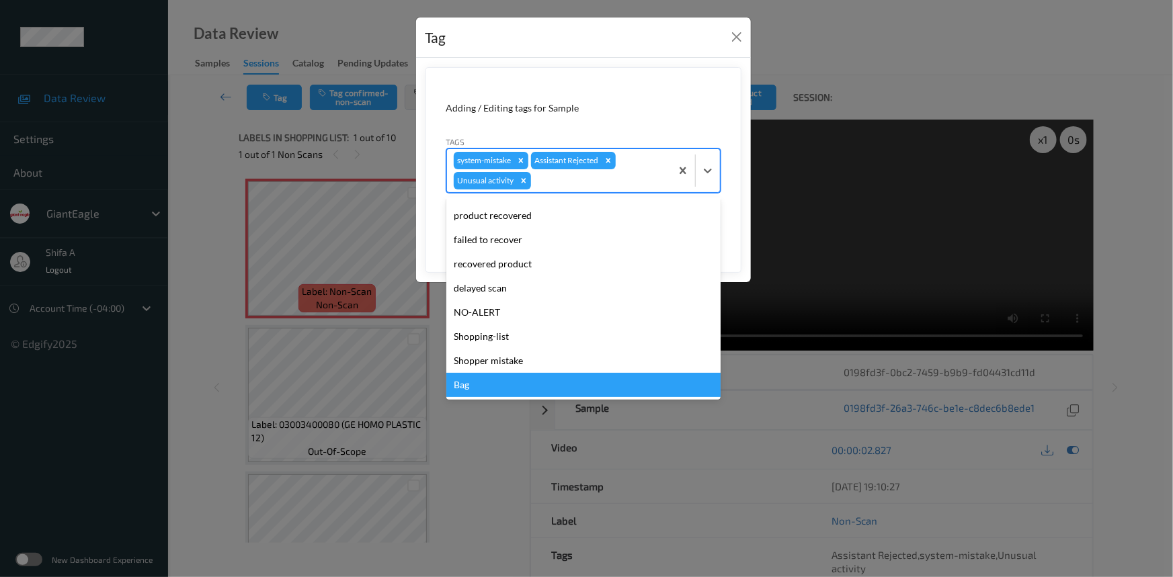
click at [510, 390] on div "Bag" at bounding box center [583, 385] width 274 height 24
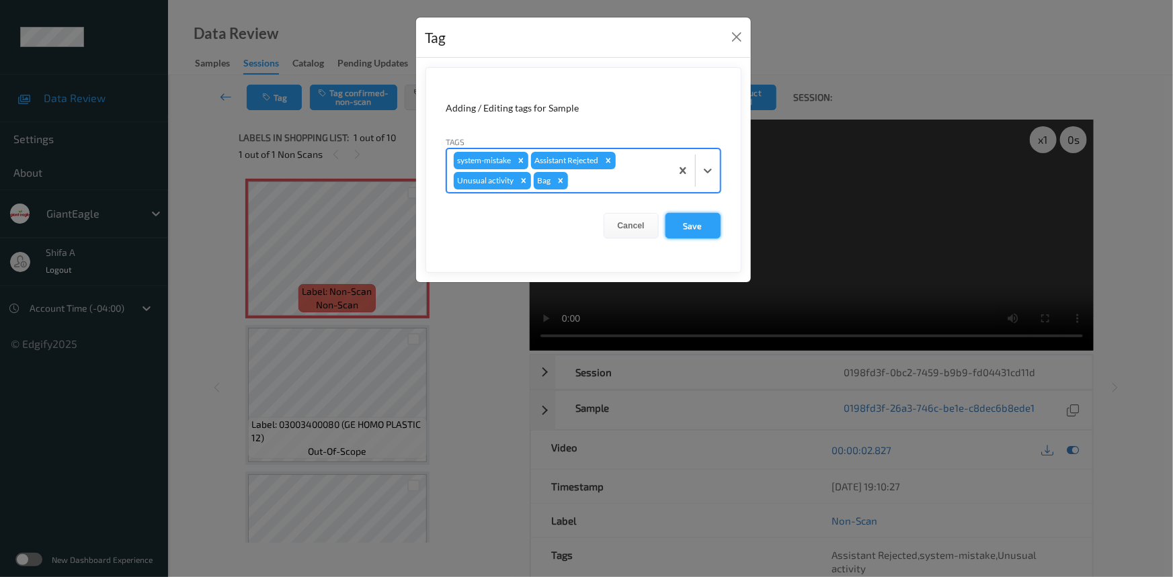
click at [699, 229] on button "Save" at bounding box center [692, 226] width 55 height 26
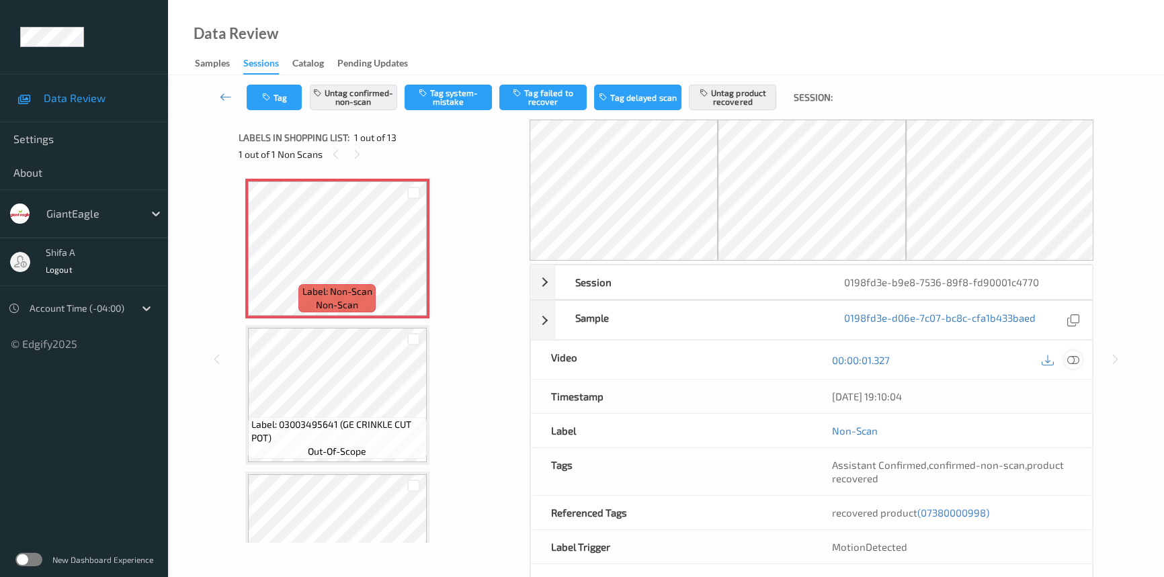
click at [1078, 358] on icon at bounding box center [1073, 360] width 12 height 12
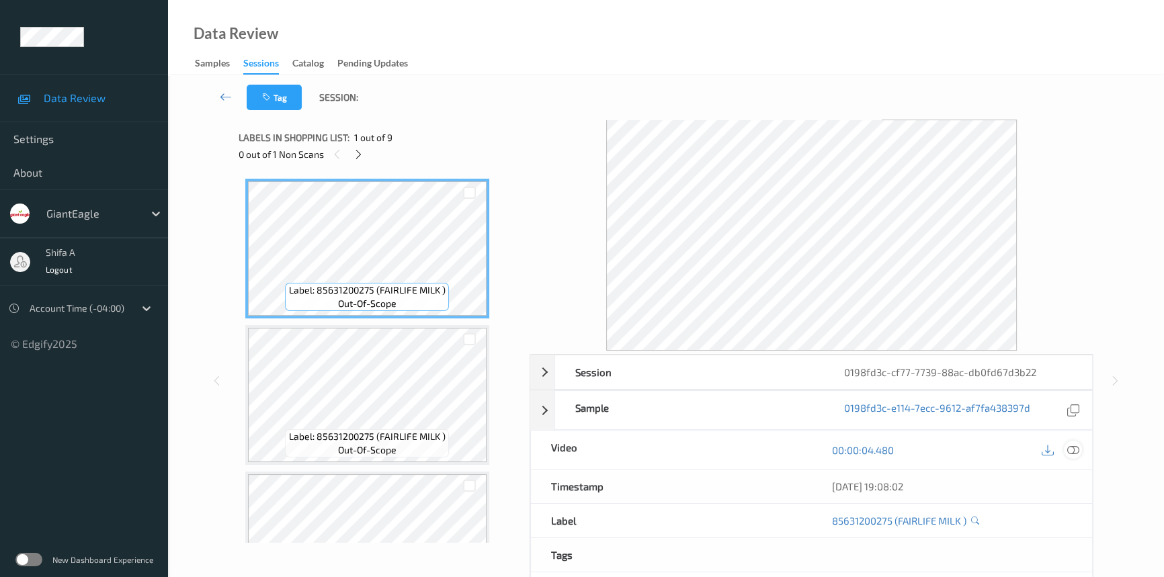
click at [1073, 452] on icon at bounding box center [1073, 450] width 12 height 12
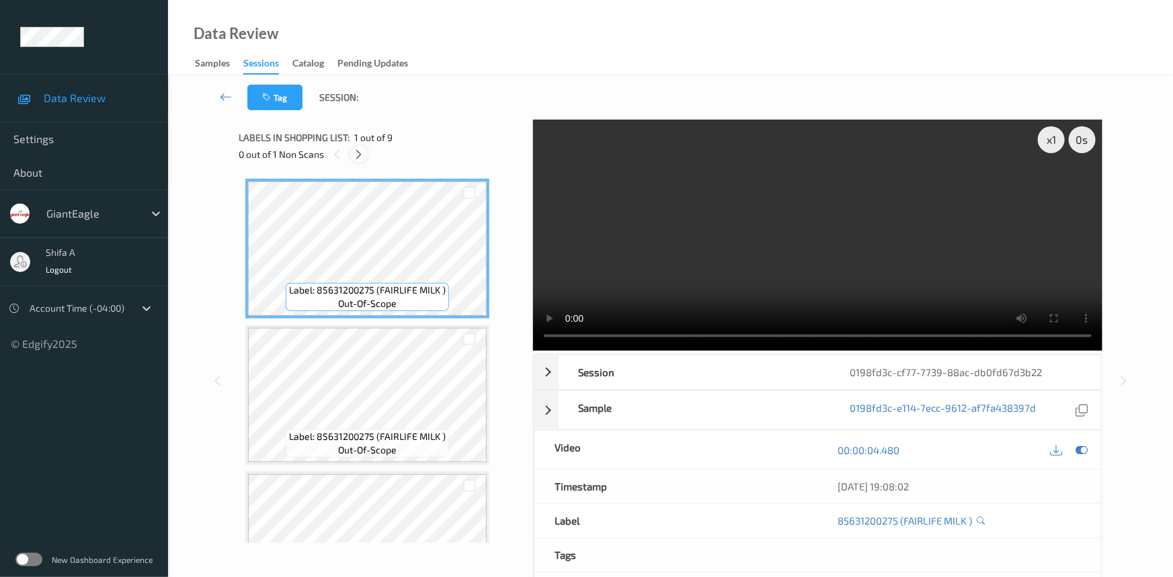
click at [356, 161] on div at bounding box center [358, 154] width 17 height 17
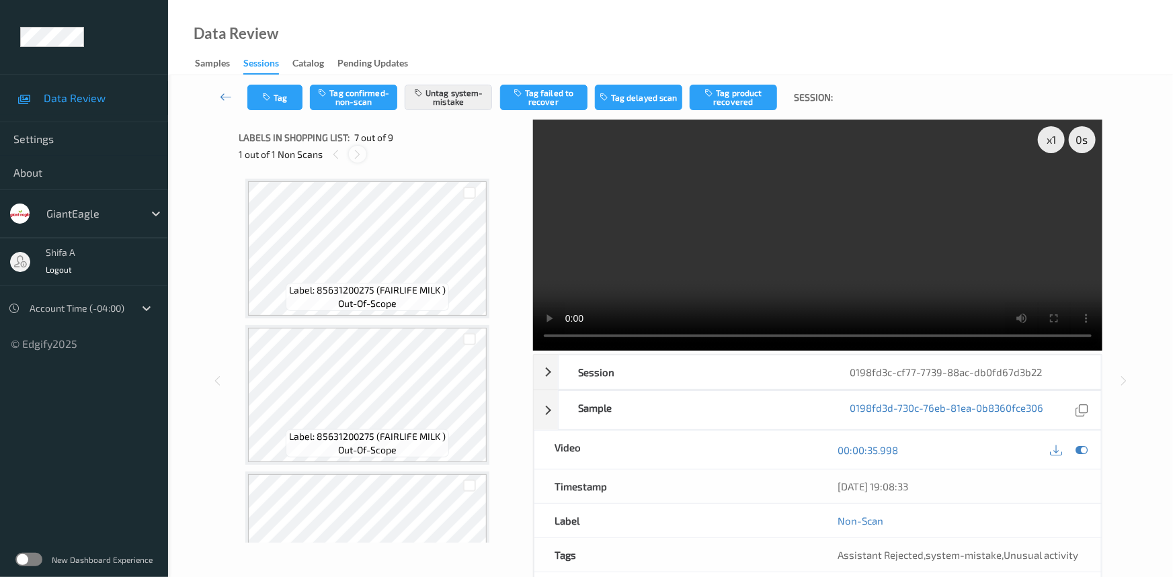
scroll to position [737, 0]
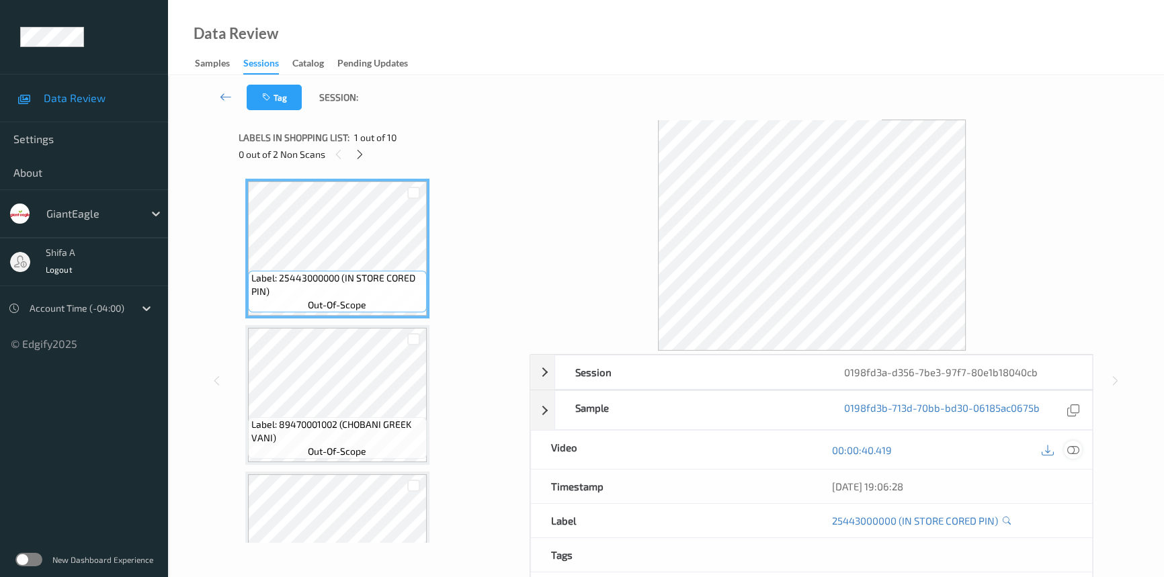
drag, startPoint x: 1073, startPoint y: 450, endPoint x: 726, endPoint y: 247, distance: 402.4
click at [1073, 448] on icon at bounding box center [1073, 450] width 12 height 12
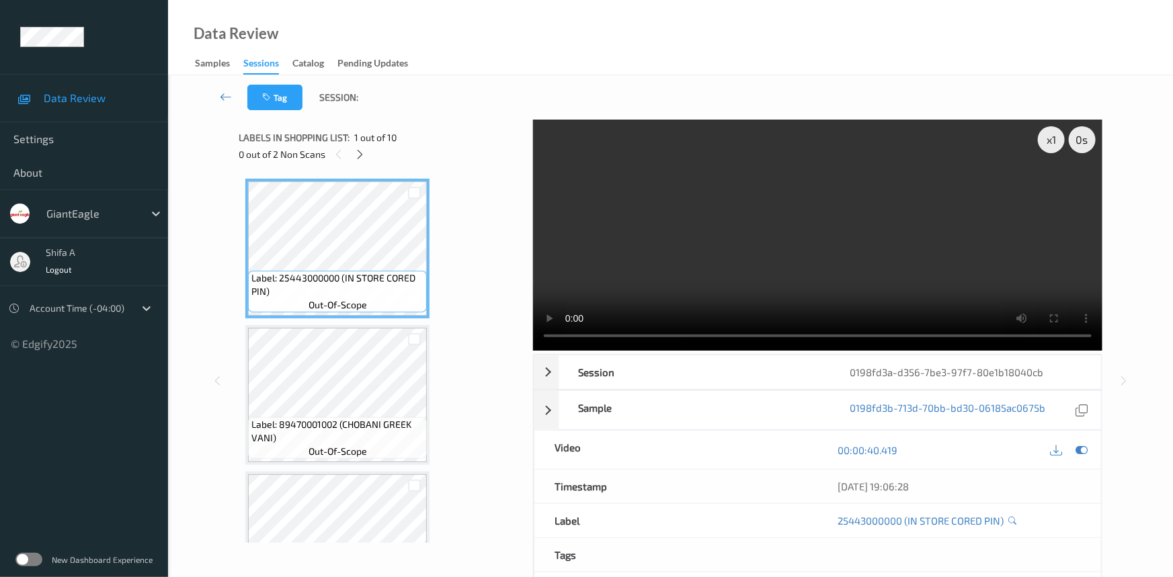
click at [353, 145] on div "Labels in shopping list: 1 out of 10" at bounding box center [381, 137] width 285 height 17
click at [366, 151] on icon at bounding box center [360, 155] width 11 height 12
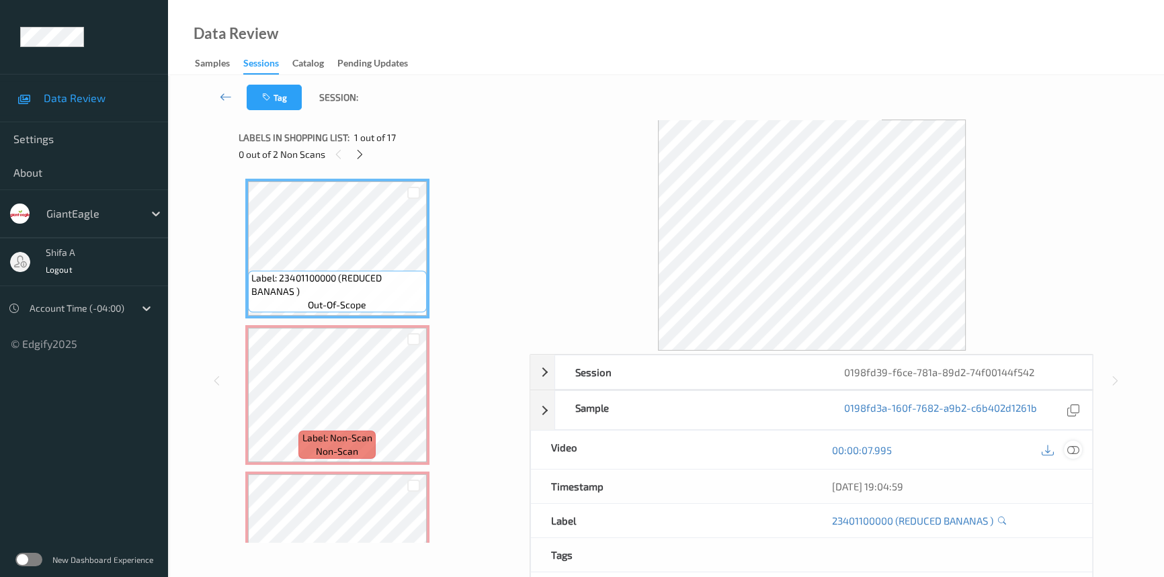
click at [1068, 448] on icon at bounding box center [1073, 450] width 12 height 12
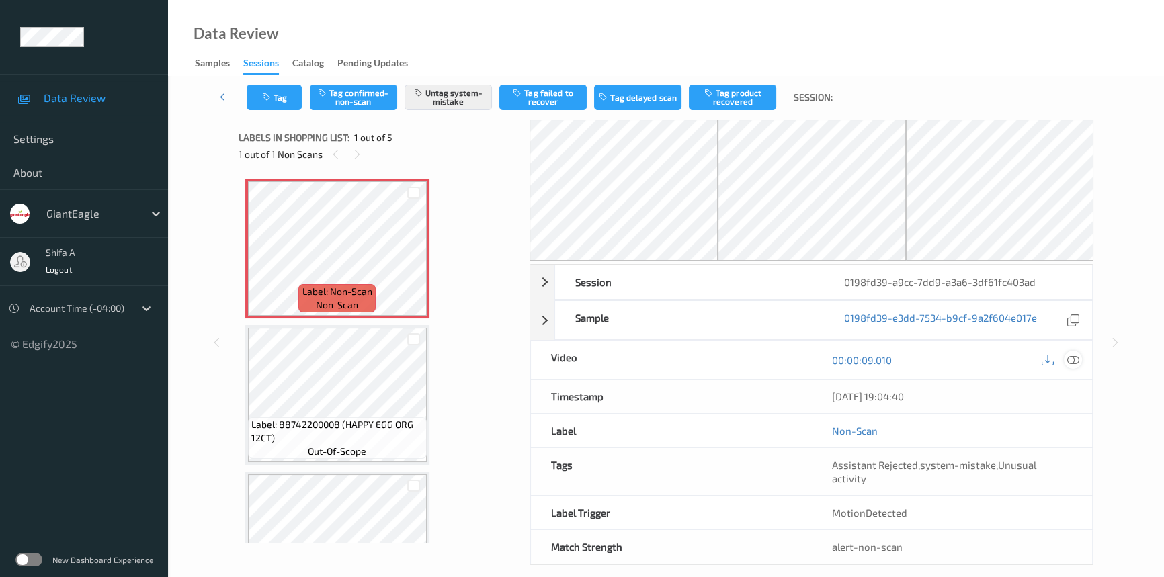
click at [1069, 359] on icon at bounding box center [1073, 360] width 12 height 12
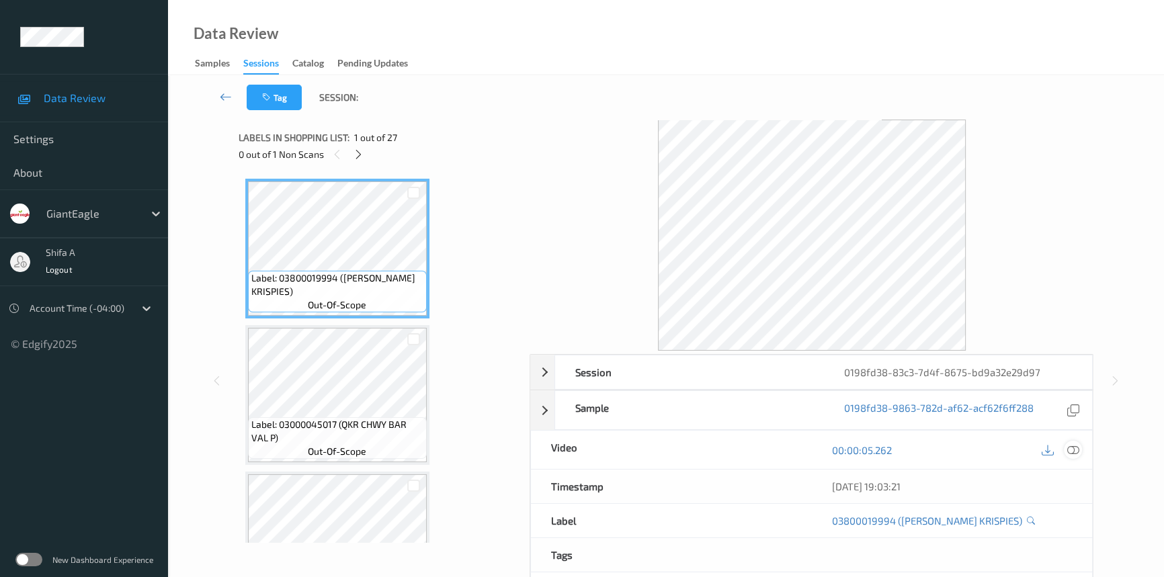
click at [1073, 449] on icon at bounding box center [1073, 450] width 12 height 12
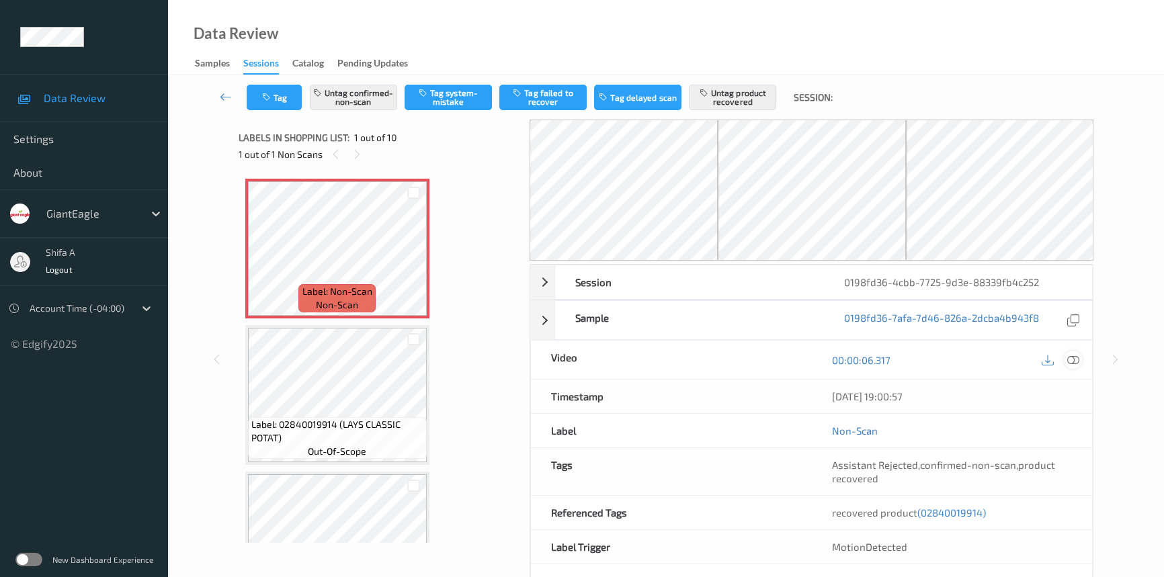
click at [1077, 356] on icon at bounding box center [1073, 360] width 12 height 12
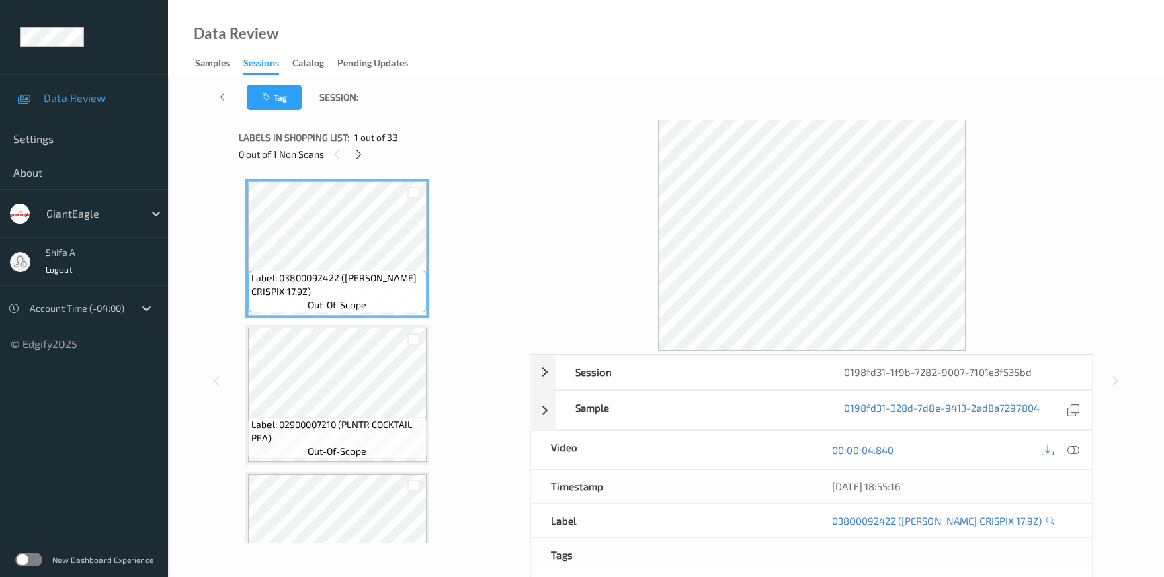
drag, startPoint x: 1075, startPoint y: 454, endPoint x: 792, endPoint y: 397, distance: 289.5
click at [1075, 451] on icon at bounding box center [1073, 450] width 12 height 12
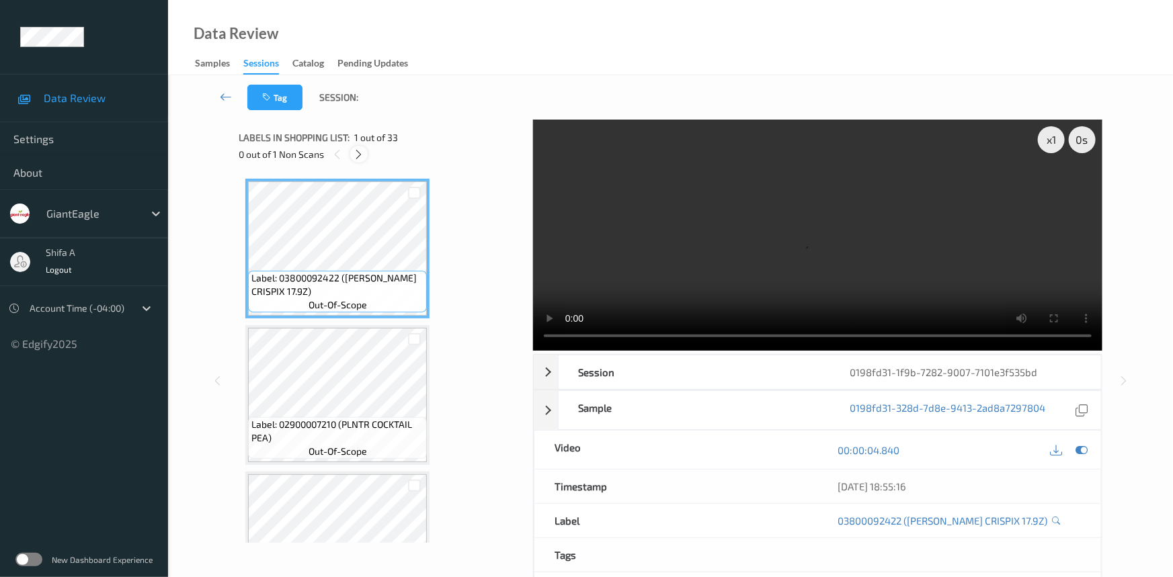
click at [362, 151] on icon at bounding box center [359, 155] width 11 height 12
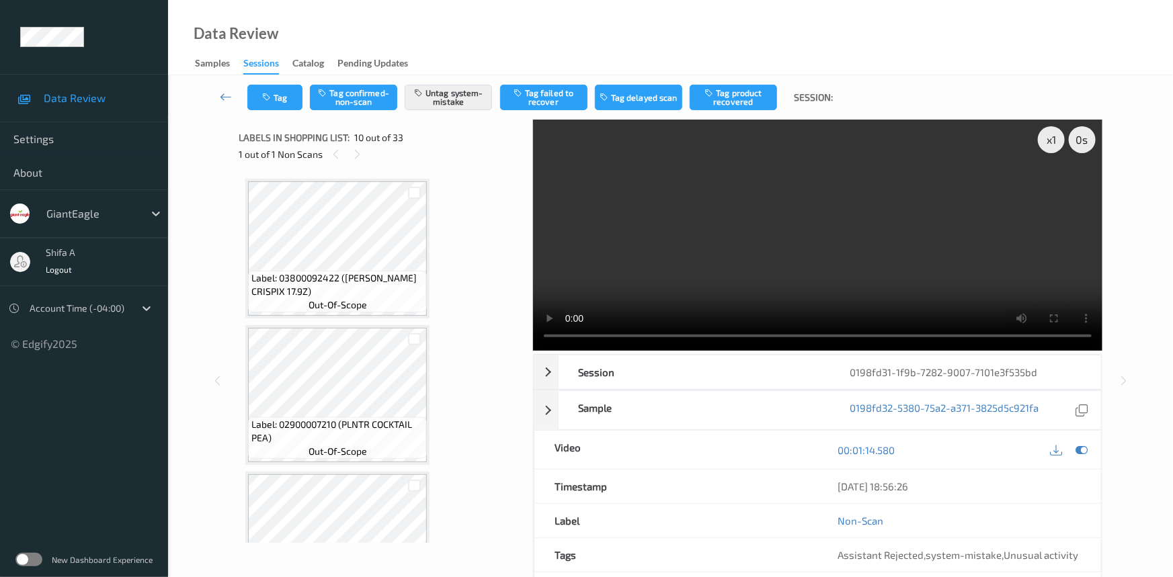
scroll to position [1175, 0]
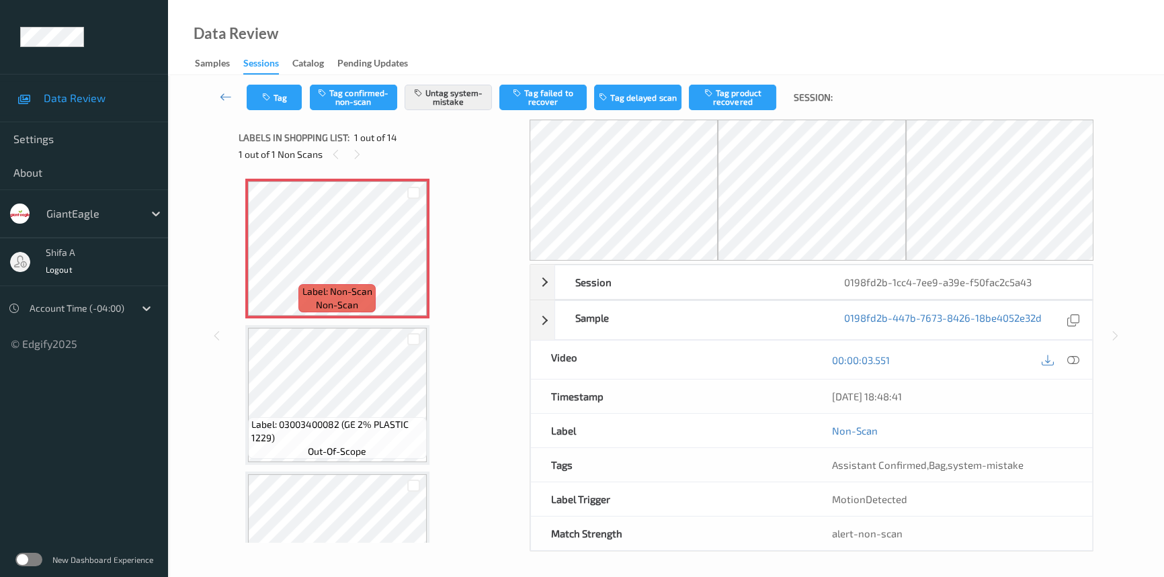
click at [1078, 362] on icon at bounding box center [1073, 360] width 12 height 12
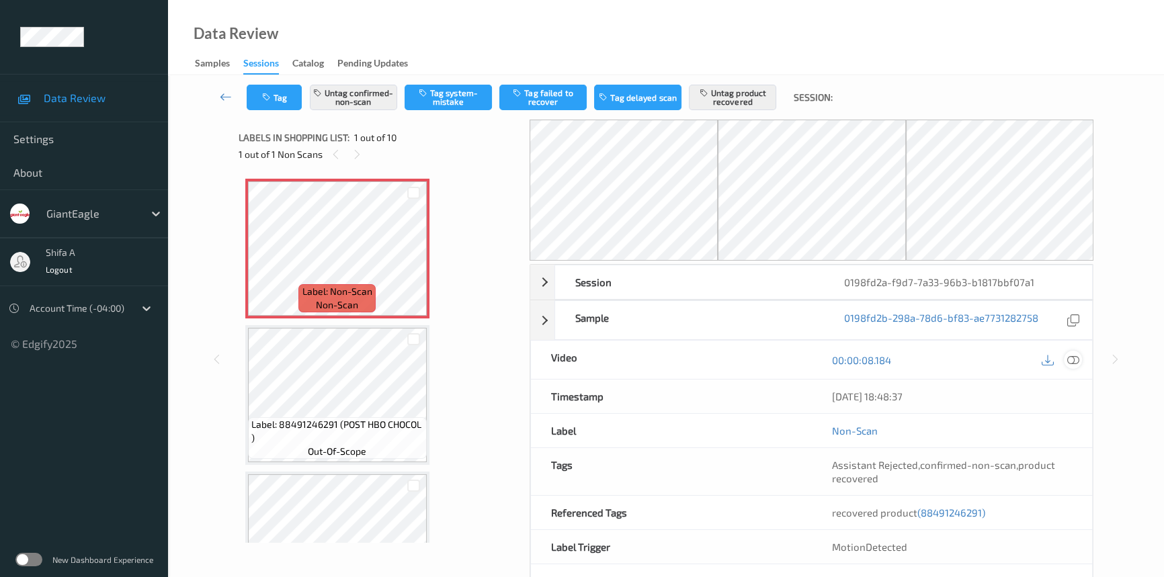
click at [1074, 357] on icon at bounding box center [1073, 360] width 12 height 12
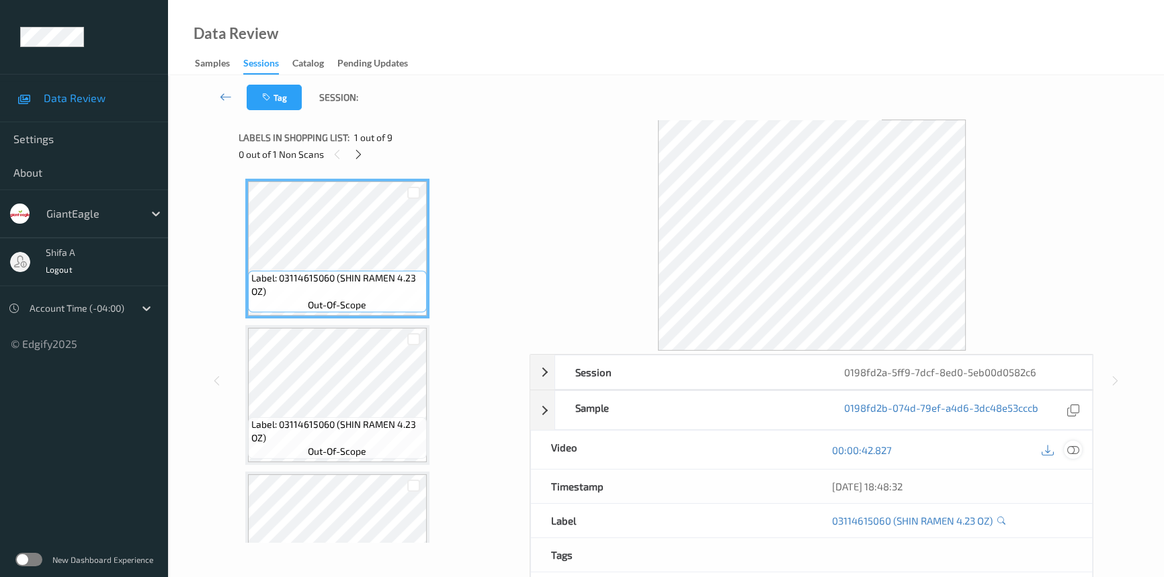
click at [1075, 447] on icon at bounding box center [1073, 450] width 12 height 12
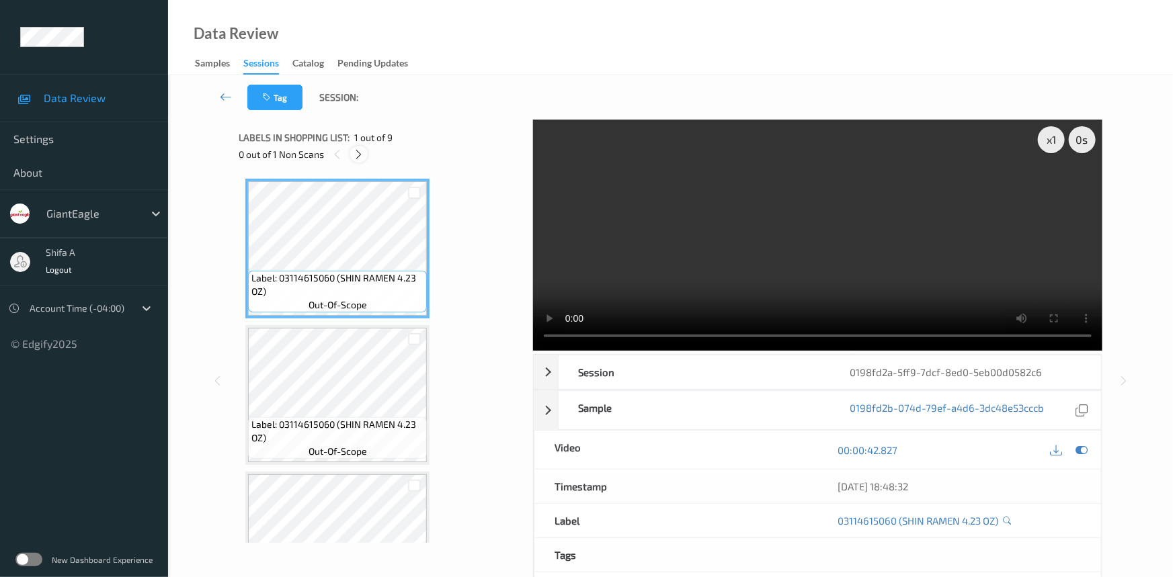
click at [356, 154] on icon at bounding box center [359, 155] width 11 height 12
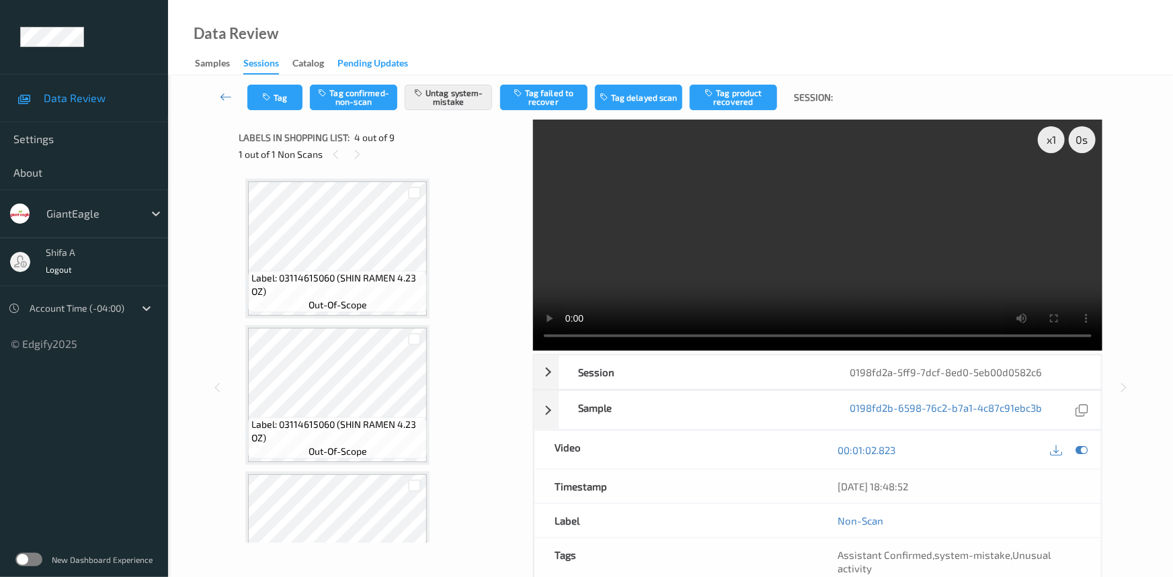
scroll to position [299, 0]
